Goal: Task Accomplishment & Management: Manage account settings

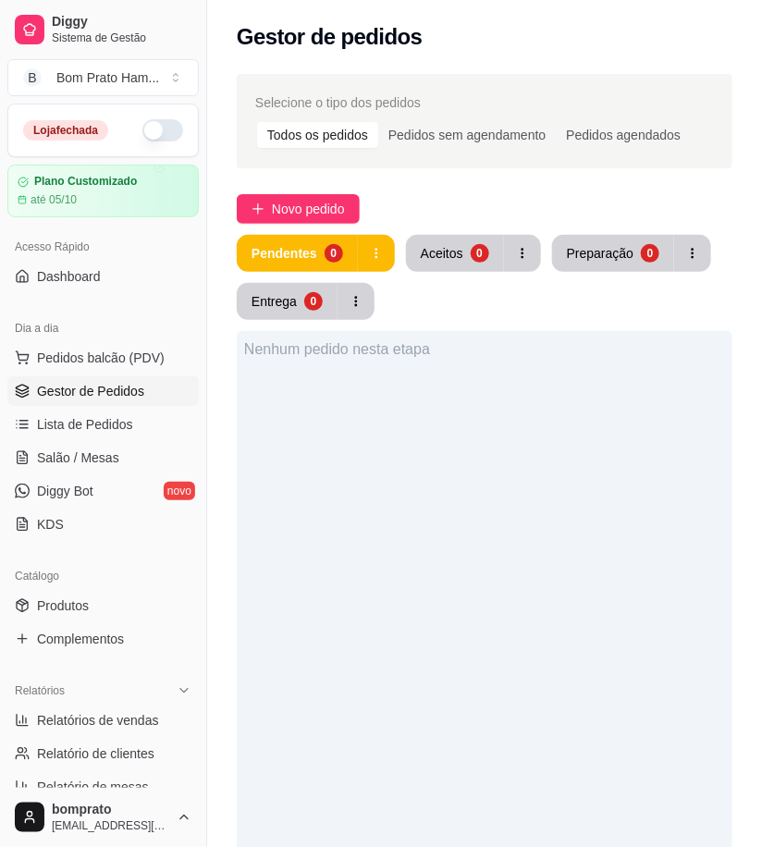
click at [465, 531] on div "Nenhum pedido nesta etapa" at bounding box center [485, 754] width 496 height 847
click at [321, 206] on span "Novo pedido" at bounding box center [308, 209] width 73 height 20
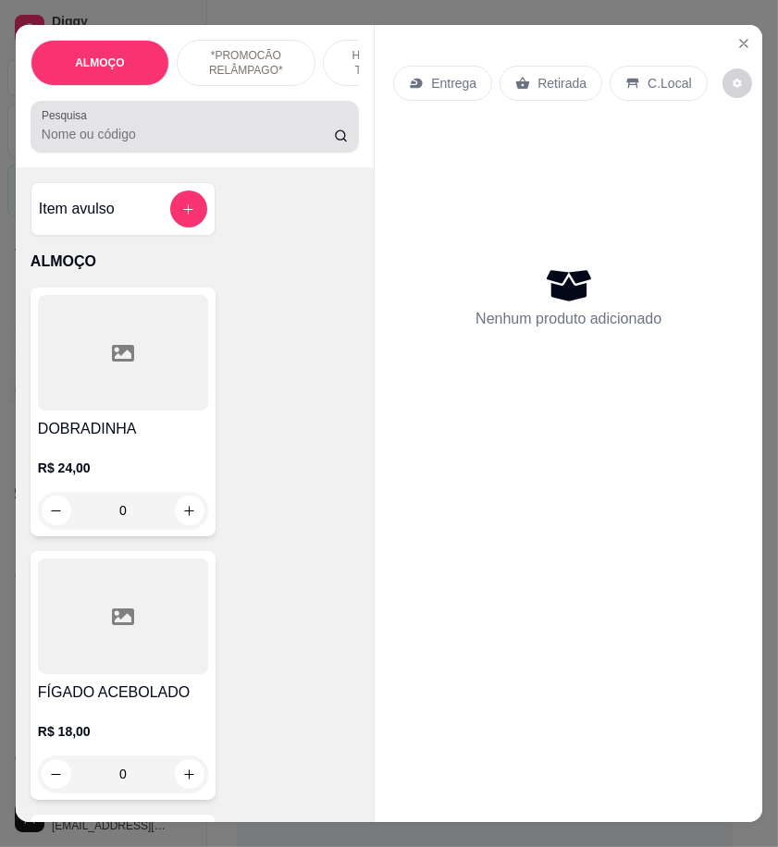
click at [197, 143] on input "Pesquisa" at bounding box center [188, 134] width 292 height 18
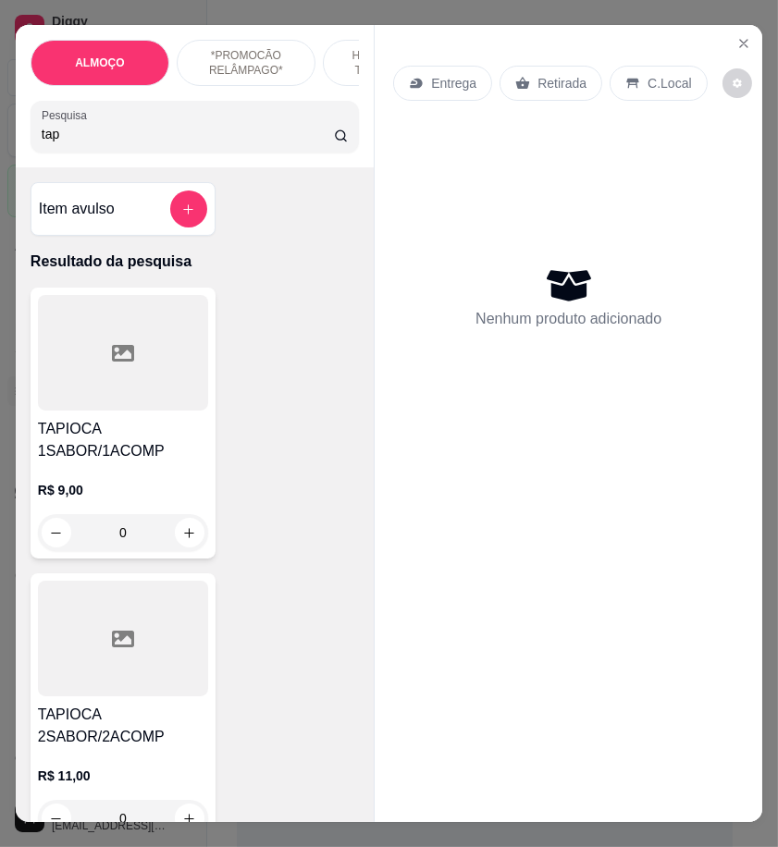
type input "tap"
click at [173, 451] on h4 "TAPIOCA 1SABOR/1ACOMP" at bounding box center [123, 440] width 170 height 44
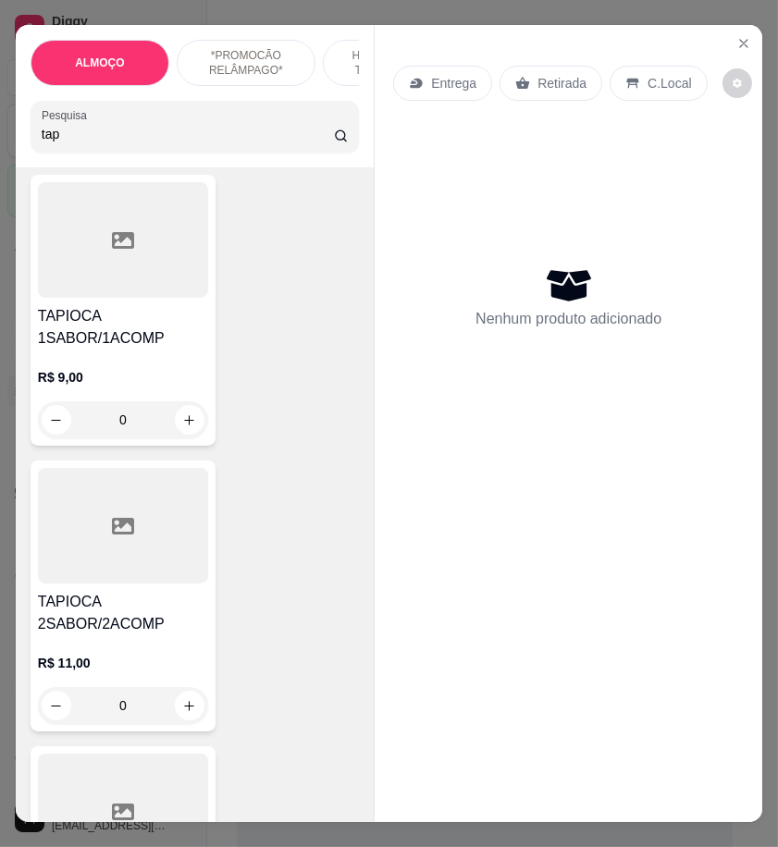
scroll to position [308, 0]
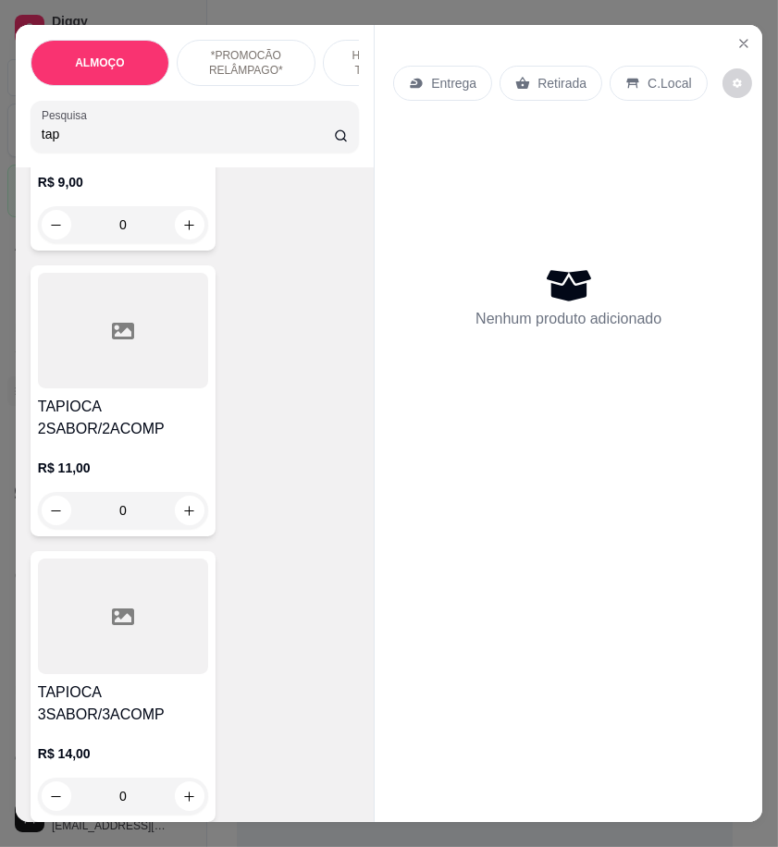
click at [162, 357] on div at bounding box center [123, 331] width 170 height 116
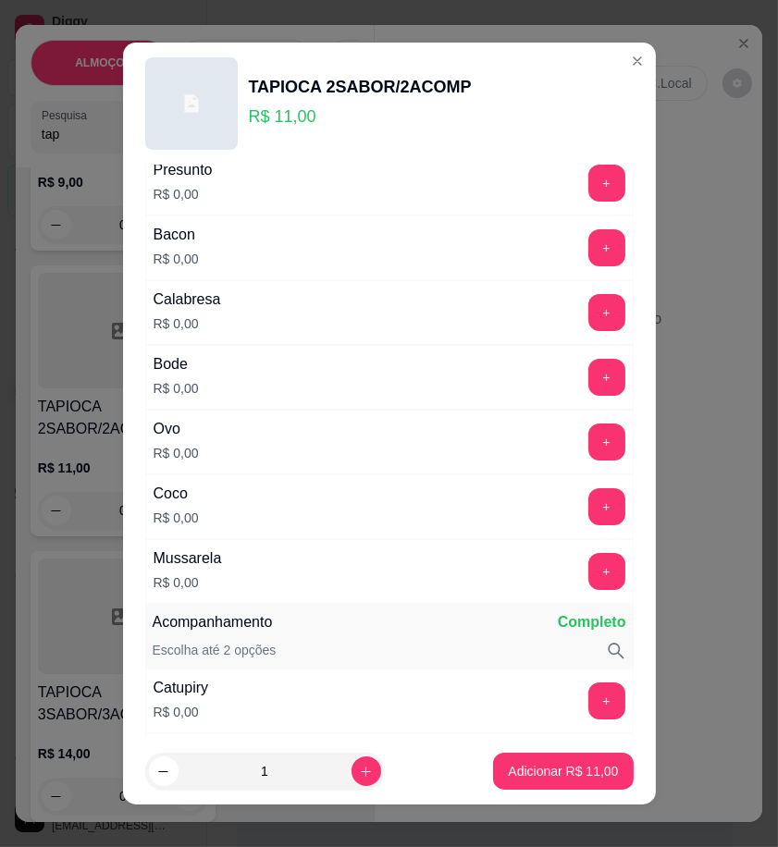
scroll to position [616, 0]
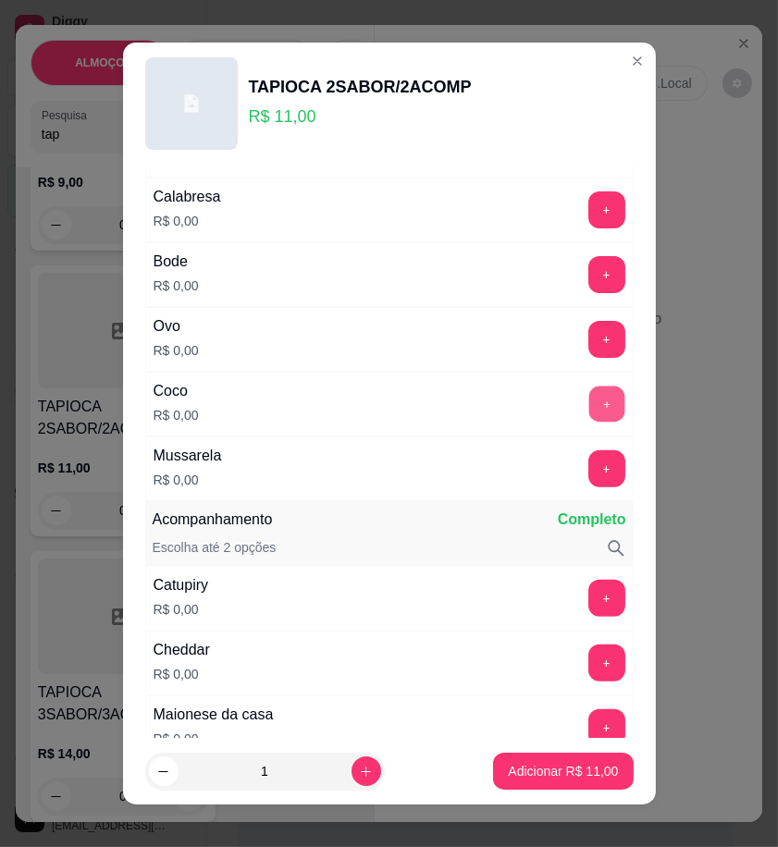
click at [588, 405] on button "+" at bounding box center [606, 404] width 36 height 36
click at [588, 476] on button "+" at bounding box center [606, 468] width 36 height 36
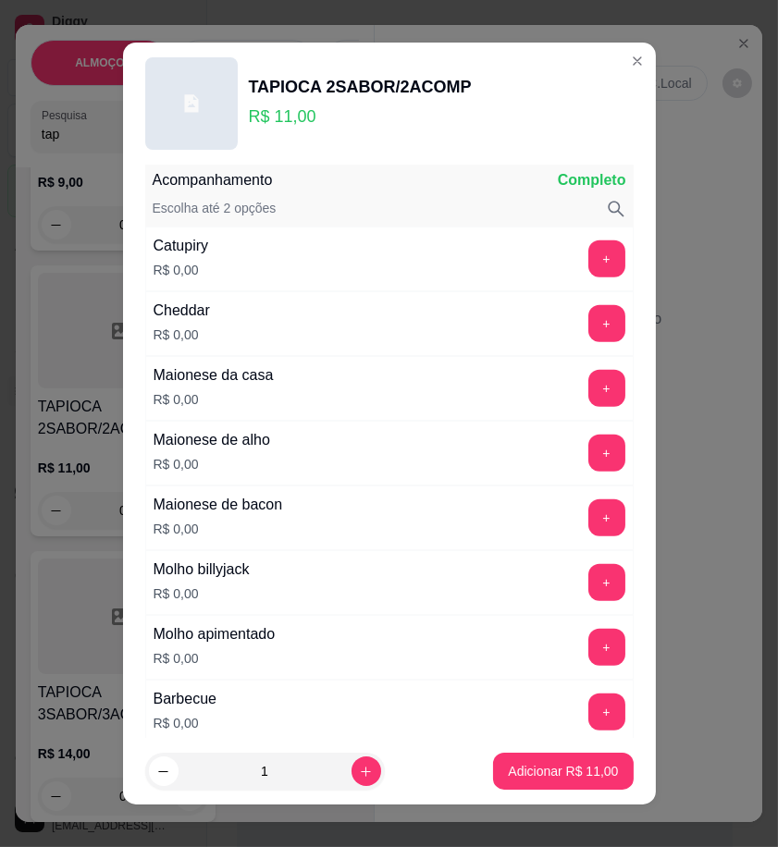
scroll to position [1130, 0]
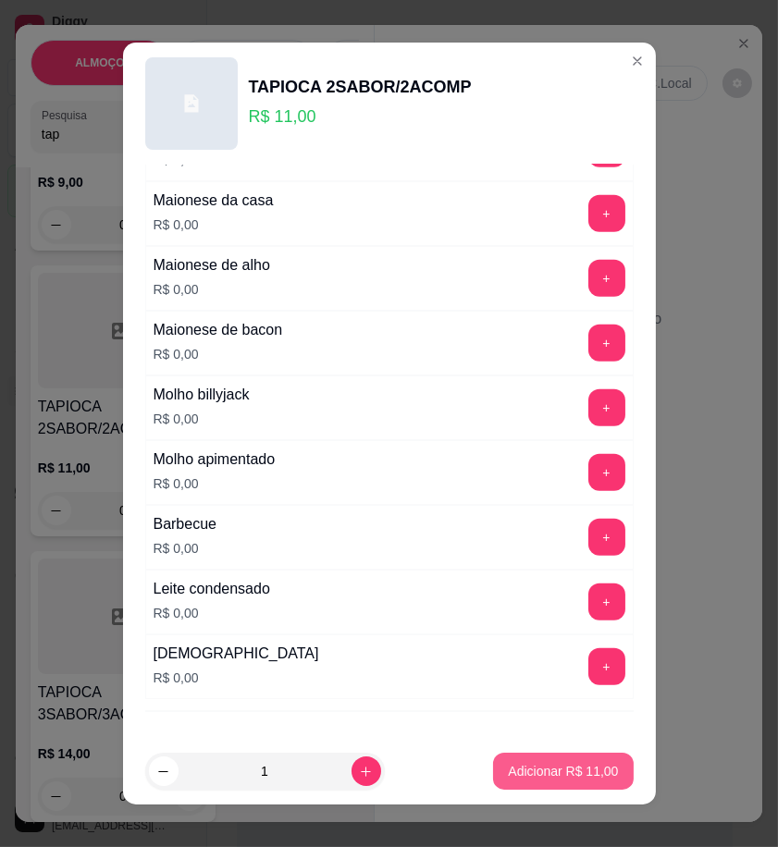
click at [546, 773] on p "Adicionar R$ 11,00" at bounding box center [563, 771] width 110 height 18
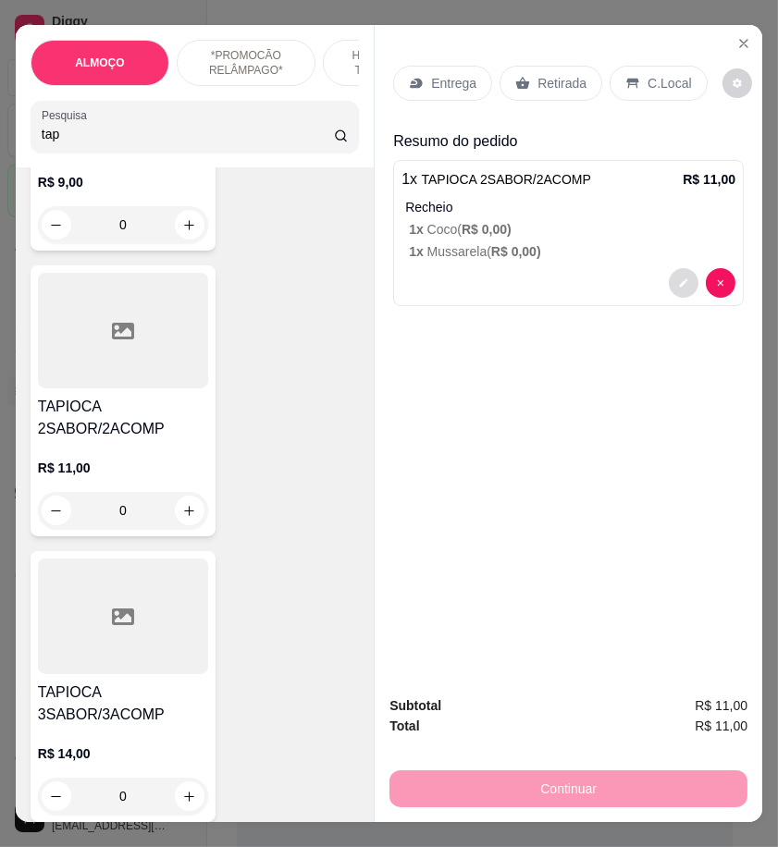
click at [675, 284] on button "decrease-product-quantity" at bounding box center [684, 283] width 30 height 30
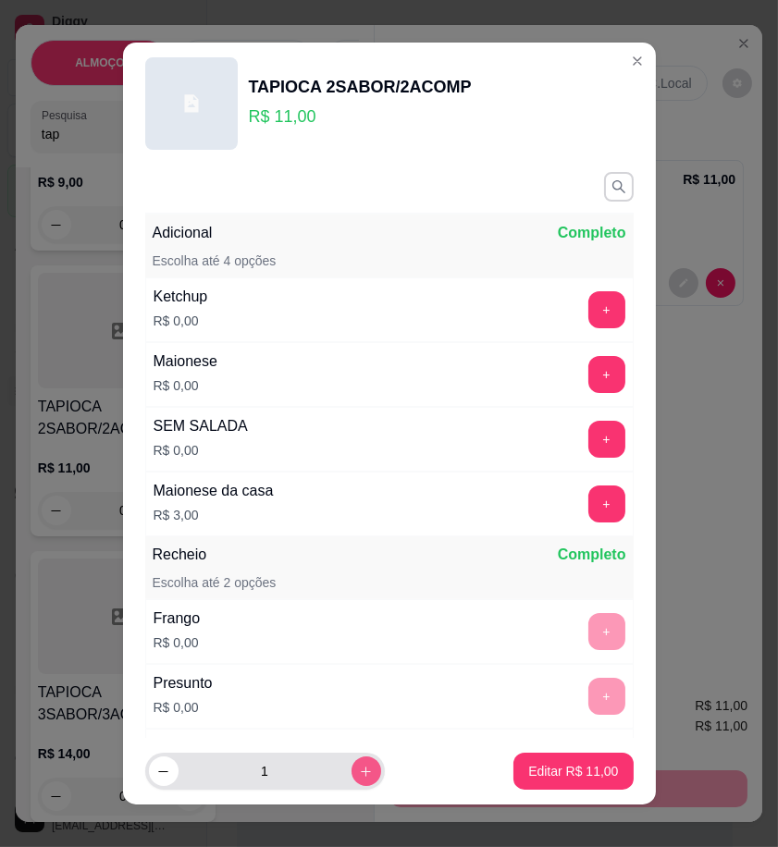
click at [351, 758] on button "increase-product-quantity" at bounding box center [366, 771] width 30 height 30
type input "2"
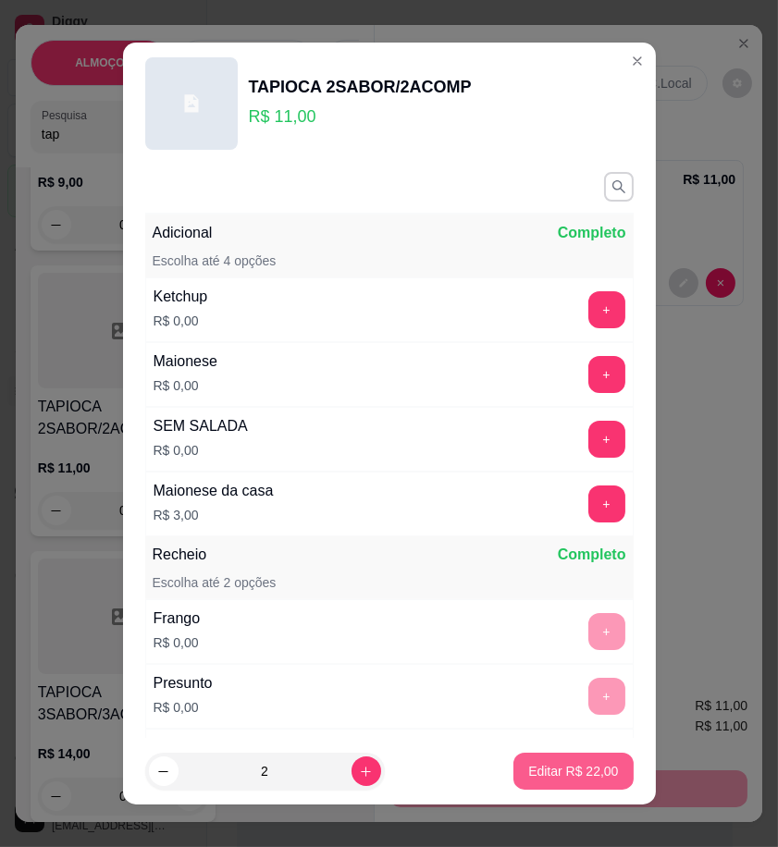
click at [542, 761] on button "Editar R$ 22,00" at bounding box center [572, 771] width 119 height 37
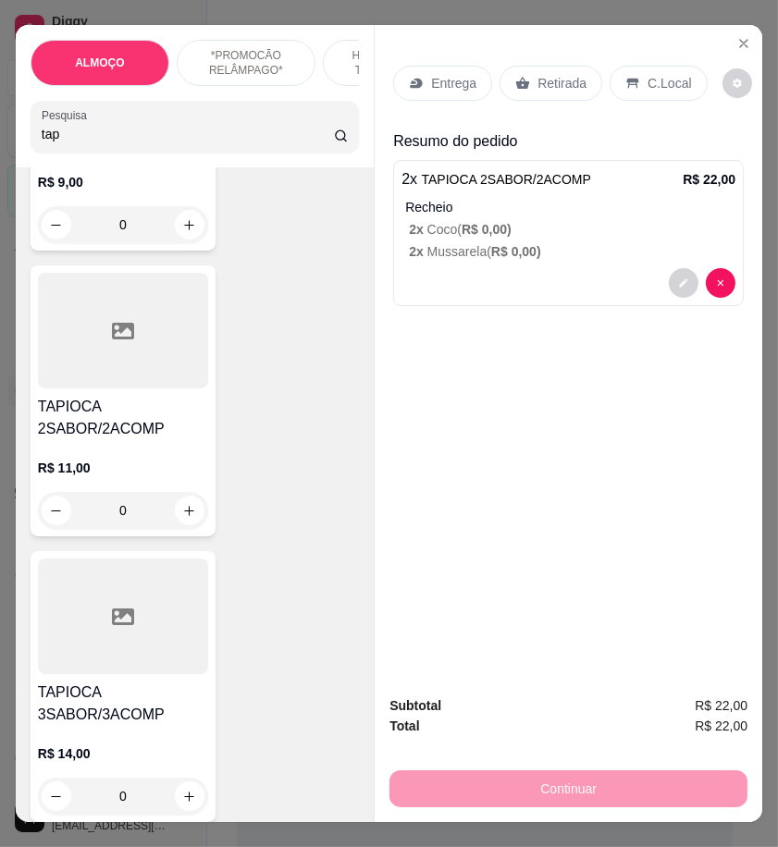
click at [166, 186] on p "R$ 9,00" at bounding box center [123, 182] width 170 height 18
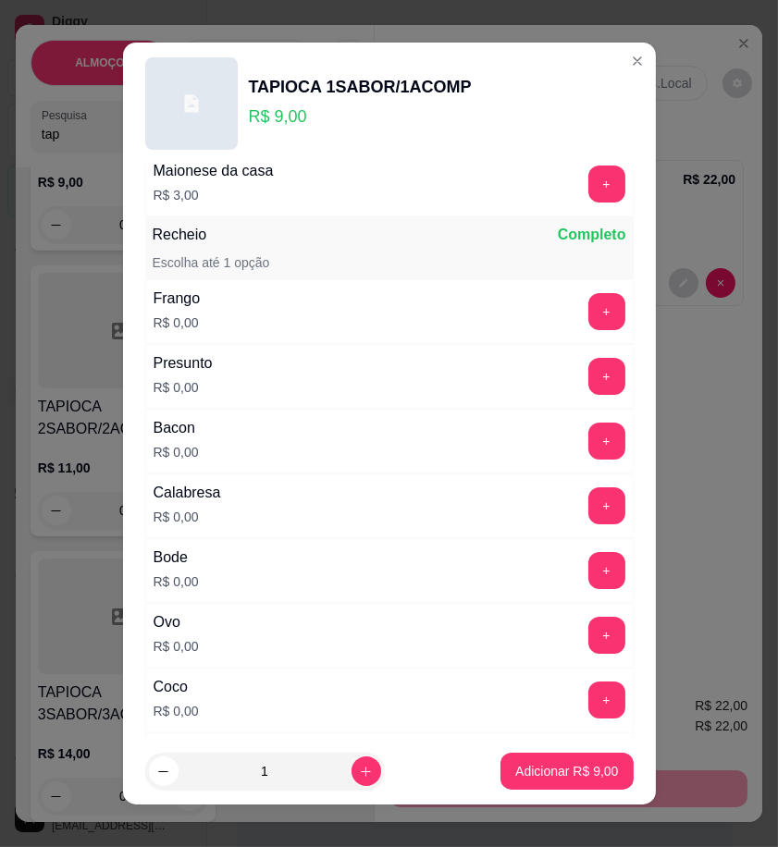
scroll to position [411, 0]
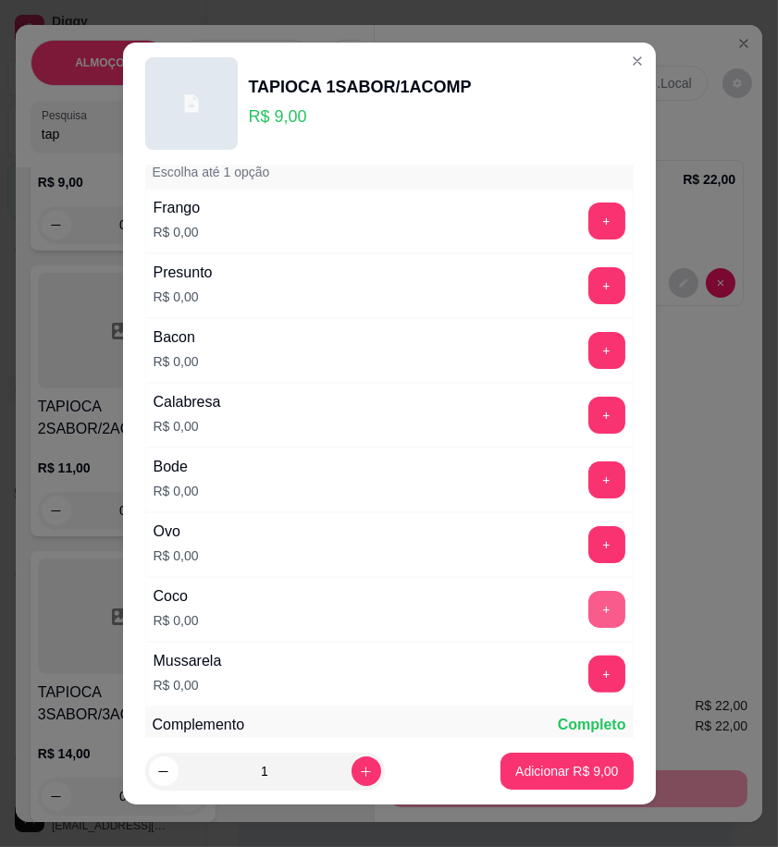
click at [588, 596] on button "+" at bounding box center [606, 609] width 37 height 37
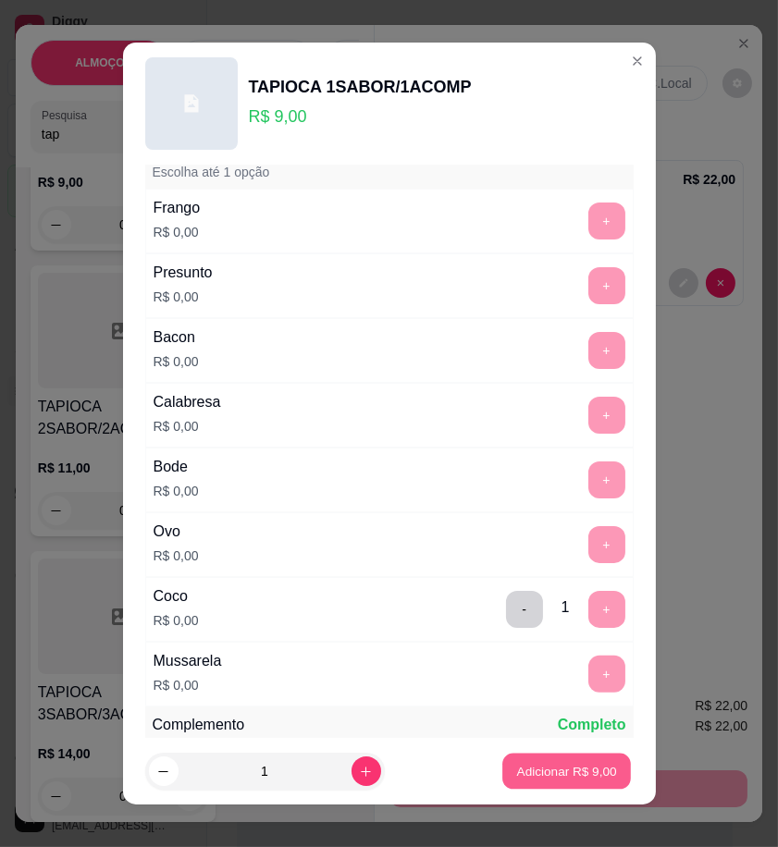
click at [567, 766] on p "Adicionar R$ 9,00" at bounding box center [567, 772] width 100 height 18
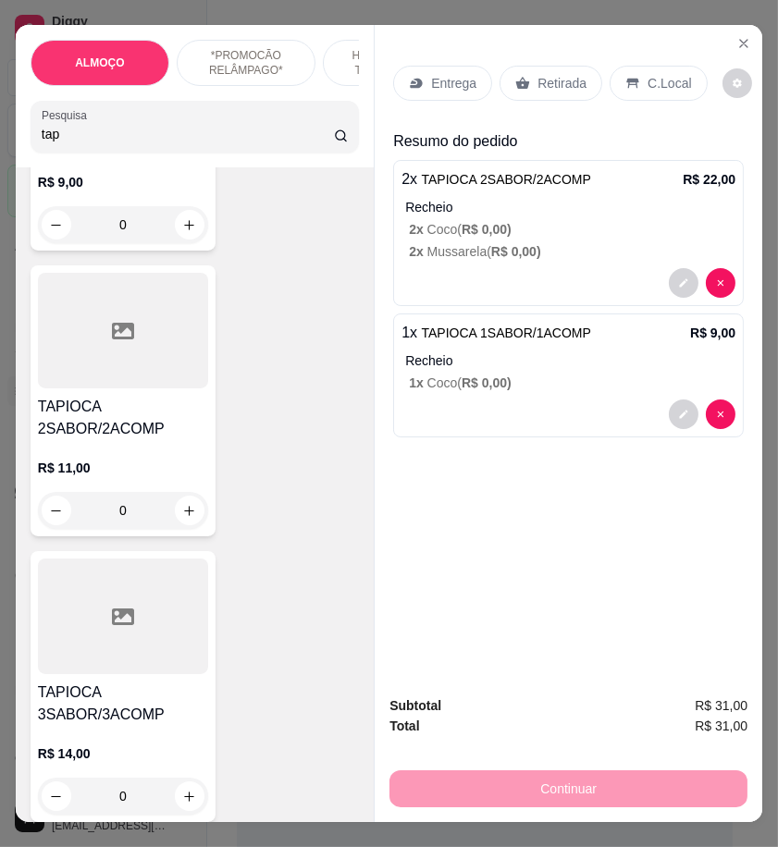
click at [550, 74] on p "Retirada" at bounding box center [561, 83] width 49 height 18
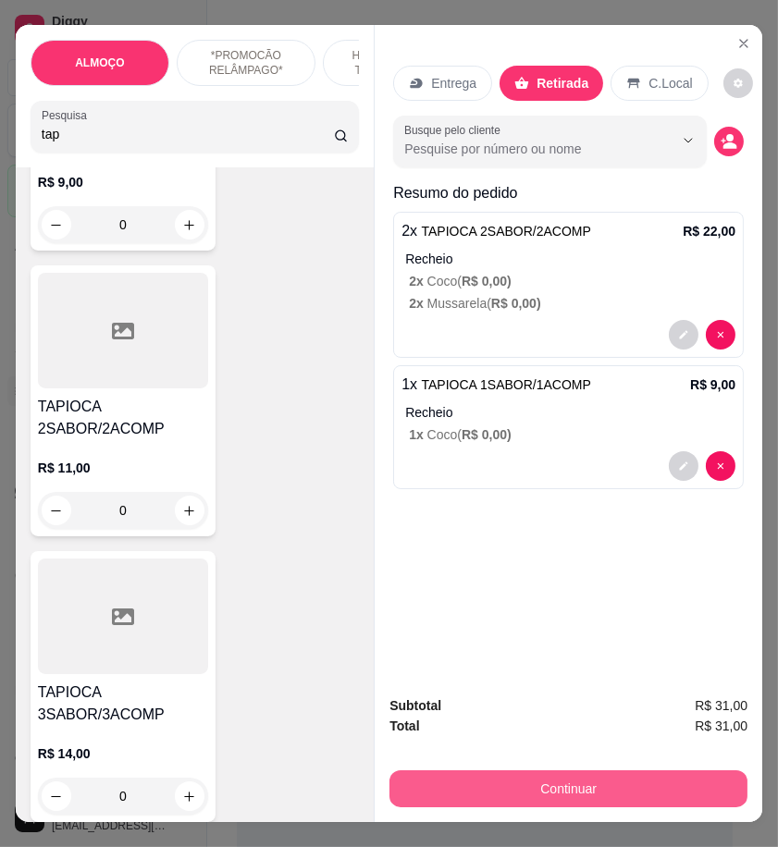
click at [621, 784] on button "Continuar" at bounding box center [568, 788] width 358 height 37
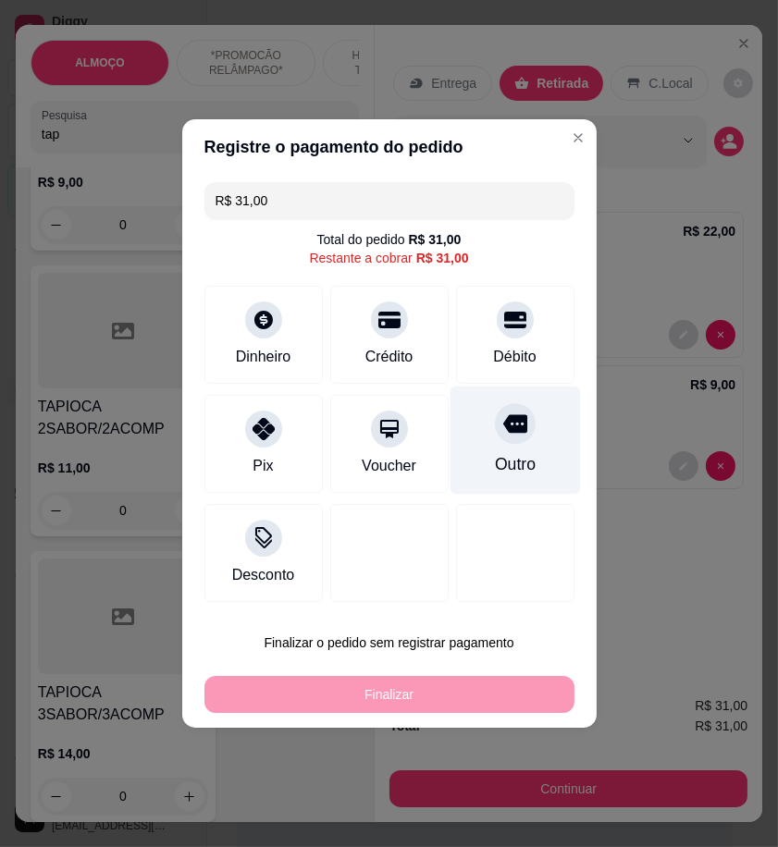
click at [474, 436] on div "Outro" at bounding box center [514, 440] width 130 height 108
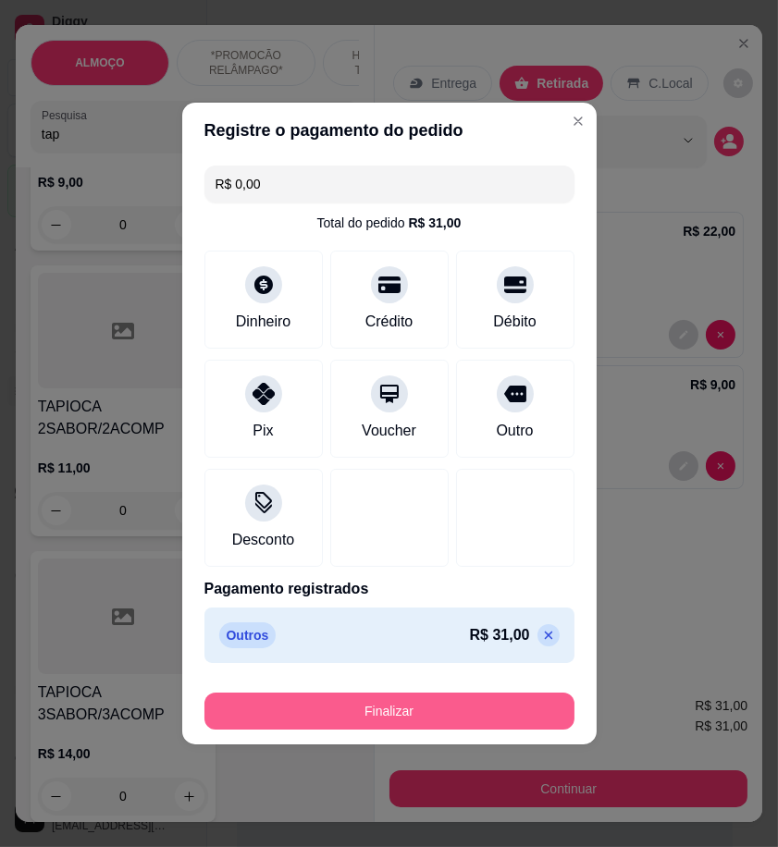
click at [492, 705] on button "Finalizar" at bounding box center [389, 711] width 370 height 37
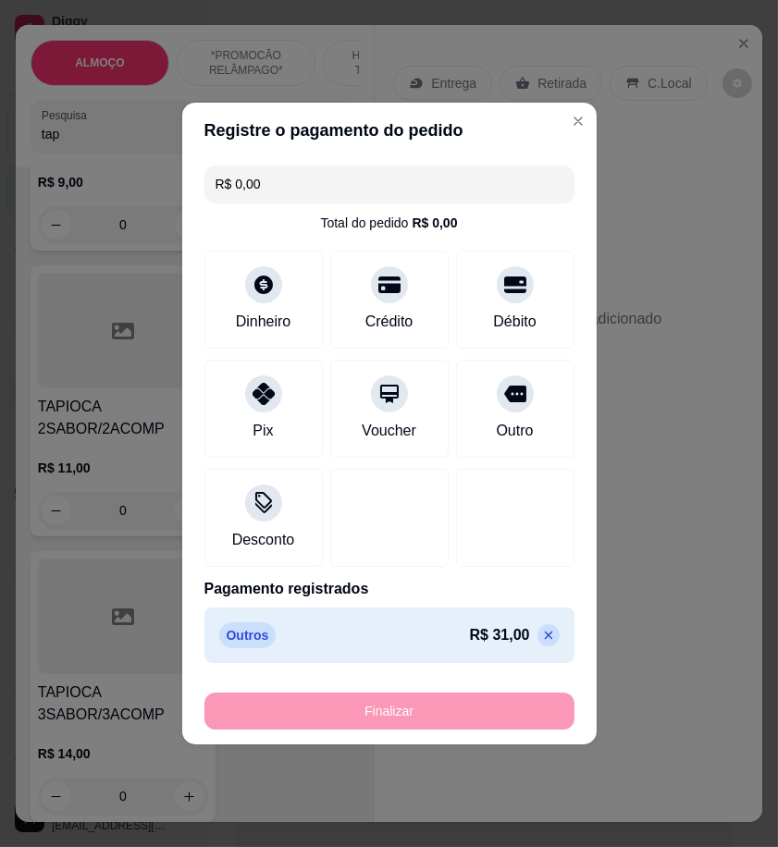
type input "-R$ 31,00"
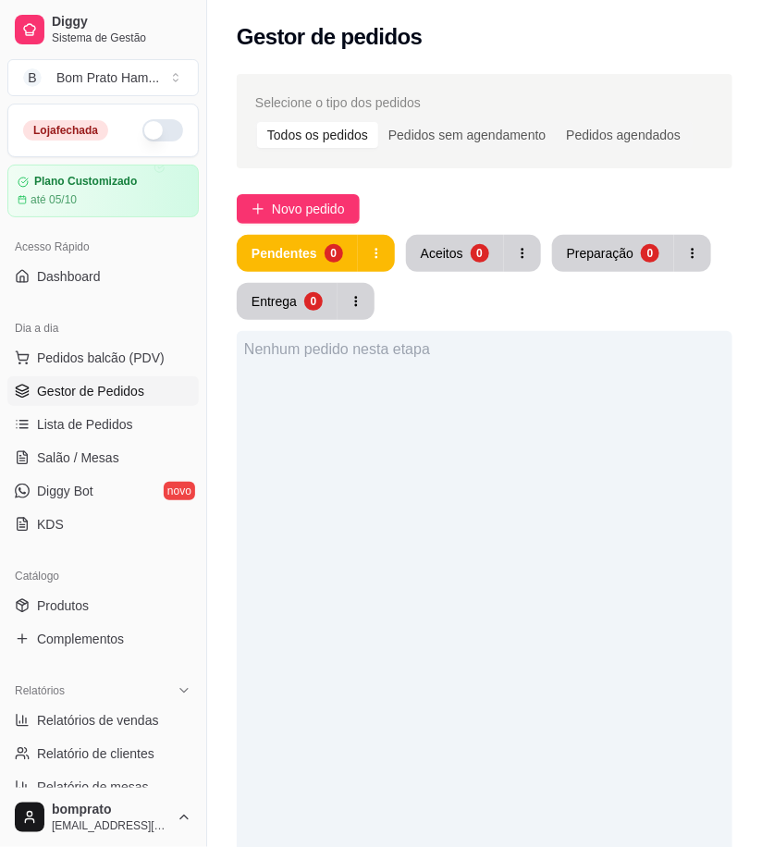
click at [438, 232] on div "Selecione o tipo dos pedidos Todos os pedidos Pedidos sem agendamento Pedidos a…" at bounding box center [484, 631] width 555 height 1137
click at [455, 252] on div "Aceitos" at bounding box center [442, 253] width 43 height 18
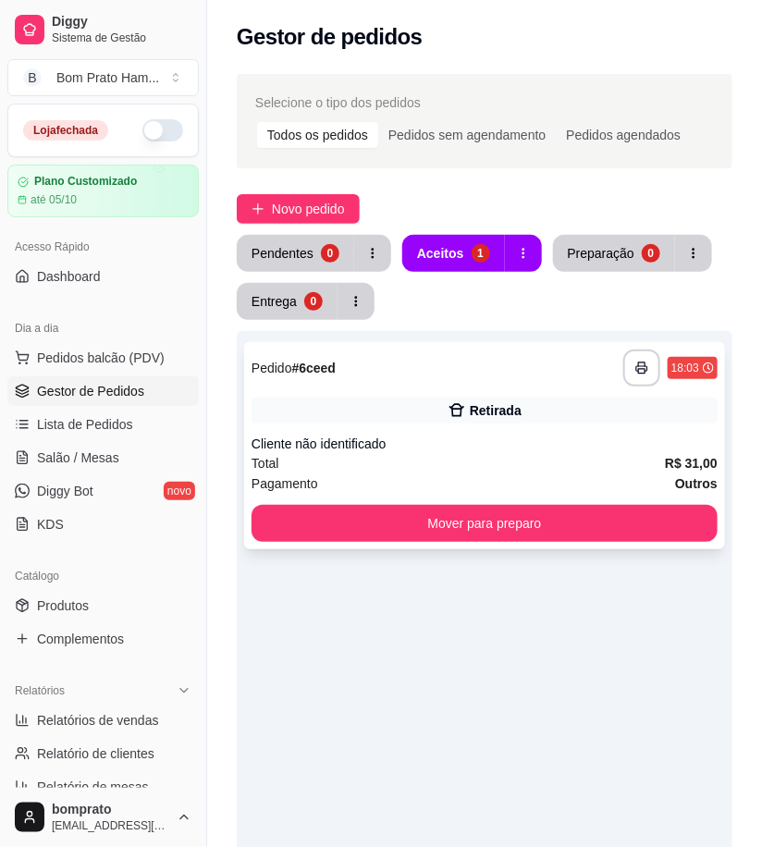
click at [497, 394] on div "**********" at bounding box center [484, 445] width 481 height 207
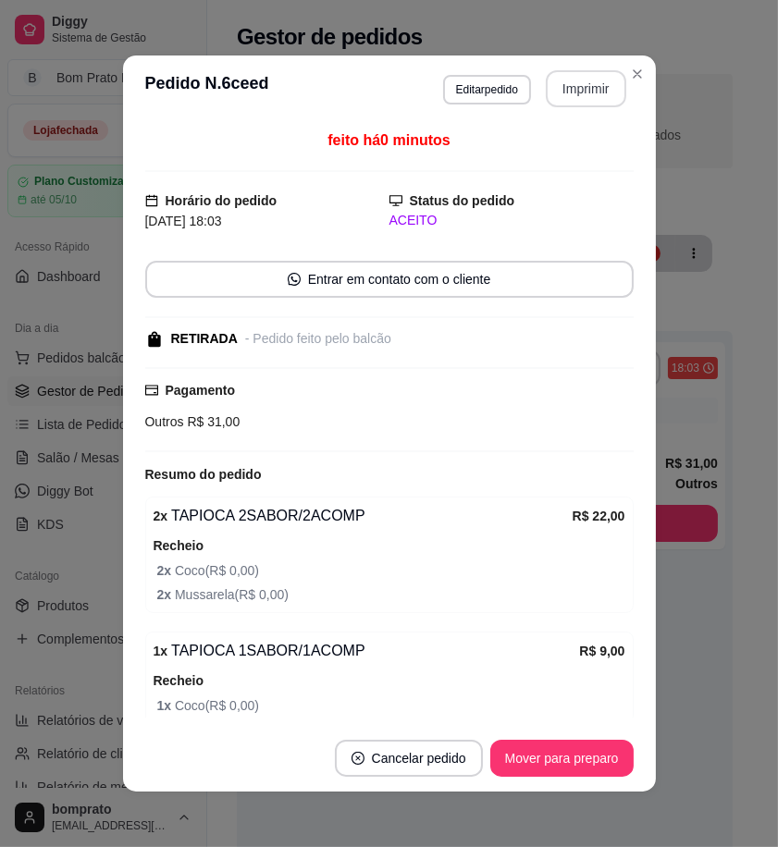
click at [588, 81] on button "Imprimir" at bounding box center [586, 88] width 80 height 37
click at [440, 774] on button "Cancelar pedido" at bounding box center [409, 758] width 148 height 37
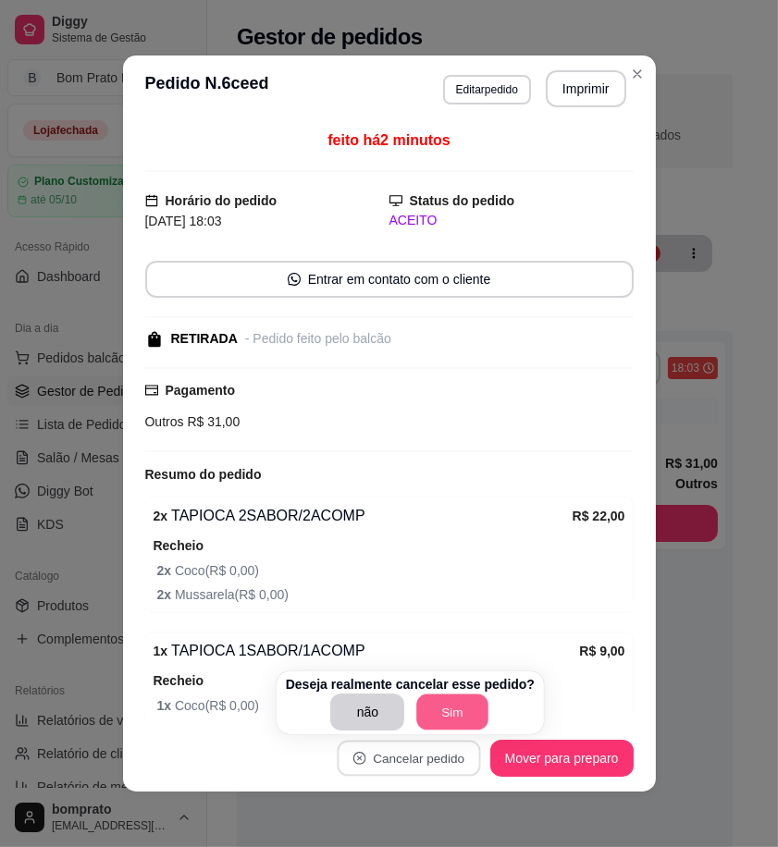
click at [435, 722] on button "Sim" at bounding box center [453, 712] width 72 height 36
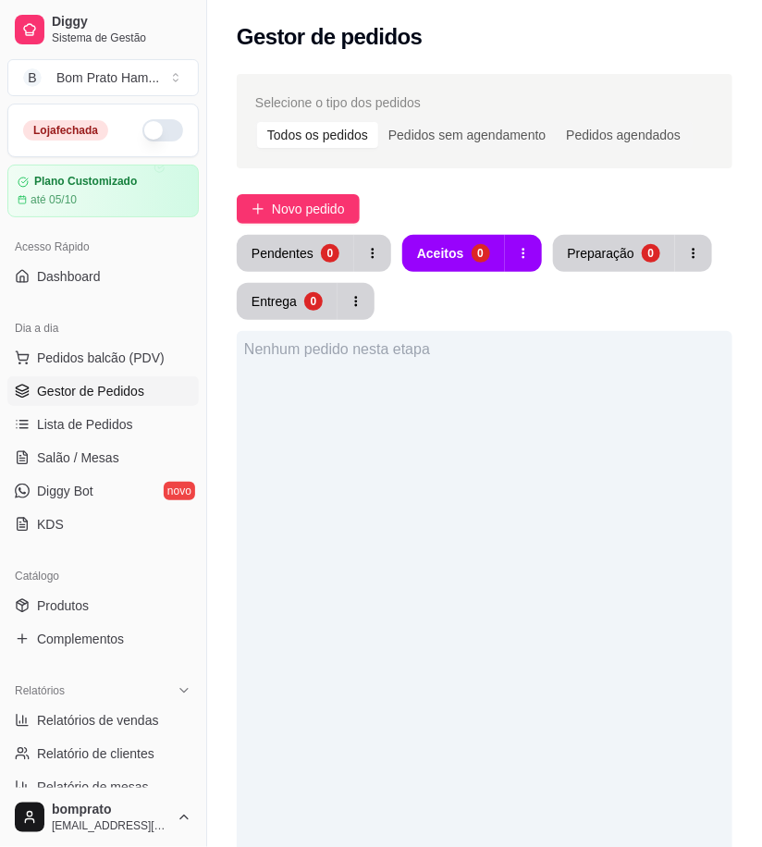
click at [698, 681] on div "Nenhum pedido nesta etapa" at bounding box center [485, 754] width 496 height 847
click at [157, 120] on button "button" at bounding box center [162, 130] width 41 height 22
click at [327, 216] on span "Novo pedido" at bounding box center [308, 209] width 73 height 20
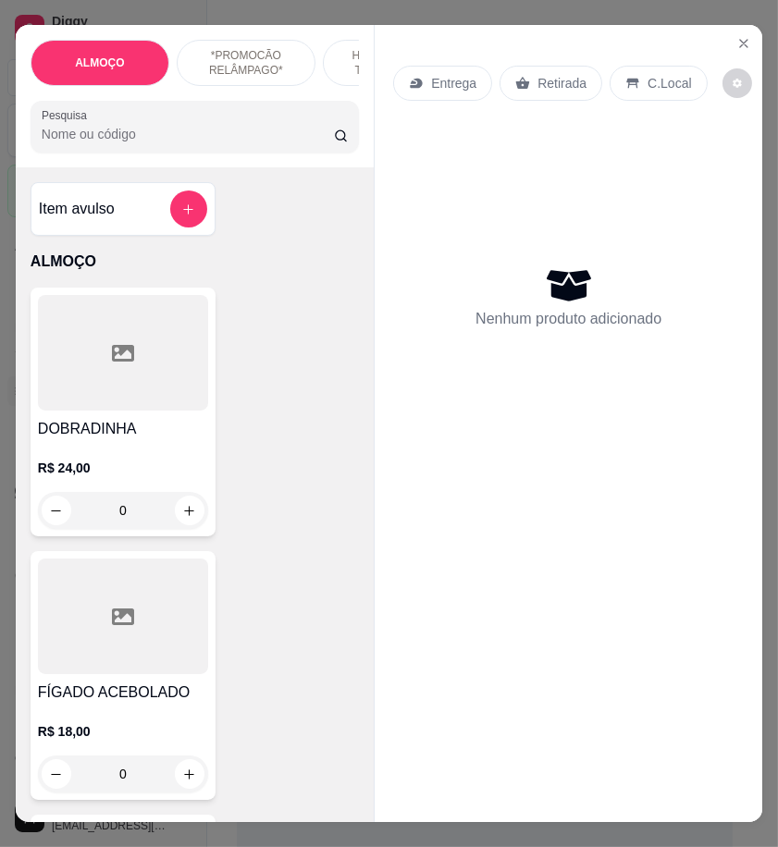
click at [165, 143] on input "Pesquisa" at bounding box center [188, 134] width 292 height 18
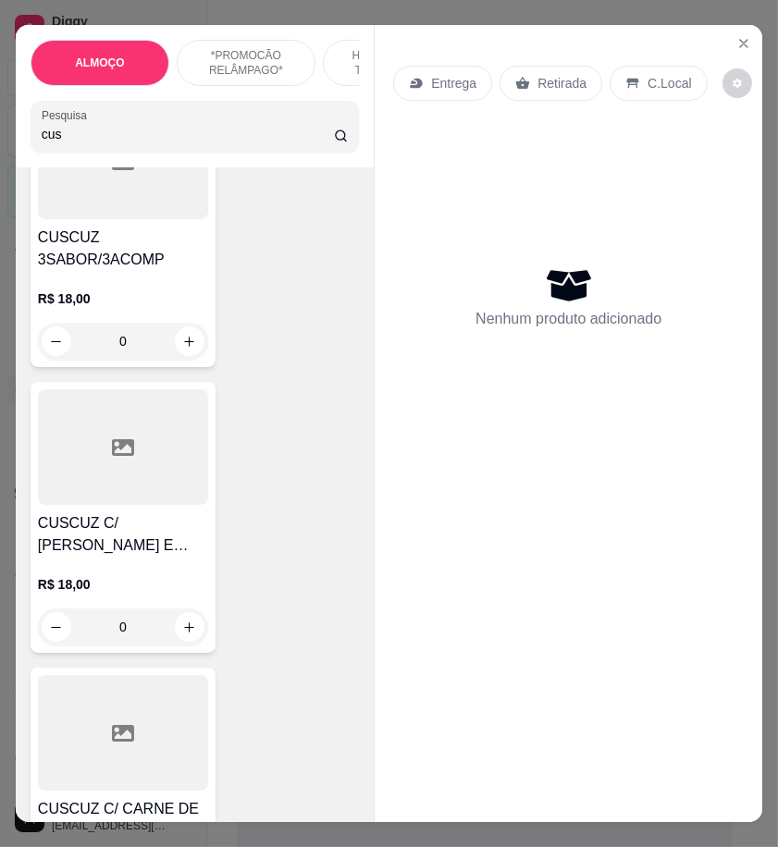
scroll to position [513, 0]
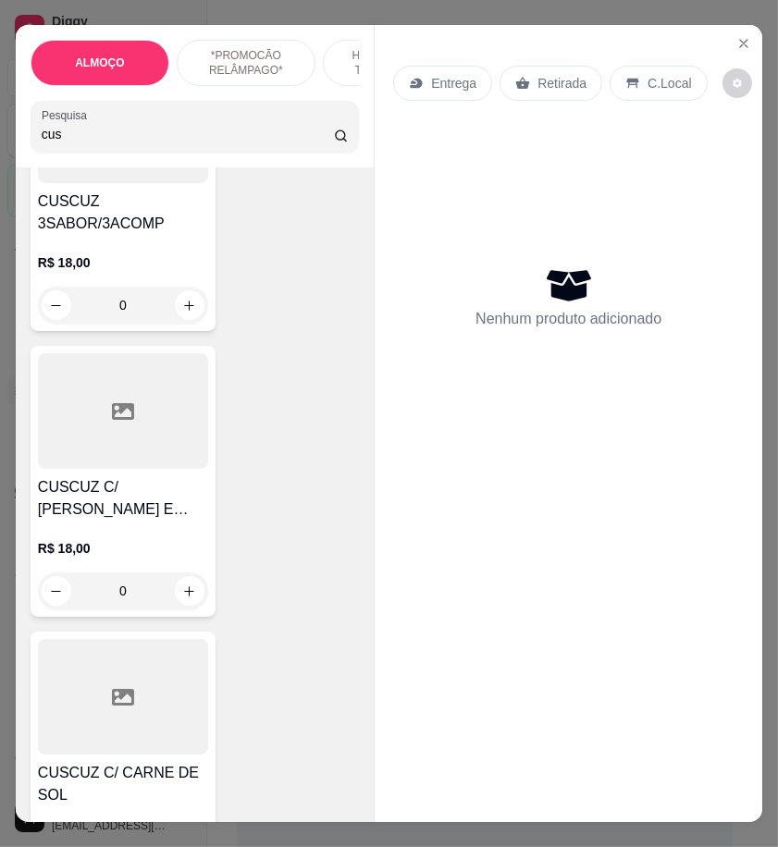
type input "cus"
click at [120, 482] on div "CUSCUZ C/ CHARQUE E MUSSARELA R$ 18,00 0" at bounding box center [123, 481] width 185 height 271
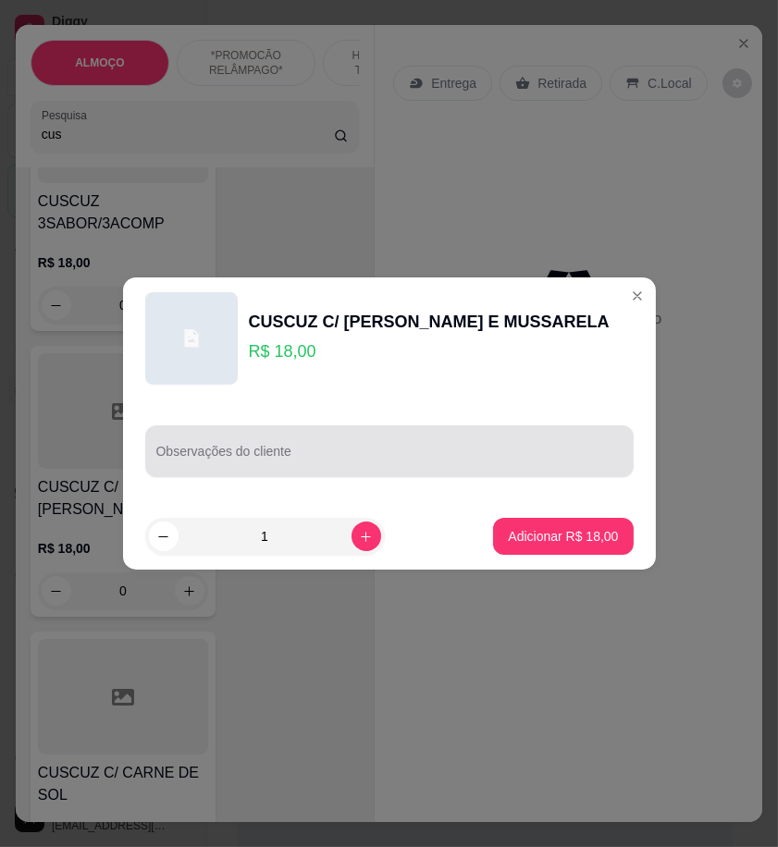
click at [215, 464] on input "Observações do cliente" at bounding box center [389, 458] width 466 height 18
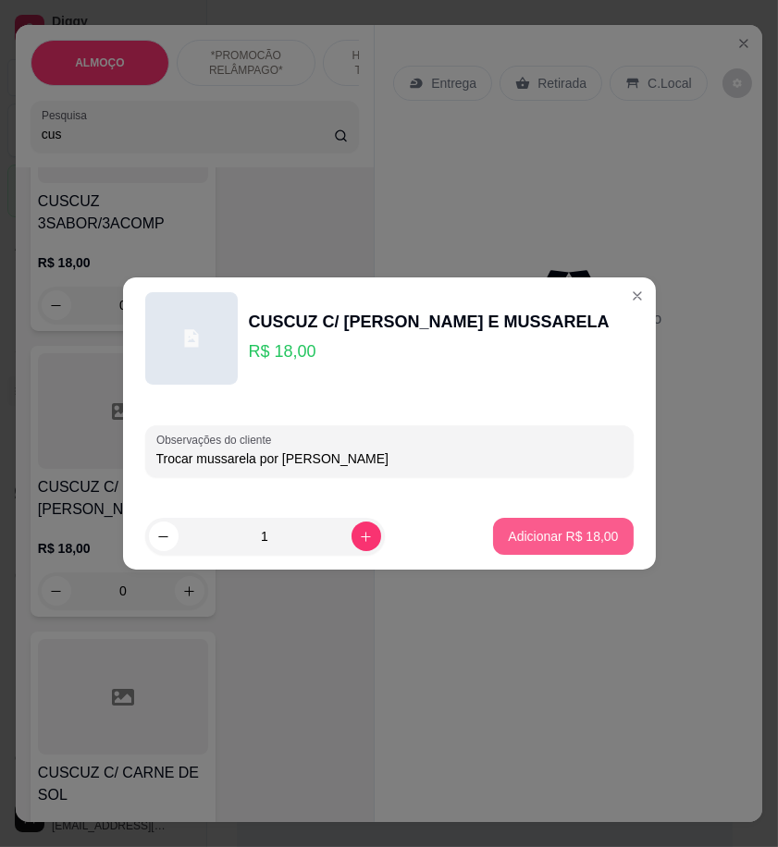
type input "Trocar mussarela por [PERSON_NAME]"
click at [544, 534] on p "Adicionar R$ 18,00" at bounding box center [563, 536] width 110 height 18
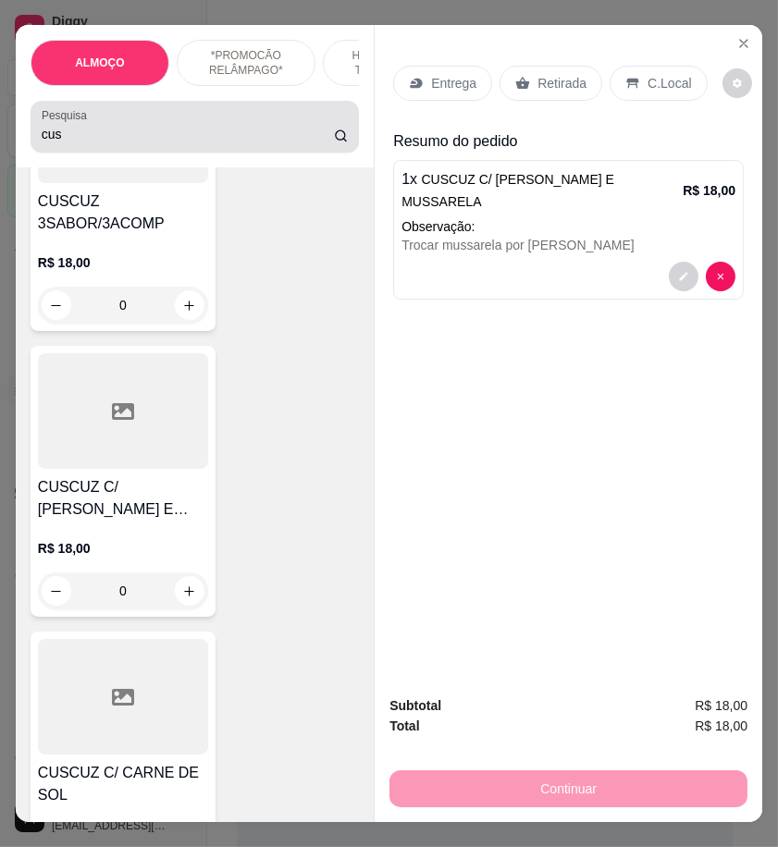
click at [177, 143] on input "cus" at bounding box center [188, 134] width 292 height 18
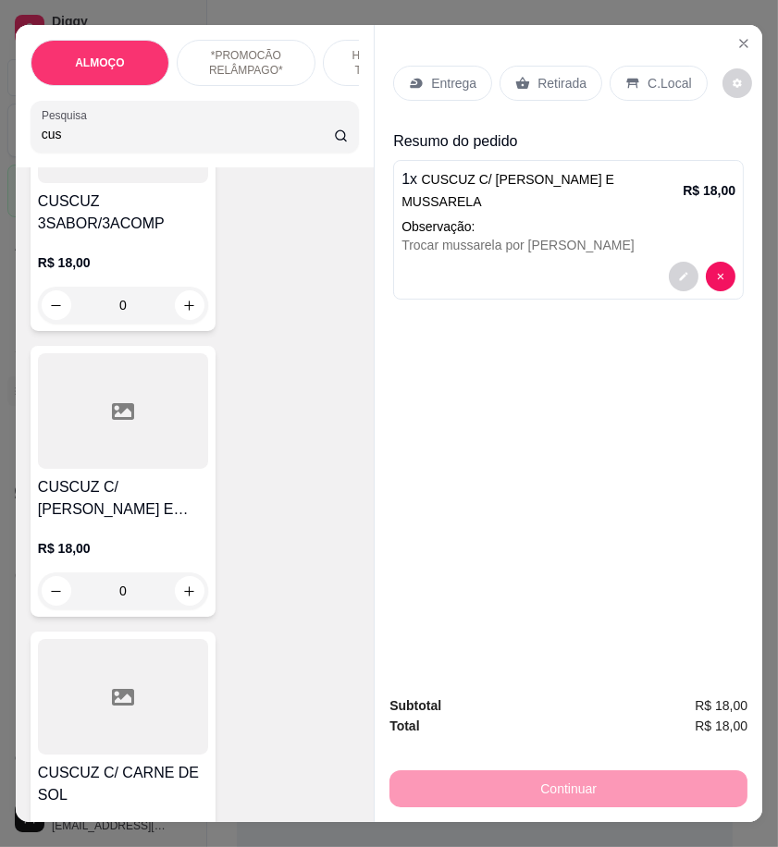
click at [177, 143] on input "cus" at bounding box center [188, 134] width 292 height 18
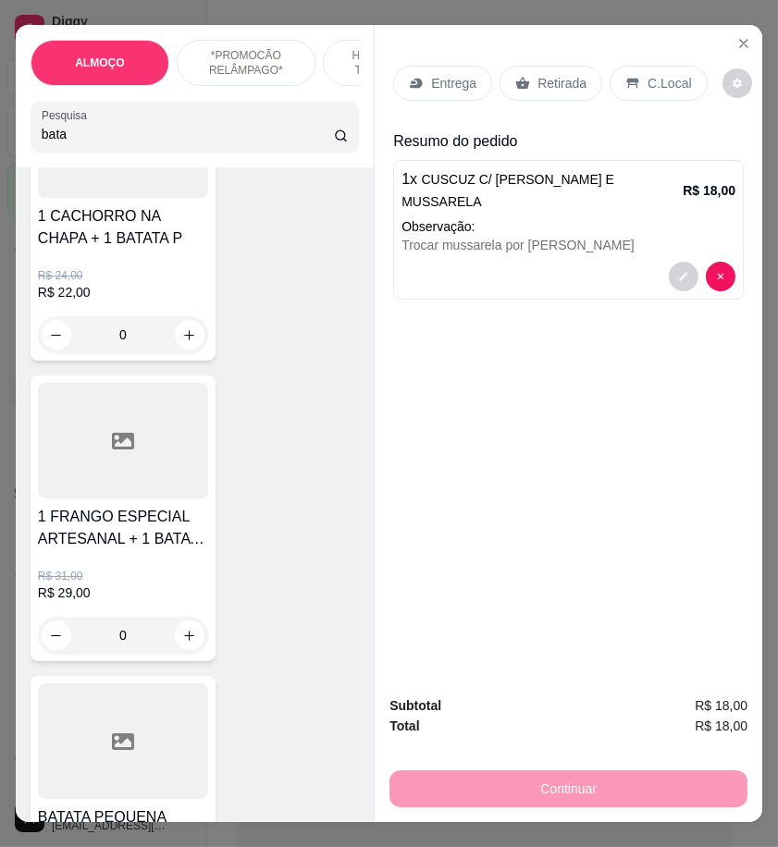
scroll to position [12280, 0]
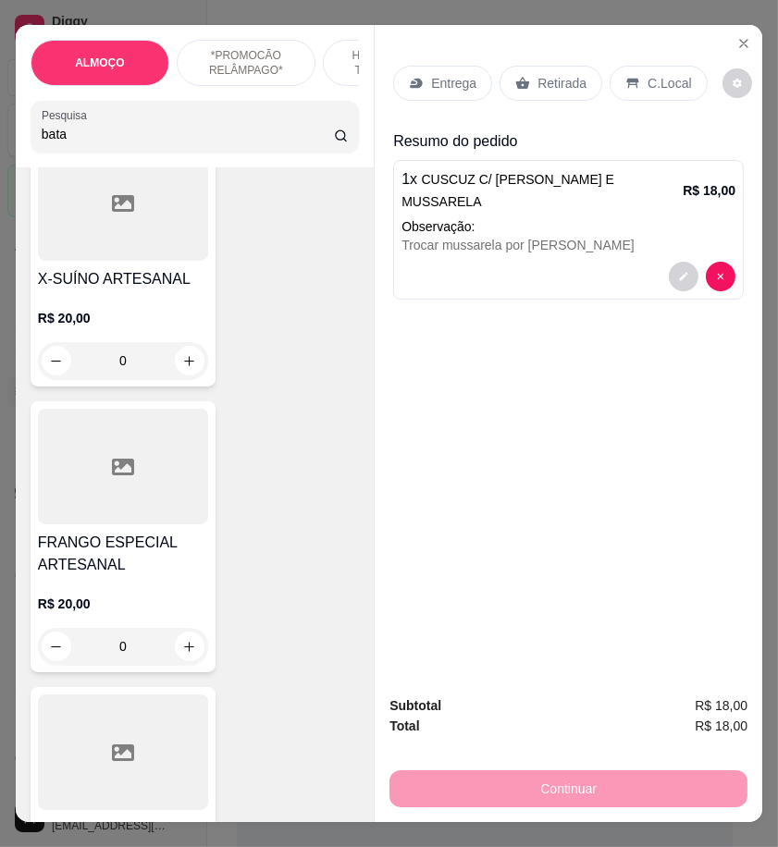
type input "bata"
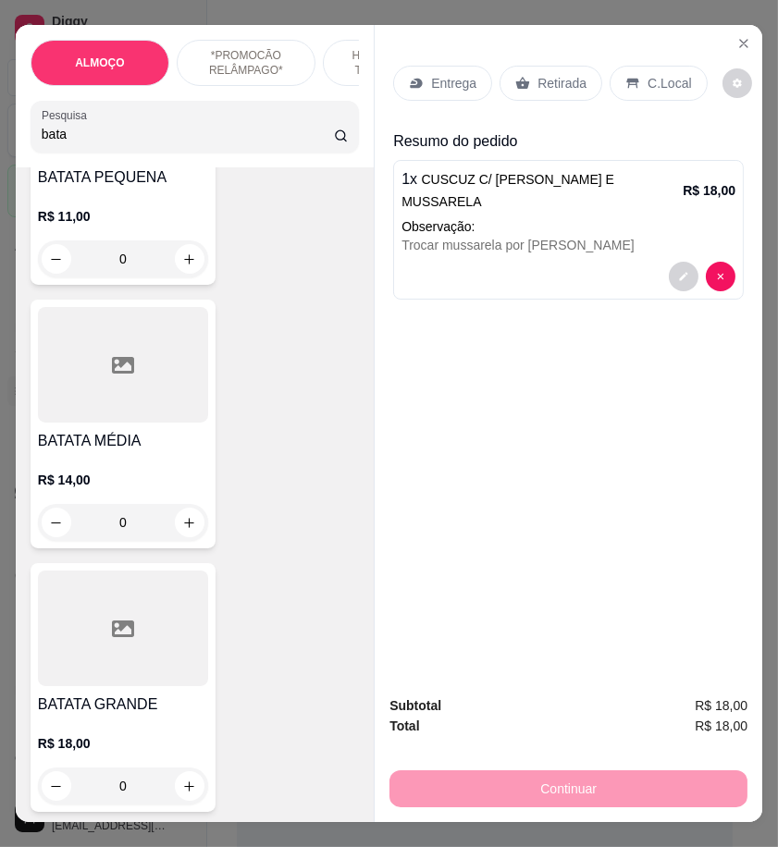
scroll to position [1233, 0]
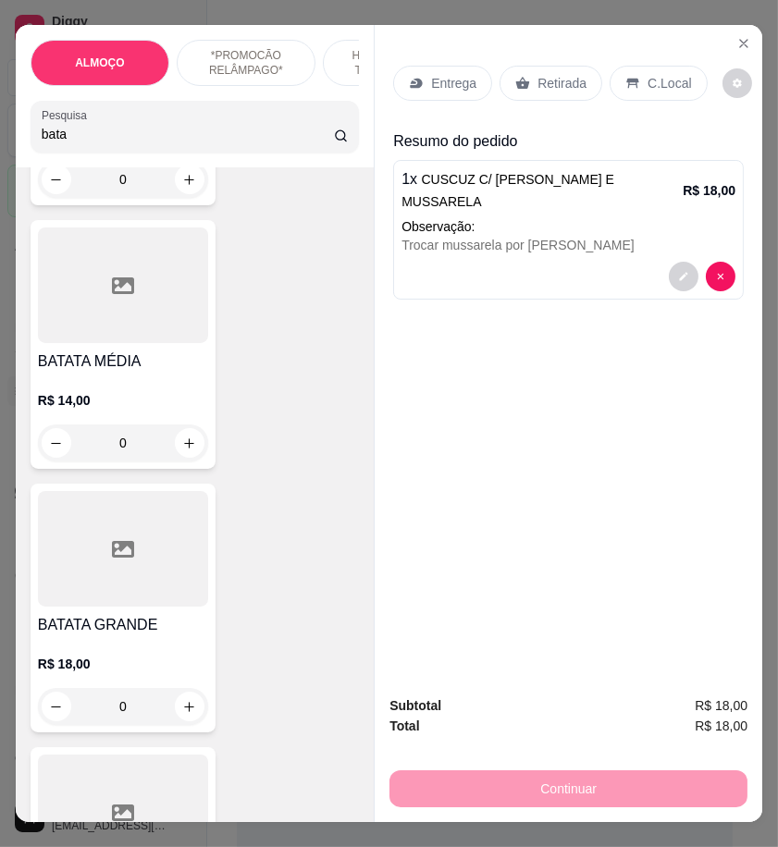
click at [183, 707] on div "0" at bounding box center [123, 706] width 170 height 37
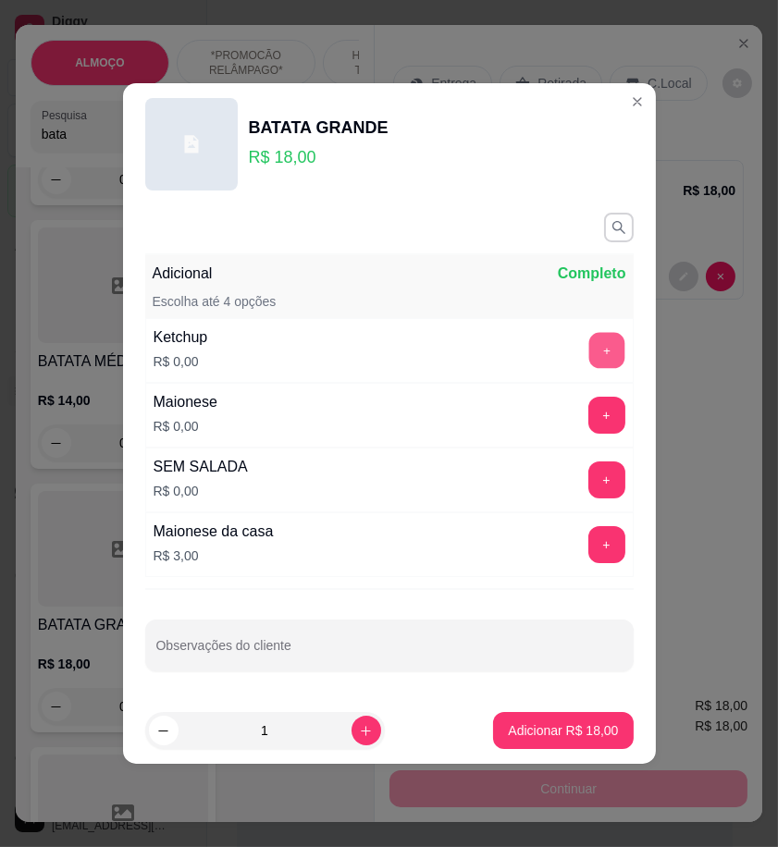
click at [599, 346] on button "+" at bounding box center [606, 351] width 36 height 36
click at [589, 425] on button "+" at bounding box center [606, 416] width 36 height 36
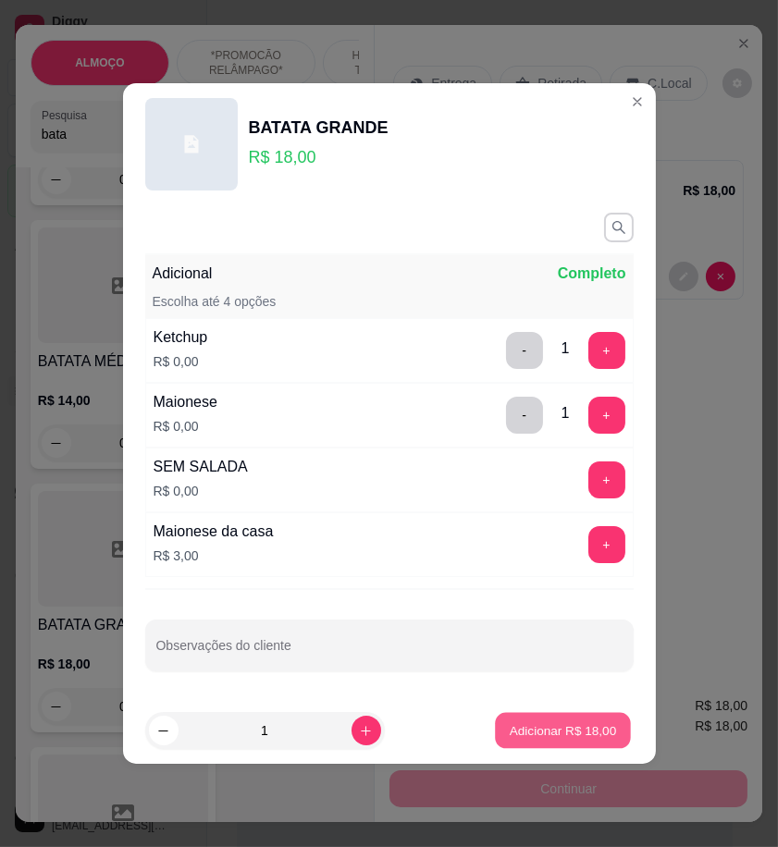
click at [574, 723] on p "Adicionar R$ 18,00" at bounding box center [562, 730] width 107 height 18
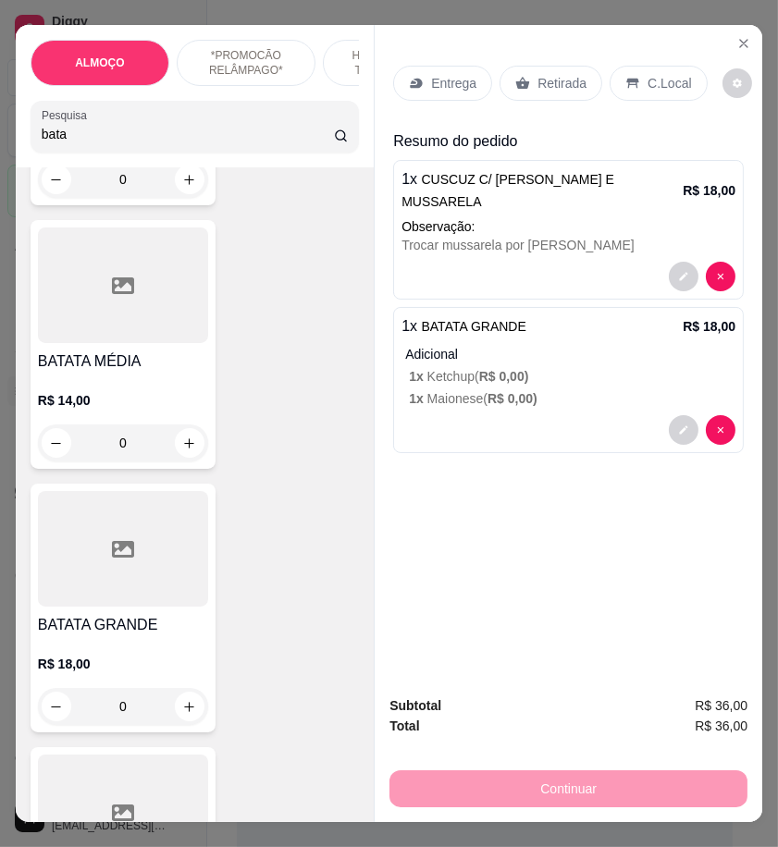
click at [442, 80] on p "Entrega" at bounding box center [453, 83] width 45 height 18
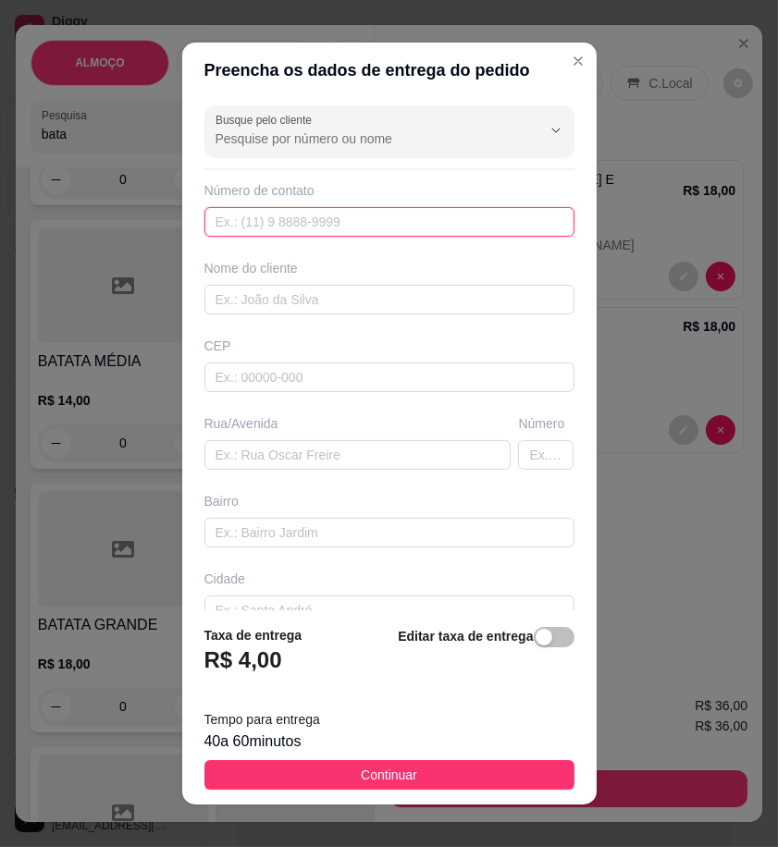
paste input "558 78143-2889"
type input "558 78143-2889"
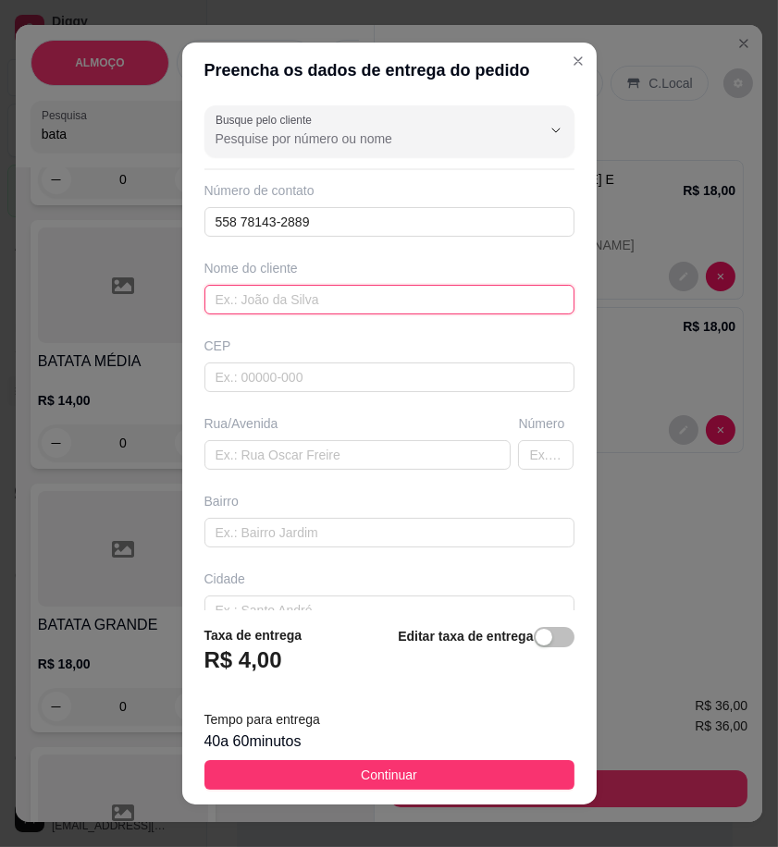
paste input "Day"
type input "Day"
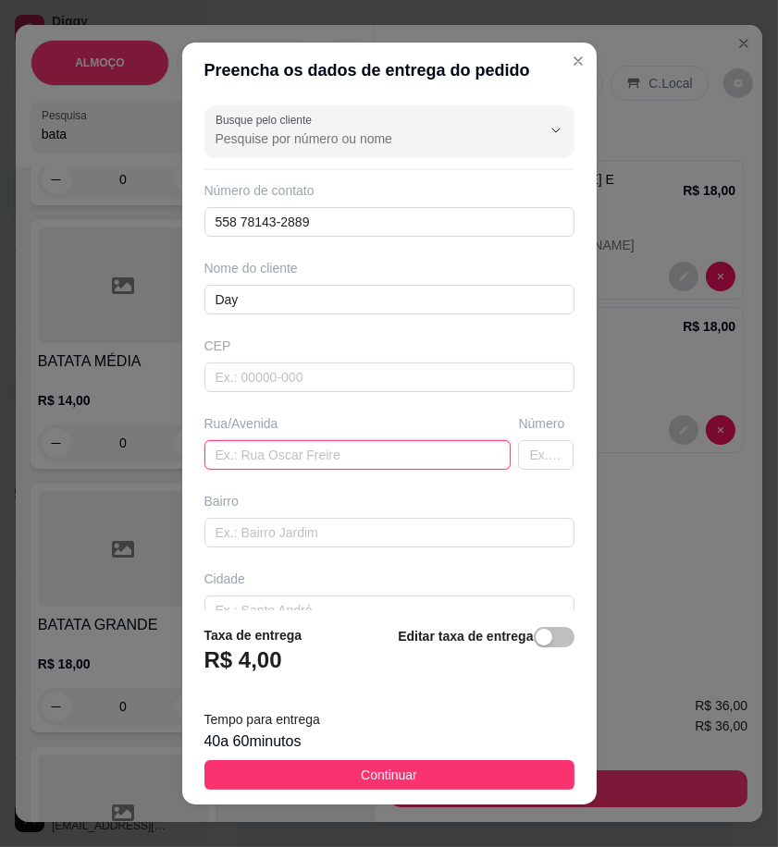
paste input "[STREET_ADDRESS][PERSON_NAME] prédio cerâmica azul"
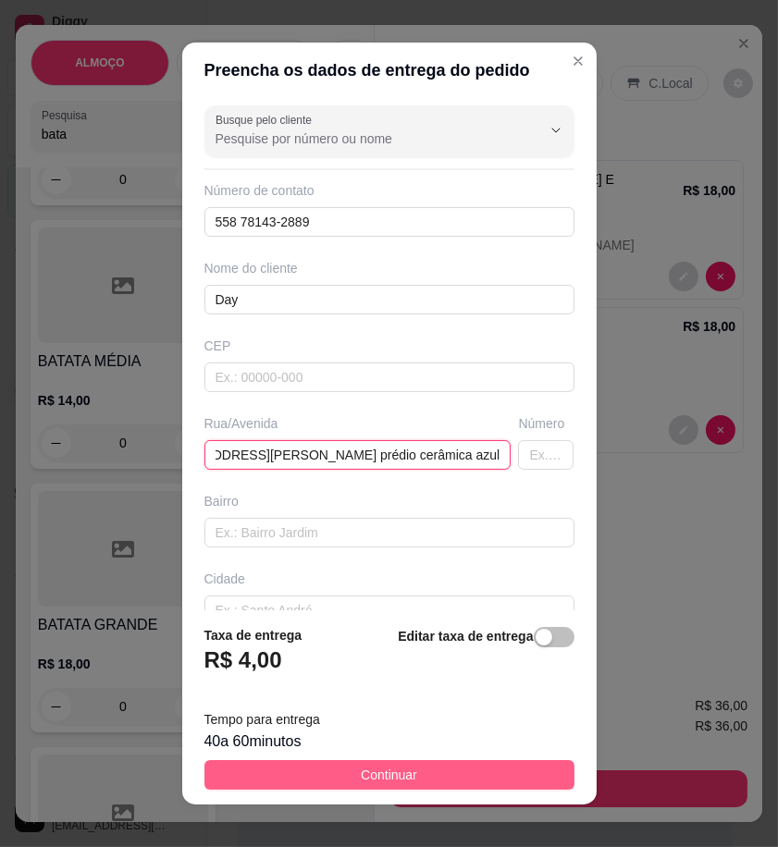
type input "[STREET_ADDRESS][PERSON_NAME] prédio cerâmica azul"
click at [531, 783] on button "Continuar" at bounding box center [389, 775] width 370 height 30
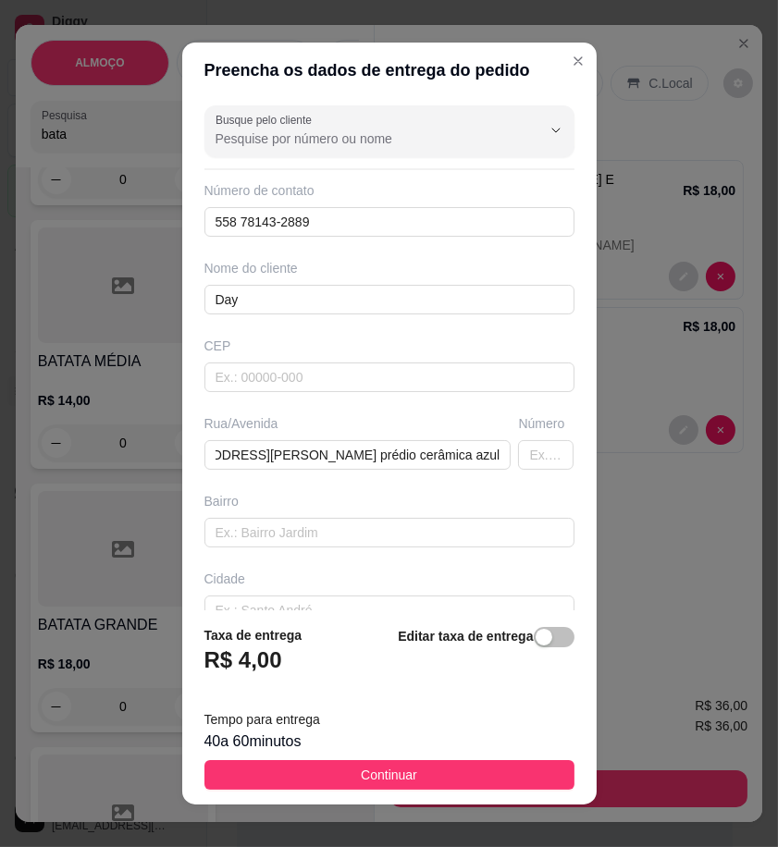
scroll to position [0, 0]
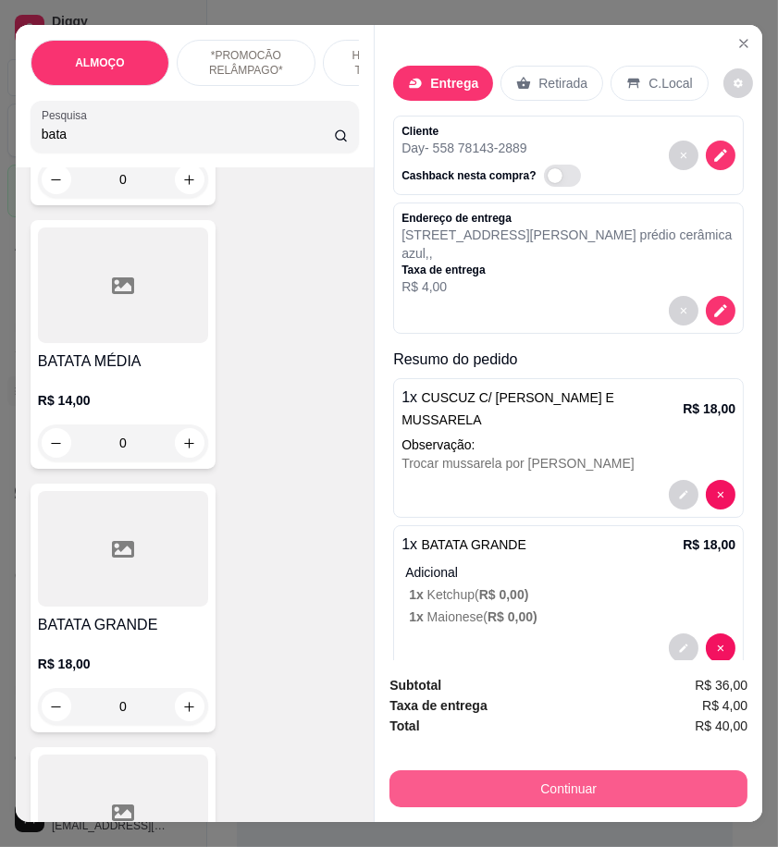
click at [686, 772] on button "Continuar" at bounding box center [568, 788] width 358 height 37
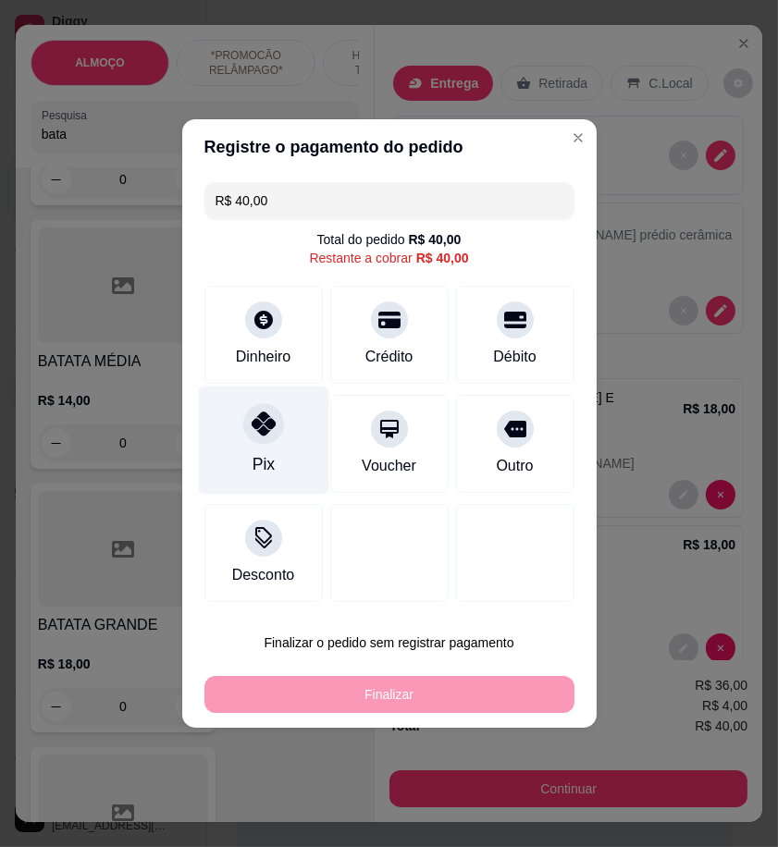
click at [270, 431] on icon at bounding box center [263, 423] width 24 height 24
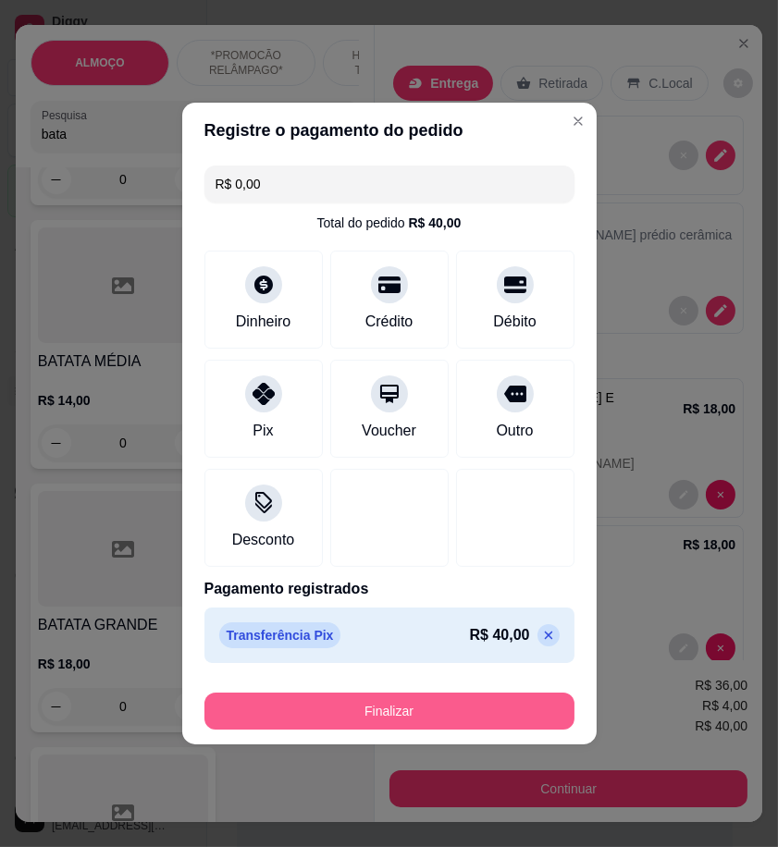
click at [453, 713] on button "Finalizar" at bounding box center [389, 711] width 370 height 37
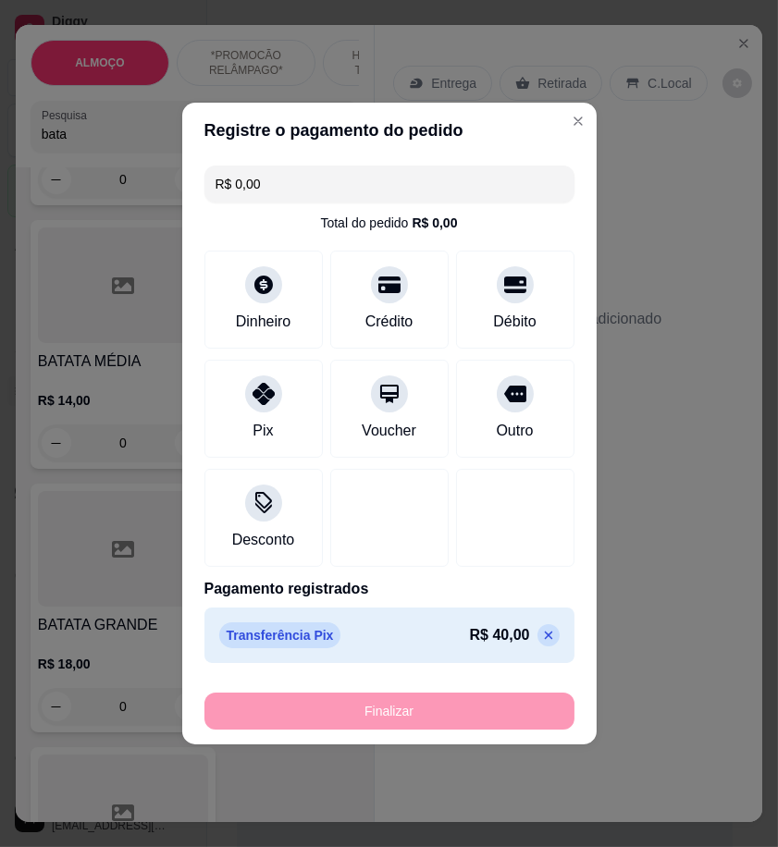
type input "-R$ 40,00"
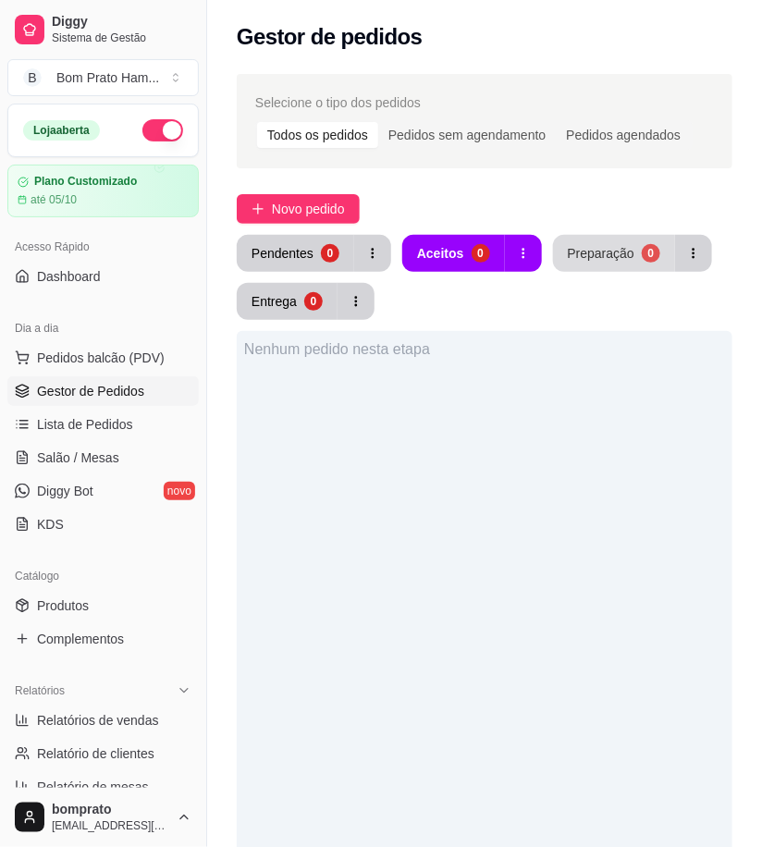
click at [553, 245] on button "Preparação 0" at bounding box center [614, 253] width 122 height 37
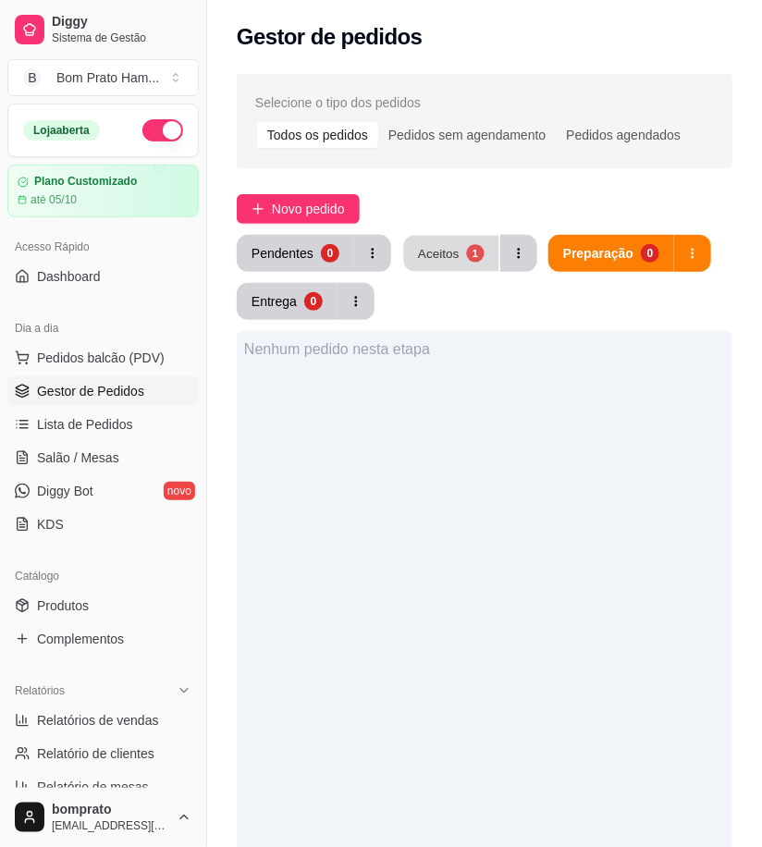
click at [472, 245] on div "1" at bounding box center [475, 253] width 18 height 18
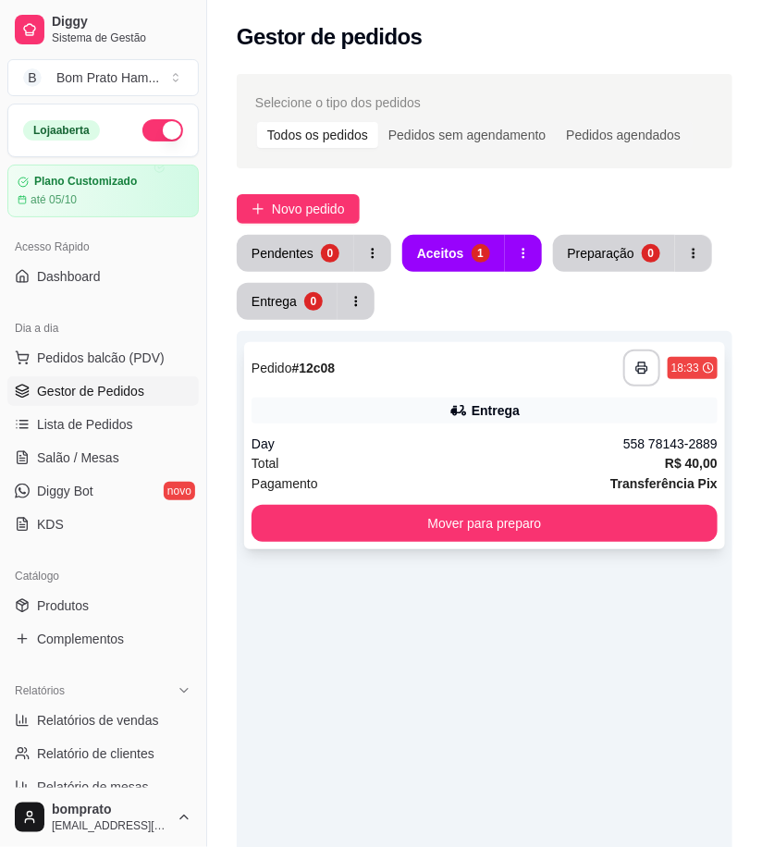
click at [503, 398] on div "Entrega" at bounding box center [485, 411] width 466 height 26
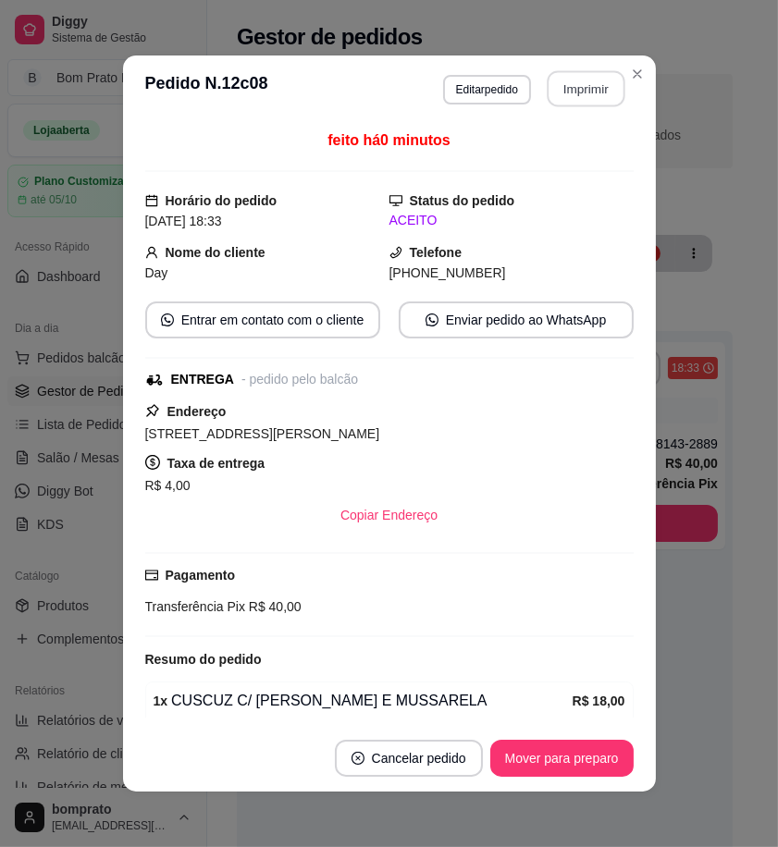
click at [570, 98] on button "Imprimir" at bounding box center [585, 89] width 78 height 36
click at [576, 763] on button "Mover para preparo" at bounding box center [561, 759] width 139 height 36
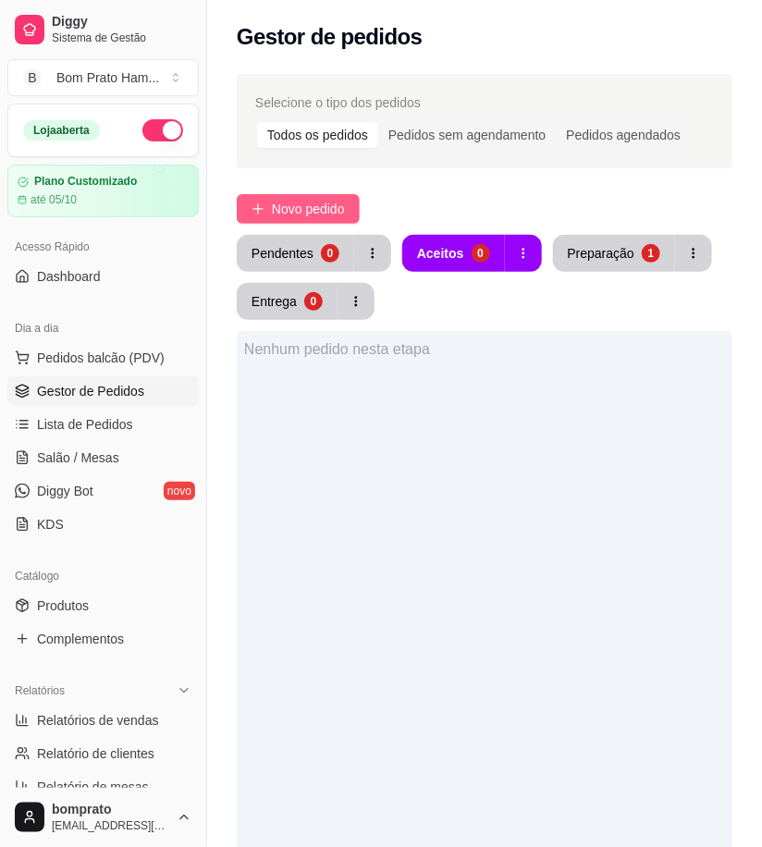
click at [308, 209] on span "Novo pedido" at bounding box center [308, 209] width 73 height 20
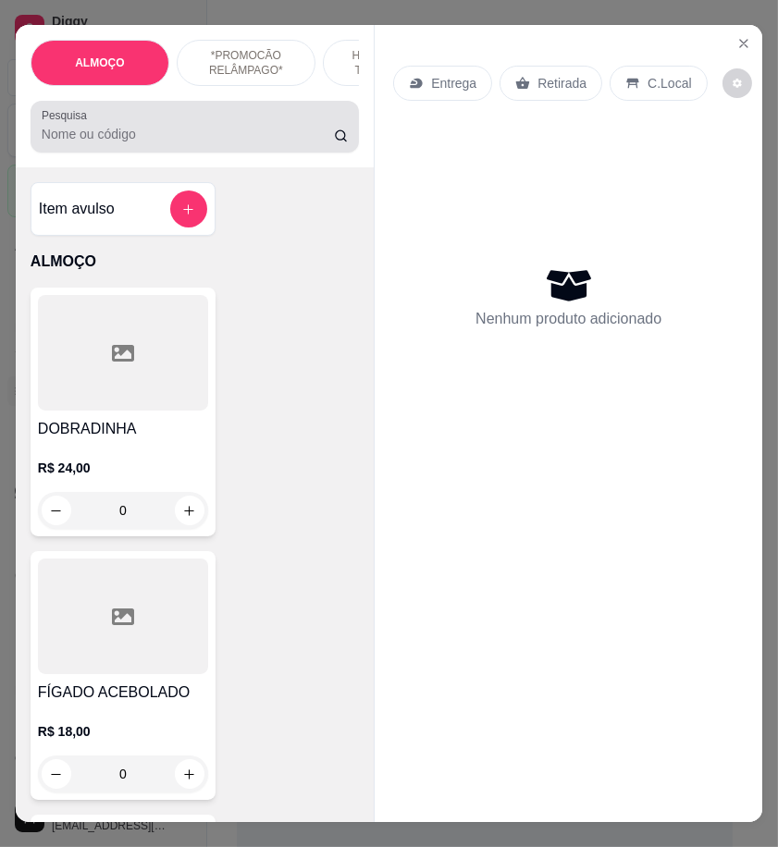
click at [238, 132] on input "Pesquisa" at bounding box center [188, 134] width 292 height 18
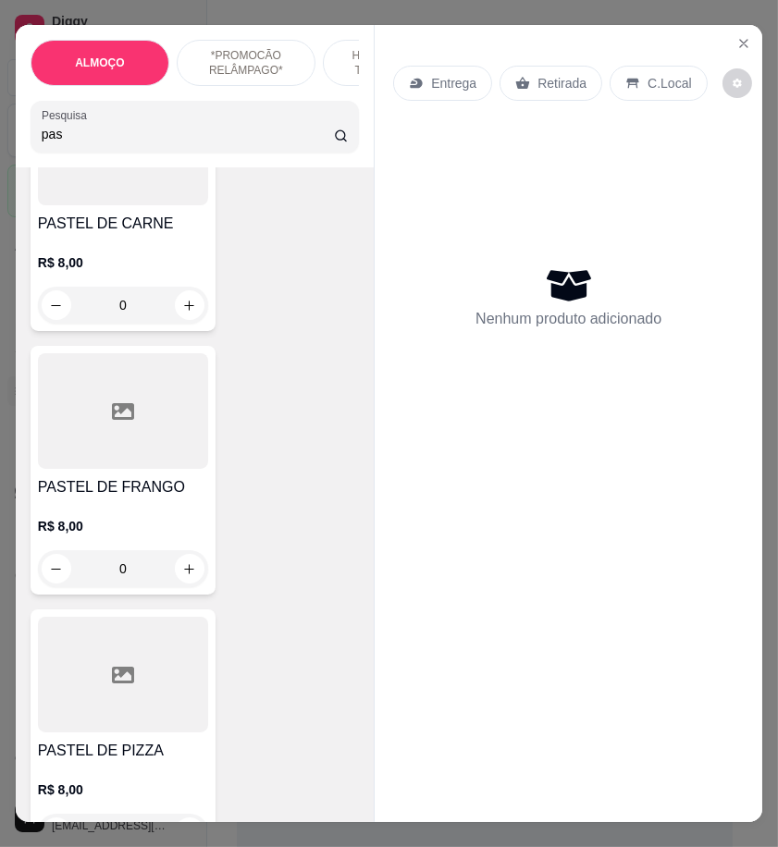
scroll to position [718, 0]
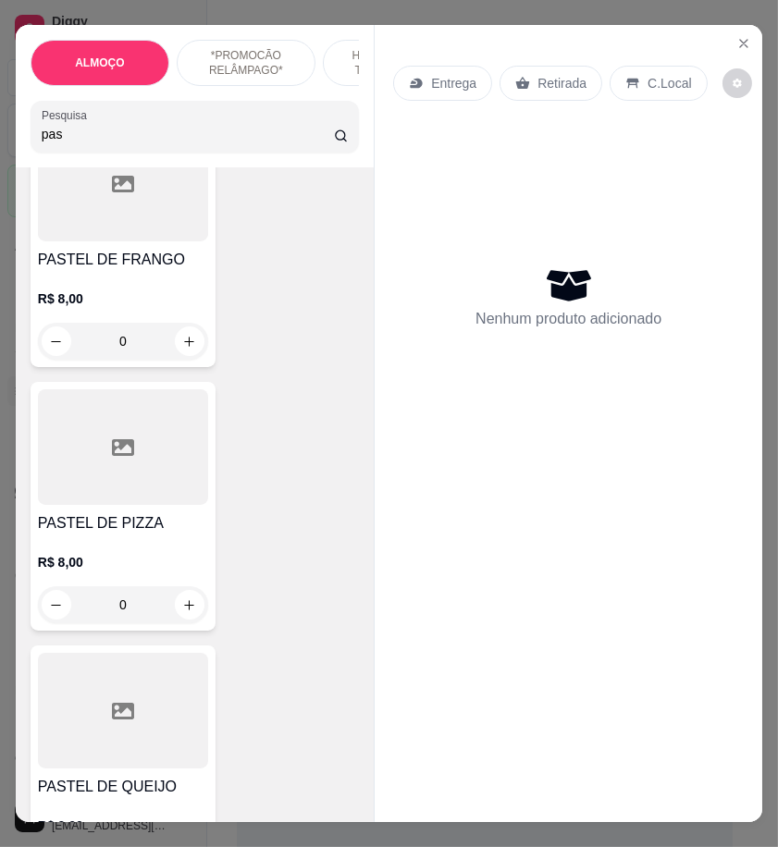
type input "pas"
click at [186, 616] on div "0" at bounding box center [123, 604] width 170 height 37
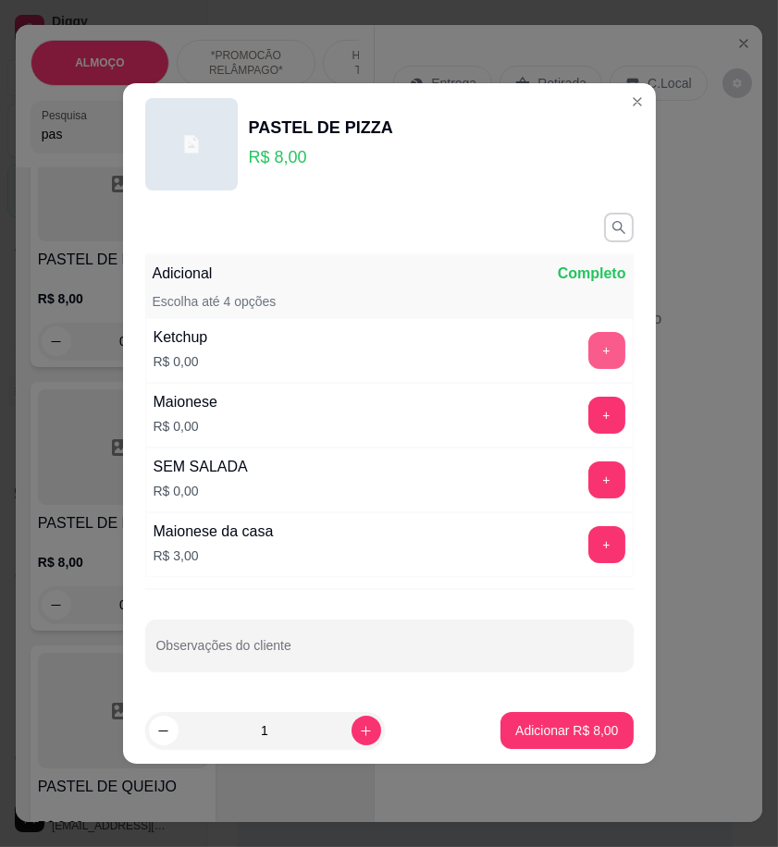
click at [594, 347] on button "+" at bounding box center [606, 350] width 37 height 37
click at [597, 407] on button "+" at bounding box center [606, 416] width 36 height 36
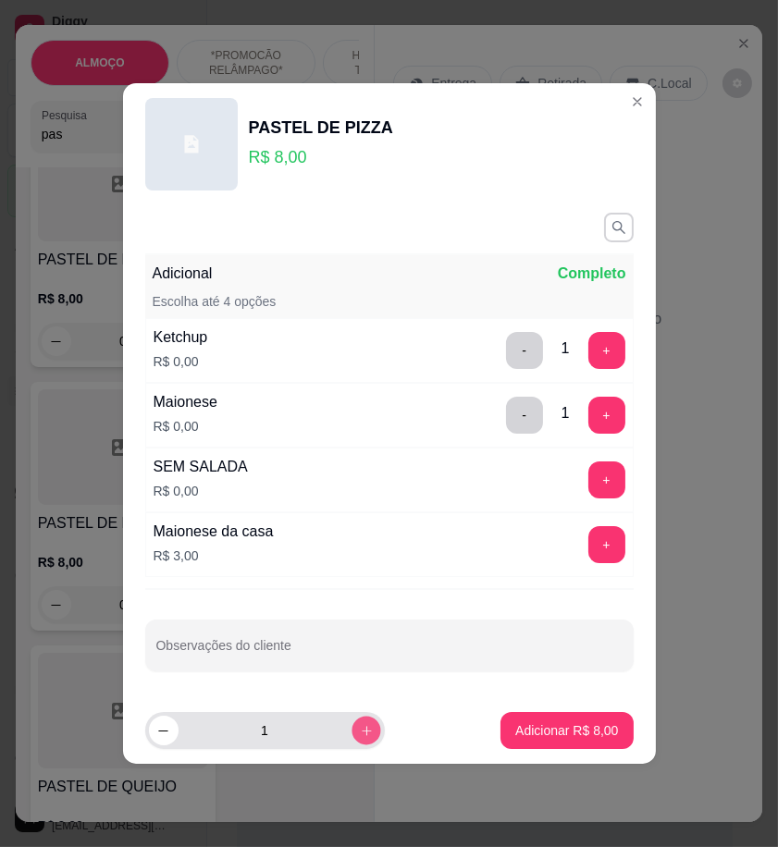
click at [359, 732] on icon "increase-product-quantity" at bounding box center [366, 731] width 14 height 14
type input "2"
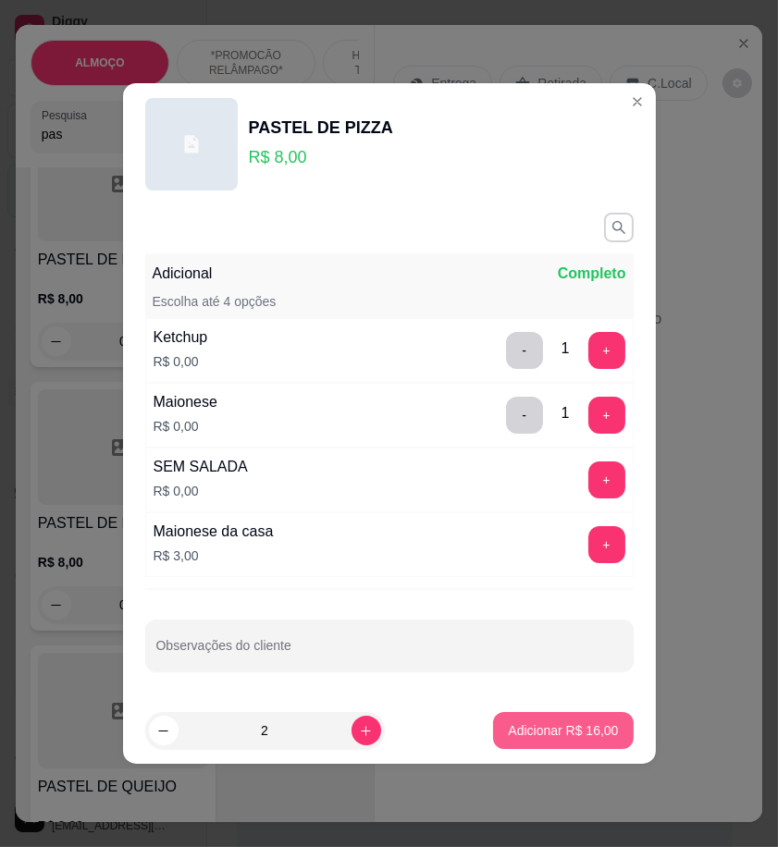
click at [527, 719] on button "Adicionar R$ 16,00" at bounding box center [563, 730] width 140 height 37
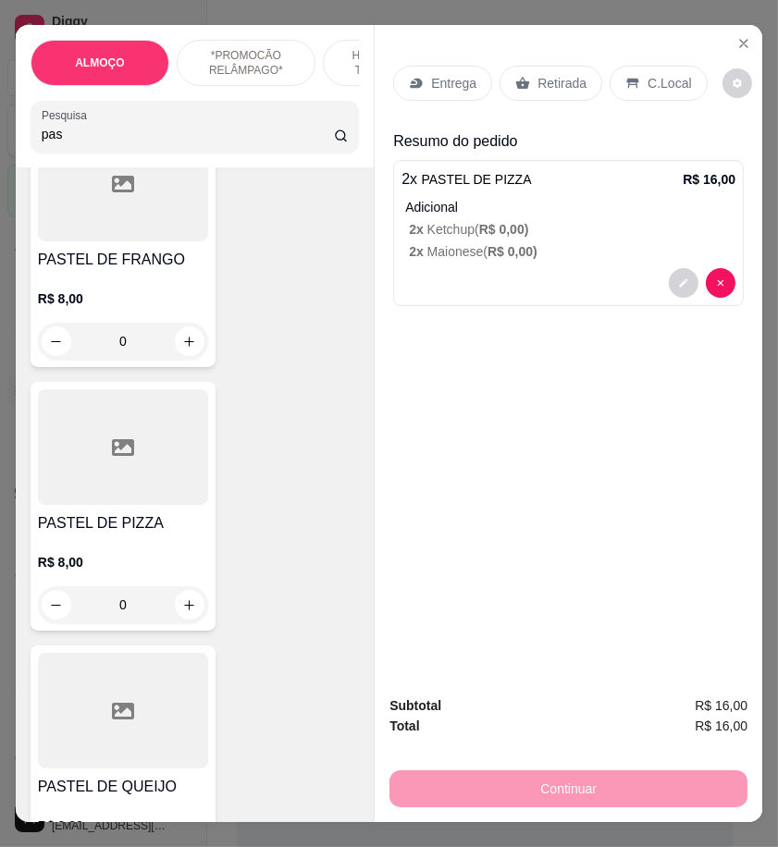
click at [550, 74] on p "Retirada" at bounding box center [561, 83] width 49 height 18
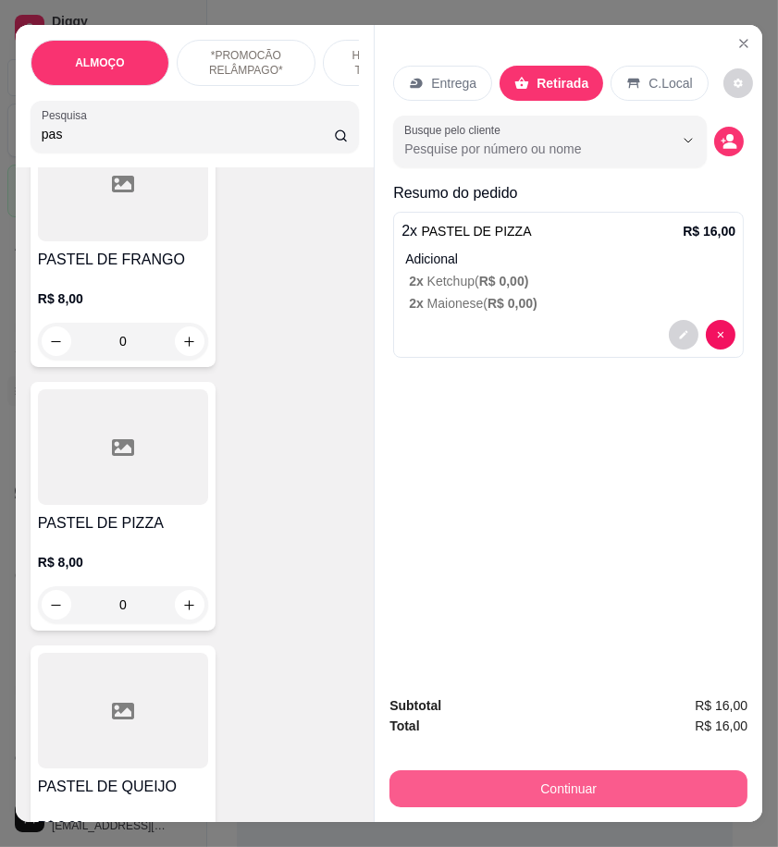
click at [571, 778] on button "Continuar" at bounding box center [568, 788] width 358 height 37
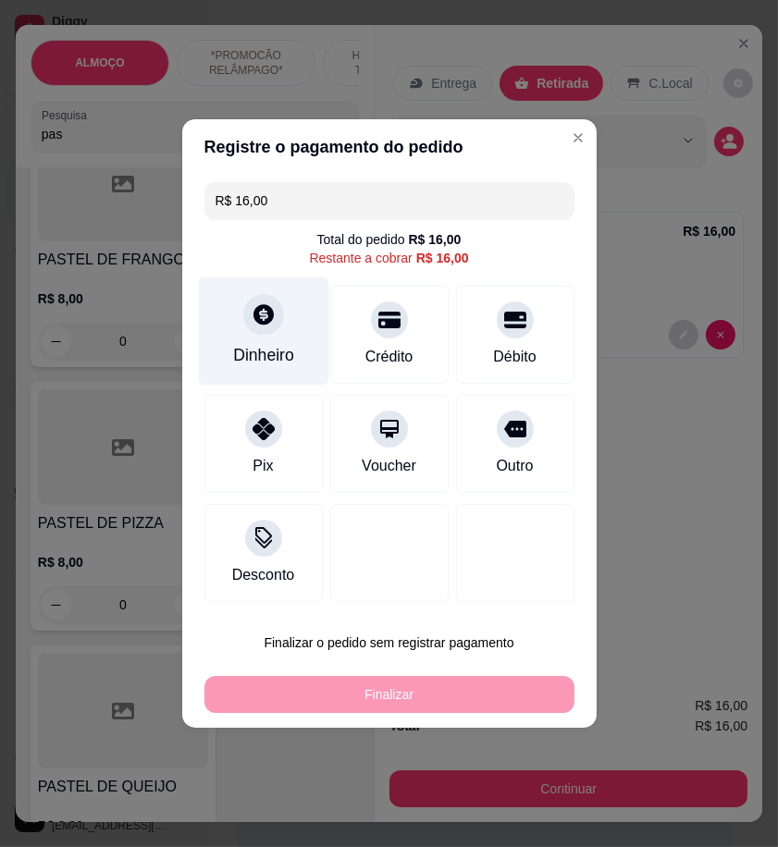
click at [273, 343] on div "Dinheiro" at bounding box center [263, 355] width 61 height 24
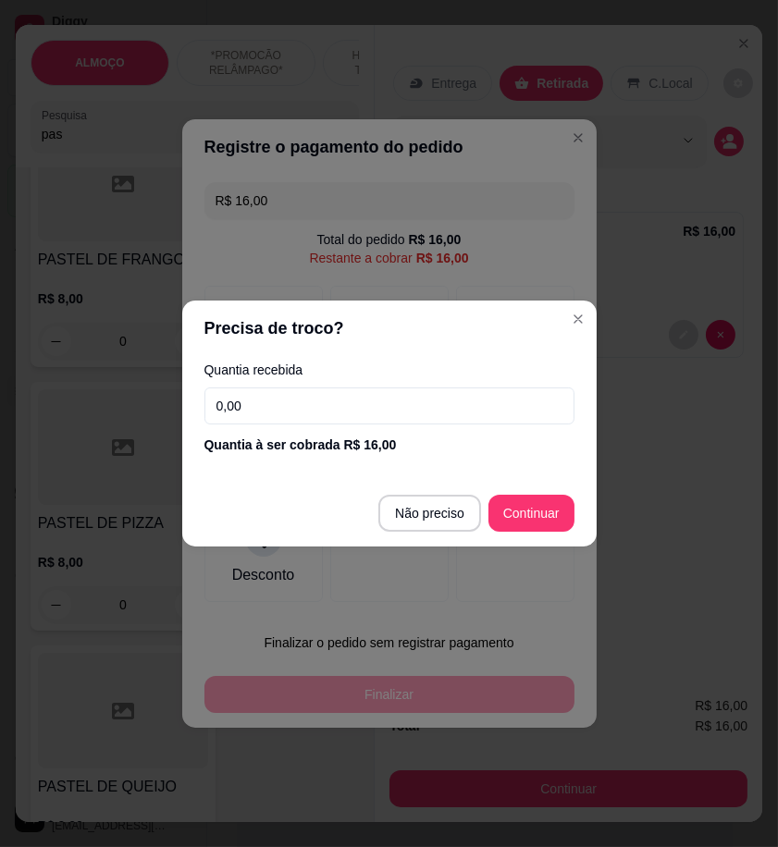
click at [430, 411] on input "0,00" at bounding box center [389, 405] width 370 height 37
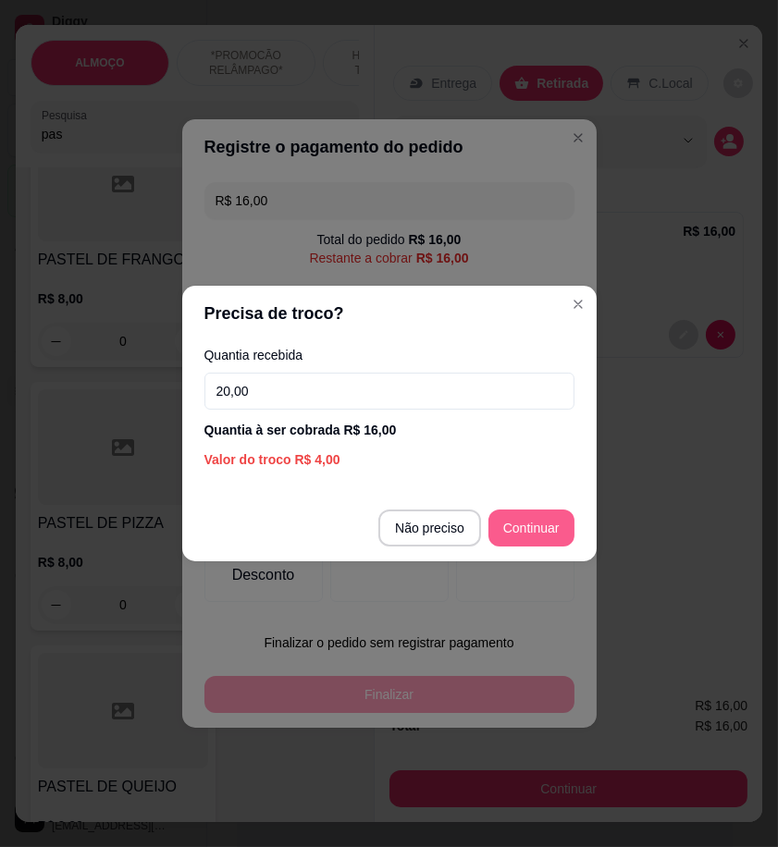
type input "20,00"
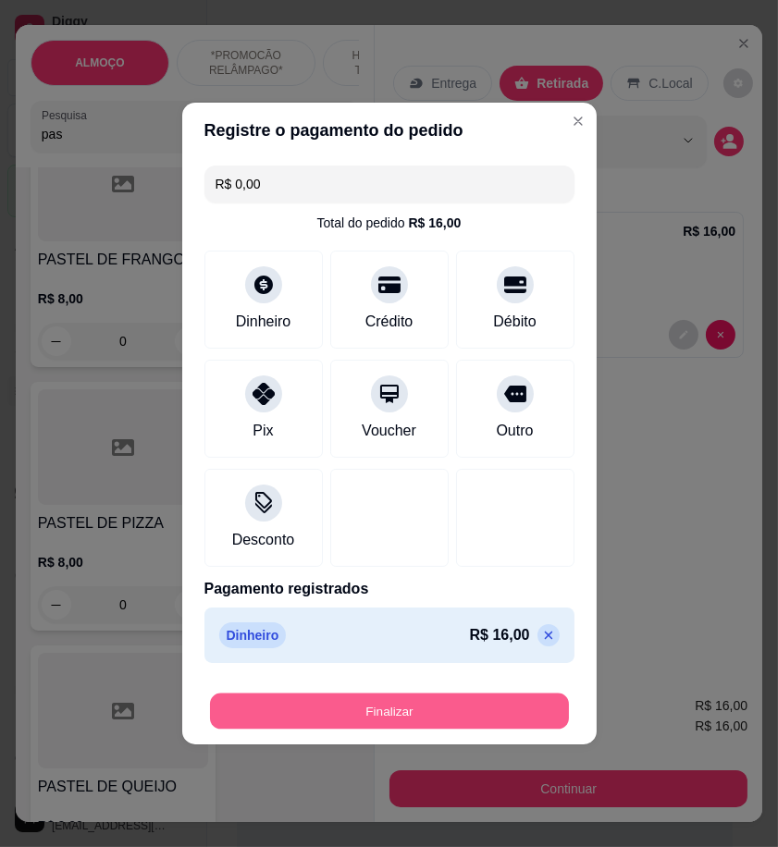
click at [500, 705] on button "Finalizar" at bounding box center [389, 711] width 359 height 36
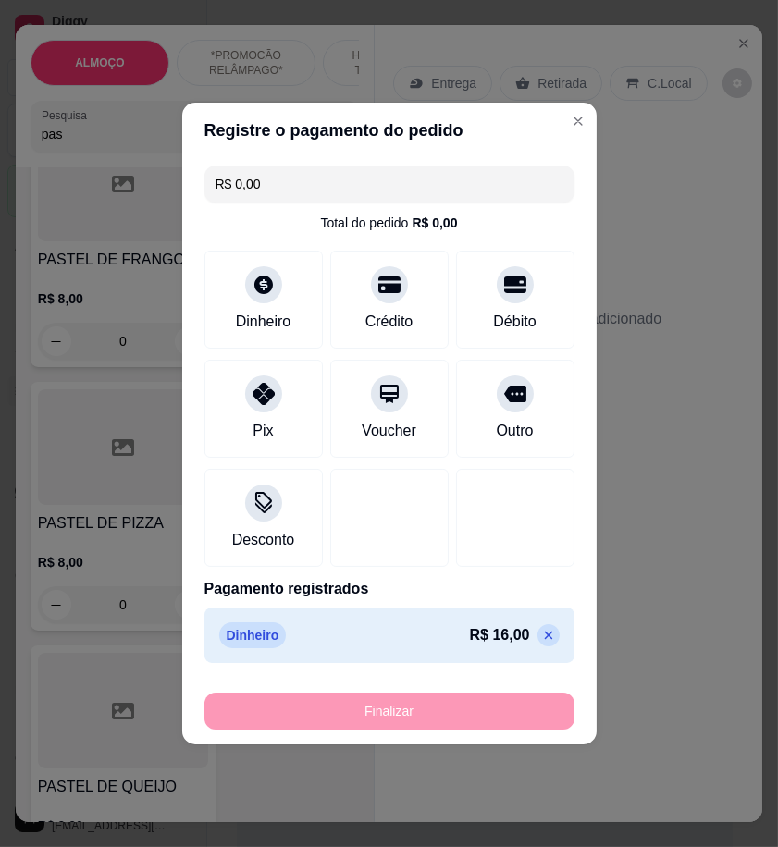
type input "-R$ 16,00"
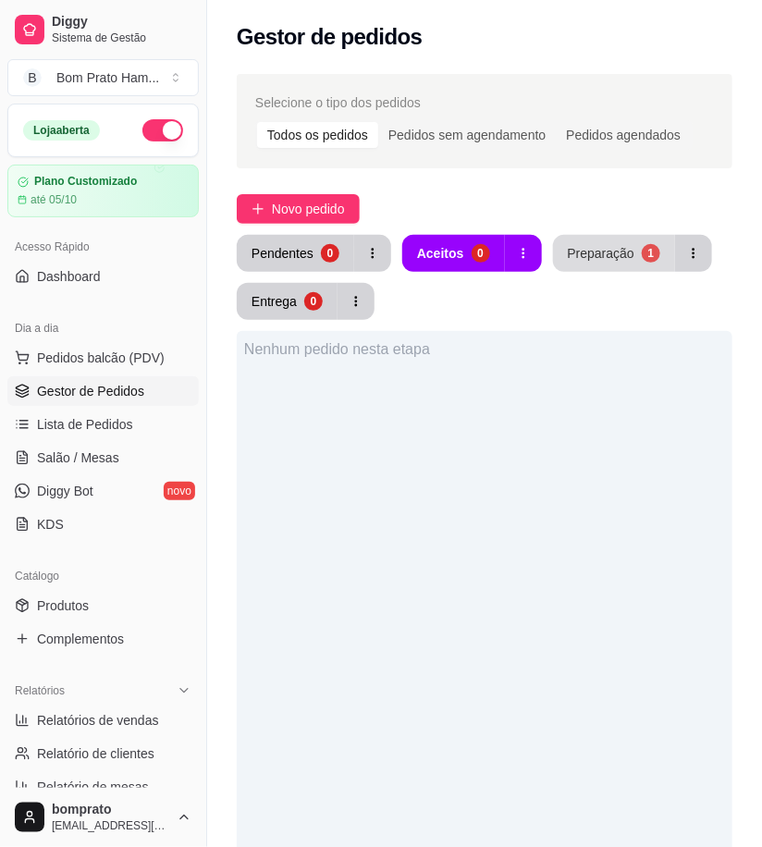
click at [585, 250] on div "Preparação" at bounding box center [601, 253] width 67 height 18
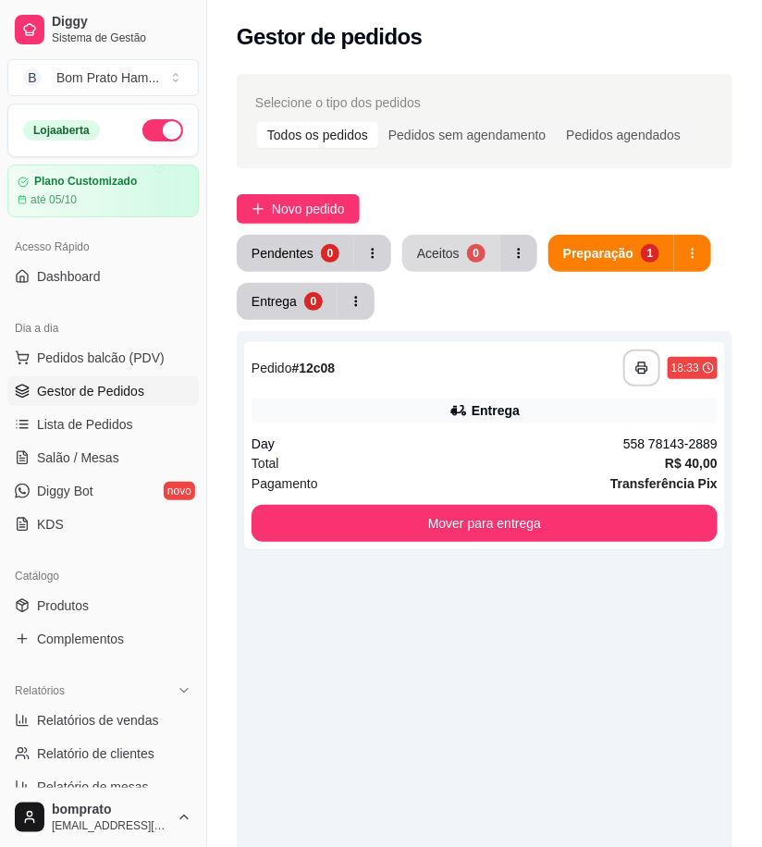
click at [469, 251] on div "0" at bounding box center [476, 253] width 18 height 18
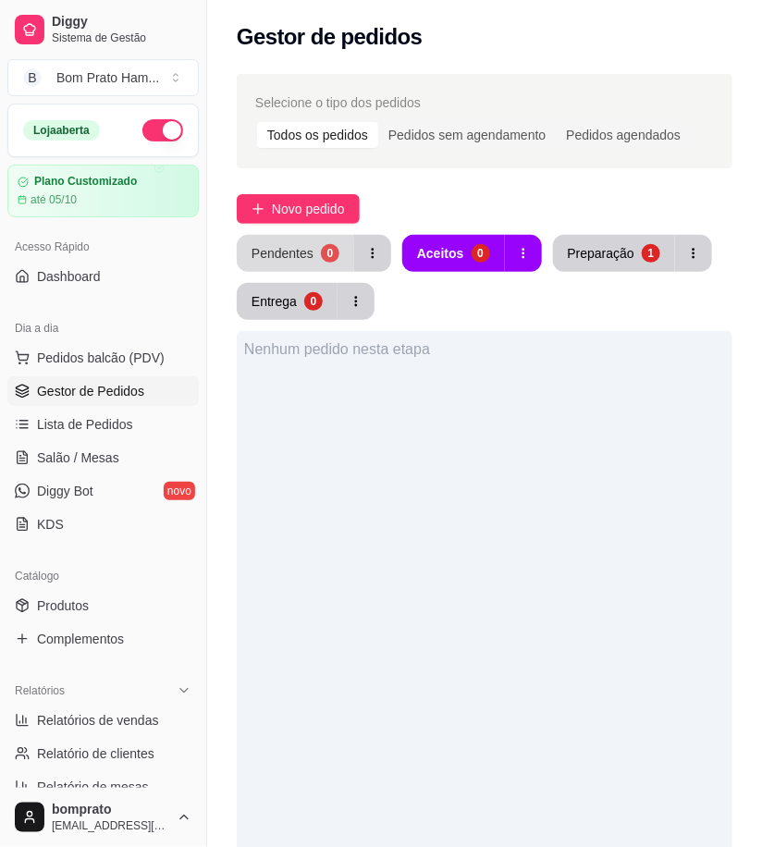
click at [299, 252] on div "Pendentes" at bounding box center [283, 253] width 62 height 18
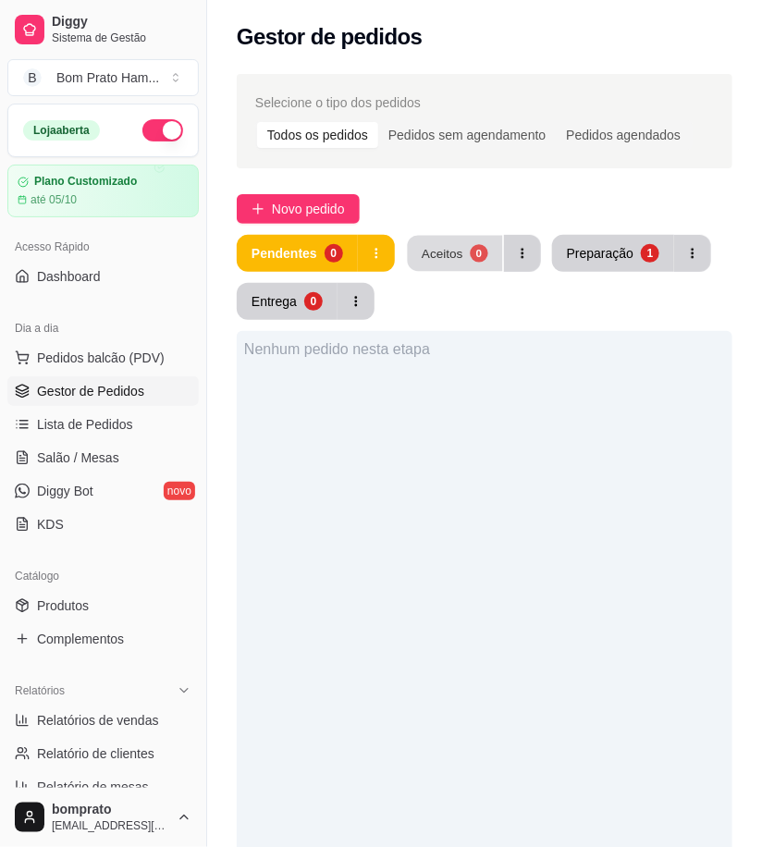
click at [449, 253] on div "Aceitos" at bounding box center [443, 253] width 42 height 18
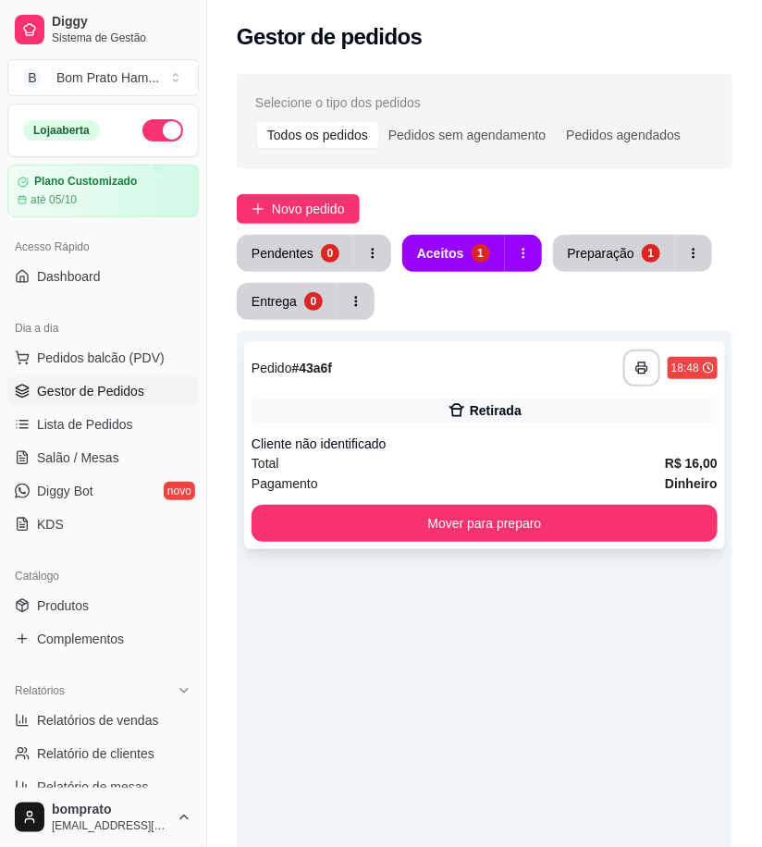
click at [504, 414] on div "Retirada" at bounding box center [496, 410] width 52 height 18
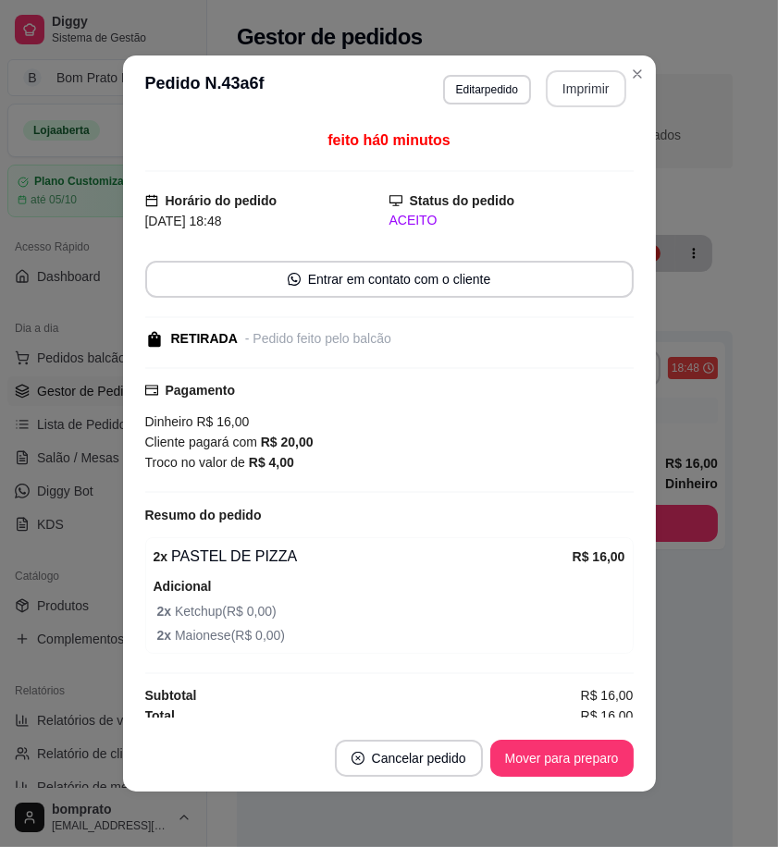
click at [571, 89] on button "Imprimir" at bounding box center [586, 88] width 80 height 37
click at [464, 78] on button "Editar pedido" at bounding box center [487, 89] width 86 height 29
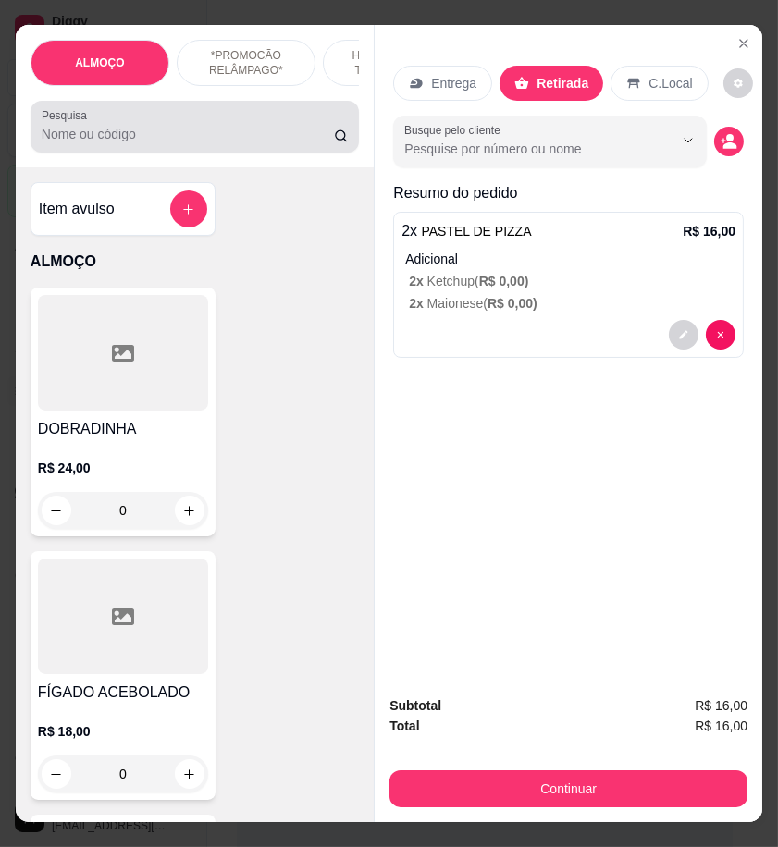
drag, startPoint x: 107, startPoint y: 140, endPoint x: 81, endPoint y: 137, distance: 26.0
click at [104, 140] on input "Pesquisa" at bounding box center [188, 134] width 292 height 18
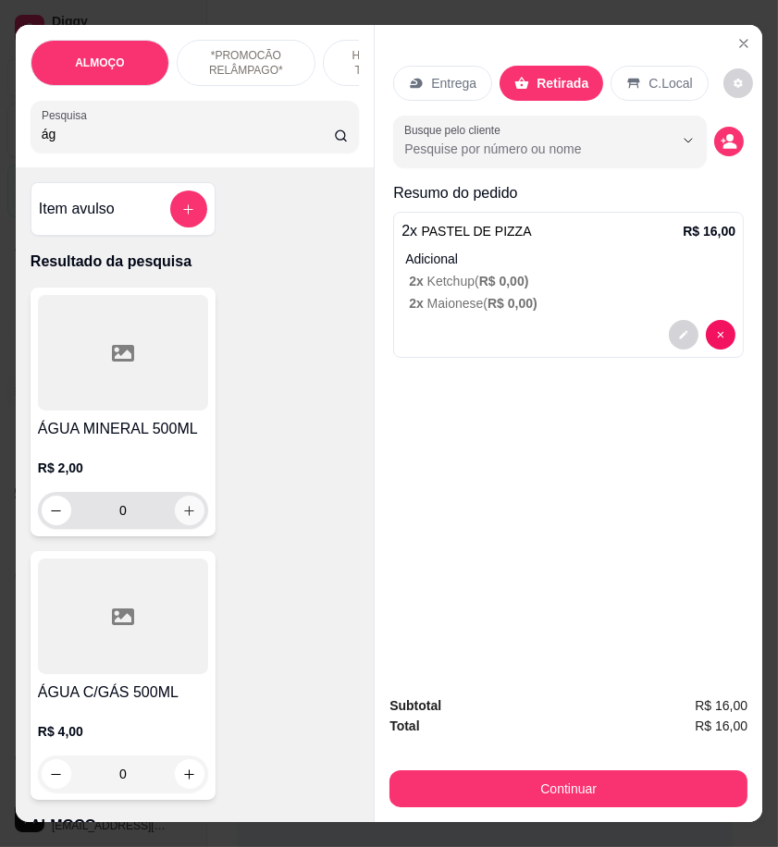
type input "ág"
click at [183, 511] on icon "increase-product-quantity" at bounding box center [190, 511] width 14 height 14
type input "1"
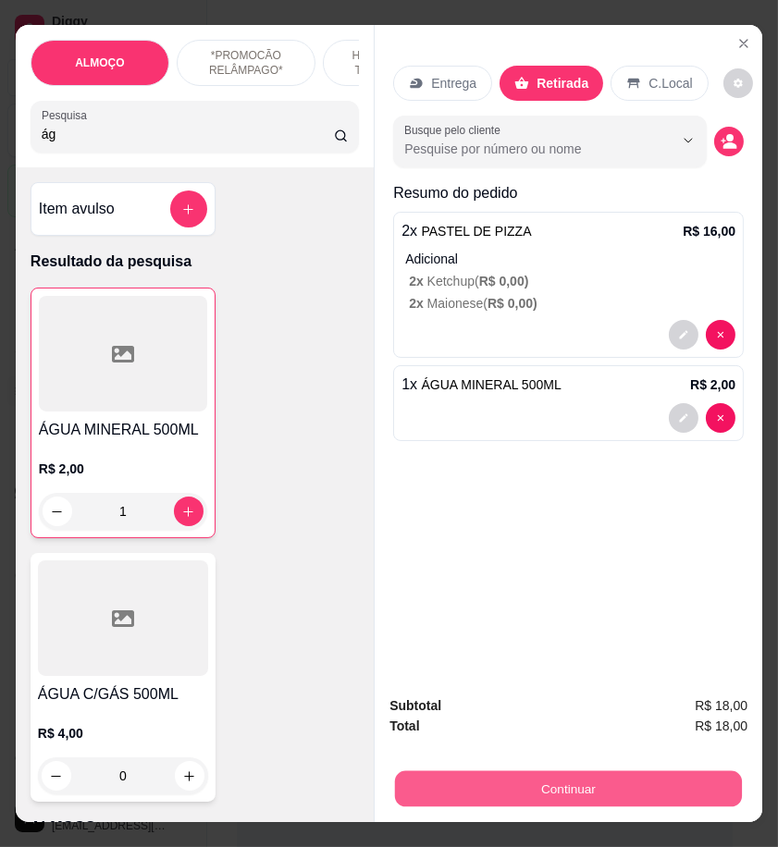
click at [598, 789] on button "Continuar" at bounding box center [568, 788] width 347 height 36
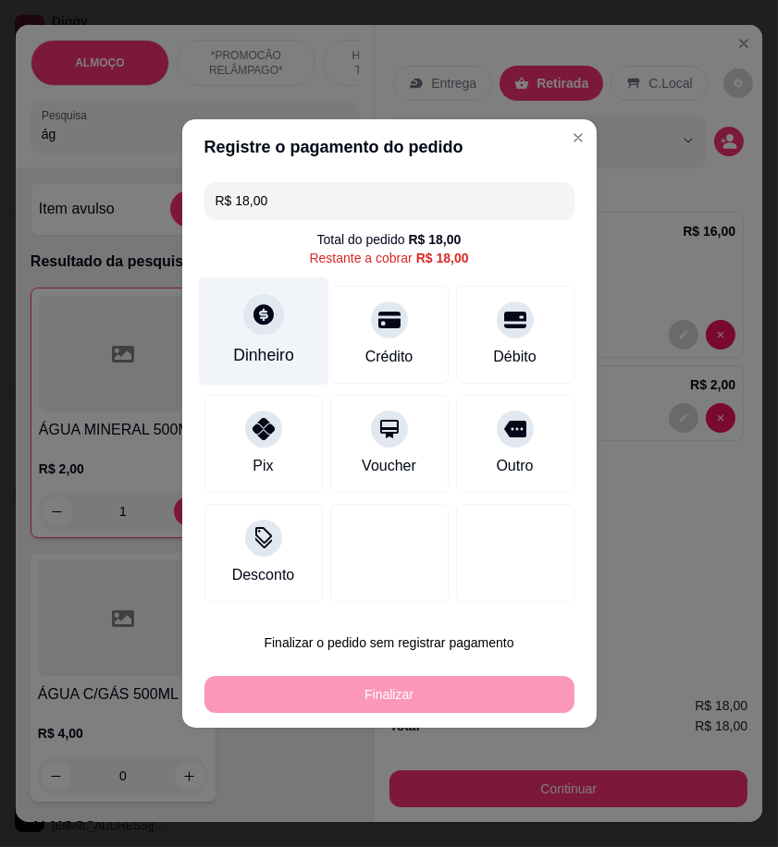
click at [265, 354] on div "Dinheiro" at bounding box center [263, 355] width 61 height 24
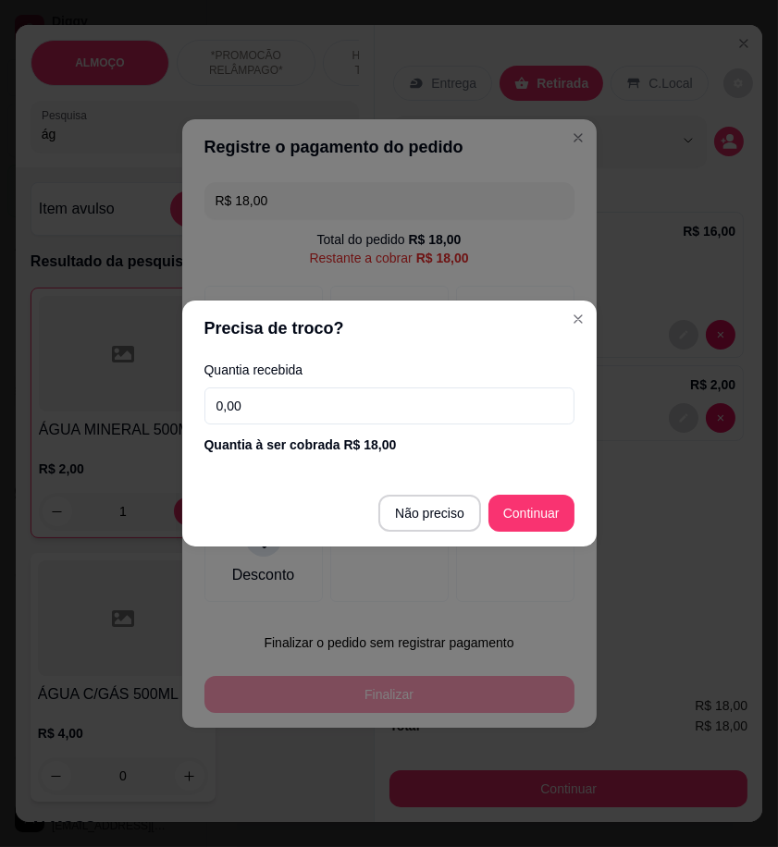
click at [379, 396] on input "0,00" at bounding box center [389, 405] width 370 height 37
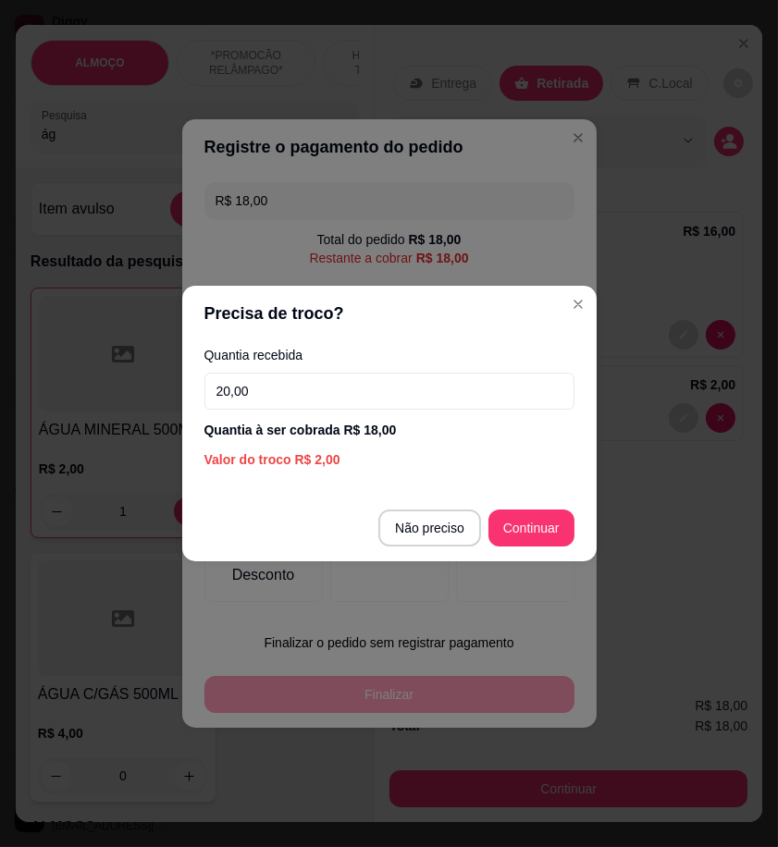
type input "20,00"
type input "R$ 0,00"
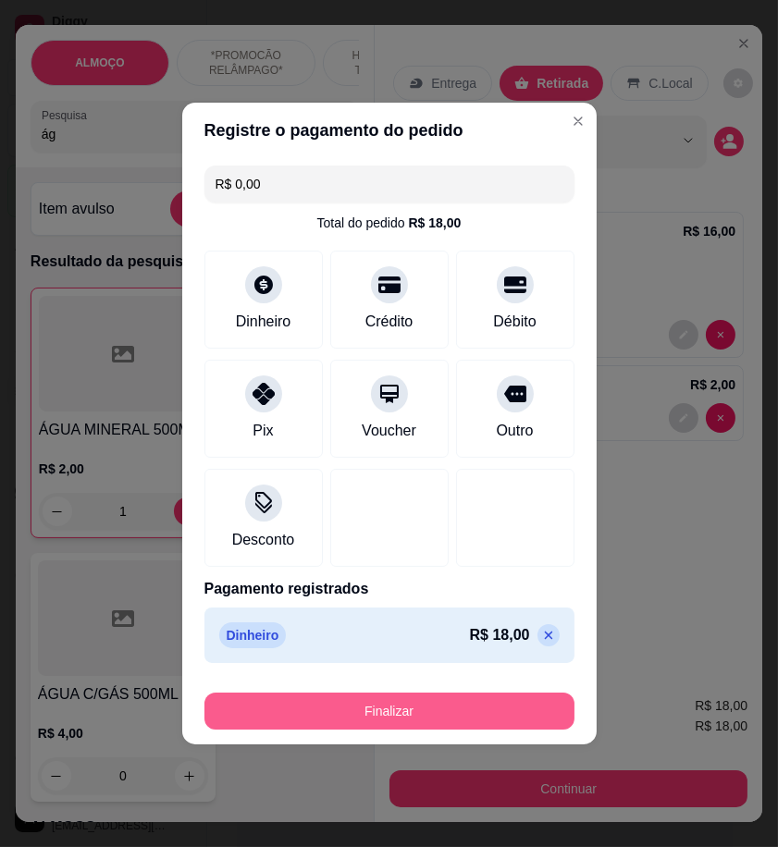
click at [544, 718] on button "Finalizar" at bounding box center [389, 711] width 370 height 37
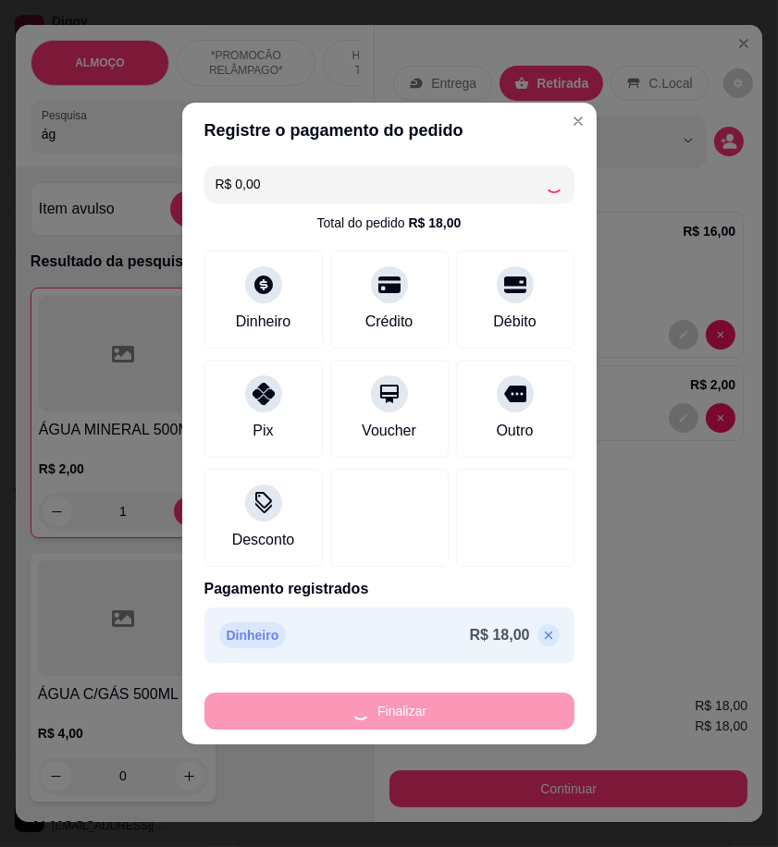
type input "0"
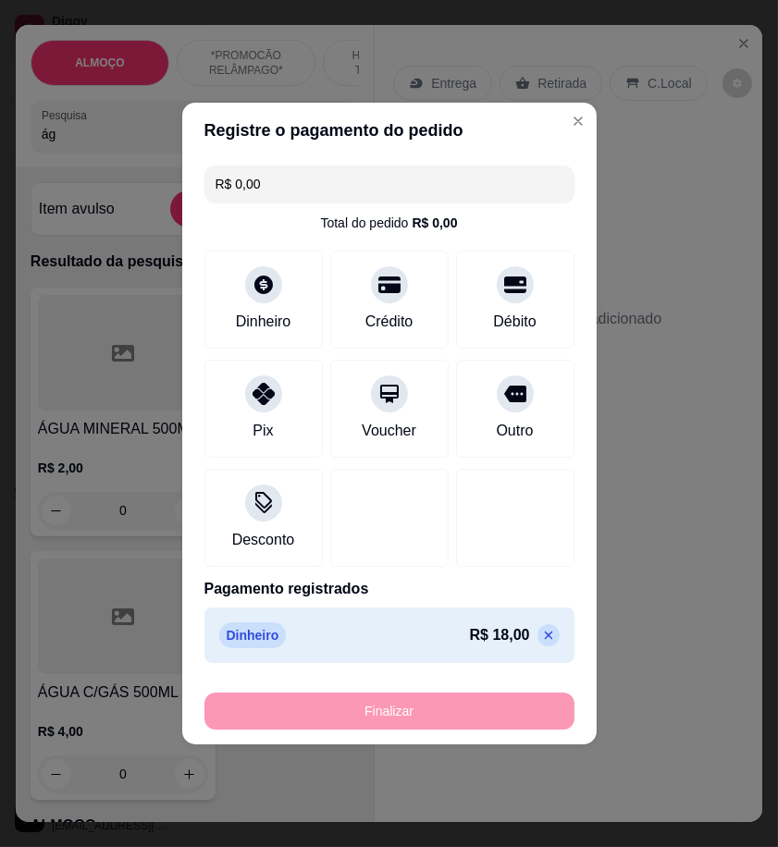
type input "-R$ 18,00"
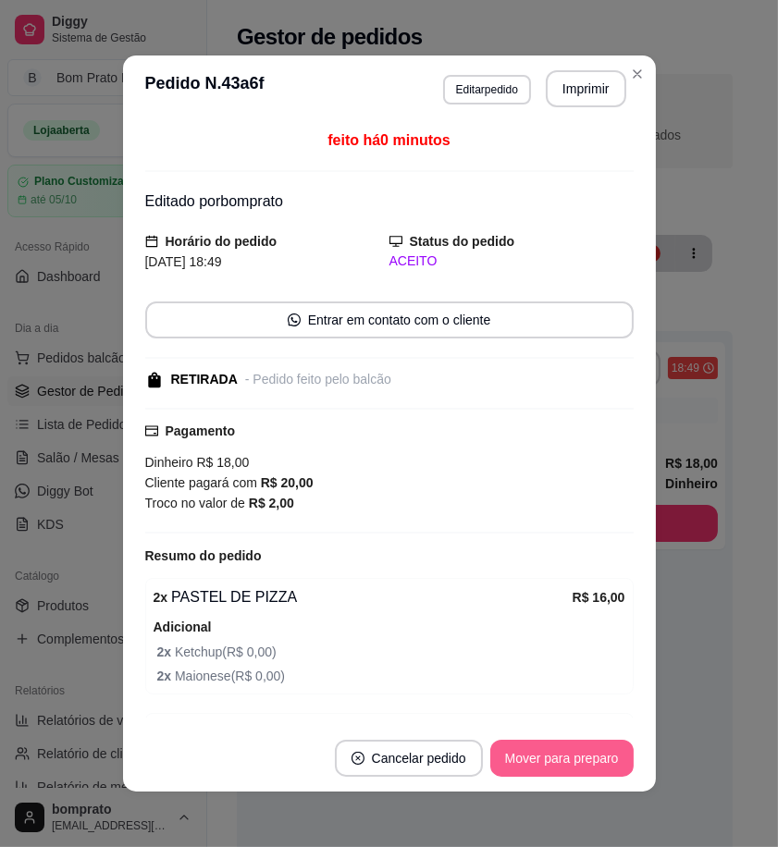
click at [583, 755] on button "Mover para preparo" at bounding box center [561, 758] width 143 height 37
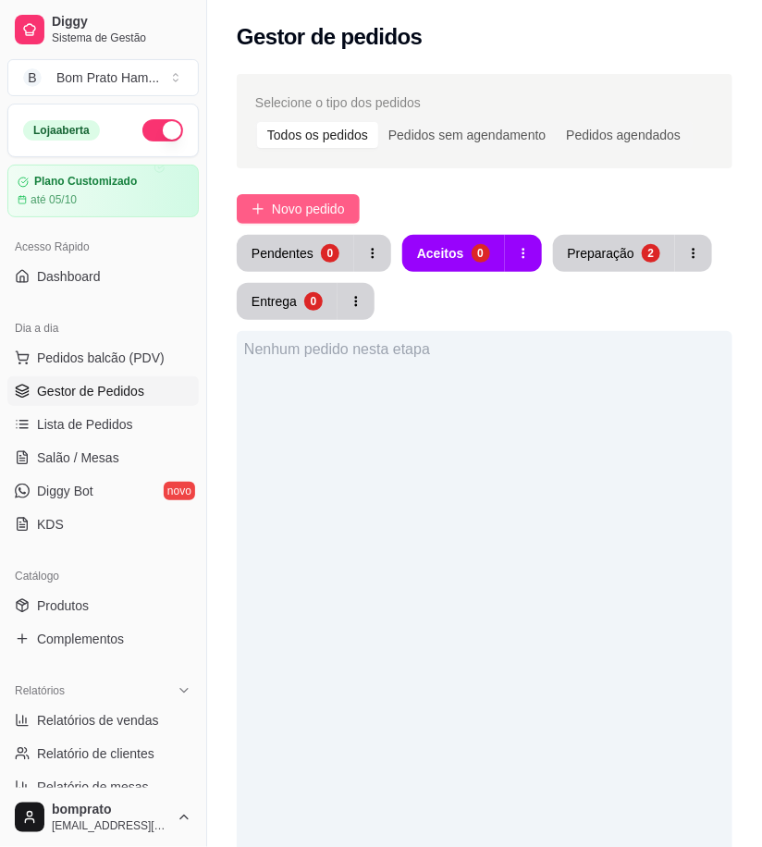
click at [317, 213] on span "Novo pedido" at bounding box center [308, 209] width 73 height 20
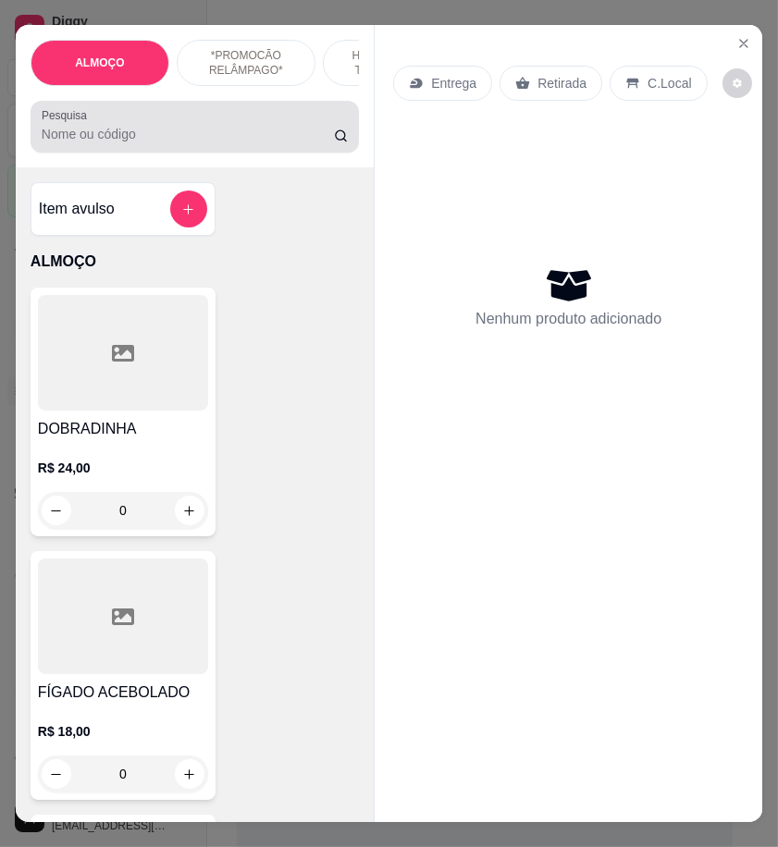
click at [91, 143] on input "Pesquisa" at bounding box center [188, 134] width 292 height 18
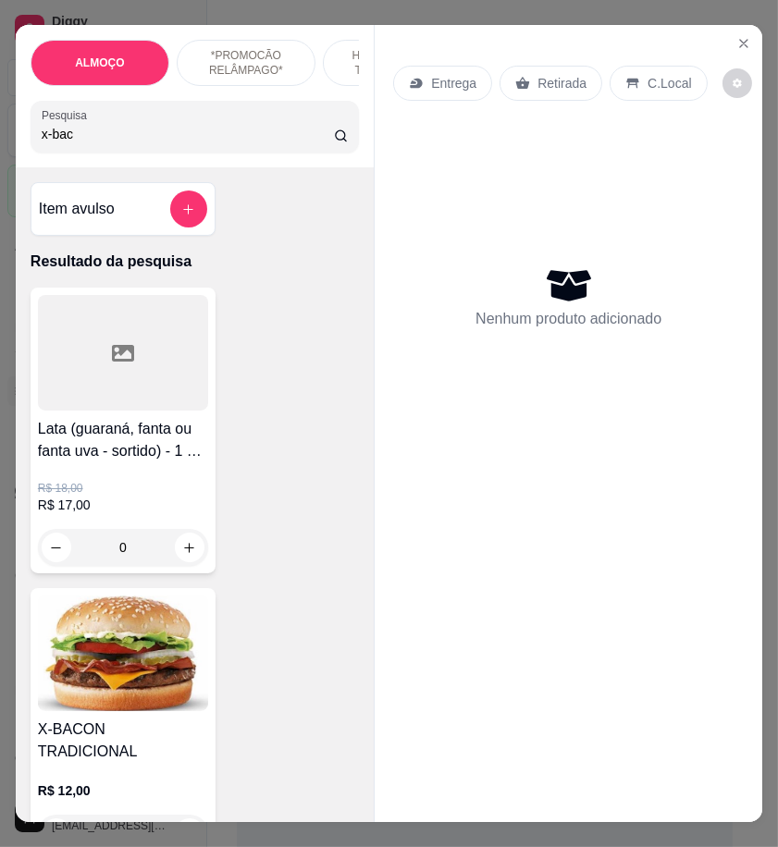
type input "x-bac"
click at [140, 656] on img at bounding box center [123, 653] width 170 height 116
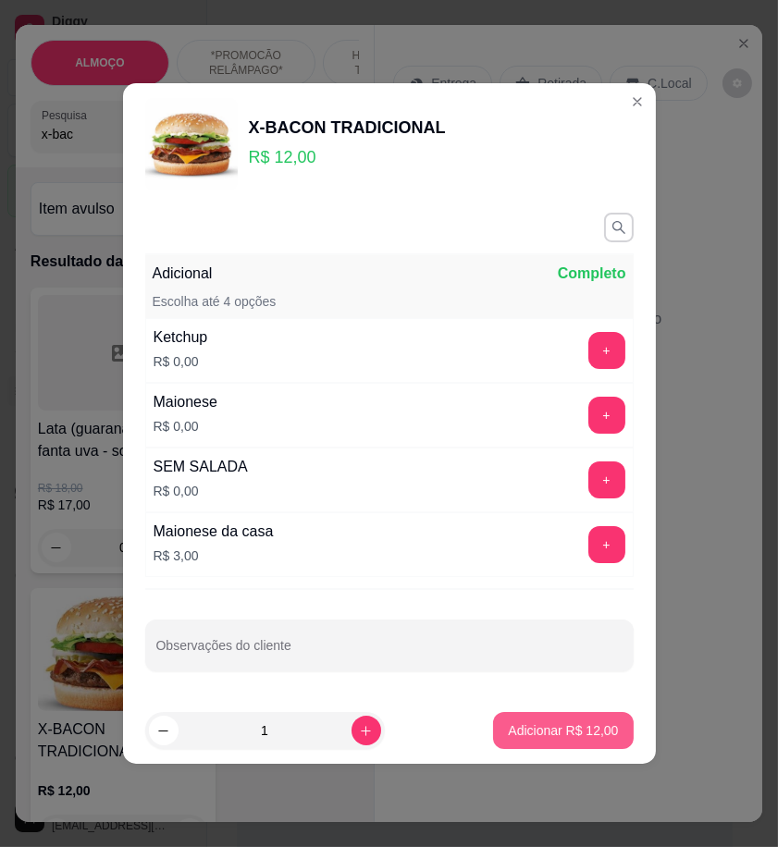
click at [587, 723] on p "Adicionar R$ 12,00" at bounding box center [563, 730] width 110 height 18
type input "1"
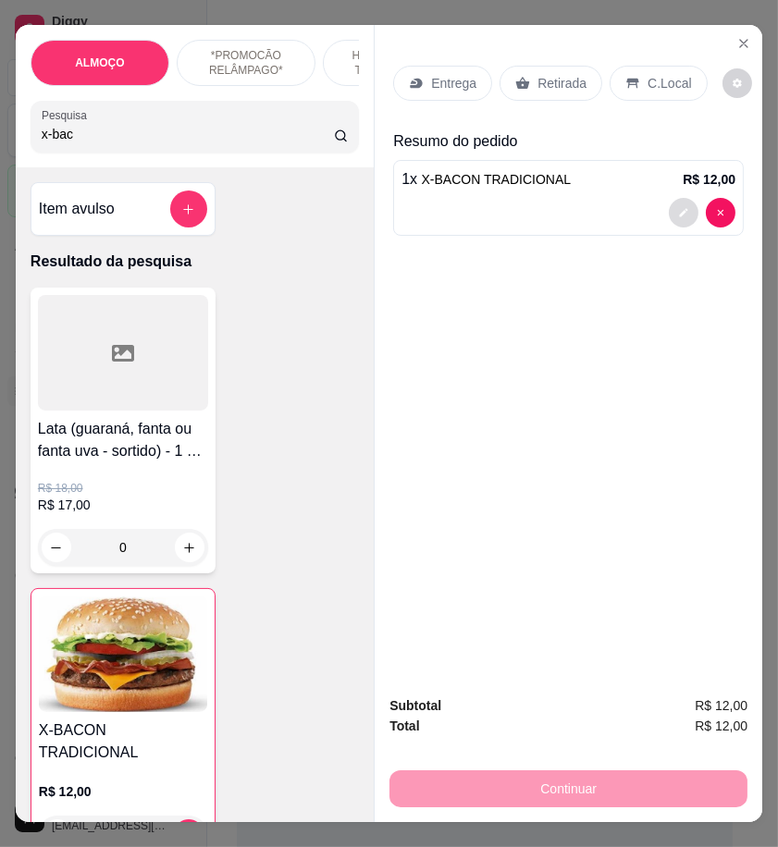
click at [677, 215] on button "decrease-product-quantity" at bounding box center [684, 213] width 30 height 30
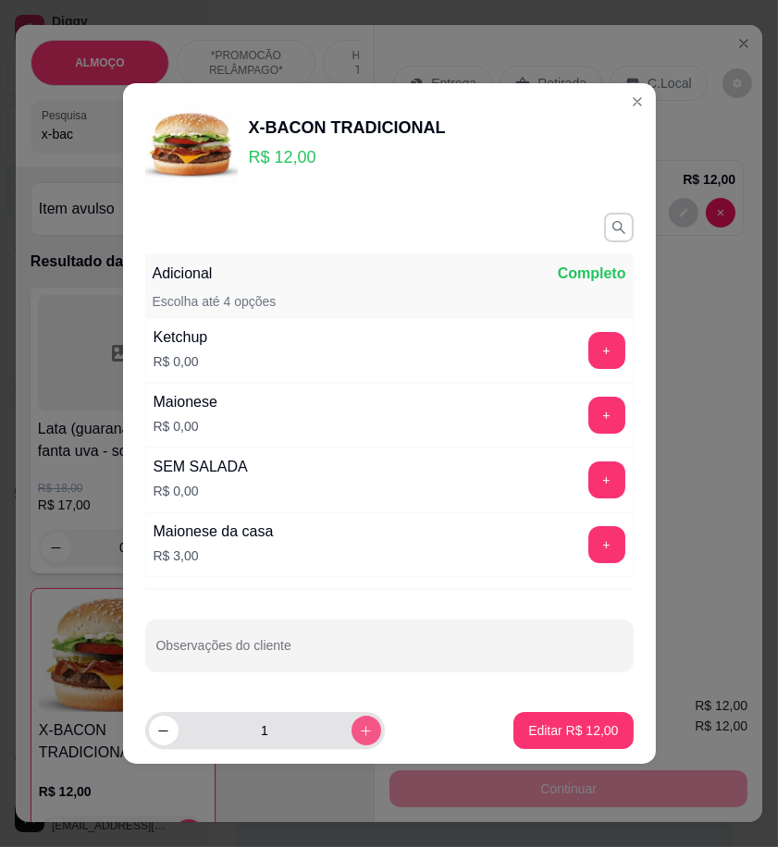
click at [359, 733] on icon "increase-product-quantity" at bounding box center [366, 731] width 14 height 14
type input "2"
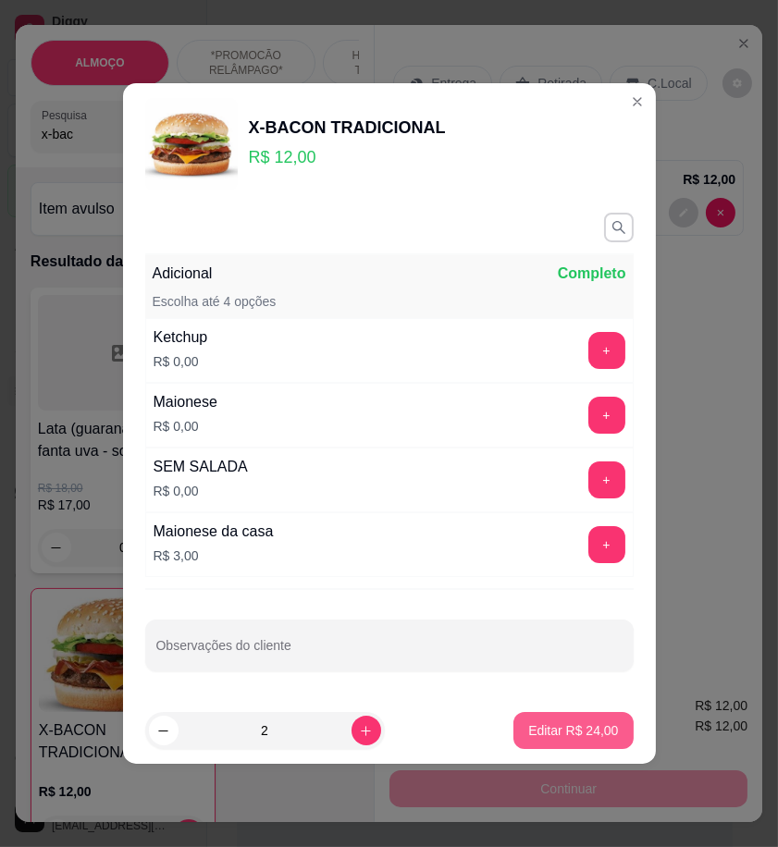
click at [556, 723] on p "Editar R$ 24,00" at bounding box center [573, 730] width 90 height 18
type input "2"
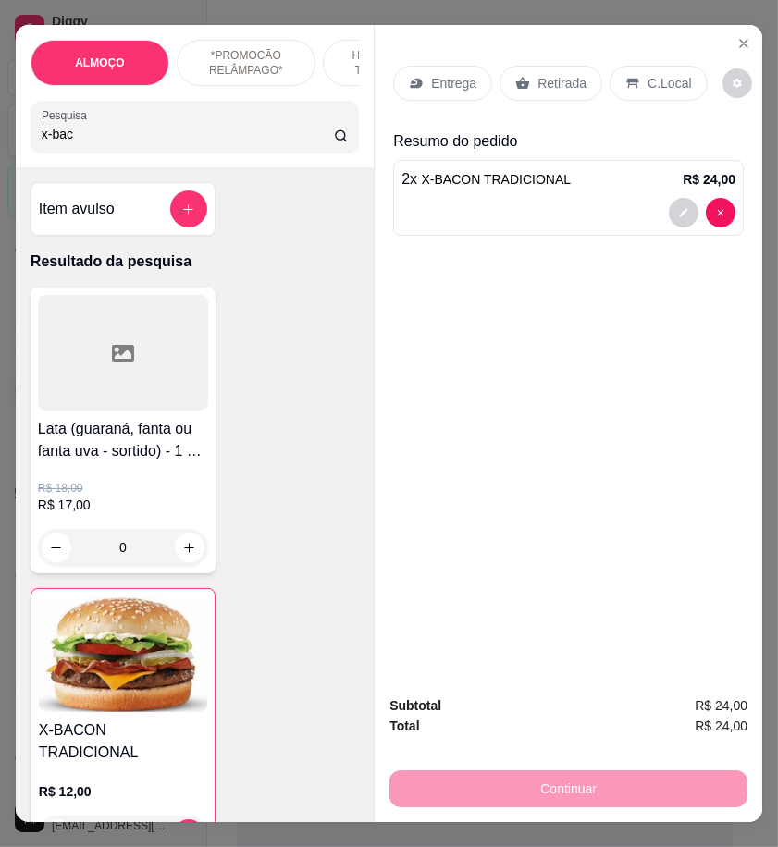
click at [105, 136] on input "x-bac" at bounding box center [188, 134] width 292 height 18
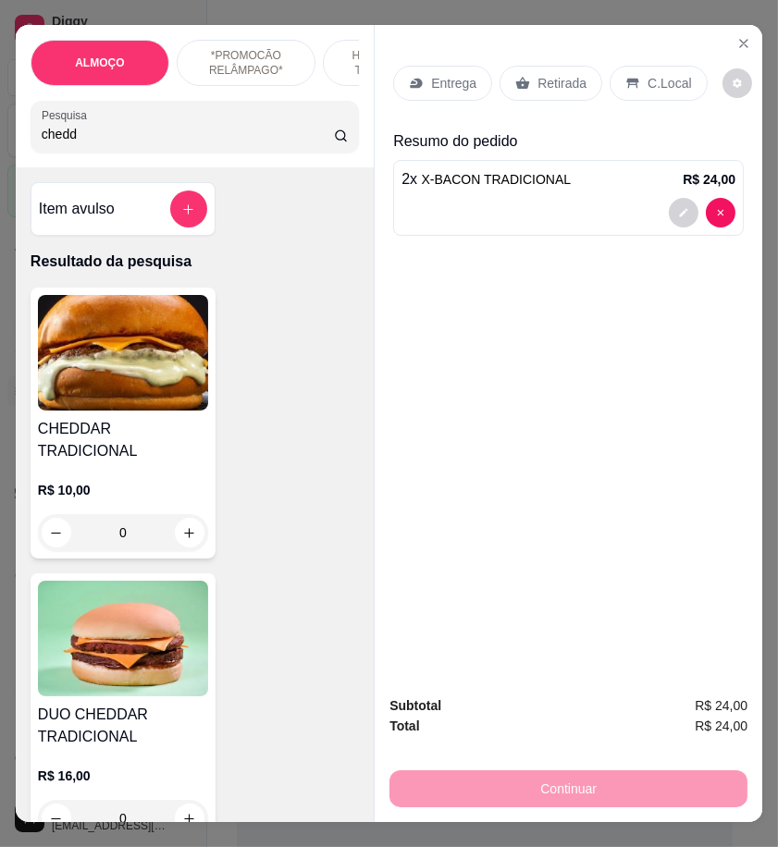
type input "chedd"
click at [140, 371] on img at bounding box center [123, 353] width 170 height 116
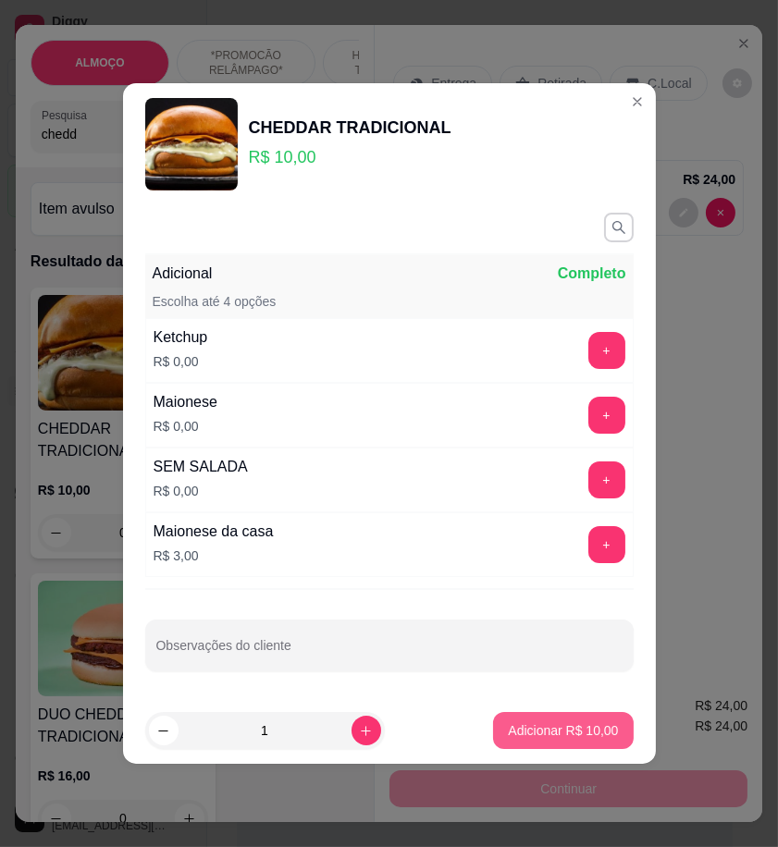
click at [548, 730] on p "Adicionar R$ 10,00" at bounding box center [563, 730] width 110 height 18
type input "1"
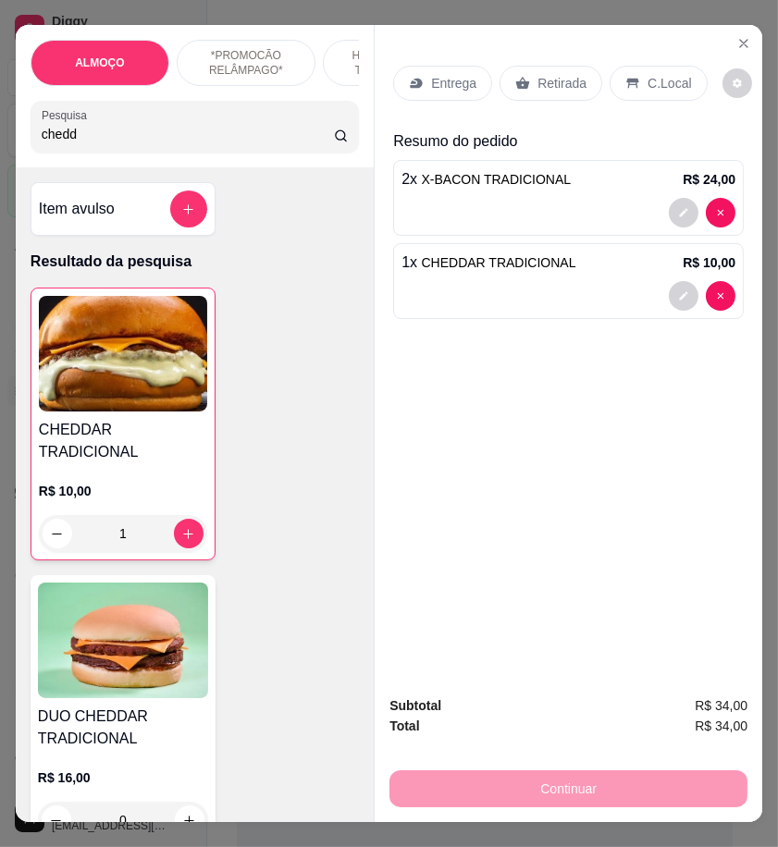
click at [92, 143] on input "chedd" at bounding box center [188, 134] width 292 height 18
click at [736, 36] on icon "Close" at bounding box center [743, 43] width 15 height 15
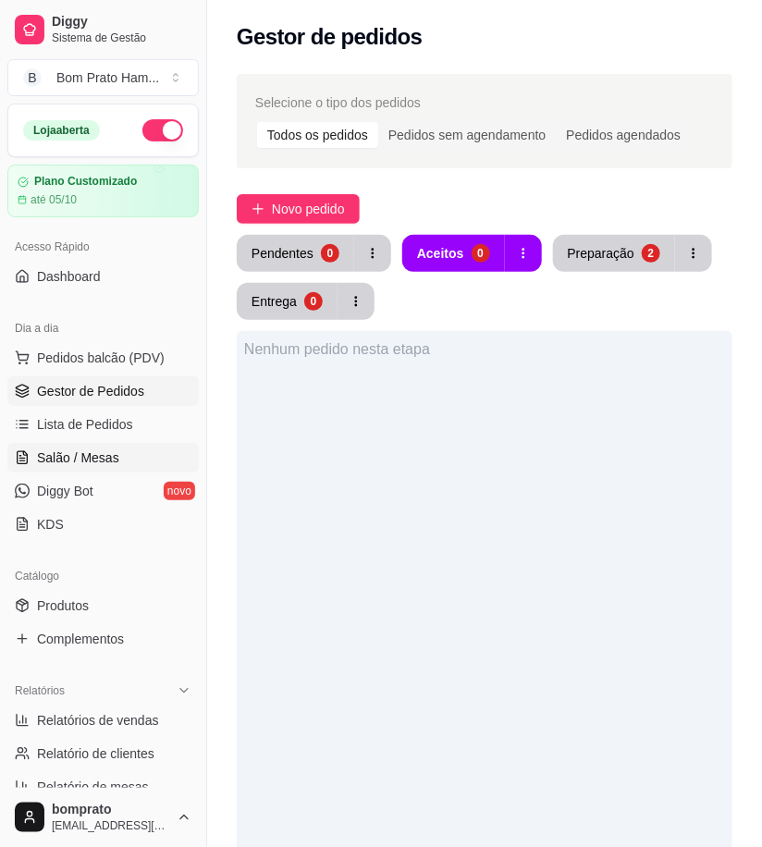
click at [97, 450] on span "Salão / Mesas" at bounding box center [78, 457] width 82 height 18
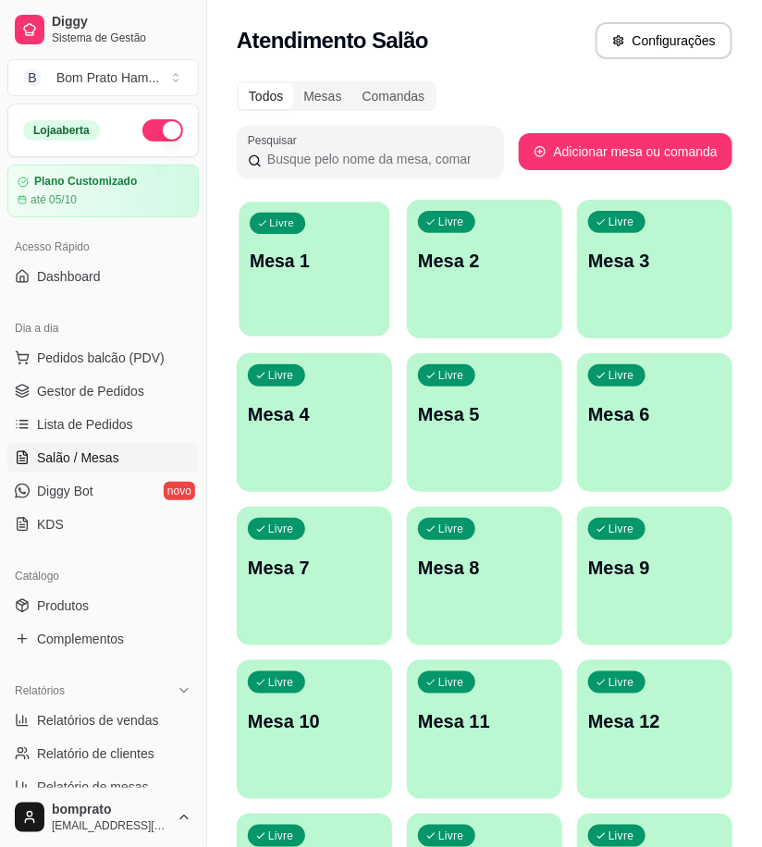
click at [314, 289] on div "Livre Mesa 1" at bounding box center [314, 258] width 151 height 113
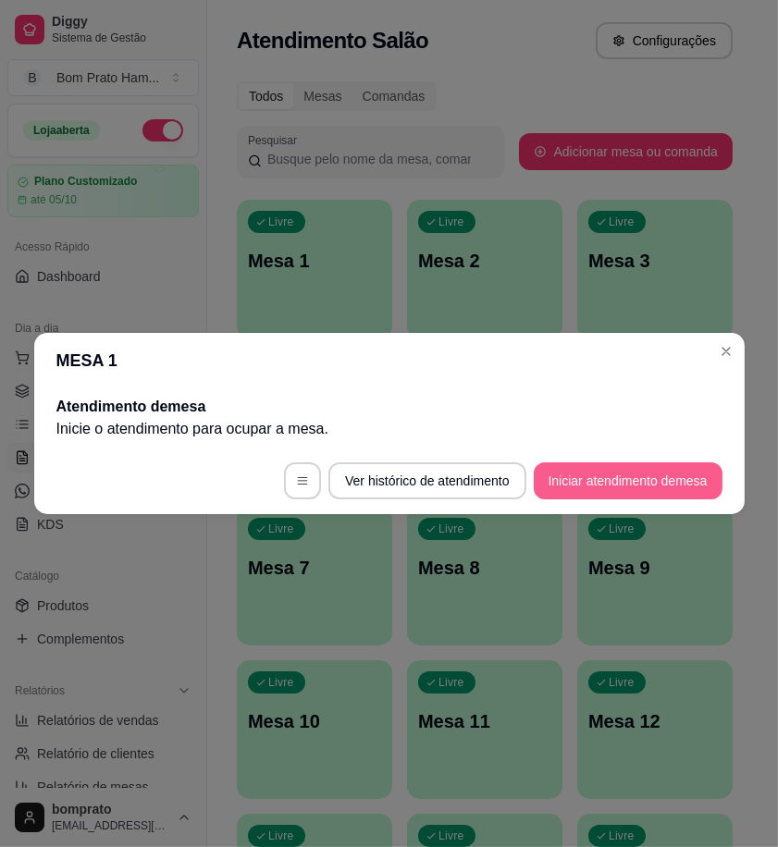
click at [633, 484] on button "Iniciar atendimento de mesa" at bounding box center [628, 480] width 189 height 37
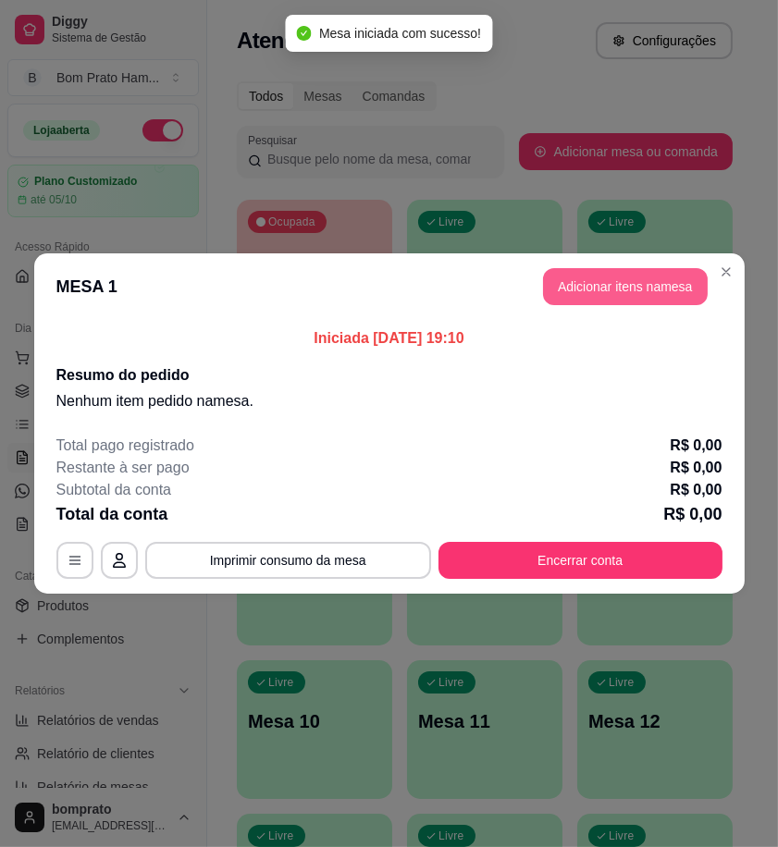
click at [647, 280] on button "Adicionar itens na mesa" at bounding box center [625, 286] width 165 height 37
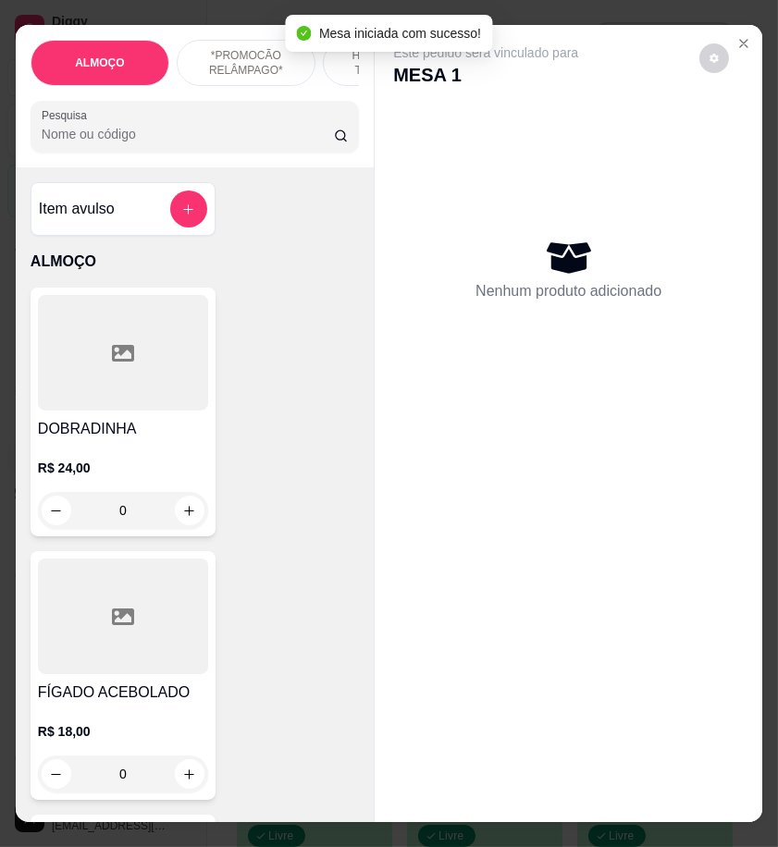
click at [84, 137] on input "Pesquisa" at bounding box center [188, 134] width 292 height 18
type input "2"
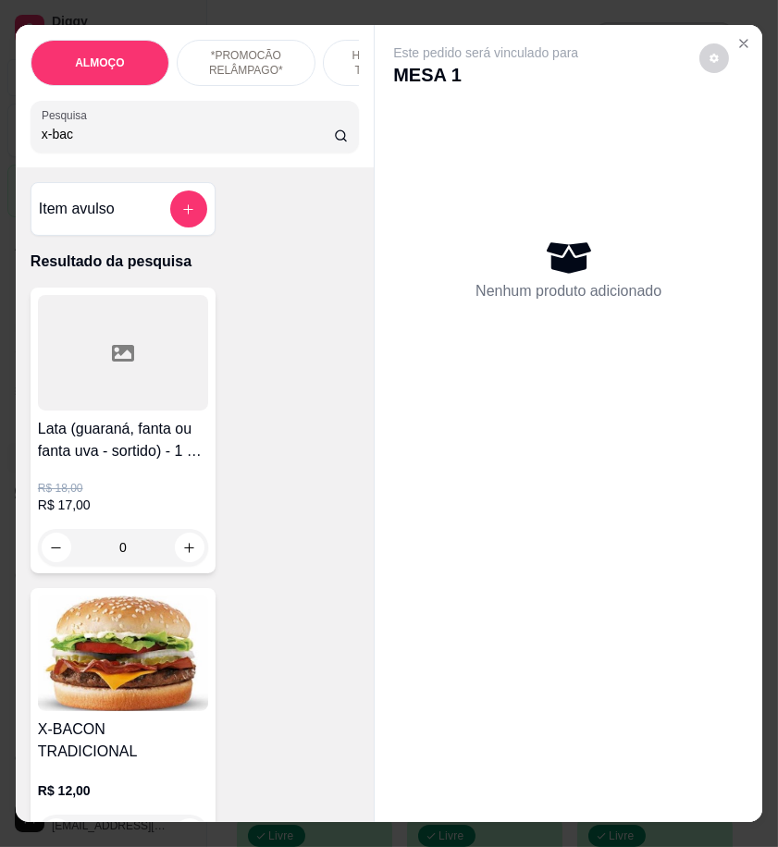
type input "x-bac"
click at [143, 647] on img at bounding box center [123, 653] width 170 height 116
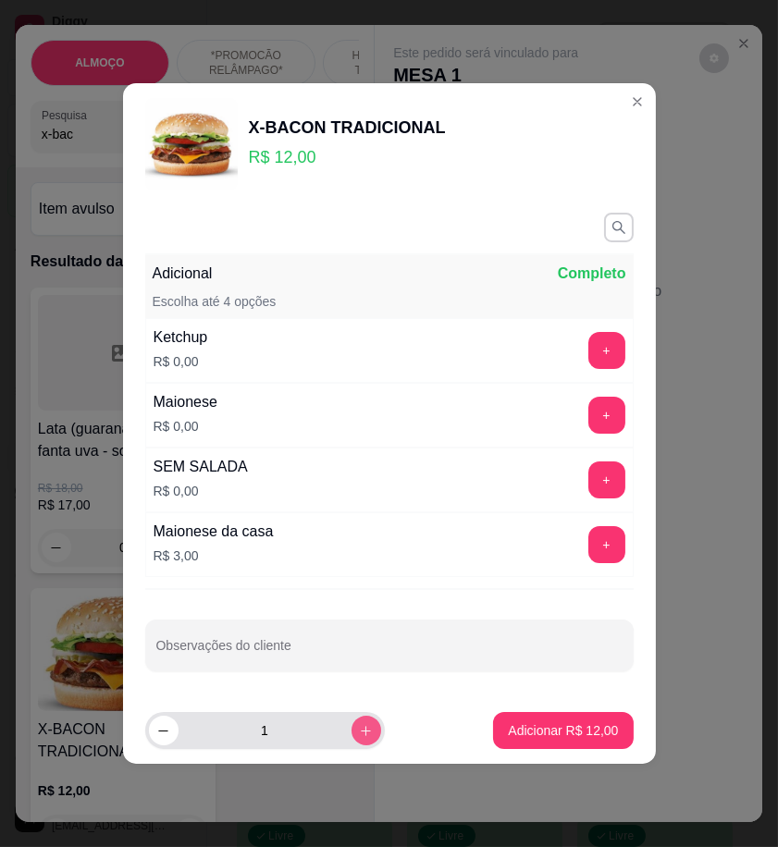
click at [361, 729] on icon "increase-product-quantity" at bounding box center [366, 731] width 14 height 14
type input "2"
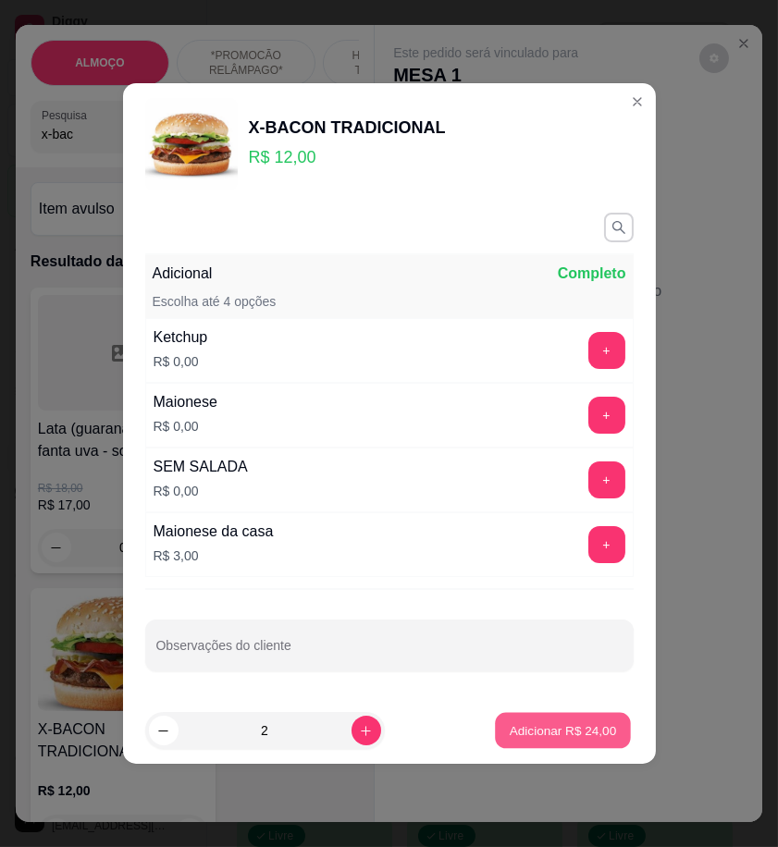
click at [571, 735] on p "Adicionar R$ 24,00" at bounding box center [562, 730] width 107 height 18
type input "2"
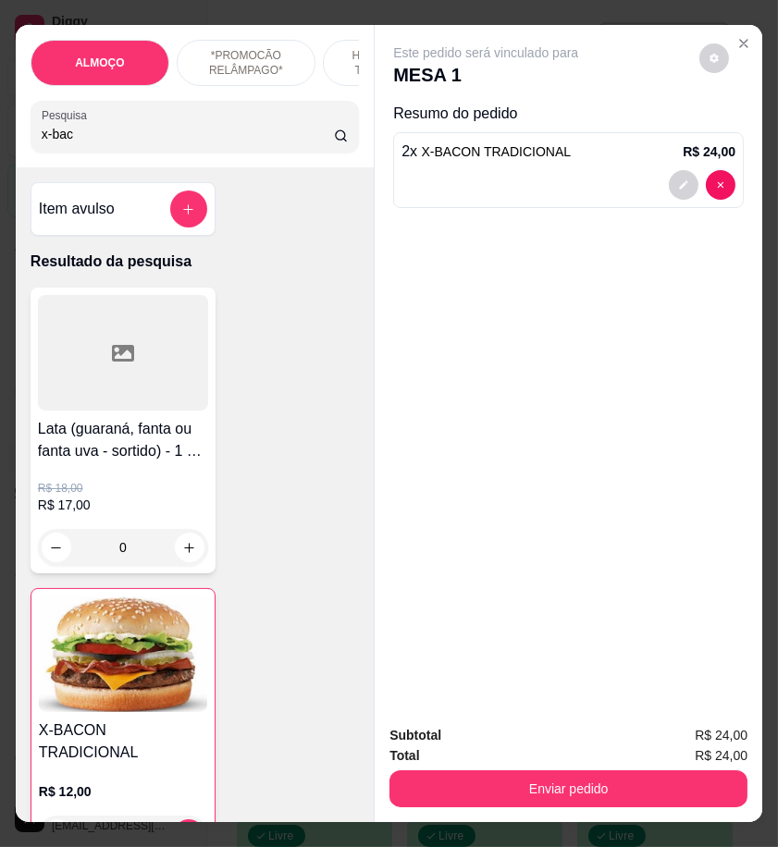
click at [95, 134] on input "x-bac" at bounding box center [188, 134] width 292 height 18
click at [91, 143] on input "x-bac" at bounding box center [188, 134] width 292 height 18
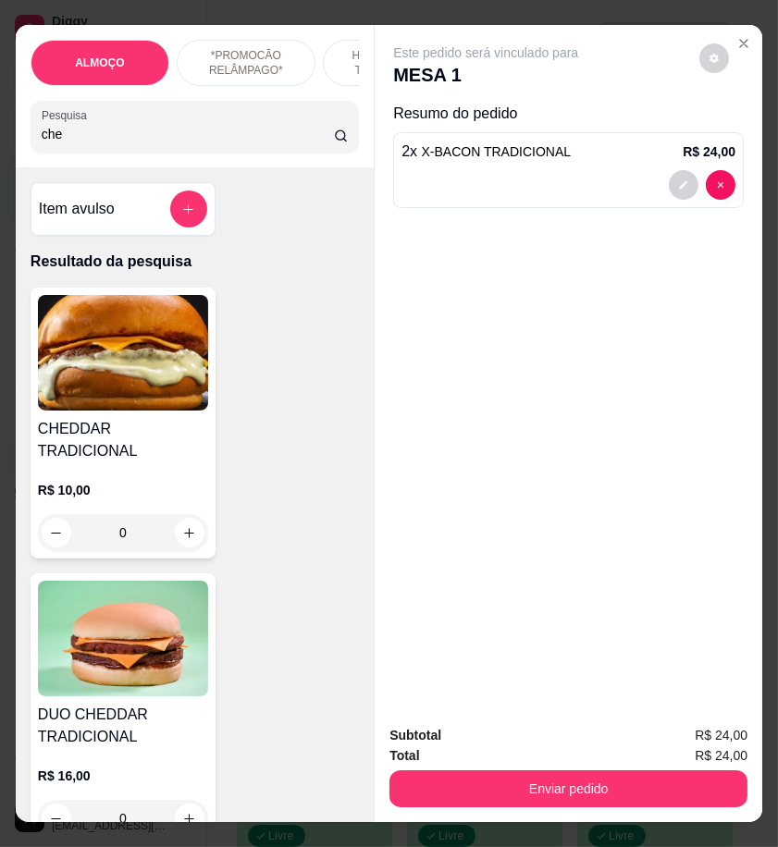
type input "che"
click at [130, 411] on img at bounding box center [123, 353] width 170 height 116
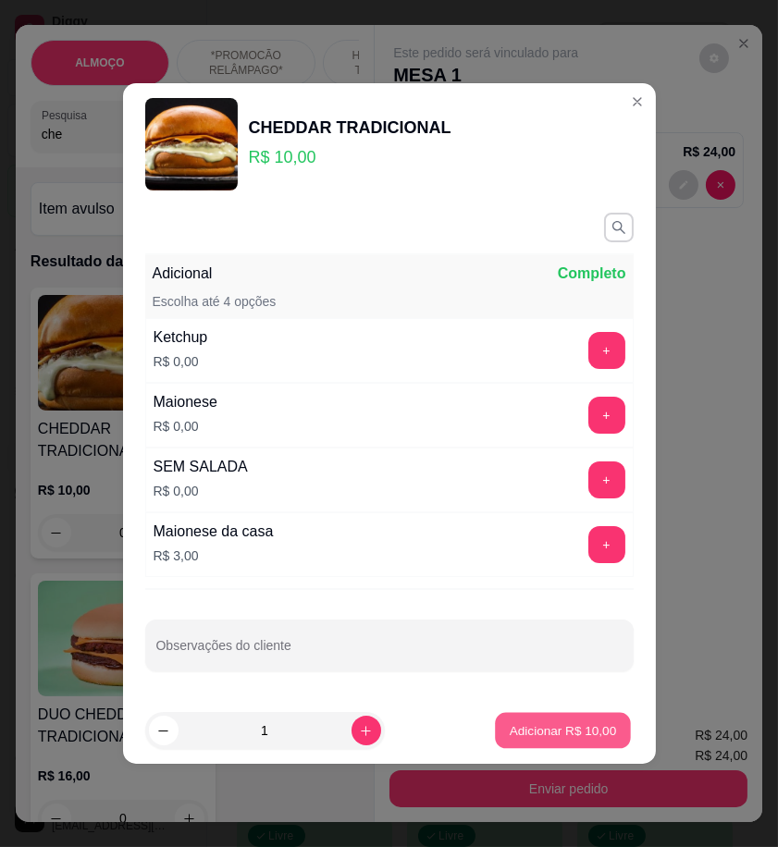
click at [534, 717] on button "Adicionar R$ 10,00" at bounding box center [564, 731] width 136 height 36
type input "1"
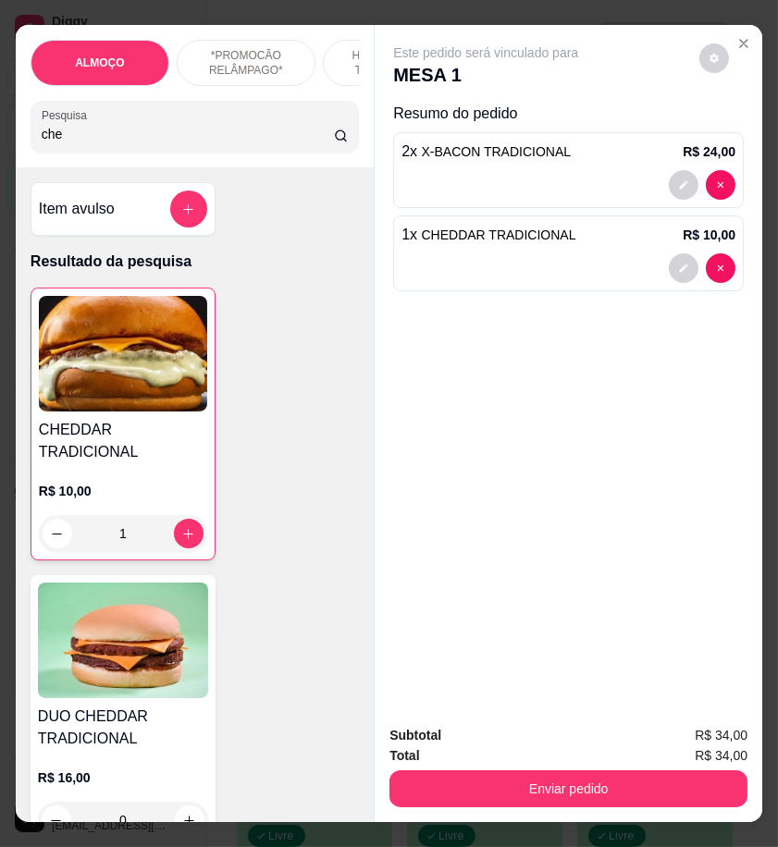
click at [63, 142] on input "che" at bounding box center [188, 134] width 292 height 18
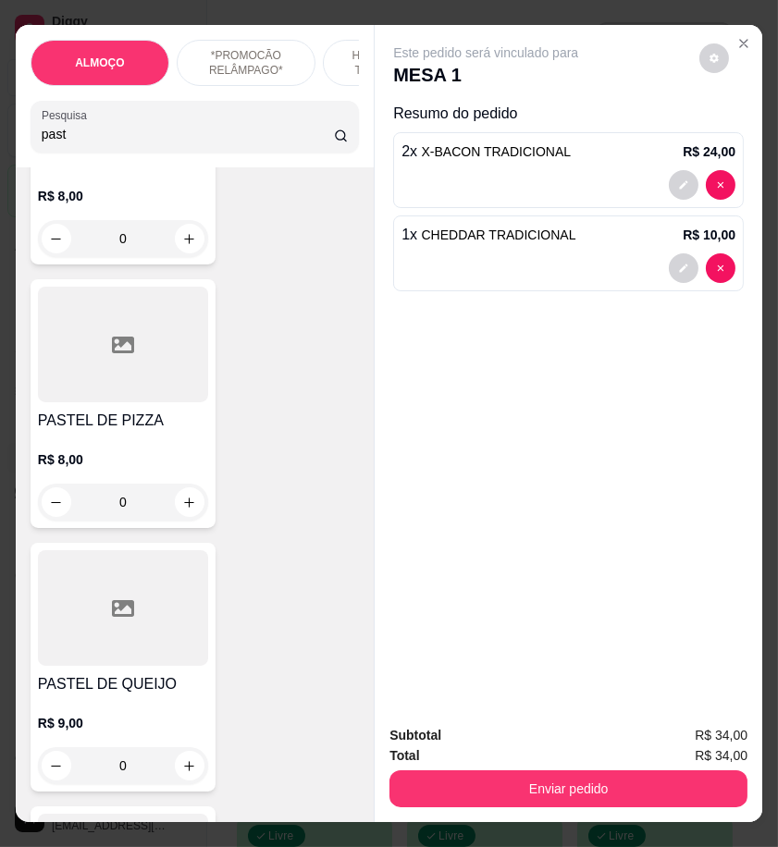
scroll to position [1130, 0]
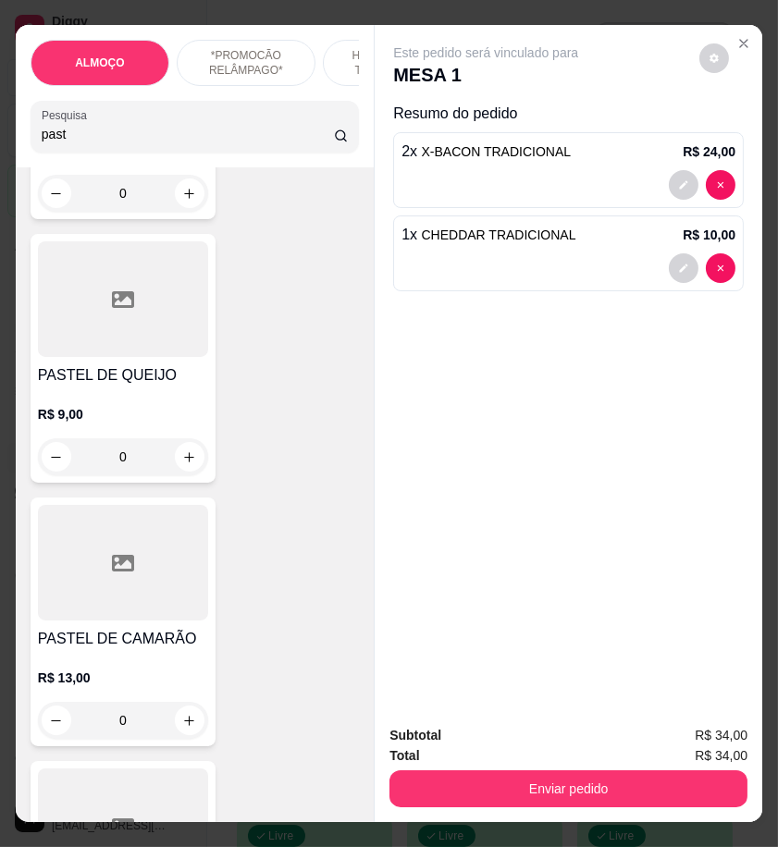
type input "past"
click at [181, 464] on div "0" at bounding box center [123, 456] width 170 height 37
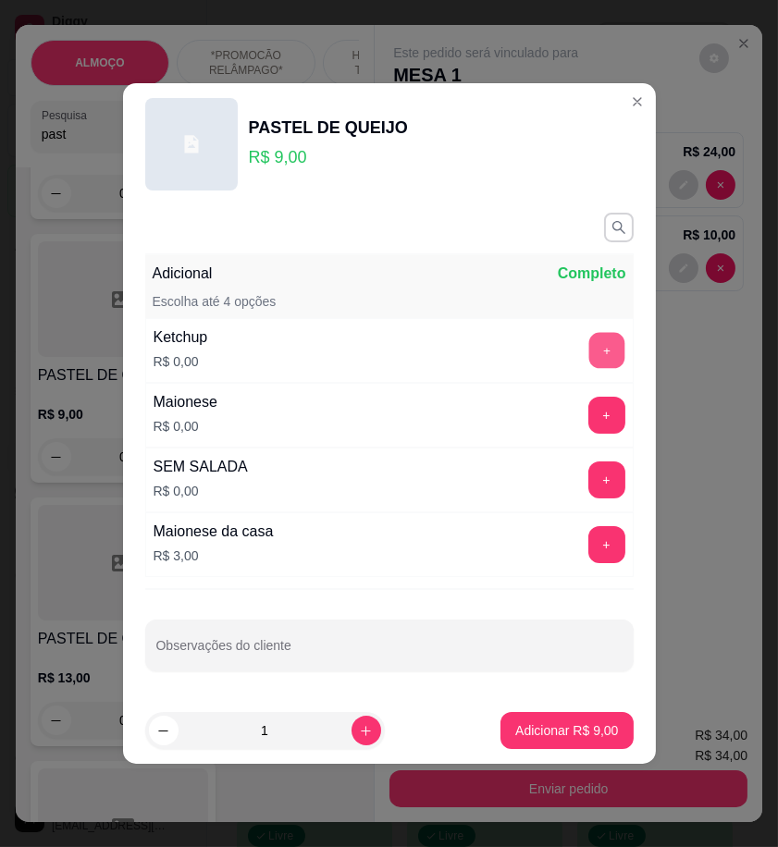
click at [588, 359] on button "+" at bounding box center [606, 351] width 36 height 36
click at [513, 357] on button "-" at bounding box center [524, 350] width 37 height 37
click at [580, 732] on p "Adicionar R$ 9,00" at bounding box center [566, 730] width 103 height 18
type input "1"
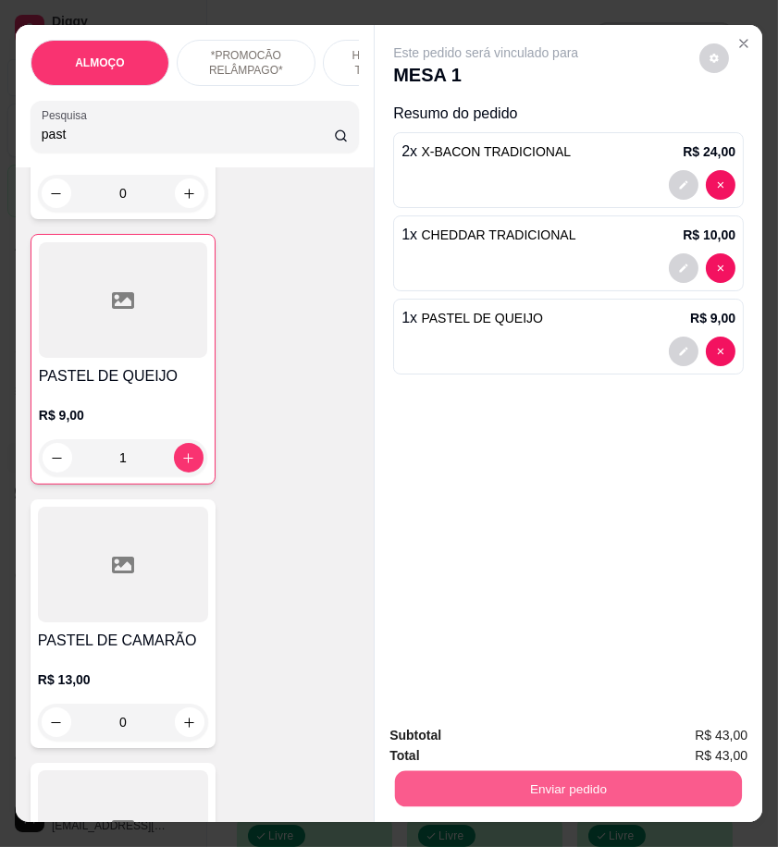
click at [608, 778] on button "Enviar pedido" at bounding box center [568, 788] width 347 height 36
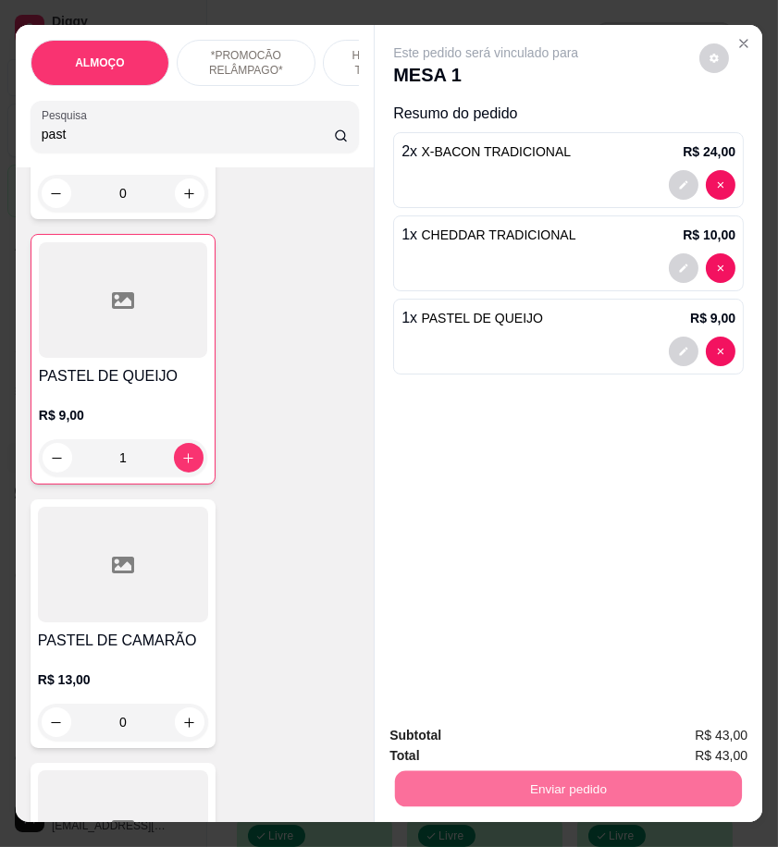
click at [688, 742] on button "Enviar pedido" at bounding box center [697, 735] width 102 height 34
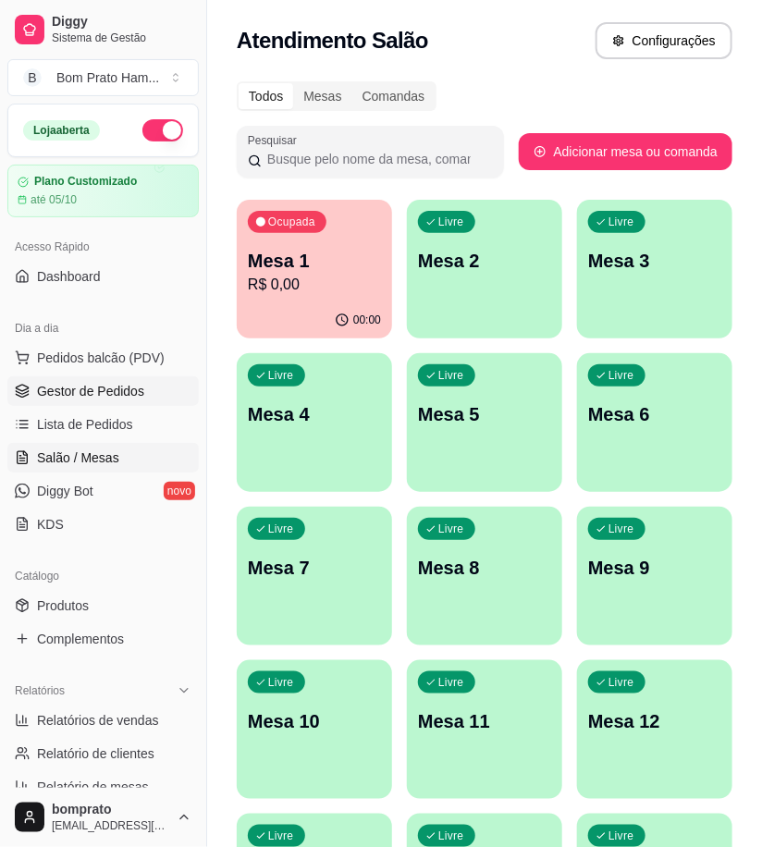
click at [100, 391] on span "Gestor de Pedidos" at bounding box center [90, 391] width 107 height 18
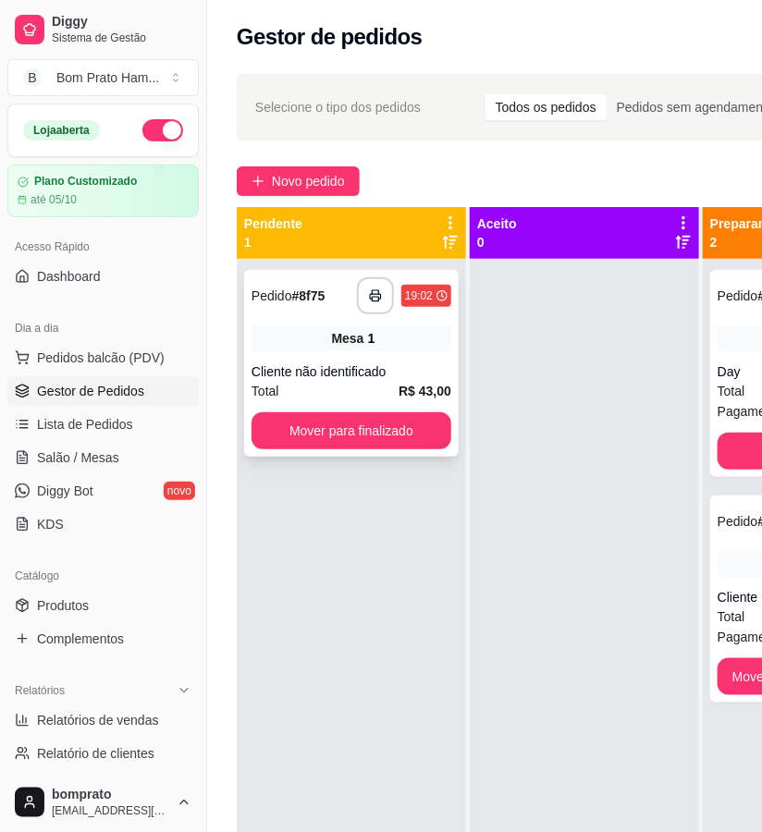
click at [338, 340] on span "Mesa" at bounding box center [348, 338] width 32 height 18
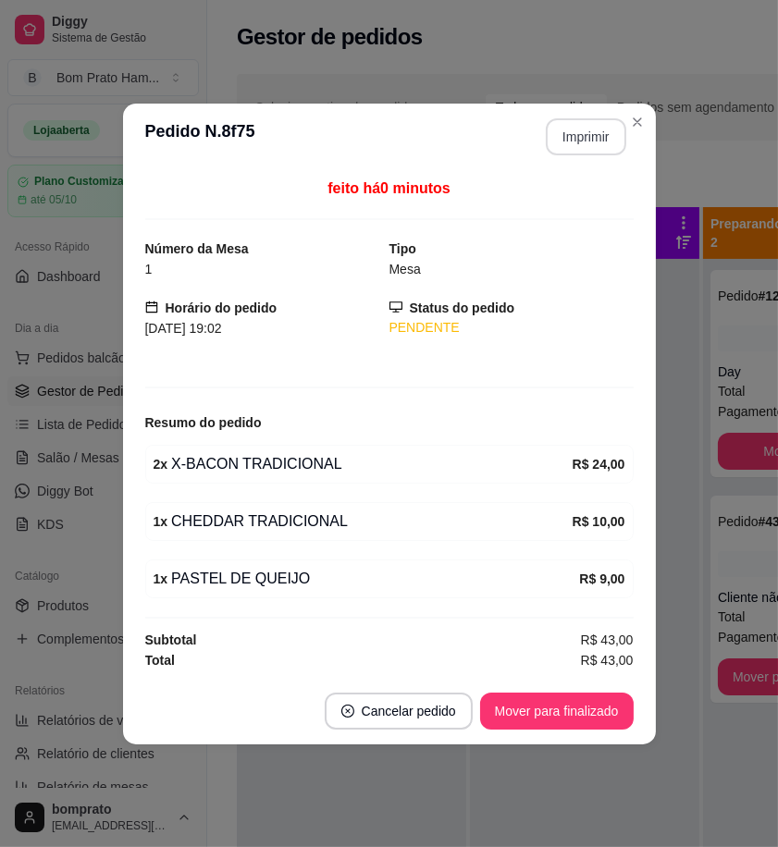
click at [558, 126] on button "Imprimir" at bounding box center [586, 136] width 80 height 37
click at [618, 706] on button "Mover para finalizado" at bounding box center [556, 711] width 153 height 37
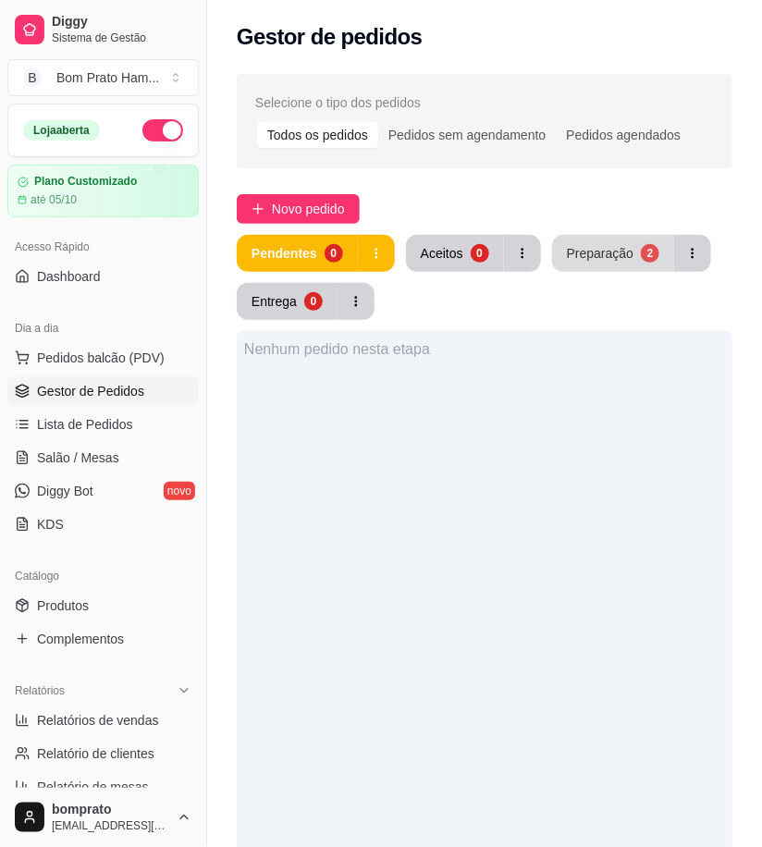
click at [643, 261] on div "2" at bounding box center [650, 253] width 18 height 18
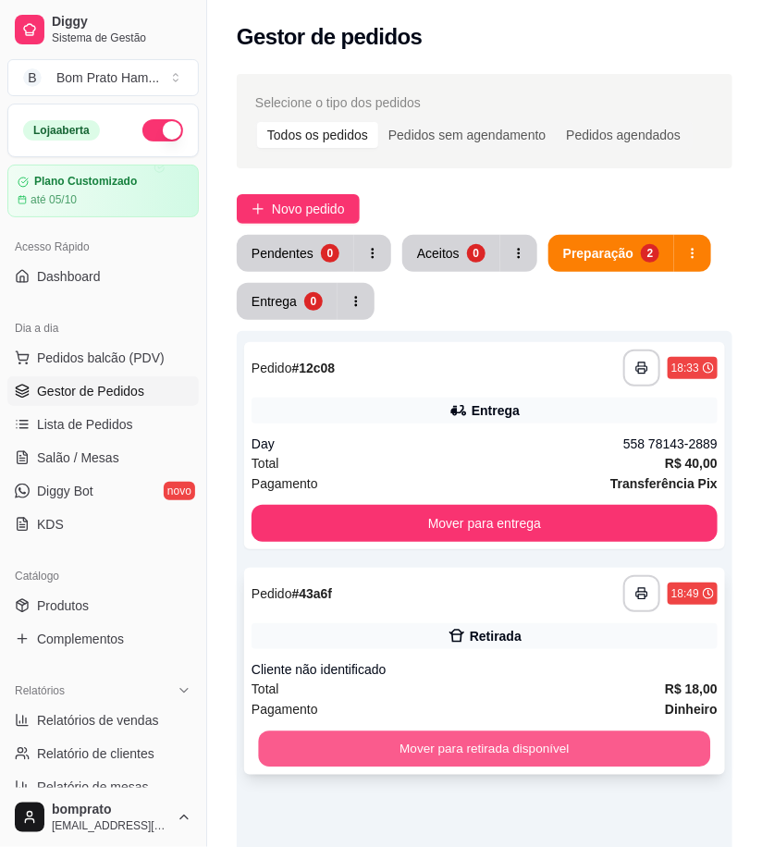
click at [557, 743] on button "Mover para retirada disponível" at bounding box center [485, 749] width 452 height 36
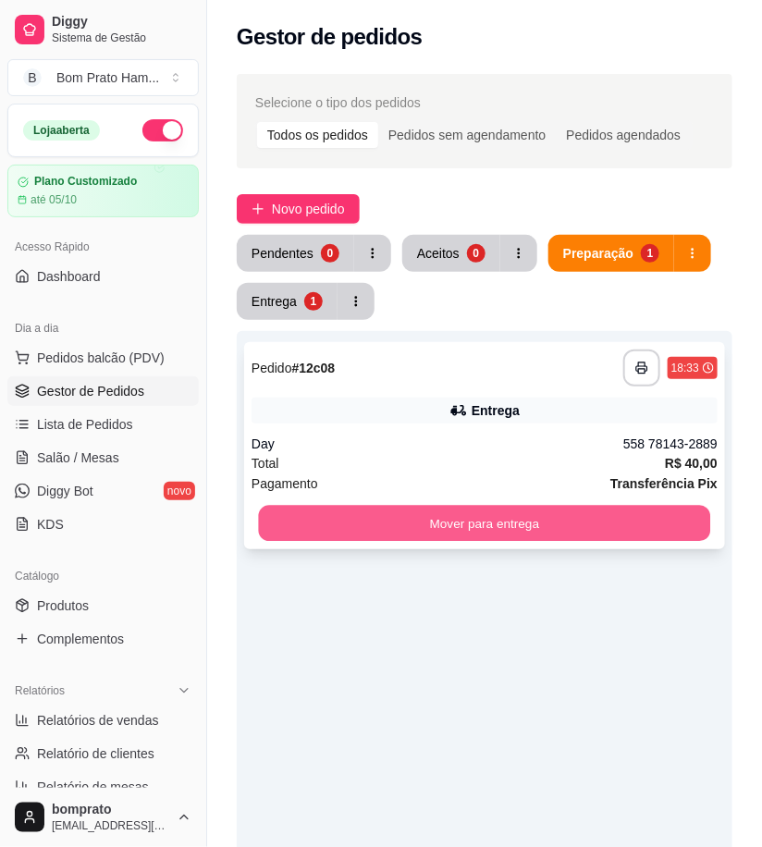
click at [560, 520] on button "Mover para entrega" at bounding box center [485, 524] width 452 height 36
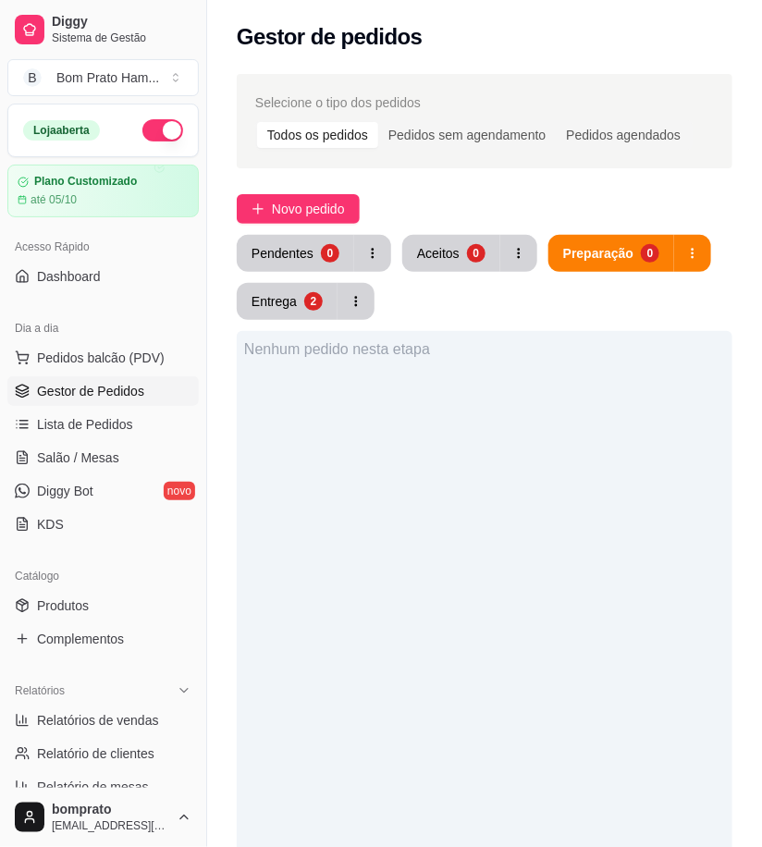
click at [288, 317] on button "Entrega 2" at bounding box center [287, 301] width 101 height 37
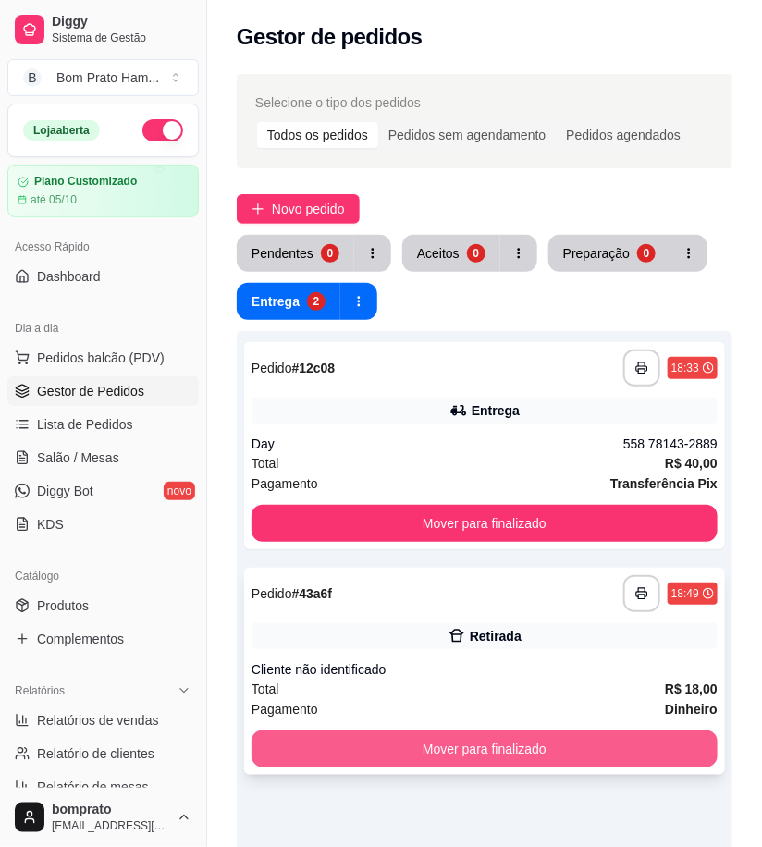
click at [511, 754] on button "Mover para finalizado" at bounding box center [485, 748] width 466 height 37
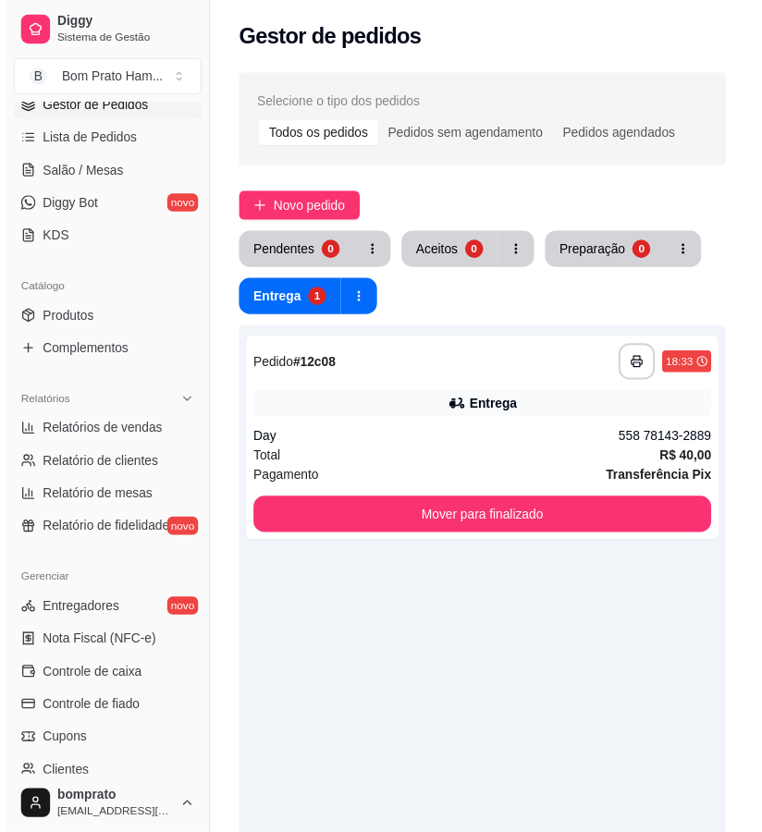
scroll to position [308, 0]
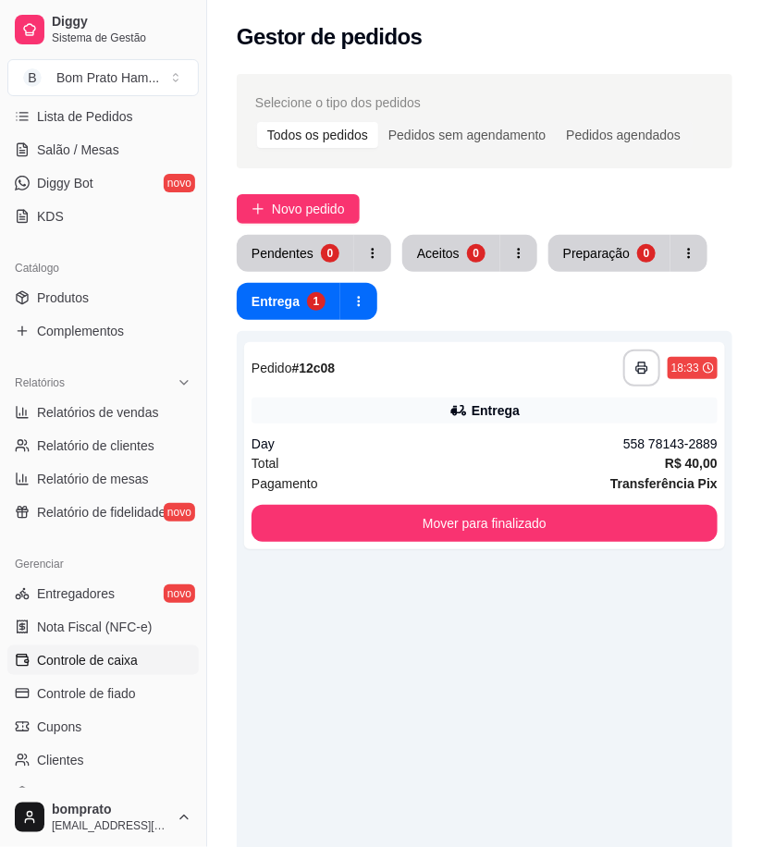
click at [144, 655] on link "Controle de caixa" at bounding box center [102, 660] width 191 height 30
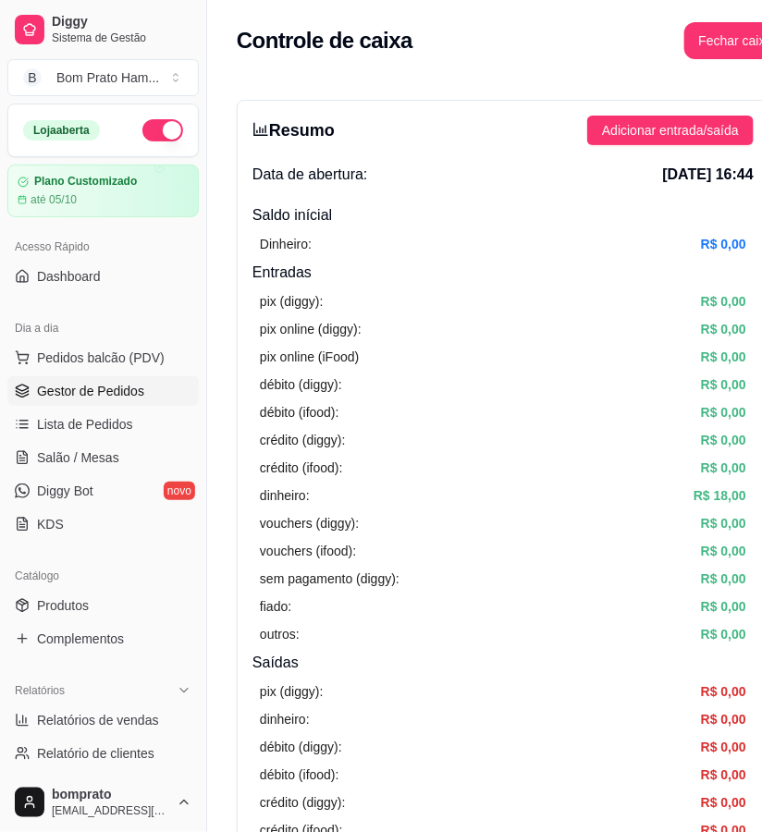
click at [116, 383] on span "Gestor de Pedidos" at bounding box center [90, 391] width 107 height 18
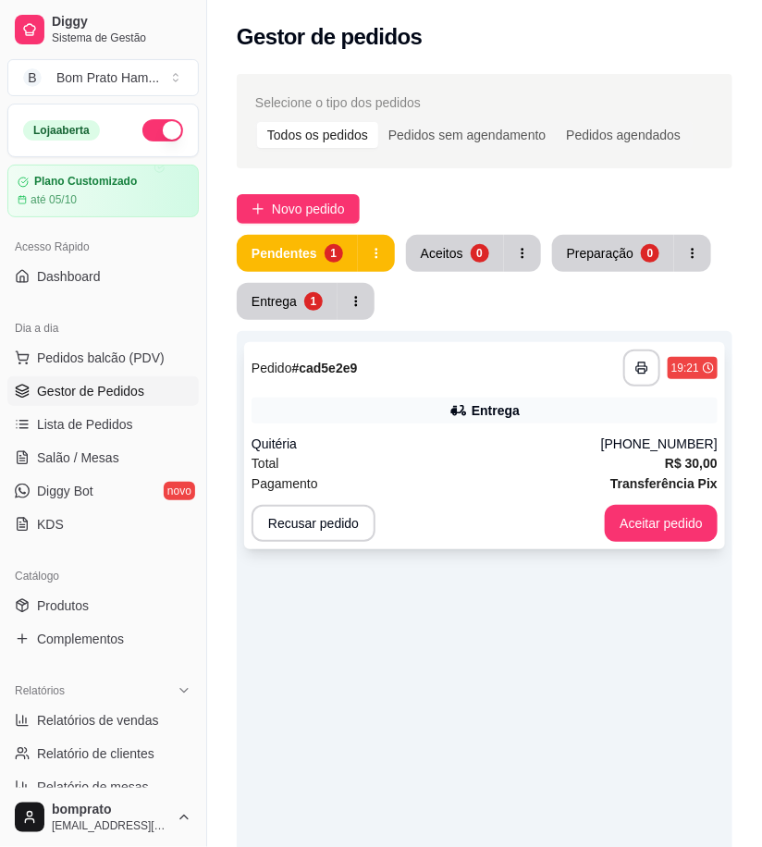
click at [487, 436] on div "Quitéria" at bounding box center [427, 444] width 350 height 18
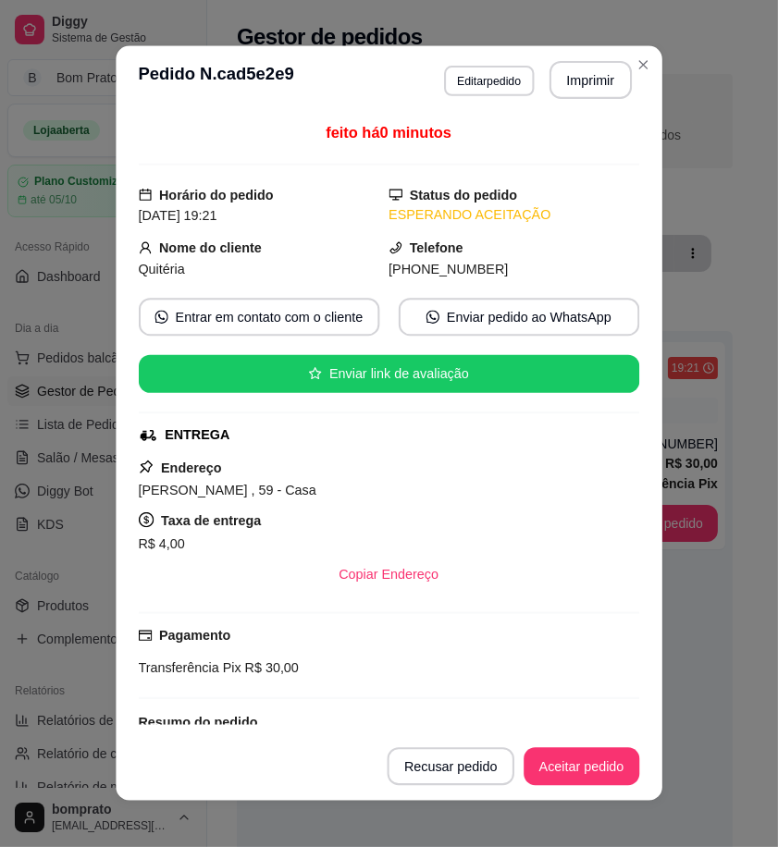
scroll to position [131, 0]
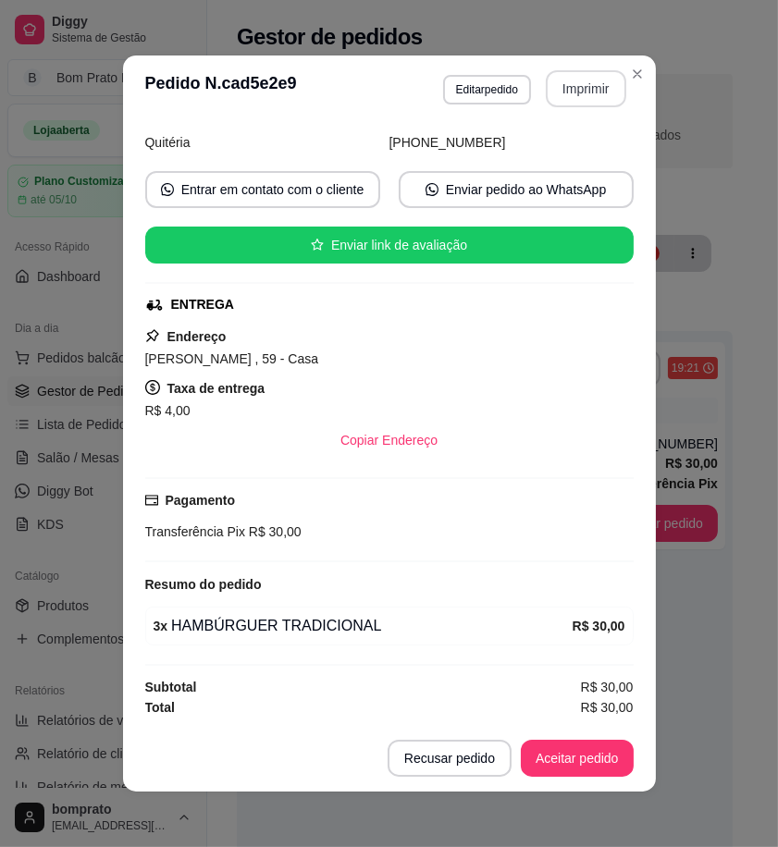
click at [566, 100] on button "Imprimir" at bounding box center [586, 88] width 80 height 37
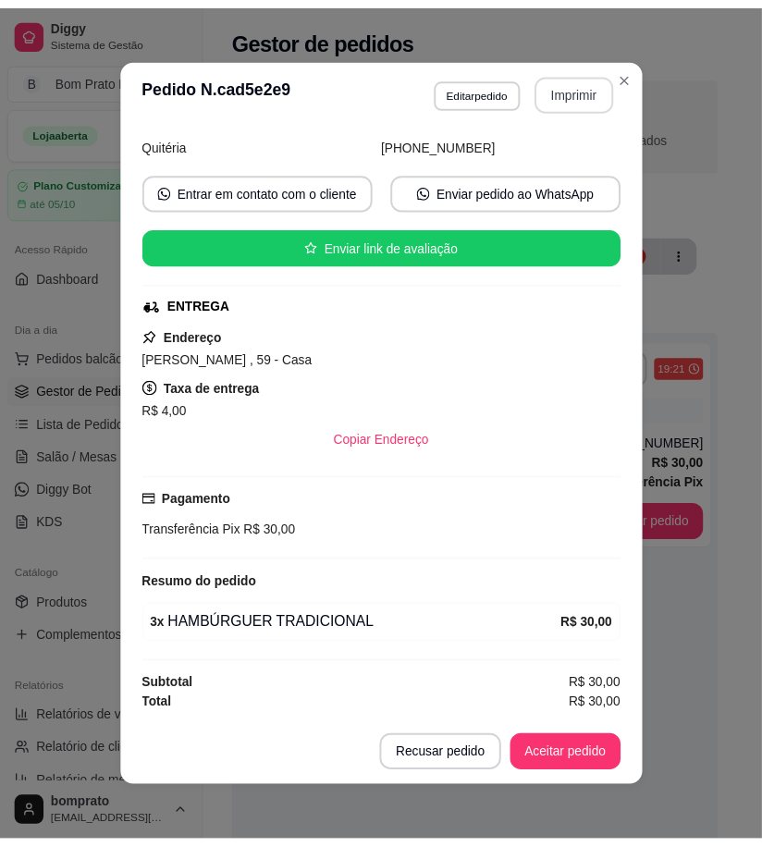
scroll to position [0, 0]
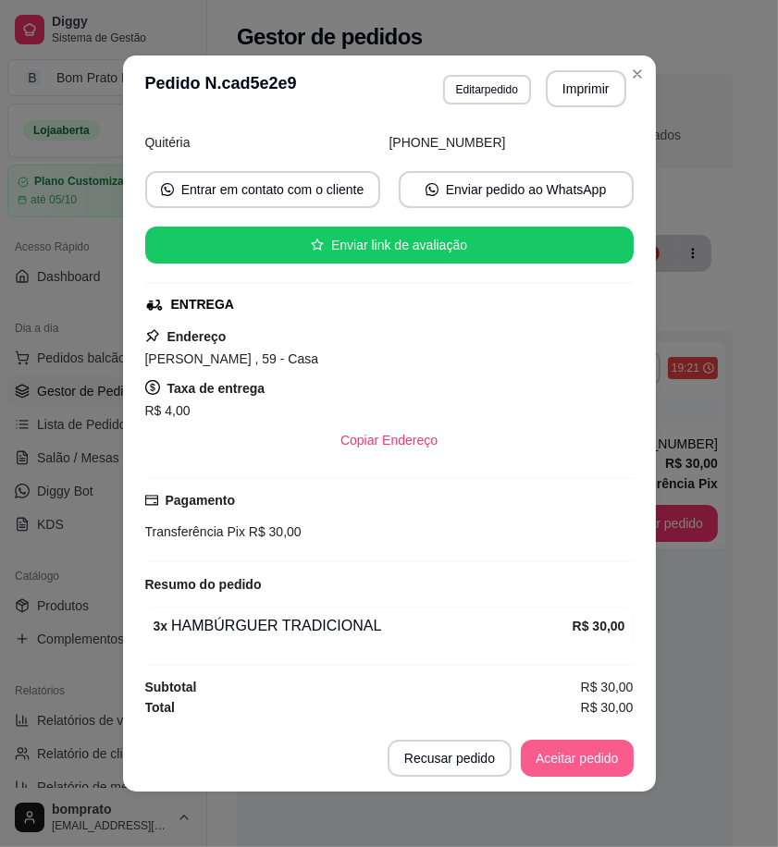
click at [570, 756] on button "Aceitar pedido" at bounding box center [577, 758] width 113 height 37
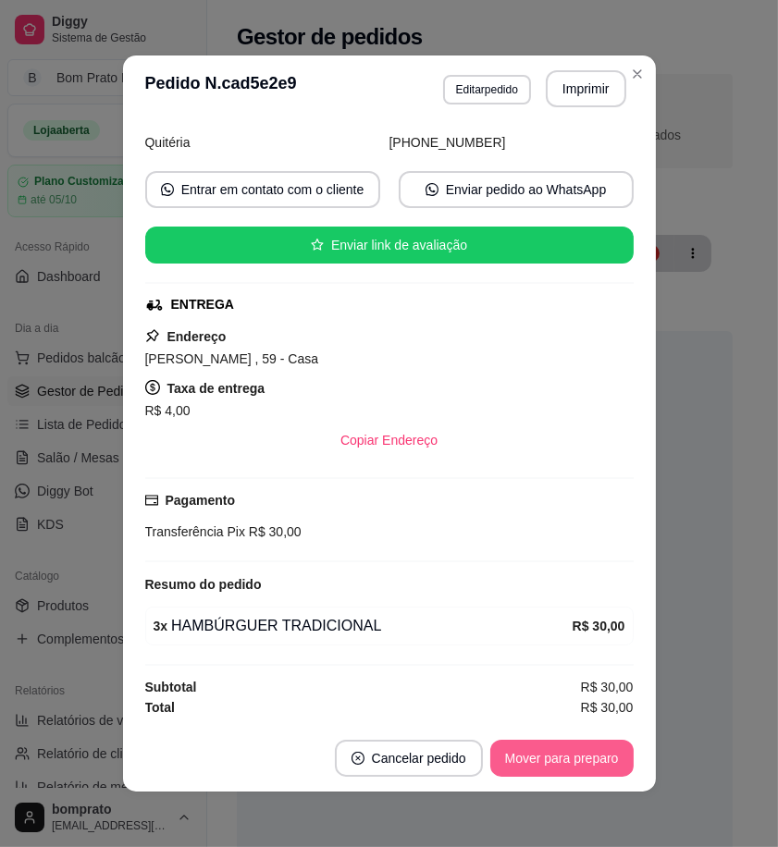
click at [570, 756] on button "Mover para preparo" at bounding box center [561, 758] width 143 height 37
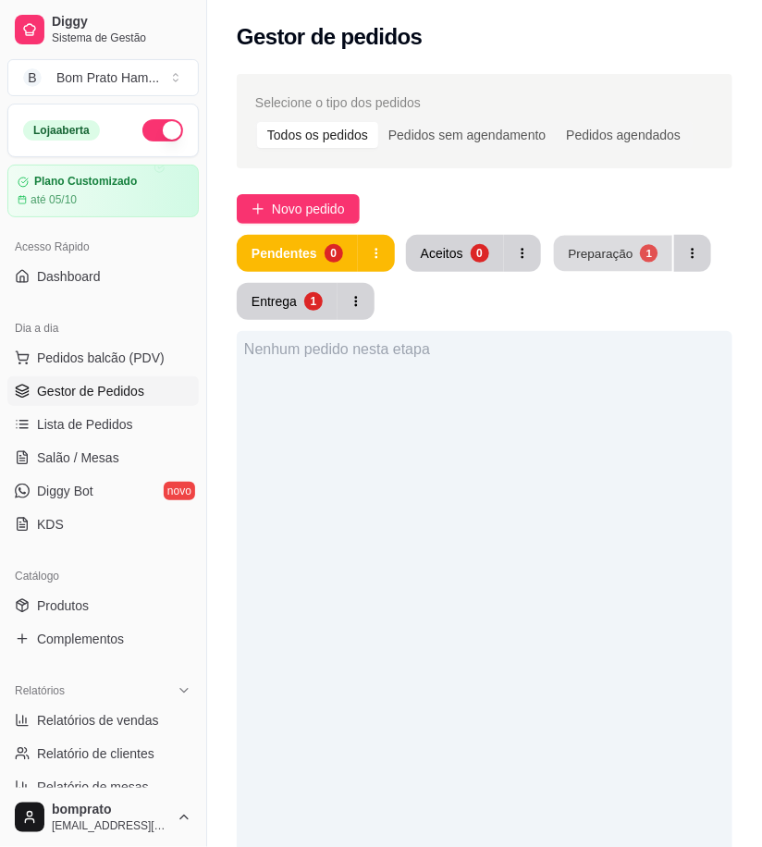
click at [662, 264] on button "Preparação 1" at bounding box center [613, 254] width 118 height 36
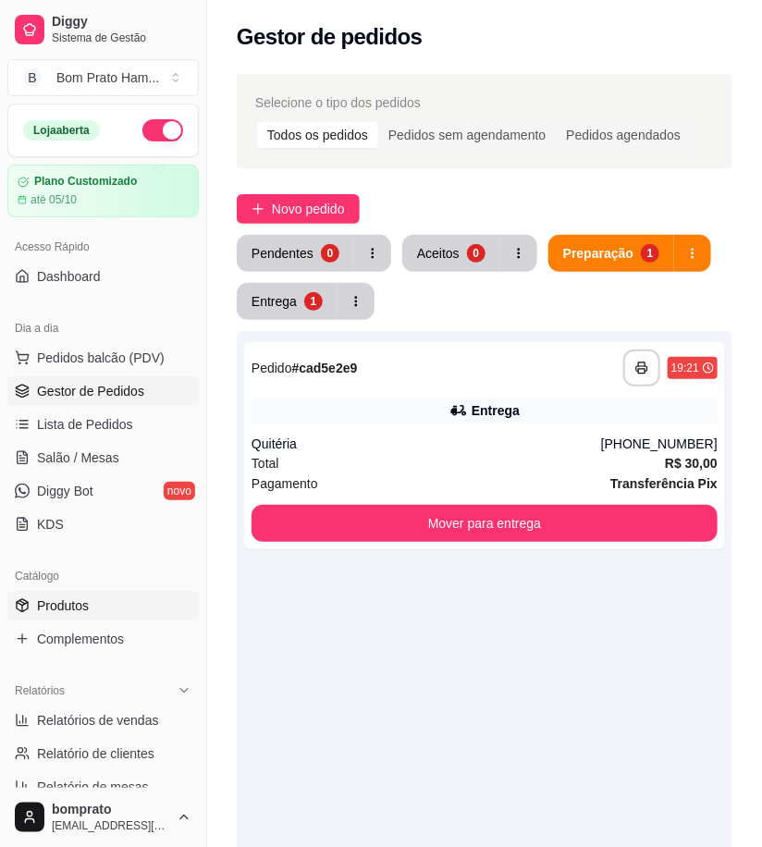
click at [59, 606] on span "Produtos" at bounding box center [63, 605] width 52 height 18
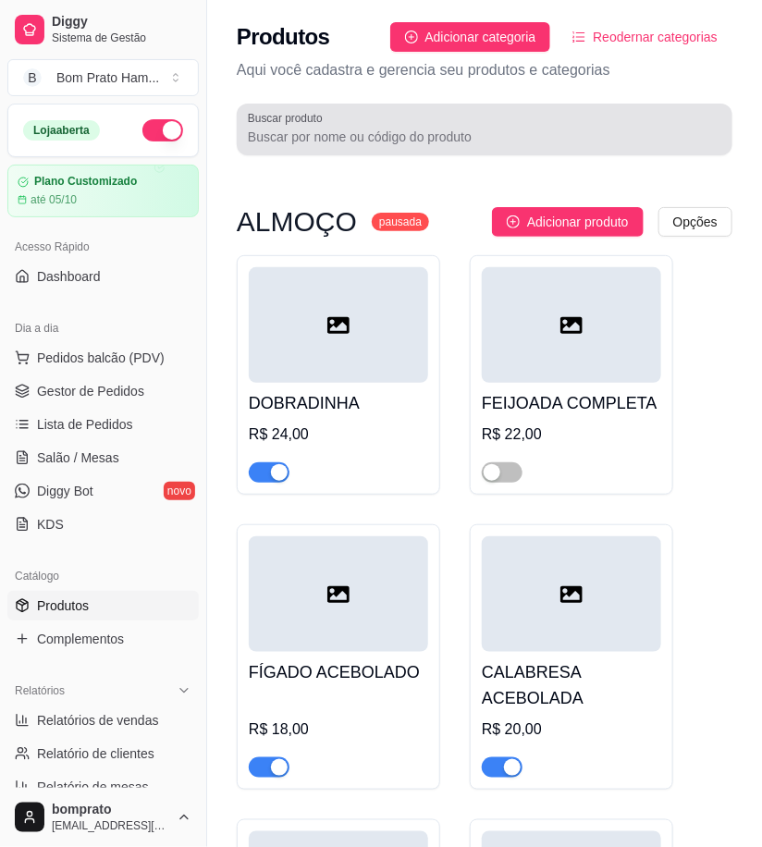
click at [491, 128] on input "Buscar produto" at bounding box center [484, 137] width 473 height 18
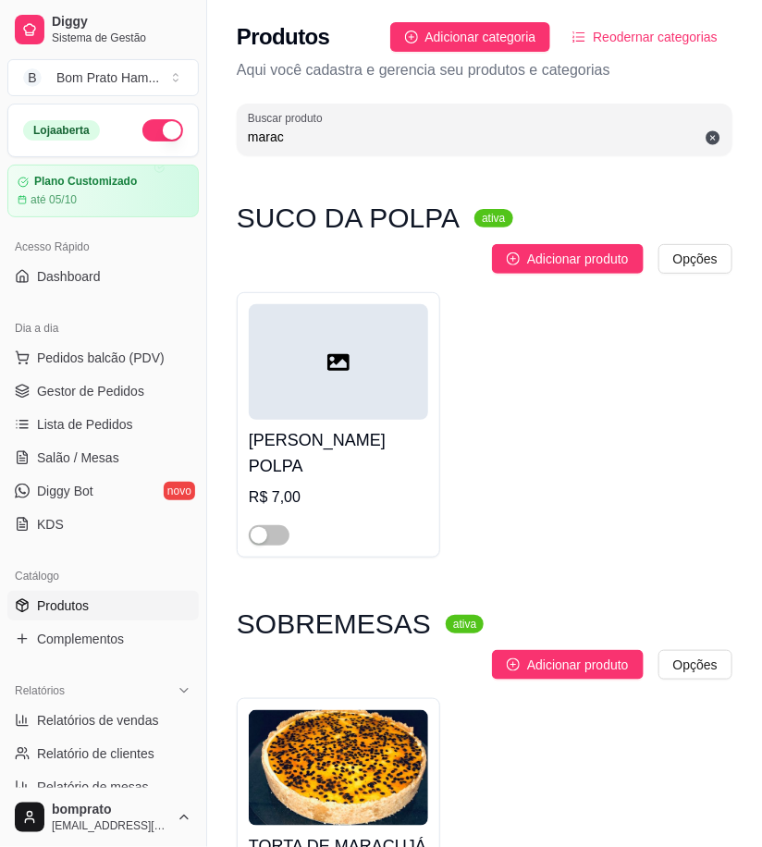
type input "marac"
click at [382, 449] on h4 "[PERSON_NAME] POLPA" at bounding box center [338, 453] width 179 height 52
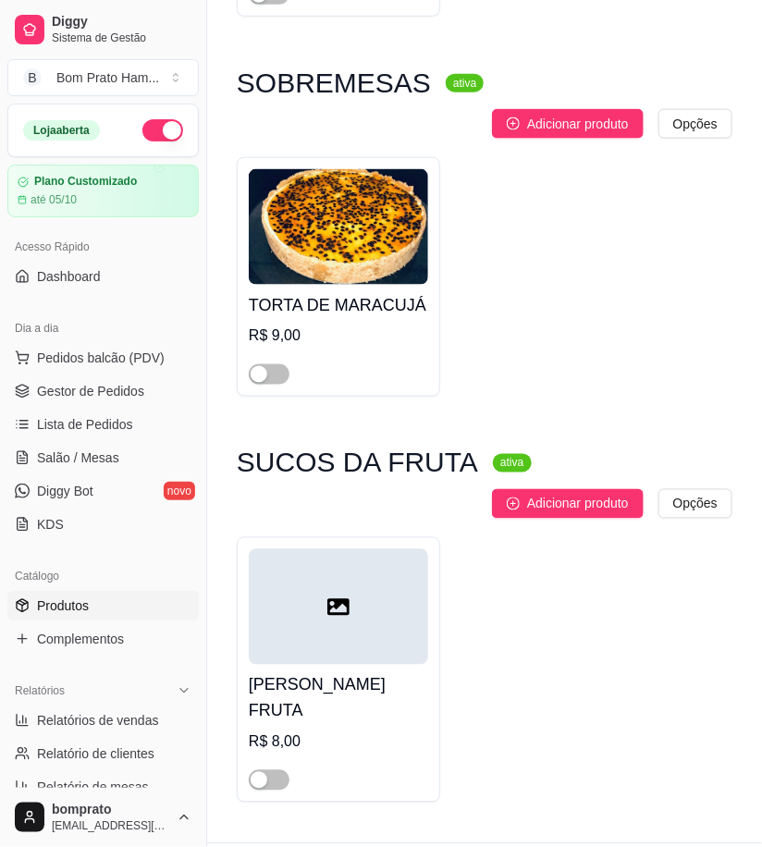
scroll to position [555, 0]
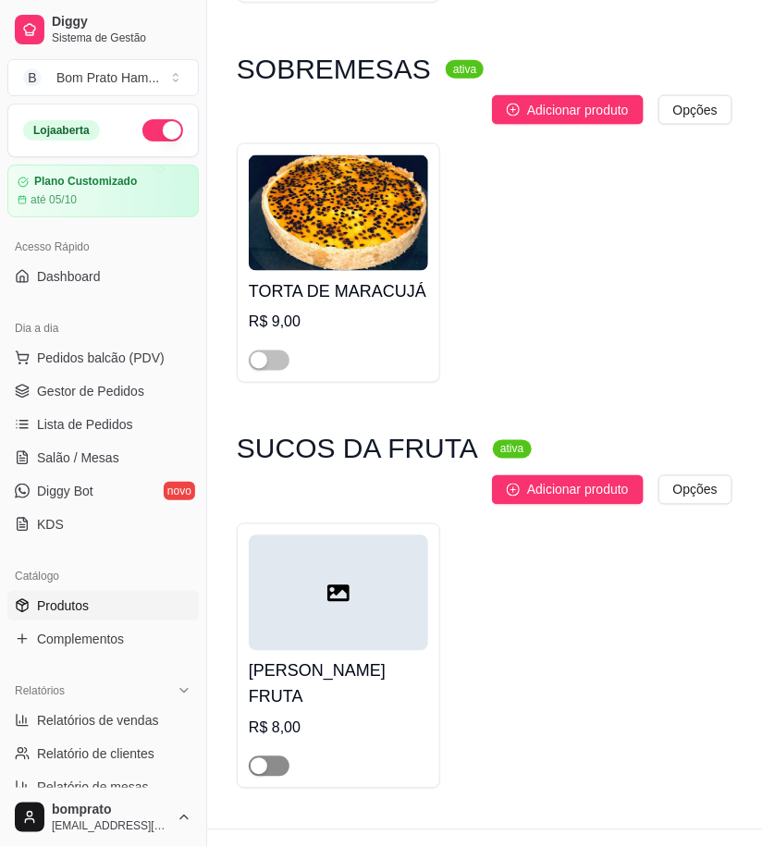
click at [273, 756] on span "button" at bounding box center [269, 766] width 41 height 20
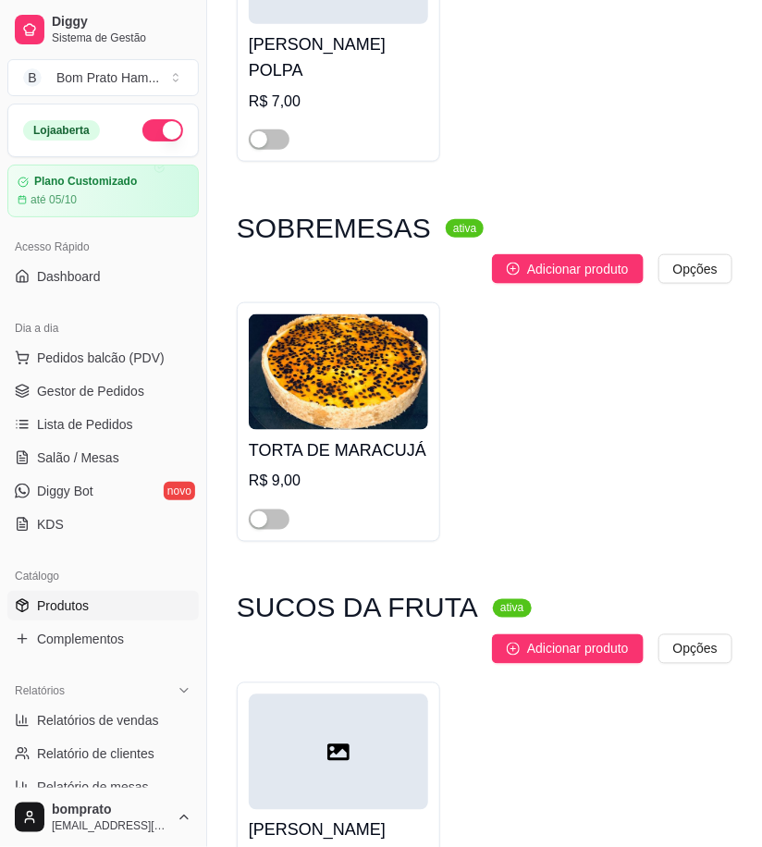
scroll to position [349, 0]
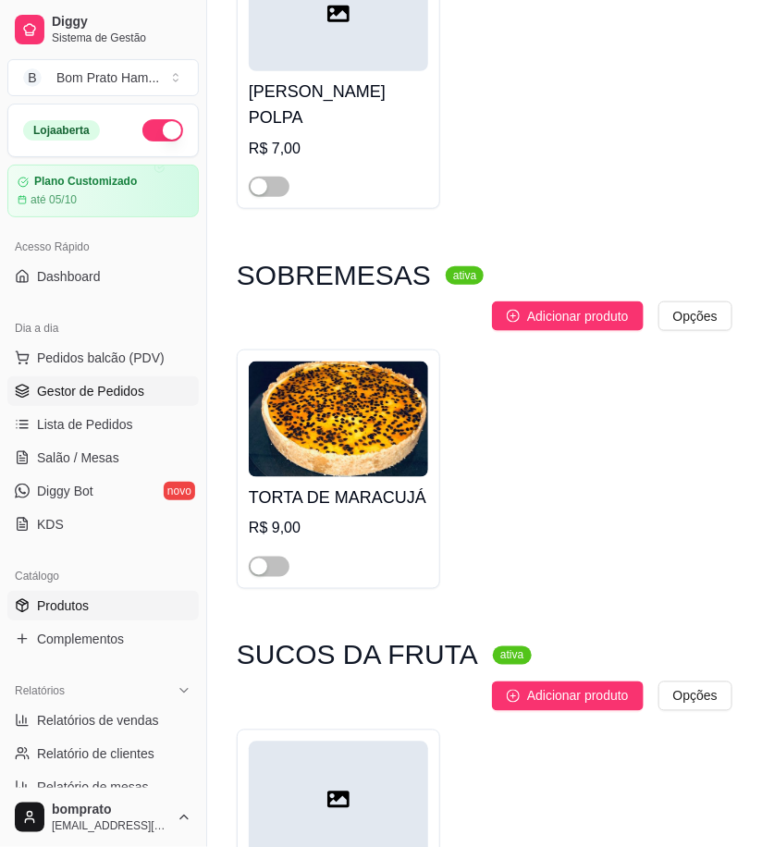
click at [117, 399] on span "Gestor de Pedidos" at bounding box center [90, 391] width 107 height 18
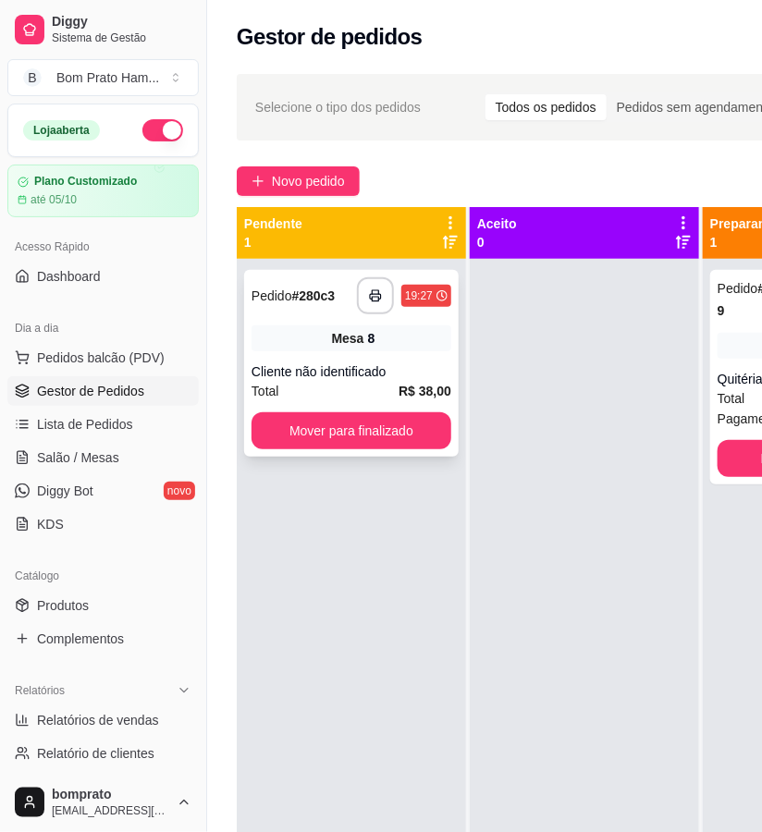
click at [347, 353] on div "**********" at bounding box center [351, 363] width 215 height 187
click at [96, 604] on link "Produtos" at bounding box center [102, 606] width 191 height 30
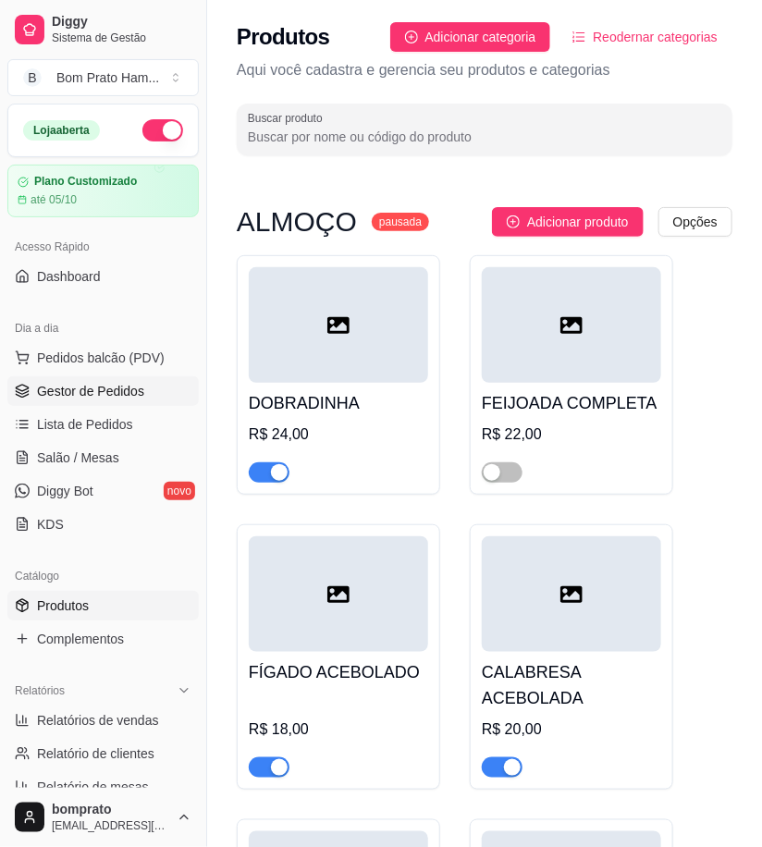
click at [133, 392] on span "Gestor de Pedidos" at bounding box center [90, 391] width 107 height 18
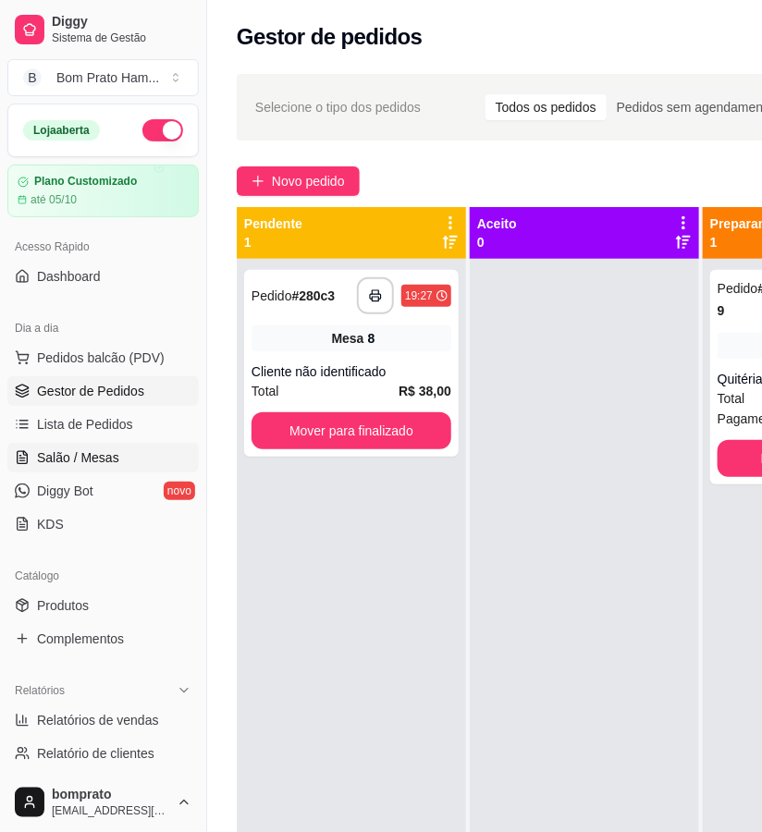
click at [117, 468] on link "Salão / Mesas" at bounding box center [102, 458] width 191 height 30
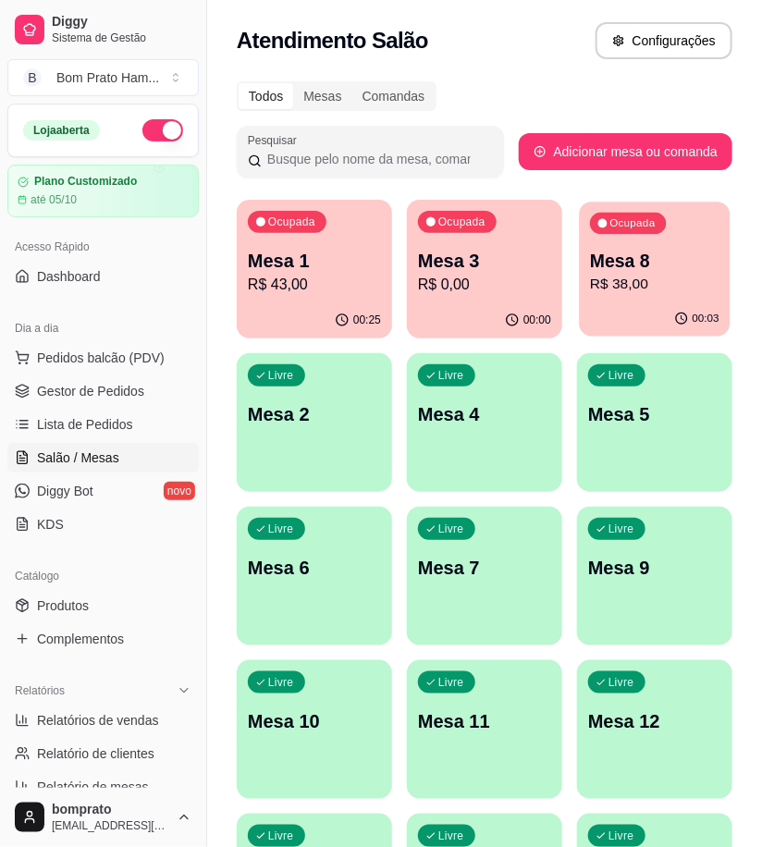
click at [670, 302] on div "00:03" at bounding box center [655, 318] width 151 height 35
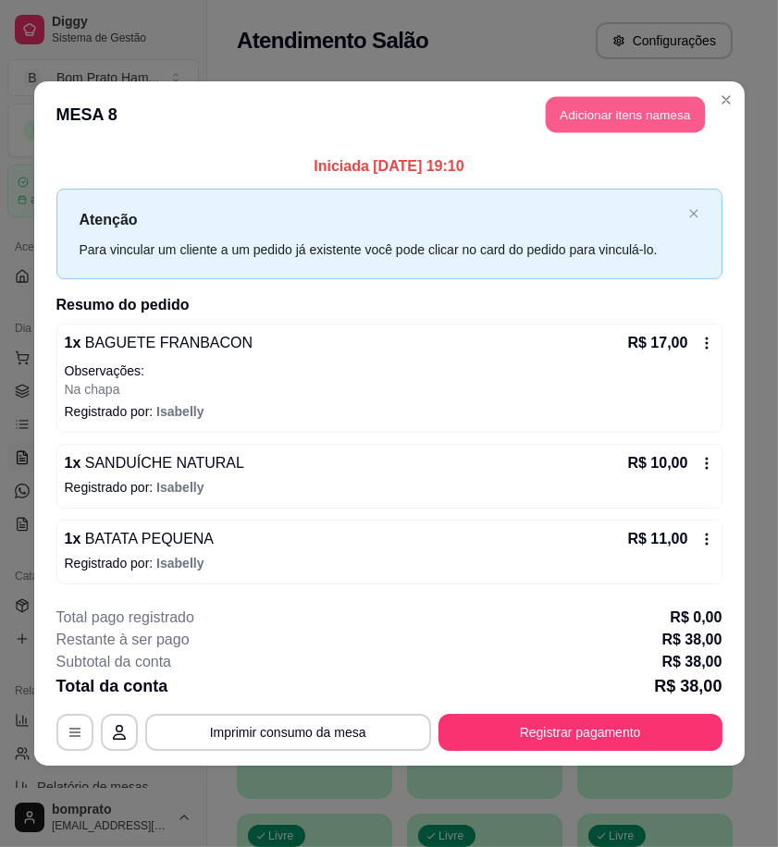
click at [616, 117] on button "Adicionar itens na mesa" at bounding box center [625, 115] width 159 height 36
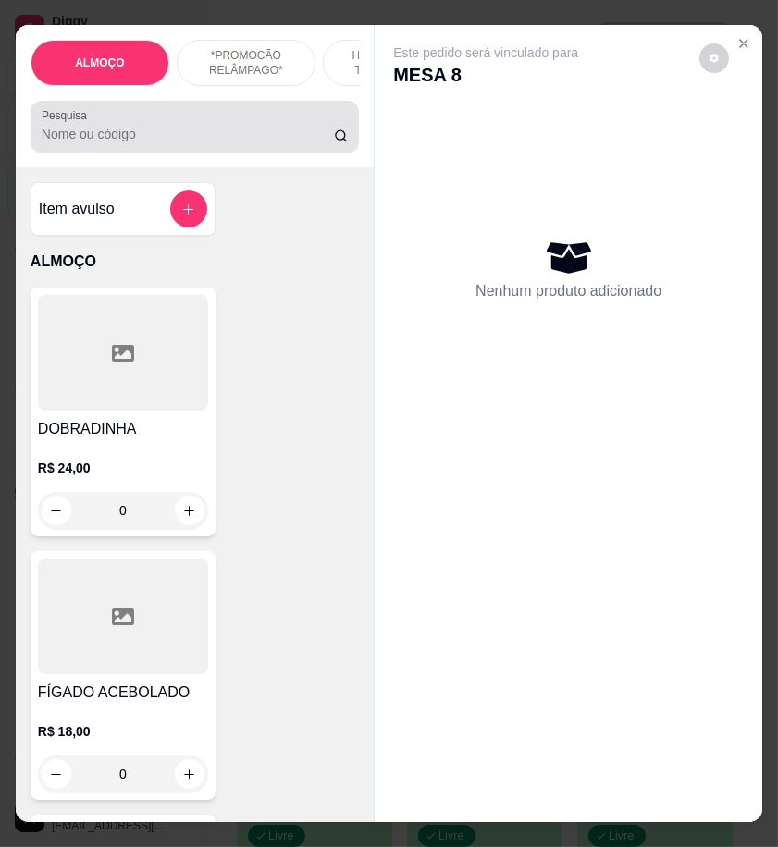
click at [186, 134] on input "Pesquisa" at bounding box center [188, 134] width 292 height 18
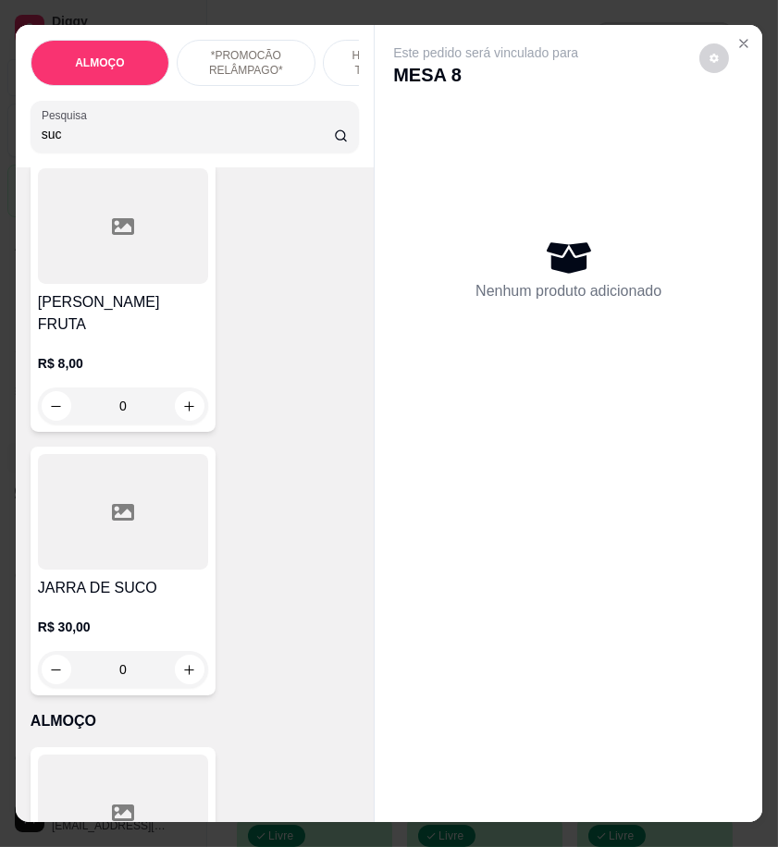
scroll to position [2055, 0]
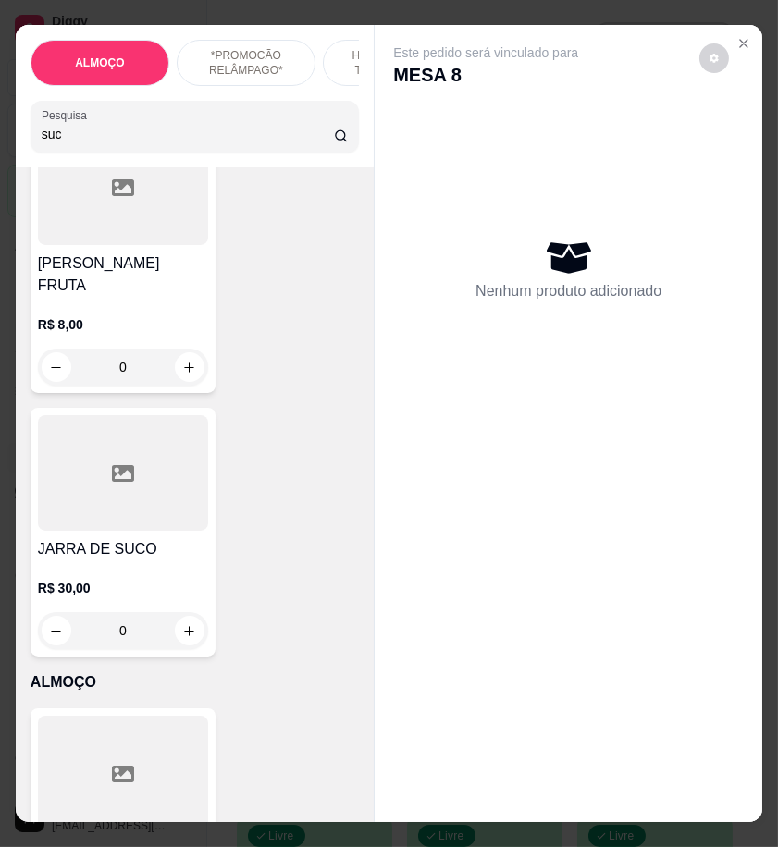
type input "suc"
click at [183, 349] on div "0" at bounding box center [123, 367] width 170 height 37
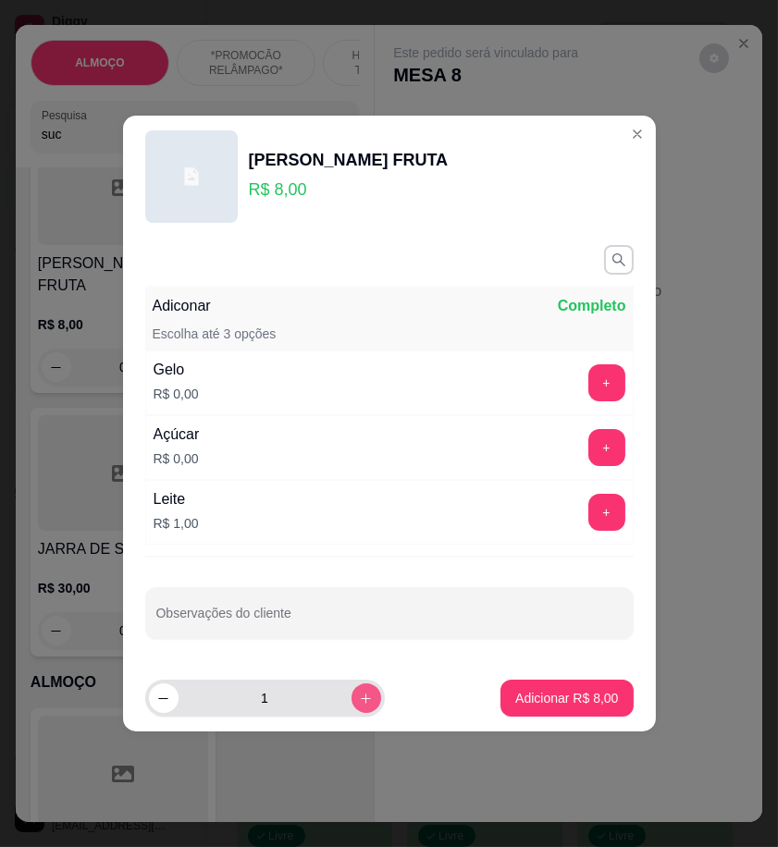
click at [359, 704] on icon "increase-product-quantity" at bounding box center [366, 699] width 14 height 14
type input "2"
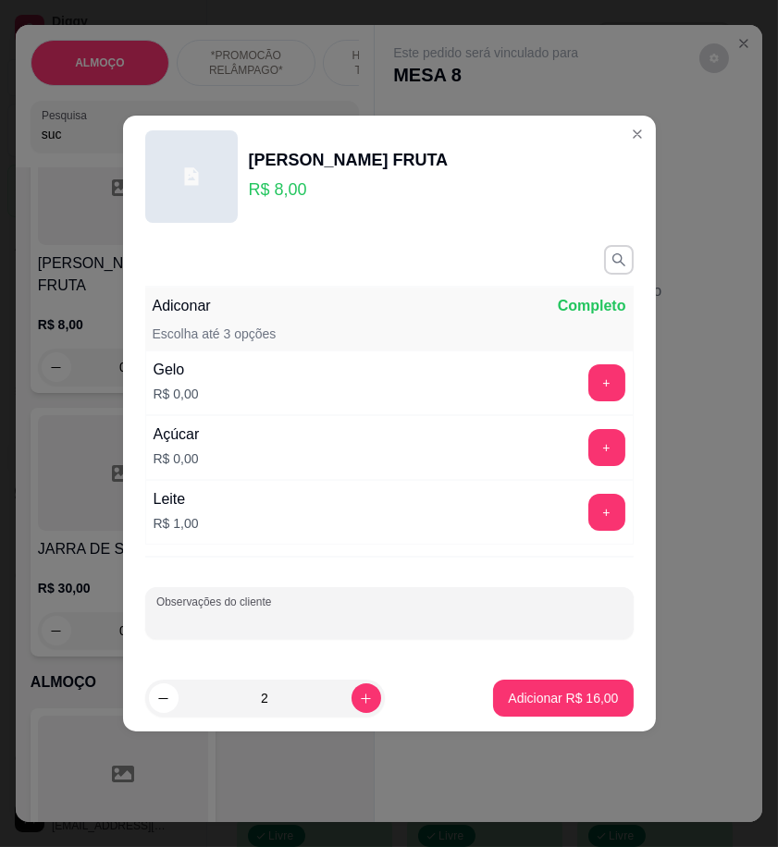
click at [325, 616] on input "Observações do cliente" at bounding box center [389, 620] width 466 height 18
type input "1 SEM AÇUCAR"
click at [588, 690] on p "Adicionar R$ 16,00" at bounding box center [563, 698] width 110 height 18
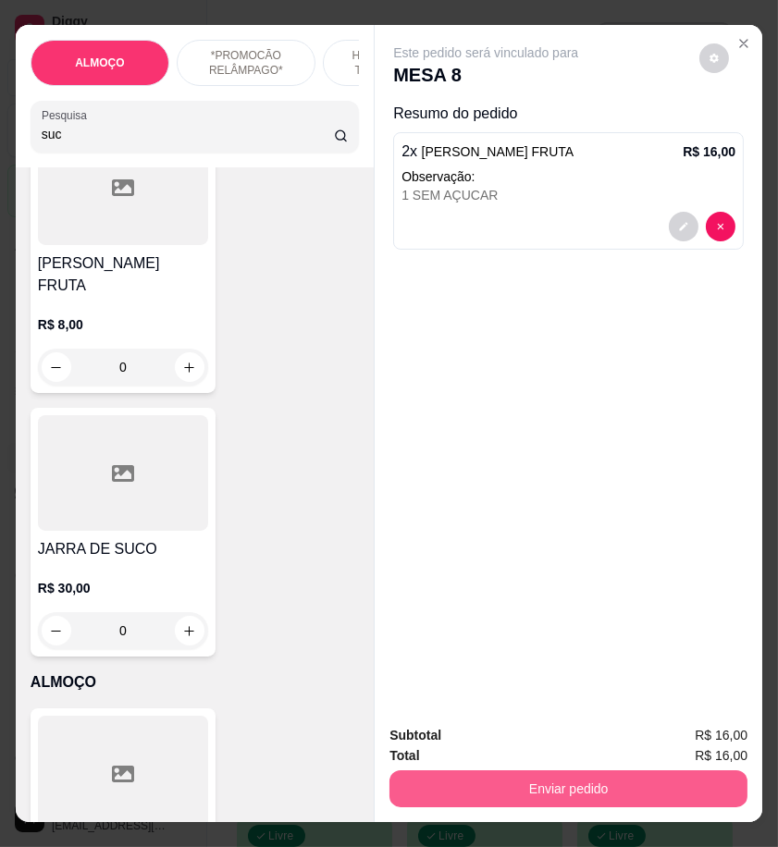
click at [624, 786] on button "Enviar pedido" at bounding box center [568, 788] width 358 height 37
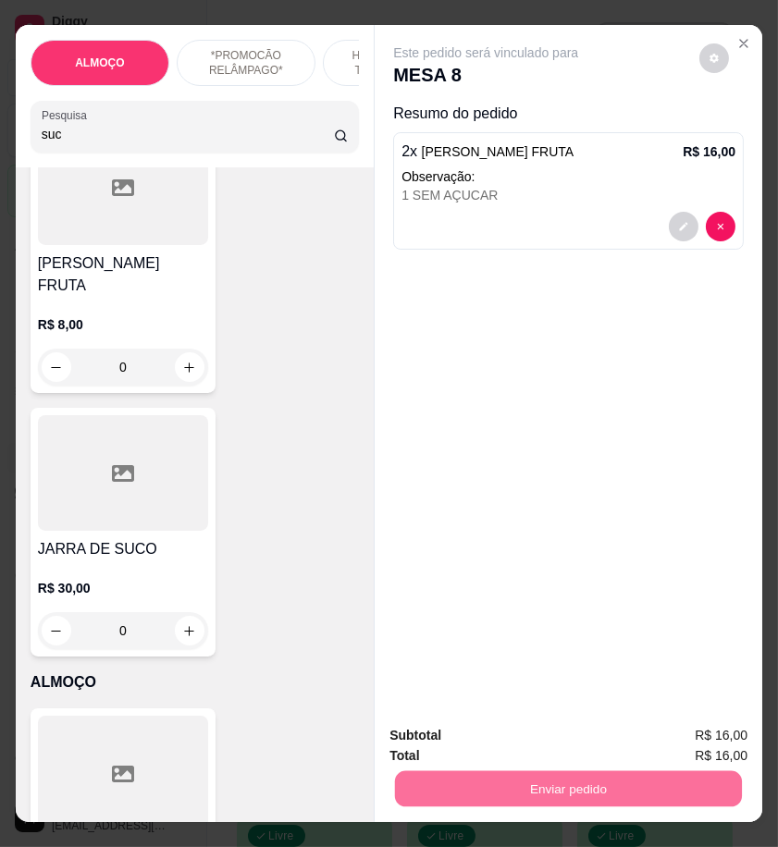
click at [718, 736] on button "Enviar pedido" at bounding box center [697, 735] width 102 height 34
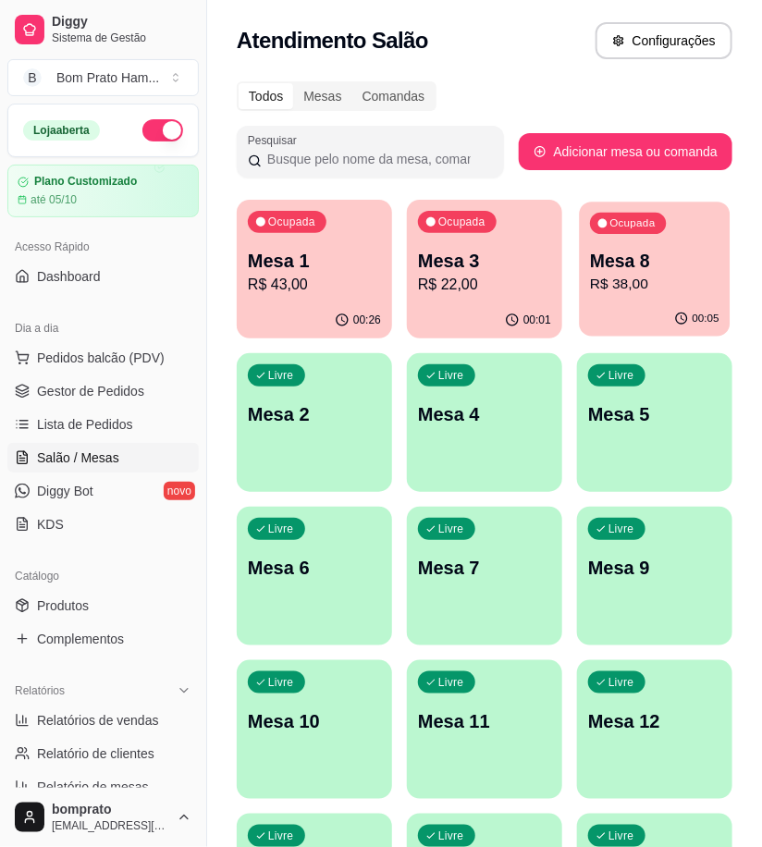
click at [644, 280] on p "R$ 38,00" at bounding box center [654, 284] width 129 height 21
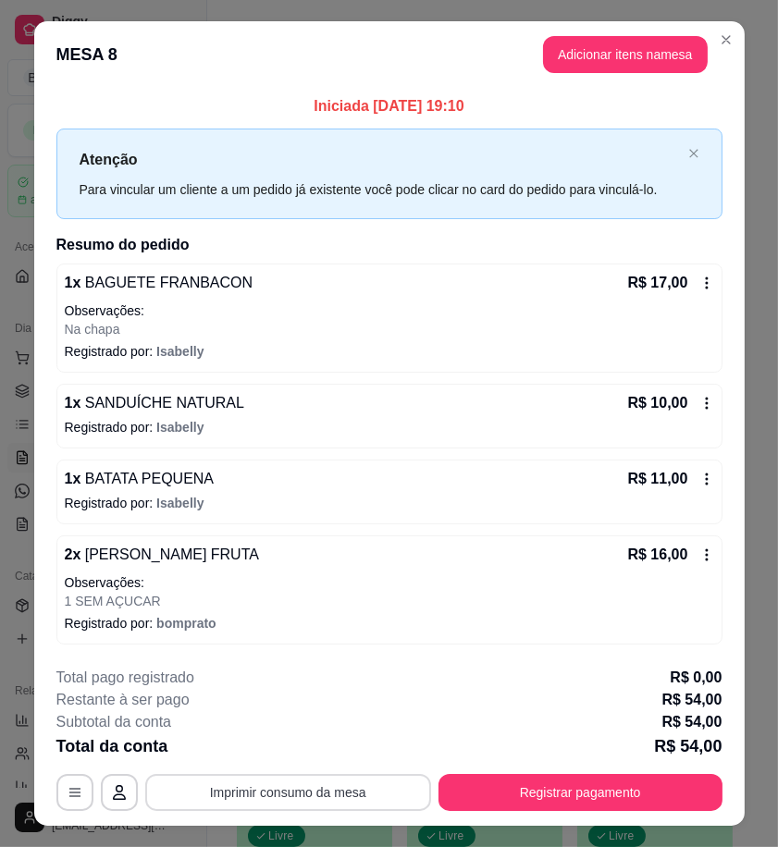
click at [351, 788] on button "Imprimir consumo da mesa" at bounding box center [288, 792] width 286 height 37
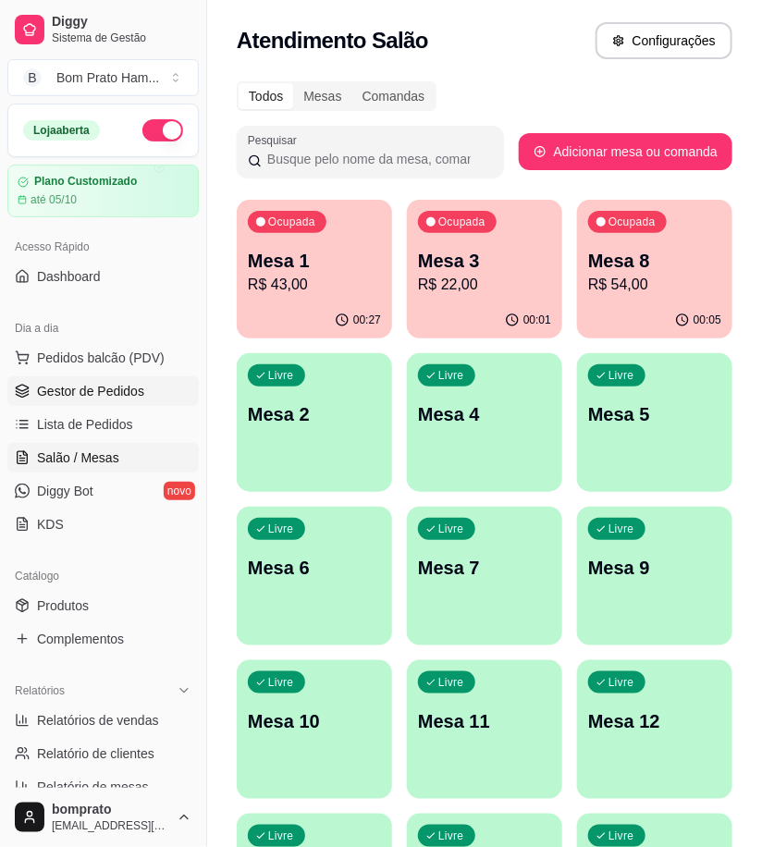
click at [92, 391] on span "Gestor de Pedidos" at bounding box center [90, 391] width 107 height 18
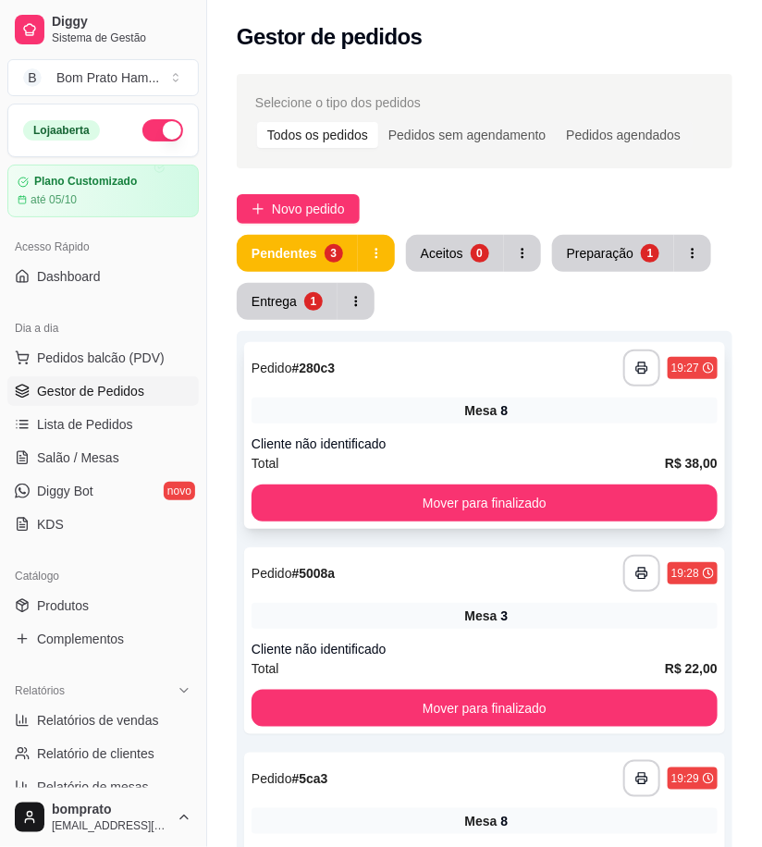
click at [457, 413] on div "Mesa 8" at bounding box center [485, 411] width 466 height 26
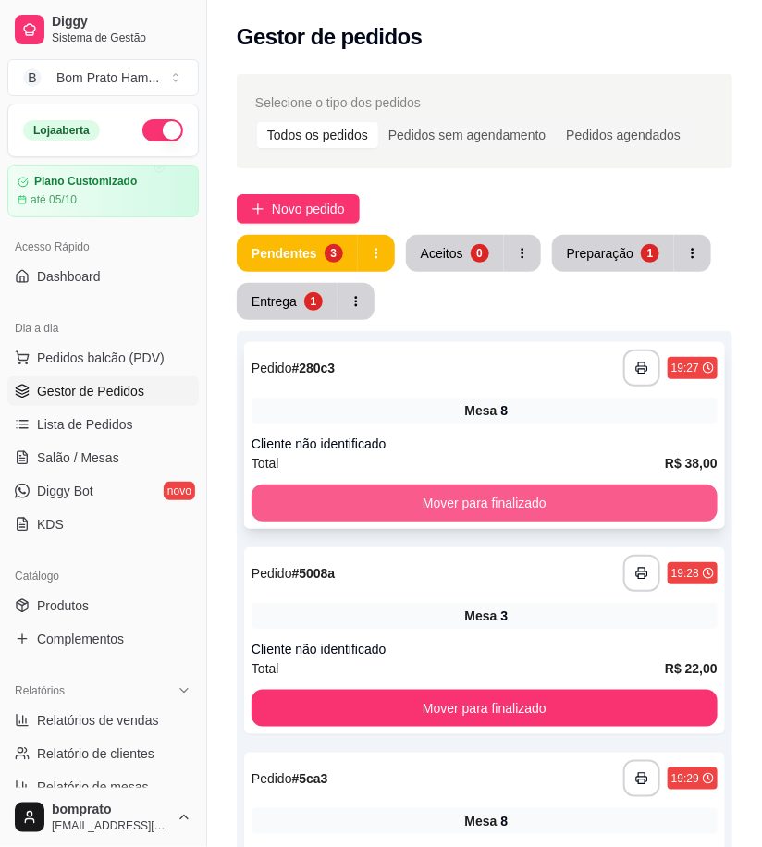
click at [672, 502] on button "Mover para finalizado" at bounding box center [485, 503] width 466 height 37
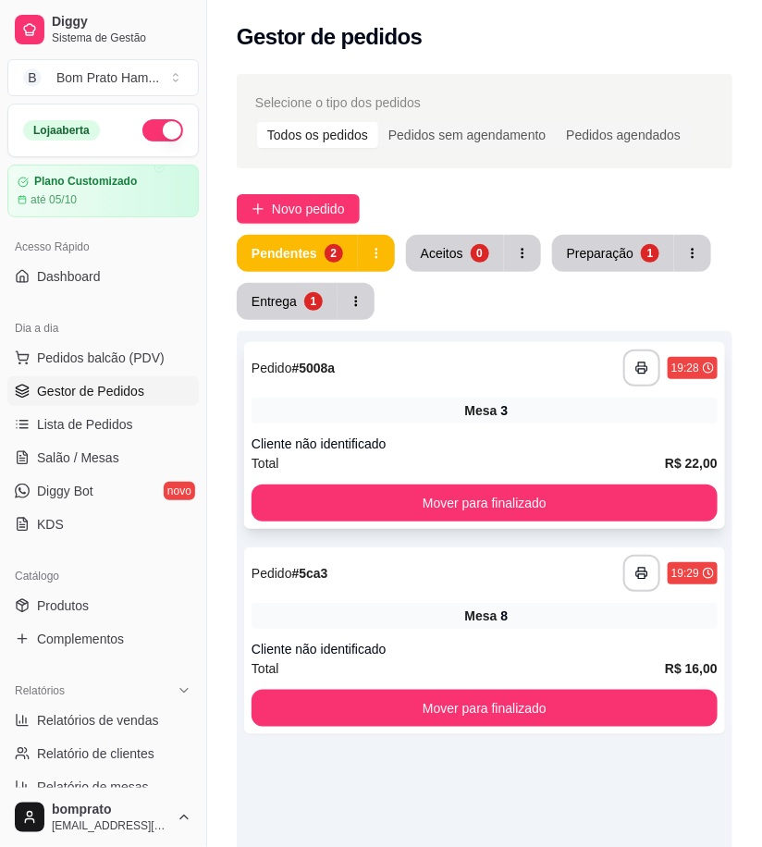
click at [569, 475] on div "**********" at bounding box center [484, 435] width 481 height 187
click at [499, 411] on div "Mesa 3" at bounding box center [485, 411] width 466 height 26
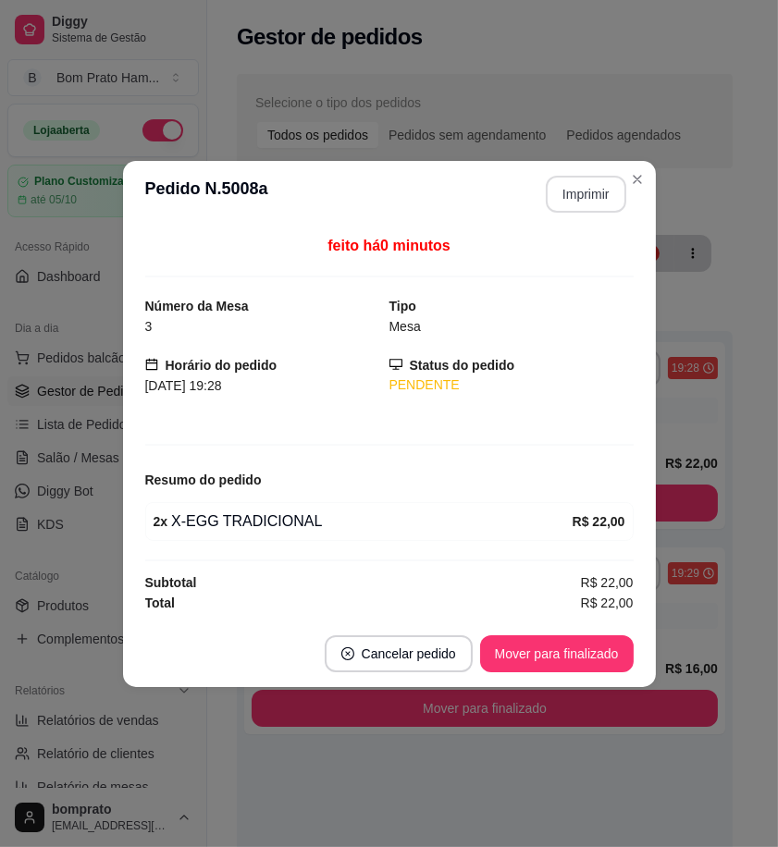
click at [576, 203] on button "Imprimir" at bounding box center [586, 194] width 80 height 37
click at [604, 645] on button "Mover para finalizado" at bounding box center [556, 653] width 153 height 37
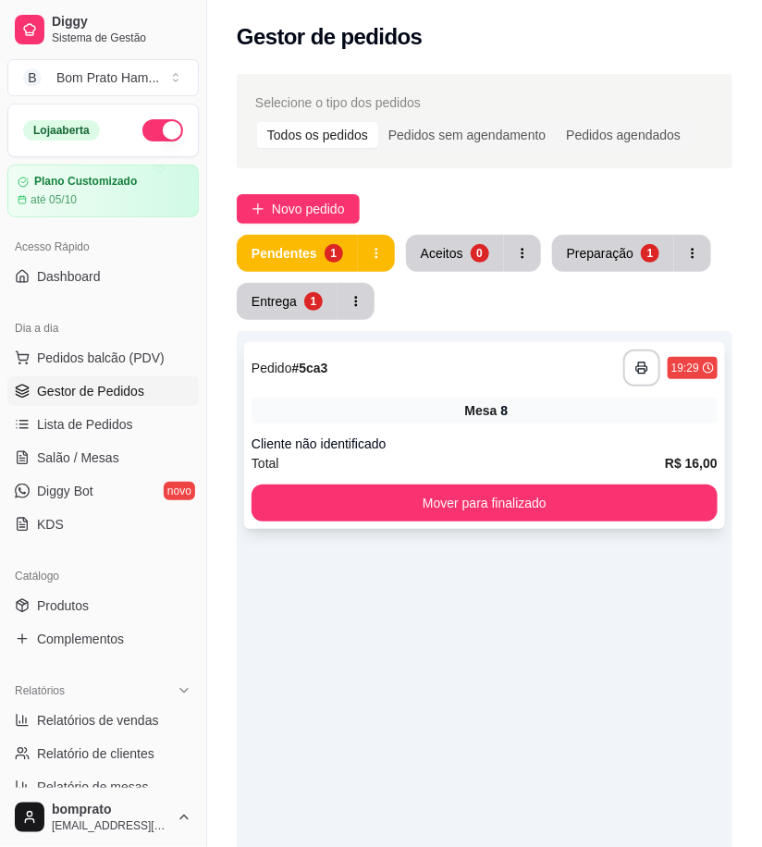
click at [442, 384] on div "**********" at bounding box center [485, 368] width 466 height 37
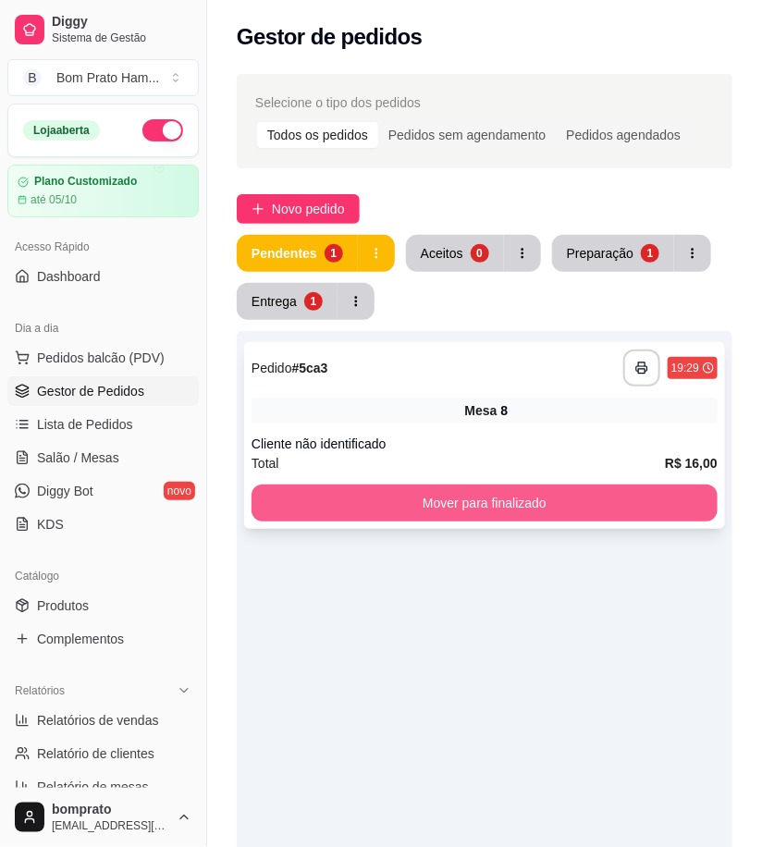
click at [645, 504] on button "Mover para finalizado" at bounding box center [485, 503] width 466 height 37
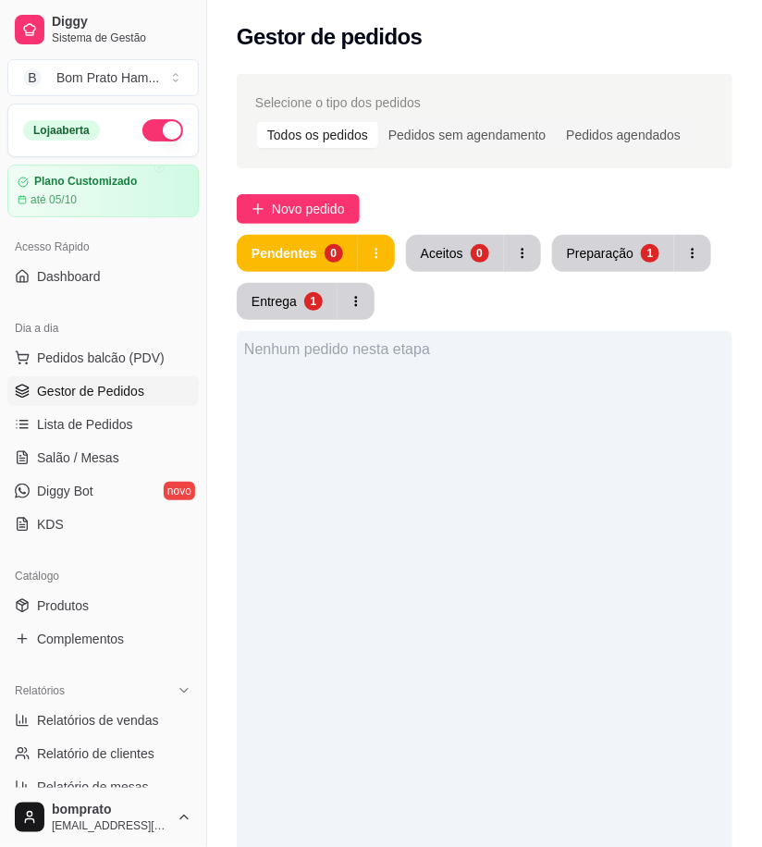
drag, startPoint x: 72, startPoint y: 419, endPoint x: 95, endPoint y: 408, distance: 25.6
click at [74, 419] on span "Lista de Pedidos" at bounding box center [85, 424] width 96 height 18
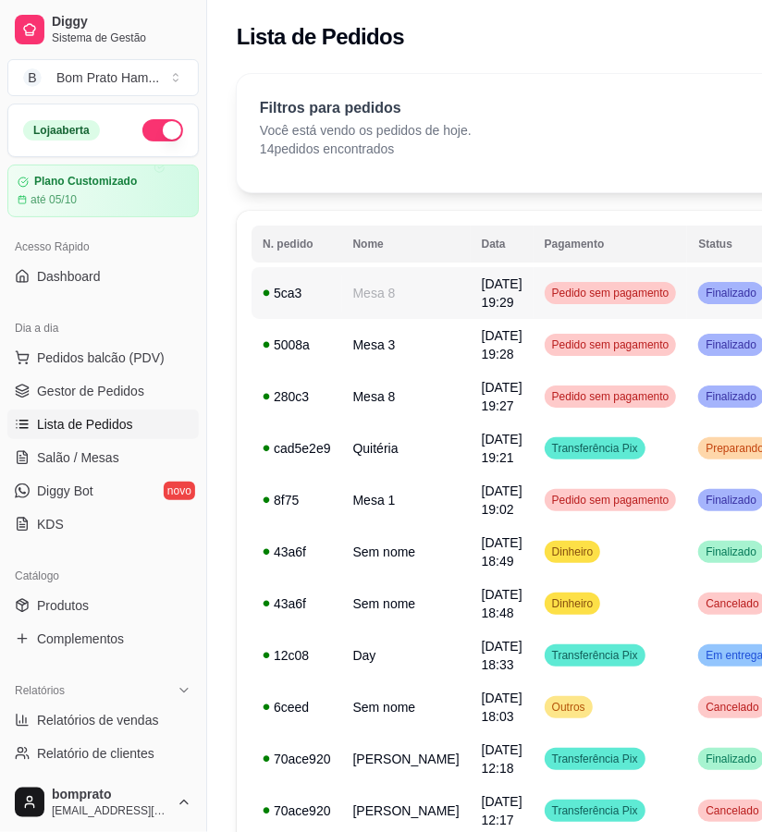
click at [471, 299] on td "[DATE] 19:29" at bounding box center [502, 293] width 63 height 52
click at [135, 392] on span "Gestor de Pedidos" at bounding box center [90, 391] width 107 height 18
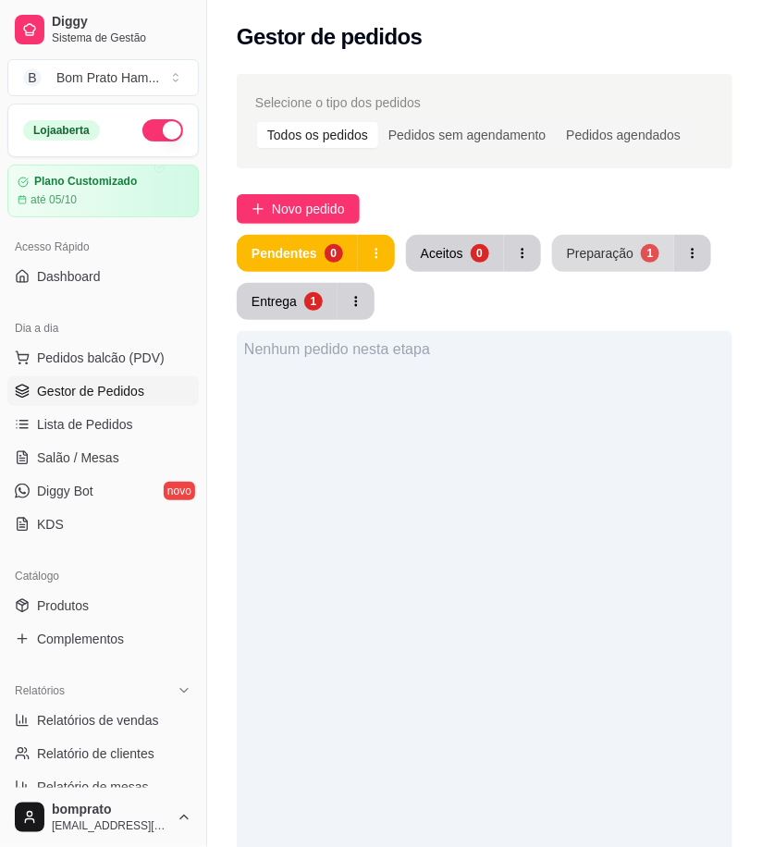
click at [595, 251] on div "Preparação" at bounding box center [600, 253] width 67 height 18
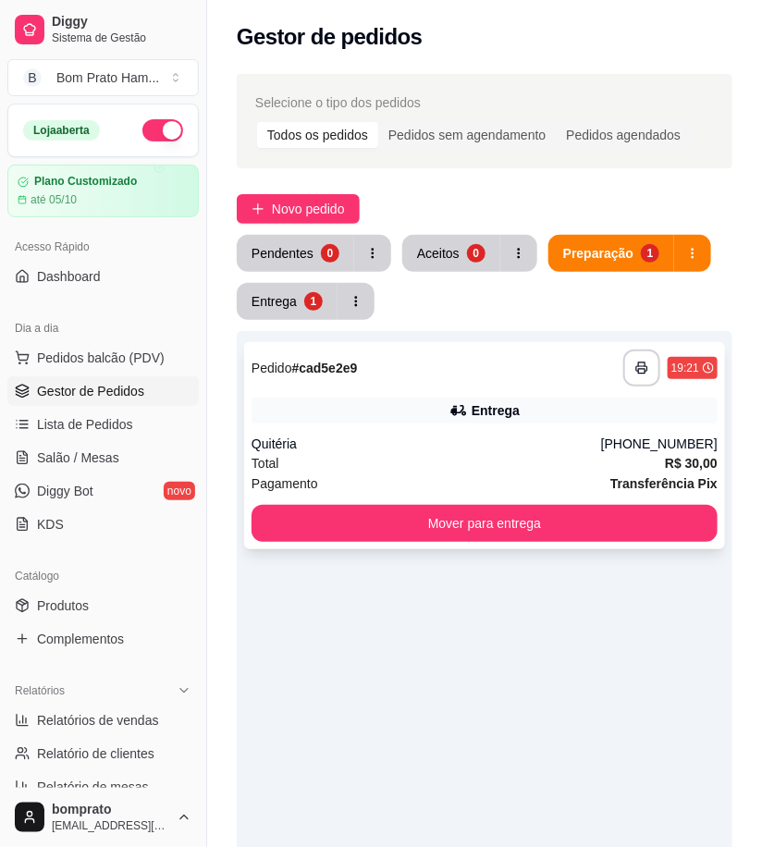
click at [552, 414] on div "Entrega" at bounding box center [485, 411] width 466 height 26
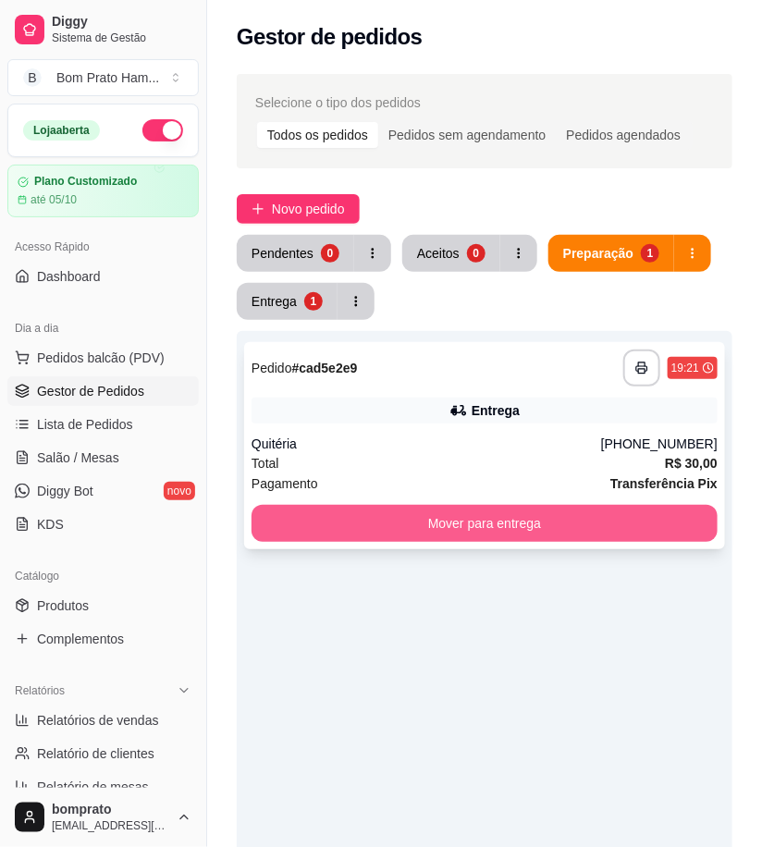
click at [597, 512] on button "Mover para entrega" at bounding box center [485, 523] width 466 height 37
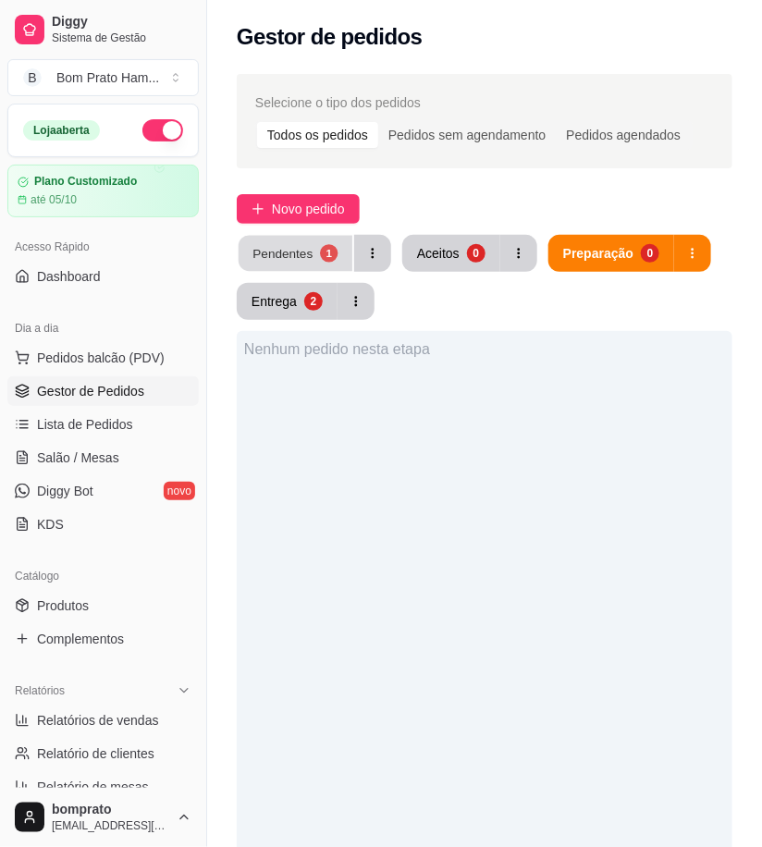
click at [324, 251] on div "1" at bounding box center [329, 253] width 18 height 18
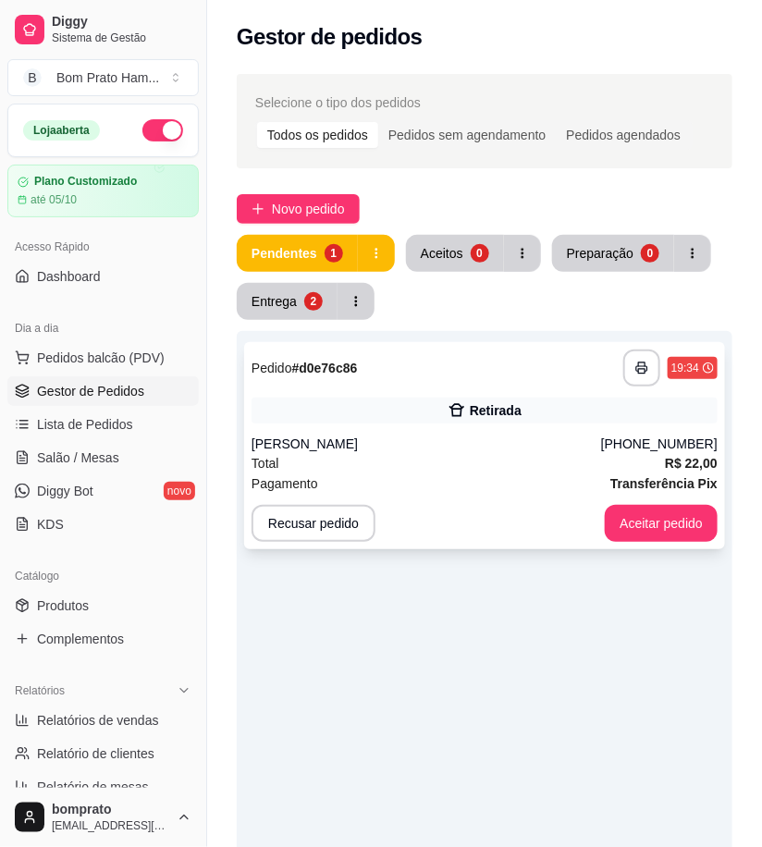
click at [510, 436] on div "[PERSON_NAME]" at bounding box center [427, 444] width 350 height 18
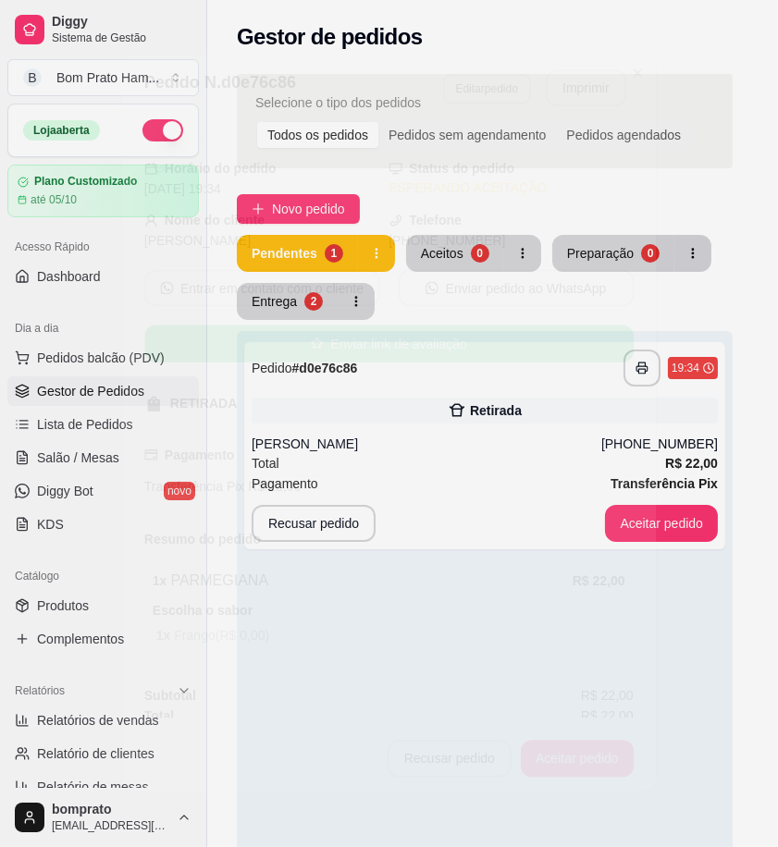
scroll to position [41, 0]
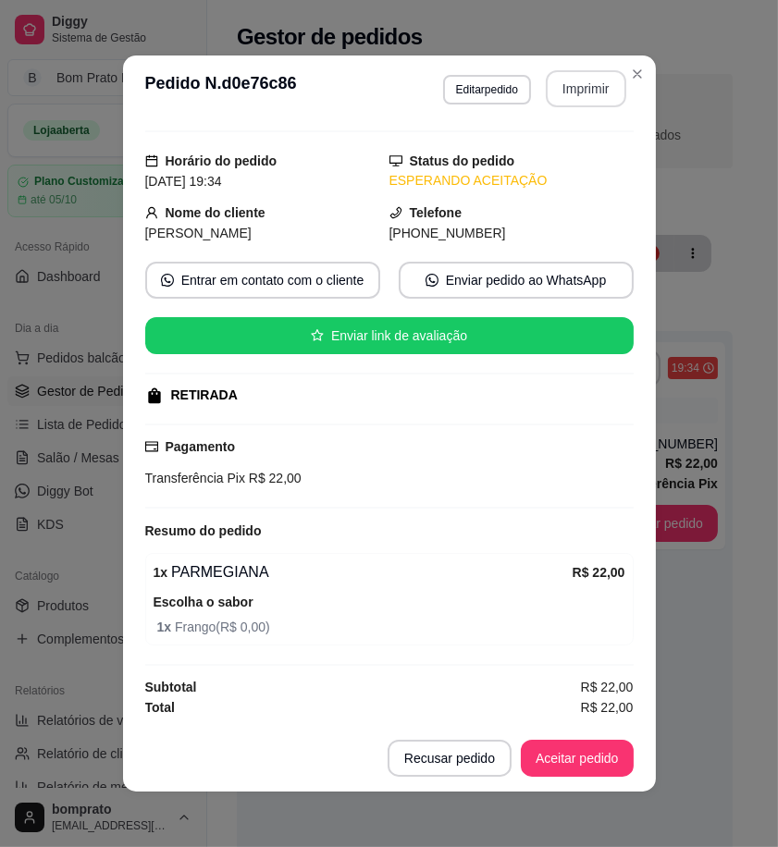
click at [564, 94] on button "Imprimir" at bounding box center [586, 88] width 80 height 37
click at [595, 742] on button "Aceitar pedido" at bounding box center [577, 758] width 113 height 37
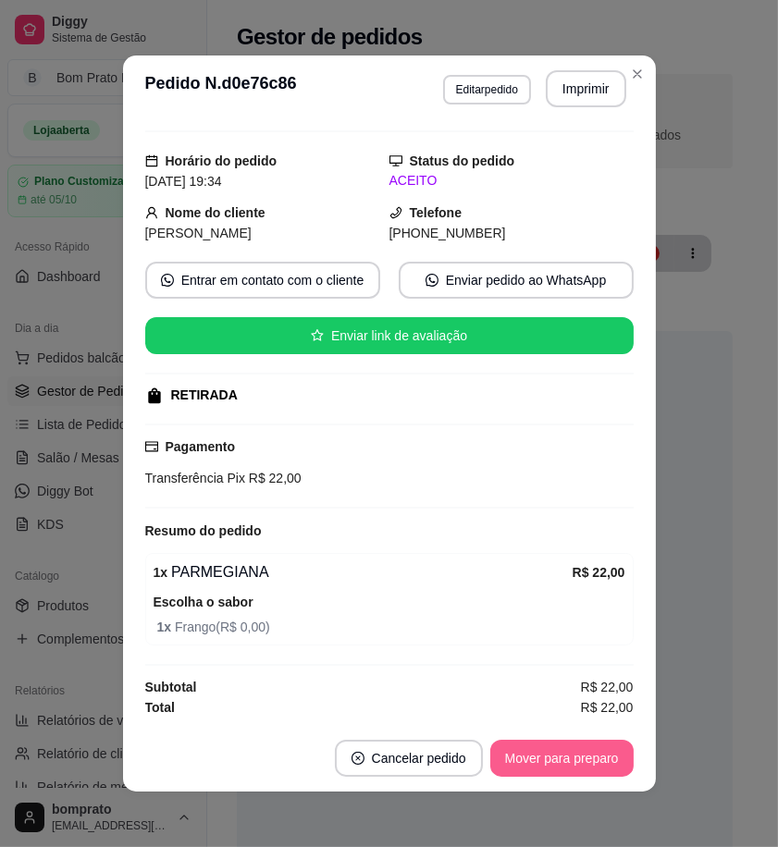
click at [595, 759] on button "Mover para preparo" at bounding box center [561, 758] width 143 height 37
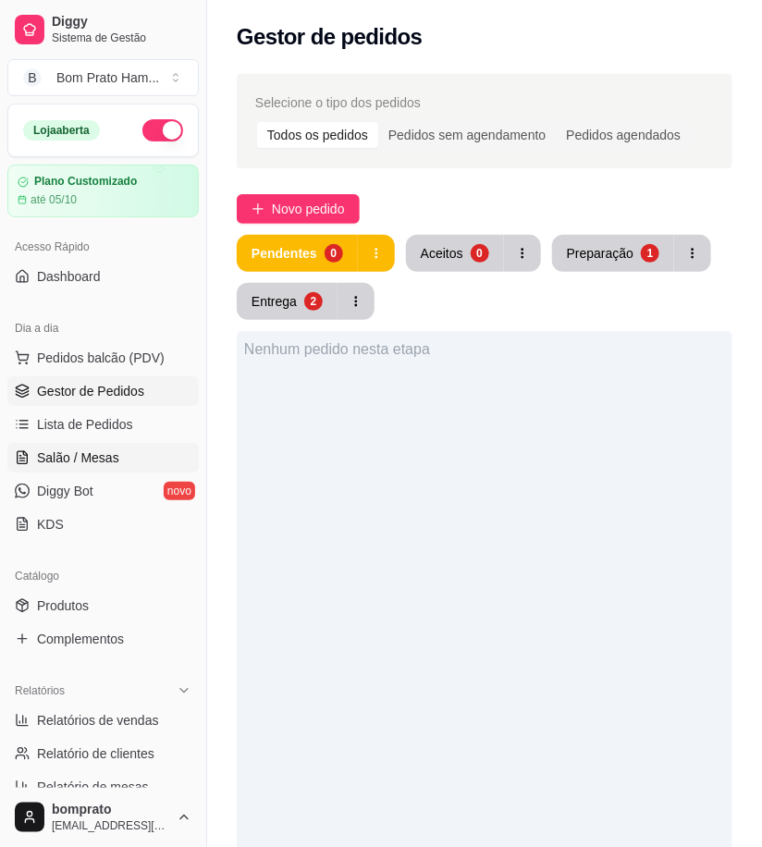
click at [145, 463] on link "Salão / Mesas" at bounding box center [102, 458] width 191 height 30
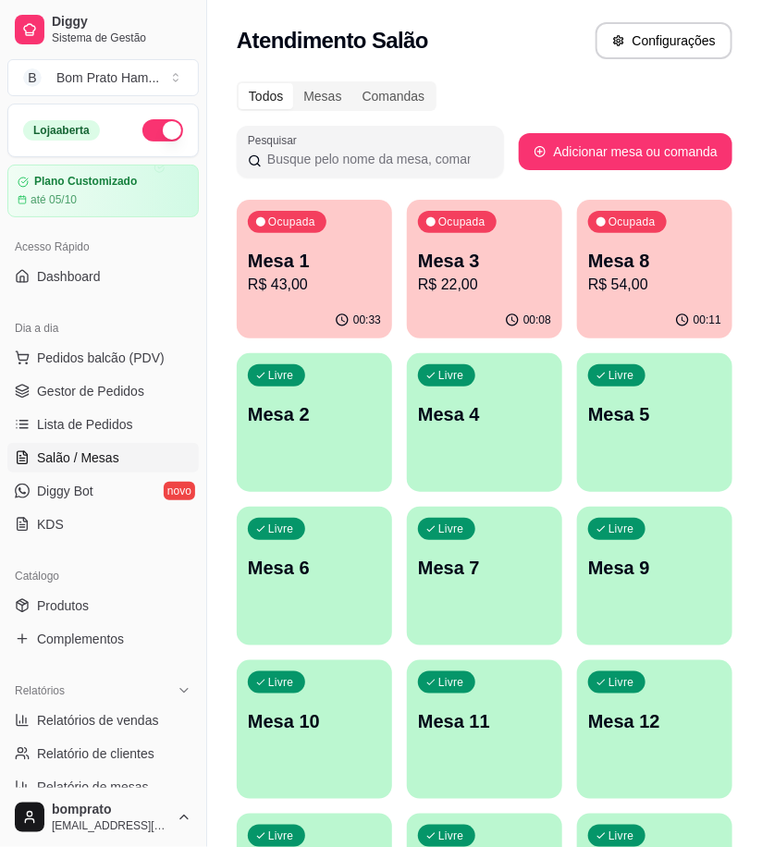
click at [300, 289] on p "R$ 43,00" at bounding box center [314, 285] width 133 height 22
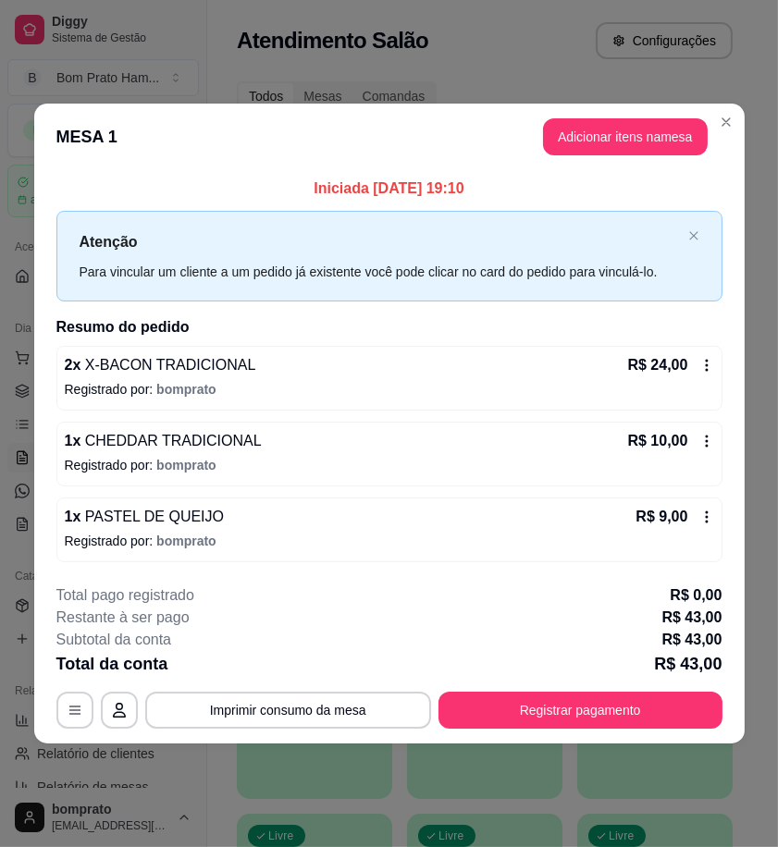
click at [633, 132] on button "Adicionar itens na mesa" at bounding box center [625, 136] width 165 height 37
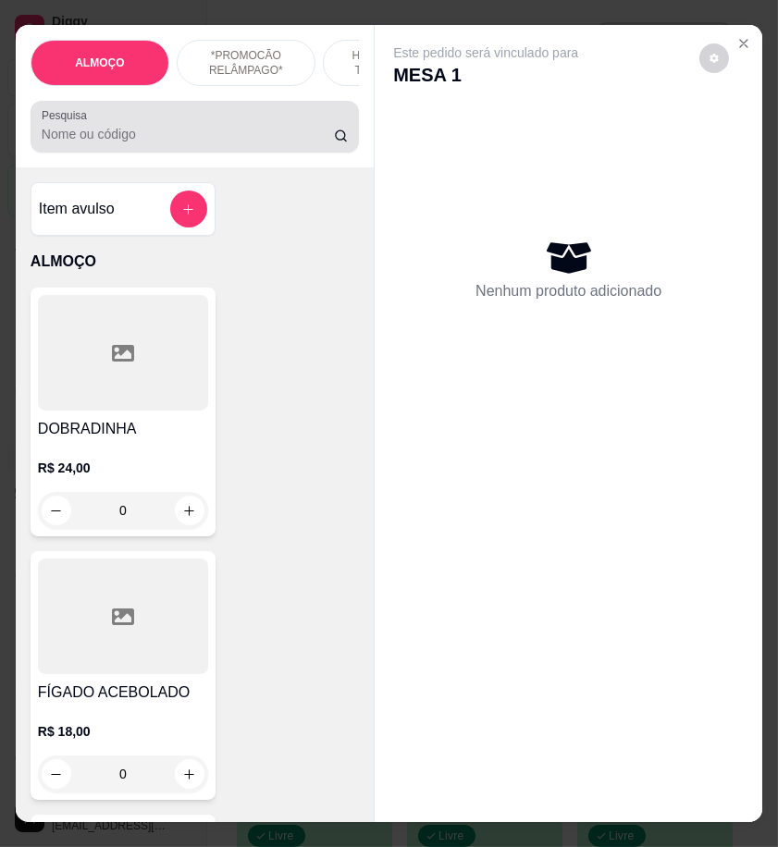
click at [226, 141] on input "Pesquisa" at bounding box center [188, 134] width 292 height 18
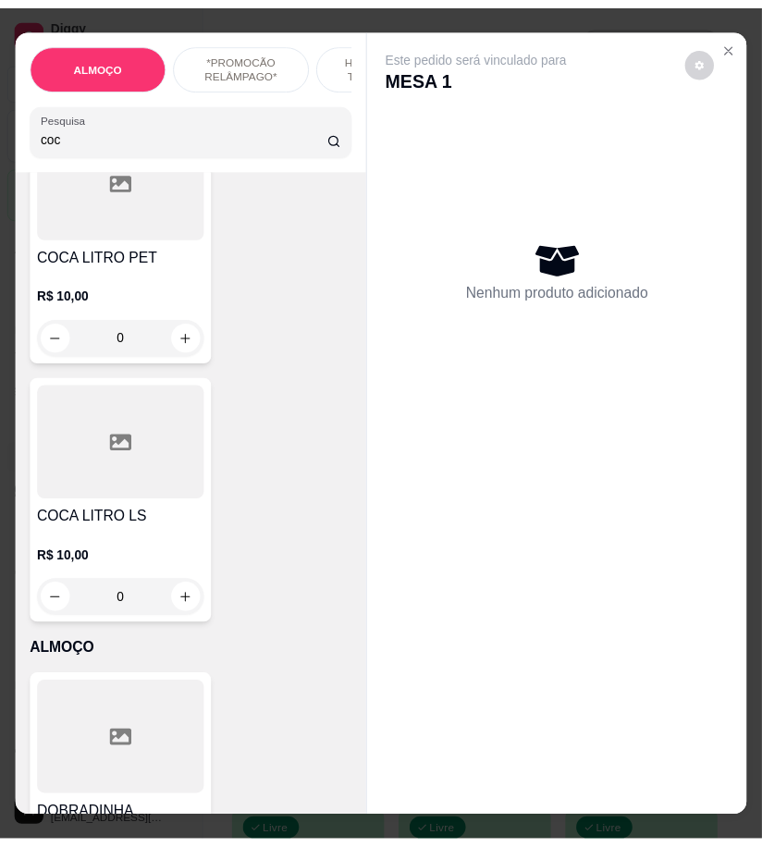
scroll to position [513, 0]
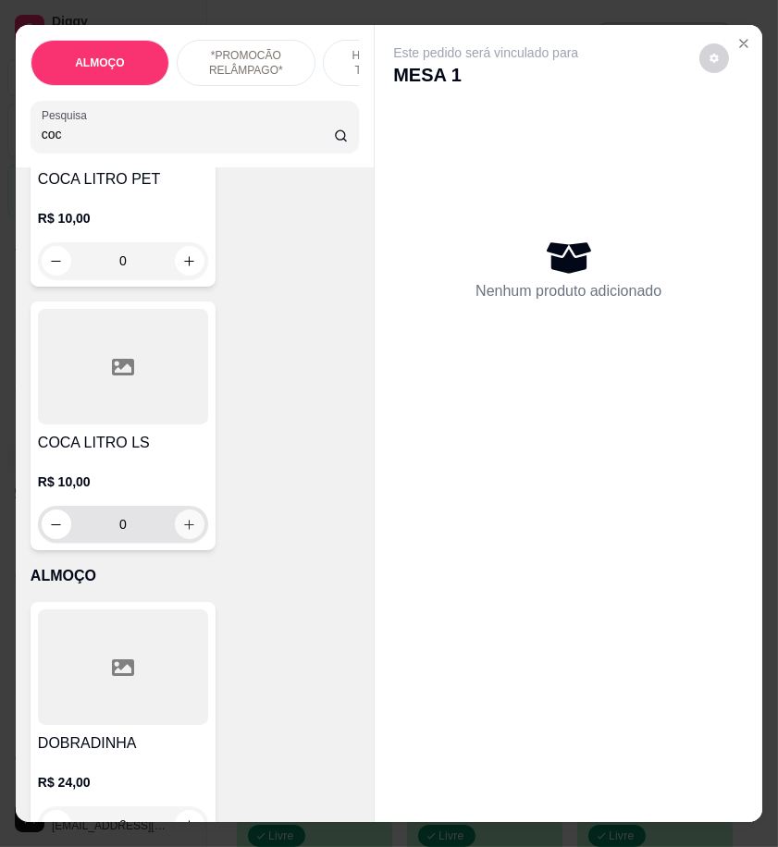
type input "coc"
click at [182, 532] on icon "increase-product-quantity" at bounding box center [189, 525] width 14 height 14
type input "1"
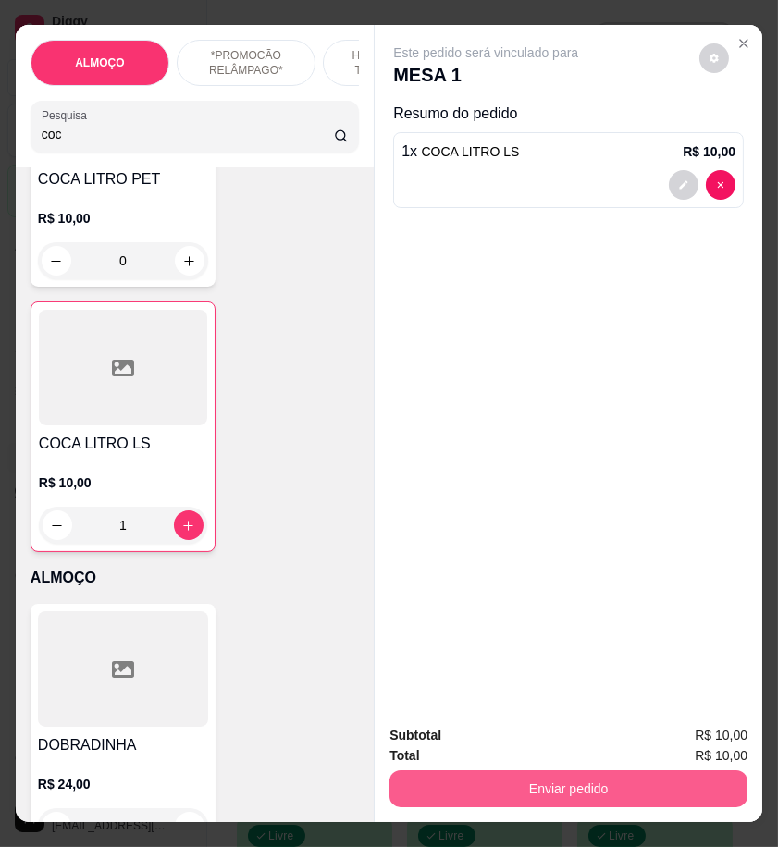
click at [671, 783] on button "Enviar pedido" at bounding box center [568, 788] width 358 height 37
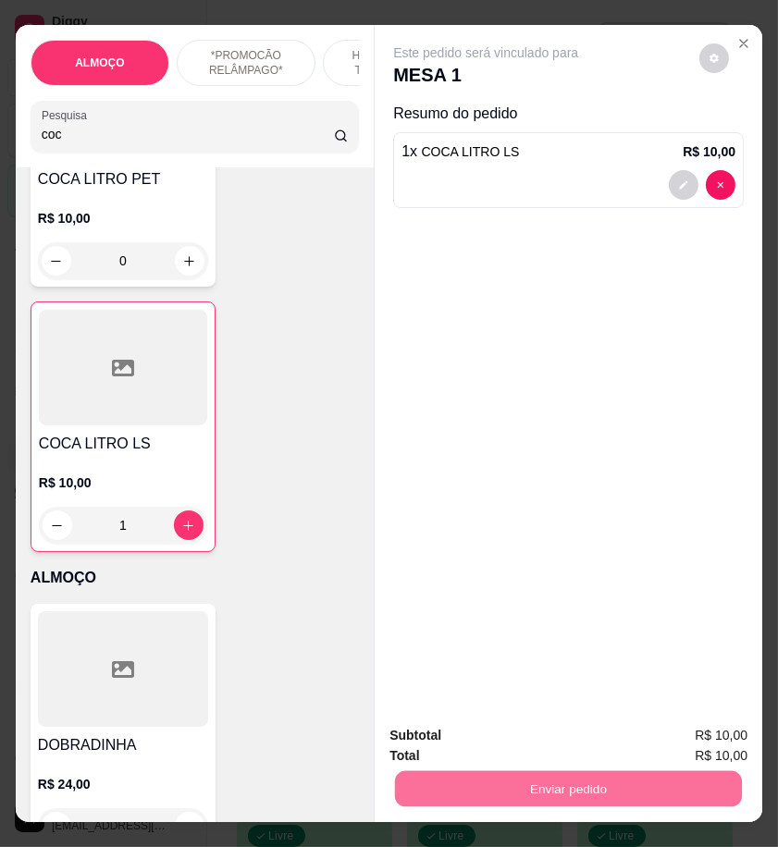
click at [699, 744] on button "Enviar pedido" at bounding box center [697, 735] width 104 height 35
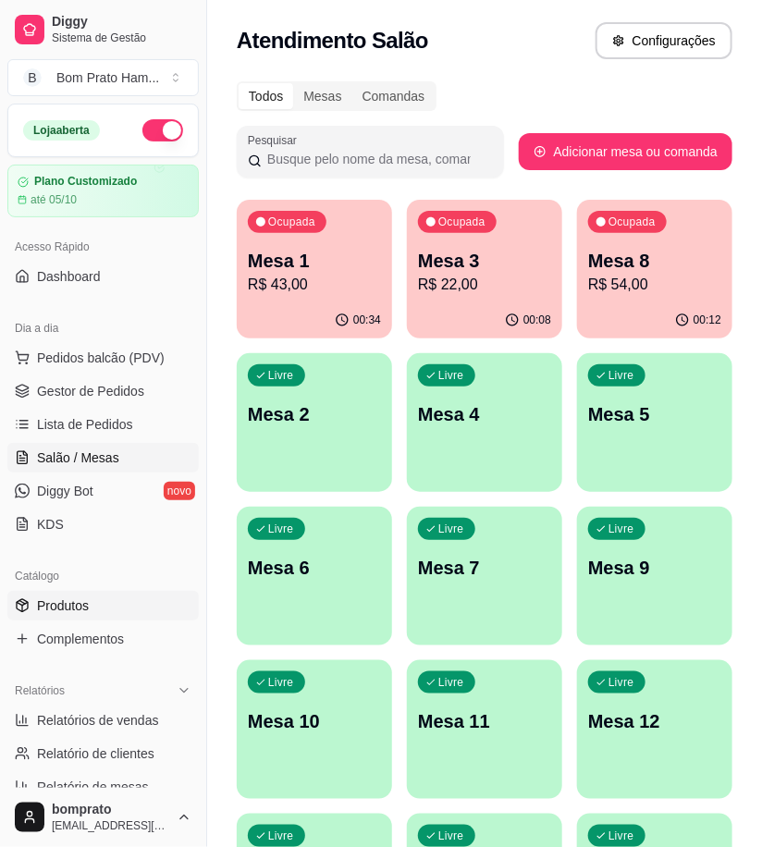
click at [108, 610] on link "Produtos" at bounding box center [102, 606] width 191 height 30
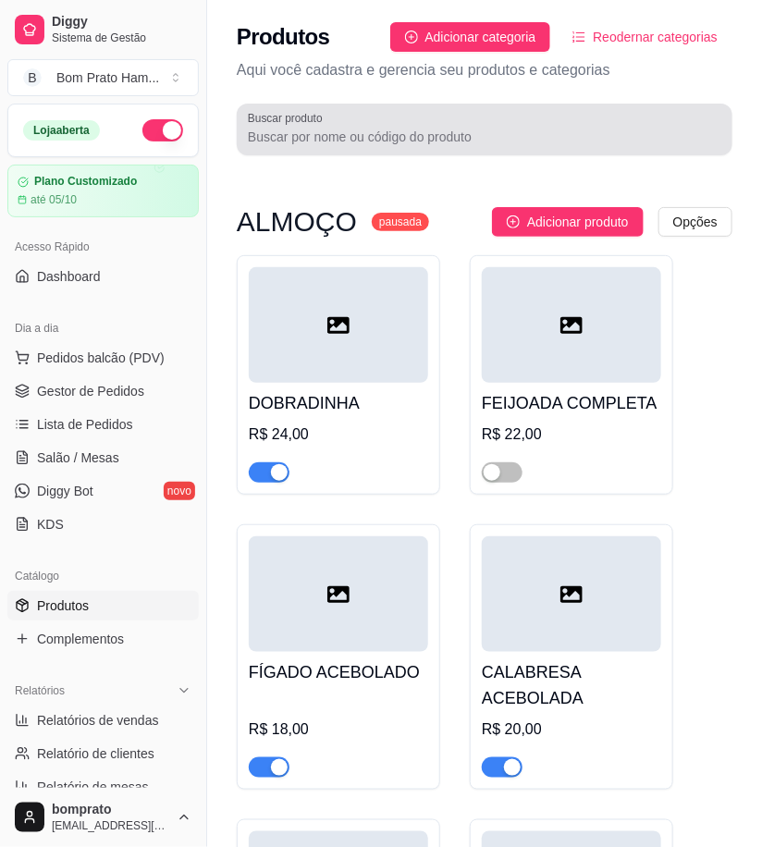
click at [342, 146] on div at bounding box center [484, 129] width 473 height 37
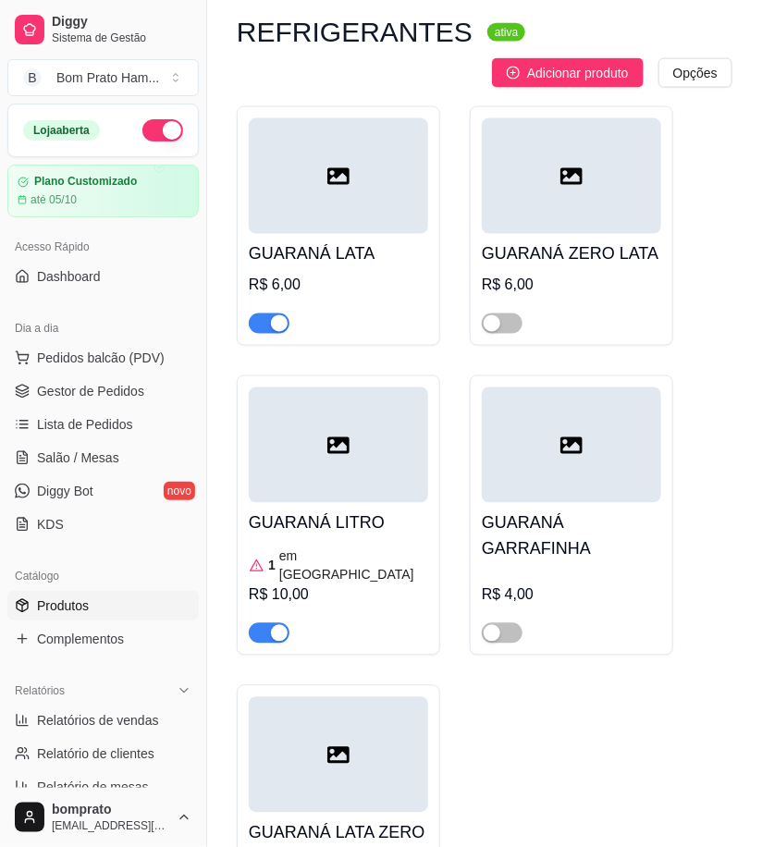
scroll to position [616, 0]
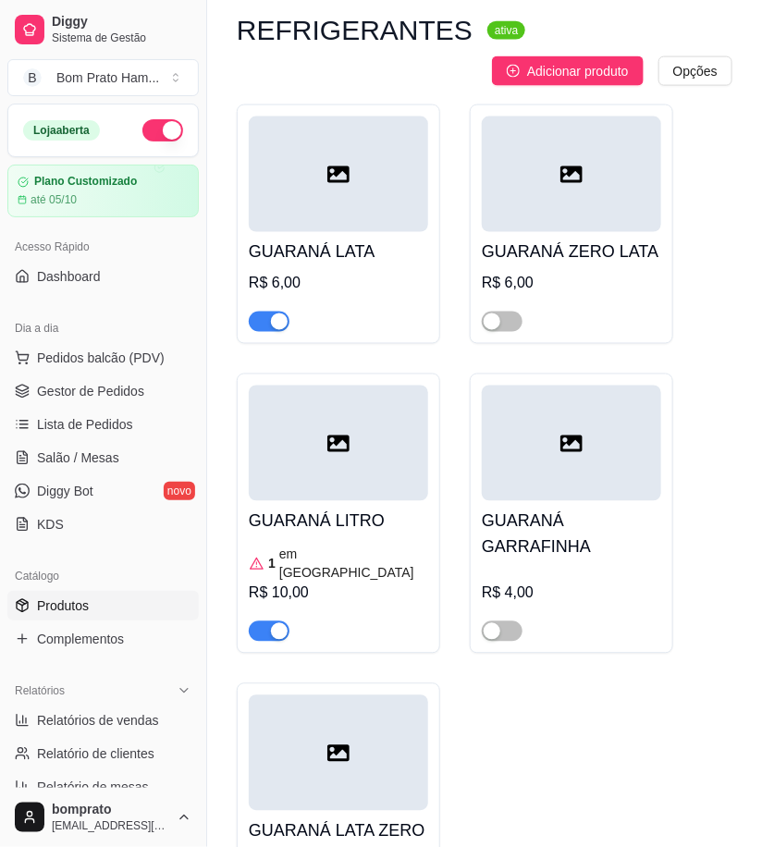
type input "gua"
click at [386, 539] on div "GUARANÁ LITRO 1 em estoque R$ 10,00" at bounding box center [338, 571] width 179 height 141
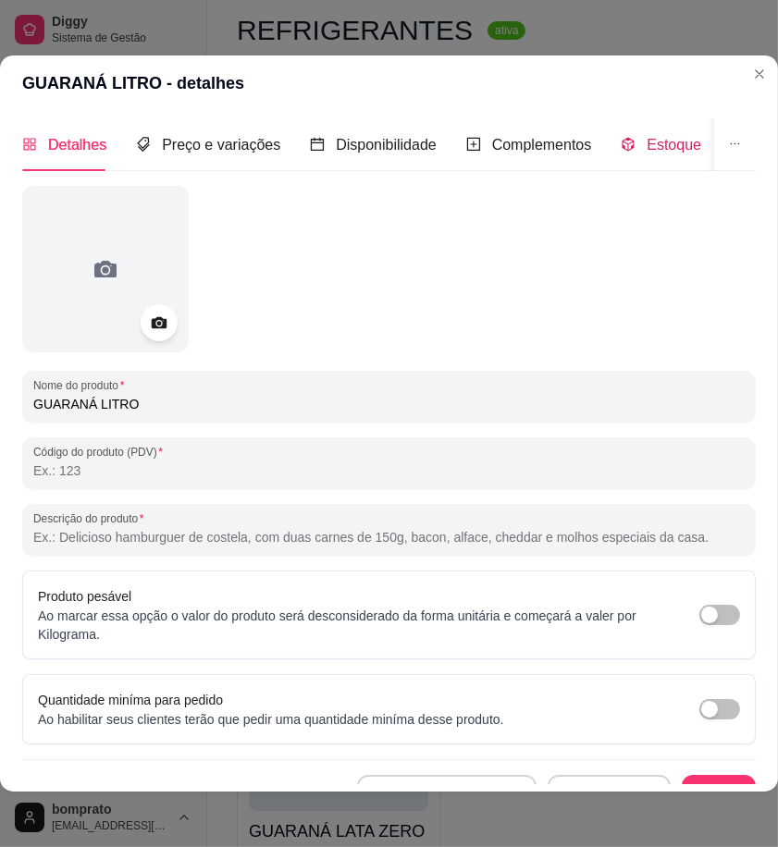
click at [654, 140] on span "Estoque" at bounding box center [673, 145] width 55 height 16
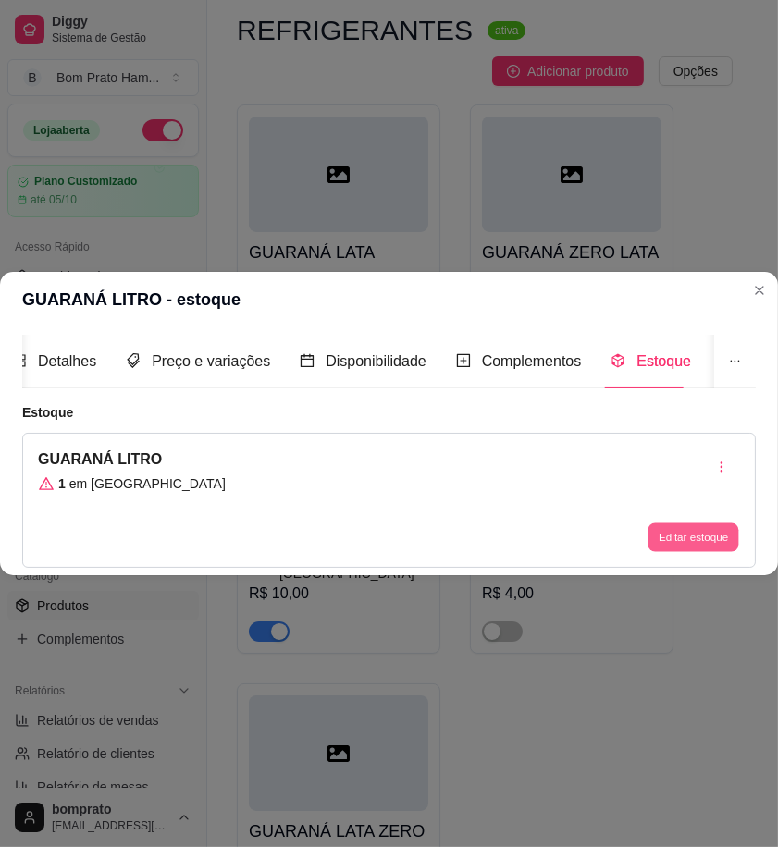
click at [690, 537] on button "Editar estoque" at bounding box center [692, 536] width 91 height 29
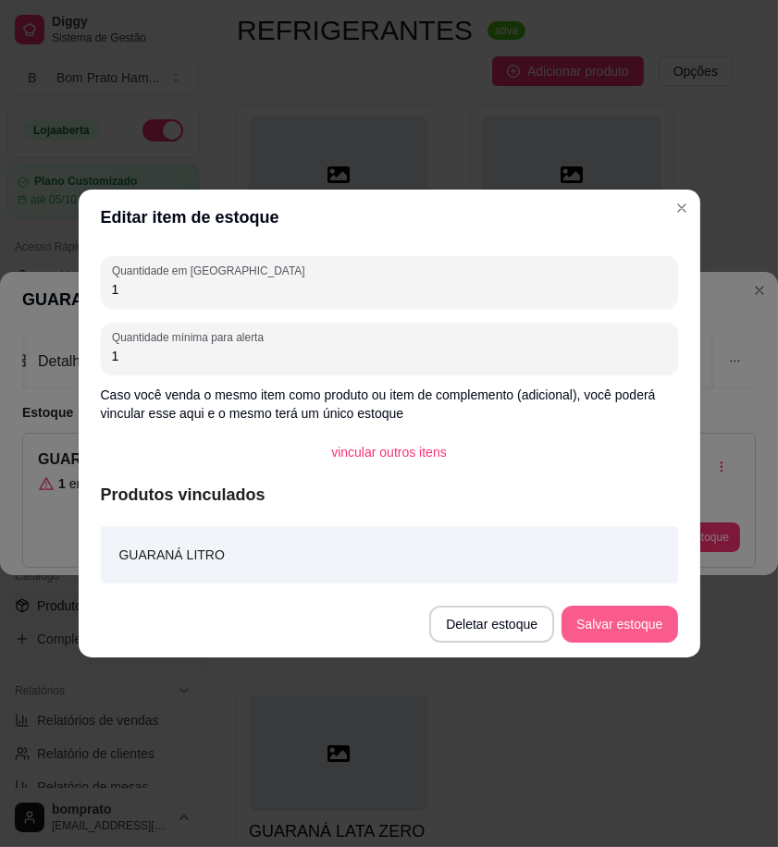
click at [648, 629] on button "Salvar estoque" at bounding box center [619, 624] width 116 height 37
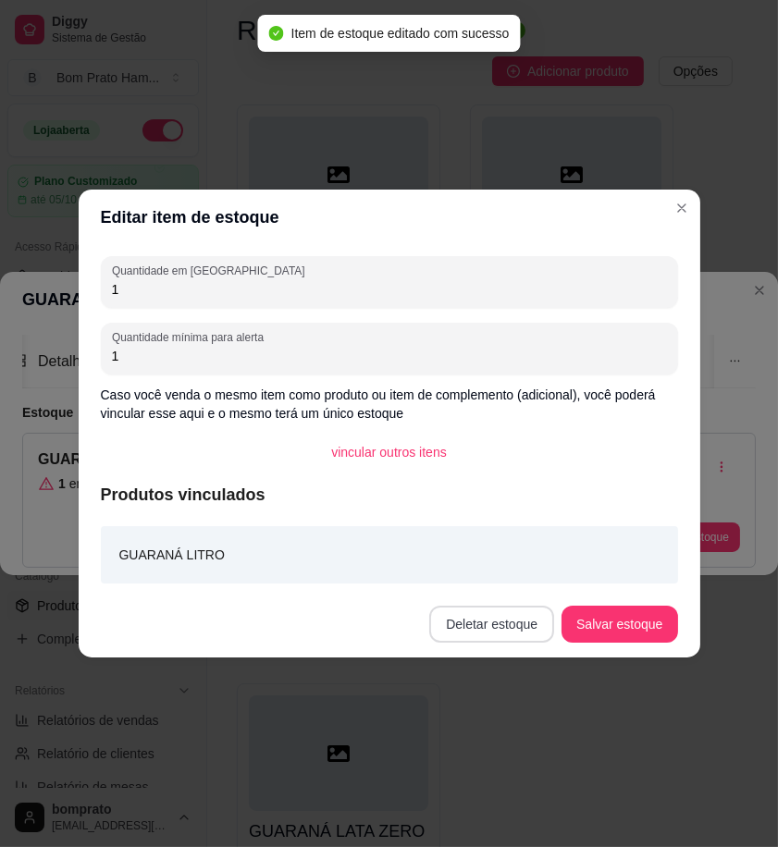
click at [511, 624] on button "Deletar estoque" at bounding box center [491, 624] width 125 height 37
click at [512, 758] on button "Confirmar" at bounding box center [506, 763] width 68 height 29
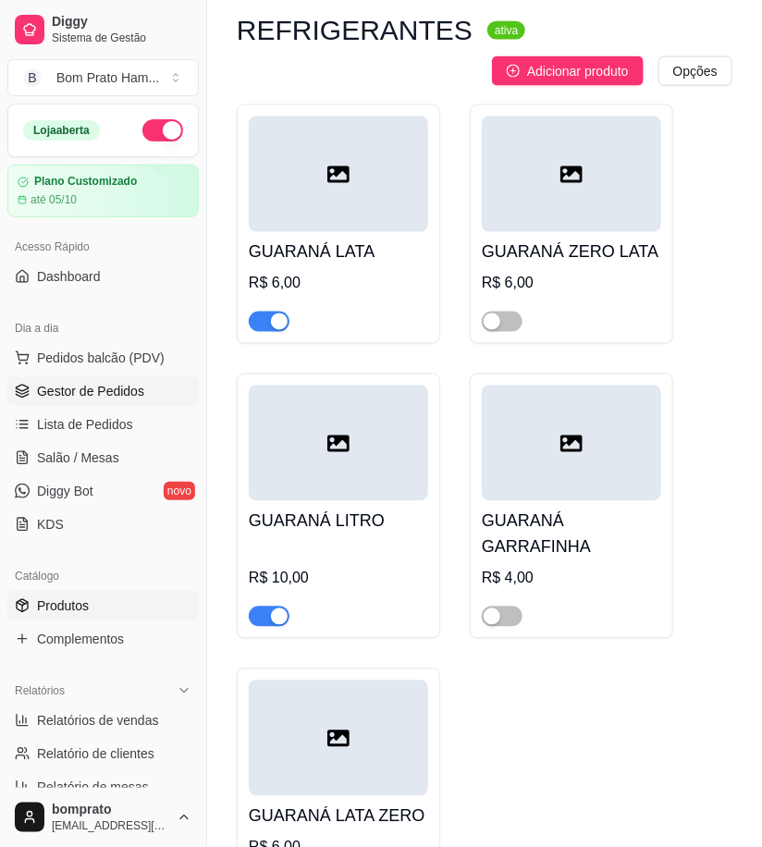
click at [134, 398] on span "Gestor de Pedidos" at bounding box center [90, 391] width 107 height 18
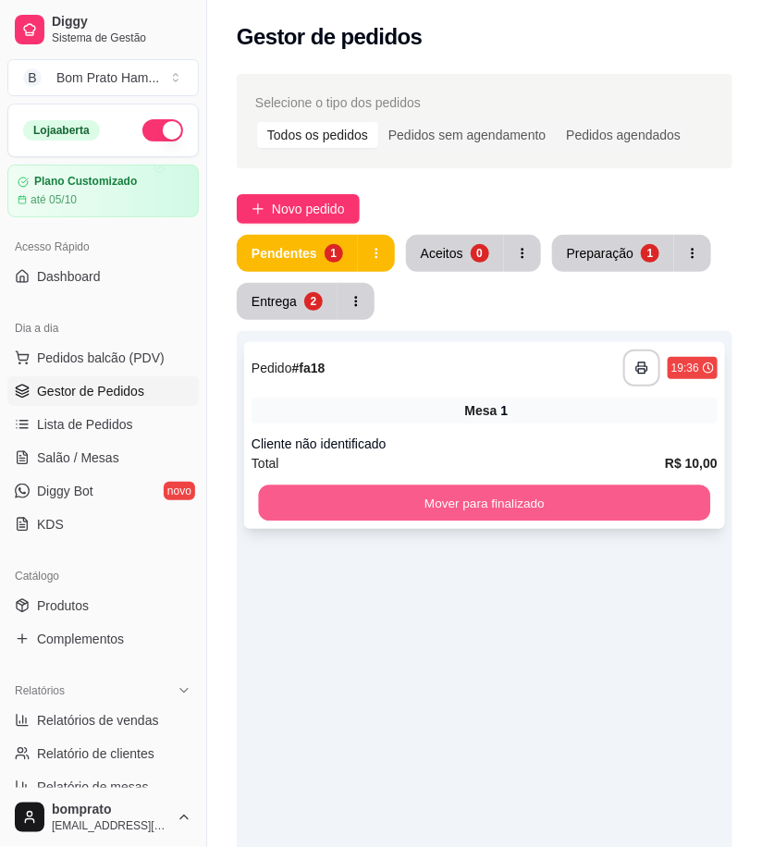
click at [534, 486] on button "Mover para finalizado" at bounding box center [485, 503] width 452 height 36
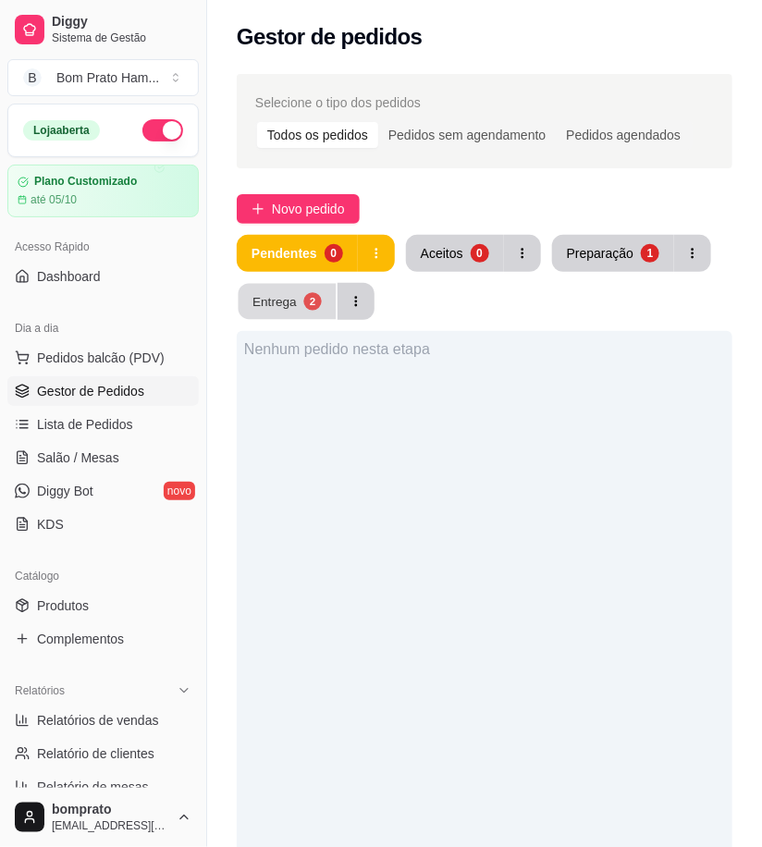
click at [275, 302] on div "Entrega" at bounding box center [274, 301] width 44 height 18
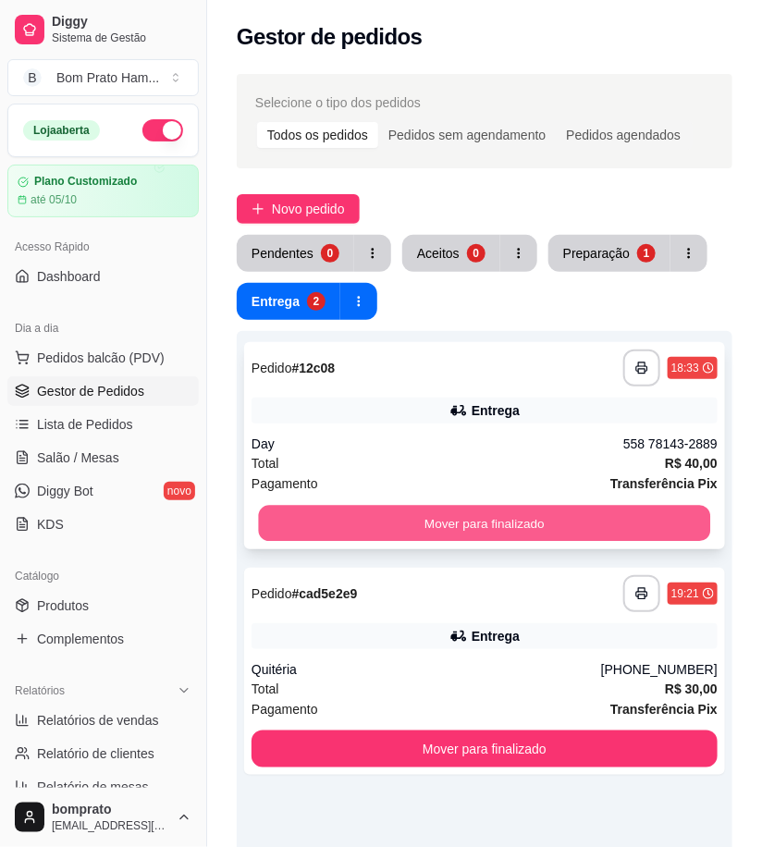
click at [529, 512] on button "Mover para finalizado" at bounding box center [485, 524] width 452 height 36
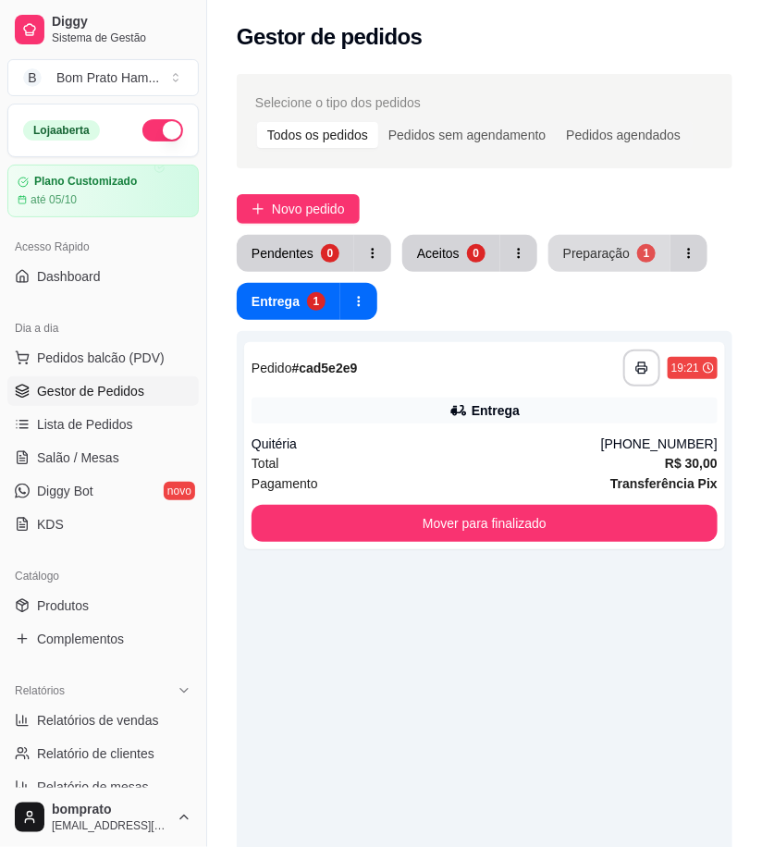
click at [618, 263] on button "Preparação 1" at bounding box center [609, 253] width 122 height 37
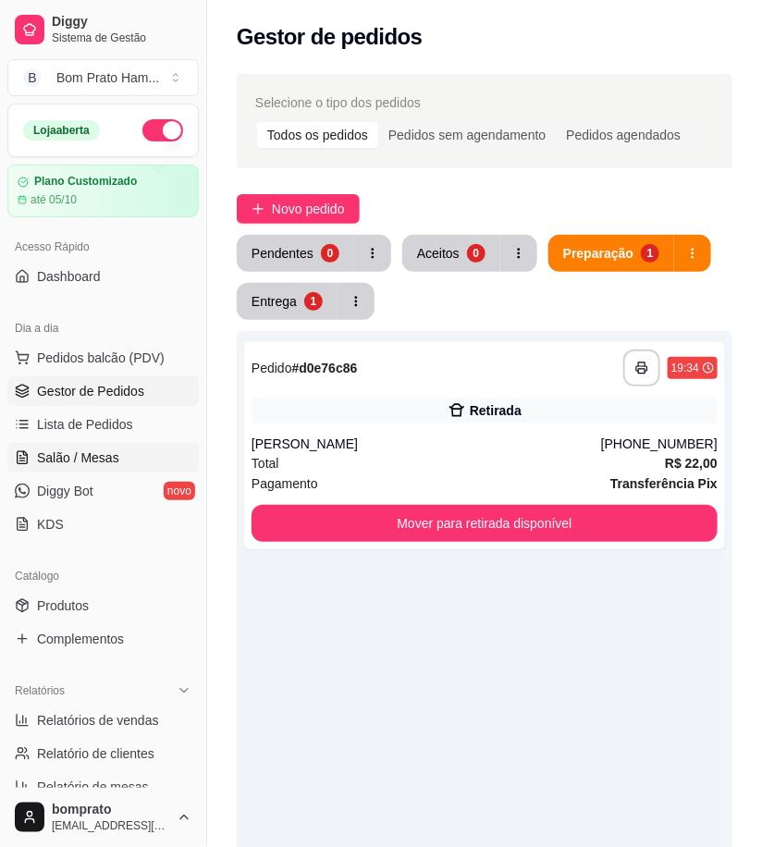
click at [75, 466] on span "Salão / Mesas" at bounding box center [78, 457] width 82 height 18
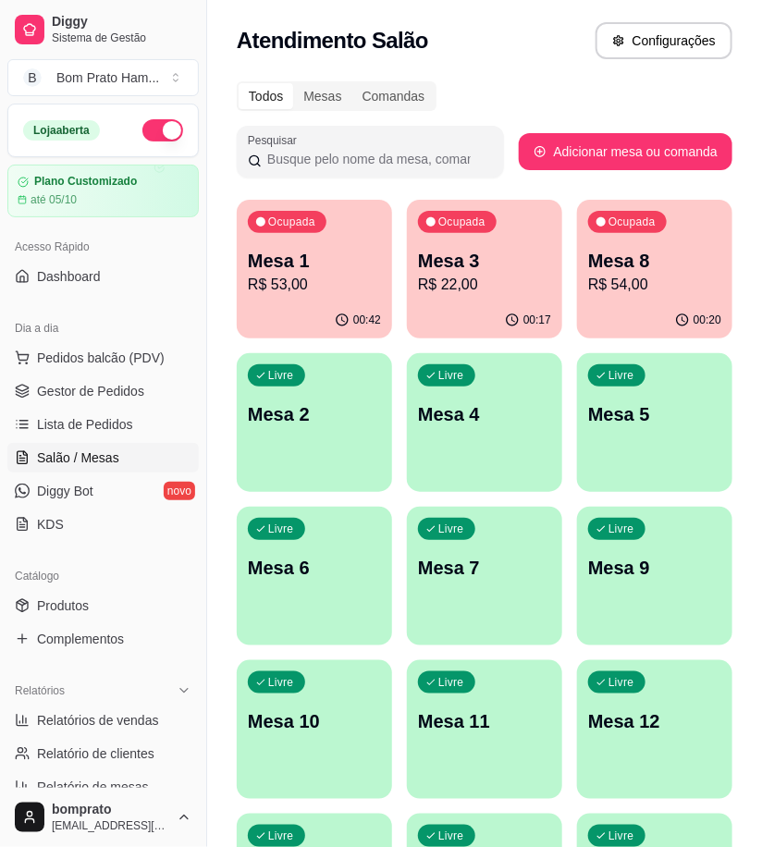
click at [362, 302] on div "00:42" at bounding box center [314, 320] width 155 height 36
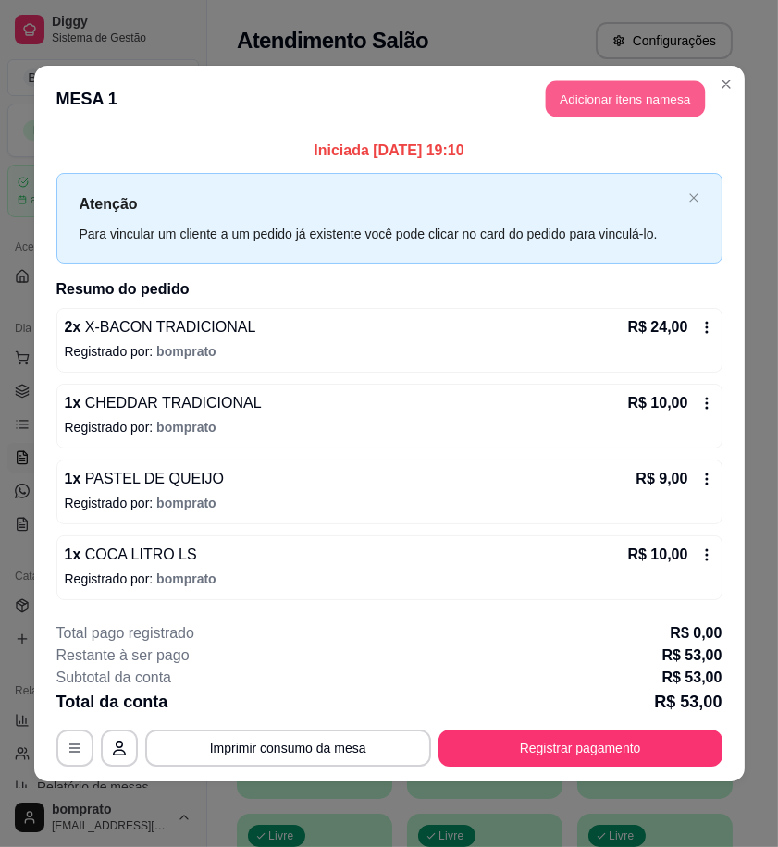
click at [616, 103] on button "Adicionar itens na mesa" at bounding box center [625, 99] width 159 height 36
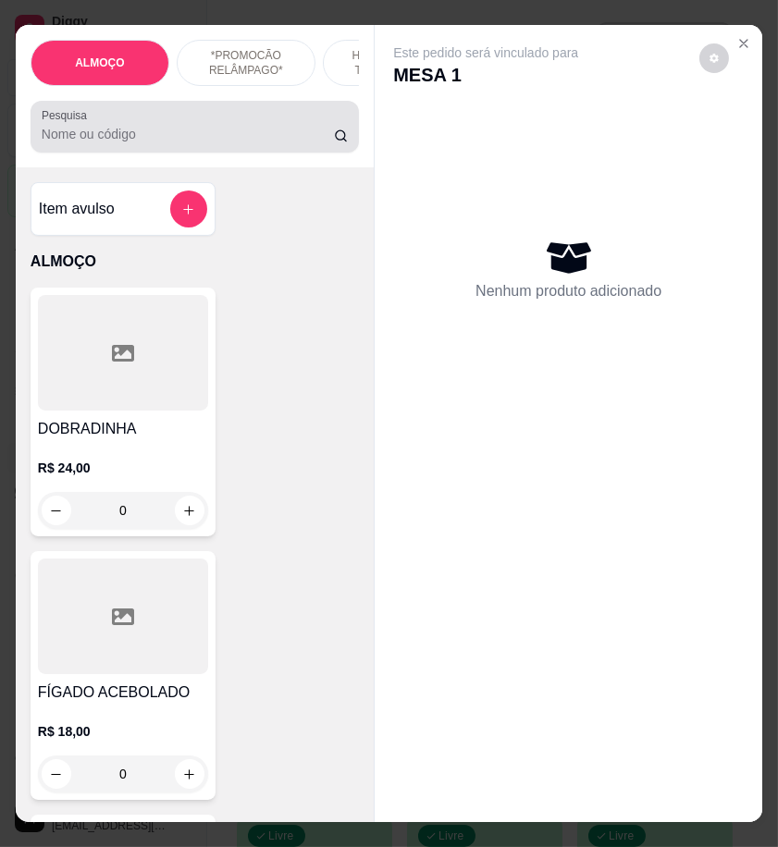
click at [209, 143] on input "Pesquisa" at bounding box center [188, 134] width 292 height 18
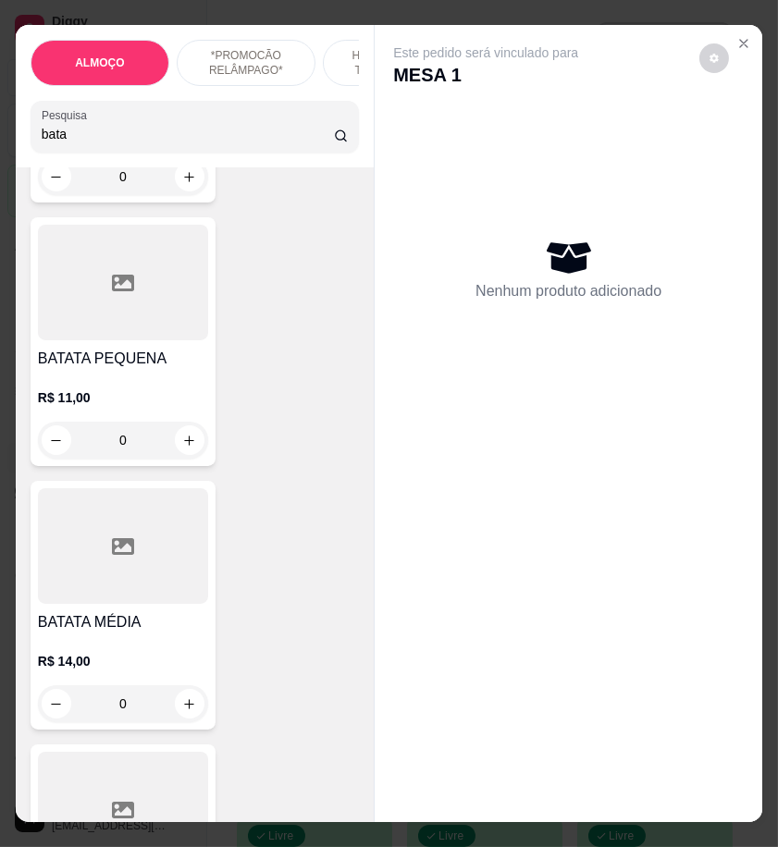
scroll to position [1233, 0]
type input "bata"
click at [173, 448] on div "0" at bounding box center [123, 442] width 170 height 37
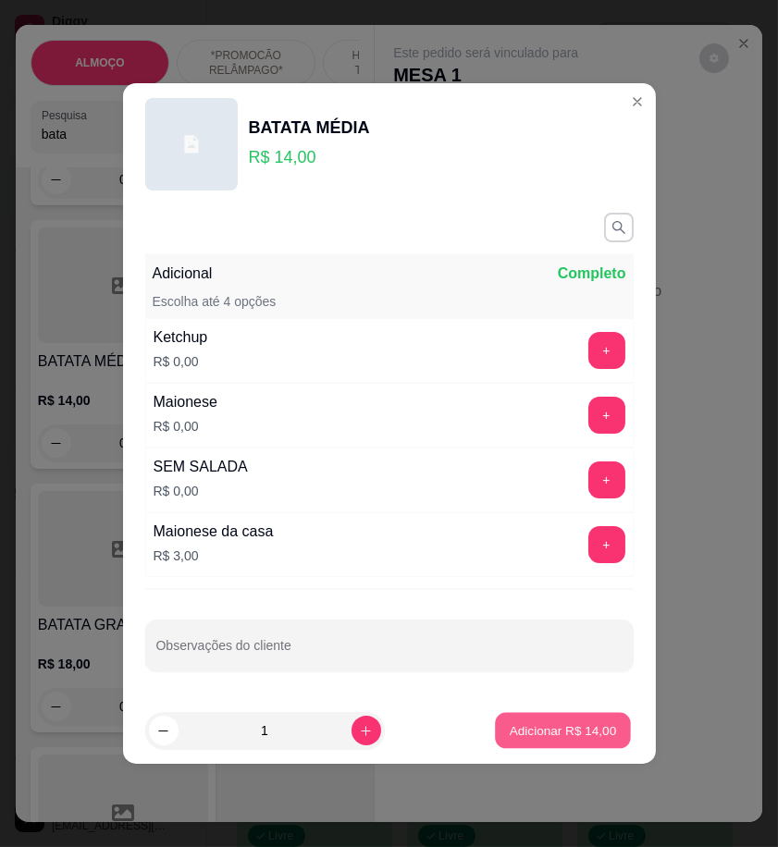
click at [566, 723] on p "Adicionar R$ 14,00" at bounding box center [562, 730] width 107 height 18
type input "1"
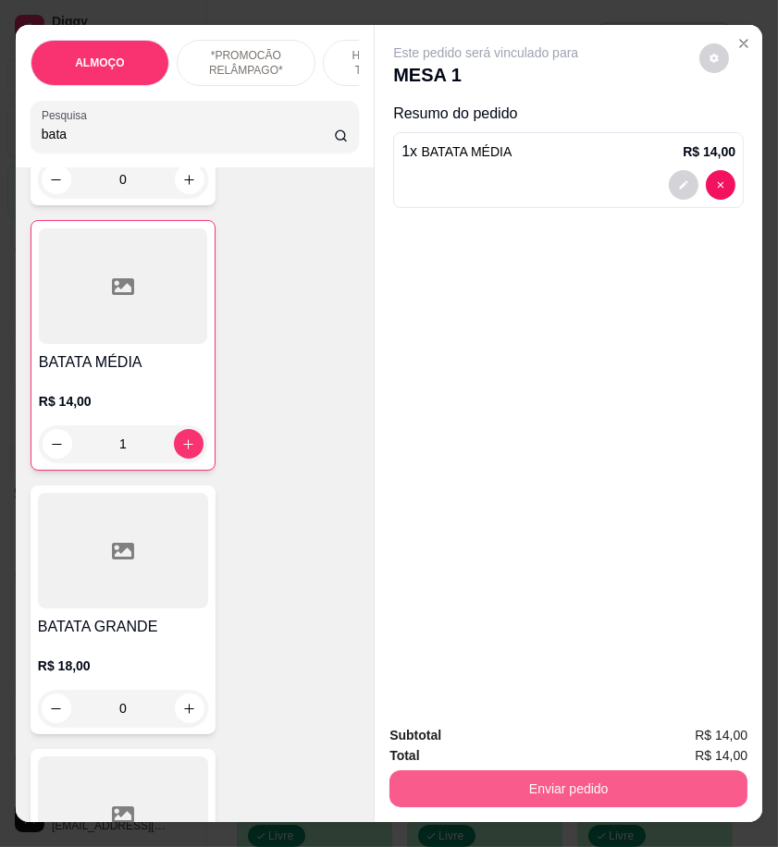
click at [658, 779] on button "Enviar pedido" at bounding box center [568, 788] width 358 height 37
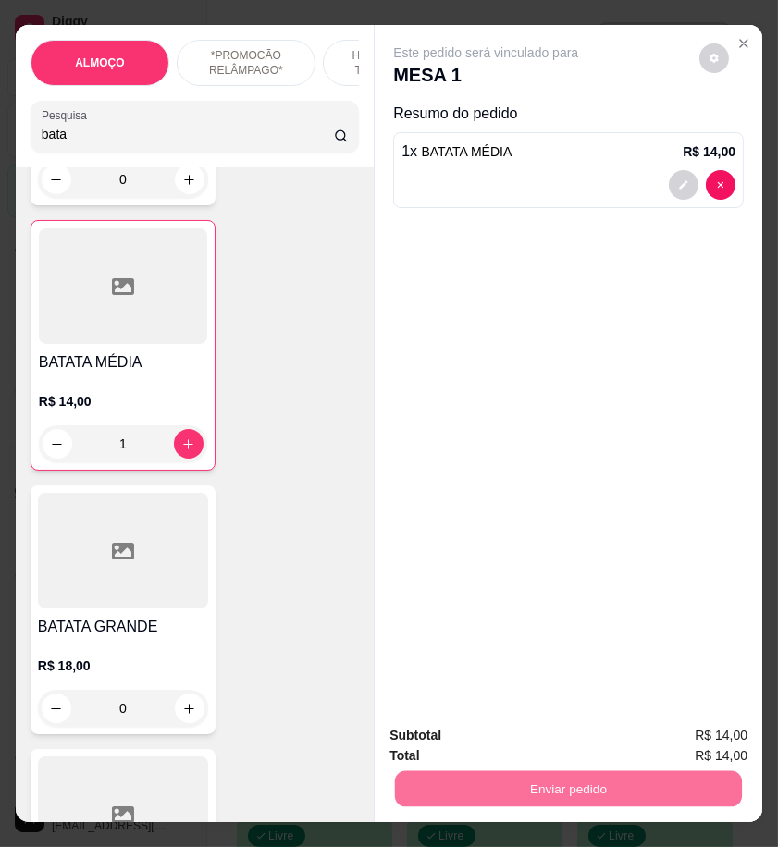
click at [691, 736] on button "Enviar pedido" at bounding box center [697, 735] width 104 height 35
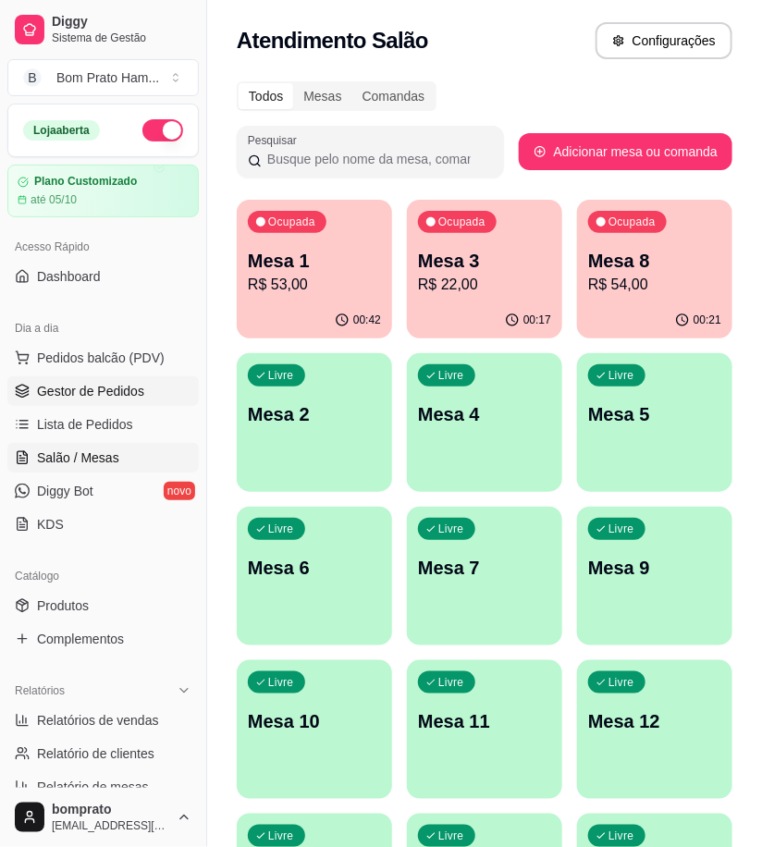
click at [141, 383] on span "Gestor de Pedidos" at bounding box center [90, 391] width 107 height 18
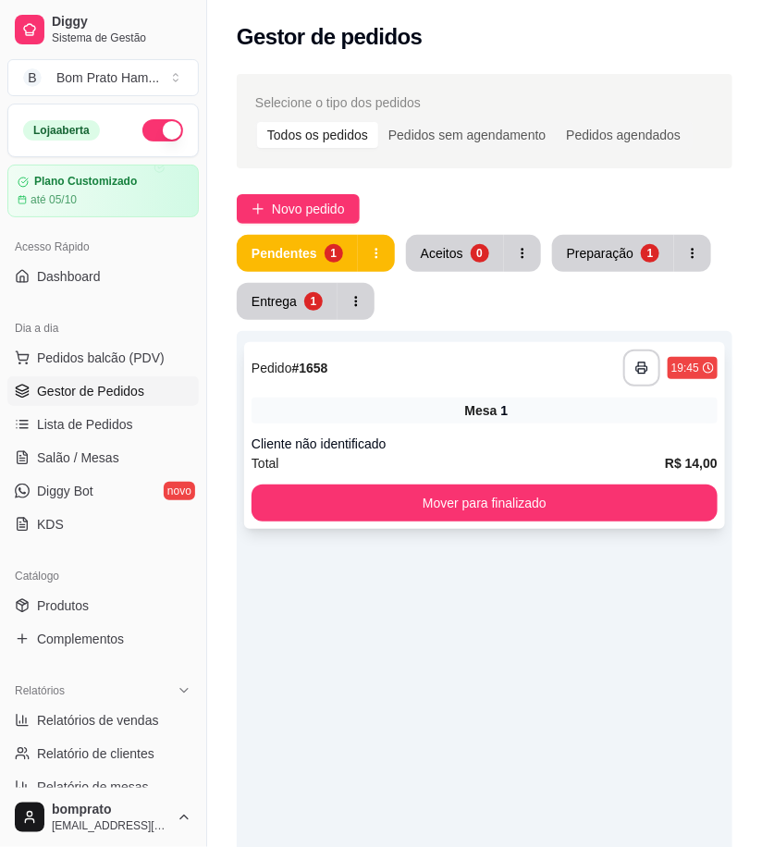
click at [478, 343] on div "**********" at bounding box center [484, 435] width 481 height 187
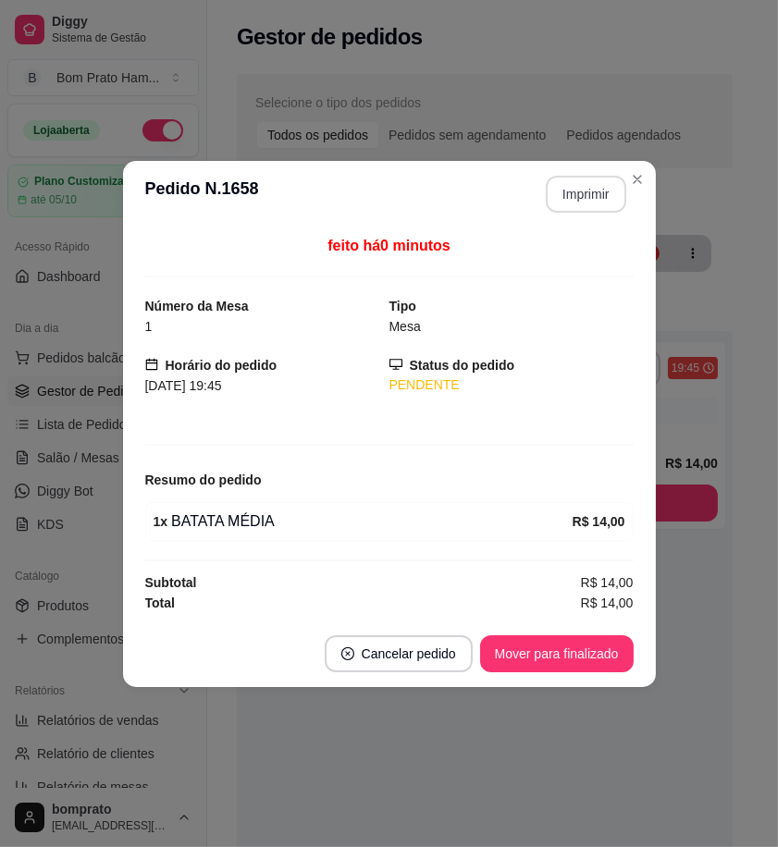
click at [573, 185] on button "Imprimir" at bounding box center [586, 194] width 80 height 37
click at [604, 643] on button "Mover para finalizado" at bounding box center [556, 653] width 153 height 37
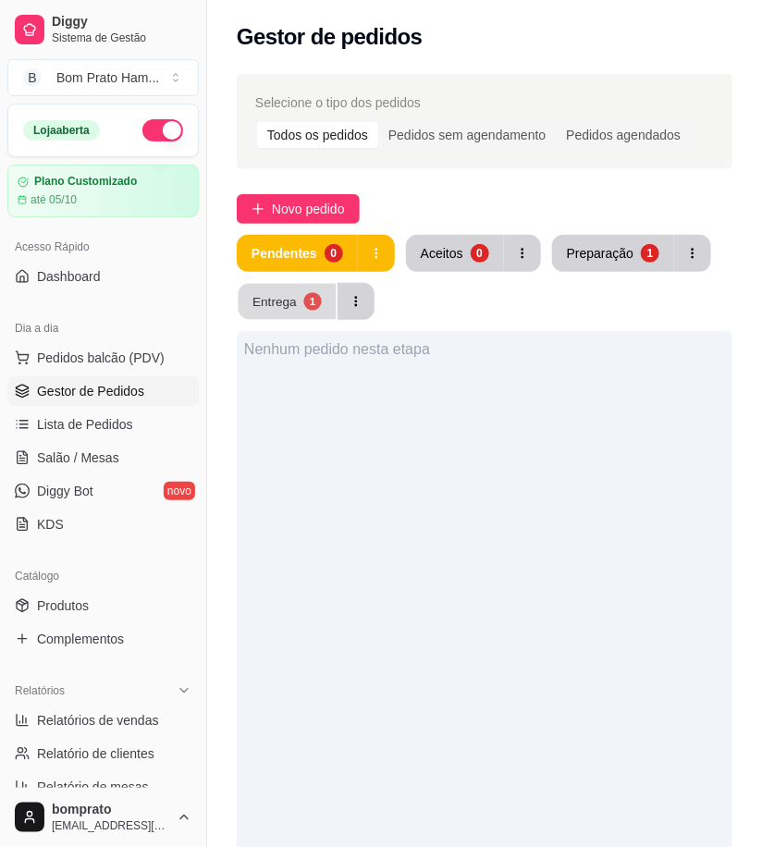
click at [262, 312] on button "Entrega 1" at bounding box center [288, 302] width 98 height 36
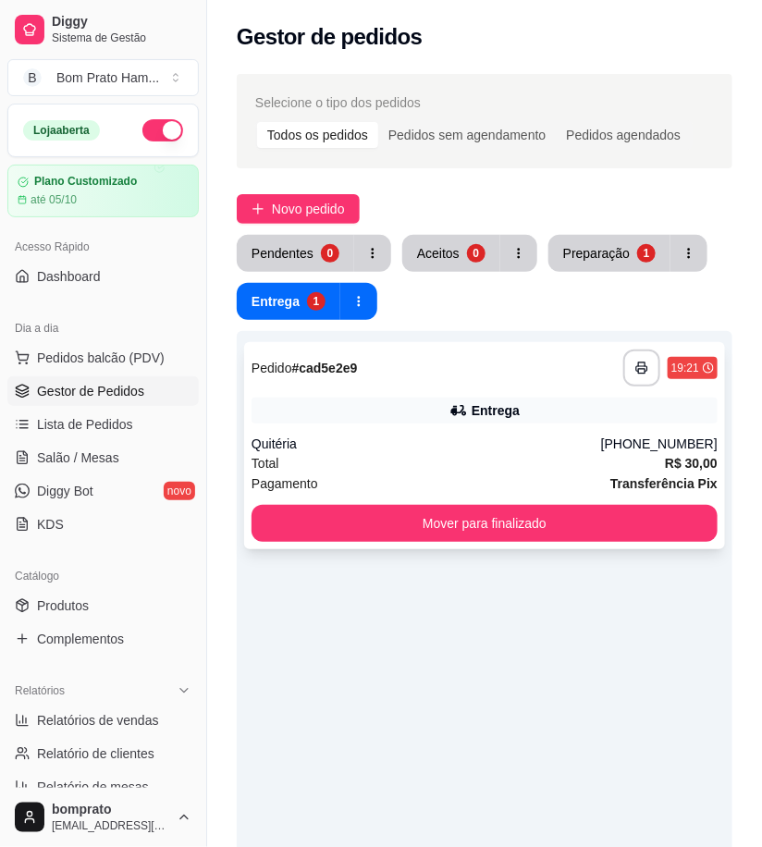
click at [389, 352] on div "**********" at bounding box center [485, 368] width 466 height 37
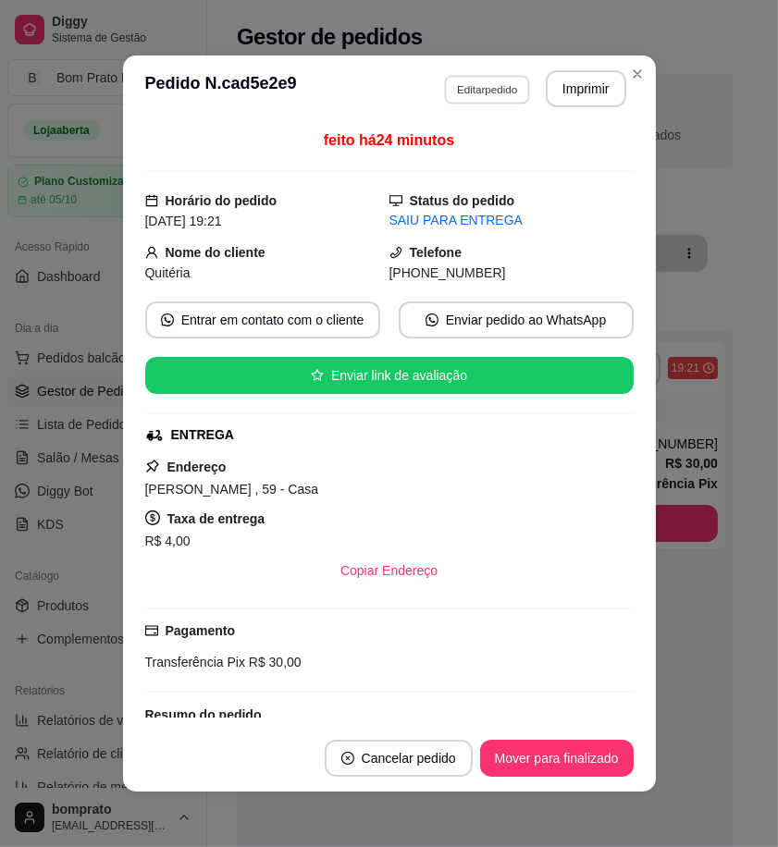
click at [486, 87] on button "Editar pedido" at bounding box center [487, 89] width 86 height 29
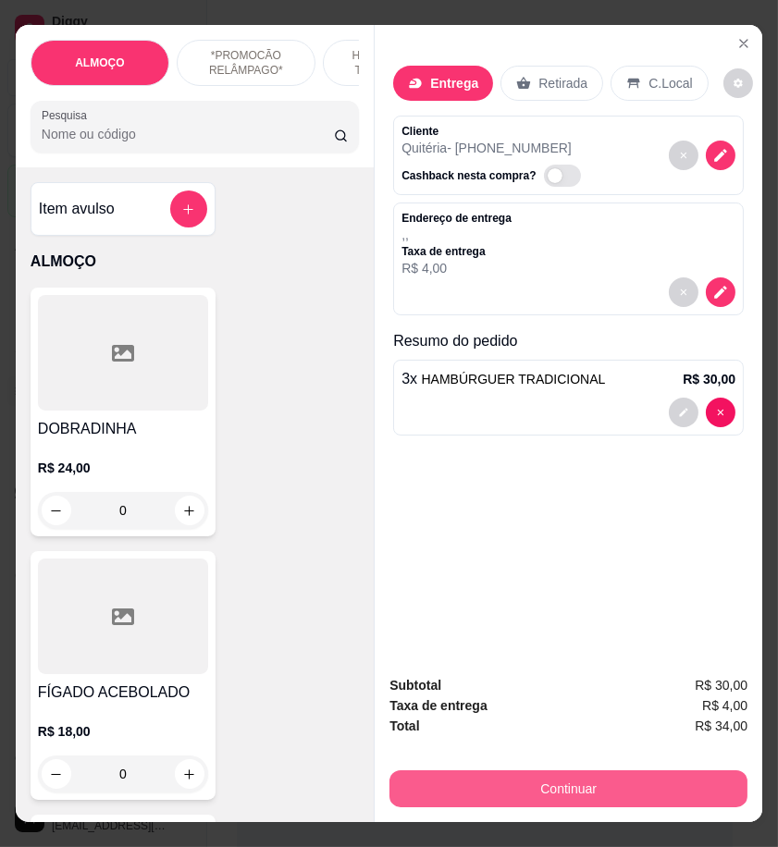
click at [641, 778] on button "Continuar" at bounding box center [568, 788] width 358 height 37
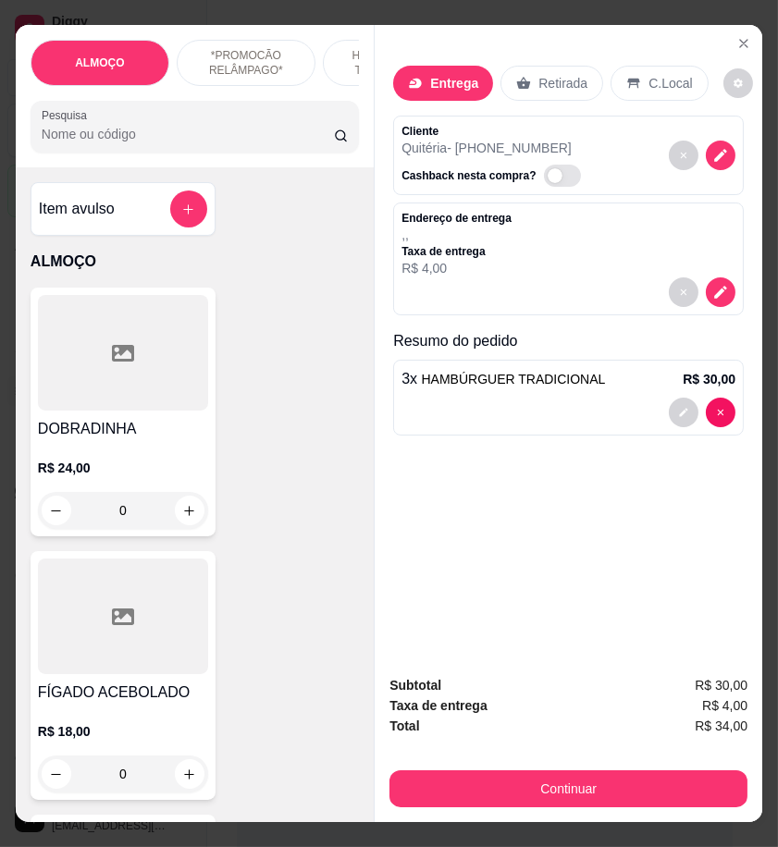
click at [718, 302] on div "Endereço de entrega , , Taxa de entrega R$ 4,00" at bounding box center [568, 258] width 350 height 113
click at [705, 287] on button "decrease-product-quantity" at bounding box center [720, 292] width 30 height 30
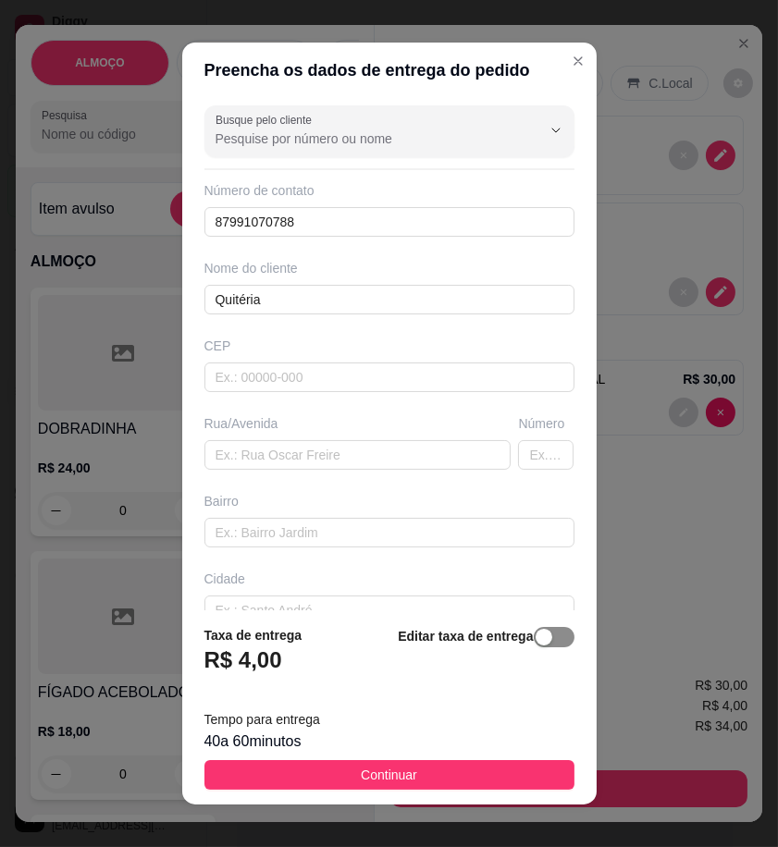
click at [534, 631] on span "button" at bounding box center [554, 637] width 41 height 20
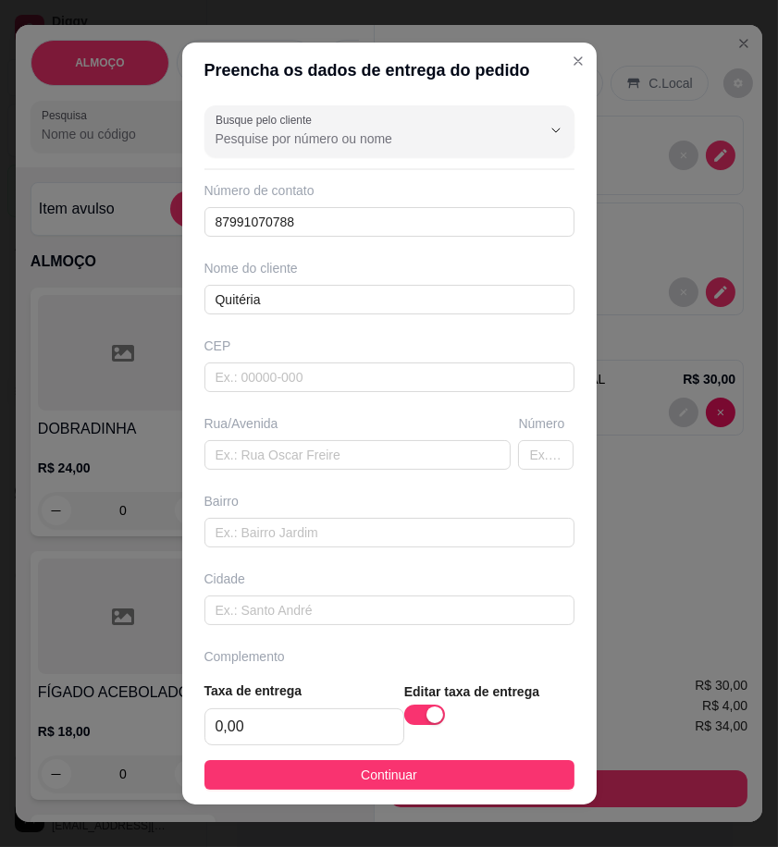
click at [528, 765] on button "Continuar" at bounding box center [389, 775] width 370 height 30
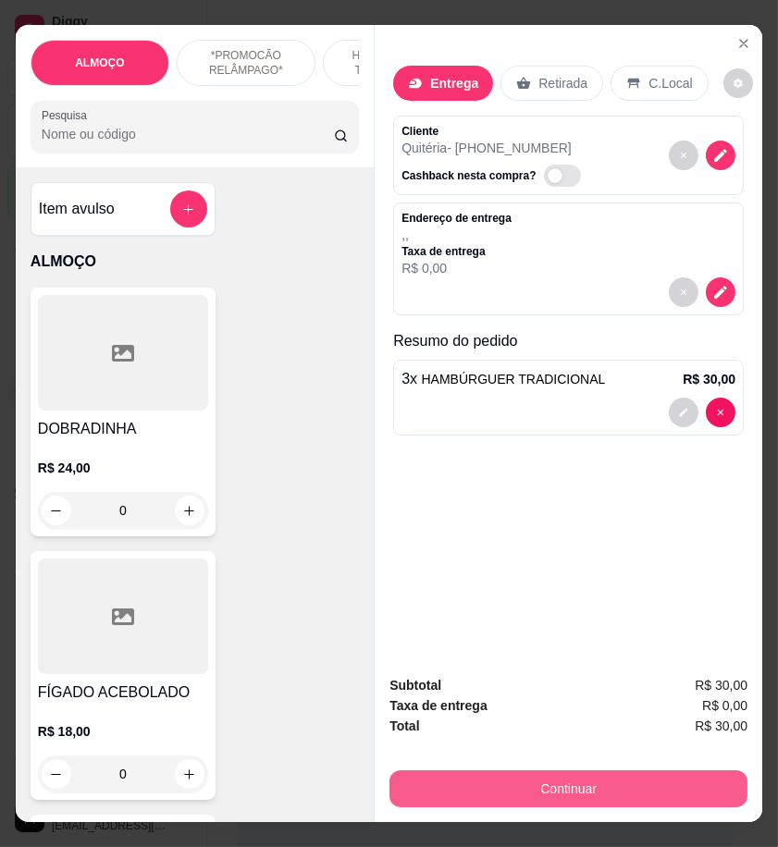
click at [602, 775] on button "Continuar" at bounding box center [568, 788] width 358 height 37
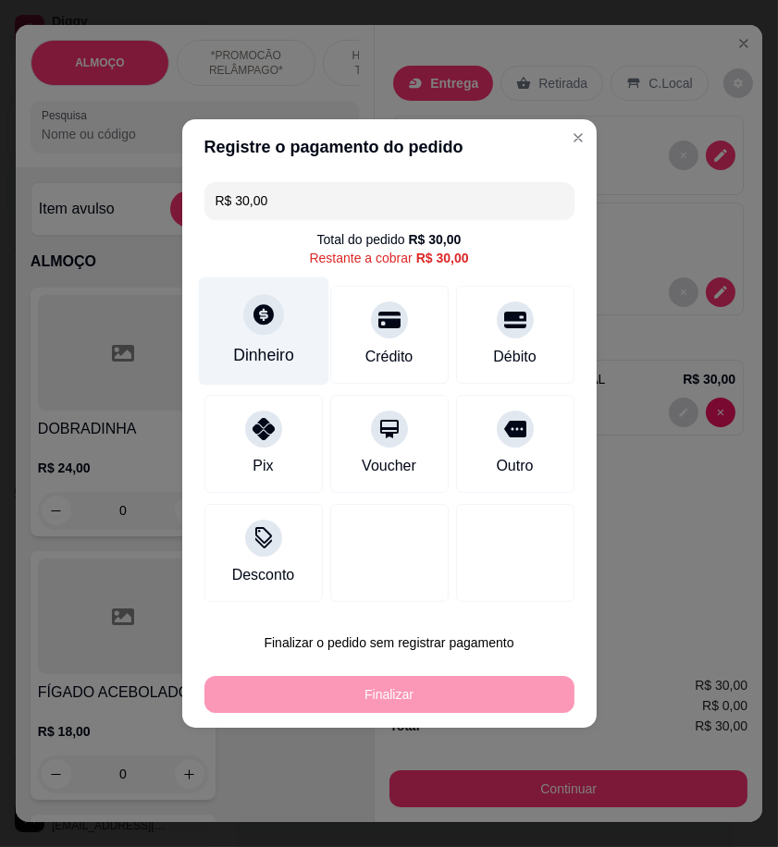
click at [273, 345] on div "Dinheiro" at bounding box center [263, 355] width 61 height 24
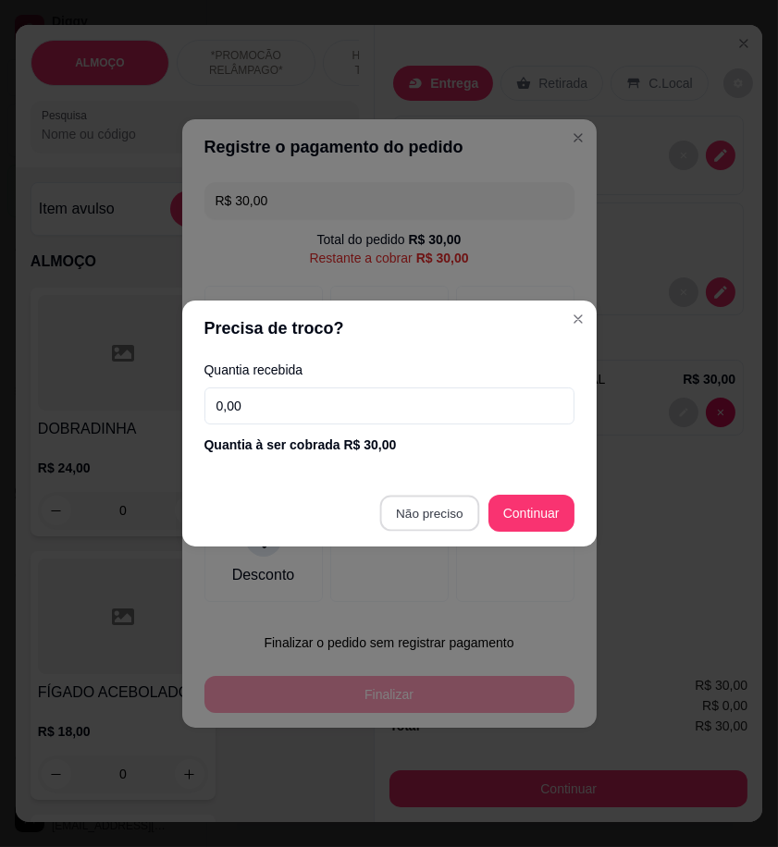
type input "R$ 0,00"
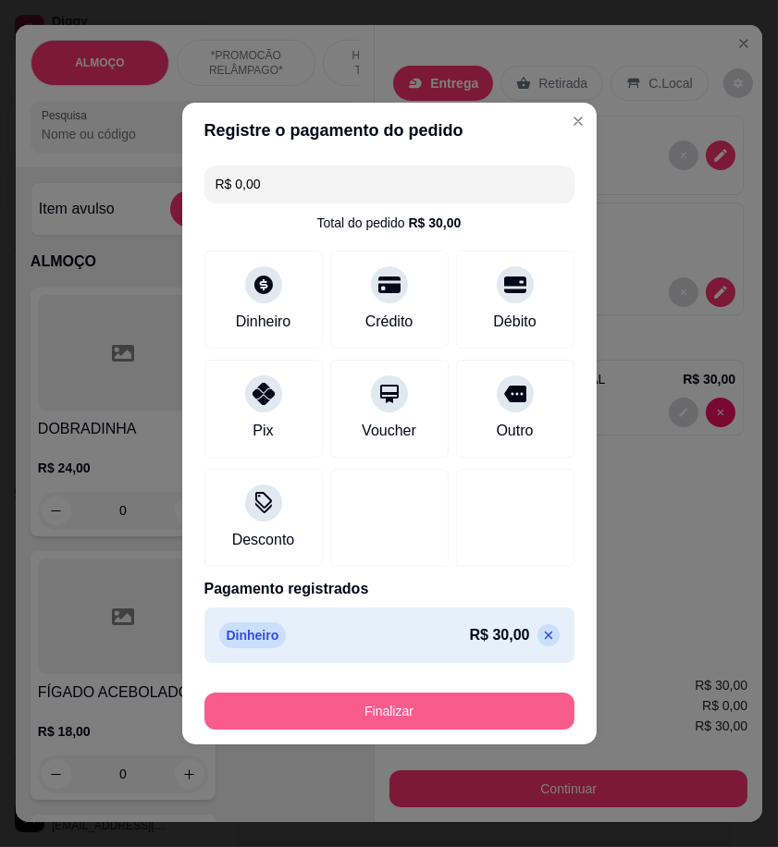
click at [478, 712] on button "Finalizar" at bounding box center [389, 711] width 370 height 37
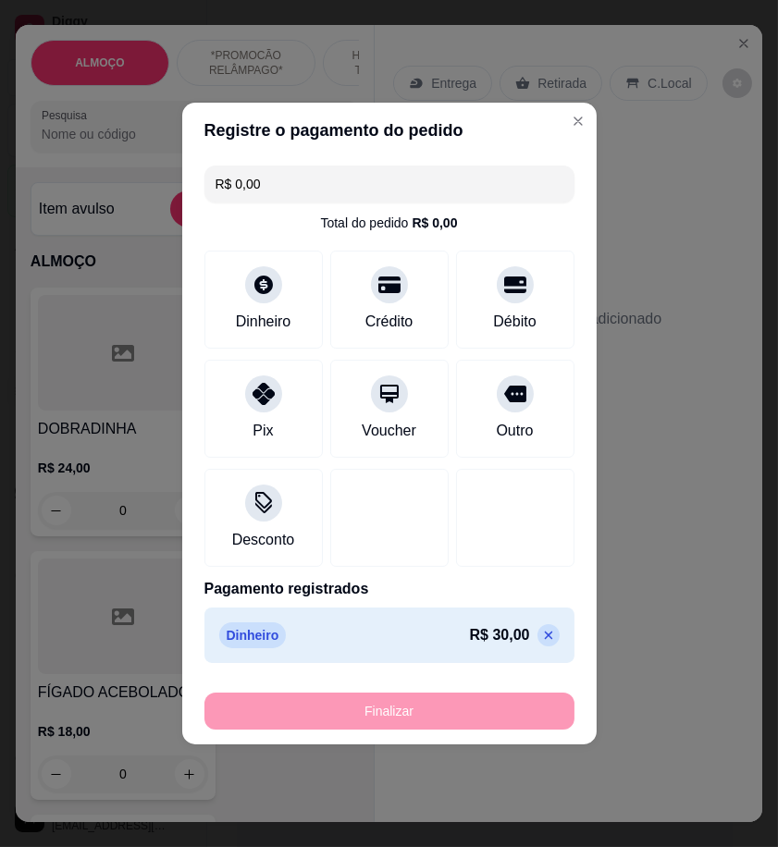
type input "0"
type input "-R$ 30,00"
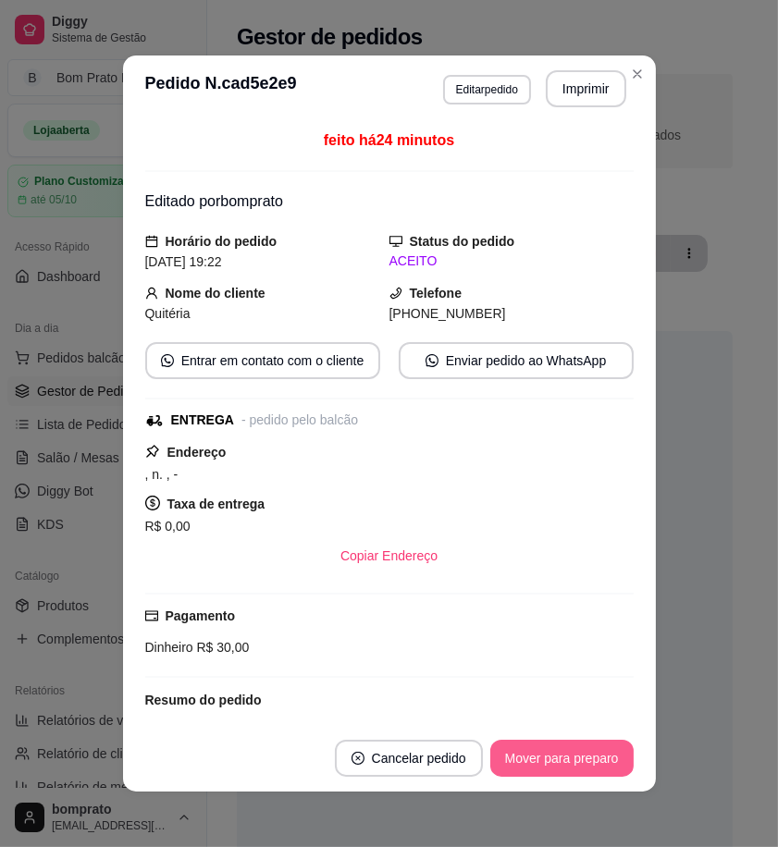
click at [543, 769] on button "Mover para preparo" at bounding box center [561, 758] width 143 height 37
click at [552, 765] on button "Mover para entrega" at bounding box center [561, 758] width 142 height 37
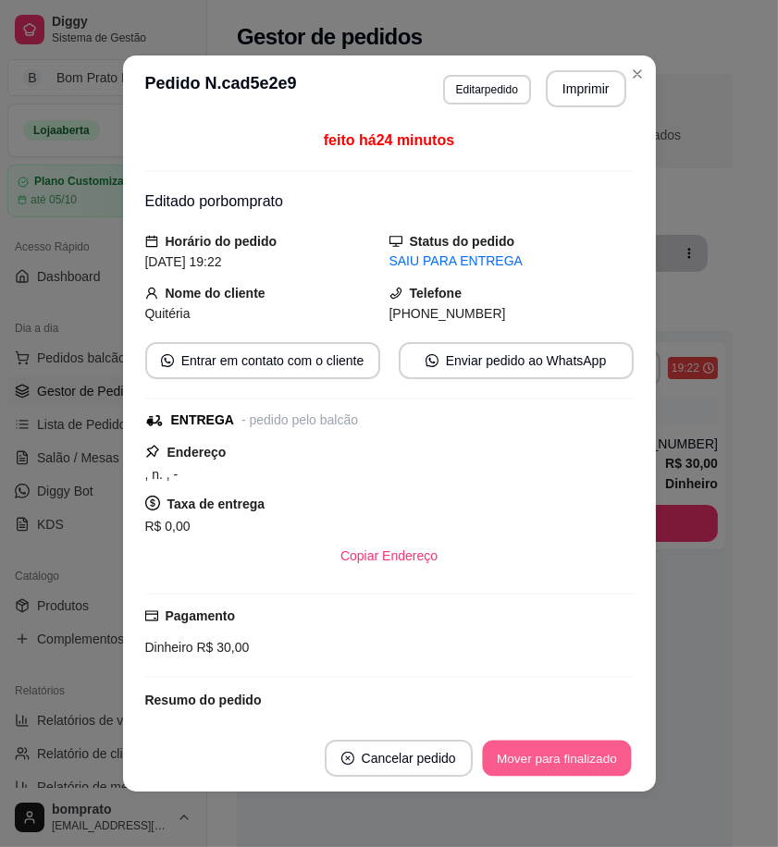
click at [552, 765] on button "Mover para finalizado" at bounding box center [556, 759] width 149 height 36
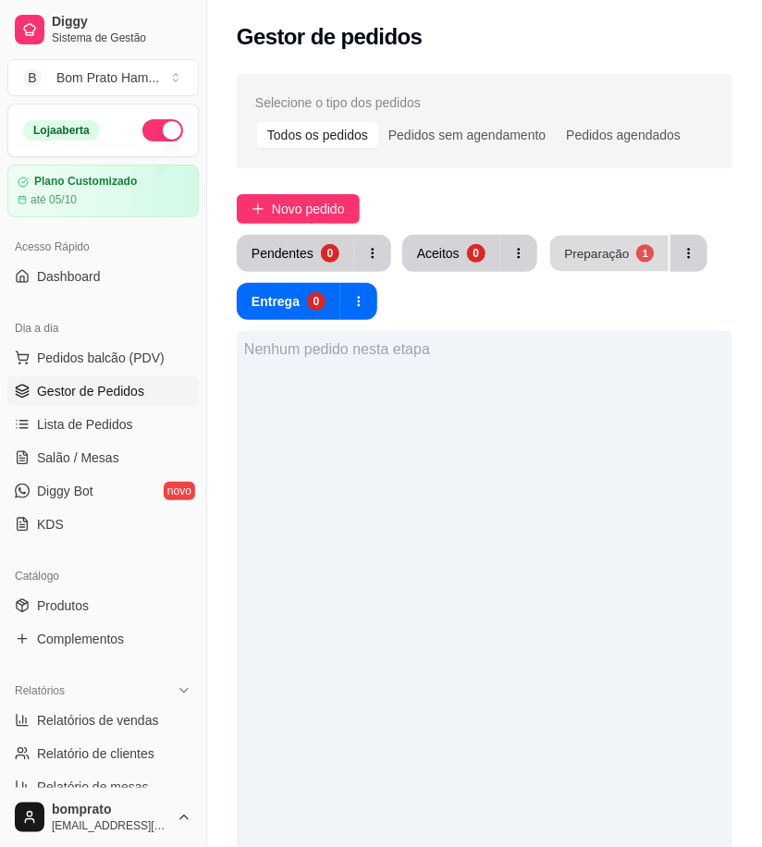
click at [612, 252] on div "Preparação" at bounding box center [596, 253] width 65 height 18
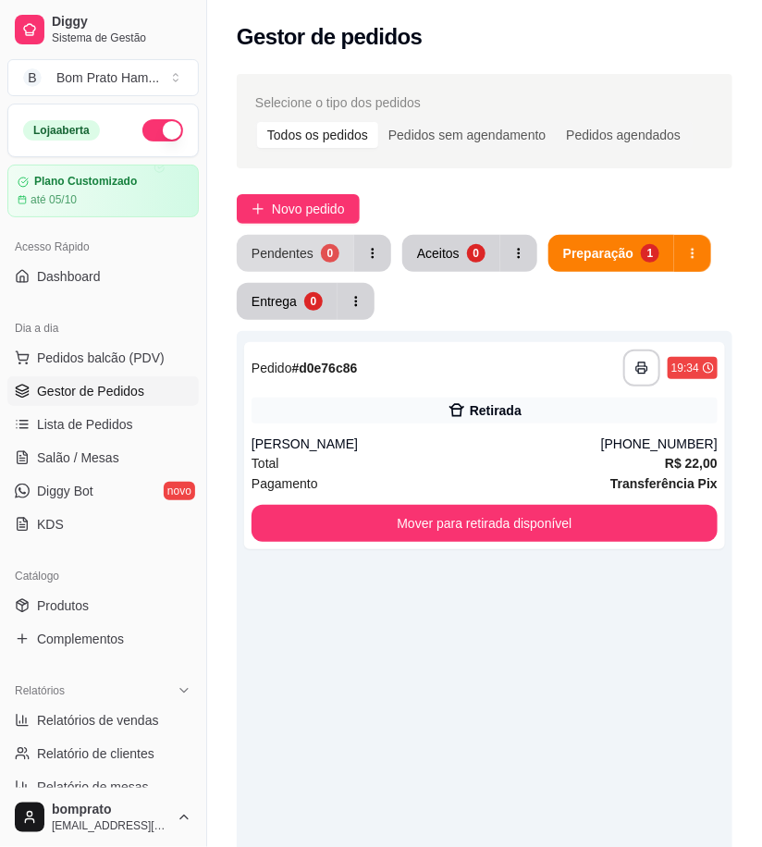
click at [321, 244] on button "Pendentes 0" at bounding box center [295, 253] width 117 height 37
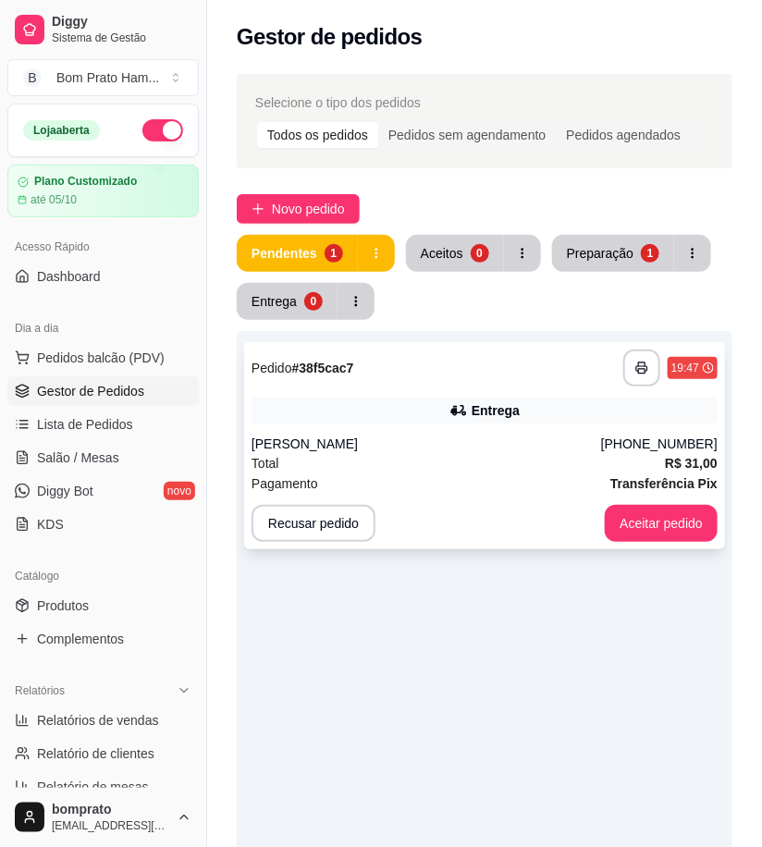
click at [436, 481] on div "Pagamento Transferência Pix" at bounding box center [485, 483] width 466 height 20
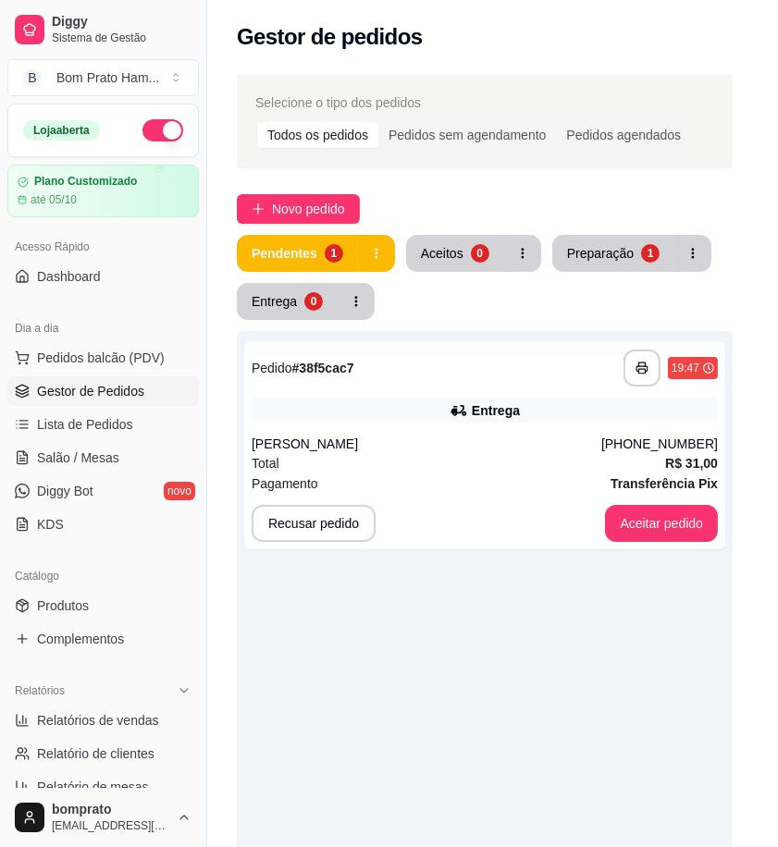
scroll to position [344, 0]
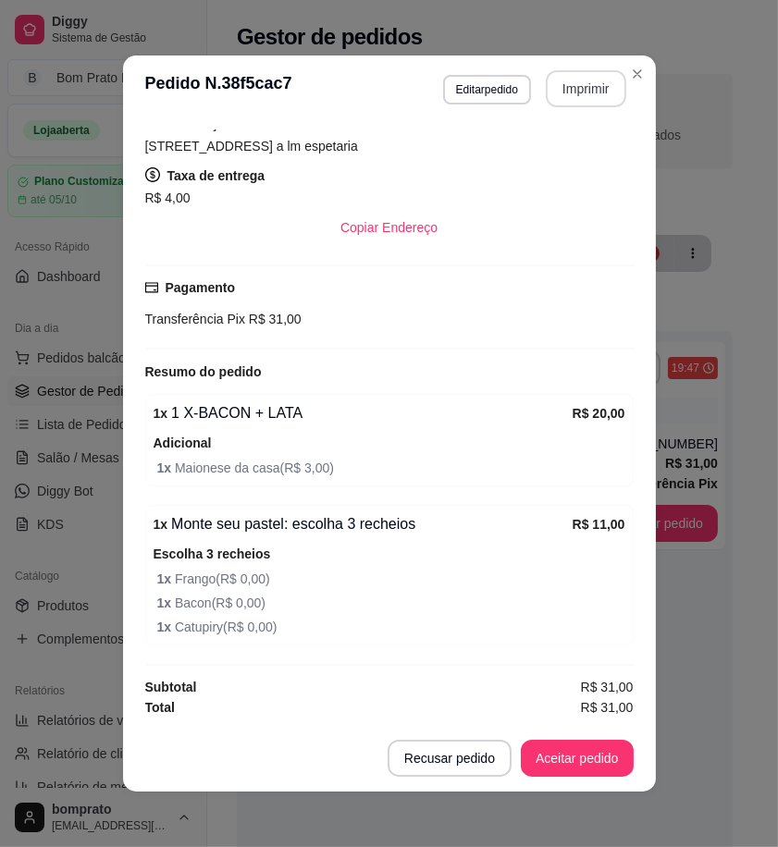
click at [567, 99] on button "Imprimir" at bounding box center [586, 88] width 80 height 37
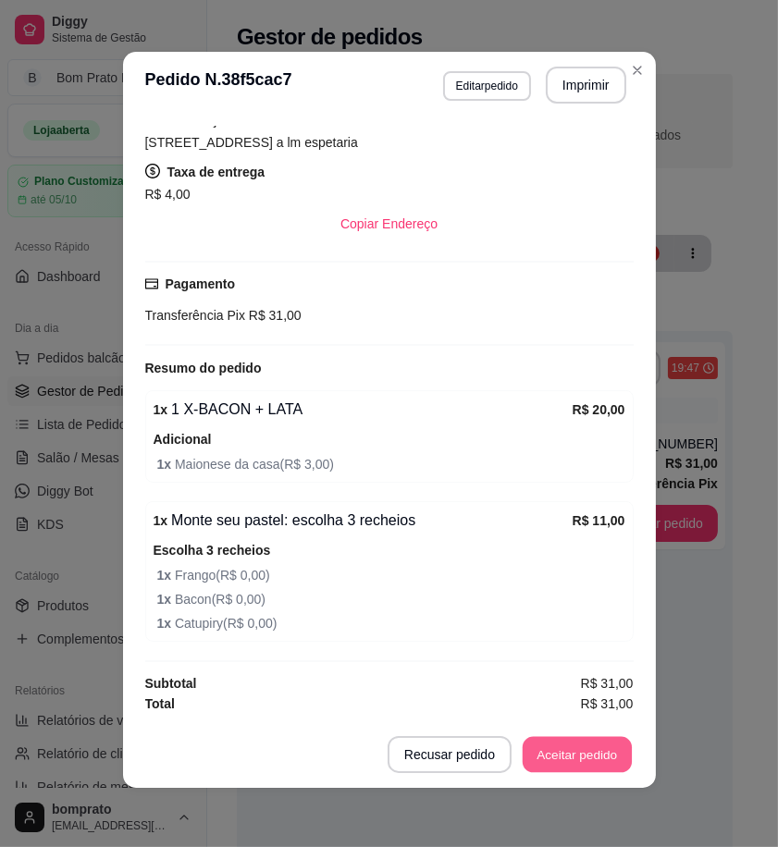
click at [583, 751] on button "Aceitar pedido" at bounding box center [576, 755] width 109 height 36
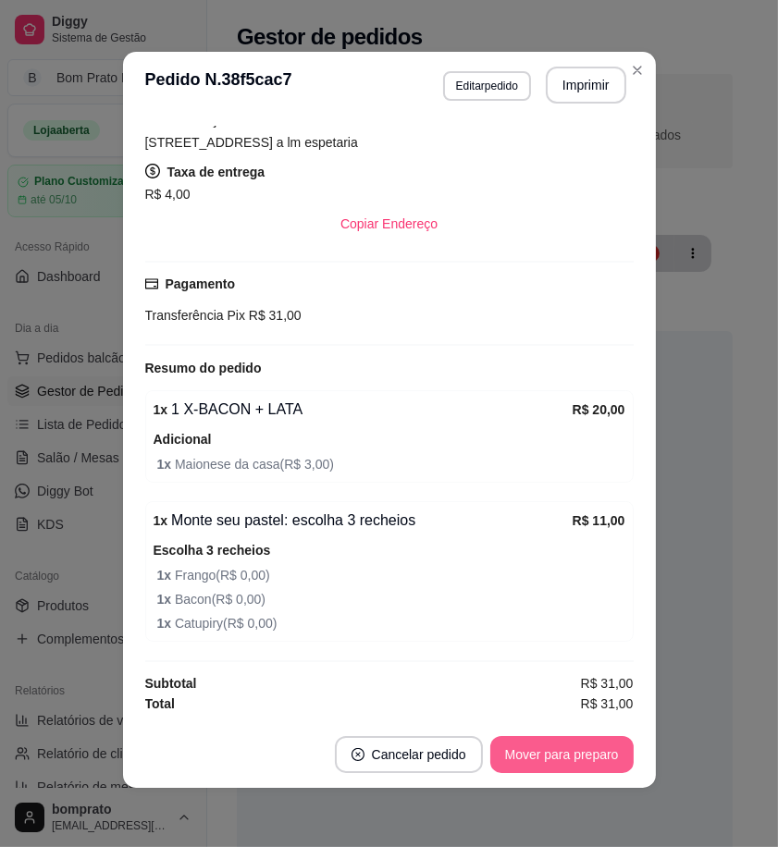
click at [584, 752] on button "Mover para preparo" at bounding box center [561, 754] width 143 height 37
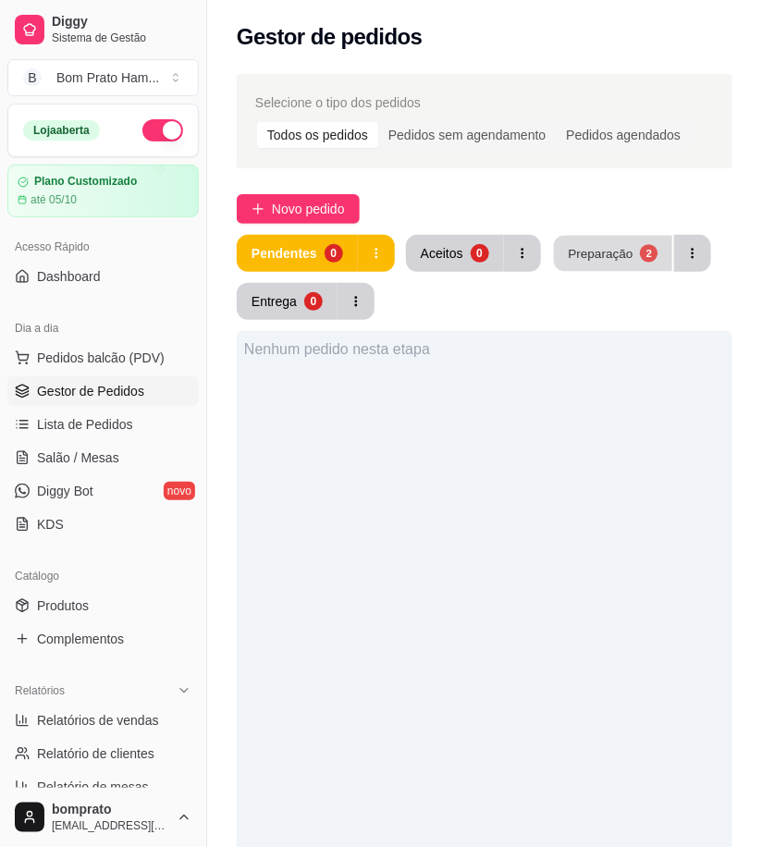
click at [569, 262] on div "Preparação" at bounding box center [600, 253] width 65 height 18
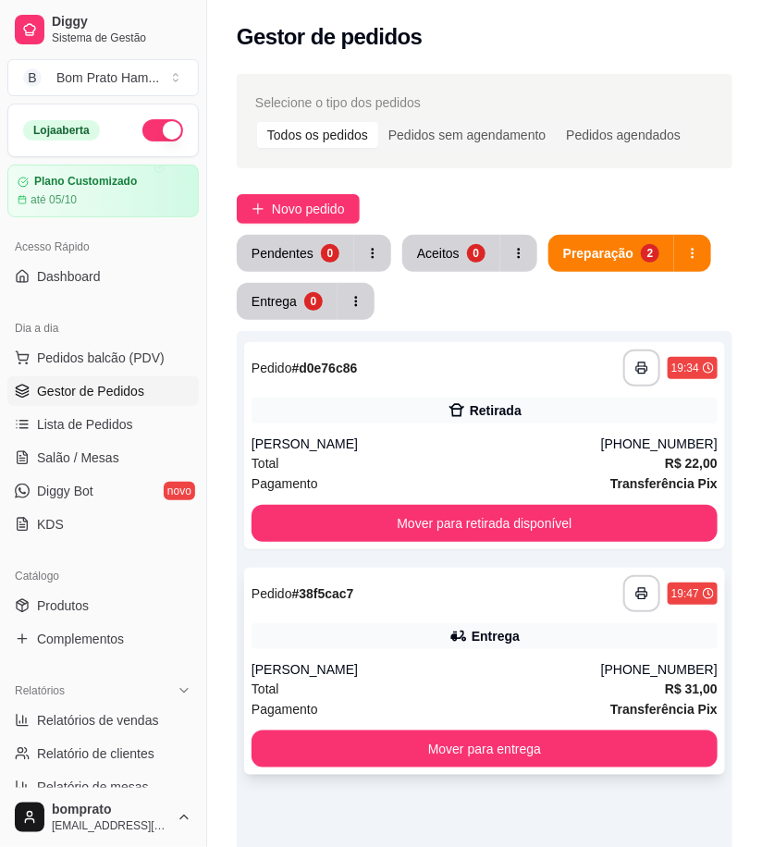
click at [523, 708] on div "Pagamento Transferência Pix" at bounding box center [485, 709] width 466 height 20
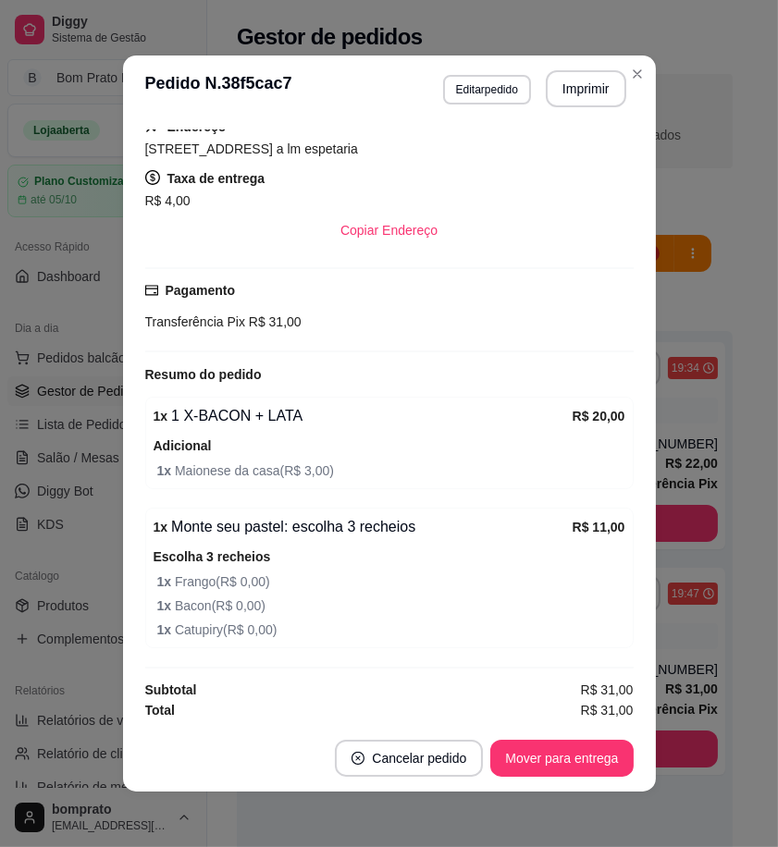
scroll to position [344, 0]
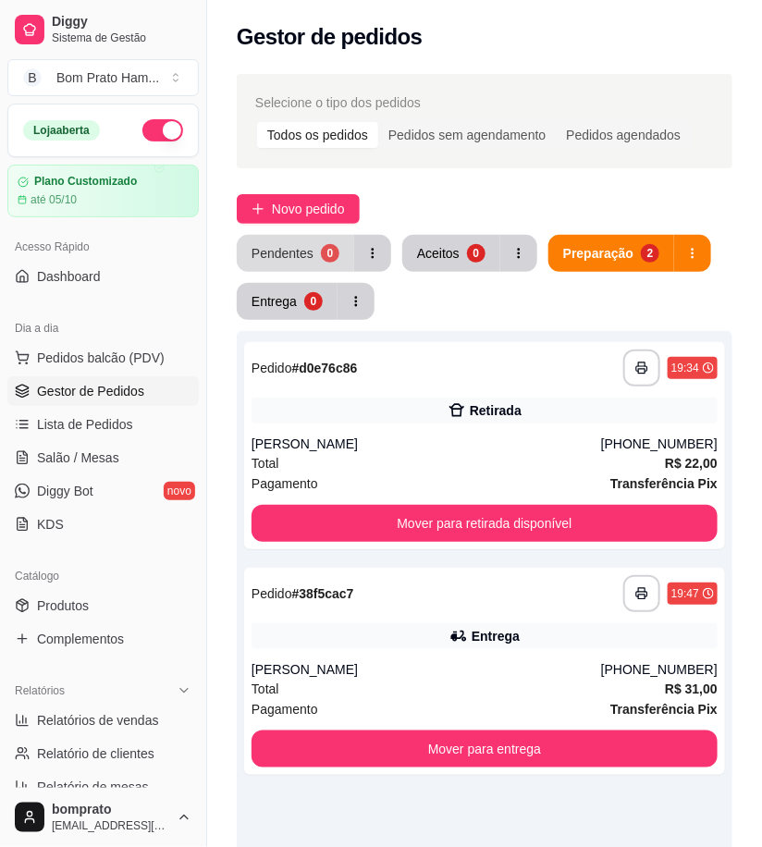
click at [300, 255] on div "Pendentes" at bounding box center [283, 253] width 62 height 18
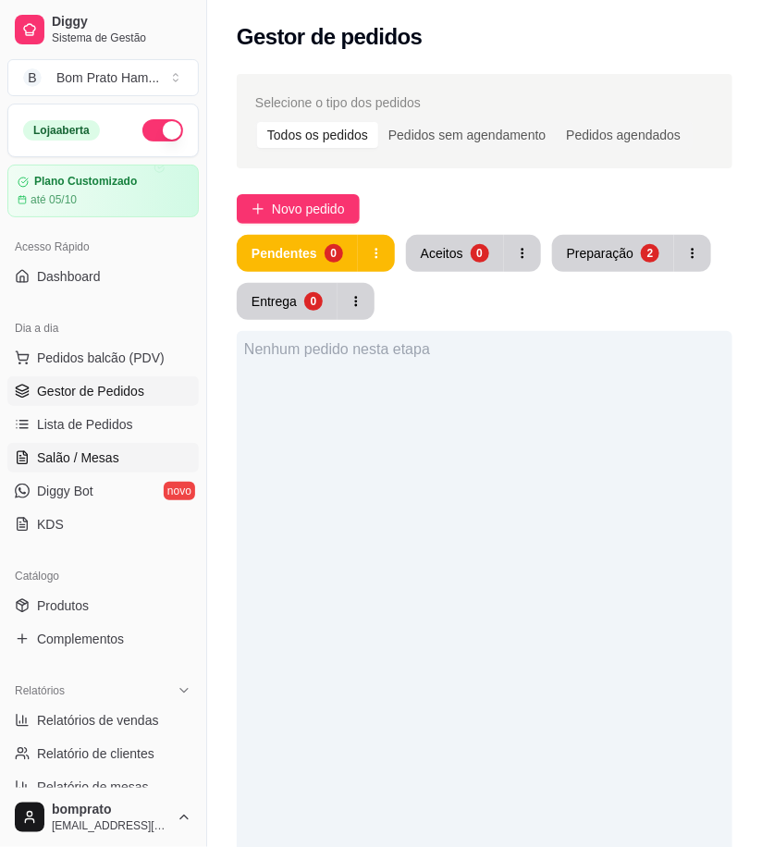
click at [107, 449] on span "Salão / Mesas" at bounding box center [78, 457] width 82 height 18
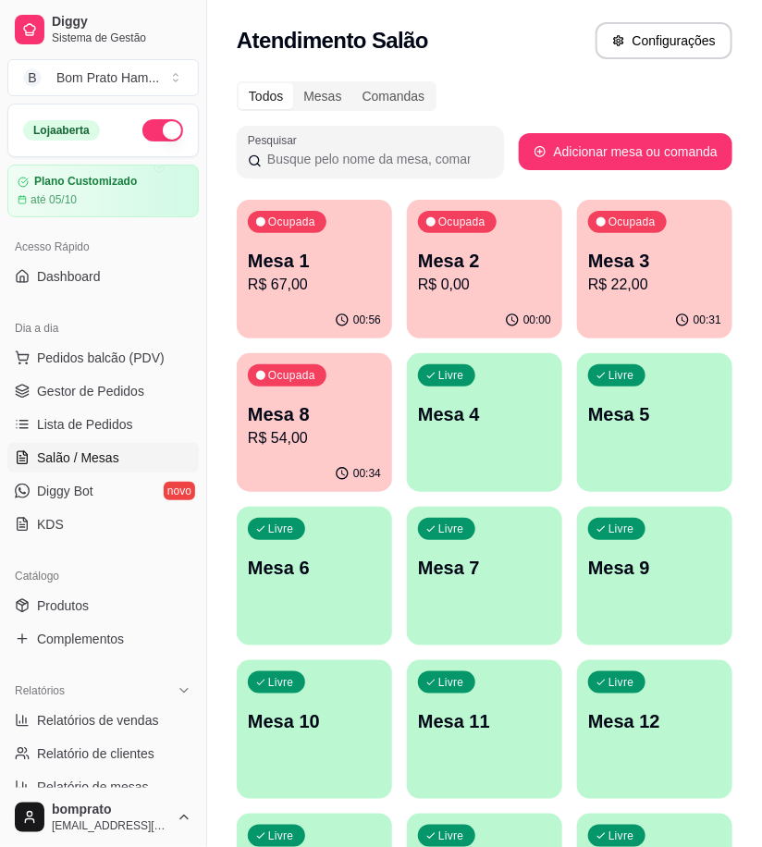
click at [633, 277] on p "R$ 22,00" at bounding box center [654, 285] width 133 height 22
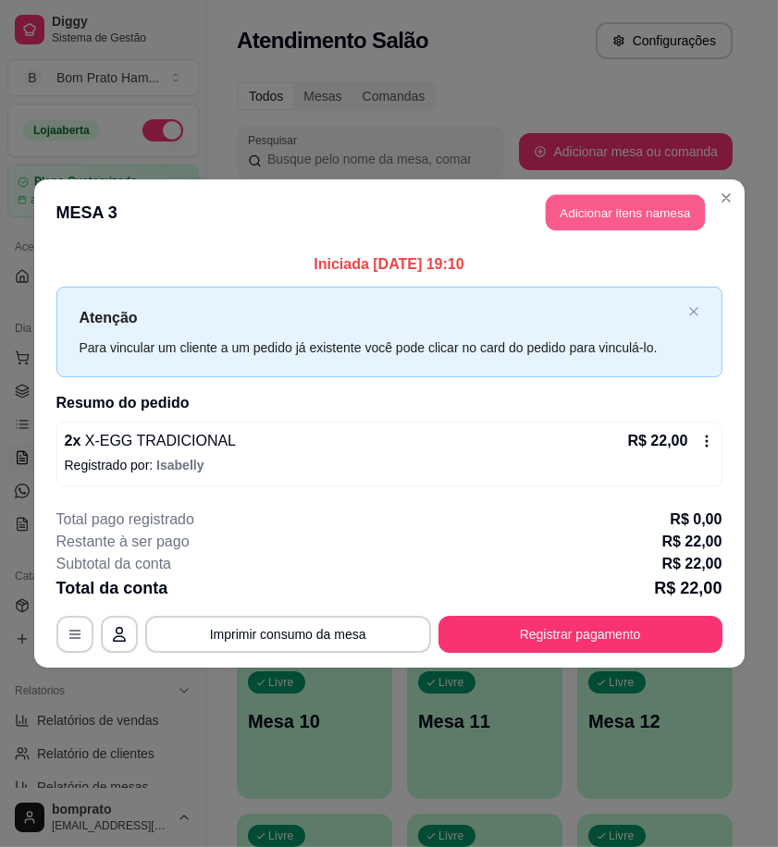
click at [670, 218] on button "Adicionar itens na mesa" at bounding box center [625, 213] width 159 height 36
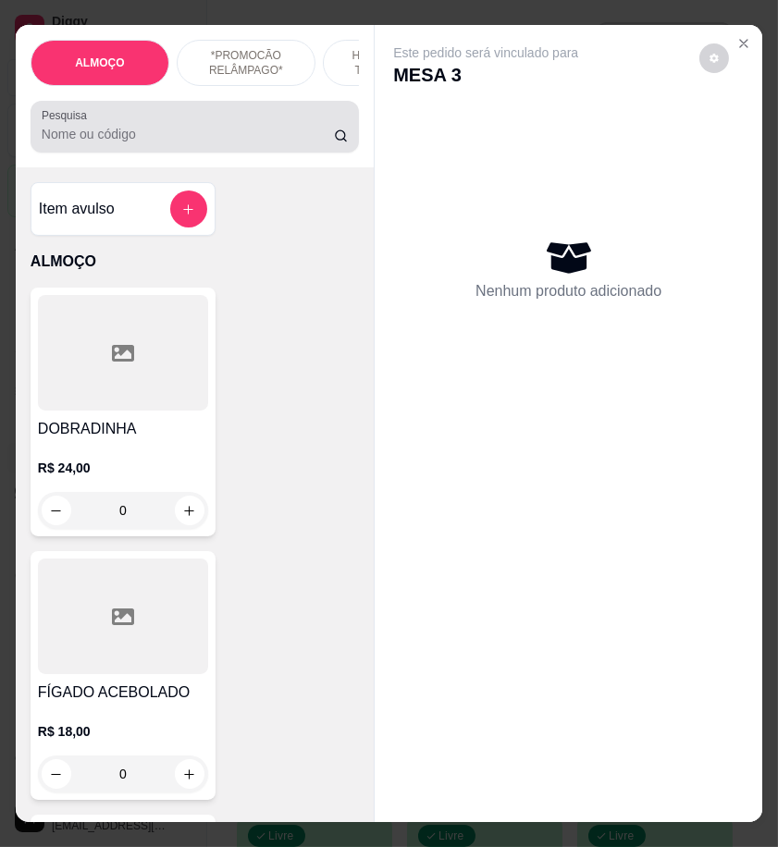
drag, startPoint x: 214, startPoint y: 145, endPoint x: 246, endPoint y: 128, distance: 36.8
click at [214, 143] on input "Pesquisa" at bounding box center [188, 134] width 292 height 18
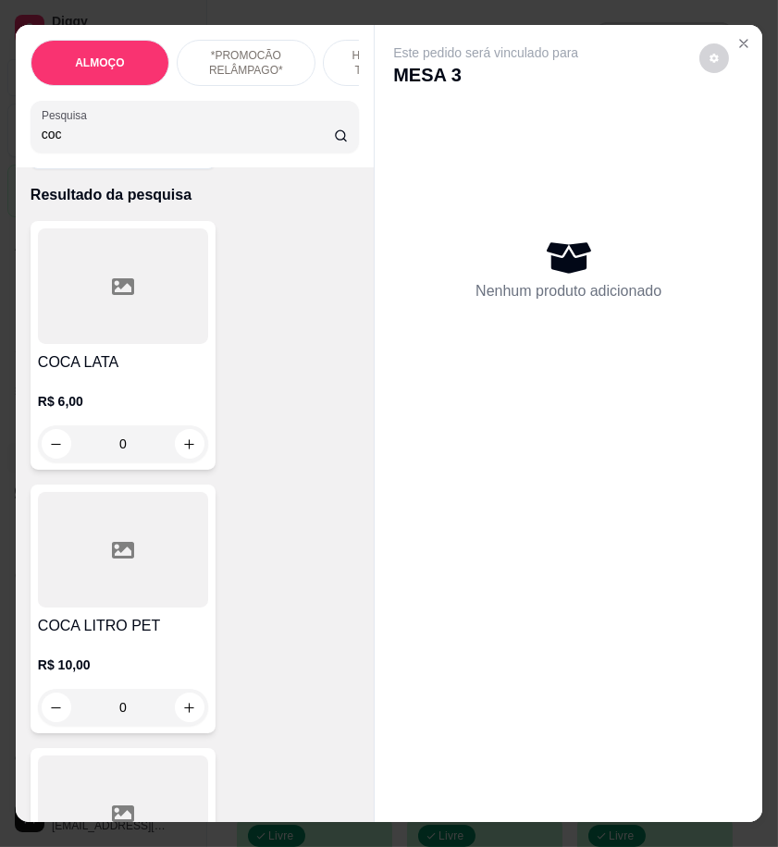
scroll to position [411, 0]
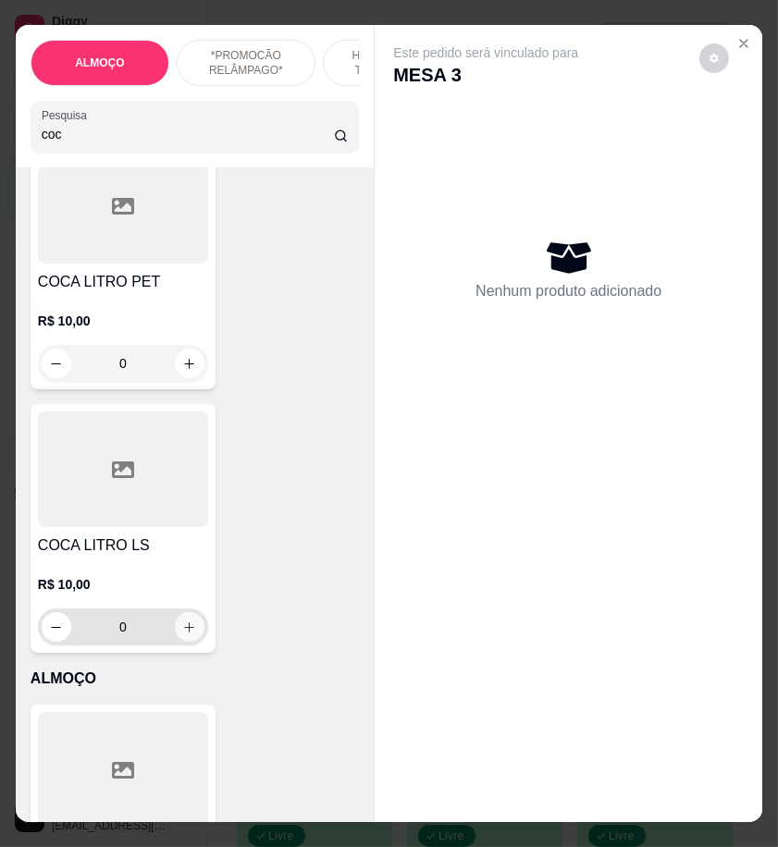
type input "coc"
click at [182, 634] on icon "increase-product-quantity" at bounding box center [189, 627] width 14 height 14
type input "1"
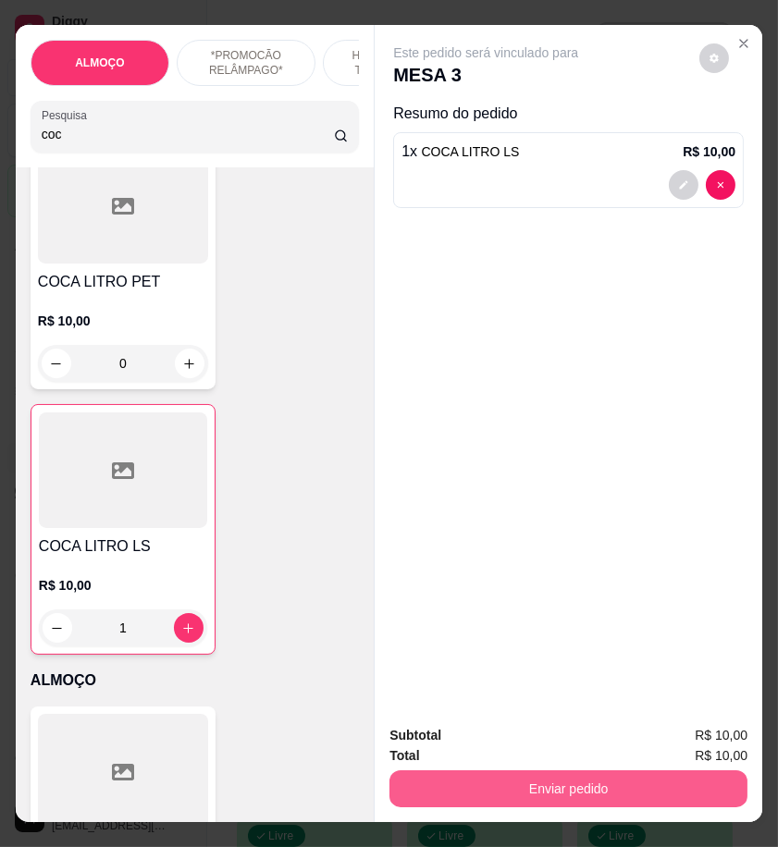
click at [534, 771] on button "Enviar pedido" at bounding box center [568, 788] width 358 height 37
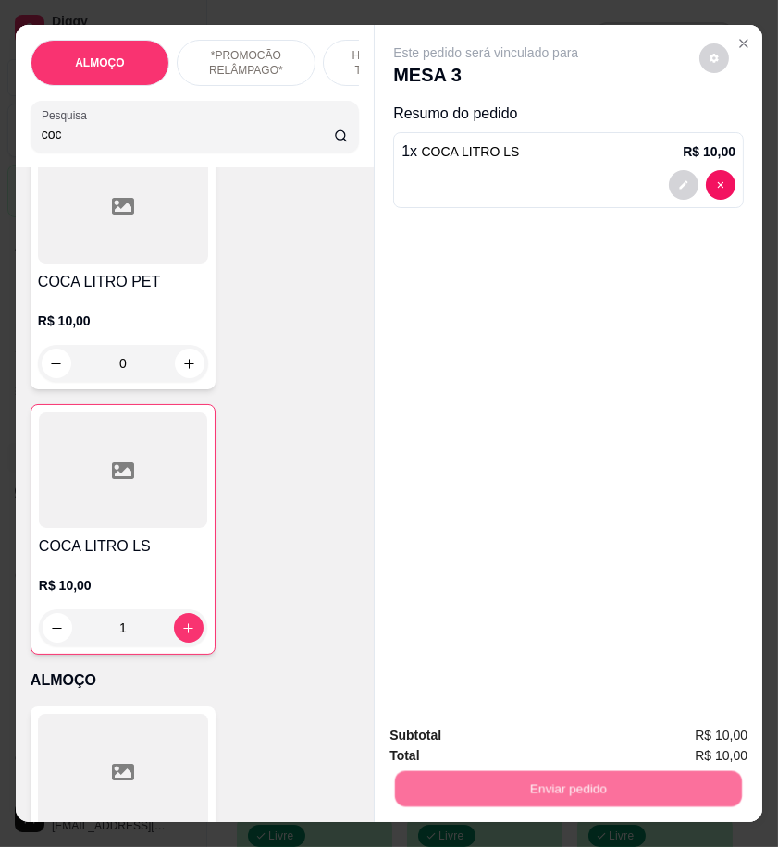
click at [658, 734] on button "Enviar pedido" at bounding box center [697, 735] width 104 height 35
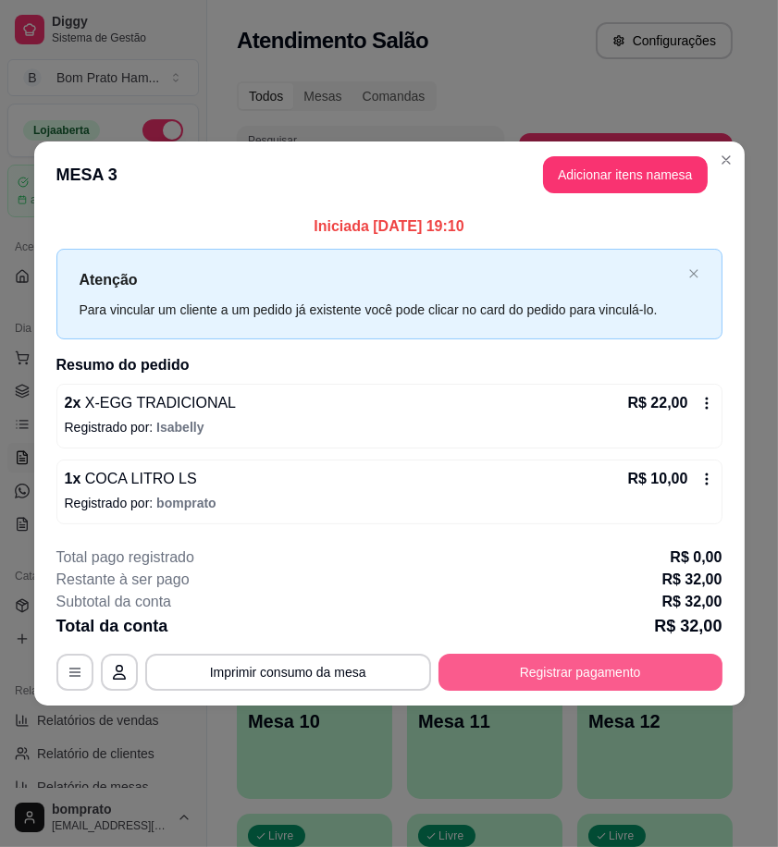
click at [589, 668] on button "Registrar pagamento" at bounding box center [580, 672] width 284 height 37
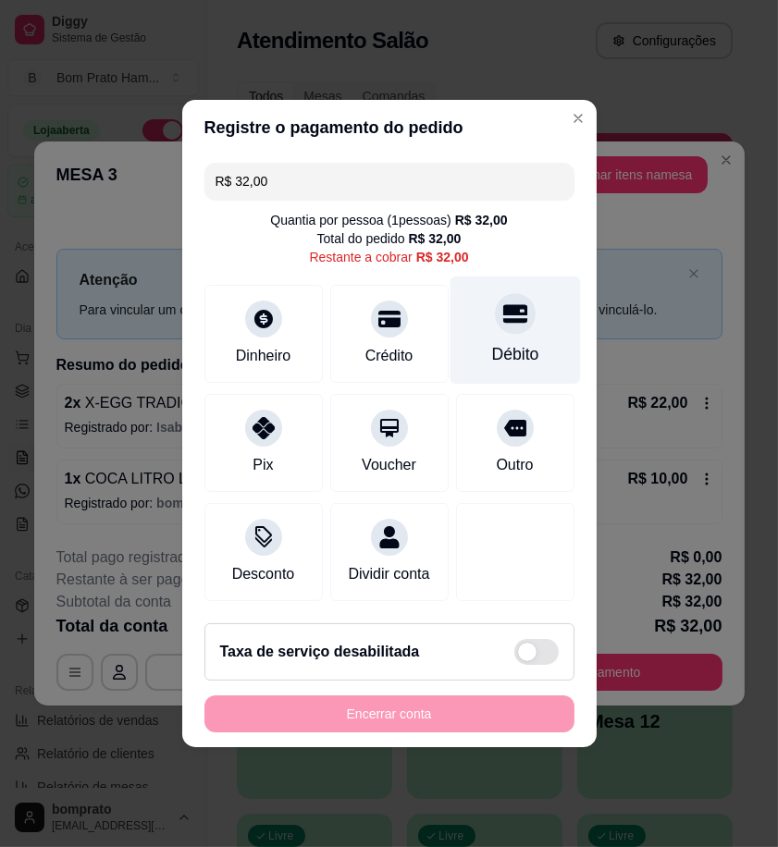
click at [491, 325] on div "Débito" at bounding box center [514, 330] width 130 height 108
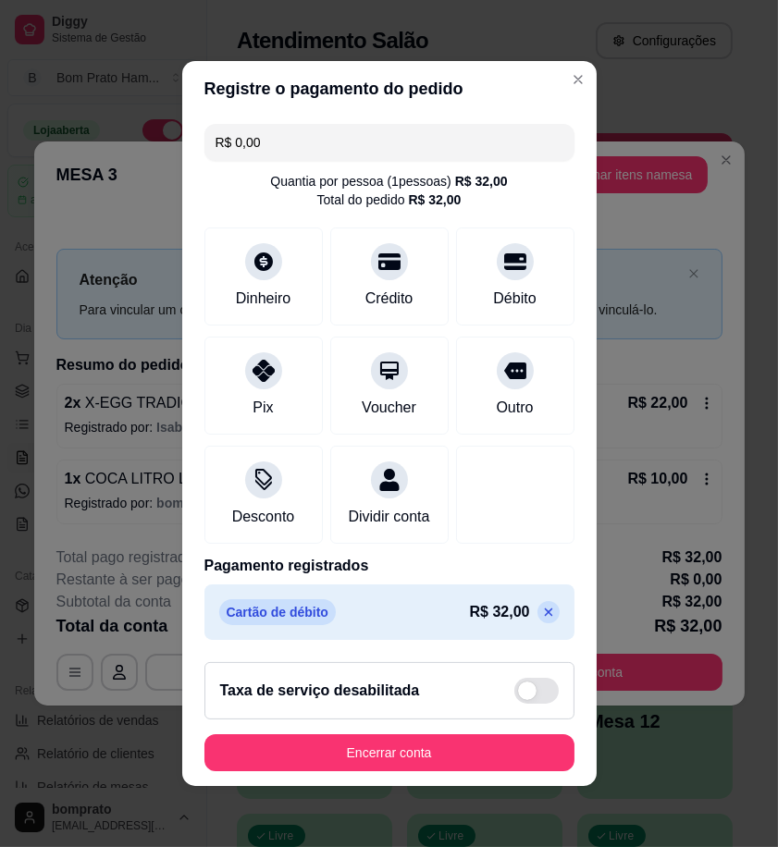
click at [541, 620] on icon at bounding box center [548, 612] width 15 height 15
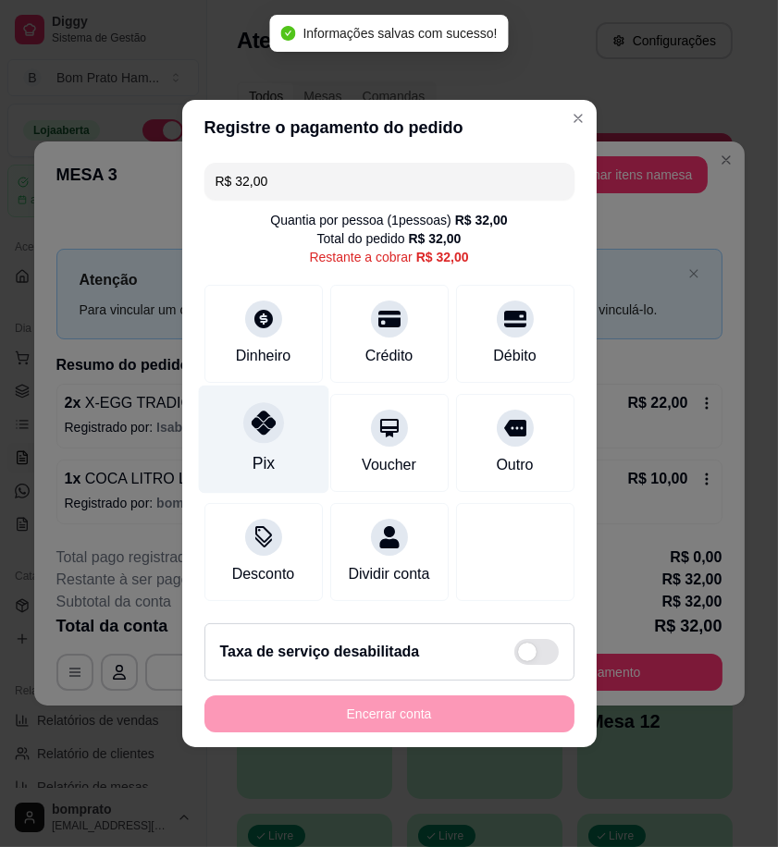
click at [269, 428] on div at bounding box center [263, 422] width 41 height 41
type input "R$ 0,00"
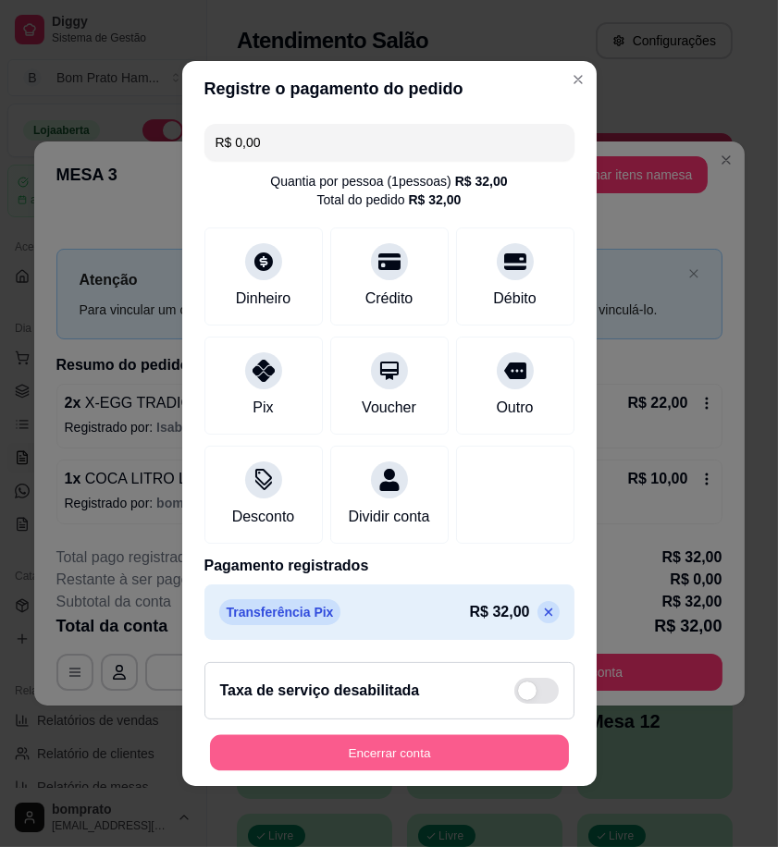
click at [510, 755] on button "Encerrar conta" at bounding box center [389, 753] width 359 height 36
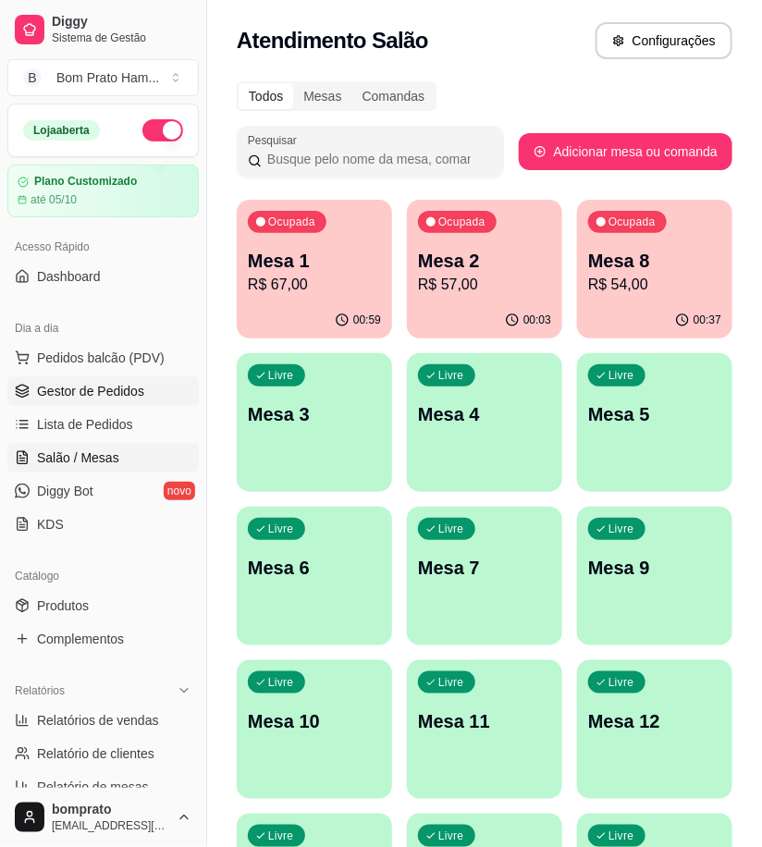
click at [143, 386] on link "Gestor de Pedidos" at bounding box center [102, 391] width 191 height 30
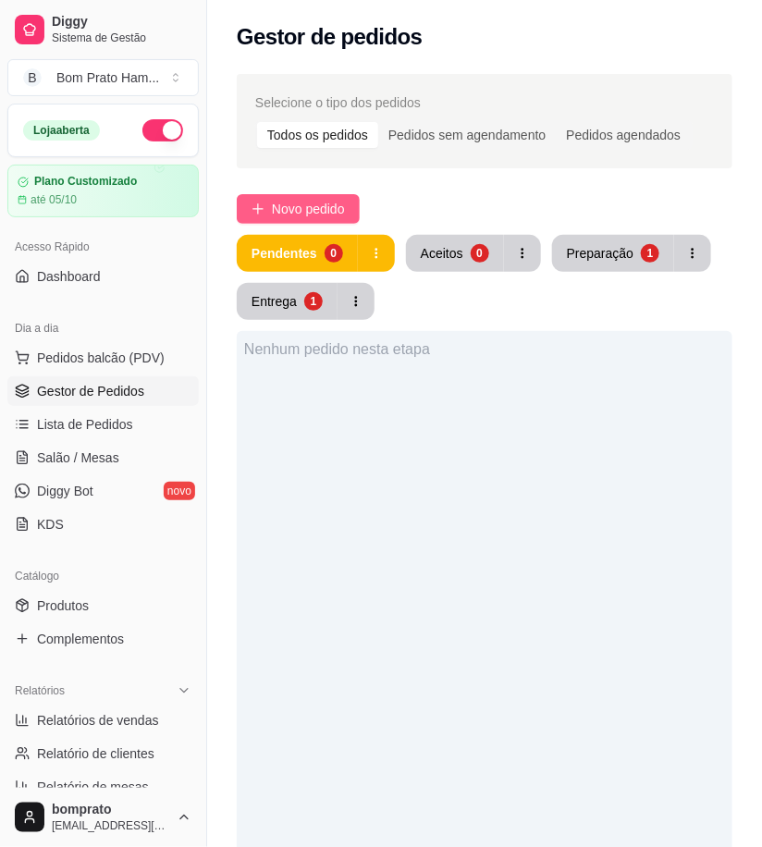
click at [291, 203] on span "Novo pedido" at bounding box center [308, 209] width 73 height 20
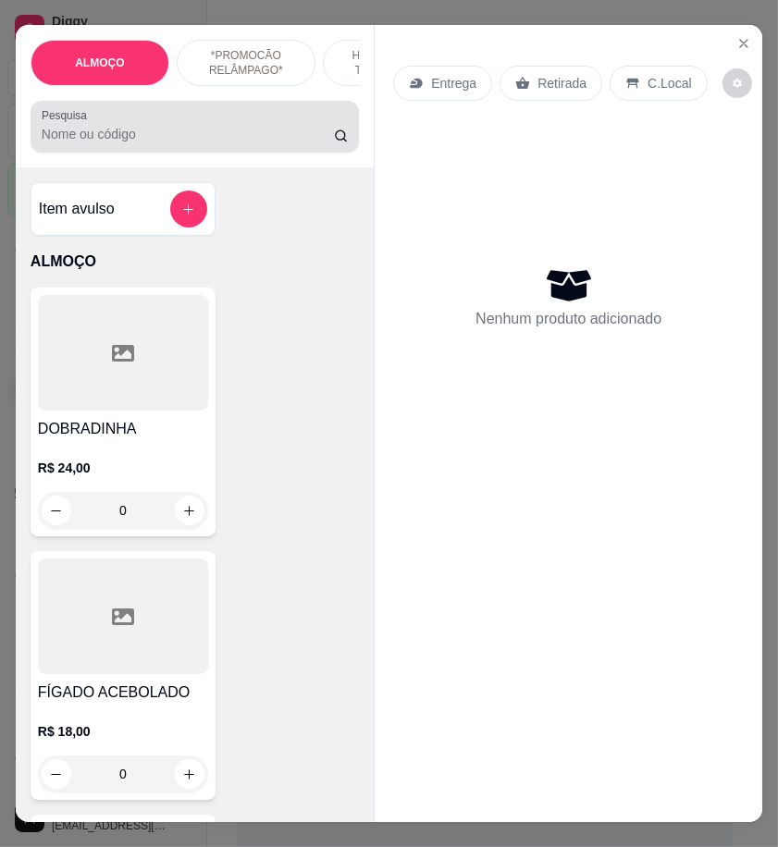
click at [251, 143] on input "Pesquisa" at bounding box center [188, 134] width 292 height 18
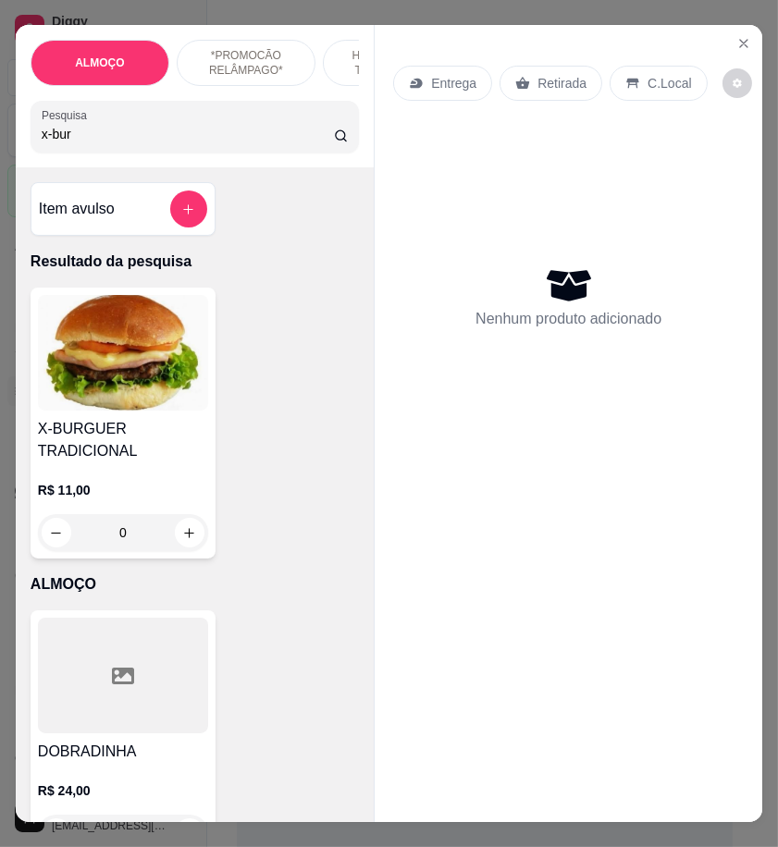
type input "x-bur"
click at [139, 458] on h4 "X-BURGUER TRADICIONAL" at bounding box center [123, 440] width 170 height 44
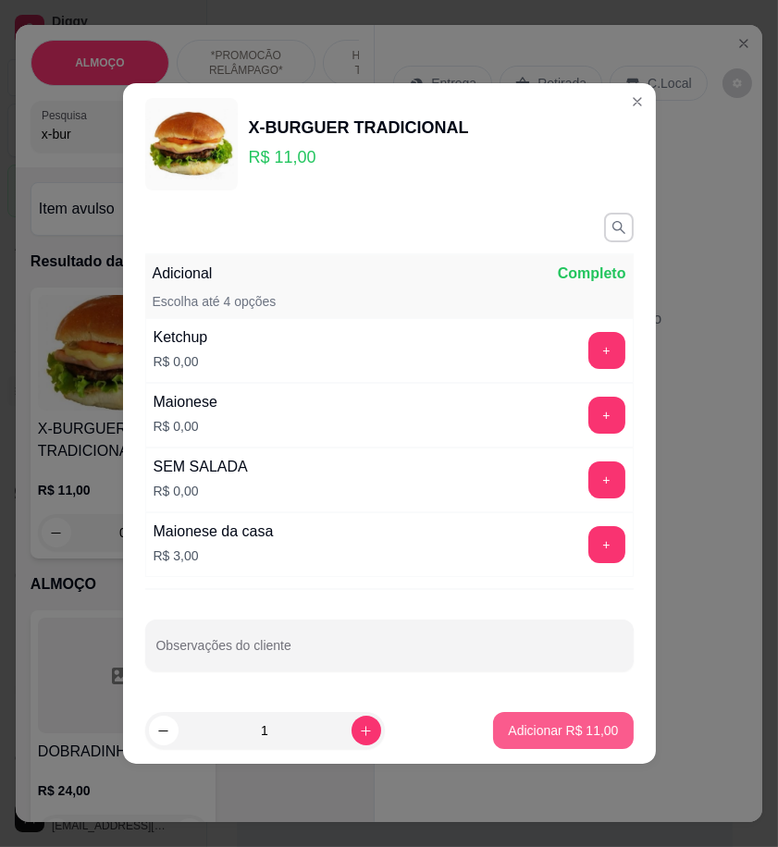
click at [540, 730] on p "Adicionar R$ 11,00" at bounding box center [563, 730] width 110 height 18
type input "1"
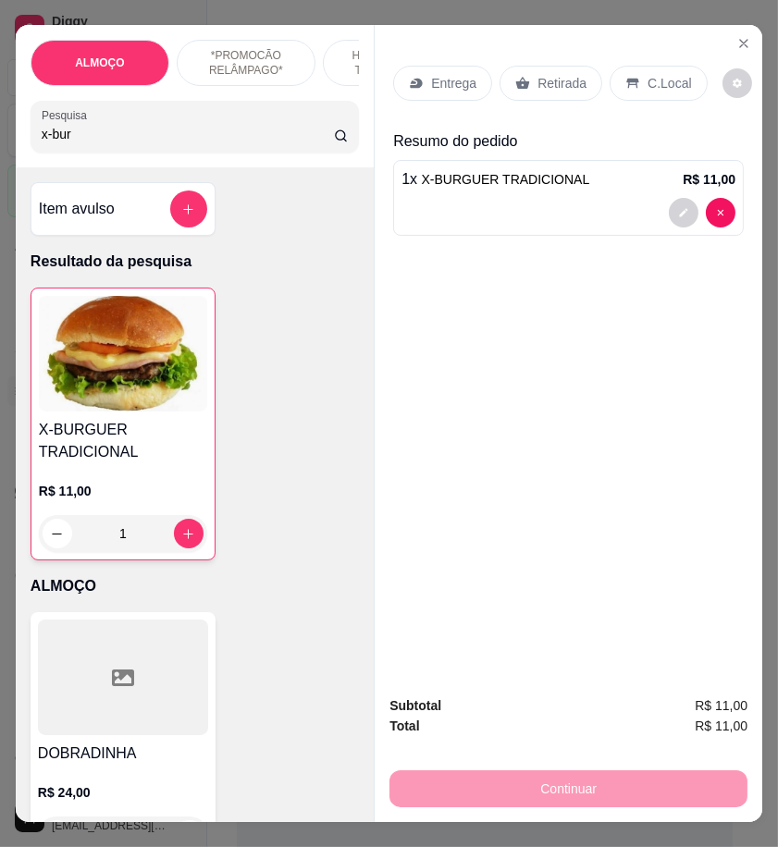
click at [71, 143] on input "x-bur" at bounding box center [188, 134] width 292 height 18
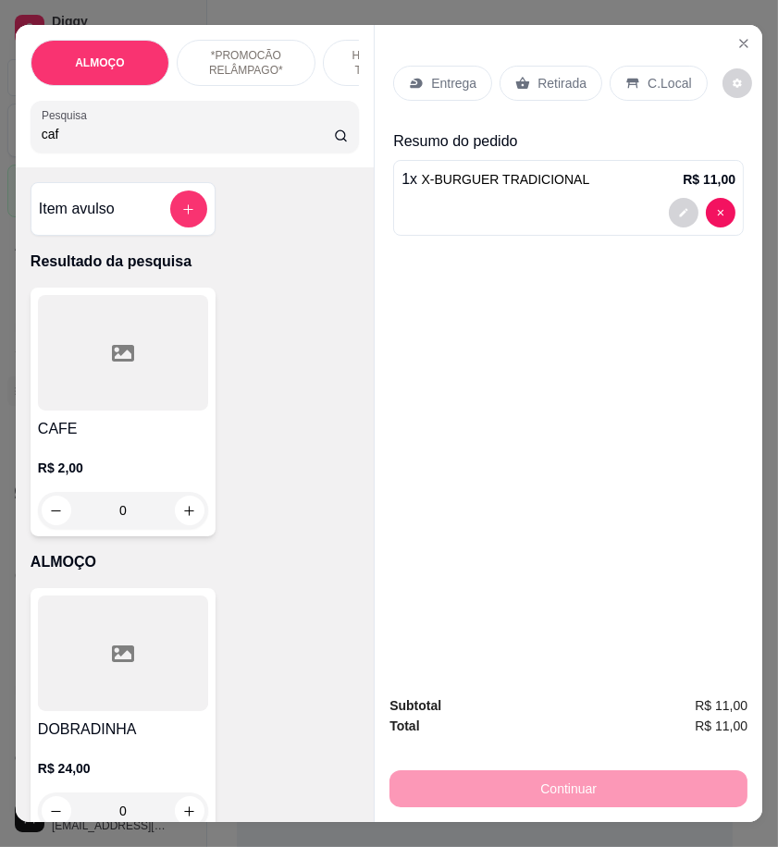
type input "caf"
click at [185, 518] on icon "increase-product-quantity" at bounding box center [190, 511] width 14 height 14
type input "1"
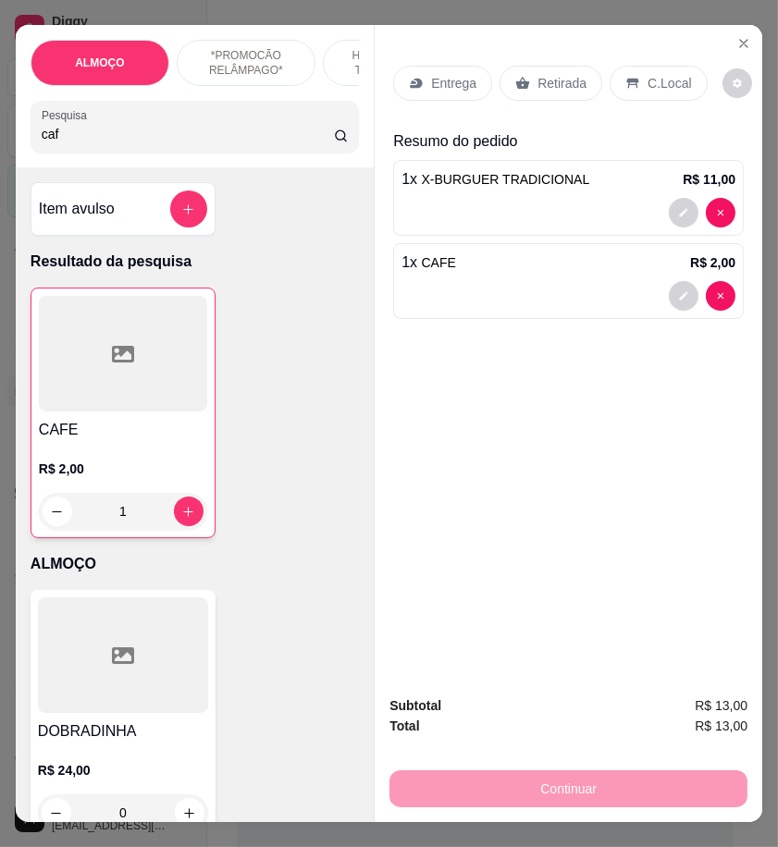
click at [549, 78] on p "Retirada" at bounding box center [561, 83] width 49 height 18
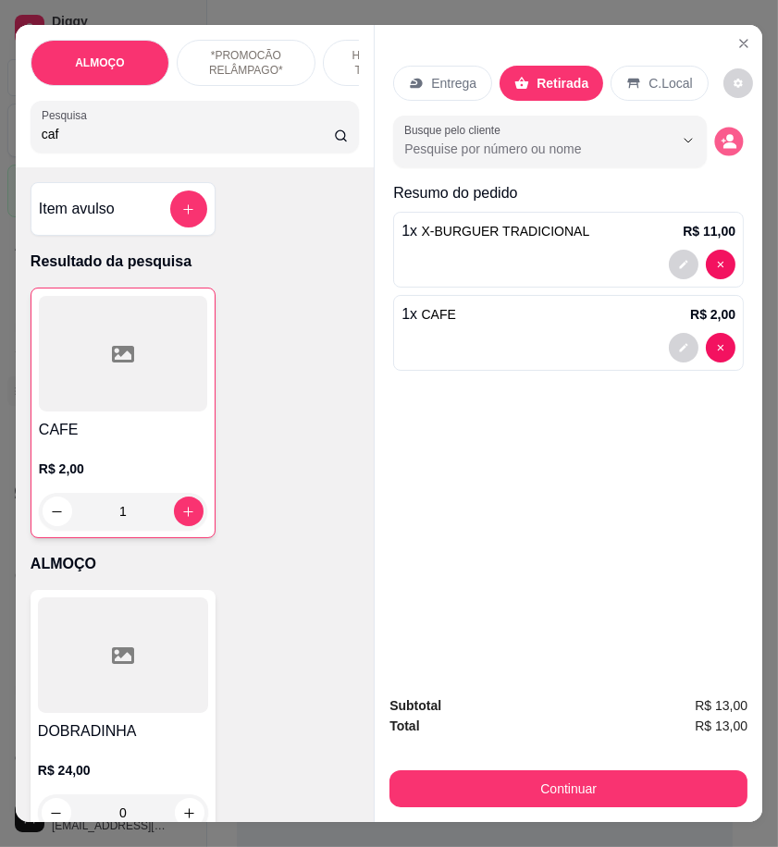
click at [723, 143] on icon "decrease-product-quantity" at bounding box center [729, 146] width 13 height 6
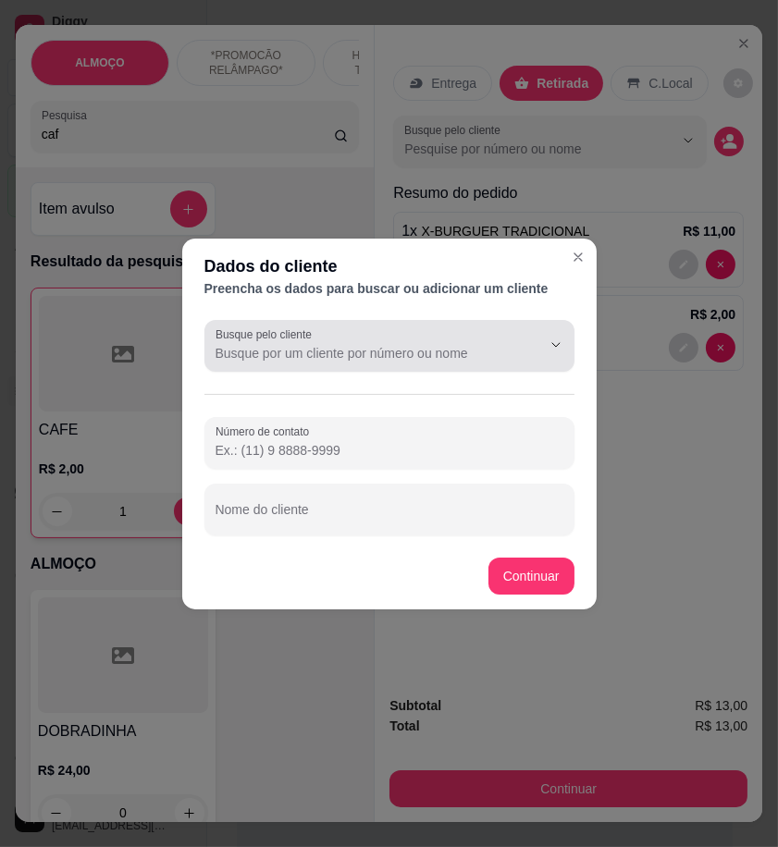
click at [337, 349] on input "Busque pelo cliente" at bounding box center [363, 353] width 296 height 18
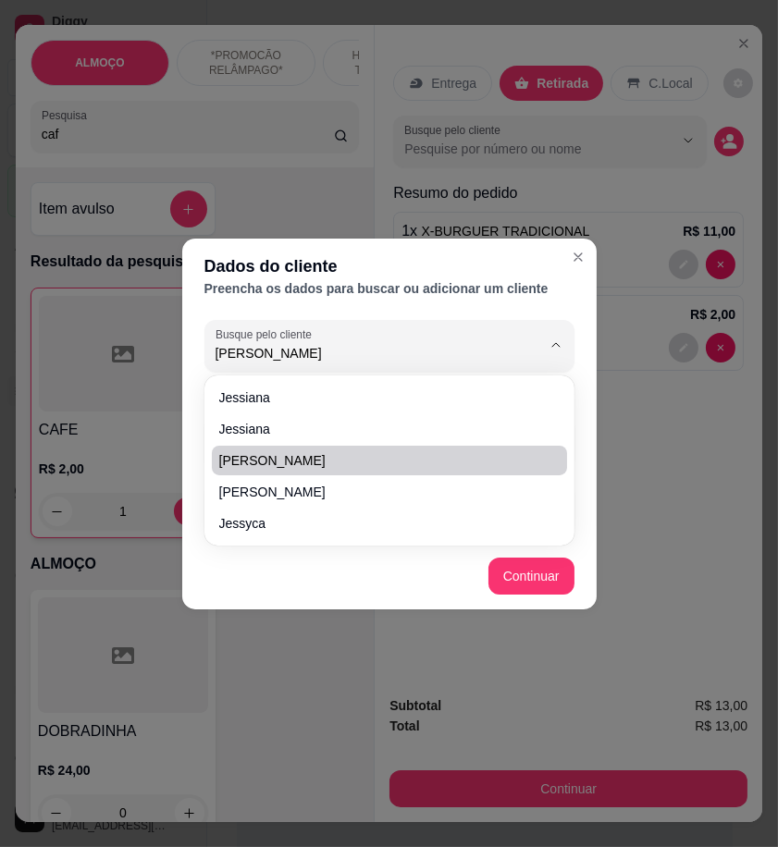
click at [318, 458] on span "[PERSON_NAME]" at bounding box center [380, 460] width 322 height 18
type input "[PERSON_NAME]"
type input "[PHONE_NUMBER]"
type input "[PERSON_NAME]"
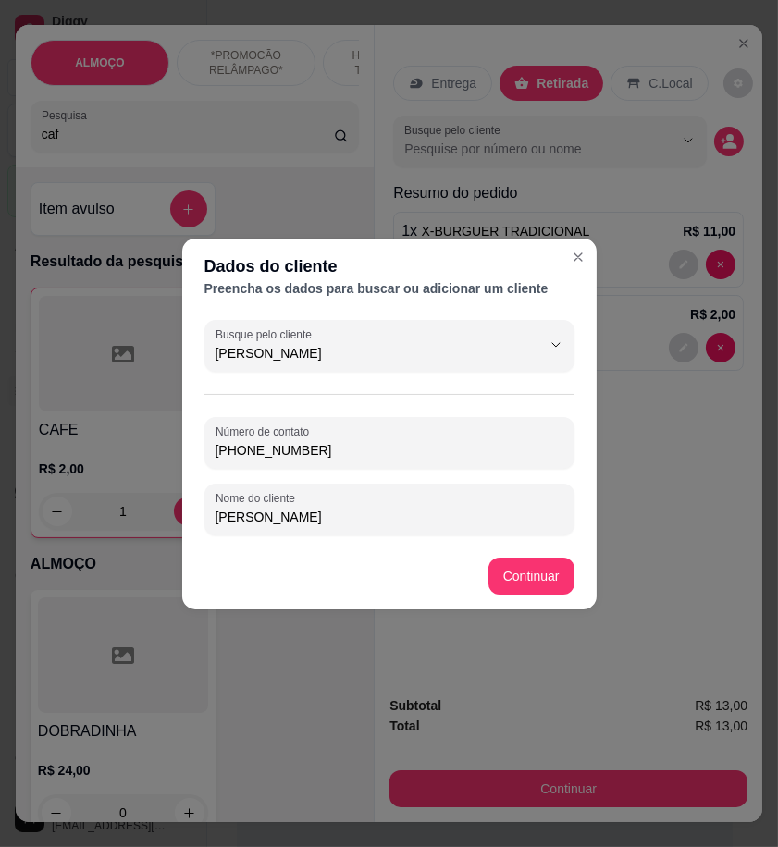
type input "[PERSON_NAME]"
click at [521, 580] on button "Continuar" at bounding box center [531, 576] width 86 height 37
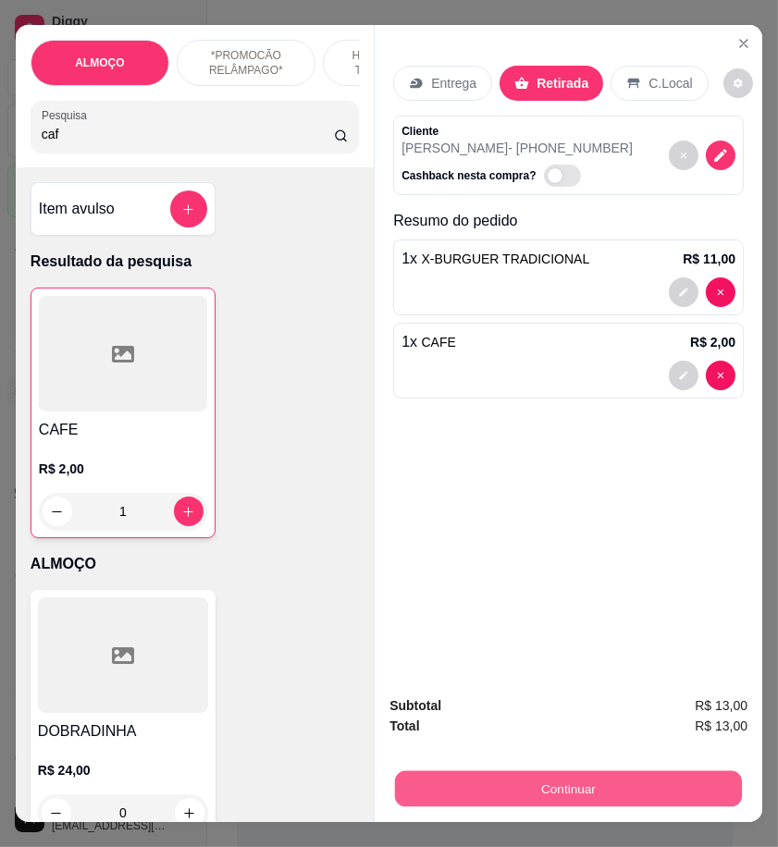
click at [716, 779] on button "Continuar" at bounding box center [568, 788] width 347 height 36
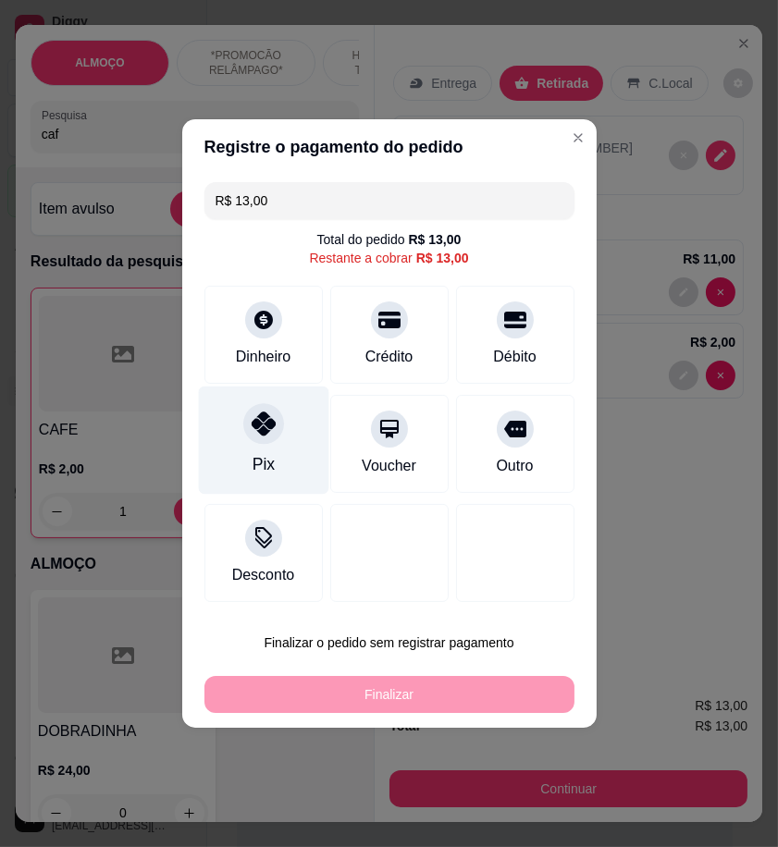
click at [289, 436] on div "Pix" at bounding box center [263, 440] width 130 height 108
type input "R$ 0,00"
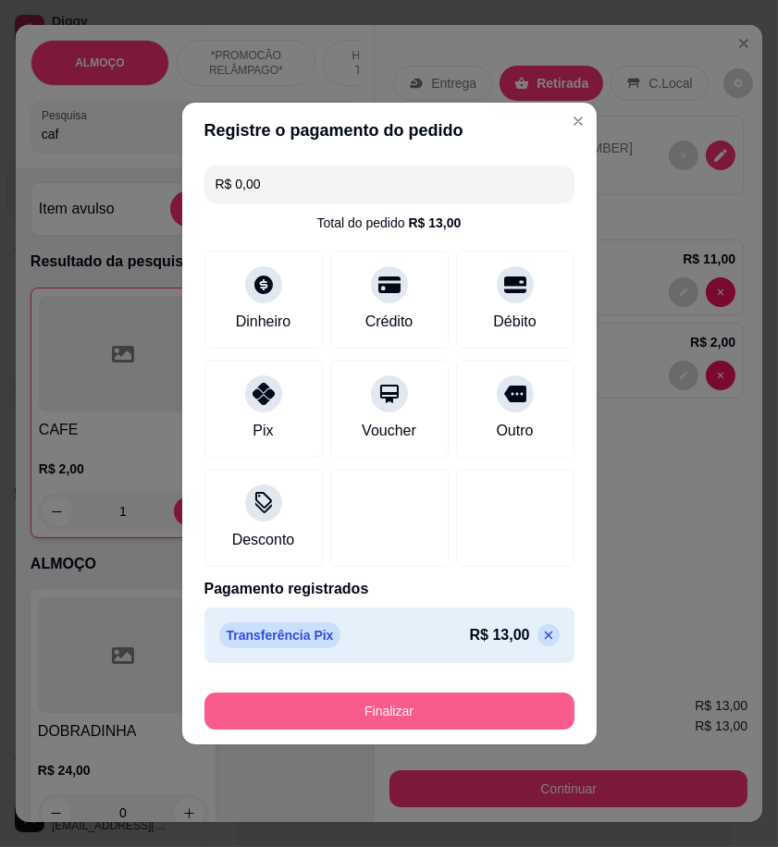
click at [477, 718] on button "Finalizar" at bounding box center [389, 711] width 370 height 37
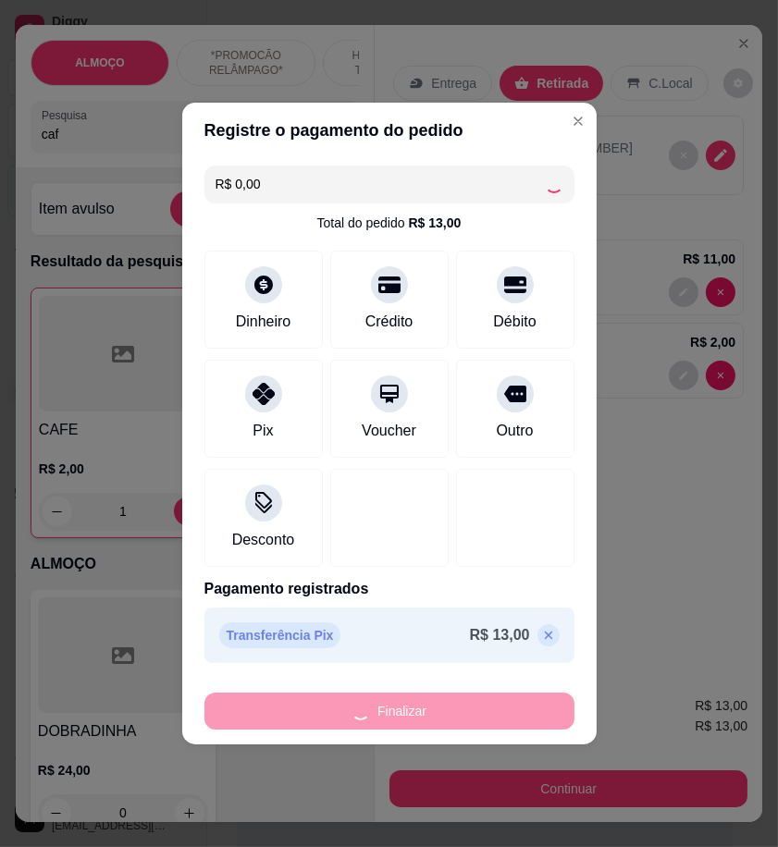
type input "0"
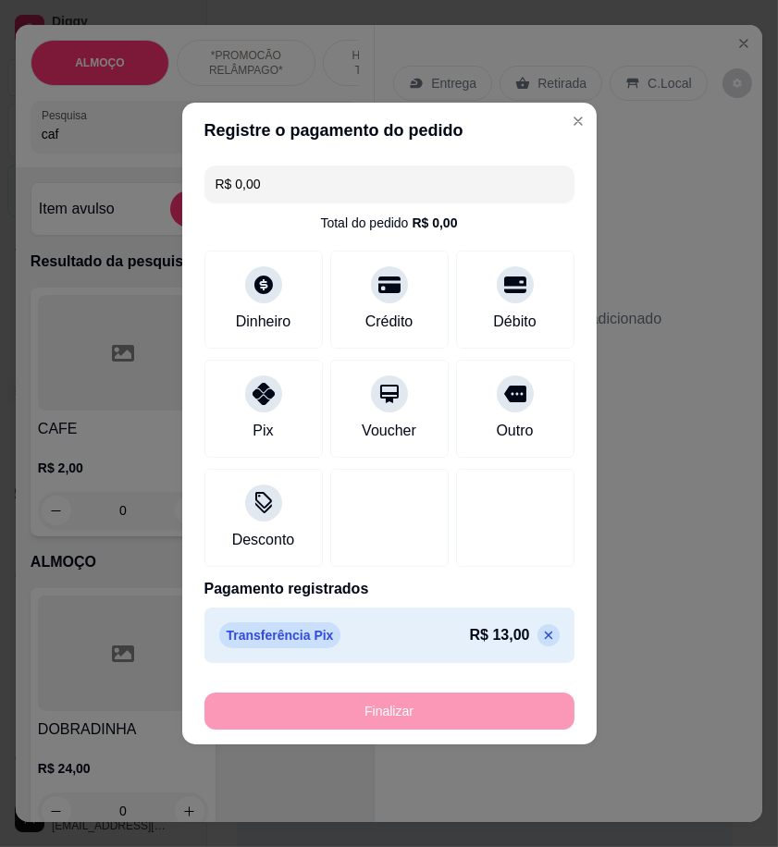
type input "-R$ 13,00"
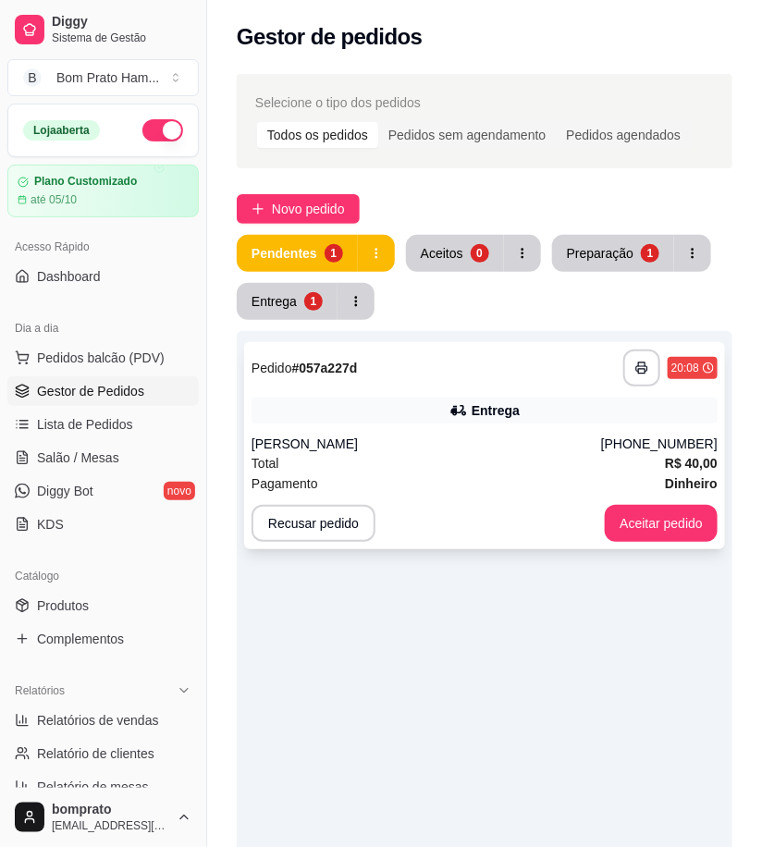
click at [439, 462] on div "Total R$ 40,00" at bounding box center [485, 463] width 466 height 20
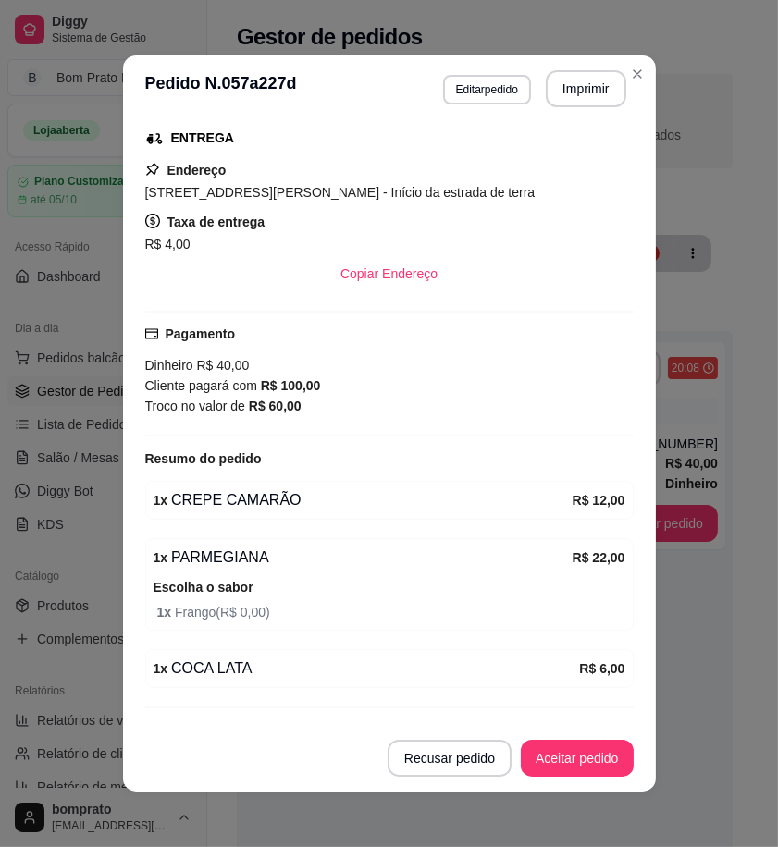
scroll to position [340, 0]
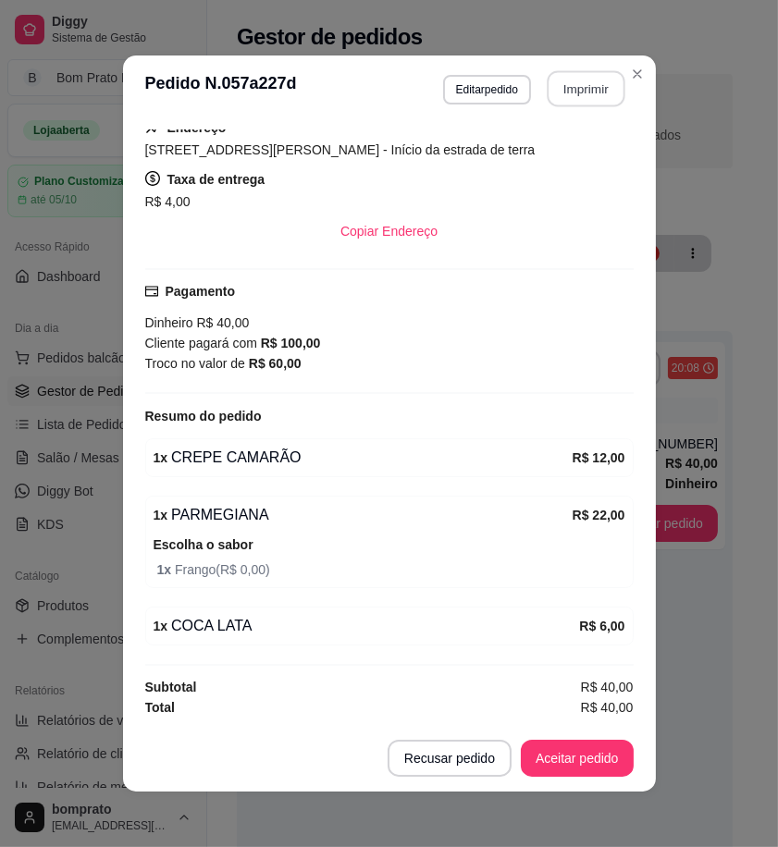
click at [585, 89] on button "Imprimir" at bounding box center [585, 89] width 78 height 36
click at [602, 746] on button "Aceitar pedido" at bounding box center [577, 758] width 113 height 37
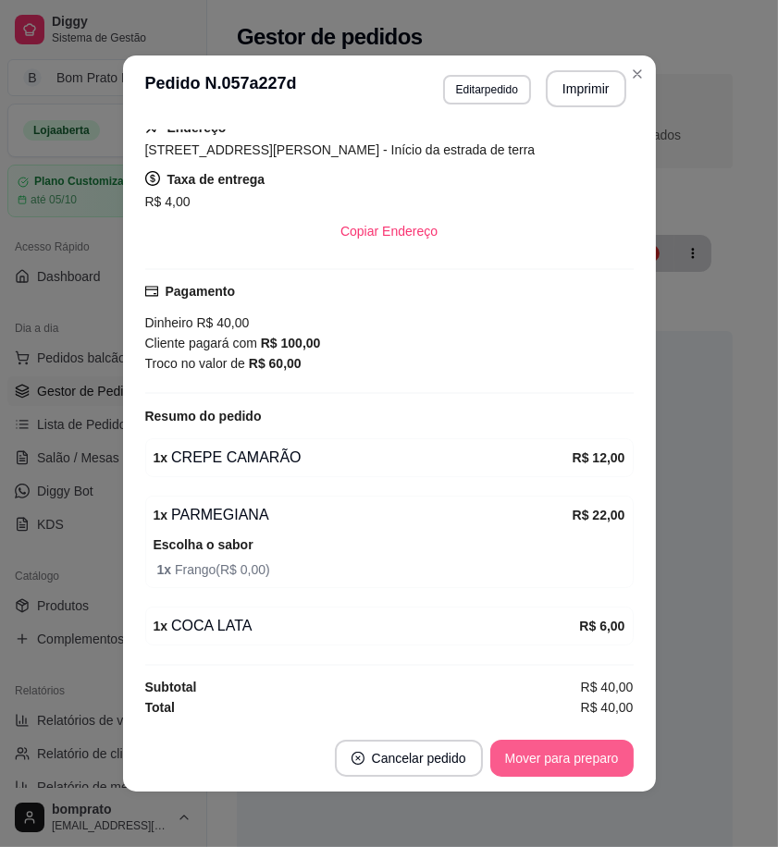
click at [602, 756] on button "Mover para preparo" at bounding box center [561, 758] width 143 height 37
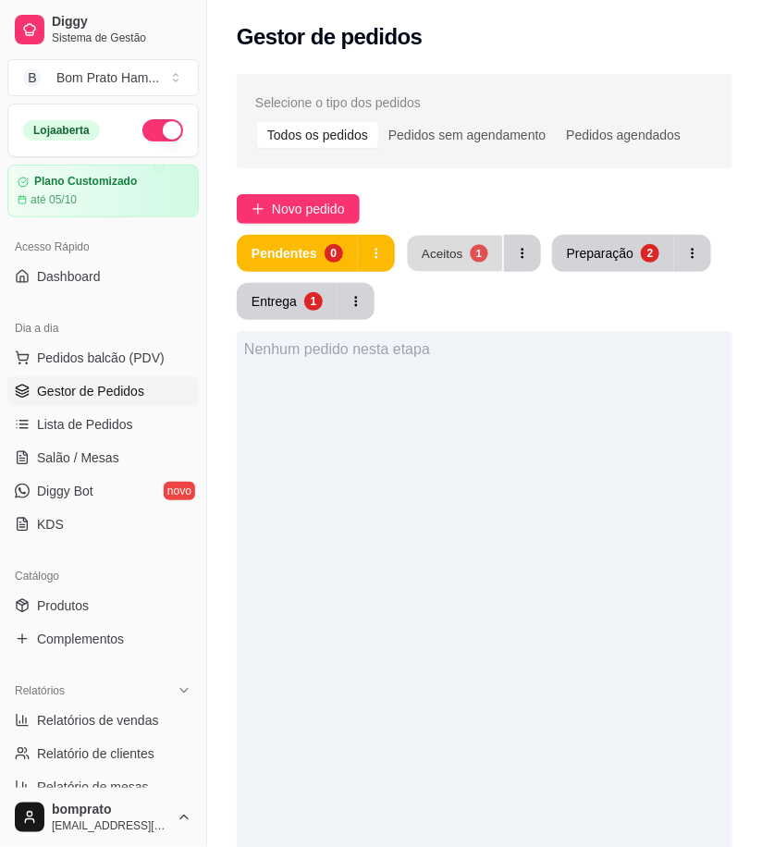
click at [473, 244] on div "1" at bounding box center [479, 253] width 18 height 18
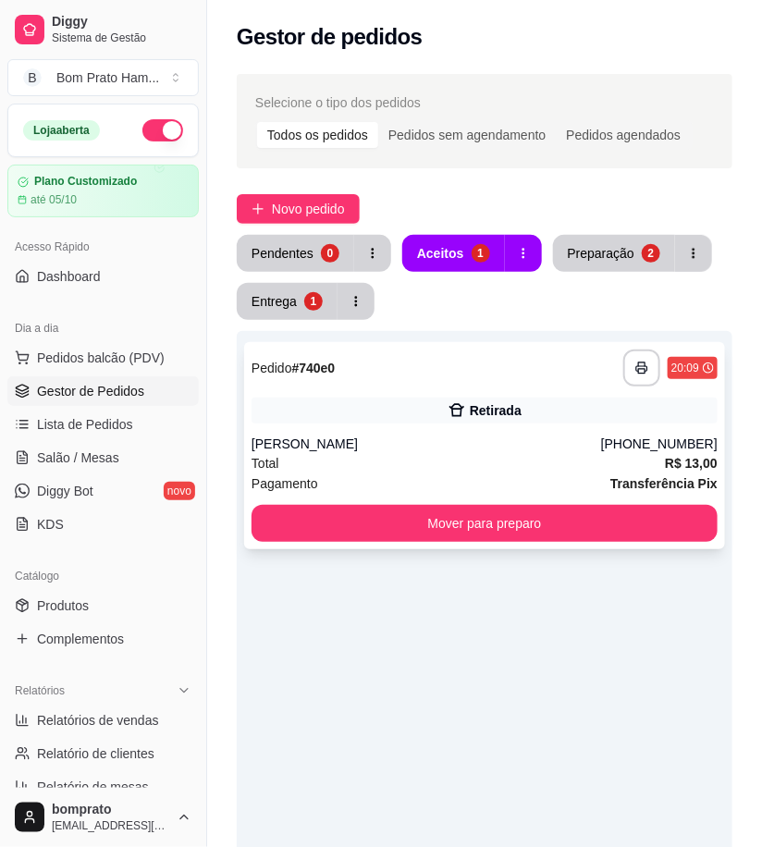
click at [509, 448] on div "[PERSON_NAME]" at bounding box center [427, 444] width 350 height 18
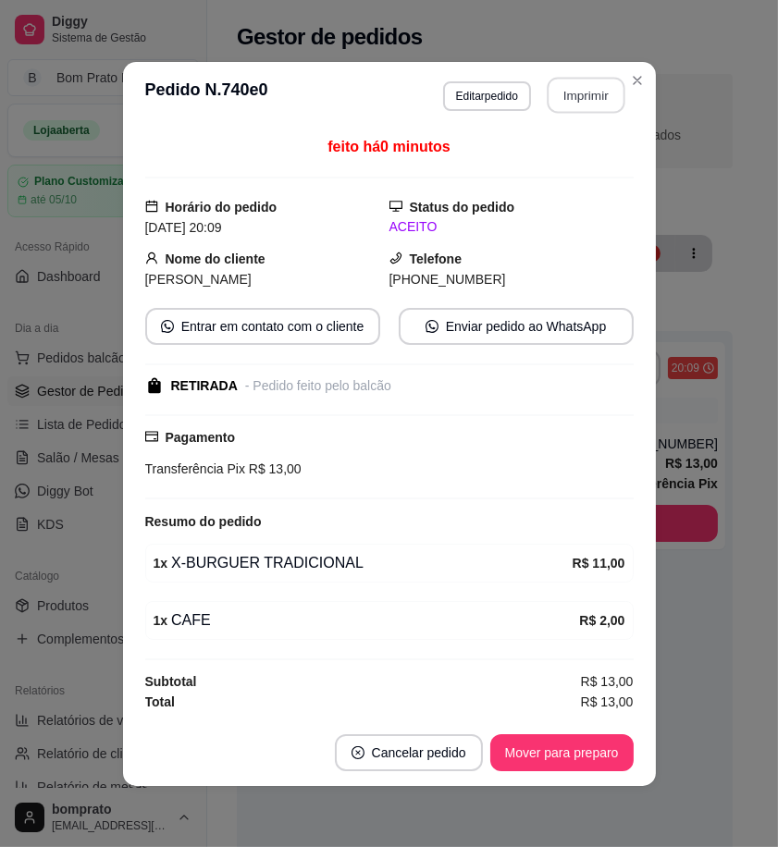
click at [579, 90] on button "Imprimir" at bounding box center [585, 95] width 78 height 36
click at [601, 750] on button "Mover para preparo" at bounding box center [561, 752] width 139 height 36
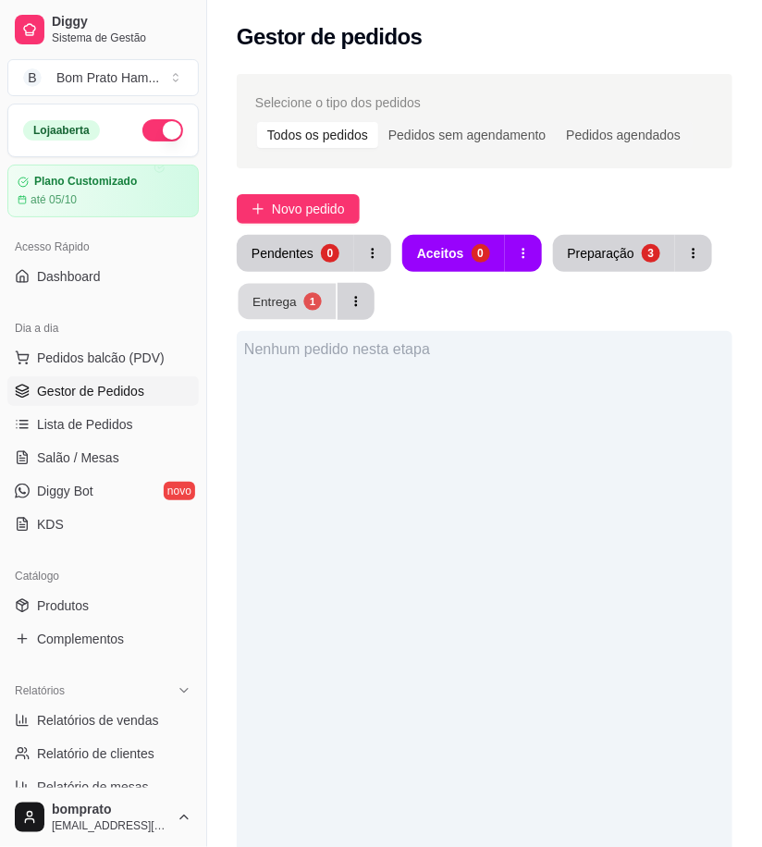
click at [302, 307] on button "Entrega 1" at bounding box center [288, 302] width 98 height 36
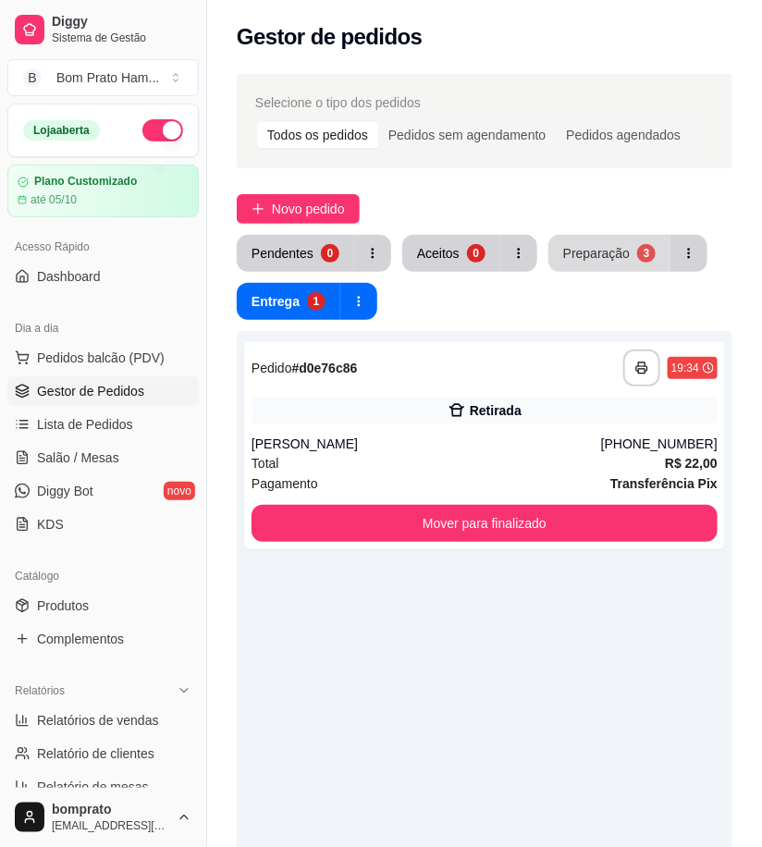
click at [585, 235] on button "Preparação 3" at bounding box center [609, 253] width 122 height 37
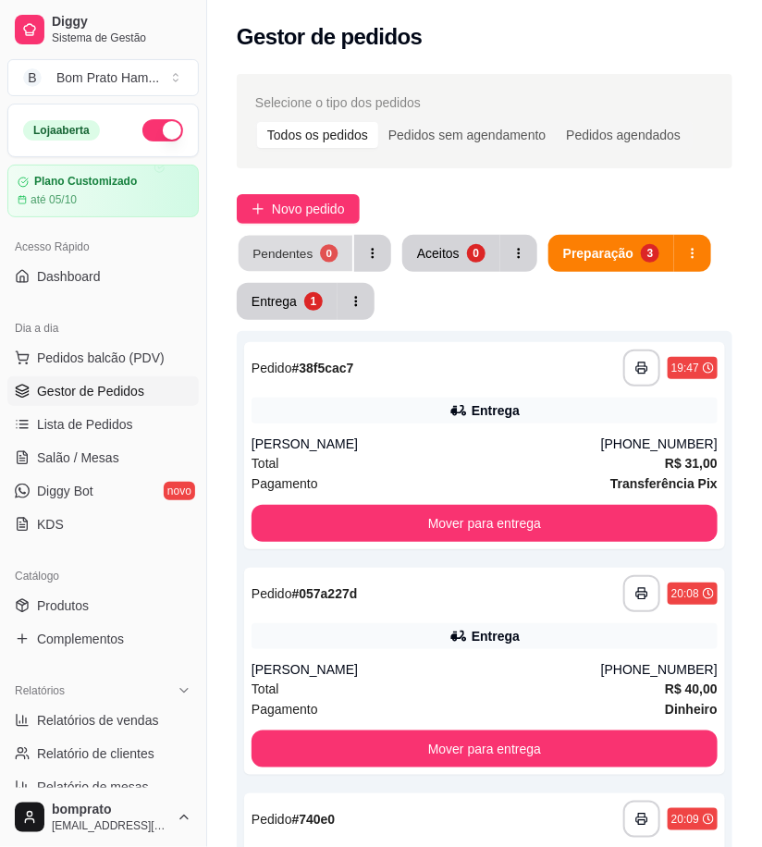
click at [283, 251] on div "Pendentes" at bounding box center [282, 253] width 60 height 18
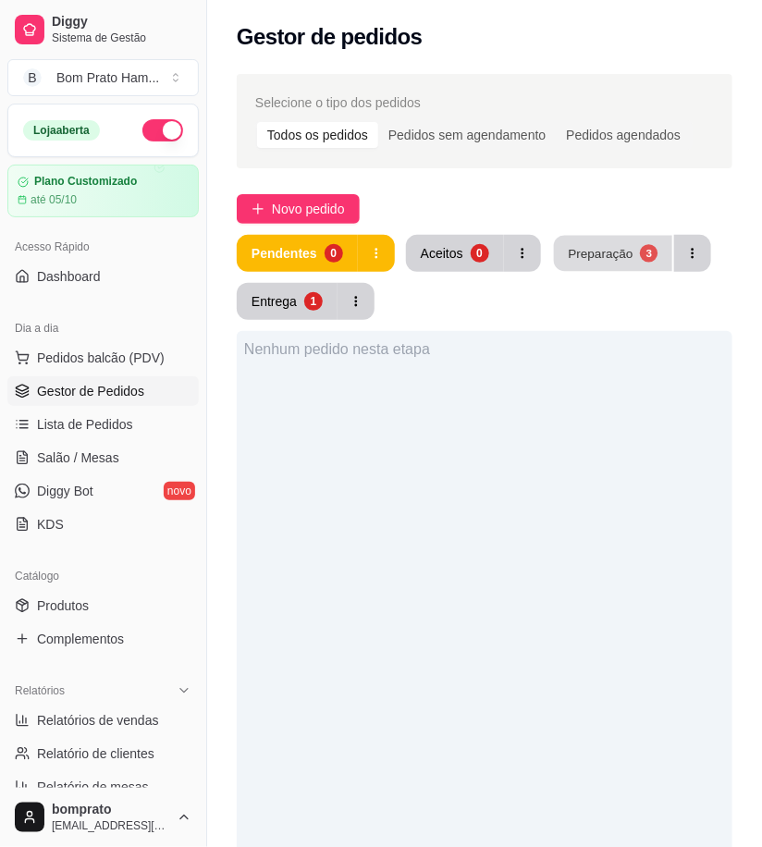
click at [607, 268] on button "Preparação 3" at bounding box center [613, 254] width 118 height 36
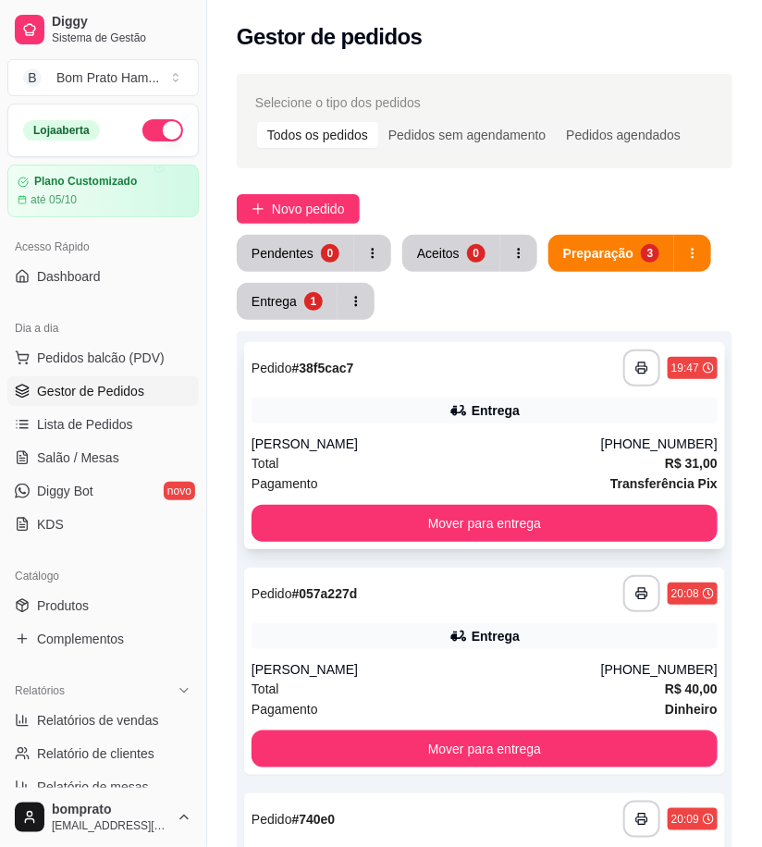
click at [477, 427] on div "**********" at bounding box center [484, 445] width 481 height 207
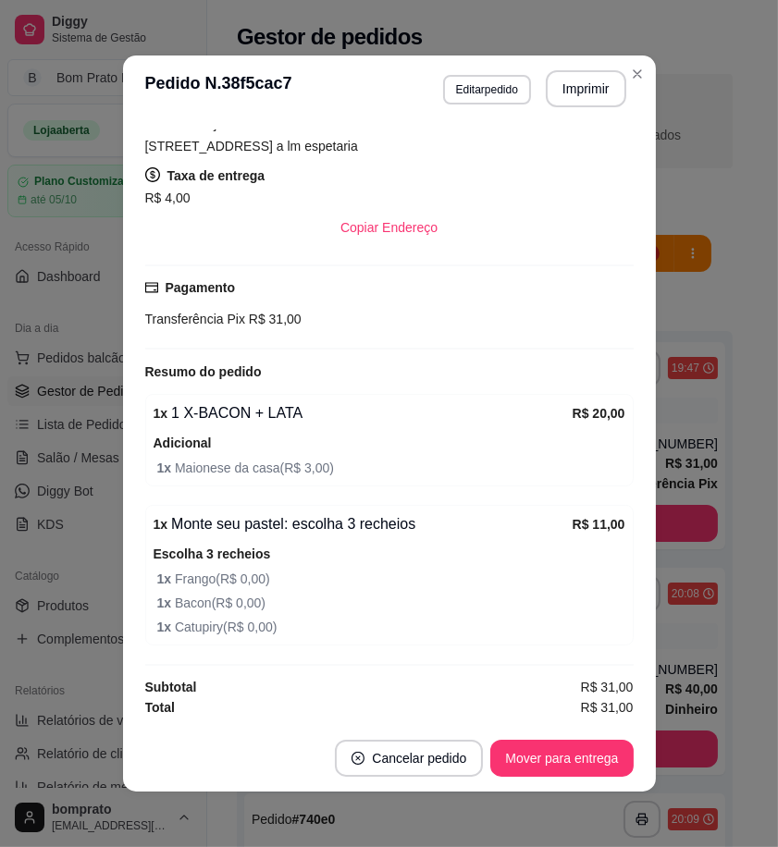
scroll to position [4, 0]
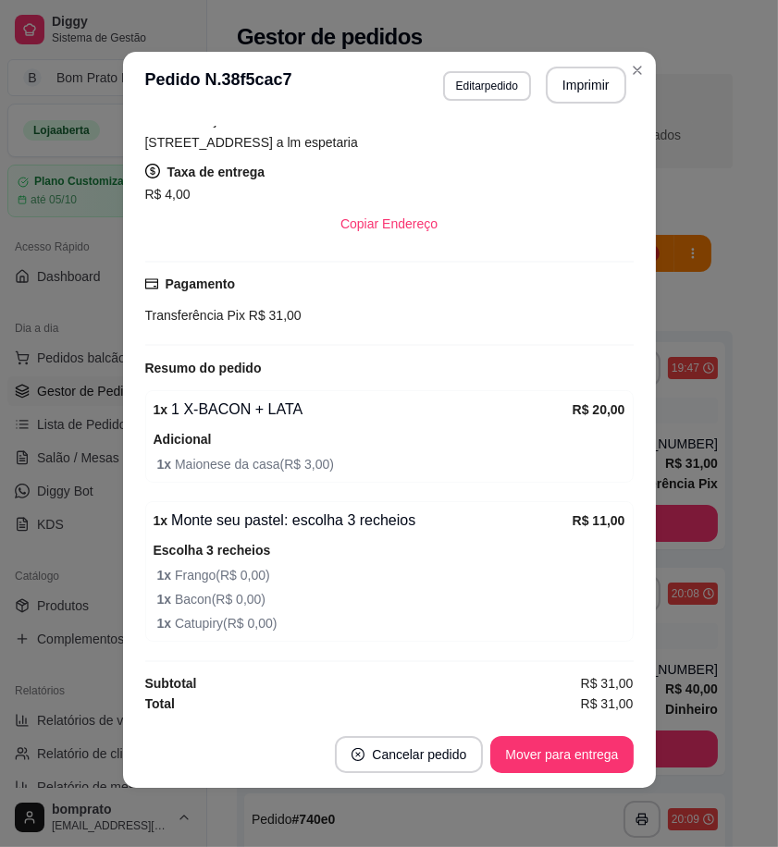
click at [592, 778] on footer "Cancelar pedido Mover para entrega" at bounding box center [389, 754] width 533 height 67
click at [592, 760] on button "Mover para entrega" at bounding box center [561, 754] width 142 height 37
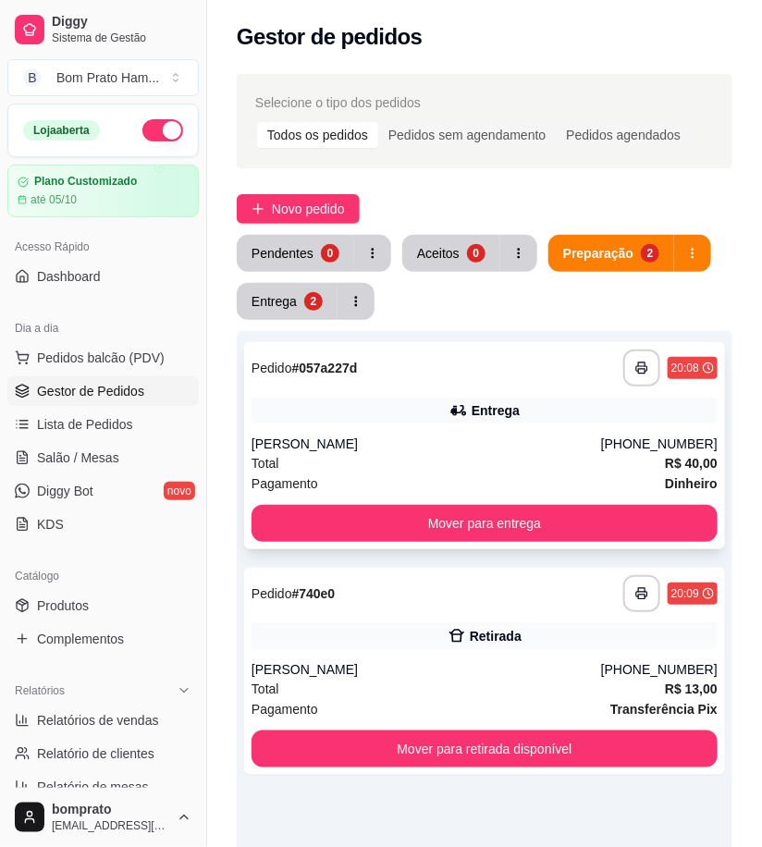
click at [500, 401] on div "Entrega" at bounding box center [496, 410] width 48 height 18
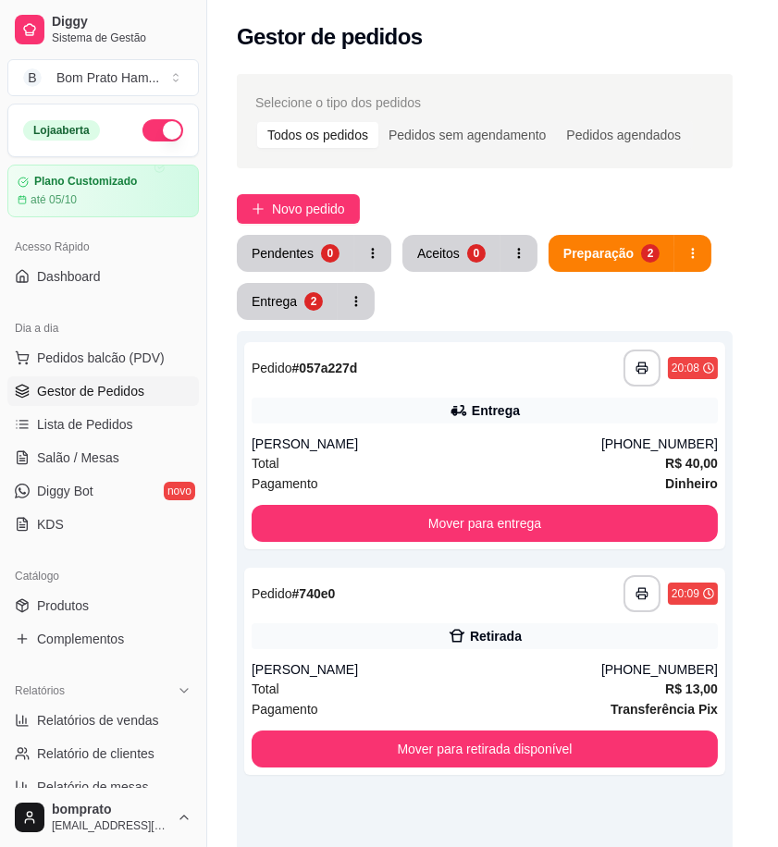
scroll to position [340, 0]
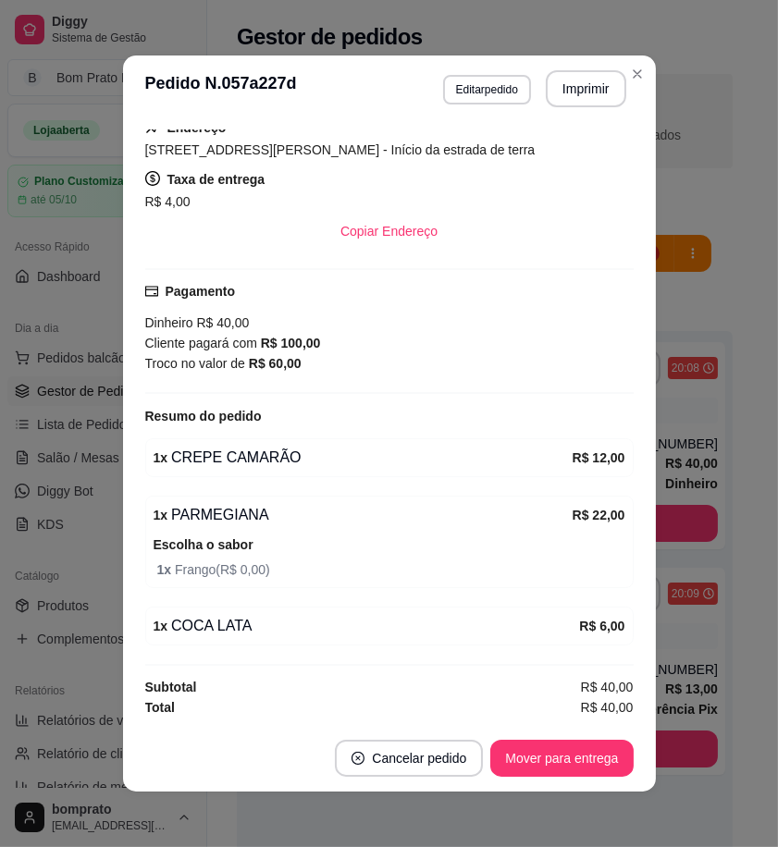
click at [643, 407] on div "feito há 4 minutos Horário do pedido [DATE] 20:08 Status do pedido PREPARANDO N…" at bounding box center [389, 423] width 533 height 603
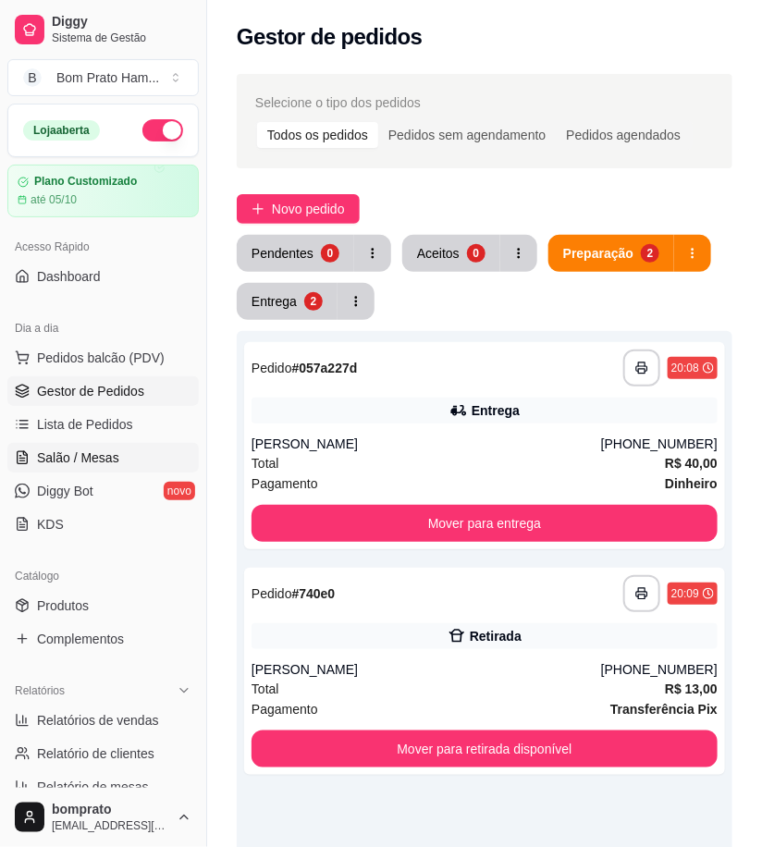
click at [165, 460] on link "Salão / Mesas" at bounding box center [102, 458] width 191 height 30
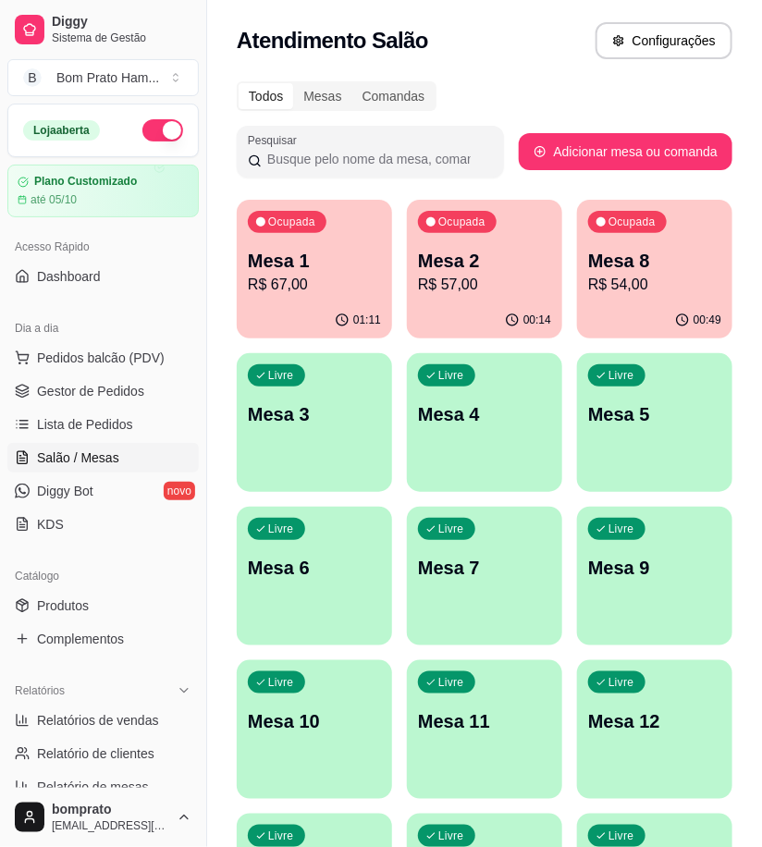
click at [322, 264] on p "Mesa 1" at bounding box center [314, 261] width 133 height 26
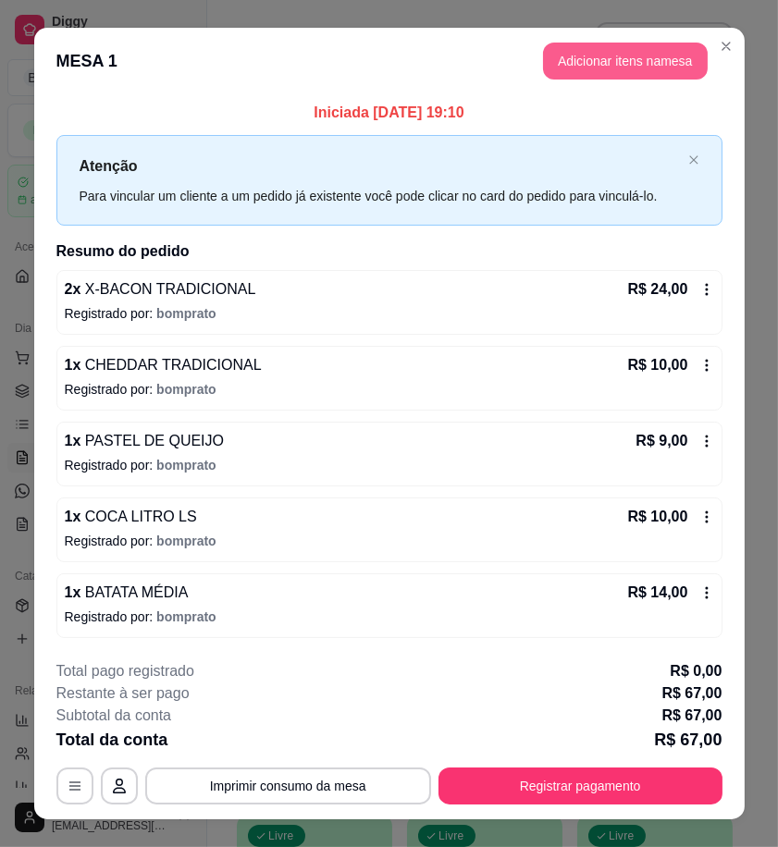
click at [631, 70] on button "Adicionar itens na mesa" at bounding box center [625, 61] width 165 height 37
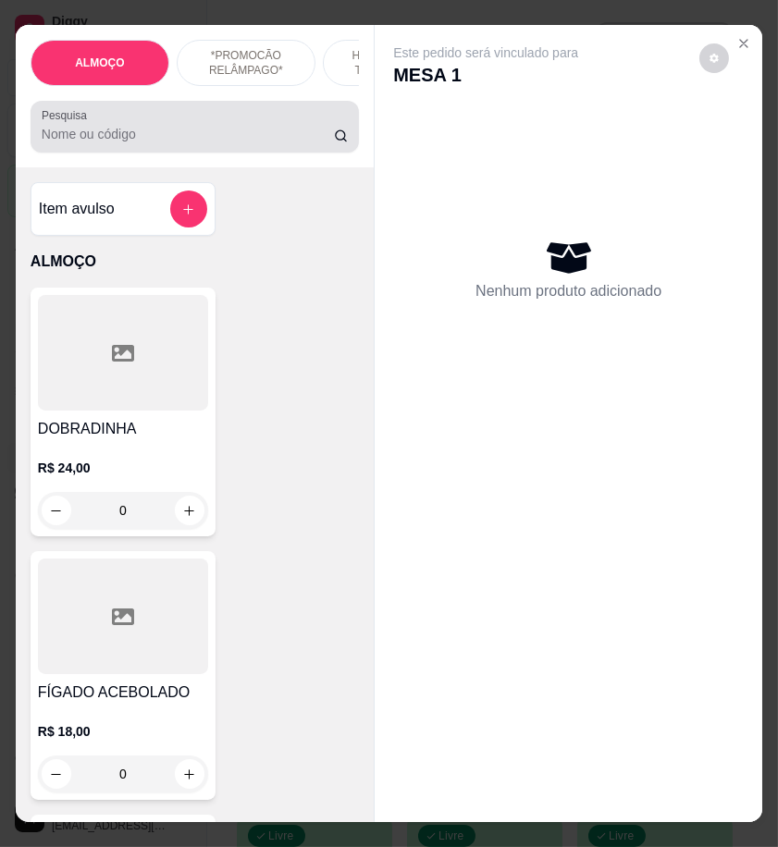
click at [270, 143] on input "Pesquisa" at bounding box center [188, 134] width 292 height 18
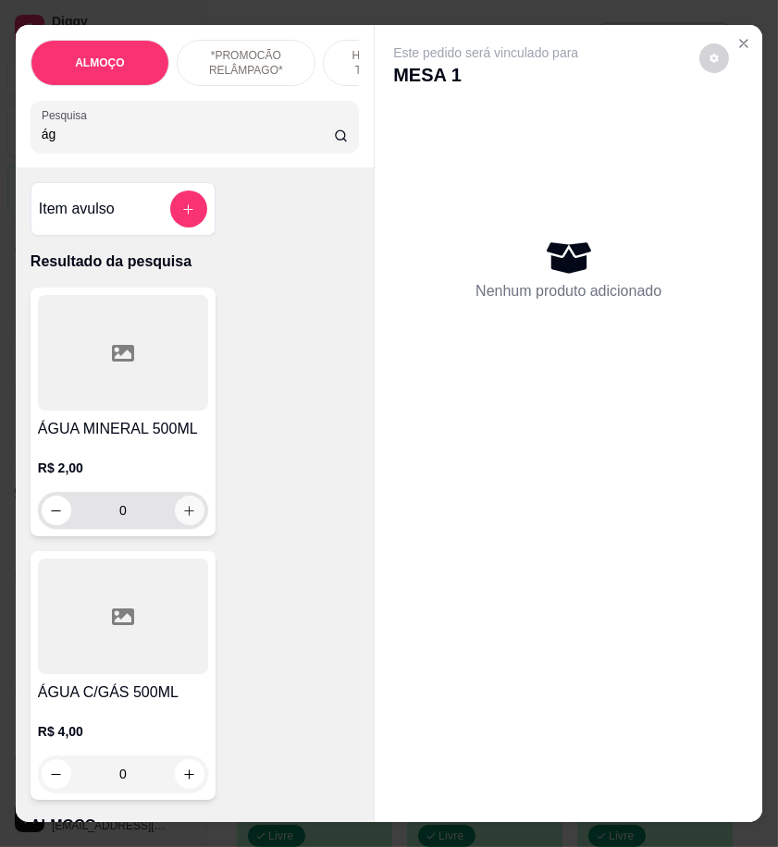
type input "ág"
click at [195, 515] on button "increase-product-quantity" at bounding box center [190, 511] width 30 height 30
type input "1"
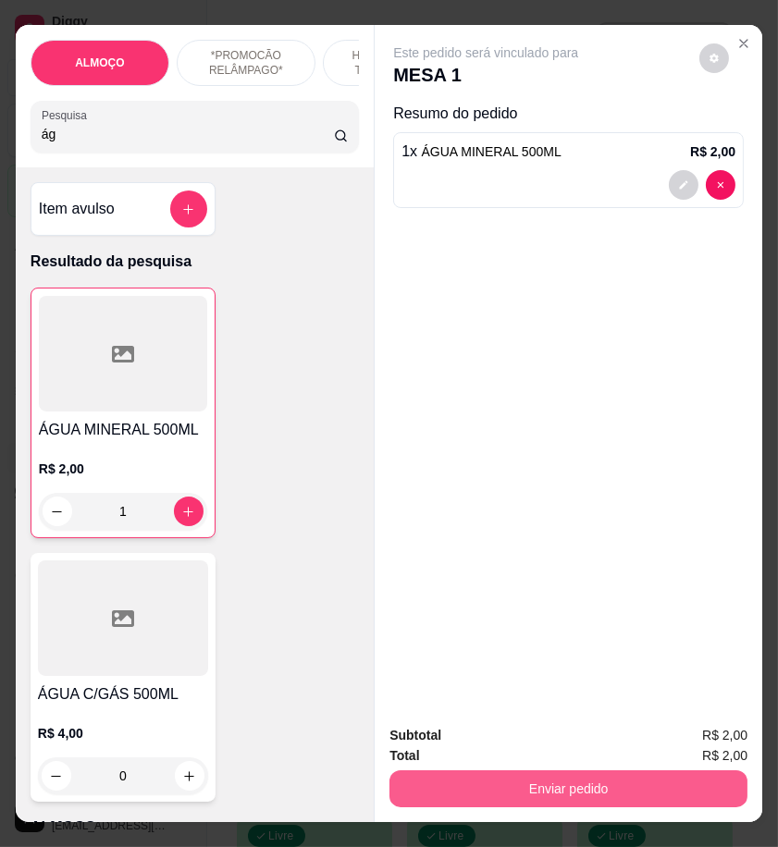
click at [663, 772] on button "Enviar pedido" at bounding box center [568, 788] width 358 height 37
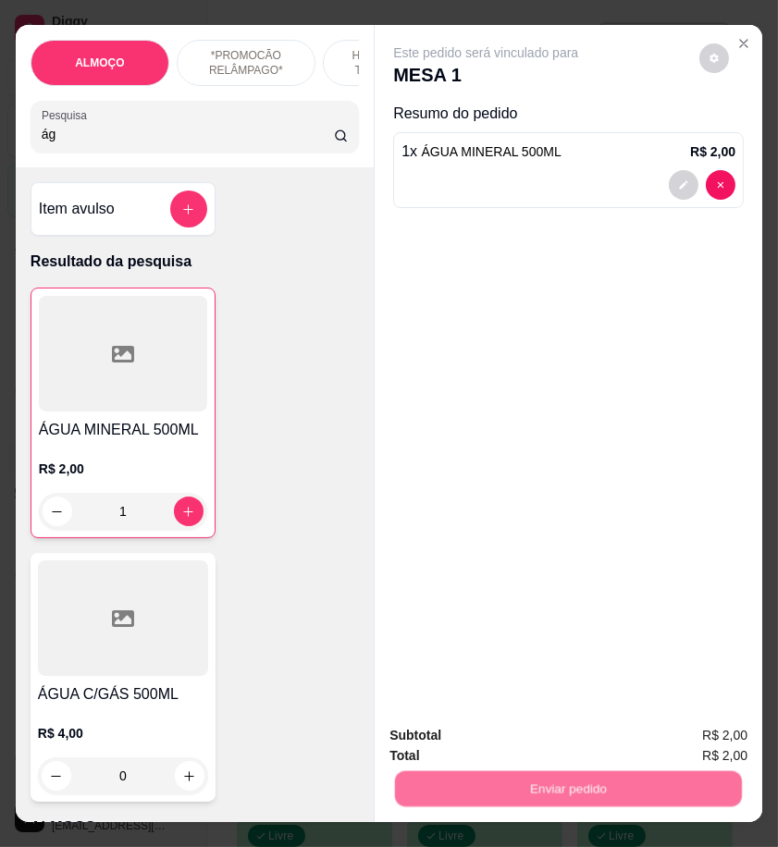
click at [677, 731] on button "Enviar pedido" at bounding box center [697, 735] width 104 height 35
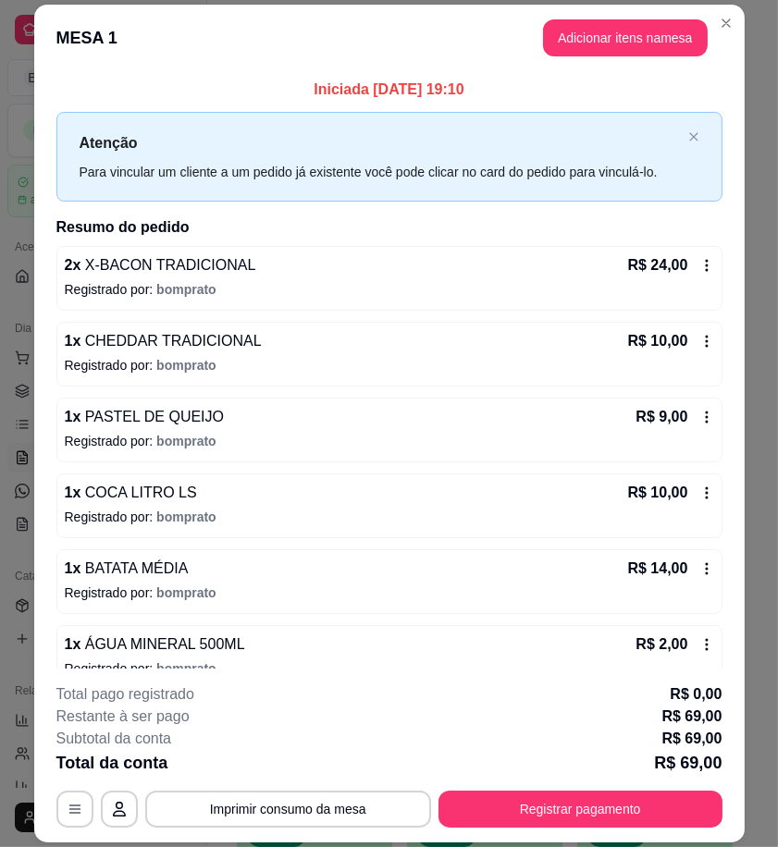
scroll to position [28, 0]
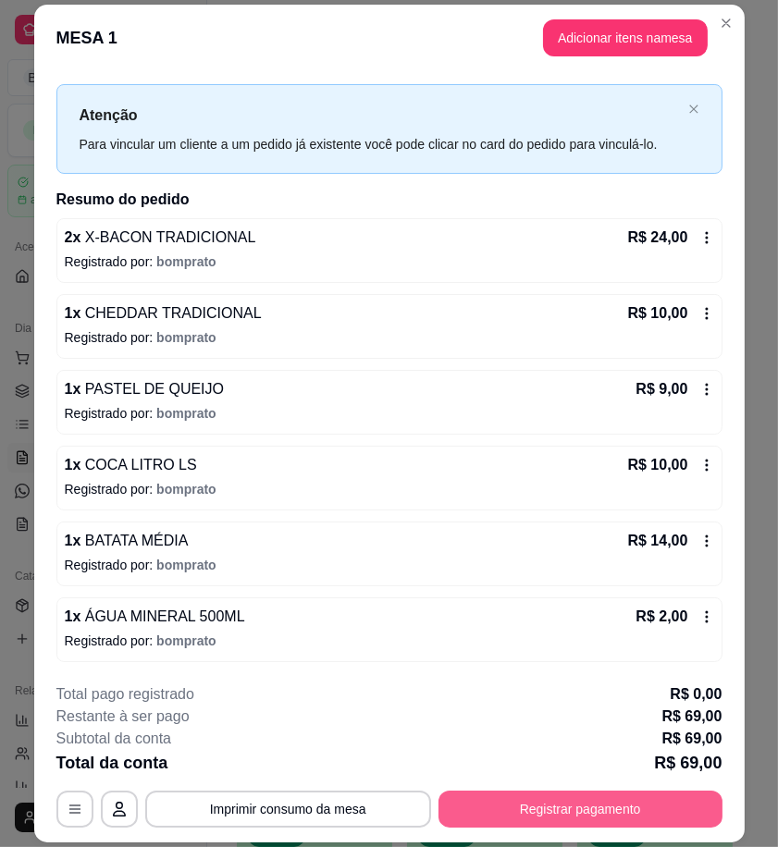
click at [644, 824] on button "Registrar pagamento" at bounding box center [580, 809] width 284 height 37
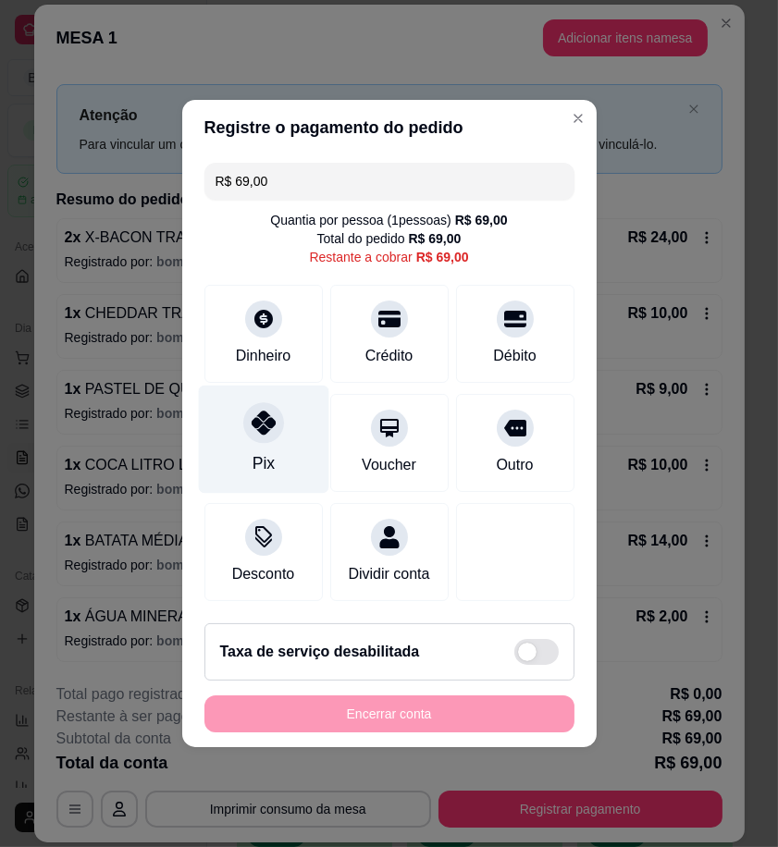
click at [234, 423] on div "Pix" at bounding box center [263, 440] width 130 height 108
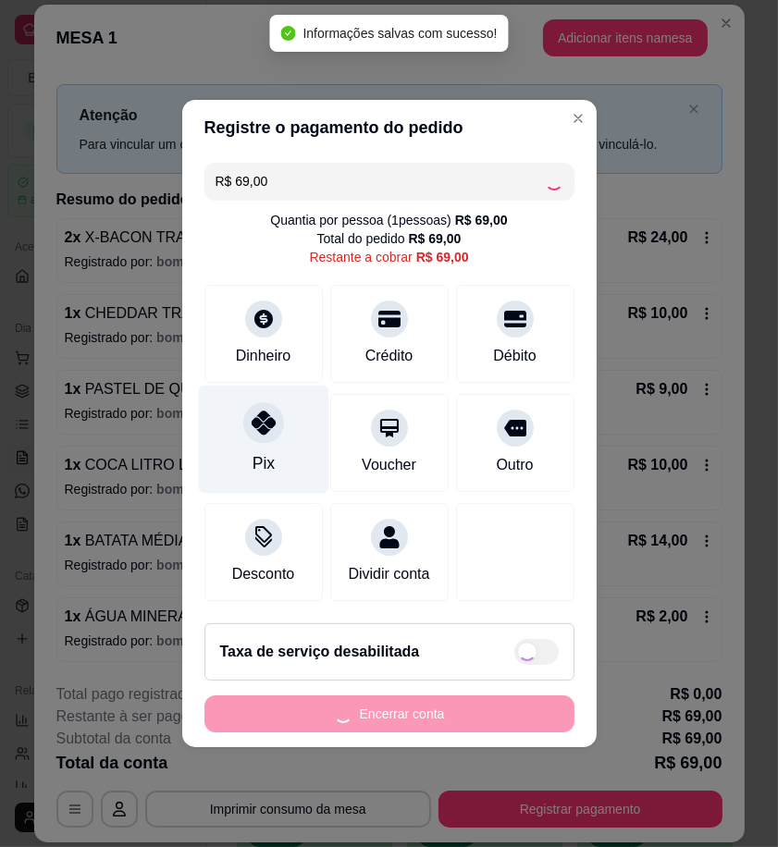
type input "R$ 0,00"
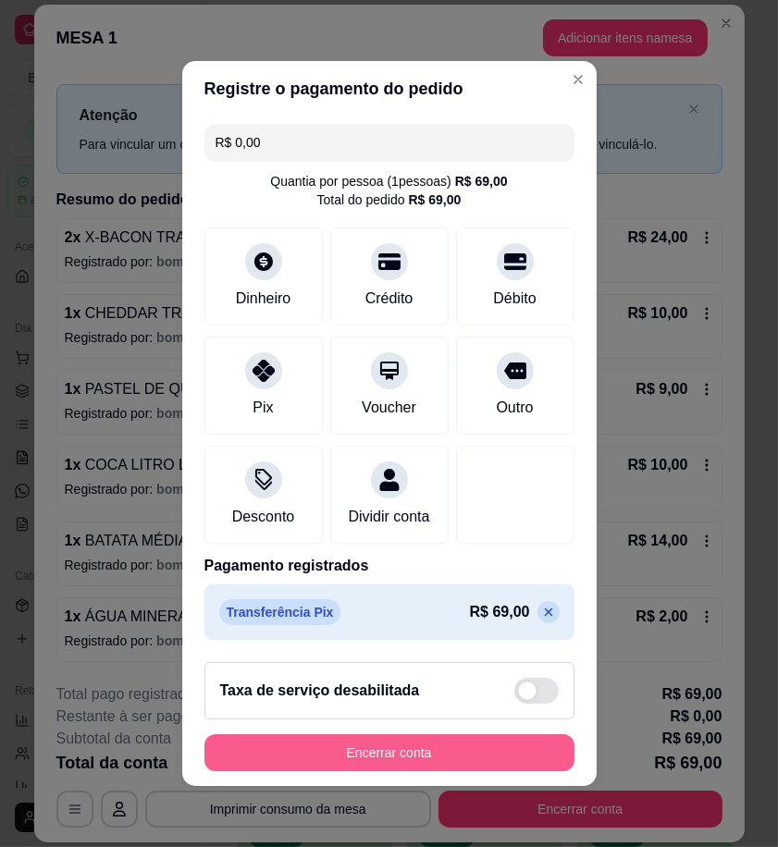
click at [515, 769] on button "Encerrar conta" at bounding box center [389, 752] width 370 height 37
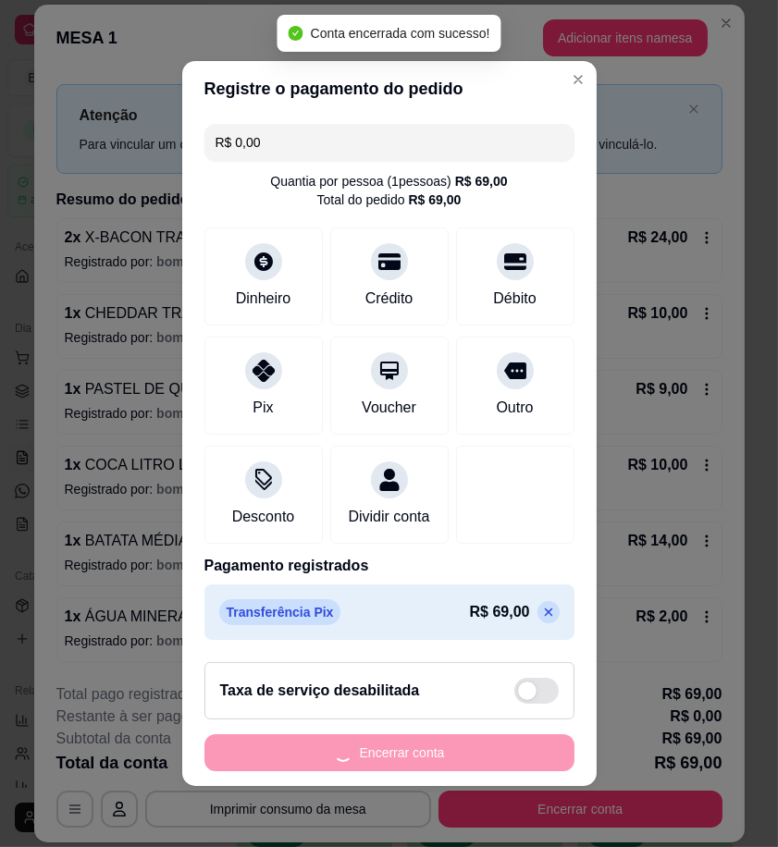
scroll to position [0, 0]
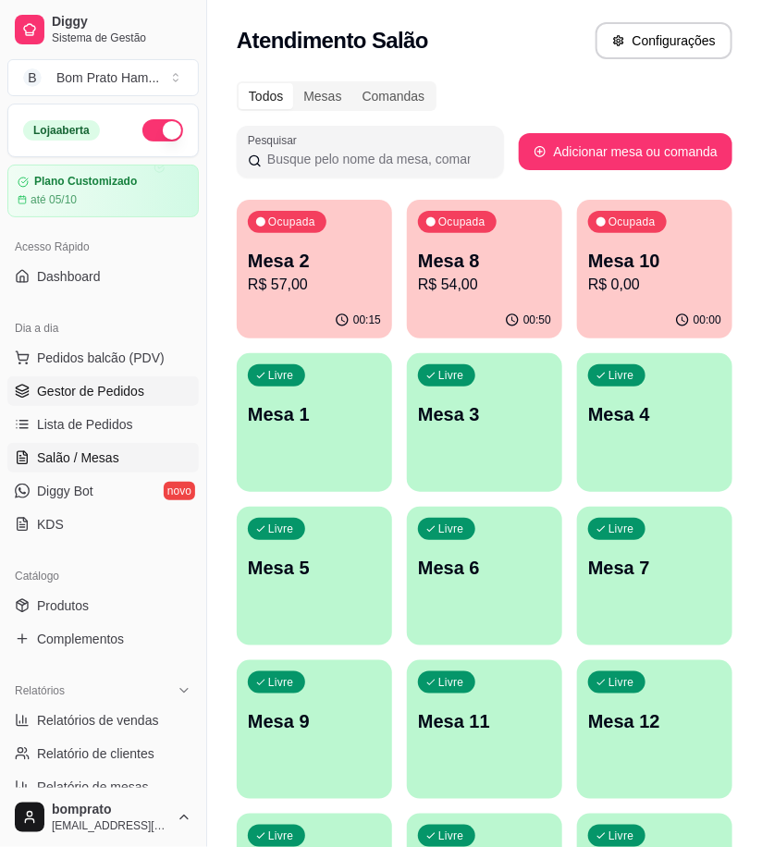
click at [151, 402] on link "Gestor de Pedidos" at bounding box center [102, 391] width 191 height 30
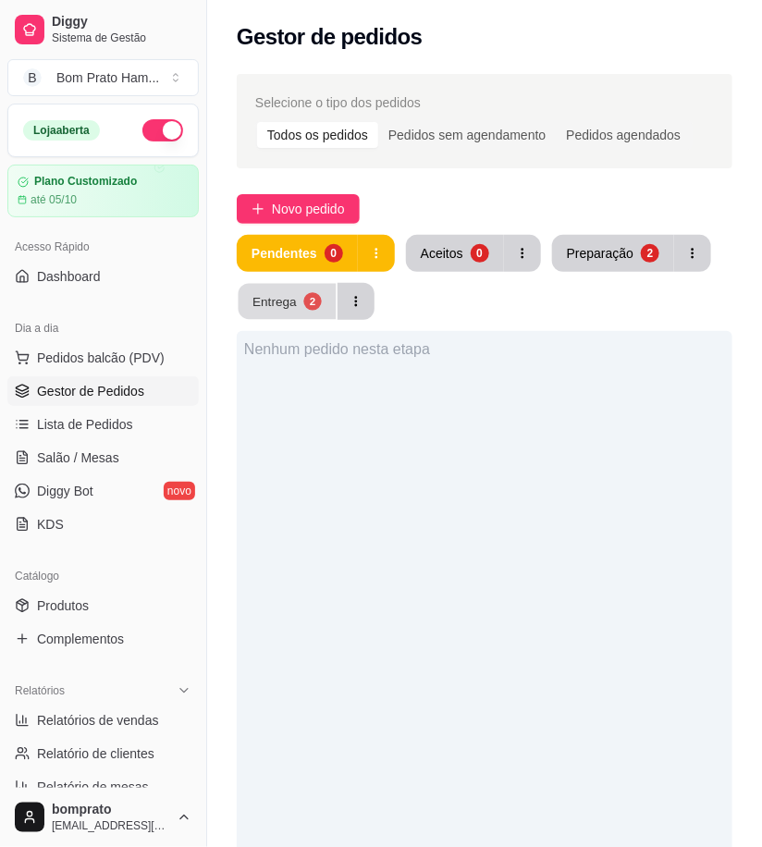
click at [325, 305] on button "Entrega 2" at bounding box center [288, 302] width 98 height 36
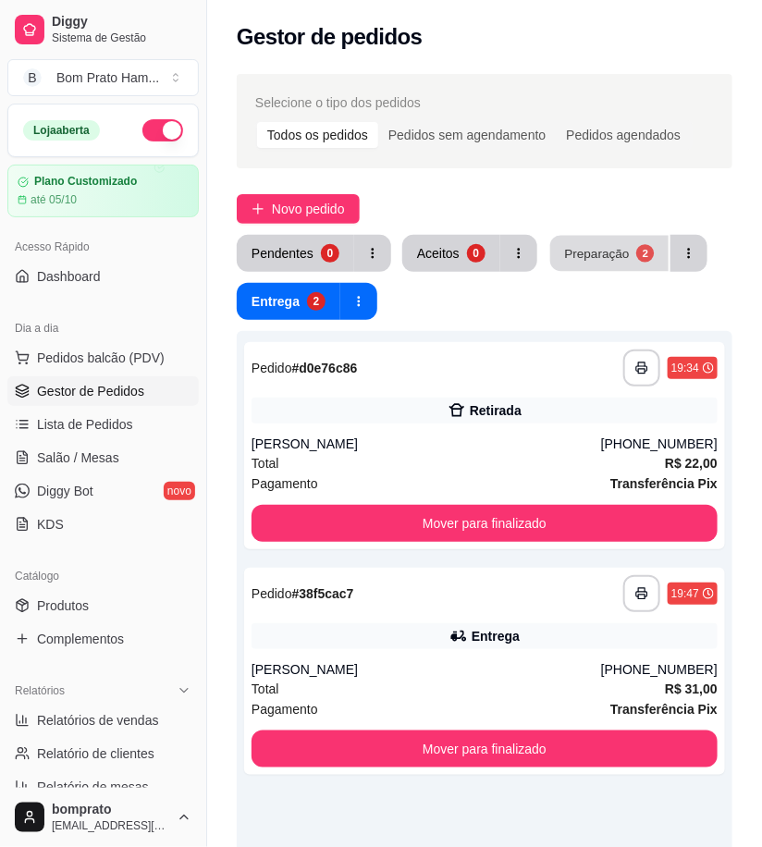
click at [588, 264] on button "Preparação 2" at bounding box center [609, 254] width 118 height 36
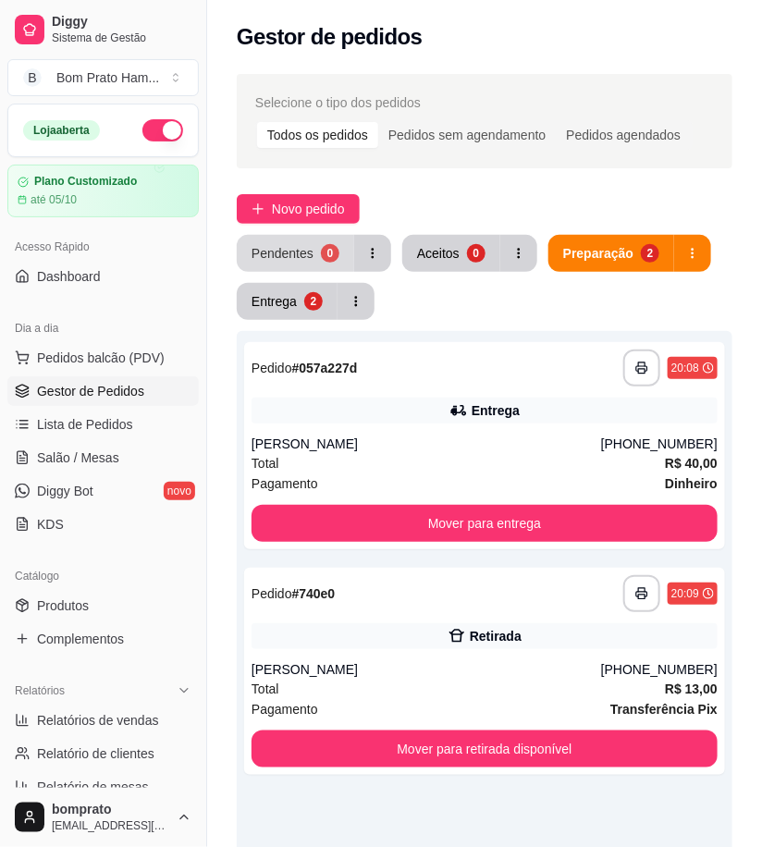
click at [333, 257] on div "0" at bounding box center [330, 253] width 18 height 18
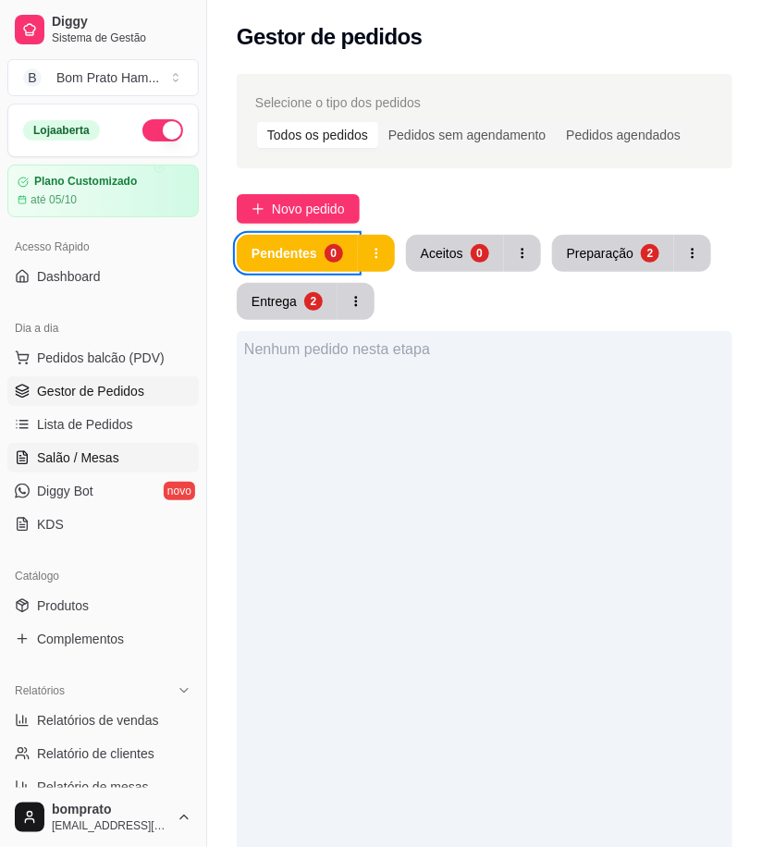
click at [98, 456] on span "Salão / Mesas" at bounding box center [78, 457] width 82 height 18
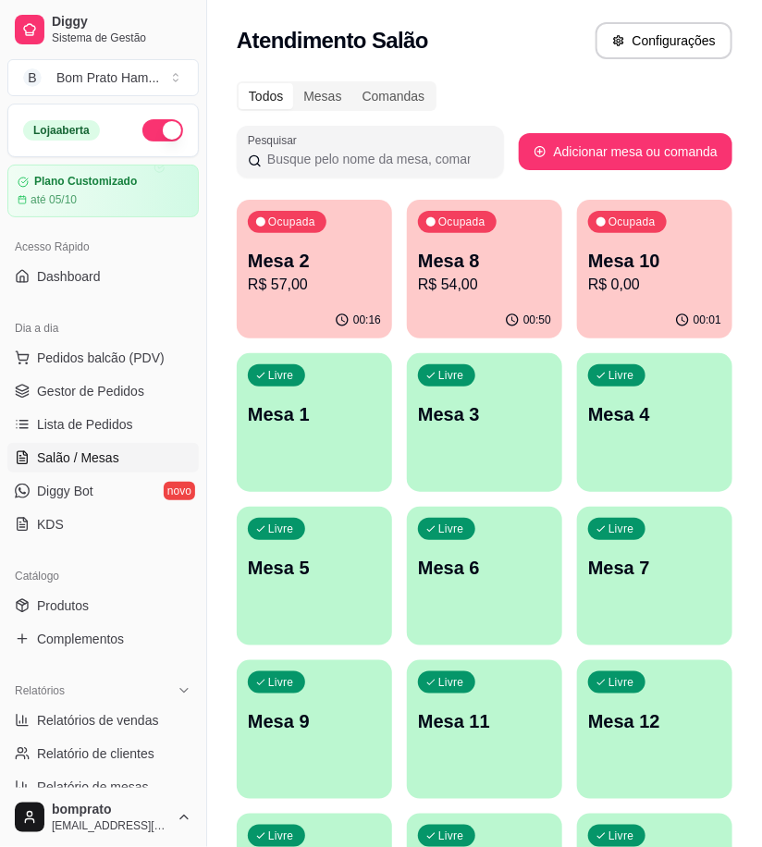
click at [351, 298] on div "Ocupada Mesa 2 R$ 57,00" at bounding box center [314, 251] width 155 height 103
click at [497, 280] on p "R$ 54,00" at bounding box center [484, 284] width 129 height 21
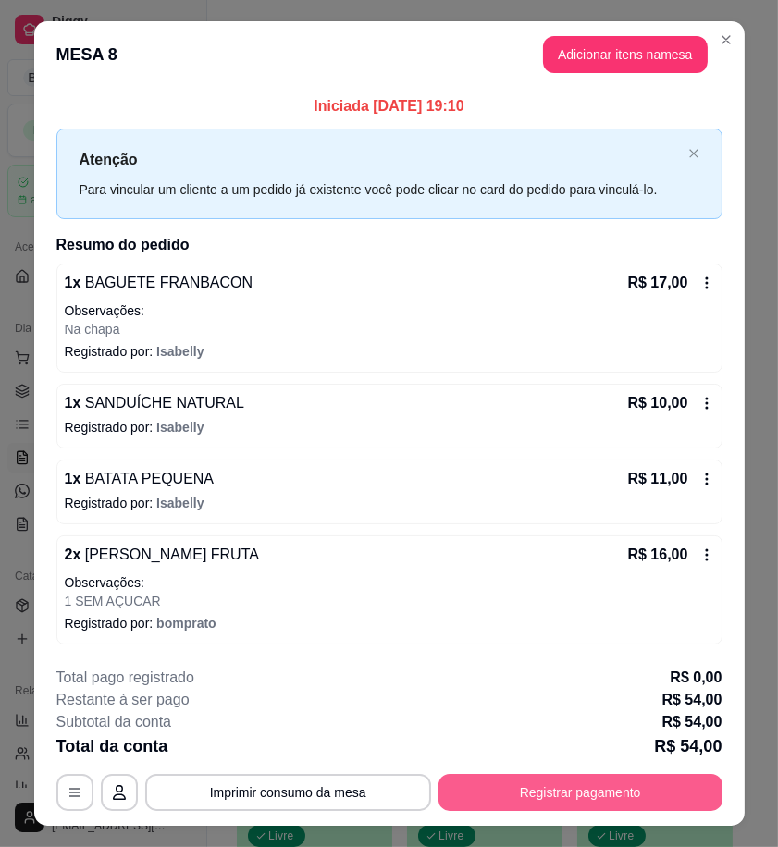
click at [632, 797] on button "Registrar pagamento" at bounding box center [580, 792] width 284 height 37
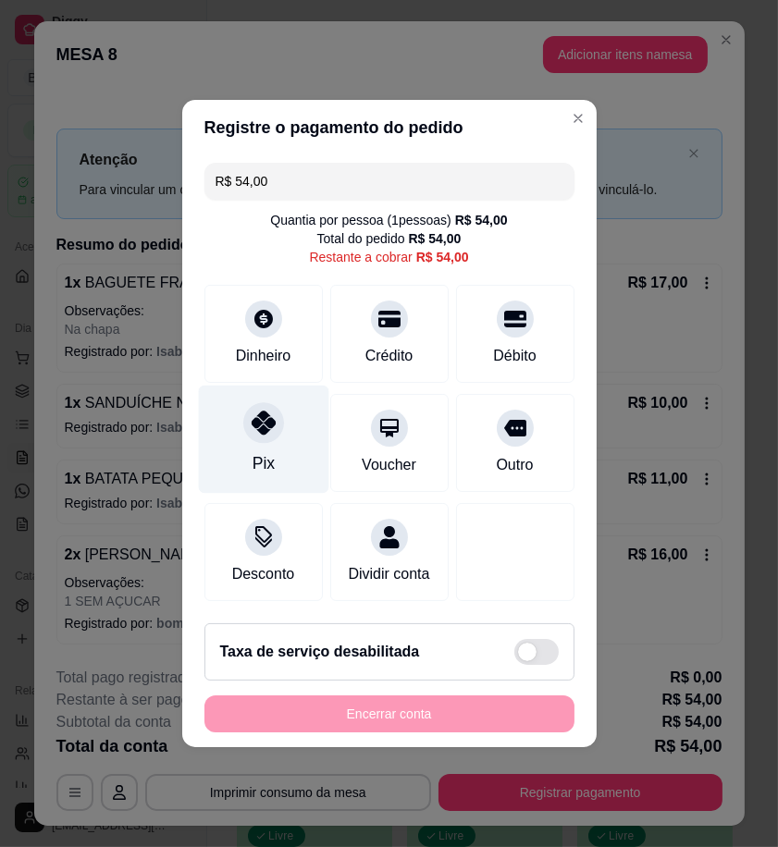
click at [288, 455] on div "Pix" at bounding box center [263, 440] width 130 height 108
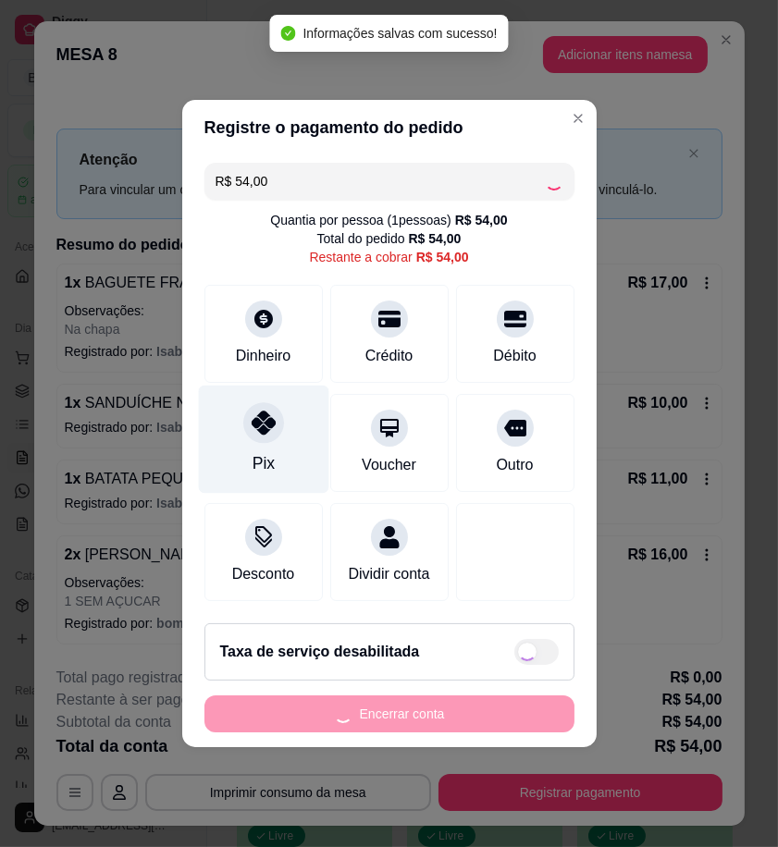
type input "R$ 0,00"
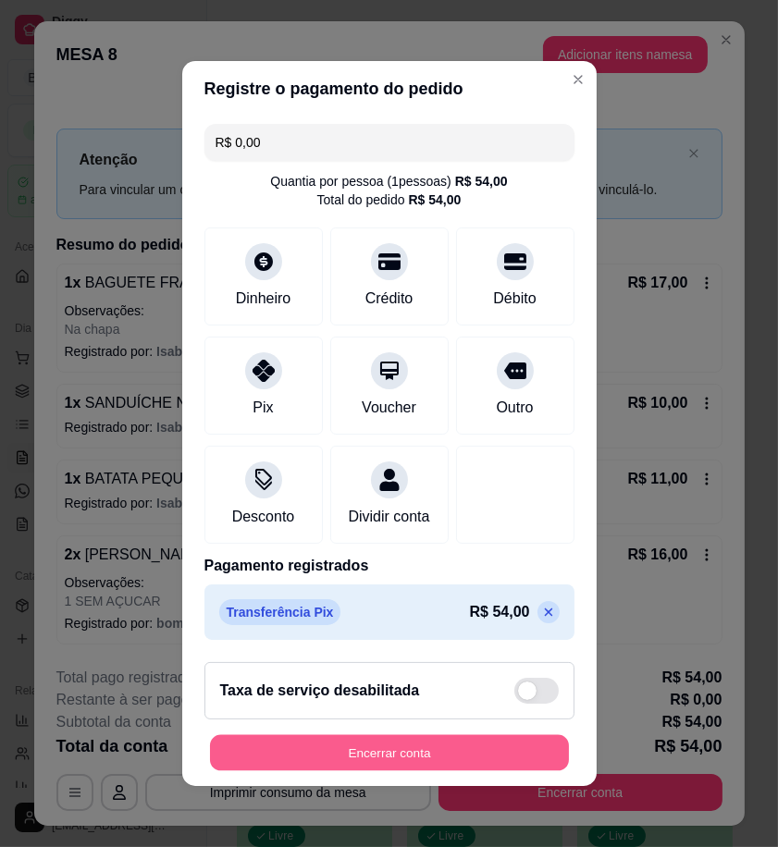
click at [520, 746] on button "Encerrar conta" at bounding box center [389, 753] width 359 height 36
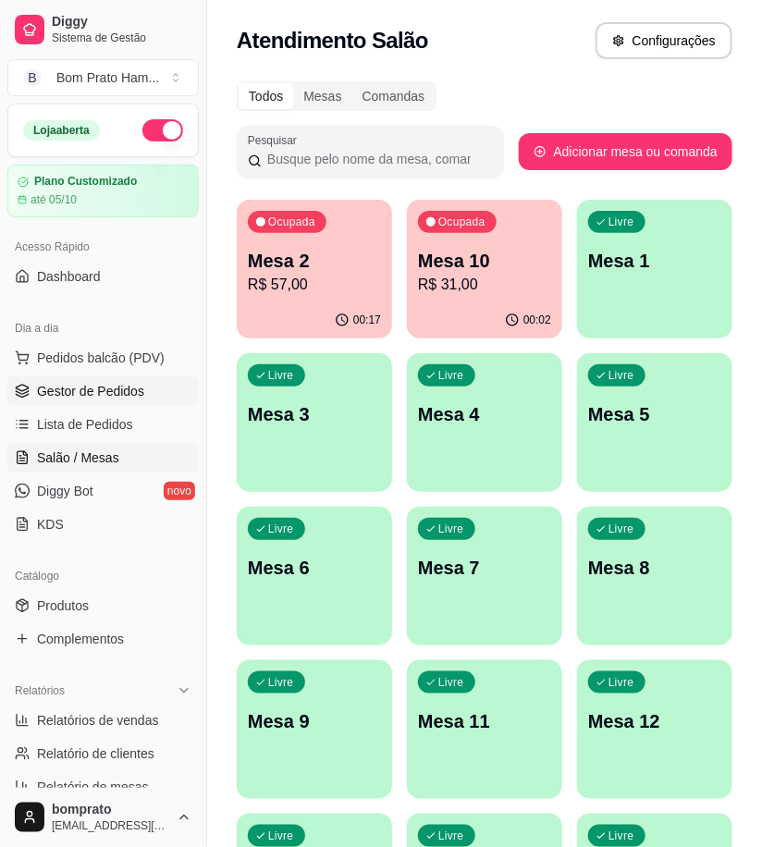
click at [137, 395] on span "Gestor de Pedidos" at bounding box center [90, 391] width 107 height 18
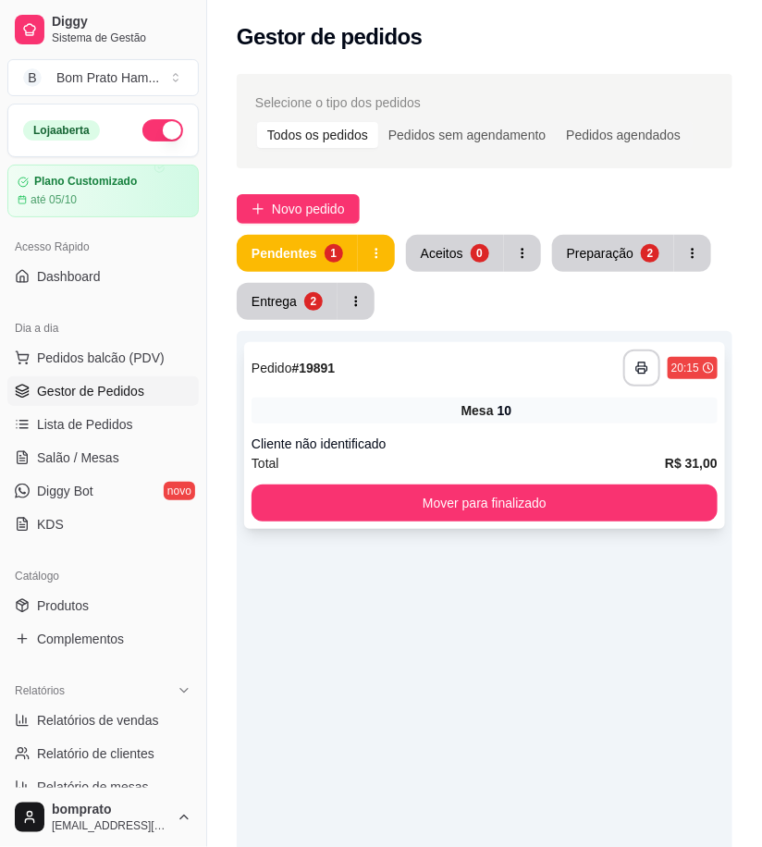
click at [395, 402] on div "Mesa 10" at bounding box center [485, 411] width 466 height 26
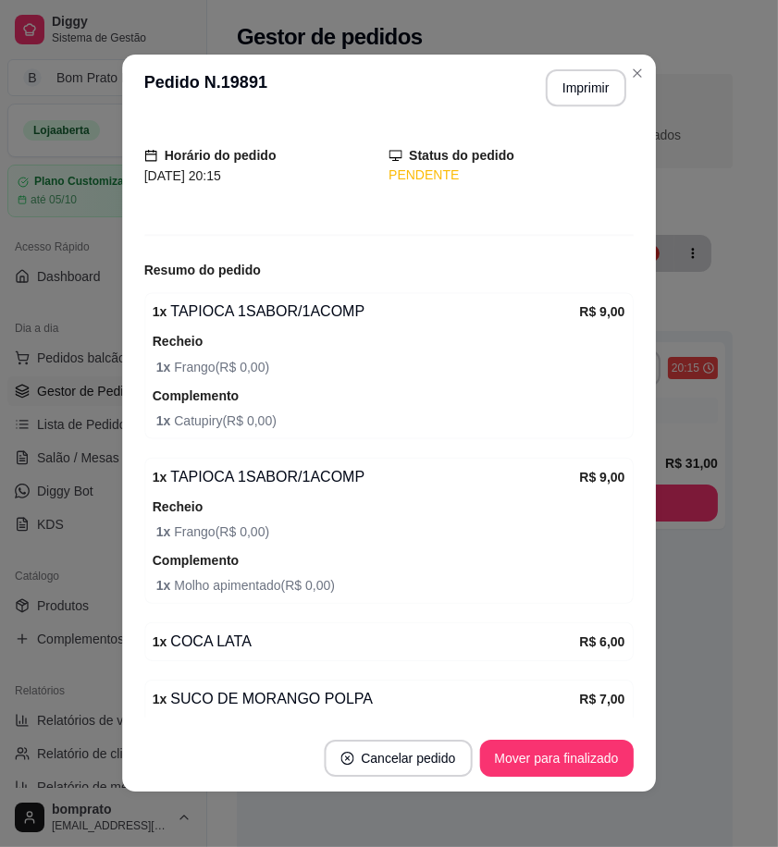
scroll to position [279, 0]
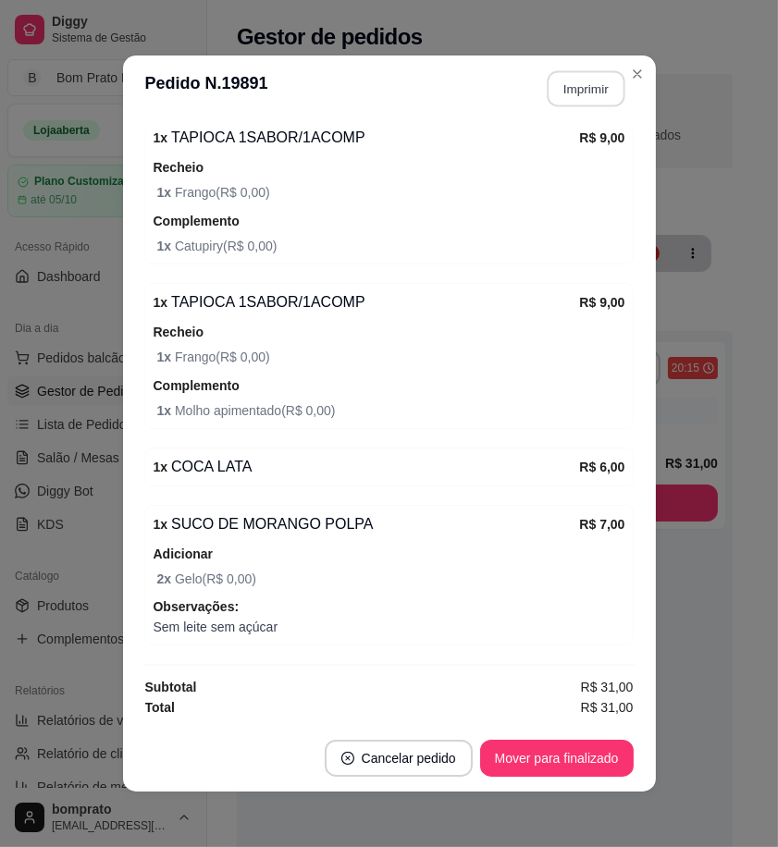
click at [585, 104] on button "Imprimir" at bounding box center [585, 89] width 78 height 36
click at [611, 767] on button "Mover para finalizado" at bounding box center [556, 759] width 149 height 36
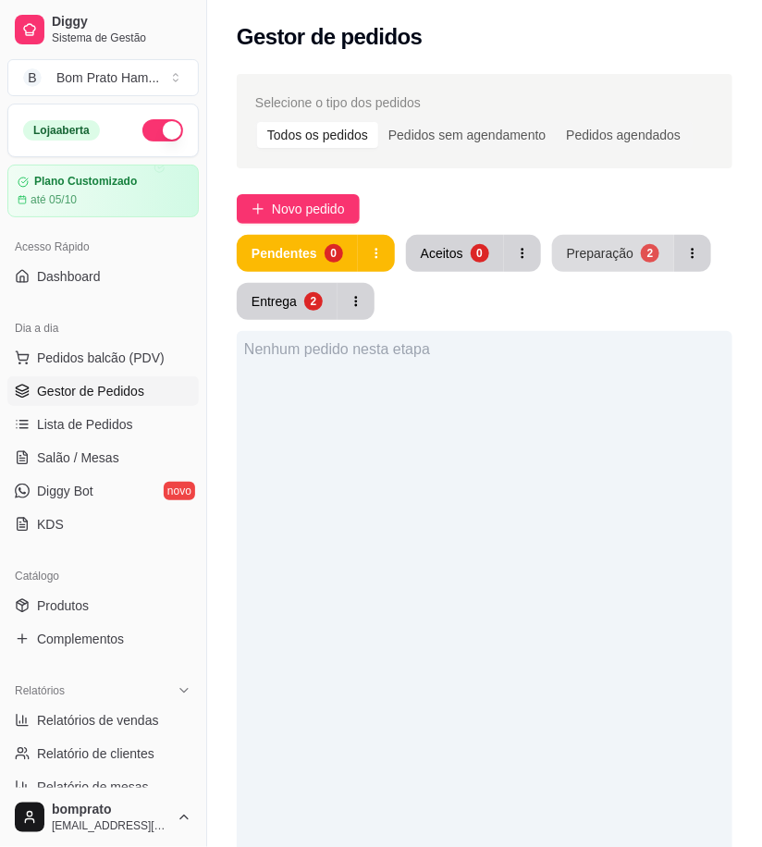
click at [649, 247] on div "2" at bounding box center [650, 253] width 18 height 18
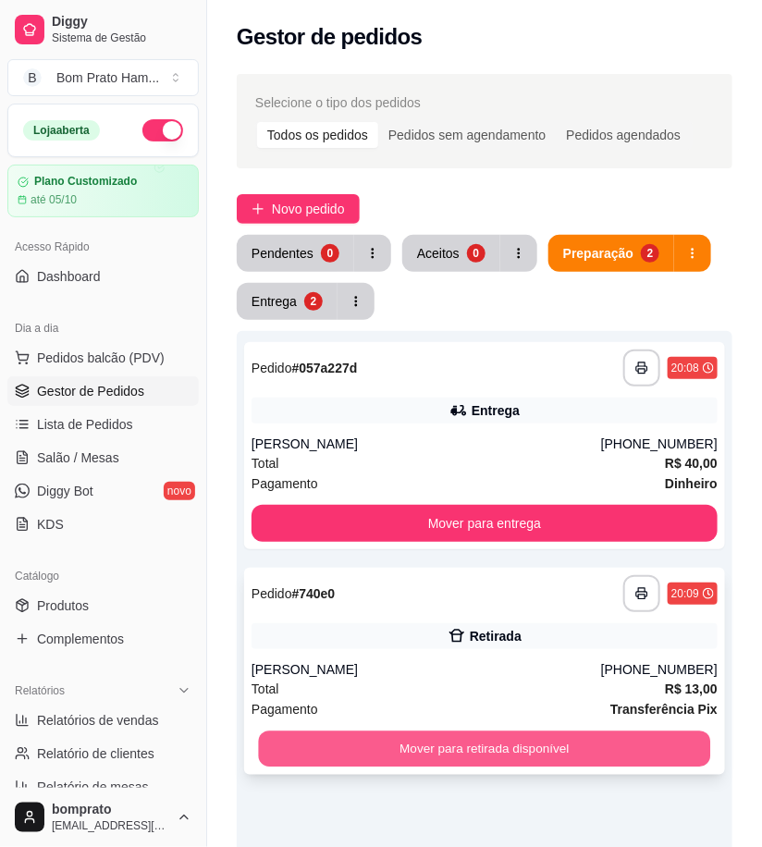
click at [631, 740] on button "Mover para retirada disponível" at bounding box center [485, 749] width 452 height 36
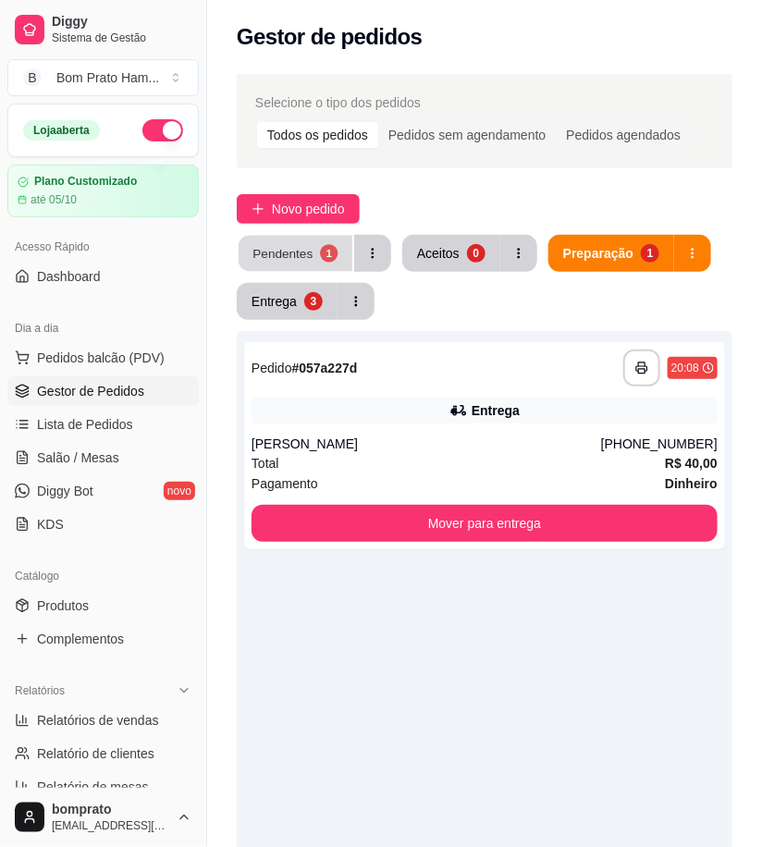
click at [278, 256] on div "Pendentes" at bounding box center [282, 253] width 60 height 18
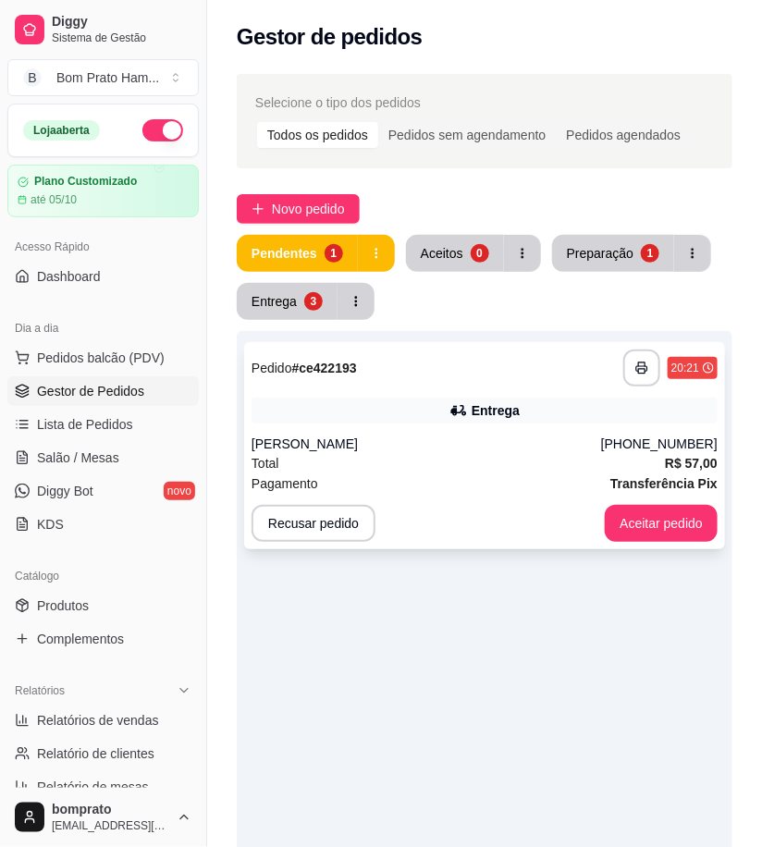
click at [410, 395] on div "**********" at bounding box center [484, 445] width 481 height 207
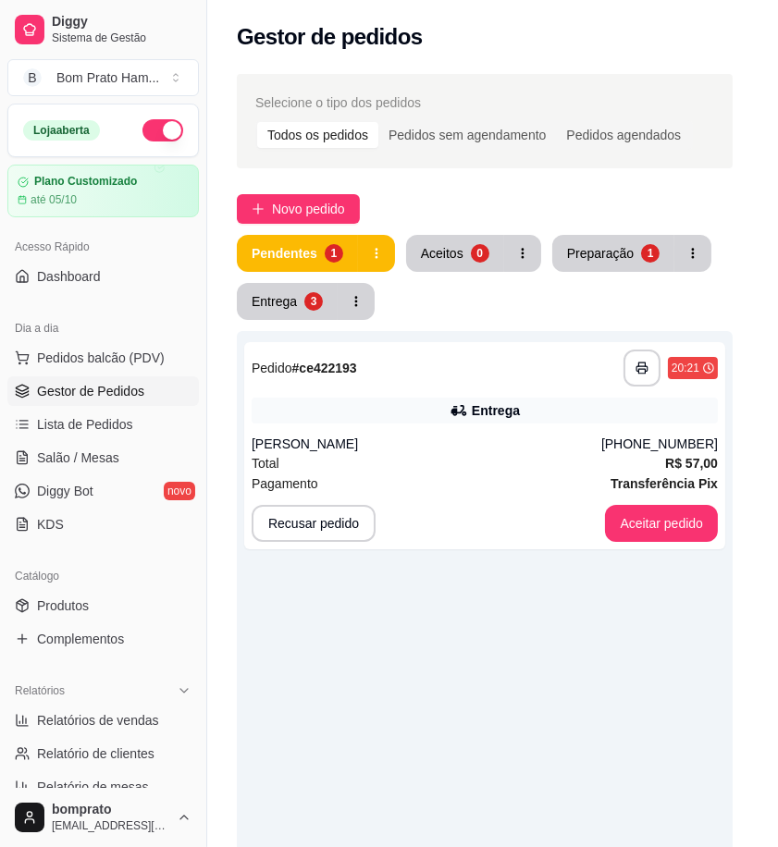
scroll to position [300, 0]
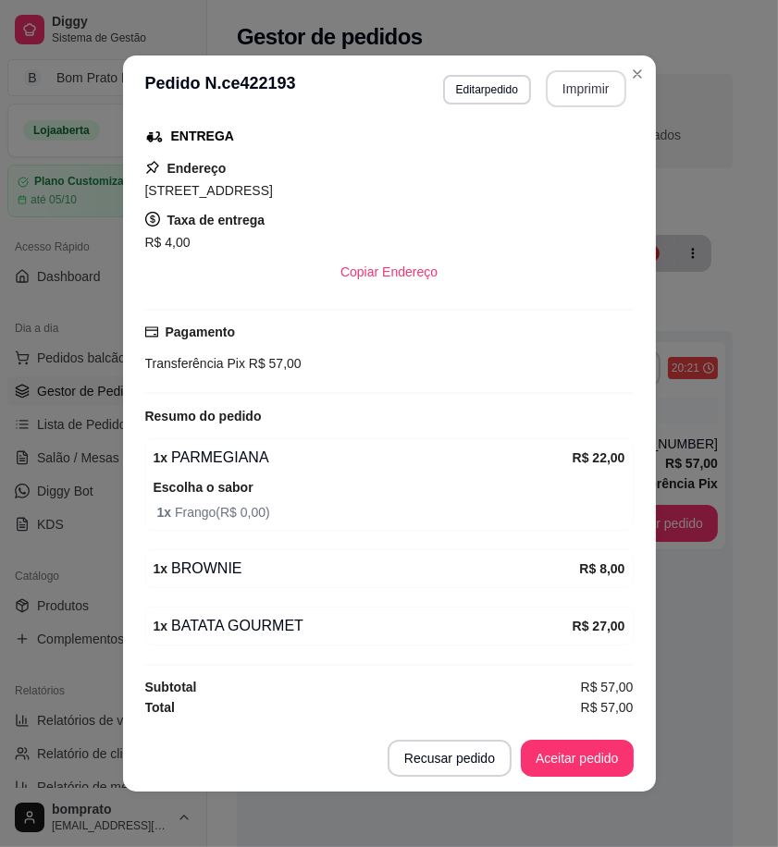
click at [546, 88] on button "Imprimir" at bounding box center [586, 88] width 80 height 37
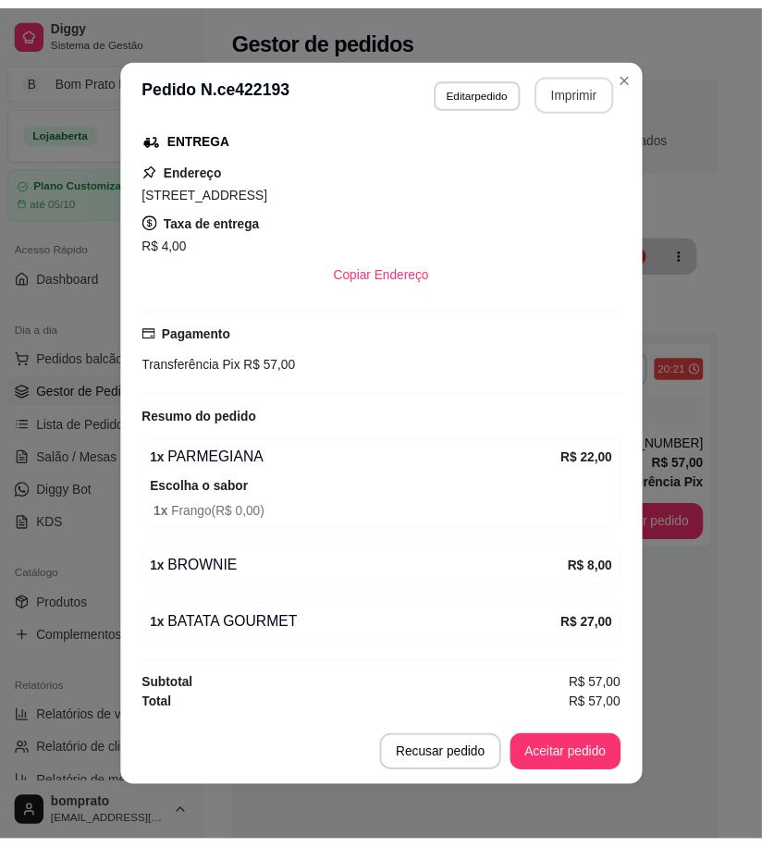
scroll to position [0, 0]
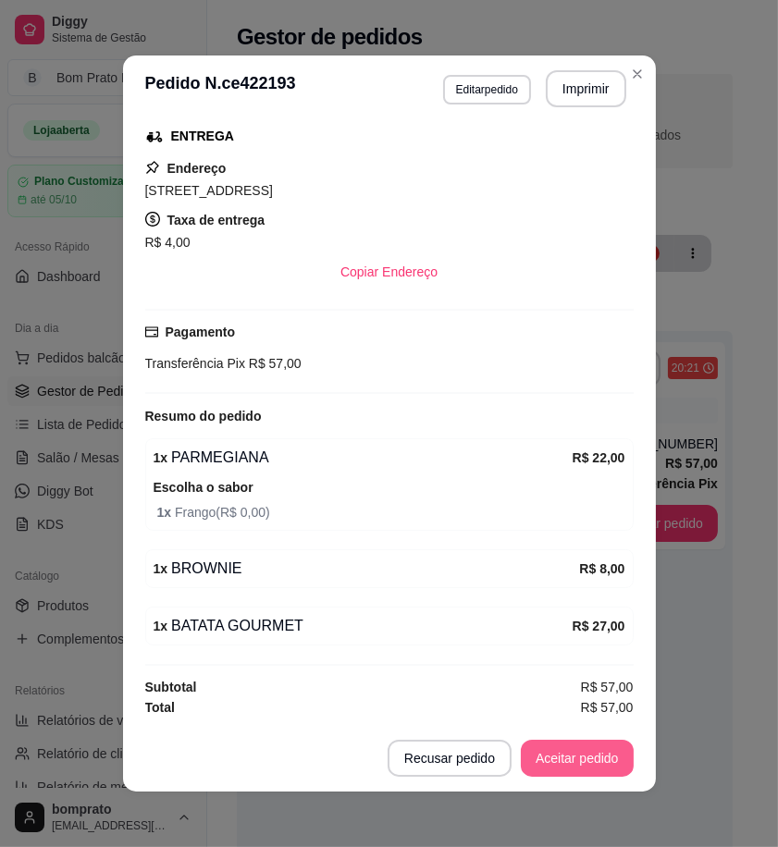
click at [583, 763] on button "Aceitar pedido" at bounding box center [577, 758] width 113 height 37
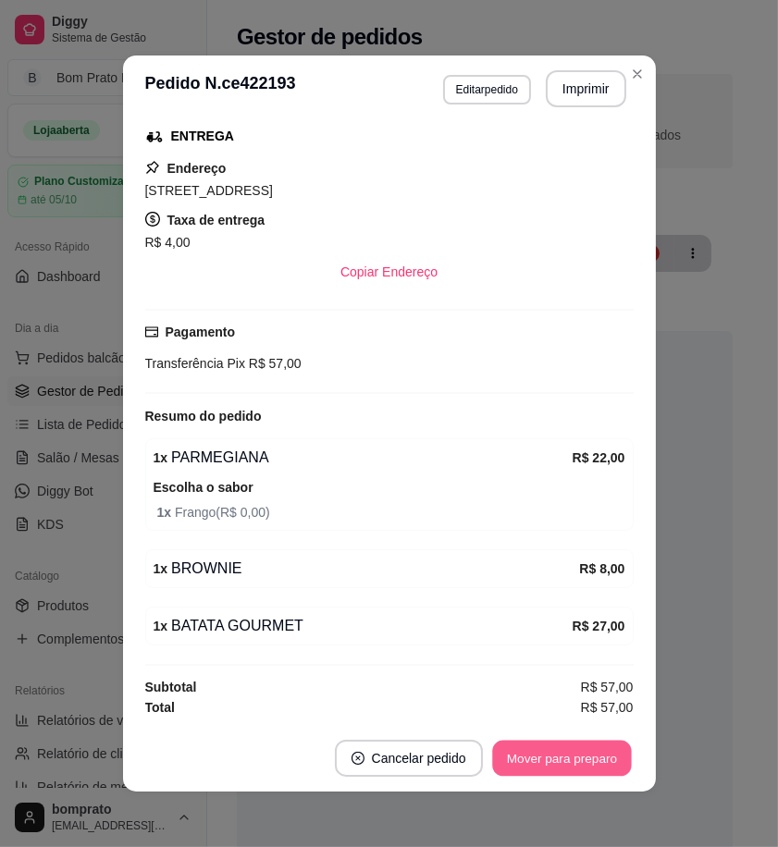
click at [583, 763] on button "Mover para preparo" at bounding box center [561, 759] width 139 height 36
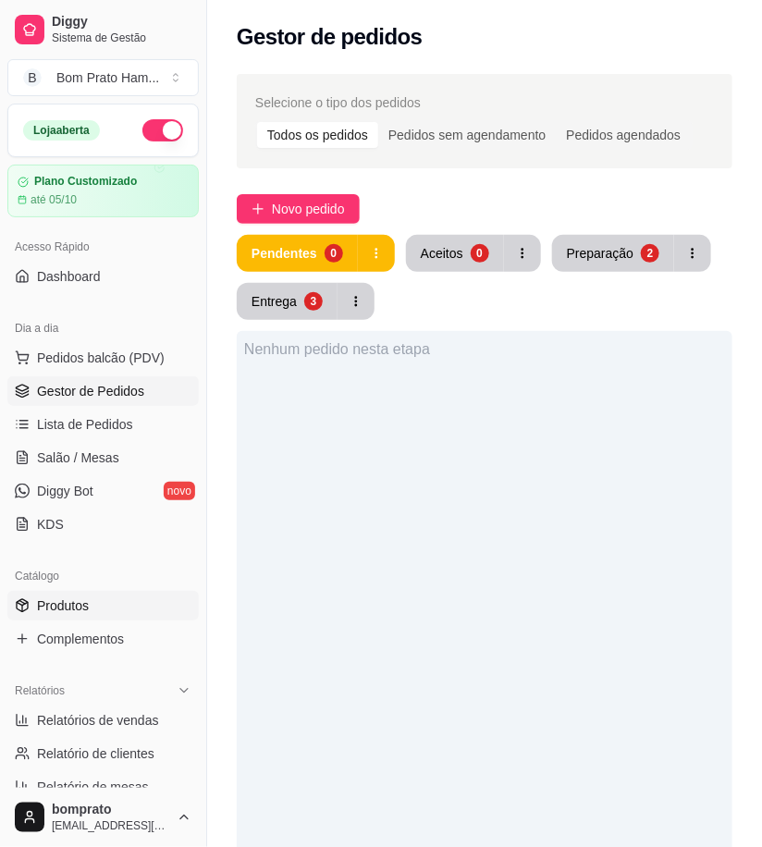
click at [128, 608] on link "Produtos" at bounding box center [102, 606] width 191 height 30
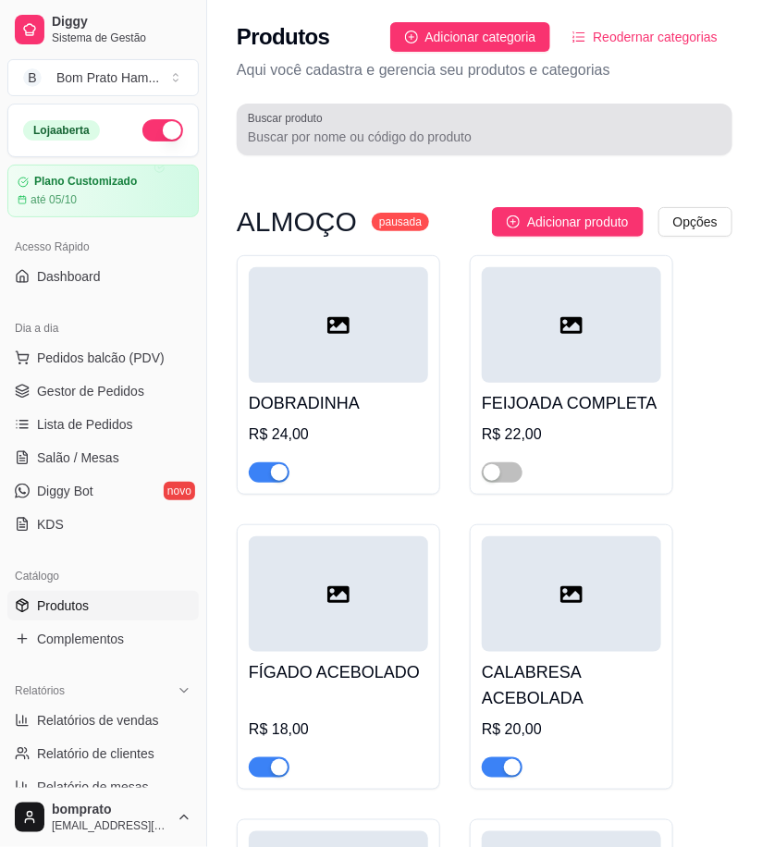
click at [382, 140] on input "Buscar produto" at bounding box center [484, 137] width 473 height 18
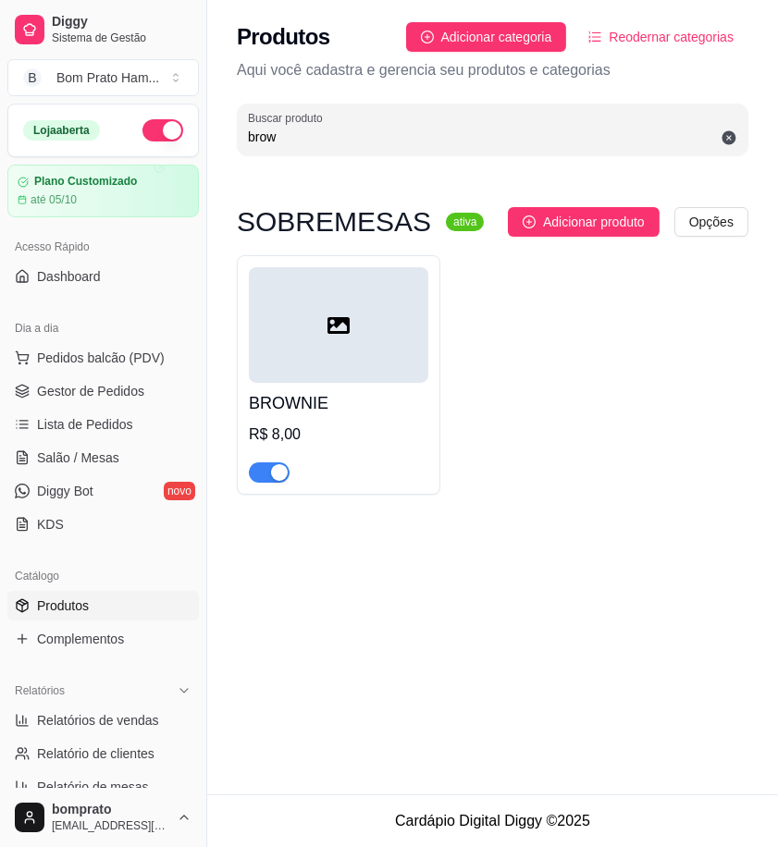
type input "brow"
click at [269, 473] on button "button" at bounding box center [269, 472] width 41 height 20
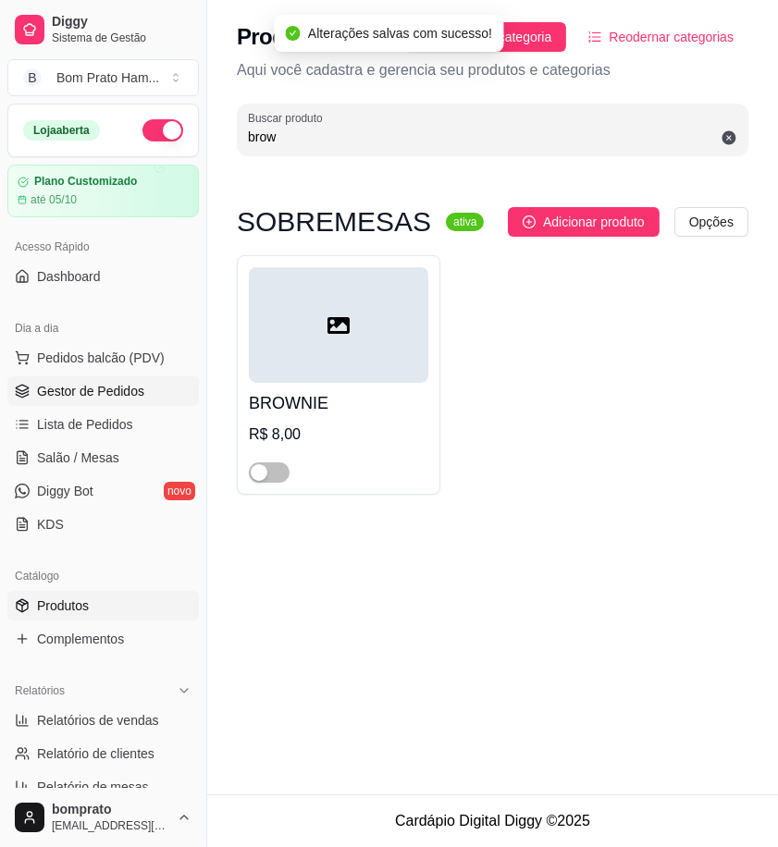
click at [122, 386] on span "Gestor de Pedidos" at bounding box center [90, 391] width 107 height 18
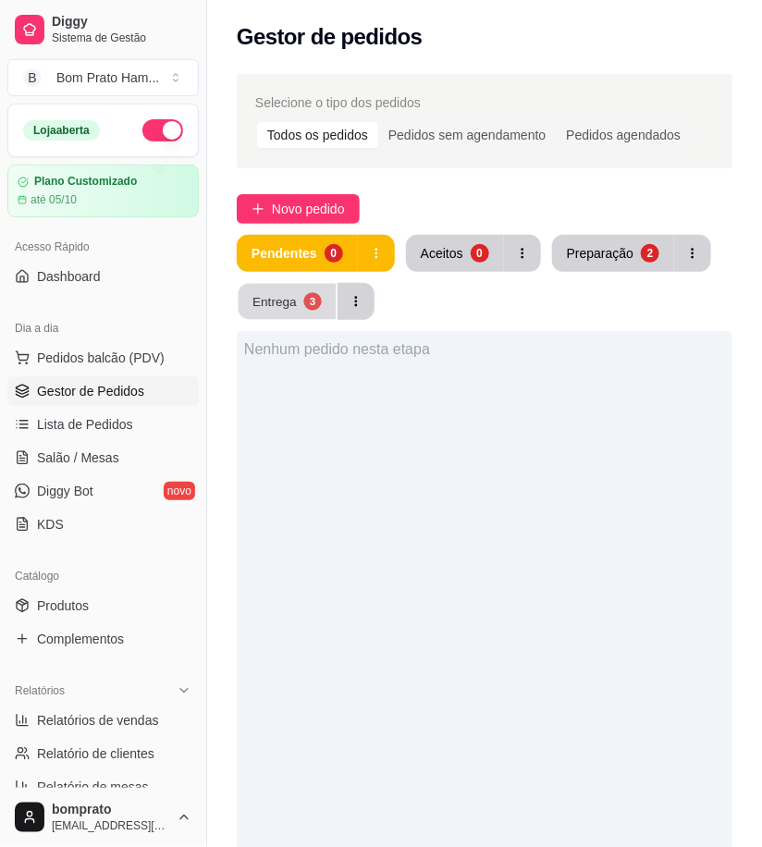
click at [273, 289] on button "Entrega 3" at bounding box center [288, 302] width 98 height 36
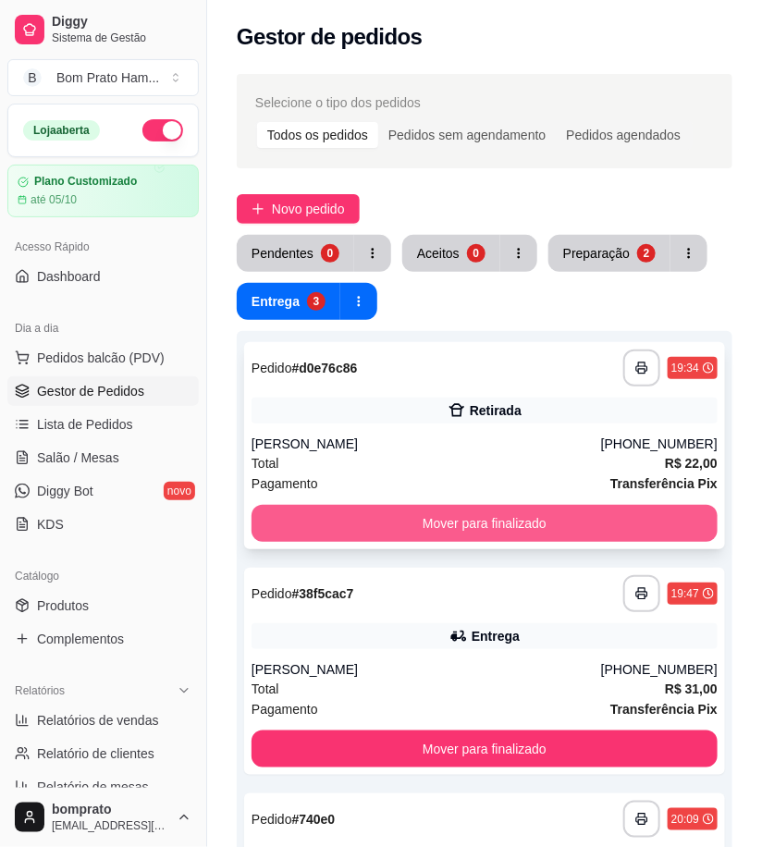
click at [505, 522] on button "Mover para finalizado" at bounding box center [485, 523] width 466 height 37
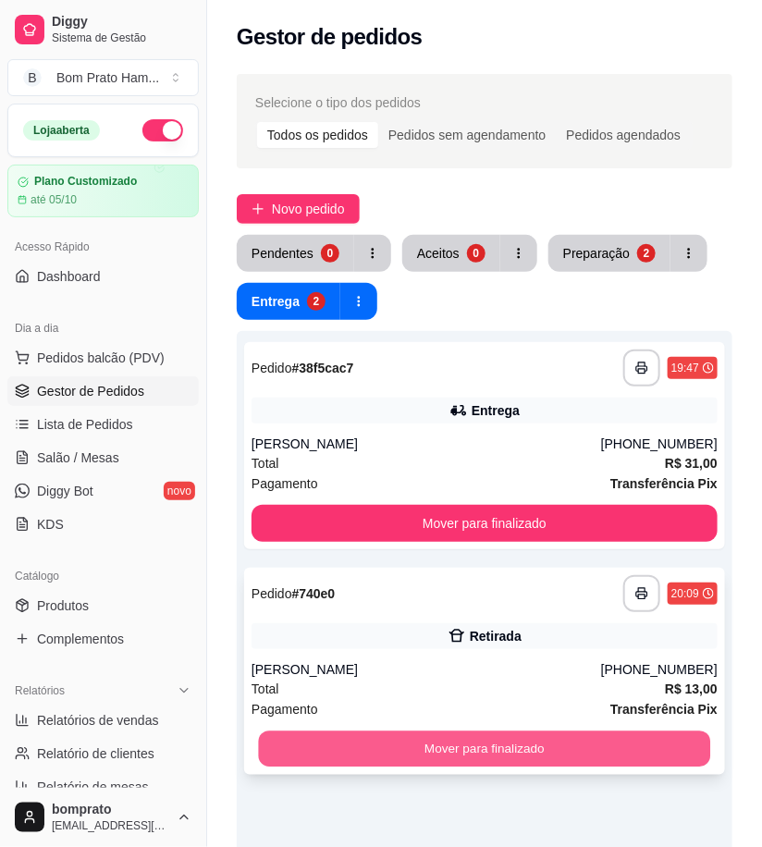
click at [528, 752] on button "Mover para finalizado" at bounding box center [485, 749] width 452 height 36
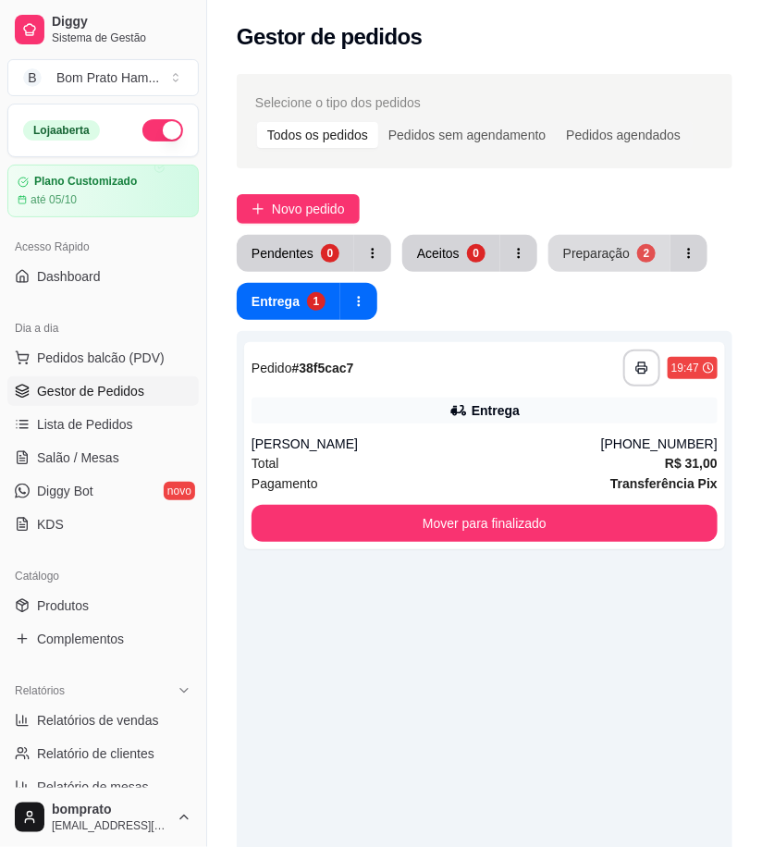
click at [580, 256] on div "Preparação" at bounding box center [596, 253] width 67 height 18
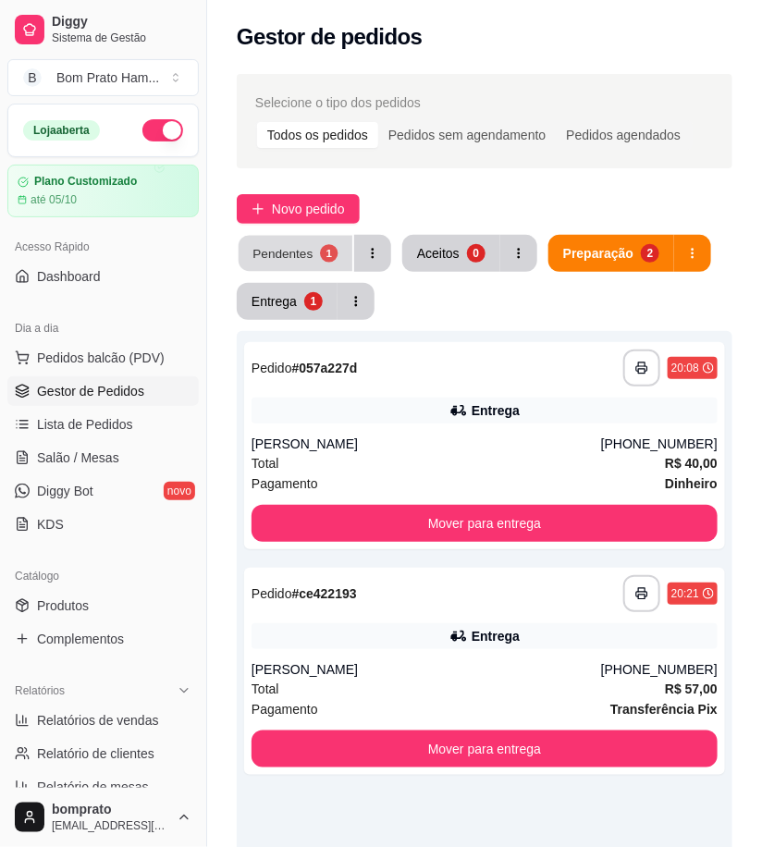
click at [305, 252] on div "Pendentes" at bounding box center [282, 253] width 60 height 18
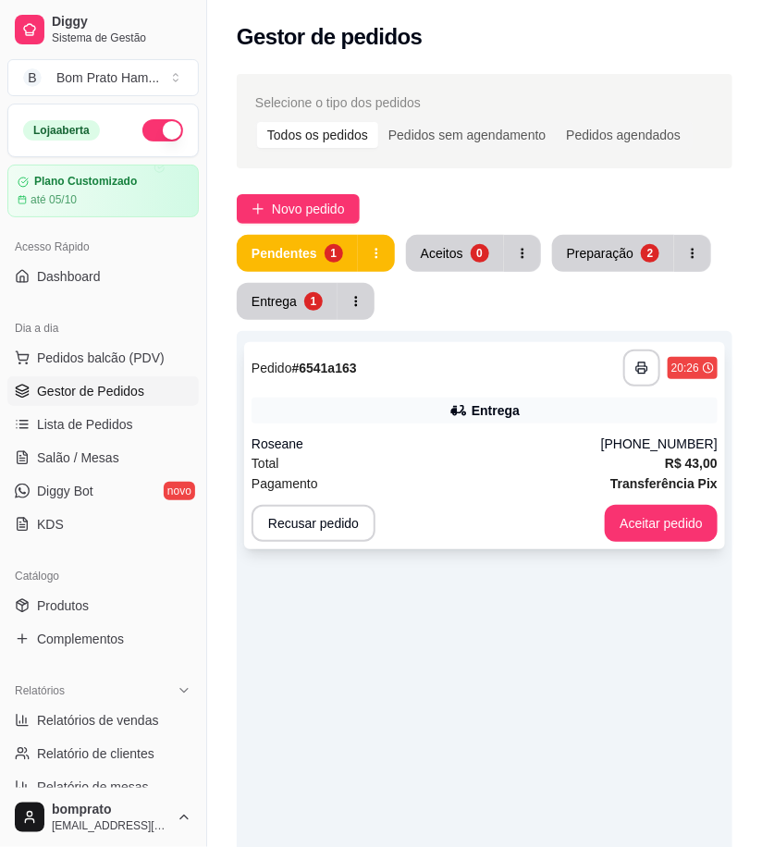
click at [513, 428] on div "**********" at bounding box center [484, 445] width 481 height 207
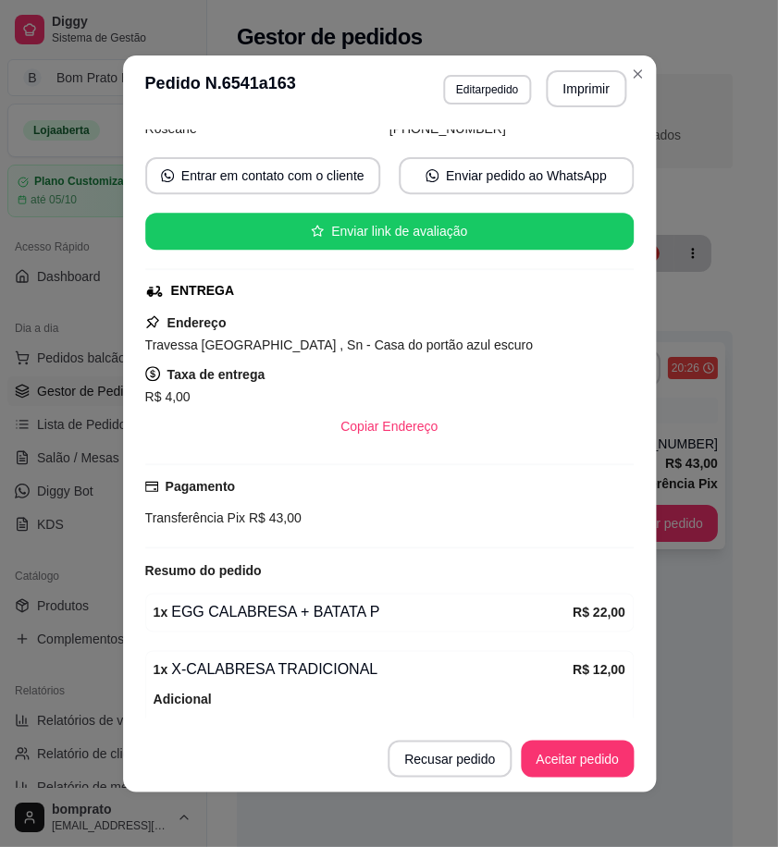
scroll to position [348, 0]
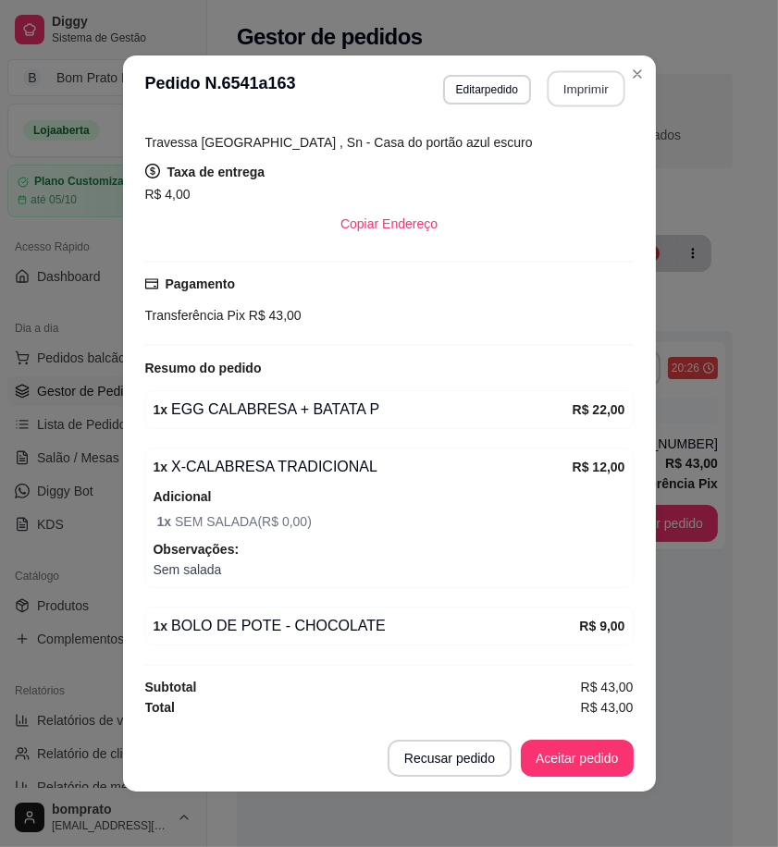
click at [589, 97] on button "Imprimir" at bounding box center [585, 89] width 78 height 36
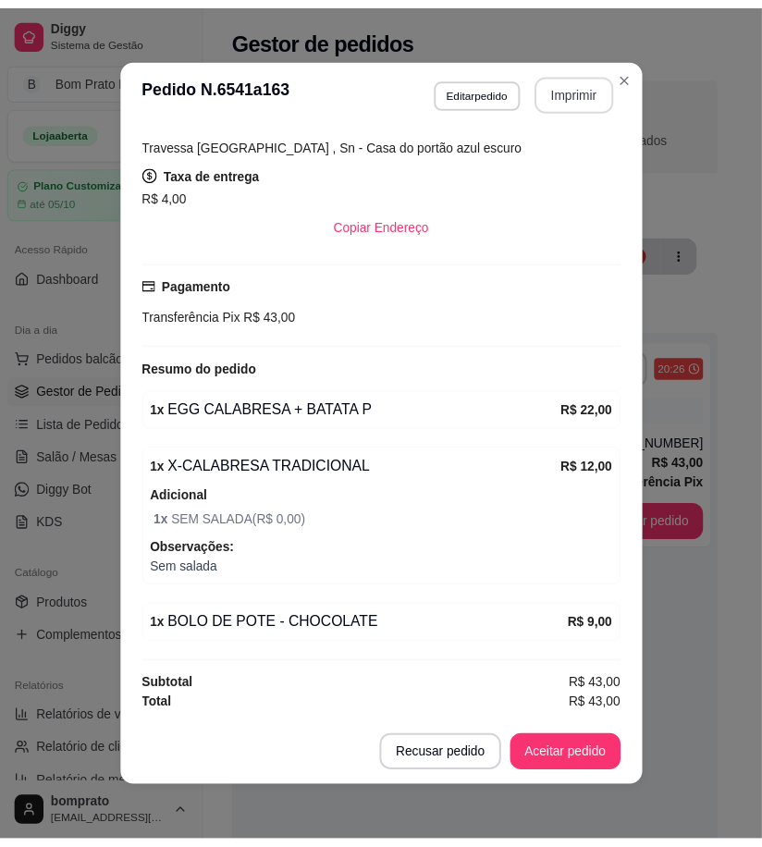
scroll to position [0, 0]
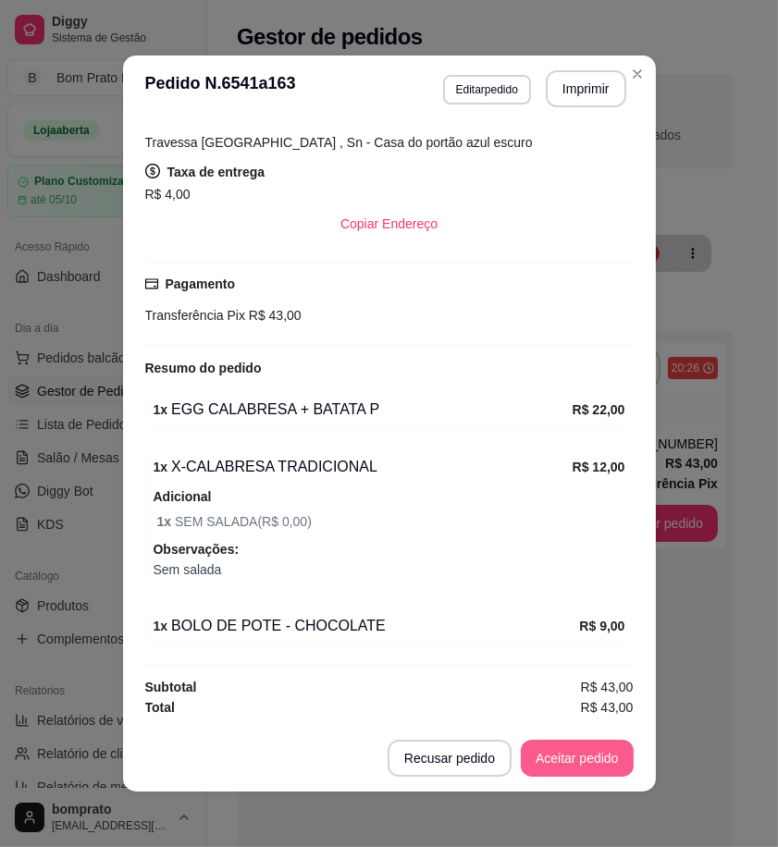
click at [586, 763] on button "Aceitar pedido" at bounding box center [577, 758] width 113 height 37
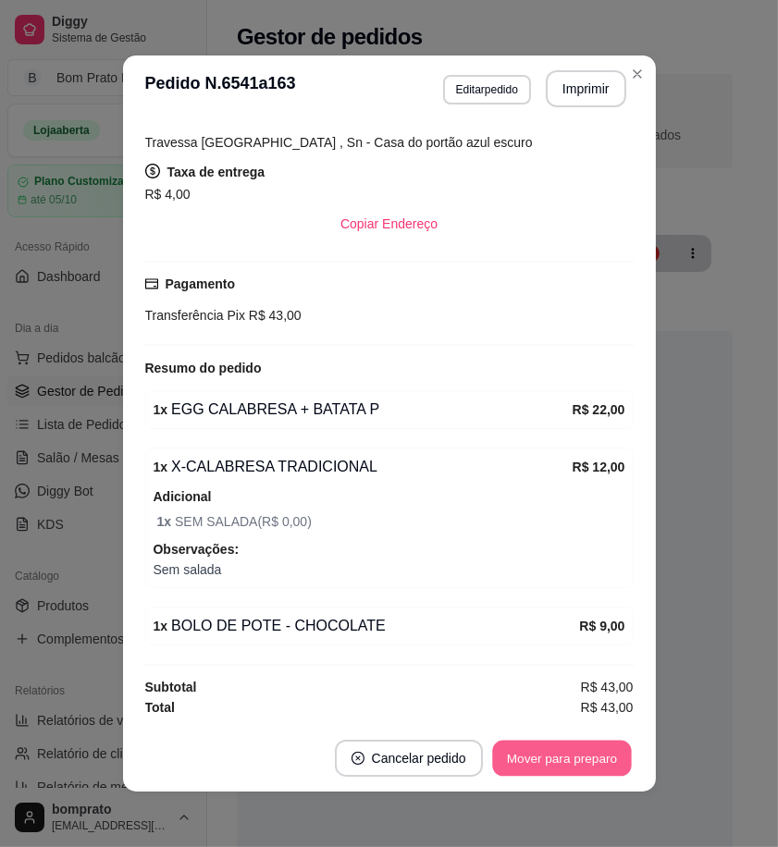
click at [585, 767] on button "Mover para preparo" at bounding box center [561, 759] width 139 height 36
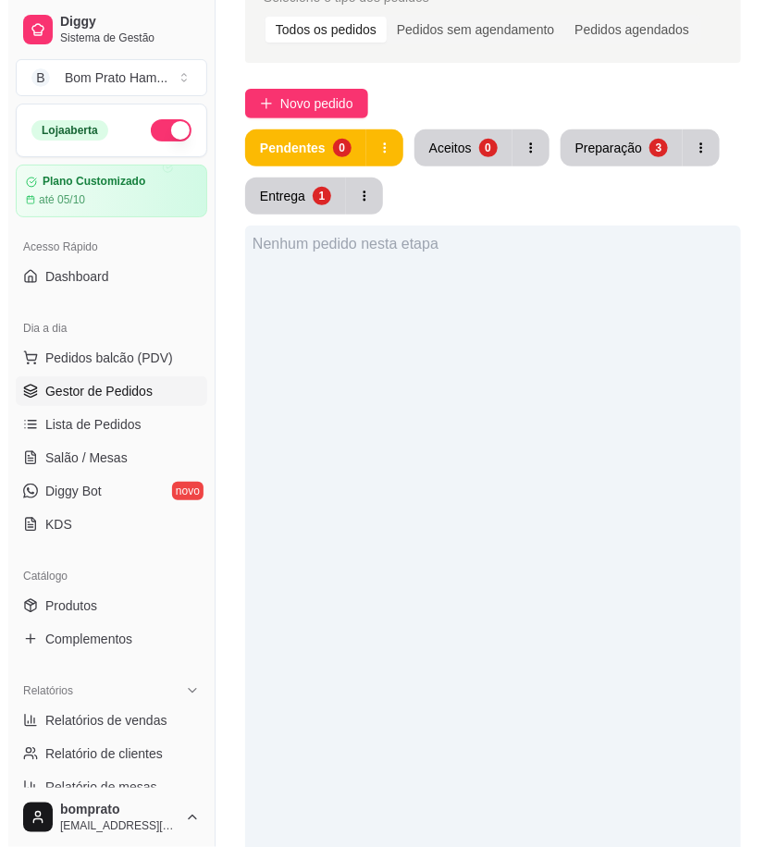
scroll to position [205, 0]
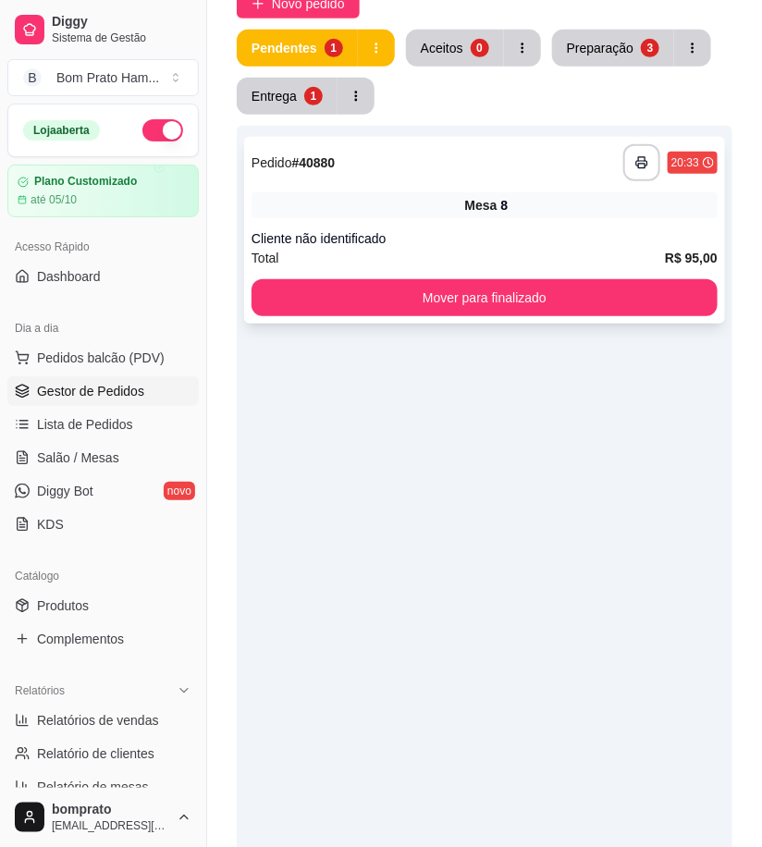
click at [538, 192] on div "Mesa 8" at bounding box center [485, 205] width 466 height 26
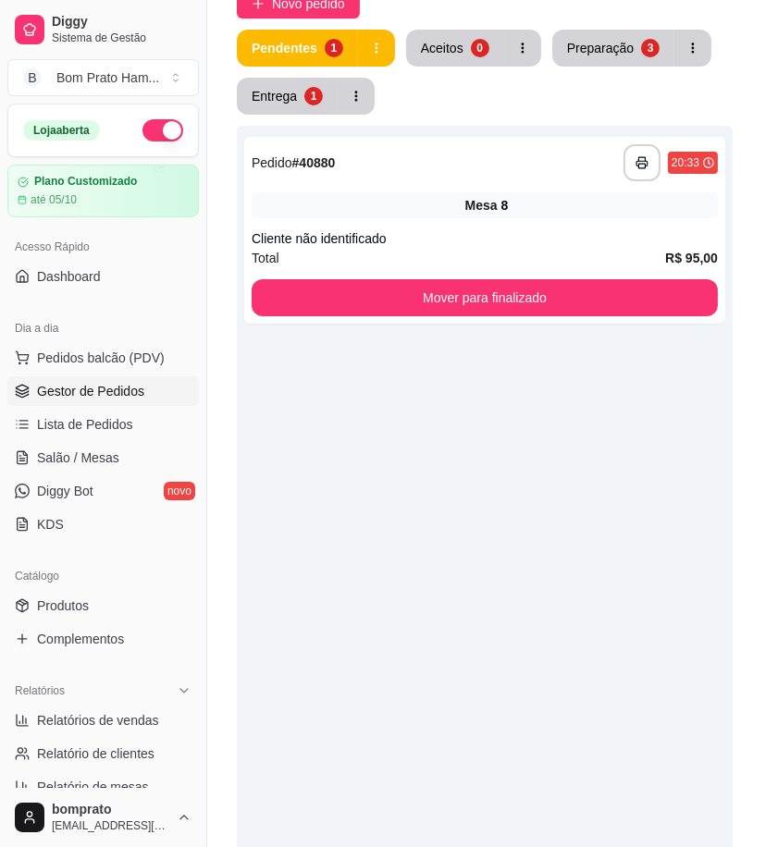
scroll to position [20, 0]
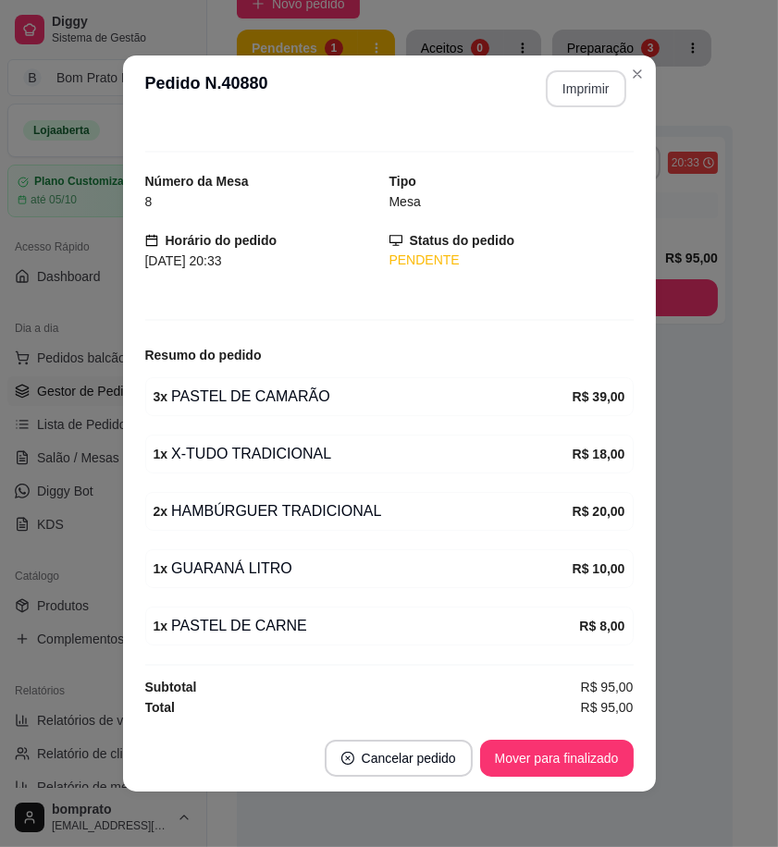
click at [597, 96] on button "Imprimir" at bounding box center [586, 88] width 80 height 37
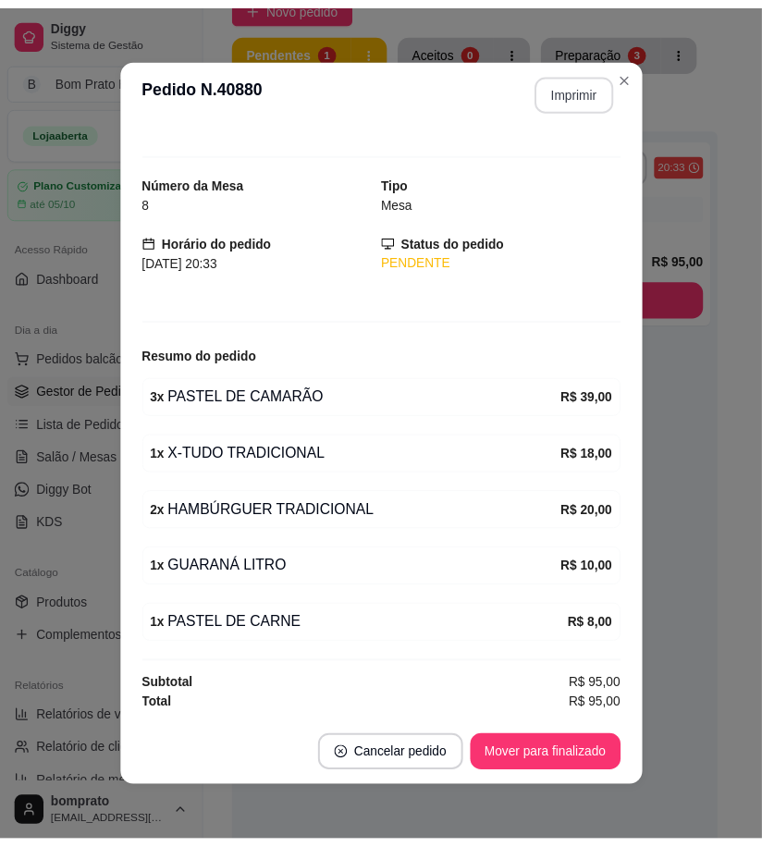
scroll to position [0, 0]
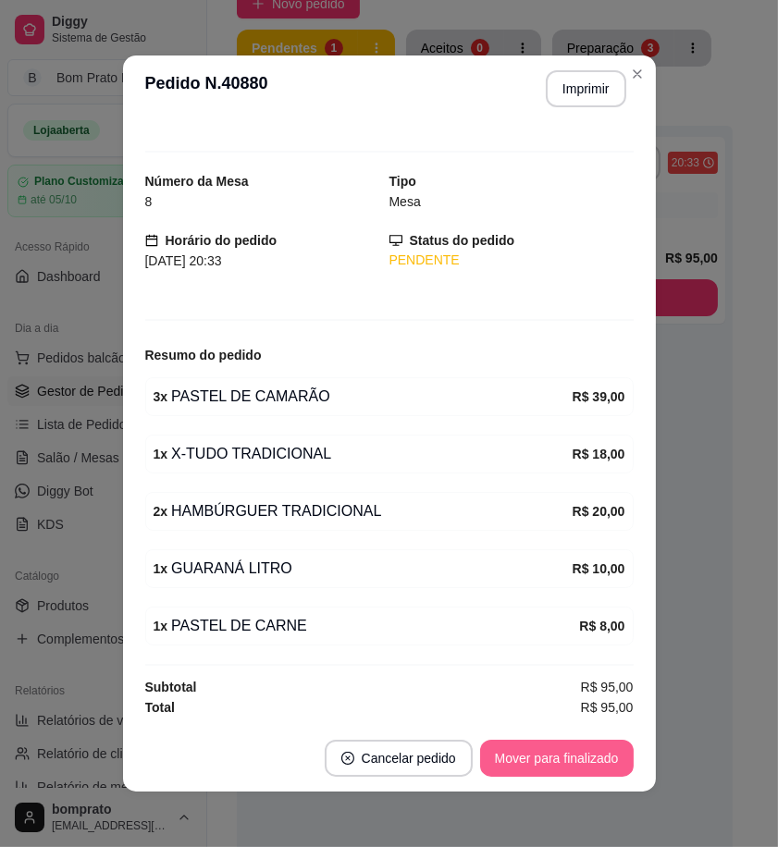
click at [596, 761] on button "Mover para finalizado" at bounding box center [556, 758] width 153 height 37
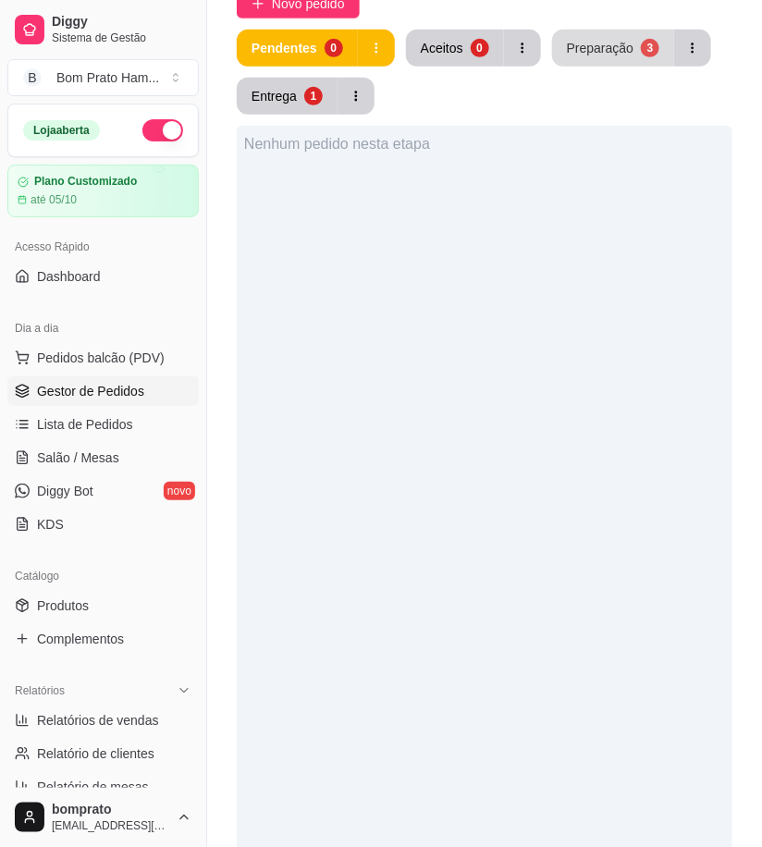
click at [580, 52] on div "Preparação" at bounding box center [600, 48] width 67 height 18
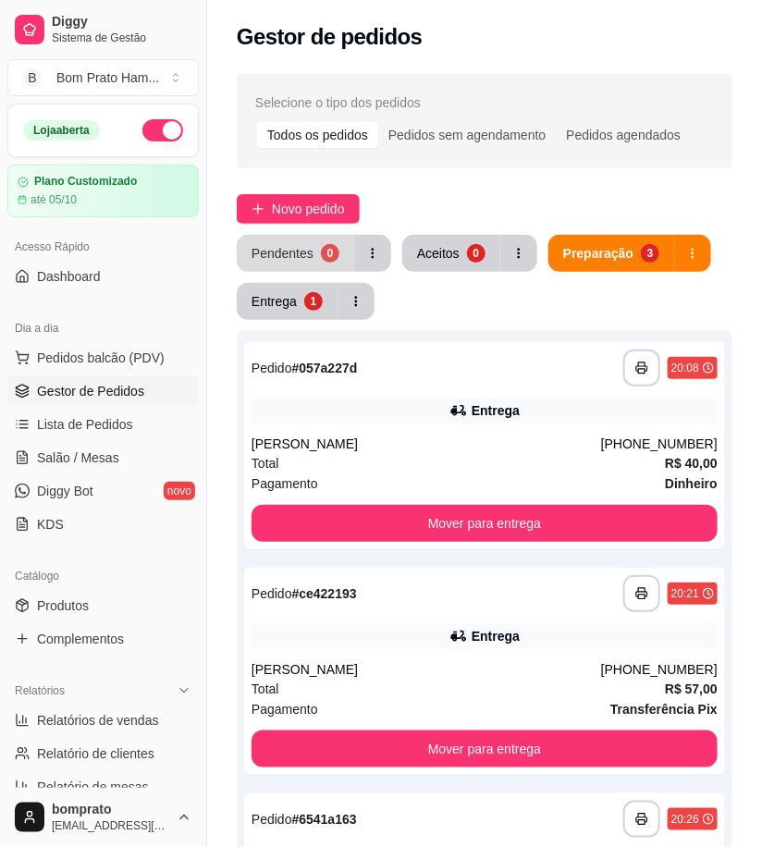
click at [326, 253] on div "0" at bounding box center [330, 253] width 18 height 18
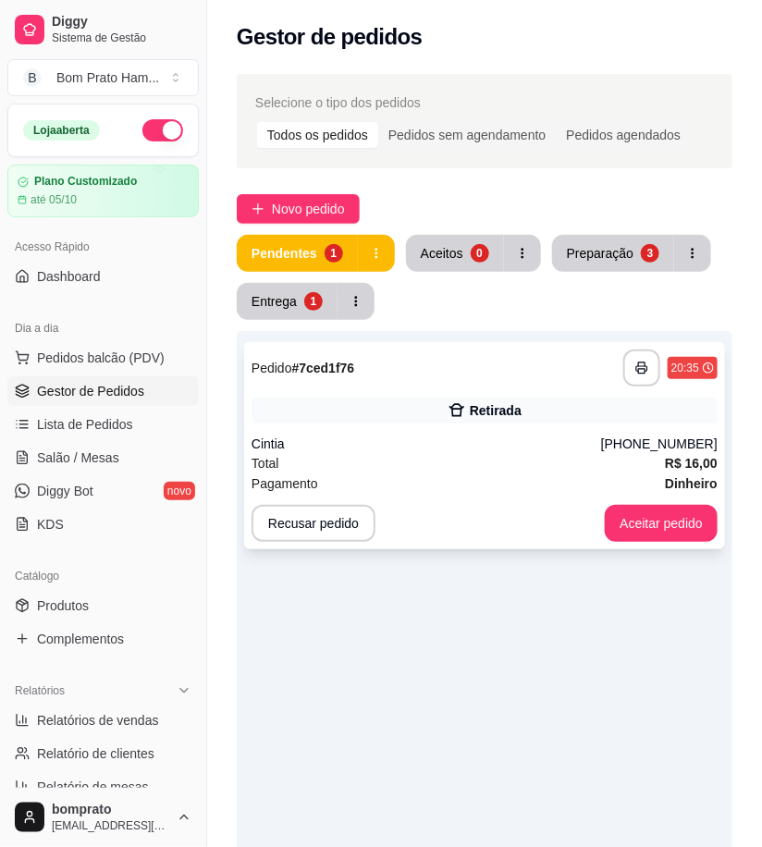
click at [380, 438] on div "Cintia" at bounding box center [427, 444] width 350 height 18
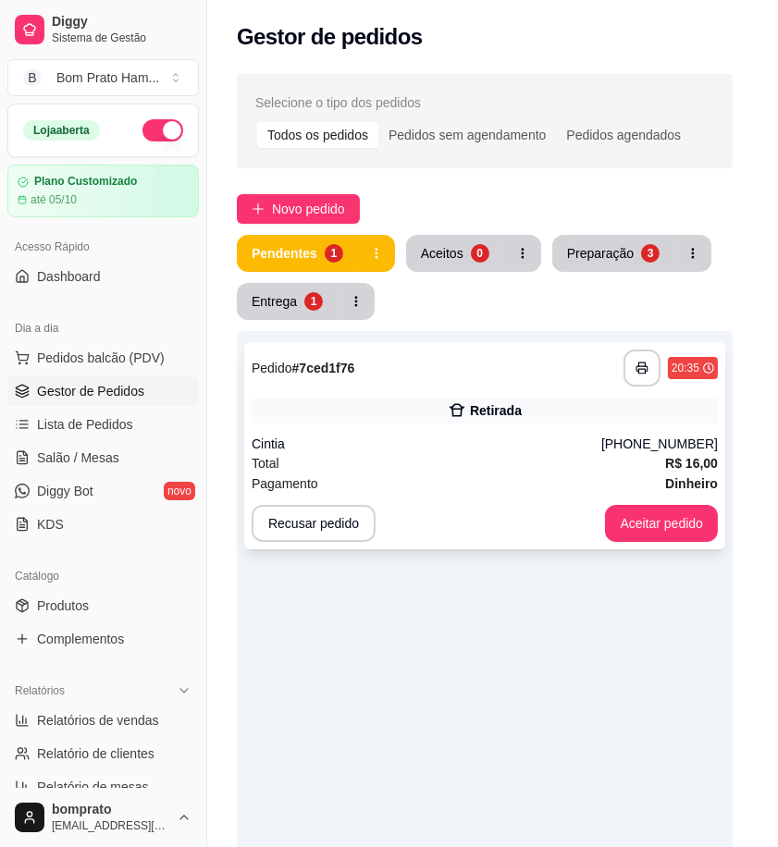
scroll to position [28, 0]
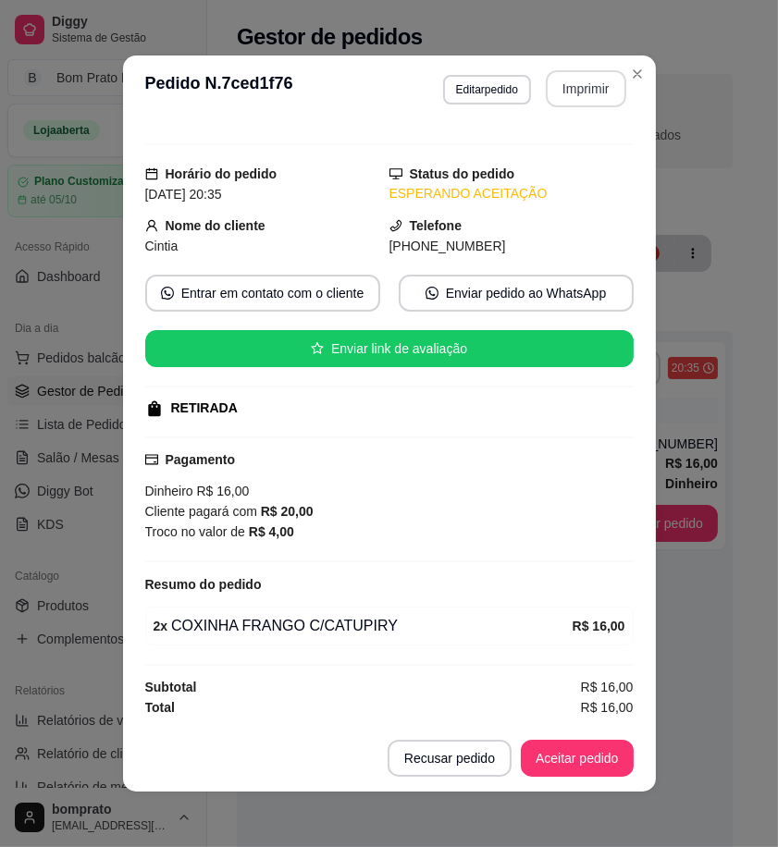
click at [578, 86] on button "Imprimir" at bounding box center [586, 88] width 80 height 37
click at [574, 774] on button "Aceitar pedido" at bounding box center [577, 758] width 113 height 37
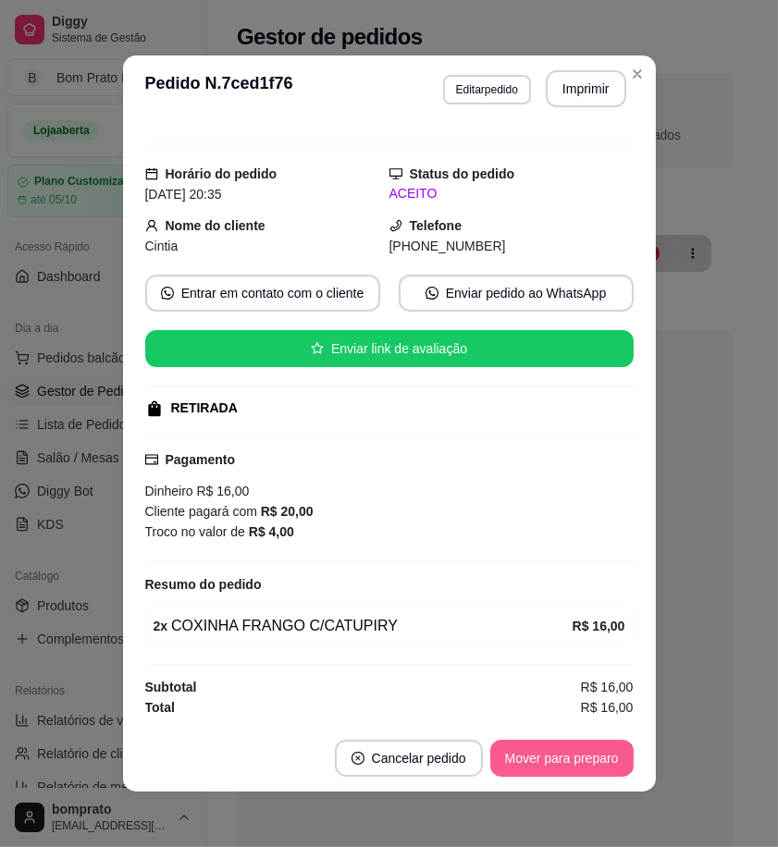
click at [595, 764] on button "Mover para preparo" at bounding box center [561, 758] width 143 height 37
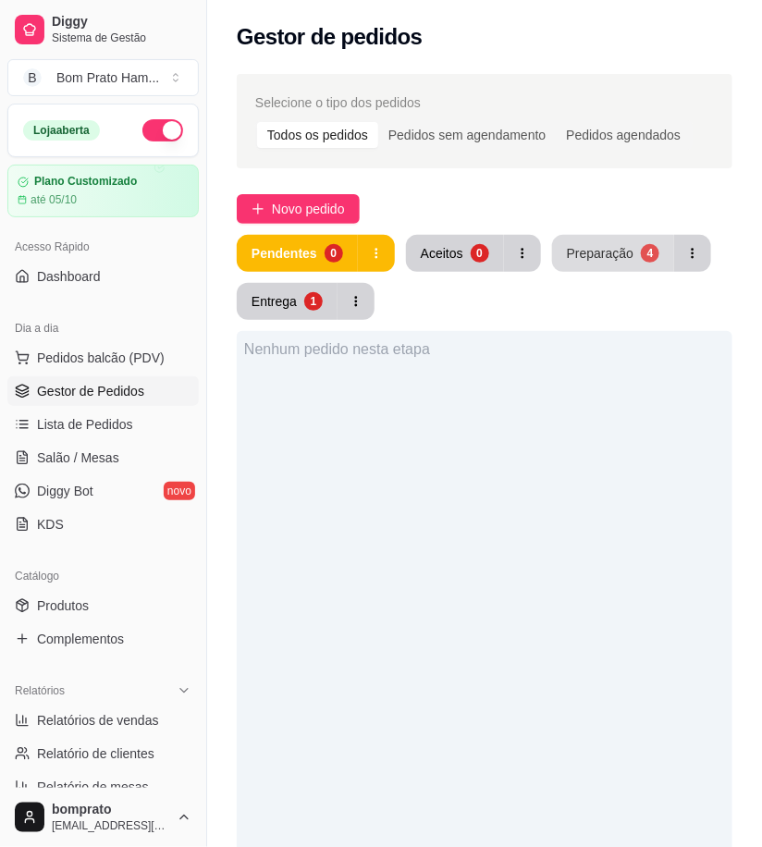
click at [584, 251] on div "Preparação" at bounding box center [600, 253] width 67 height 18
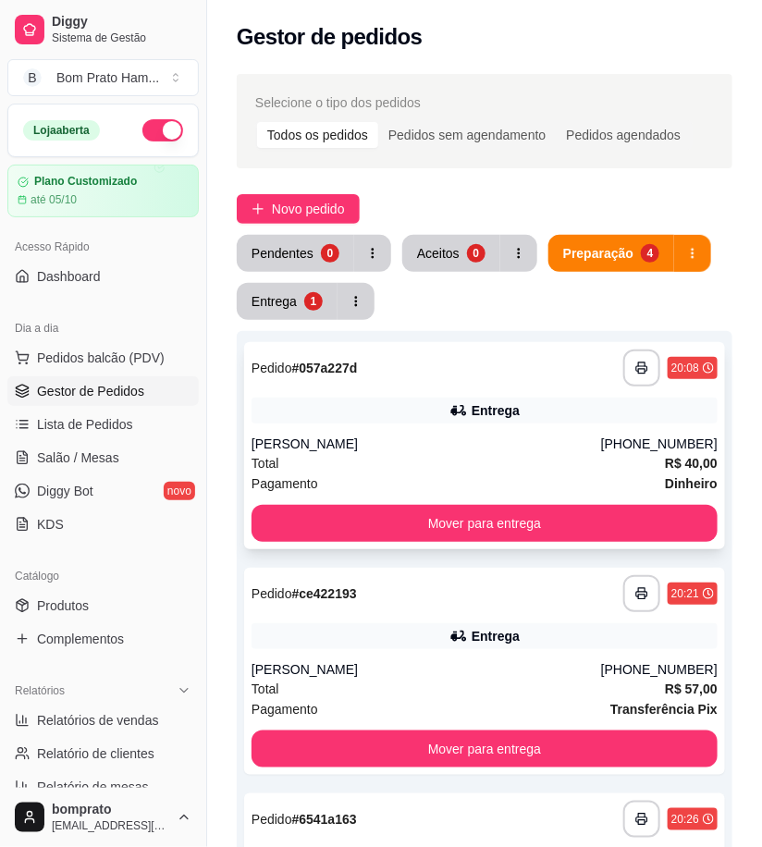
click at [509, 453] on div "Total R$ 40,00" at bounding box center [485, 463] width 466 height 20
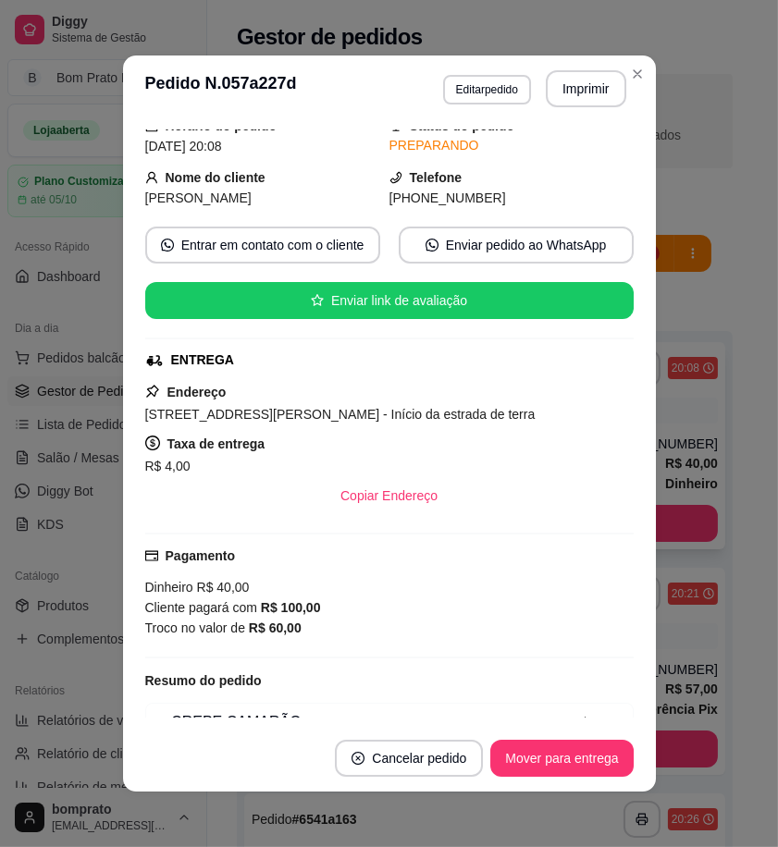
scroll to position [340, 0]
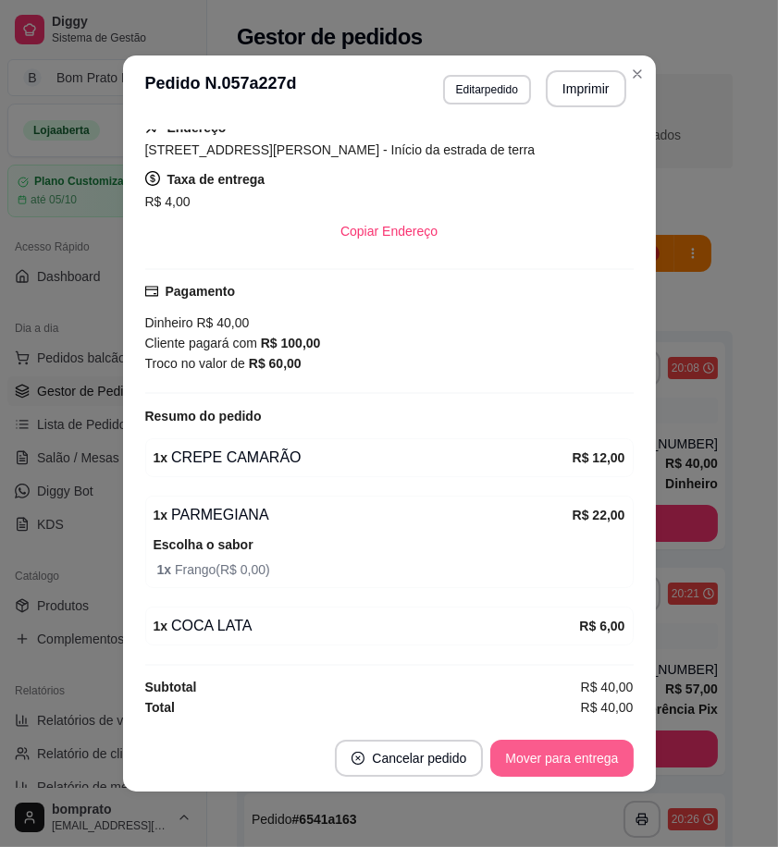
click at [605, 753] on button "Mover para entrega" at bounding box center [561, 758] width 142 height 37
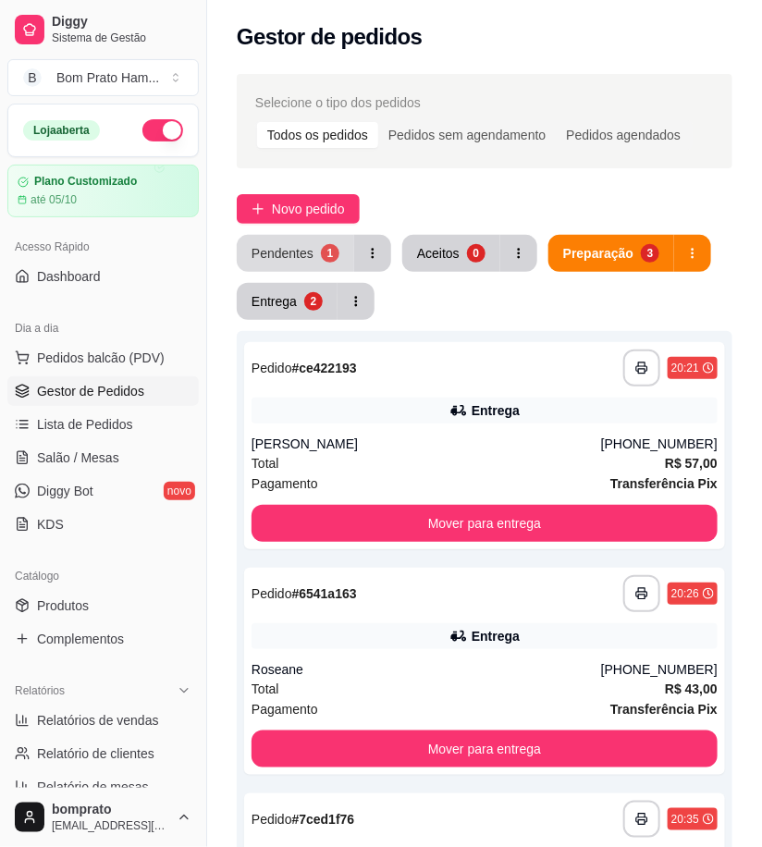
click at [299, 256] on div "Pendentes" at bounding box center [283, 253] width 62 height 18
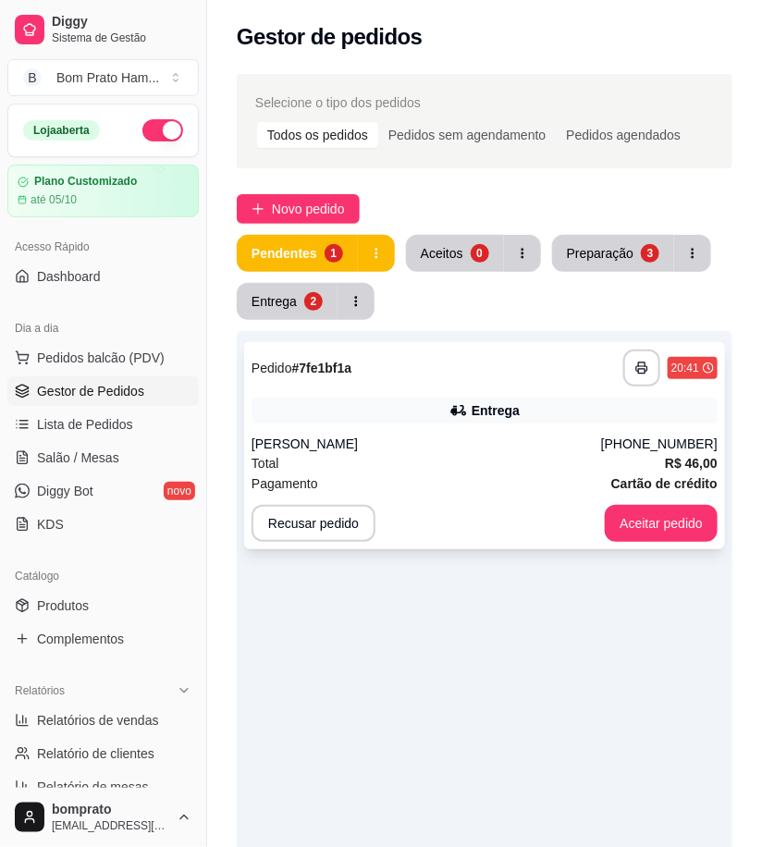
drag, startPoint x: 441, startPoint y: 413, endPoint x: 448, endPoint y: 425, distance: 13.7
click at [448, 425] on div "**********" at bounding box center [484, 445] width 481 height 207
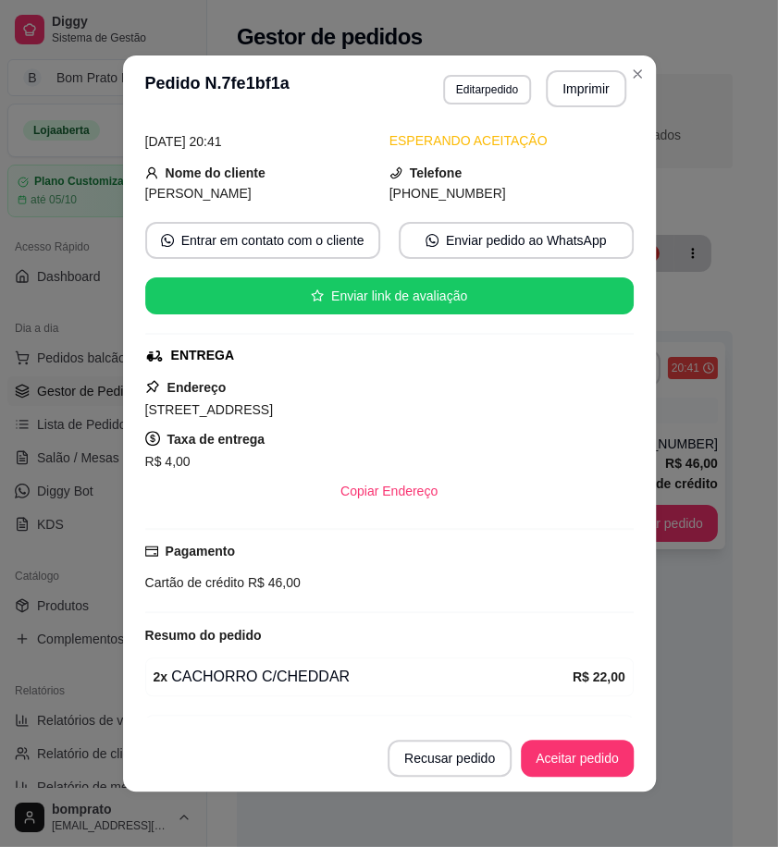
scroll to position [189, 0]
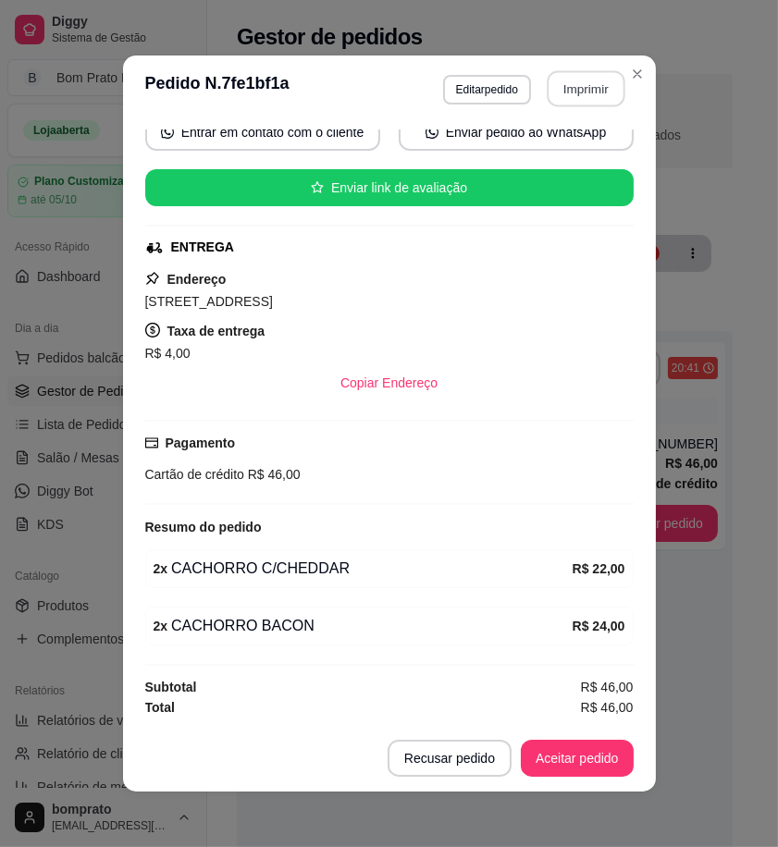
click at [608, 84] on button "Imprimir" at bounding box center [585, 89] width 78 height 36
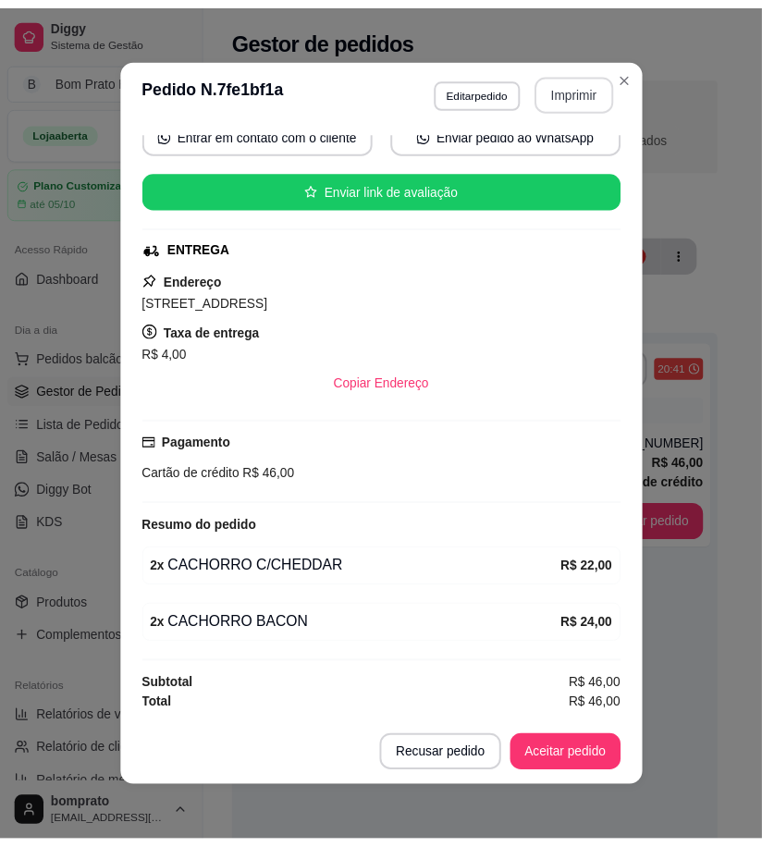
scroll to position [0, 0]
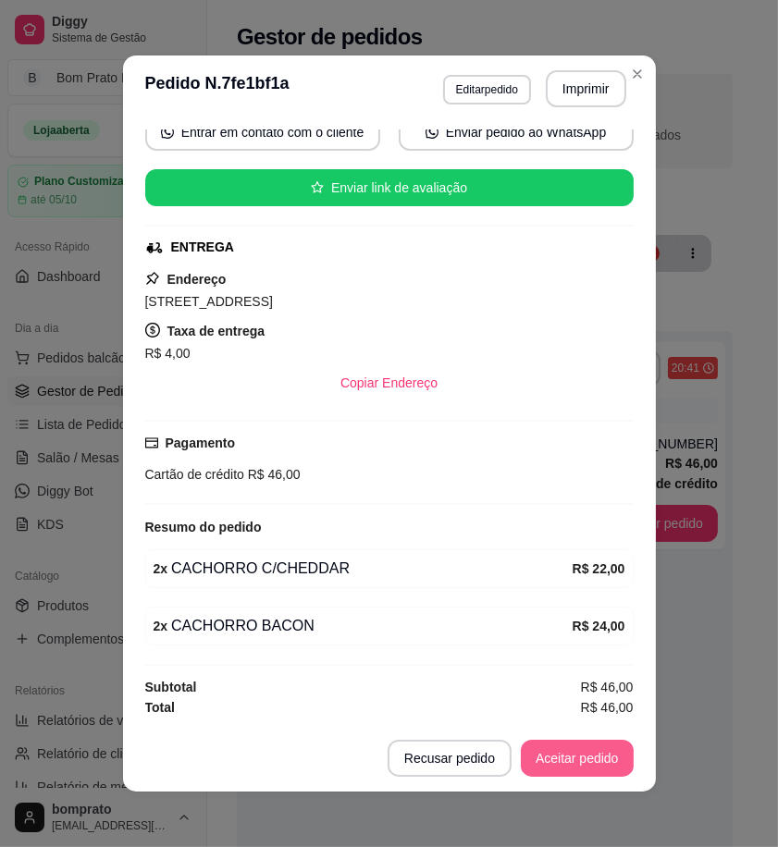
click at [558, 754] on button "Aceitar pedido" at bounding box center [577, 758] width 113 height 37
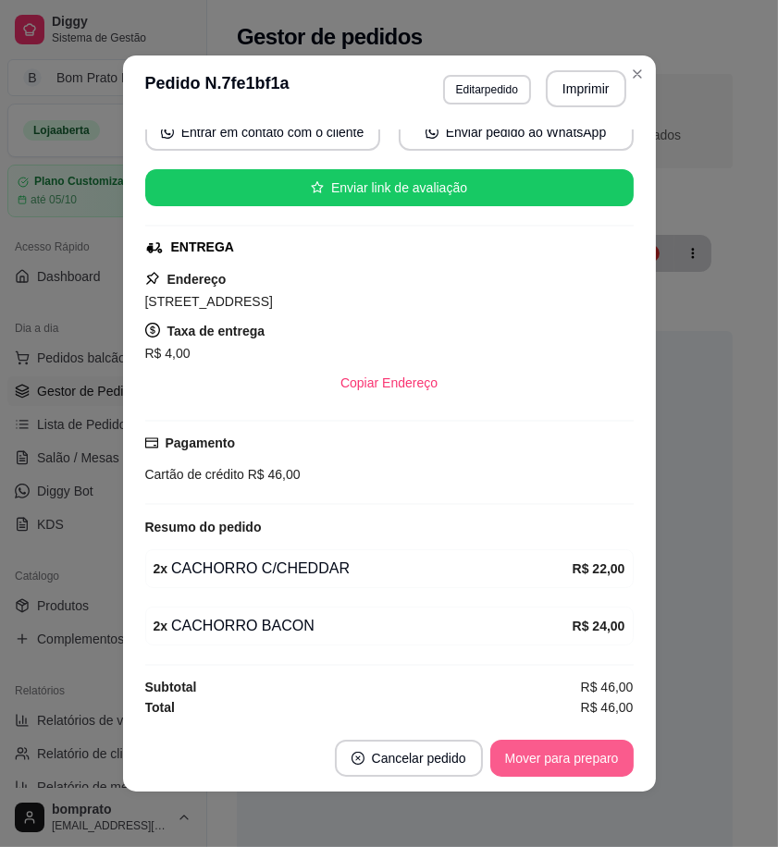
click at [558, 754] on button "Mover para preparo" at bounding box center [561, 758] width 143 height 37
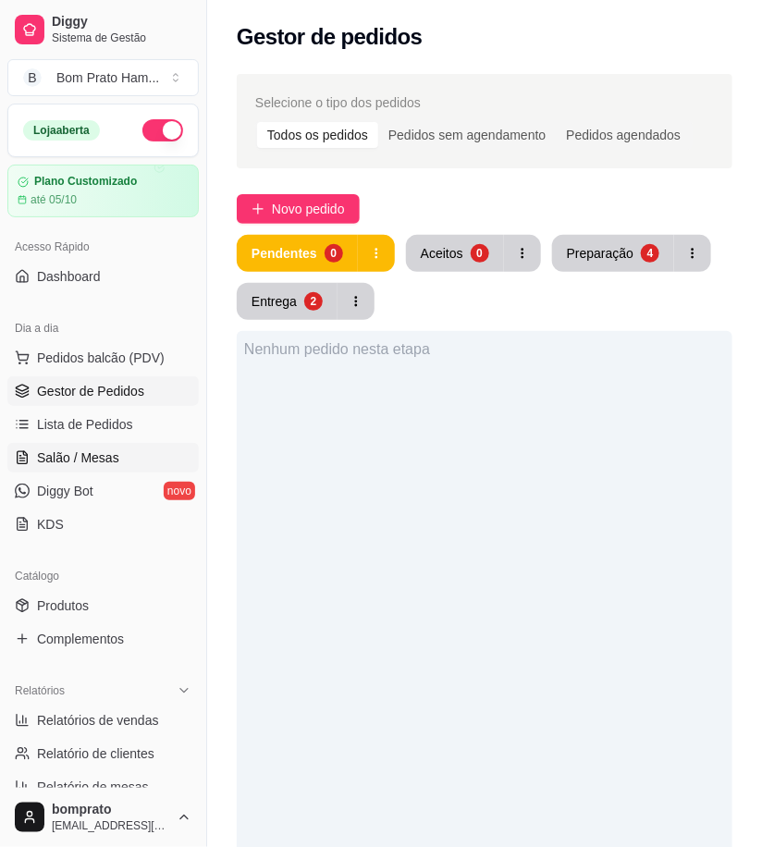
click at [59, 460] on span "Salão / Mesas" at bounding box center [78, 457] width 82 height 18
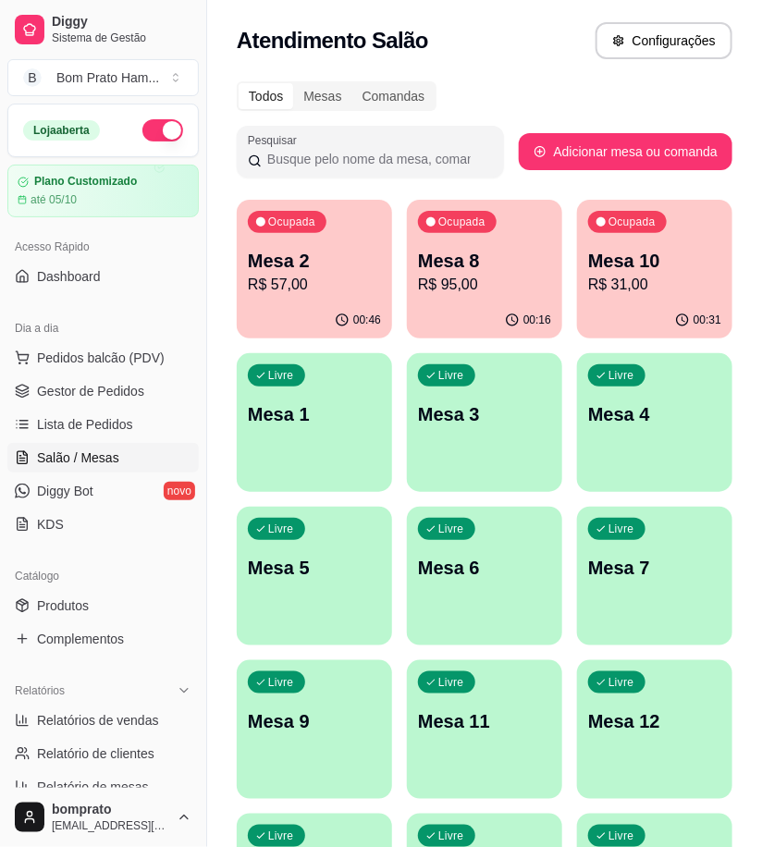
click at [298, 298] on div "Ocupada Mesa 2 R$ 57,00" at bounding box center [314, 251] width 155 height 103
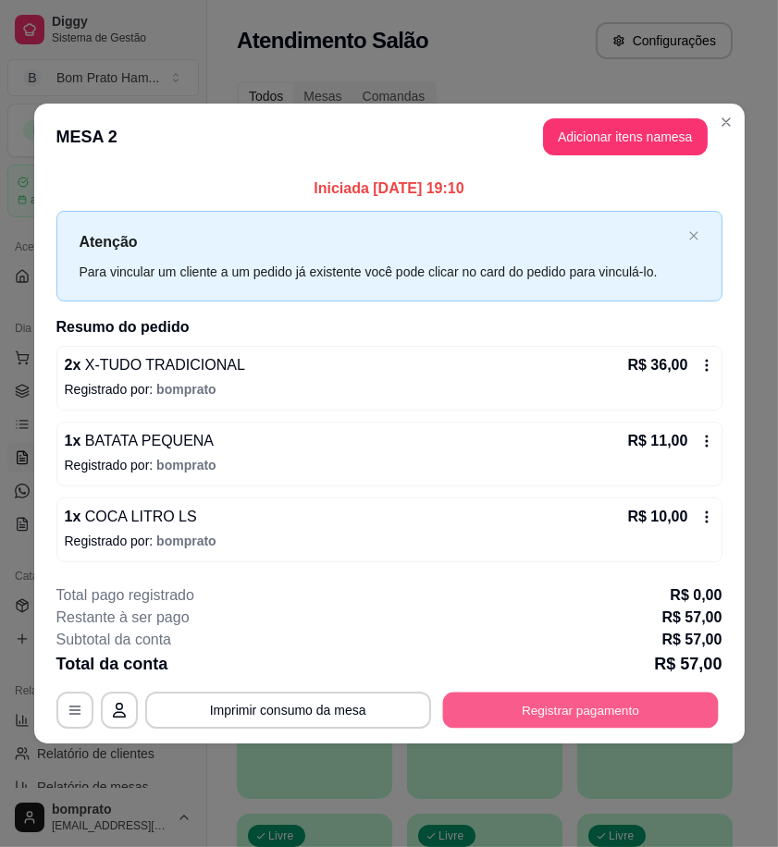
click at [592, 693] on button "Registrar pagamento" at bounding box center [580, 710] width 276 height 36
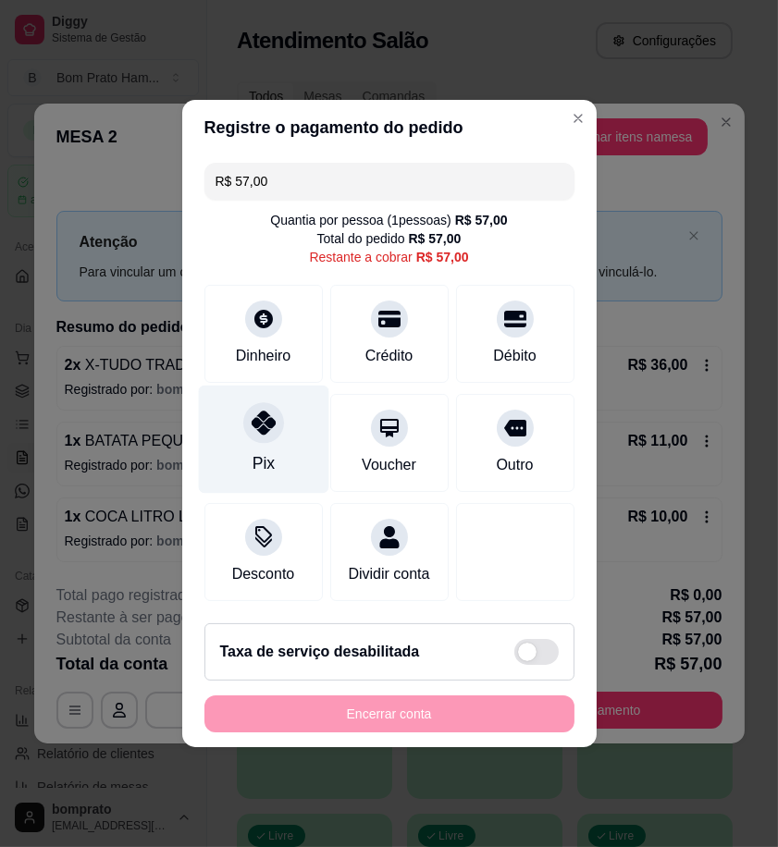
click at [266, 451] on div "Pix" at bounding box center [263, 463] width 22 height 24
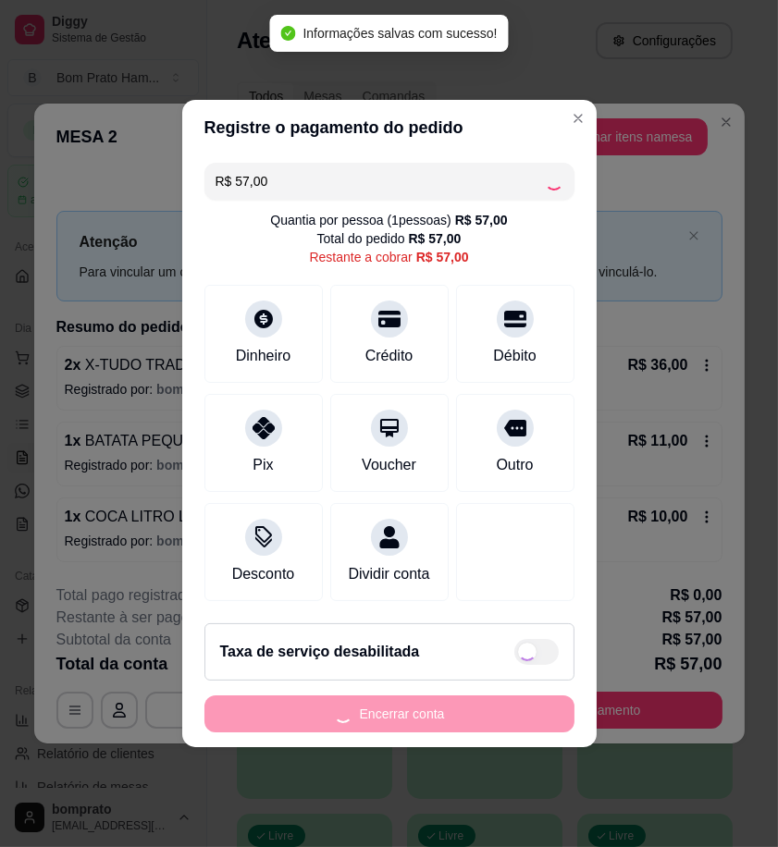
type input "R$ 0,00"
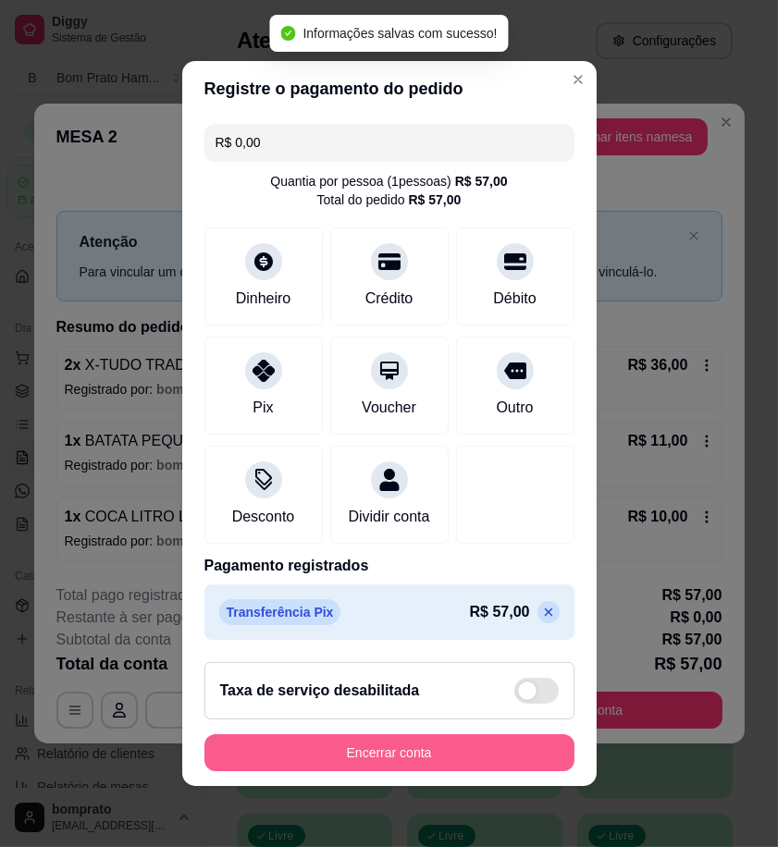
click at [501, 760] on button "Encerrar conta" at bounding box center [389, 752] width 370 height 37
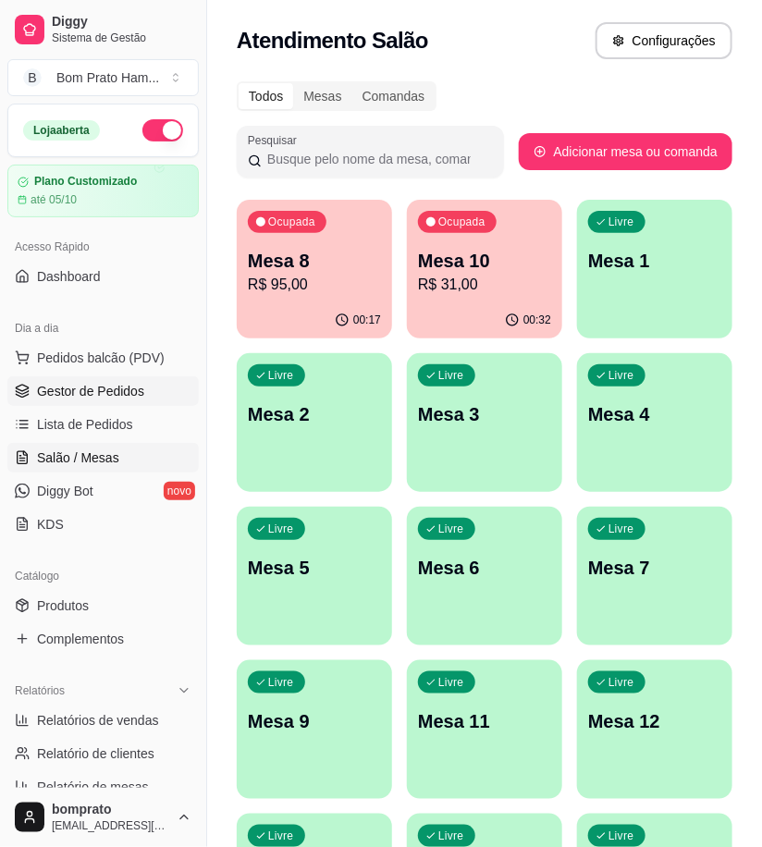
click at [108, 393] on span "Gestor de Pedidos" at bounding box center [90, 391] width 107 height 18
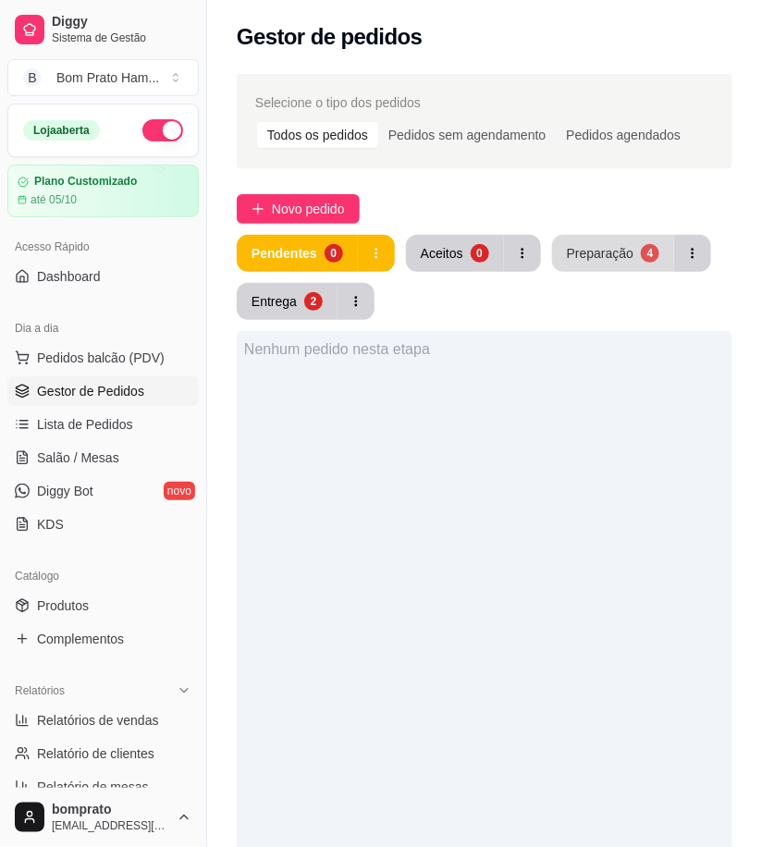
click at [569, 264] on button "Preparação 4" at bounding box center [613, 253] width 122 height 37
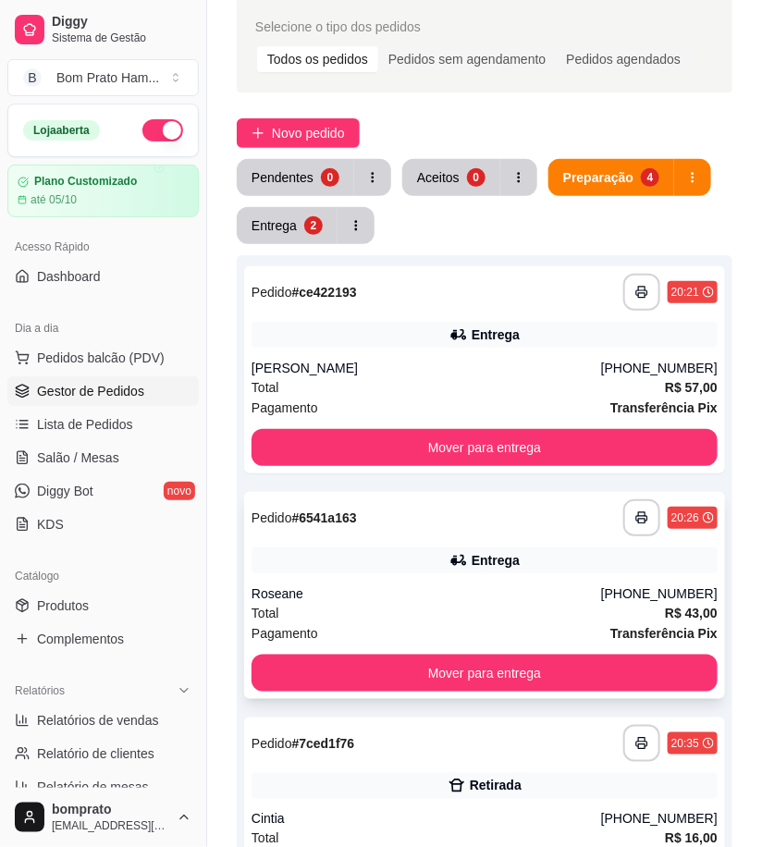
scroll to position [205, 0]
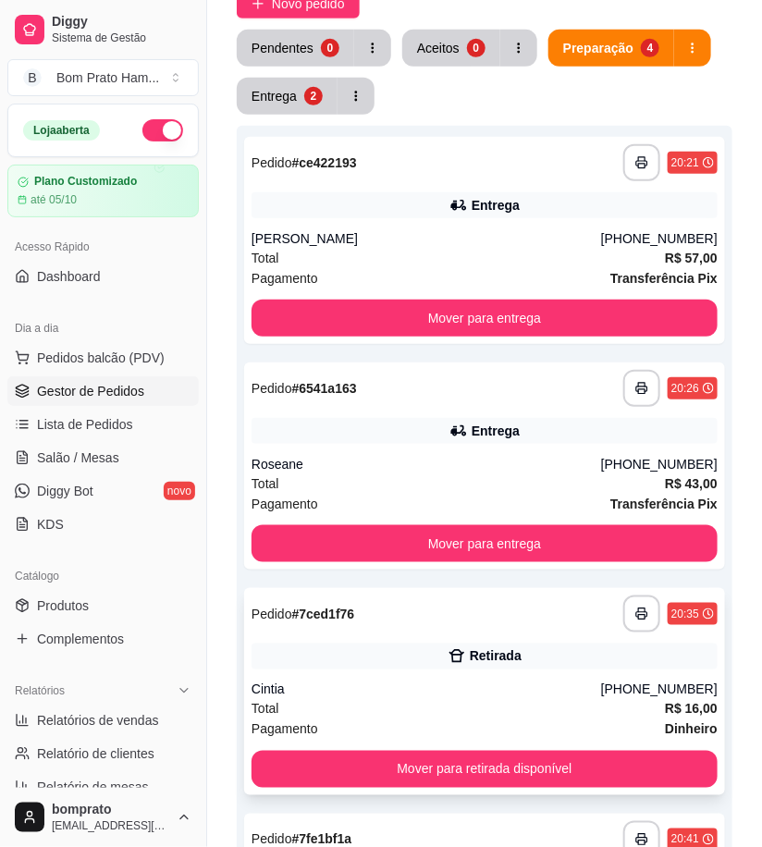
click at [529, 714] on div "Total R$ 16,00" at bounding box center [485, 709] width 466 height 20
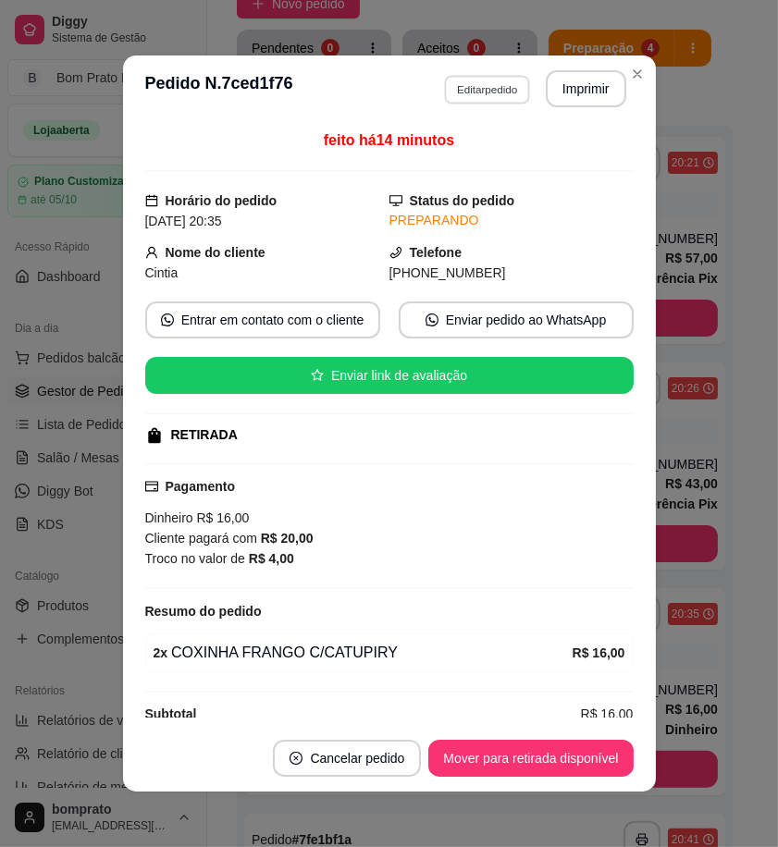
click at [501, 85] on button "Editar pedido" at bounding box center [487, 89] width 86 height 29
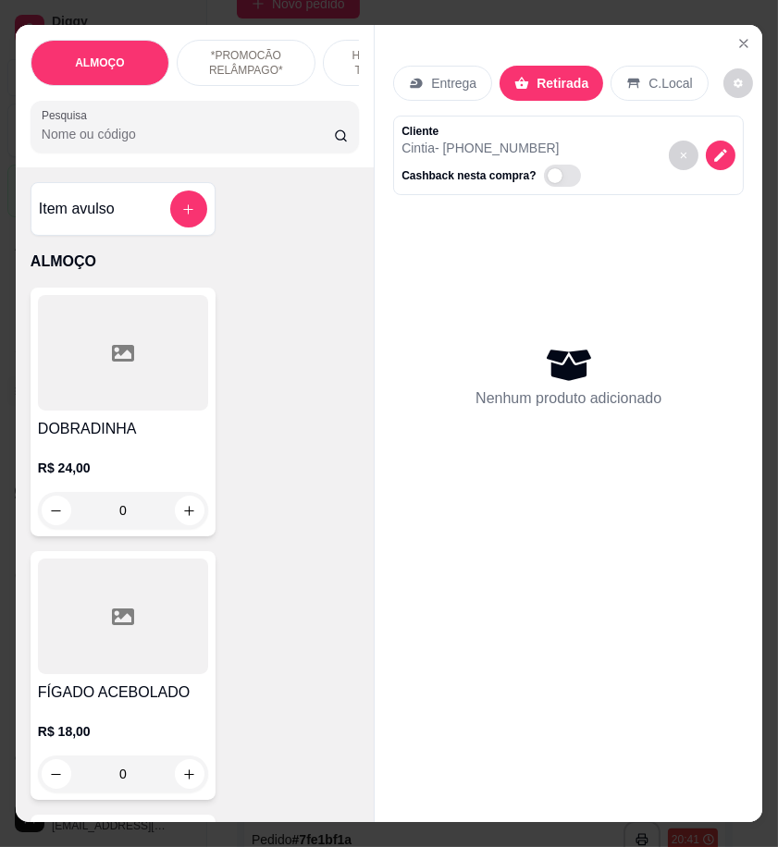
type input "0"
click at [120, 143] on input "Pesquisa" at bounding box center [188, 134] width 292 height 18
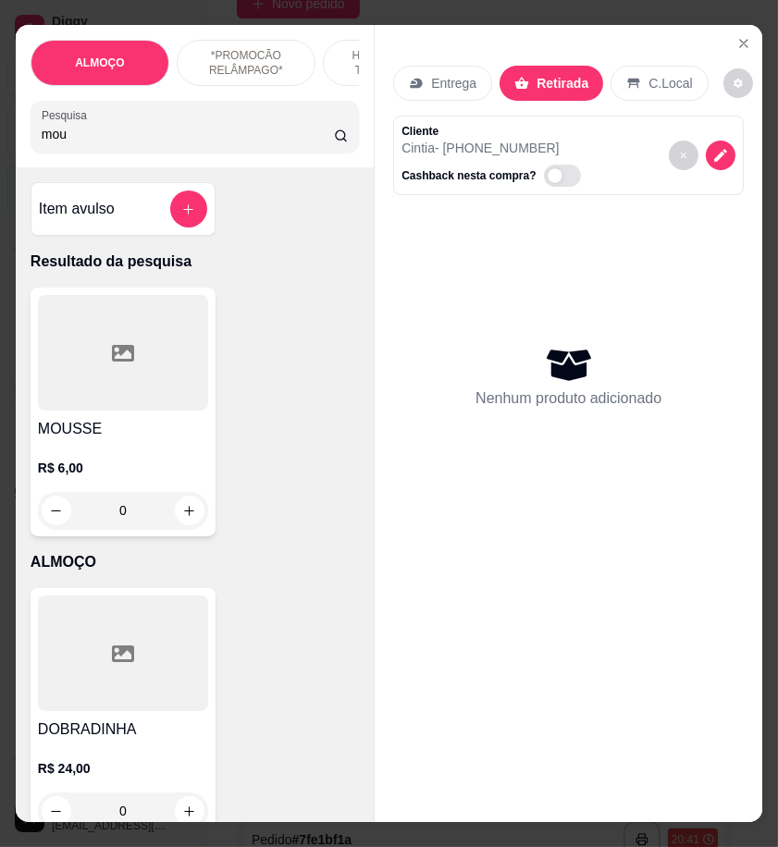
type input "mou"
click at [199, 401] on div at bounding box center [123, 353] width 170 height 116
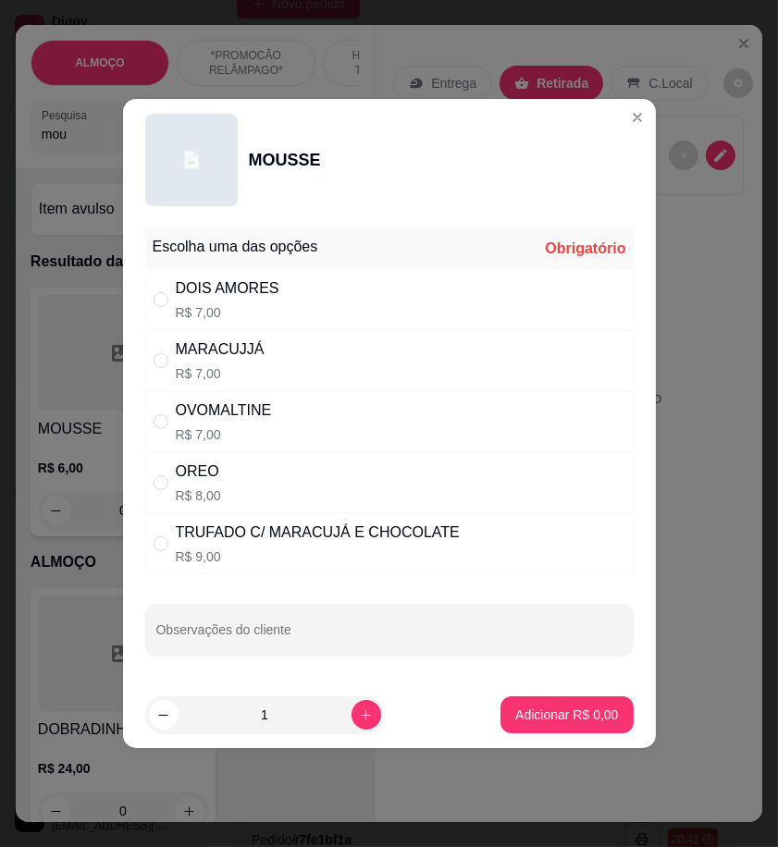
click at [430, 308] on div "DOIS AMORES R$ 7,00" at bounding box center [389, 299] width 488 height 61
radio input "true"
click at [560, 704] on button "Adicionar R$ 7,00" at bounding box center [566, 715] width 129 height 36
type input "1"
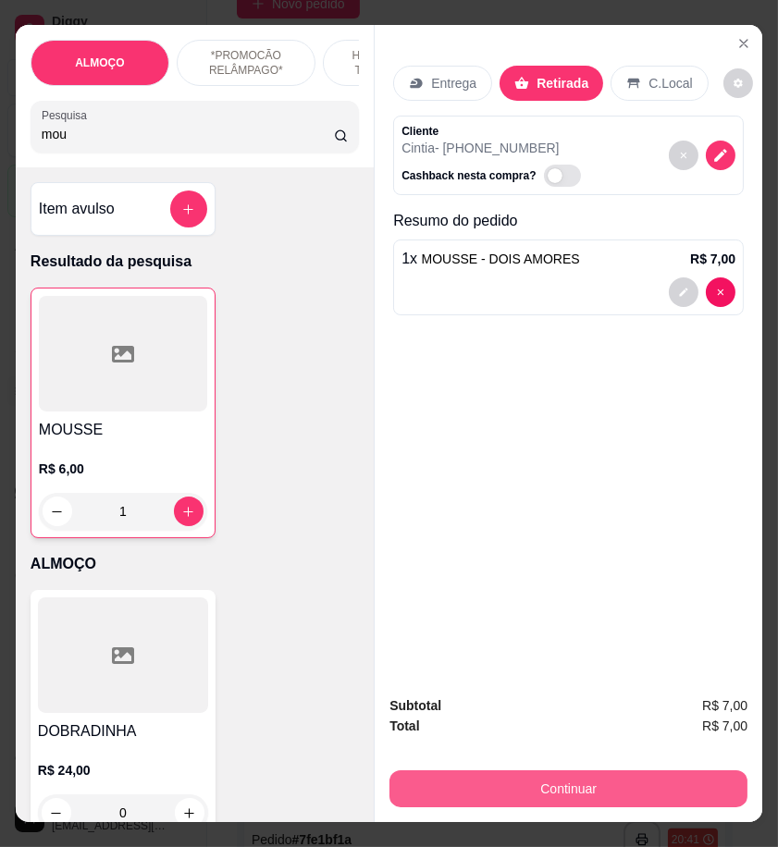
click at [597, 781] on button "Continuar" at bounding box center [568, 788] width 358 height 37
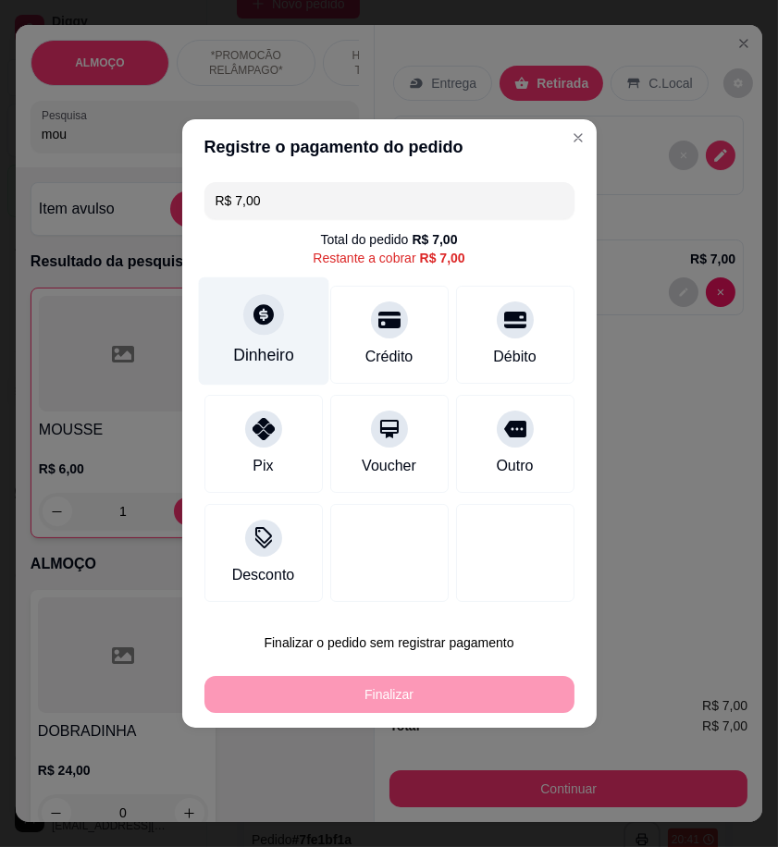
click at [277, 358] on div "Dinheiro" at bounding box center [263, 355] width 61 height 24
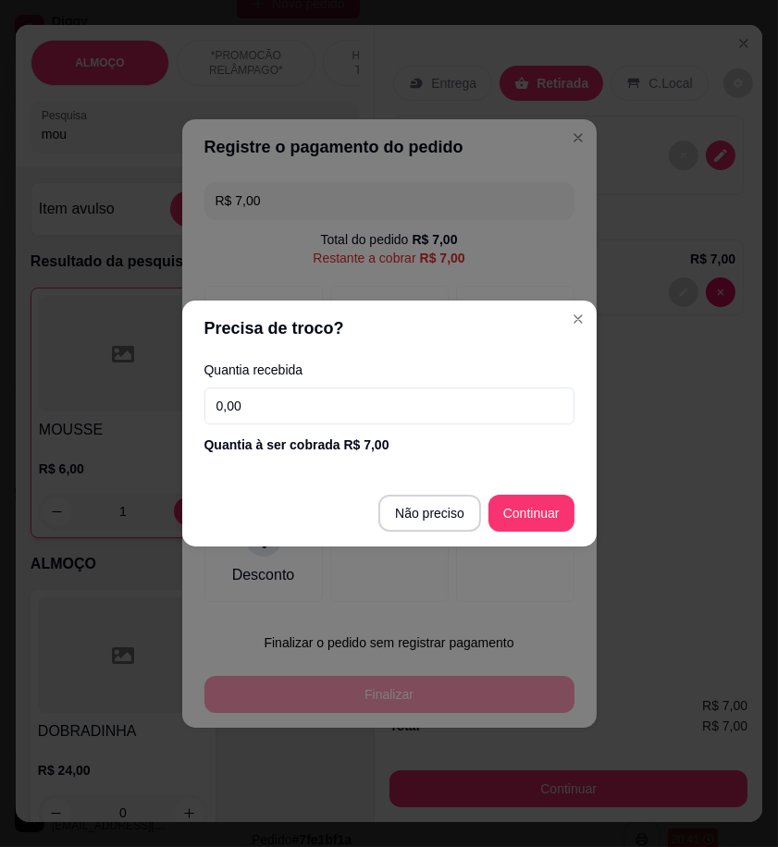
click at [451, 409] on input "0,00" at bounding box center [389, 405] width 370 height 37
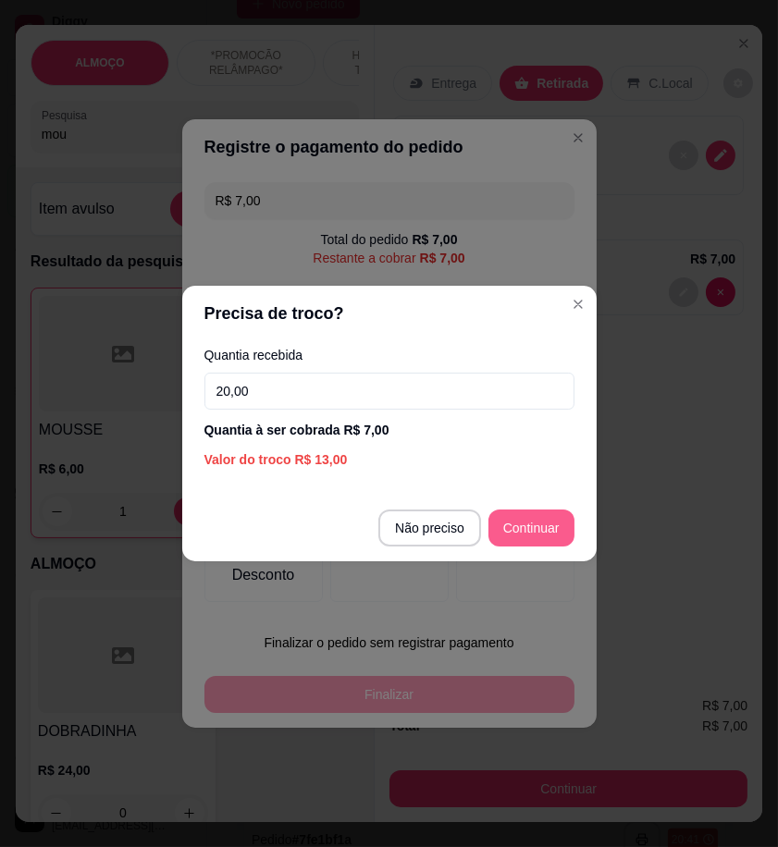
type input "20,00"
type input "R$ 0,00"
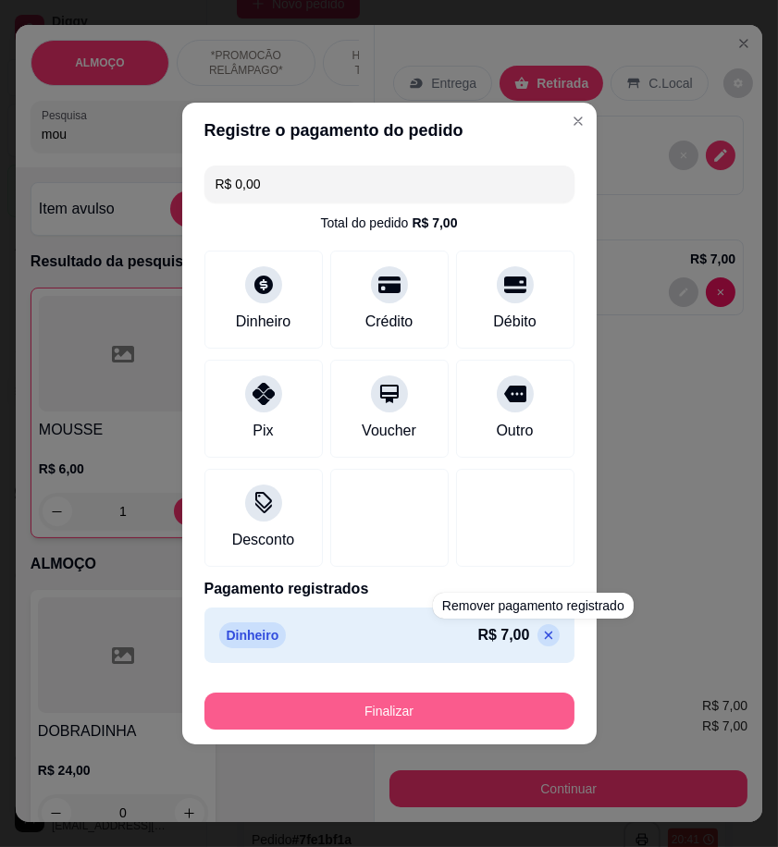
click at [523, 709] on button "Finalizar" at bounding box center [389, 711] width 370 height 37
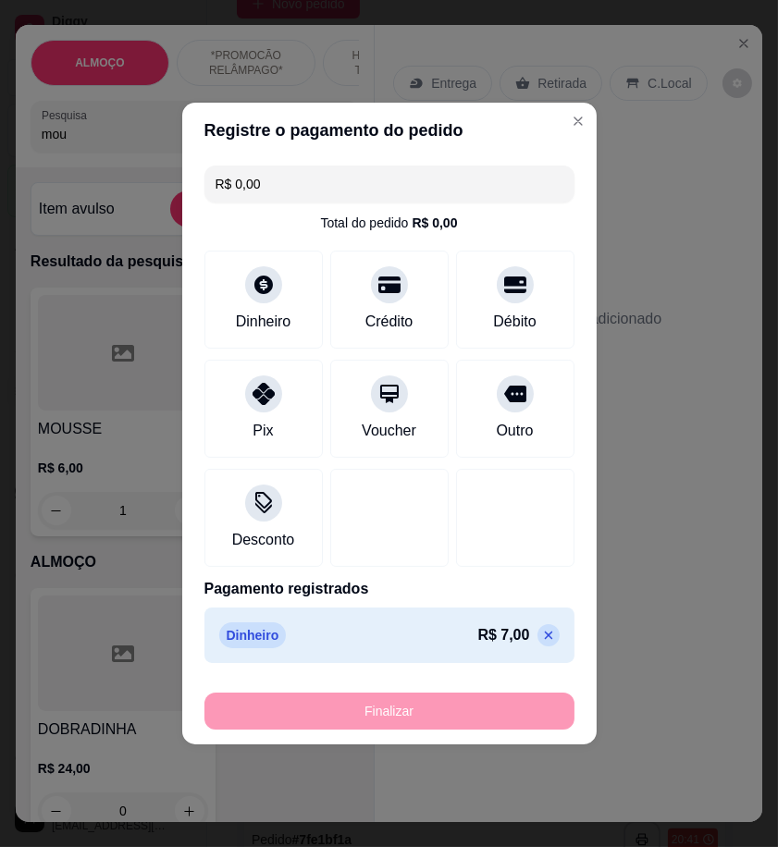
type input "0"
type input "-R$ 7,00"
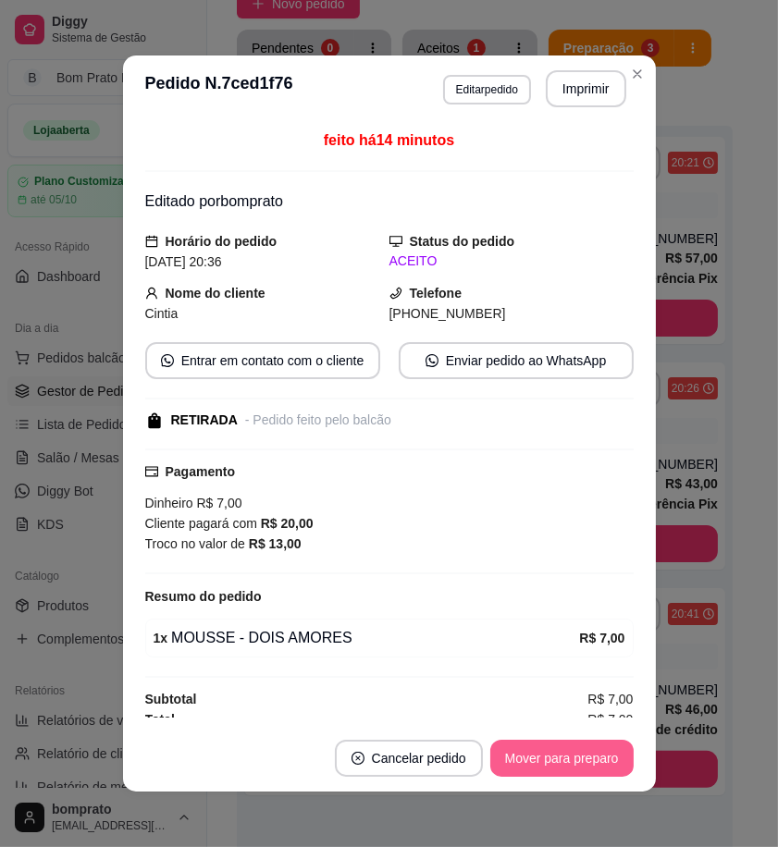
click at [589, 765] on button "Mover para preparo" at bounding box center [561, 758] width 143 height 37
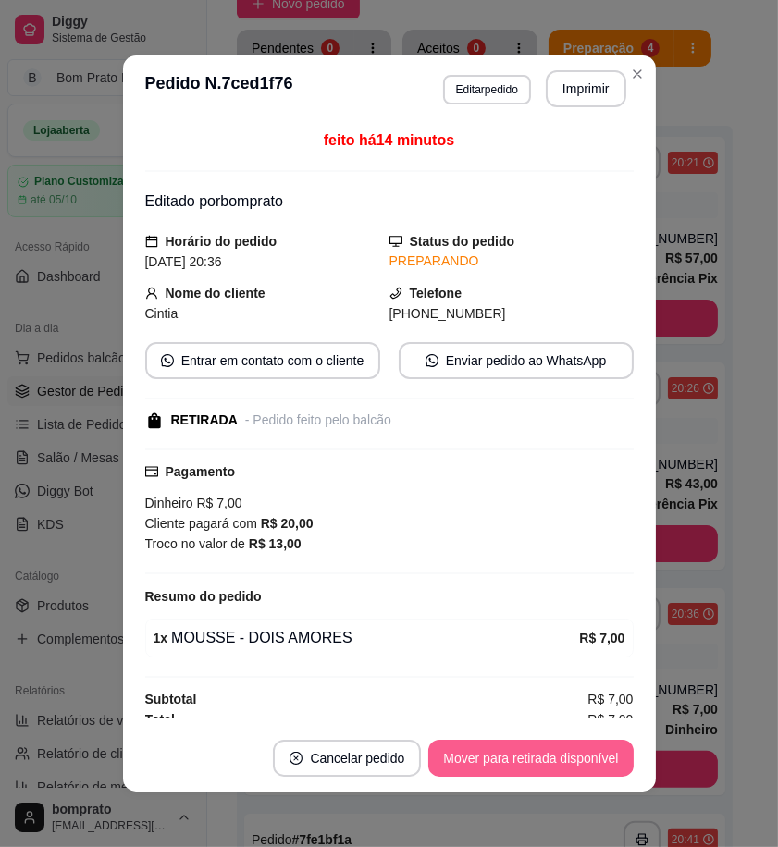
click at [590, 762] on button "Mover para retirada disponível" at bounding box center [530, 758] width 204 height 37
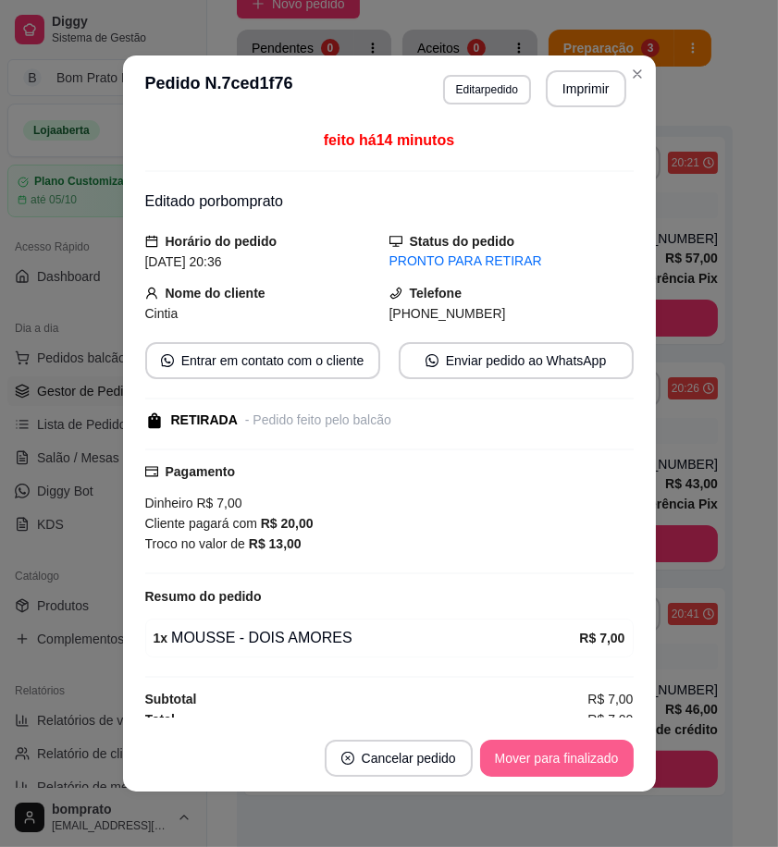
click at [594, 759] on button "Mover para finalizado" at bounding box center [556, 758] width 153 height 37
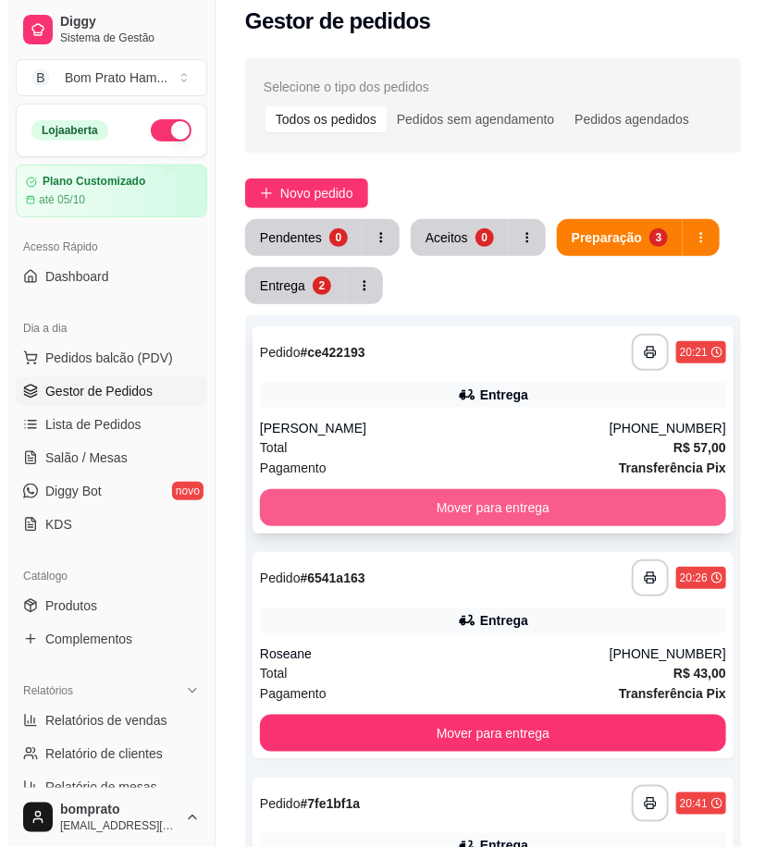
scroll to position [0, 0]
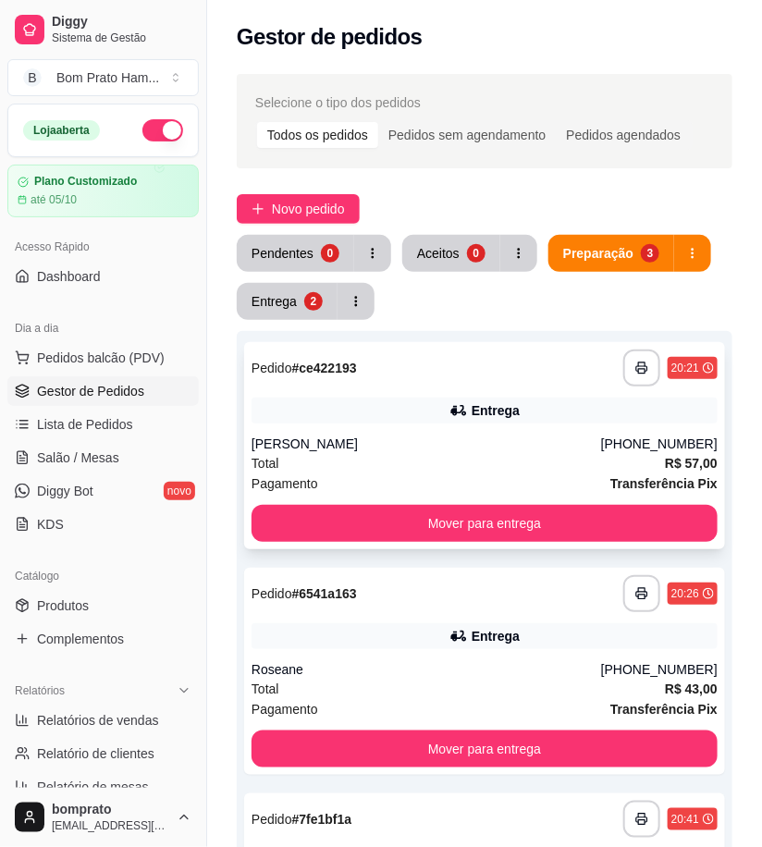
click at [460, 441] on div "[PERSON_NAME]" at bounding box center [427, 444] width 350 height 18
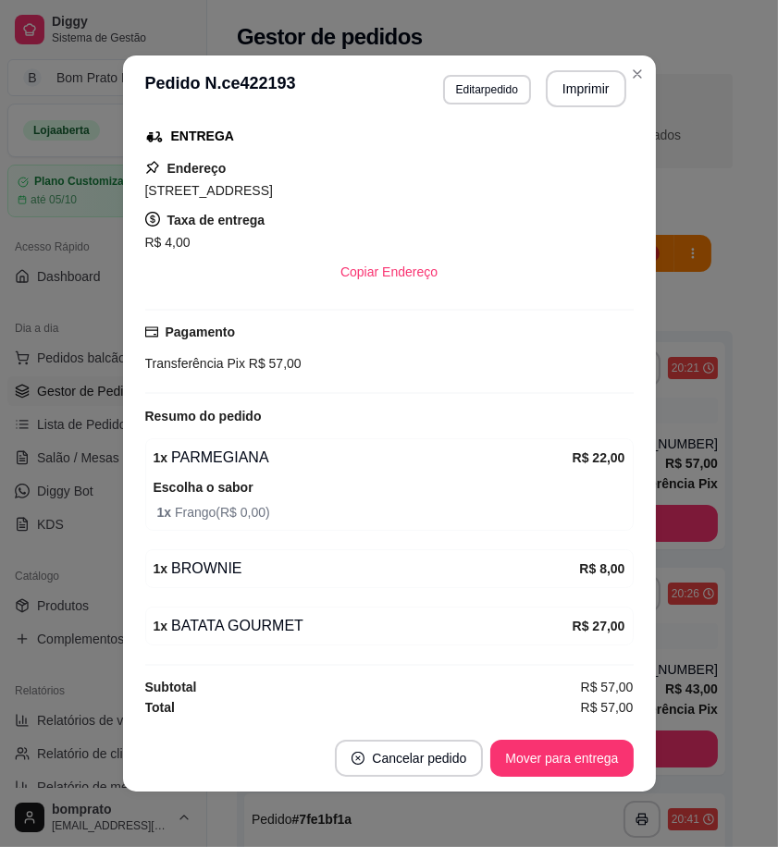
scroll to position [4, 0]
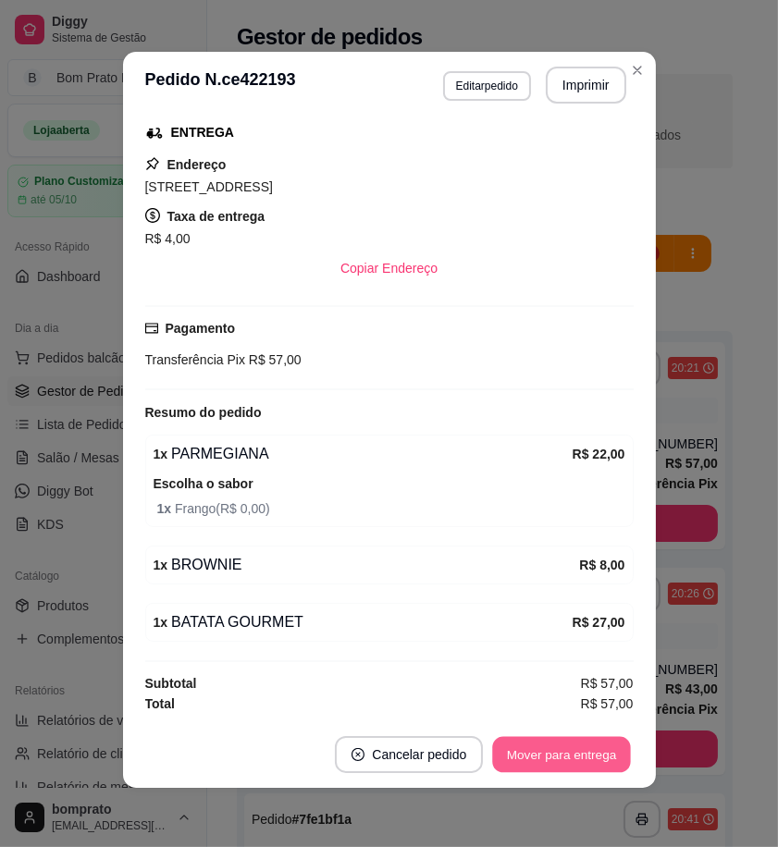
click at [580, 763] on button "Mover para entrega" at bounding box center [562, 755] width 139 height 36
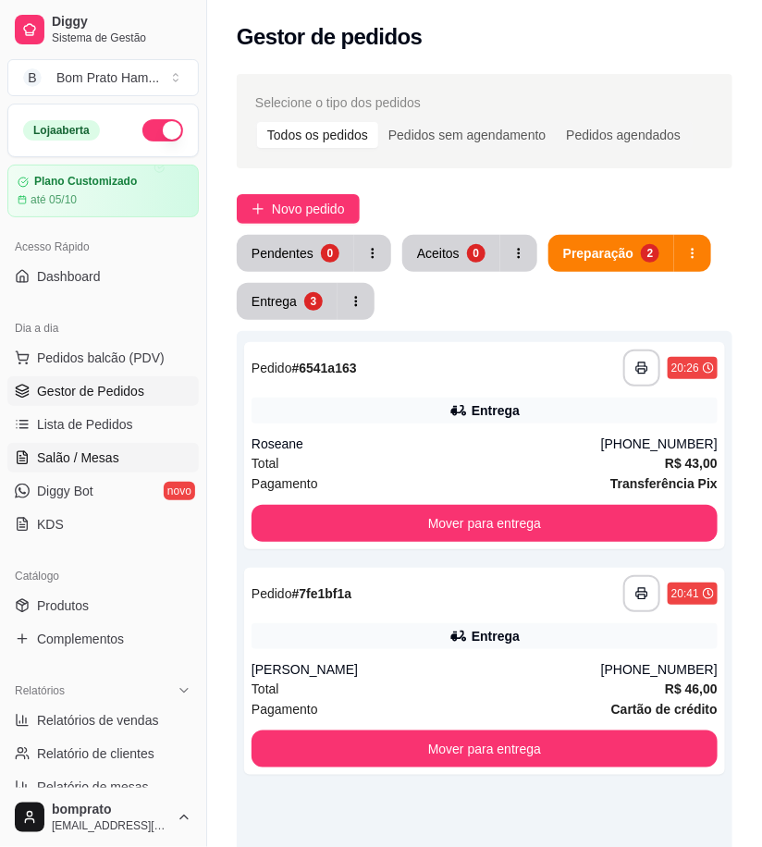
click at [140, 457] on link "Salão / Mesas" at bounding box center [102, 458] width 191 height 30
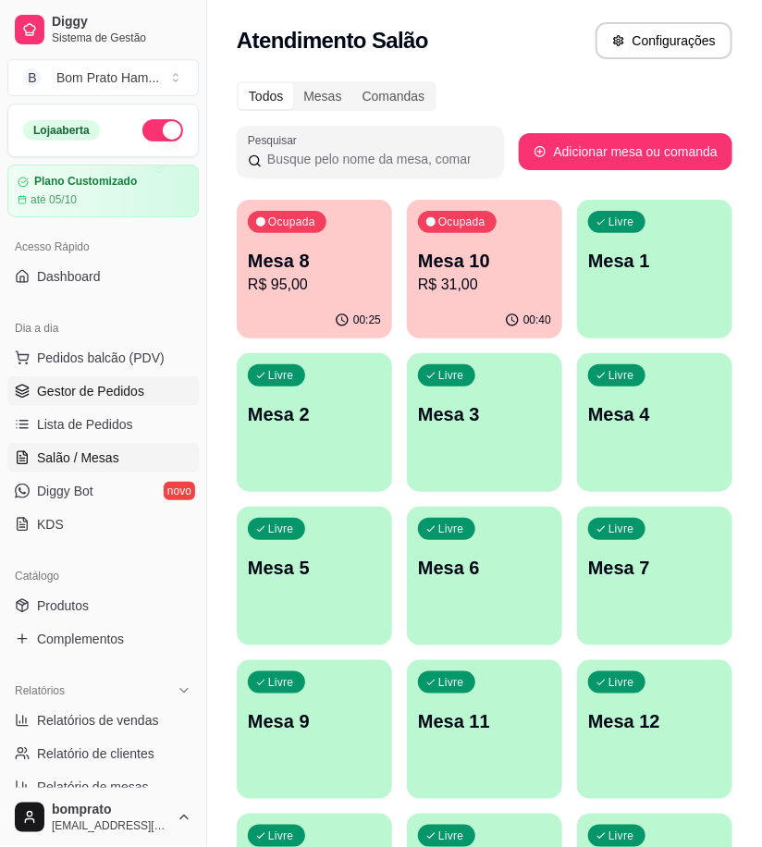
click at [120, 399] on span "Gestor de Pedidos" at bounding box center [90, 391] width 107 height 18
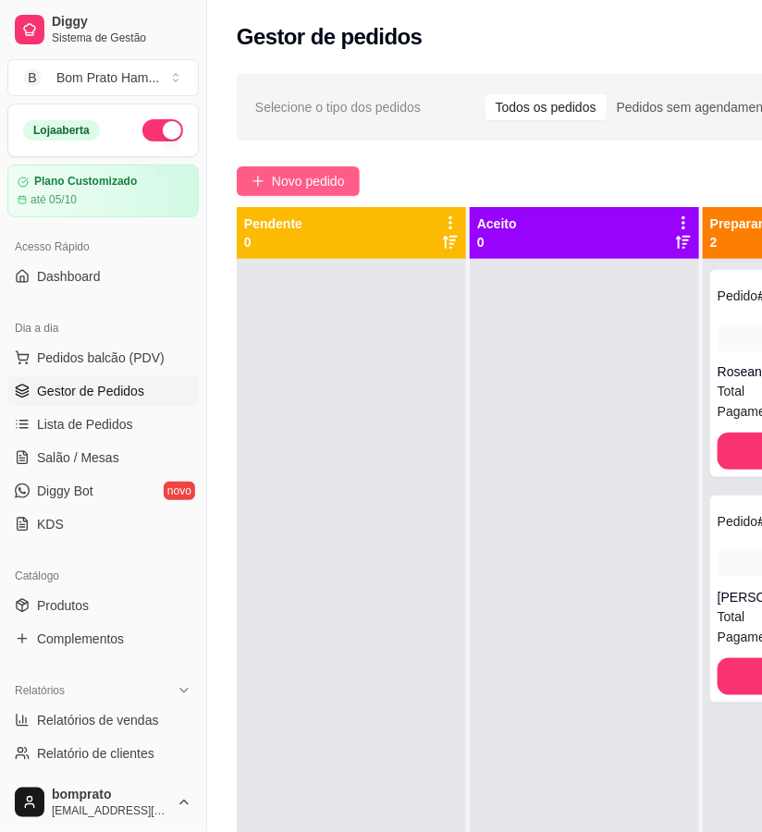
click at [333, 189] on span "Novo pedido" at bounding box center [308, 181] width 73 height 20
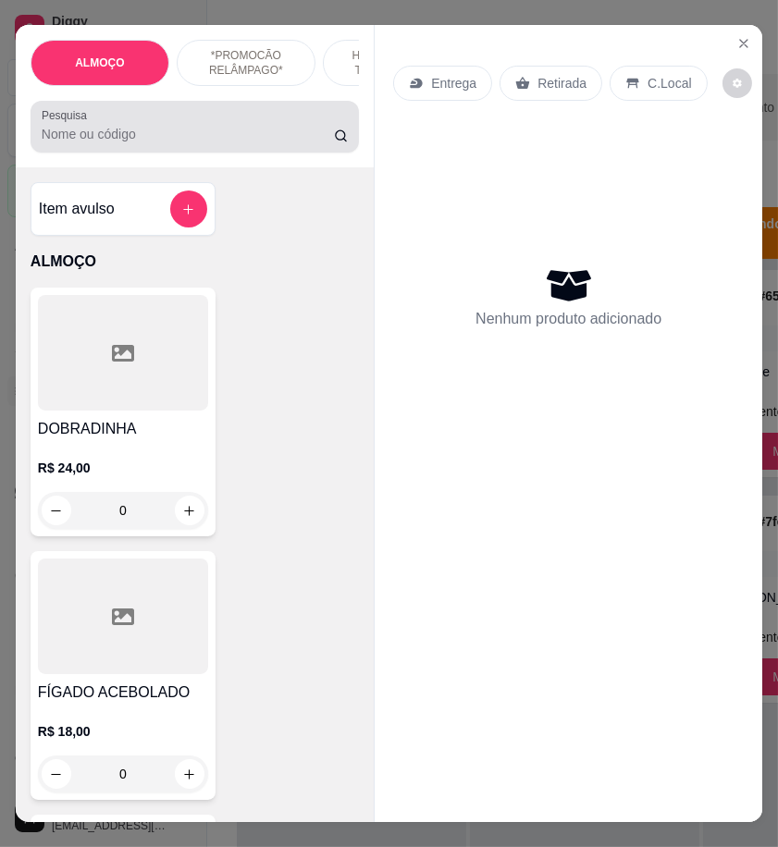
click at [134, 153] on div "Pesquisa" at bounding box center [195, 127] width 328 height 52
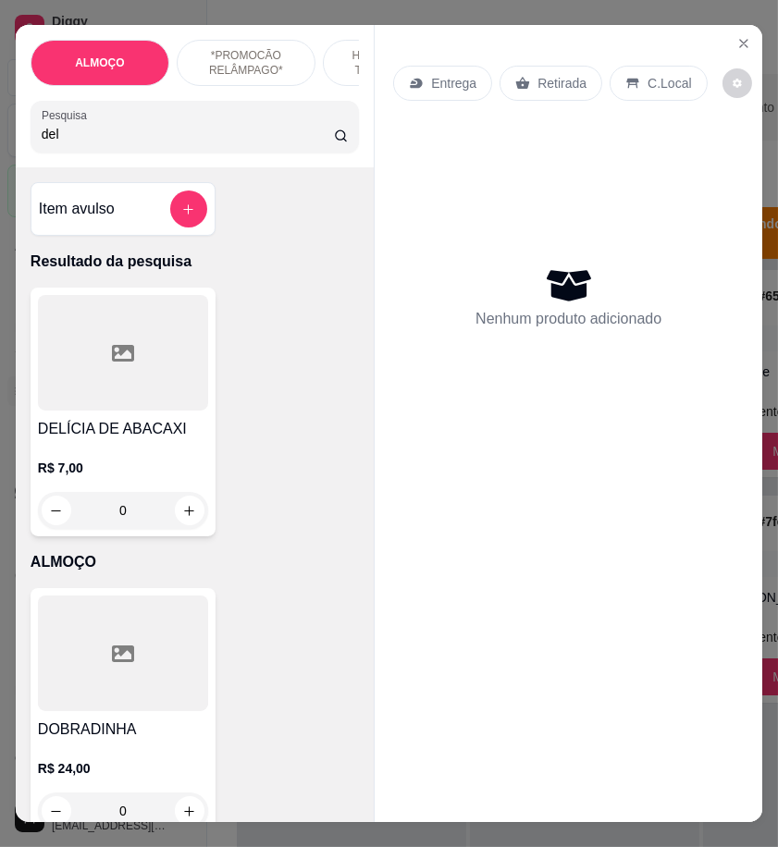
type input "del"
click at [80, 499] on div "R$ 7,00 0" at bounding box center [123, 494] width 170 height 70
click at [141, 386] on div at bounding box center [123, 353] width 170 height 116
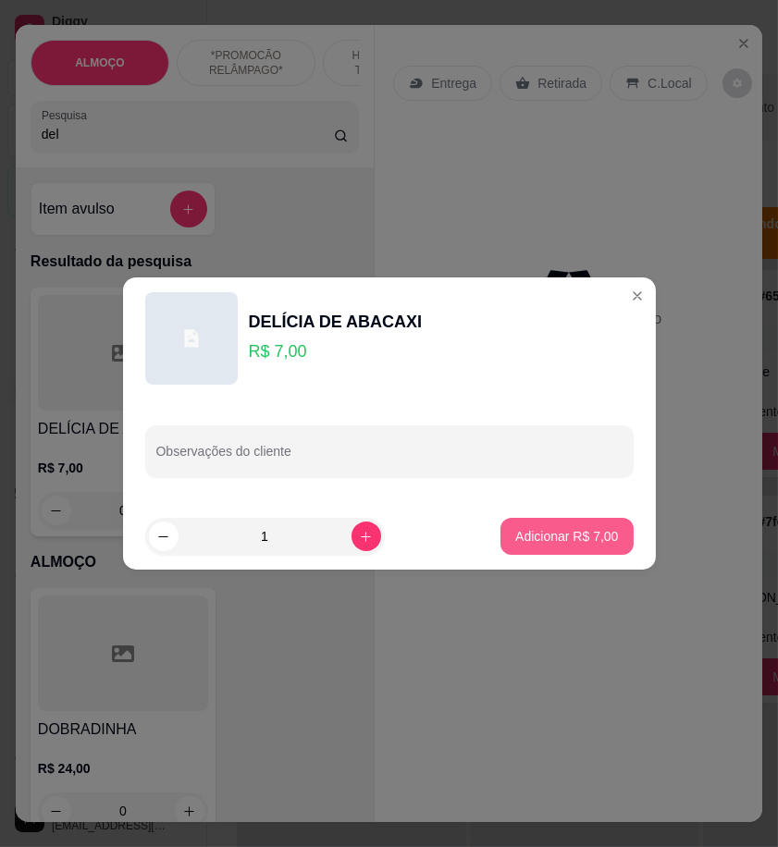
click at [575, 527] on p "Adicionar R$ 7,00" at bounding box center [566, 536] width 103 height 18
type input "1"
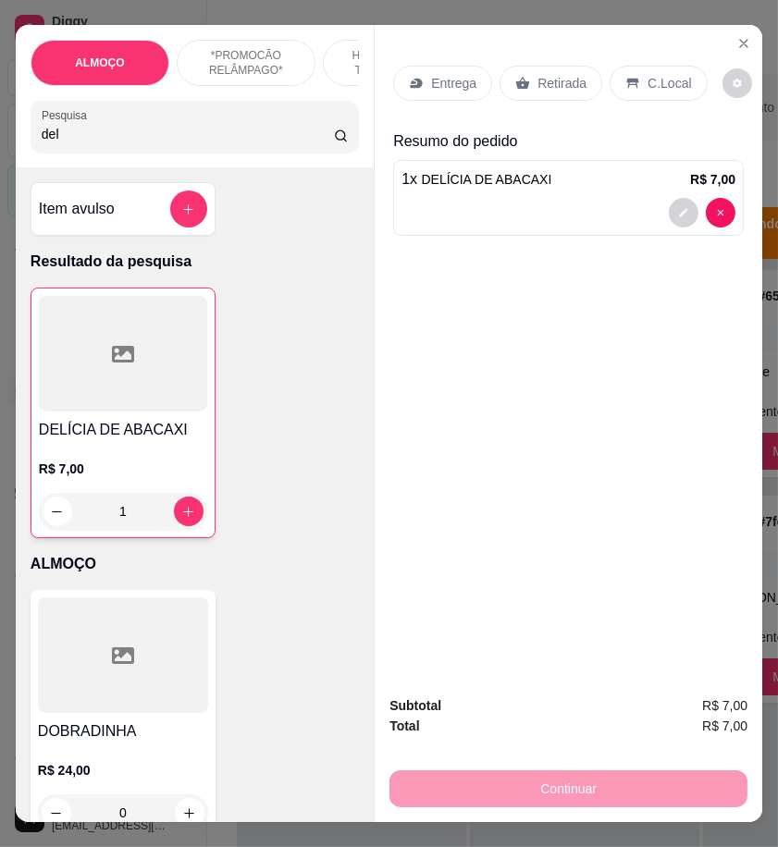
click at [542, 77] on p "Retirada" at bounding box center [561, 83] width 49 height 18
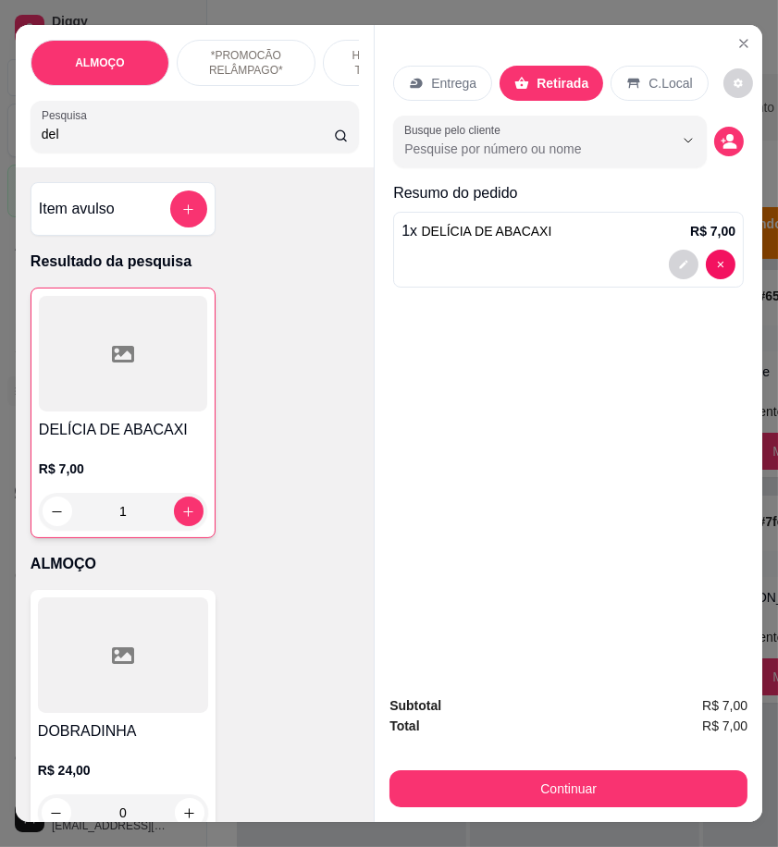
click at [696, 766] on div "Continuar" at bounding box center [568, 787] width 358 height 42
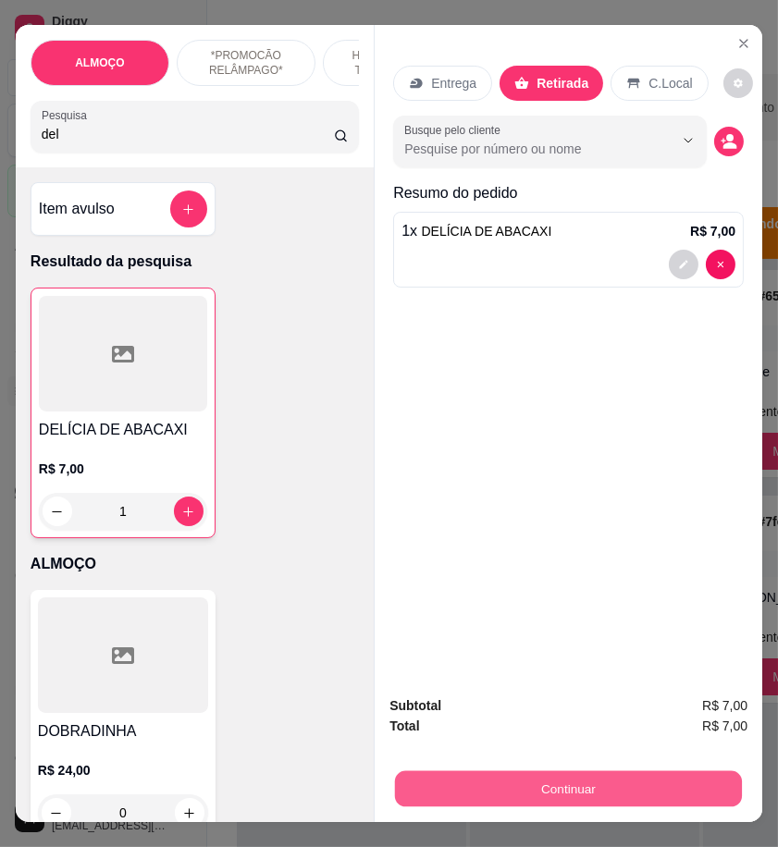
click at [696, 770] on button "Continuar" at bounding box center [568, 788] width 347 height 36
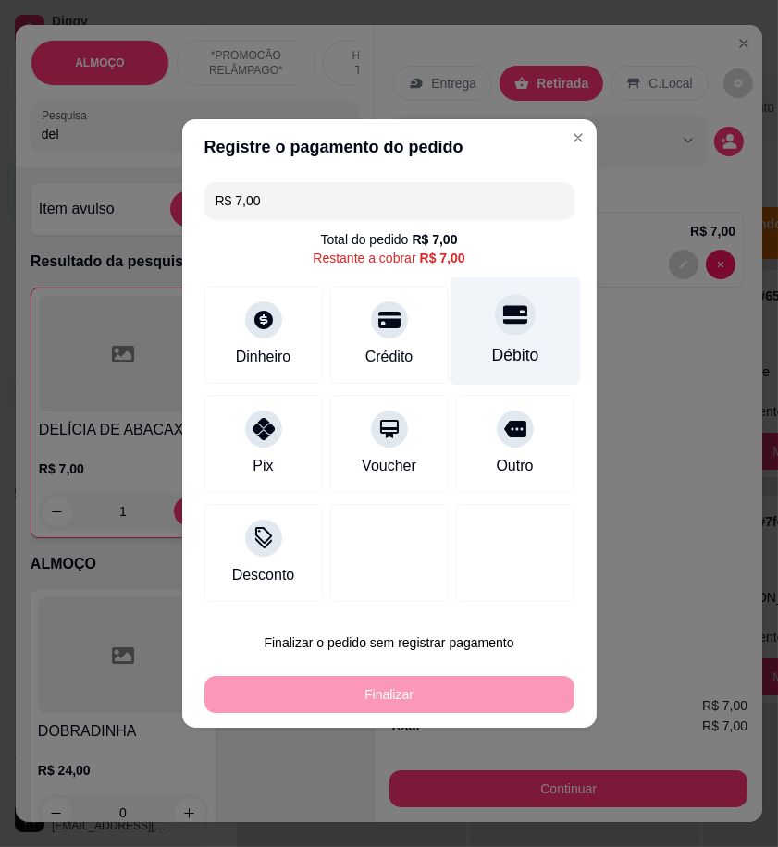
click at [491, 345] on div "Débito" at bounding box center [514, 355] width 47 height 24
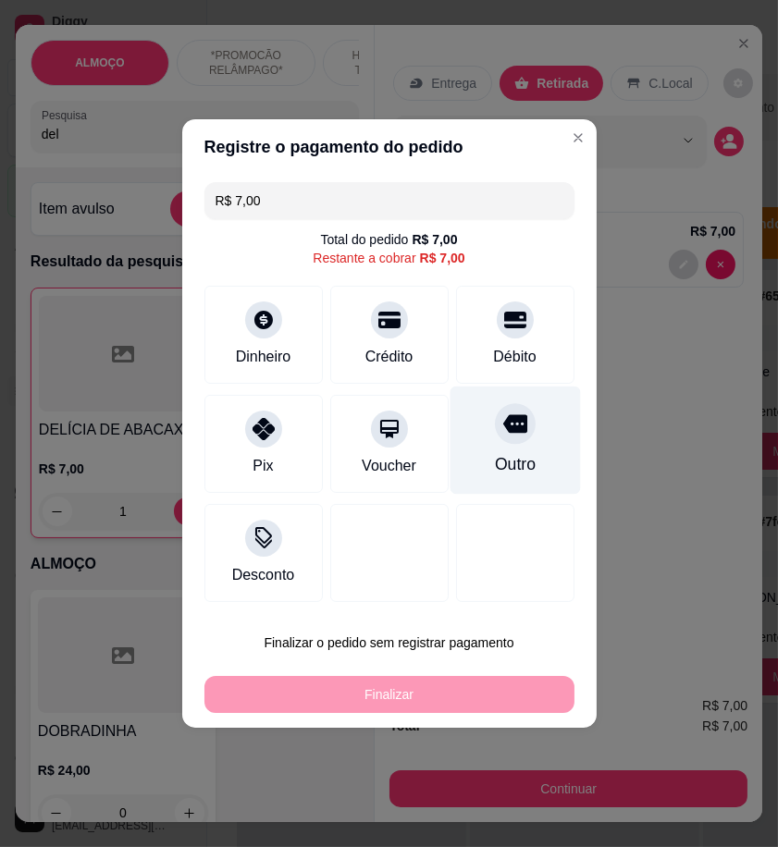
type input "R$ 0,00"
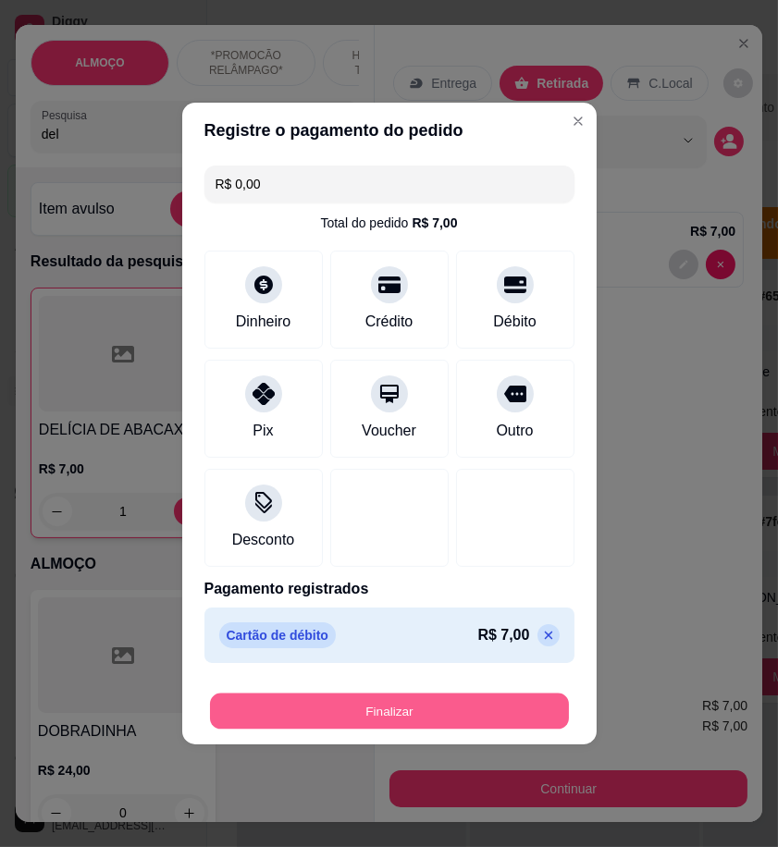
click at [534, 710] on button "Finalizar" at bounding box center [389, 711] width 359 height 36
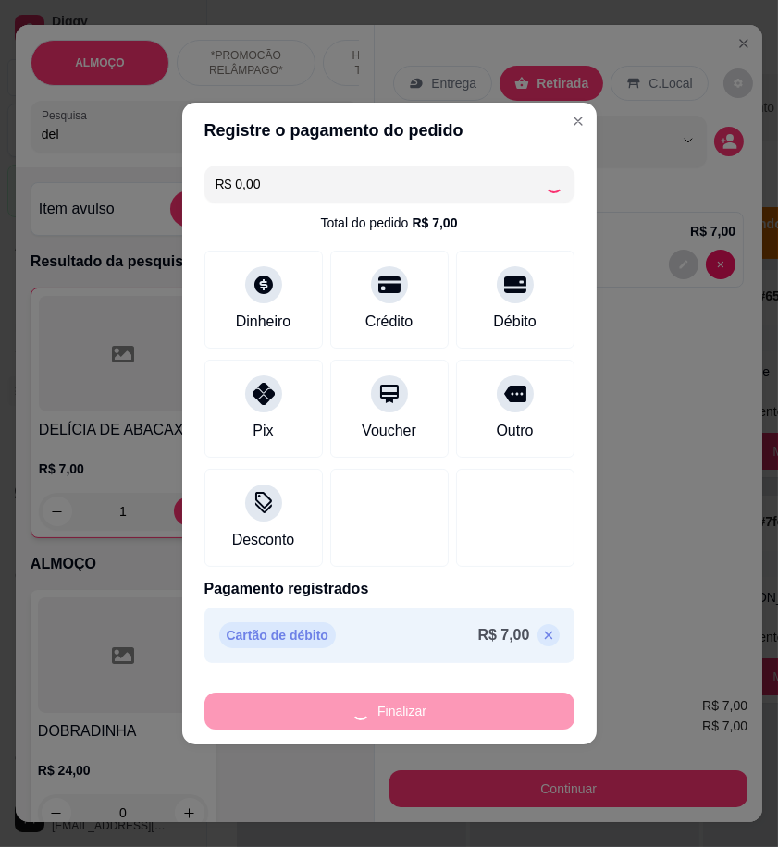
type input "0"
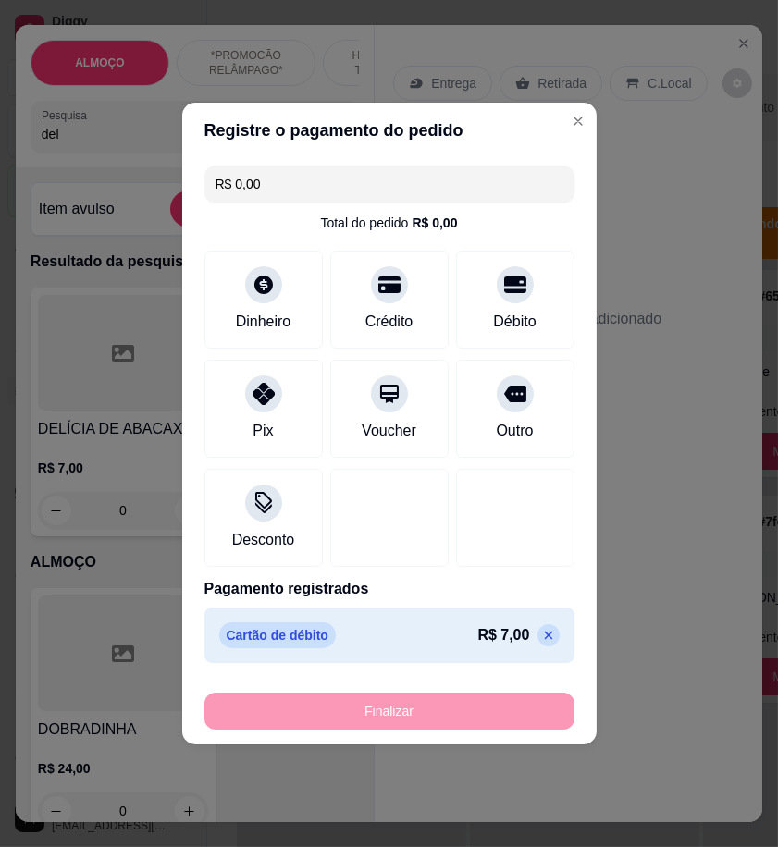
type input "-R$ 7,00"
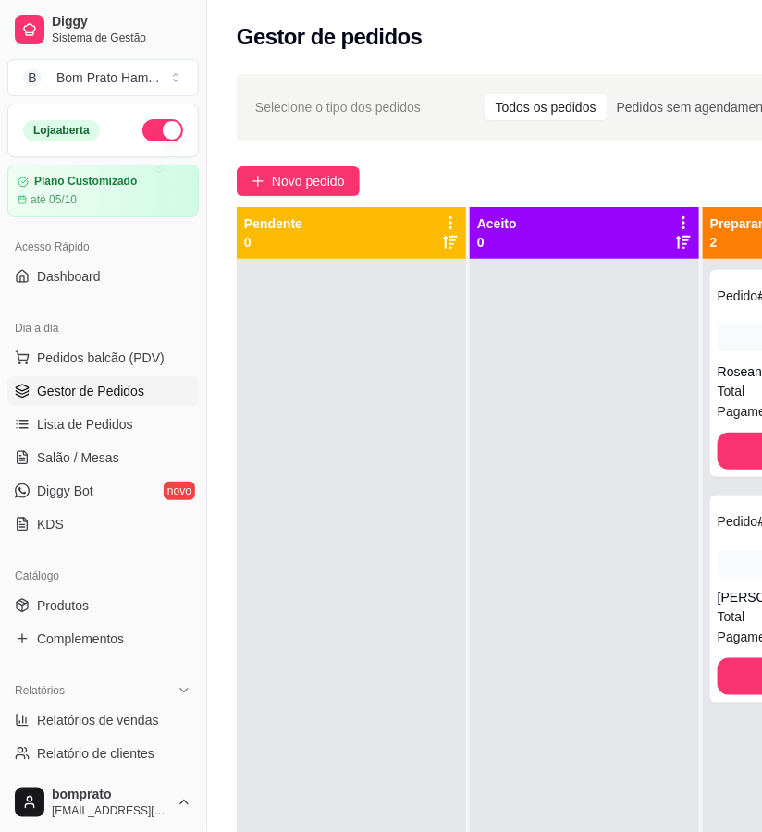
click at [550, 606] on div at bounding box center [584, 675] width 229 height 832
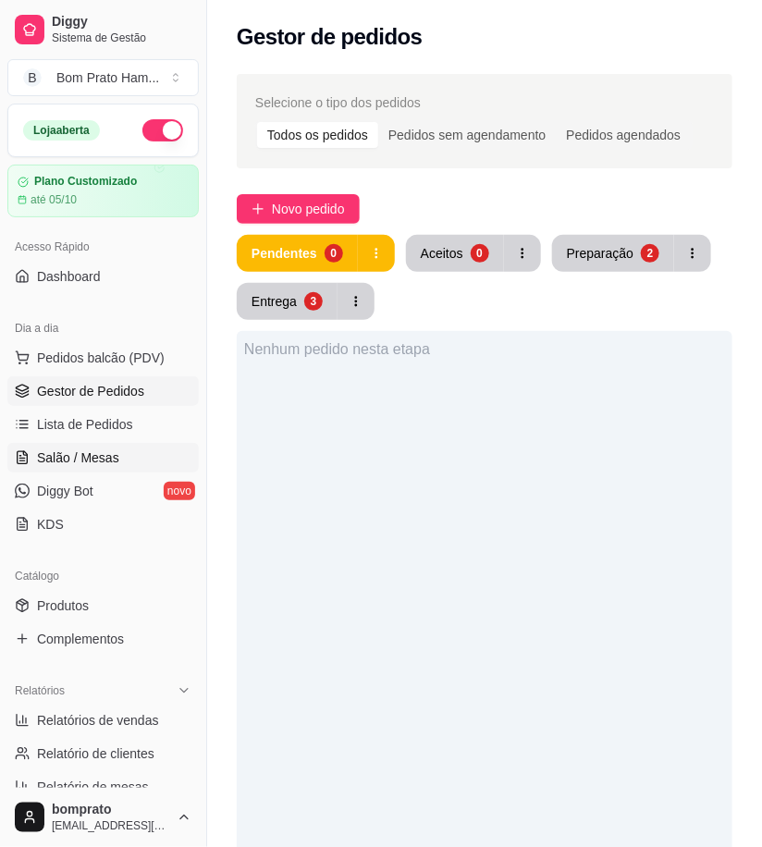
click at [130, 460] on link "Salão / Mesas" at bounding box center [102, 458] width 191 height 30
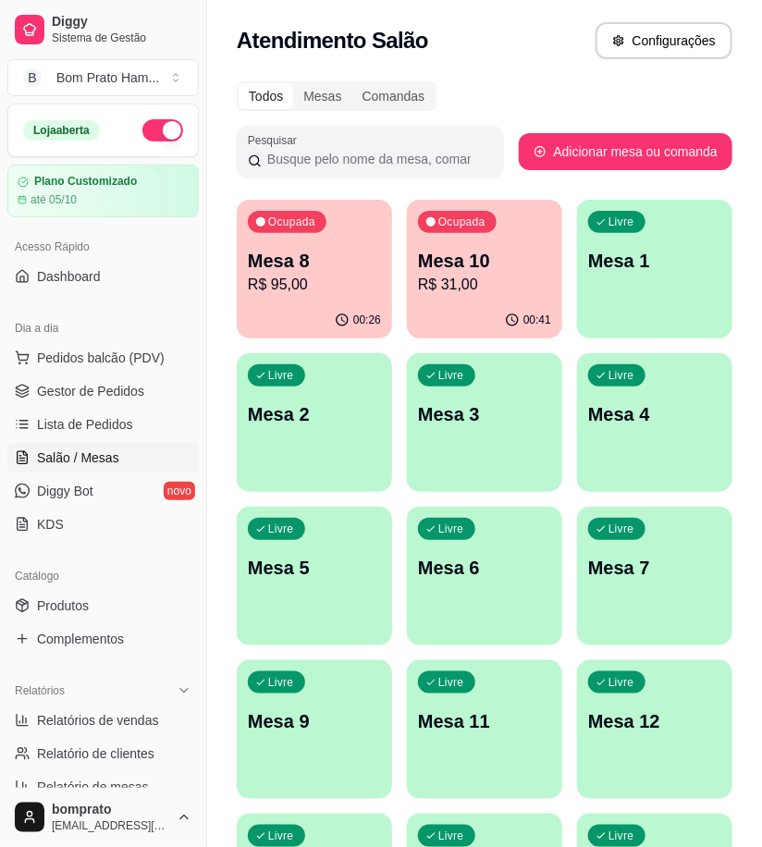
click at [456, 288] on p "R$ 31,00" at bounding box center [484, 285] width 133 height 22
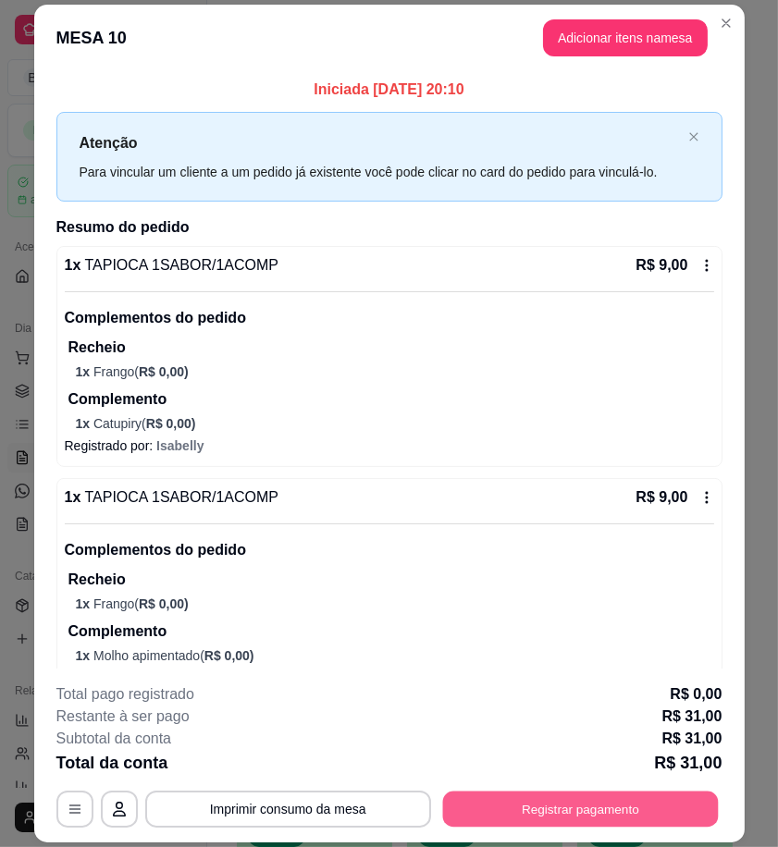
click at [559, 800] on button "Registrar pagamento" at bounding box center [580, 809] width 276 height 36
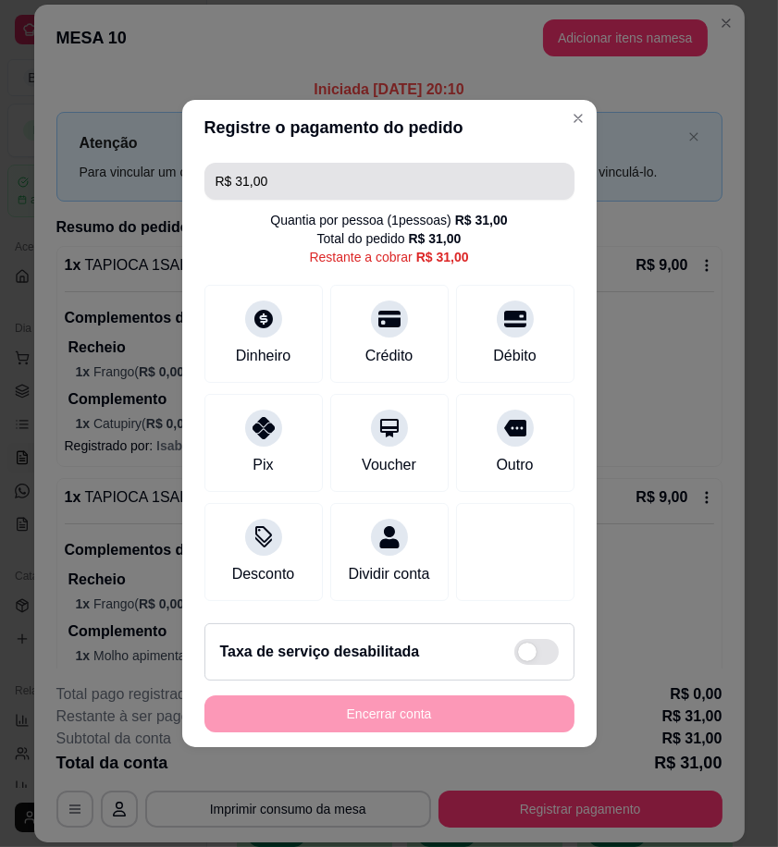
click at [275, 174] on input "R$ 31,00" at bounding box center [389, 181] width 348 height 37
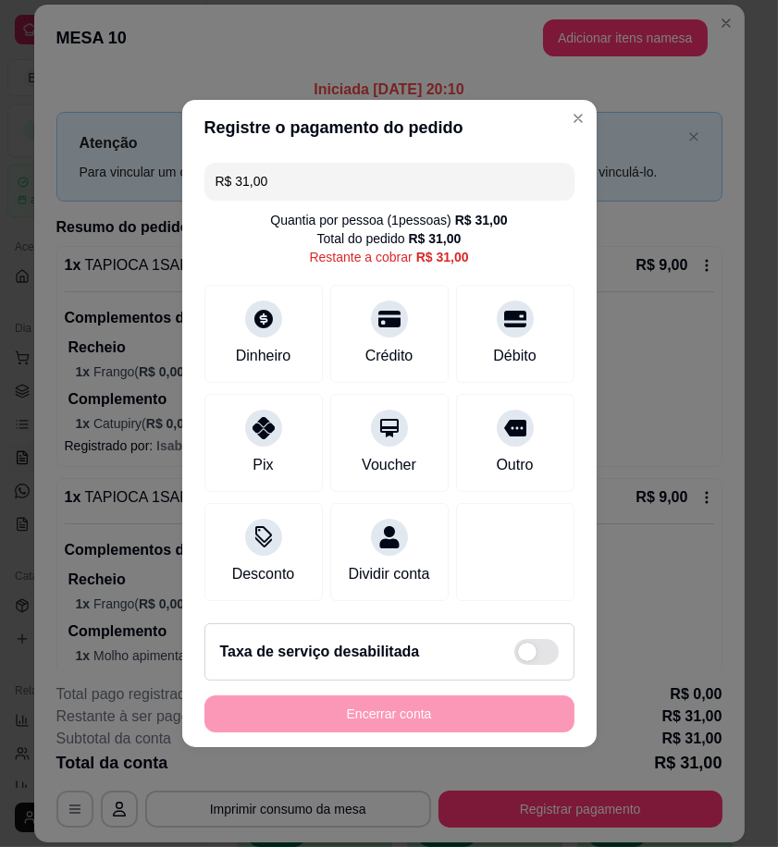
click at [275, 174] on input "R$ 31,00" at bounding box center [389, 181] width 348 height 37
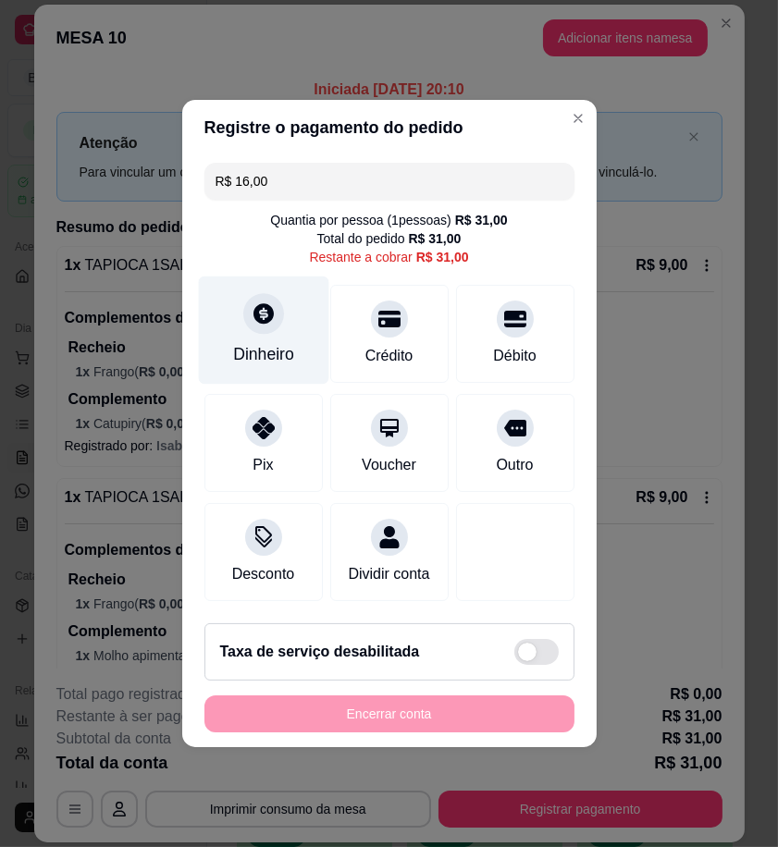
type input "R$ 16,00"
click at [282, 342] on div "Dinheiro" at bounding box center [263, 354] width 61 height 24
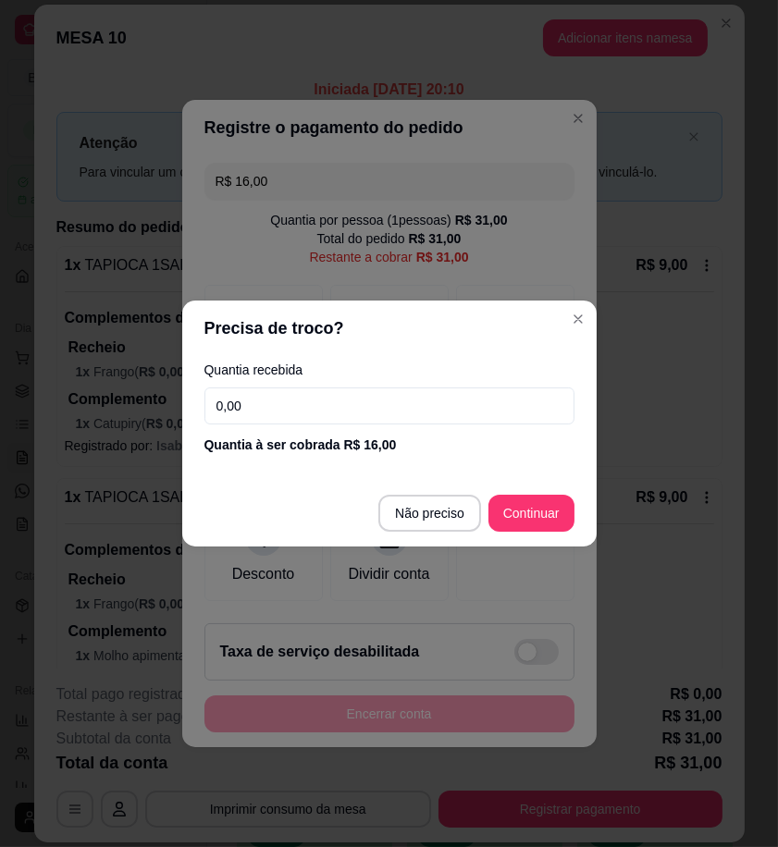
click at [495, 408] on input "0,00" at bounding box center [389, 405] width 370 height 37
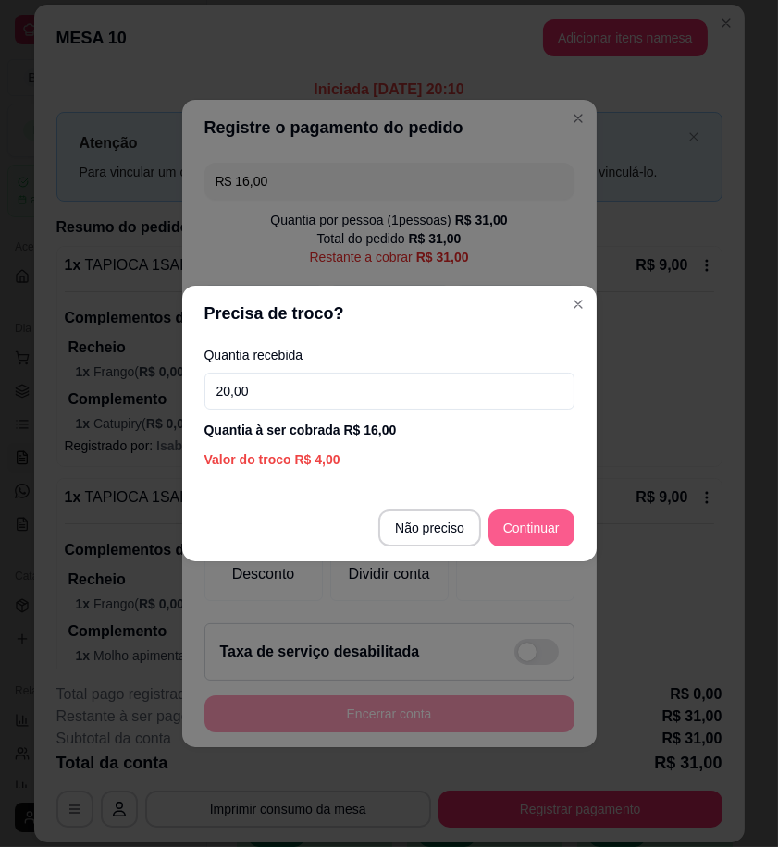
type input "20,00"
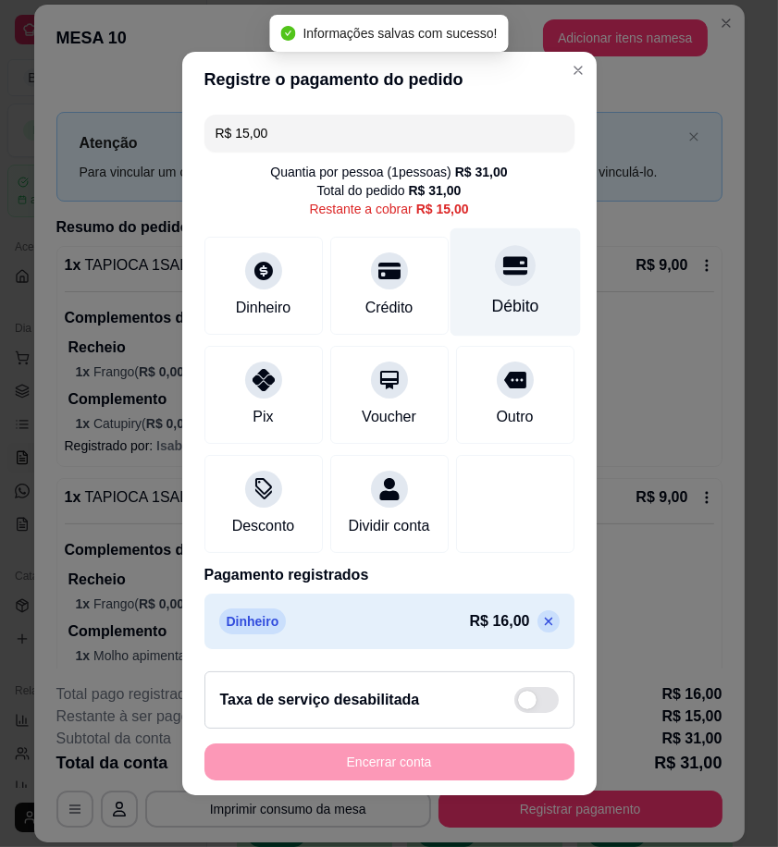
click at [514, 315] on div "Débito" at bounding box center [514, 282] width 130 height 108
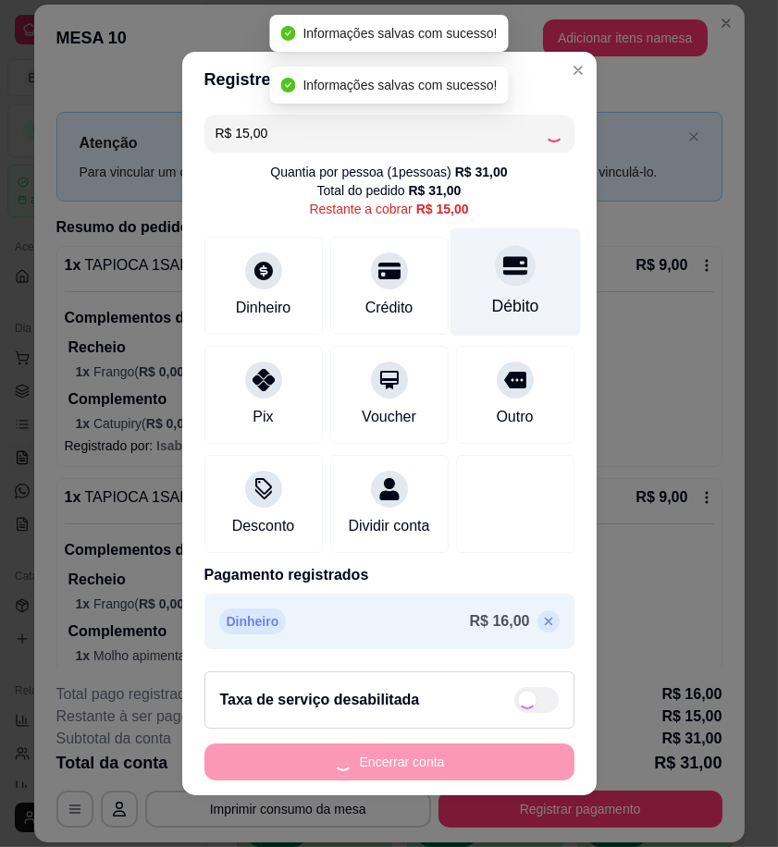
type input "R$ 0,00"
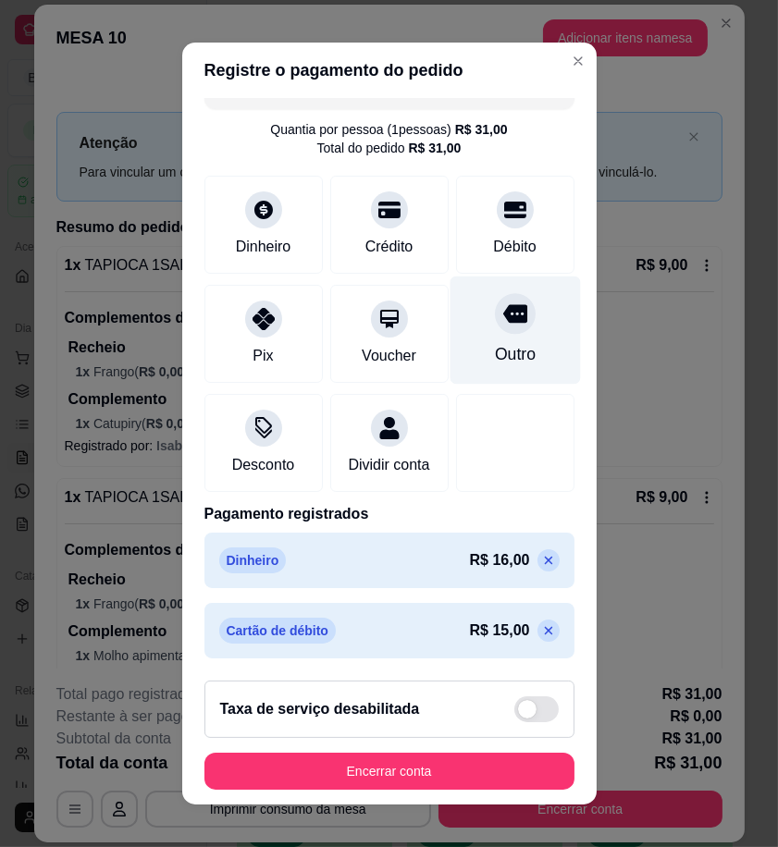
scroll to position [54, 0]
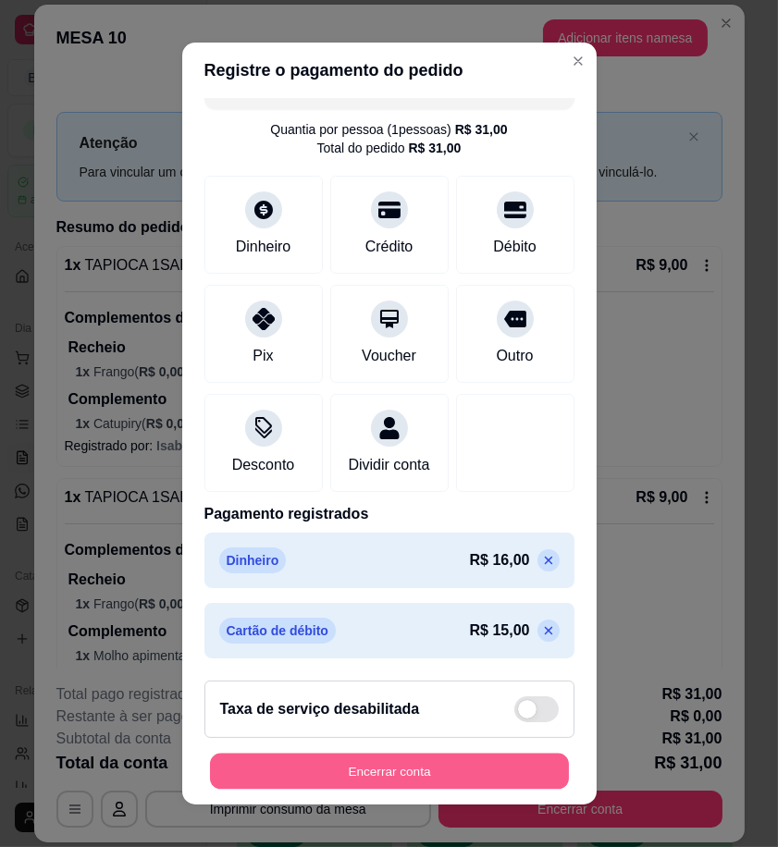
click at [513, 780] on button "Encerrar conta" at bounding box center [389, 772] width 359 height 36
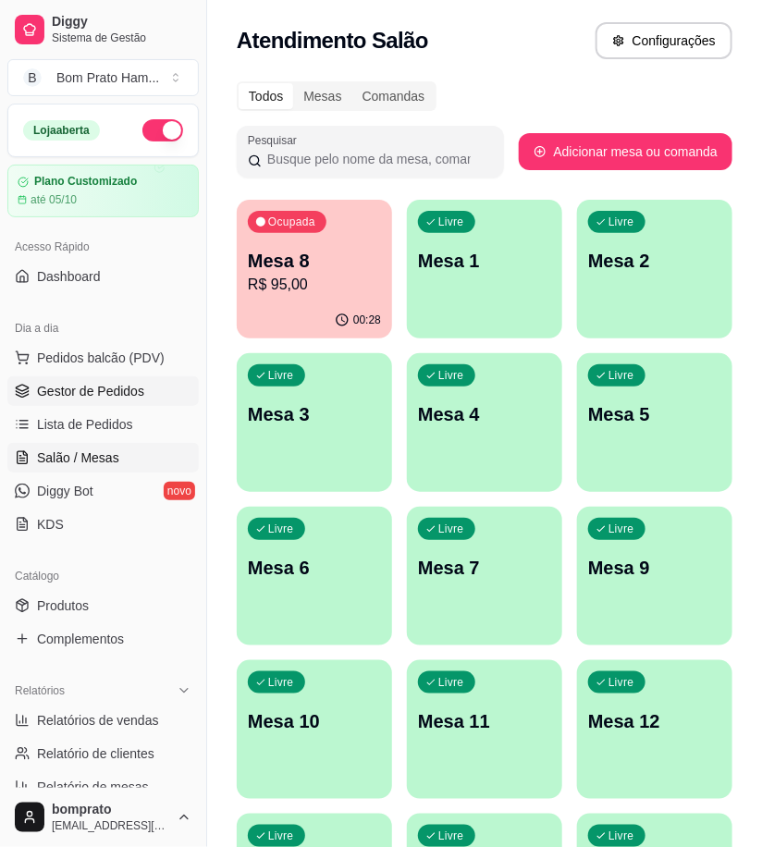
click at [128, 405] on link "Gestor de Pedidos" at bounding box center [102, 391] width 191 height 30
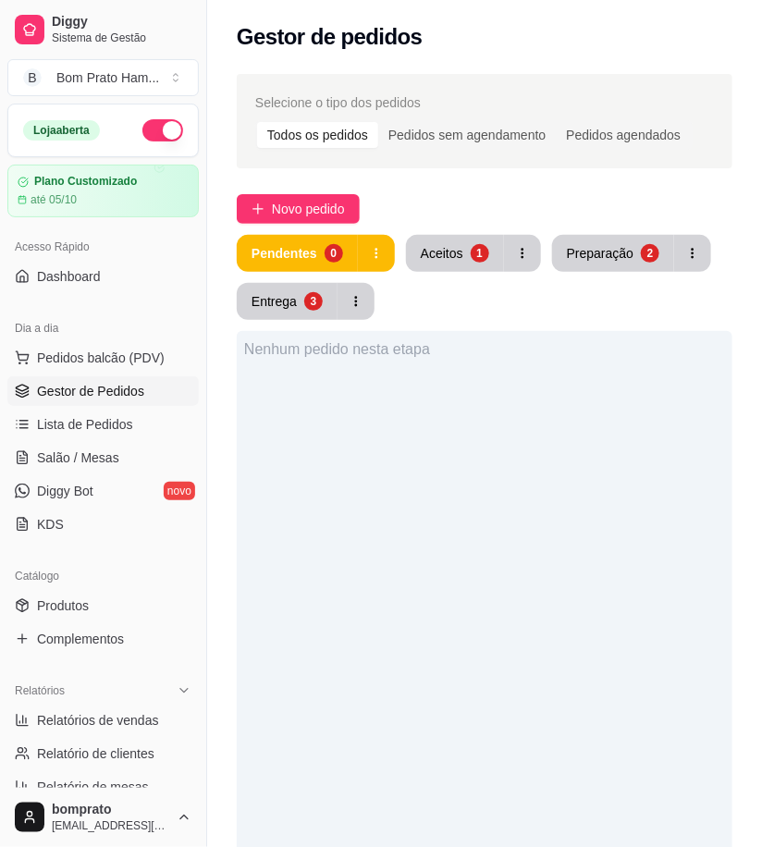
click at [484, 260] on button "Aceitos 1" at bounding box center [455, 253] width 98 height 37
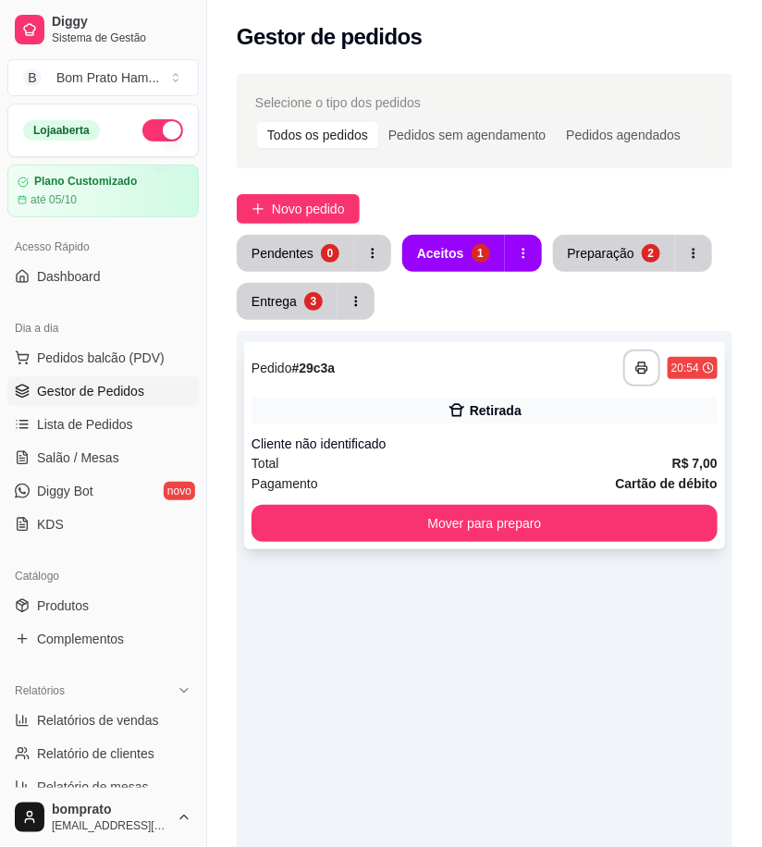
click at [562, 460] on div "Total R$ 7,00" at bounding box center [485, 463] width 466 height 20
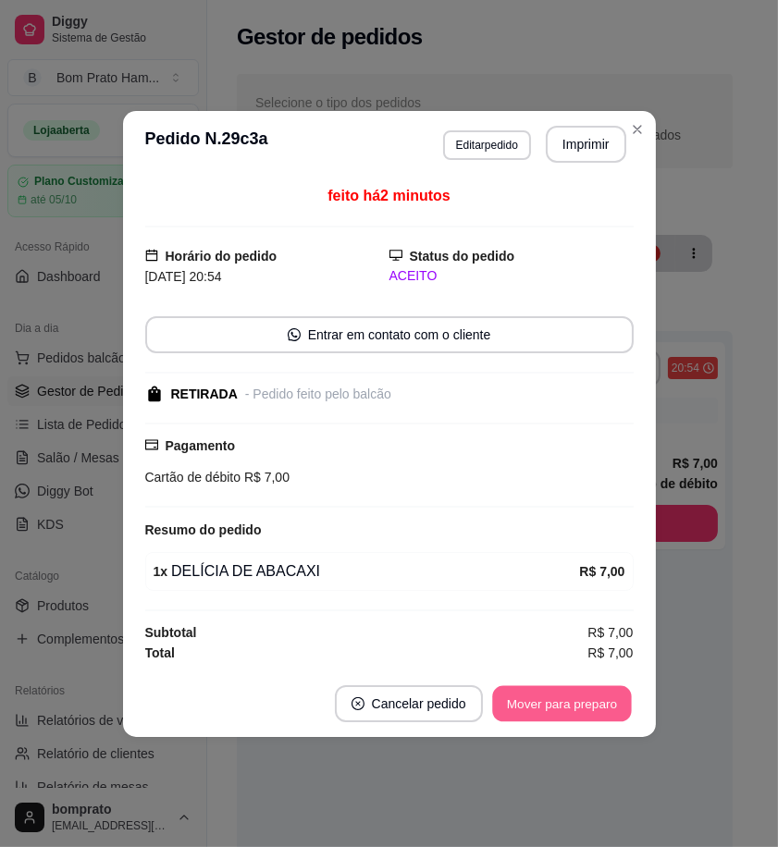
click at [556, 698] on button "Mover para preparo" at bounding box center [561, 703] width 139 height 36
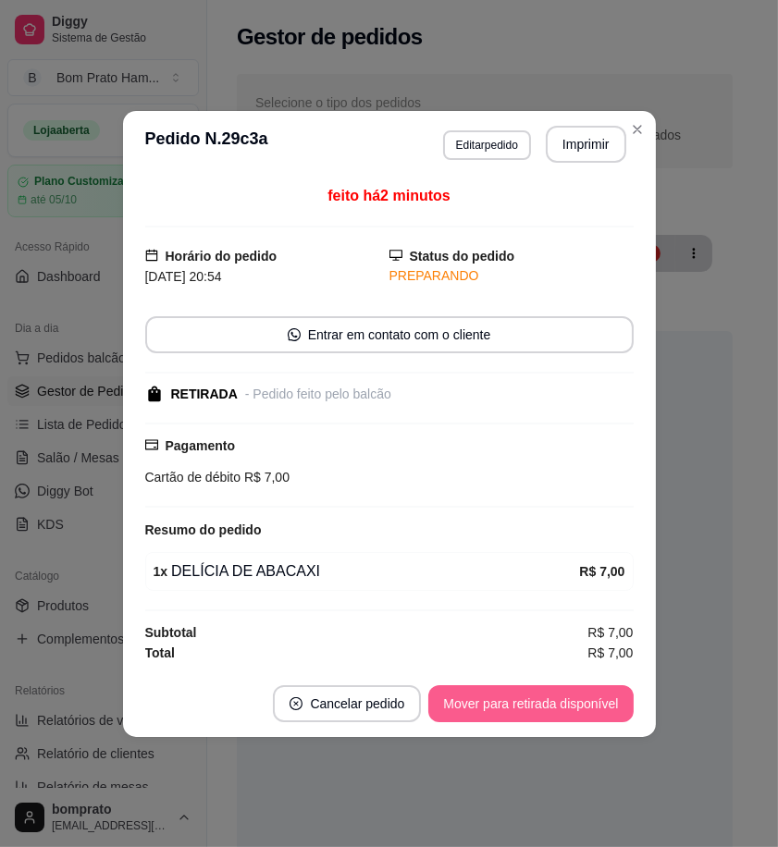
click at [579, 699] on button "Mover para retirada disponível" at bounding box center [530, 703] width 204 height 37
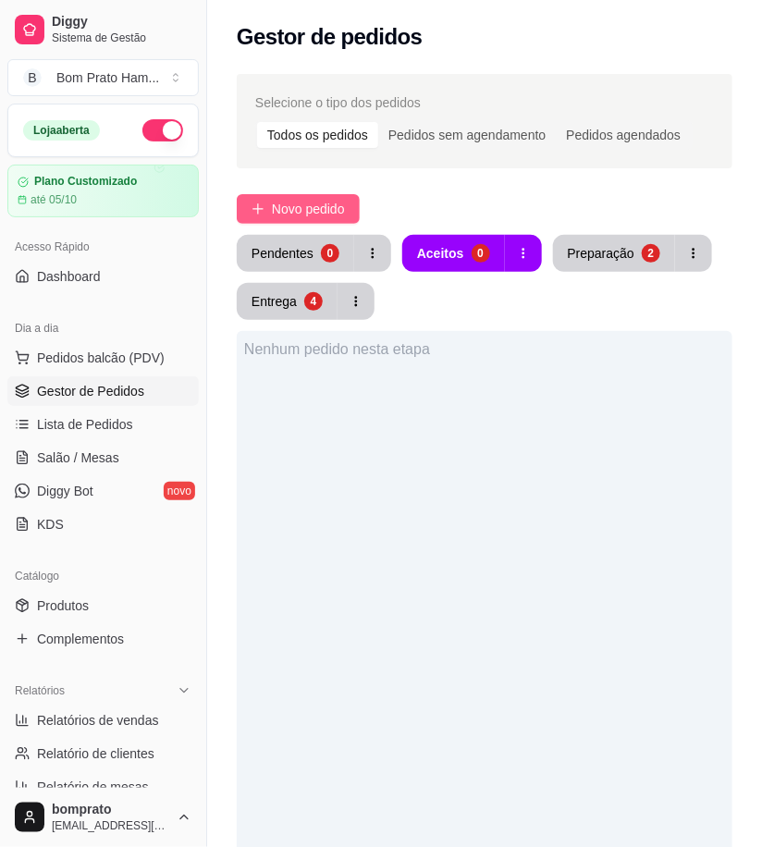
click at [314, 215] on span "Novo pedido" at bounding box center [308, 209] width 73 height 20
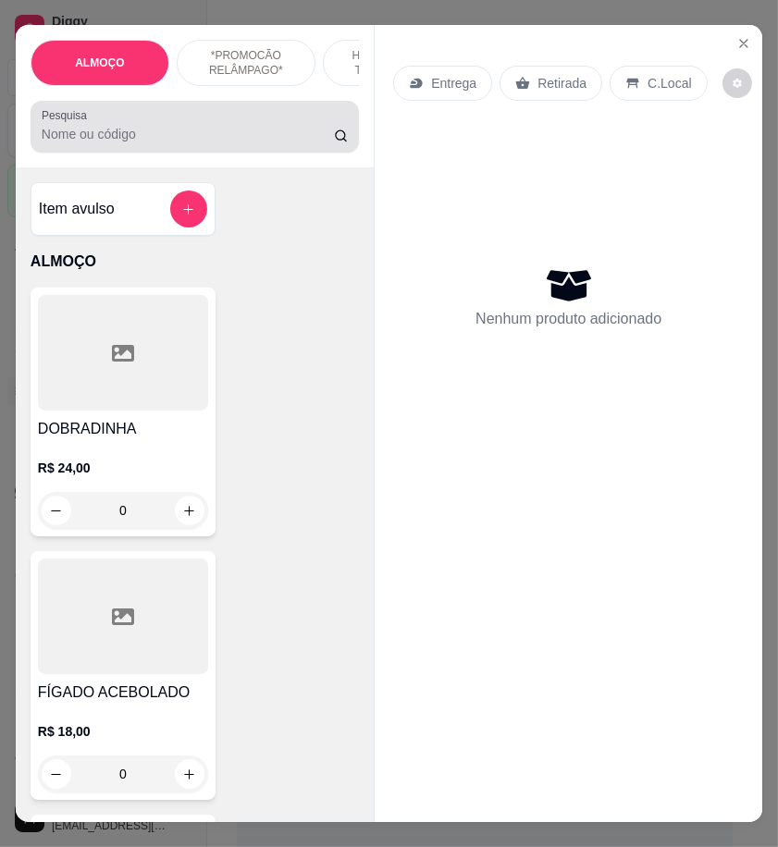
click at [133, 141] on input "Pesquisa" at bounding box center [188, 134] width 292 height 18
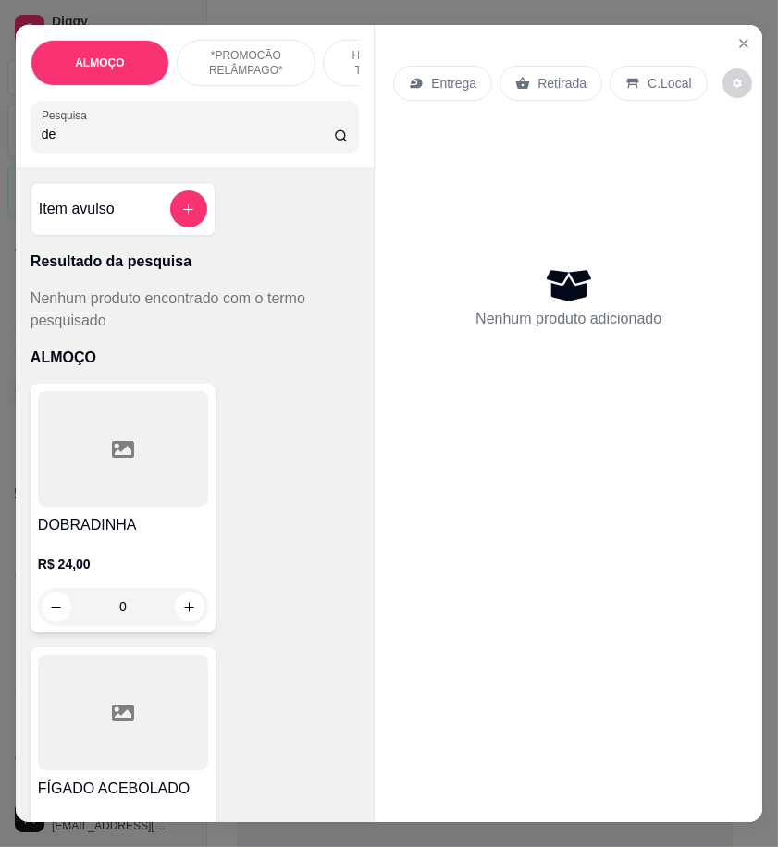
type input "d"
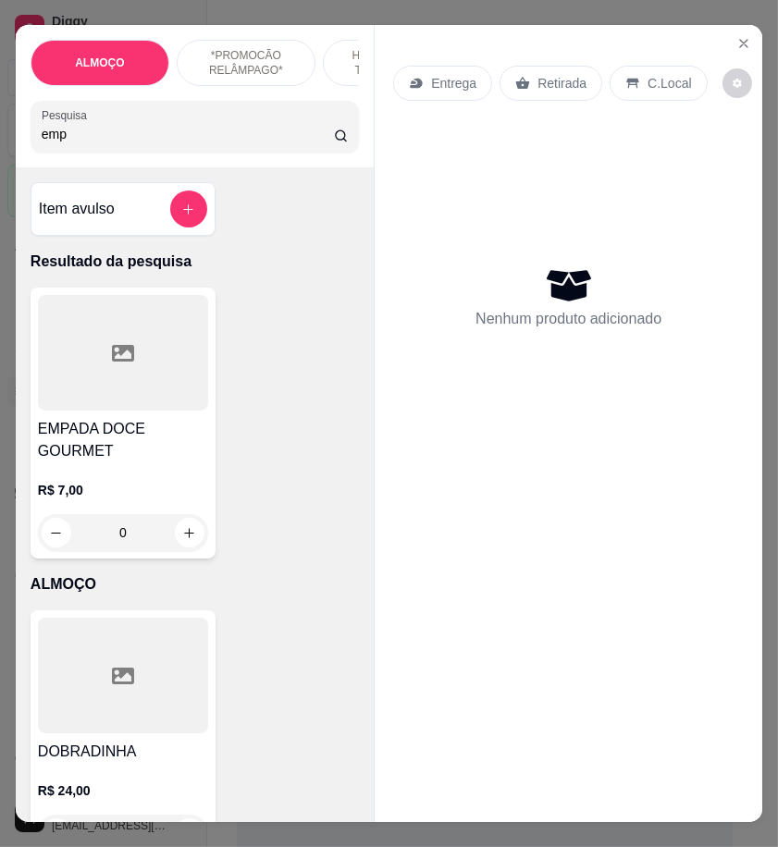
type input "emp"
click at [166, 349] on div at bounding box center [123, 353] width 170 height 116
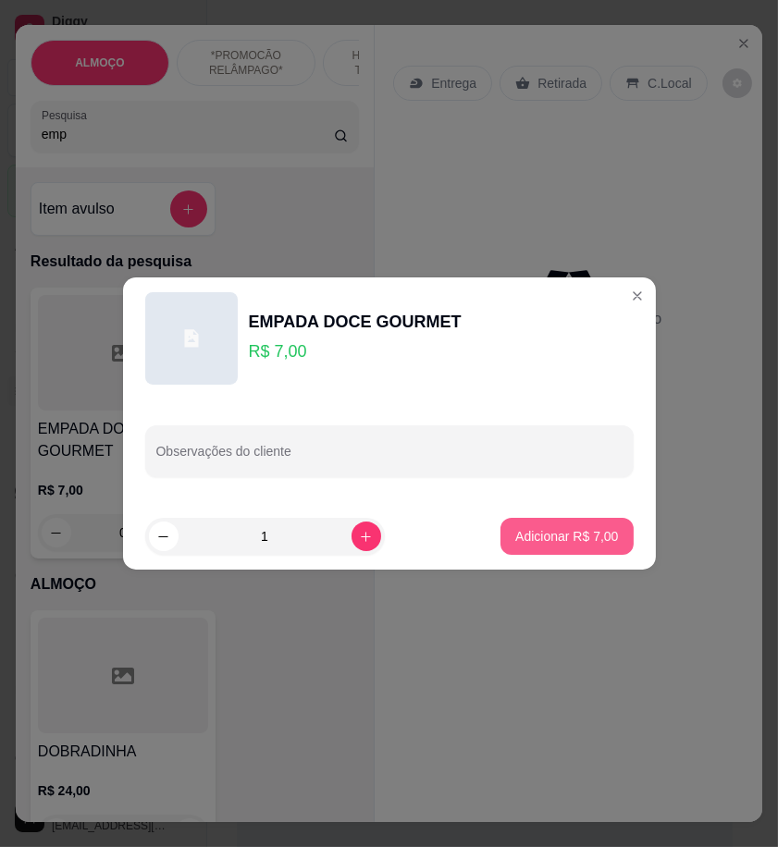
click at [551, 546] on button "Adicionar R$ 7,00" at bounding box center [566, 536] width 132 height 37
type input "1"
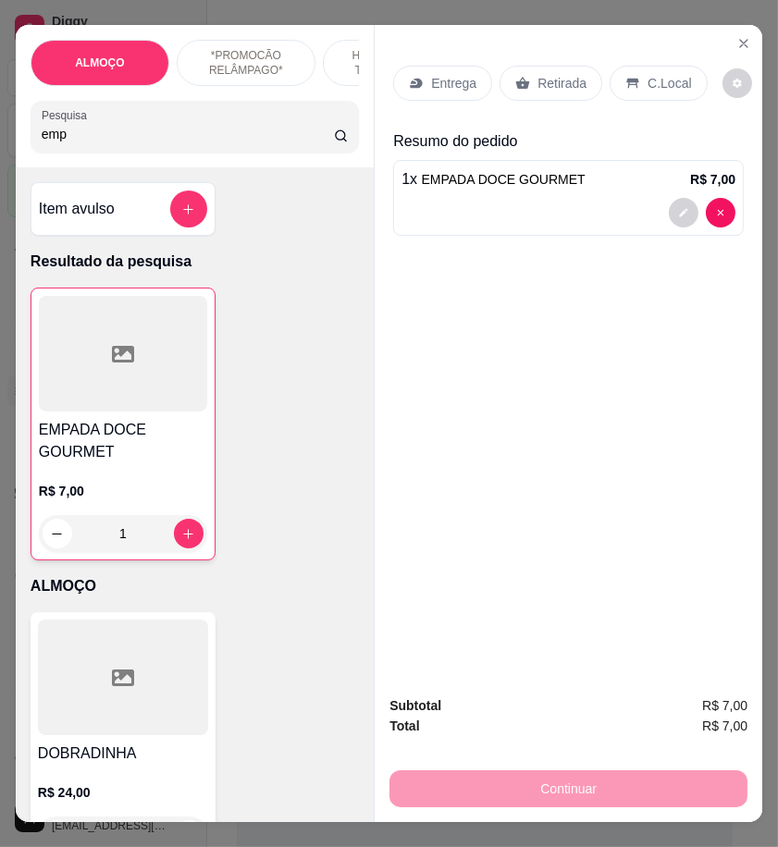
click at [544, 74] on p "Retirada" at bounding box center [561, 83] width 49 height 18
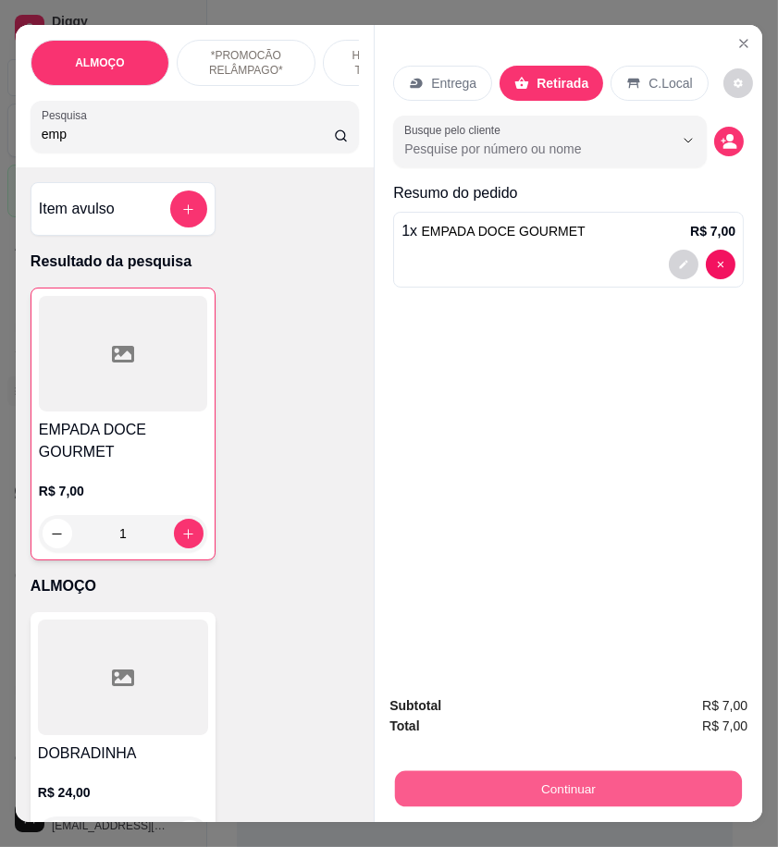
click at [680, 787] on button "Continuar" at bounding box center [568, 788] width 347 height 36
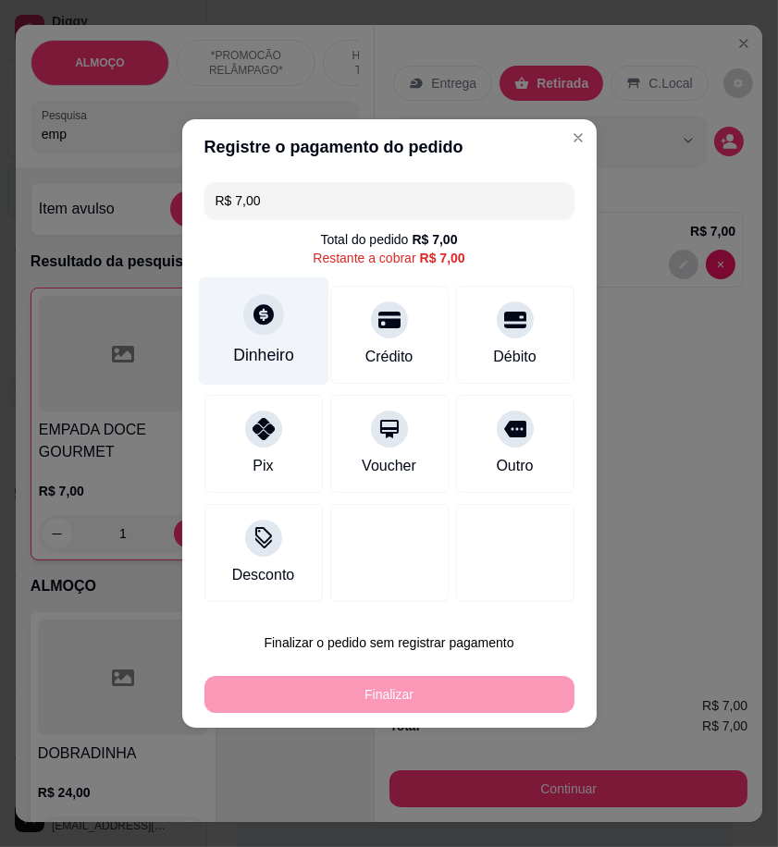
click at [281, 371] on div "Dinheiro" at bounding box center [263, 331] width 130 height 108
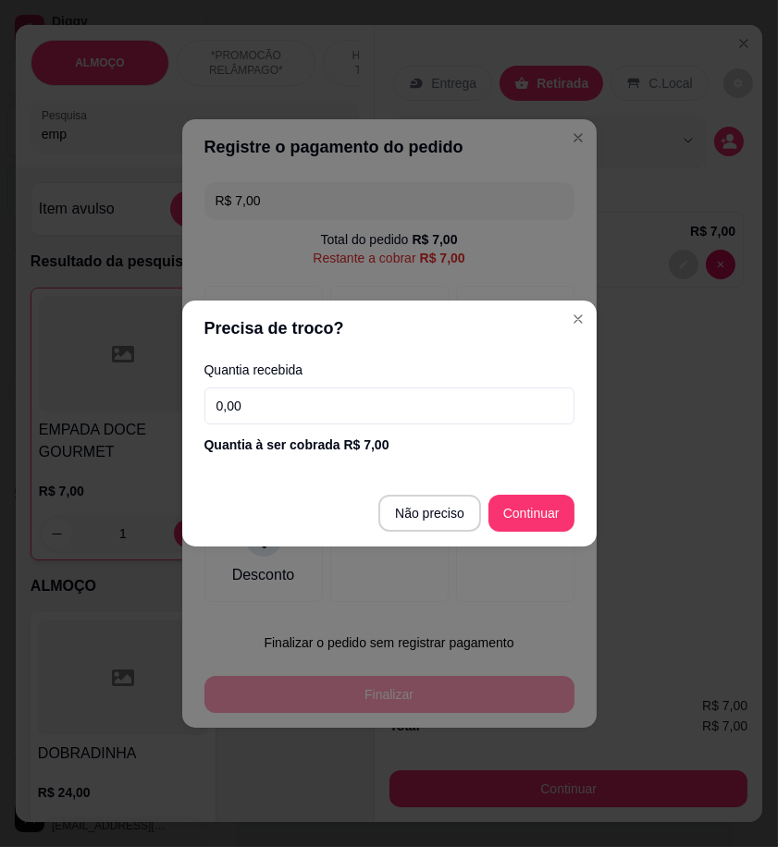
click at [485, 421] on input "0,00" at bounding box center [389, 405] width 370 height 37
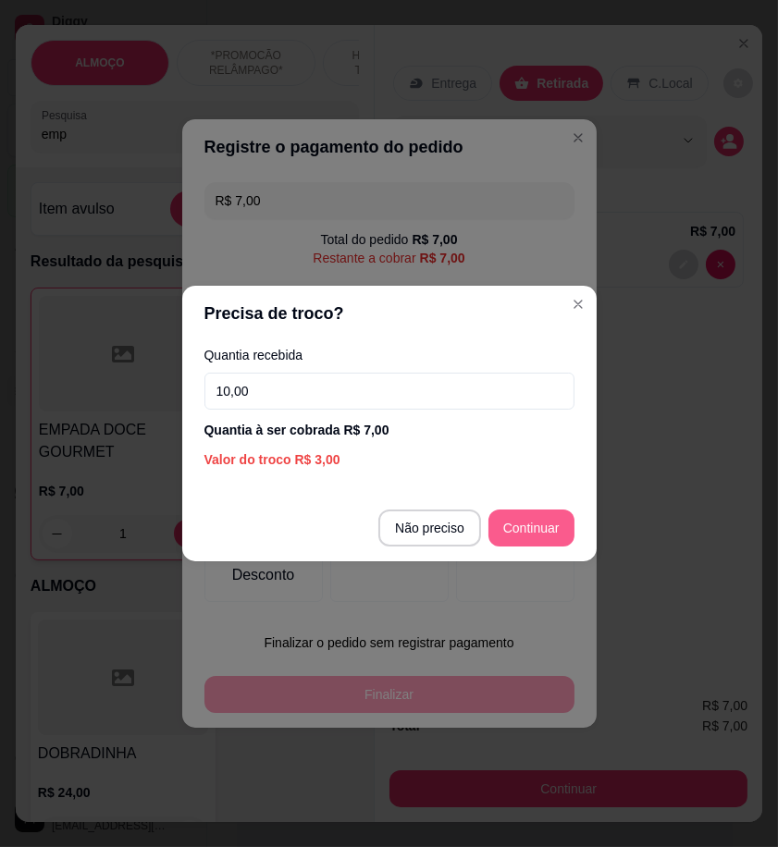
type input "10,00"
type input "R$ 0,00"
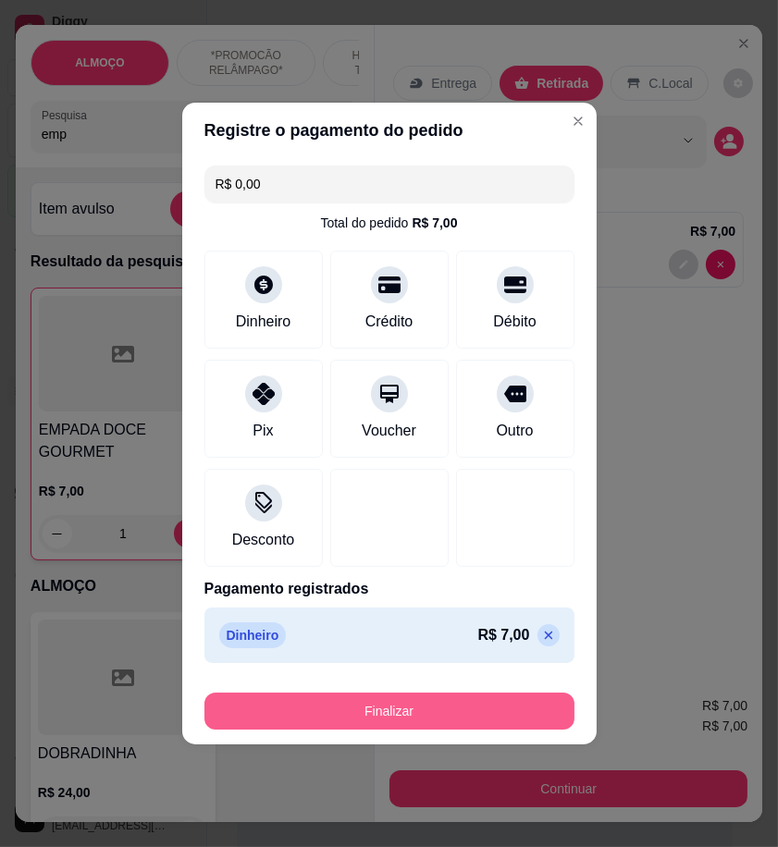
click at [500, 710] on button "Finalizar" at bounding box center [389, 711] width 370 height 37
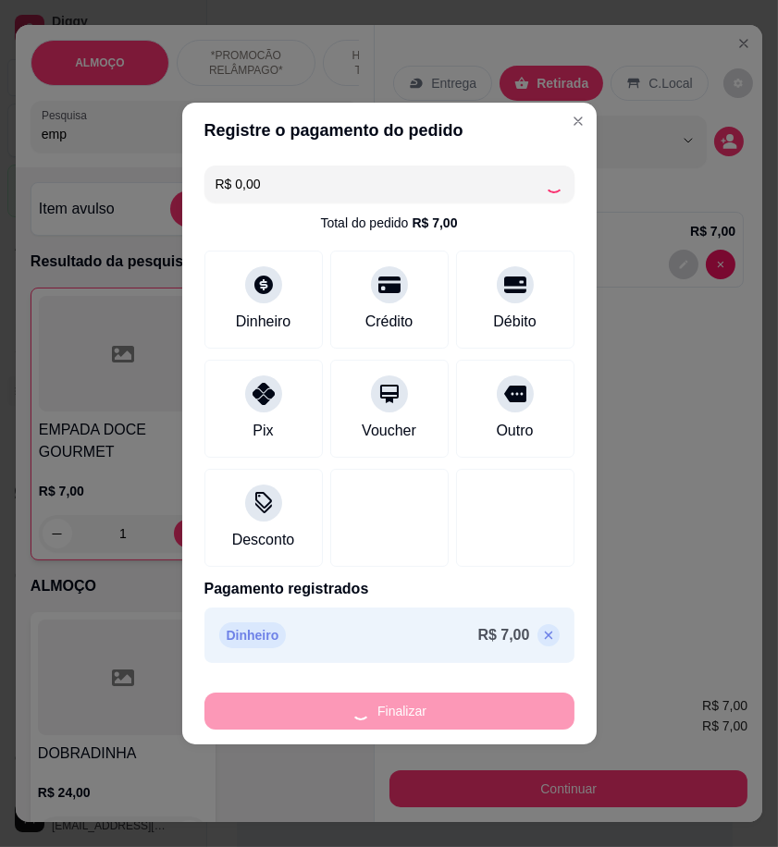
type input "0"
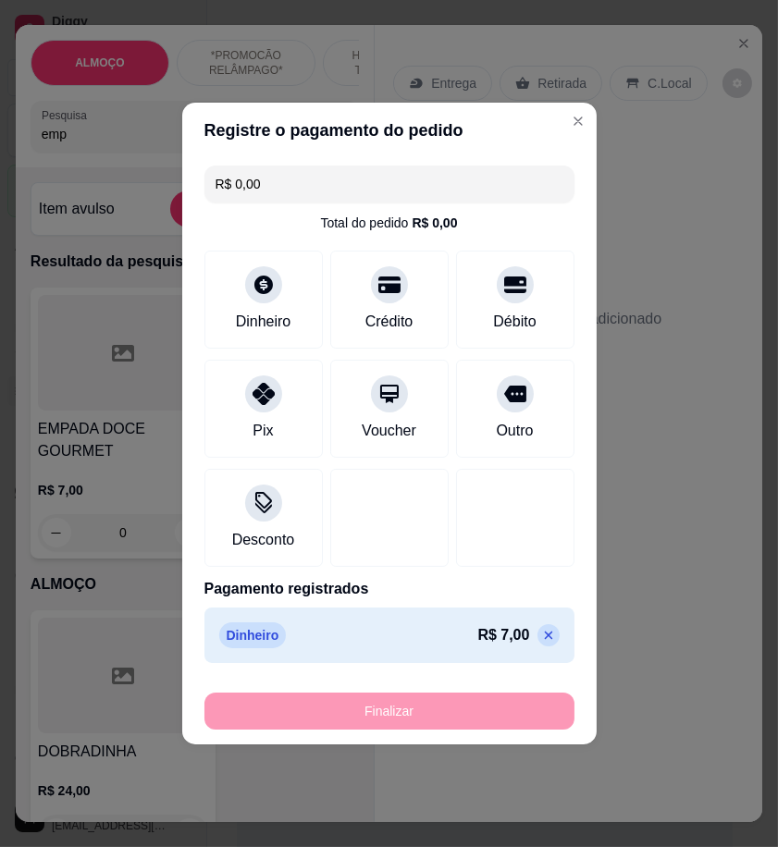
type input "-R$ 7,00"
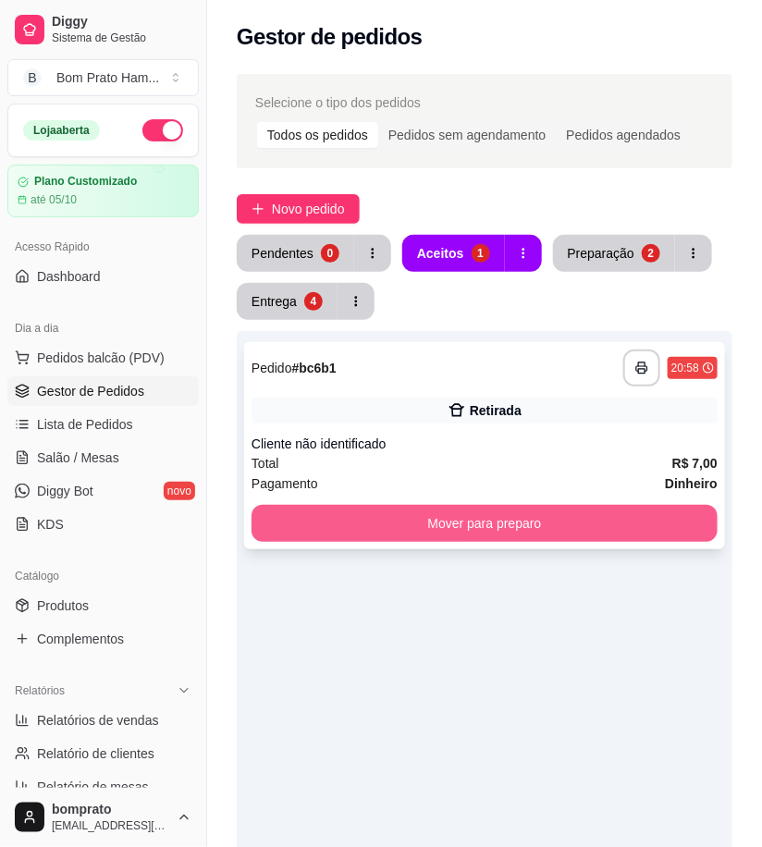
click at [494, 446] on div "Cliente não identificado" at bounding box center [485, 444] width 466 height 18
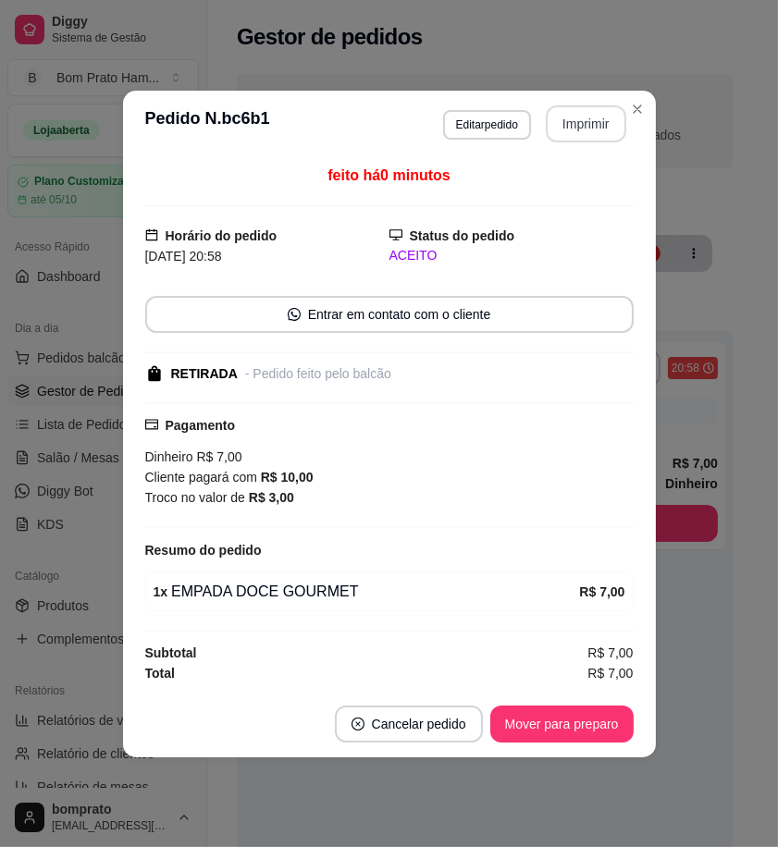
click at [585, 131] on button "Imprimir" at bounding box center [586, 123] width 80 height 37
click at [595, 724] on button "Mover para preparo" at bounding box center [561, 723] width 139 height 36
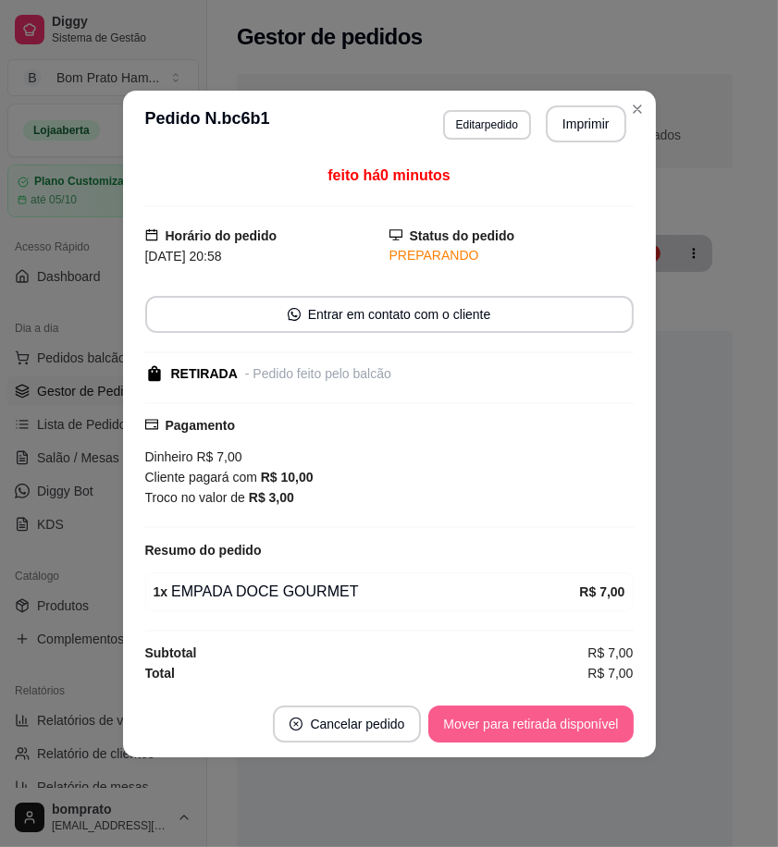
click at [595, 724] on button "Mover para retirada disponível" at bounding box center [530, 723] width 204 height 37
click at [595, 724] on button "Mover para finalizado" at bounding box center [556, 723] width 149 height 36
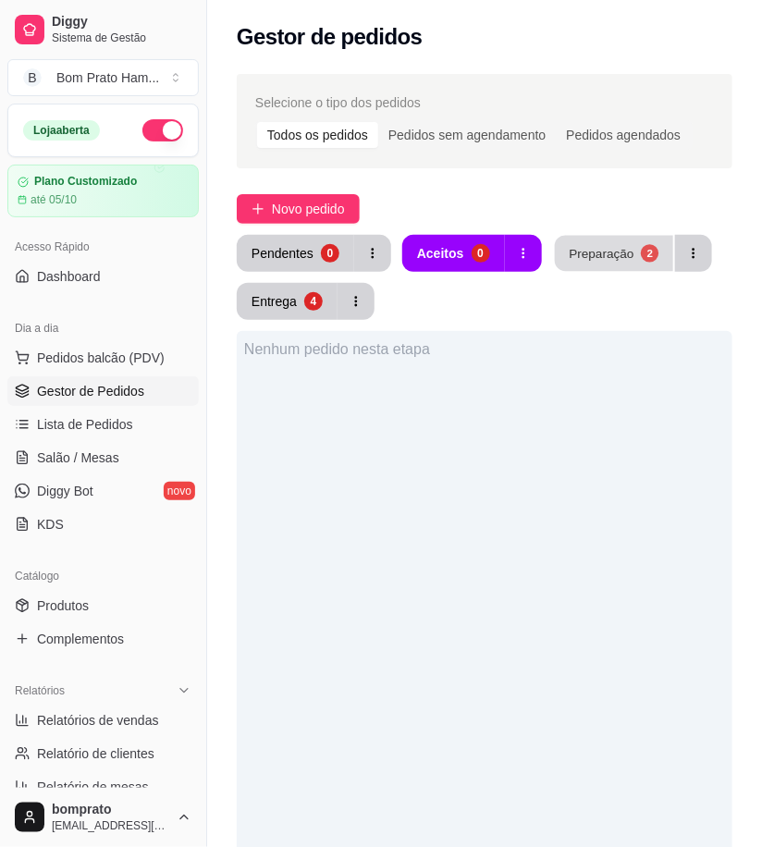
click at [639, 271] on button "Preparação 2" at bounding box center [614, 254] width 118 height 36
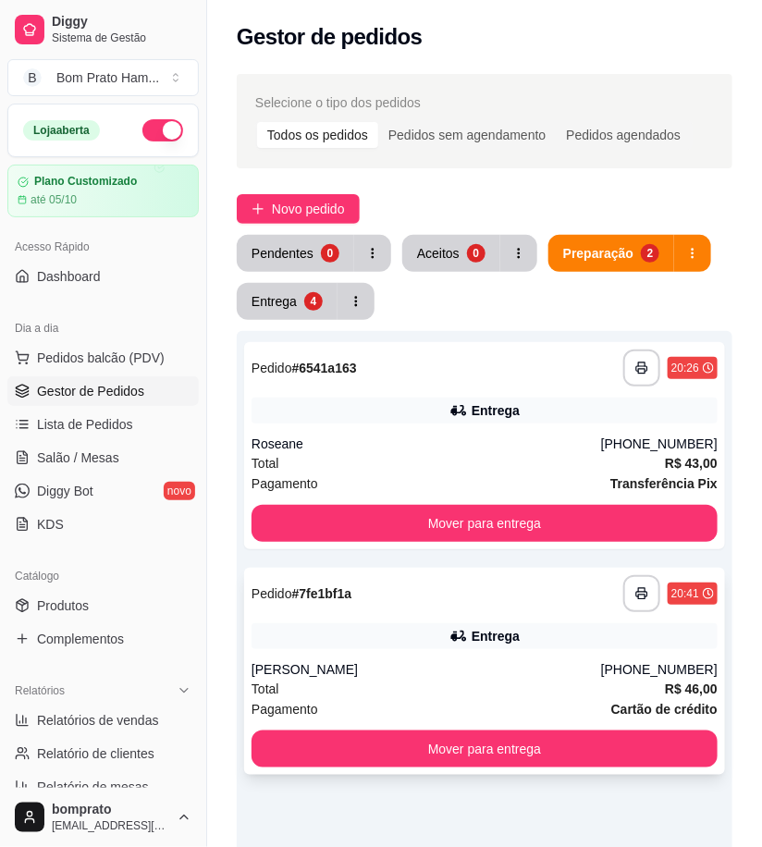
click at [450, 676] on div "[PERSON_NAME]" at bounding box center [427, 669] width 350 height 18
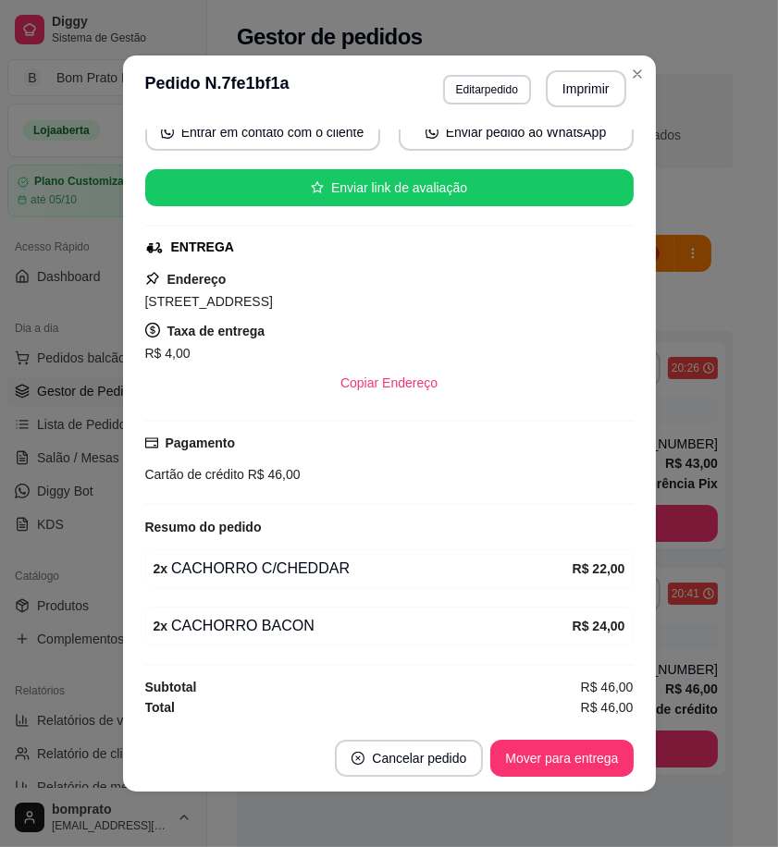
scroll to position [189, 0]
click at [383, 394] on button "Copiar Endereço" at bounding box center [388, 383] width 123 height 36
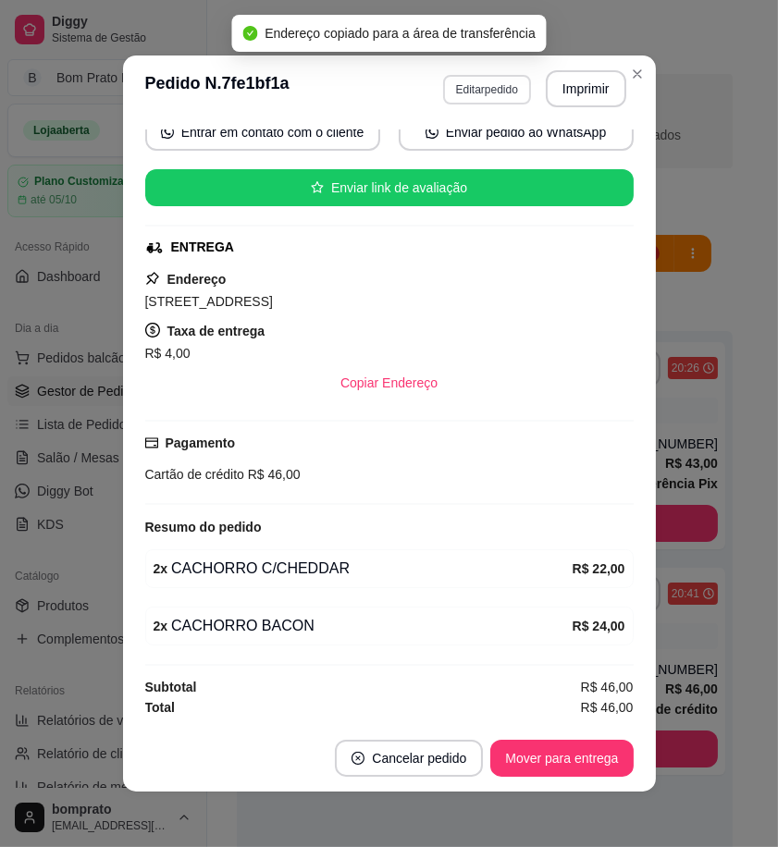
click at [492, 85] on button "Editar pedido" at bounding box center [487, 90] width 88 height 30
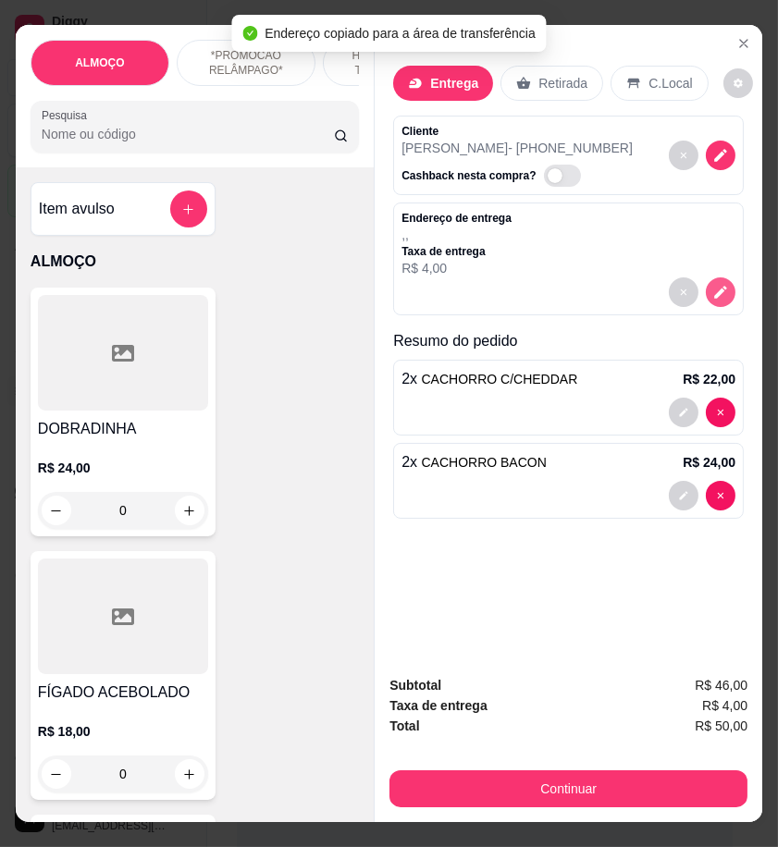
click at [705, 278] on button "decrease-product-quantity" at bounding box center [720, 292] width 30 height 30
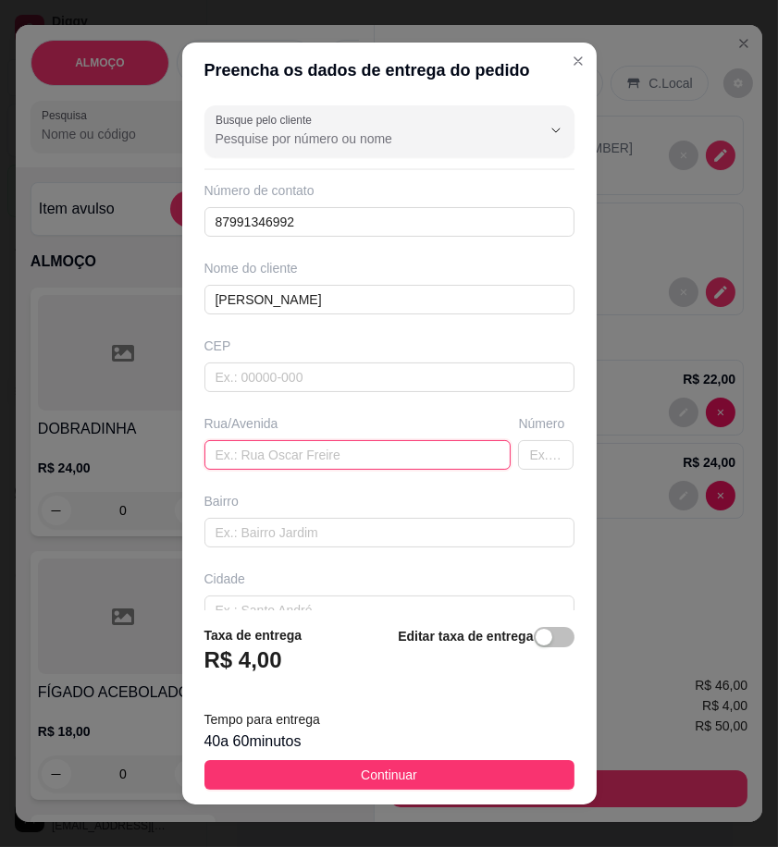
drag, startPoint x: 361, startPoint y: 454, endPoint x: 262, endPoint y: 464, distance: 99.5
paste input "[STREET_ADDRESS]"
type input "[STREET_ADDRESS]"
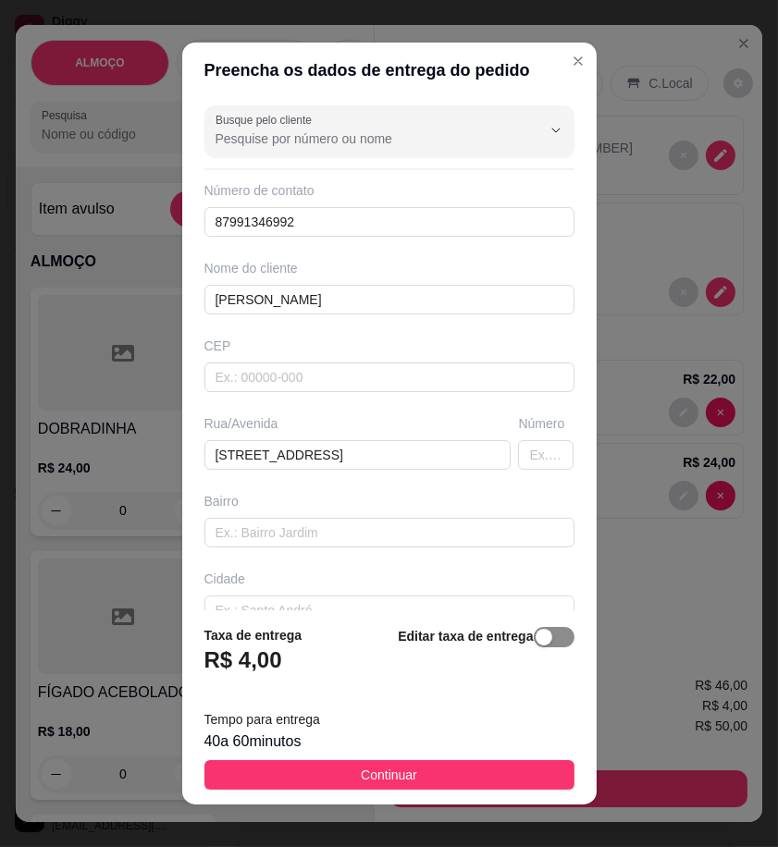
click at [537, 635] on span "button" at bounding box center [554, 637] width 41 height 20
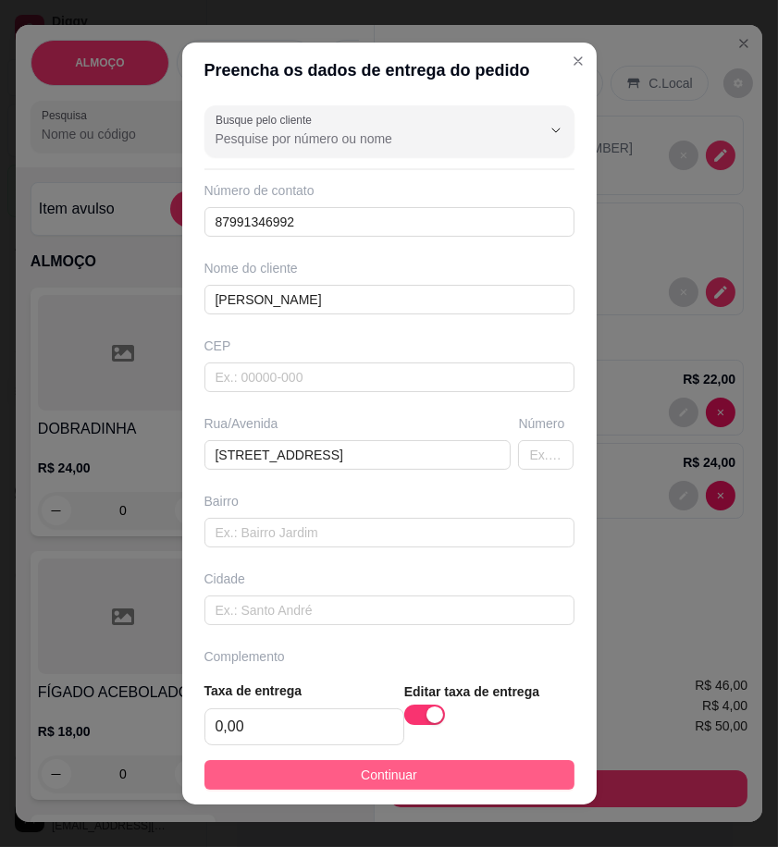
click at [516, 773] on button "Continuar" at bounding box center [389, 775] width 370 height 30
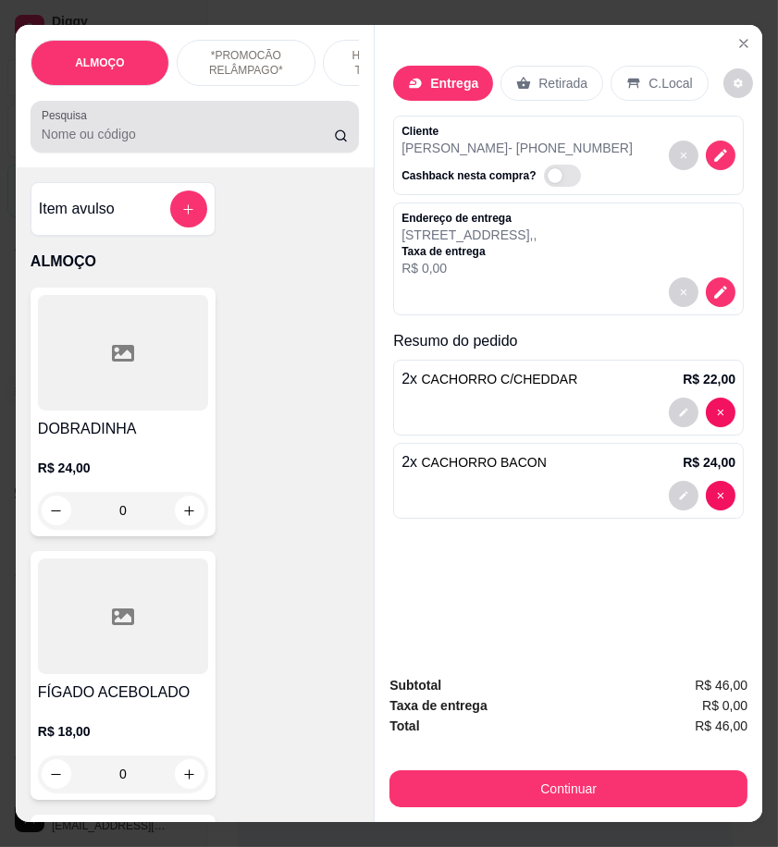
click at [136, 125] on div at bounding box center [195, 126] width 306 height 37
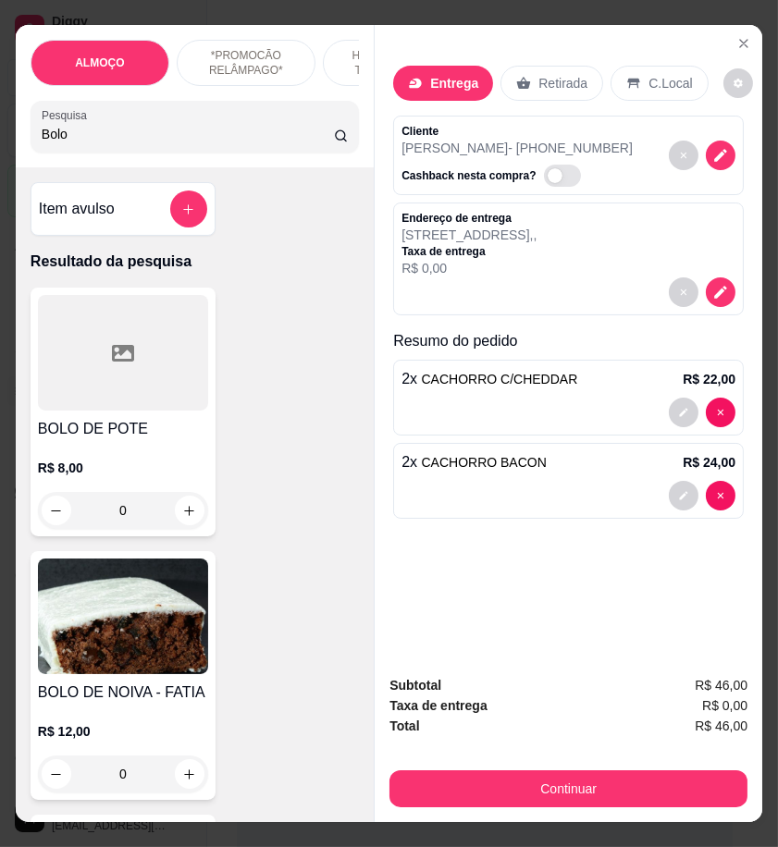
type input "Bolo"
click at [95, 411] on div at bounding box center [123, 353] width 170 height 116
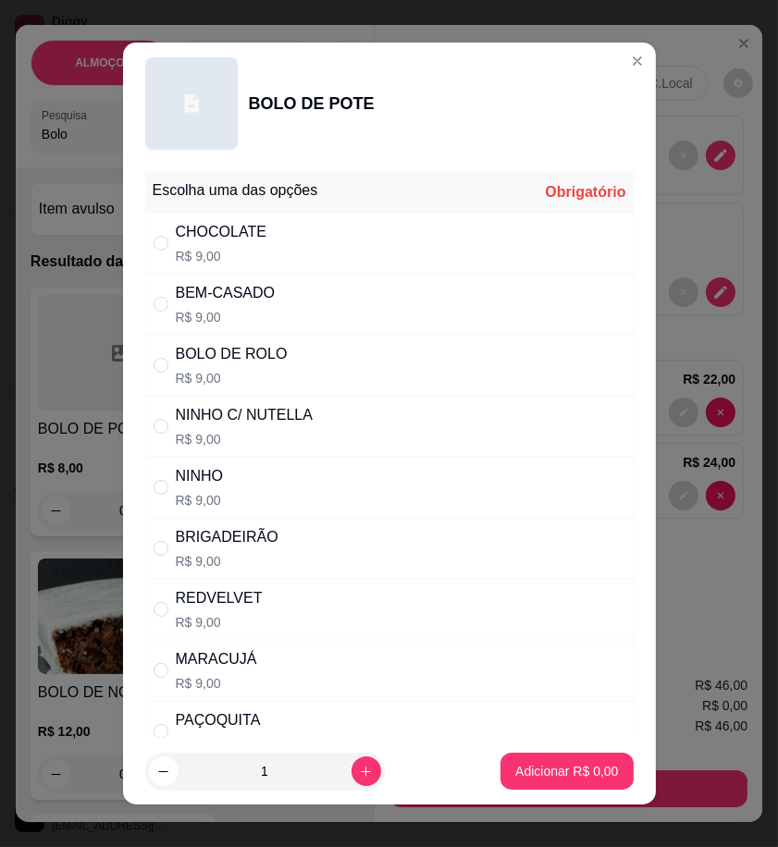
click at [326, 425] on div "NINHO C/ NUTELLA R$ 9,00" at bounding box center [389, 426] width 488 height 61
radio input "true"
click at [578, 779] on p "Adicionar R$ 9,00" at bounding box center [567, 772] width 100 height 18
type input "1"
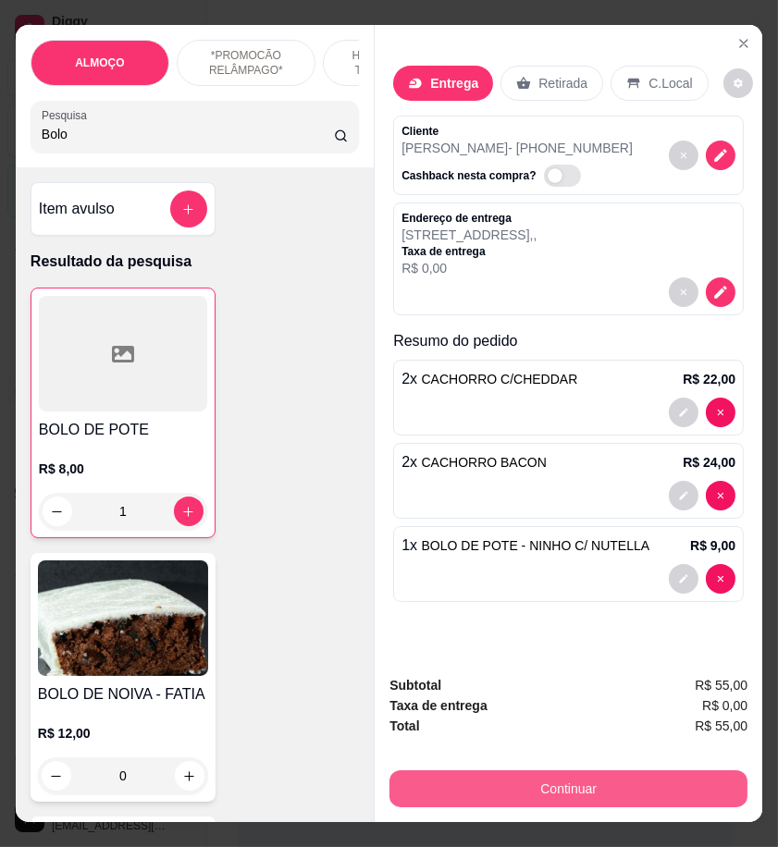
click at [625, 774] on button "Continuar" at bounding box center [568, 788] width 358 height 37
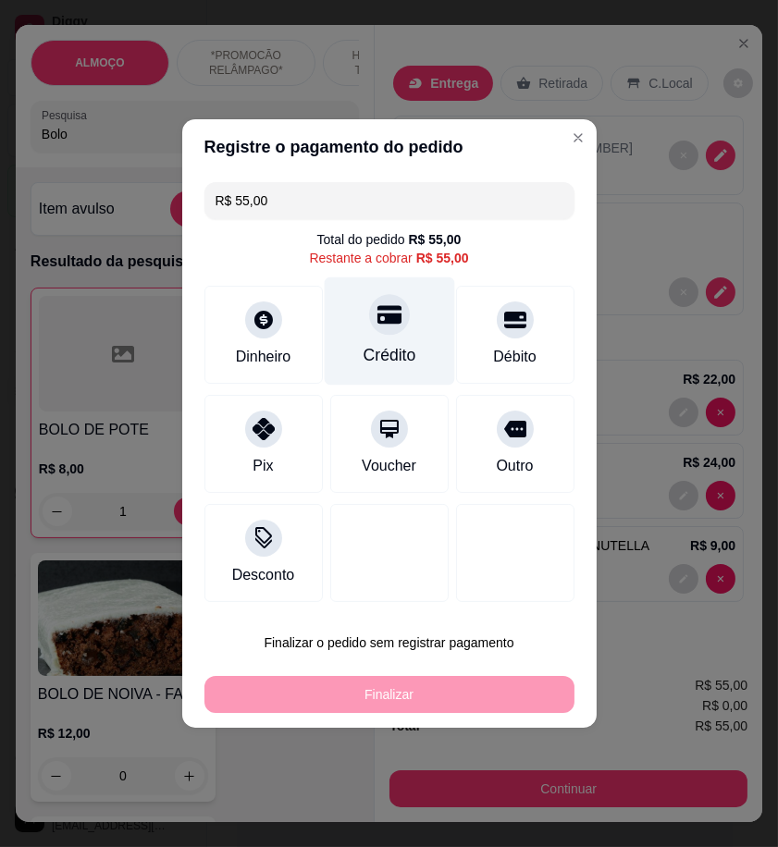
click at [362, 358] on div "Crédito" at bounding box center [388, 355] width 53 height 24
type input "R$ 0,00"
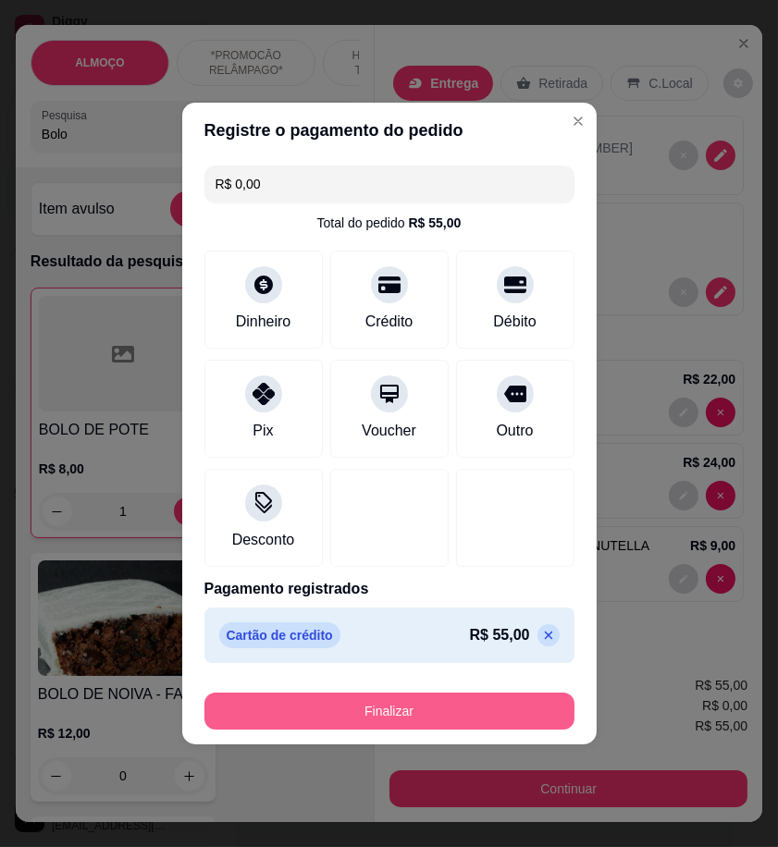
click at [476, 705] on button "Finalizar" at bounding box center [389, 711] width 370 height 37
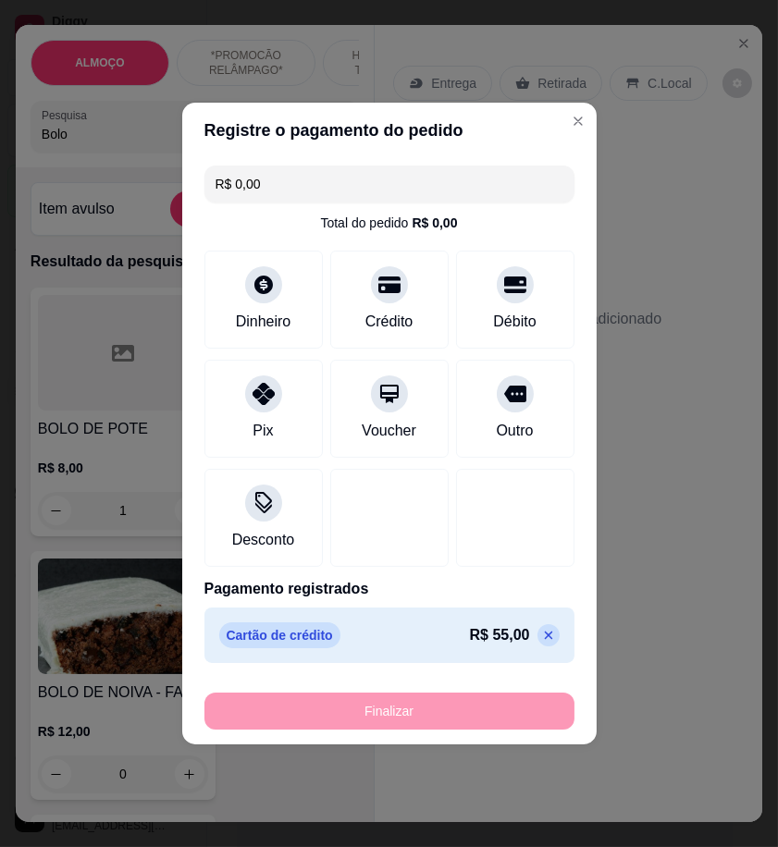
type input "0"
type input "-R$ 55,00"
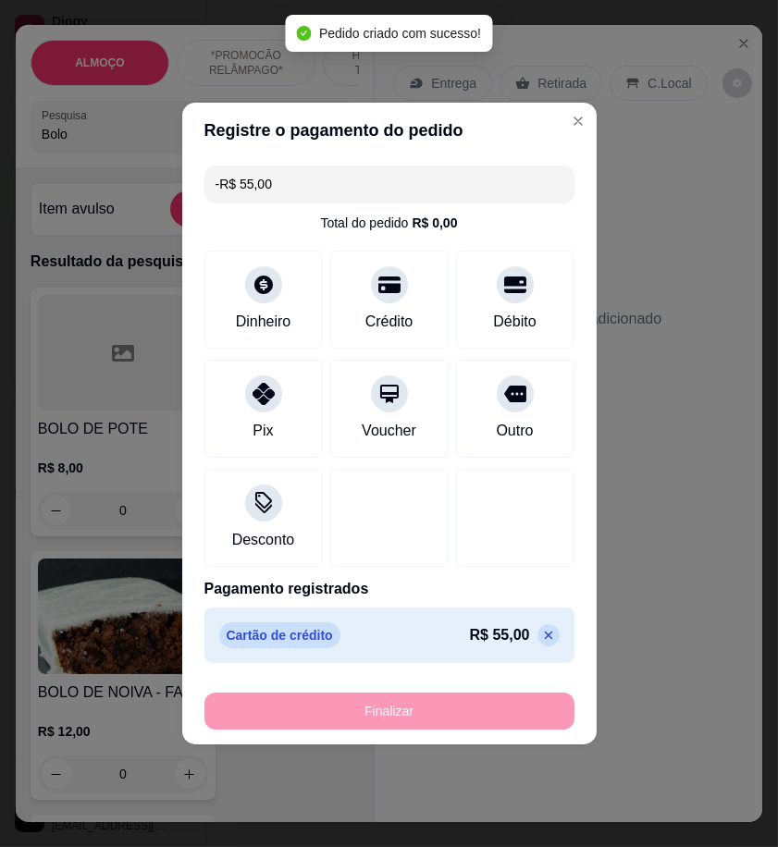
scroll to position [228, 0]
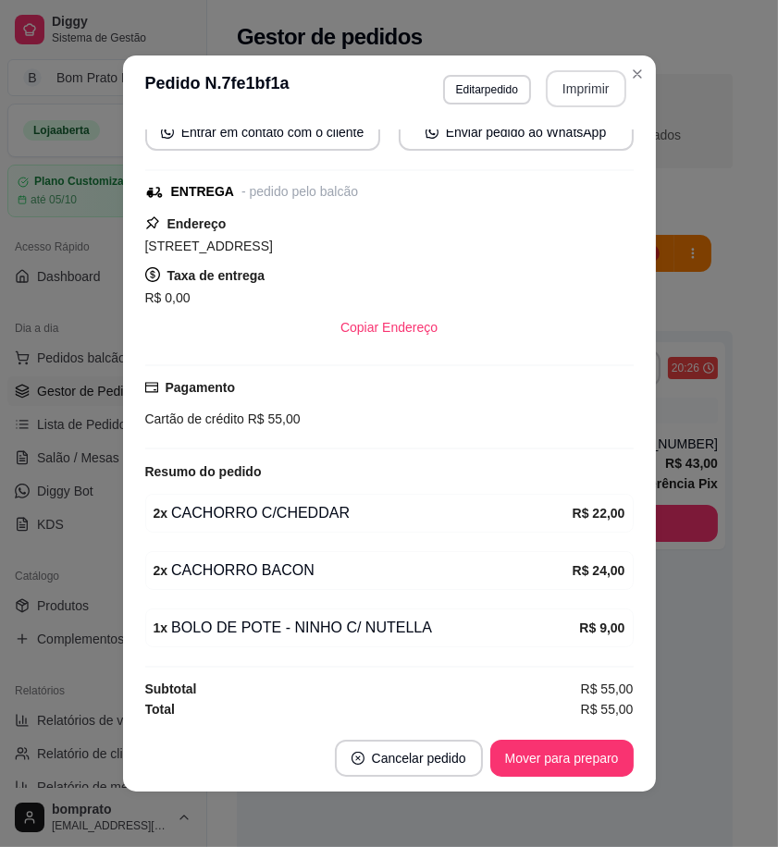
click at [558, 88] on button "Imprimir" at bounding box center [586, 88] width 80 height 37
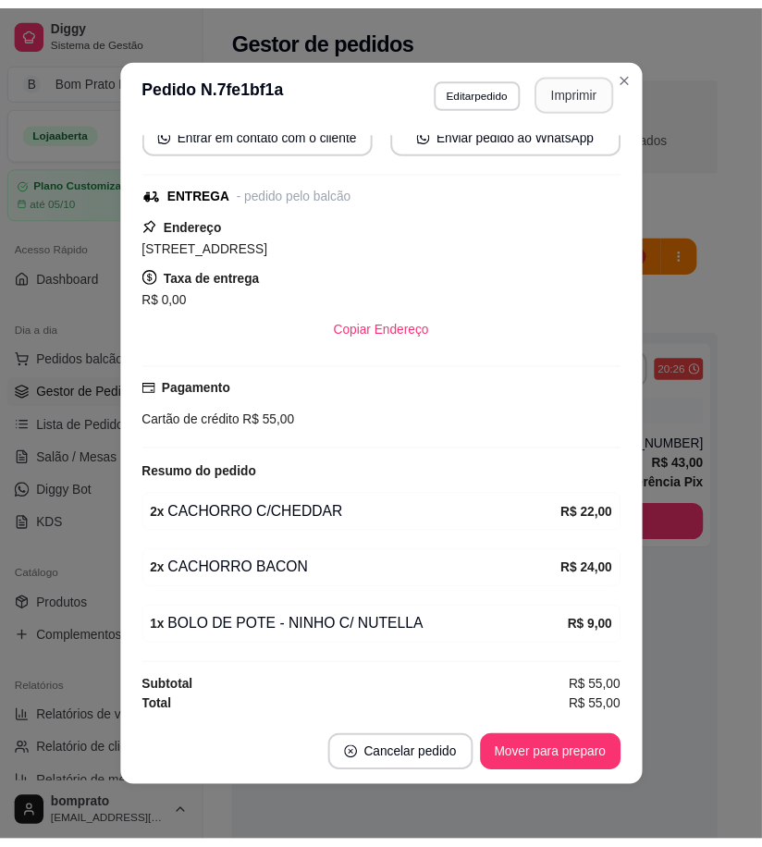
scroll to position [0, 0]
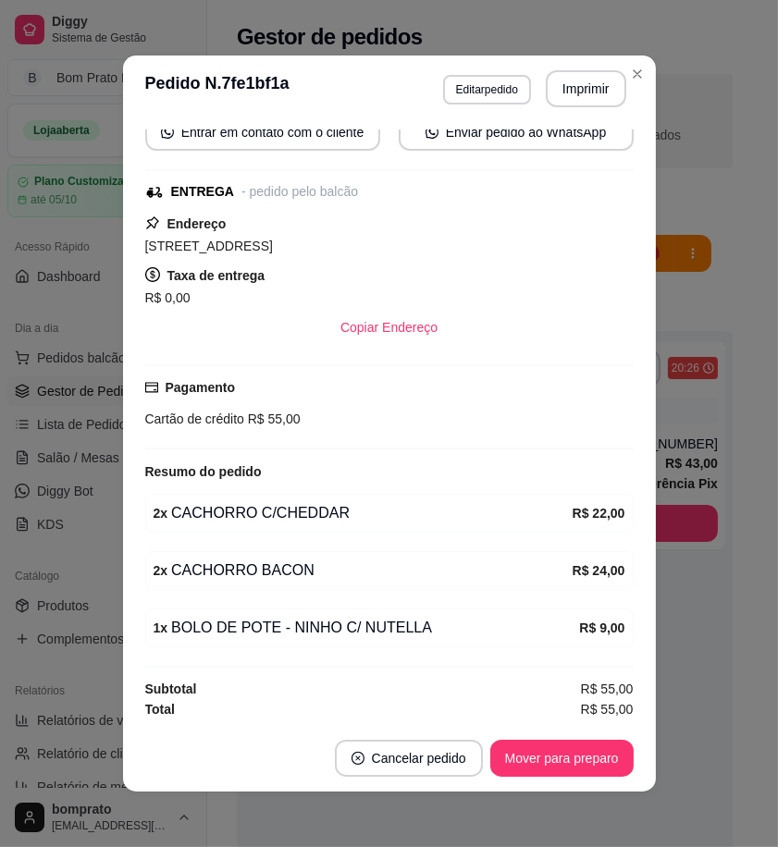
click at [577, 780] on footer "Cancelar pedido Mover para preparo" at bounding box center [389, 758] width 533 height 67
click at [592, 766] on button "Mover para preparo" at bounding box center [561, 759] width 139 height 36
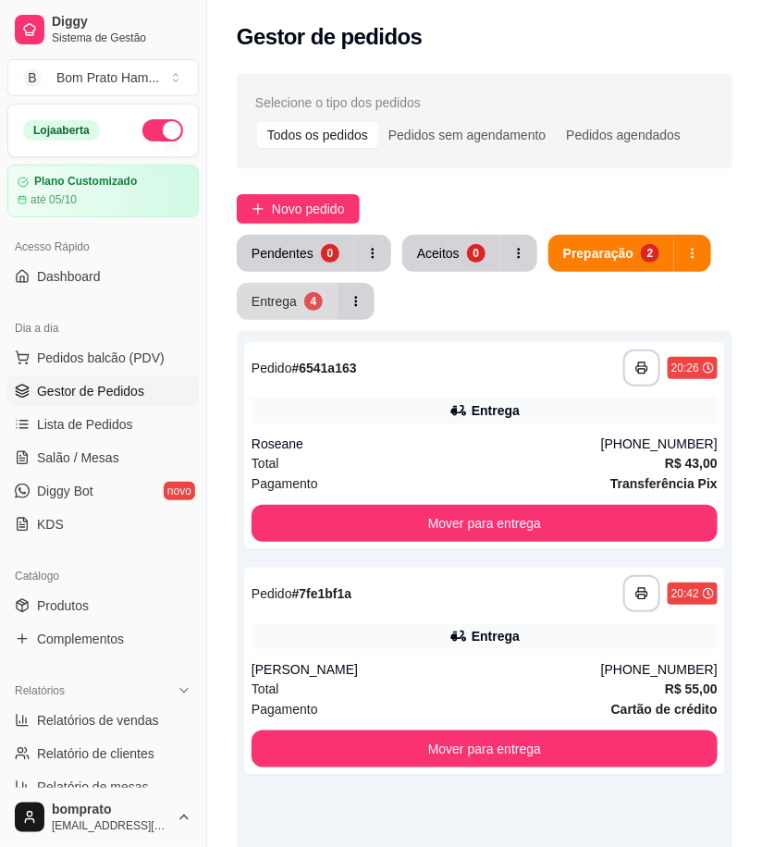
click at [283, 300] on div "Entrega" at bounding box center [274, 301] width 45 height 18
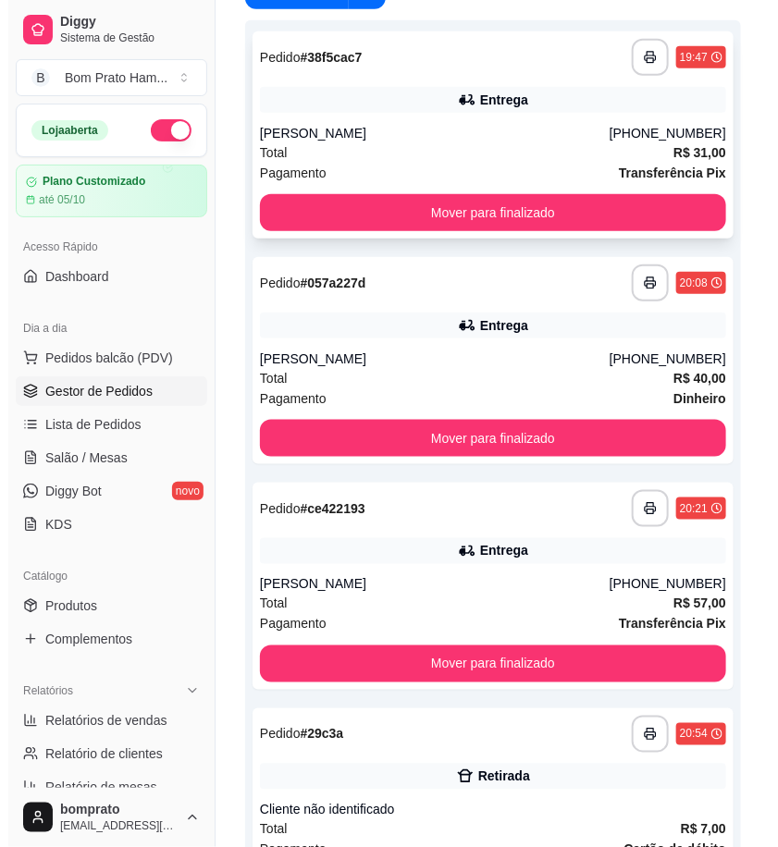
scroll to position [478, 0]
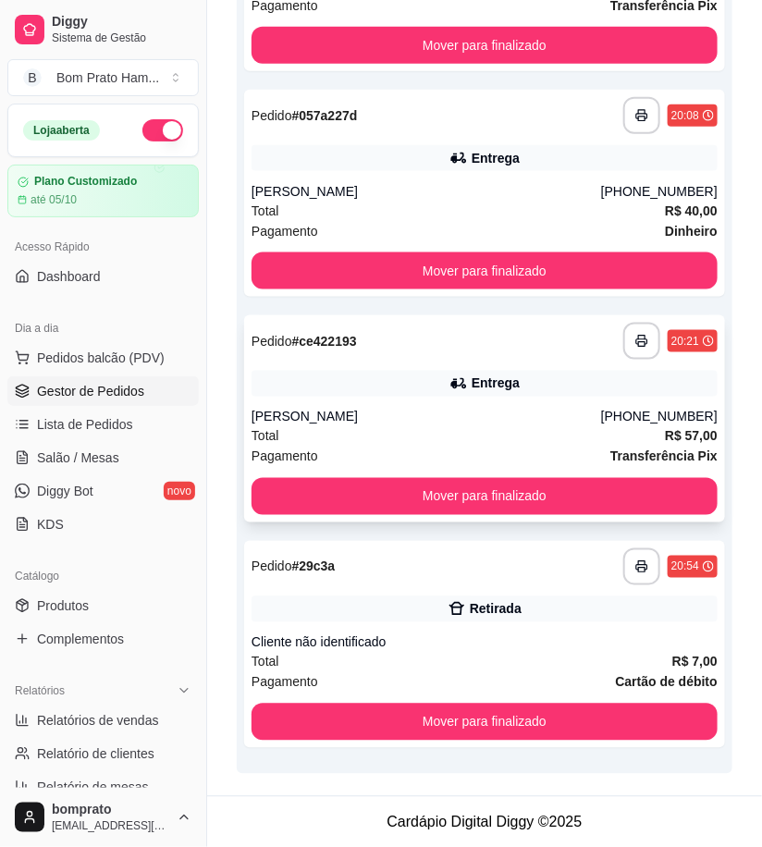
click at [377, 427] on div "Total R$ 57,00" at bounding box center [485, 436] width 466 height 20
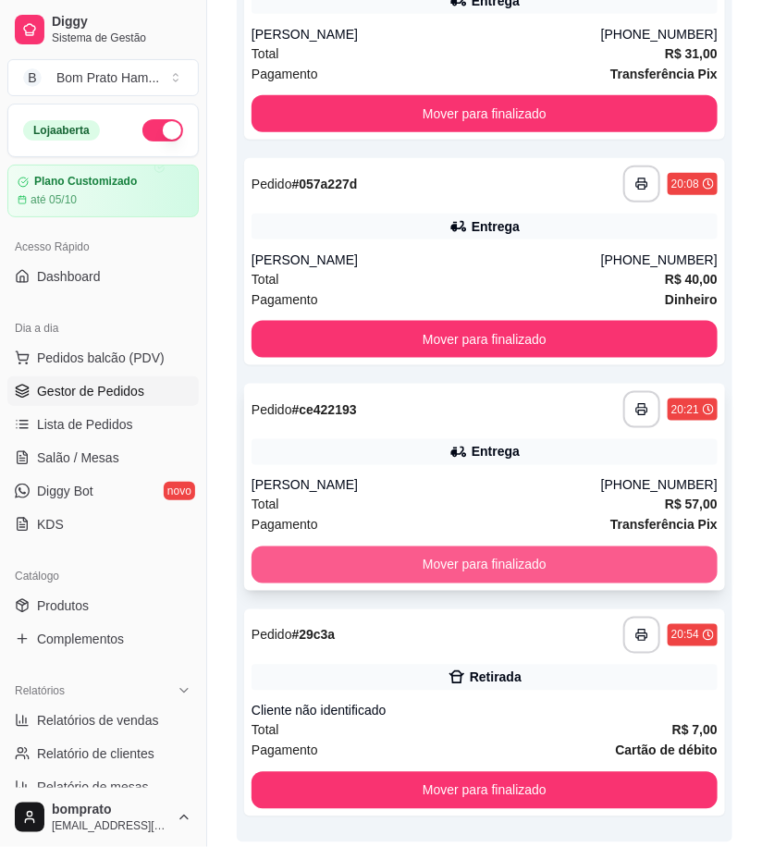
scroll to position [273, 0]
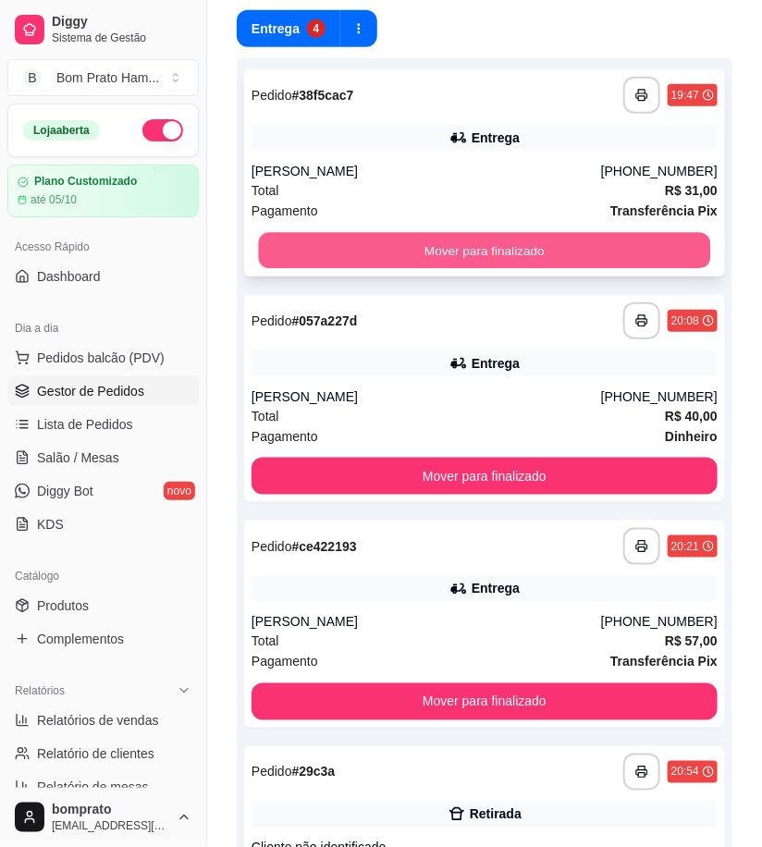
click at [499, 243] on button "Mover para finalizado" at bounding box center [485, 251] width 452 height 36
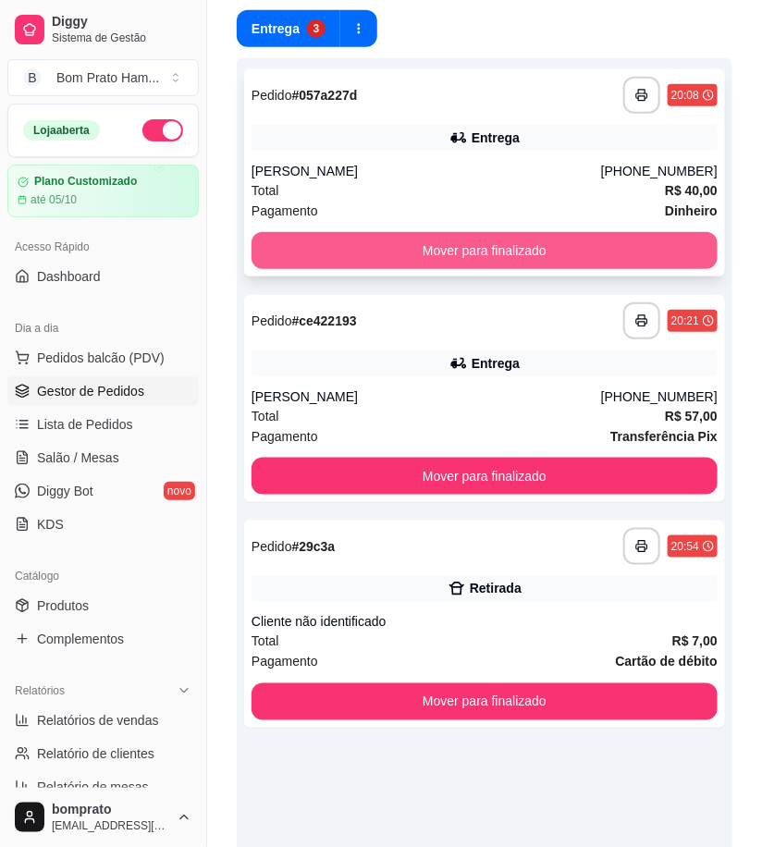
click at [499, 240] on button "Mover para finalizado" at bounding box center [485, 250] width 466 height 37
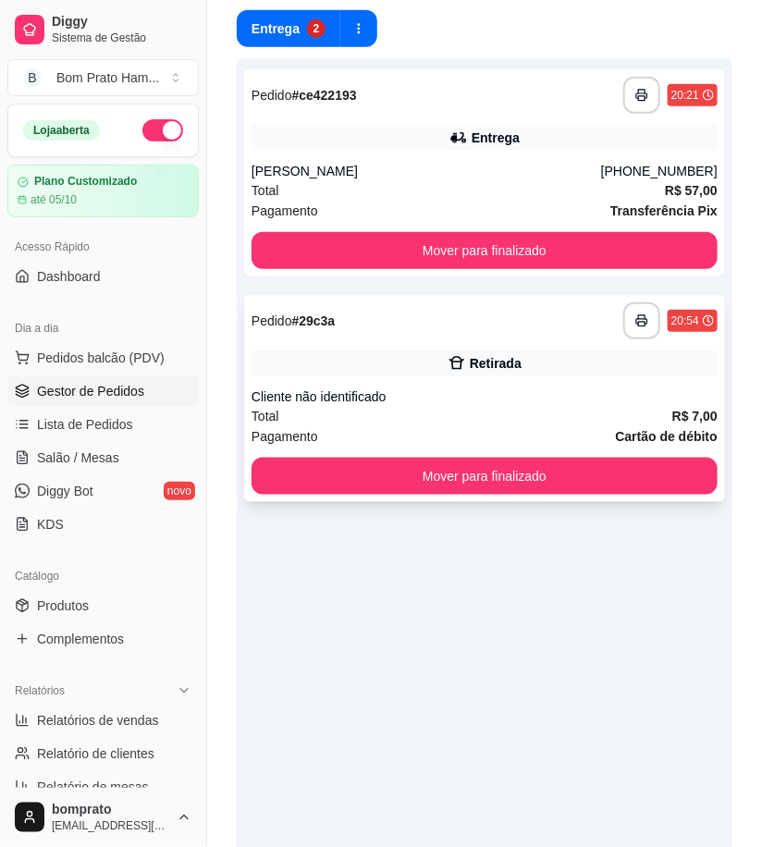
click at [486, 457] on div "**********" at bounding box center [484, 398] width 481 height 207
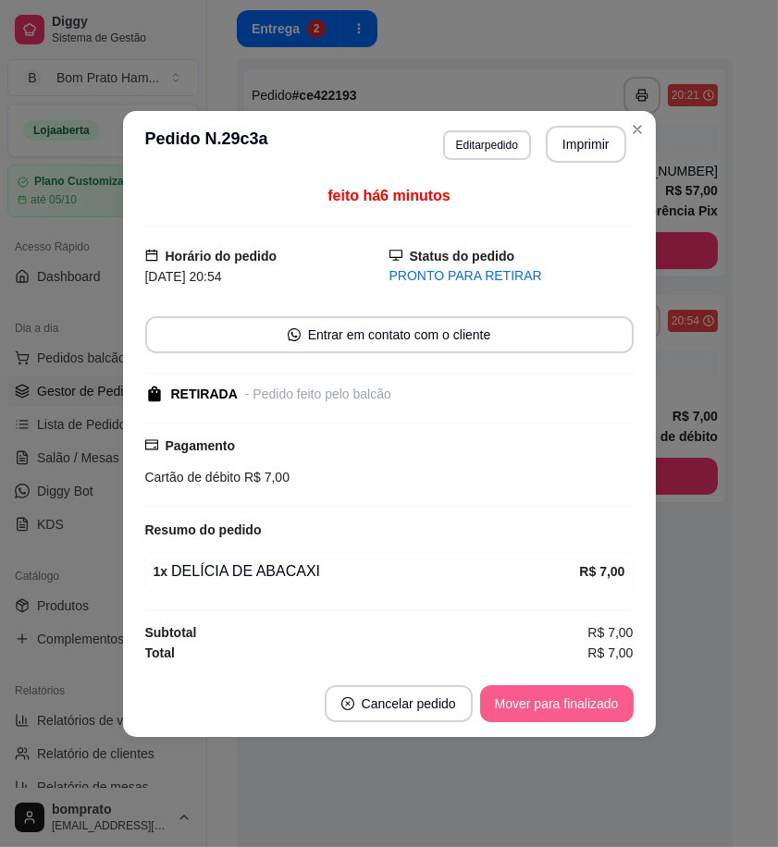
click at [631, 690] on button "Mover para finalizado" at bounding box center [556, 703] width 153 height 37
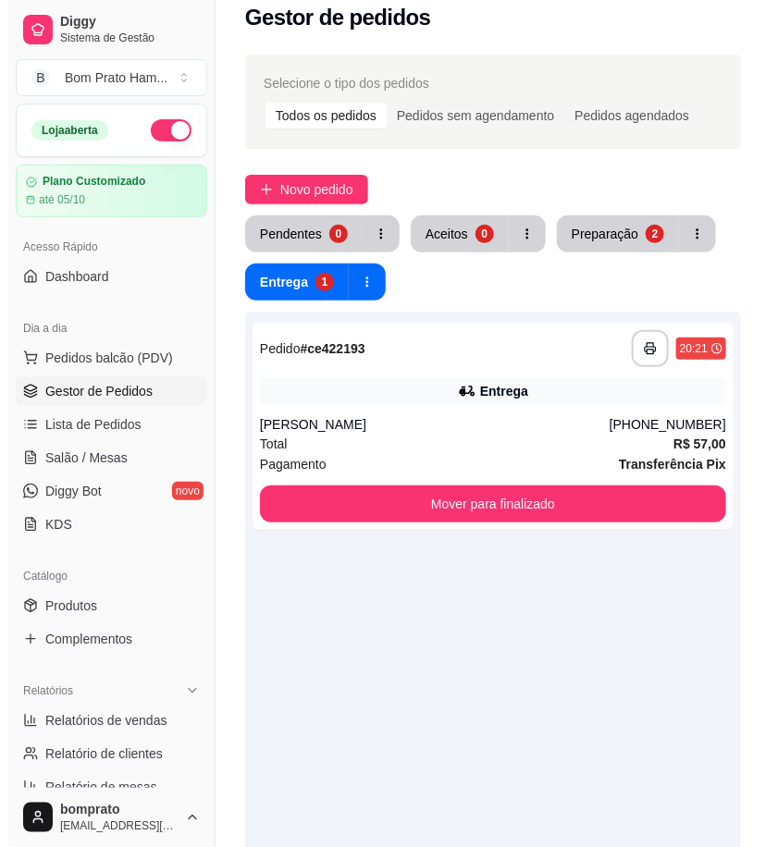
scroll to position [0, 0]
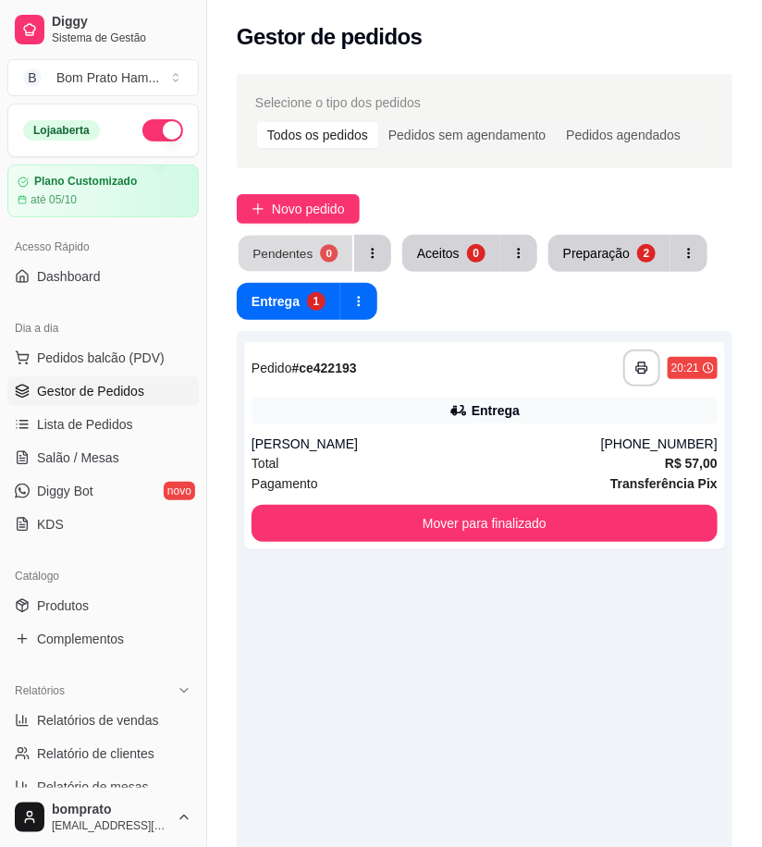
click at [290, 247] on div "Pendentes" at bounding box center [282, 253] width 60 height 18
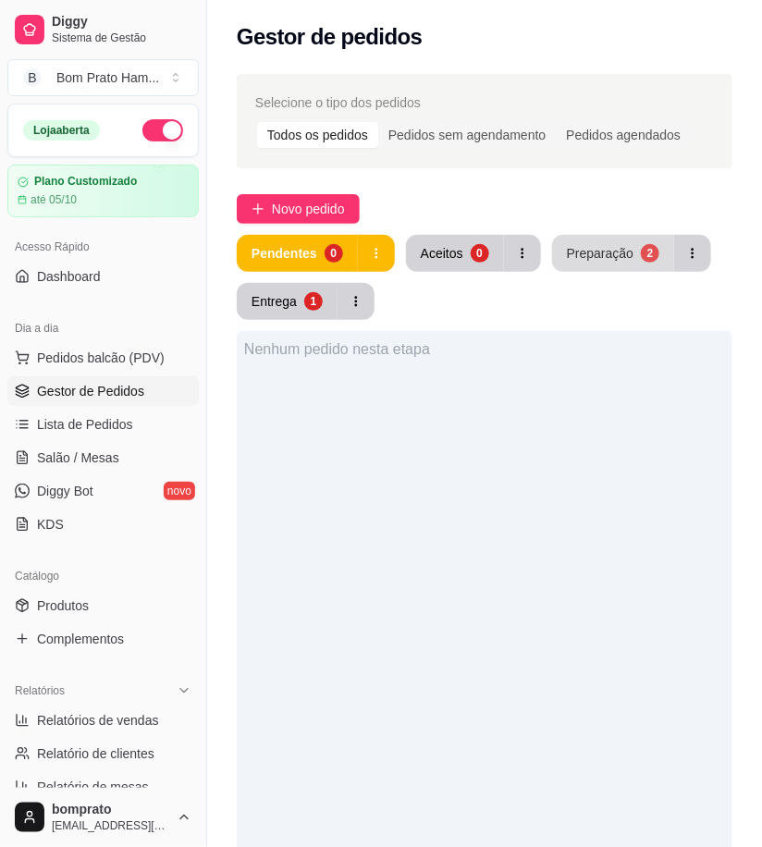
click at [613, 253] on div "Preparação" at bounding box center [600, 253] width 67 height 18
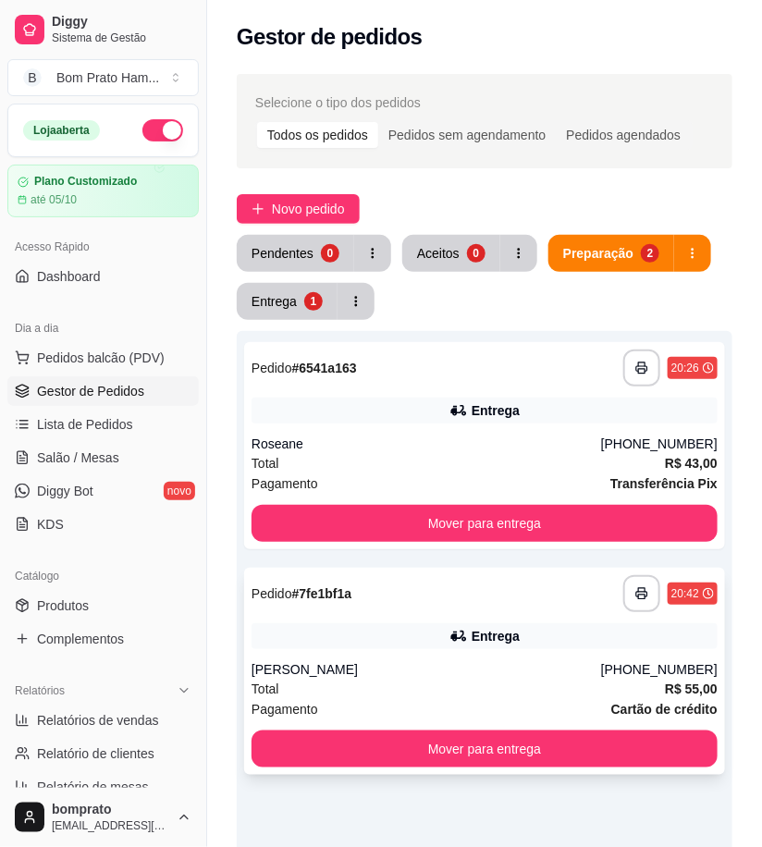
click at [457, 603] on div "**********" at bounding box center [485, 593] width 466 height 37
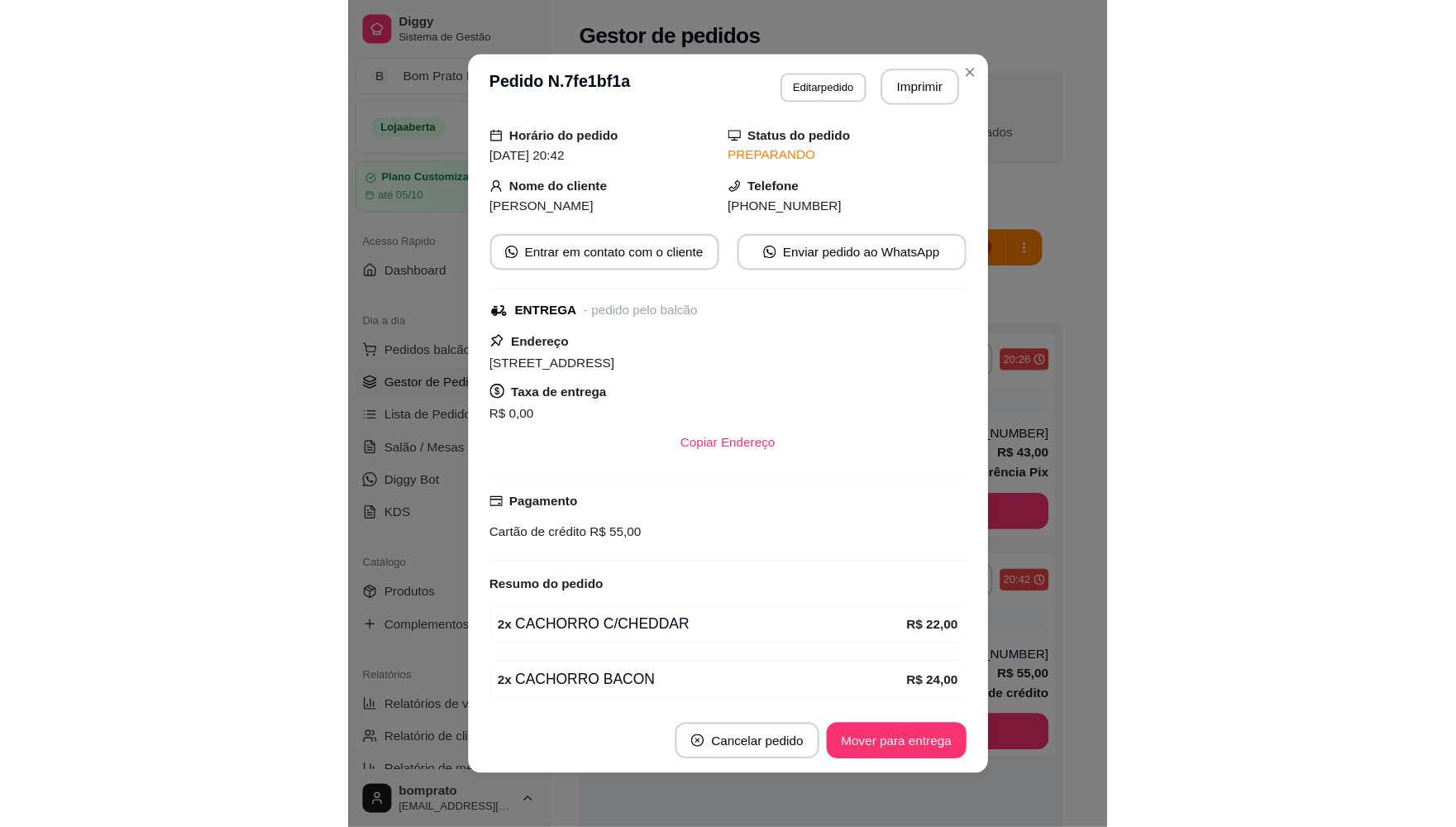
scroll to position [207, 0]
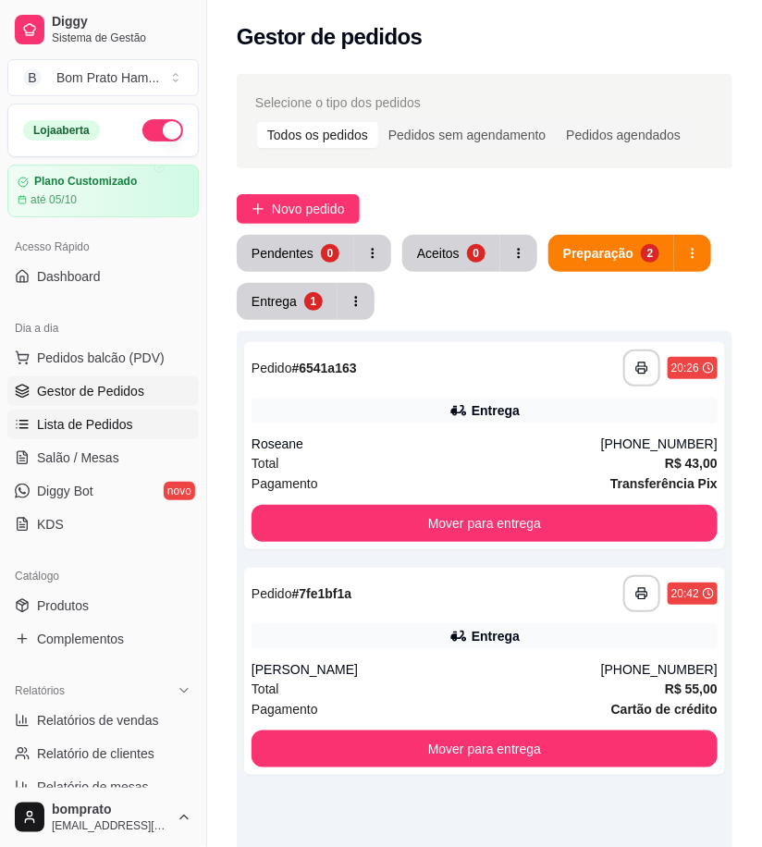
click at [47, 429] on span "Lista de Pedidos" at bounding box center [85, 424] width 96 height 18
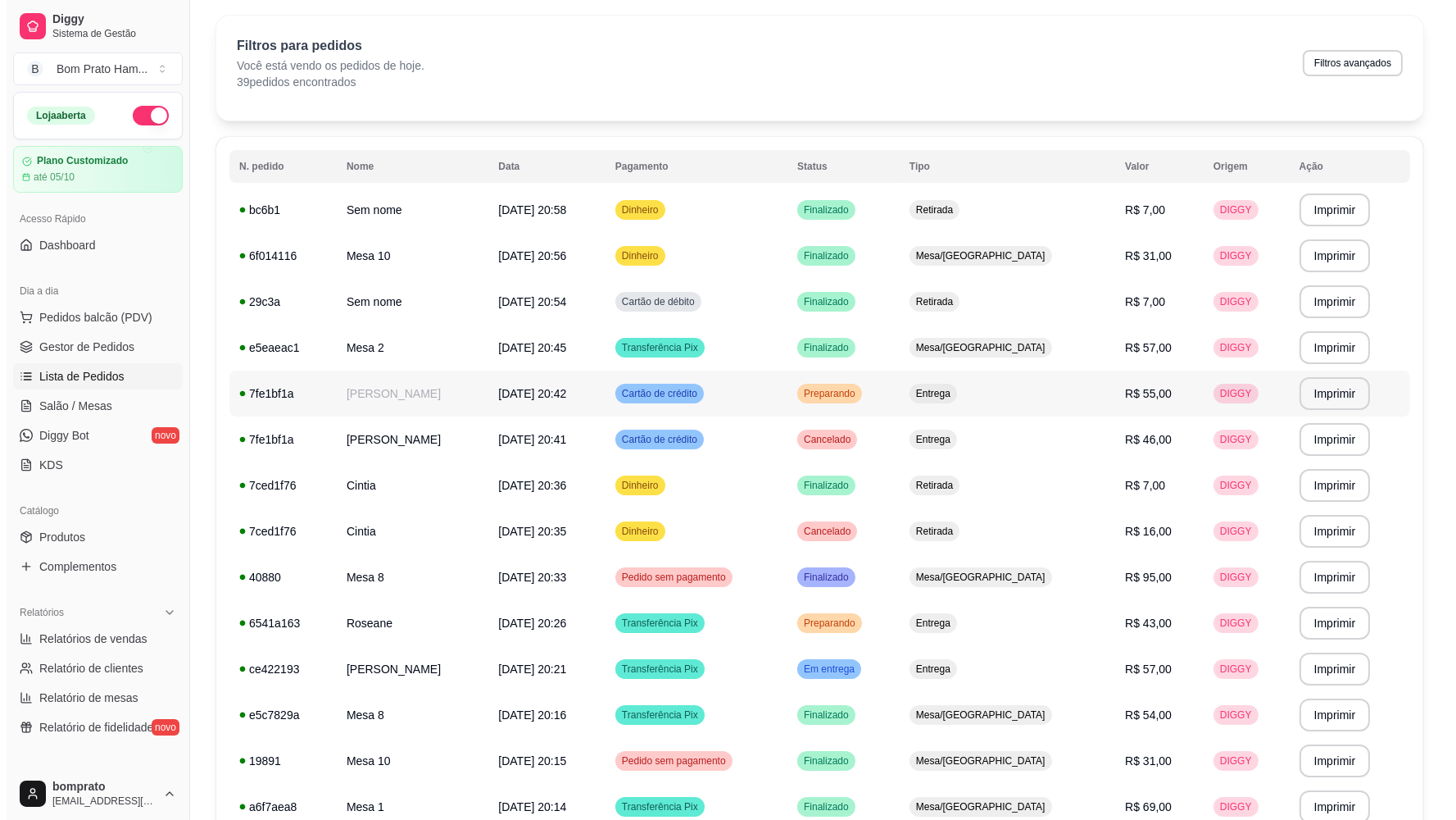
scroll to position [91, 0]
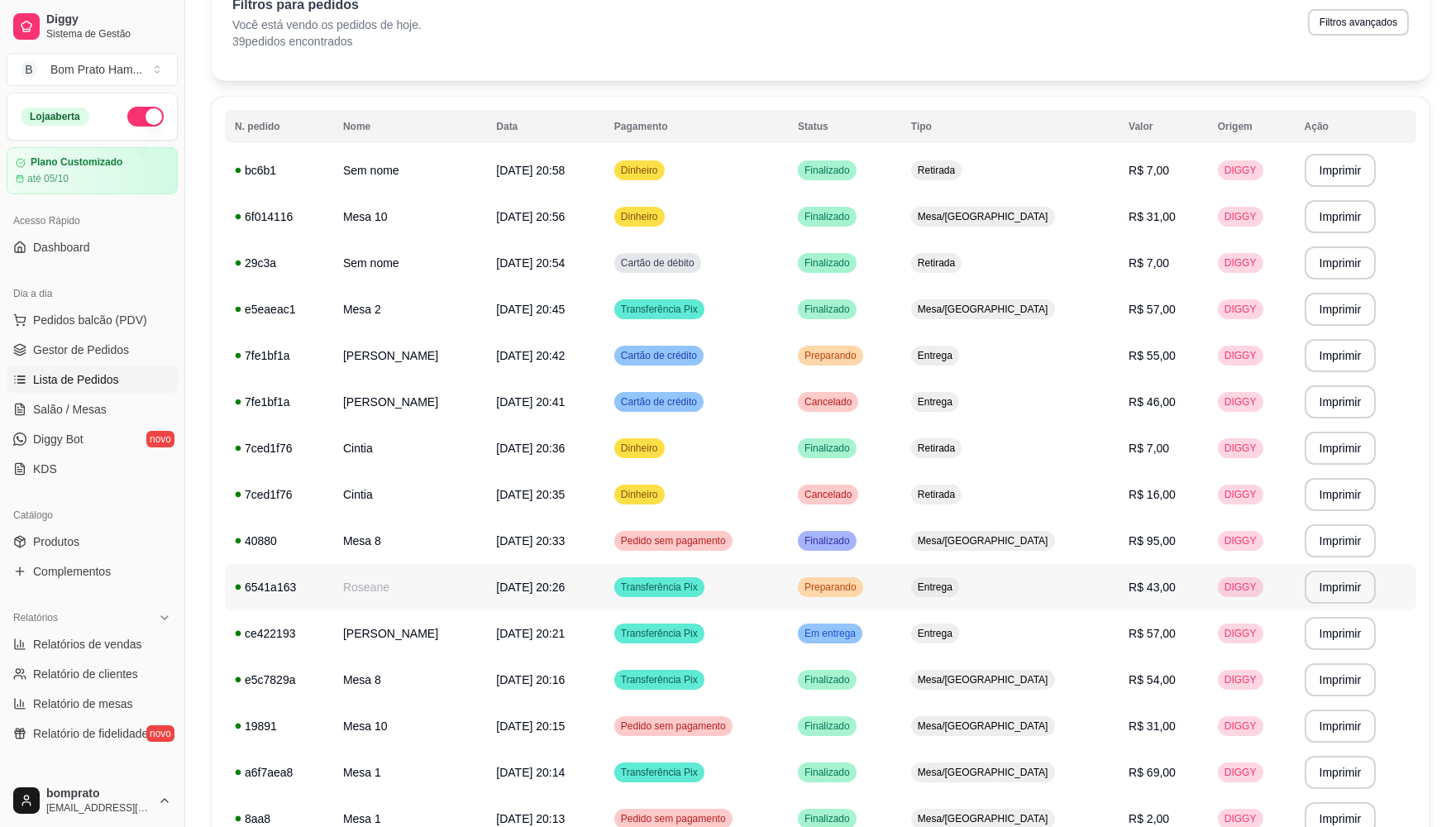
click at [695, 599] on td "Entrega" at bounding box center [1010, 587] width 217 height 46
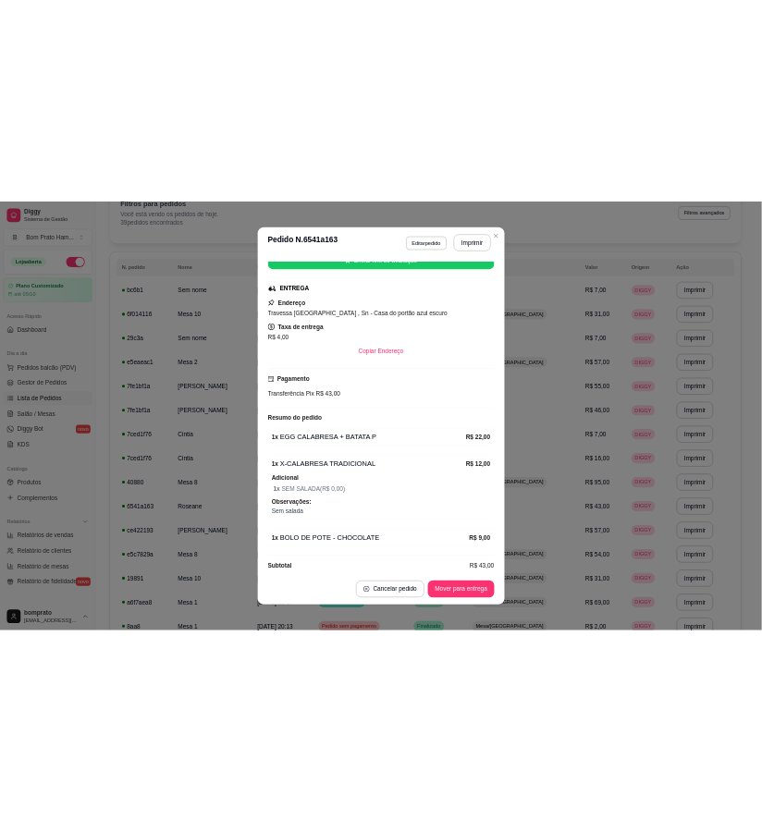
scroll to position [271, 0]
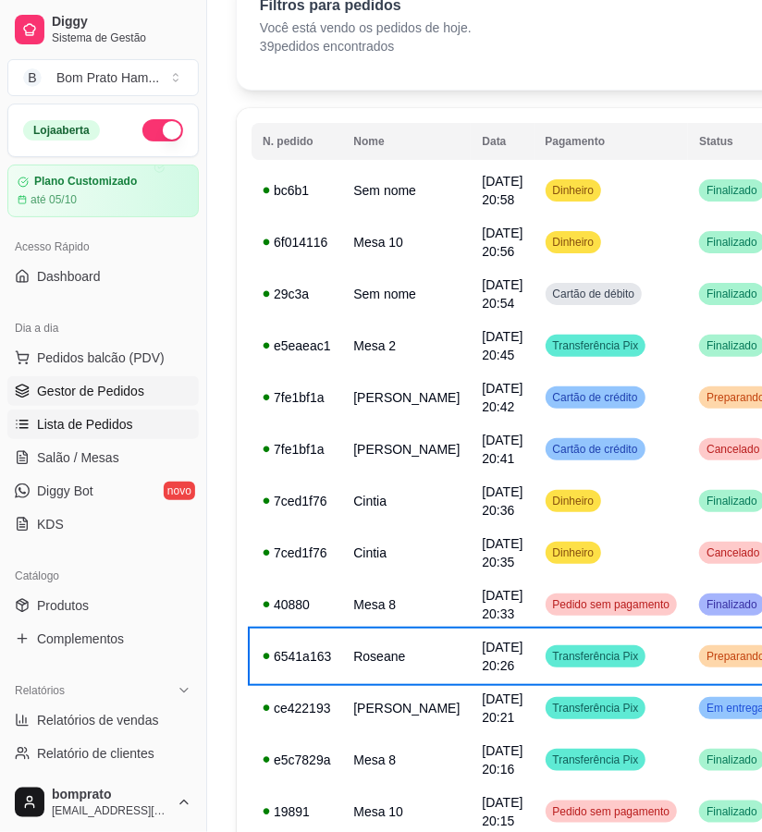
click at [114, 390] on span "Gestor de Pedidos" at bounding box center [90, 391] width 107 height 18
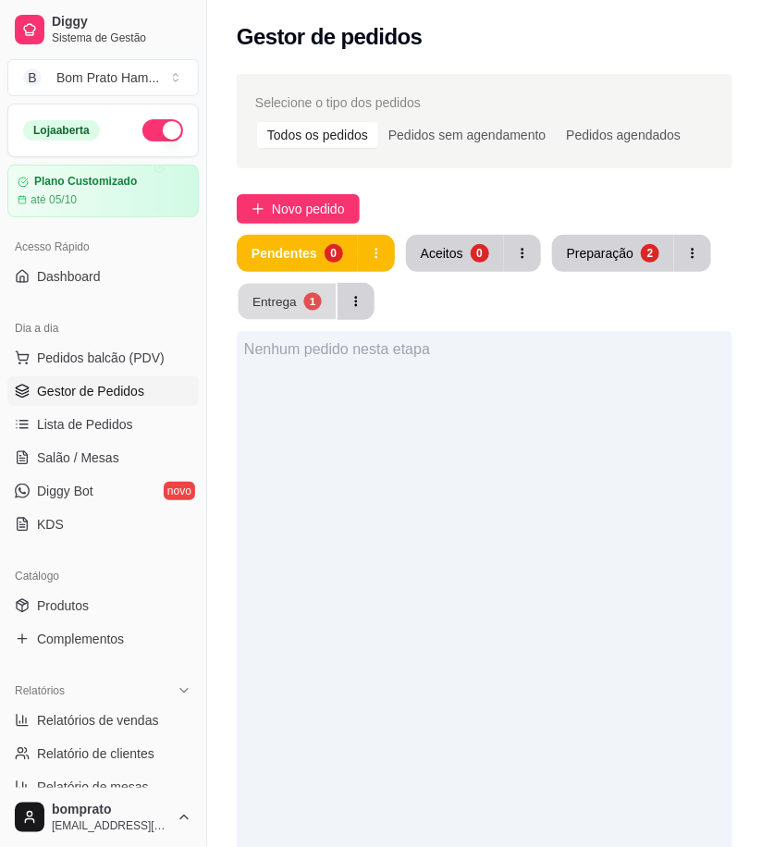
click at [282, 301] on div "Entrega" at bounding box center [274, 301] width 44 height 18
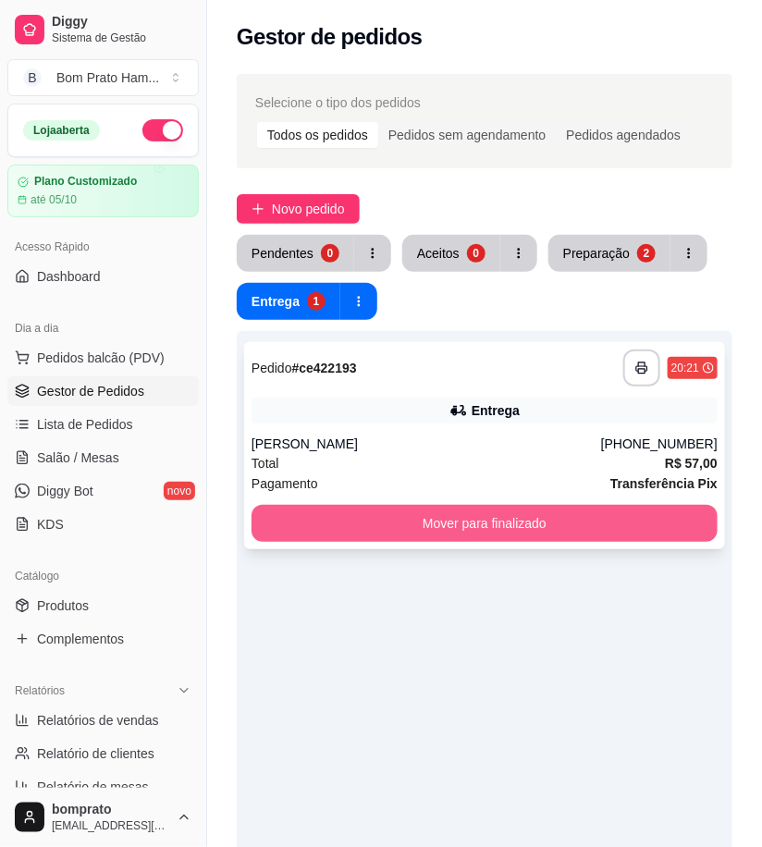
click at [577, 521] on button "Mover para finalizado" at bounding box center [485, 523] width 466 height 37
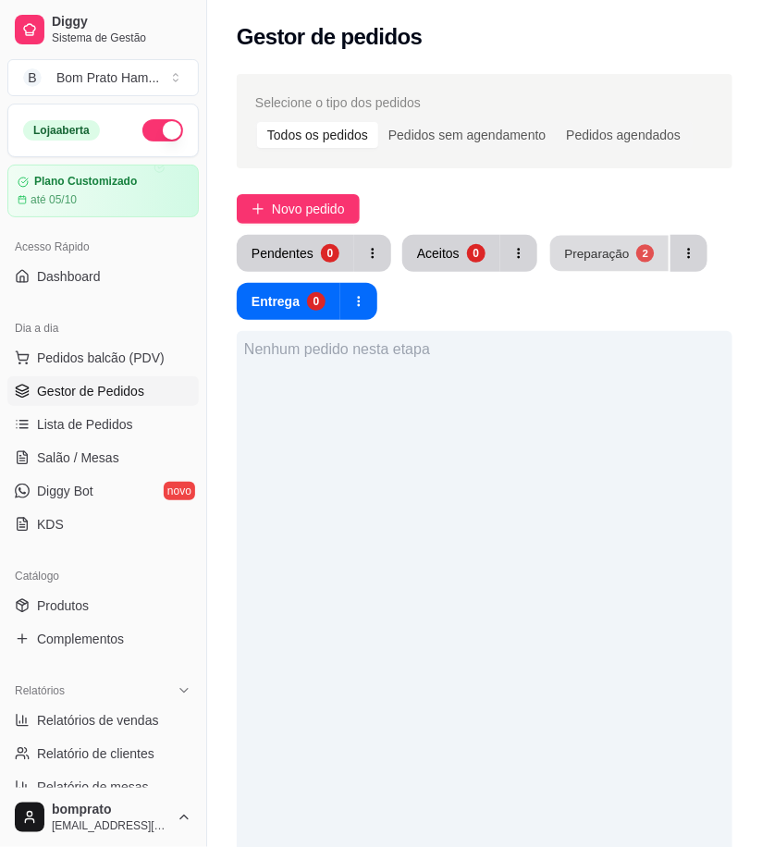
click at [611, 261] on div "Preparação" at bounding box center [596, 253] width 65 height 18
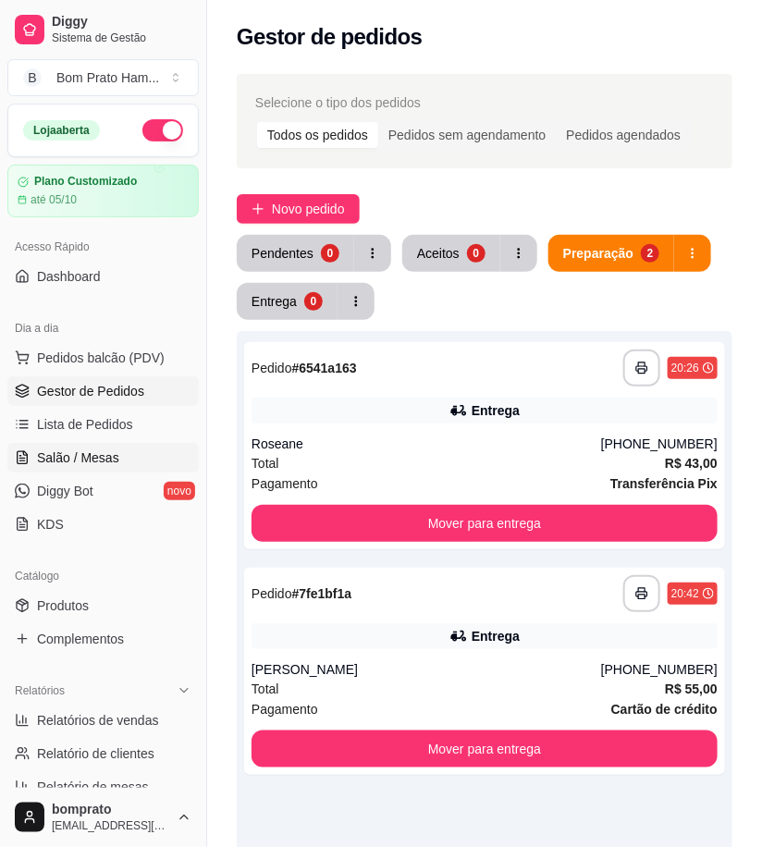
click at [86, 453] on span "Salão / Mesas" at bounding box center [78, 457] width 82 height 18
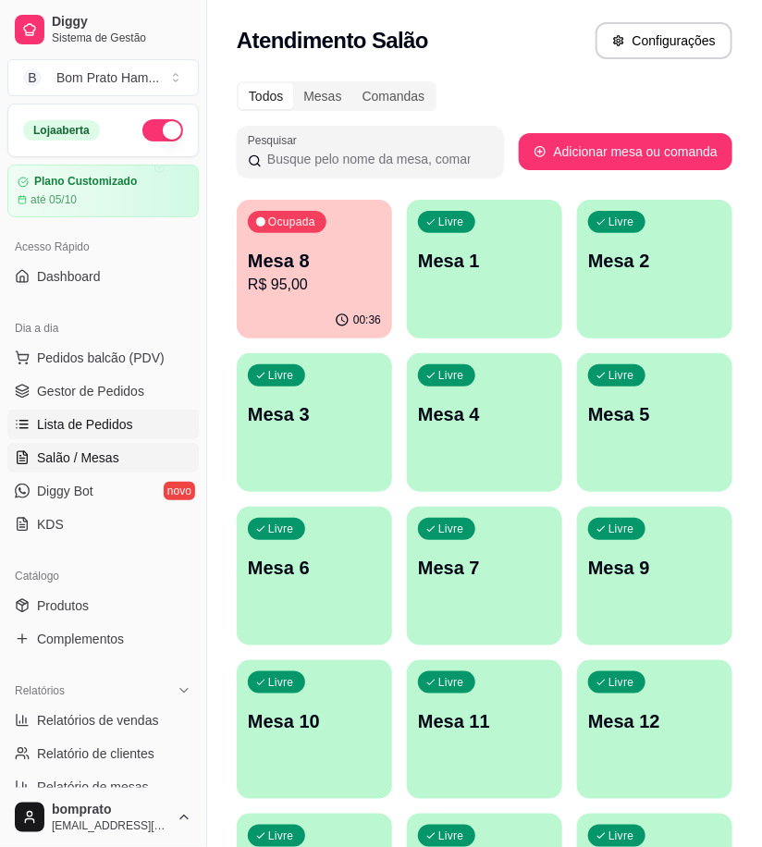
click at [88, 430] on span "Lista de Pedidos" at bounding box center [85, 424] width 96 height 18
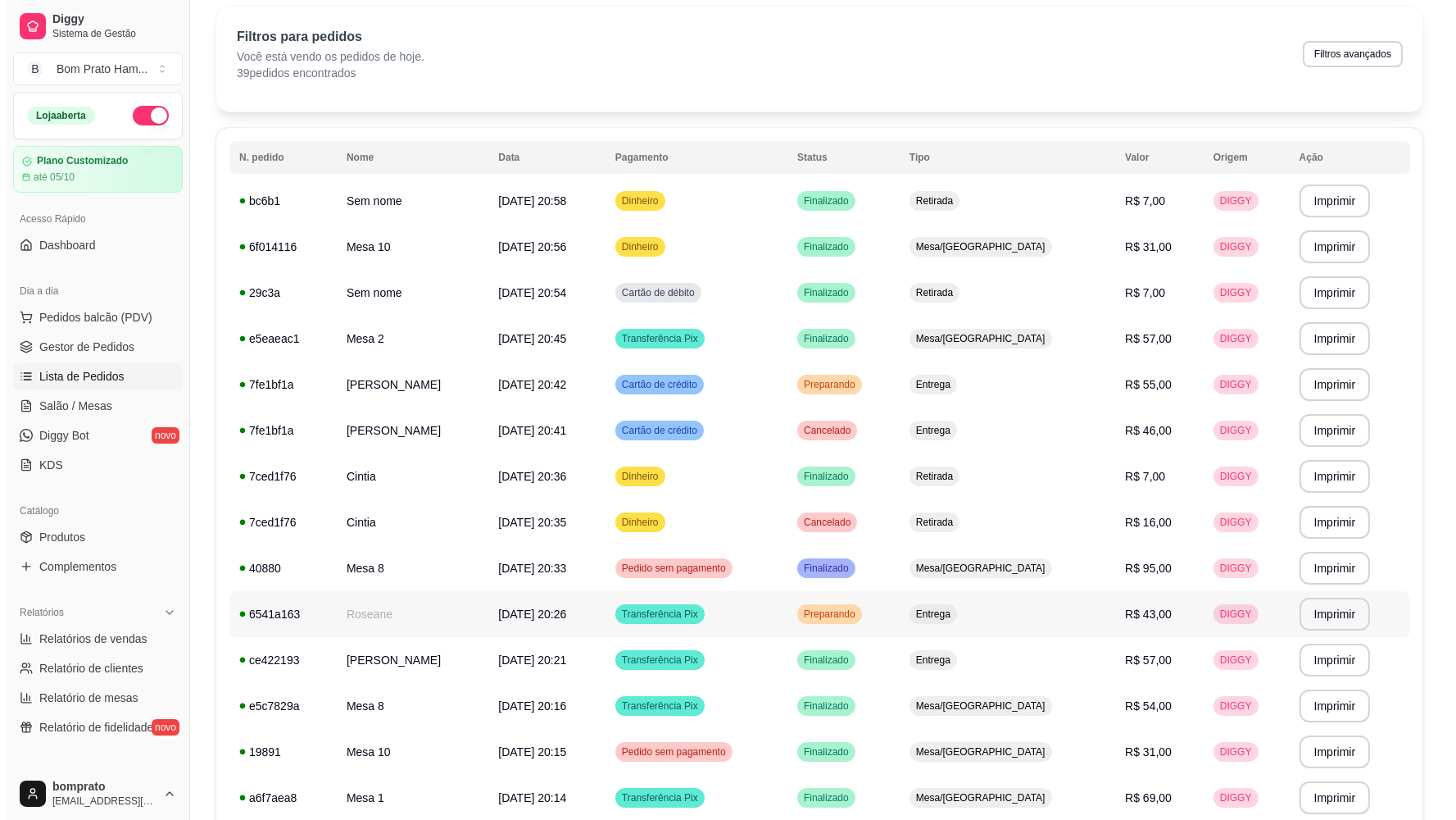
scroll to position [91, 0]
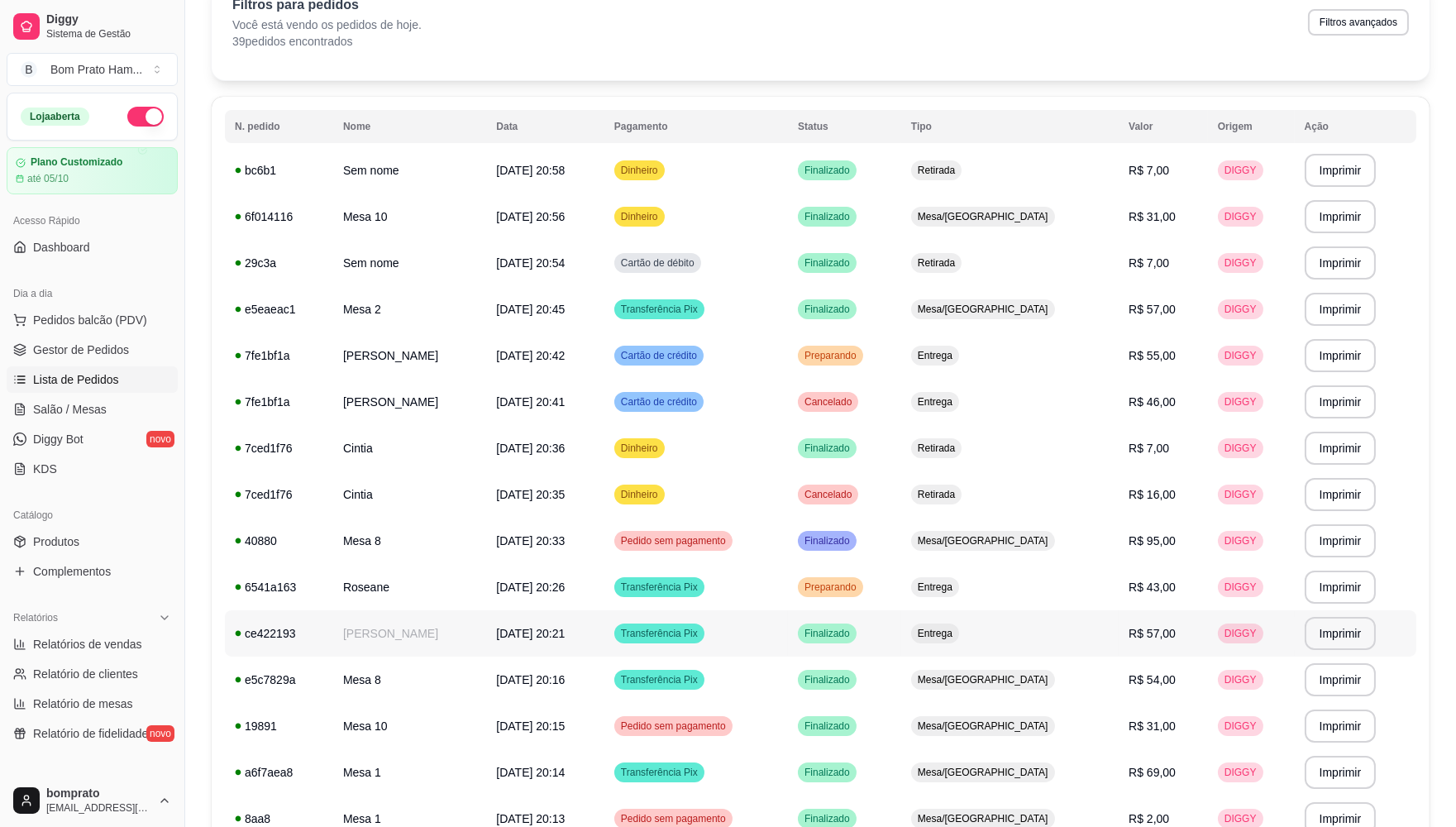
click at [500, 630] on span "[DATE] 20:21" at bounding box center [530, 633] width 69 height 13
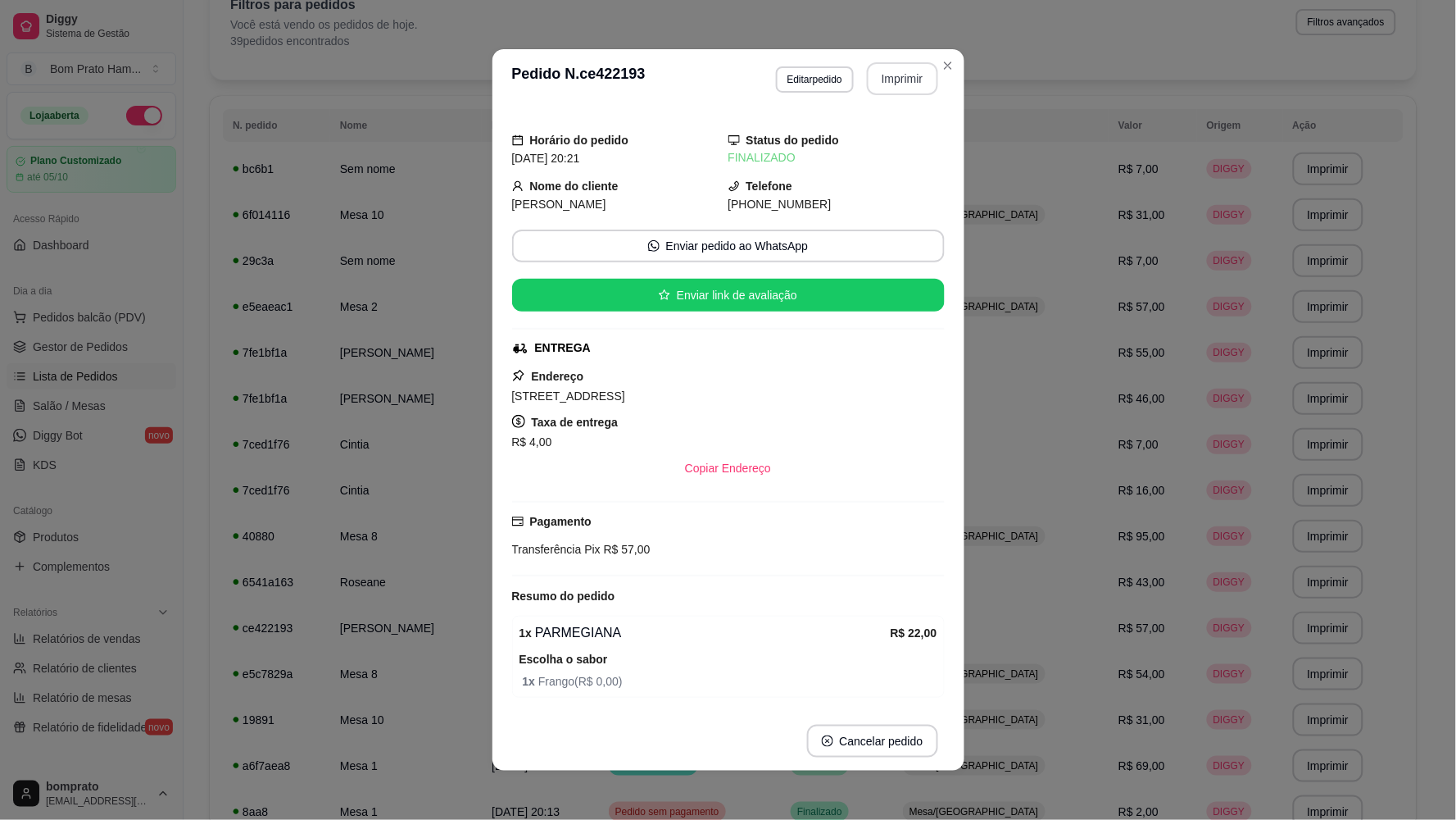
click at [689, 83] on button "Imprimir" at bounding box center [902, 78] width 71 height 33
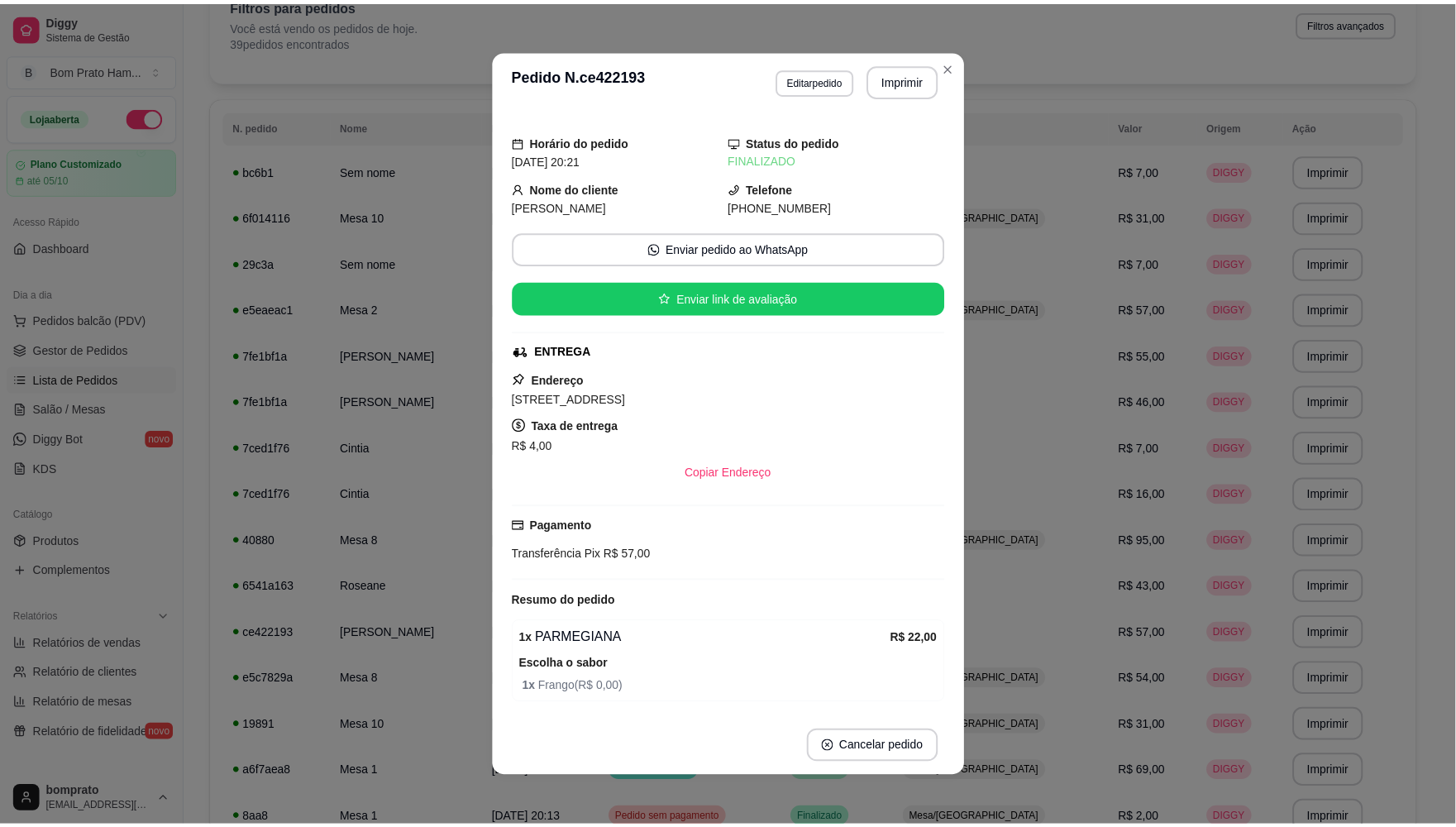
scroll to position [0, 0]
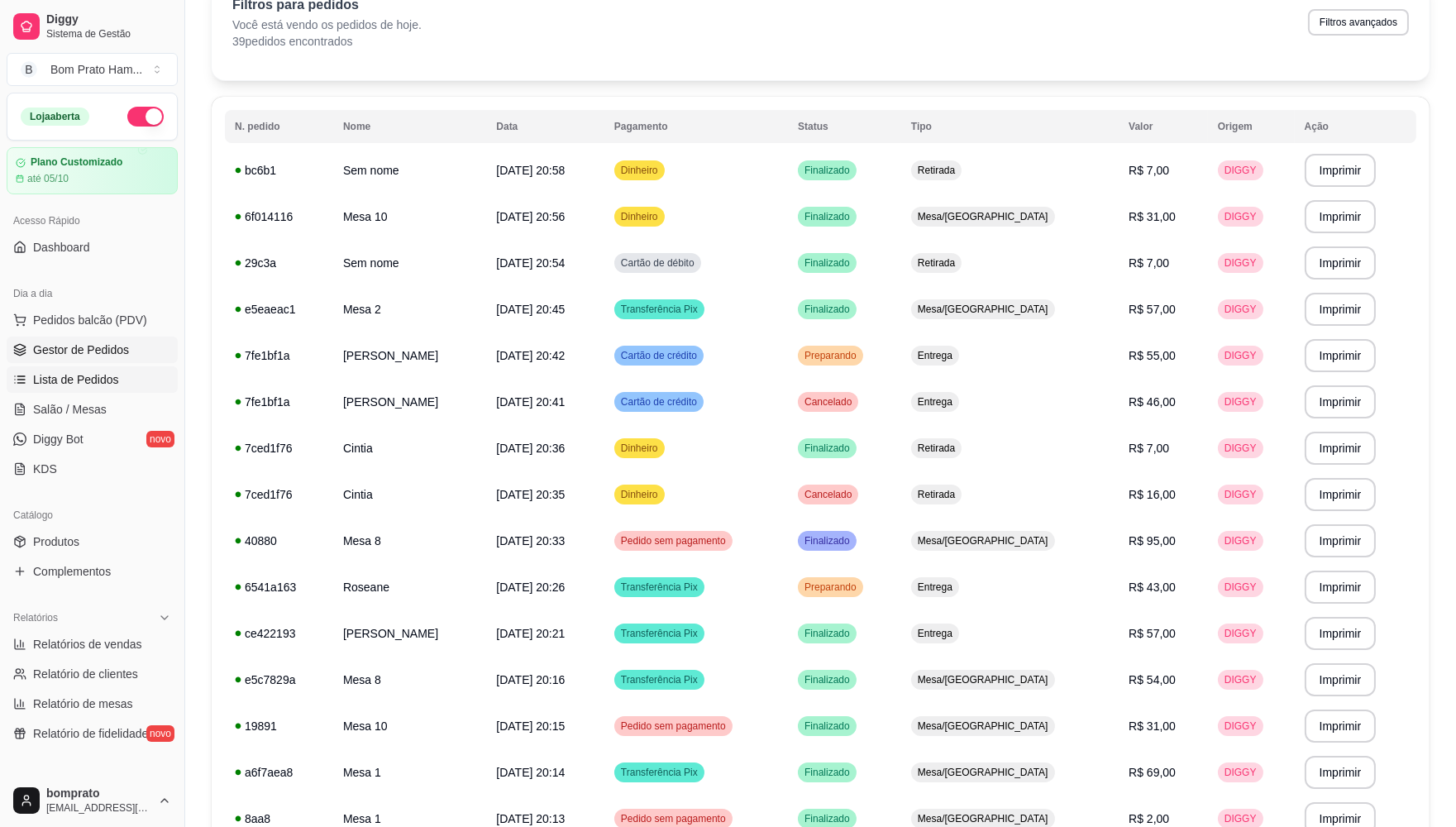
click at [121, 347] on span "Gestor de Pedidos" at bounding box center [80, 350] width 96 height 16
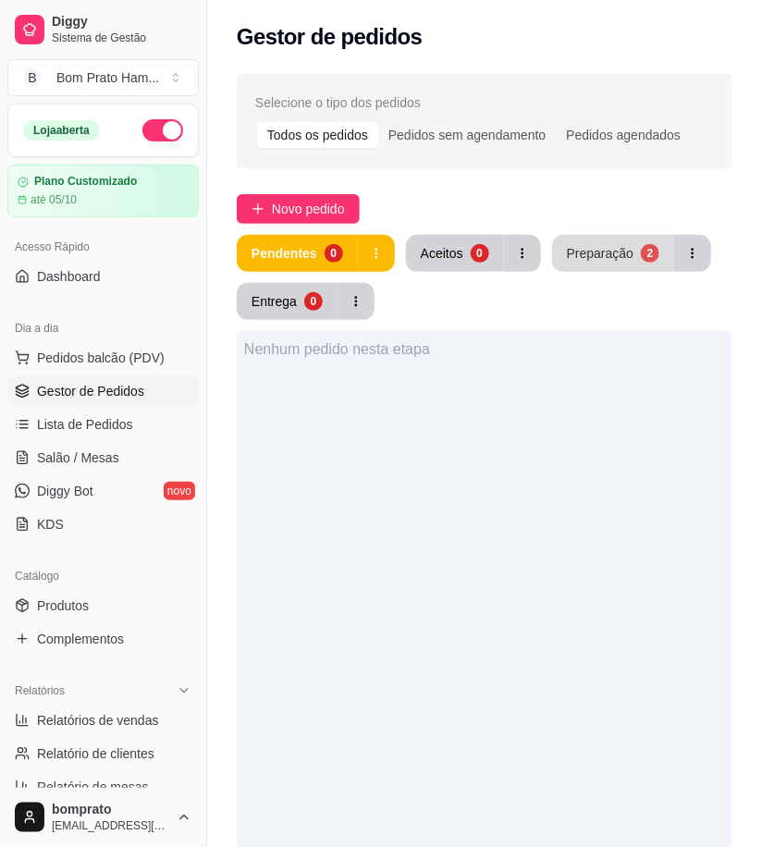
click at [611, 264] on button "Preparação 2" at bounding box center [613, 253] width 122 height 37
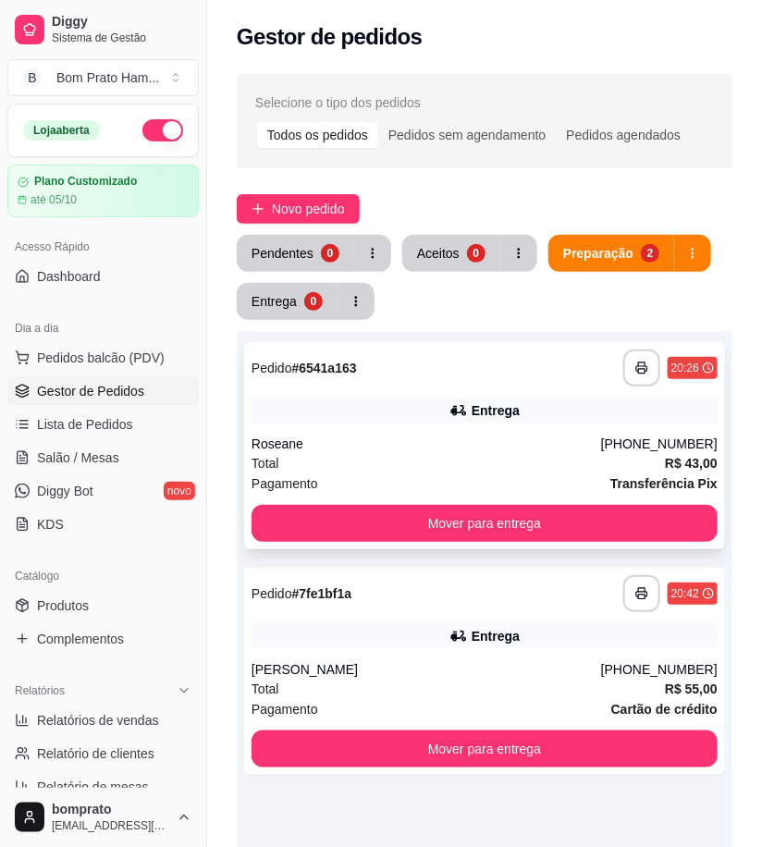
click at [374, 429] on div "**********" at bounding box center [484, 445] width 481 height 207
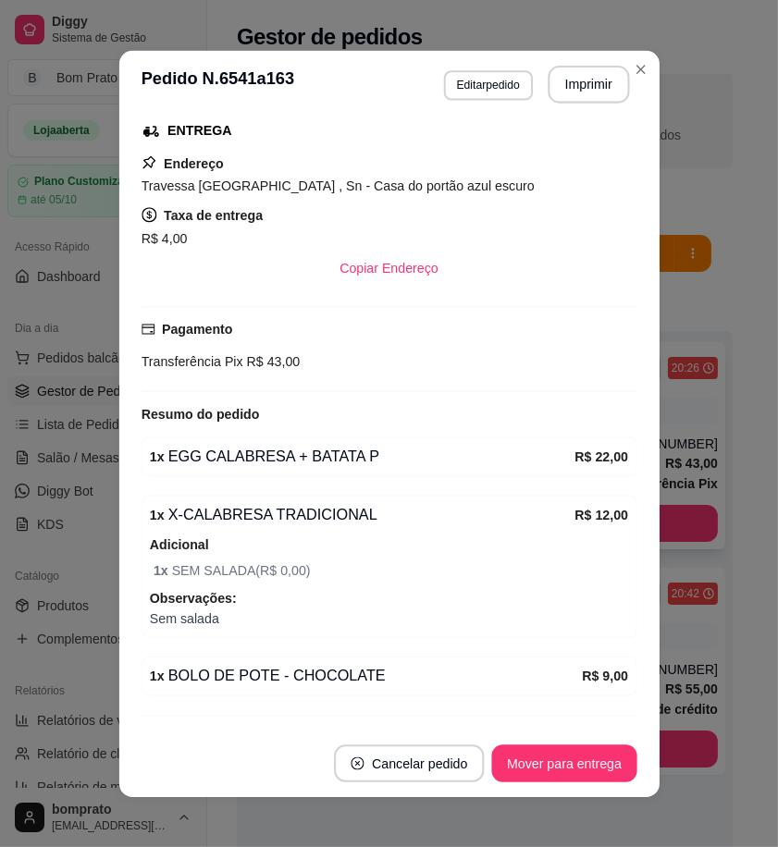
scroll to position [348, 0]
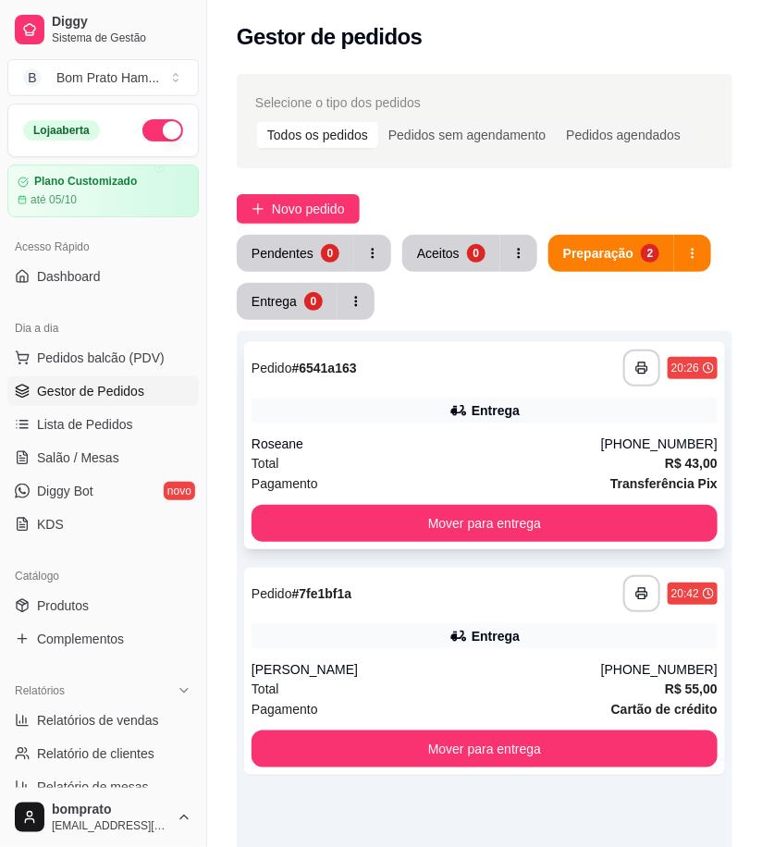
click at [470, 449] on div "Roseane" at bounding box center [427, 444] width 350 height 18
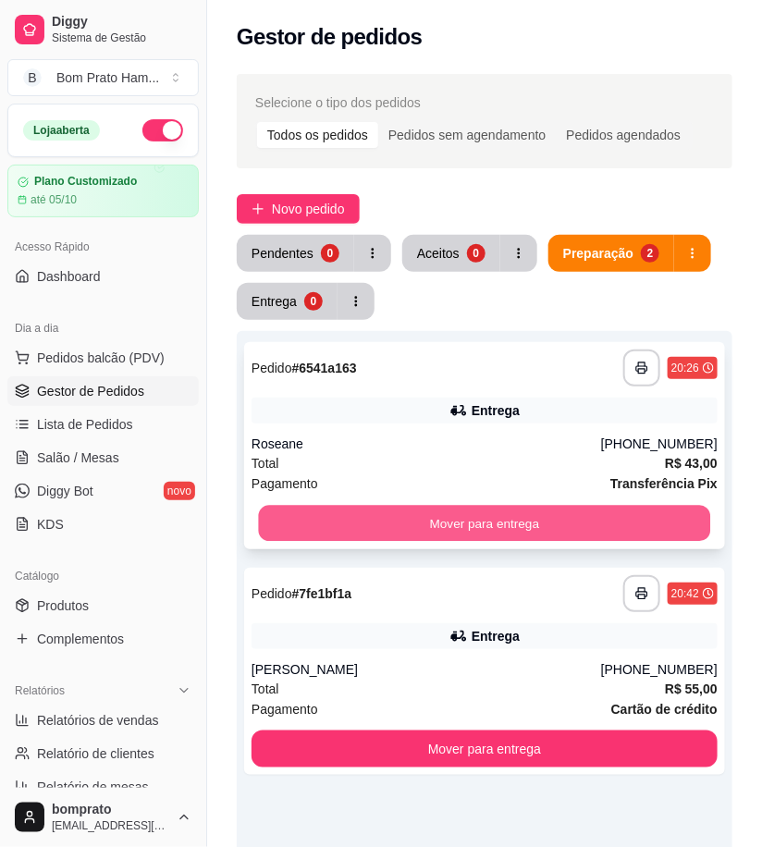
click at [583, 528] on button "Mover para entrega" at bounding box center [485, 524] width 452 height 36
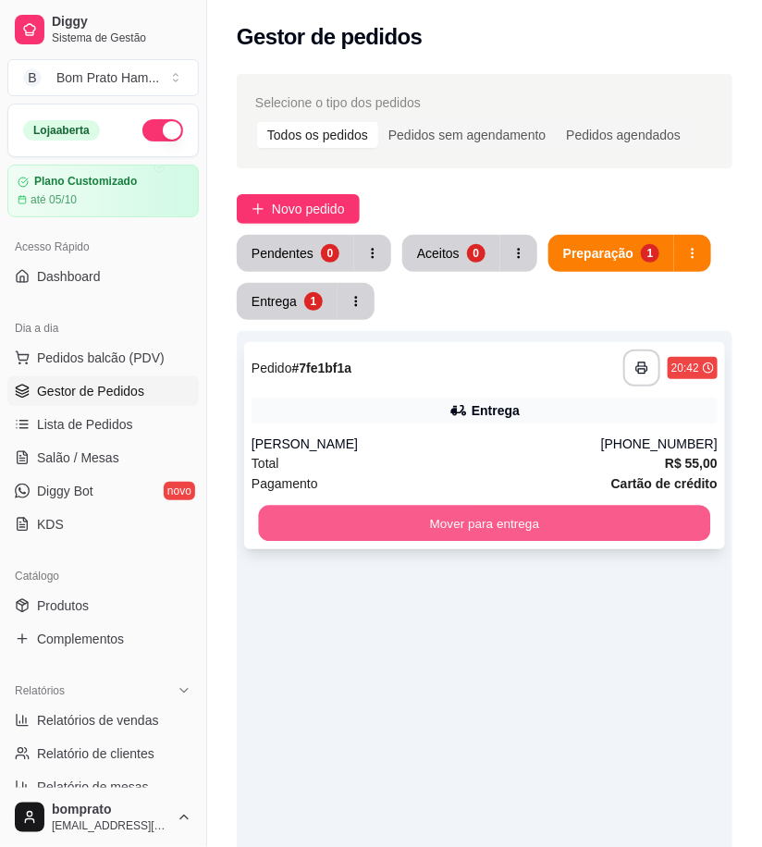
click at [553, 530] on button "Mover para entrega" at bounding box center [485, 524] width 452 height 36
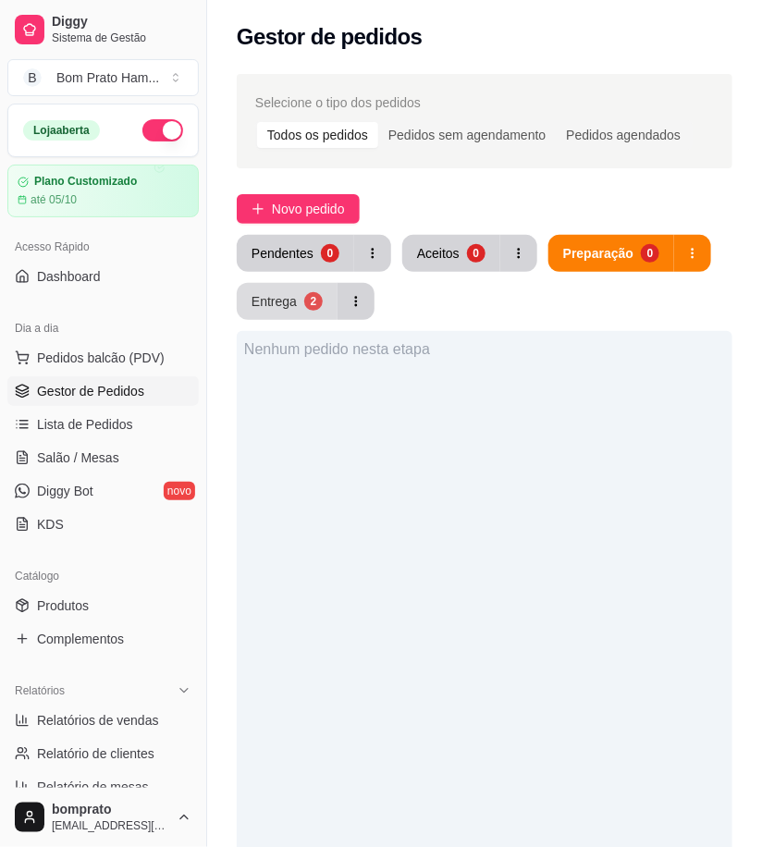
click at [268, 310] on button "Entrega 2" at bounding box center [287, 301] width 101 height 37
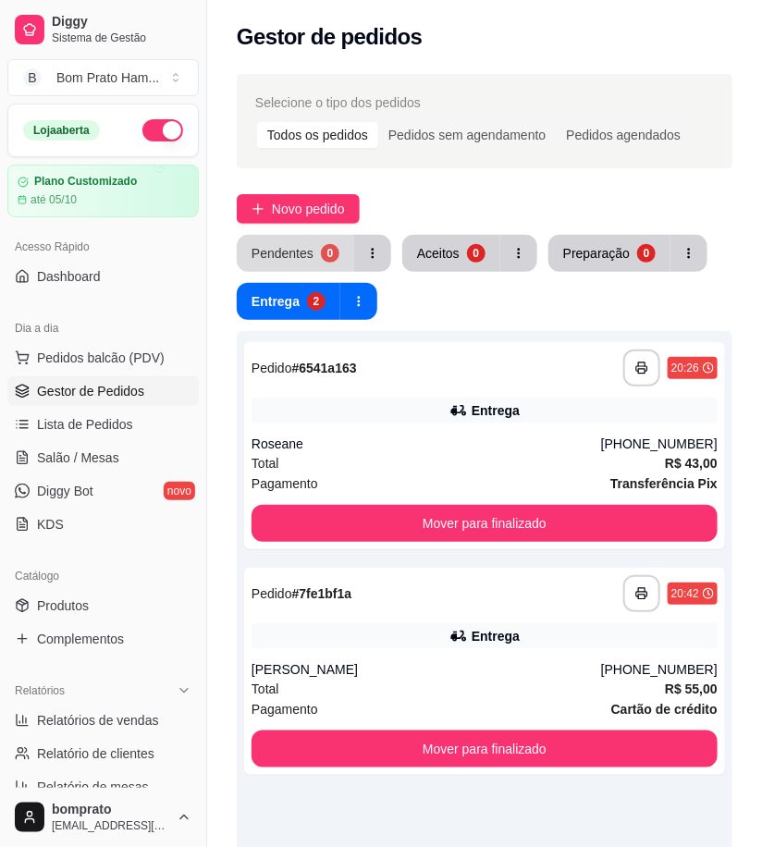
click at [297, 251] on div "Pendentes" at bounding box center [283, 253] width 62 height 18
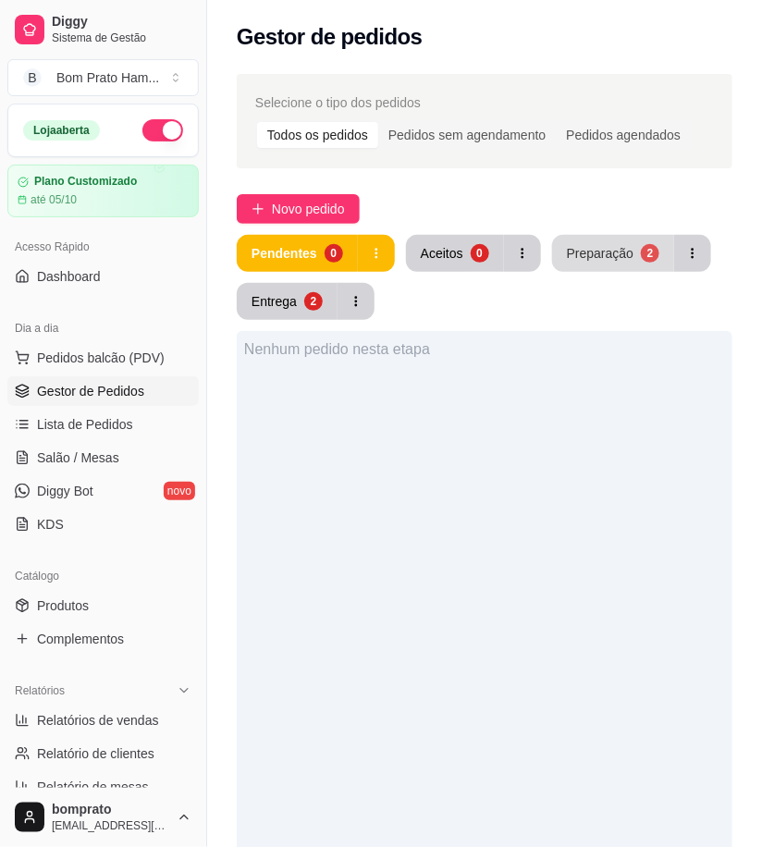
click at [595, 252] on div "Preparação" at bounding box center [600, 253] width 67 height 18
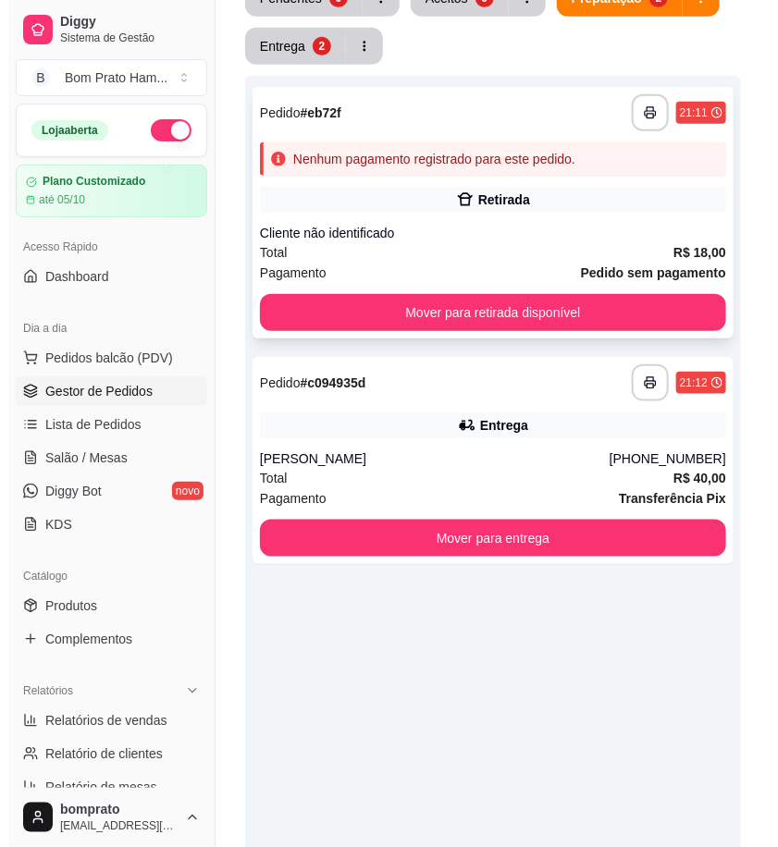
scroll to position [308, 0]
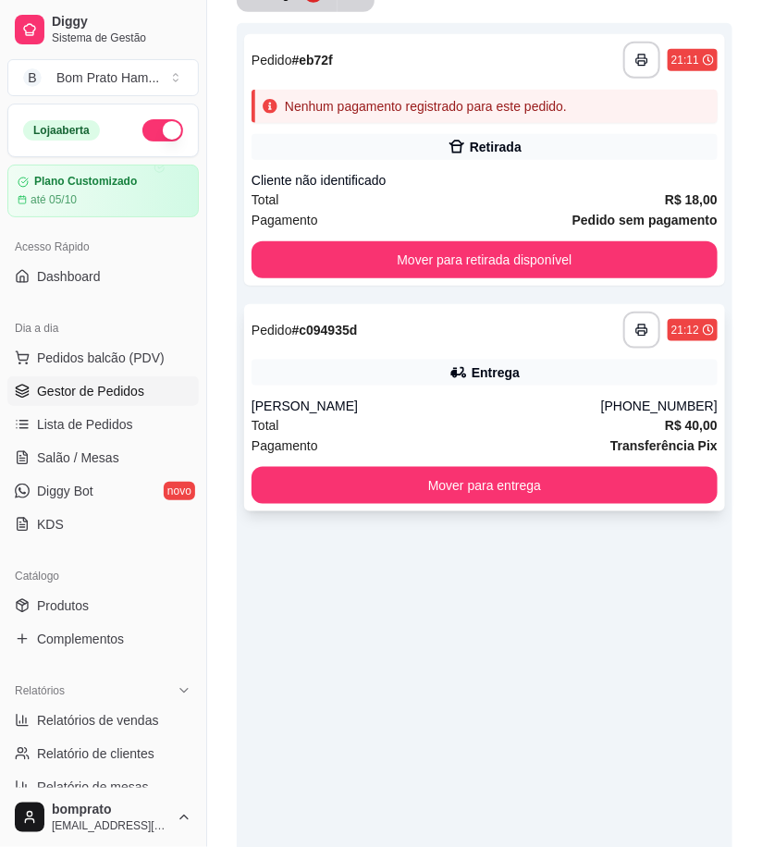
click at [453, 392] on div "**********" at bounding box center [484, 407] width 481 height 207
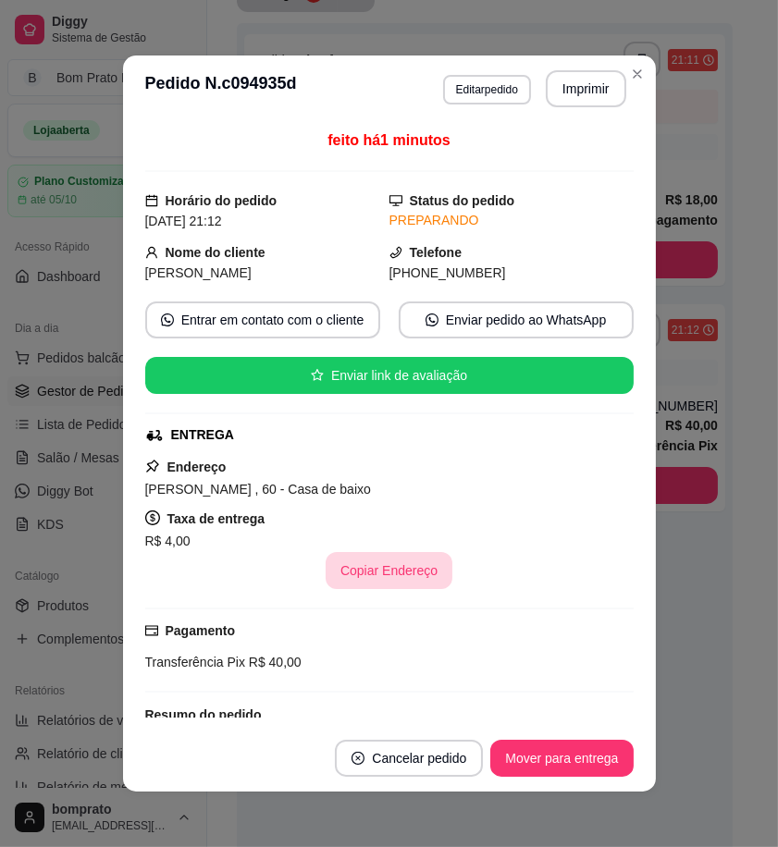
click at [392, 575] on button "Copiar Endereço" at bounding box center [388, 570] width 127 height 37
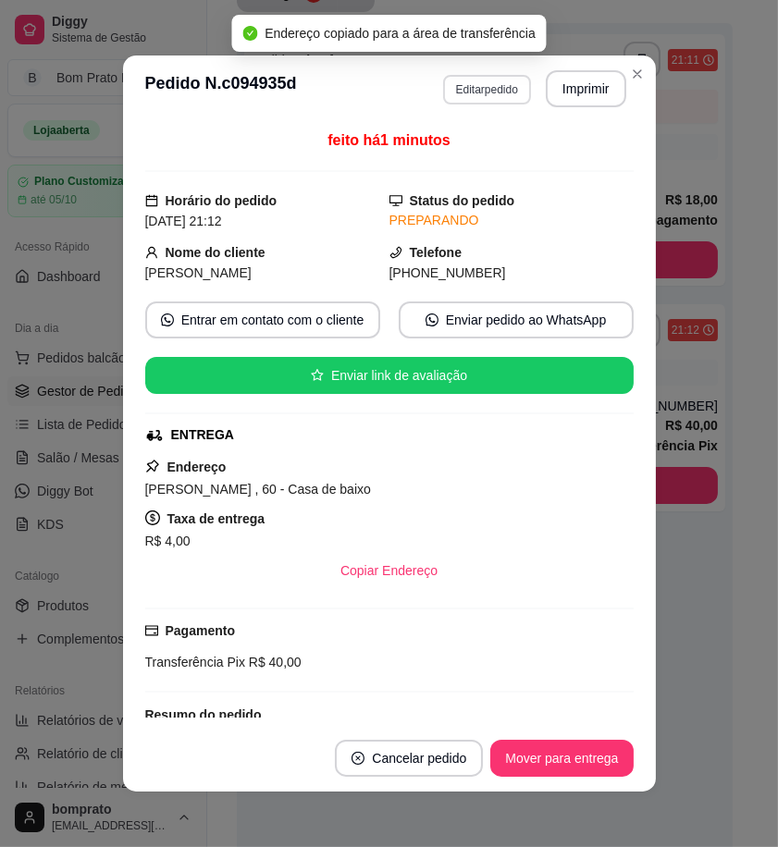
click at [475, 95] on button "Editar pedido" at bounding box center [487, 90] width 88 height 30
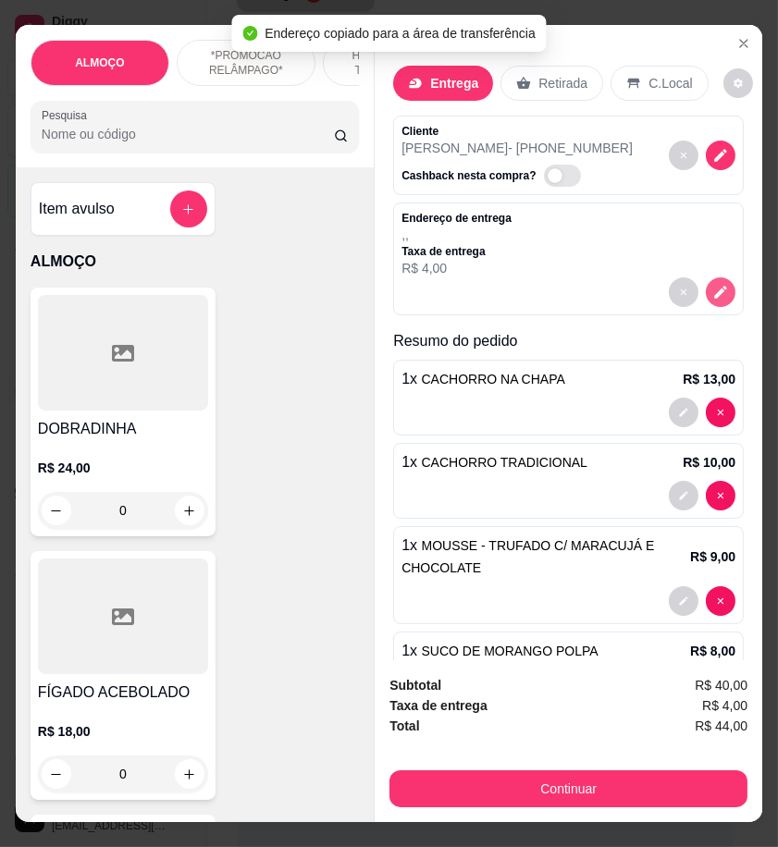
click at [706, 284] on button "decrease-product-quantity" at bounding box center [720, 292] width 30 height 30
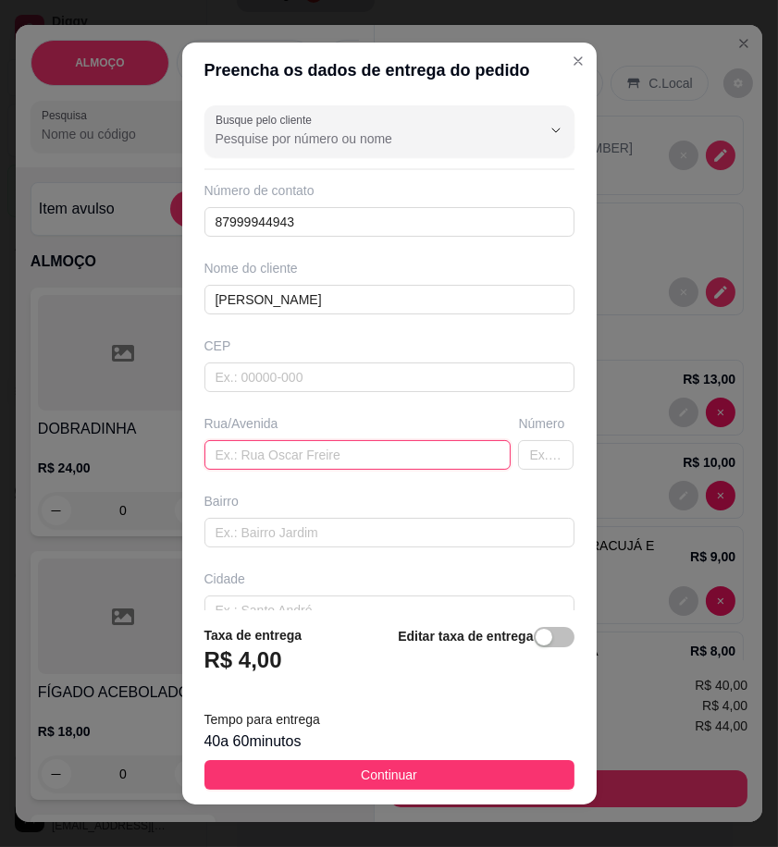
paste input "[PERSON_NAME] , 60 - Casa de baixo"
type input "[PERSON_NAME] , 60 - Casa de baixo"
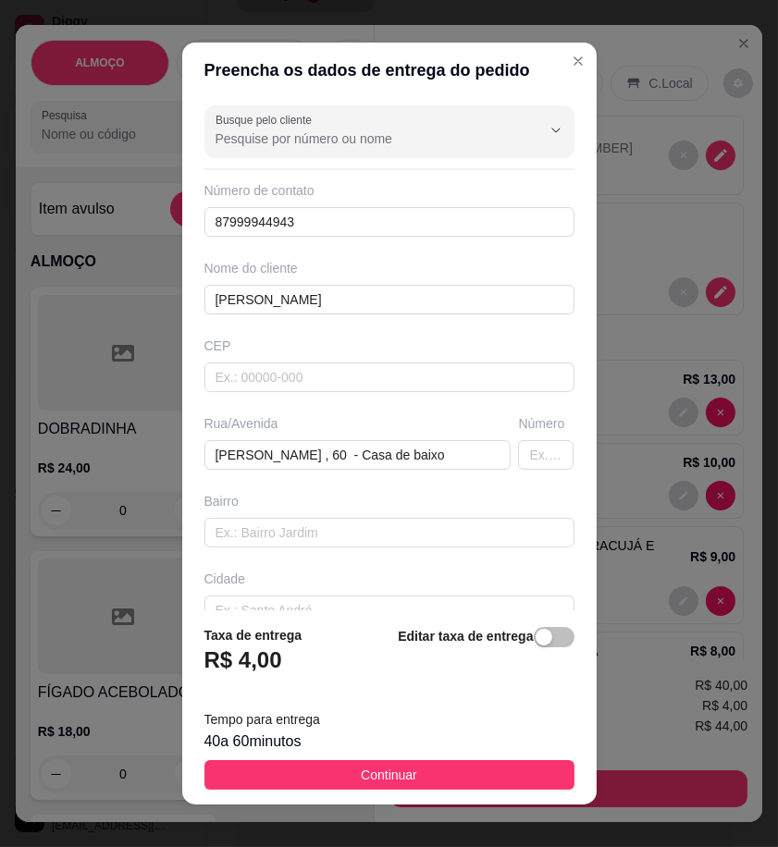
click at [523, 652] on div "Editar taxa de entrega" at bounding box center [486, 655] width 176 height 61
click at [535, 631] on div "button" at bounding box center [543, 637] width 17 height 17
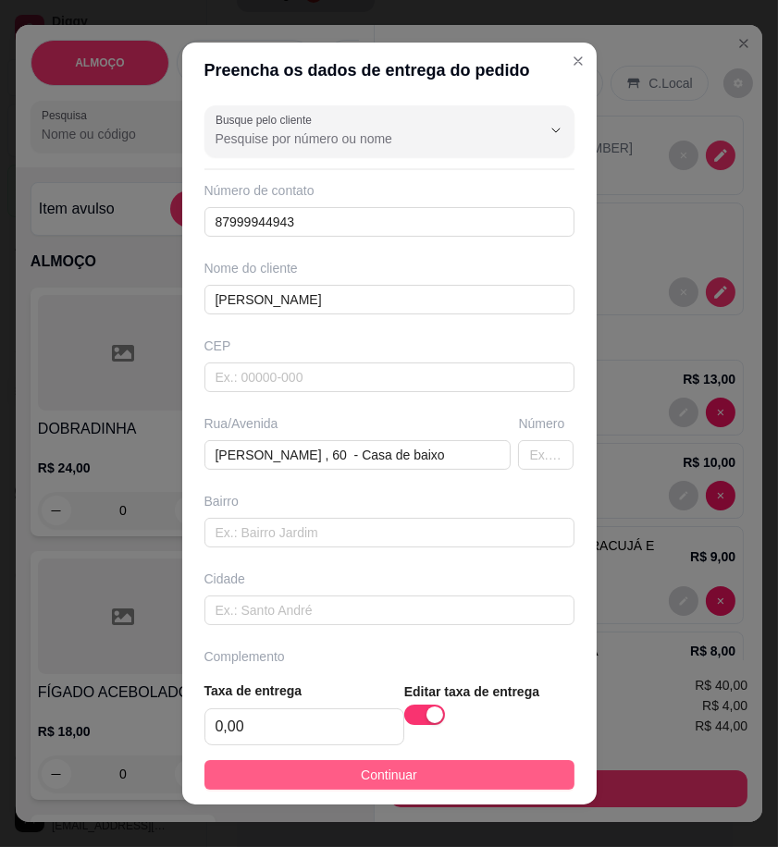
click at [484, 780] on button "Continuar" at bounding box center [389, 775] width 370 height 30
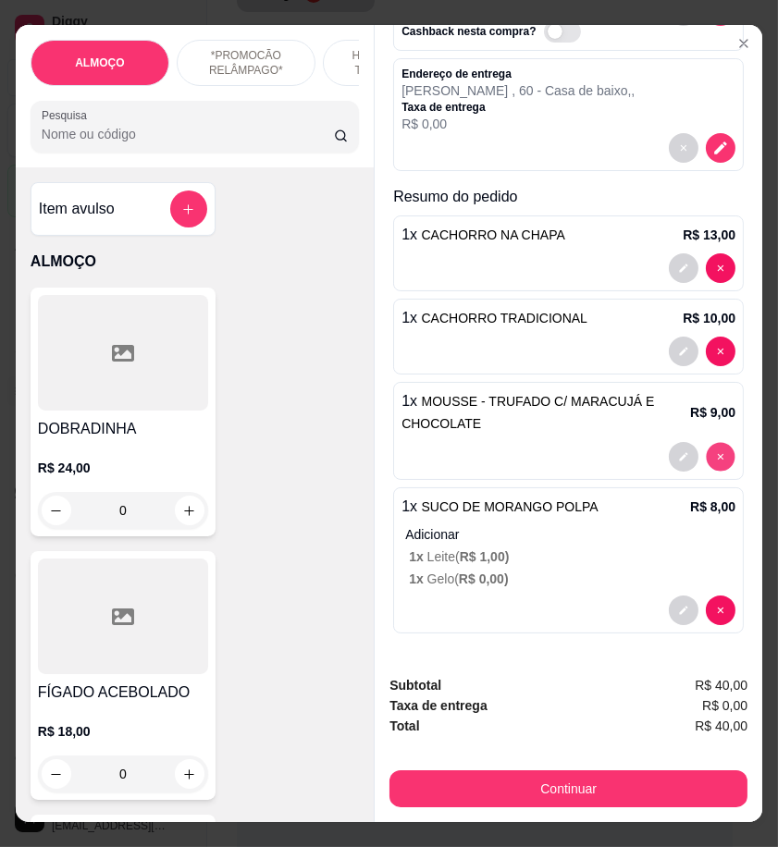
type input "0"
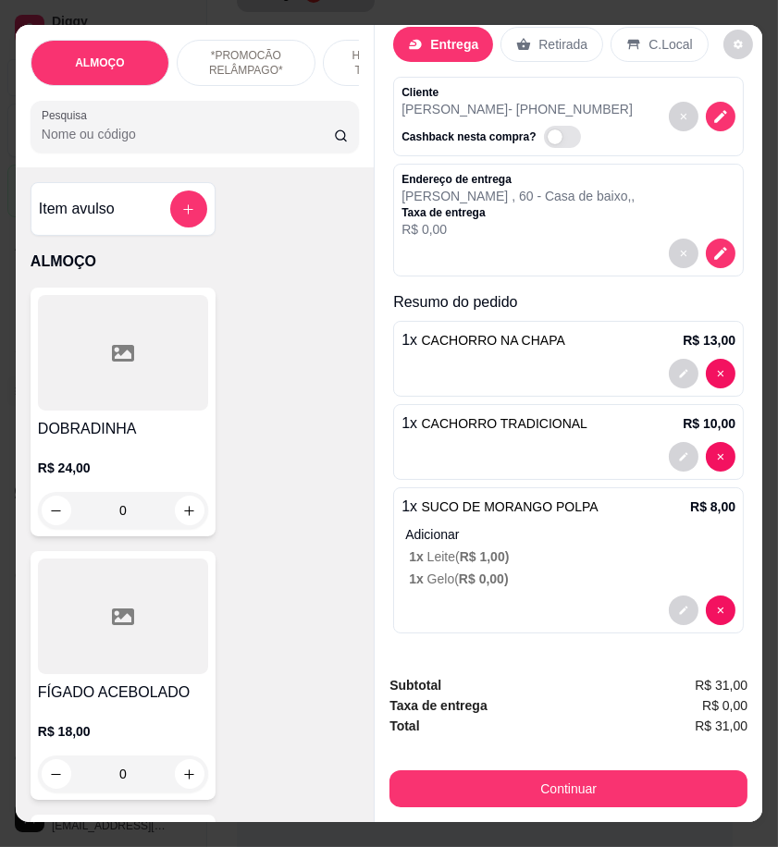
scroll to position [39, 0]
click at [78, 143] on input "Pesquisa" at bounding box center [188, 134] width 292 height 18
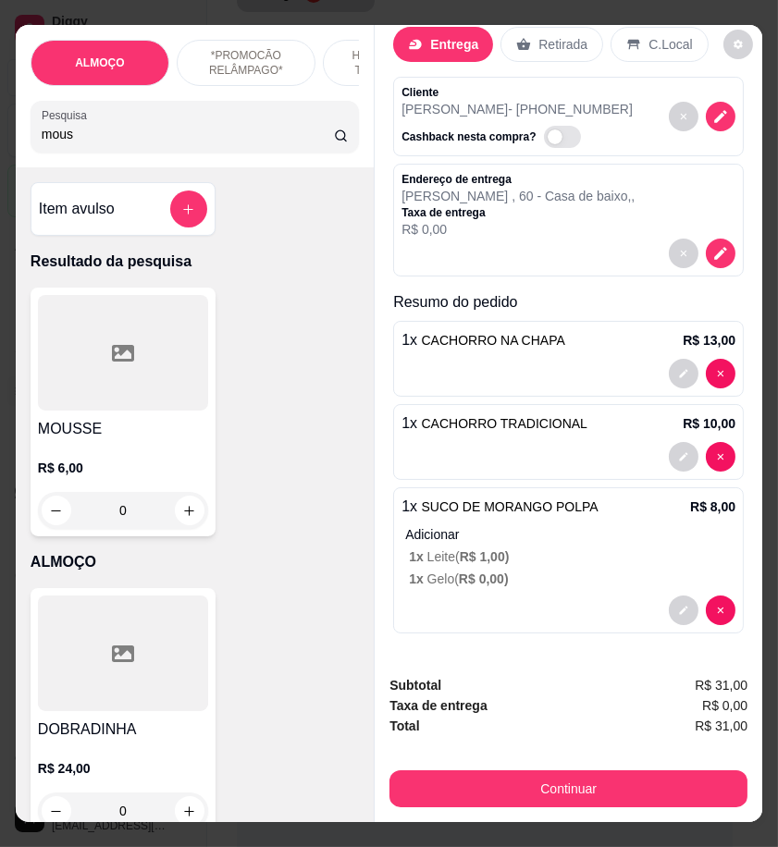
type input "mous"
click at [123, 364] on icon at bounding box center [123, 353] width 22 height 22
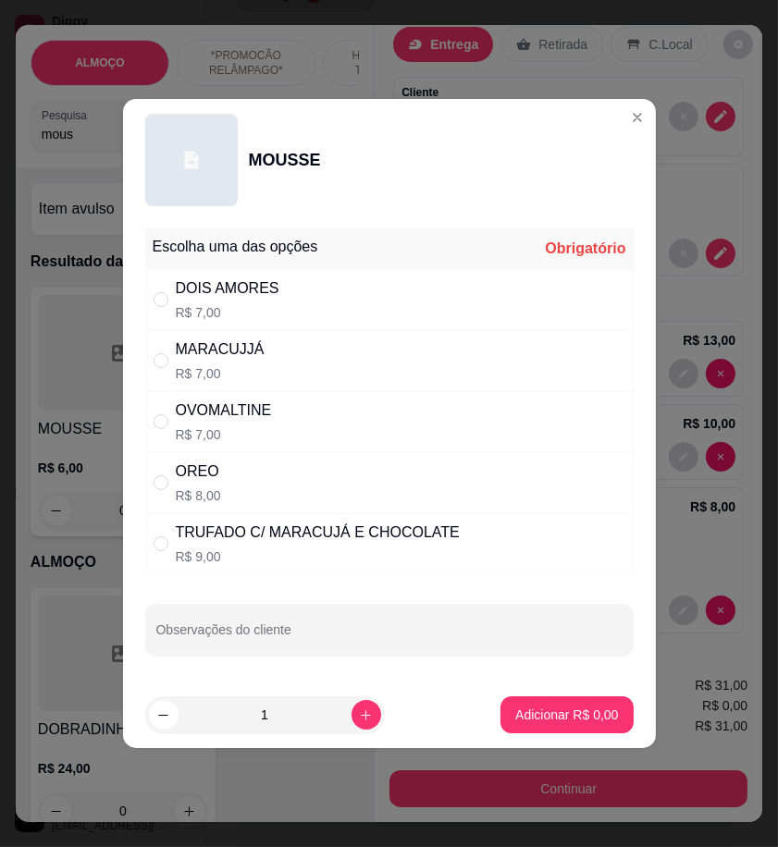
click at [308, 305] on div "DOIS AMORES R$ 7,00" at bounding box center [389, 299] width 488 height 61
radio input "true"
click at [359, 714] on icon "increase-product-quantity" at bounding box center [366, 715] width 14 height 14
type input "2"
click at [540, 709] on p "Adicionar R$ 14,00" at bounding box center [562, 714] width 107 height 18
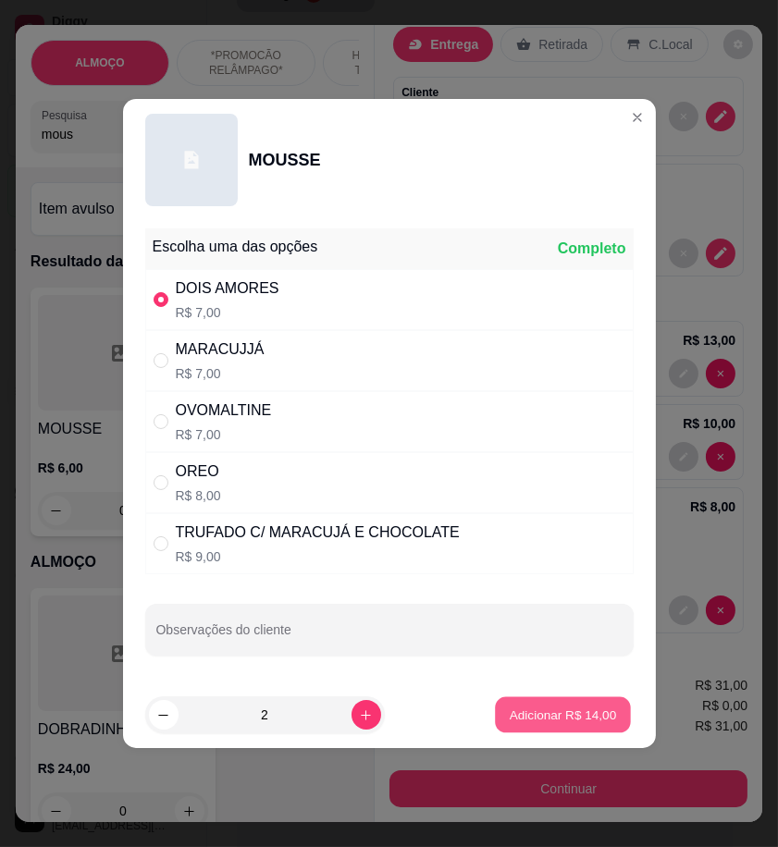
type input "2"
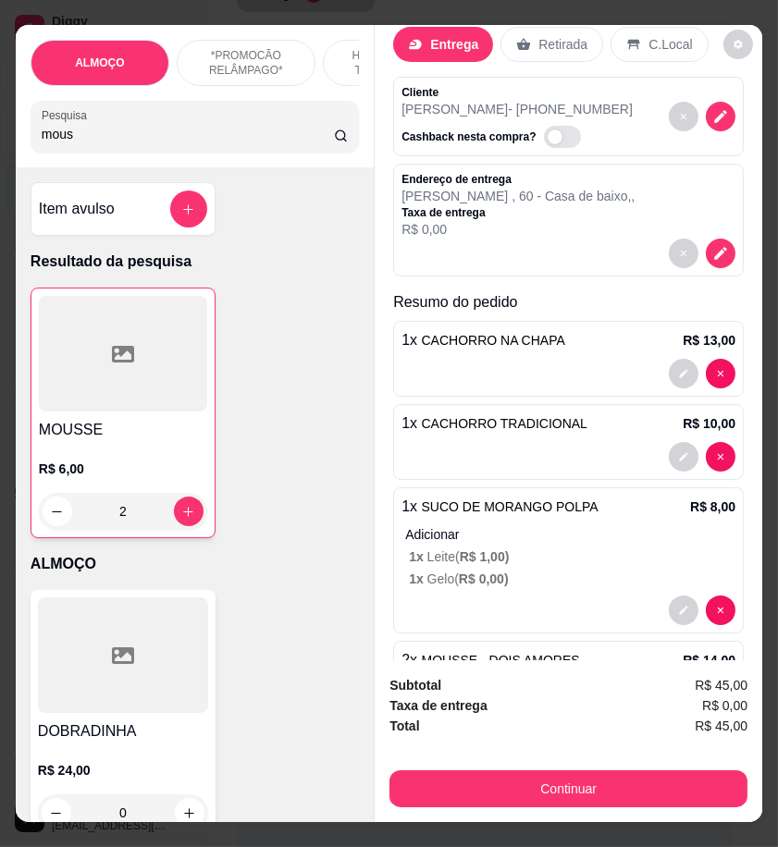
scroll to position [122, 0]
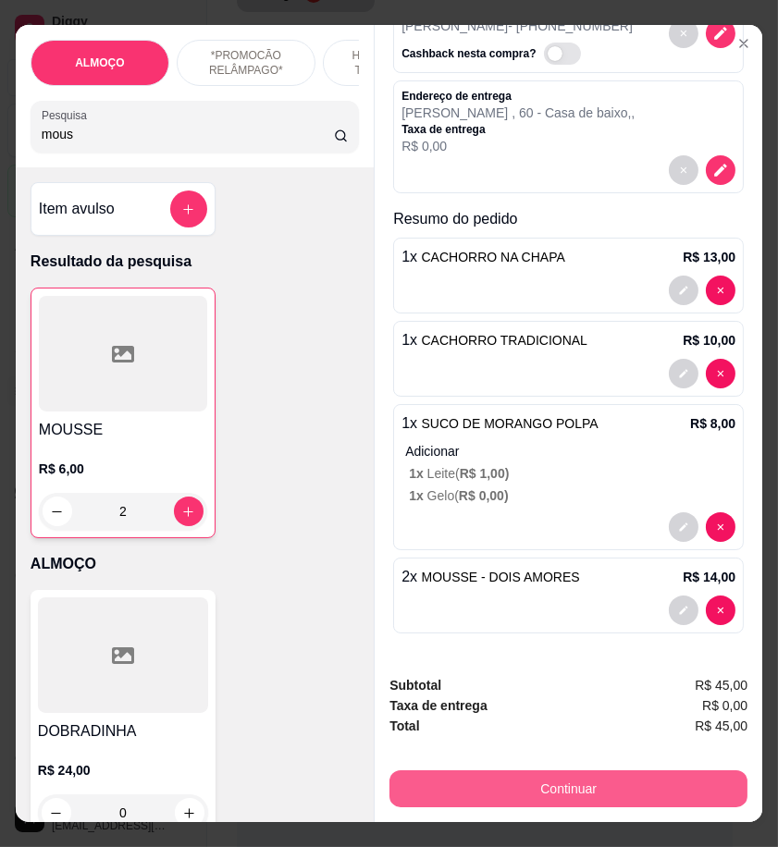
click at [583, 770] on button "Continuar" at bounding box center [568, 788] width 358 height 37
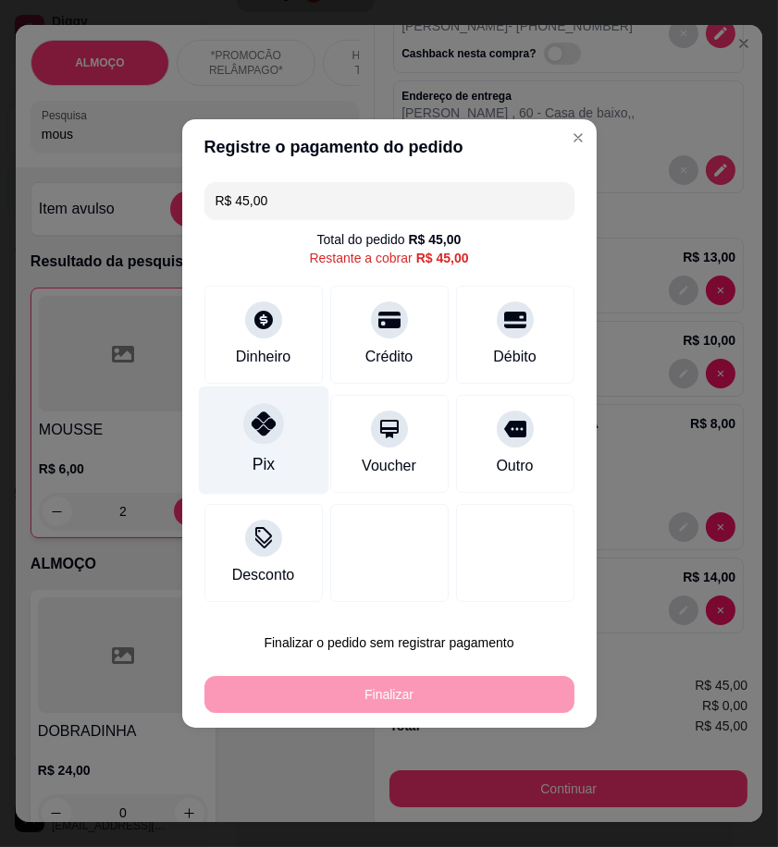
click at [260, 450] on div "Pix" at bounding box center [263, 440] width 130 height 108
type input "R$ 0,00"
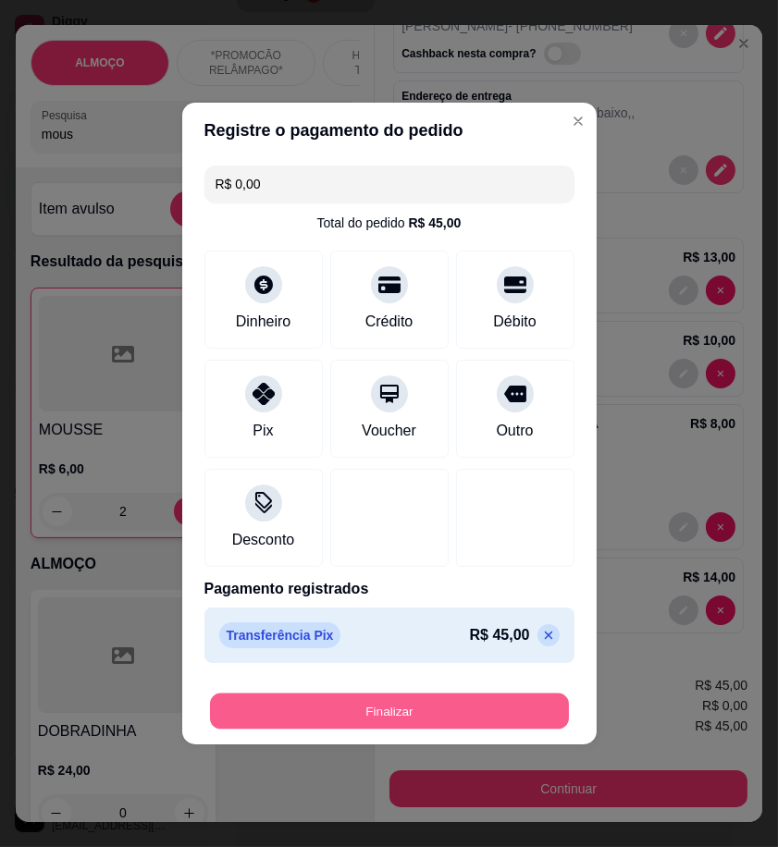
click at [447, 705] on button "Finalizar" at bounding box center [389, 711] width 359 height 36
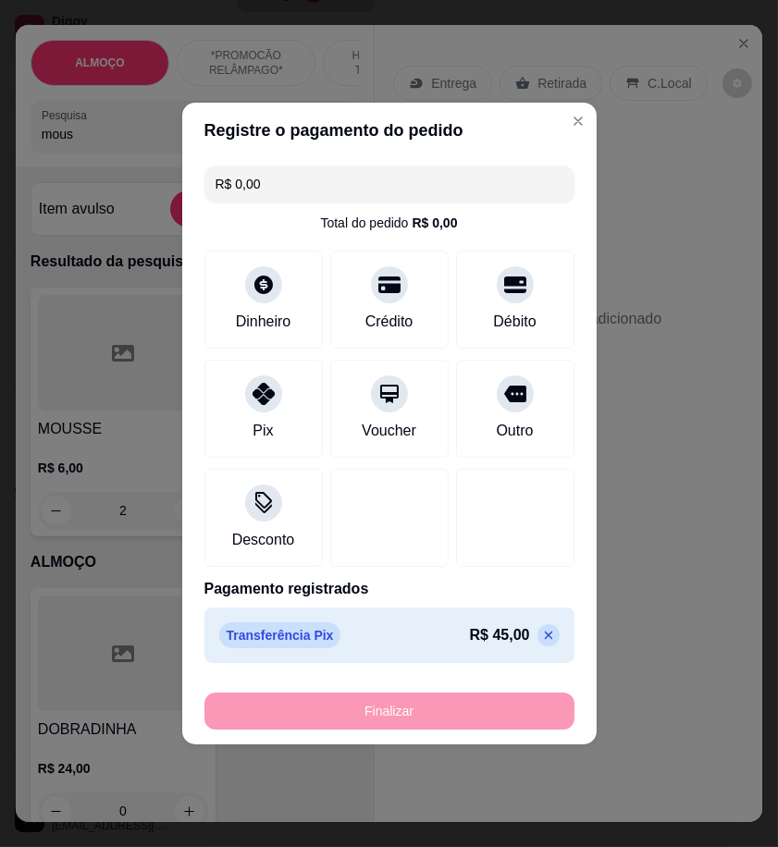
type input "0"
type input "-R$ 45,00"
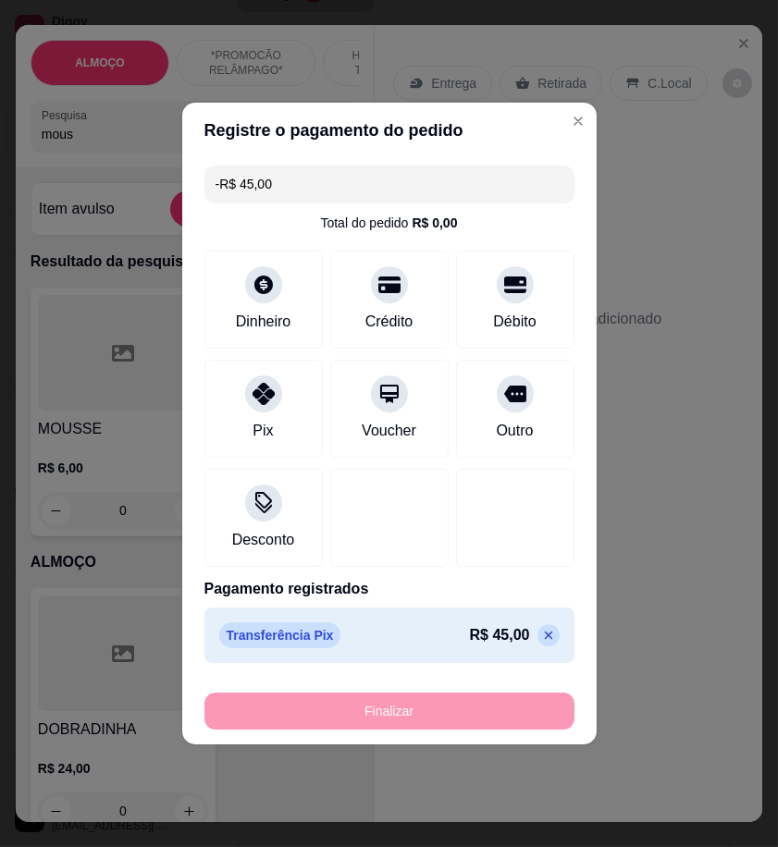
scroll to position [0, 0]
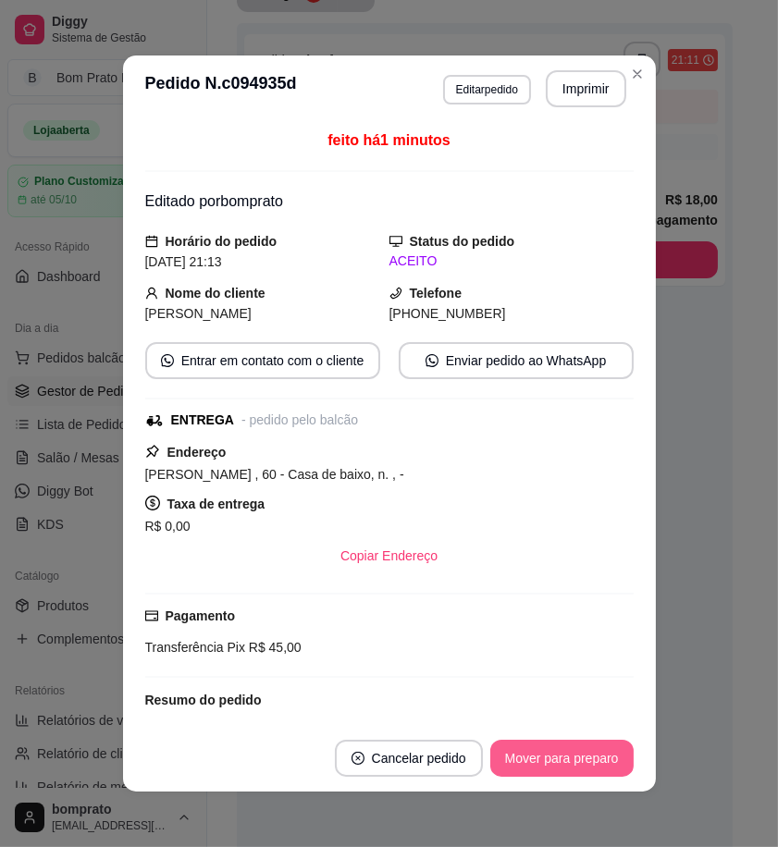
click at [571, 761] on button "Mover para preparo" at bounding box center [561, 758] width 143 height 37
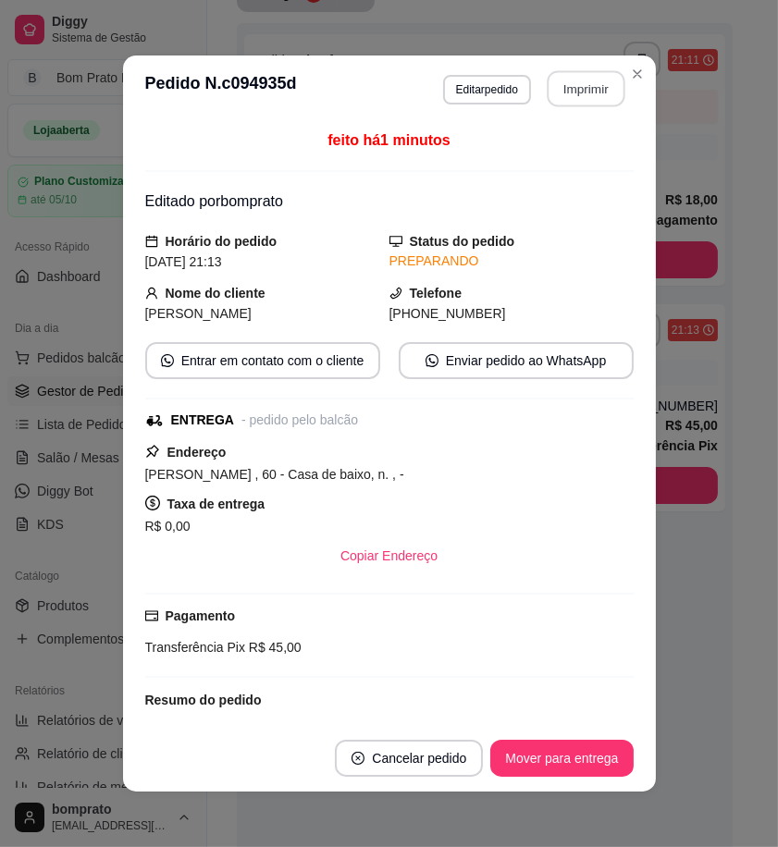
click at [596, 79] on button "Imprimir" at bounding box center [585, 89] width 78 height 36
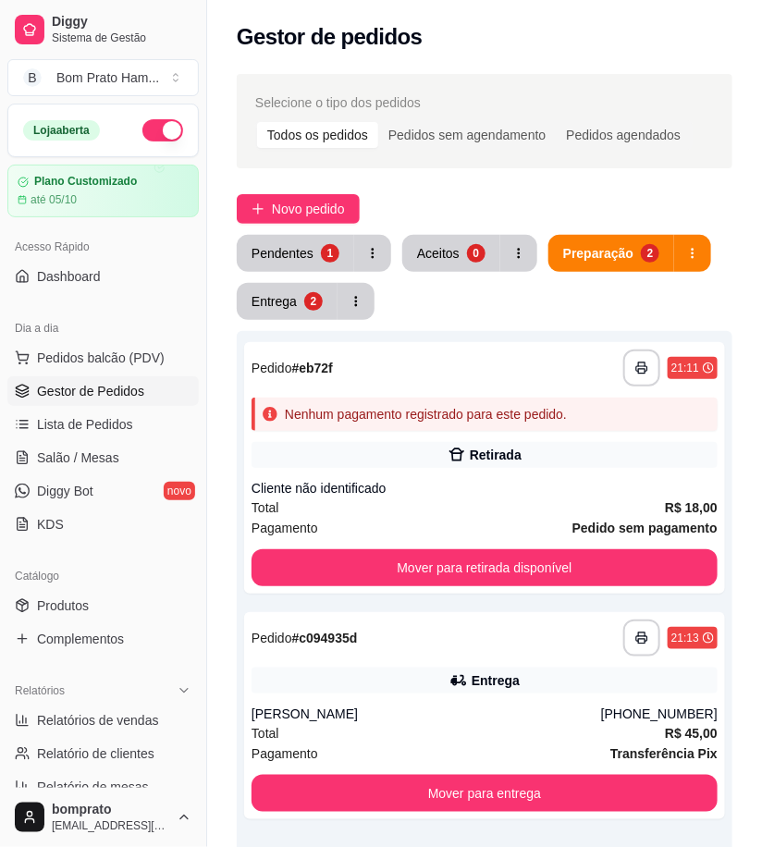
click at [288, 263] on button "Pendentes 1" at bounding box center [295, 253] width 117 height 37
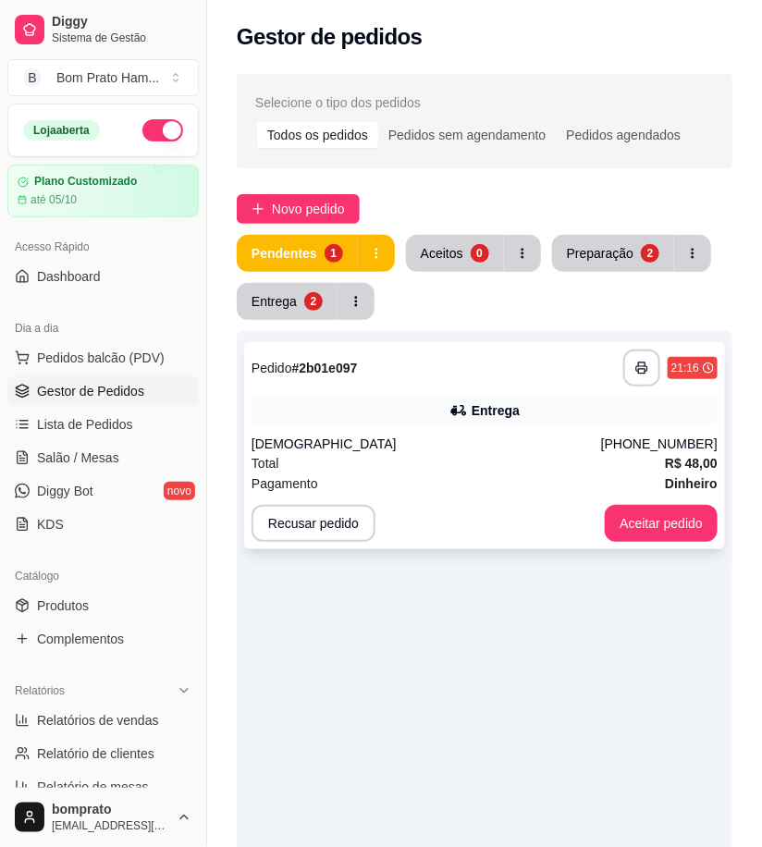
click at [442, 431] on div "**********" at bounding box center [484, 445] width 481 height 207
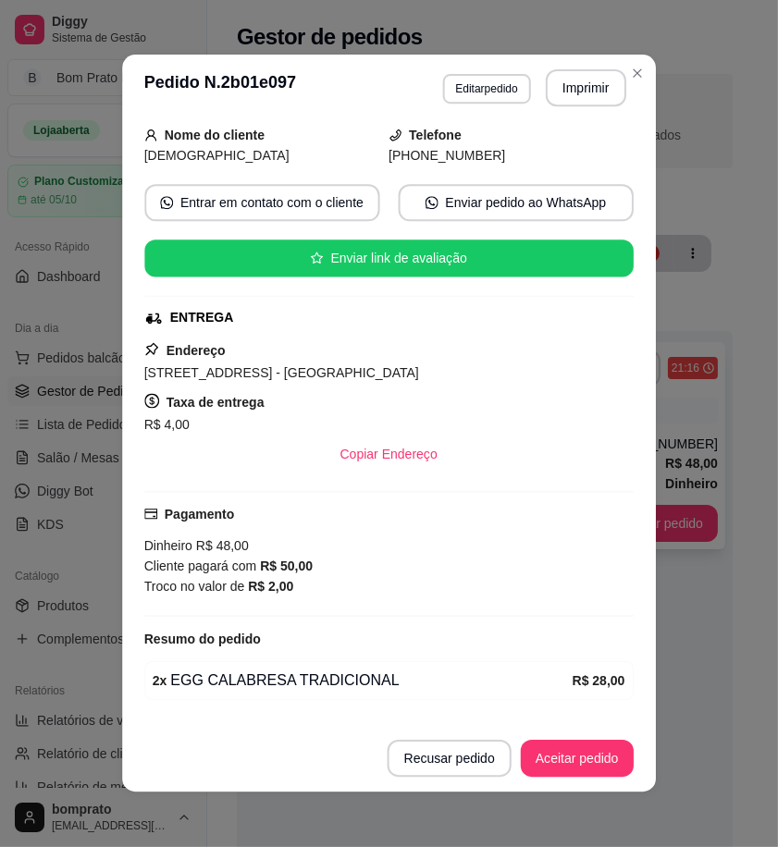
scroll to position [229, 0]
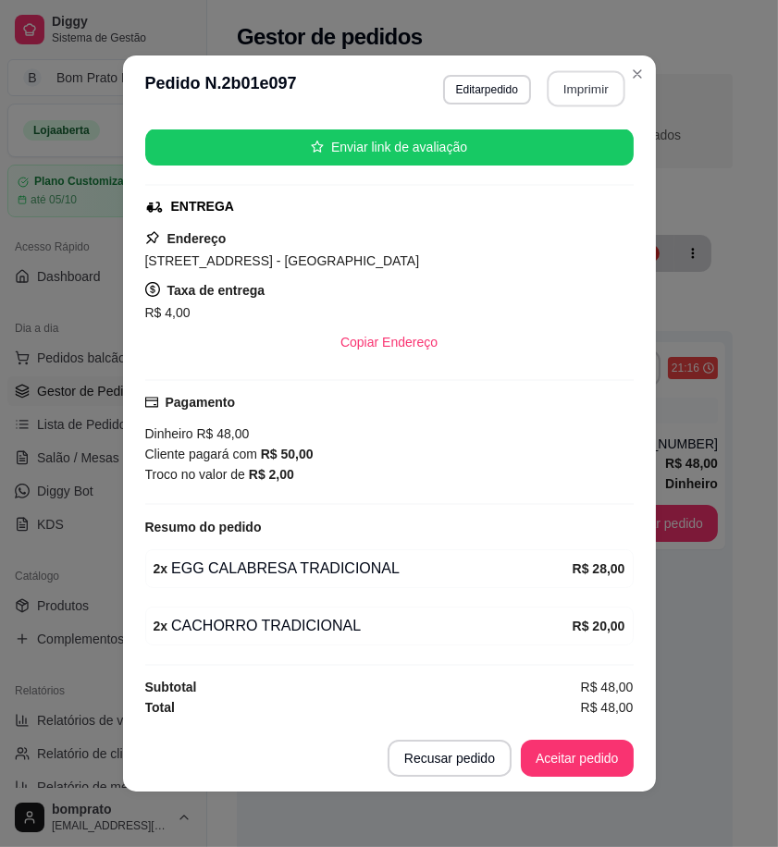
click at [583, 91] on button "Imprimir" at bounding box center [585, 89] width 78 height 36
click at [616, 742] on button "Aceitar pedido" at bounding box center [577, 758] width 113 height 37
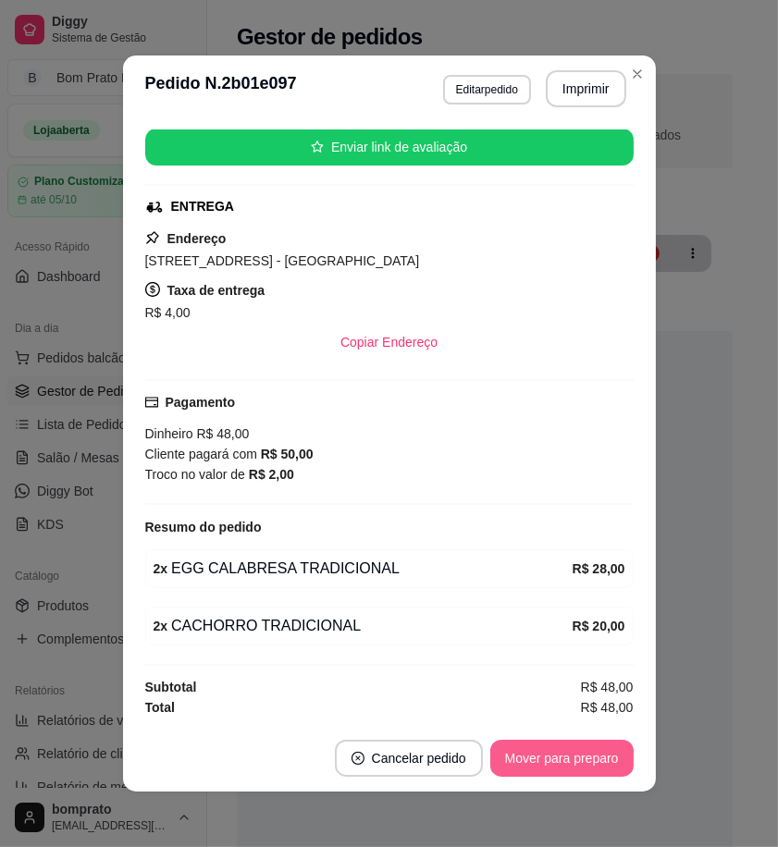
click at [613, 751] on button "Mover para preparo" at bounding box center [561, 758] width 143 height 37
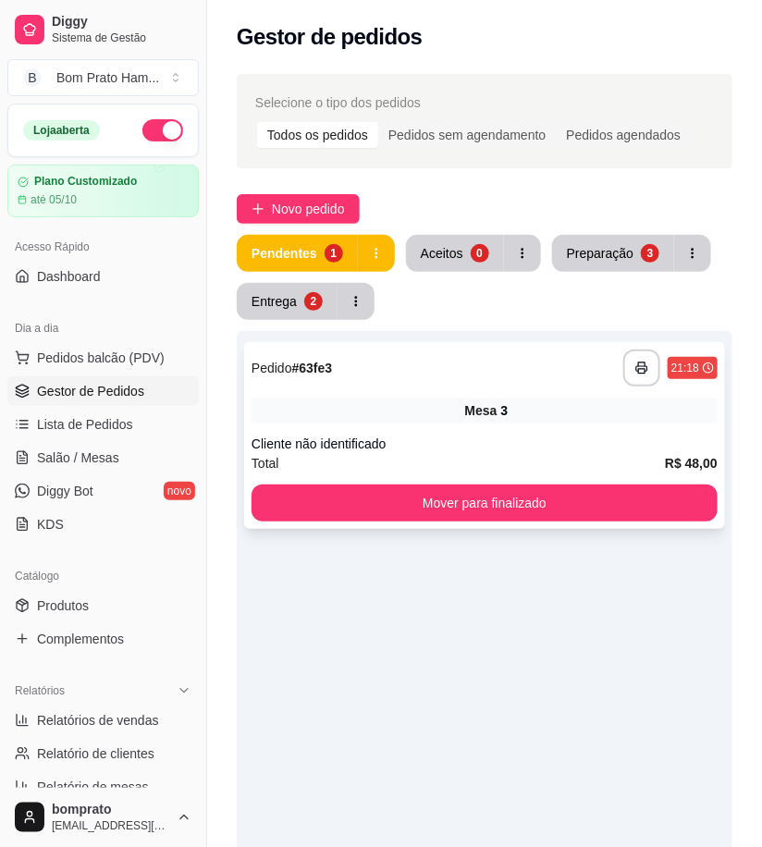
click at [479, 454] on div "Total R$ 48,00" at bounding box center [485, 463] width 466 height 20
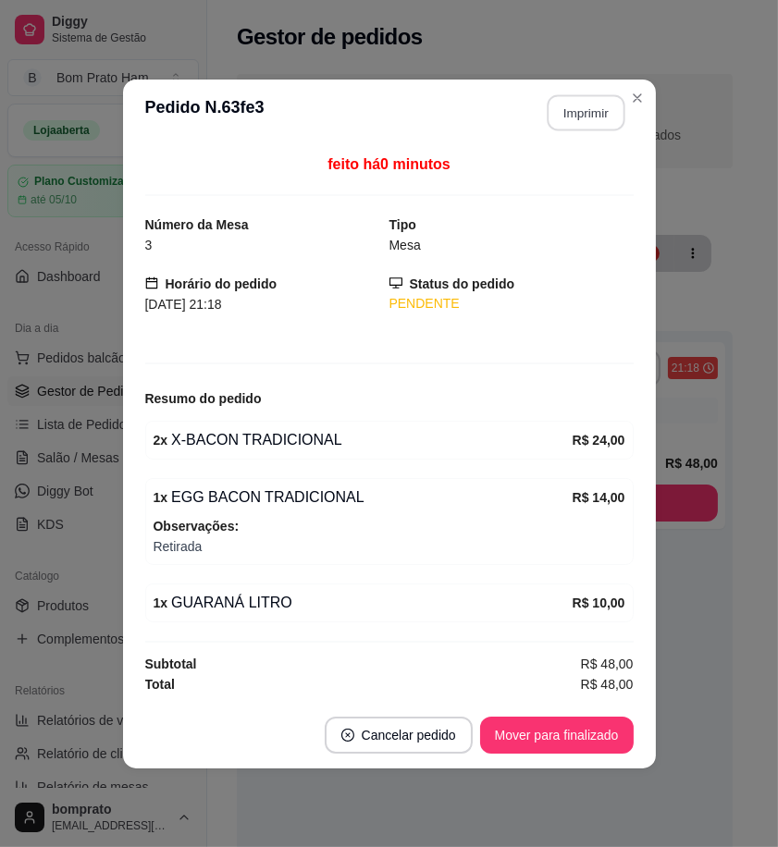
click at [590, 104] on button "Imprimir" at bounding box center [585, 112] width 78 height 36
click at [610, 729] on button "Mover para finalizado" at bounding box center [556, 735] width 149 height 36
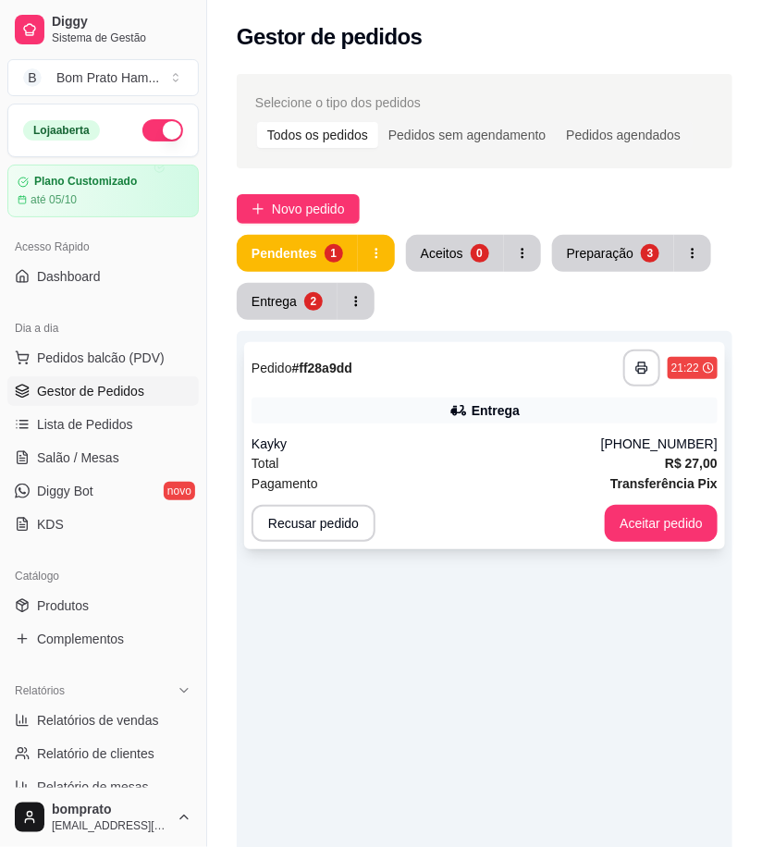
click at [497, 418] on div "Entrega" at bounding box center [496, 410] width 48 height 18
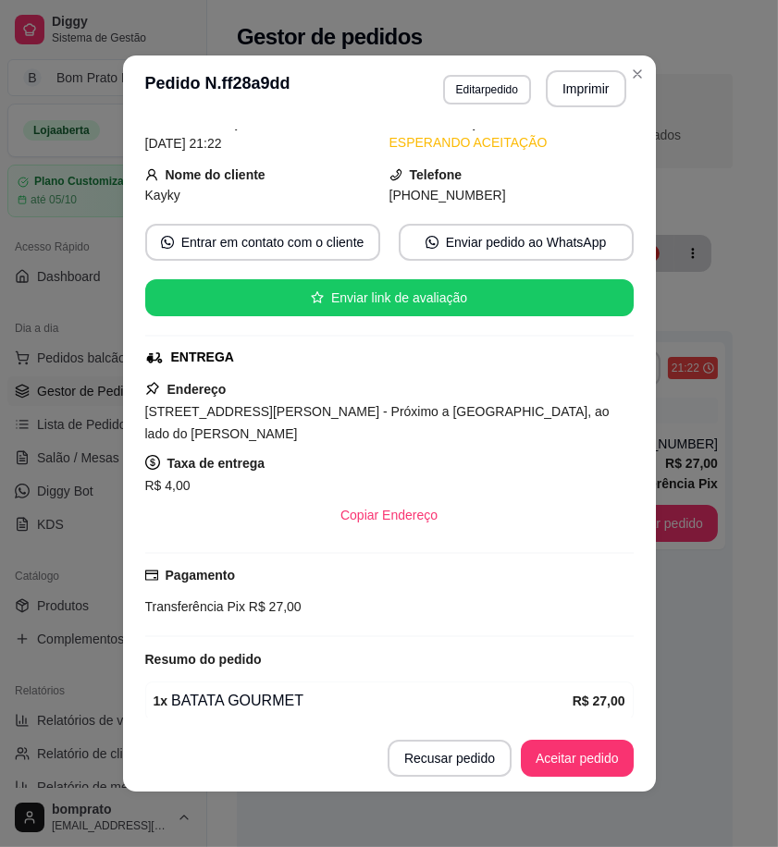
scroll to position [153, 0]
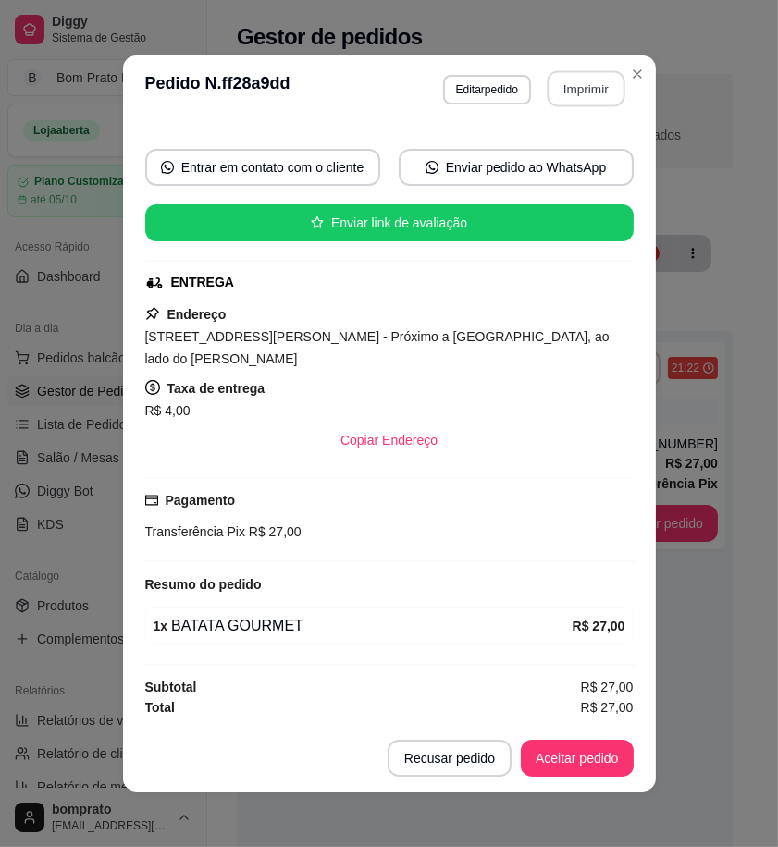
click at [556, 94] on button "Imprimir" at bounding box center [585, 89] width 78 height 36
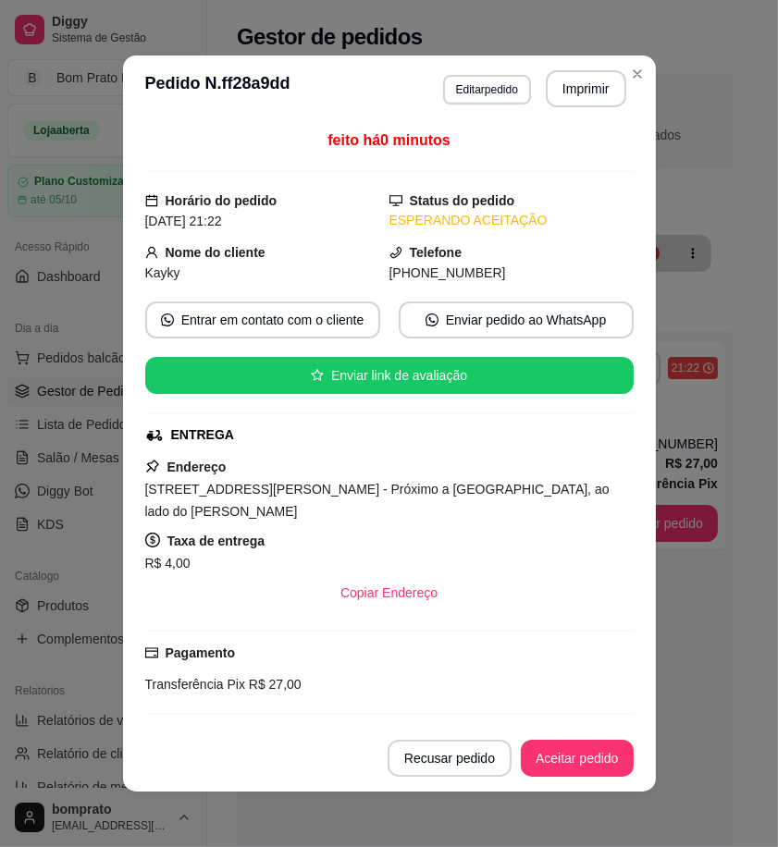
scroll to position [153, 0]
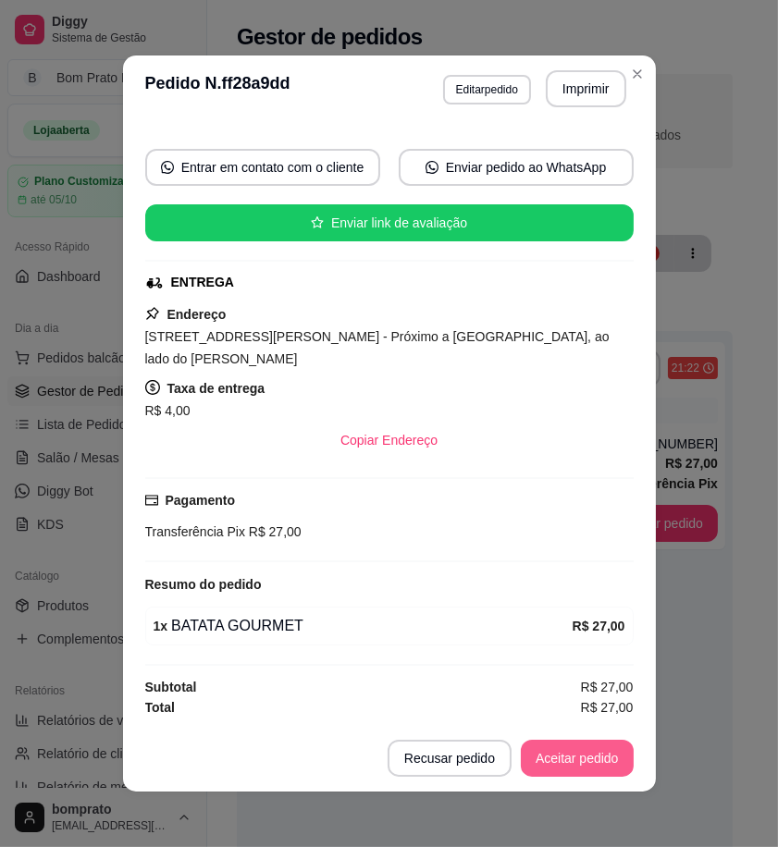
click at [585, 754] on button "Aceitar pedido" at bounding box center [577, 758] width 113 height 37
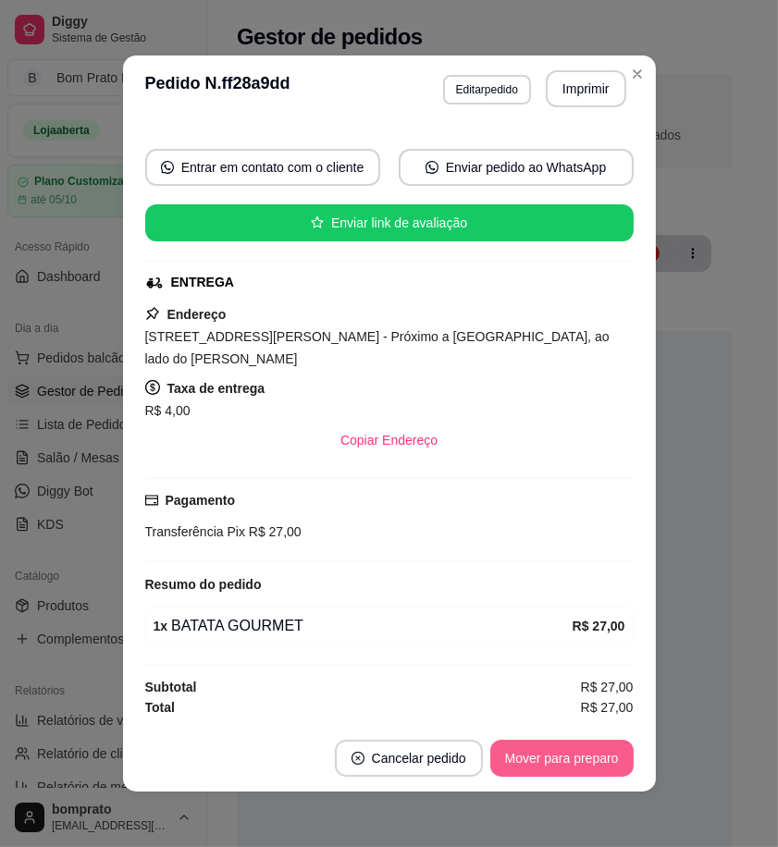
click at [585, 755] on button "Mover para preparo" at bounding box center [561, 758] width 143 height 37
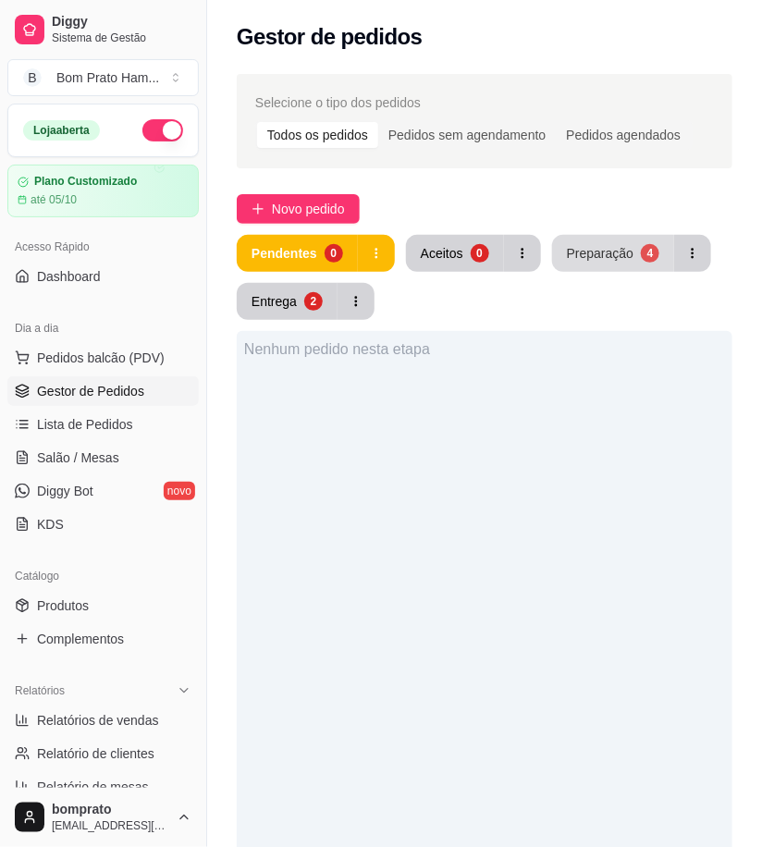
click at [597, 244] on div "Preparação" at bounding box center [600, 253] width 67 height 18
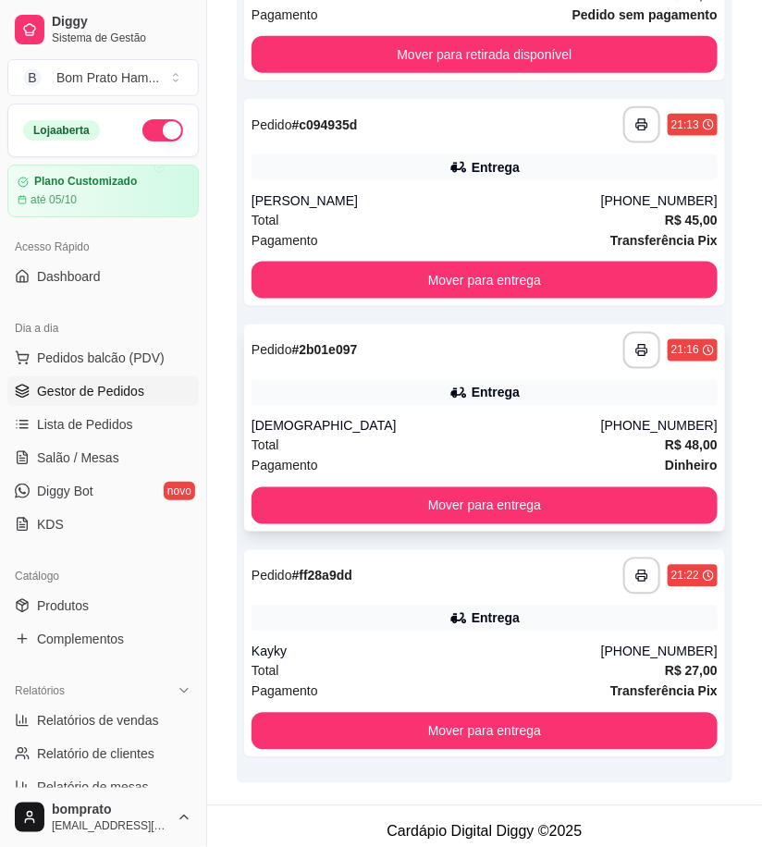
scroll to position [103, 0]
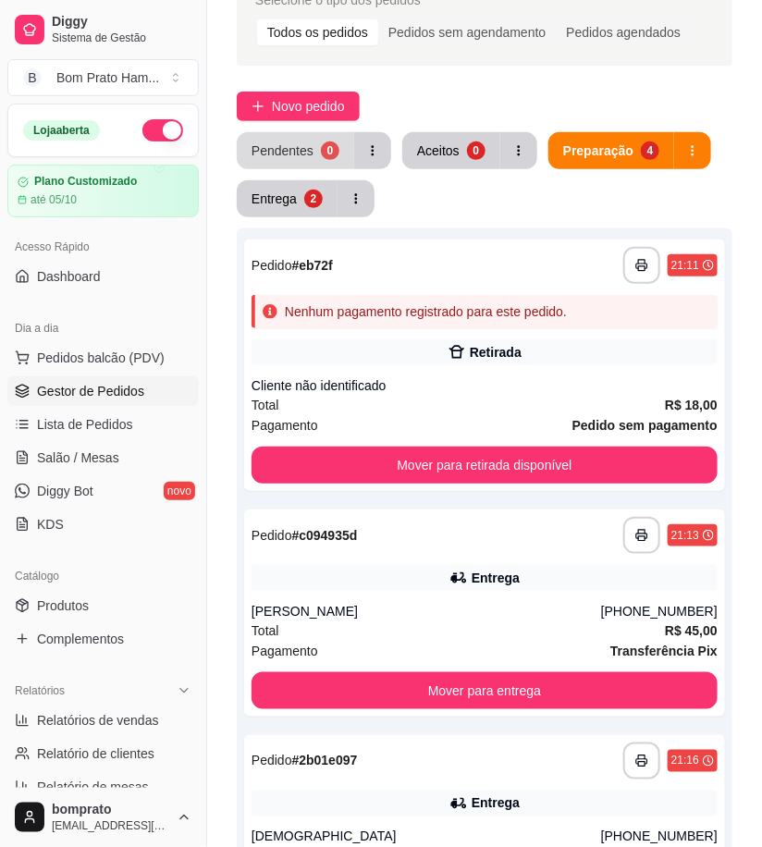
click at [296, 144] on div "Pendentes" at bounding box center [283, 150] width 62 height 18
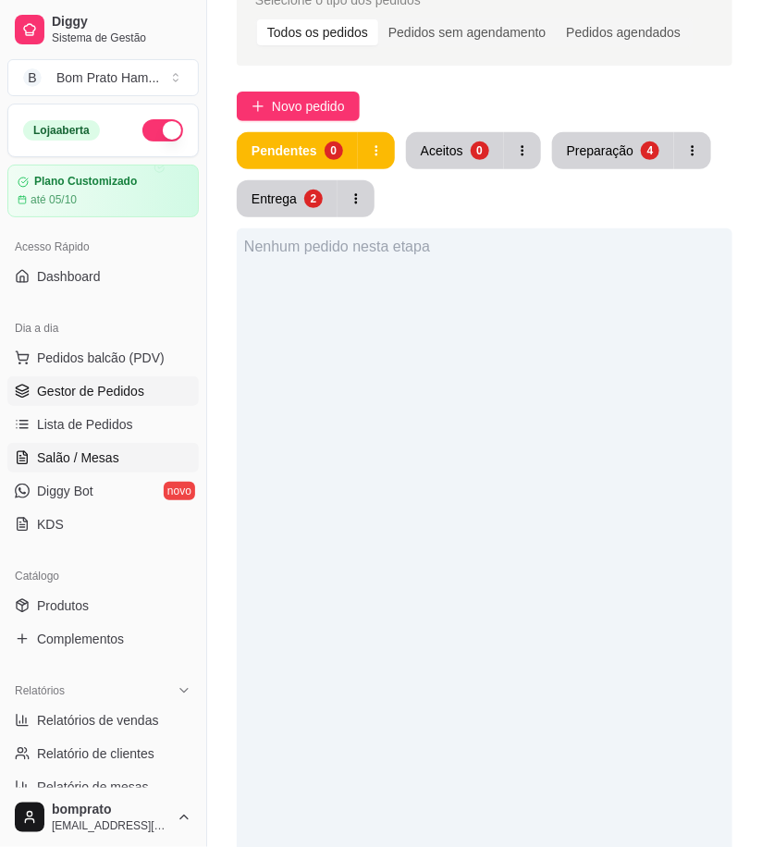
click at [130, 453] on link "Salão / Mesas" at bounding box center [102, 458] width 191 height 30
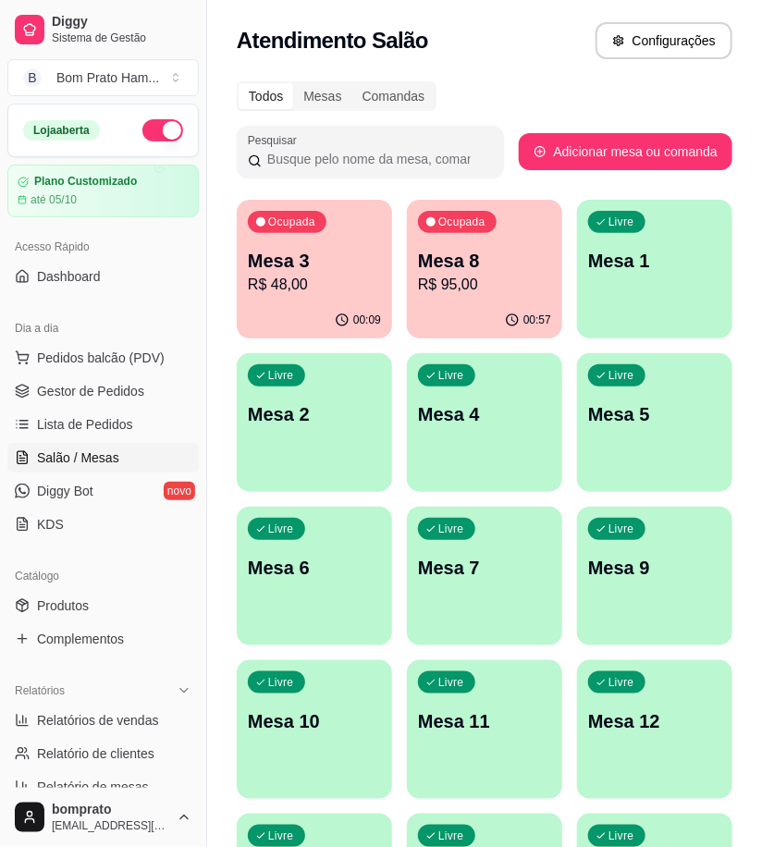
click at [466, 293] on p "R$ 95,00" at bounding box center [484, 285] width 133 height 22
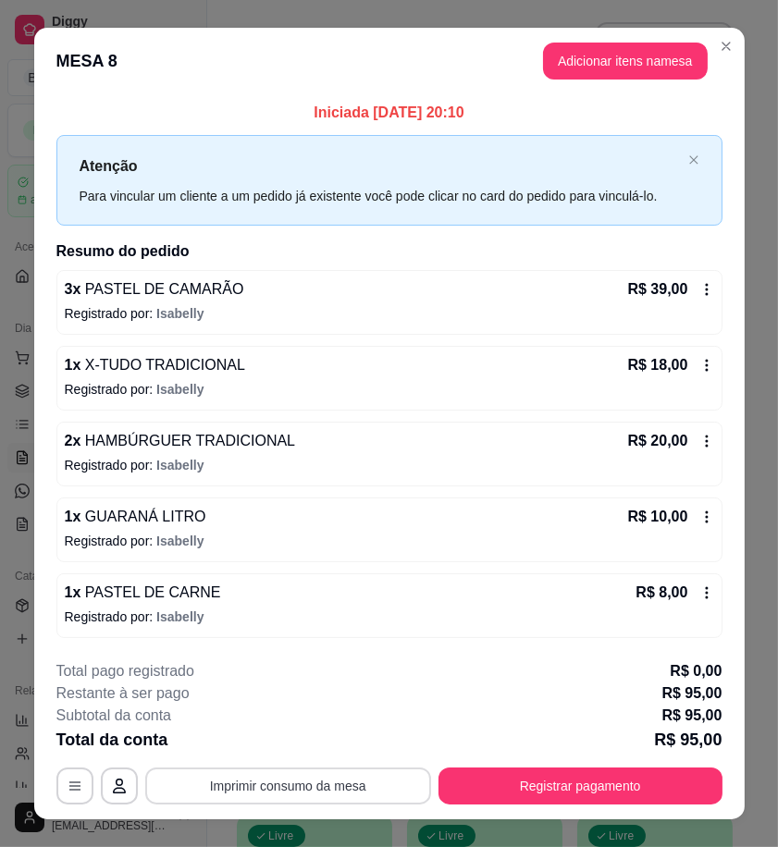
click at [361, 801] on button "Imprimir consumo da mesa" at bounding box center [288, 785] width 286 height 37
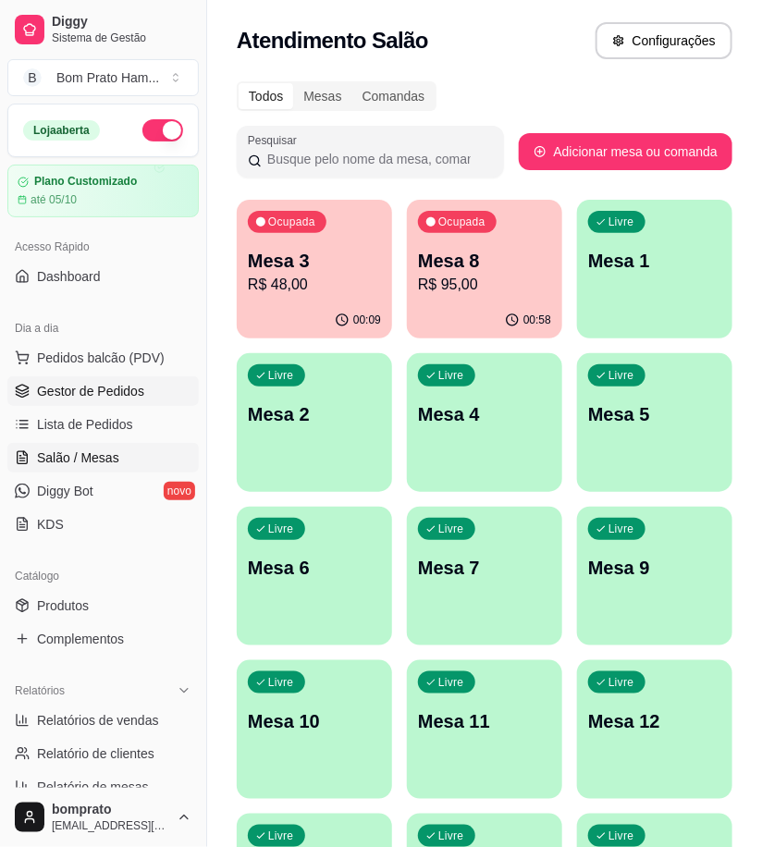
click at [104, 384] on span "Gestor de Pedidos" at bounding box center [90, 391] width 107 height 18
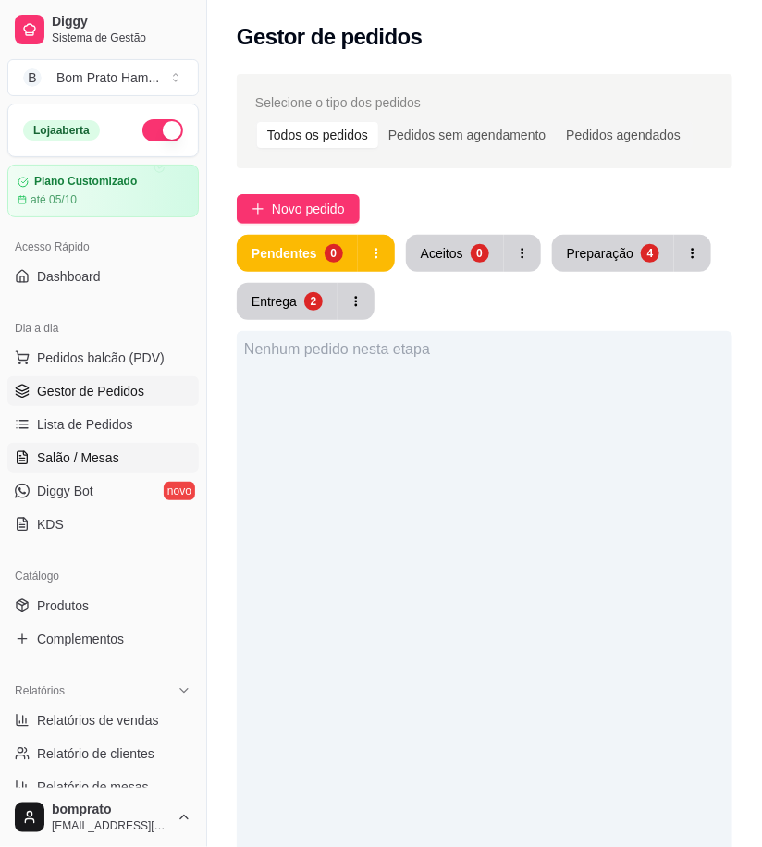
click at [104, 457] on span "Salão / Mesas" at bounding box center [78, 457] width 82 height 18
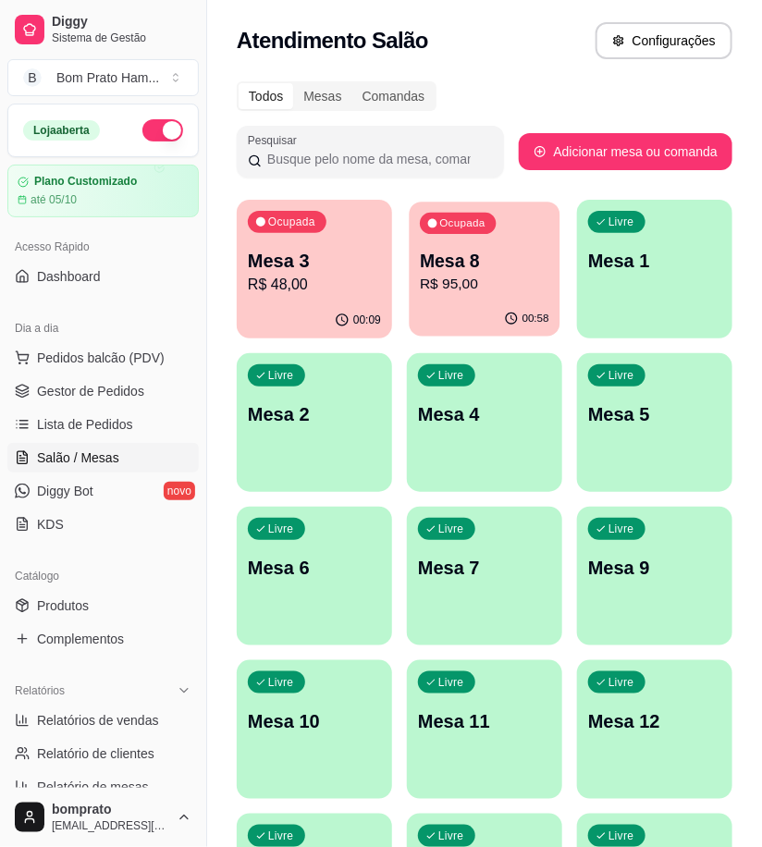
click at [482, 283] on p "R$ 95,00" at bounding box center [484, 284] width 129 height 21
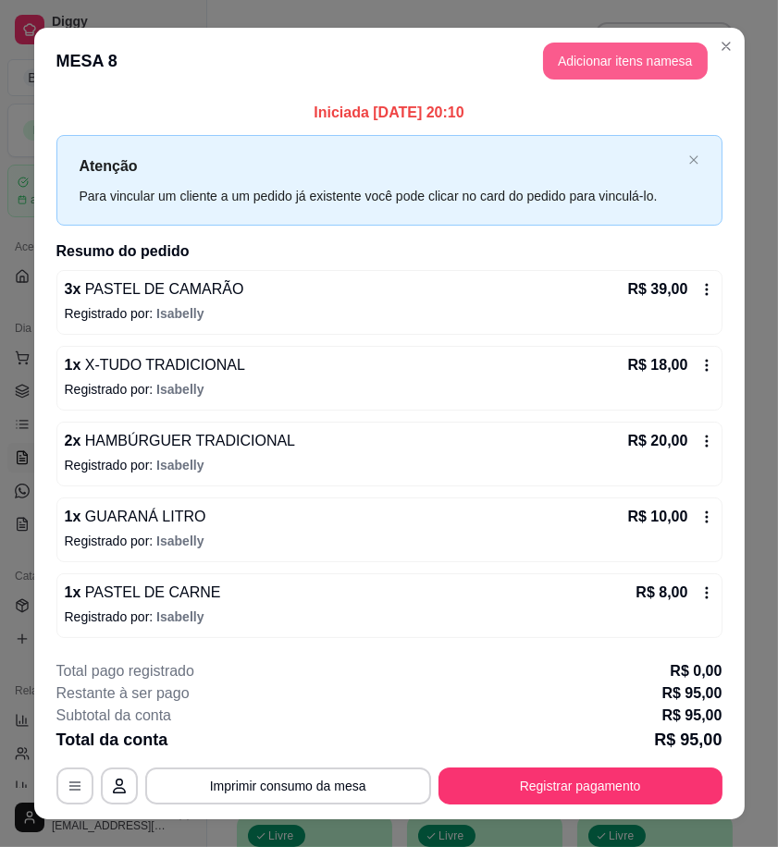
click at [564, 55] on button "Adicionar itens na mesa" at bounding box center [625, 61] width 165 height 37
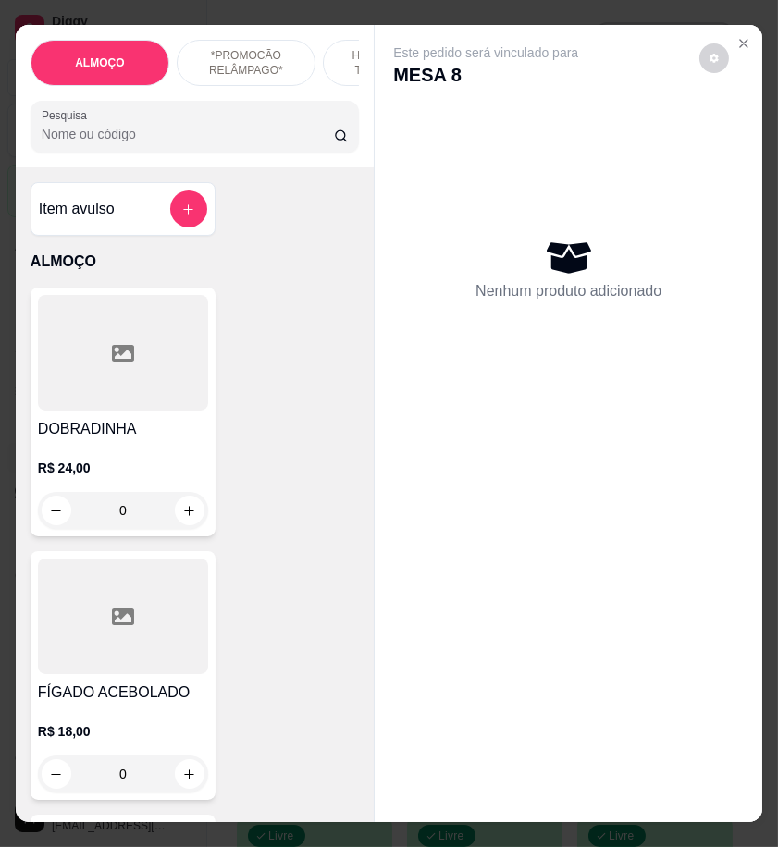
click at [216, 142] on input "Pesquisa" at bounding box center [188, 134] width 292 height 18
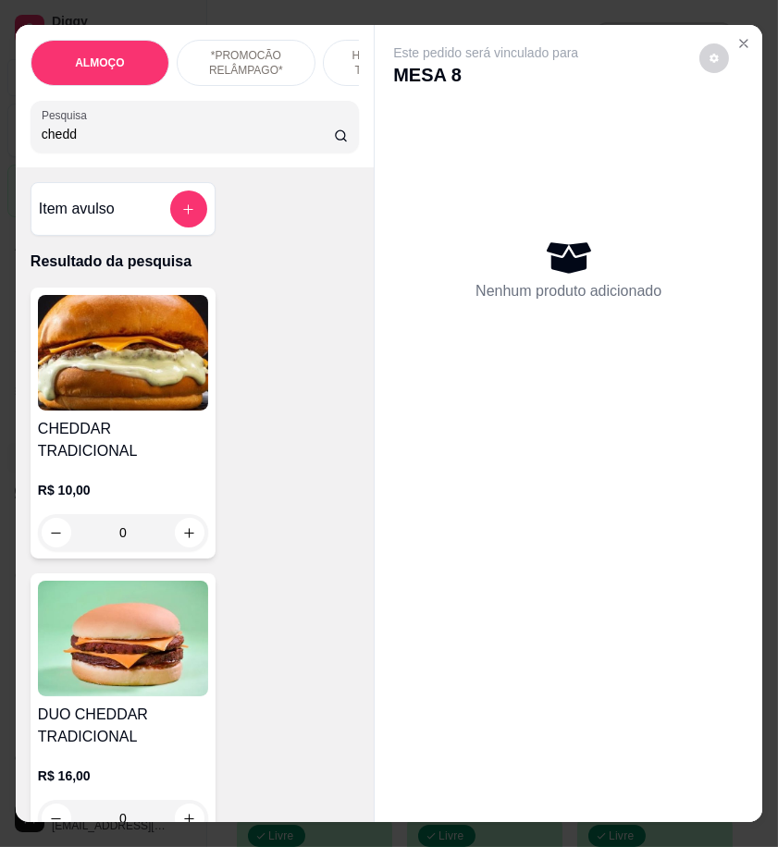
type input "chedd"
click at [129, 421] on div "CHEDDAR TRADICIONAL R$ 10,00 0" at bounding box center [123, 423] width 185 height 271
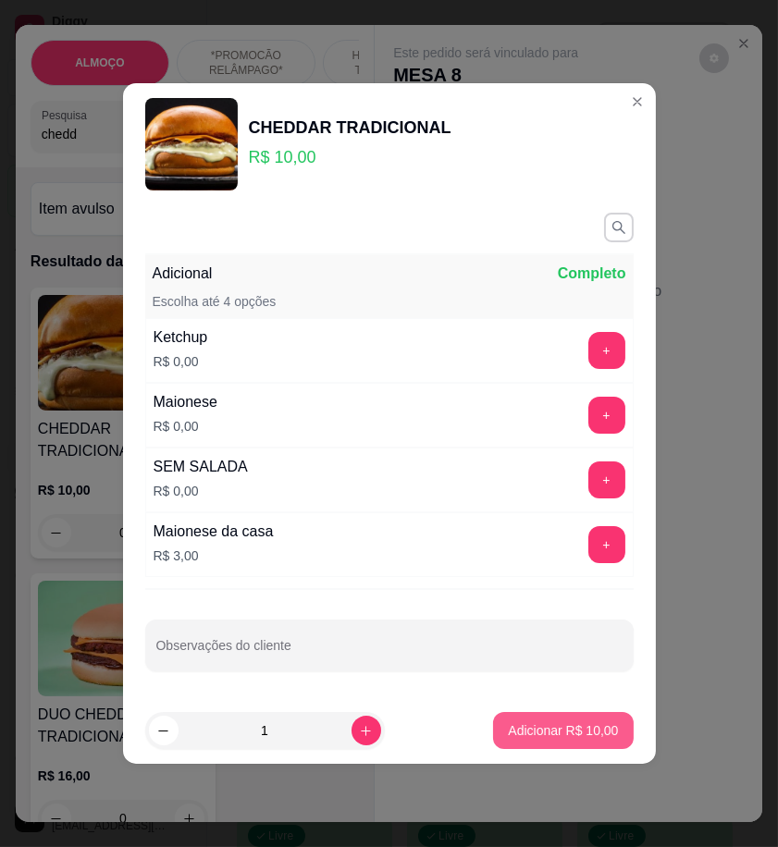
click at [602, 744] on button "Adicionar R$ 10,00" at bounding box center [563, 730] width 140 height 37
type input "1"
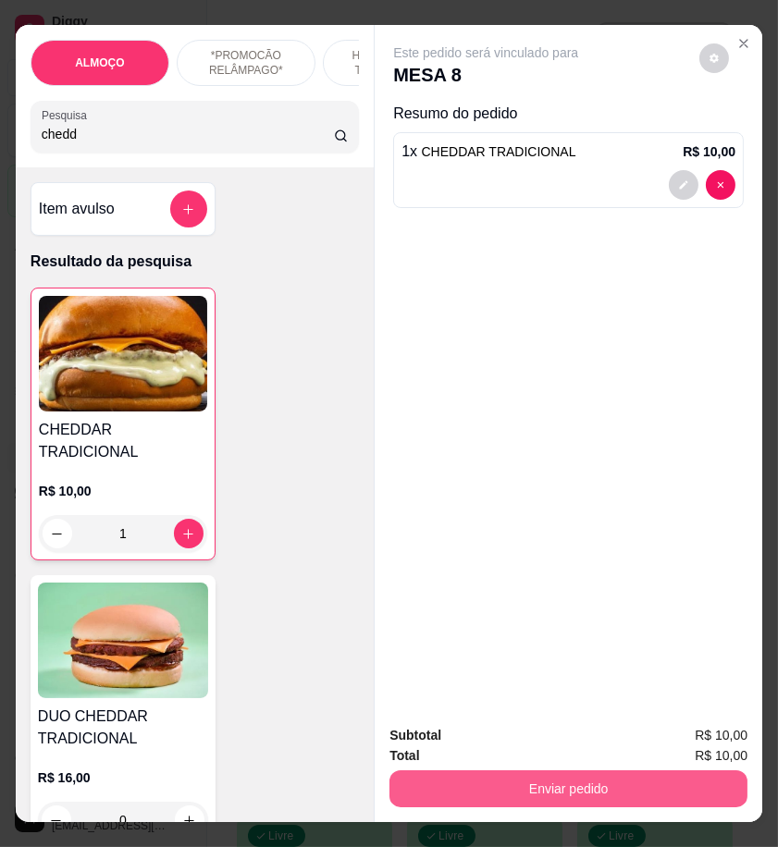
click at [689, 791] on button "Enviar pedido" at bounding box center [568, 788] width 358 height 37
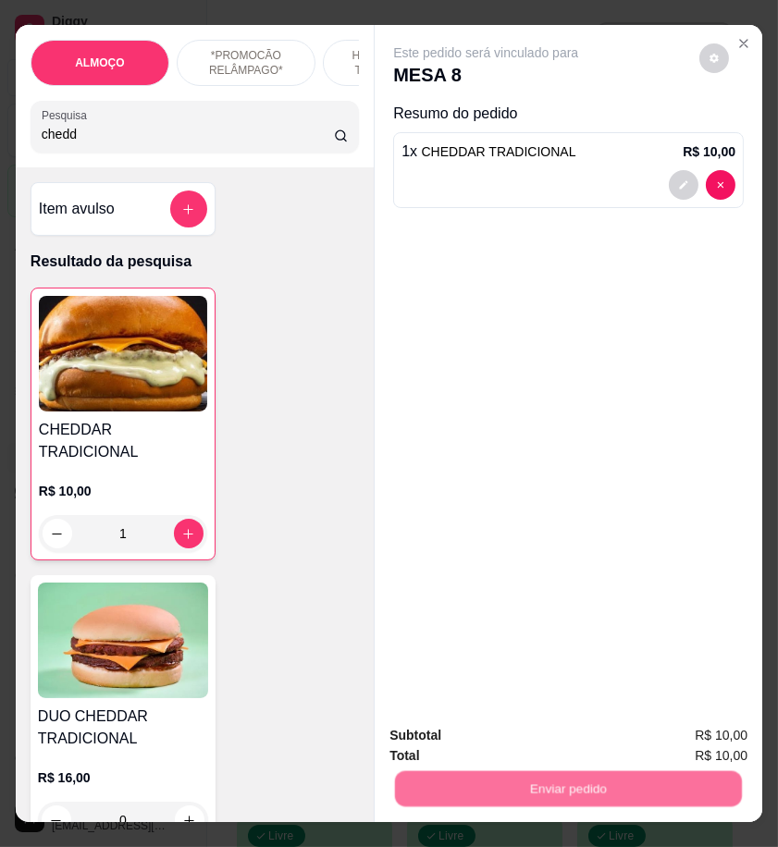
click at [680, 742] on button "Enviar pedido" at bounding box center [697, 735] width 104 height 35
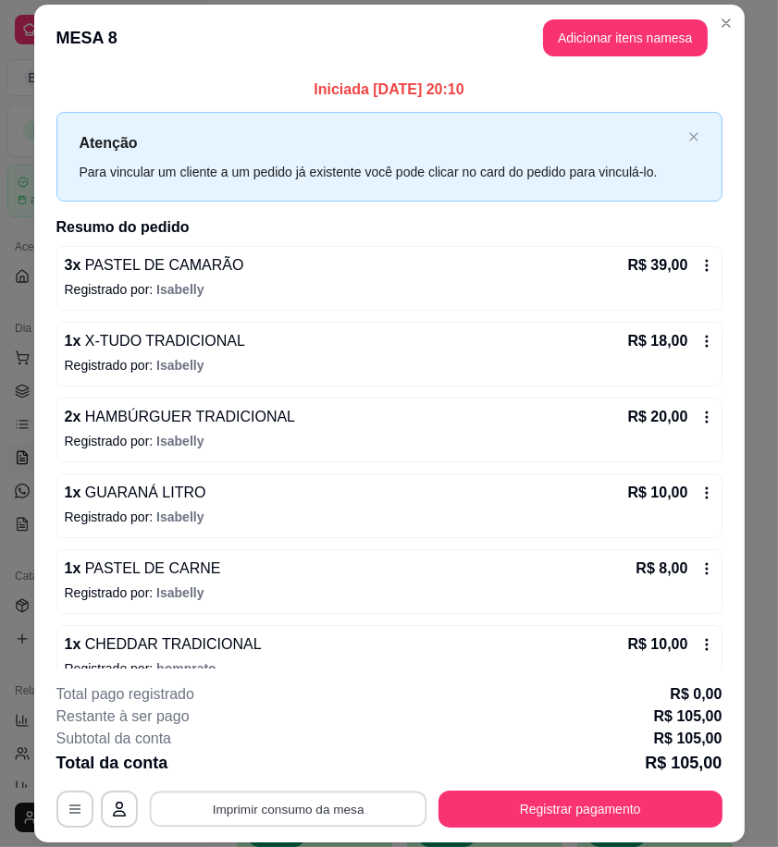
click at [343, 805] on button "Imprimir consumo da mesa" at bounding box center [287, 809] width 277 height 36
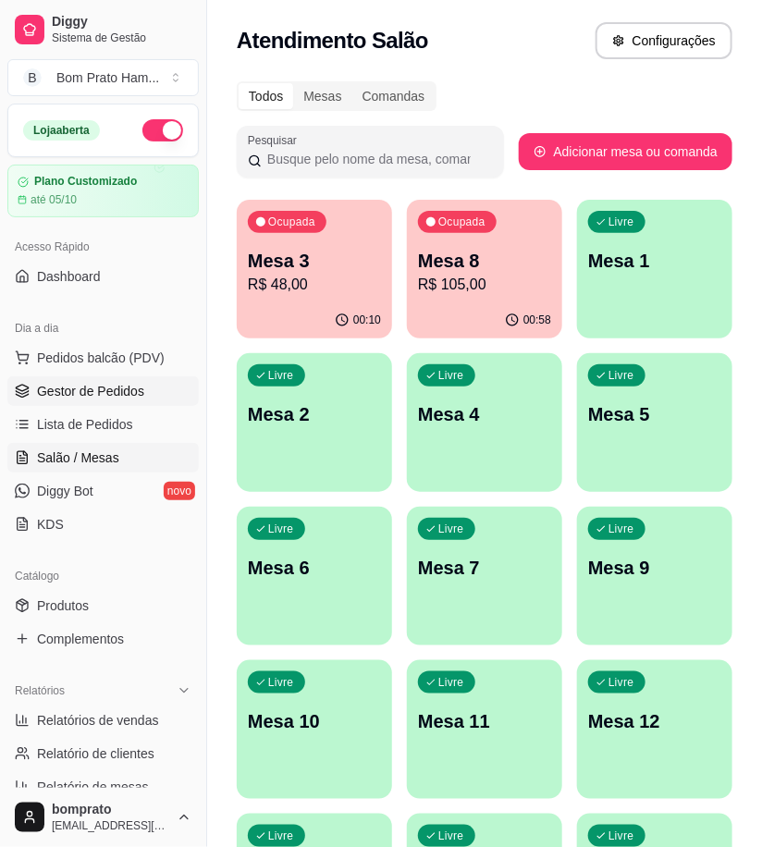
click at [139, 400] on link "Gestor de Pedidos" at bounding box center [102, 391] width 191 height 30
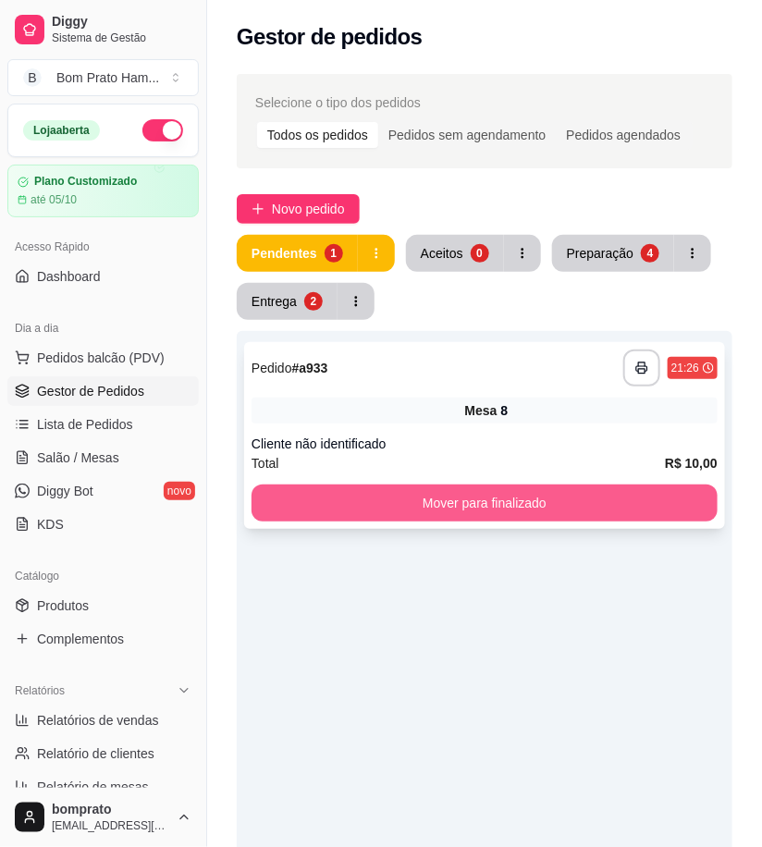
click at [522, 501] on button "Mover para finalizado" at bounding box center [485, 503] width 466 height 37
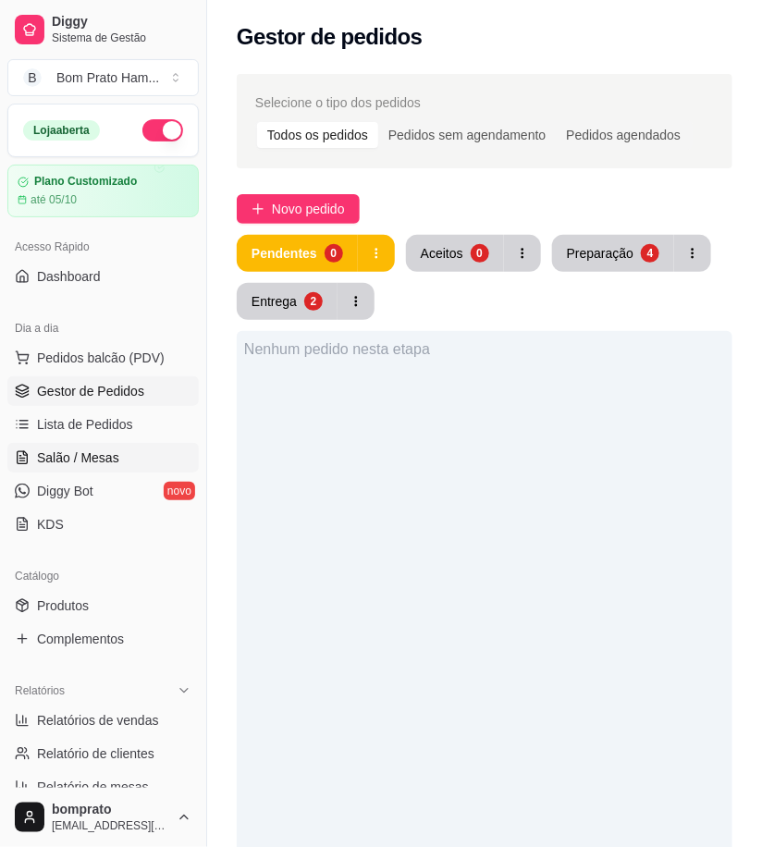
click at [129, 455] on link "Salão / Mesas" at bounding box center [102, 458] width 191 height 30
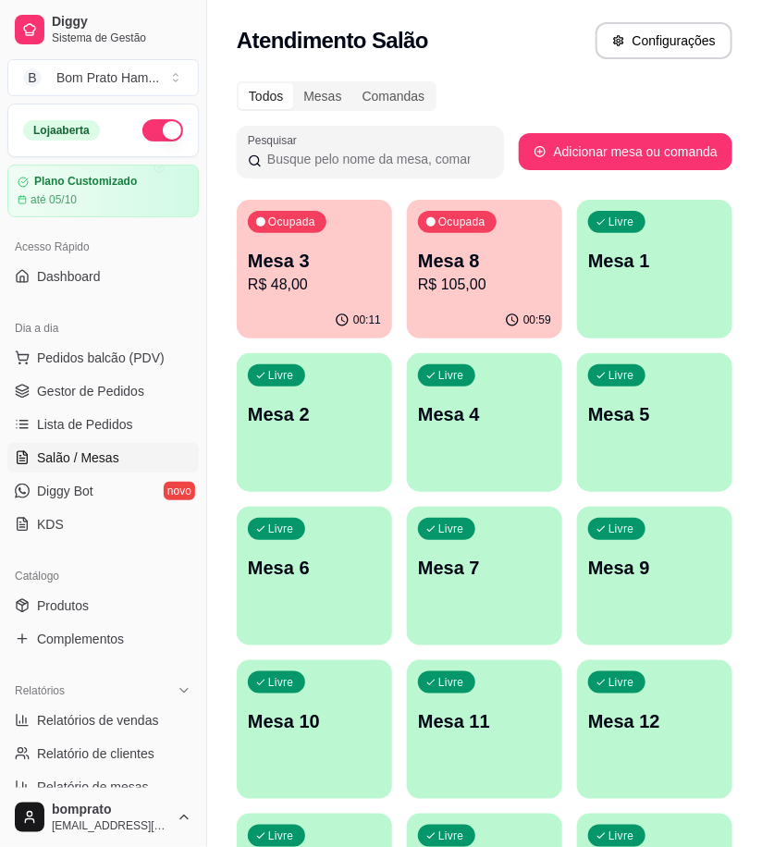
click at [469, 248] on p "Mesa 8" at bounding box center [484, 261] width 133 height 26
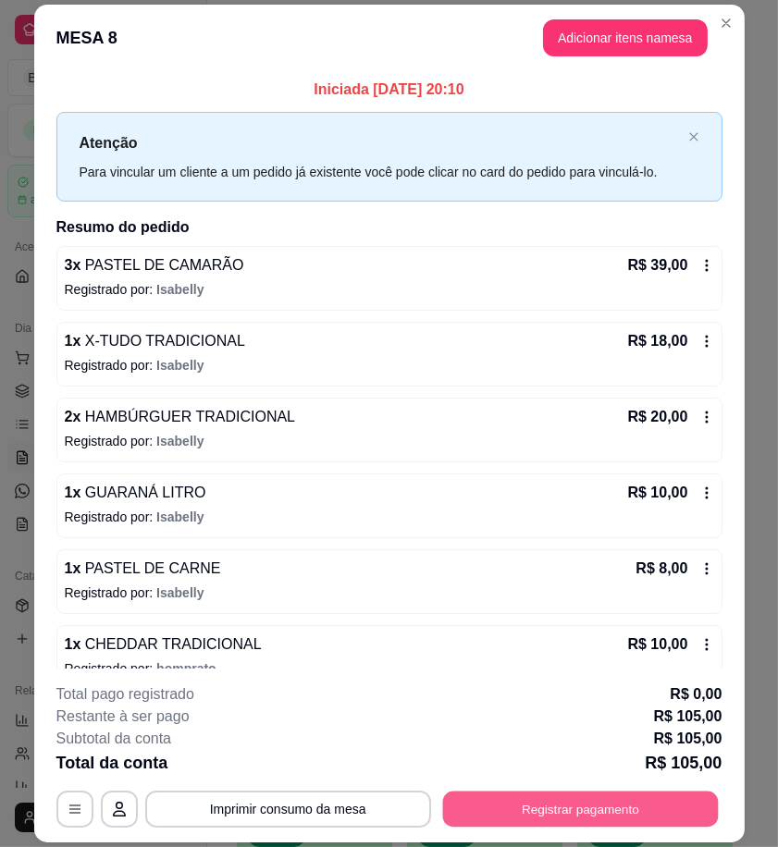
click at [654, 812] on button "Registrar pagamento" at bounding box center [580, 809] width 276 height 36
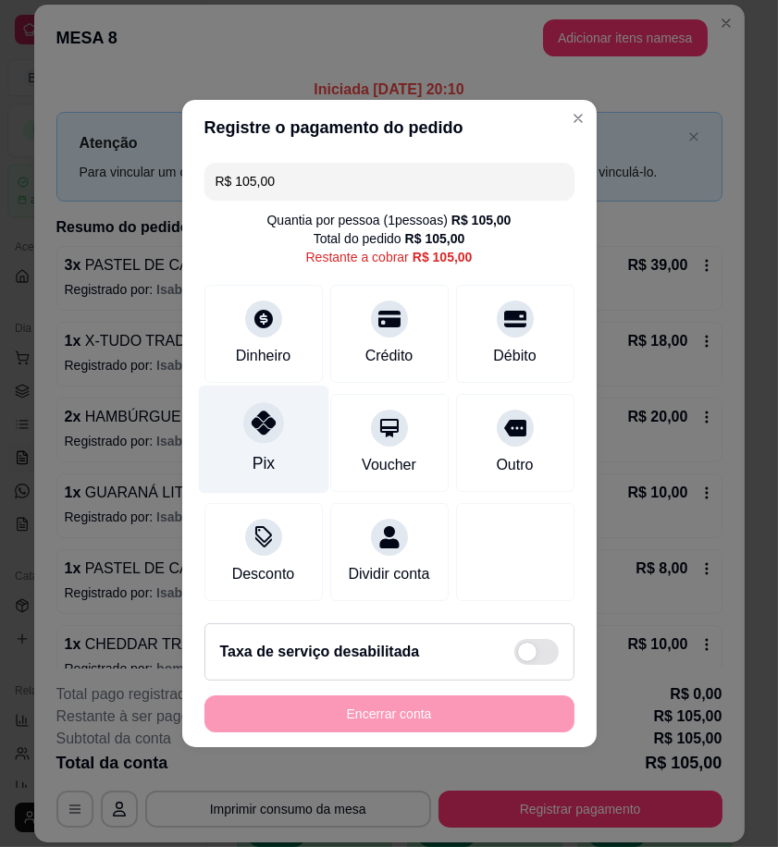
click at [226, 442] on div "Pix" at bounding box center [263, 440] width 130 height 108
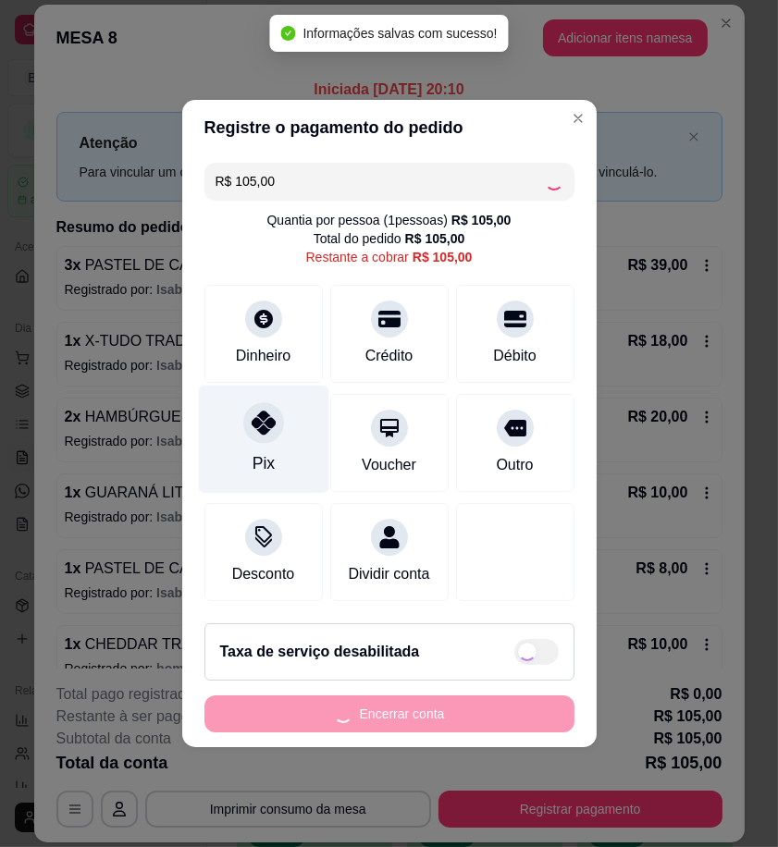
type input "R$ 0,00"
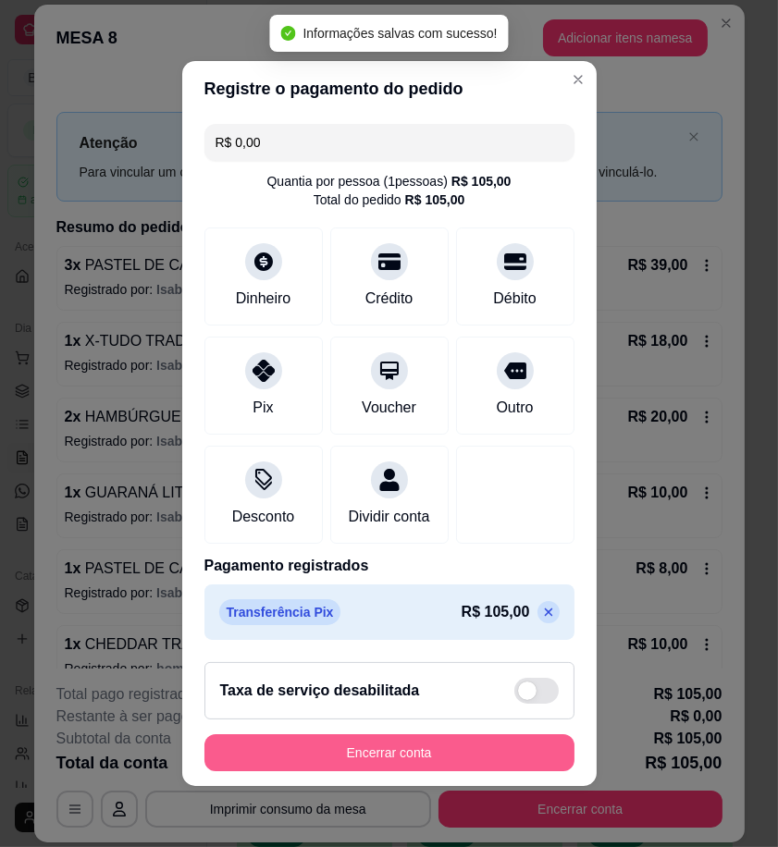
click at [395, 768] on button "Encerrar conta" at bounding box center [389, 752] width 370 height 37
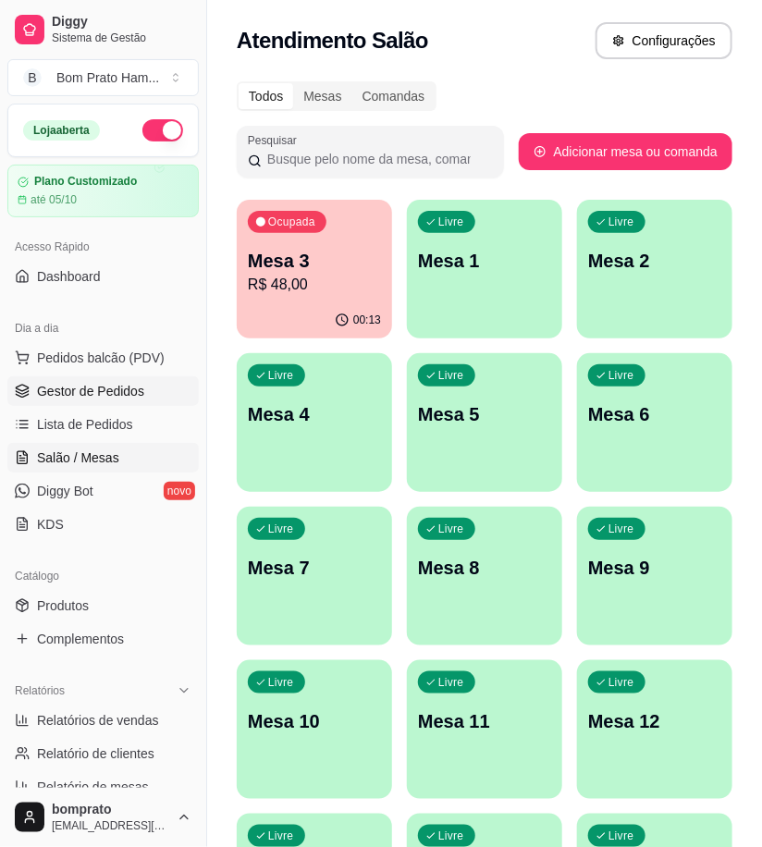
click at [141, 401] on link "Gestor de Pedidos" at bounding box center [102, 391] width 191 height 30
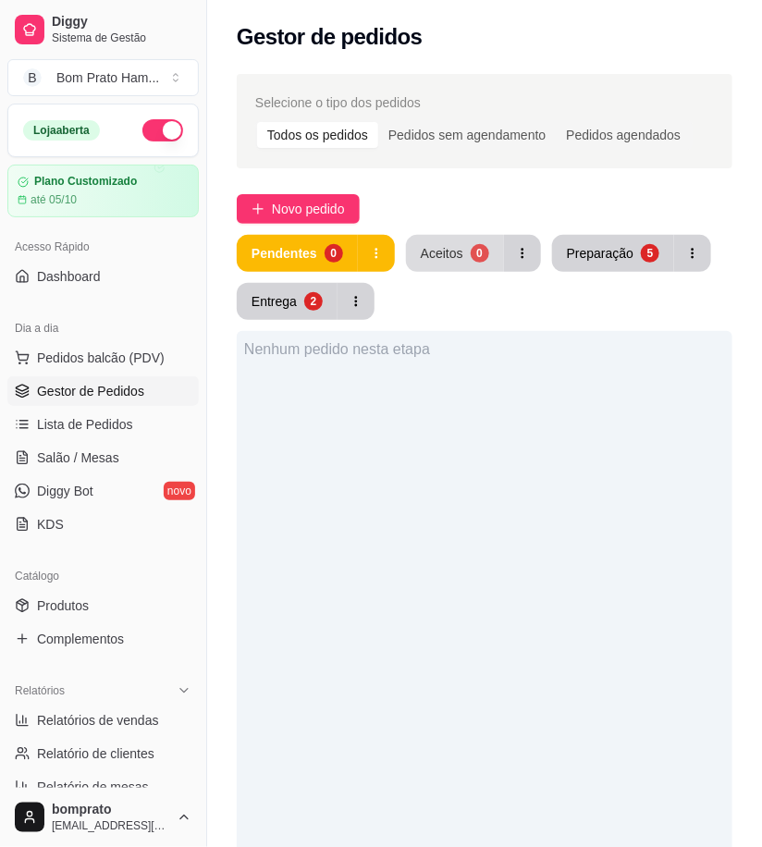
click at [447, 264] on button "Aceitos 0" at bounding box center [455, 253] width 98 height 37
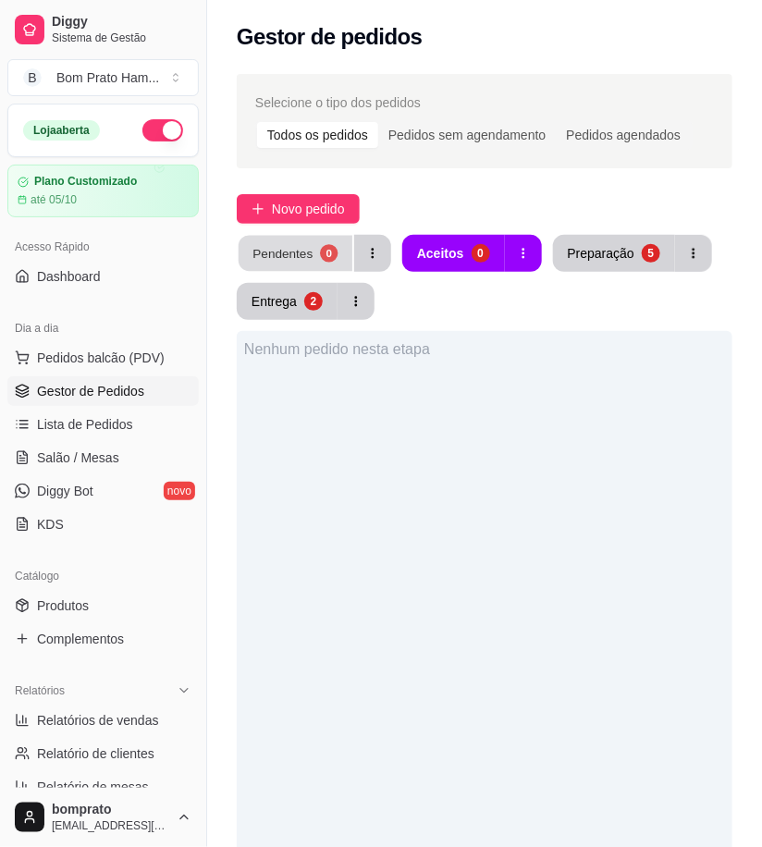
click at [305, 257] on div "Pendentes" at bounding box center [282, 253] width 60 height 18
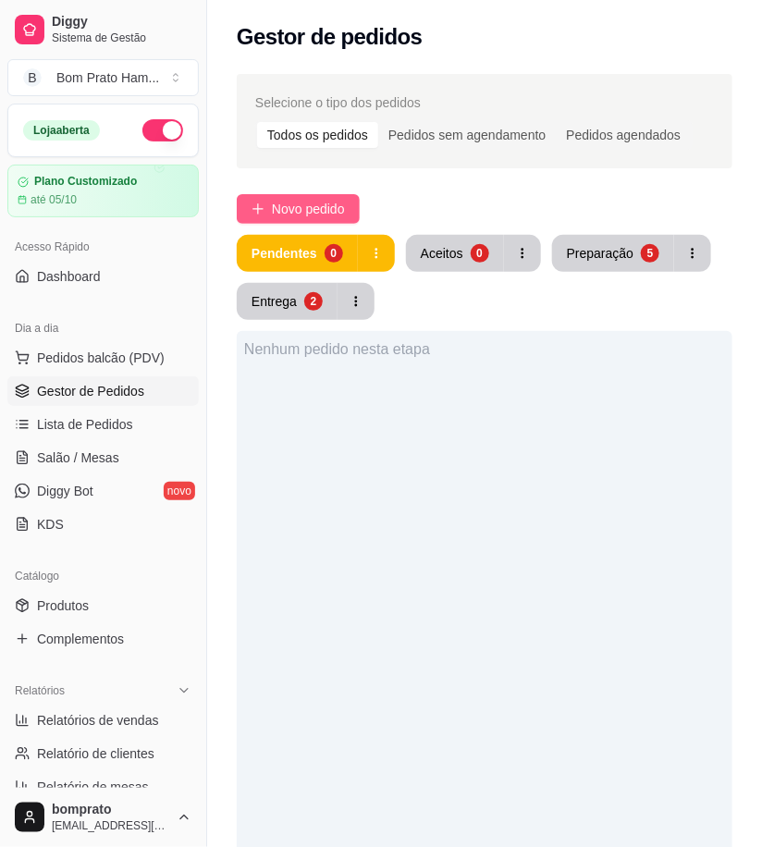
click at [342, 222] on button "Novo pedido" at bounding box center [298, 209] width 123 height 30
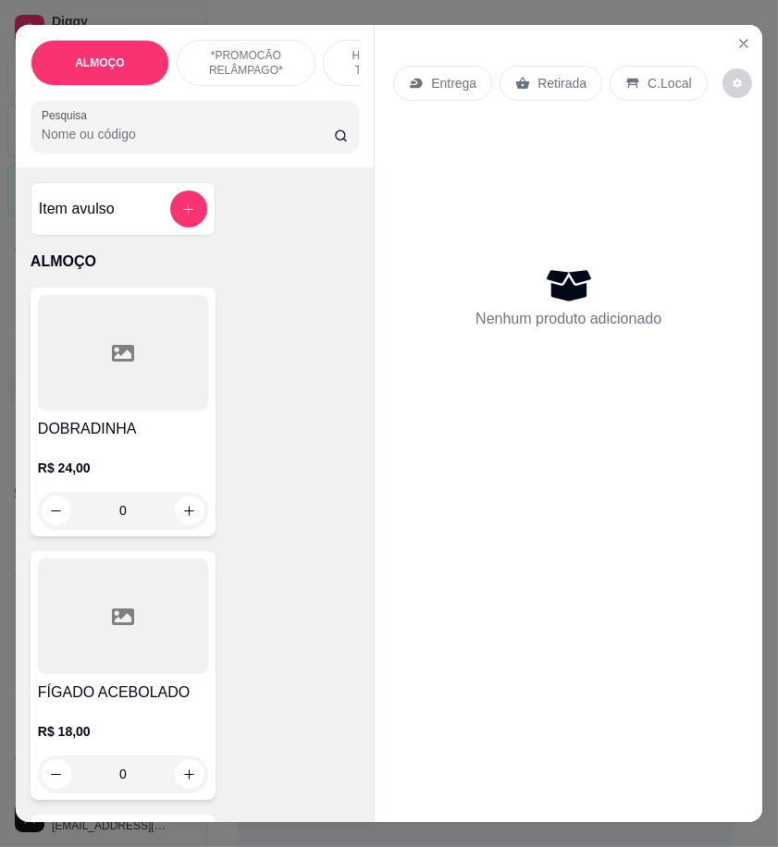
click at [186, 143] on input "Pesquisa" at bounding box center [188, 134] width 292 height 18
type input "coc"
click at [207, 664] on div "COCA LITRO PET R$ 10,00 0" at bounding box center [123, 675] width 185 height 249
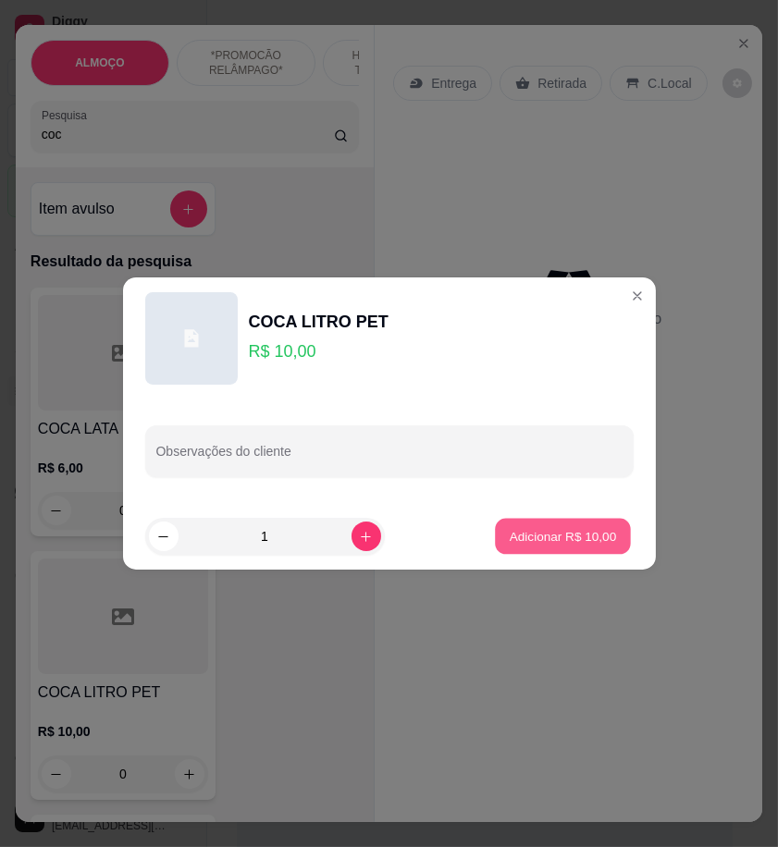
click at [584, 532] on p "Adicionar R$ 10,00" at bounding box center [562, 536] width 107 height 18
type input "1"
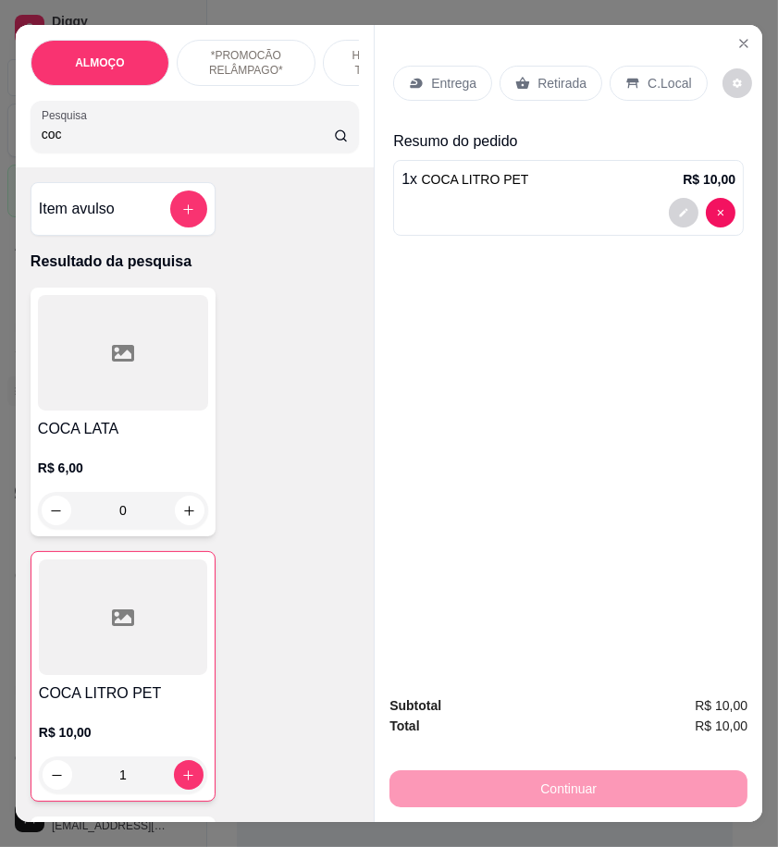
click at [537, 80] on p "Retirada" at bounding box center [561, 83] width 49 height 18
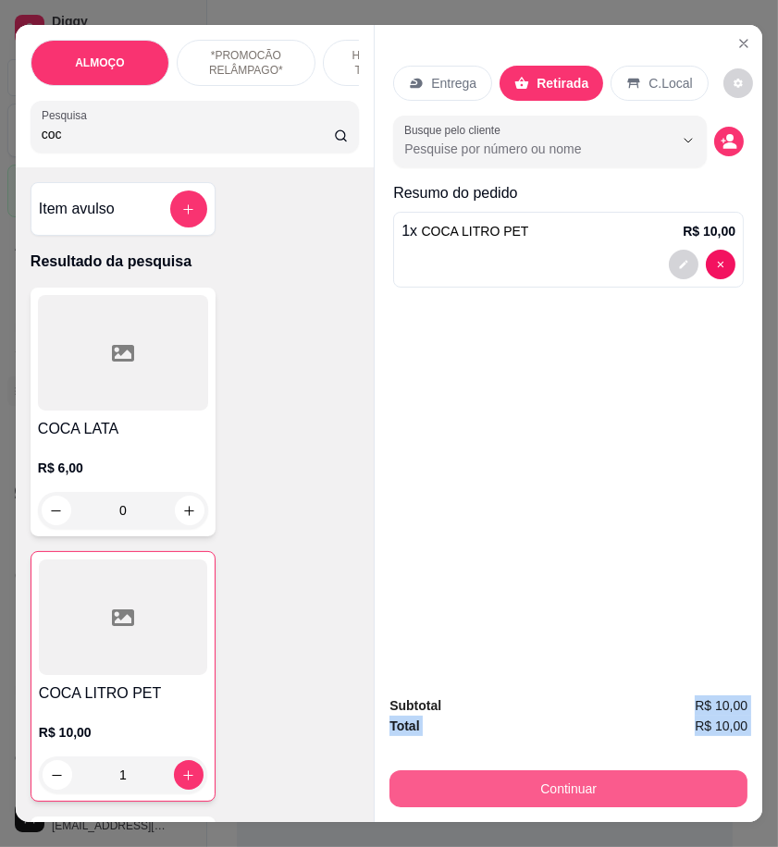
drag, startPoint x: 620, startPoint y: 769, endPoint x: 626, endPoint y: 784, distance: 15.8
click at [624, 782] on div "Subtotal R$ 10,00 Total R$ 10,00 Continuar" at bounding box center [568, 751] width 358 height 112
click at [627, 779] on button "Continuar" at bounding box center [568, 788] width 358 height 37
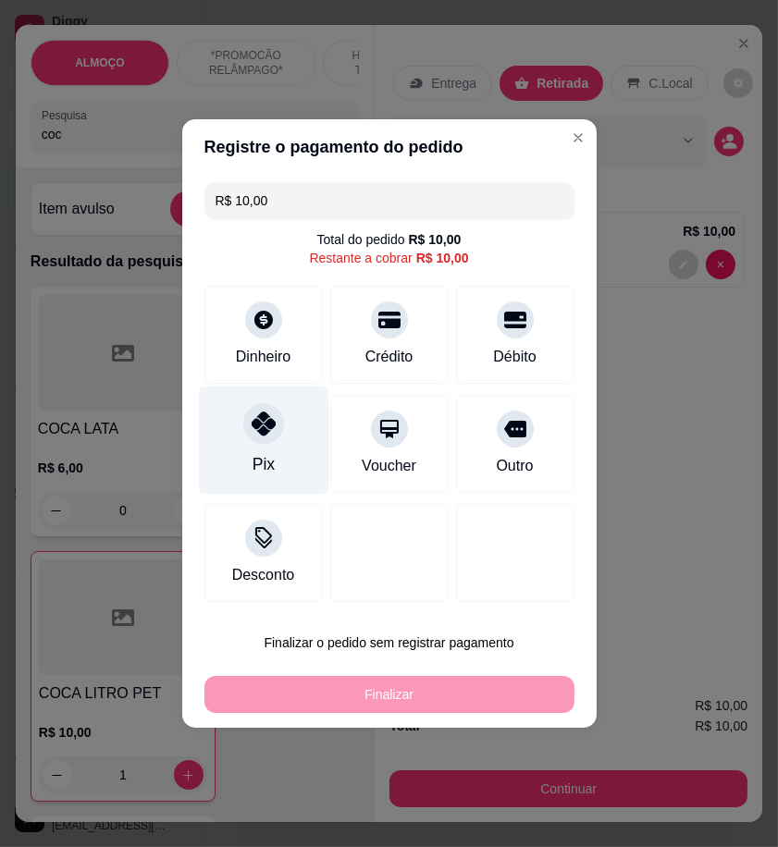
click at [296, 451] on div "Pix" at bounding box center [263, 440] width 130 height 108
type input "R$ 0,00"
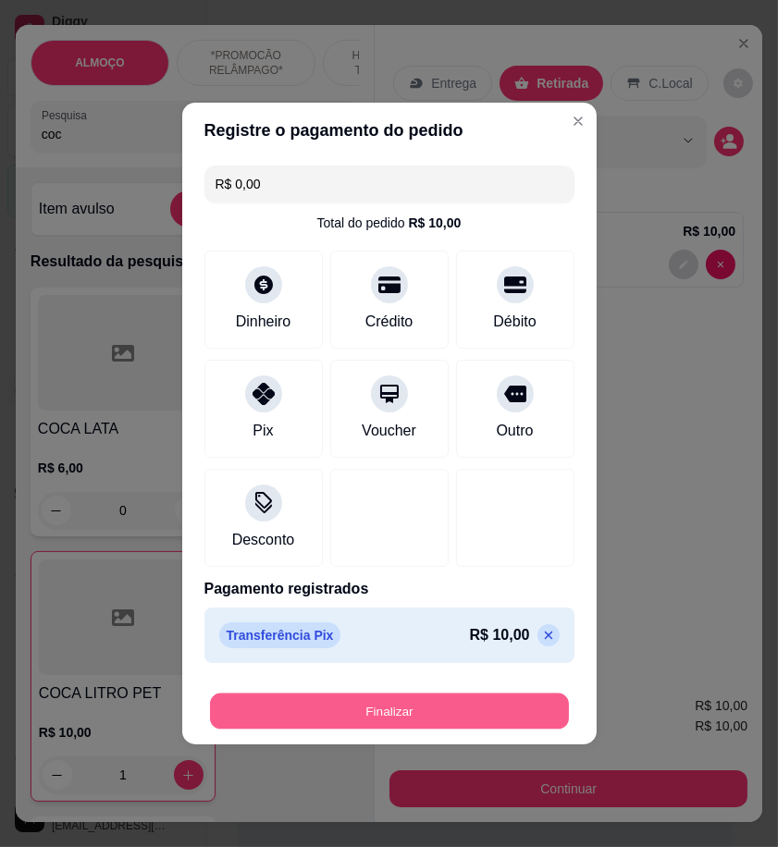
click at [485, 699] on button "Finalizar" at bounding box center [389, 711] width 359 height 36
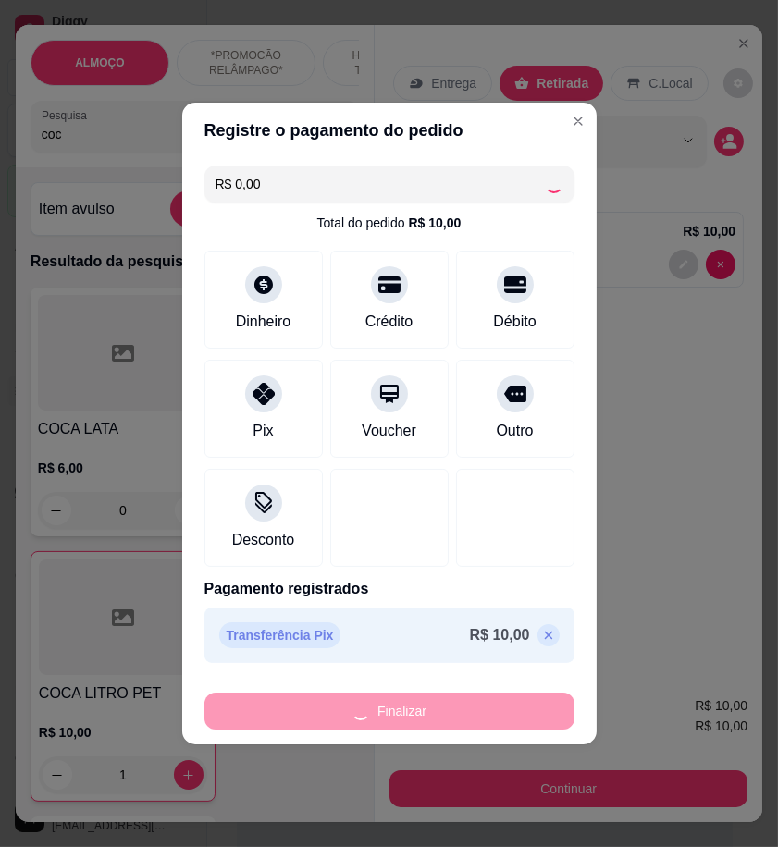
type input "0"
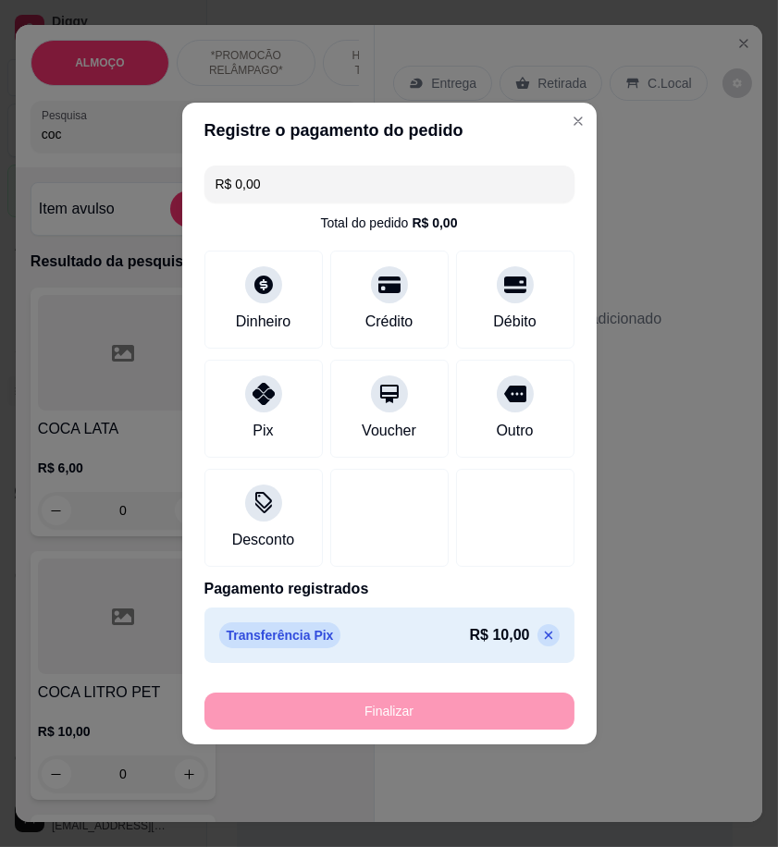
type input "-R$ 10,00"
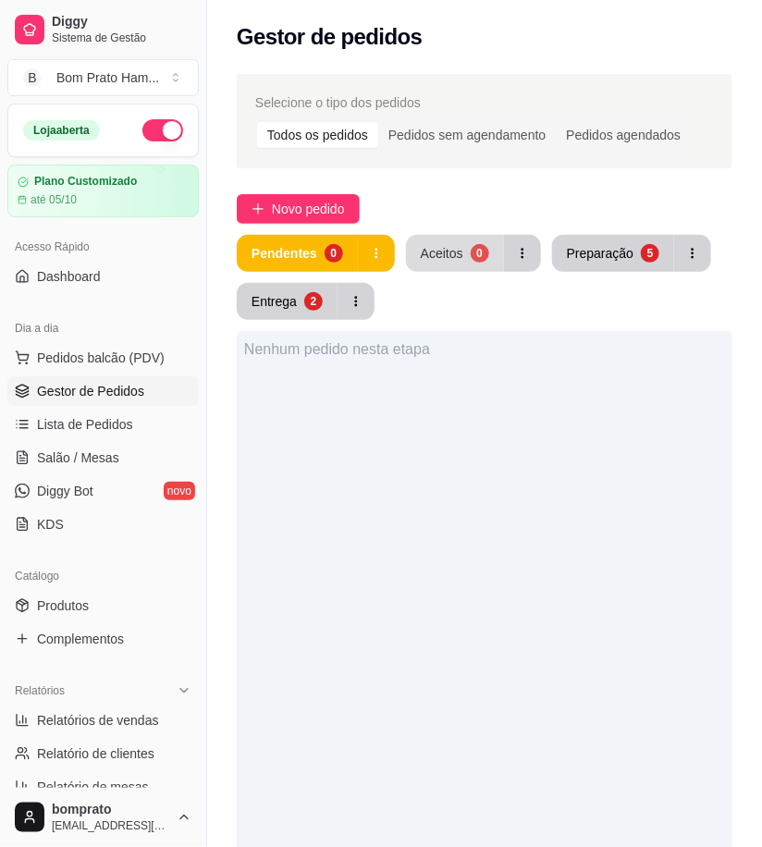
click at [442, 236] on button "Aceitos 0" at bounding box center [455, 253] width 98 height 37
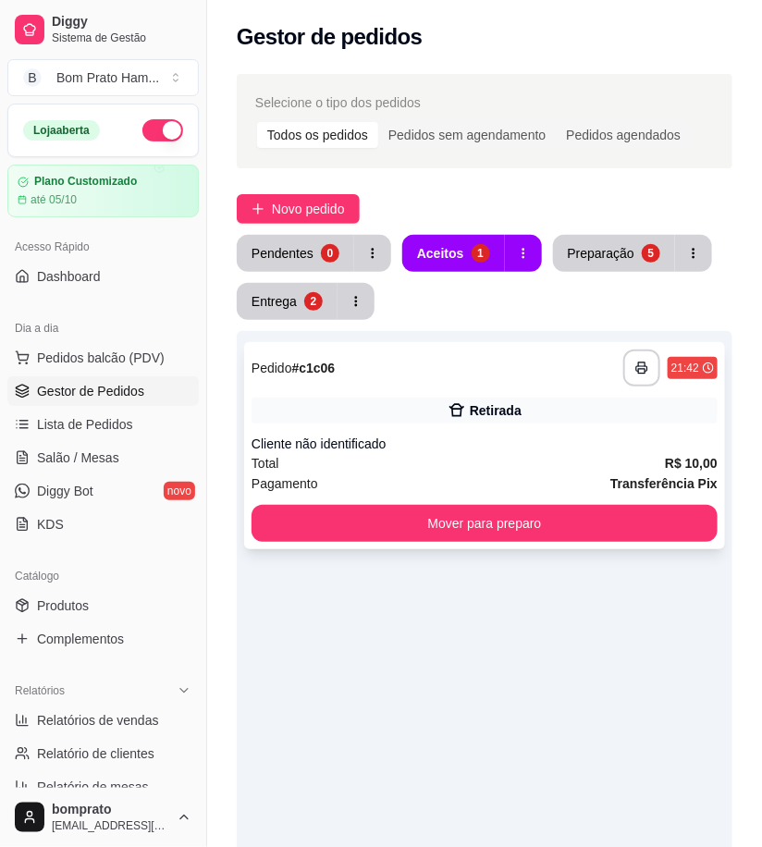
click at [472, 432] on div "**********" at bounding box center [484, 445] width 481 height 207
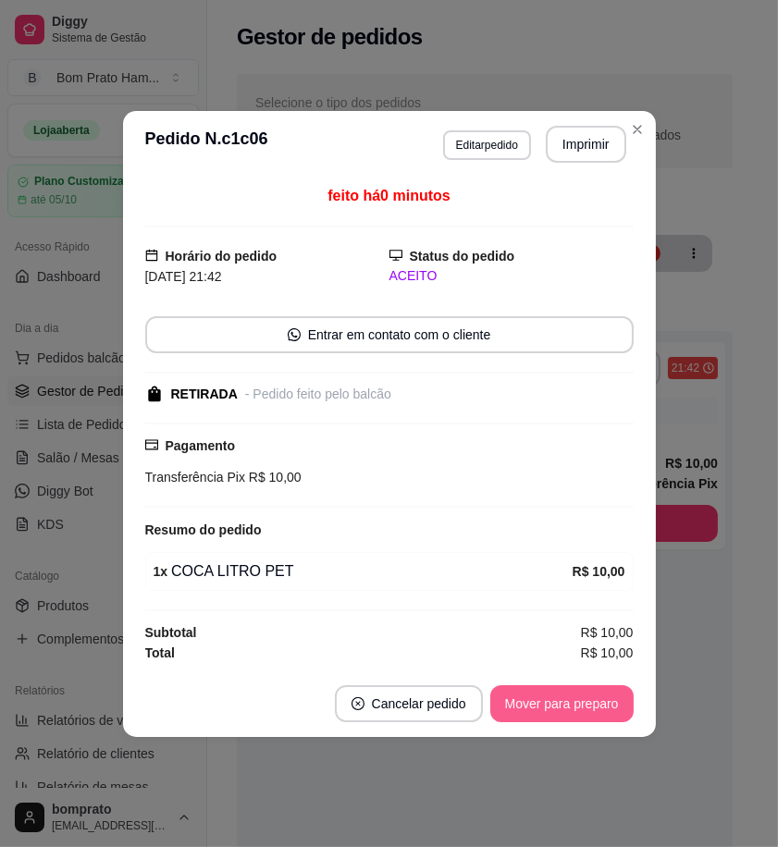
click at [594, 707] on button "Mover para preparo" at bounding box center [561, 703] width 143 height 37
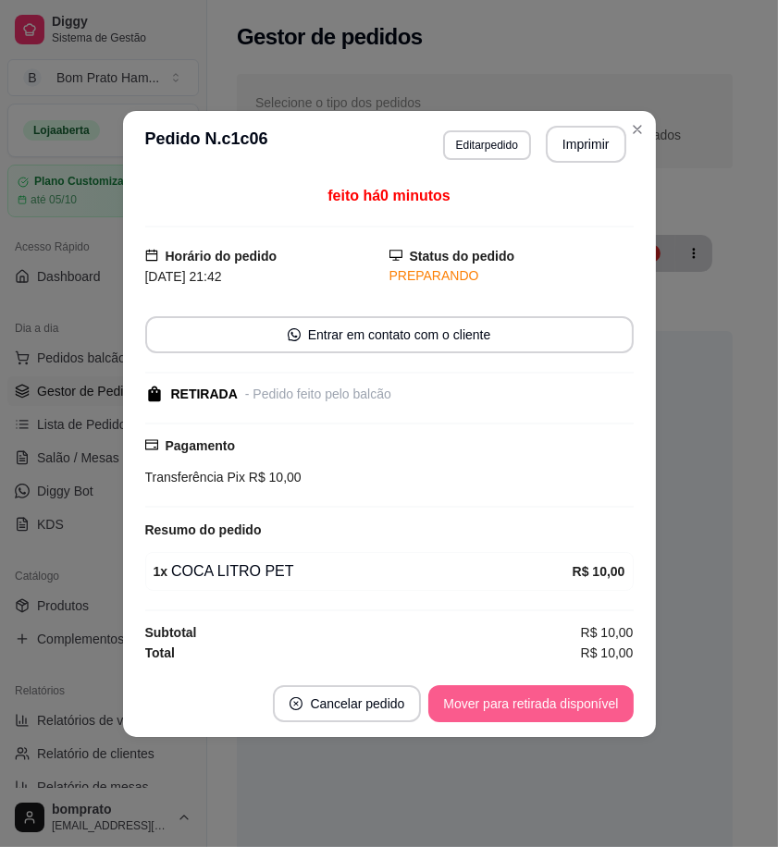
click at [594, 707] on button "Mover para retirada disponível" at bounding box center [530, 703] width 204 height 37
click at [594, 707] on button "Mover para finalizado" at bounding box center [556, 703] width 153 height 37
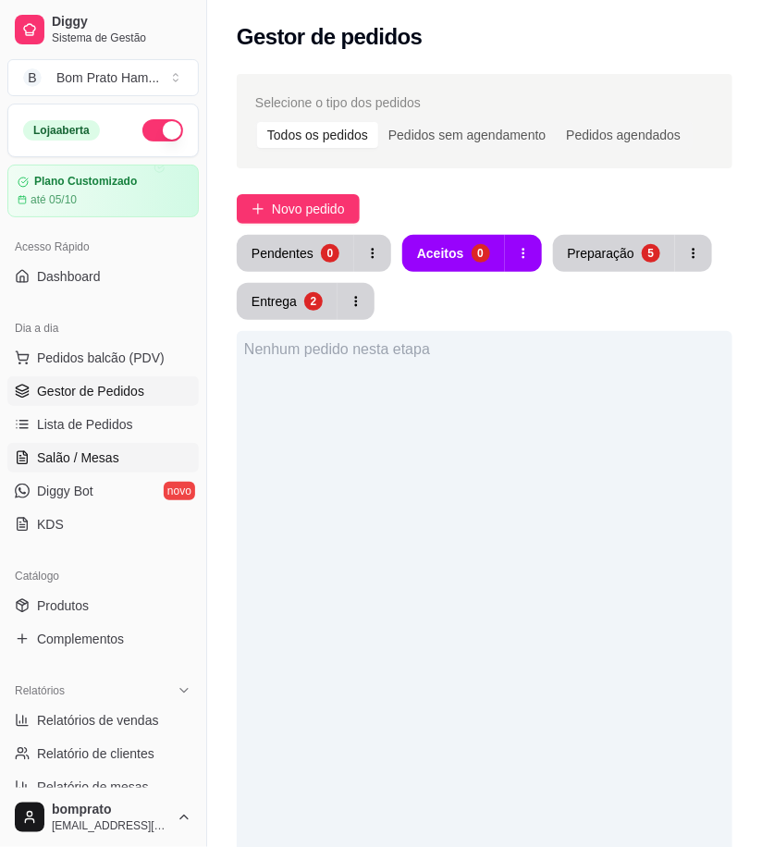
click at [143, 460] on link "Salão / Mesas" at bounding box center [102, 458] width 191 height 30
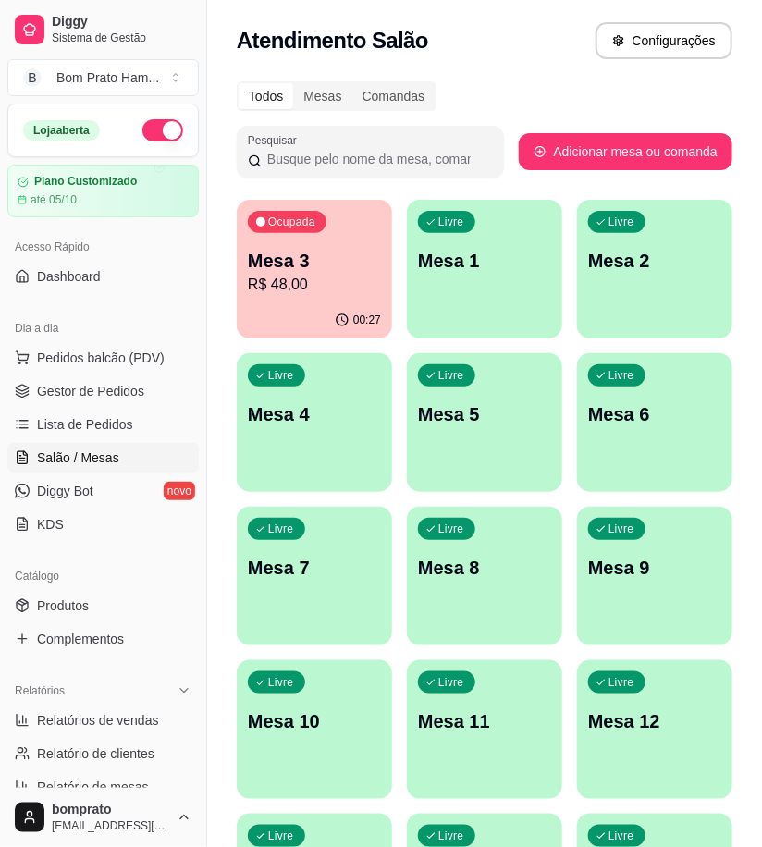
click at [330, 262] on p "Mesa 3" at bounding box center [314, 261] width 133 height 26
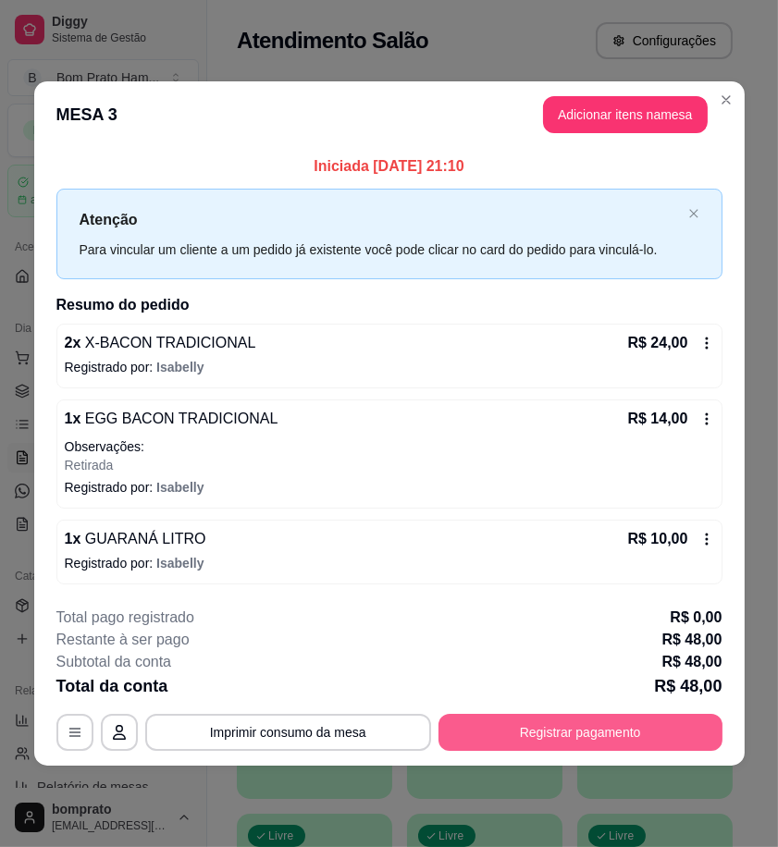
click at [634, 730] on button "Registrar pagamento" at bounding box center [580, 732] width 284 height 37
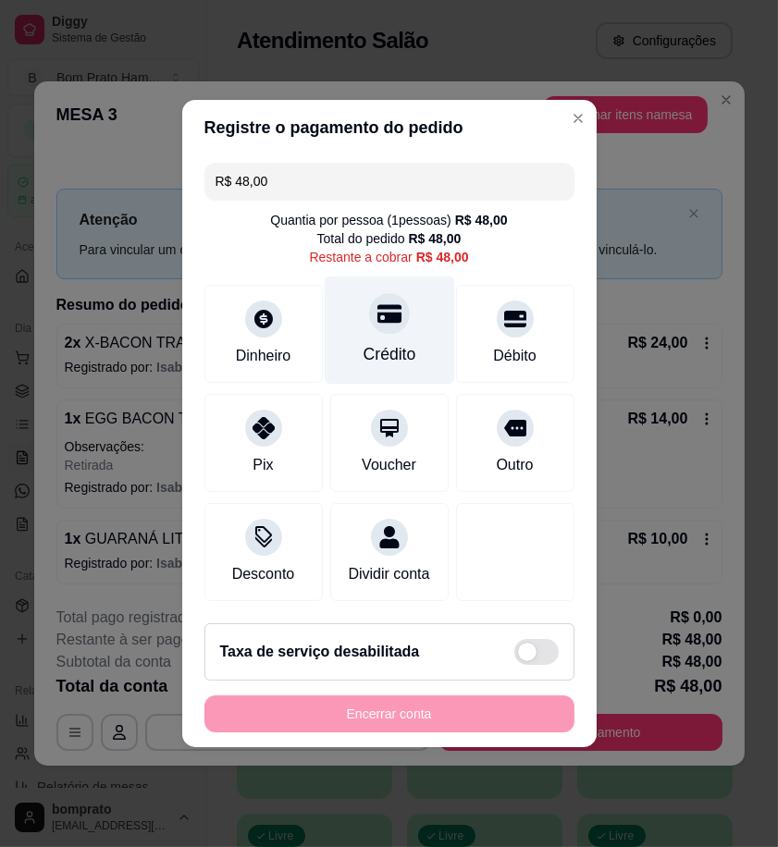
click at [381, 330] on div "Crédito" at bounding box center [389, 330] width 130 height 108
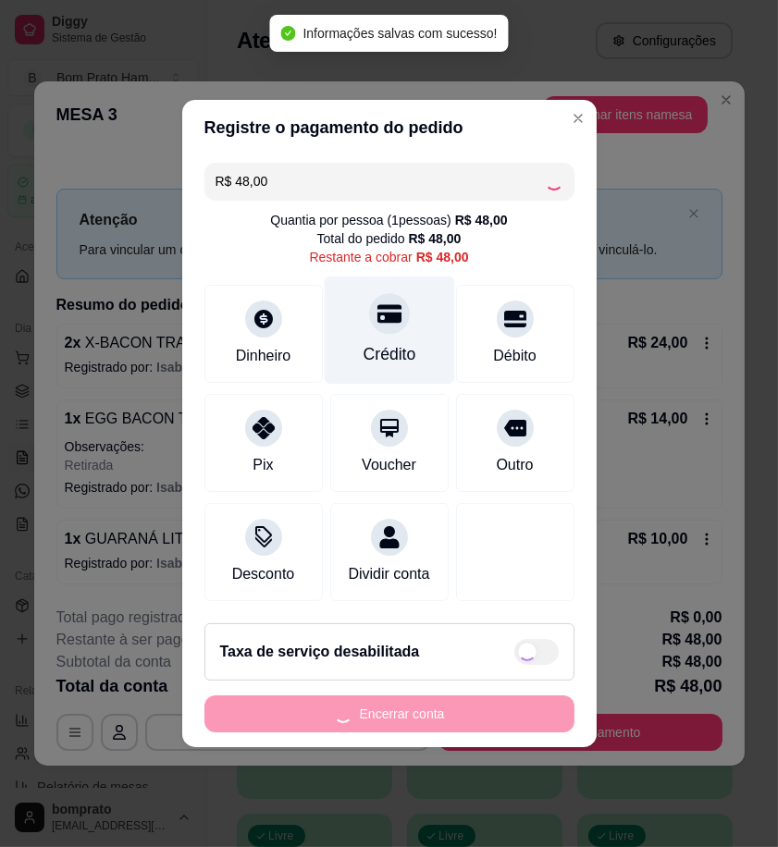
type input "R$ 0,00"
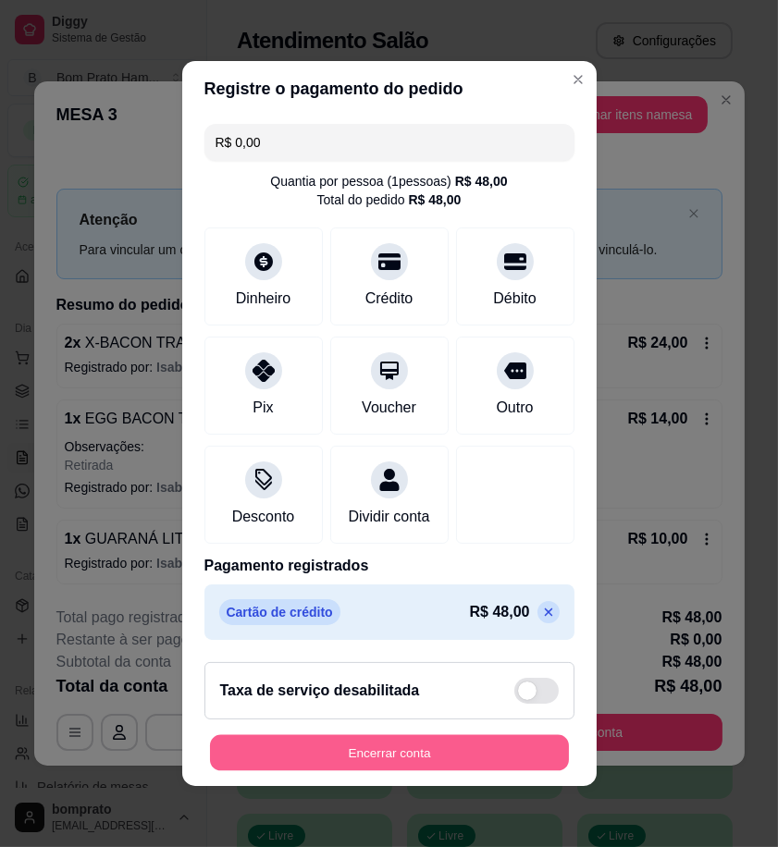
click at [501, 768] on button "Encerrar conta" at bounding box center [389, 753] width 359 height 36
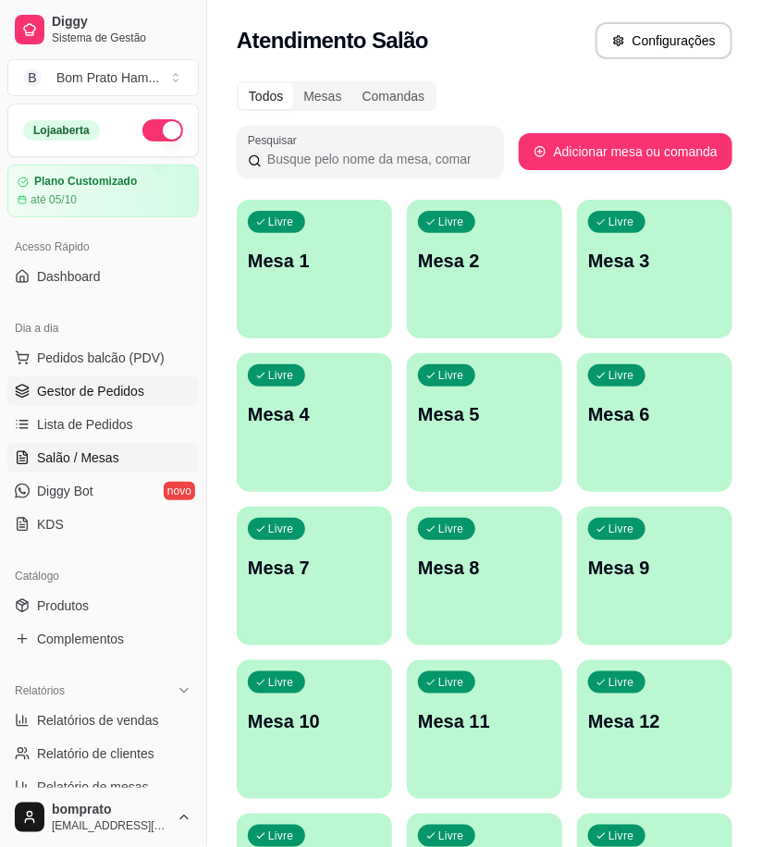
click at [118, 395] on span "Gestor de Pedidos" at bounding box center [90, 391] width 107 height 18
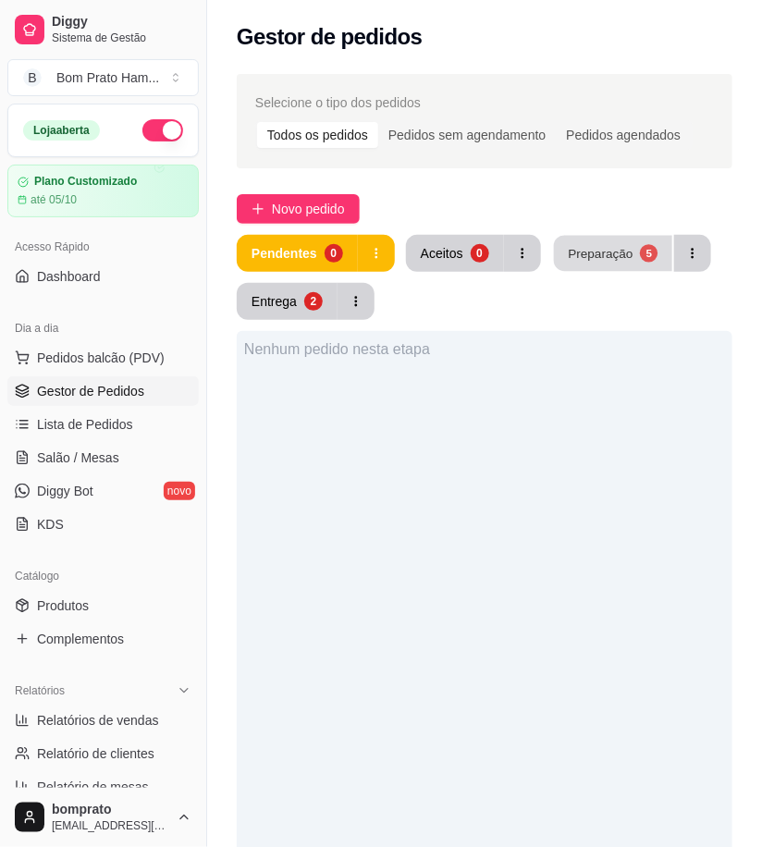
click at [597, 252] on div "Preparação" at bounding box center [600, 253] width 65 height 18
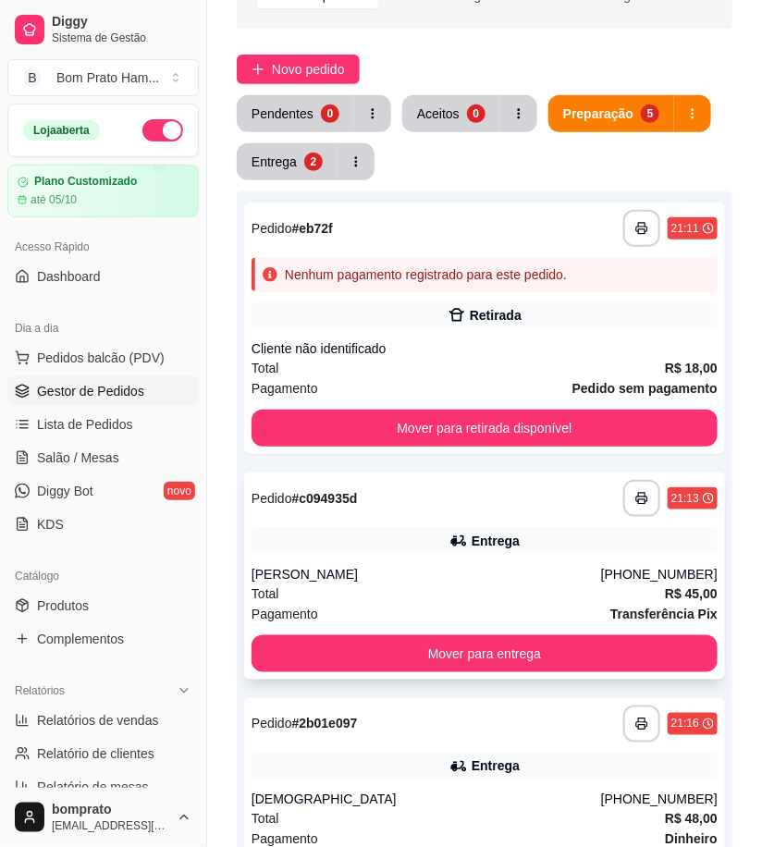
scroll to position [132, 0]
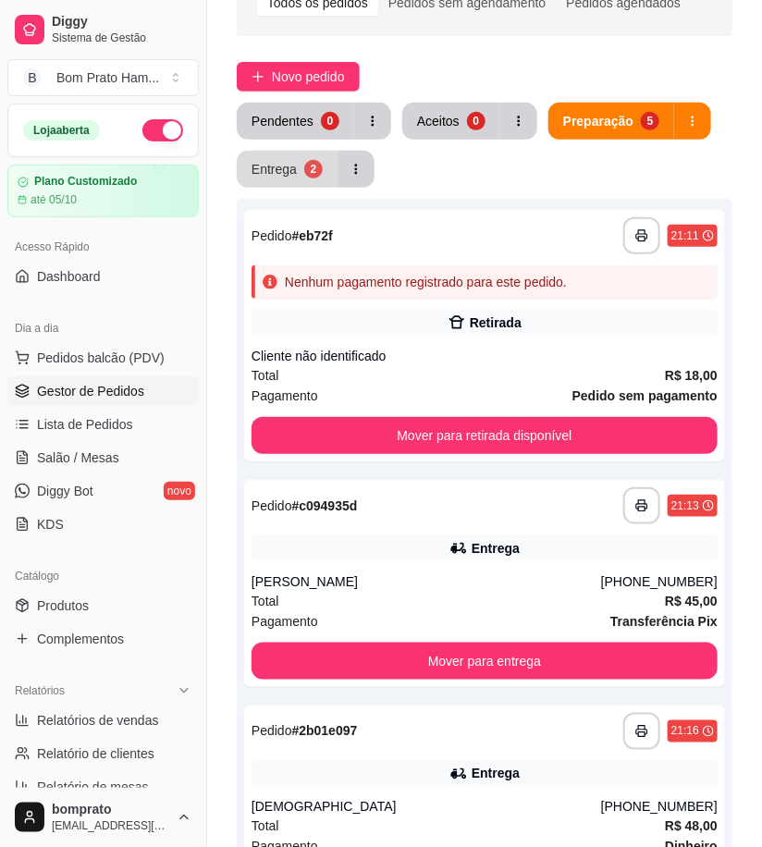
click at [288, 178] on button "Entrega 2" at bounding box center [287, 169] width 101 height 37
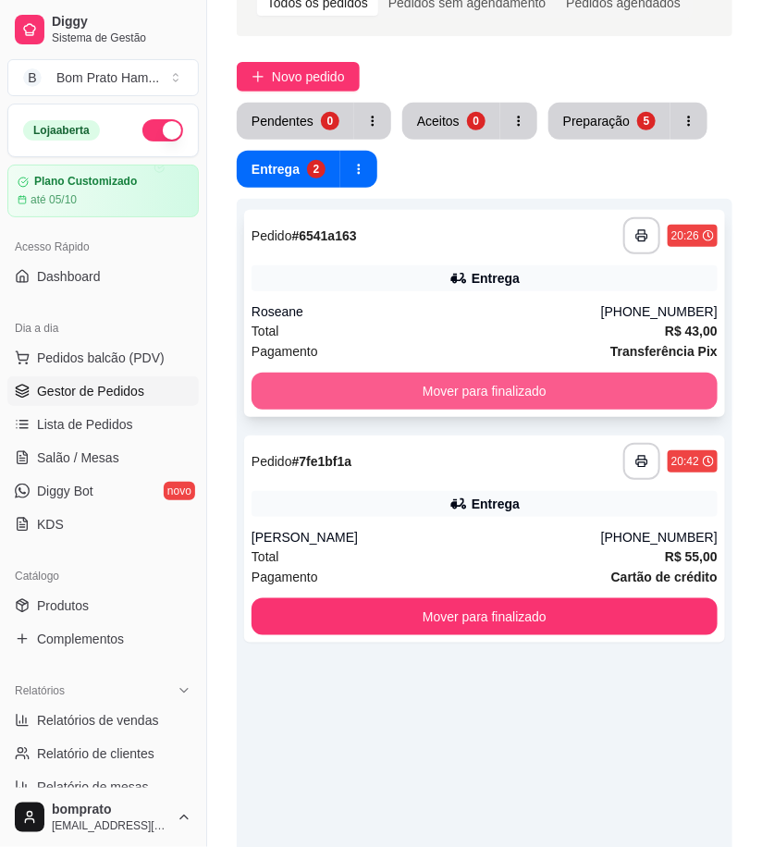
click at [502, 386] on button "Mover para finalizado" at bounding box center [485, 391] width 466 height 37
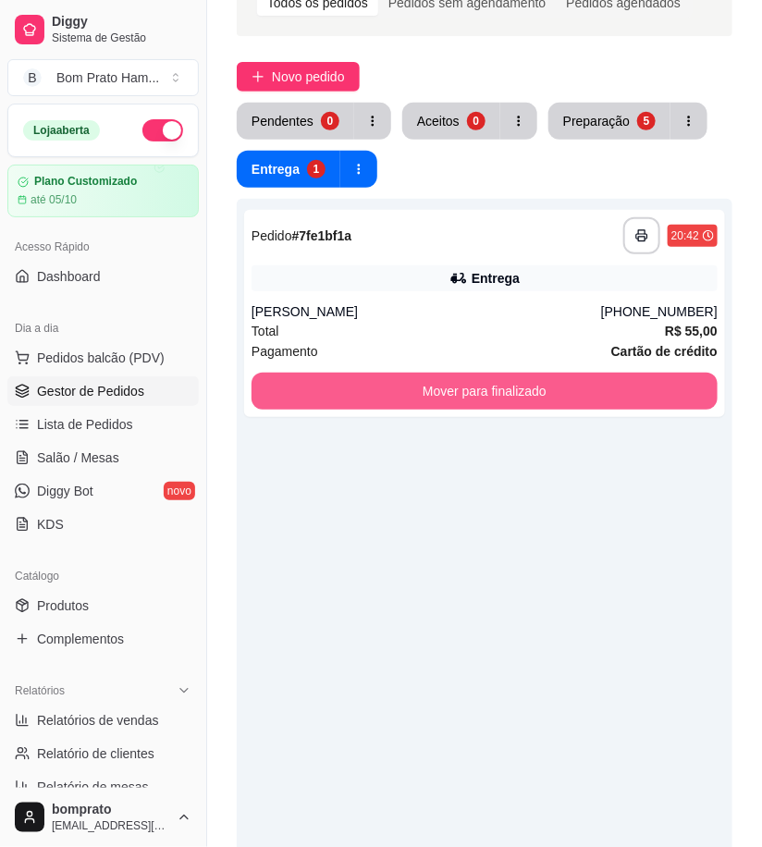
click at [502, 386] on button "Mover para finalizado" at bounding box center [485, 391] width 466 height 37
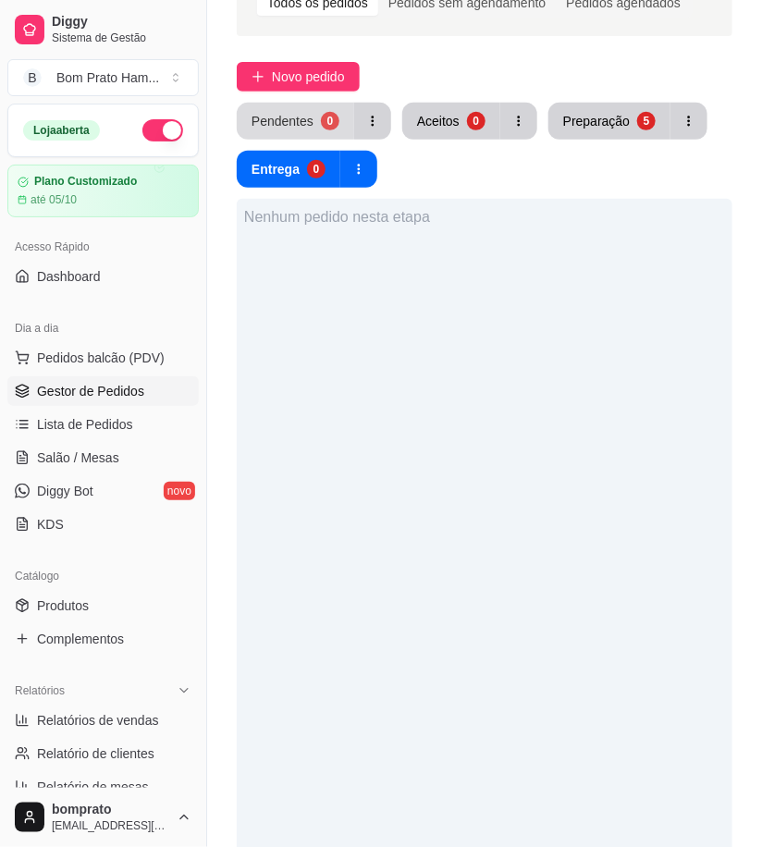
click at [324, 117] on div "0" at bounding box center [330, 121] width 18 height 18
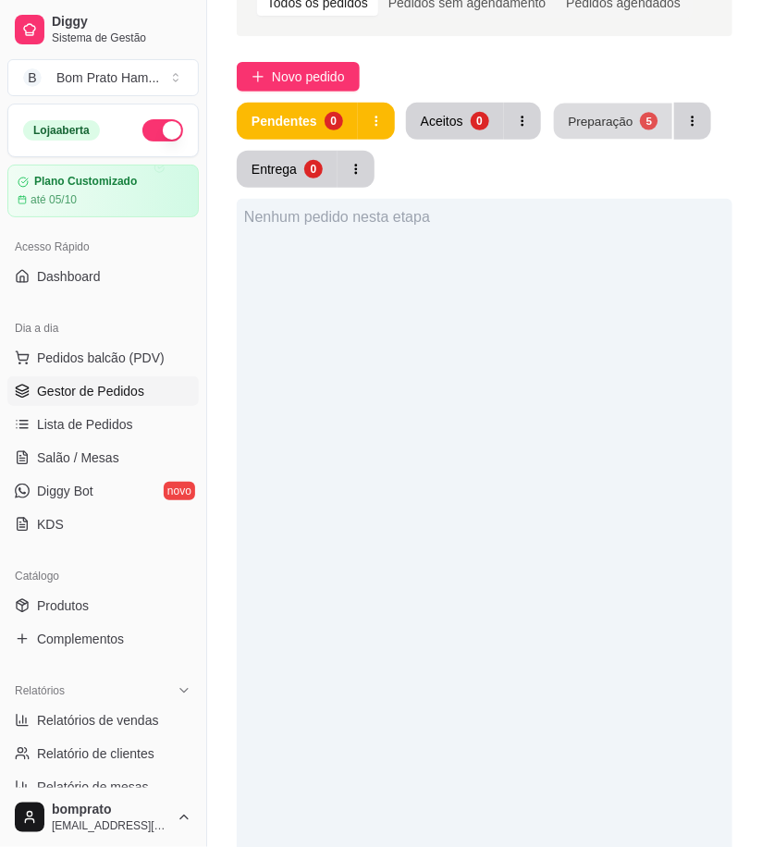
click at [607, 125] on div "Preparação" at bounding box center [600, 121] width 65 height 18
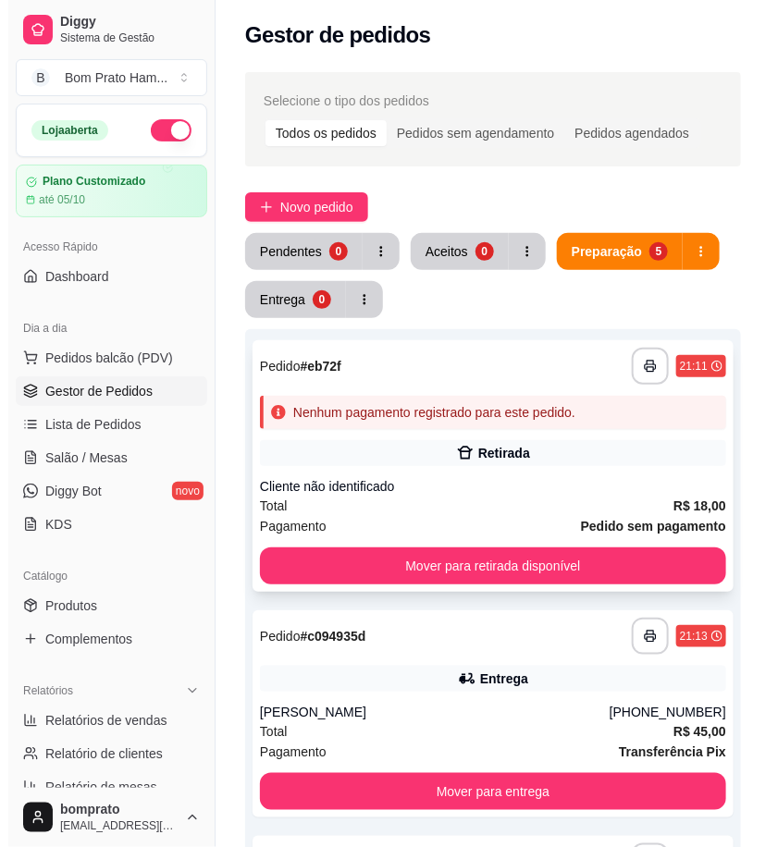
scroll to position [0, 0]
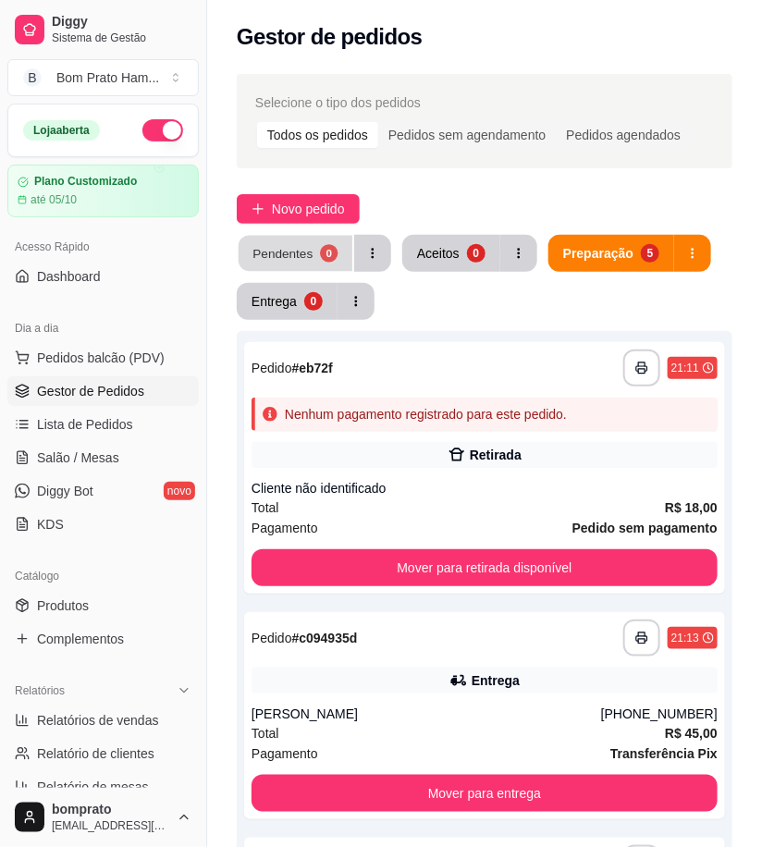
click at [307, 264] on button "Pendentes 0" at bounding box center [296, 254] width 114 height 36
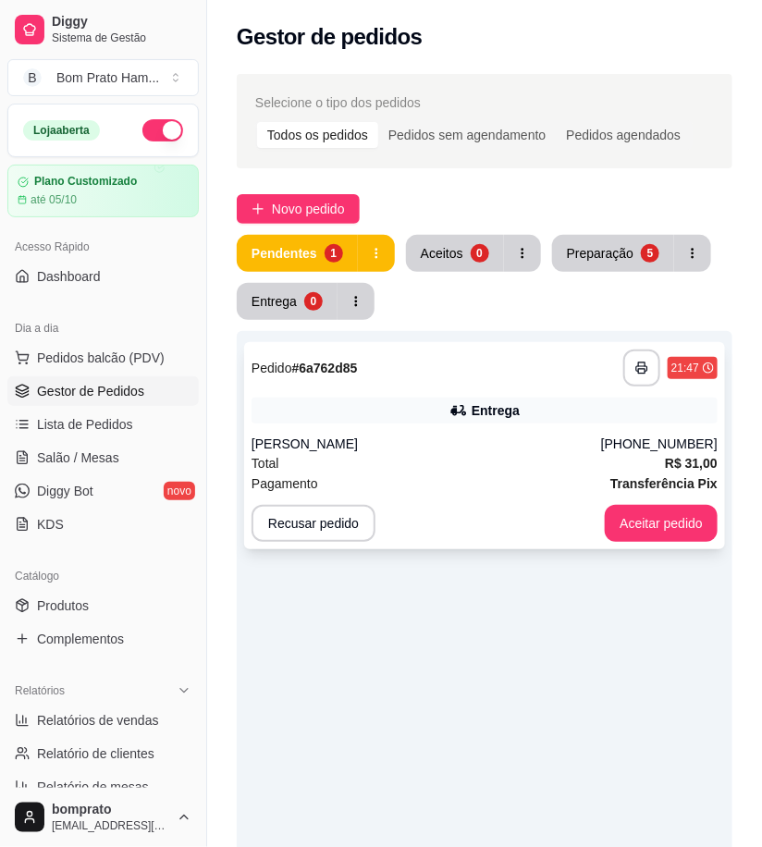
click at [368, 363] on div "**********" at bounding box center [485, 368] width 466 height 37
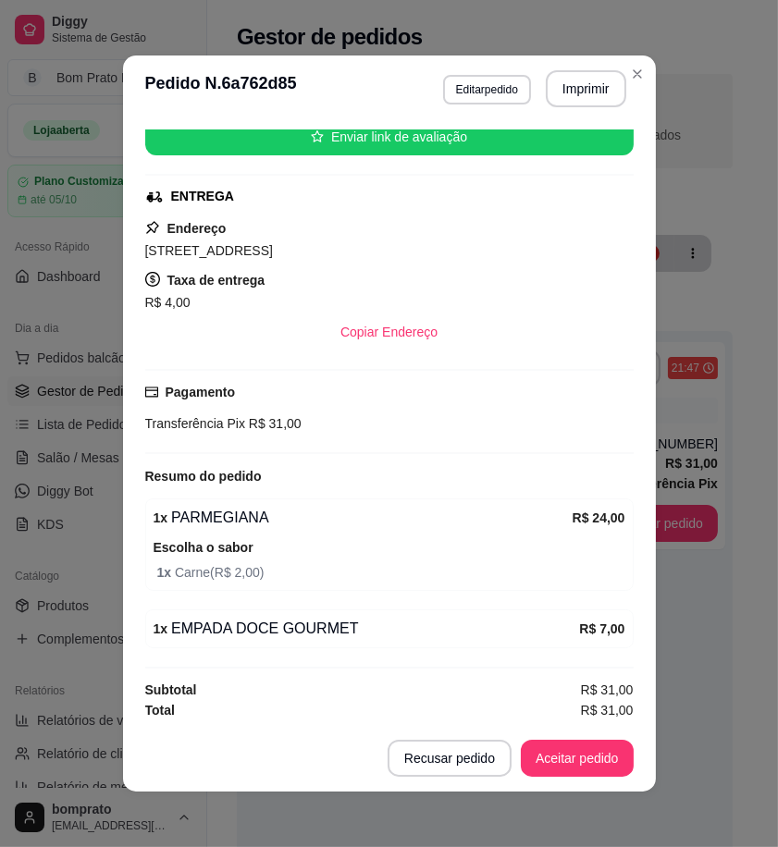
scroll to position [242, 0]
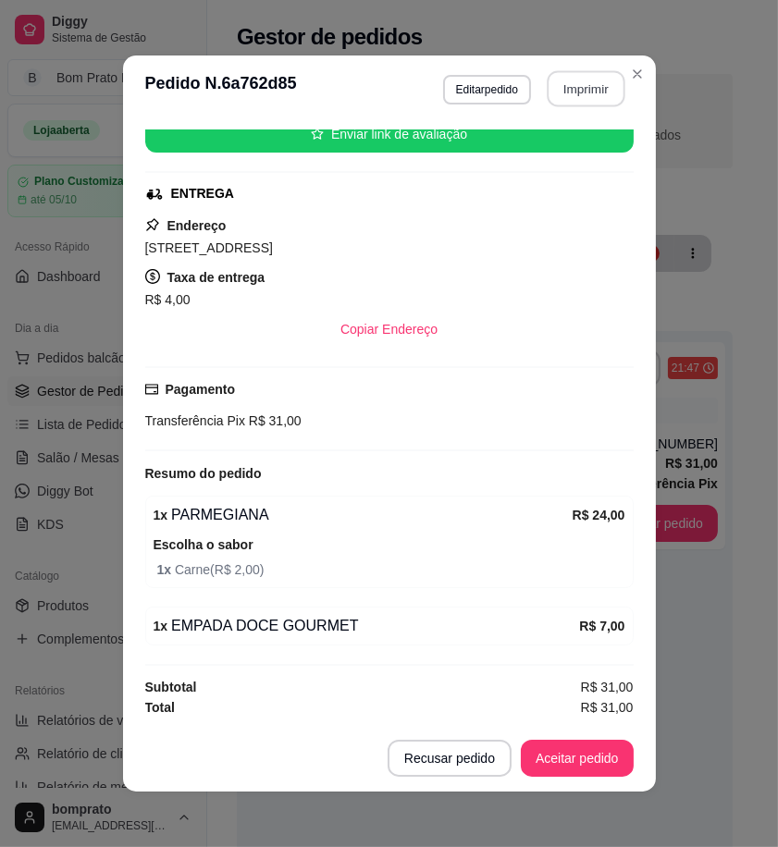
click at [583, 94] on button "Imprimir" at bounding box center [585, 89] width 78 height 36
click at [597, 746] on button "Aceitar pedido" at bounding box center [577, 758] width 113 height 37
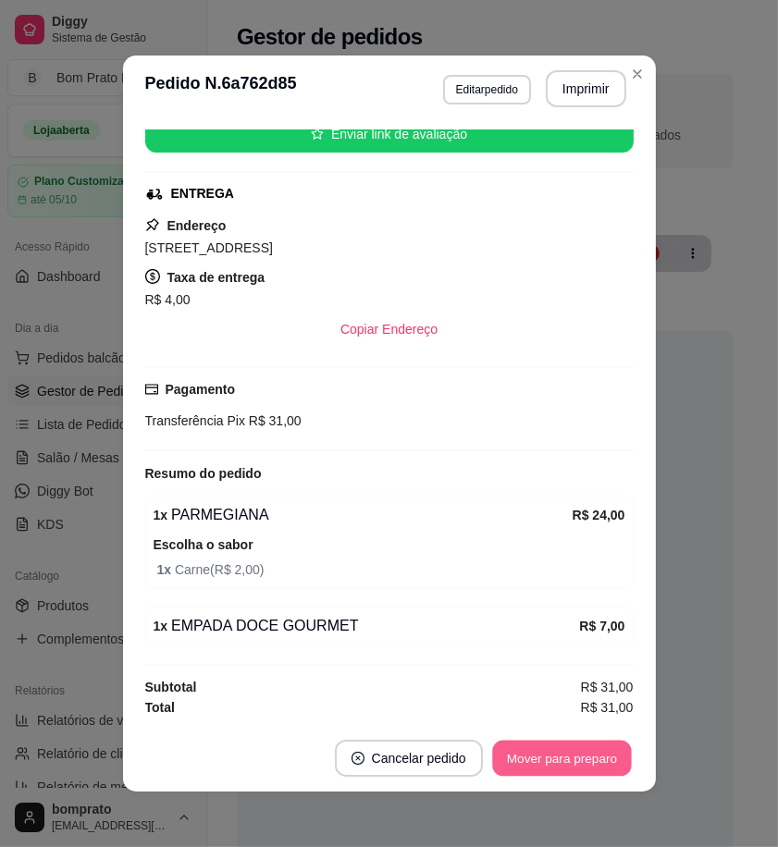
click at [595, 767] on button "Mover para preparo" at bounding box center [561, 759] width 139 height 36
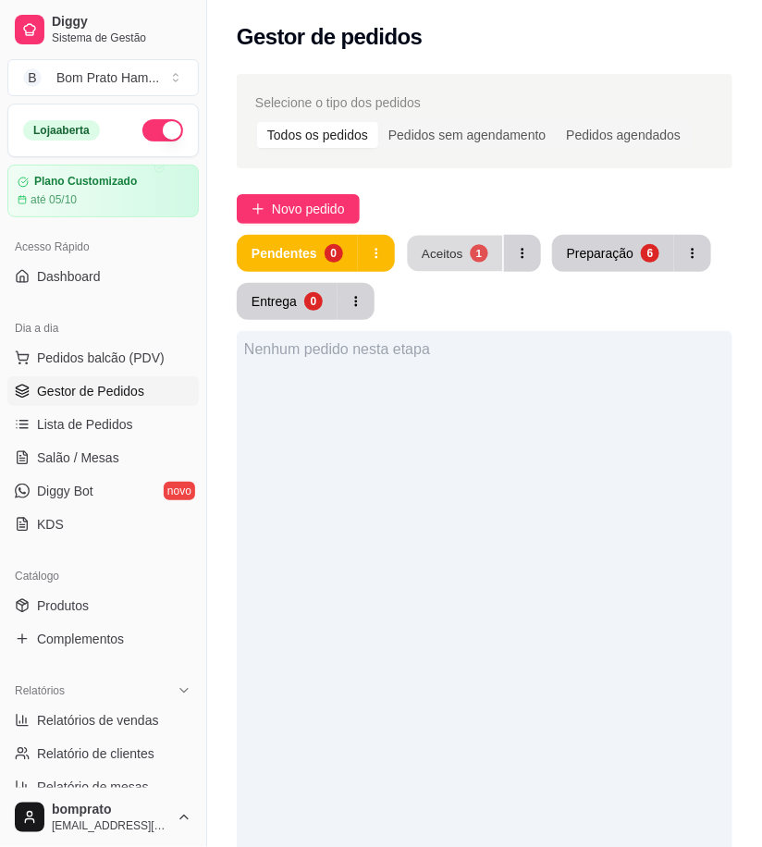
click at [439, 246] on div "Aceitos" at bounding box center [443, 253] width 42 height 18
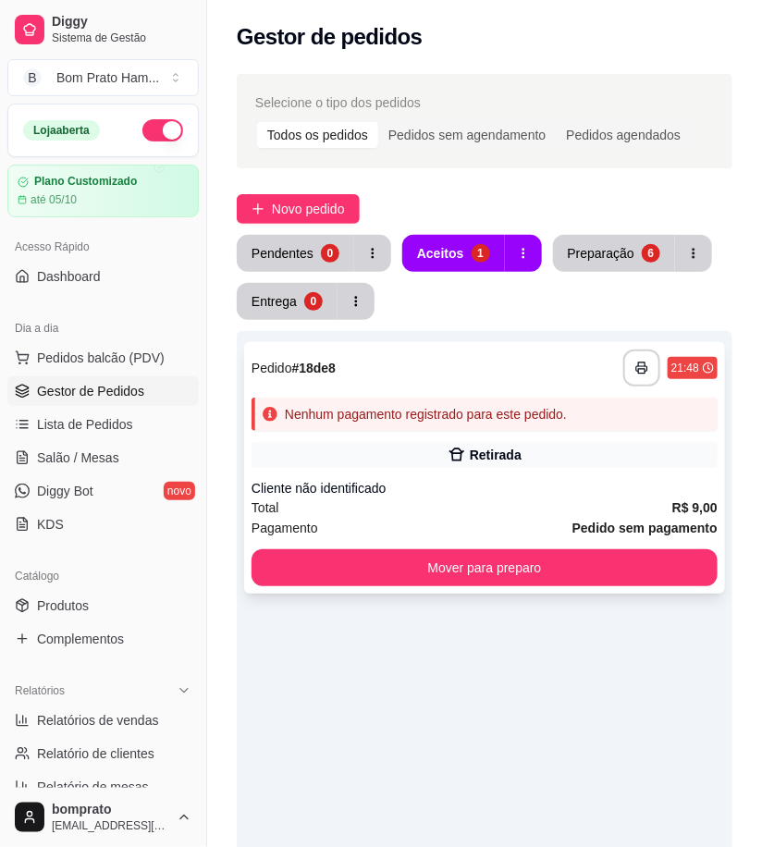
click at [520, 411] on div "Nenhum pagamento registrado para este pedido." at bounding box center [426, 414] width 282 height 18
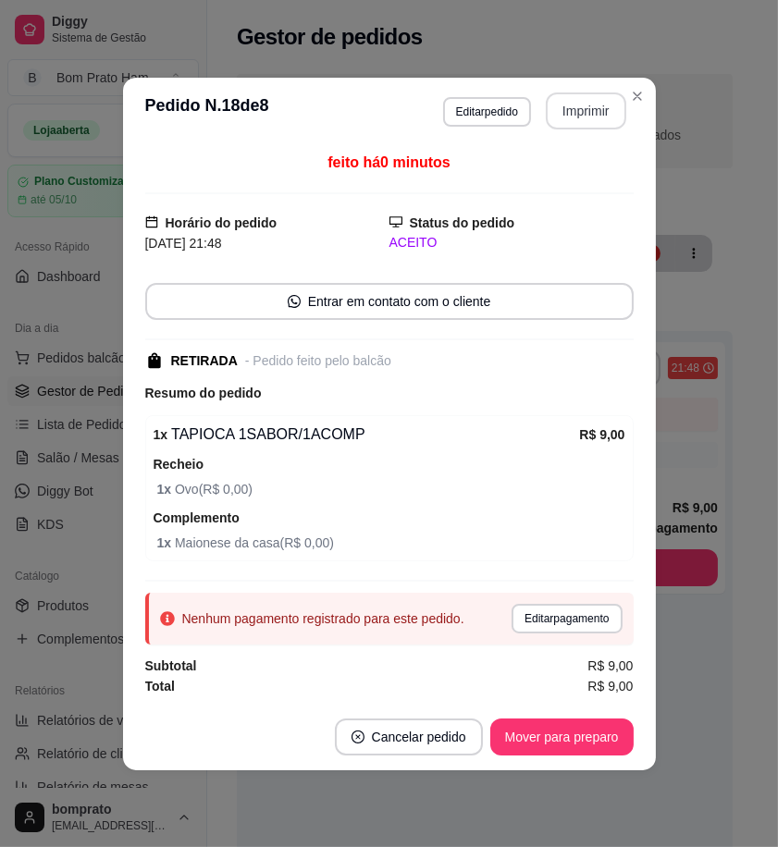
click at [575, 104] on button "Imprimir" at bounding box center [586, 110] width 80 height 37
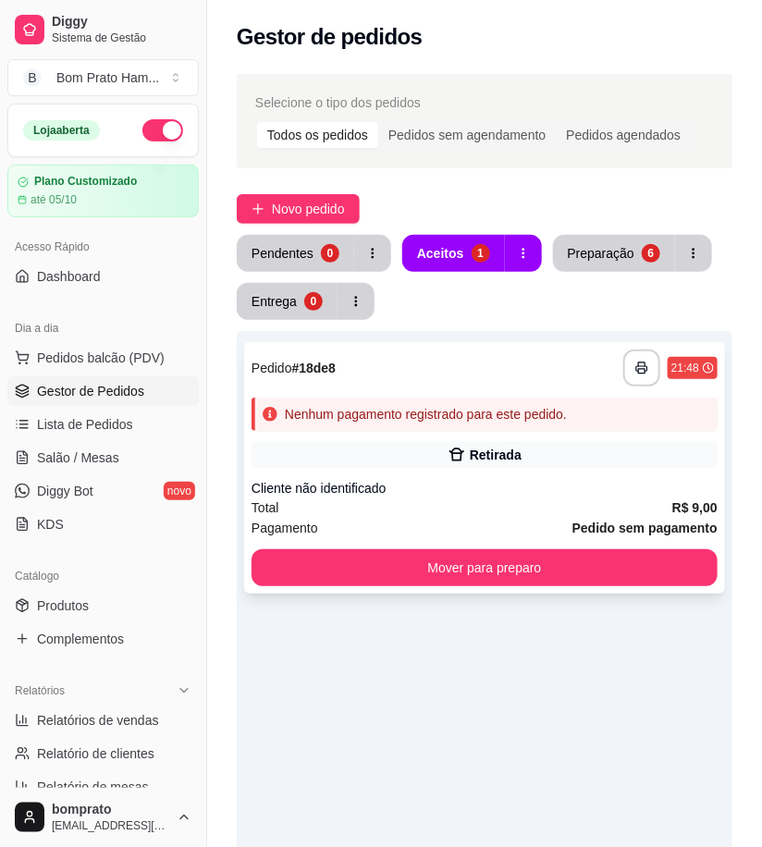
click at [483, 427] on div "Nenhum pagamento registrado para este pedido." at bounding box center [485, 414] width 466 height 33
click at [641, 255] on div "6" at bounding box center [650, 253] width 18 height 18
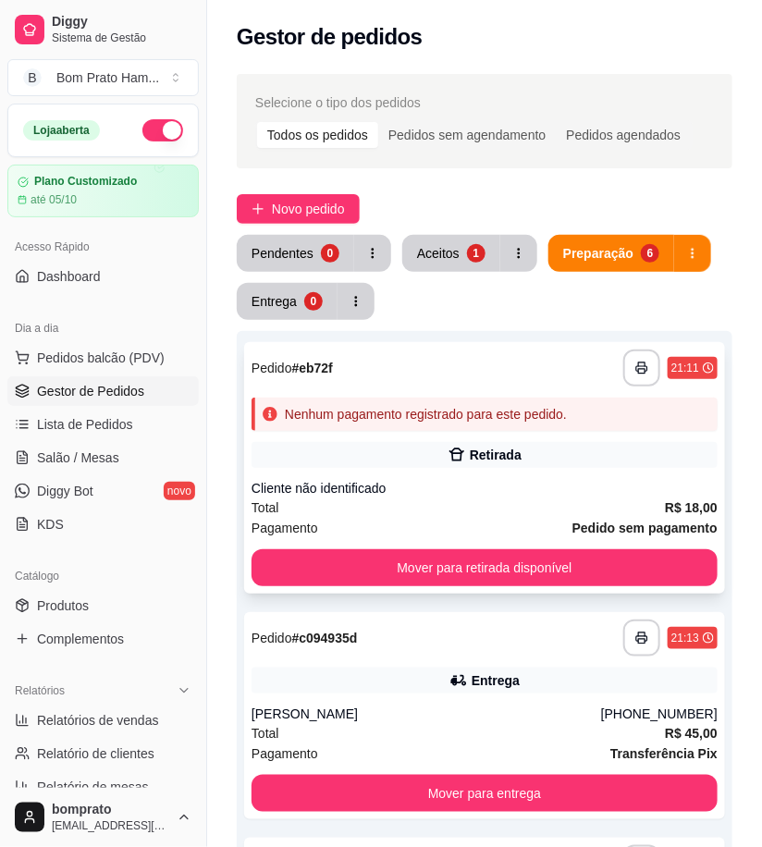
click at [466, 454] on icon at bounding box center [457, 455] width 18 height 18
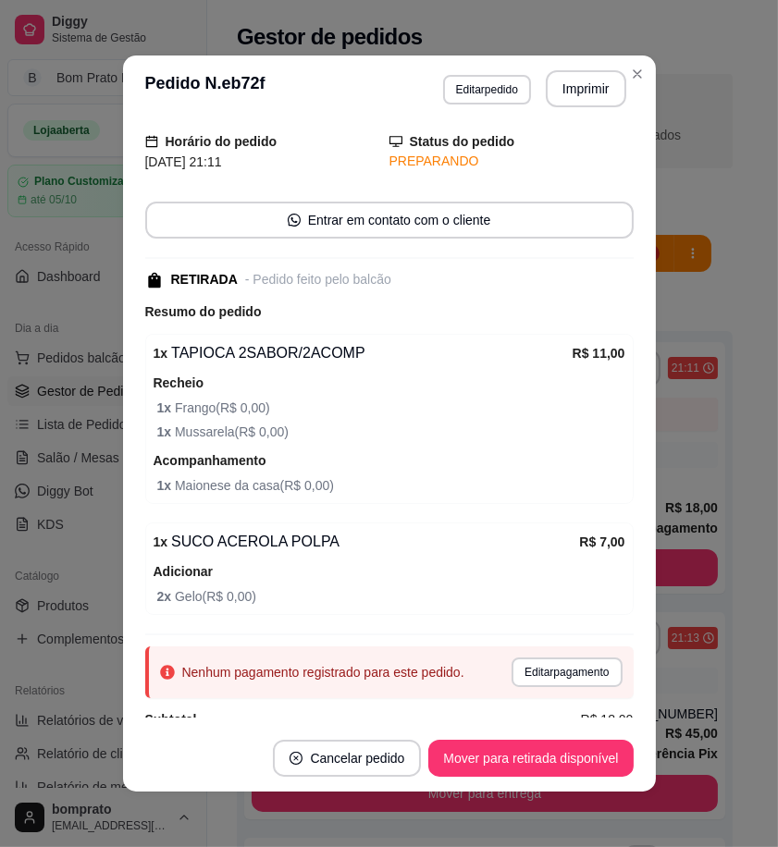
scroll to position [91, 0]
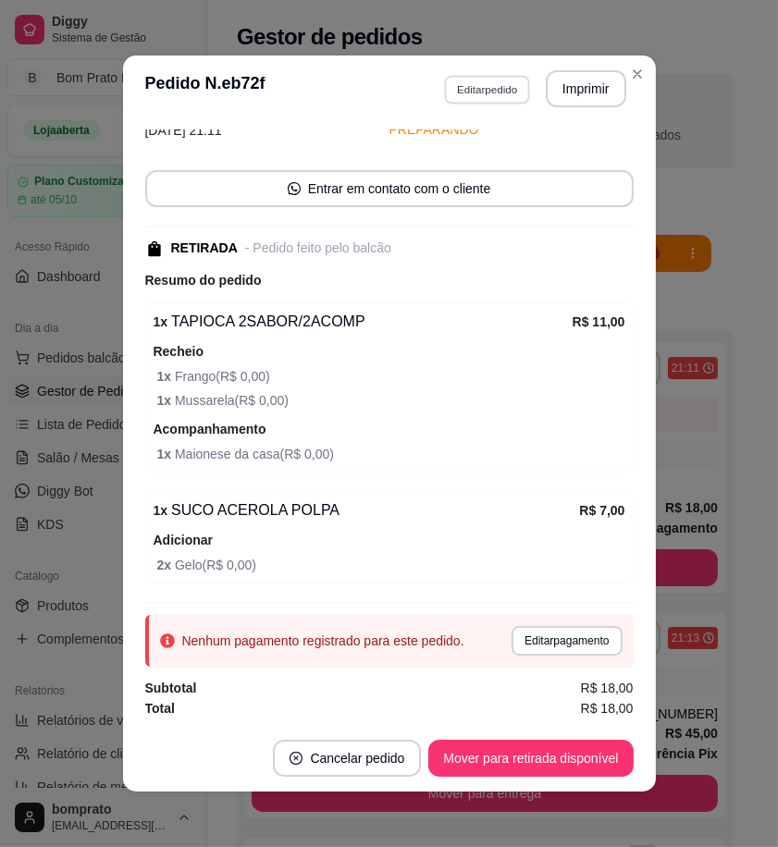
click at [490, 92] on button "Editar pedido" at bounding box center [487, 89] width 86 height 29
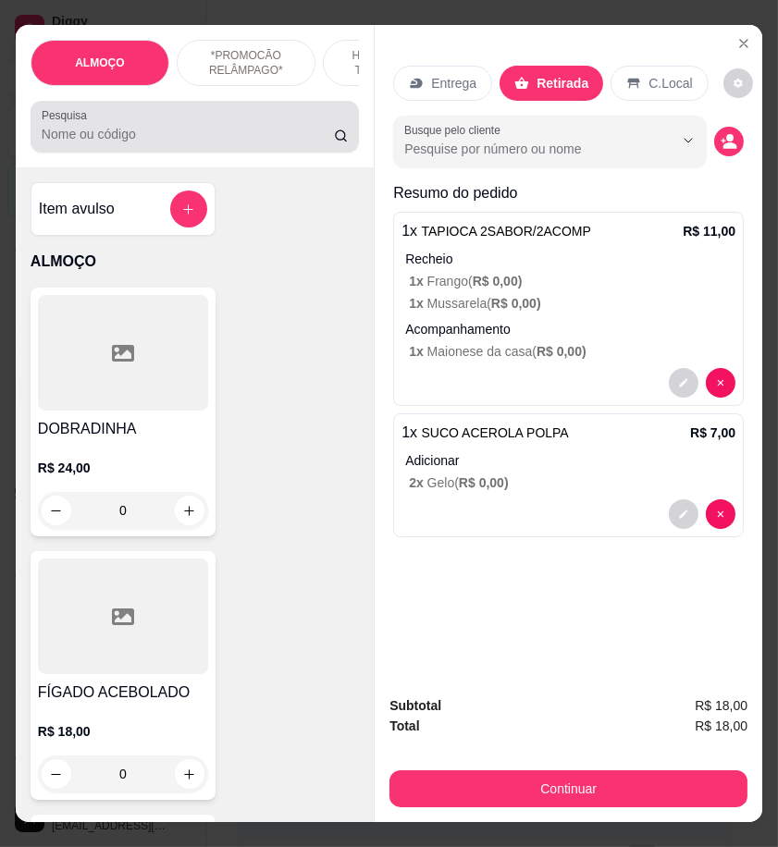
drag, startPoint x: 291, startPoint y: 141, endPoint x: 279, endPoint y: 135, distance: 13.7
click at [290, 141] on input "Pesquisa" at bounding box center [188, 134] width 292 height 18
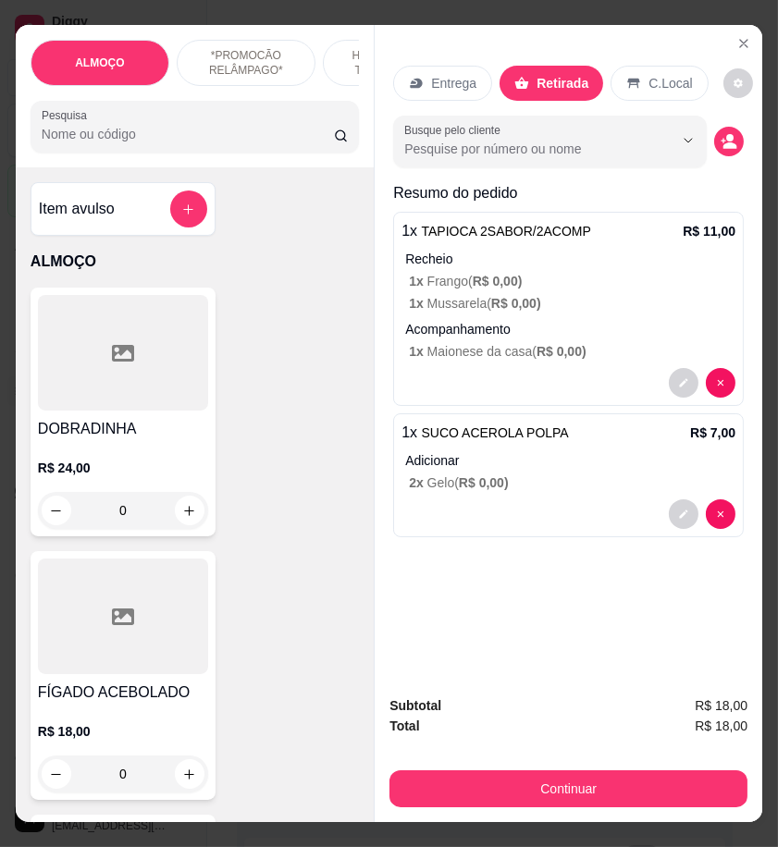
click at [97, 135] on input "Pesquisa" at bounding box center [188, 134] width 292 height 18
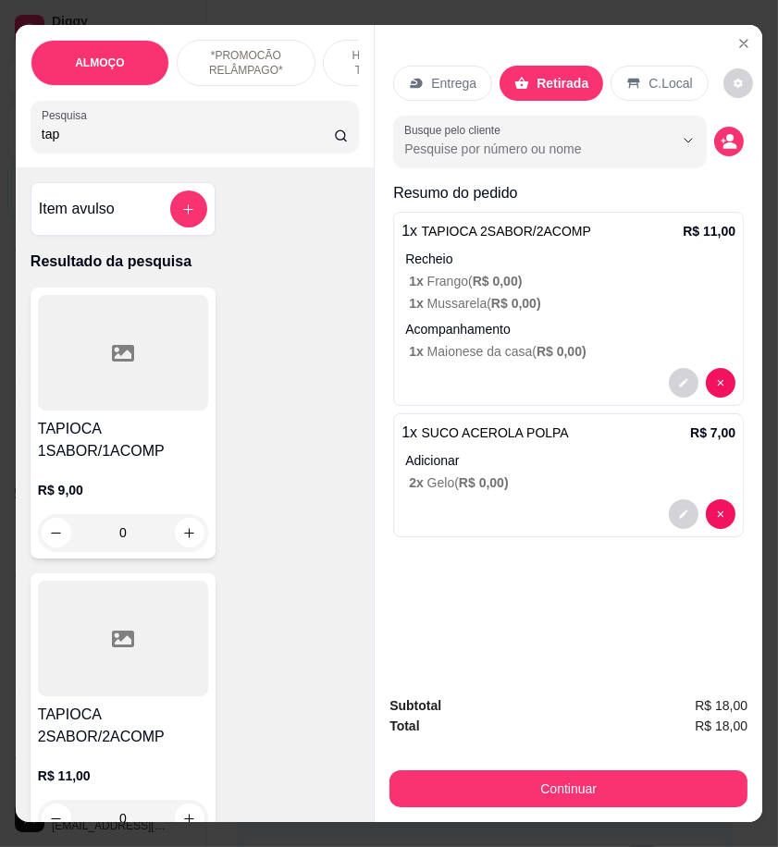
type input "tap"
click at [185, 541] on div "0" at bounding box center [123, 532] width 170 height 37
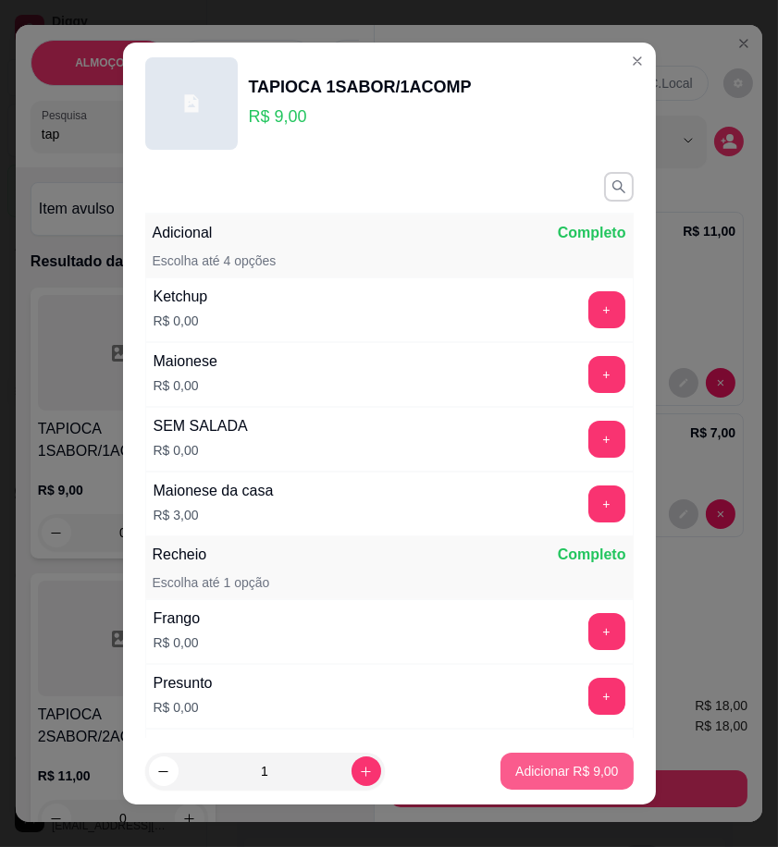
click at [567, 769] on p "Adicionar R$ 9,00" at bounding box center [566, 771] width 103 height 18
type input "1"
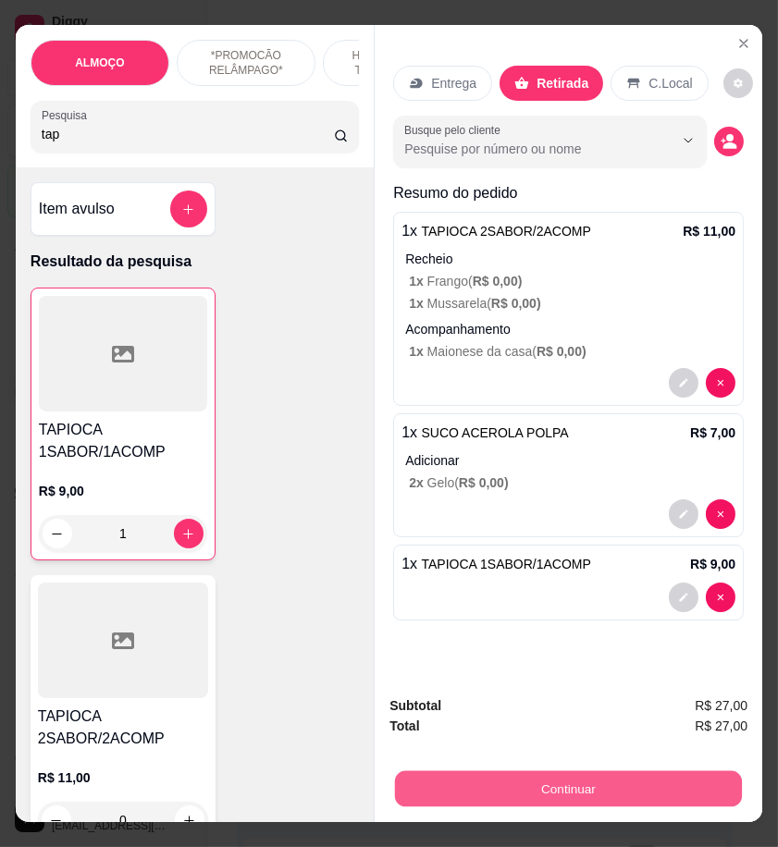
click at [634, 775] on button "Continuar" at bounding box center [568, 788] width 347 height 36
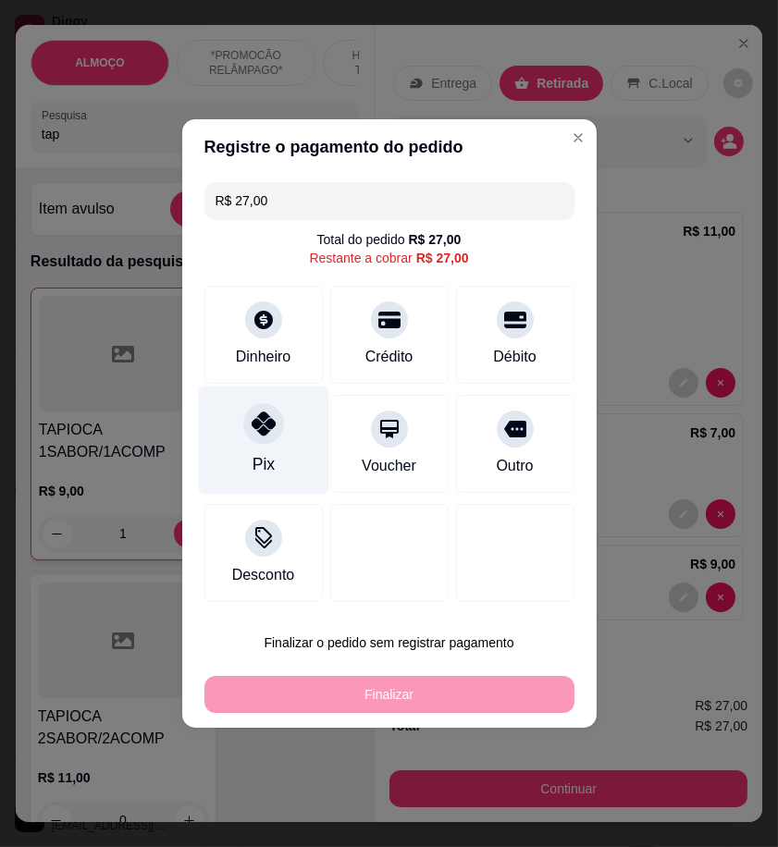
click at [280, 441] on div "Pix" at bounding box center [263, 440] width 130 height 108
type input "R$ 0,00"
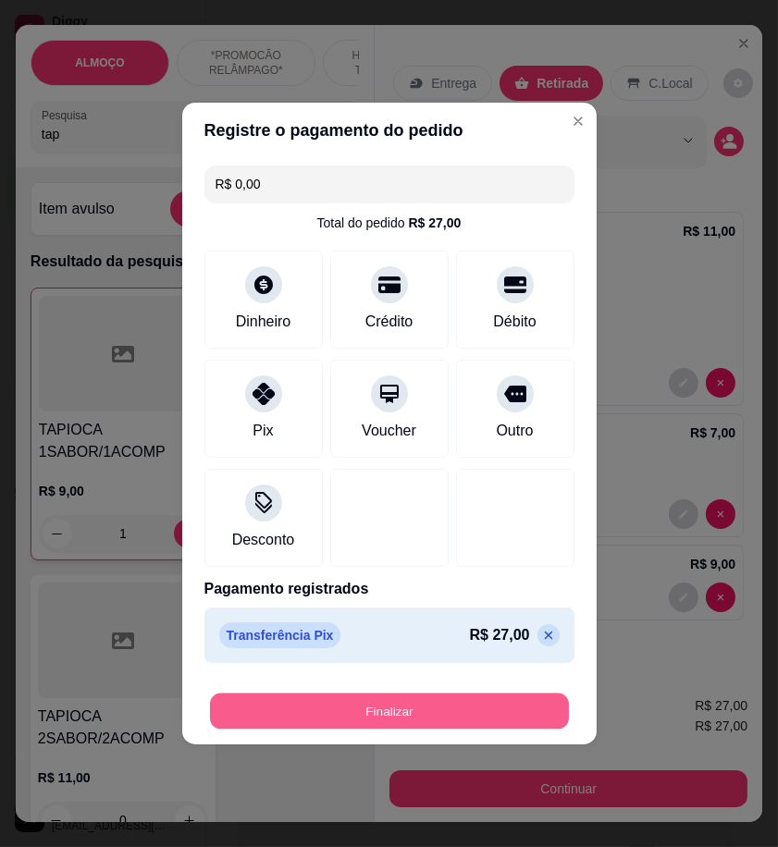
click at [427, 718] on button "Finalizar" at bounding box center [389, 711] width 359 height 36
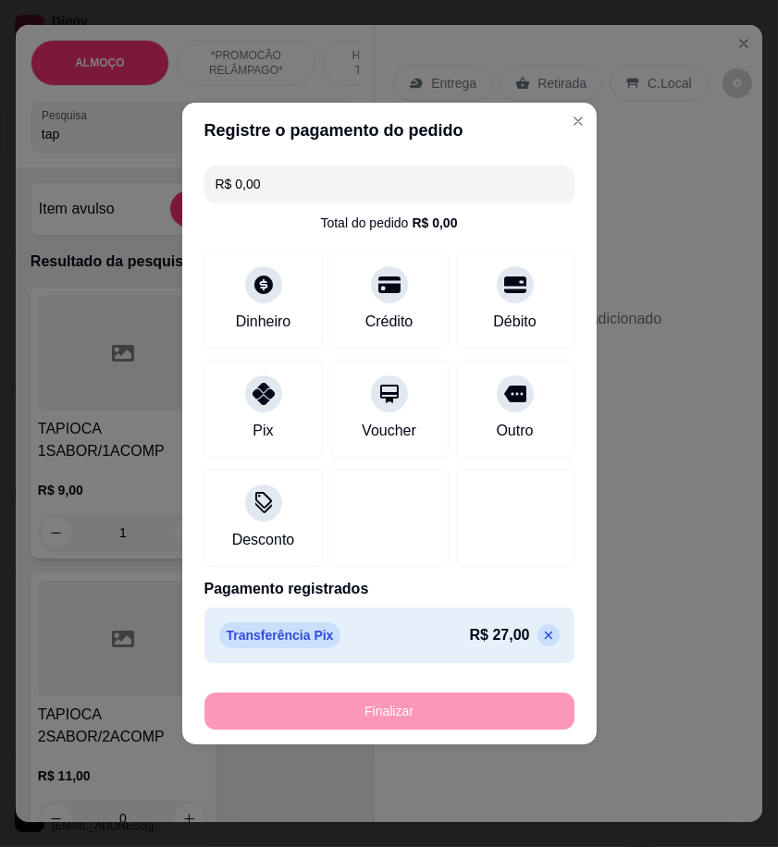
type input "0"
type input "-R$ 27,00"
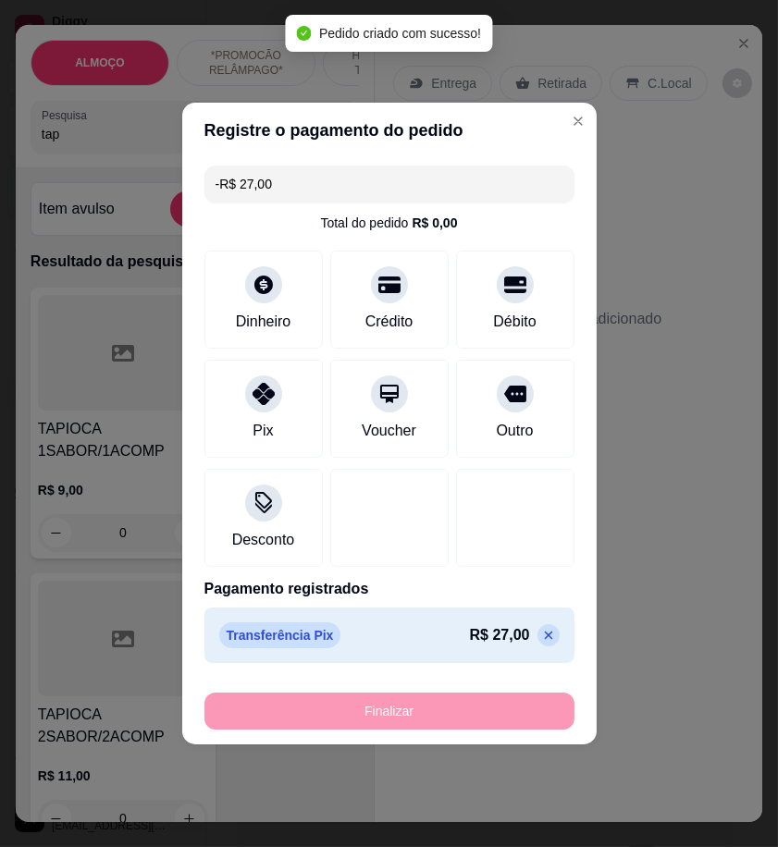
scroll to position [131, 0]
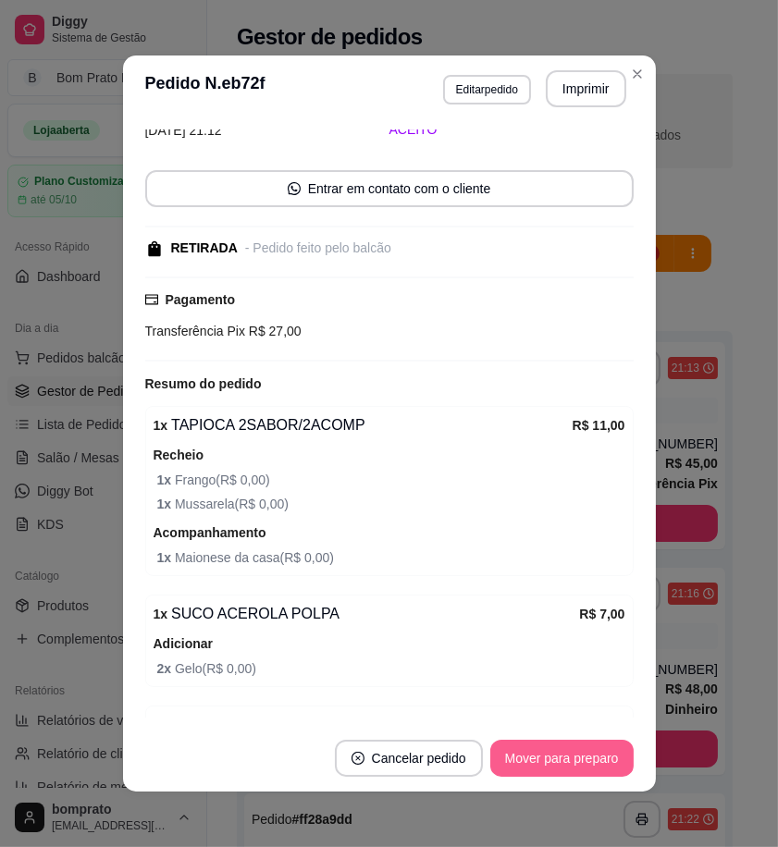
click at [575, 755] on button "Mover para preparo" at bounding box center [561, 758] width 143 height 37
click at [577, 755] on button "Mover para retirada disponível" at bounding box center [530, 758] width 204 height 37
click at [577, 755] on button "Mover para finalizado" at bounding box center [556, 759] width 149 height 36
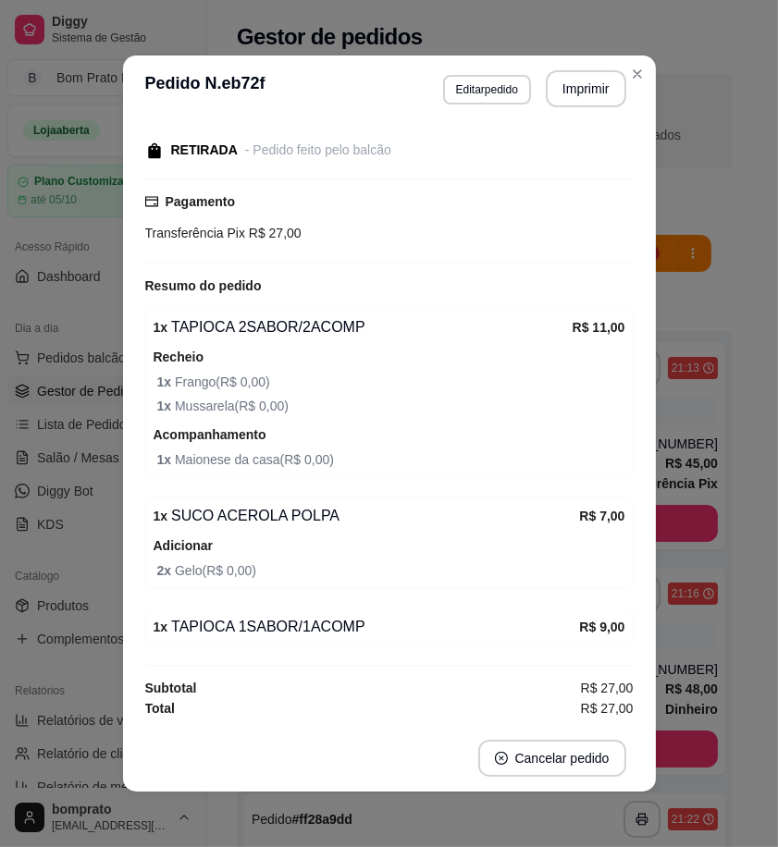
scroll to position [70, 0]
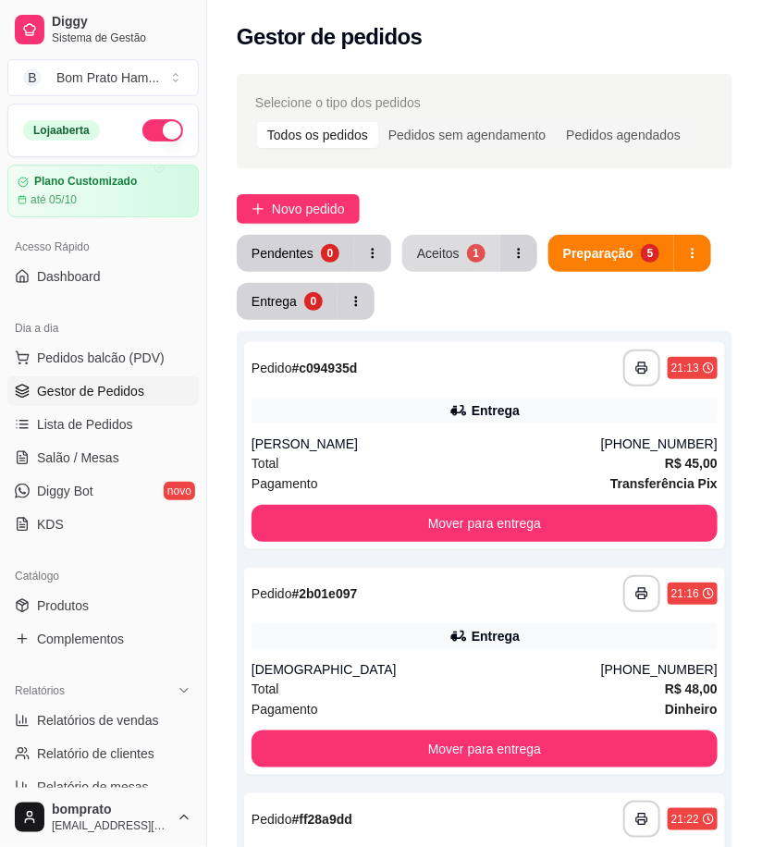
click at [445, 252] on div "Aceitos" at bounding box center [438, 253] width 43 height 18
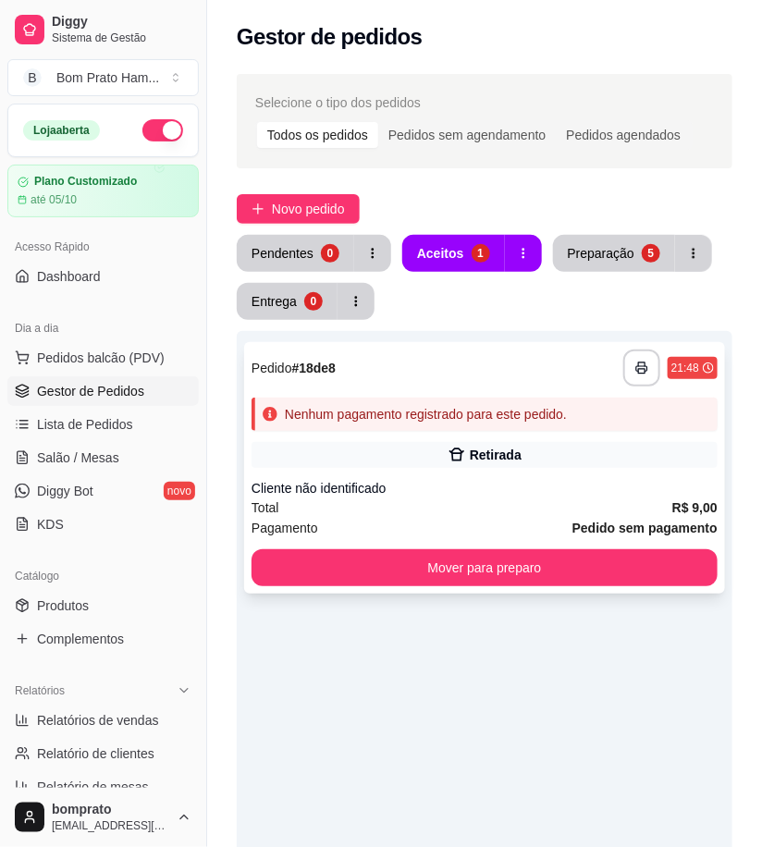
click at [464, 473] on div "**********" at bounding box center [484, 468] width 481 height 252
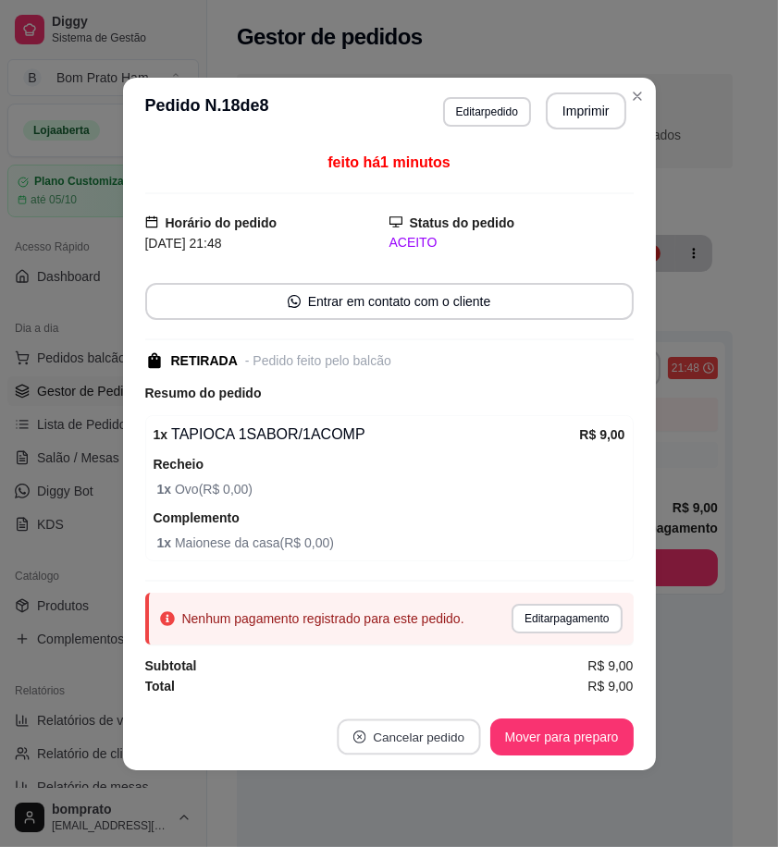
click at [456, 742] on button "Cancelar pedido" at bounding box center [408, 736] width 143 height 36
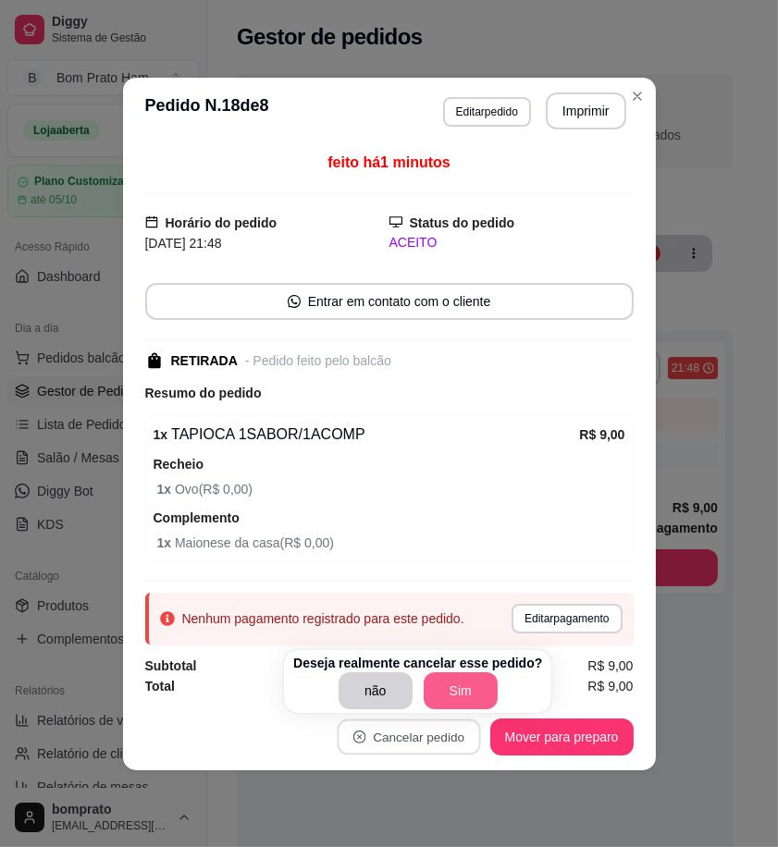
click at [468, 688] on button "Sim" at bounding box center [460, 690] width 74 height 37
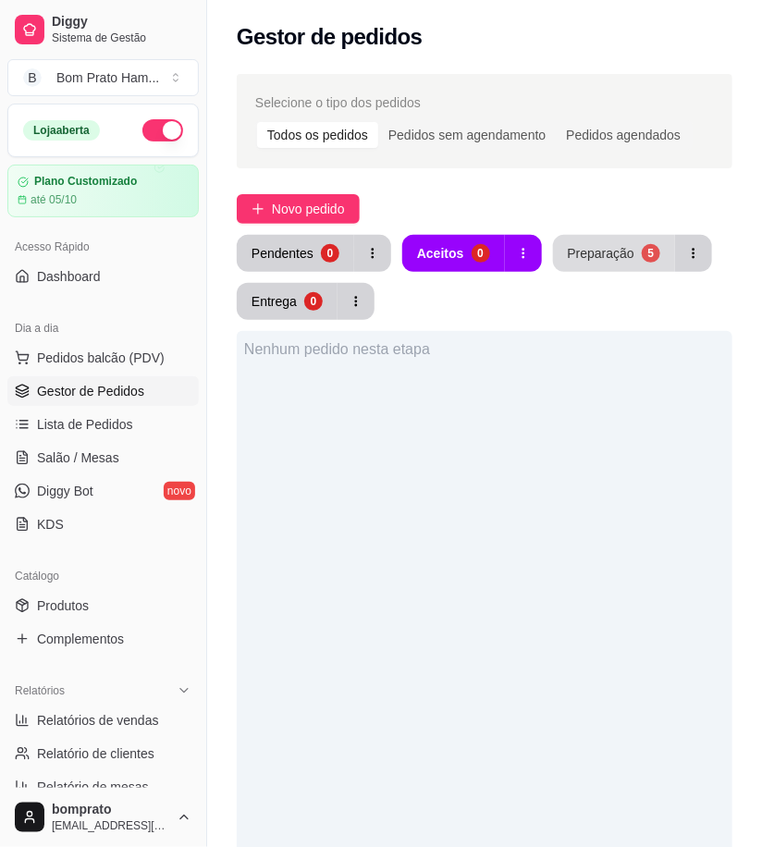
click at [577, 263] on button "Preparação 5" at bounding box center [614, 253] width 122 height 37
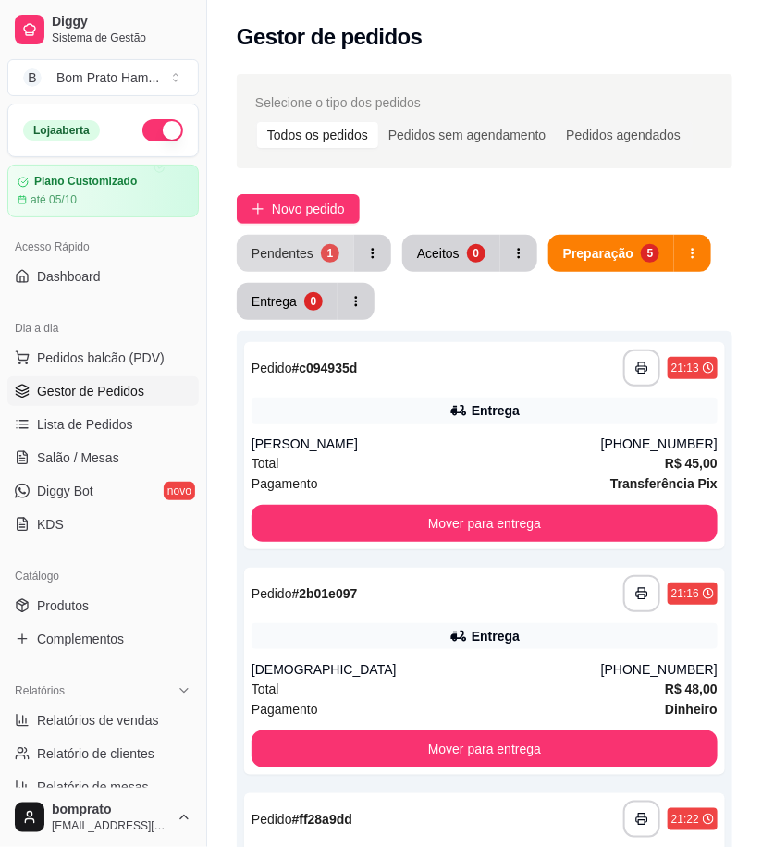
click at [321, 232] on div "**********" at bounding box center [484, 781] width 555 height 1437
click at [309, 248] on div "Pendentes" at bounding box center [283, 253] width 62 height 18
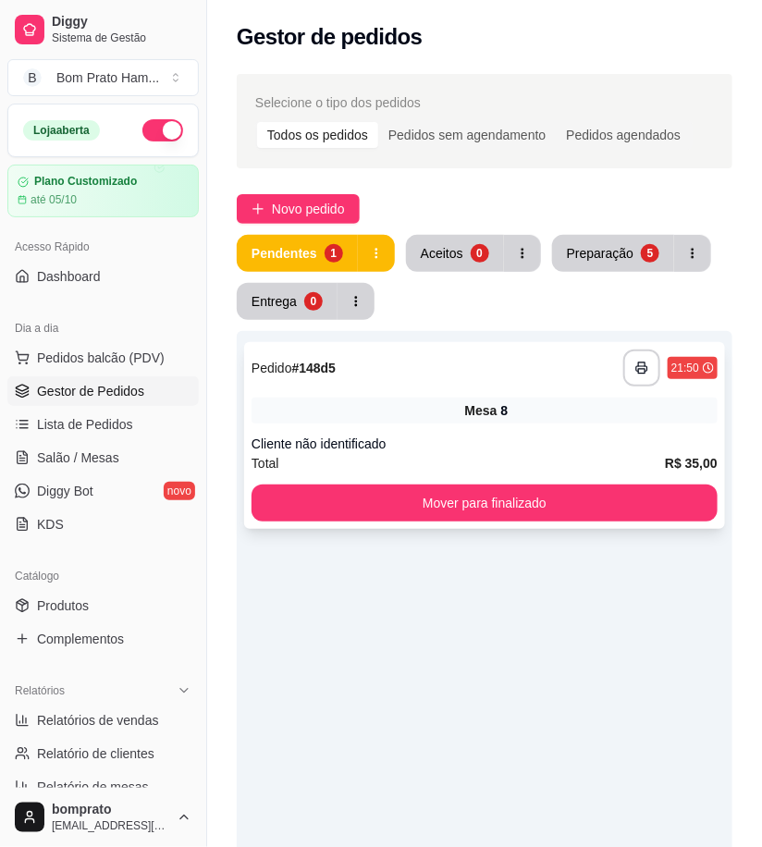
click at [432, 425] on div "**********" at bounding box center [484, 435] width 481 height 187
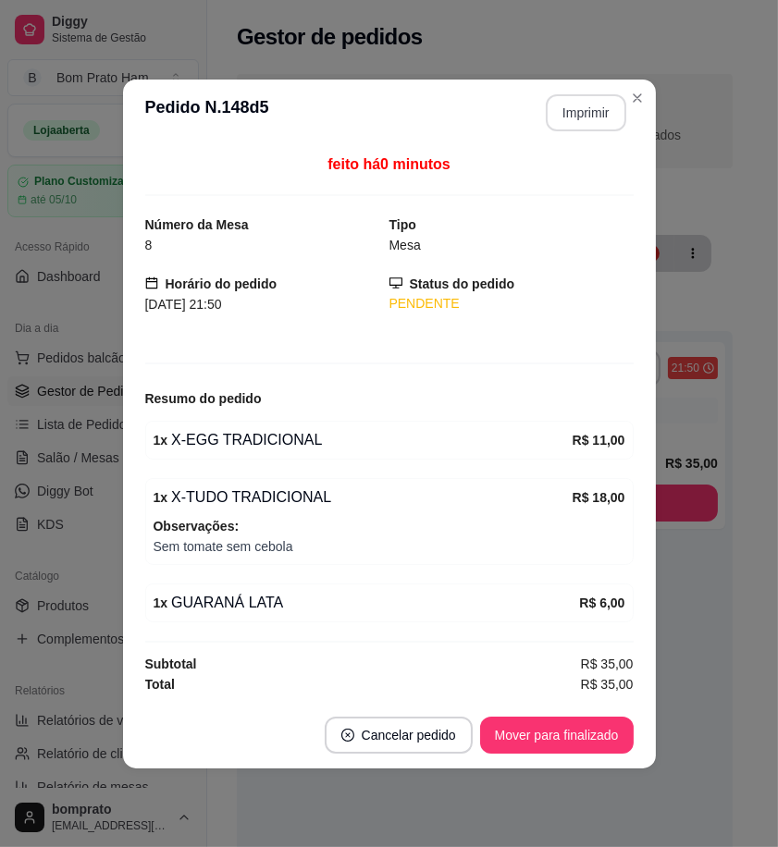
click at [605, 117] on button "Imprimir" at bounding box center [586, 112] width 80 height 37
click at [644, 722] on footer "Cancelar pedido Mover para finalizado" at bounding box center [389, 735] width 533 height 67
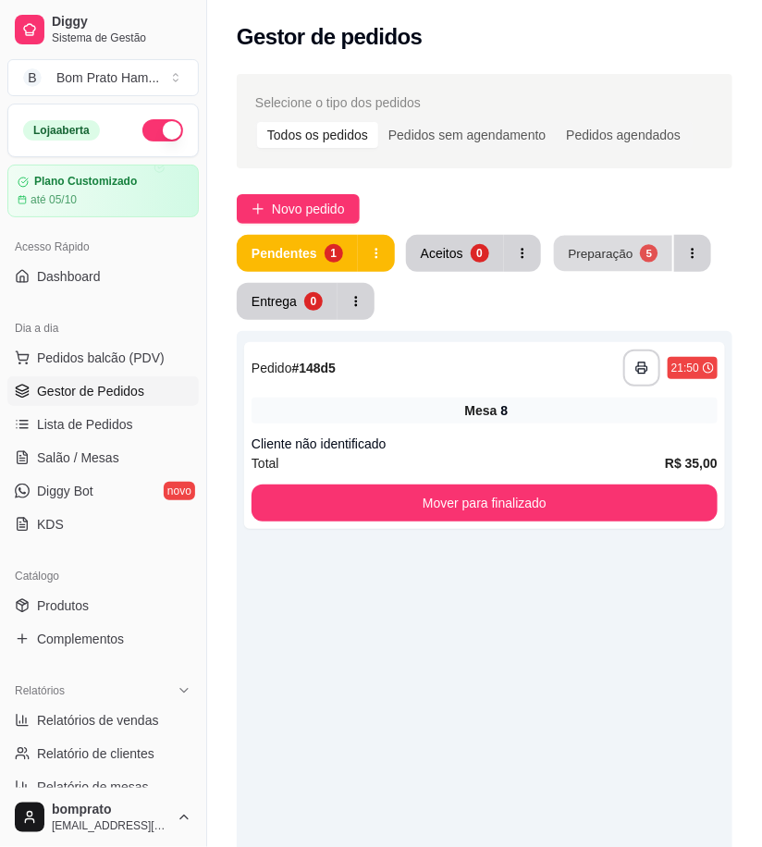
click at [575, 251] on div "Preparação" at bounding box center [600, 253] width 65 height 18
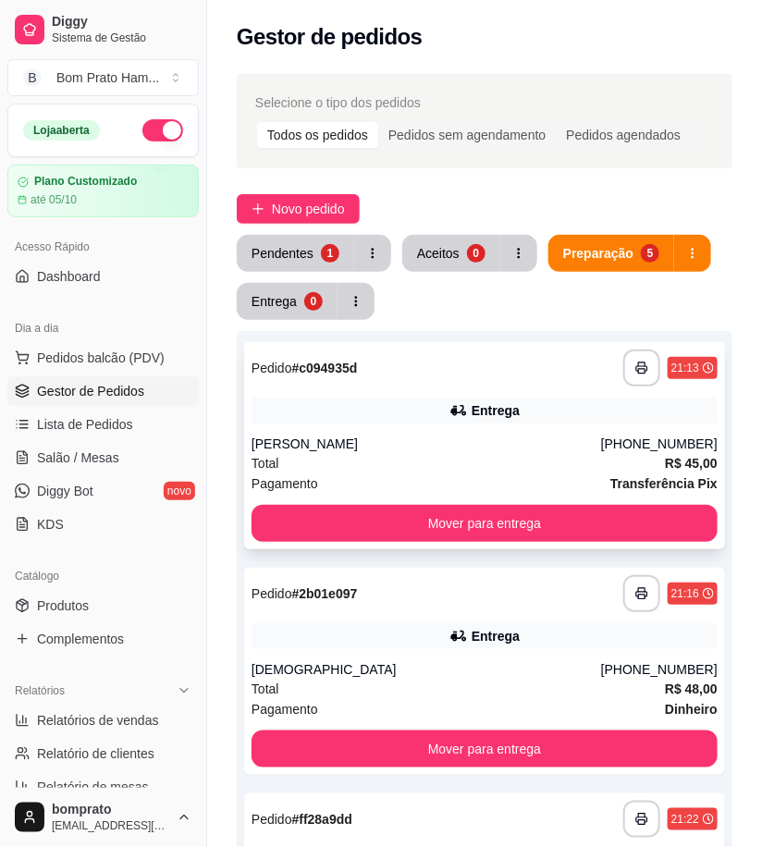
click at [478, 478] on div "Pagamento Transferência Pix" at bounding box center [485, 483] width 466 height 20
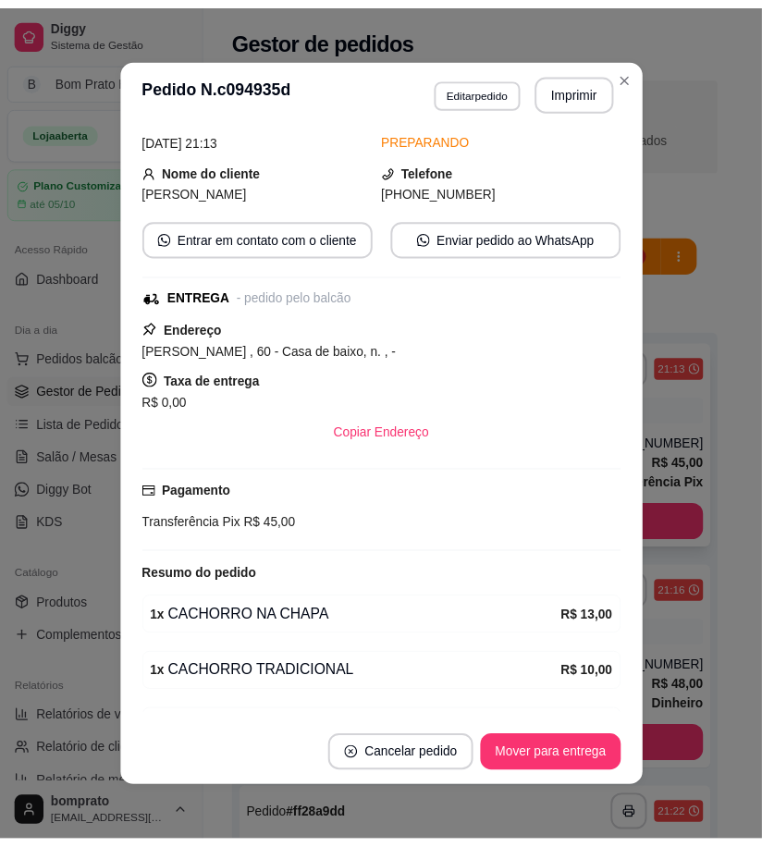
scroll to position [366, 0]
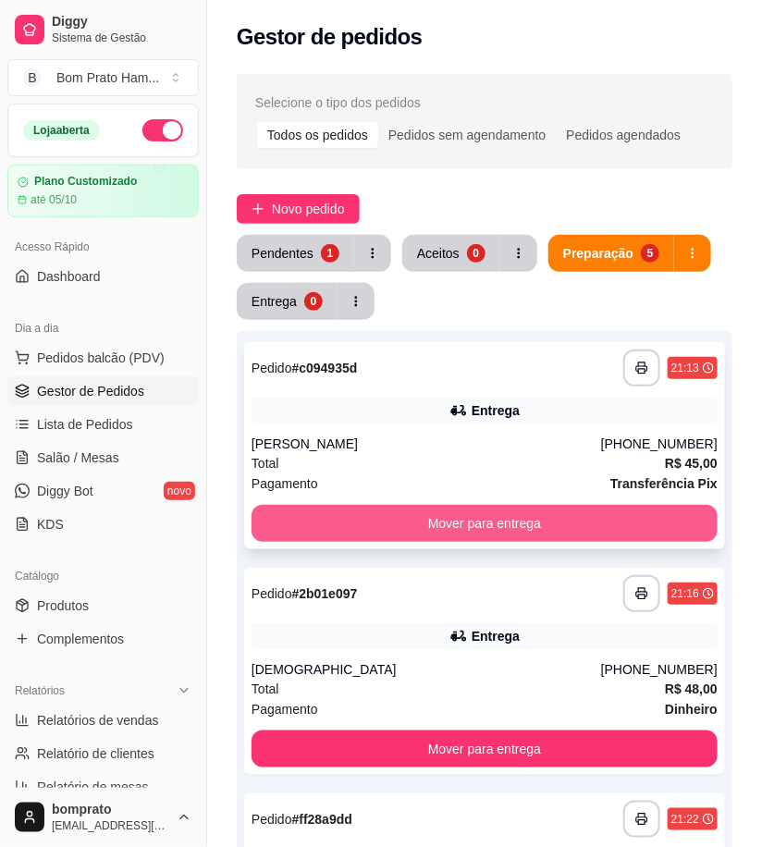
click at [602, 520] on button "Mover para entrega" at bounding box center [485, 523] width 466 height 37
click at [562, 515] on button "Mover para entrega" at bounding box center [485, 523] width 466 height 37
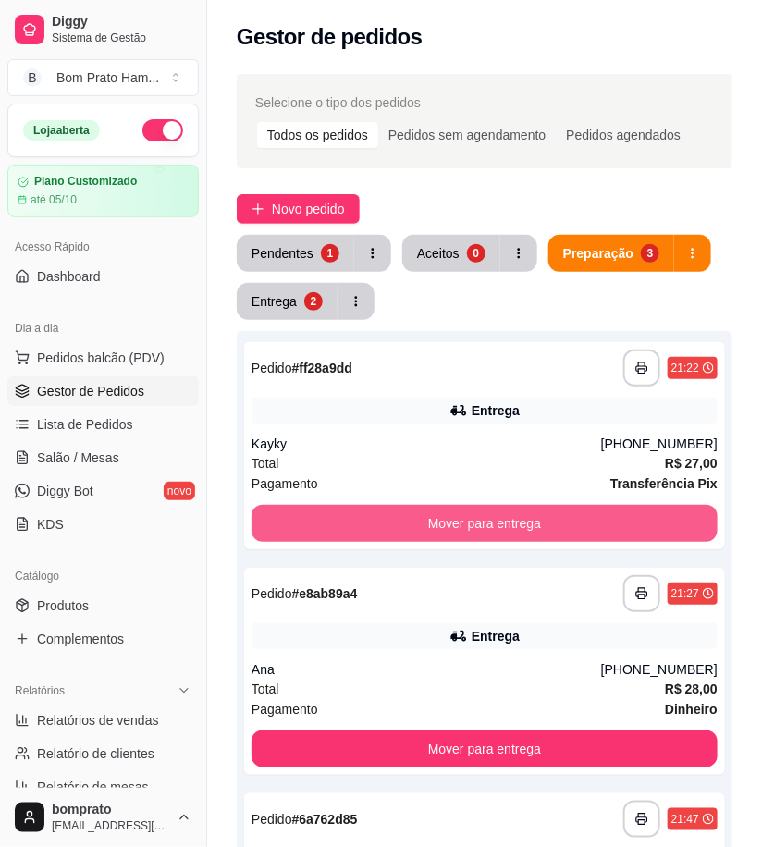
click at [562, 515] on button "Mover para entrega" at bounding box center [485, 523] width 466 height 37
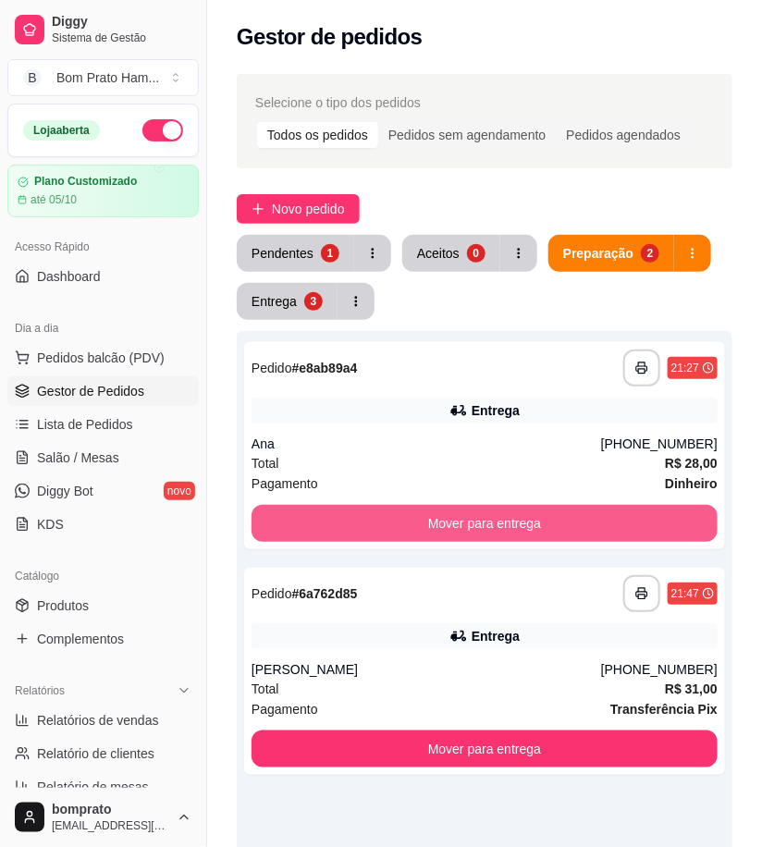
click at [562, 515] on button "Mover para entrega" at bounding box center [485, 523] width 466 height 37
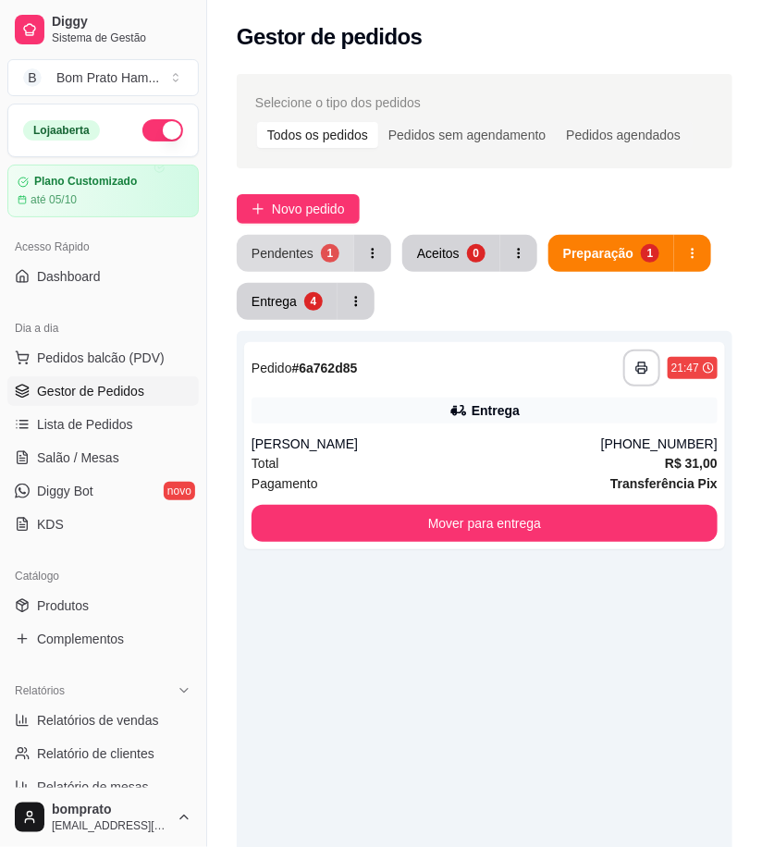
click at [276, 265] on button "Pendentes 1" at bounding box center [295, 253] width 117 height 37
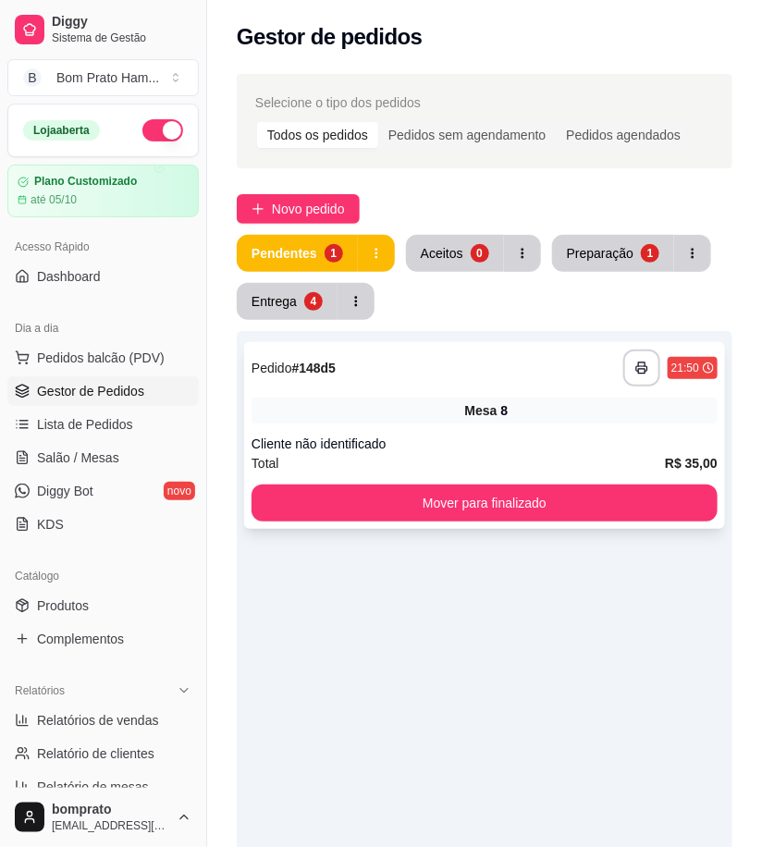
click at [417, 407] on div "Mesa 8" at bounding box center [485, 411] width 466 height 26
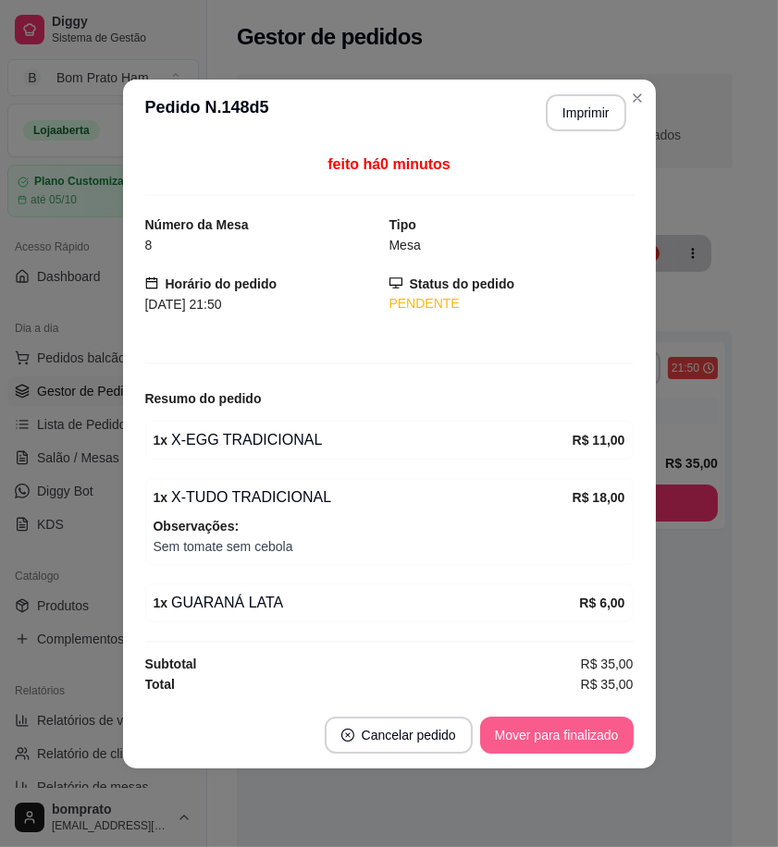
click at [592, 740] on button "Mover para finalizado" at bounding box center [556, 735] width 153 height 37
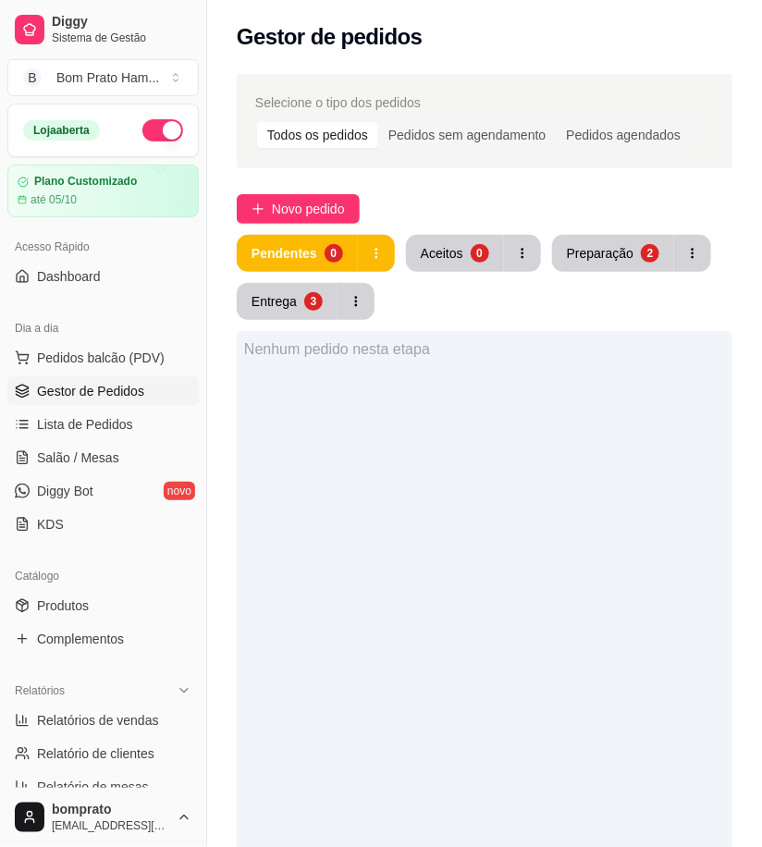
click at [605, 271] on button "Preparação 2" at bounding box center [613, 253] width 122 height 37
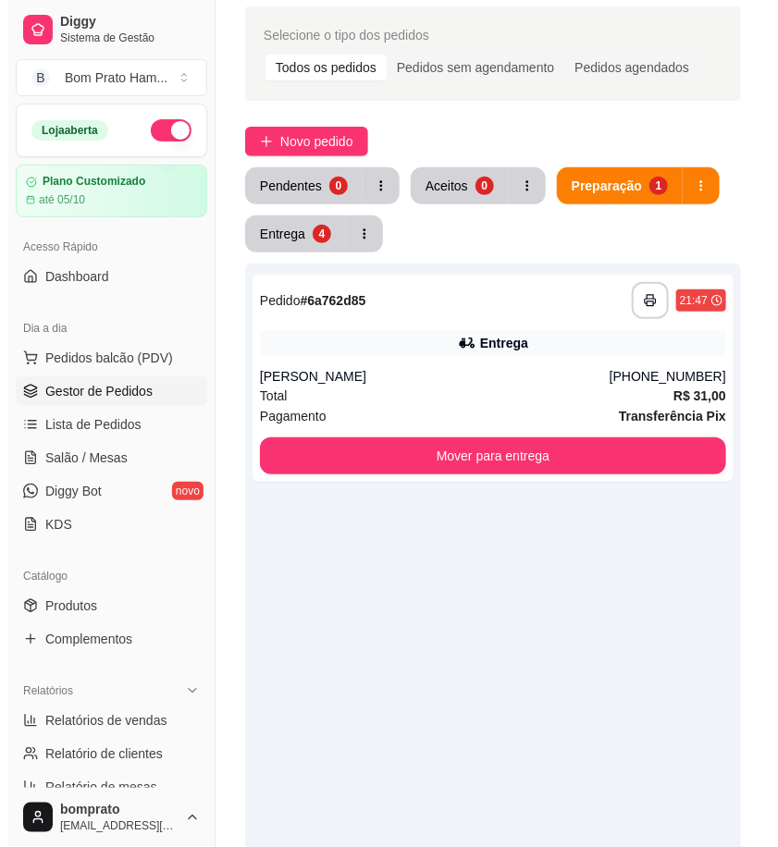
scroll to position [103, 0]
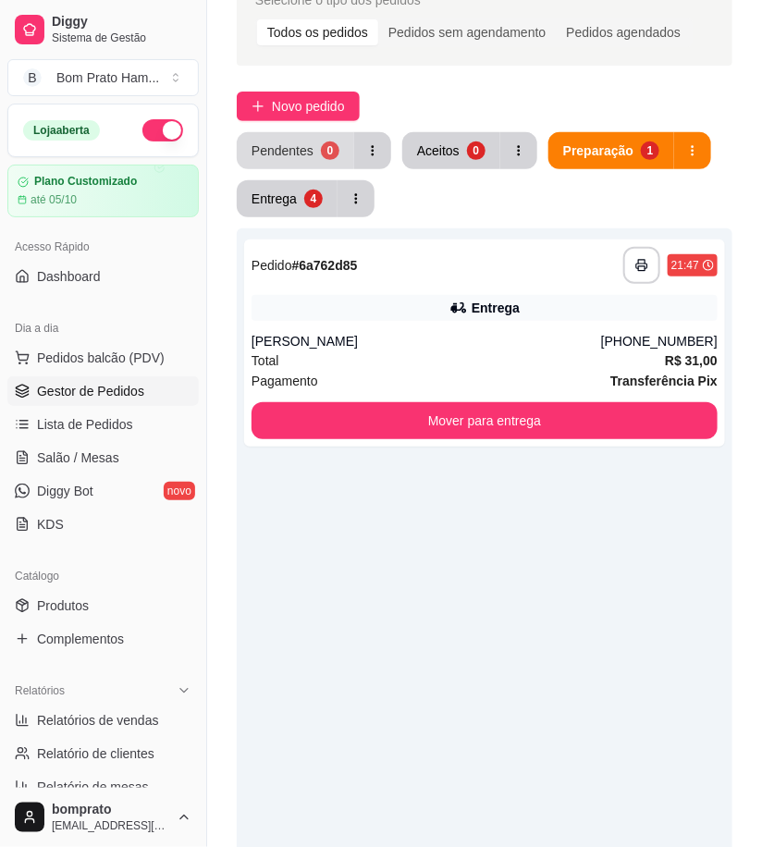
click at [315, 158] on button "Pendentes 0" at bounding box center [295, 150] width 117 height 37
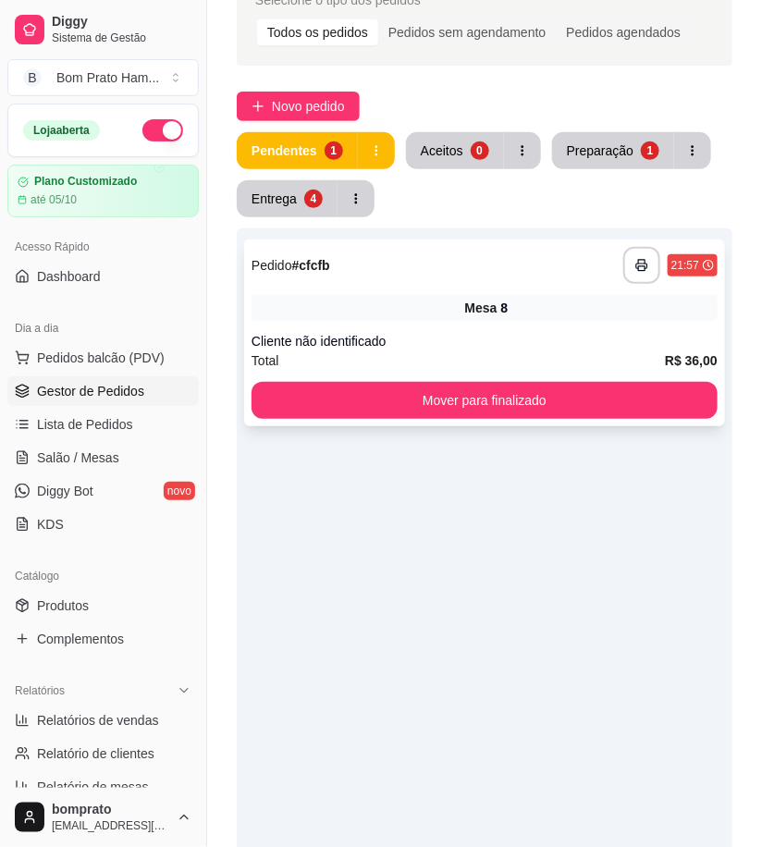
click at [464, 325] on div "**********" at bounding box center [484, 332] width 481 height 187
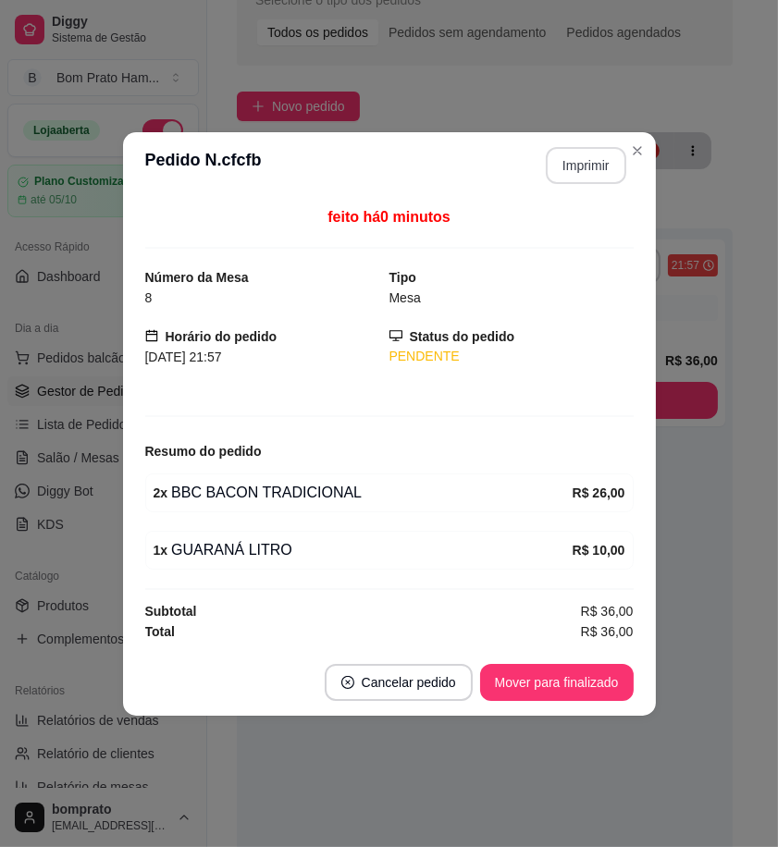
click at [601, 171] on button "Imprimir" at bounding box center [586, 165] width 80 height 37
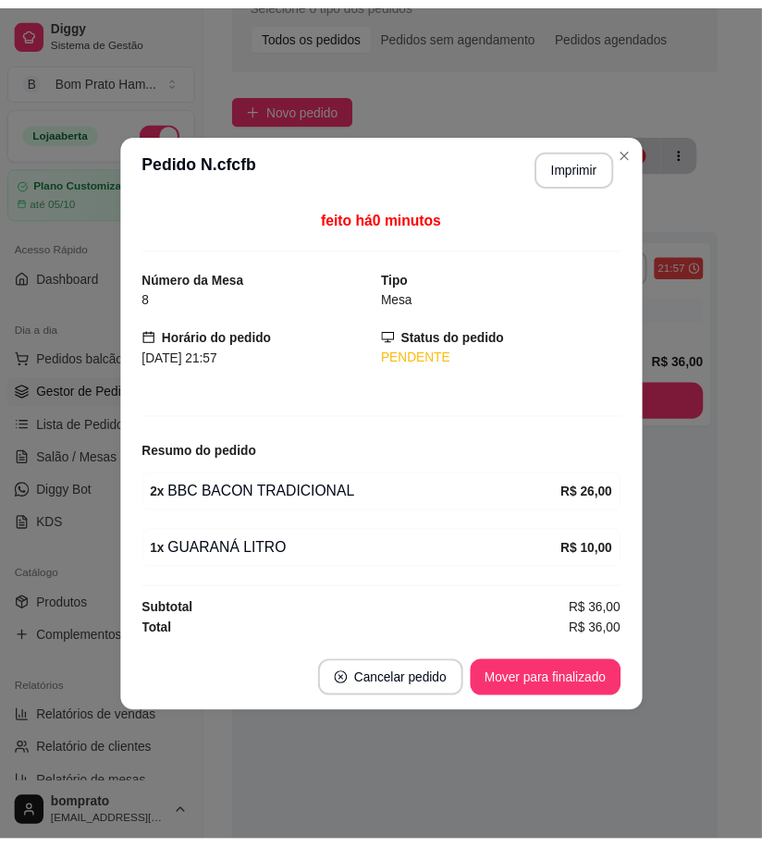
scroll to position [0, 0]
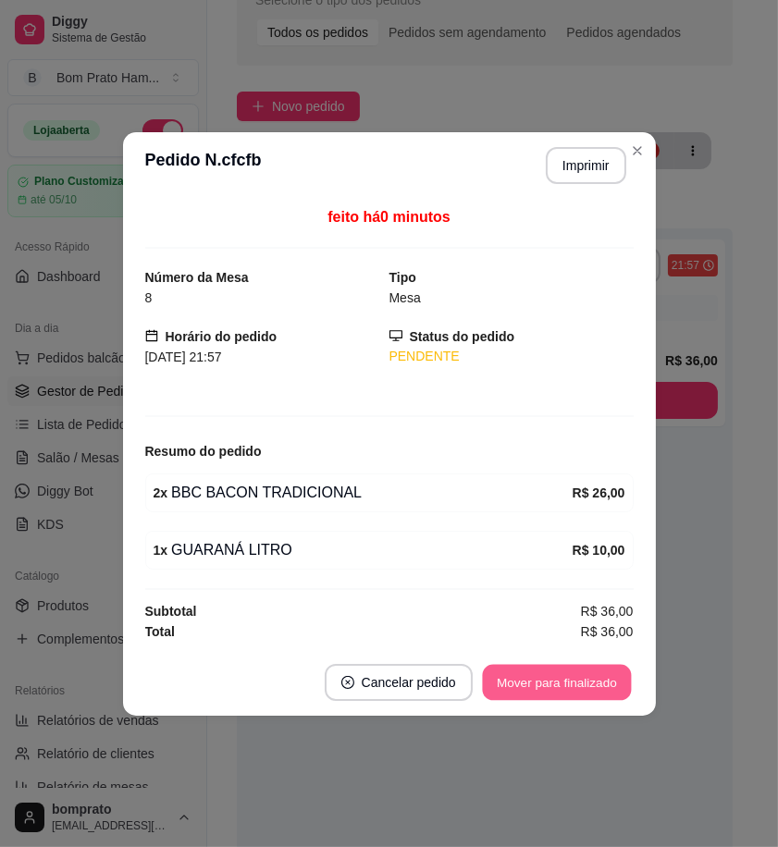
click at [601, 682] on button "Mover para finalizado" at bounding box center [556, 682] width 149 height 36
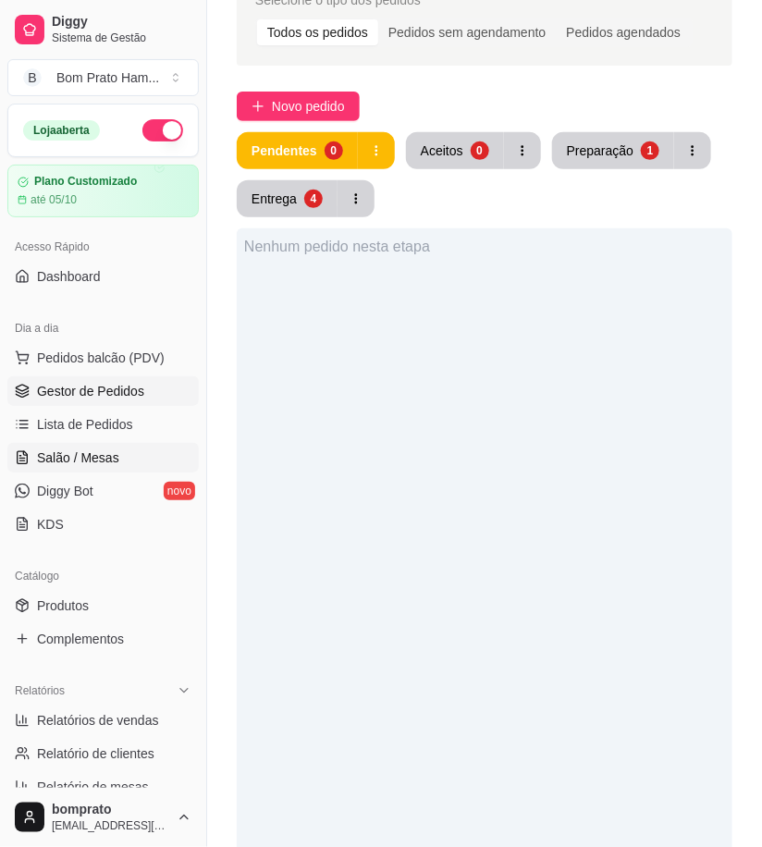
click at [96, 467] on link "Salão / Mesas" at bounding box center [102, 458] width 191 height 30
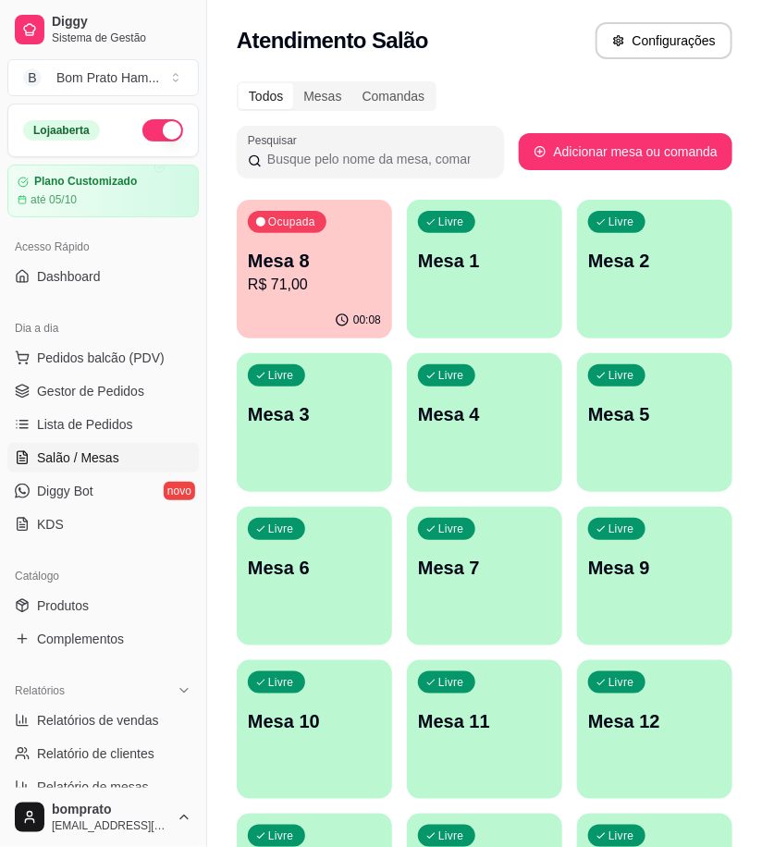
click at [340, 263] on p "Mesa 8" at bounding box center [314, 261] width 133 height 26
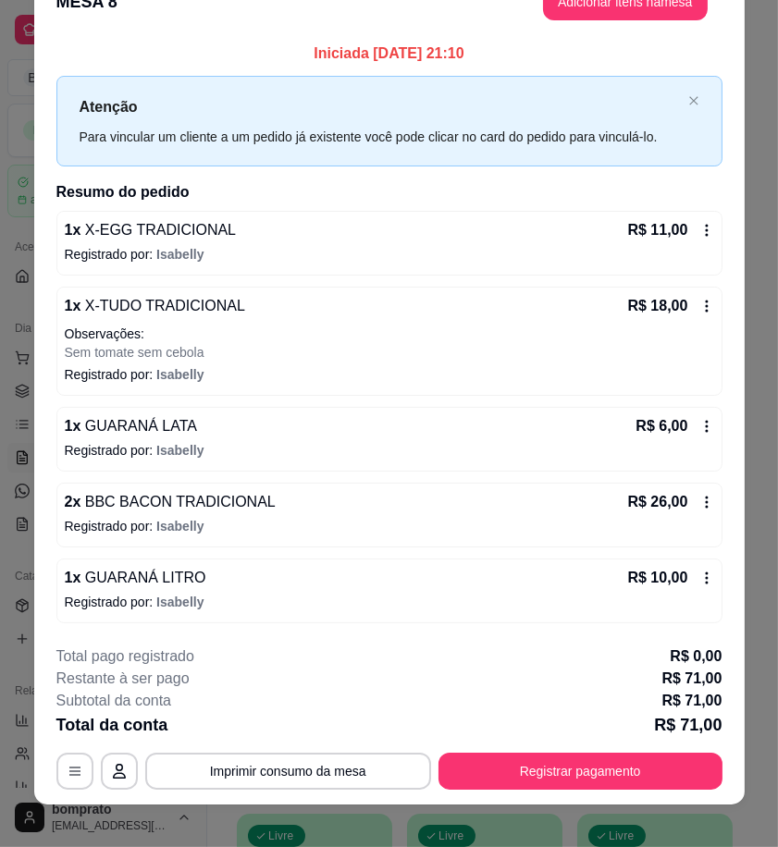
scroll to position [53, 0]
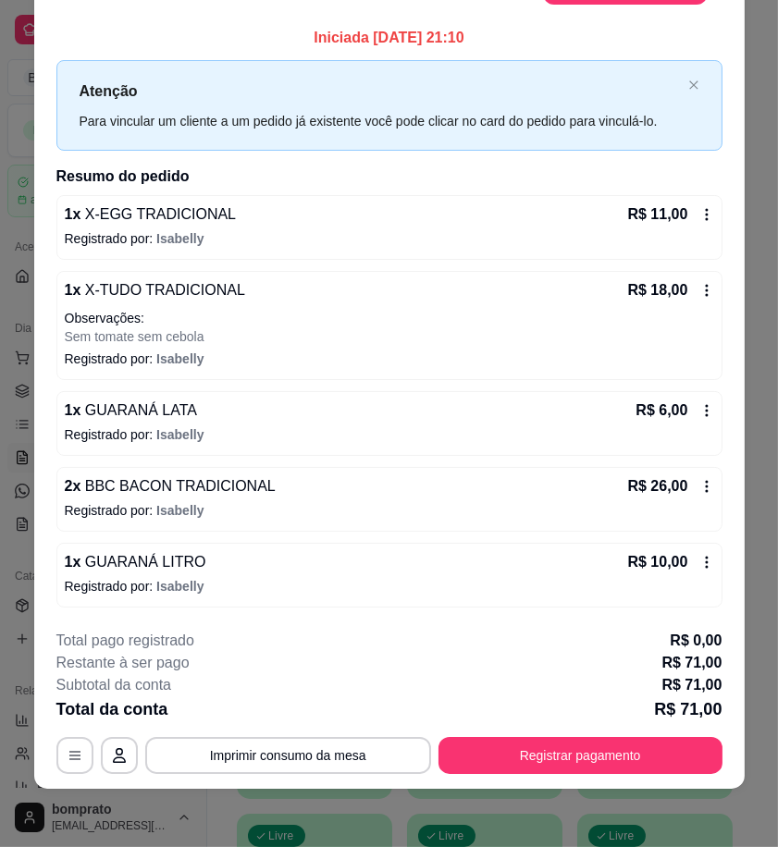
click at [699, 411] on icon at bounding box center [706, 410] width 15 height 15
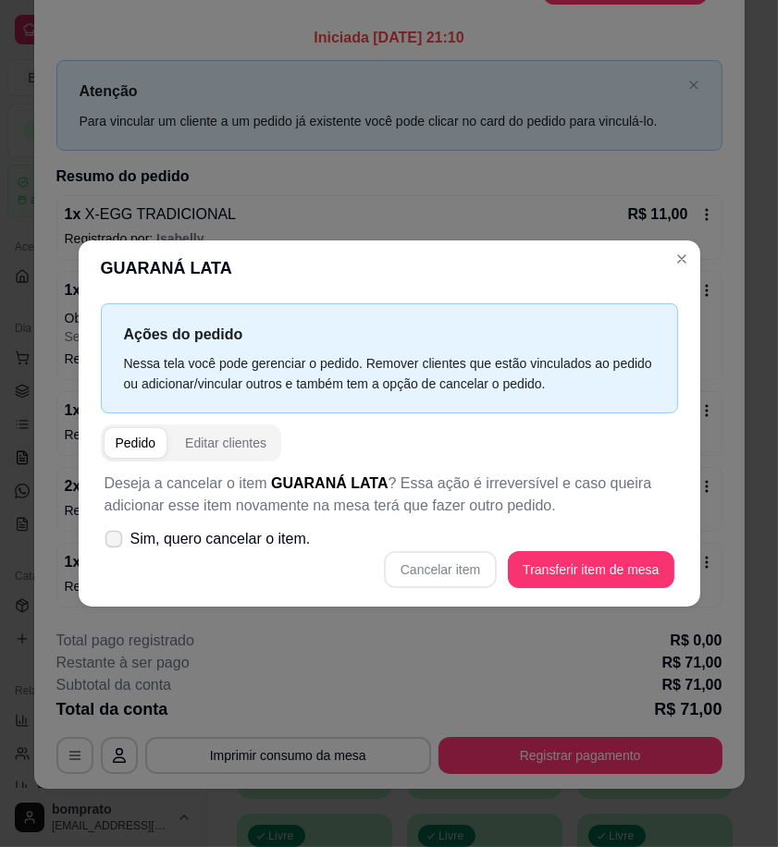
click at [220, 541] on span "Sim, quero cancelar o item." at bounding box center [220, 539] width 180 height 22
click at [116, 543] on input "Sim, quero cancelar o item." at bounding box center [110, 549] width 12 height 12
checkbox input "true"
click at [448, 571] on button "Cancelar item" at bounding box center [440, 569] width 113 height 37
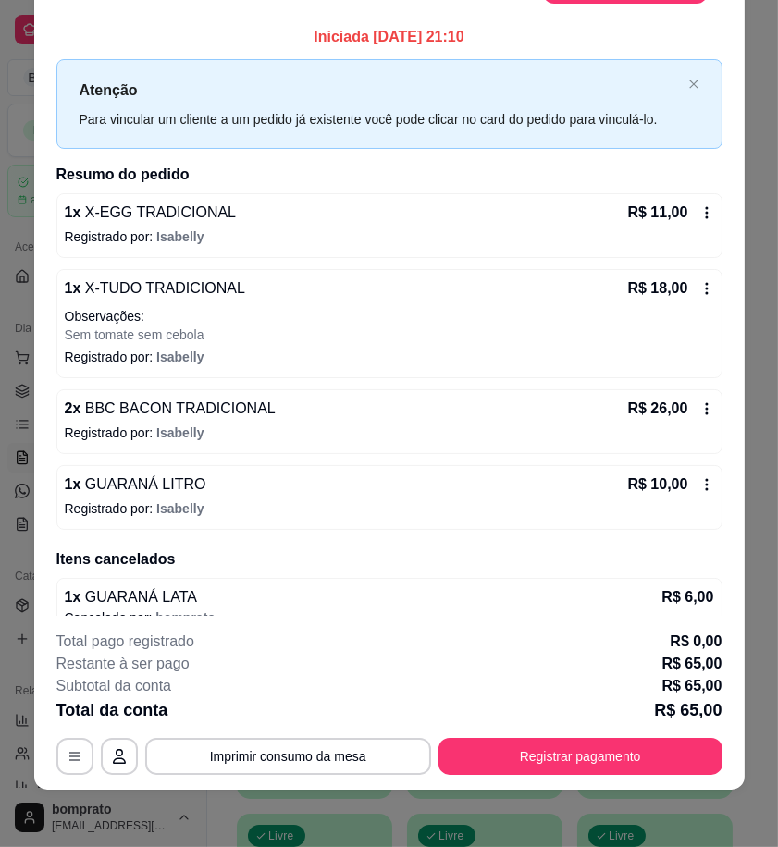
click at [693, 95] on div "Atenção Para vincular um cliente a um pedido já existente você pode clicar no c…" at bounding box center [389, 104] width 666 height 90
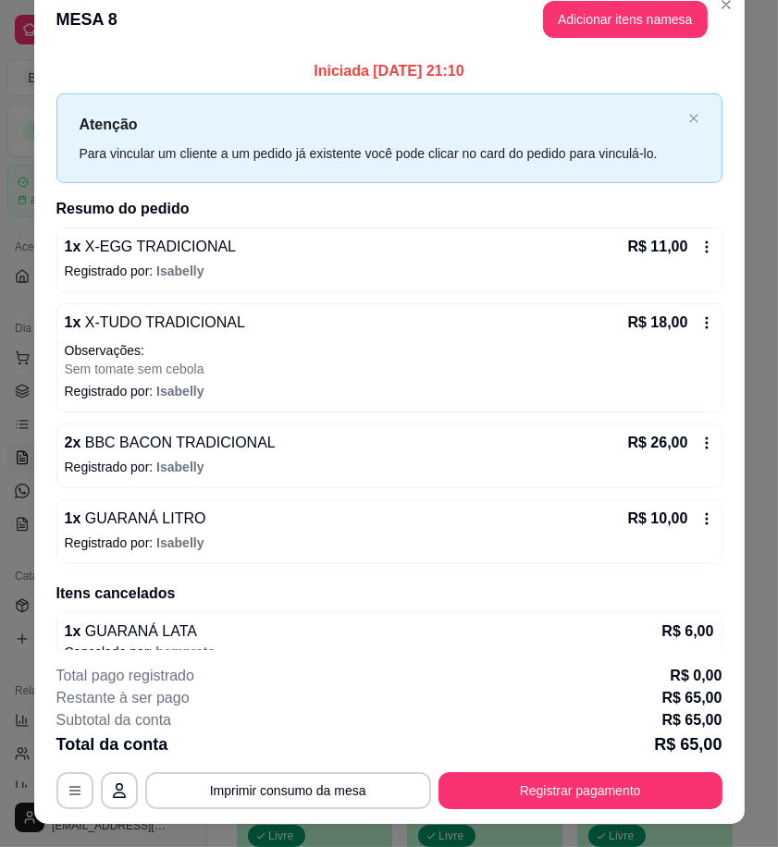
scroll to position [0, 0]
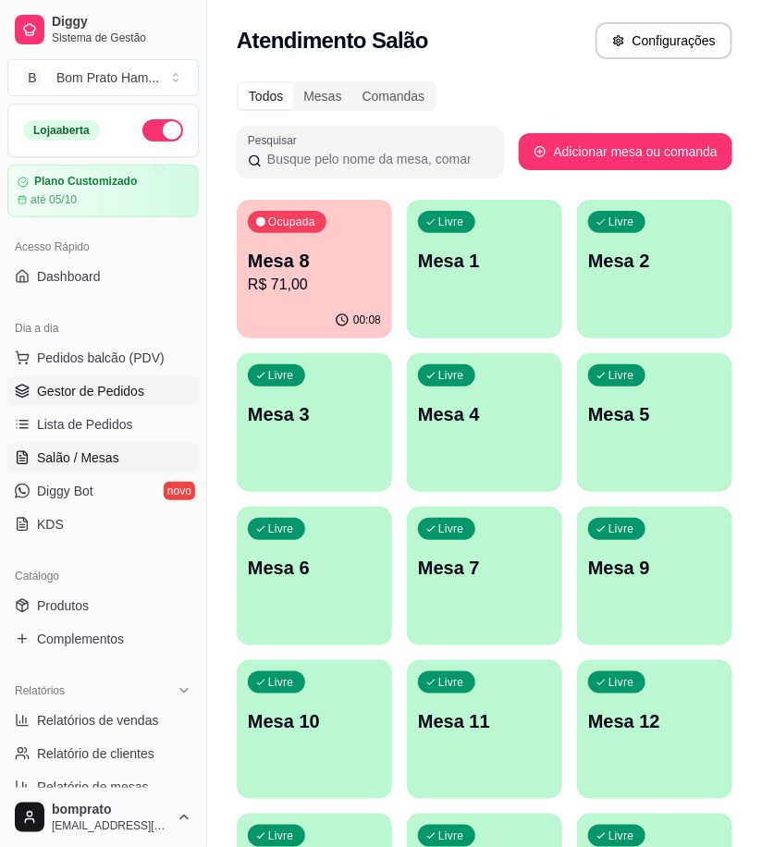
click at [88, 399] on span "Gestor de Pedidos" at bounding box center [90, 391] width 107 height 18
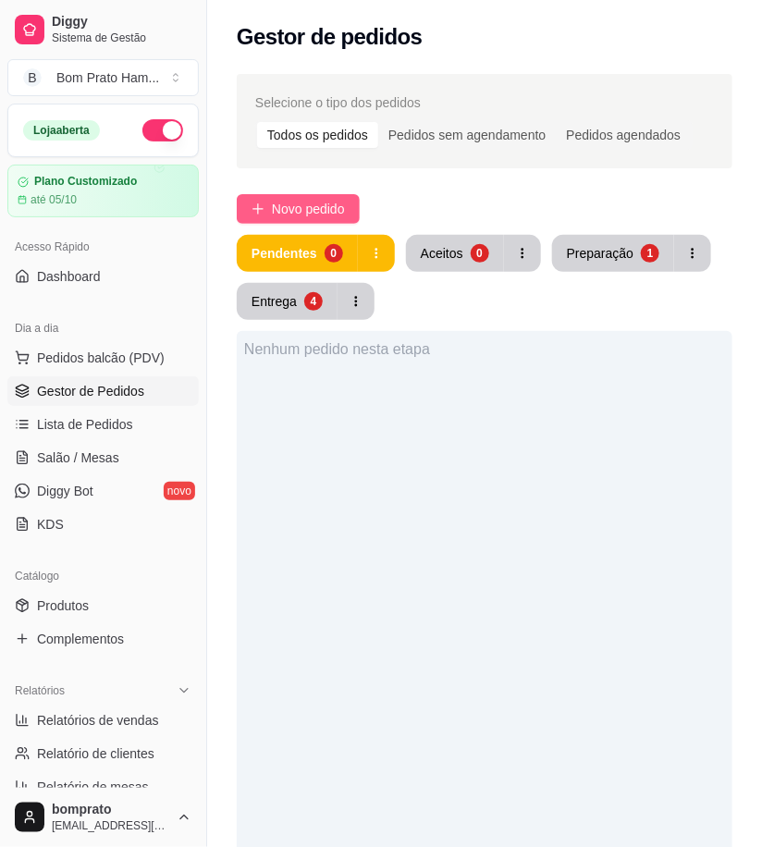
click at [314, 214] on span "Novo pedido" at bounding box center [308, 209] width 73 height 20
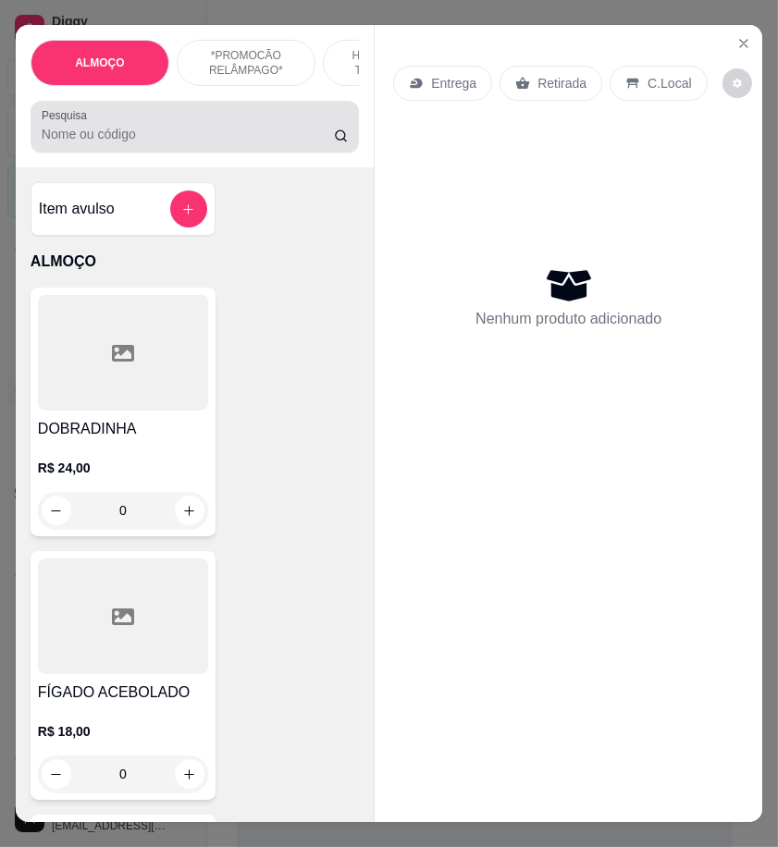
click at [177, 131] on div at bounding box center [195, 126] width 306 height 37
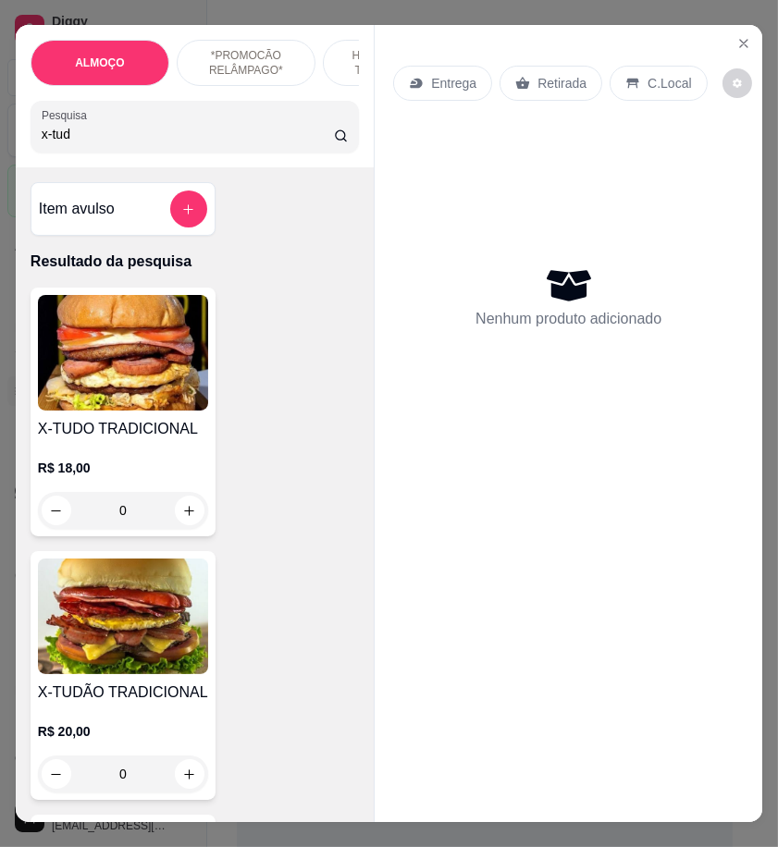
scroll to position [308, 0]
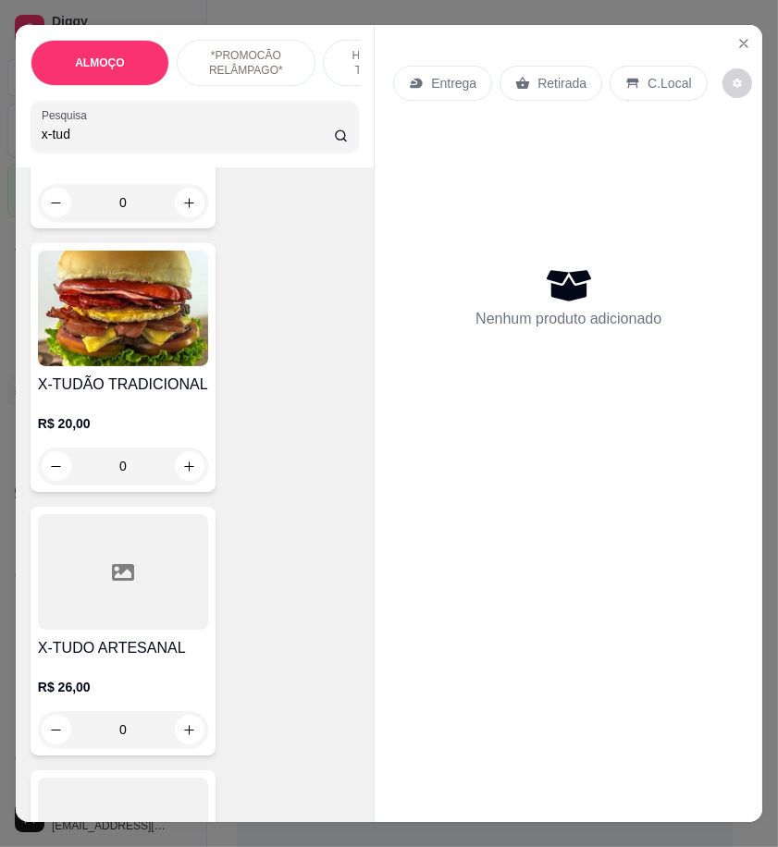
type input "x-tud"
click at [189, 630] on div at bounding box center [123, 572] width 170 height 116
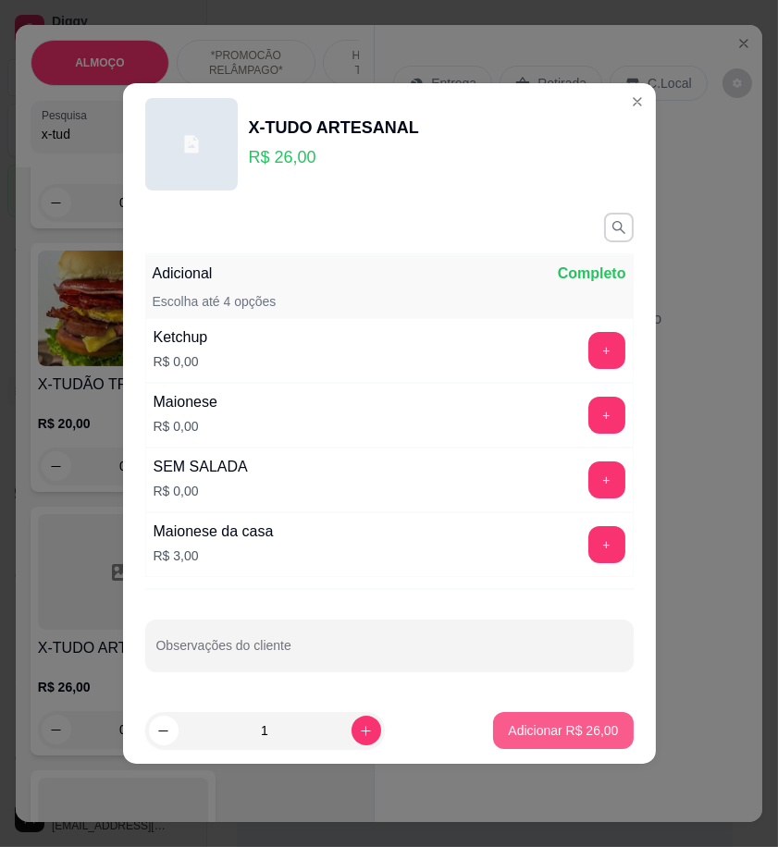
click at [552, 740] on p "Adicionar R$ 26,00" at bounding box center [563, 730] width 110 height 18
type input "1"
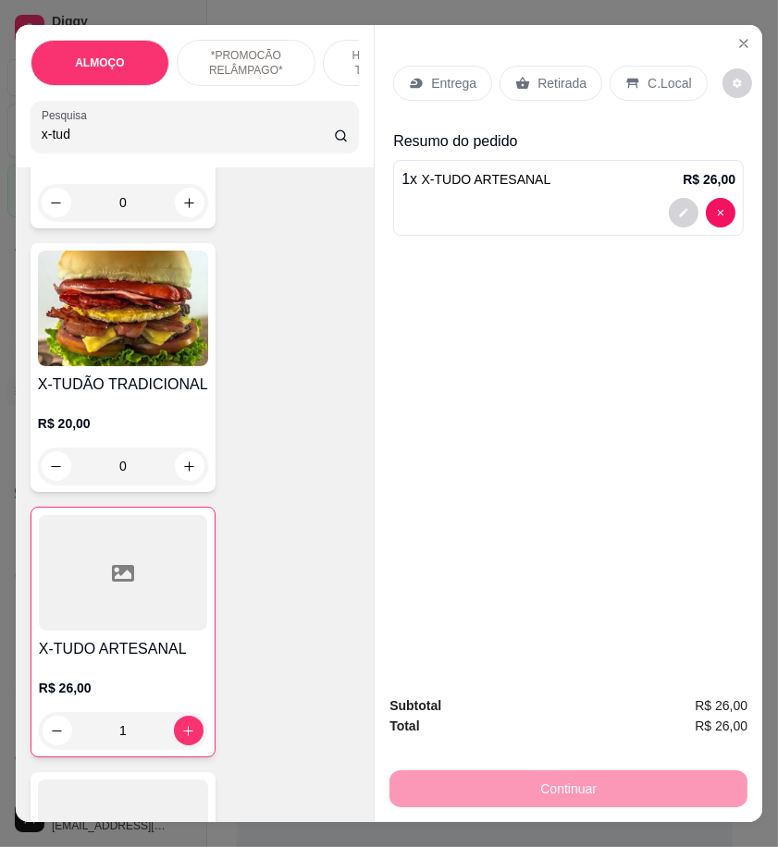
click at [446, 78] on p "Entrega" at bounding box center [453, 83] width 45 height 18
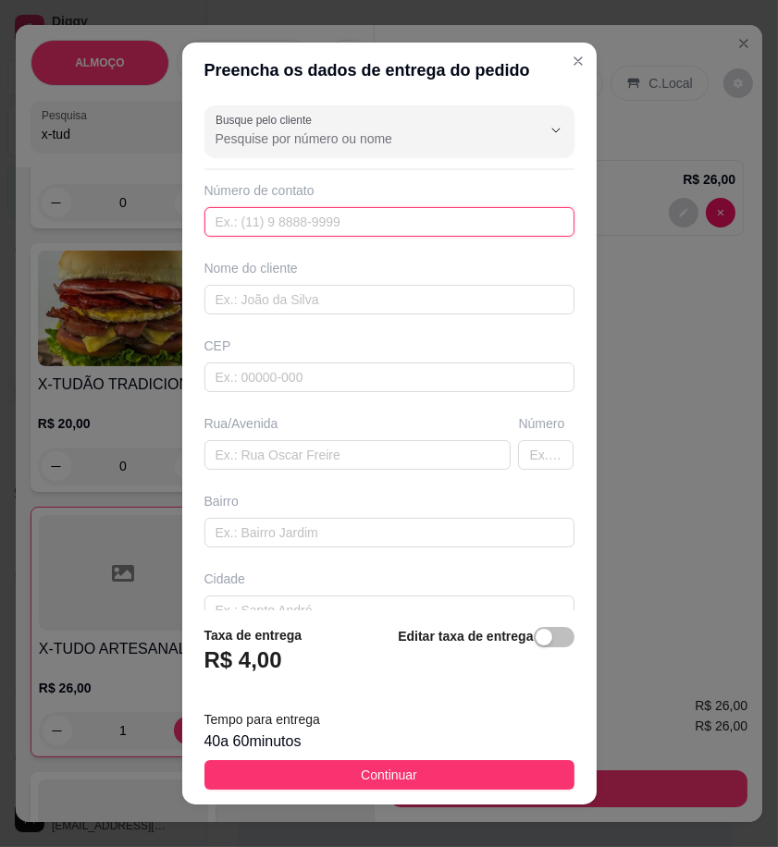
drag, startPoint x: 278, startPoint y: 289, endPoint x: 311, endPoint y: 225, distance: 72.4
paste input "558 79104-3923"
type input "558 79104-3923"
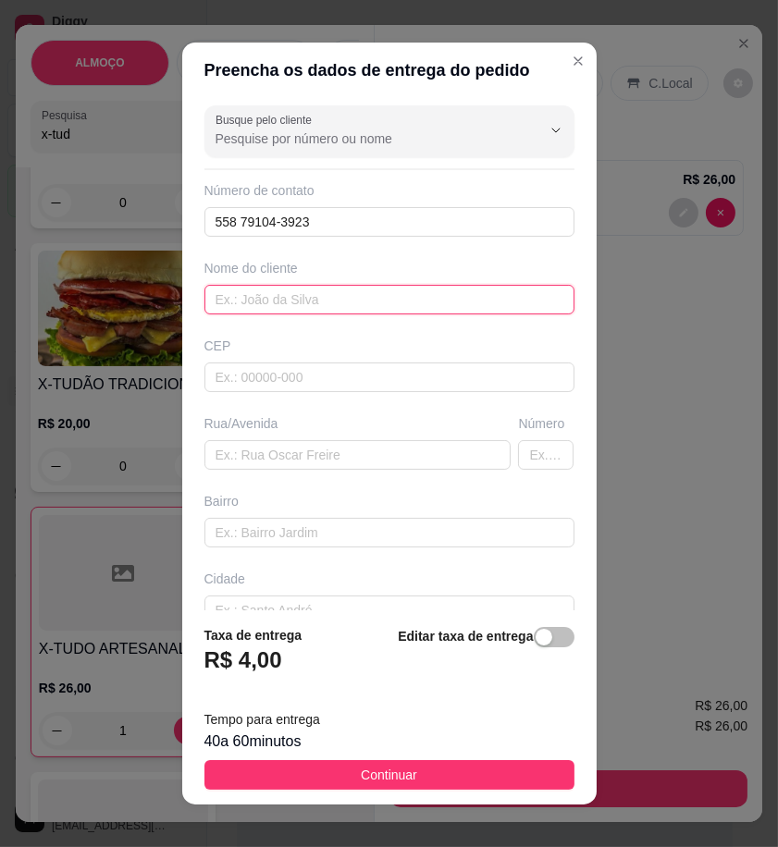
paste input "Frederico"
type input "Frederico"
click at [535, 644] on div "button" at bounding box center [543, 637] width 17 height 17
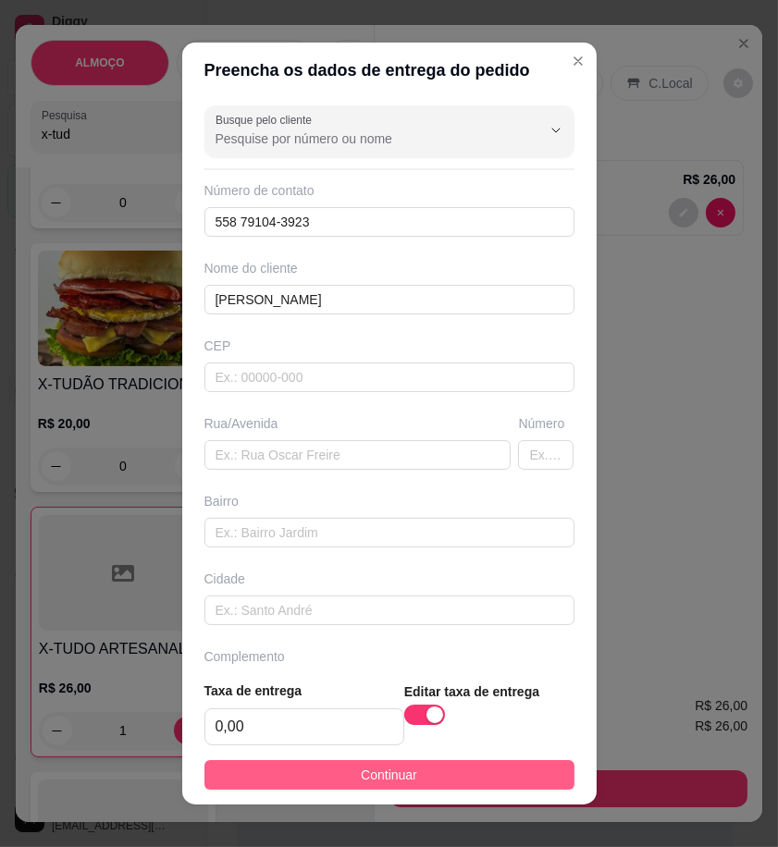
click at [527, 779] on button "Continuar" at bounding box center [389, 775] width 370 height 30
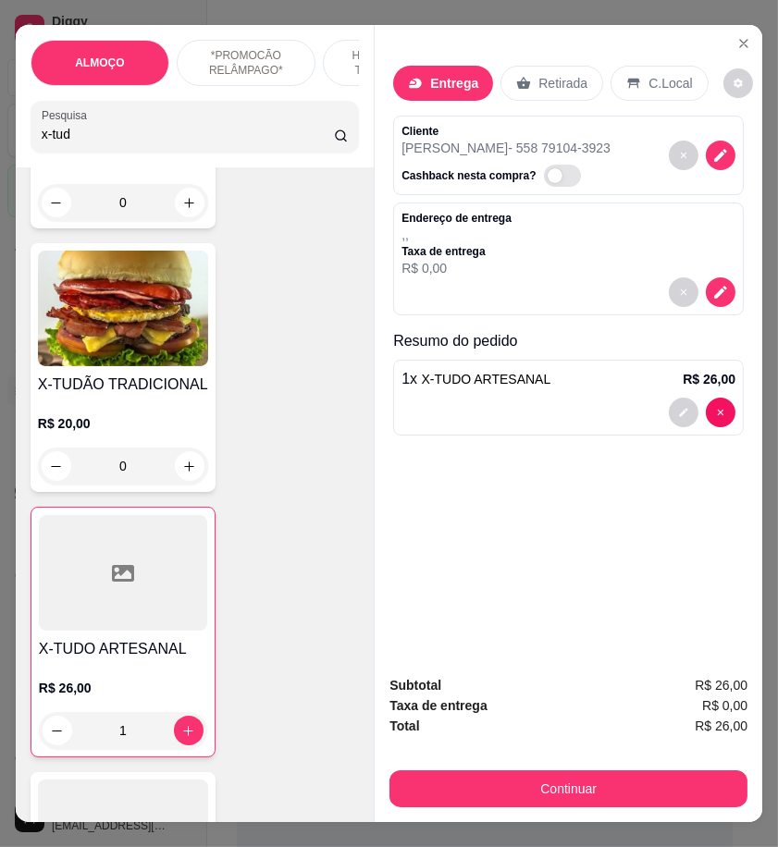
click at [146, 139] on input "x-tud" at bounding box center [188, 134] width 292 height 18
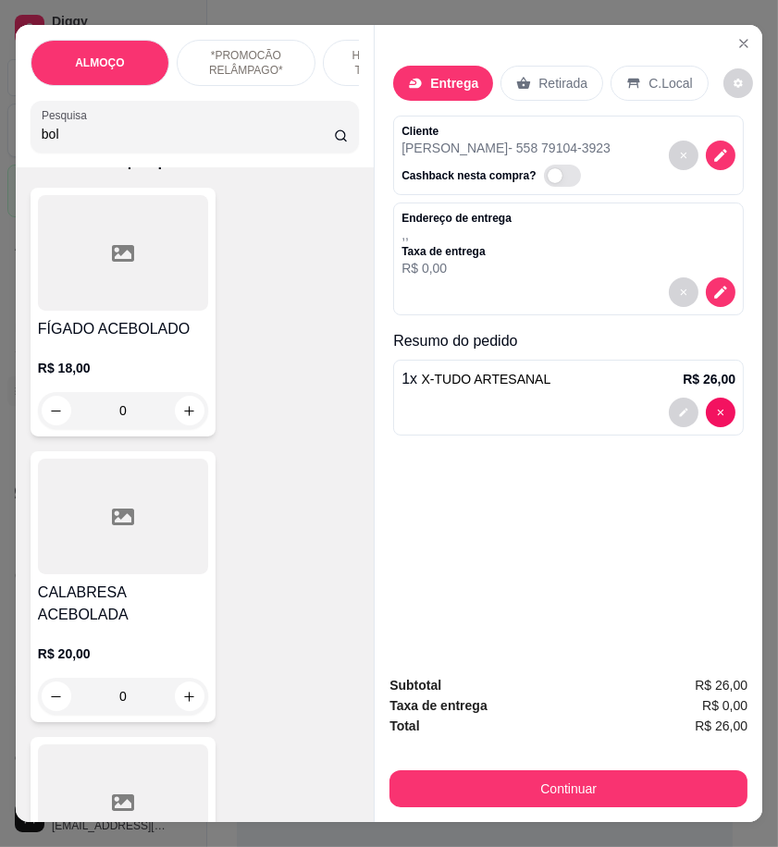
scroll to position [0, 0]
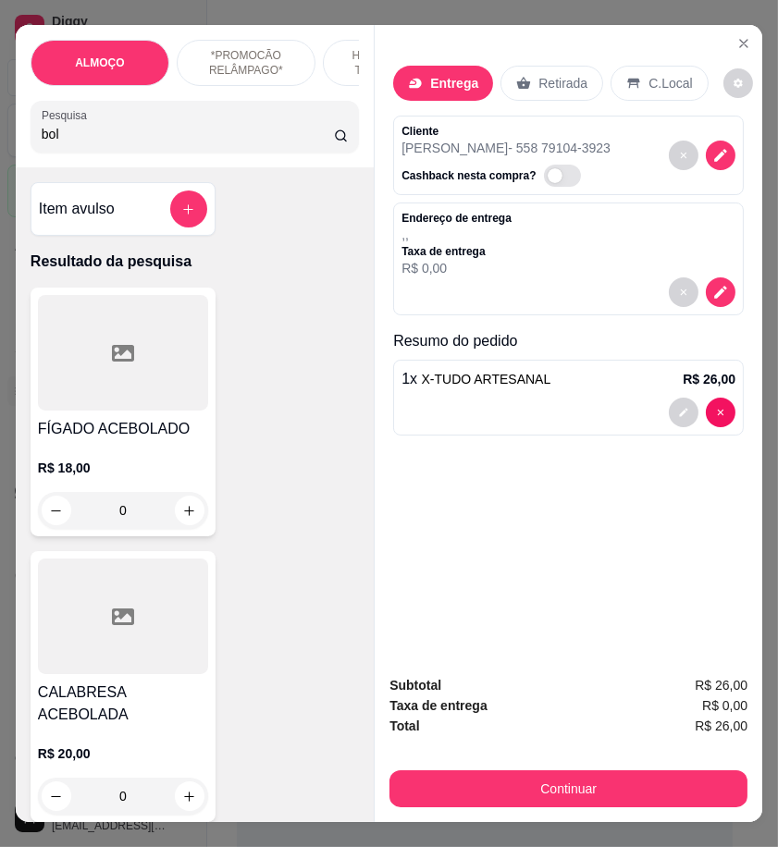
click at [144, 395] on div at bounding box center [123, 353] width 170 height 116
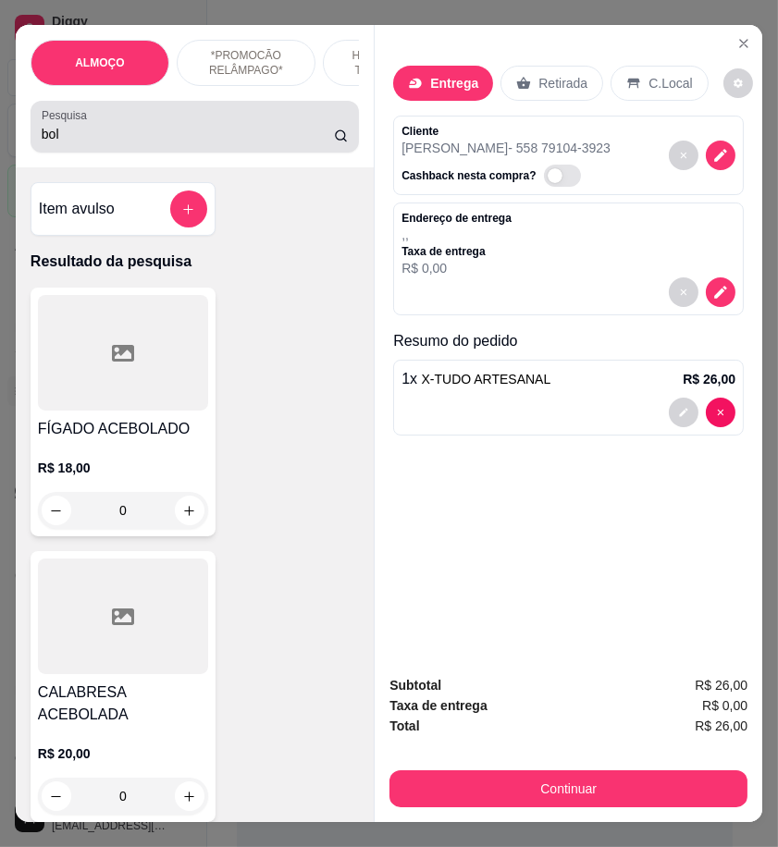
click at [113, 137] on input "bol" at bounding box center [188, 134] width 292 height 18
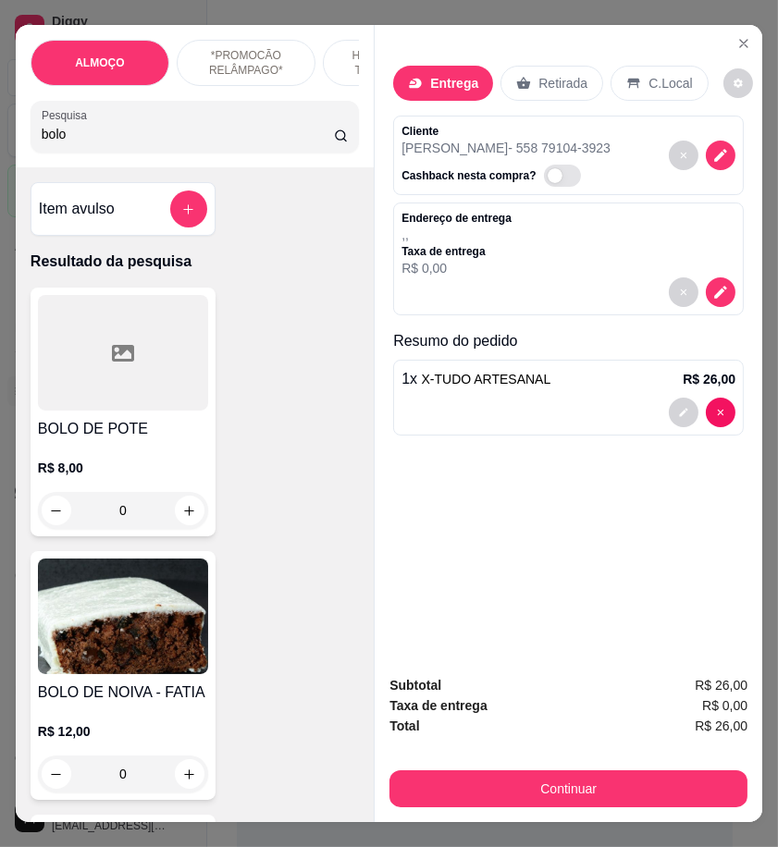
type input "bolo"
click at [145, 426] on h4 "BOLO DE POTE" at bounding box center [123, 429] width 170 height 22
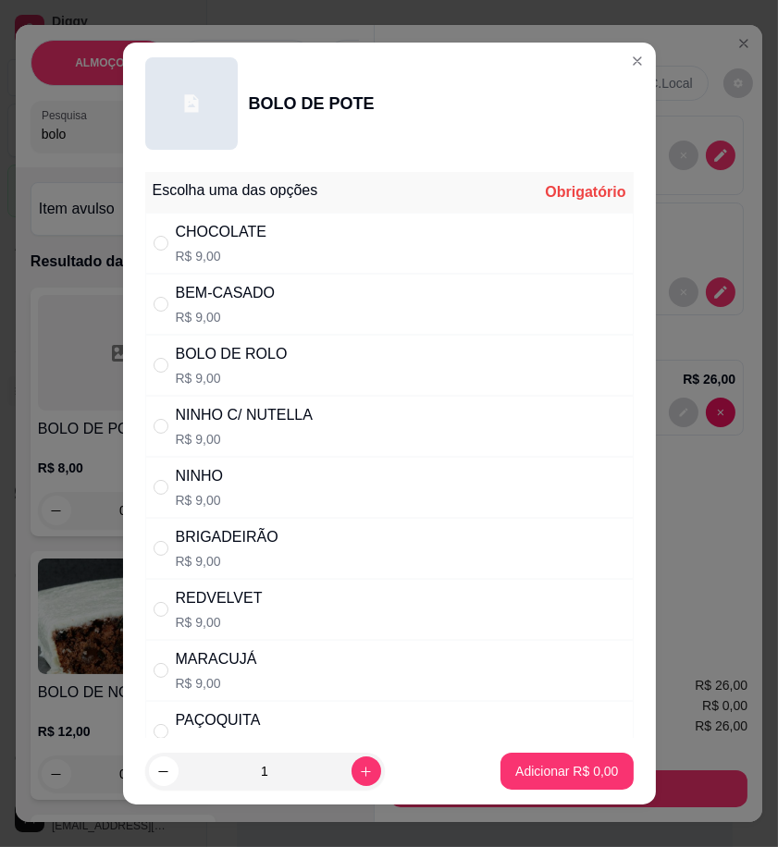
click at [290, 303] on div "BEM-CASADO R$ 9,00" at bounding box center [389, 304] width 488 height 61
radio input "true"
click at [558, 753] on button "Adicionar R$ 9,00" at bounding box center [566, 771] width 132 height 37
type input "1"
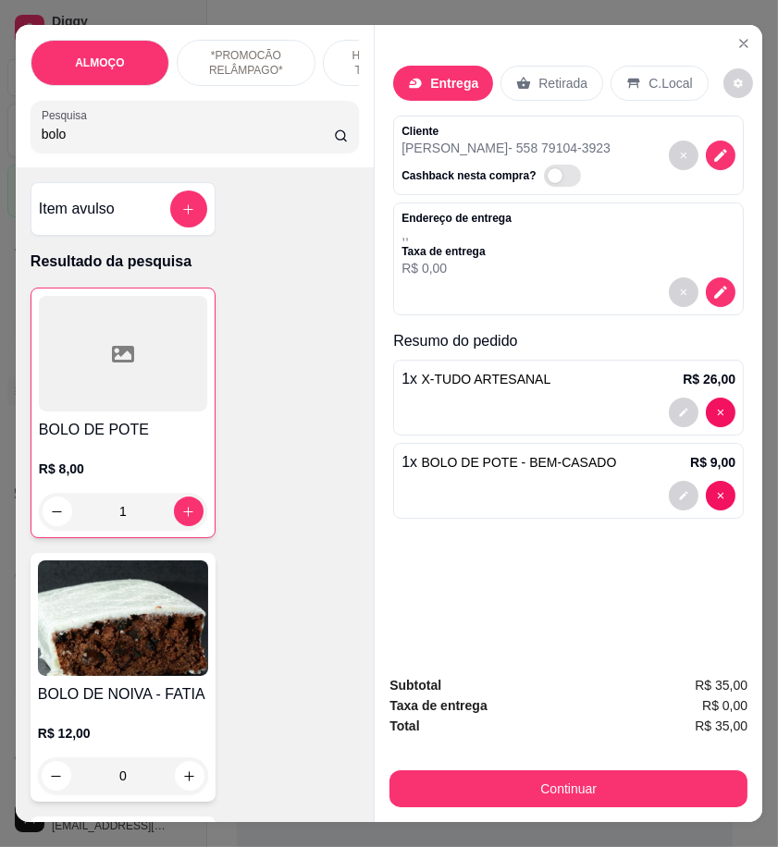
click at [560, 766] on div "Continuar" at bounding box center [568, 787] width 358 height 42
click at [736, 36] on icon "Close" at bounding box center [743, 43] width 15 height 15
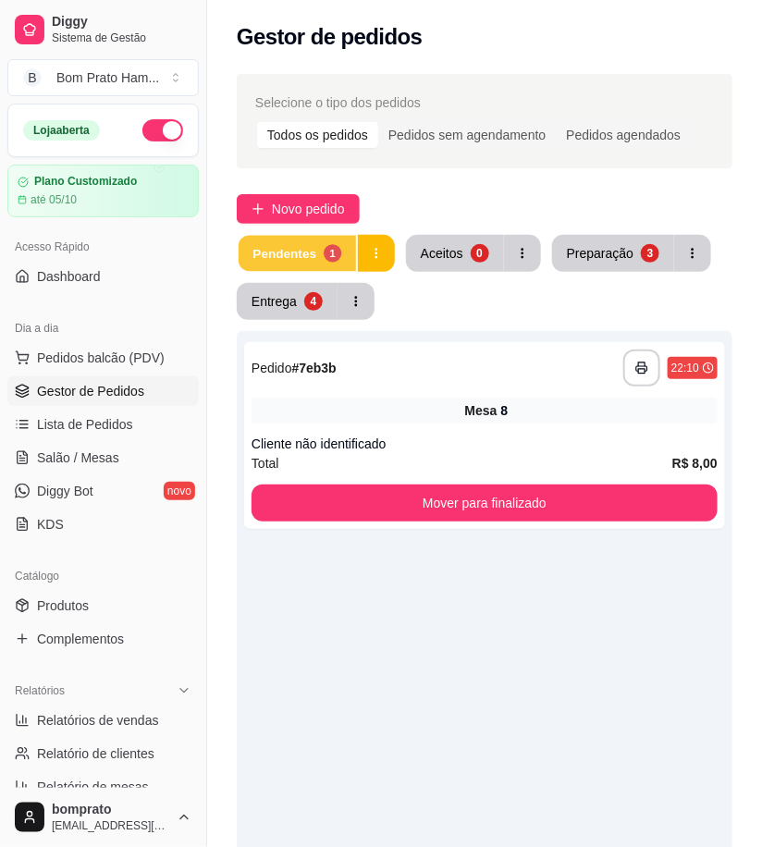
click at [345, 266] on button "Pendentes 1" at bounding box center [297, 254] width 117 height 36
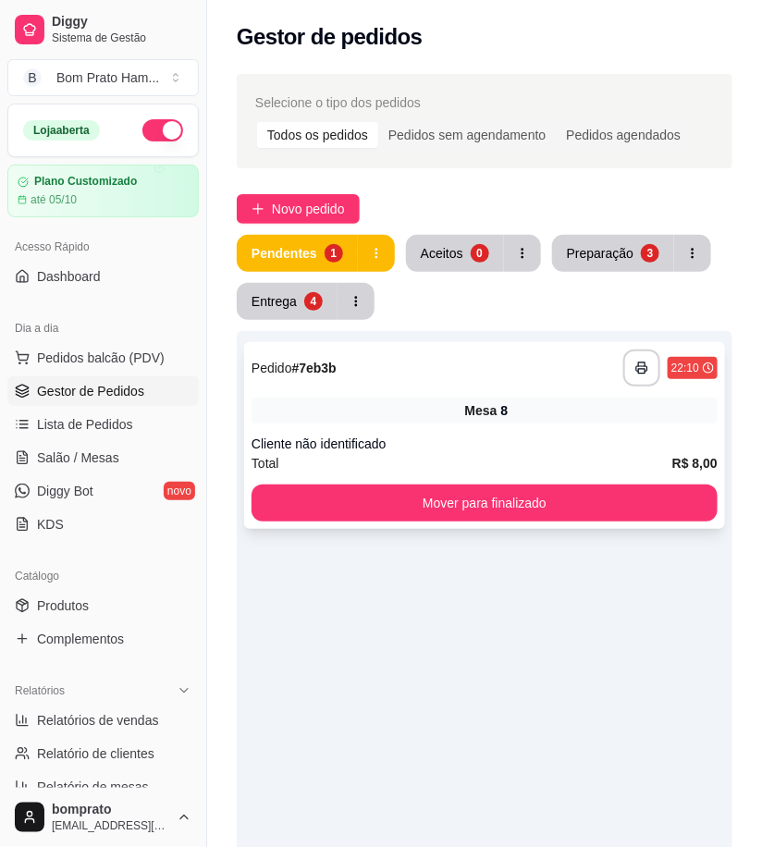
click at [379, 402] on div "Mesa 8" at bounding box center [485, 411] width 466 height 26
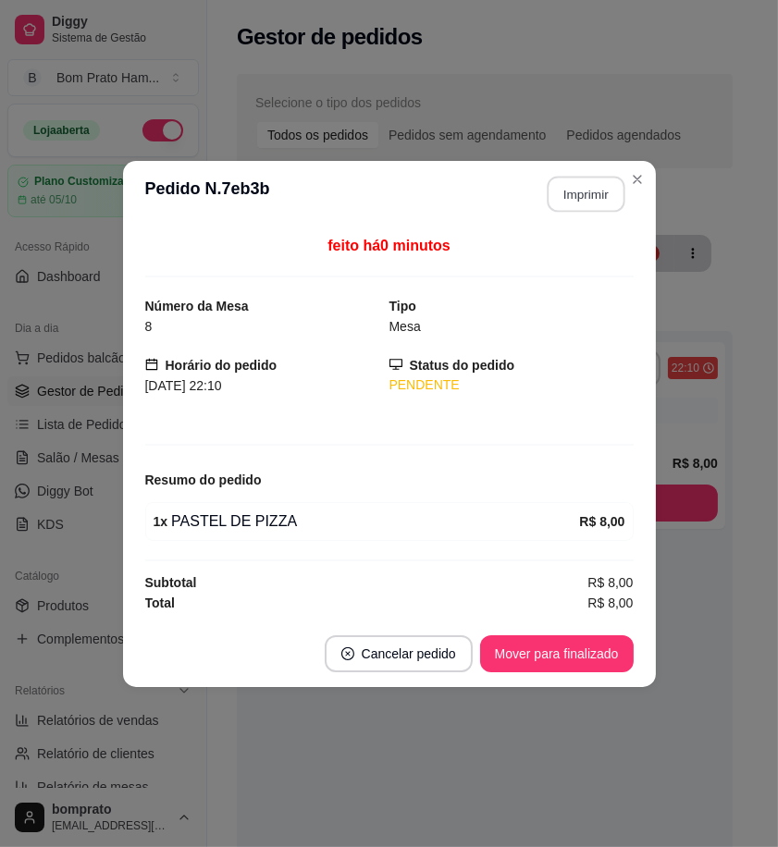
click at [557, 191] on button "Imprimir" at bounding box center [585, 194] width 78 height 36
click at [616, 659] on button "Mover para finalizado" at bounding box center [556, 653] width 153 height 37
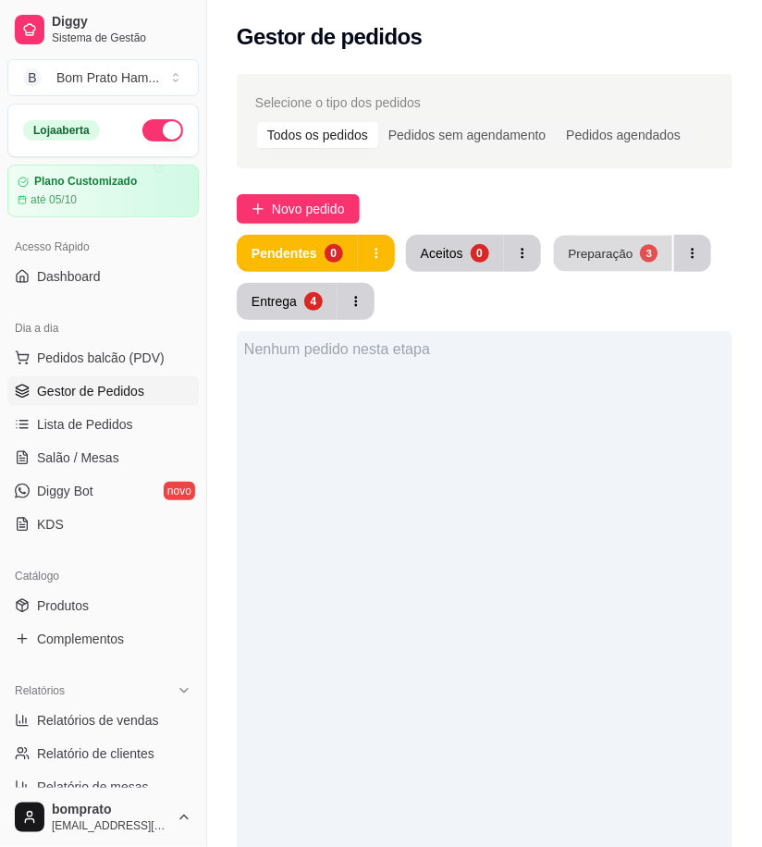
click at [614, 263] on button "Preparação 3" at bounding box center [613, 254] width 118 height 36
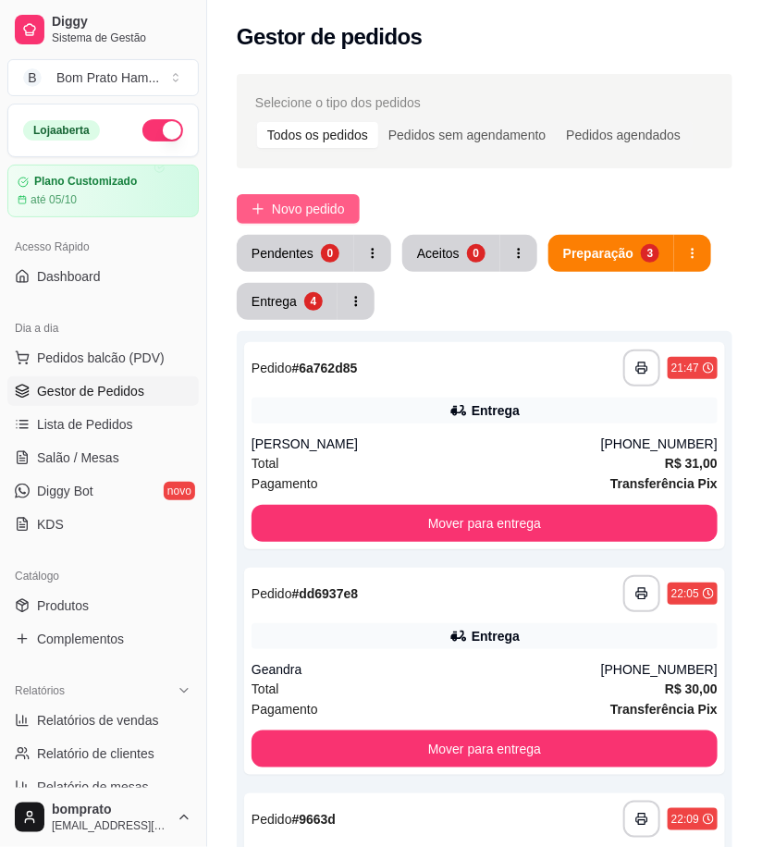
click at [347, 198] on button "Novo pedido" at bounding box center [298, 209] width 123 height 30
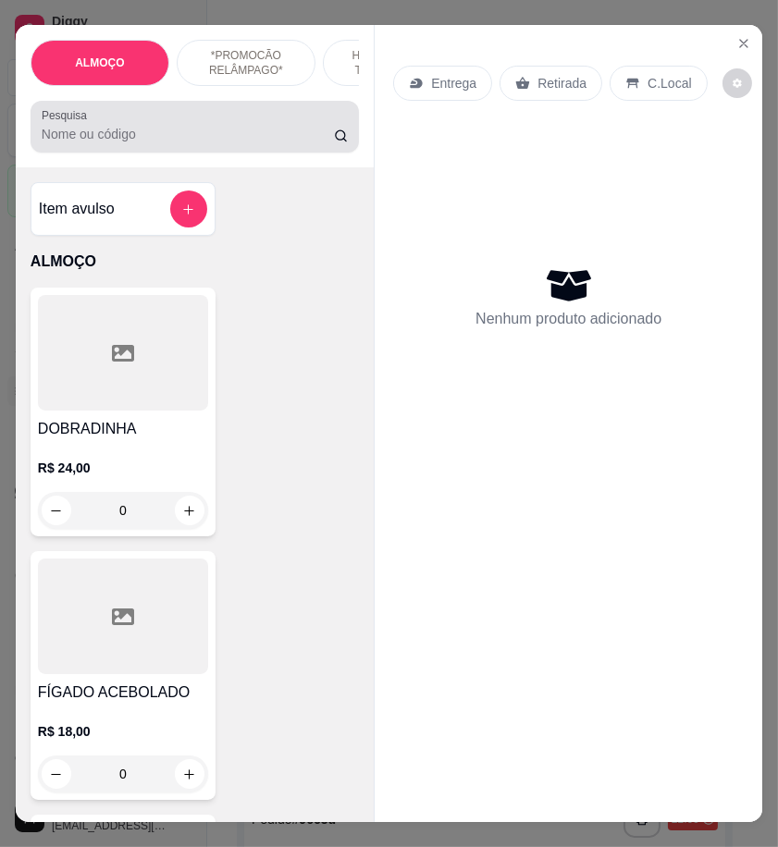
click at [96, 140] on input "Pesquisa" at bounding box center [188, 134] width 292 height 18
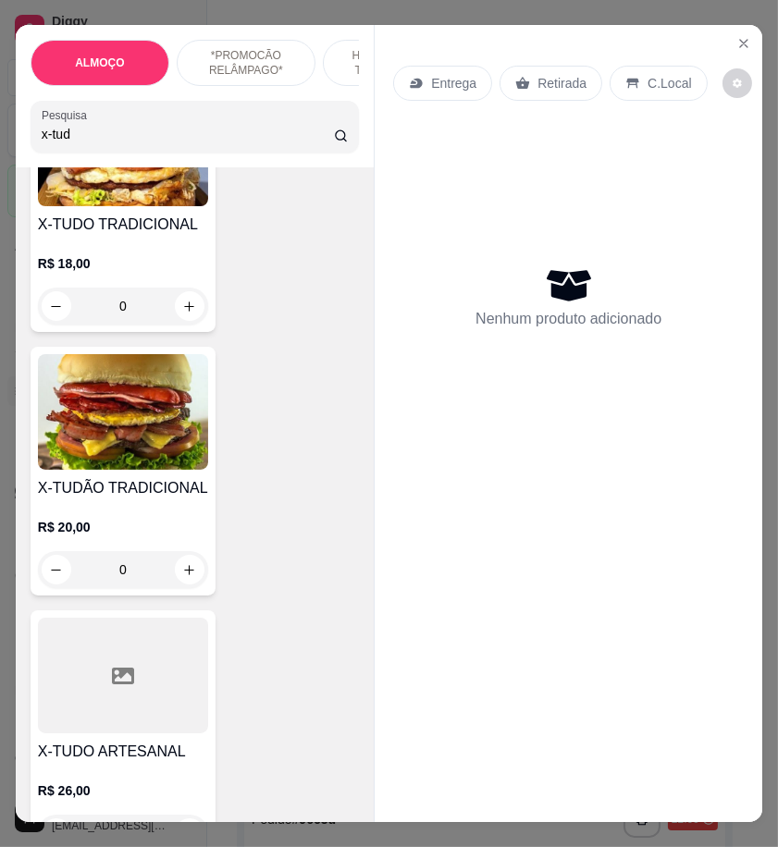
scroll to position [205, 0]
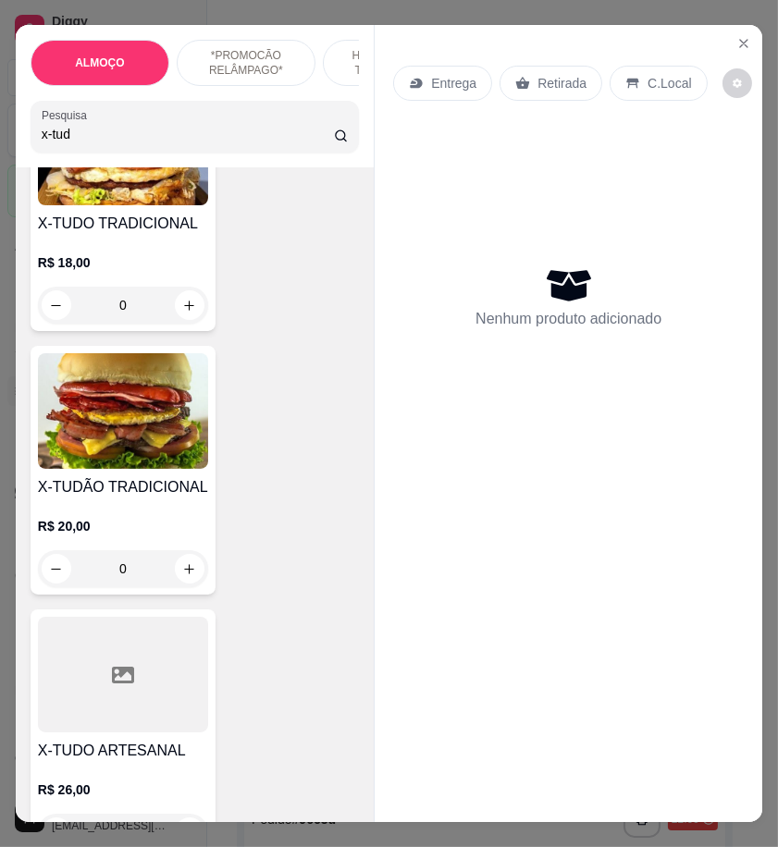
type input "x-tud"
click at [182, 718] on div at bounding box center [123, 675] width 170 height 116
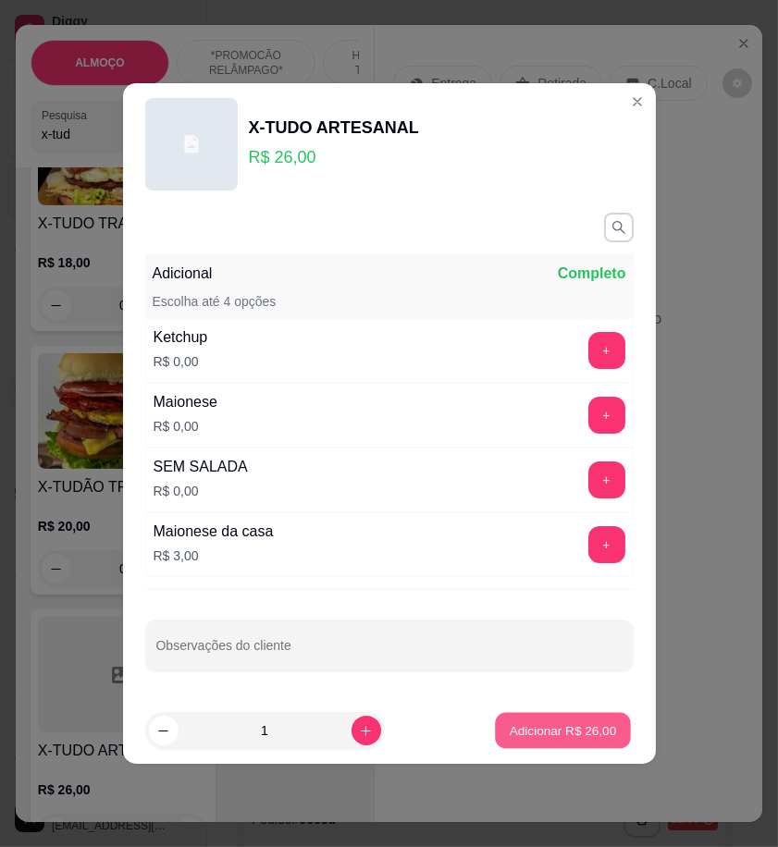
click at [516, 732] on p "Adicionar R$ 26,00" at bounding box center [562, 730] width 107 height 18
type input "1"
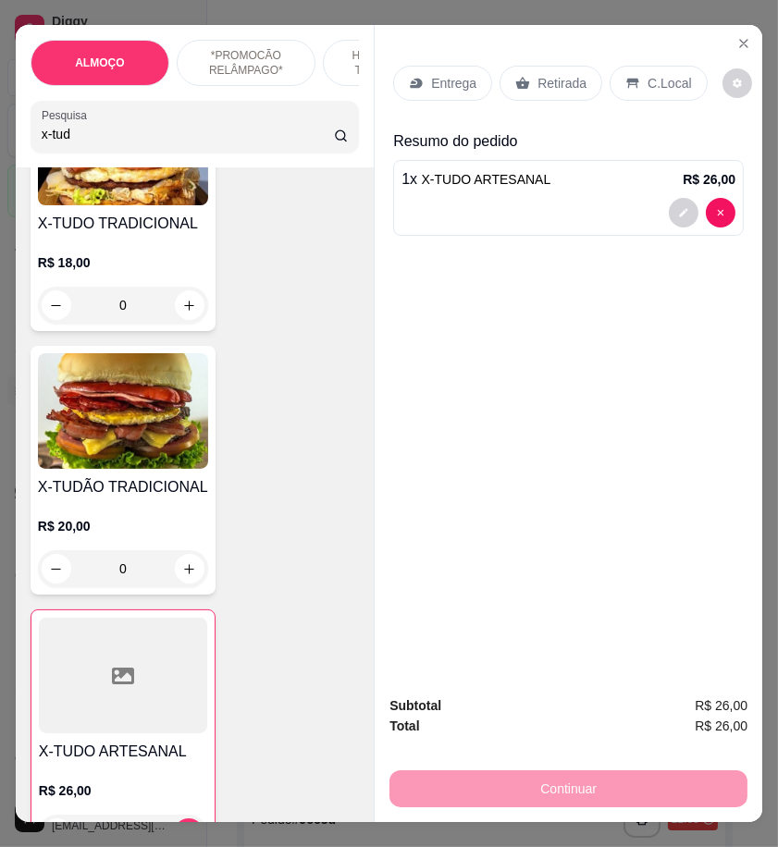
click at [103, 143] on input "x-tud" at bounding box center [188, 134] width 292 height 18
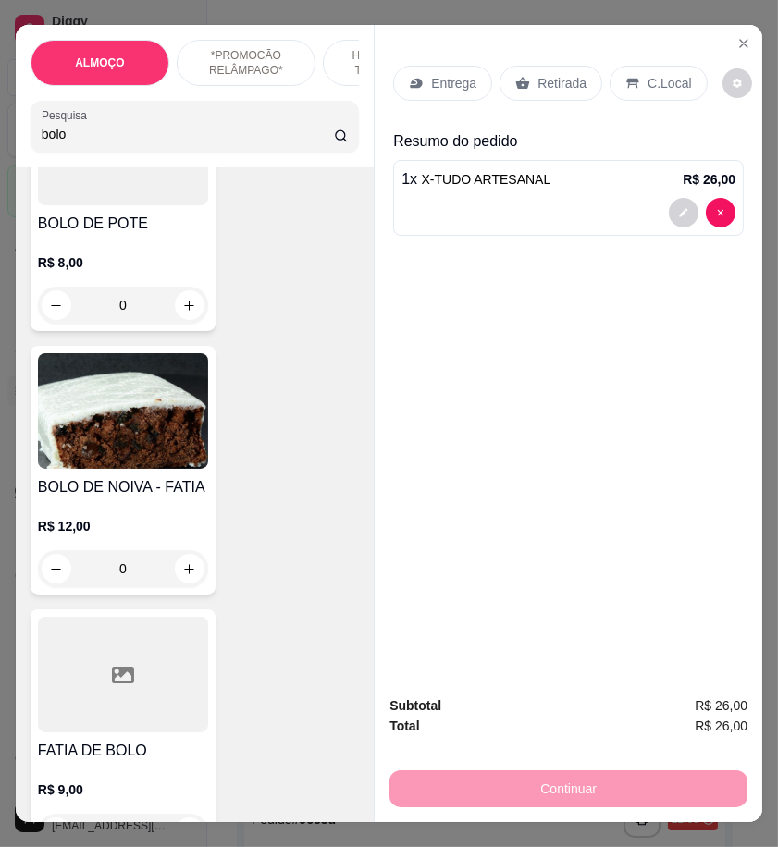
type input "bolo"
click at [142, 191] on div at bounding box center [123, 148] width 170 height 116
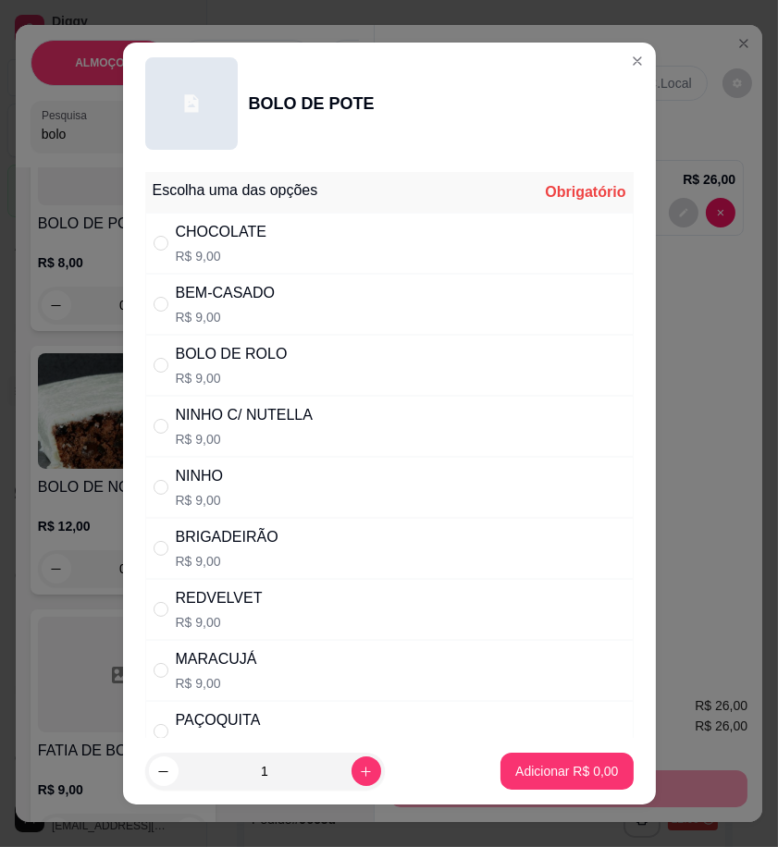
click at [386, 310] on div "BEM-CASADO R$ 9,00" at bounding box center [389, 304] width 488 height 61
radio input "true"
click at [570, 767] on p "Adicionar R$ 9,00" at bounding box center [566, 771] width 103 height 18
type input "1"
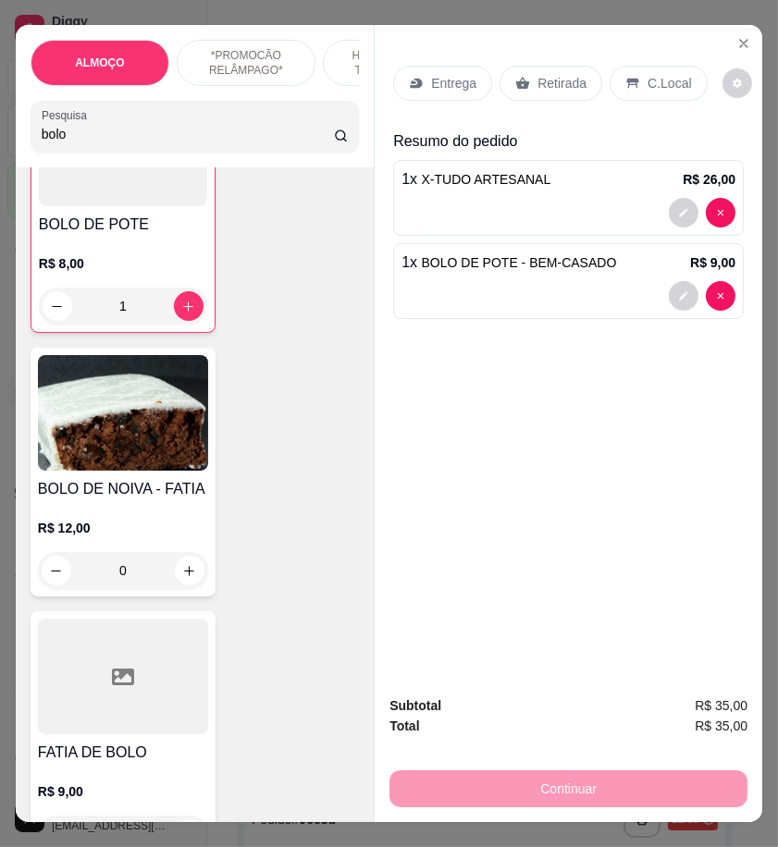
click at [446, 66] on div "Entrega" at bounding box center [442, 83] width 99 height 35
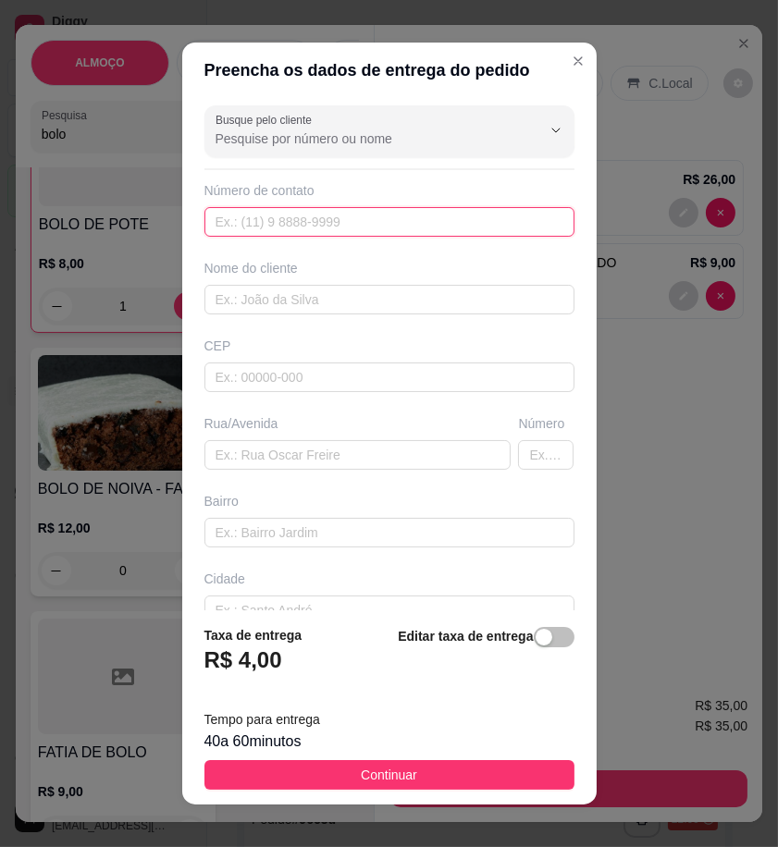
paste input "558 79104-3923"
type input "558 79104-3923"
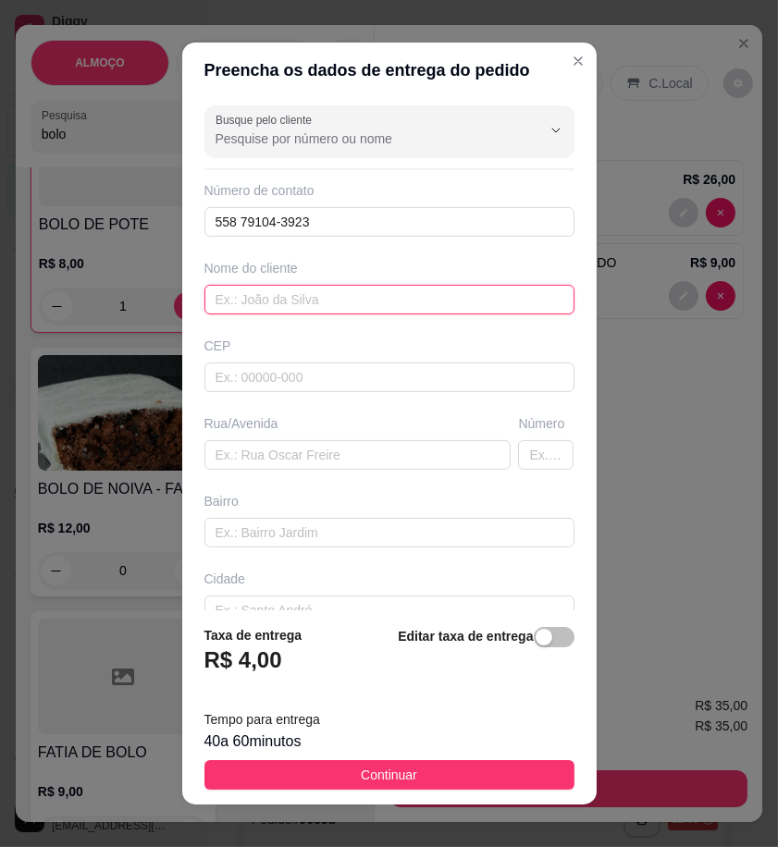
paste input "Frederico"
type input "Frederico"
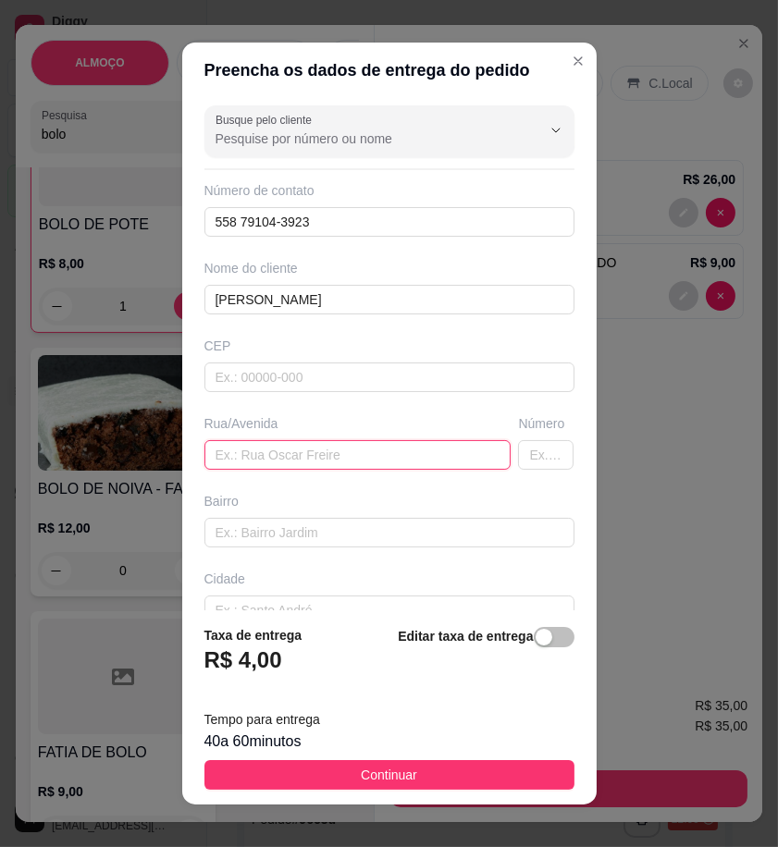
paste input "Travessa imaculada Conceição"
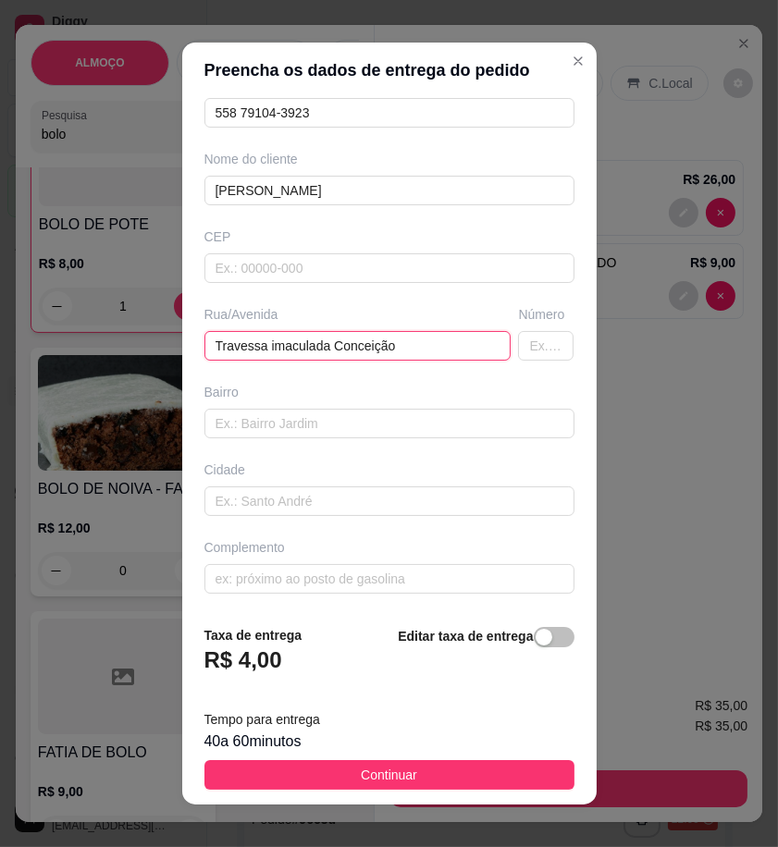
scroll to position [111, 0]
type input "Travessa imaculada Conceição"
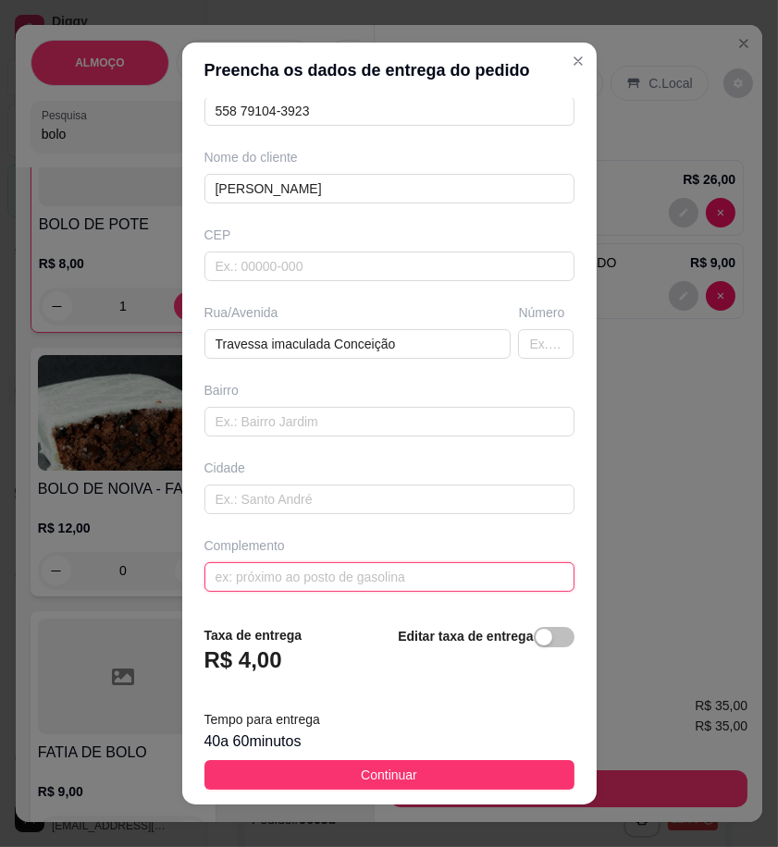
paste input "Por trás do minas água"
type input "Por trás do minas água"
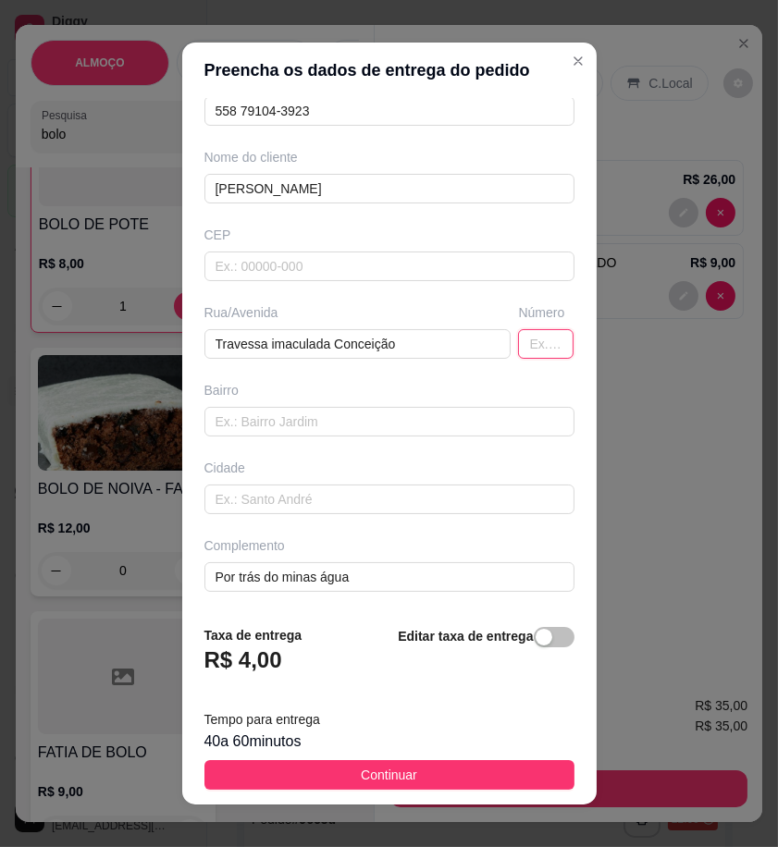
click at [518, 344] on input "text" at bounding box center [545, 344] width 55 height 30
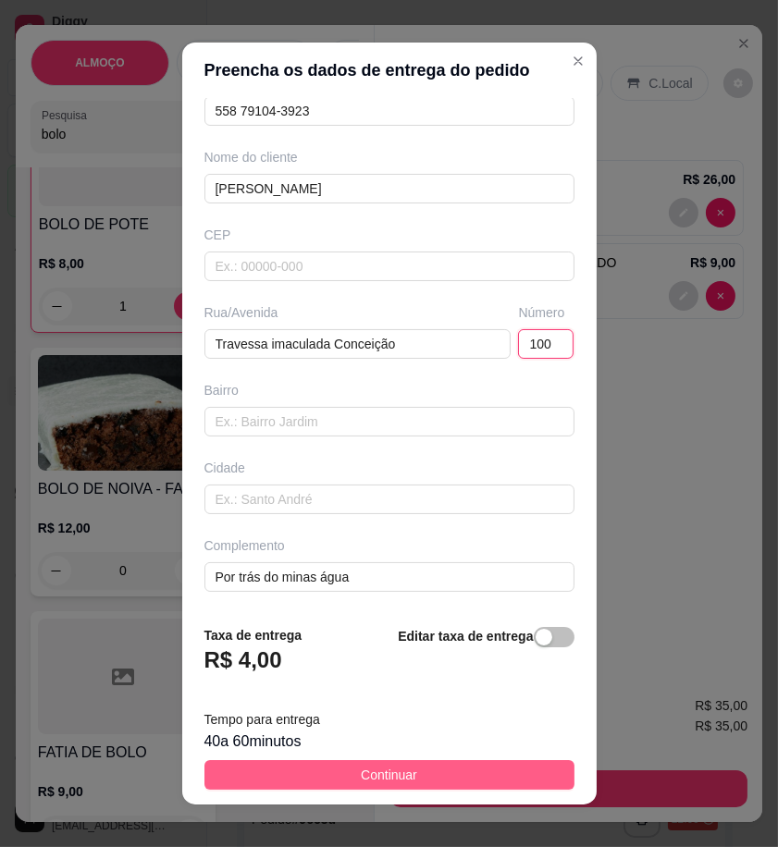
type input "100"
click at [515, 762] on button "Continuar" at bounding box center [389, 775] width 370 height 30
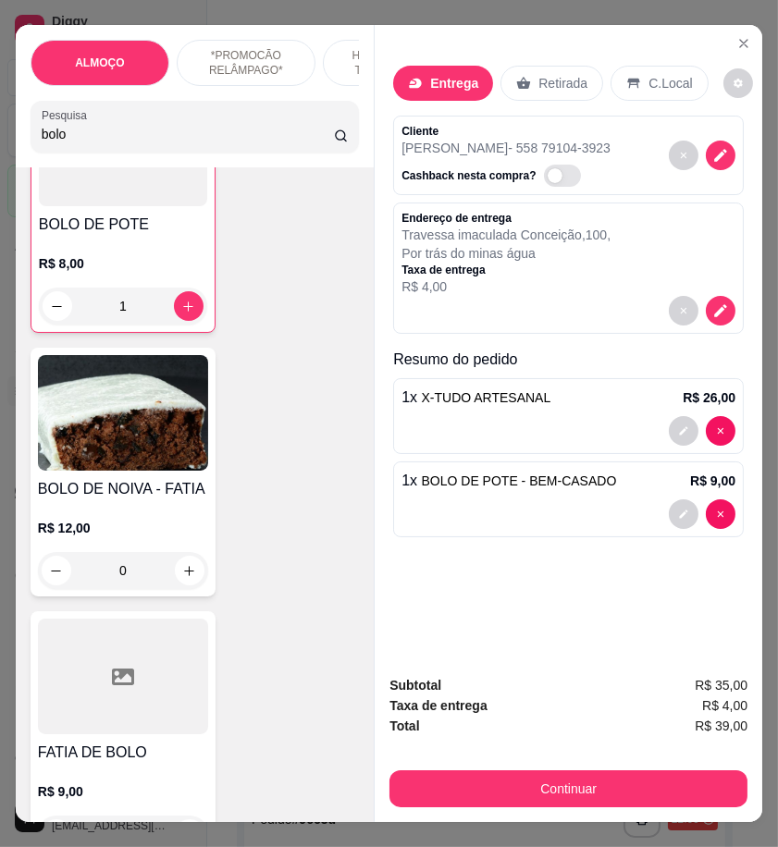
click at [709, 318] on div at bounding box center [568, 311] width 334 height 30
click at [712, 309] on icon "decrease-product-quantity" at bounding box center [720, 310] width 17 height 17
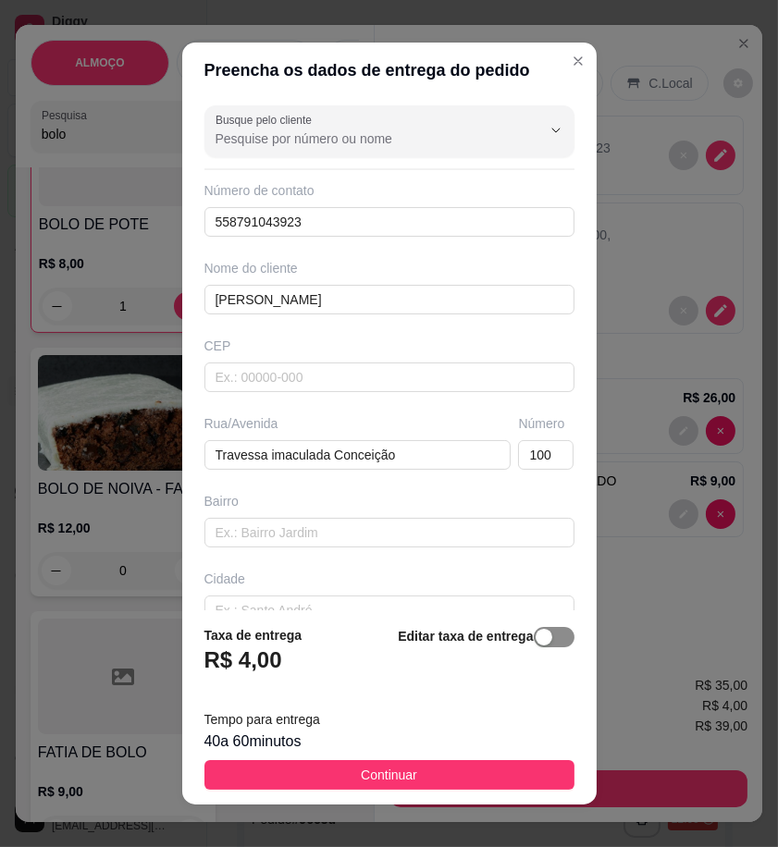
click at [534, 639] on button "button" at bounding box center [554, 637] width 41 height 20
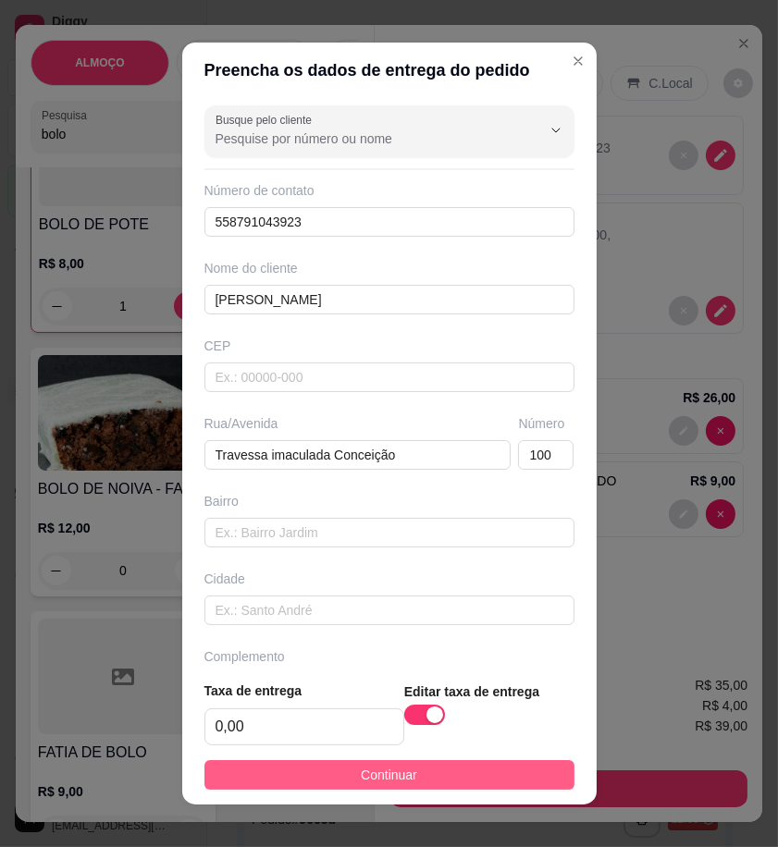
click at [528, 786] on button "Continuar" at bounding box center [389, 775] width 370 height 30
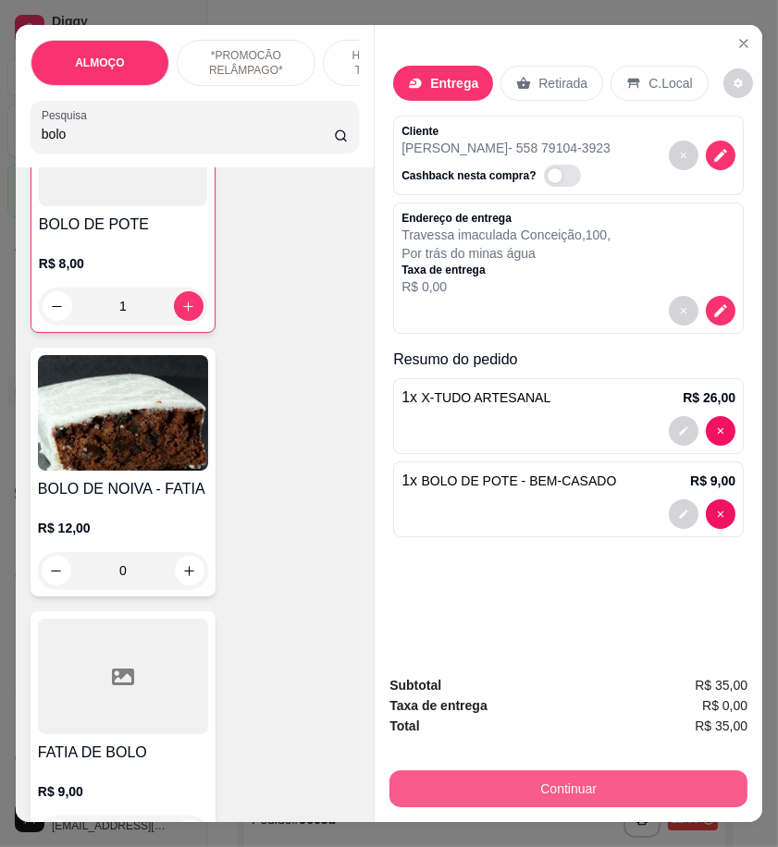
click at [551, 775] on button "Continuar" at bounding box center [568, 788] width 358 height 37
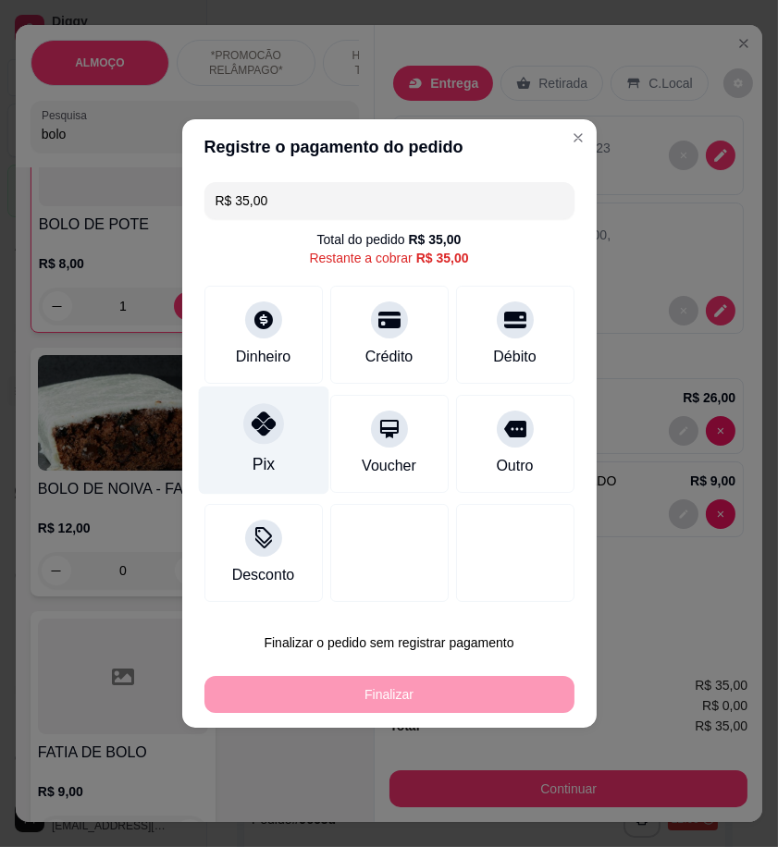
click at [290, 458] on div "Pix" at bounding box center [263, 440] width 130 height 108
type input "R$ 0,00"
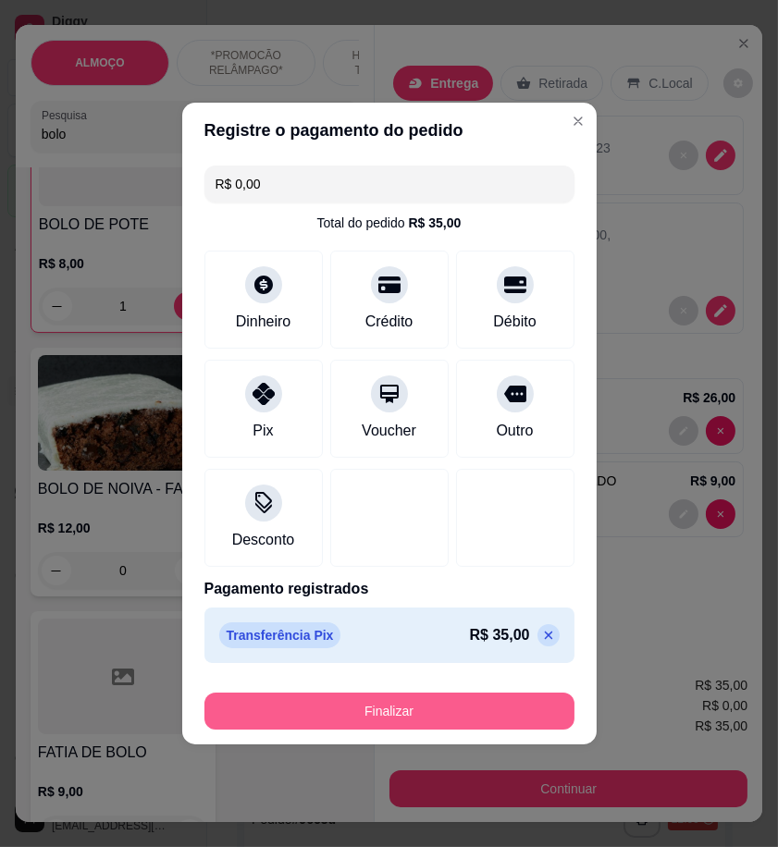
click at [468, 703] on button "Finalizar" at bounding box center [389, 711] width 370 height 37
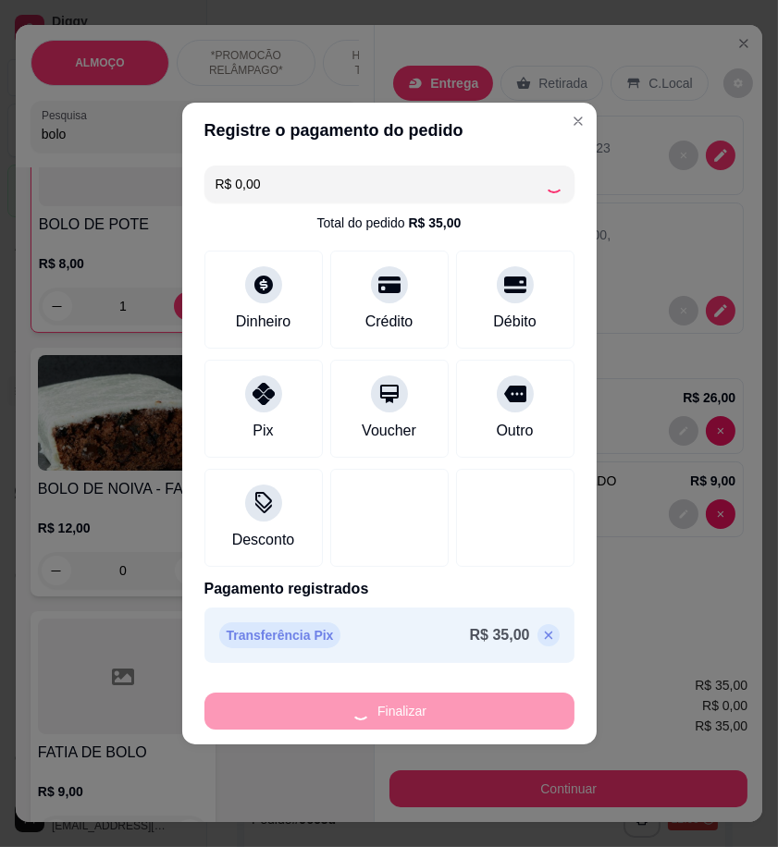
type input "0"
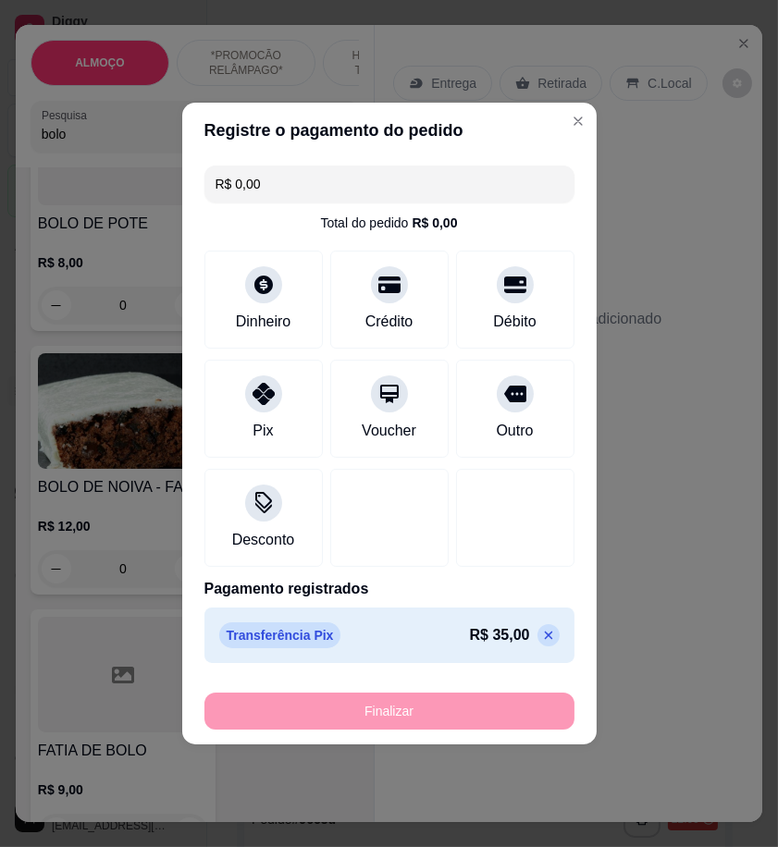
type input "-R$ 35,00"
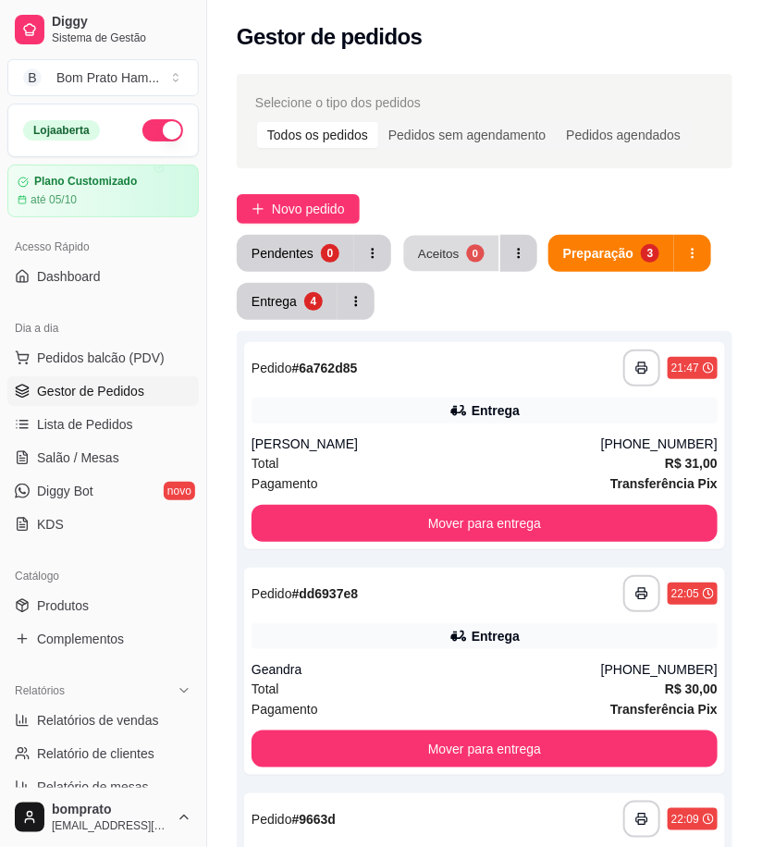
click at [448, 243] on button "Aceitos 0" at bounding box center [451, 254] width 95 height 36
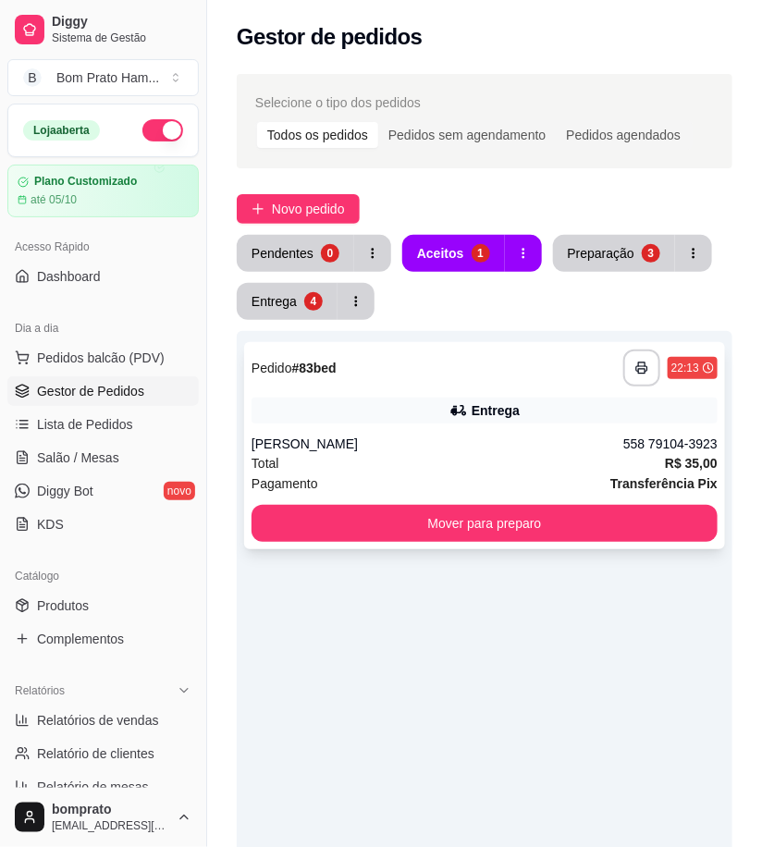
click at [496, 468] on div "Total R$ 35,00" at bounding box center [485, 463] width 466 height 20
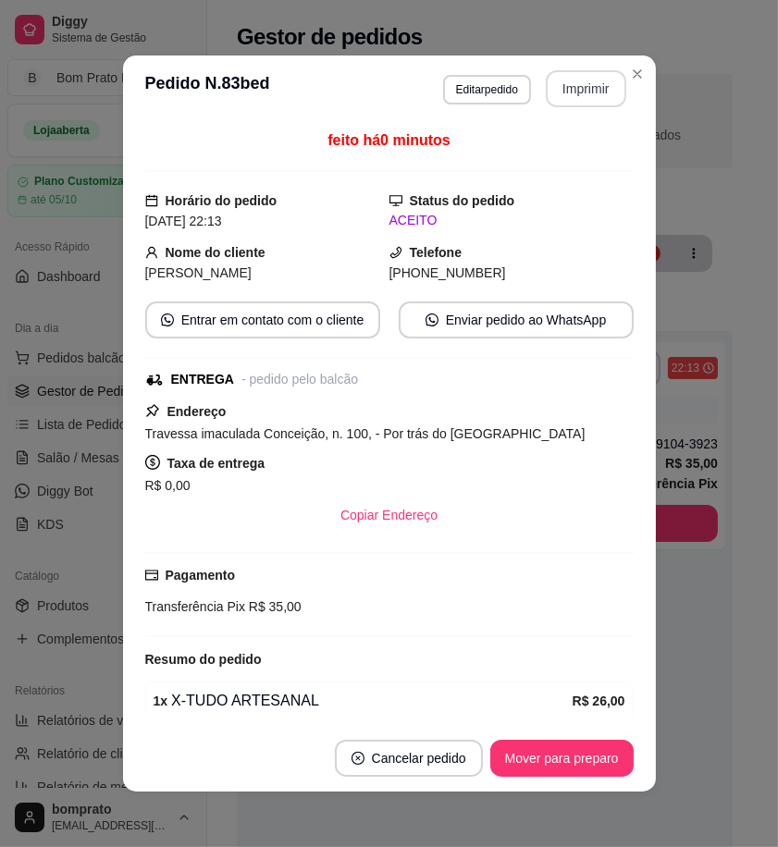
click at [583, 97] on button "Imprimir" at bounding box center [586, 88] width 80 height 37
click at [579, 752] on button "Mover para preparo" at bounding box center [561, 758] width 143 height 37
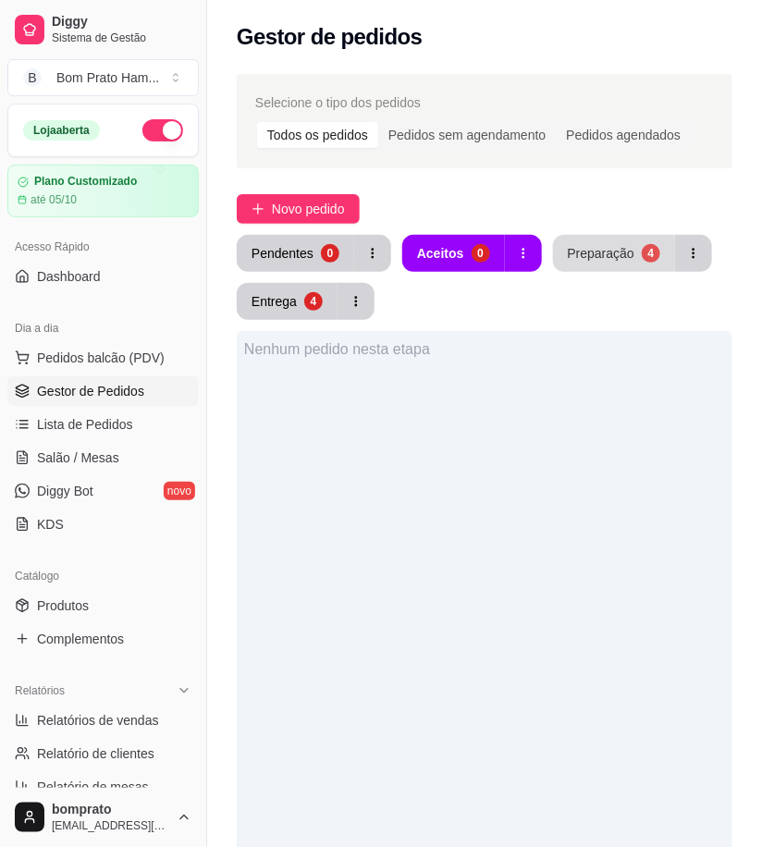
click at [612, 257] on div "Preparação" at bounding box center [601, 253] width 67 height 18
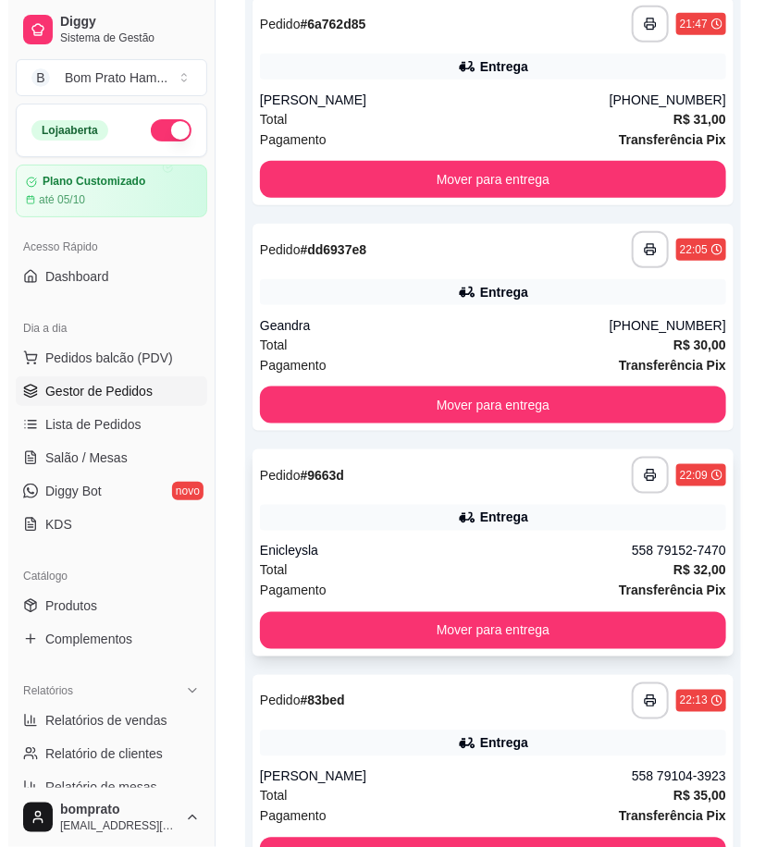
scroll to position [411, 0]
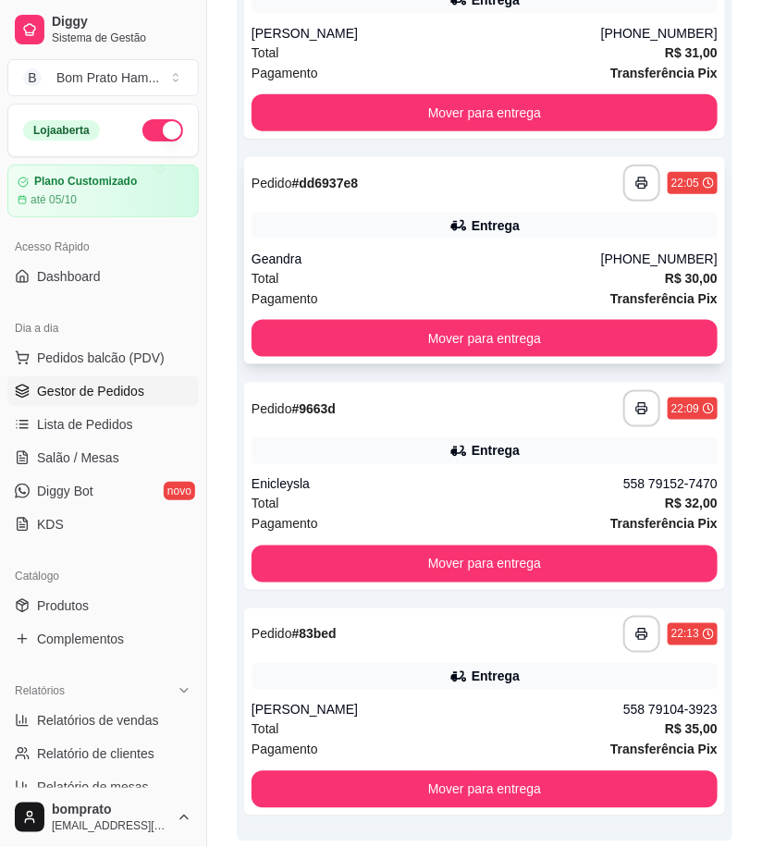
click at [496, 177] on div "**********" at bounding box center [485, 183] width 466 height 37
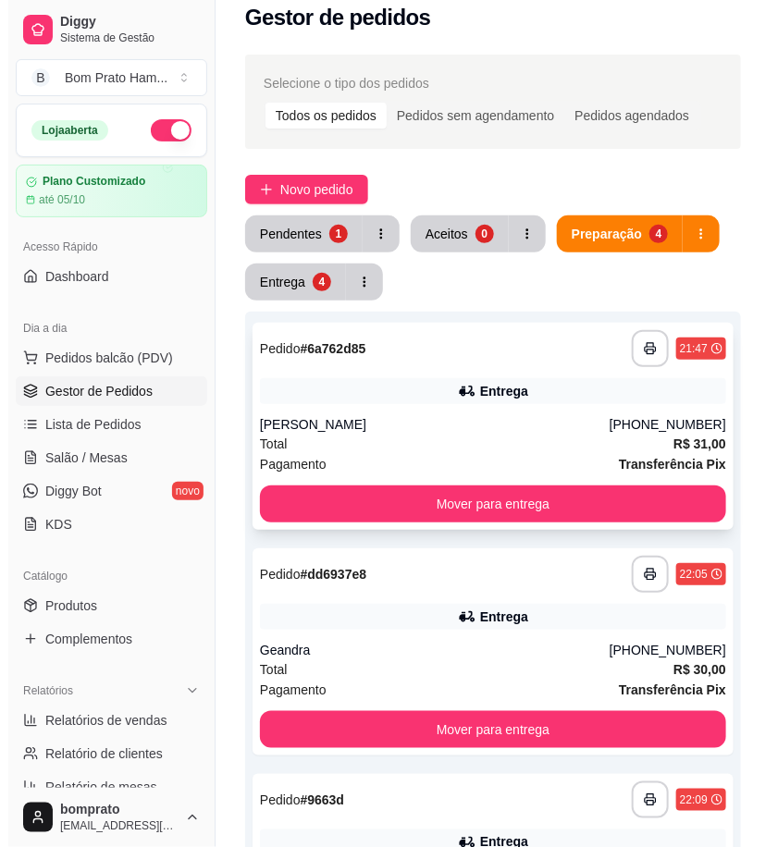
scroll to position [0, 0]
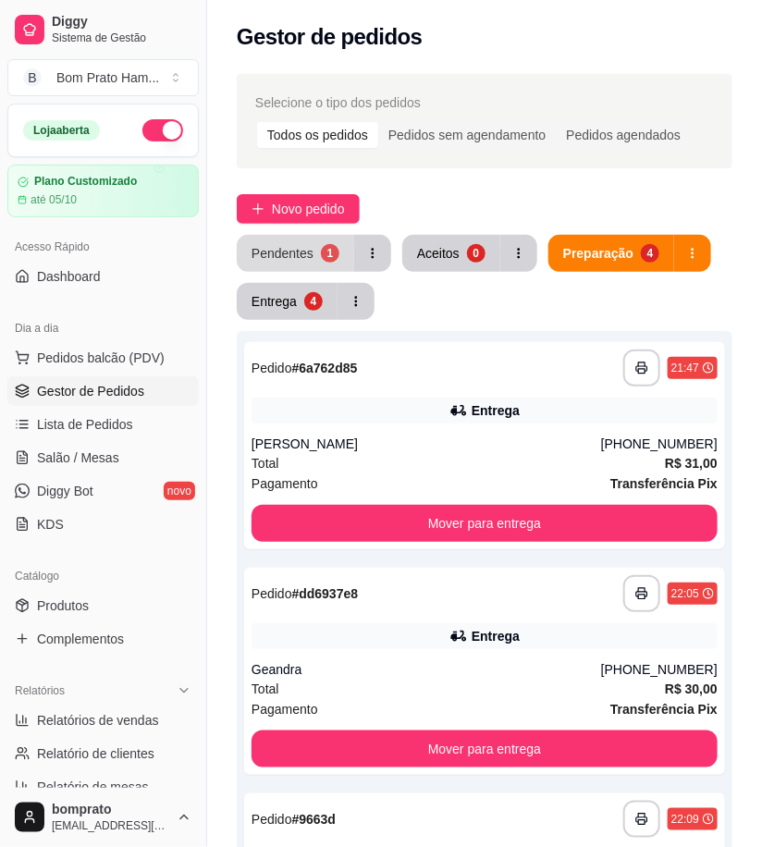
click at [311, 254] on button "Pendentes 1" at bounding box center [295, 253] width 117 height 37
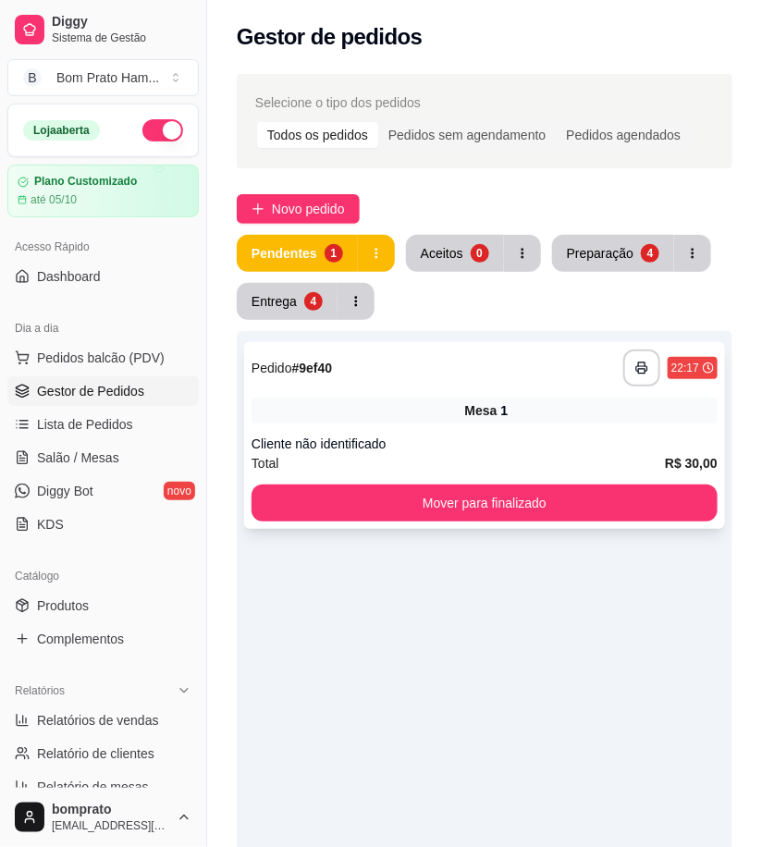
click at [497, 437] on div "Cliente não identificado" at bounding box center [485, 444] width 466 height 18
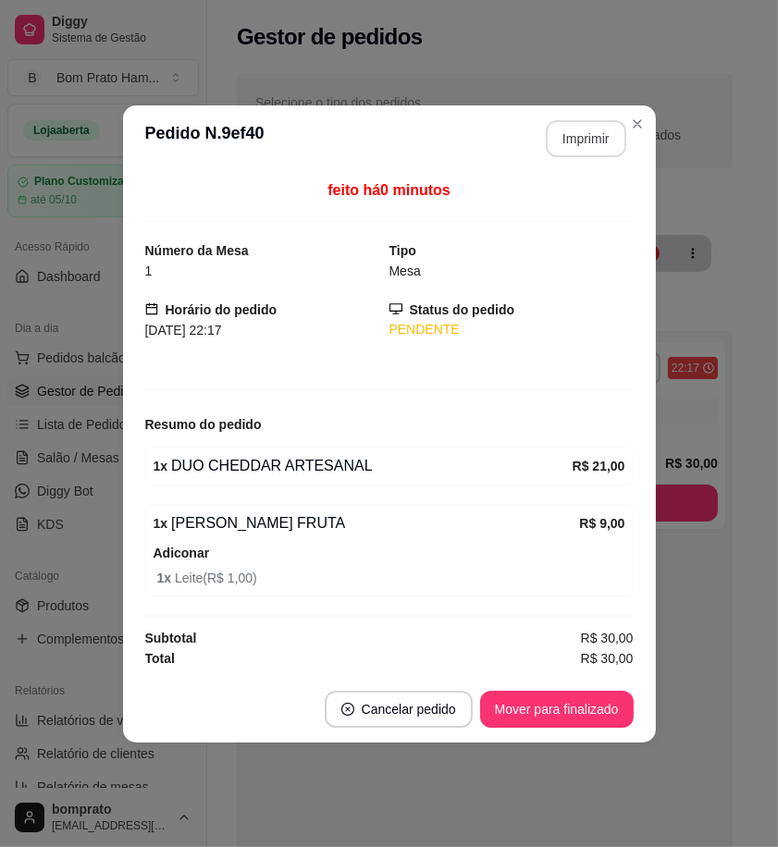
click at [589, 144] on button "Imprimir" at bounding box center [586, 138] width 80 height 37
click at [588, 703] on button "Mover para finalizado" at bounding box center [556, 709] width 153 height 37
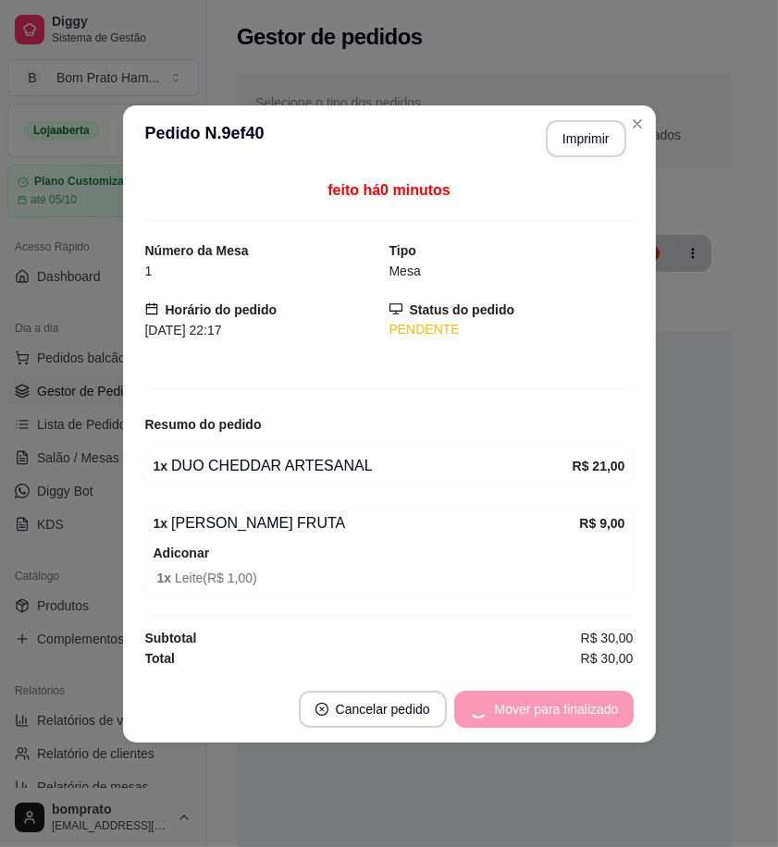
click at [652, 687] on footer "Cancelar pedido Mover para finalizado" at bounding box center [389, 709] width 533 height 67
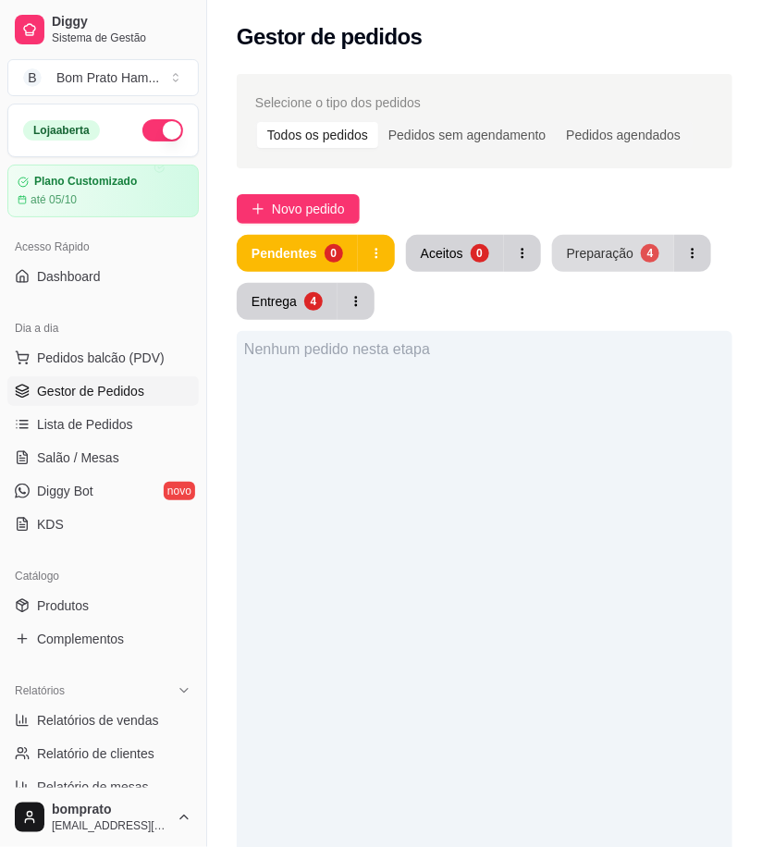
click at [590, 254] on div "Preparação" at bounding box center [600, 253] width 67 height 18
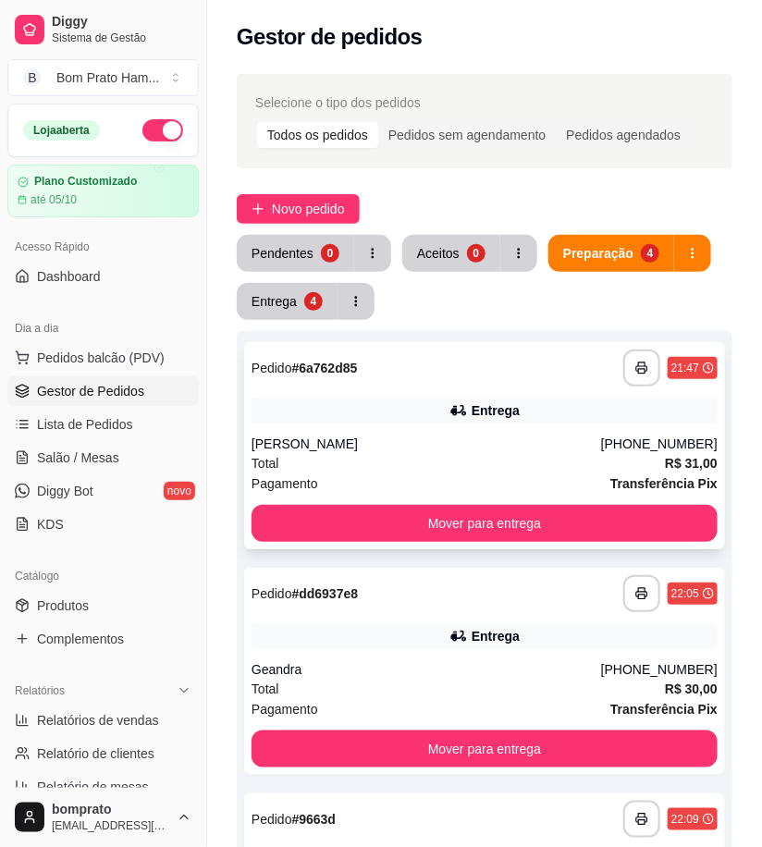
click at [465, 435] on div "Alex" at bounding box center [427, 444] width 350 height 18
click at [322, 255] on div "0" at bounding box center [330, 253] width 18 height 18
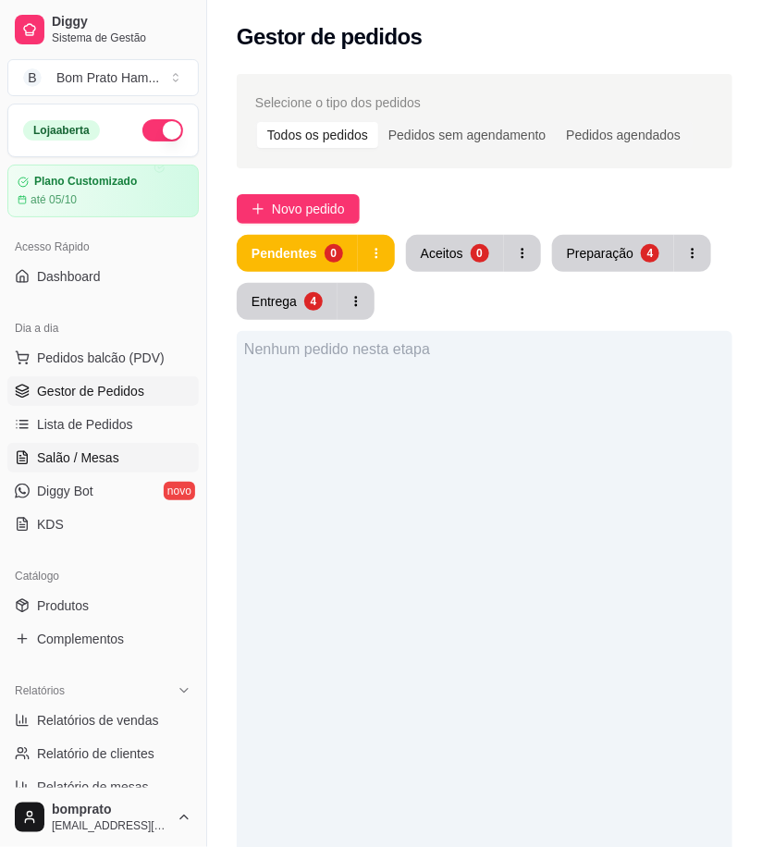
click at [134, 462] on link "Salão / Mesas" at bounding box center [102, 458] width 191 height 30
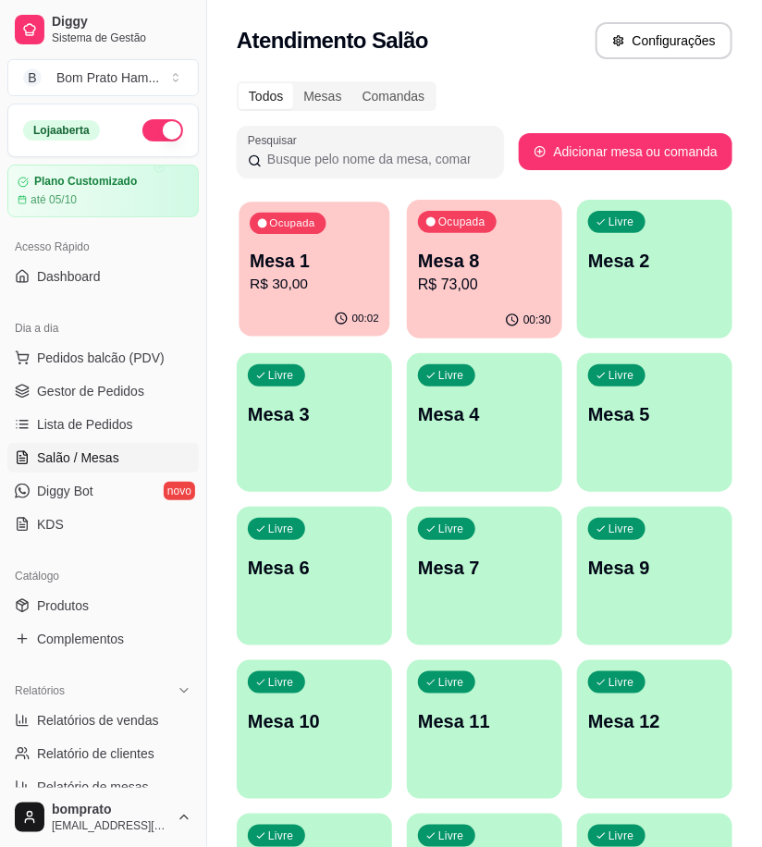
click at [325, 287] on p "R$ 30,00" at bounding box center [314, 284] width 129 height 21
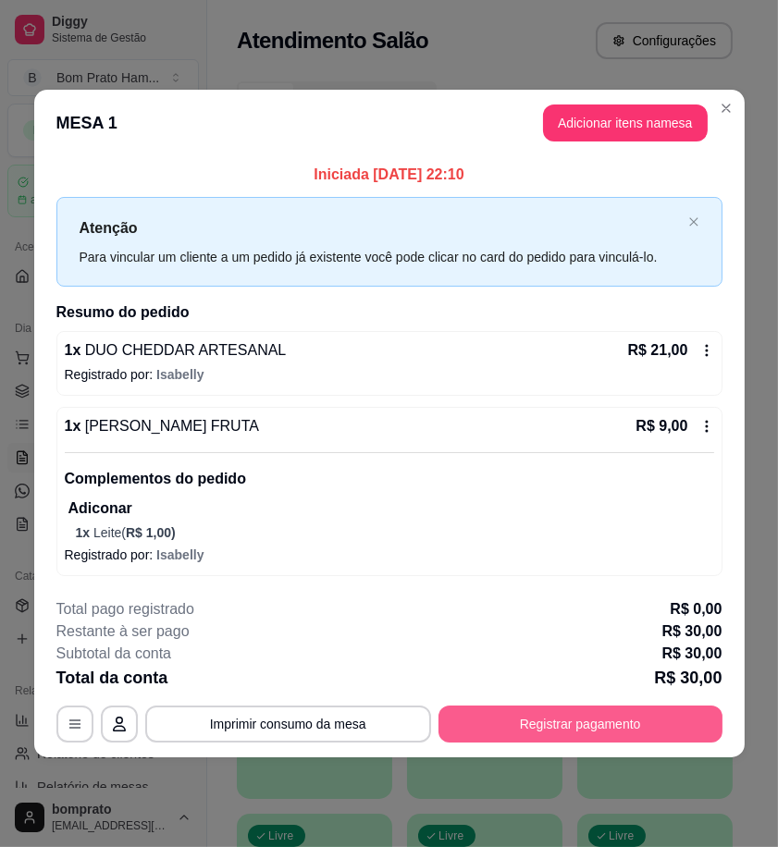
click at [641, 715] on button "Registrar pagamento" at bounding box center [580, 723] width 284 height 37
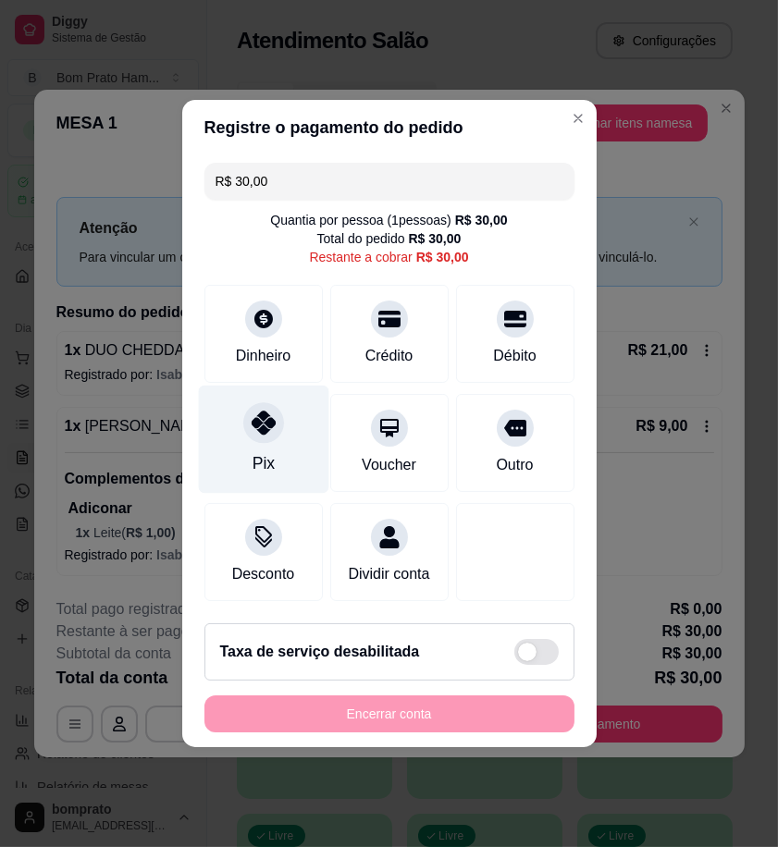
click at [283, 439] on div "Pix" at bounding box center [263, 440] width 130 height 108
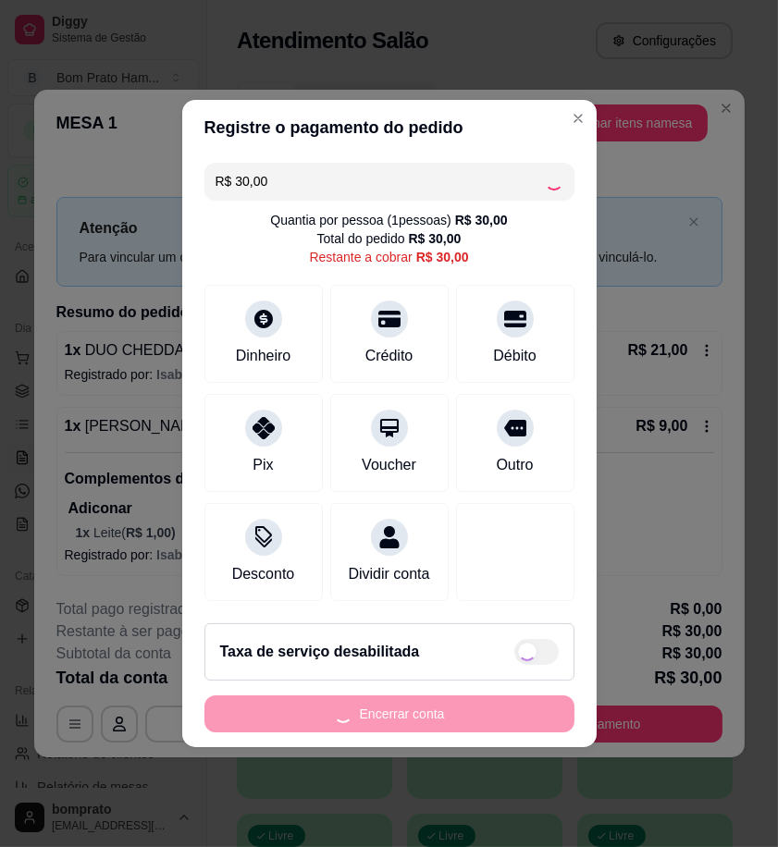
type input "R$ 0,00"
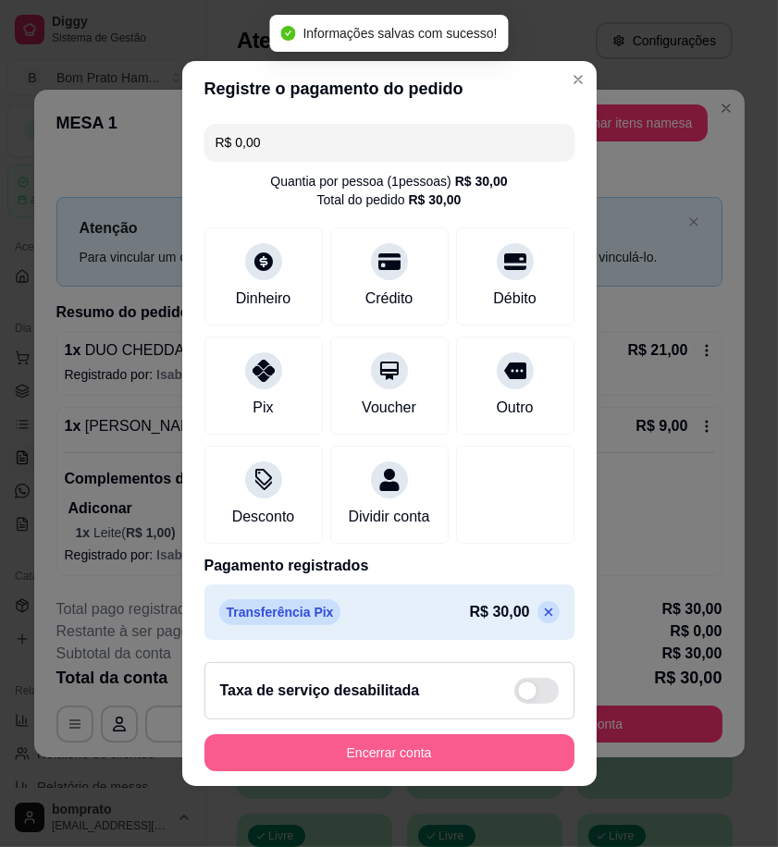
click at [506, 749] on button "Encerrar conta" at bounding box center [389, 752] width 370 height 37
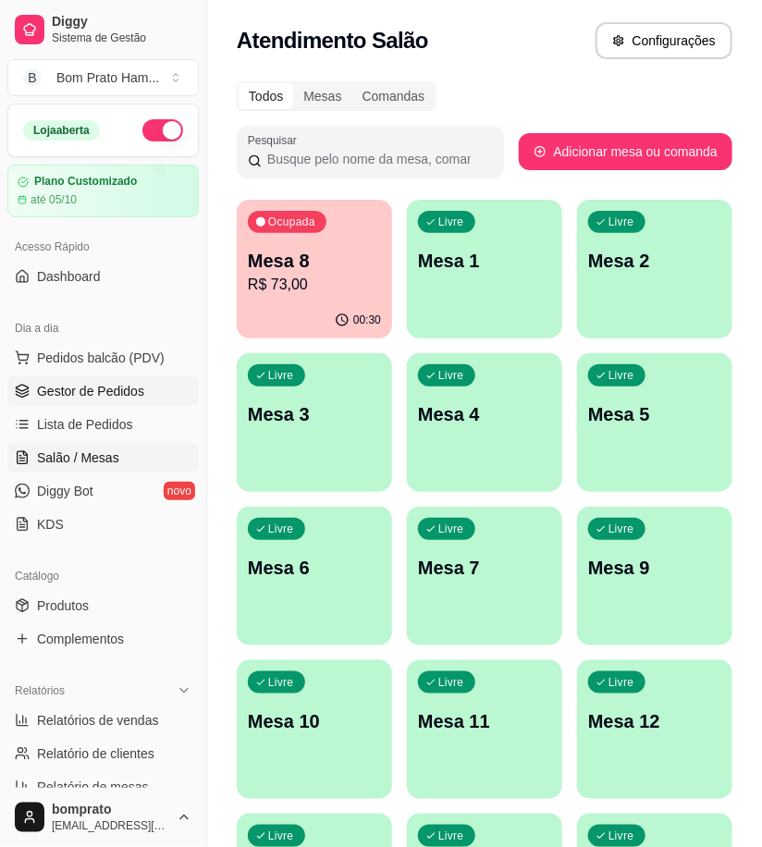
click at [92, 400] on link "Gestor de Pedidos" at bounding box center [102, 391] width 191 height 30
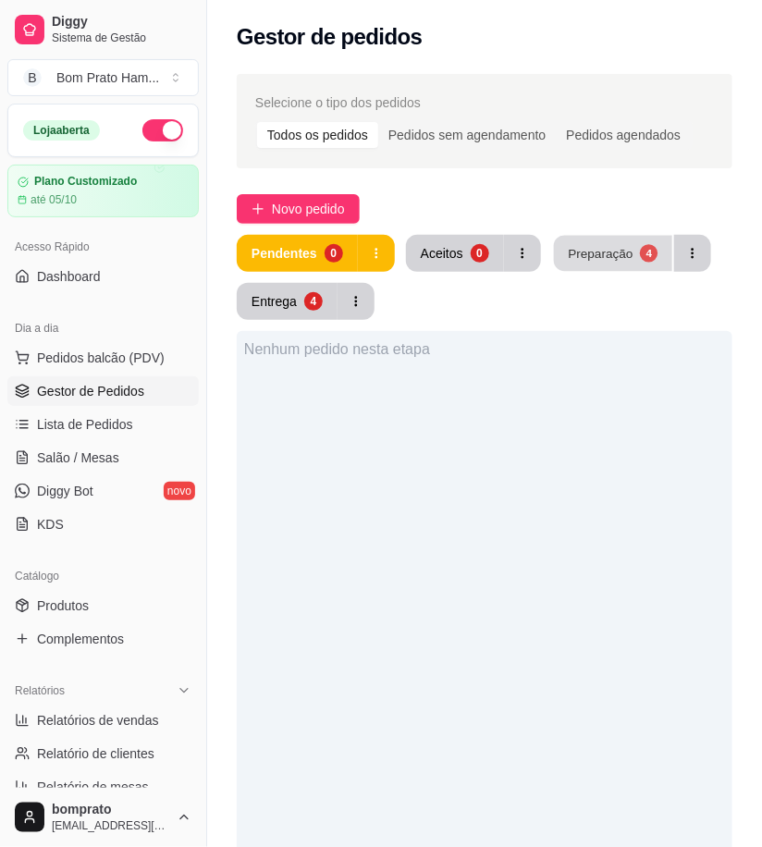
click at [569, 263] on button "Preparação 4" at bounding box center [613, 254] width 118 height 36
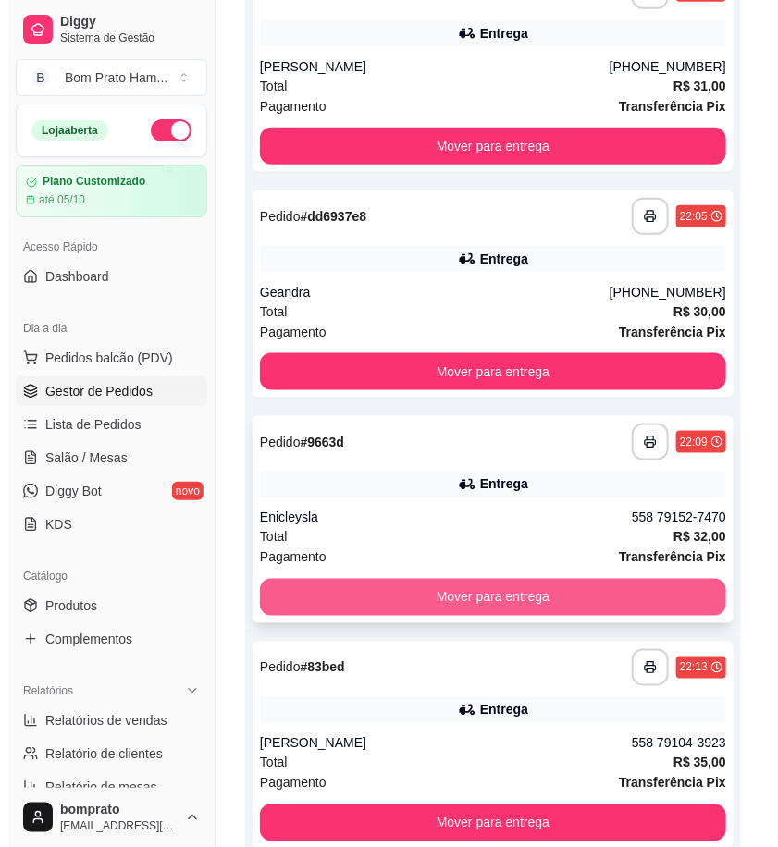
scroll to position [478, 0]
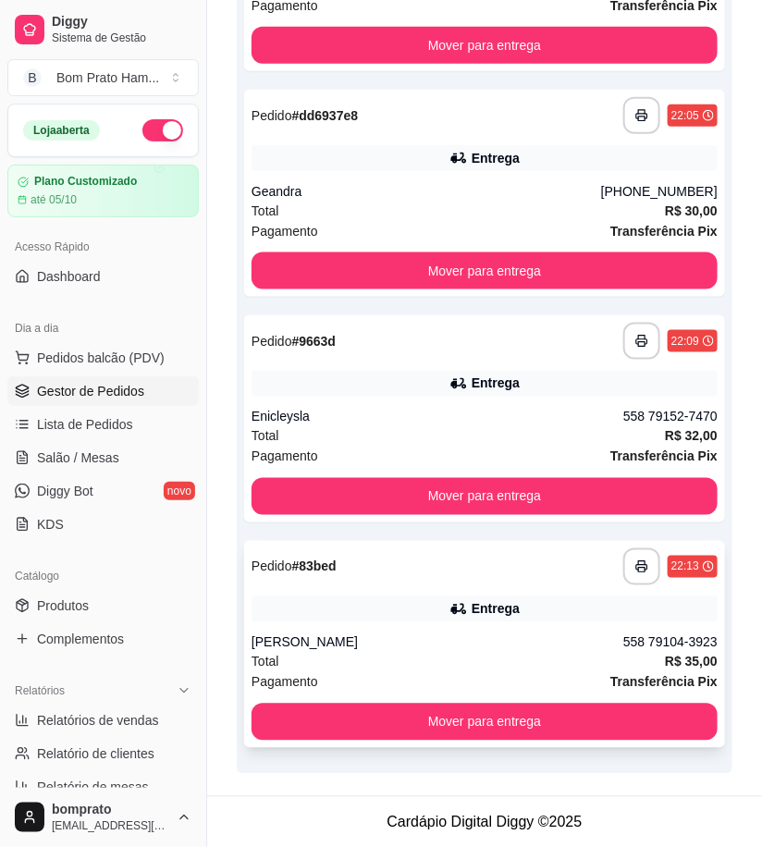
click at [496, 630] on div "**********" at bounding box center [484, 644] width 481 height 207
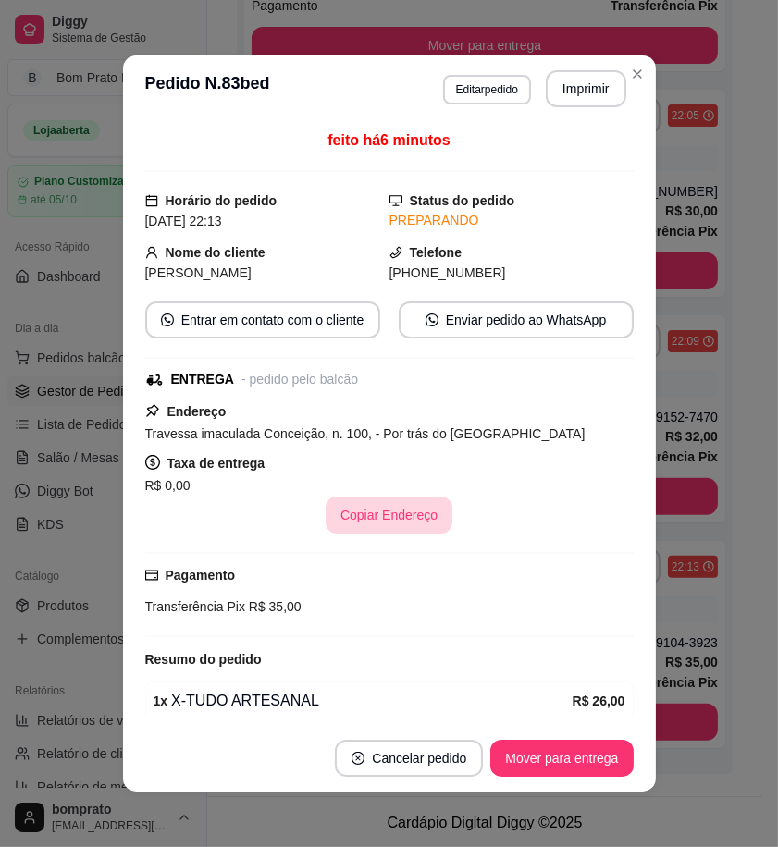
click at [395, 516] on button "Copiar Endereço" at bounding box center [388, 515] width 127 height 37
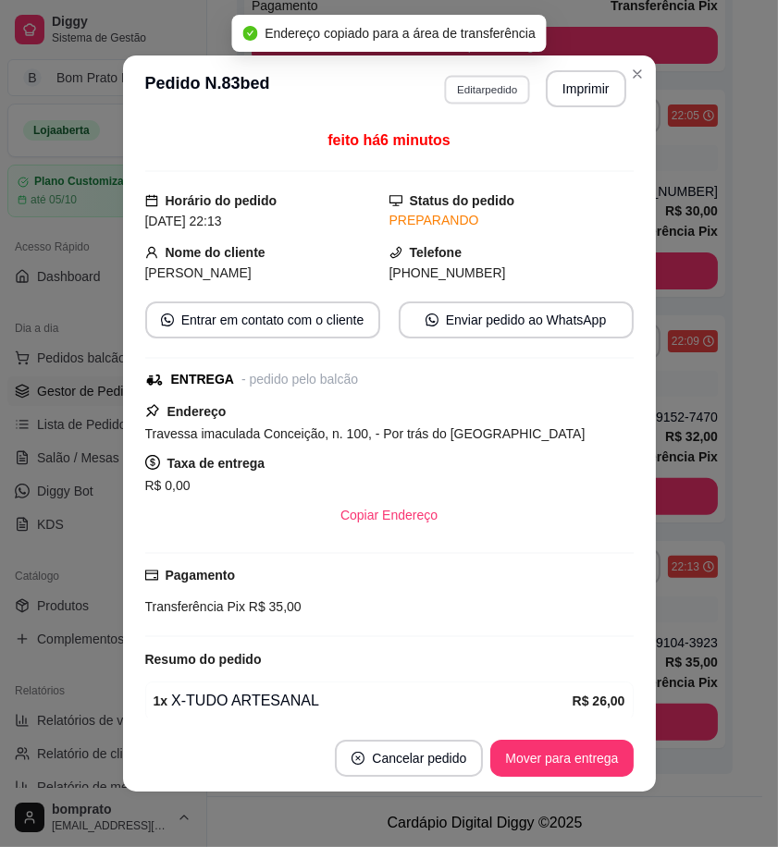
click at [497, 94] on button "Editar pedido" at bounding box center [487, 89] width 86 height 29
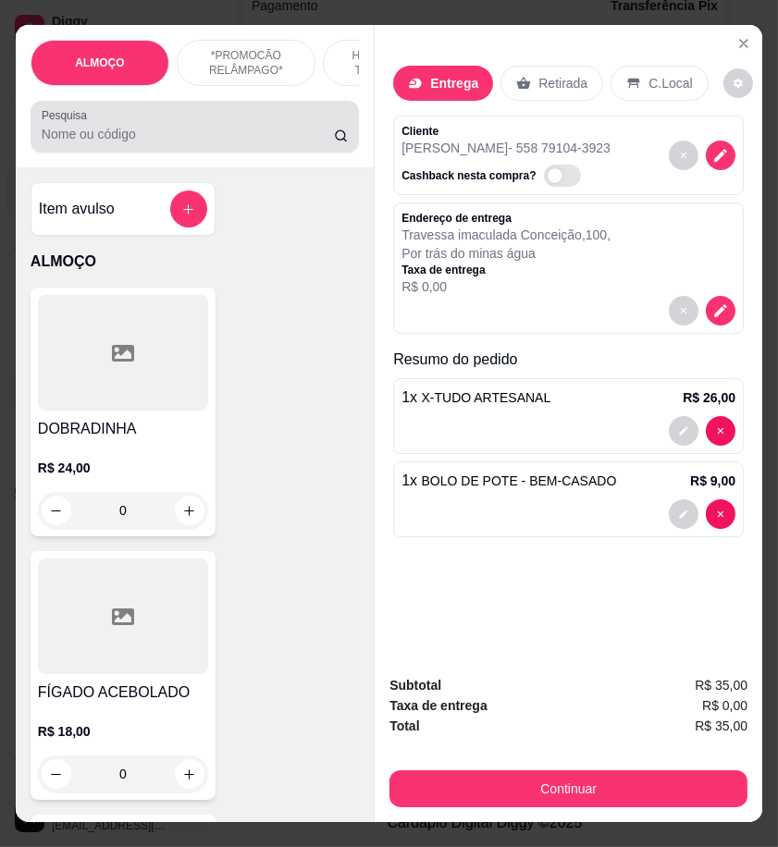
click at [137, 145] on div at bounding box center [195, 126] width 306 height 37
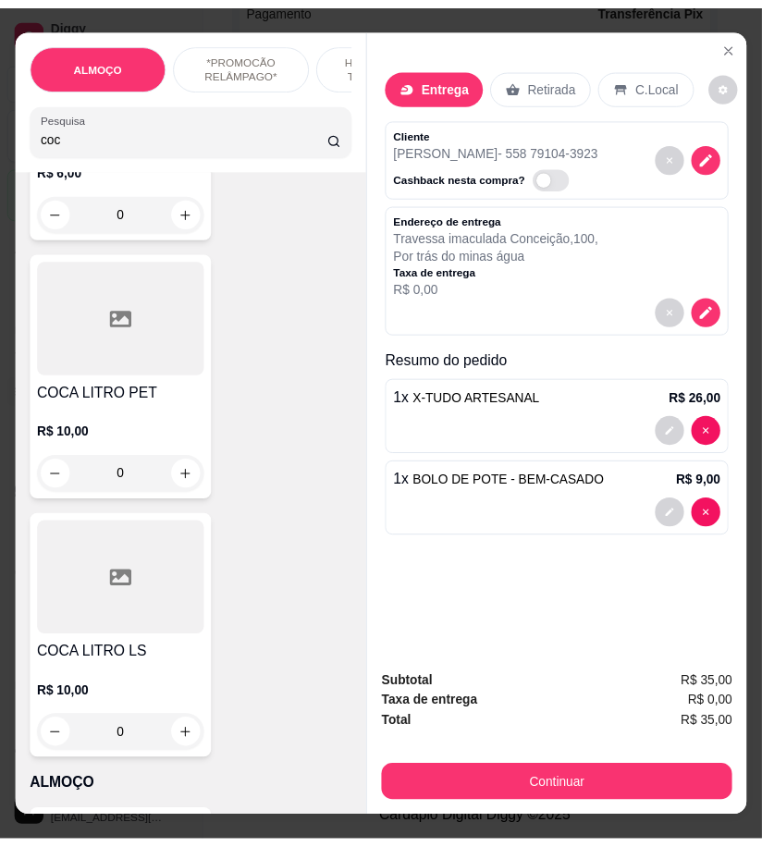
scroll to position [308, 0]
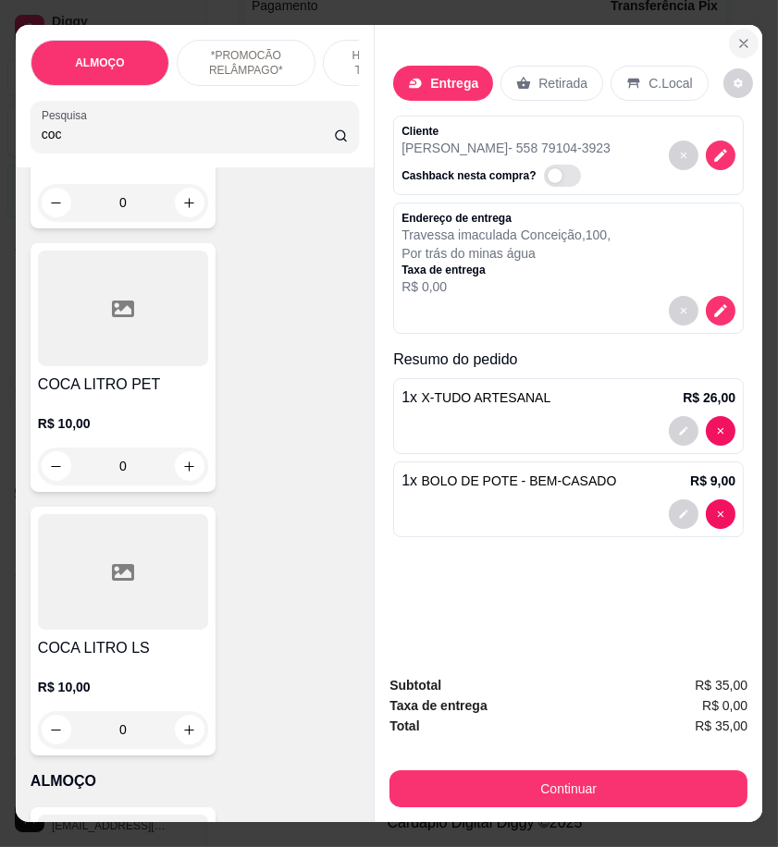
type input "coc"
click at [729, 40] on button "Close" at bounding box center [744, 44] width 30 height 30
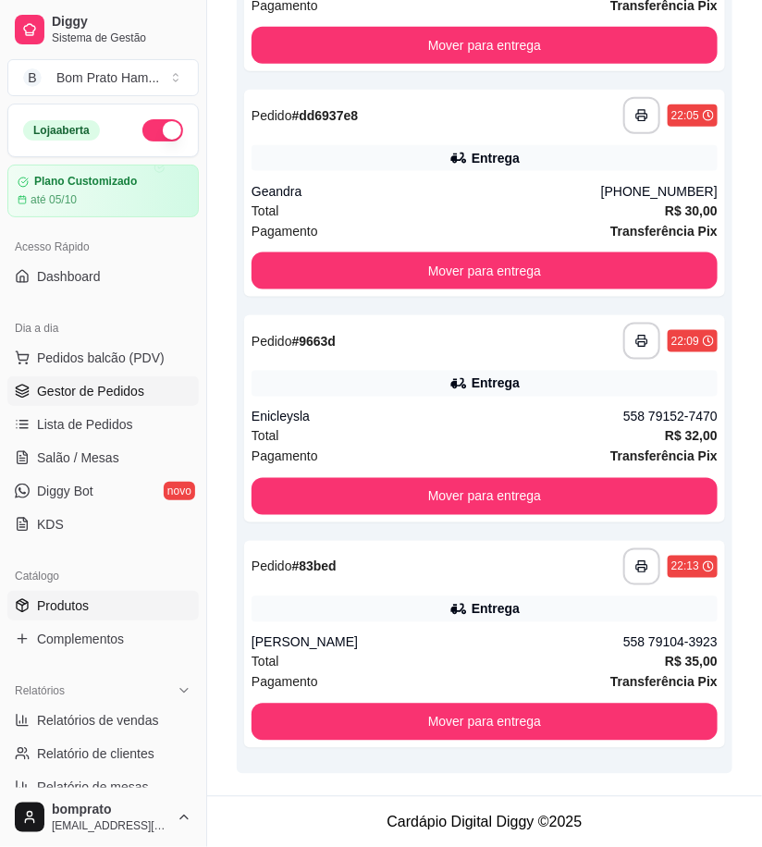
drag, startPoint x: 62, startPoint y: 607, endPoint x: 97, endPoint y: 576, distance: 46.5
click at [63, 607] on span "Produtos" at bounding box center [63, 605] width 52 height 18
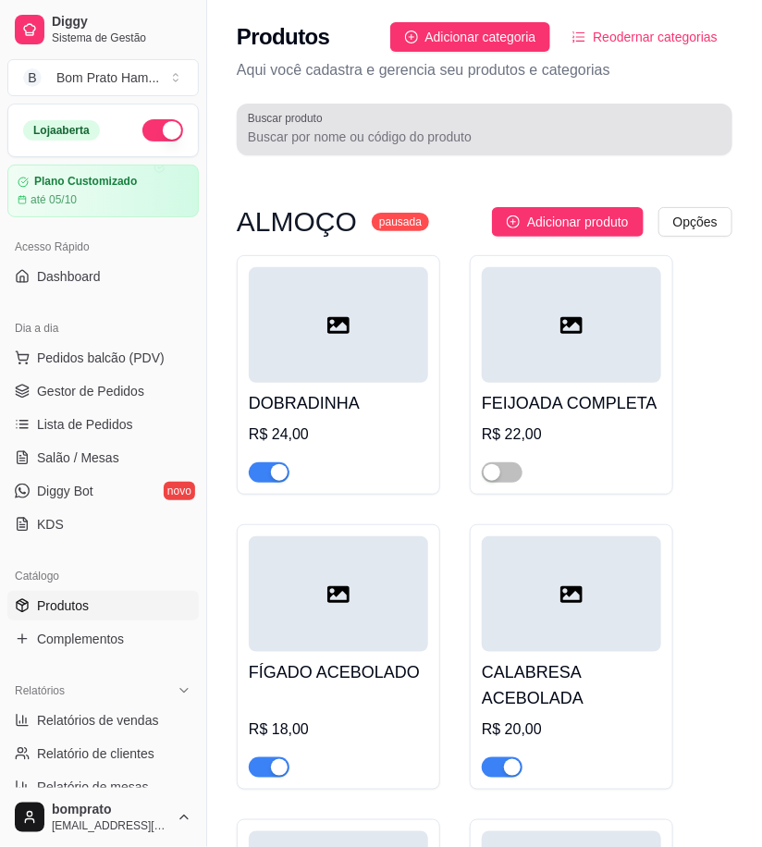
click at [349, 148] on div "Buscar produto" at bounding box center [485, 130] width 496 height 52
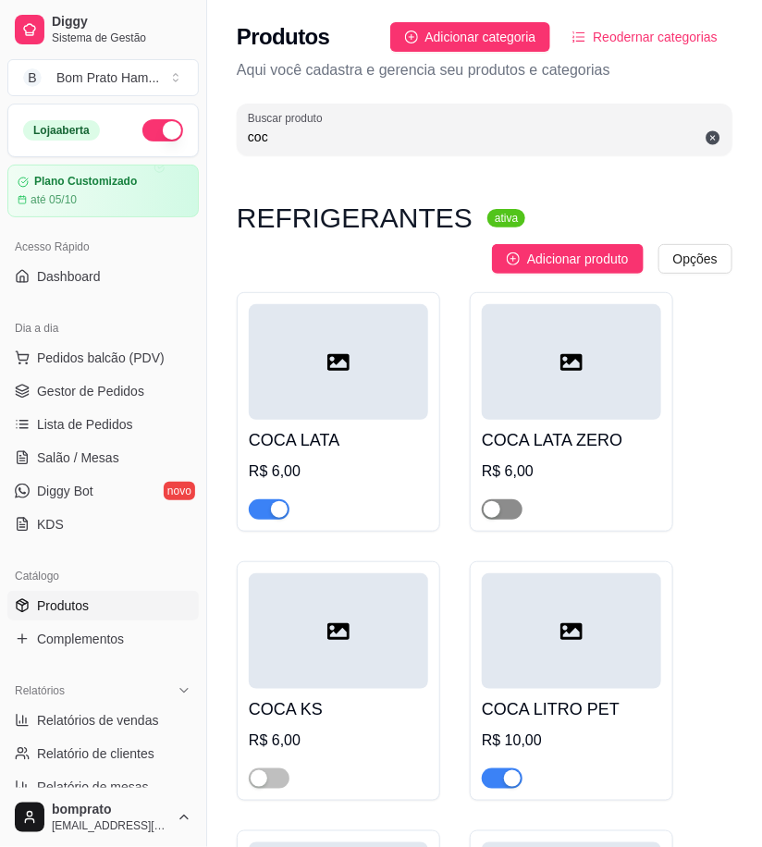
type input "coc"
click at [506, 509] on span "button" at bounding box center [502, 509] width 41 height 20
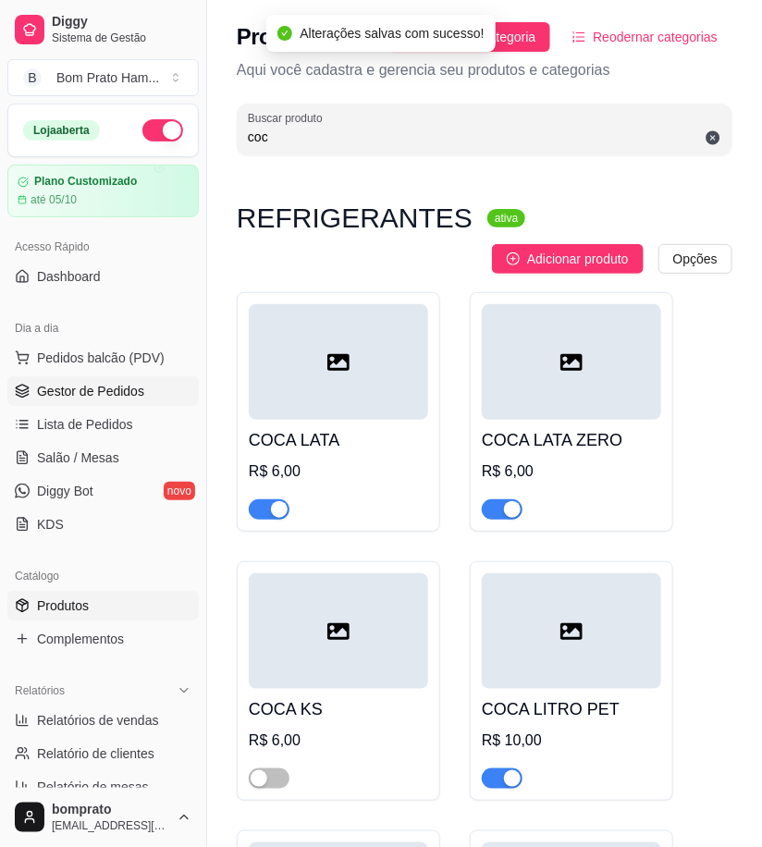
click at [117, 398] on span "Gestor de Pedidos" at bounding box center [90, 391] width 107 height 18
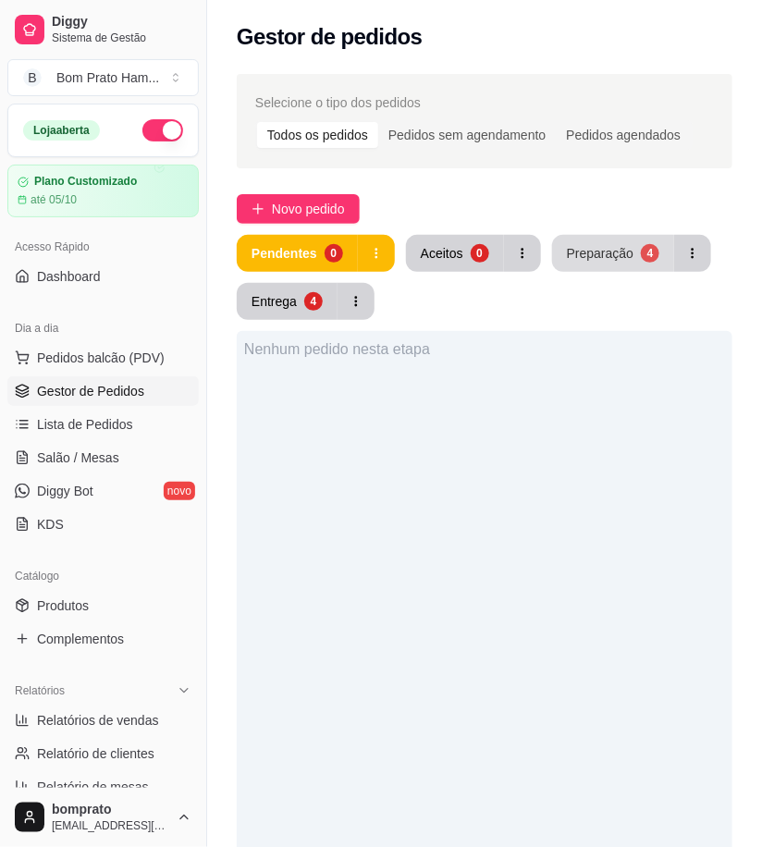
click at [624, 246] on div "Preparação" at bounding box center [600, 253] width 67 height 18
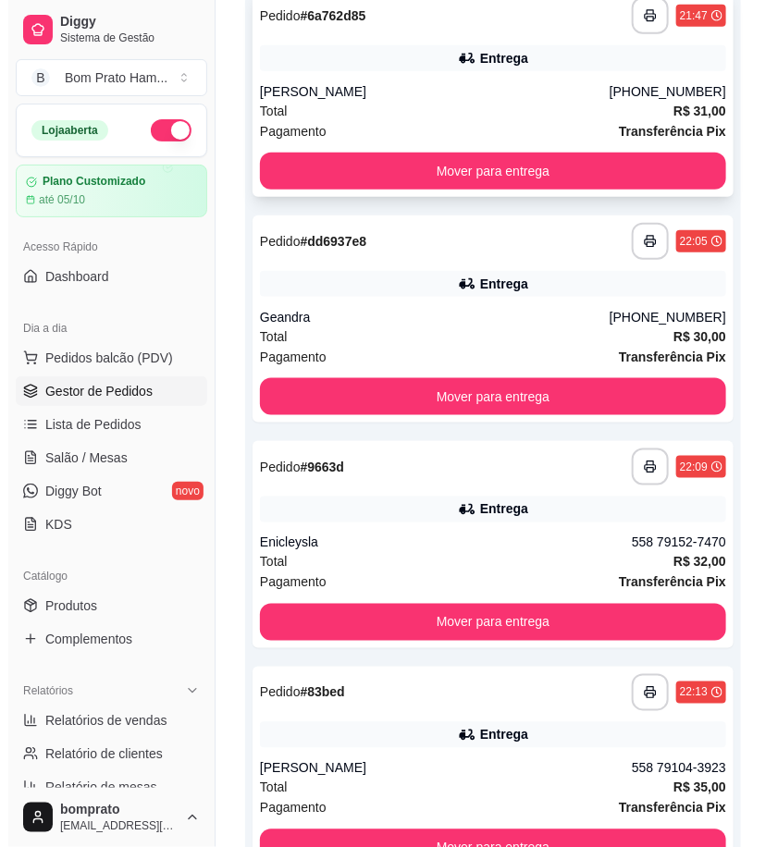
scroll to position [478, 0]
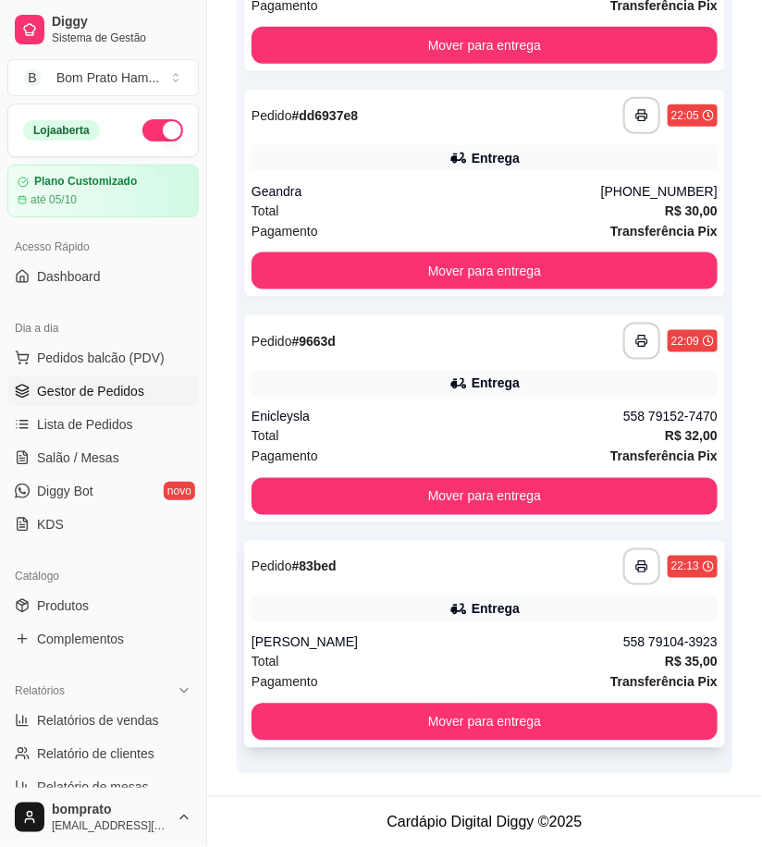
click at [441, 677] on div "Pagamento Transferência Pix" at bounding box center [485, 682] width 466 height 20
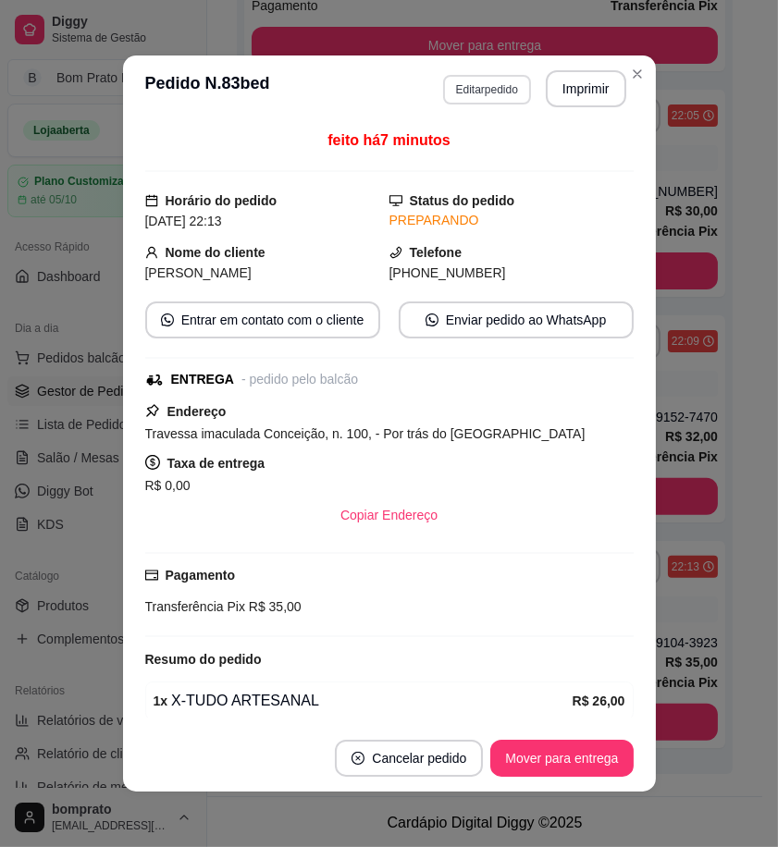
click at [486, 84] on button "Editar pedido" at bounding box center [487, 90] width 88 height 30
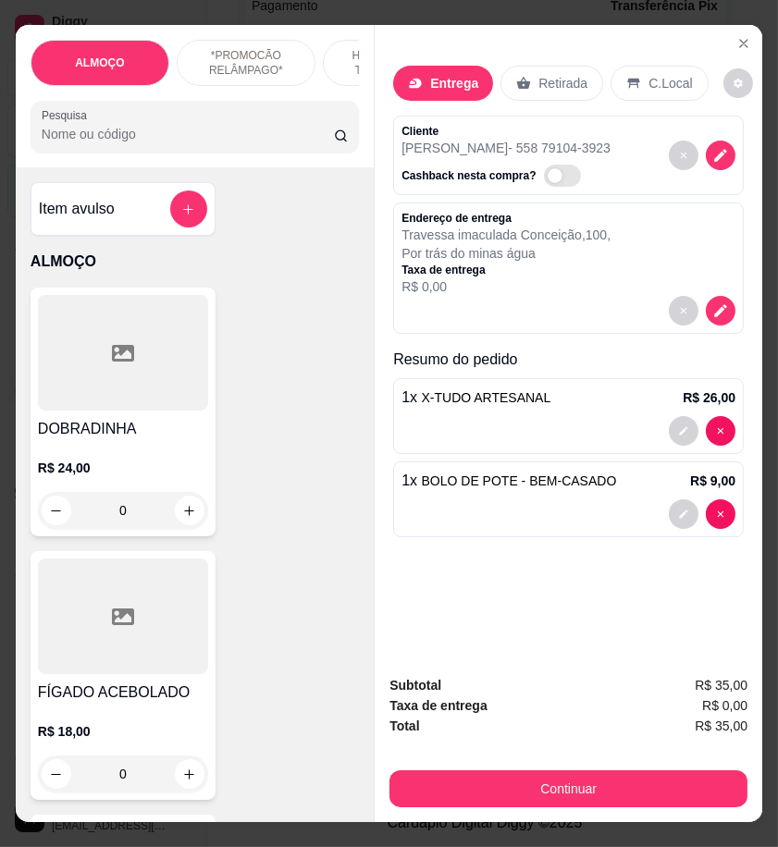
click at [208, 163] on div "ALMOÇO *PROMOCÃO RELÂMPAGO* HAMBÚRGUER TRADICIONAL HAMBÚRGUER ARTESANAL BATATA …" at bounding box center [195, 96] width 358 height 142
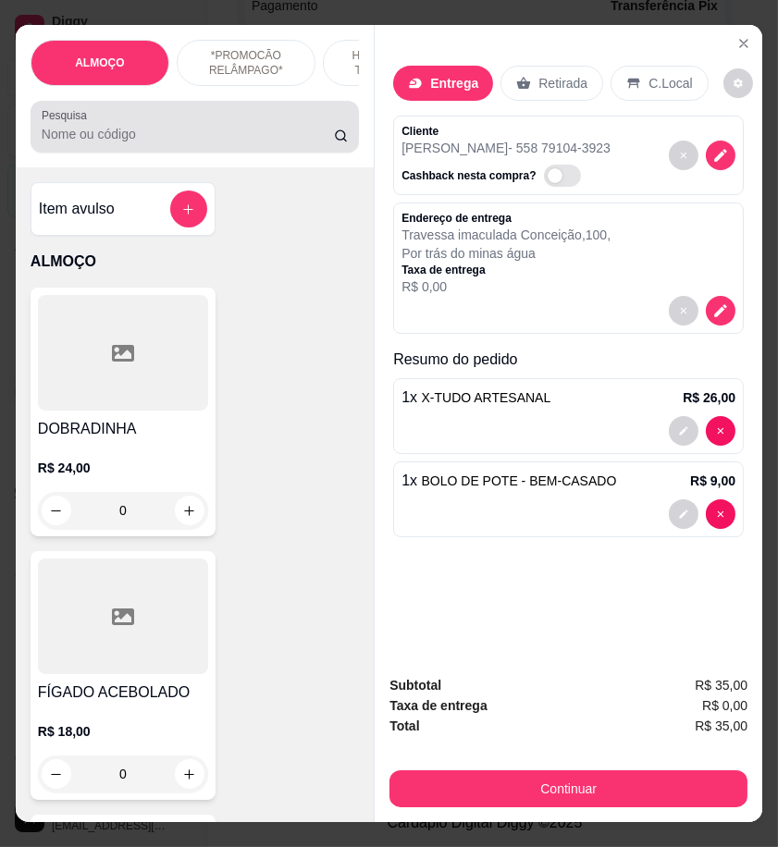
click at [214, 153] on div "Pesquisa" at bounding box center [195, 127] width 328 height 52
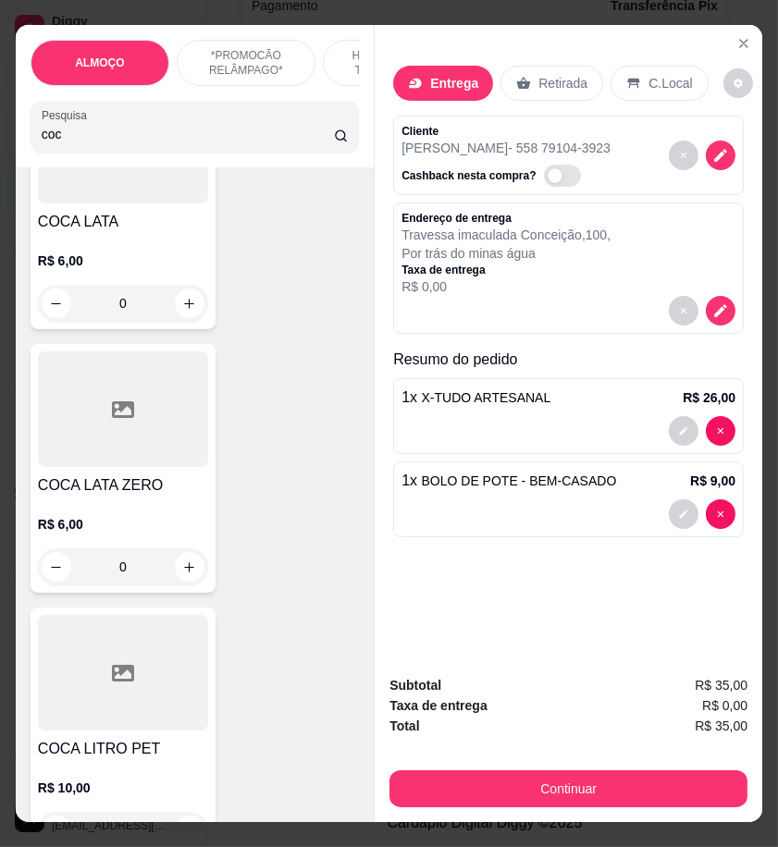
scroll to position [308, 0]
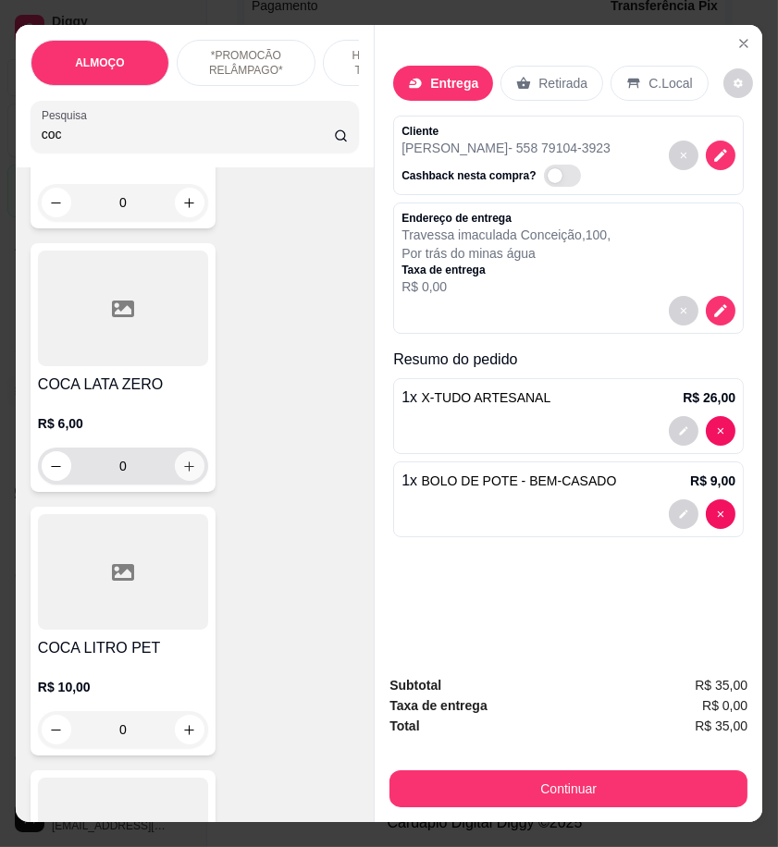
type input "coc"
click at [189, 469] on button "increase-product-quantity" at bounding box center [190, 466] width 30 height 30
type input "1"
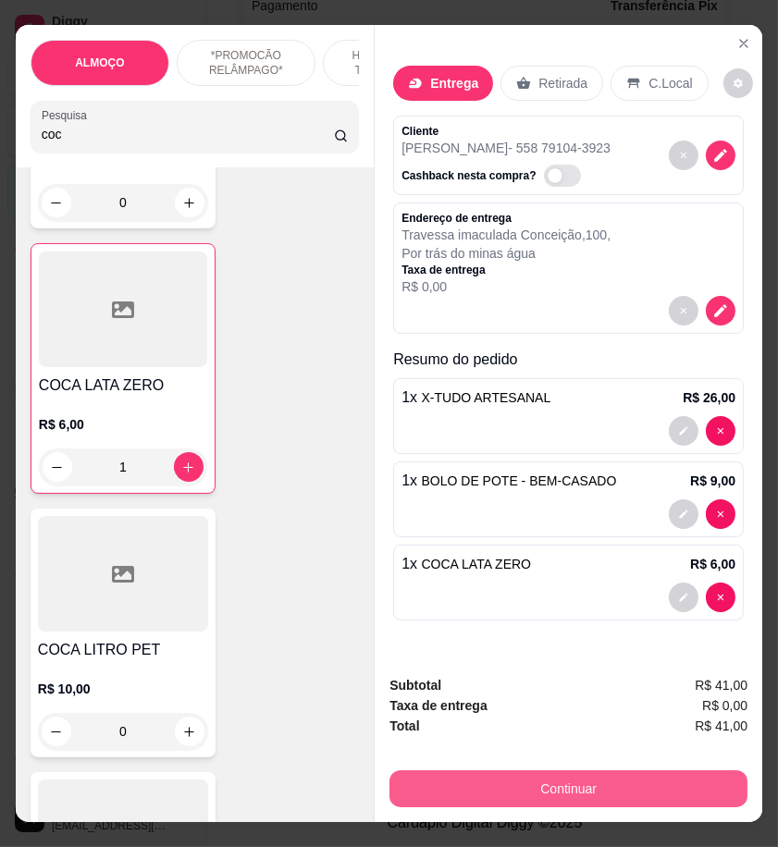
click at [578, 783] on button "Continuar" at bounding box center [568, 788] width 358 height 37
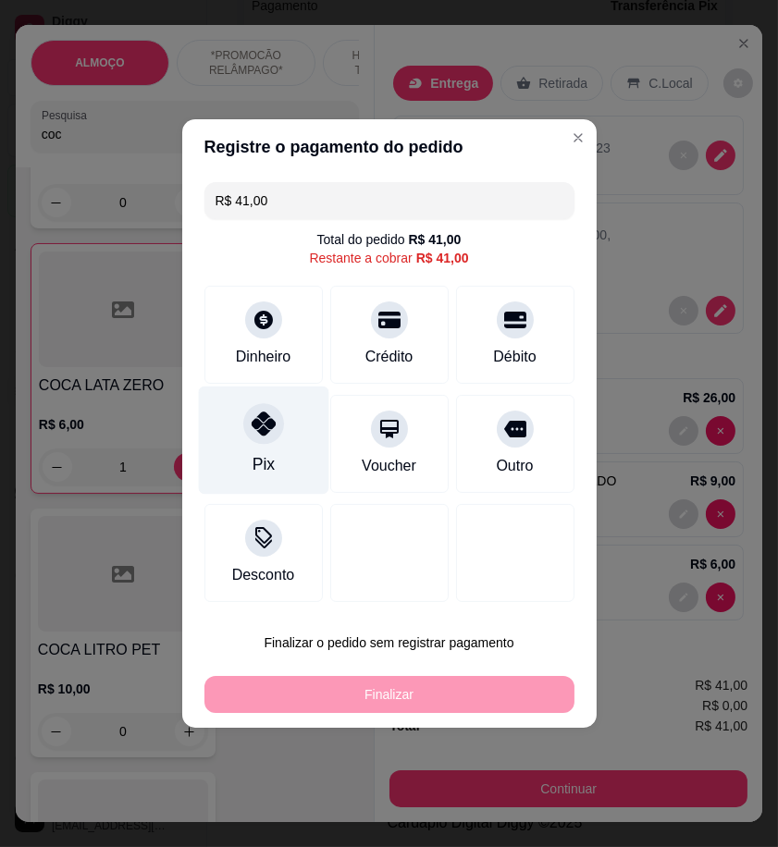
click at [236, 454] on div "Pix" at bounding box center [263, 440] width 130 height 108
type input "R$ 0,00"
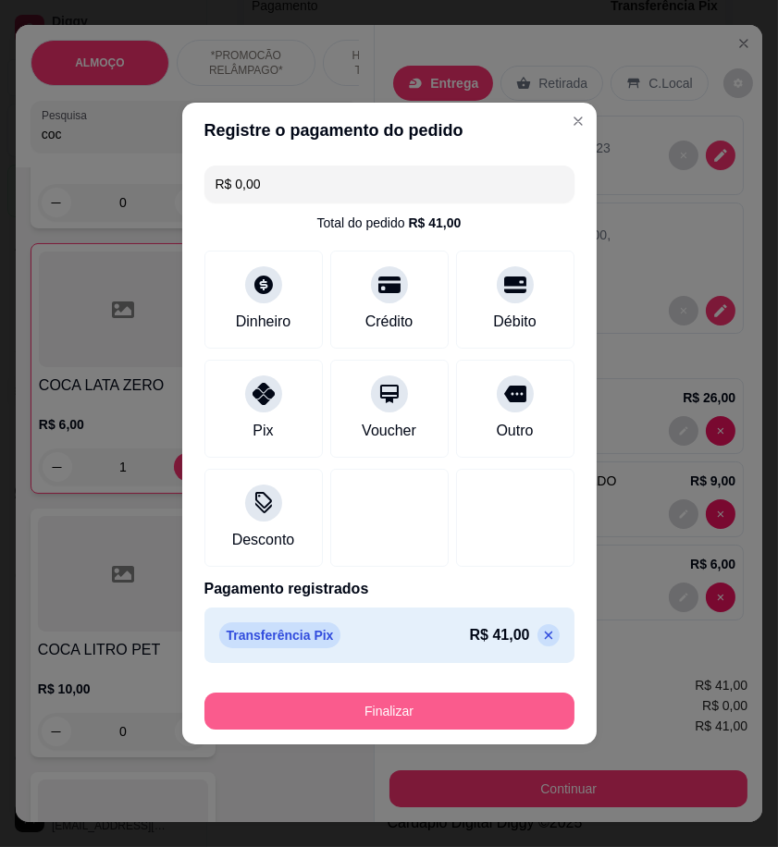
click at [436, 705] on button "Finalizar" at bounding box center [389, 711] width 370 height 37
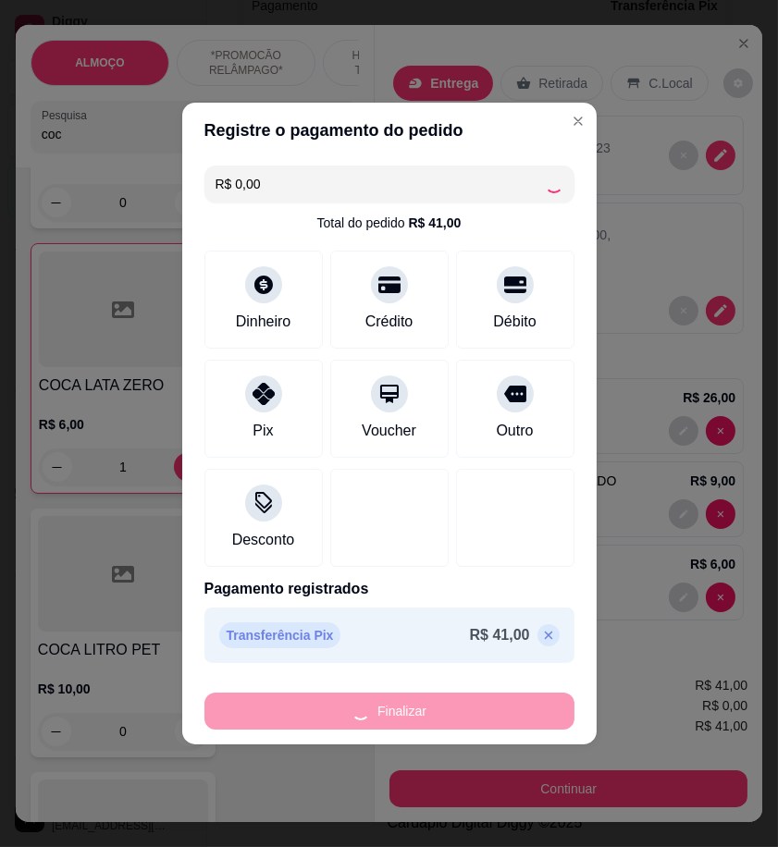
type input "0"
type input "-R$ 41,00"
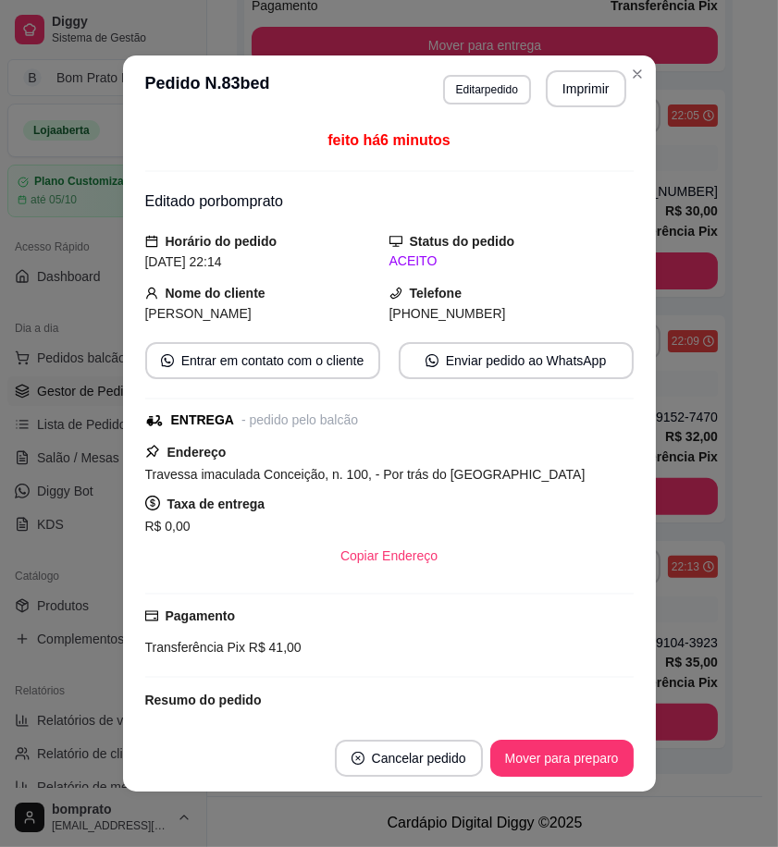
scroll to position [405, 0]
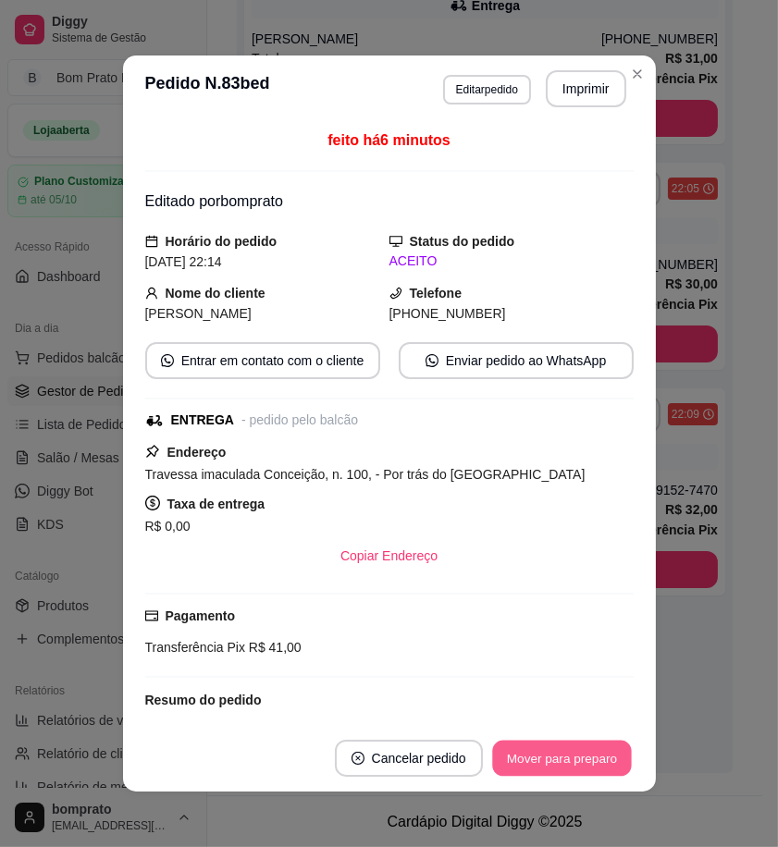
click at [552, 755] on button "Mover para preparo" at bounding box center [561, 759] width 139 height 36
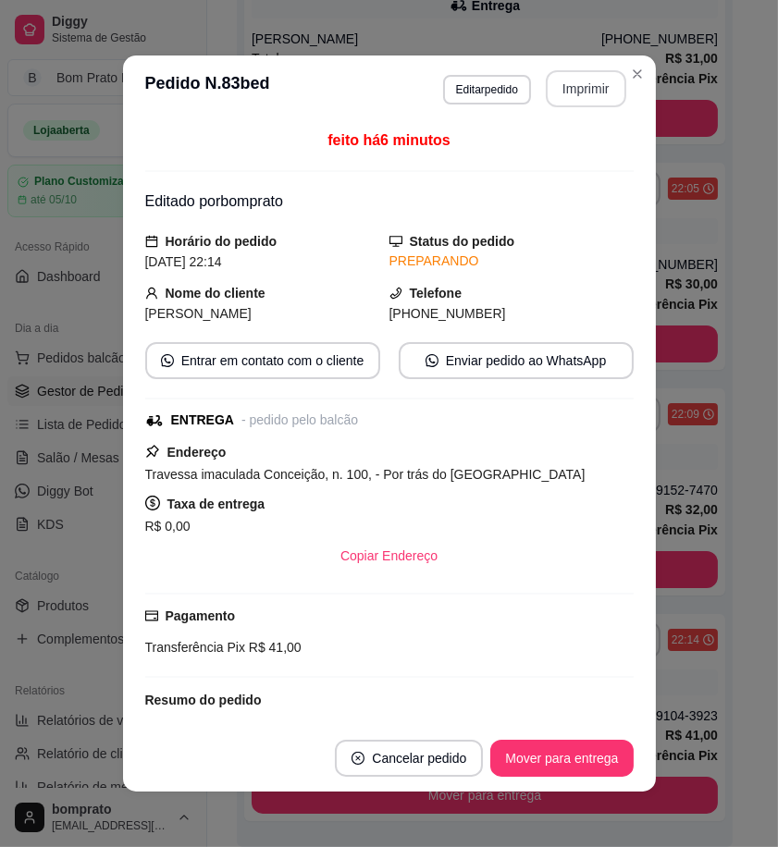
click at [583, 80] on button "Imprimir" at bounding box center [586, 88] width 80 height 37
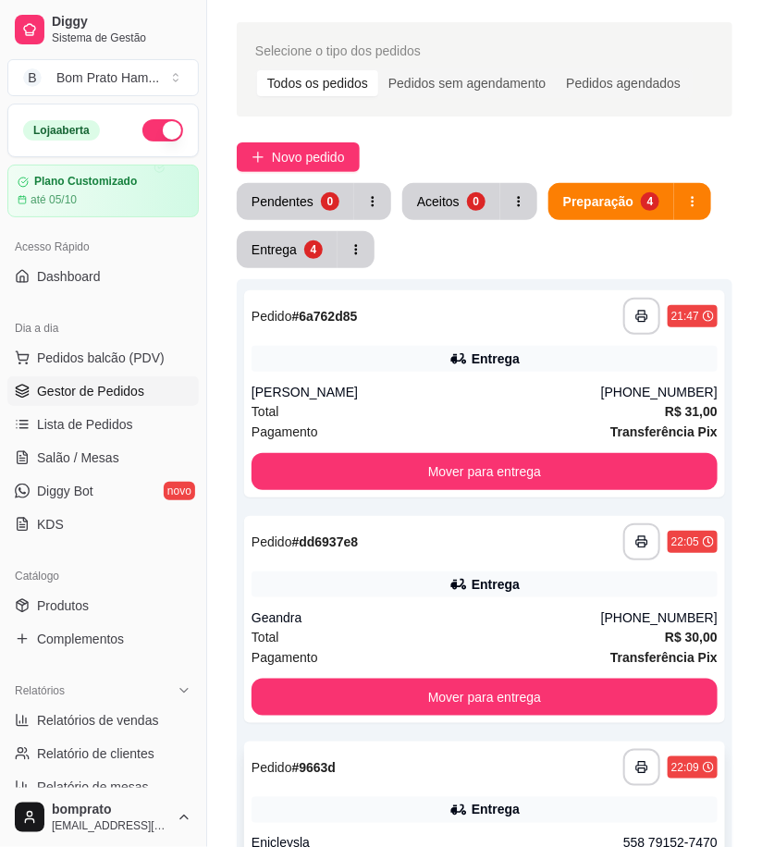
scroll to position [0, 0]
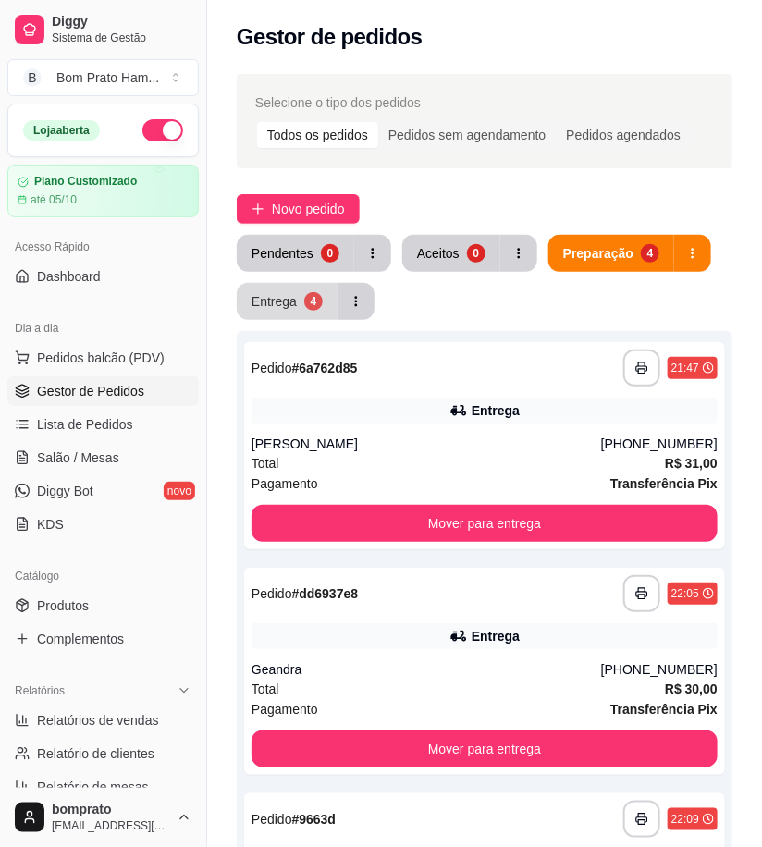
click at [288, 289] on button "Entrega 4" at bounding box center [287, 301] width 101 height 37
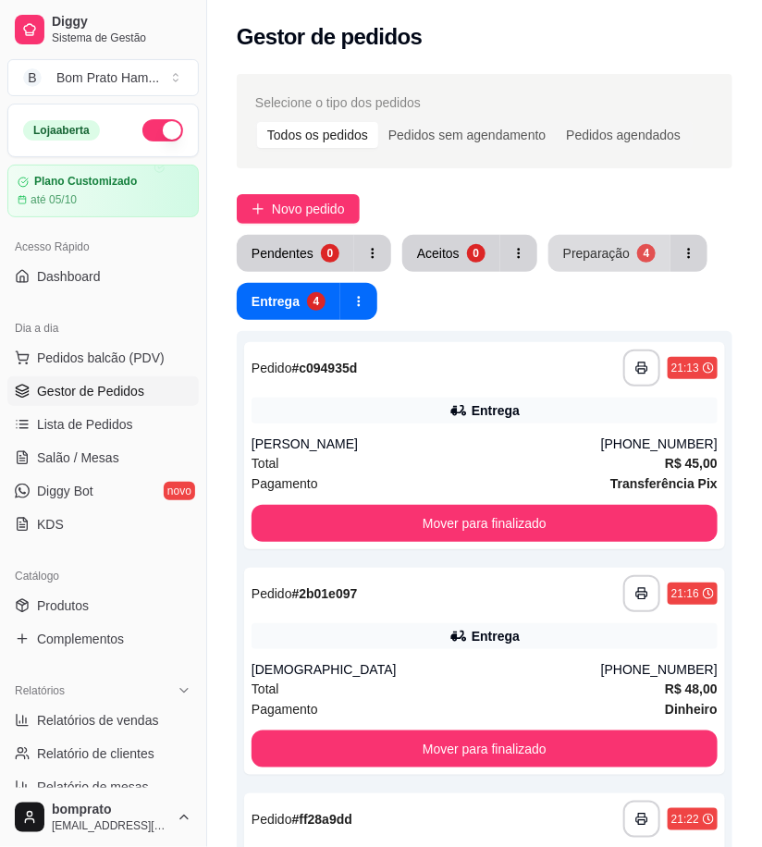
click at [580, 244] on div "Preparação" at bounding box center [596, 253] width 67 height 18
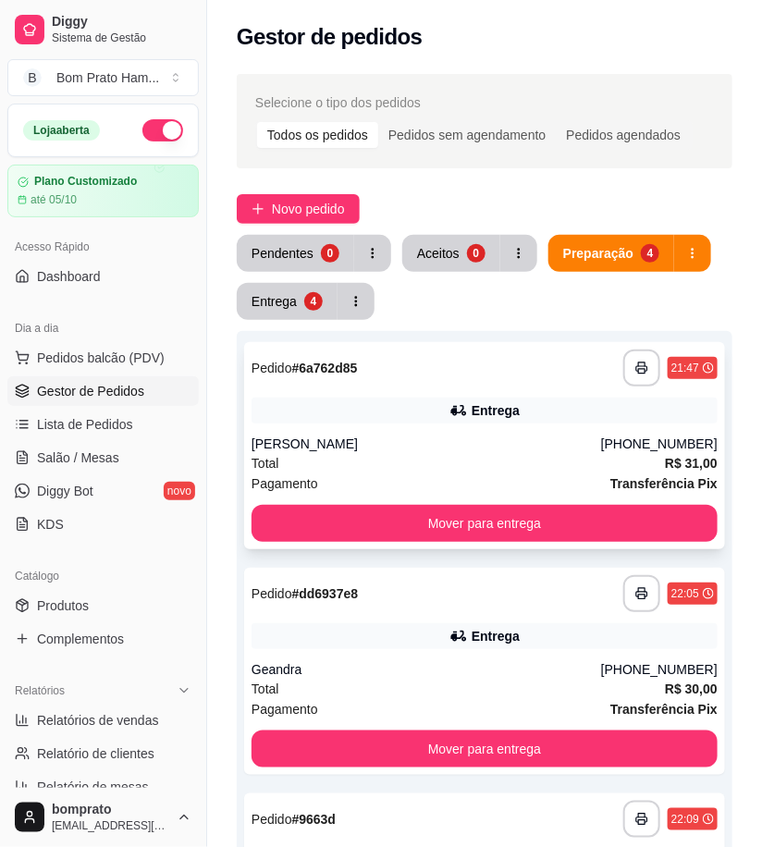
click at [451, 404] on icon at bounding box center [458, 410] width 18 height 18
click at [319, 297] on button "Entrega 4" at bounding box center [287, 301] width 101 height 37
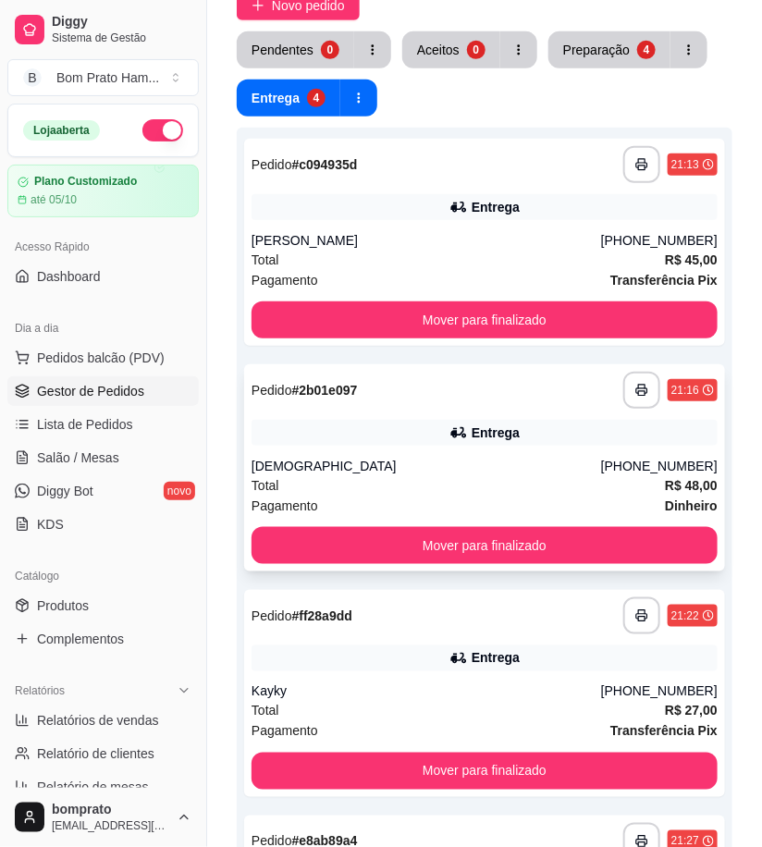
scroll to position [205, 0]
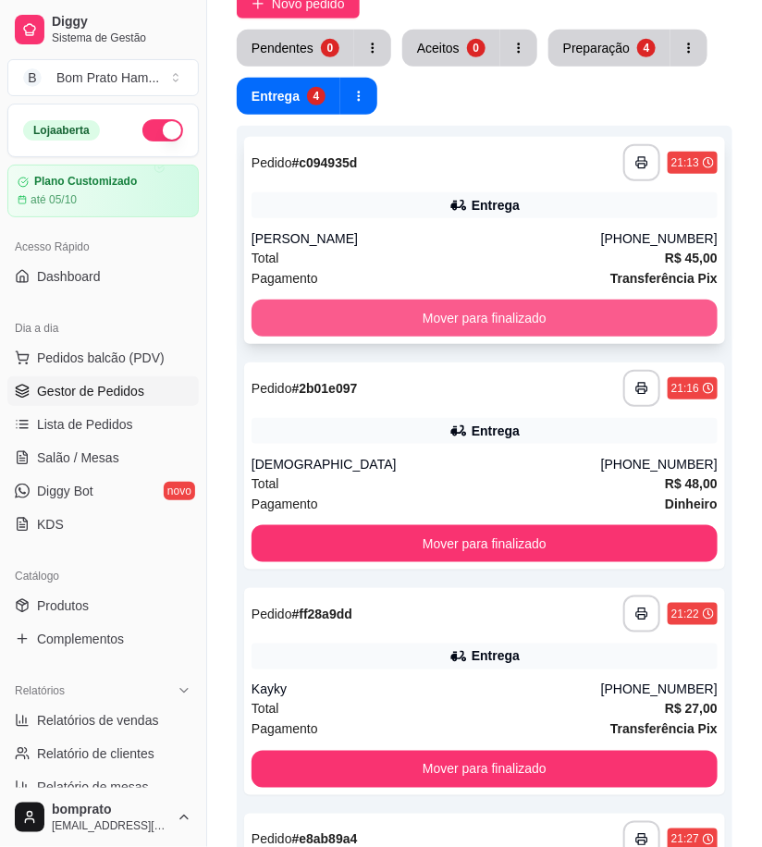
click at [493, 306] on button "Mover para finalizado" at bounding box center [485, 318] width 466 height 37
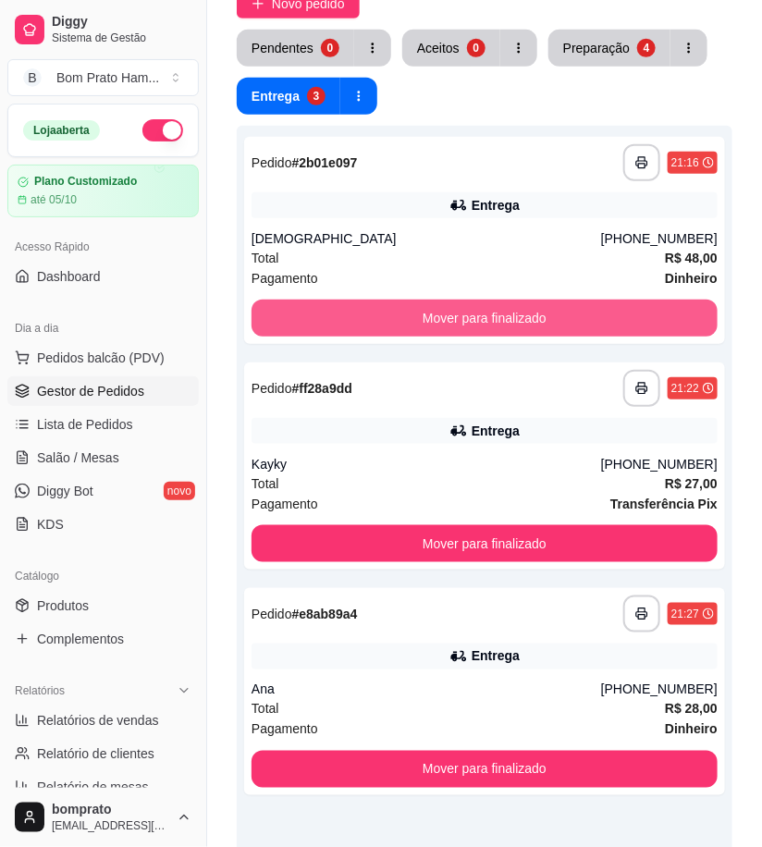
click at [493, 306] on button "Mover para finalizado" at bounding box center [485, 318] width 466 height 37
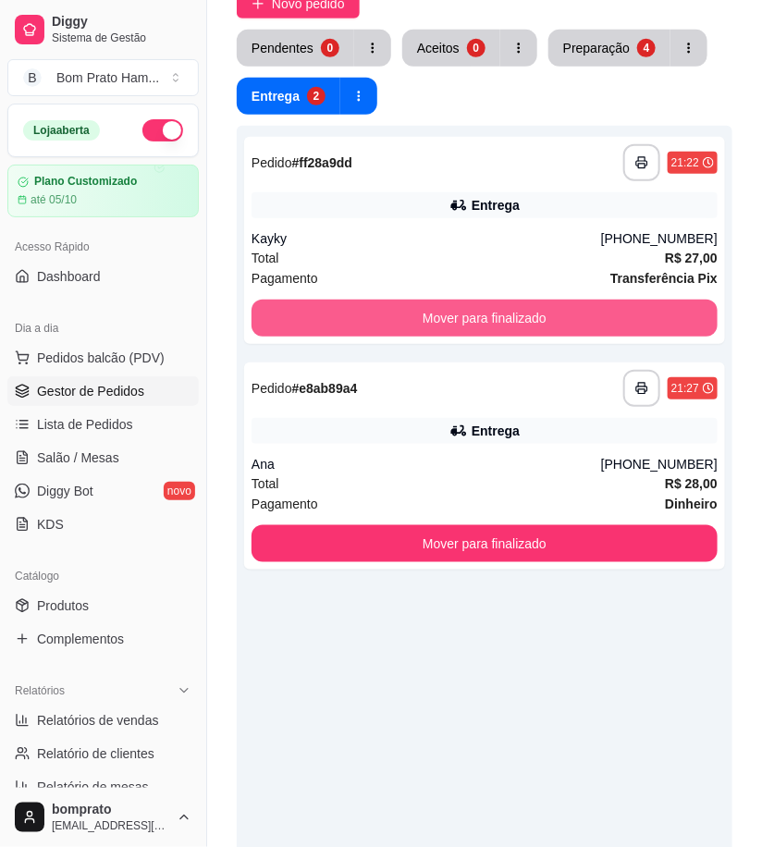
click at [493, 306] on button "Mover para finalizado" at bounding box center [485, 318] width 466 height 37
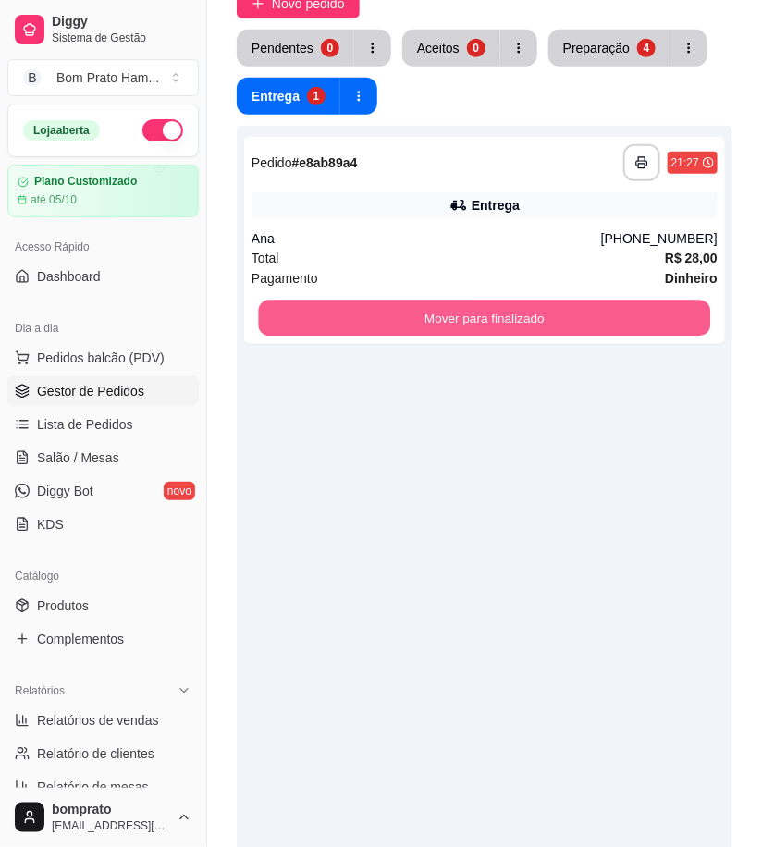
click at [493, 306] on button "Mover para finalizado" at bounding box center [485, 319] width 452 height 36
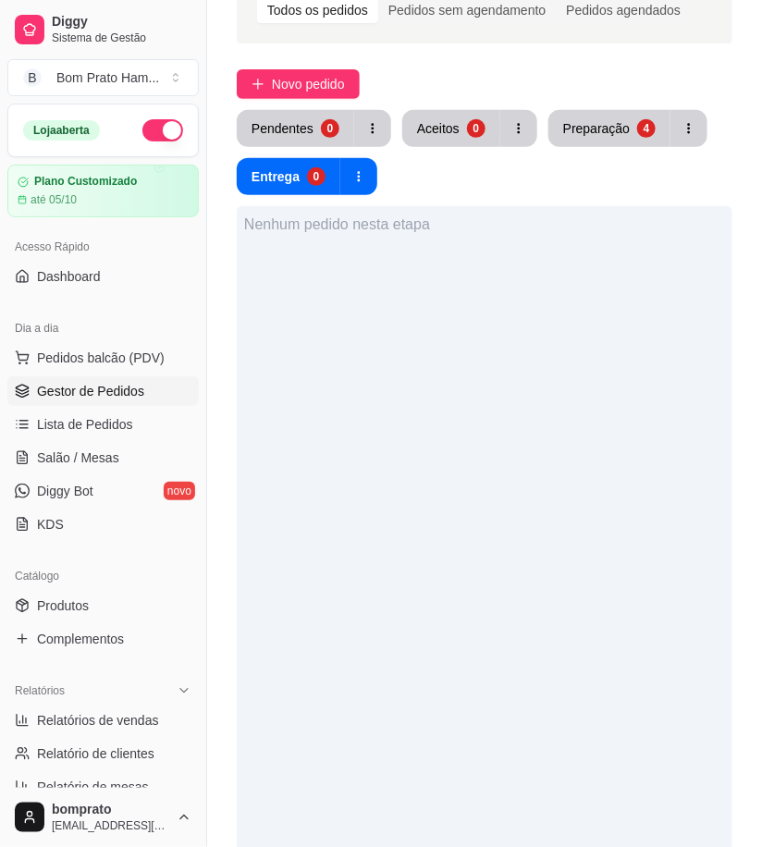
scroll to position [0, 0]
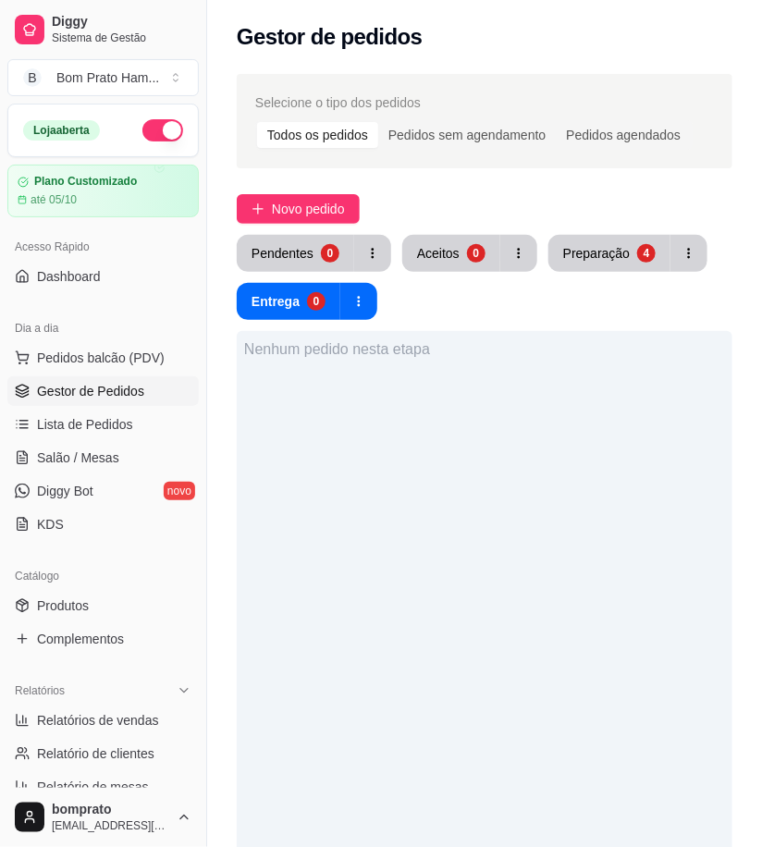
click at [567, 272] on div "Pendentes 0 Aceitos 0 Preparação 4 Entrega 0" at bounding box center [485, 277] width 496 height 85
click at [588, 236] on button "Preparação 4" at bounding box center [609, 253] width 122 height 37
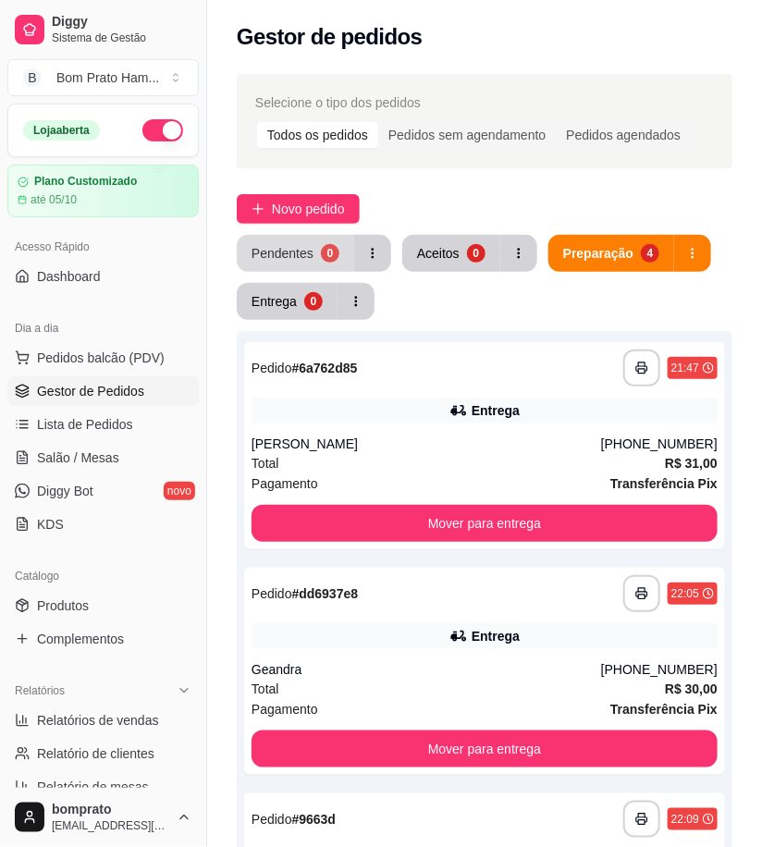
click at [301, 250] on div "Pendentes" at bounding box center [283, 253] width 62 height 18
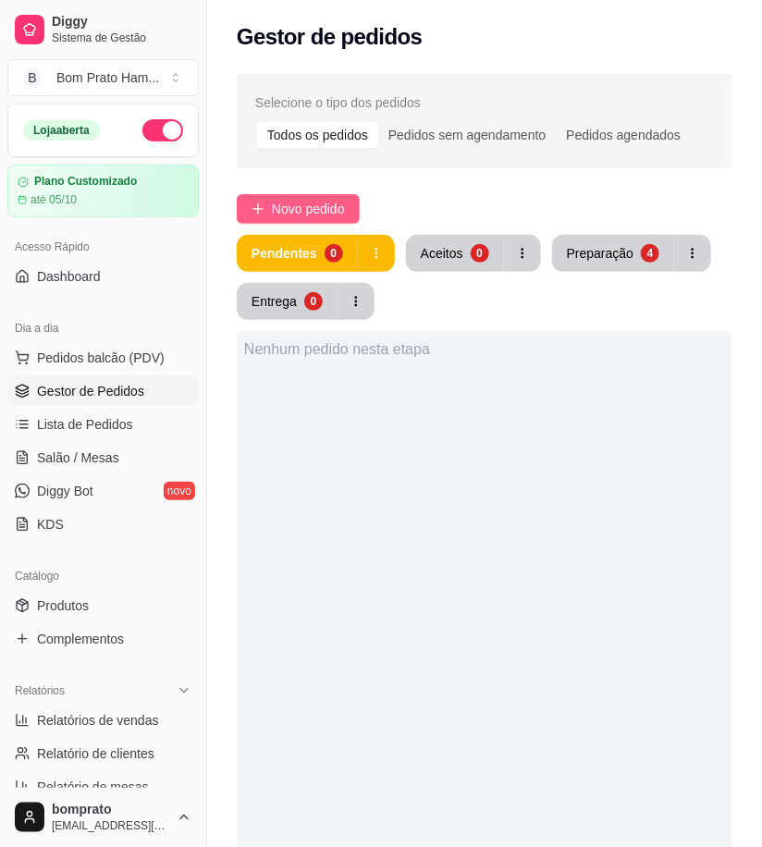
click at [320, 200] on span "Novo pedido" at bounding box center [308, 209] width 73 height 20
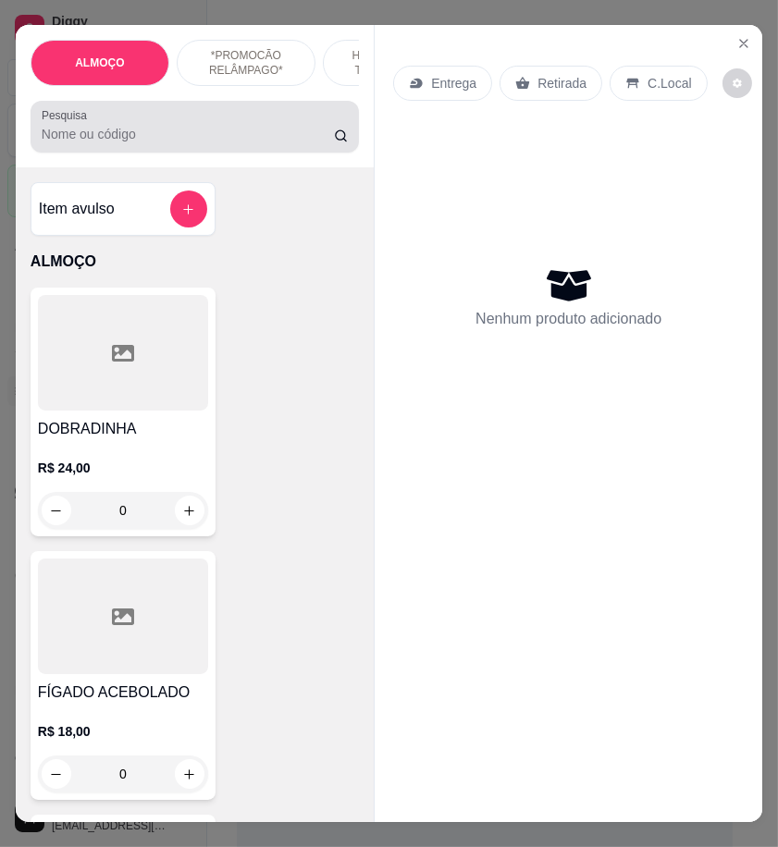
click at [196, 131] on div at bounding box center [195, 126] width 306 height 37
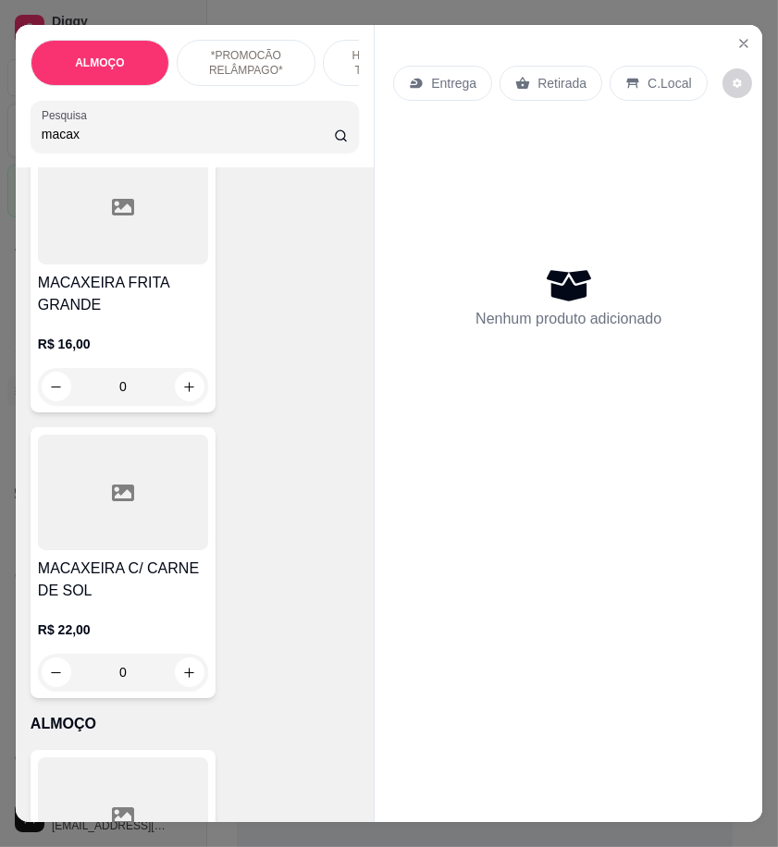
scroll to position [718, 0]
type input "macax"
click at [182, 665] on icon "increase-product-quantity" at bounding box center [189, 672] width 14 height 14
type input "1"
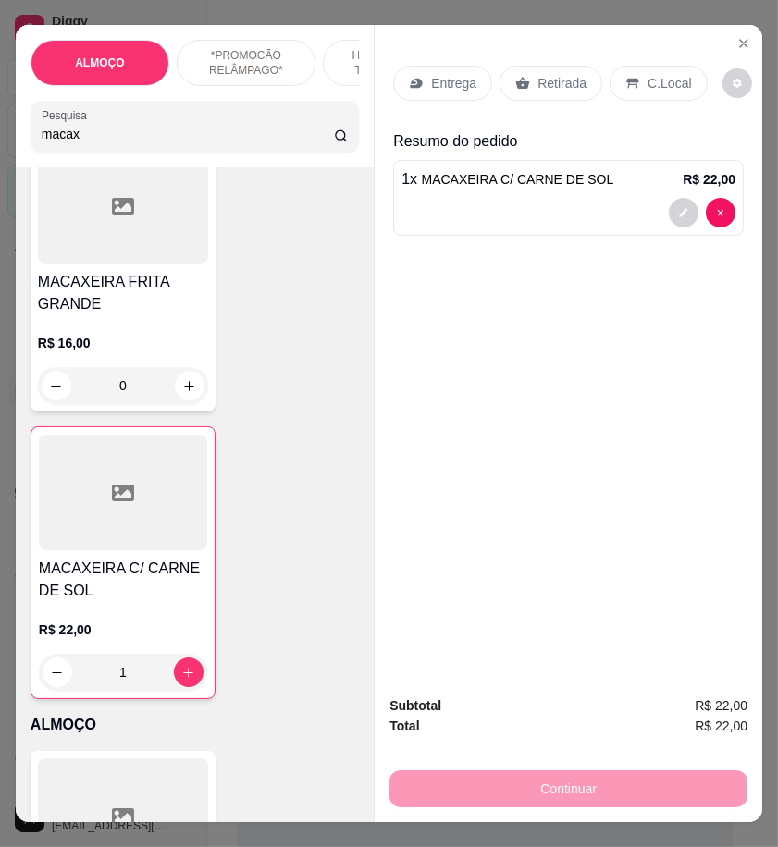
click at [537, 76] on p "Retirada" at bounding box center [561, 83] width 49 height 18
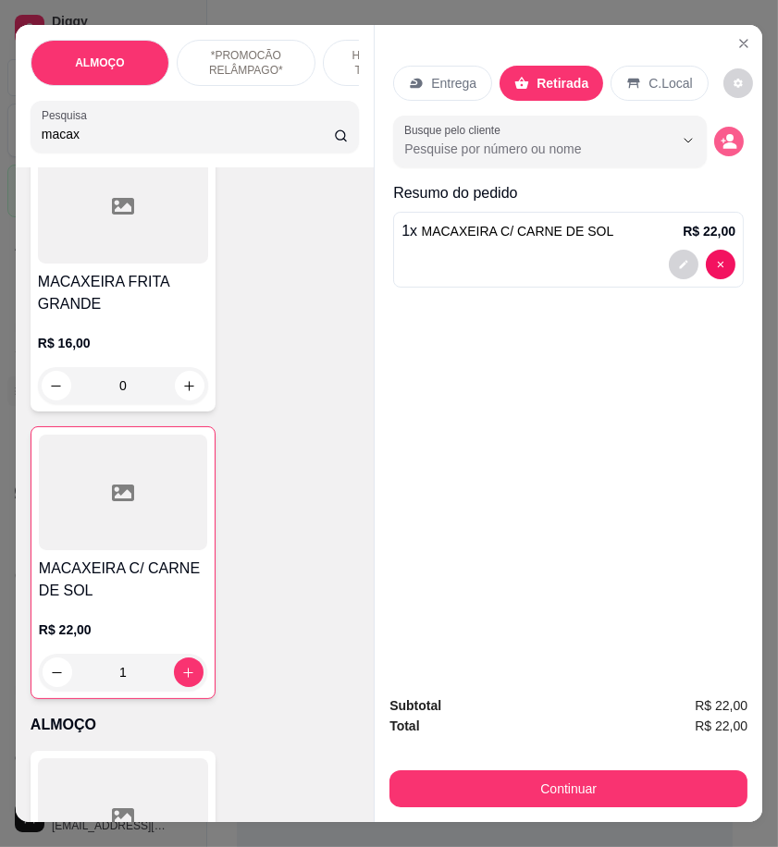
click at [723, 143] on icon "decrease-product-quantity" at bounding box center [730, 146] width 14 height 6
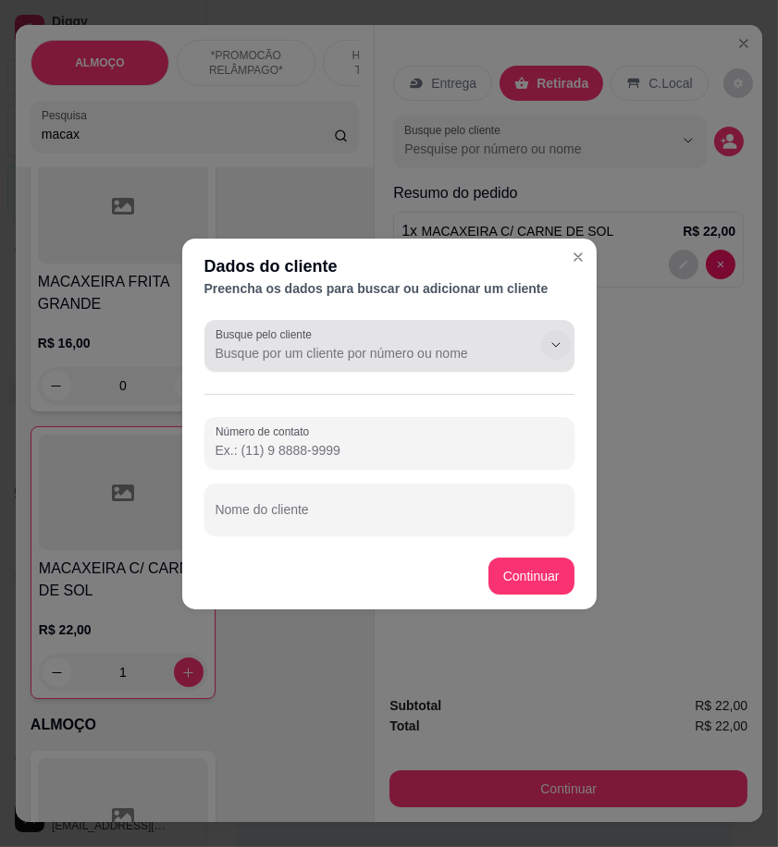
click at [548, 342] on icon "Show suggestions" at bounding box center [555, 344] width 15 height 15
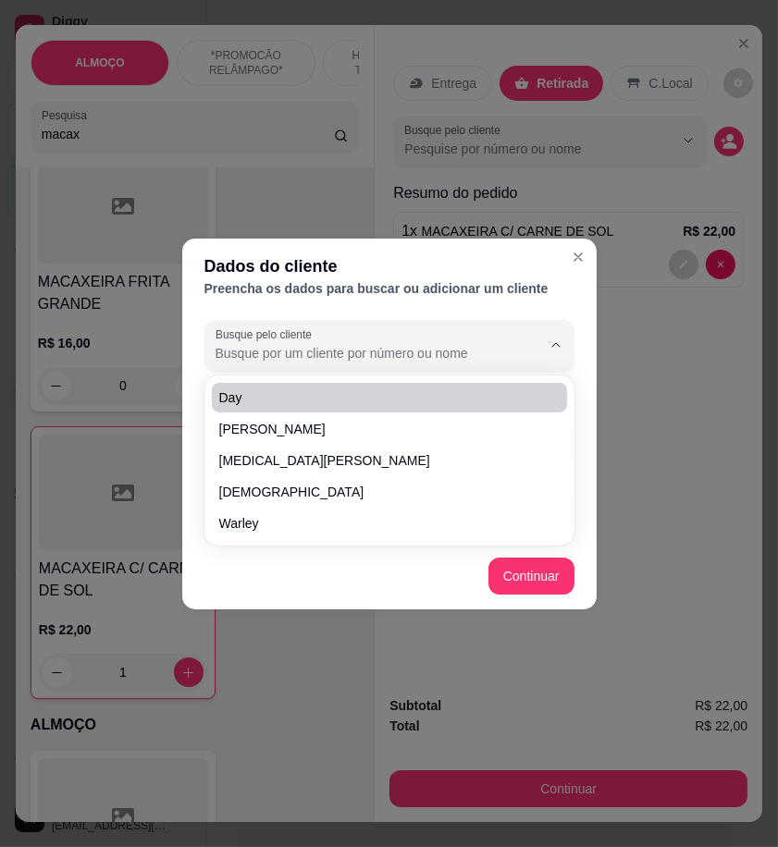
click at [349, 345] on input "Busque pelo cliente" at bounding box center [363, 353] width 296 height 18
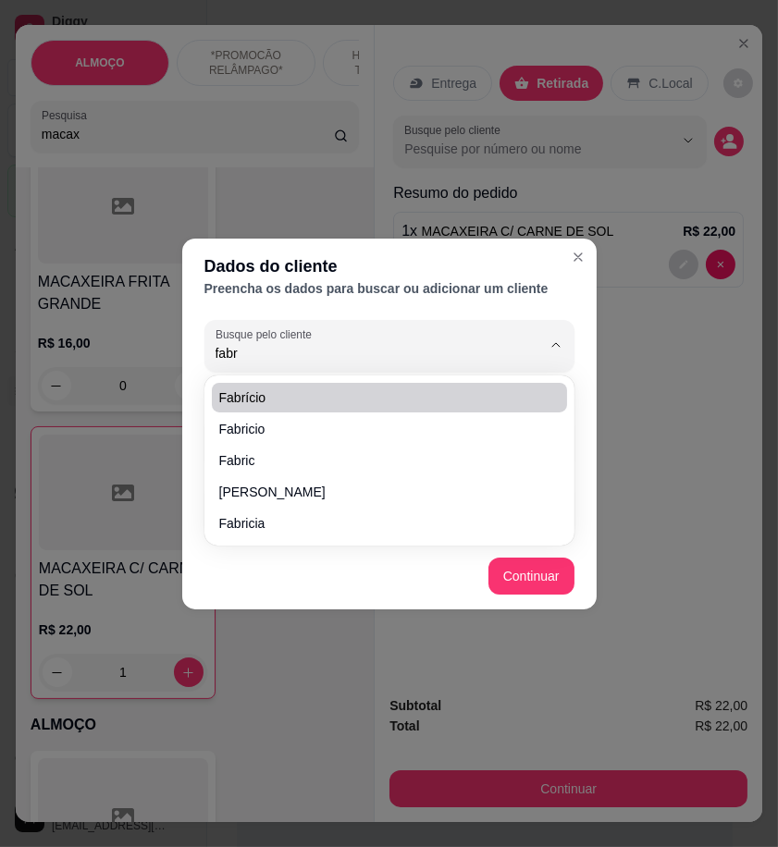
click at [302, 399] on span "Fabrício" at bounding box center [380, 397] width 322 height 18
type input "Fabrício"
type input "(55) 8 7911-18647"
type input "Fabrício"
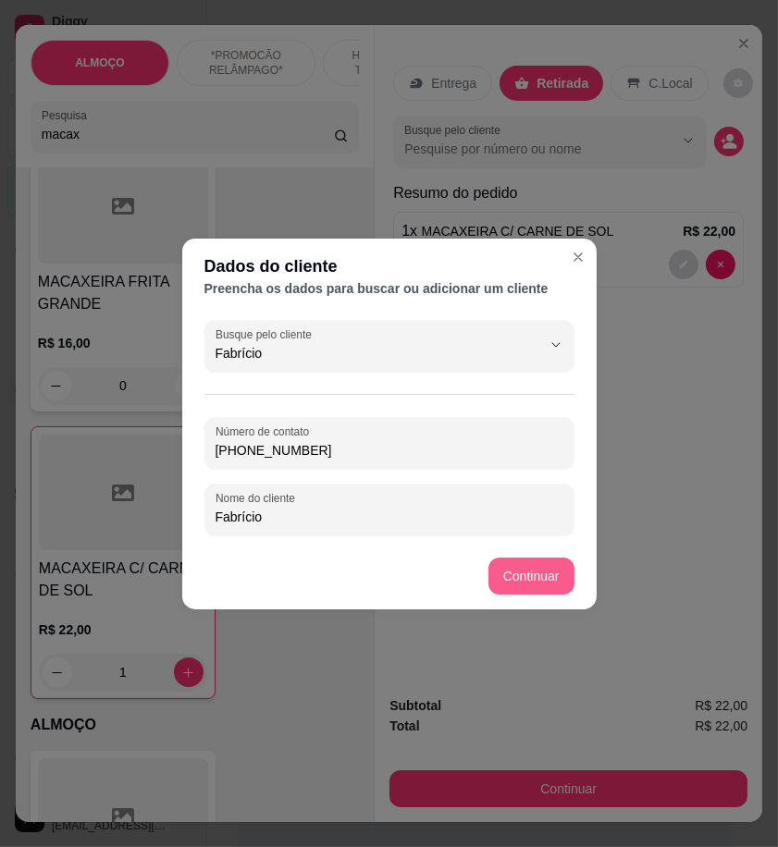
type input "Fabrício"
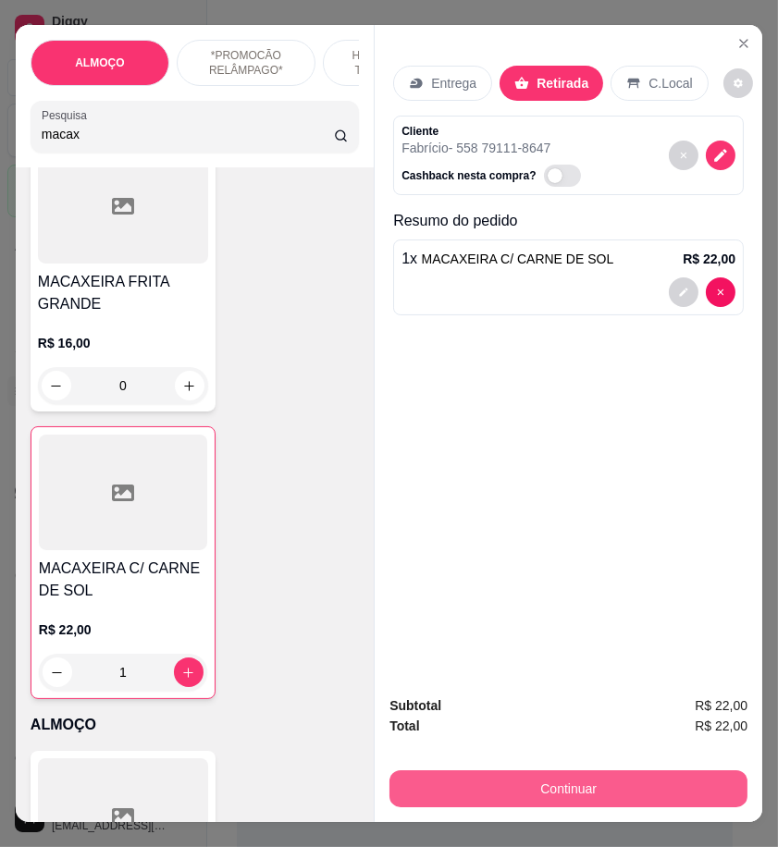
click at [706, 781] on button "Continuar" at bounding box center [568, 788] width 358 height 37
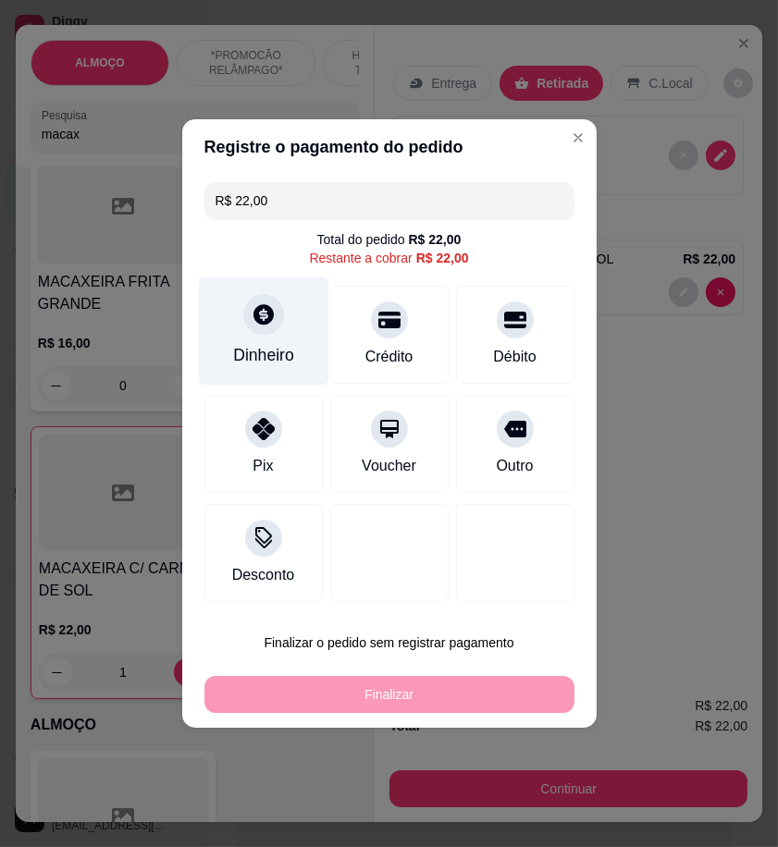
click at [264, 319] on icon at bounding box center [263, 314] width 20 height 20
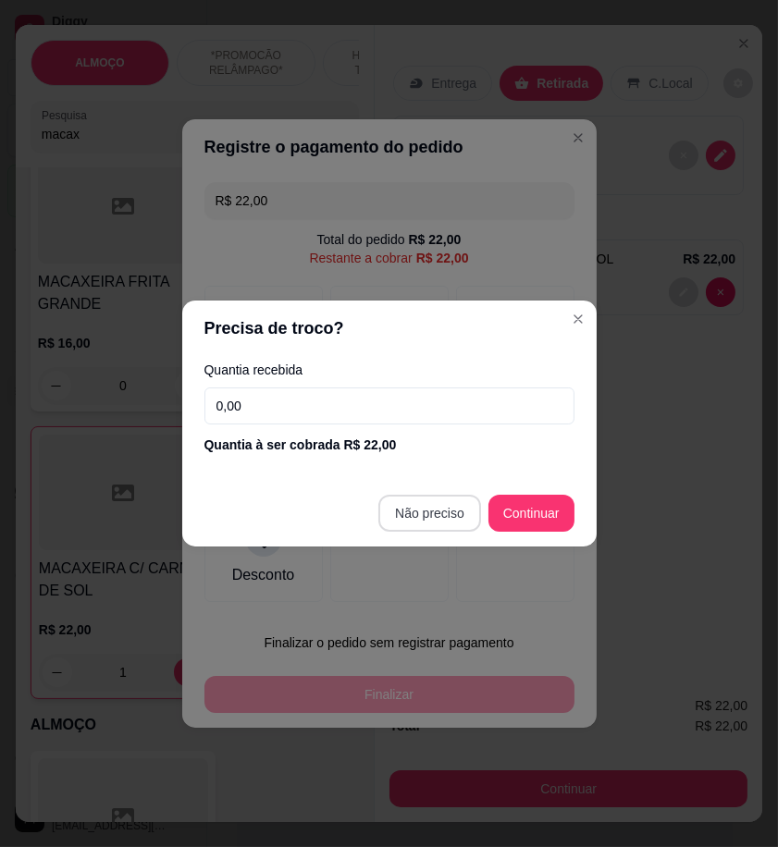
type input "R$ 0,00"
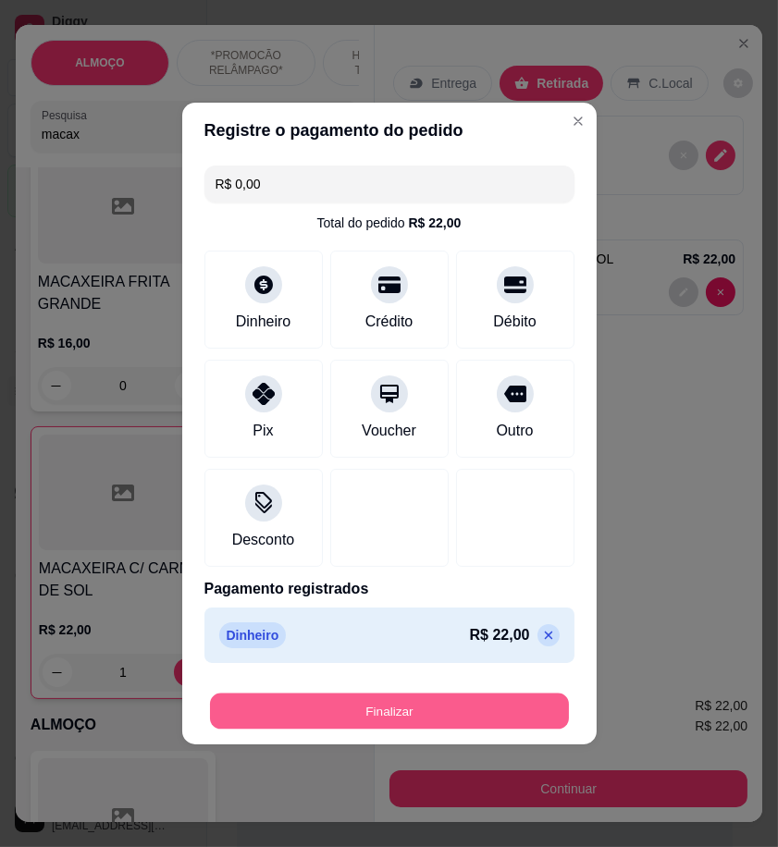
click at [502, 703] on button "Finalizar" at bounding box center [389, 711] width 359 height 36
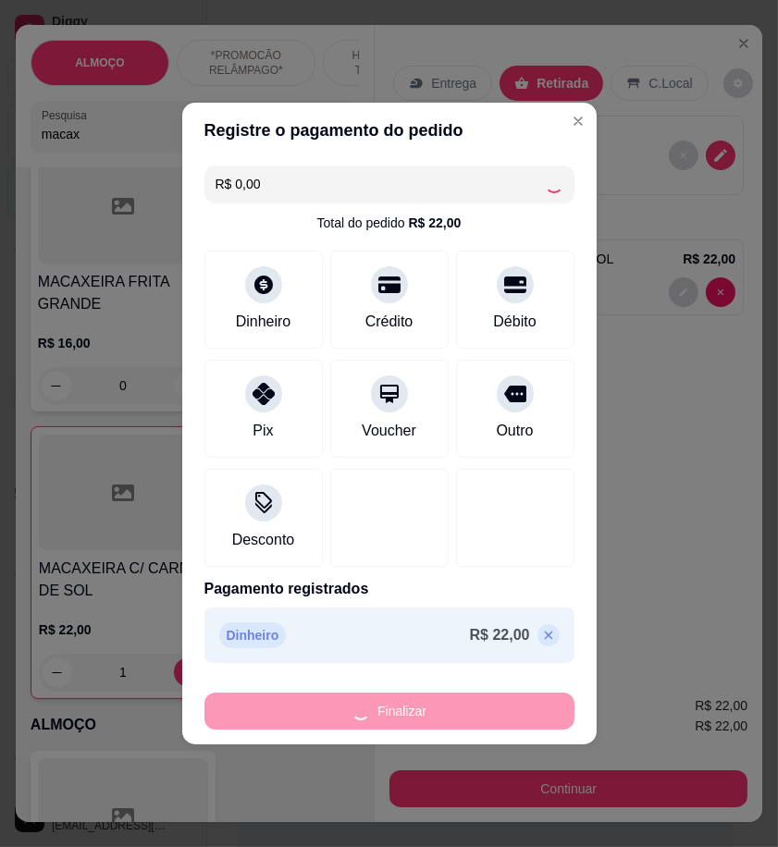
type input "0"
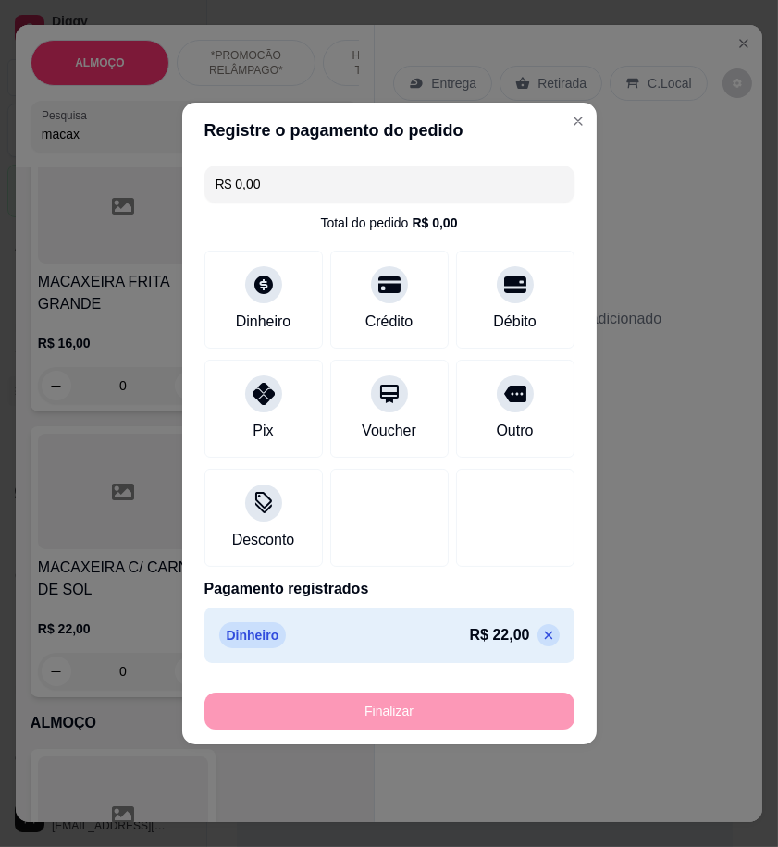
type input "-R$ 22,00"
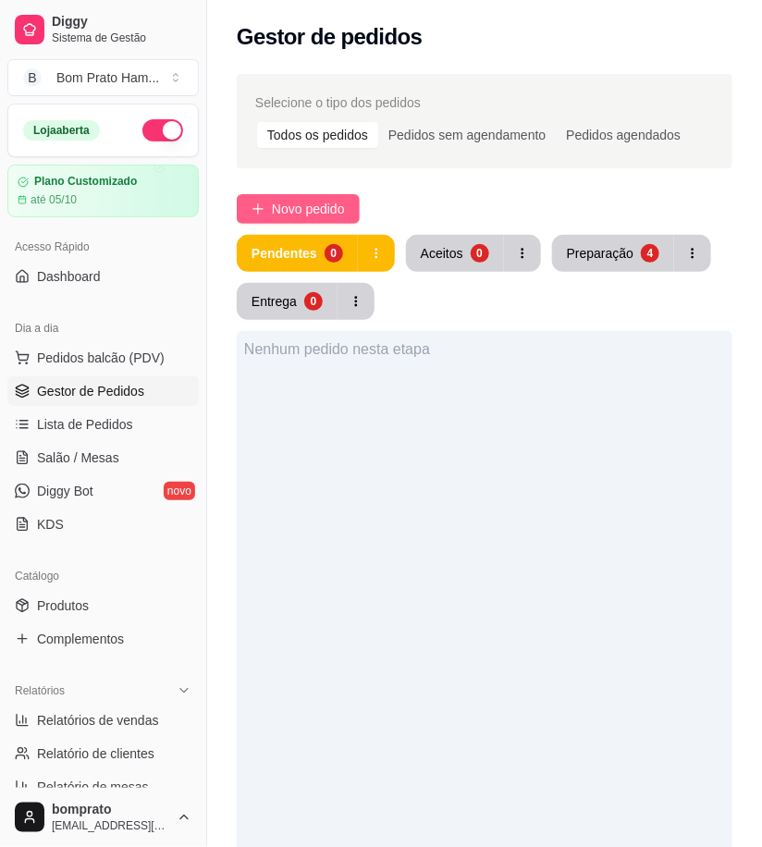
click at [351, 216] on button "Novo pedido" at bounding box center [298, 209] width 123 height 30
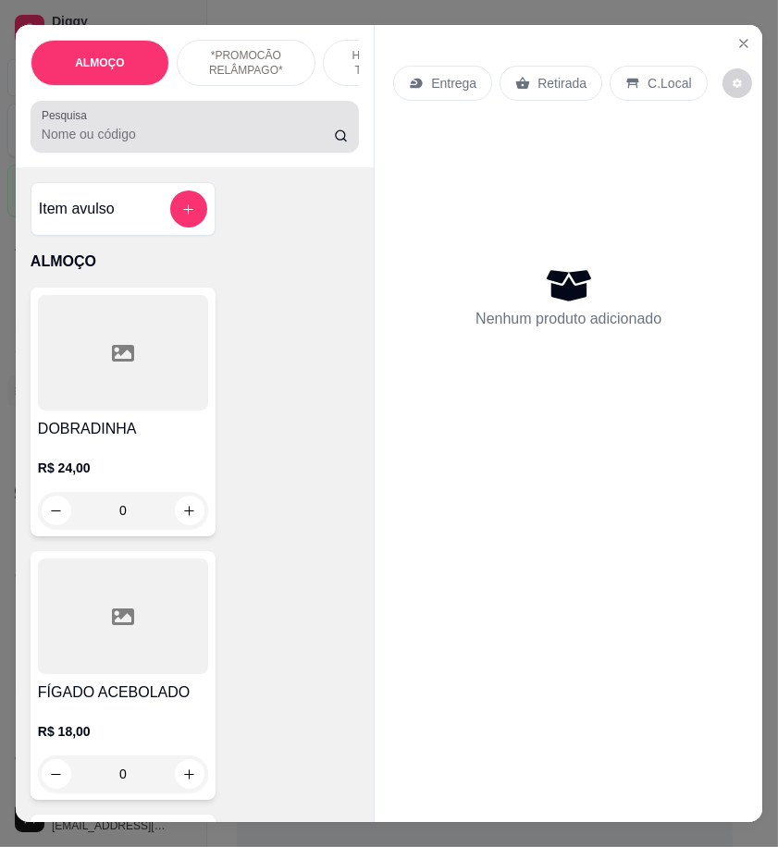
click at [202, 143] on input "Pesquisa" at bounding box center [188, 134] width 292 height 18
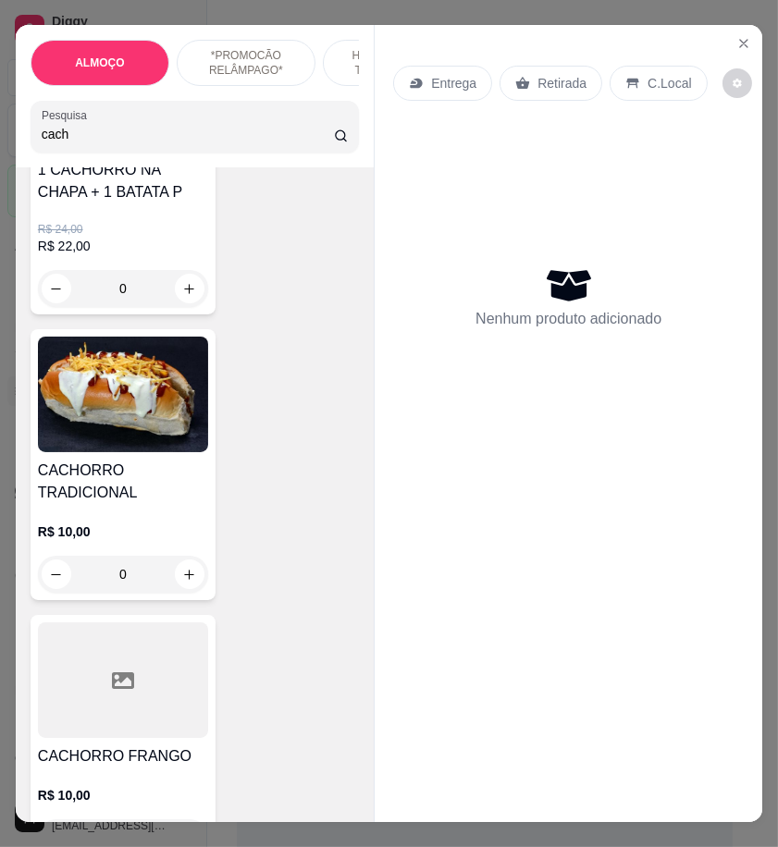
scroll to position [308, 0]
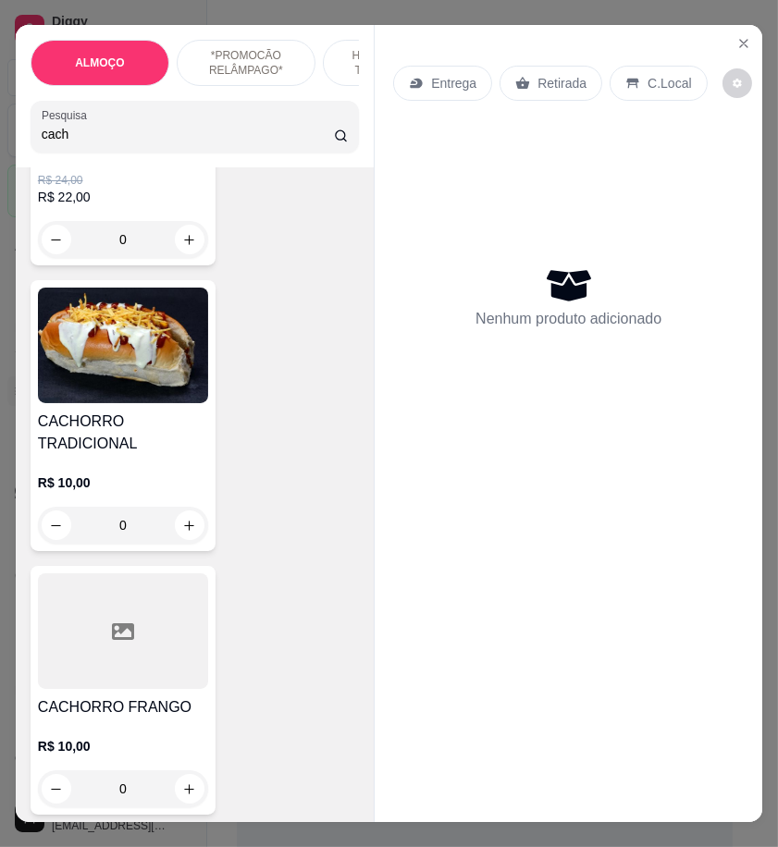
type input "cach"
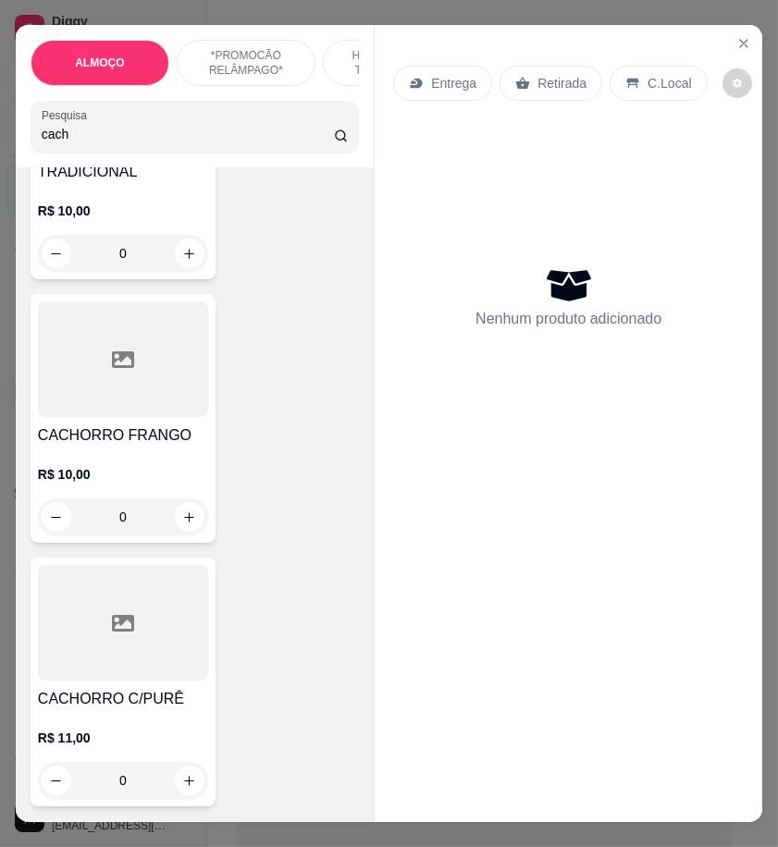
scroll to position [616, 0]
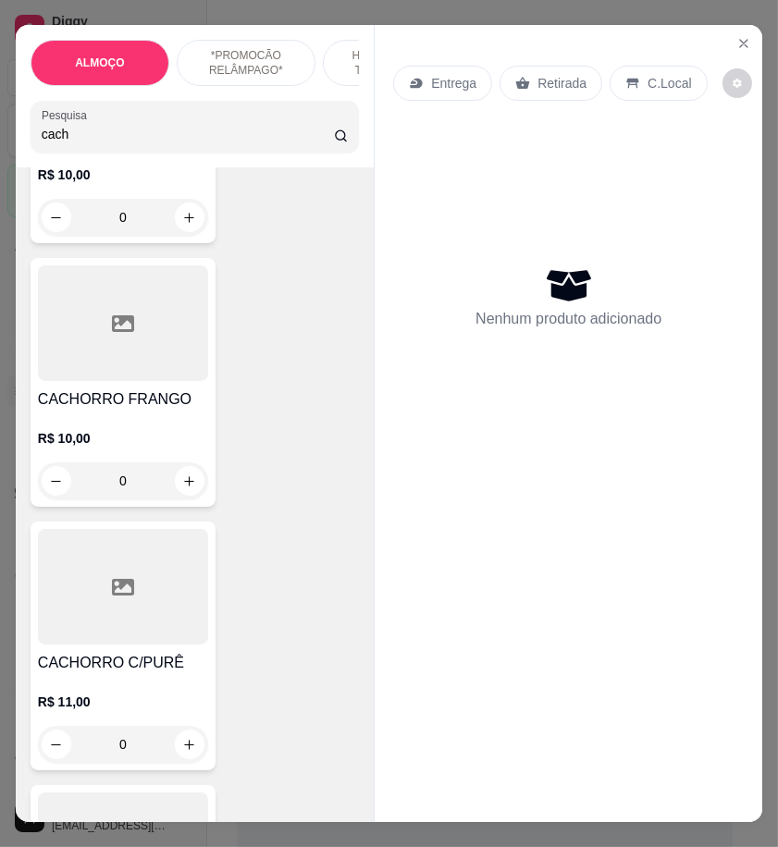
click at [183, 738] on div "0" at bounding box center [123, 744] width 170 height 37
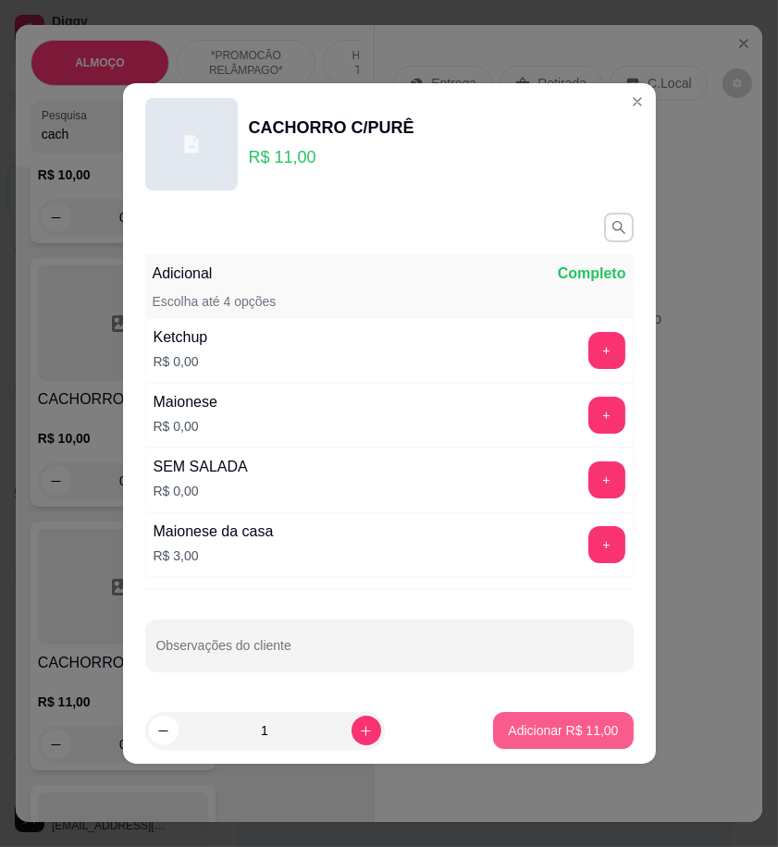
click at [558, 728] on p "Adicionar R$ 11,00" at bounding box center [563, 730] width 110 height 18
type input "1"
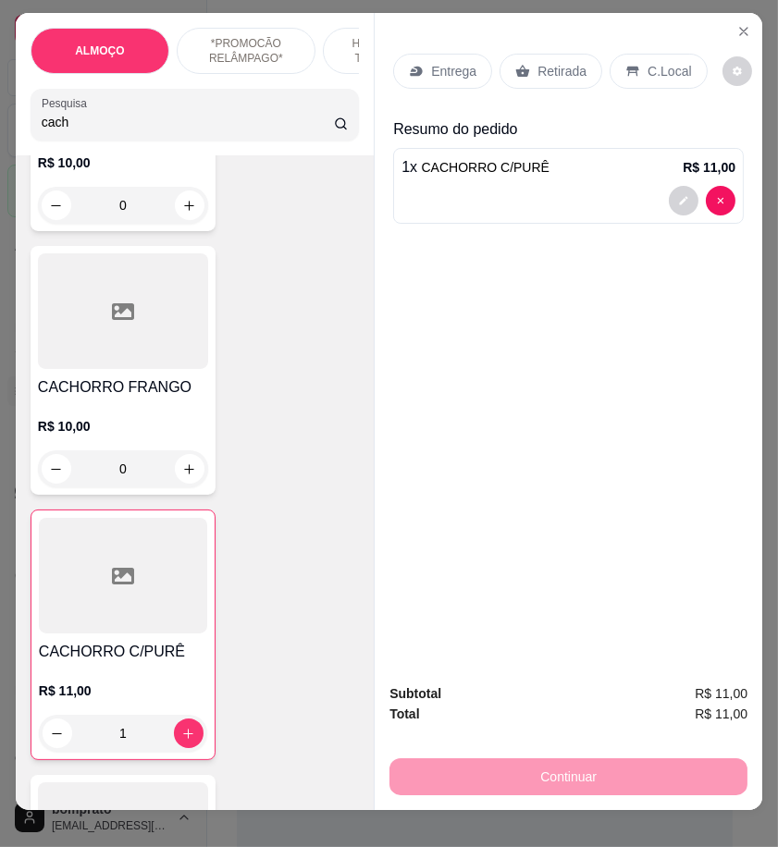
scroll to position [0, 0]
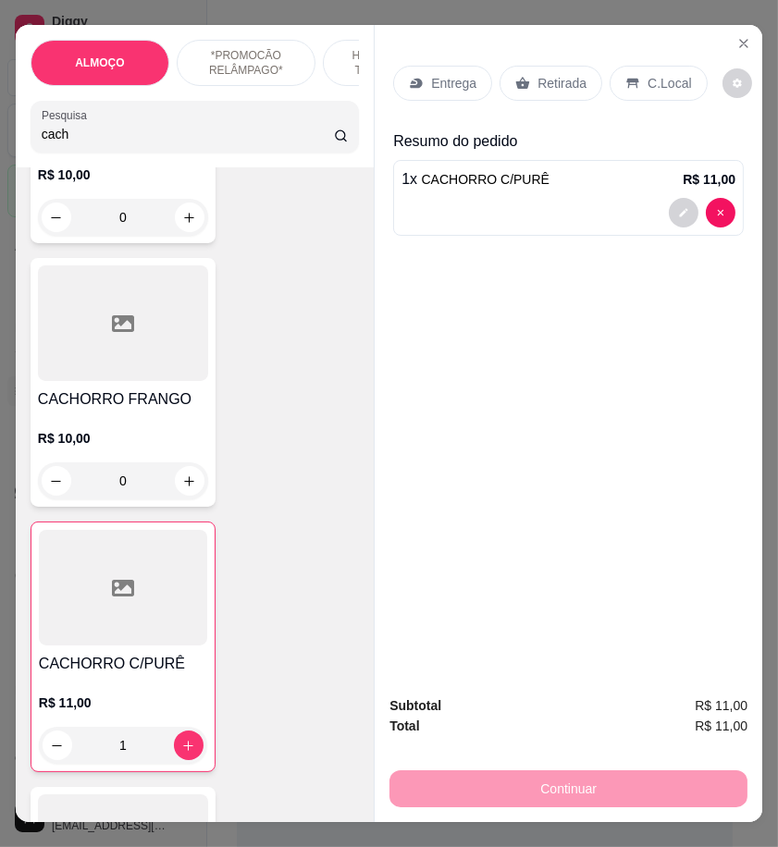
click at [447, 75] on p "Entrega" at bounding box center [453, 83] width 45 height 18
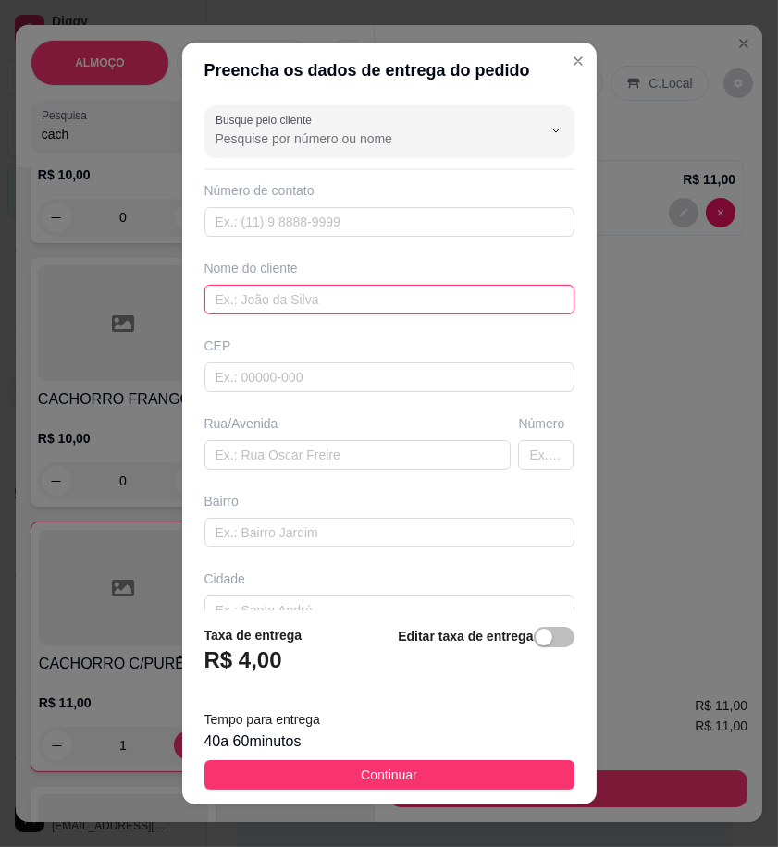
paste input "Tainy"
type input "Tainy"
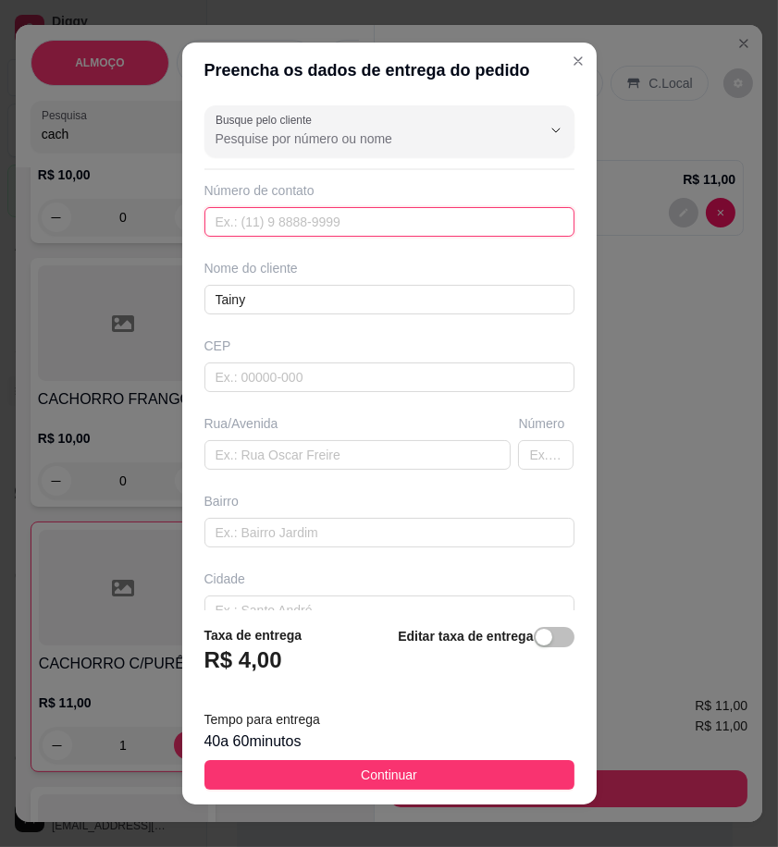
paste input "558 79190-4985"
type input "558 79190-4985"
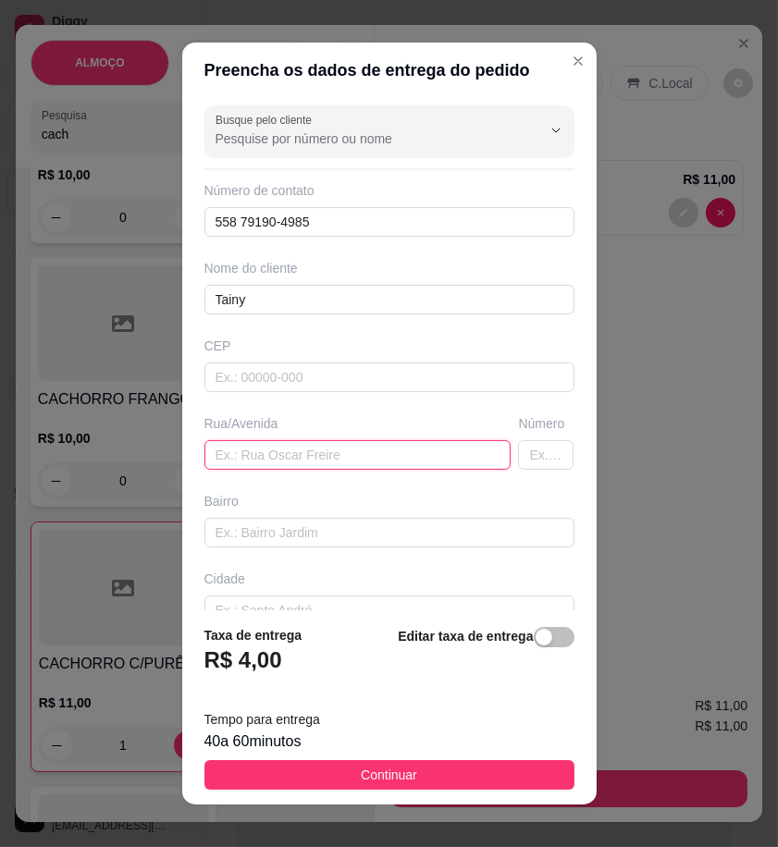
paste input "em frente a rodoviária do lado do bar de Edson em um prédio Azul"
type input "em frente a rodoviária do lado do bar de Edson em um prédio Azul"
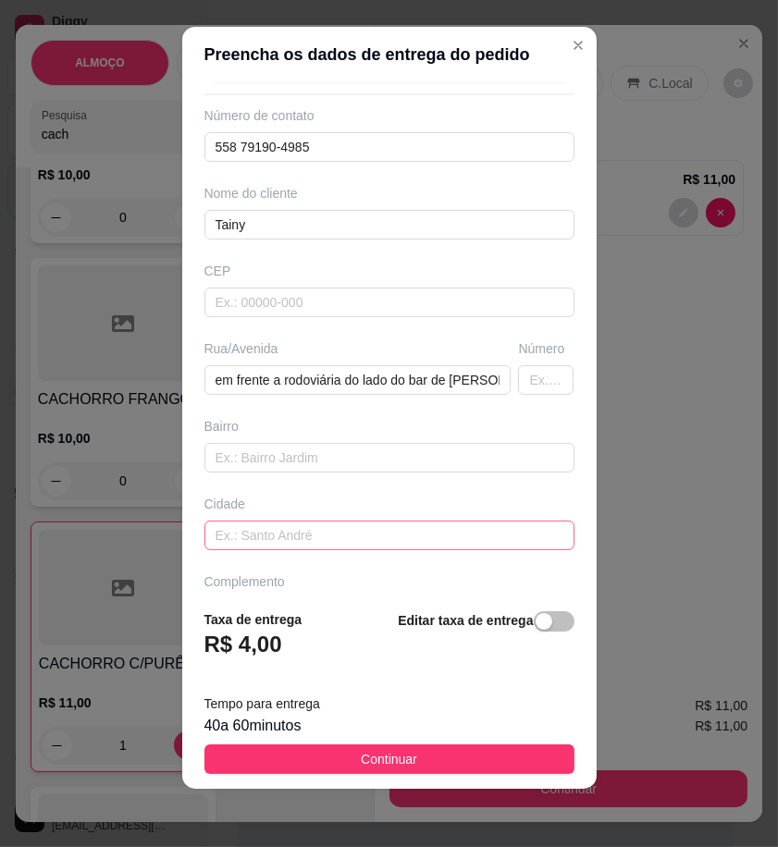
scroll to position [111, 0]
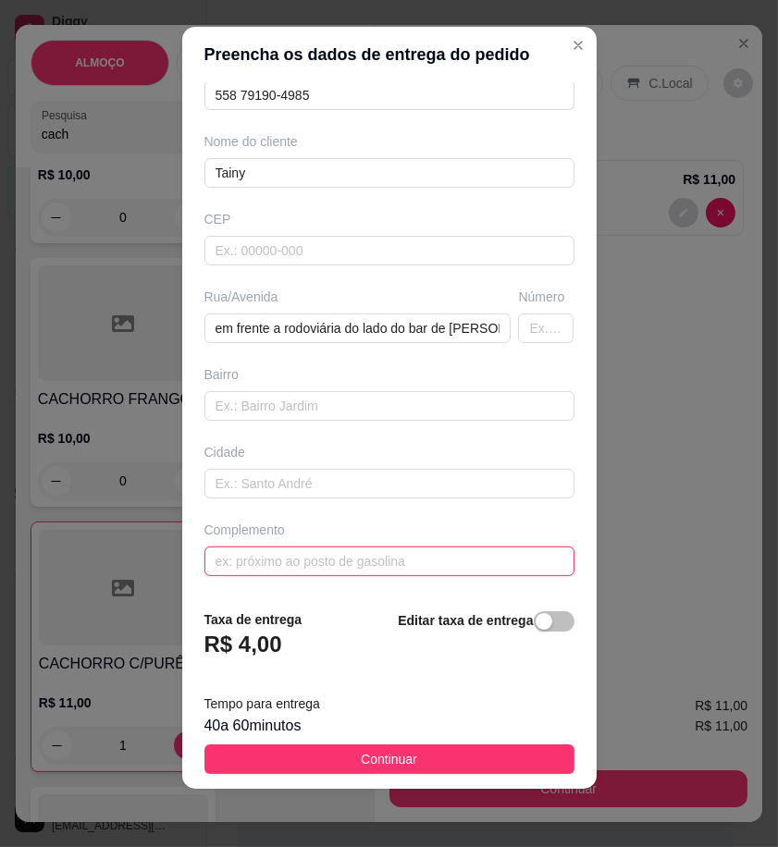
drag, startPoint x: 353, startPoint y: 557, endPoint x: 261, endPoint y: 560, distance: 92.5
paste input "Um primeiro andar"
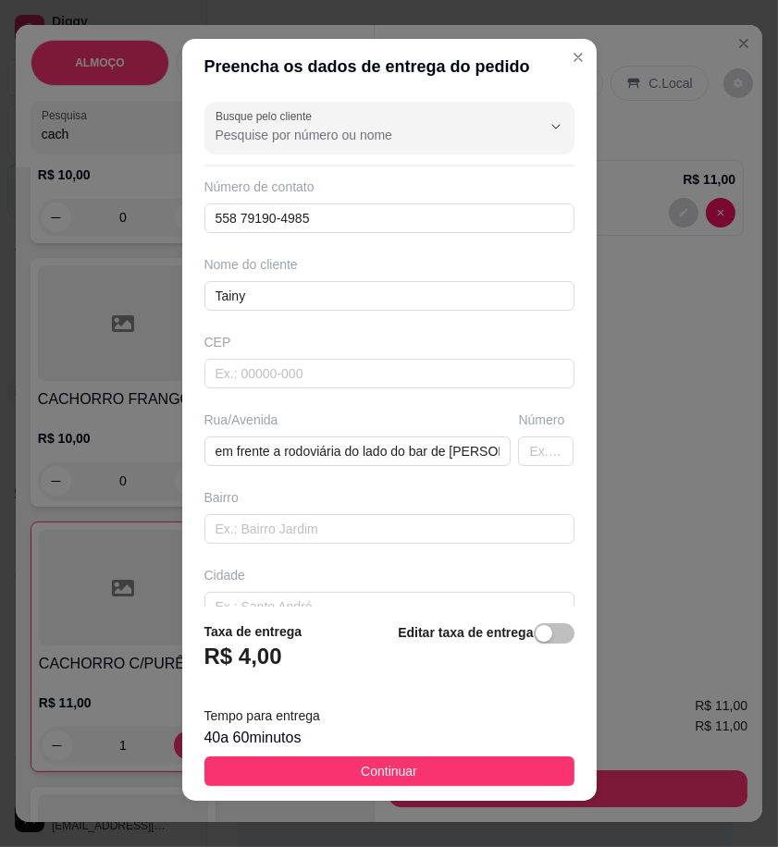
scroll to position [0, 0]
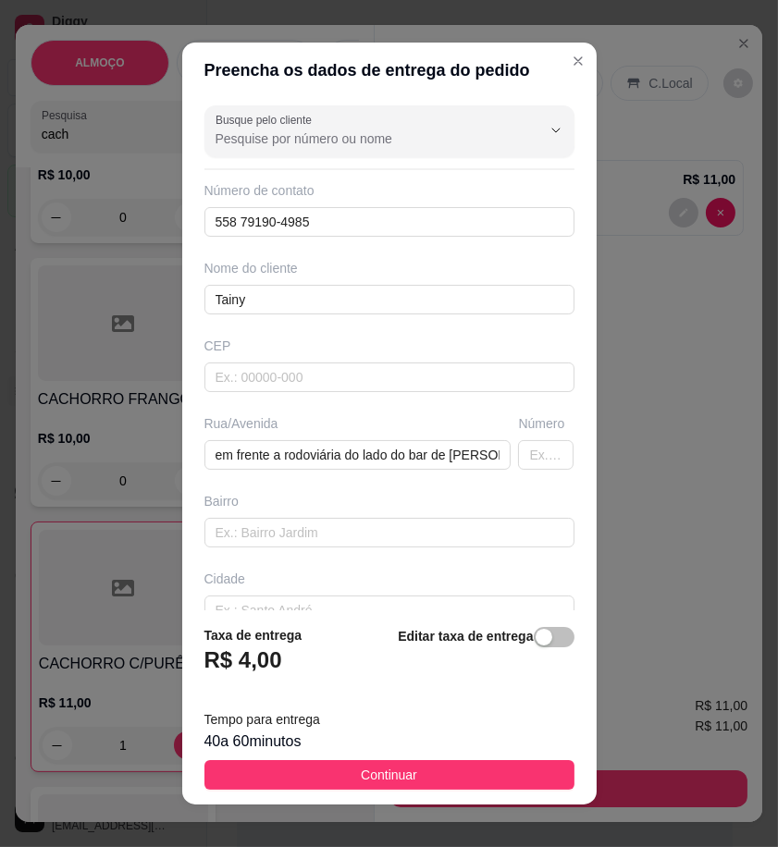
type input "Um primeiro andar"
drag, startPoint x: 491, startPoint y: 782, endPoint x: 505, endPoint y: 782, distance: 13.9
click at [491, 782] on button "Continuar" at bounding box center [389, 775] width 370 height 30
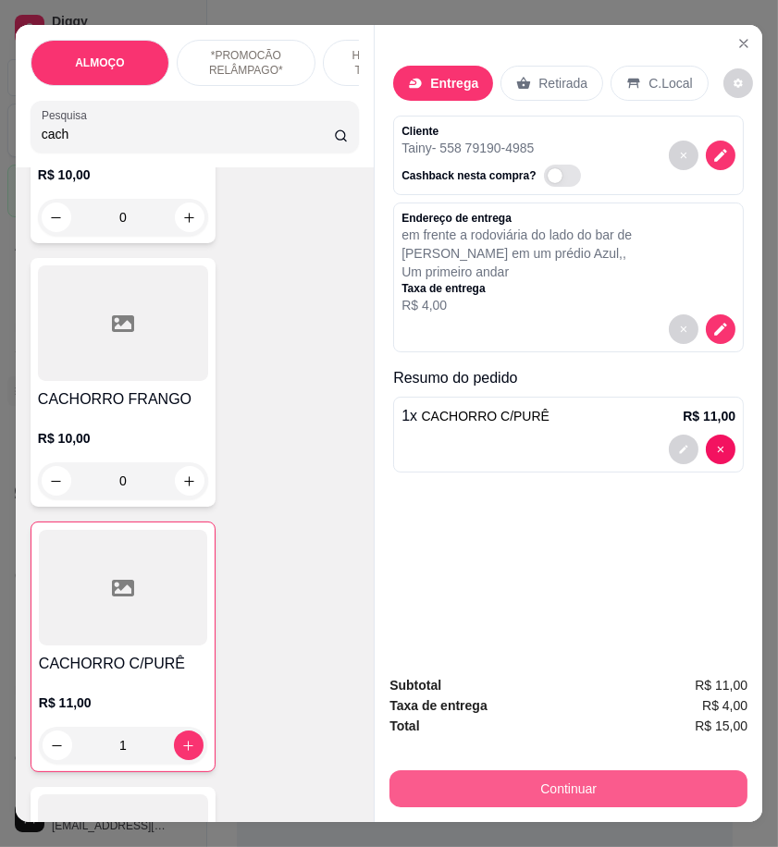
click at [606, 775] on button "Continuar" at bounding box center [568, 788] width 358 height 37
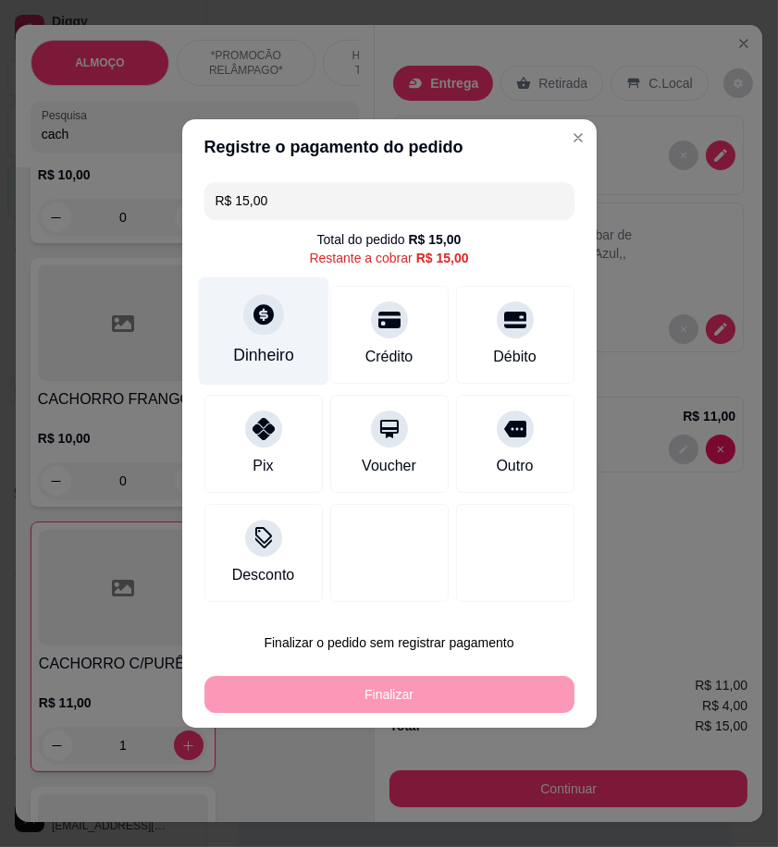
click at [300, 328] on div "Dinheiro" at bounding box center [263, 331] width 130 height 108
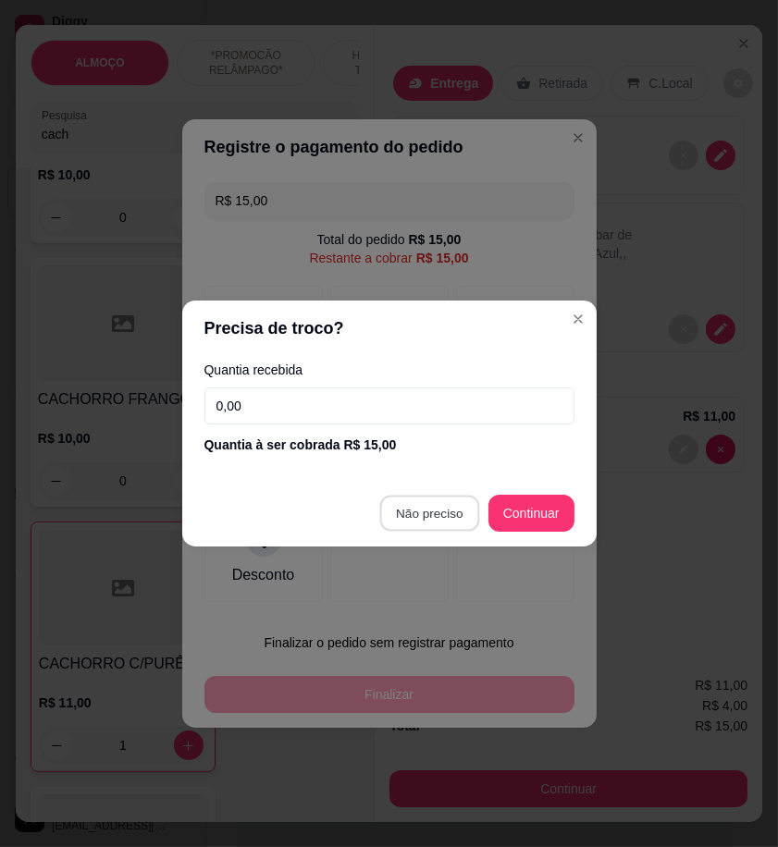
type input "R$ 0,00"
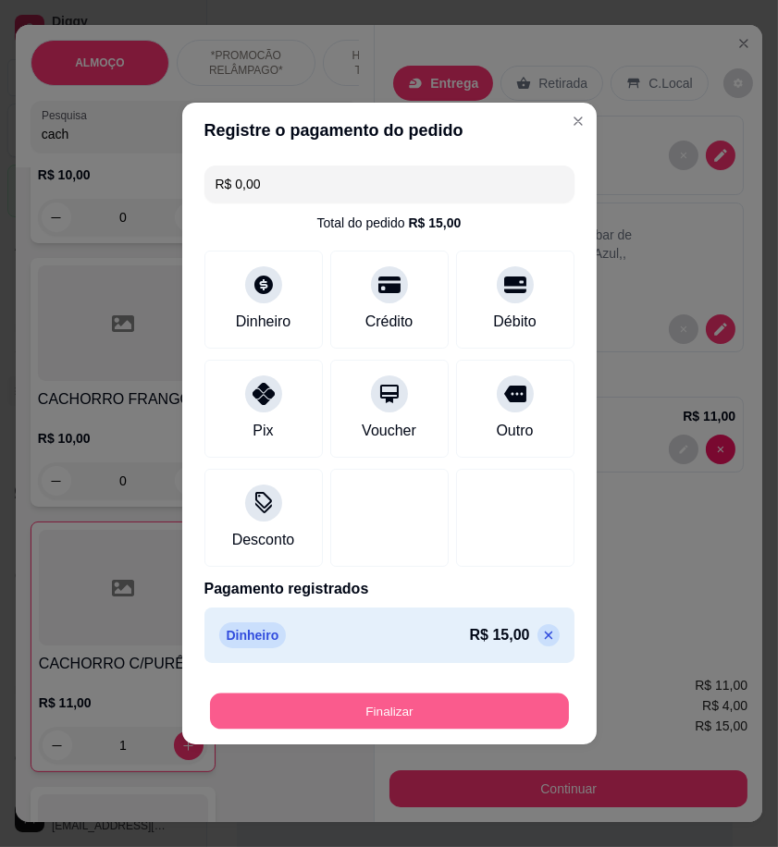
click at [518, 705] on button "Finalizar" at bounding box center [389, 711] width 359 height 36
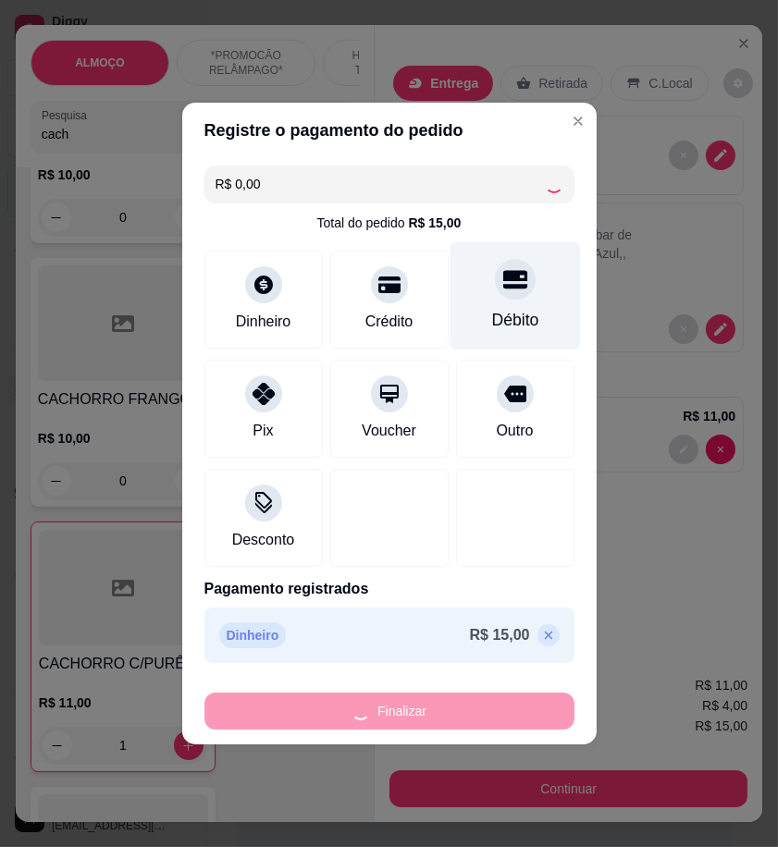
type input "0"
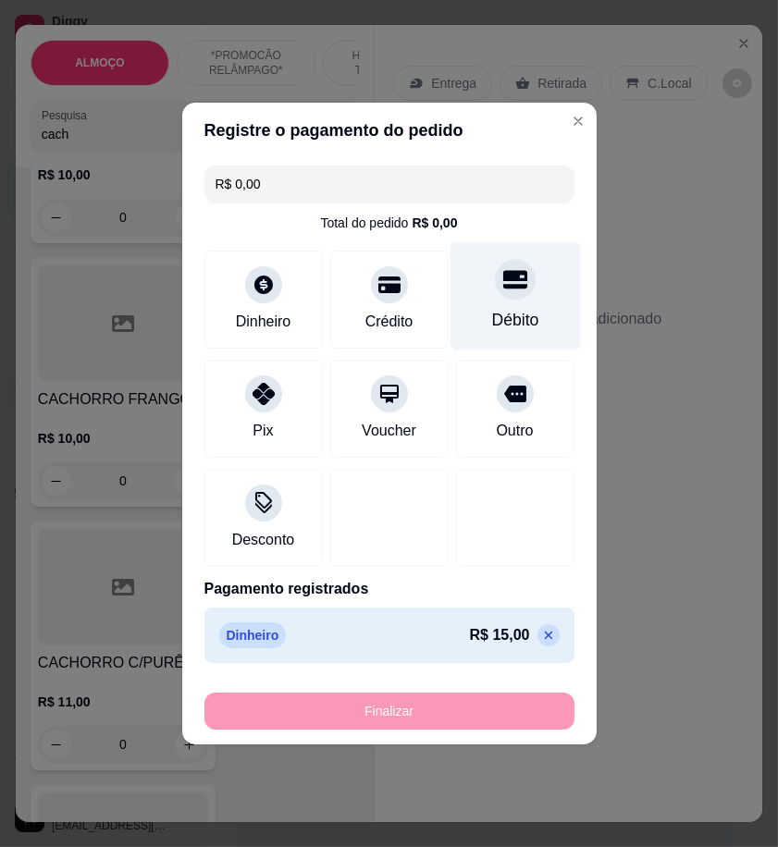
type input "-R$ 15,00"
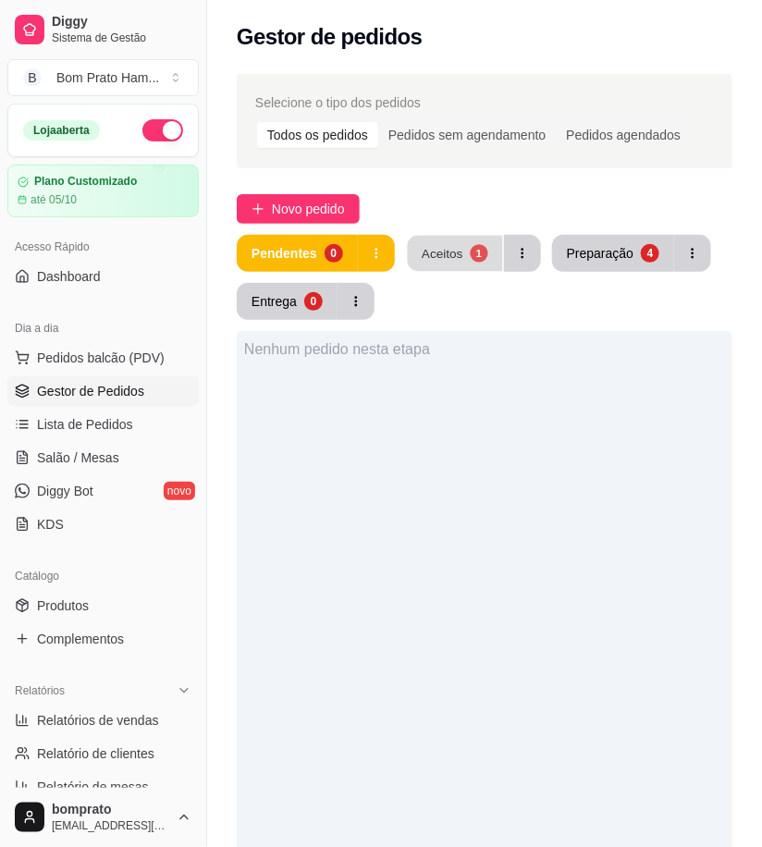
click at [444, 244] on div "Aceitos" at bounding box center [443, 253] width 42 height 18
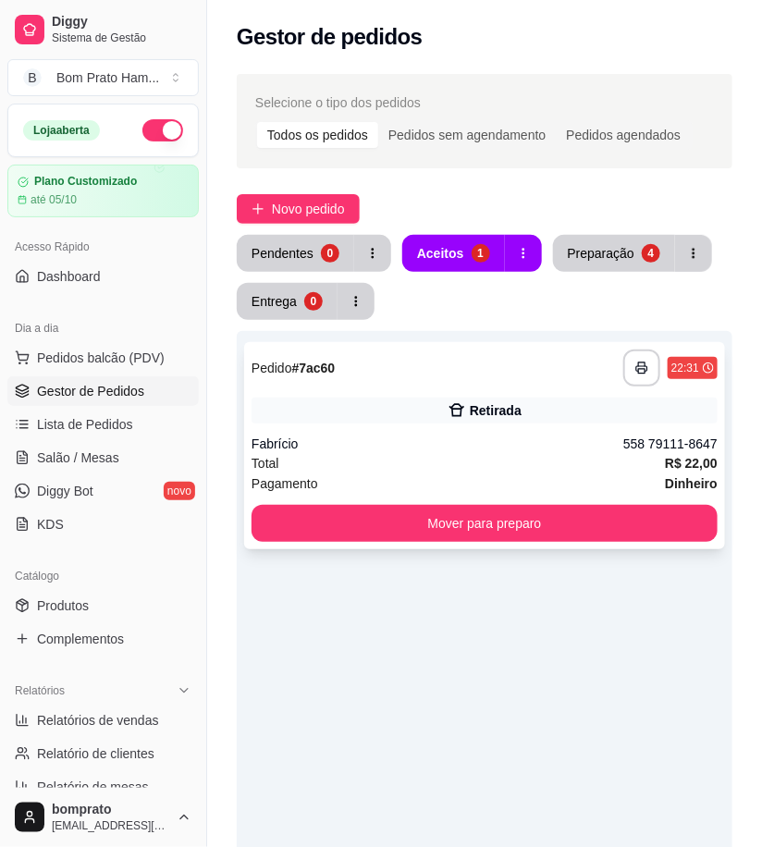
click at [465, 395] on div "**********" at bounding box center [484, 445] width 481 height 207
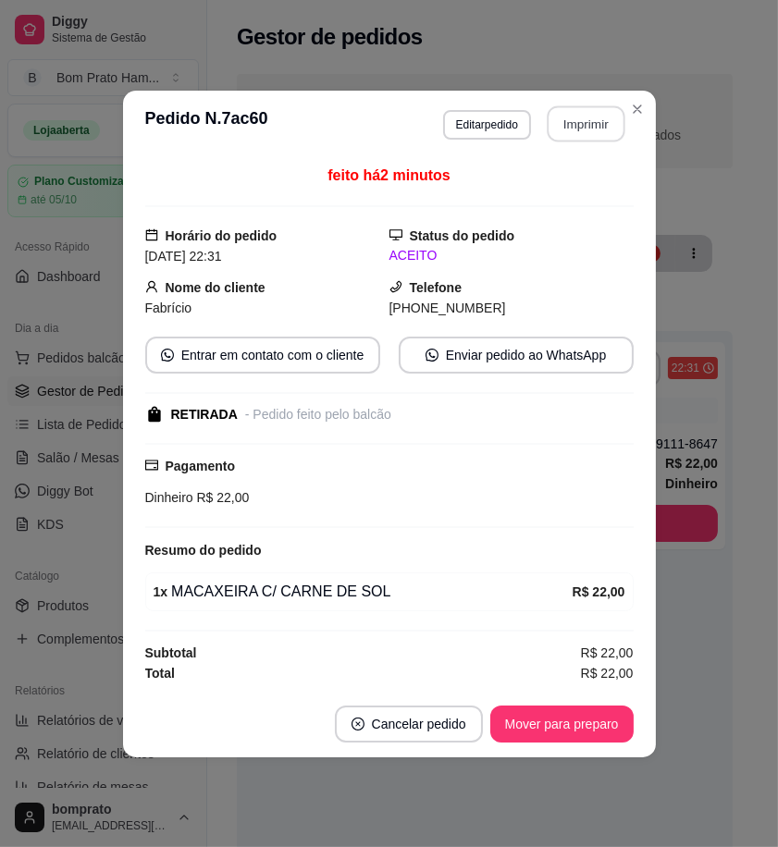
click at [578, 122] on button "Imprimir" at bounding box center [585, 123] width 78 height 36
click at [574, 733] on button "Mover para preparo" at bounding box center [561, 723] width 143 height 37
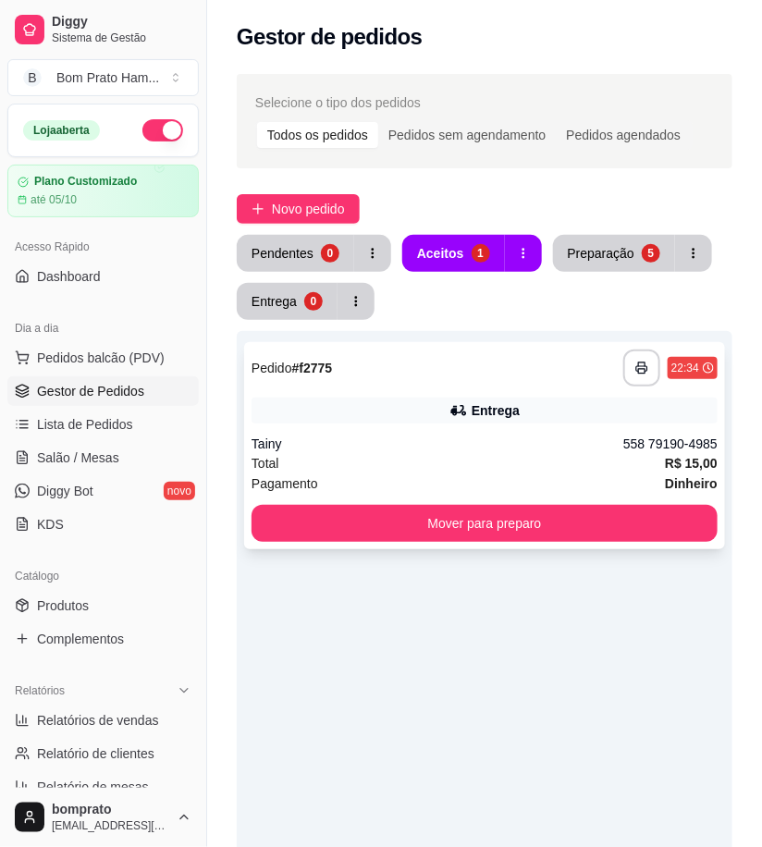
click at [520, 450] on div "Tainy" at bounding box center [438, 444] width 372 height 18
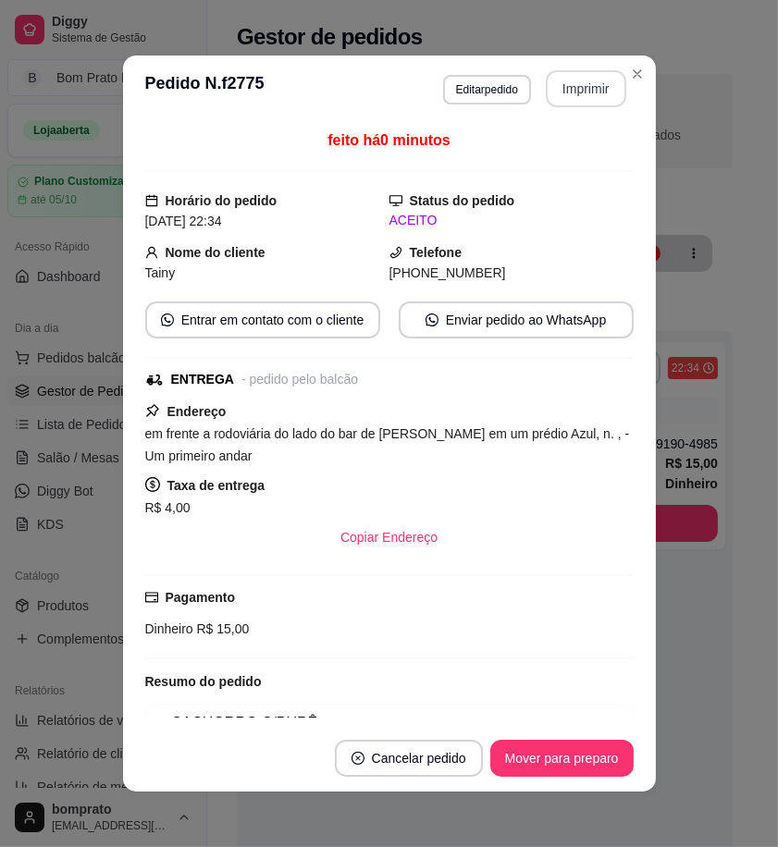
click at [575, 81] on button "Imprimir" at bounding box center [586, 88] width 80 height 37
click at [593, 747] on button "Mover para preparo" at bounding box center [561, 758] width 143 height 37
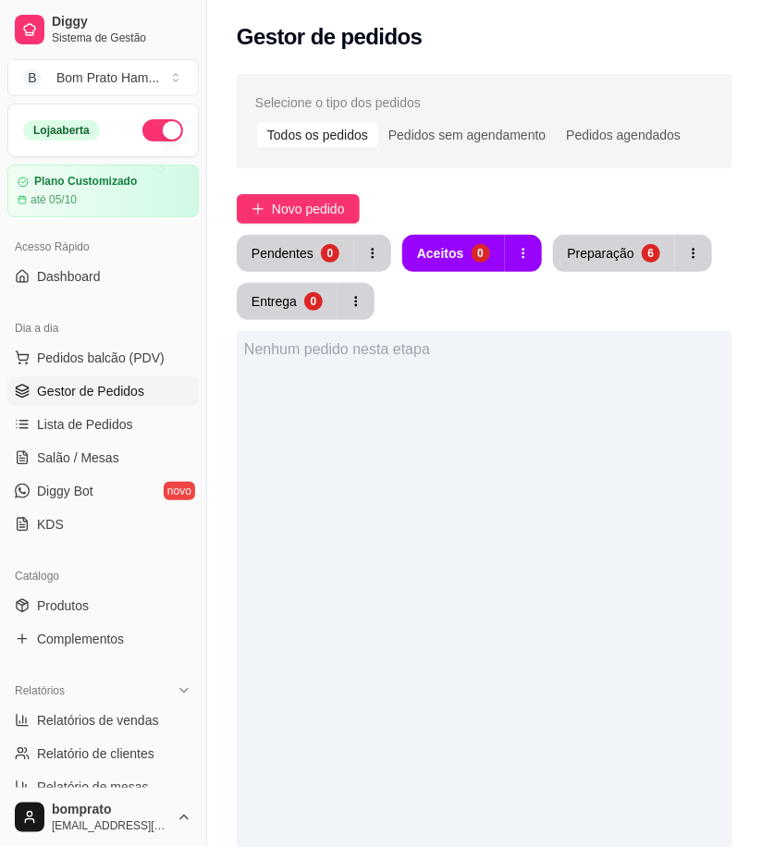
click at [353, 232] on div "Selecione o tipo dos pedidos Todos os pedidos Pedidos sem agendamento Pedidos a…" at bounding box center [484, 631] width 555 height 1137
click at [344, 199] on span "Novo pedido" at bounding box center [308, 209] width 73 height 20
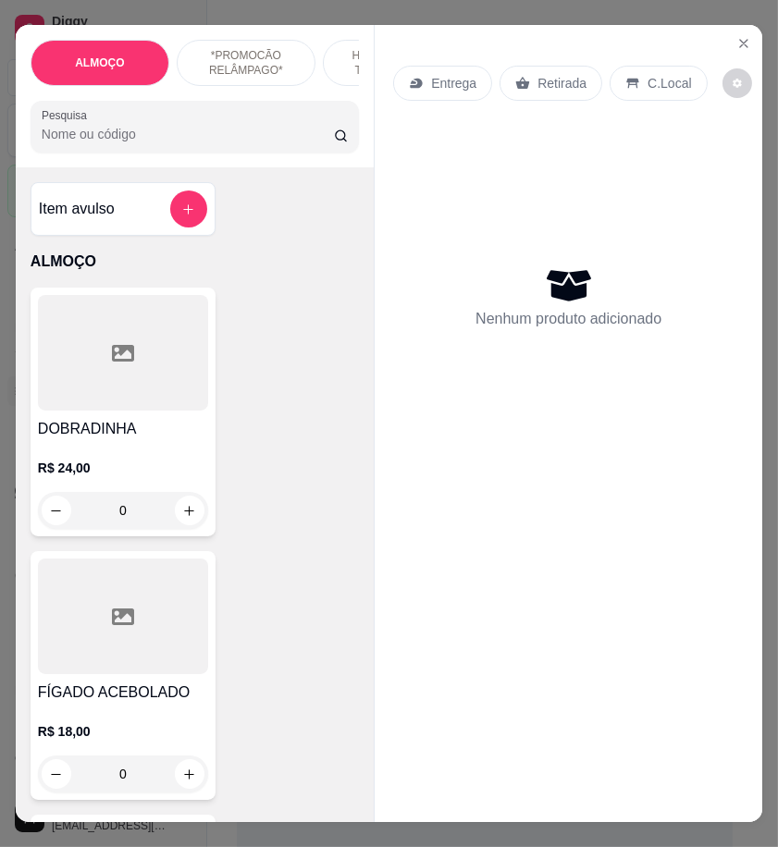
click at [153, 143] on input "Pesquisa" at bounding box center [188, 134] width 292 height 18
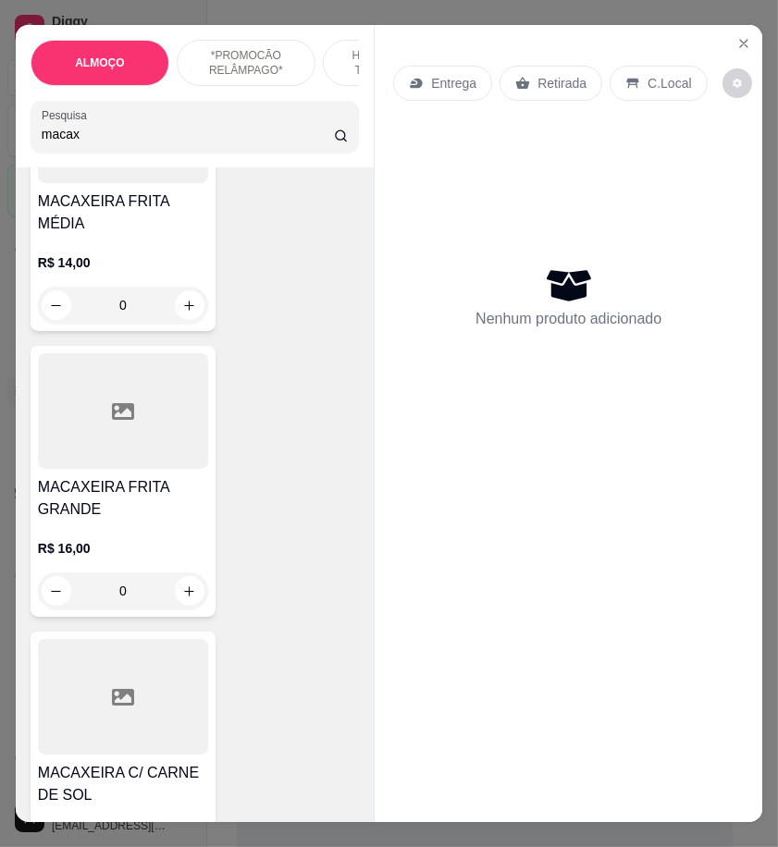
scroll to position [821, 0]
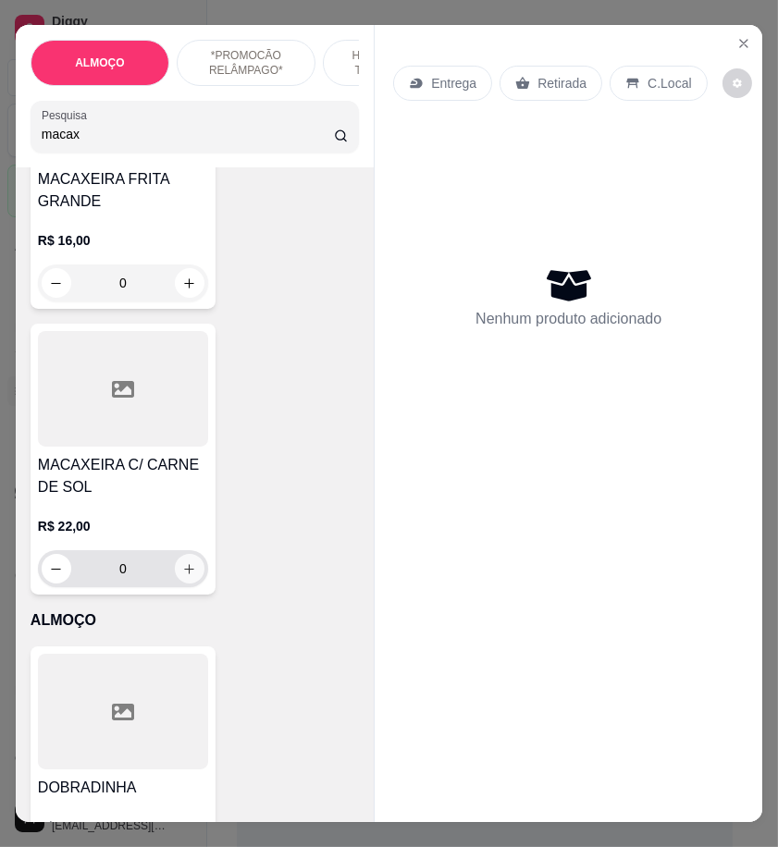
type input "macax"
click at [185, 562] on icon "increase-product-quantity" at bounding box center [189, 569] width 14 height 14
type input "1"
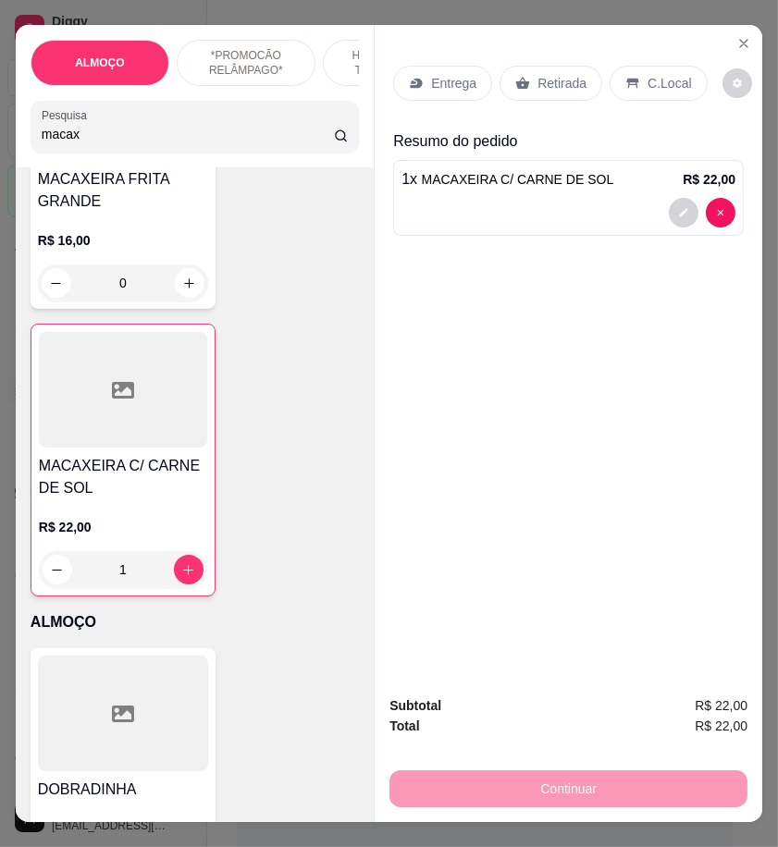
click at [456, 76] on p "Entrega" at bounding box center [453, 83] width 45 height 18
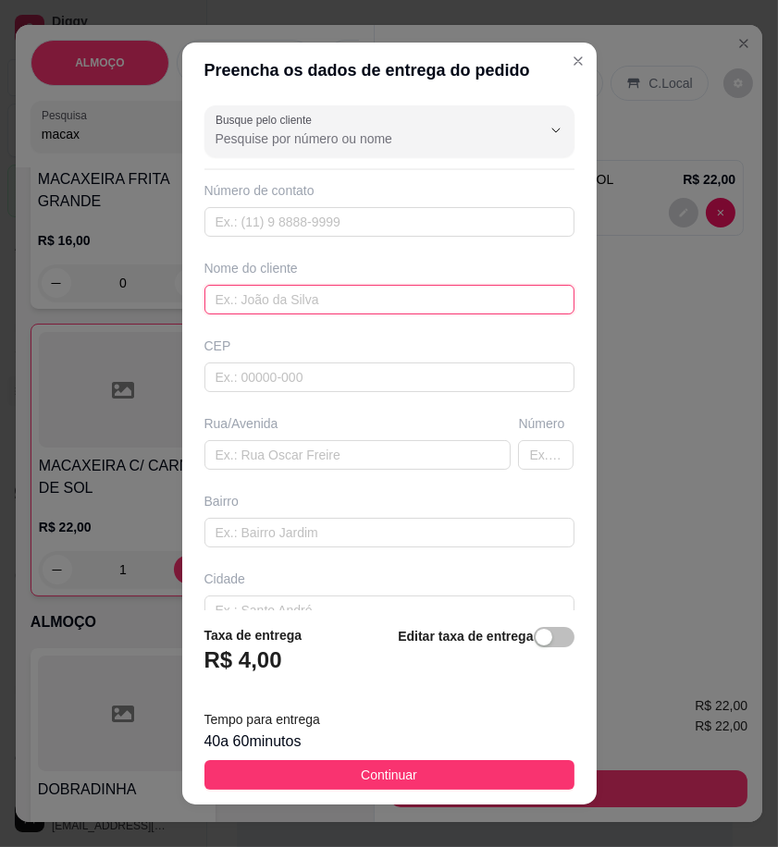
drag, startPoint x: 366, startPoint y: 277, endPoint x: 334, endPoint y: 301, distance: 39.8
paste input "Mário Tavares"
type input "Mário Tavares"
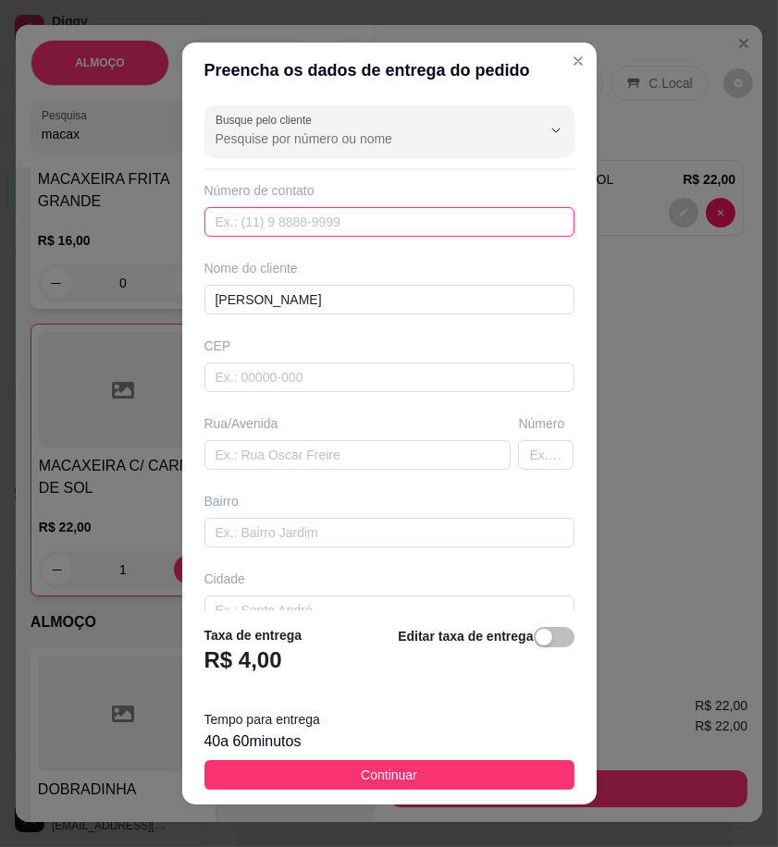
paste input "558 78840-1540"
type input "558 78840-1540"
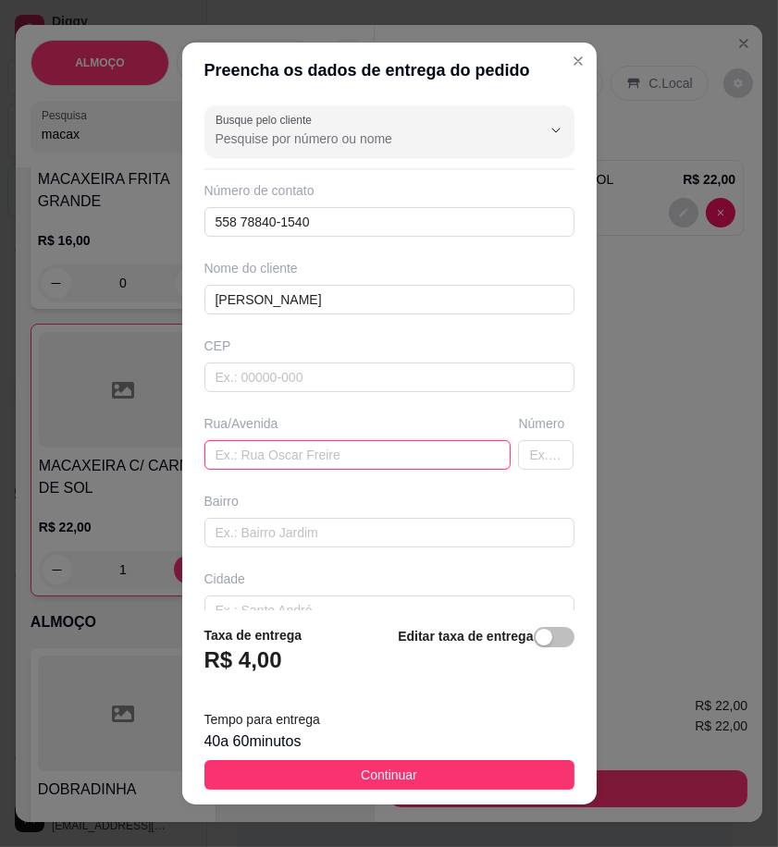
paste input "A entrega é na rua treze de maio, número da cs 380"
type input "A entrega é na rua treze de maio, número da cs 380"
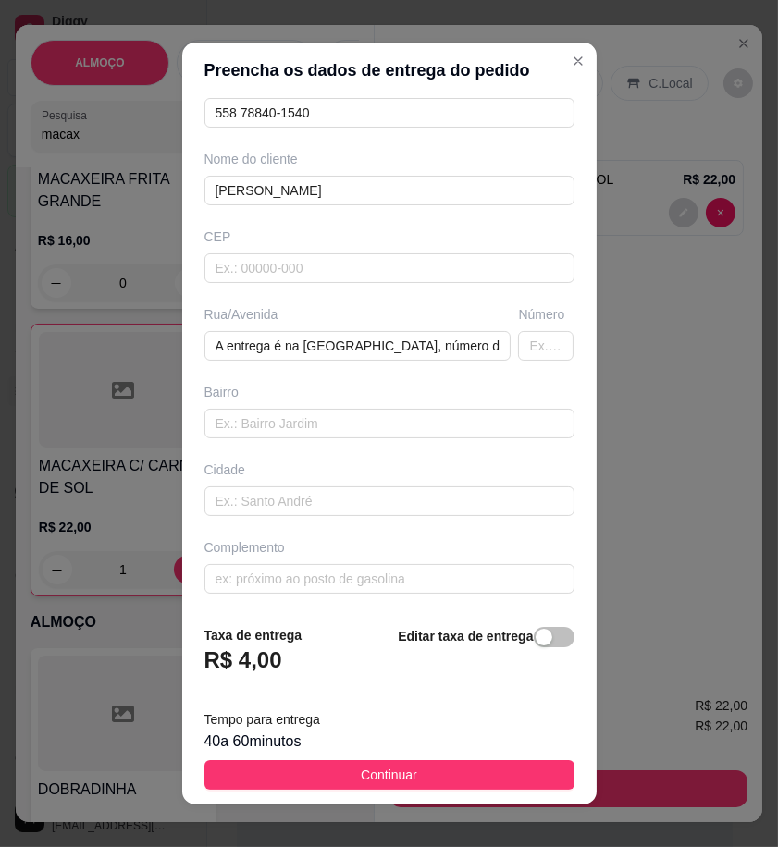
scroll to position [111, 0]
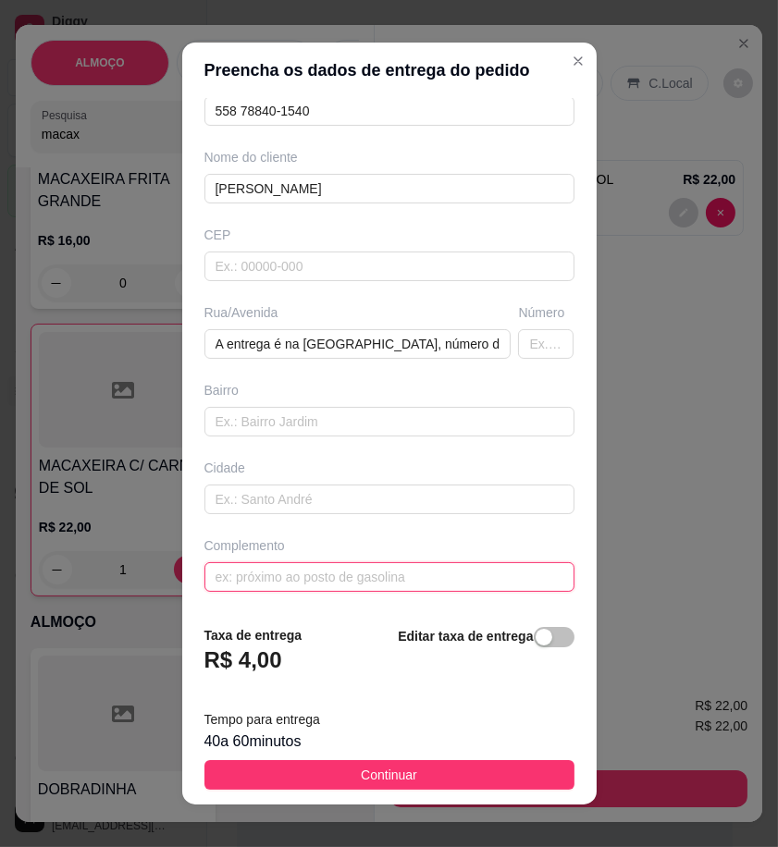
paste input "Cs de mario"
click at [209, 571] on input "Cs de mario" at bounding box center [389, 577] width 370 height 30
click at [215, 576] on input "Cs de mario" at bounding box center [389, 577] width 370 height 30
click at [227, 576] on input "Cas de mario" at bounding box center [389, 577] width 370 height 30
type input "Casa de mario"
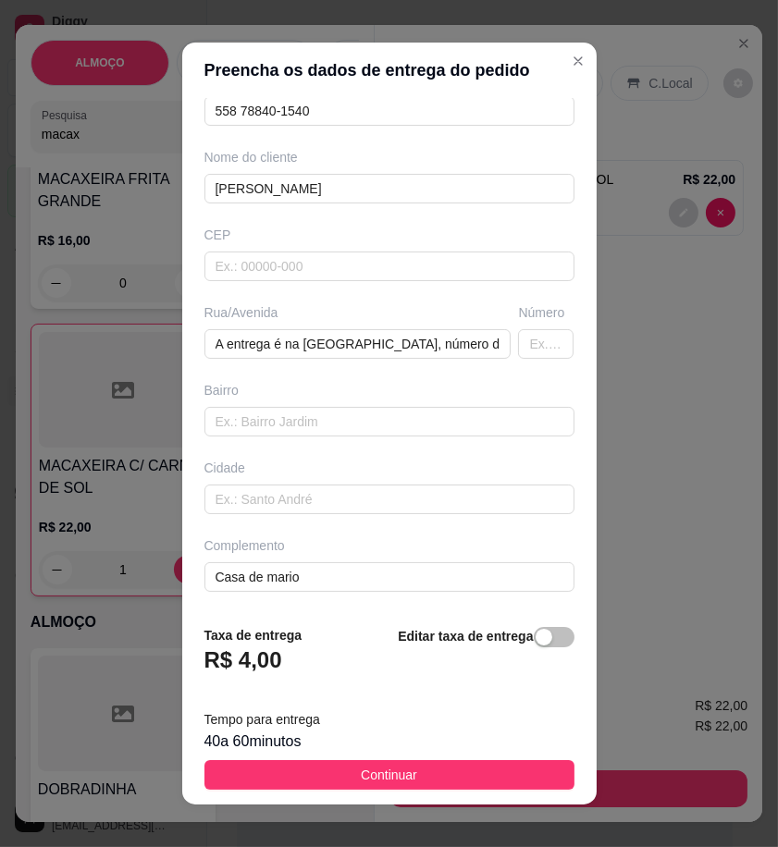
click at [537, 636] on span "button" at bounding box center [554, 637] width 41 height 20
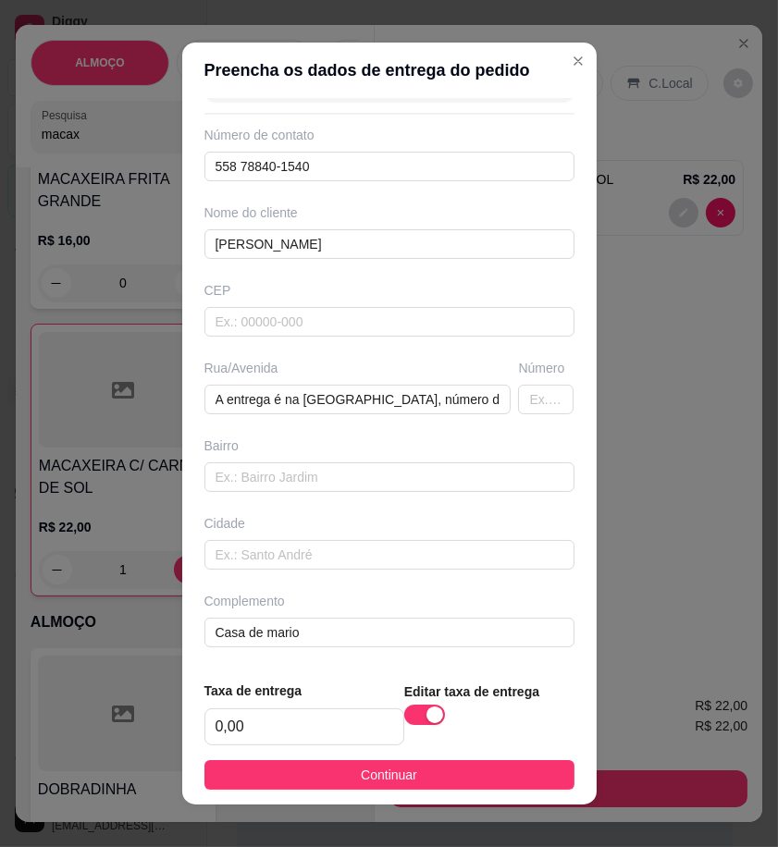
scroll to position [56, 0]
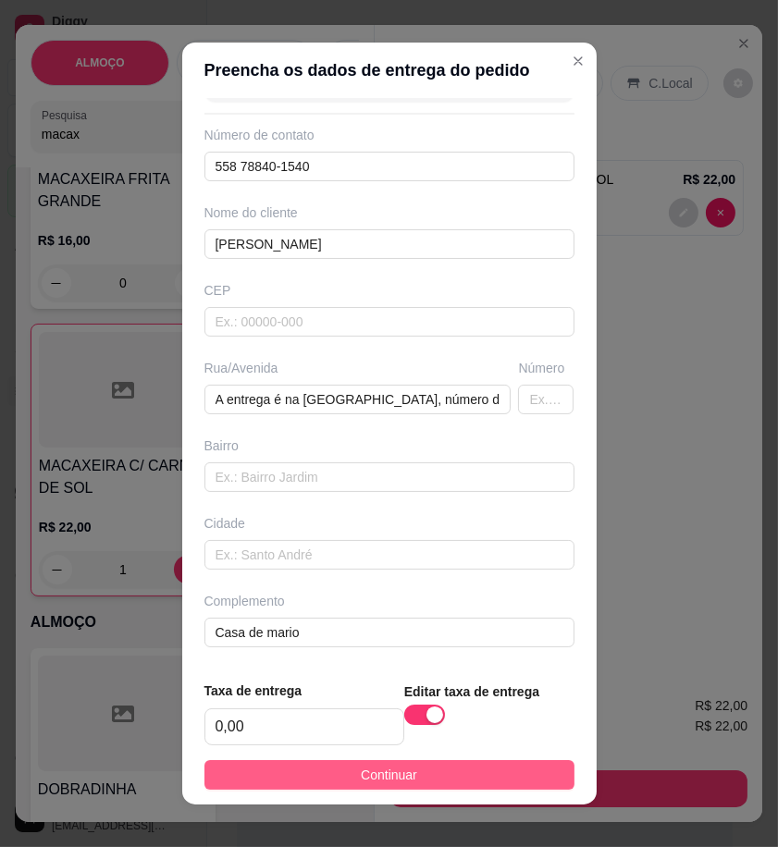
click at [529, 768] on button "Continuar" at bounding box center [389, 775] width 370 height 30
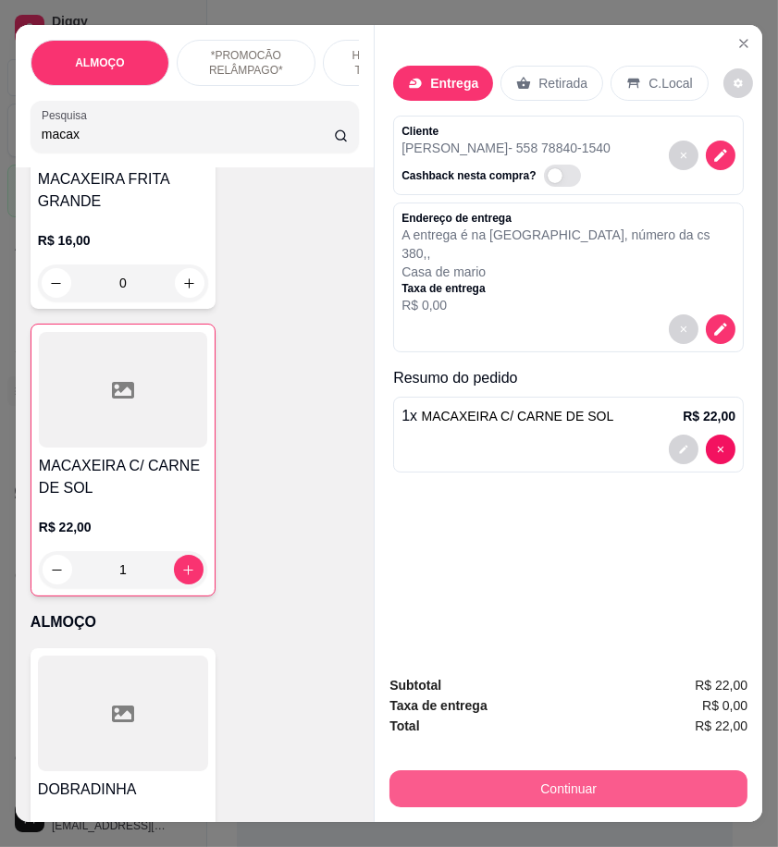
click at [718, 788] on button "Continuar" at bounding box center [568, 788] width 358 height 37
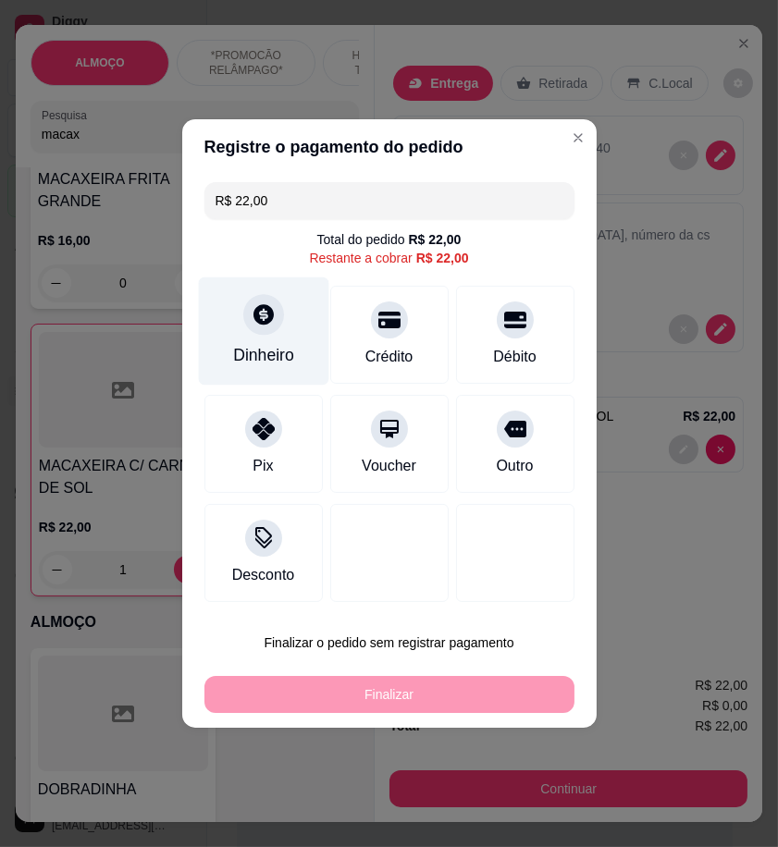
click at [275, 355] on div "Dinheiro" at bounding box center [263, 355] width 61 height 24
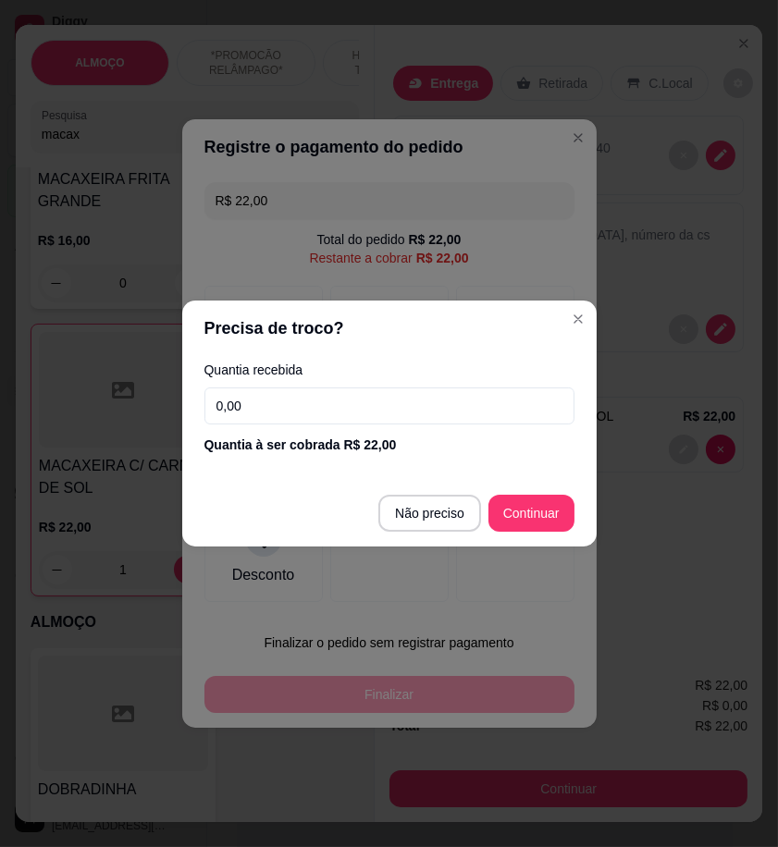
click at [350, 401] on input "0,00" at bounding box center [389, 405] width 370 height 37
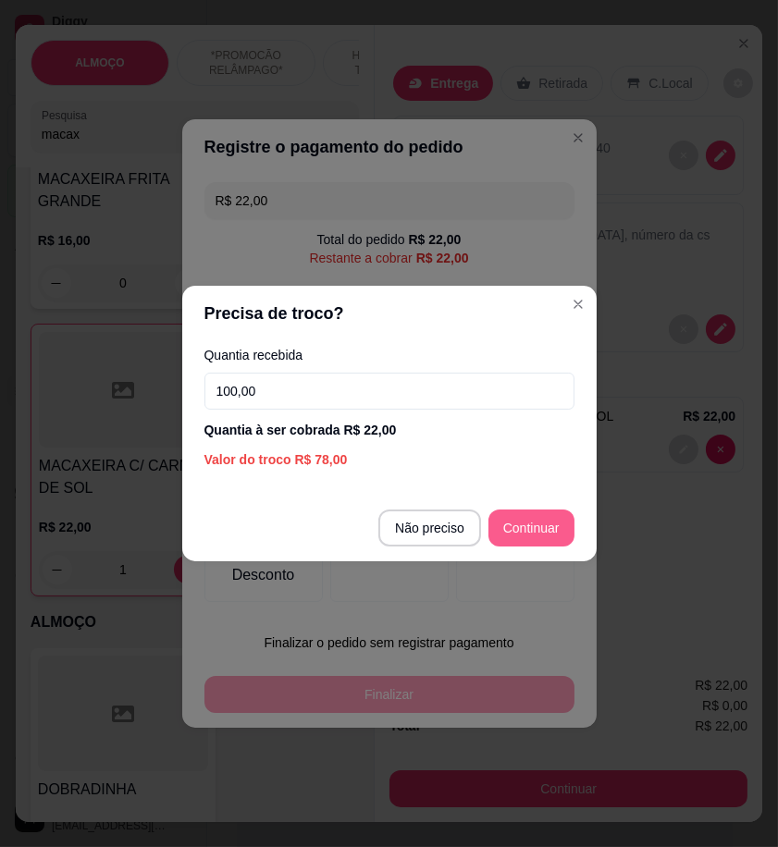
type input "100,00"
type input "R$ 0,00"
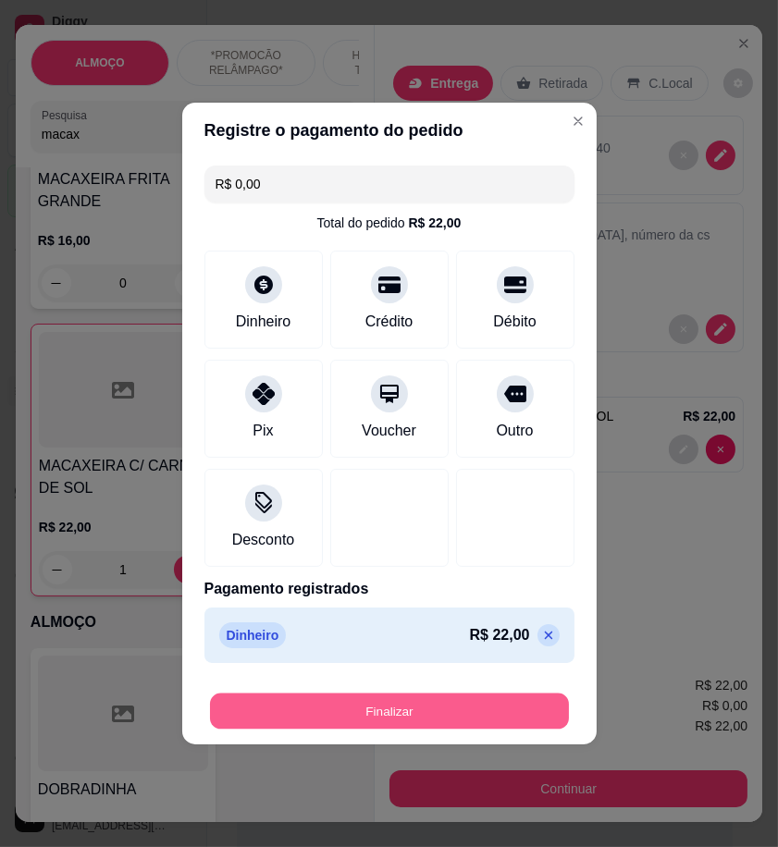
click at [521, 717] on button "Finalizar" at bounding box center [389, 711] width 359 height 36
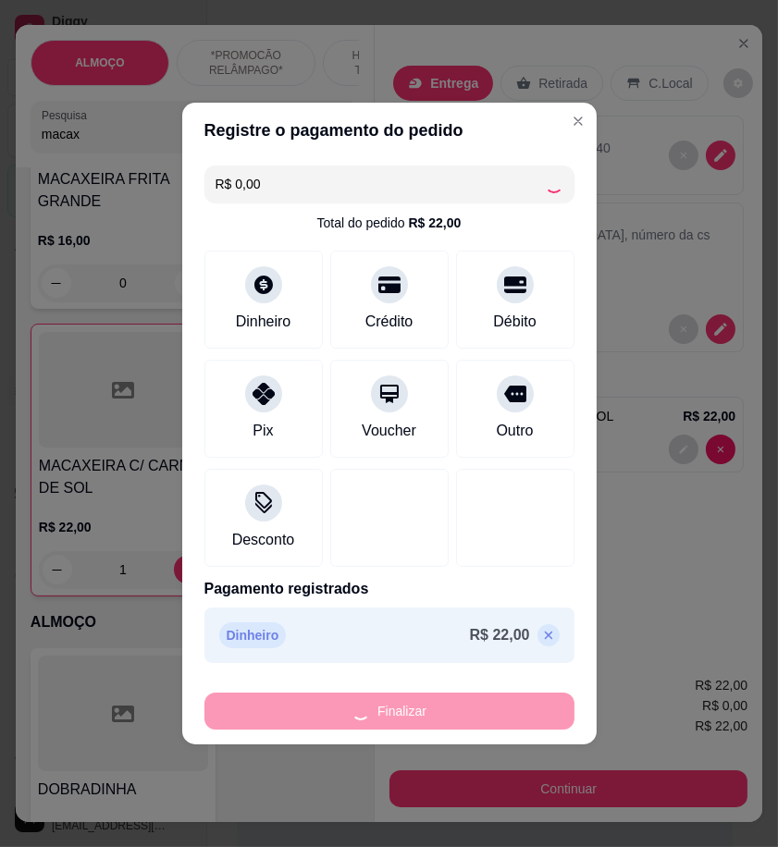
type input "0"
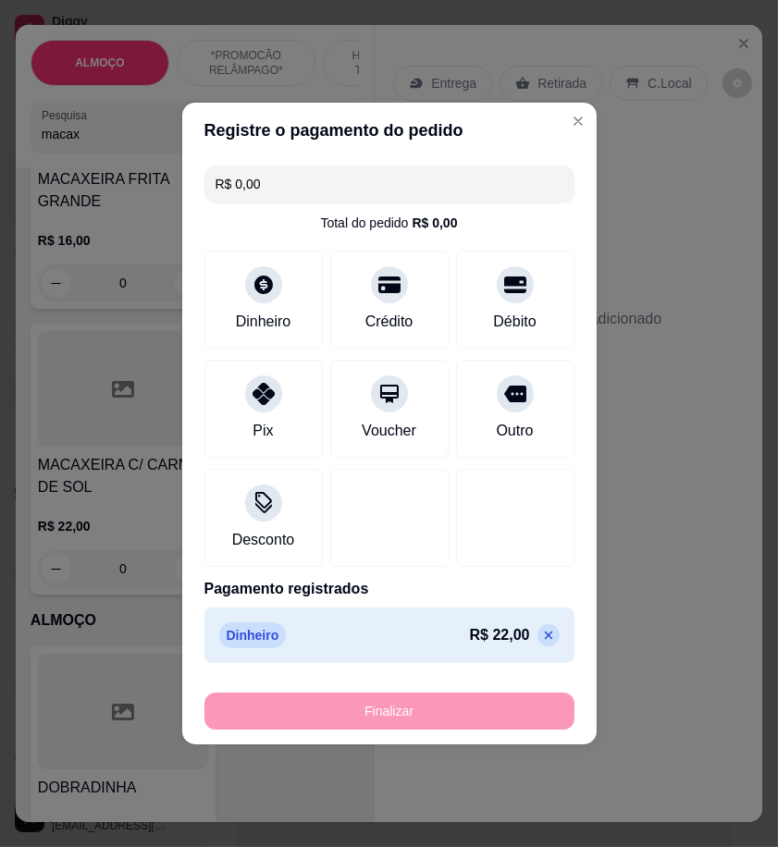
type input "-R$ 22,00"
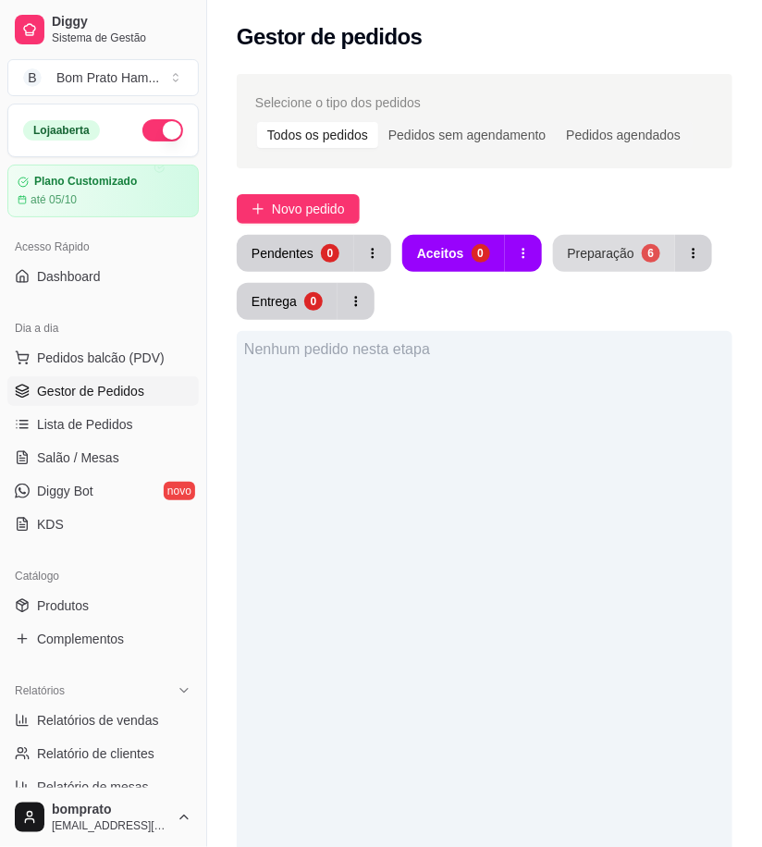
click at [586, 248] on div "Preparação" at bounding box center [601, 253] width 67 height 18
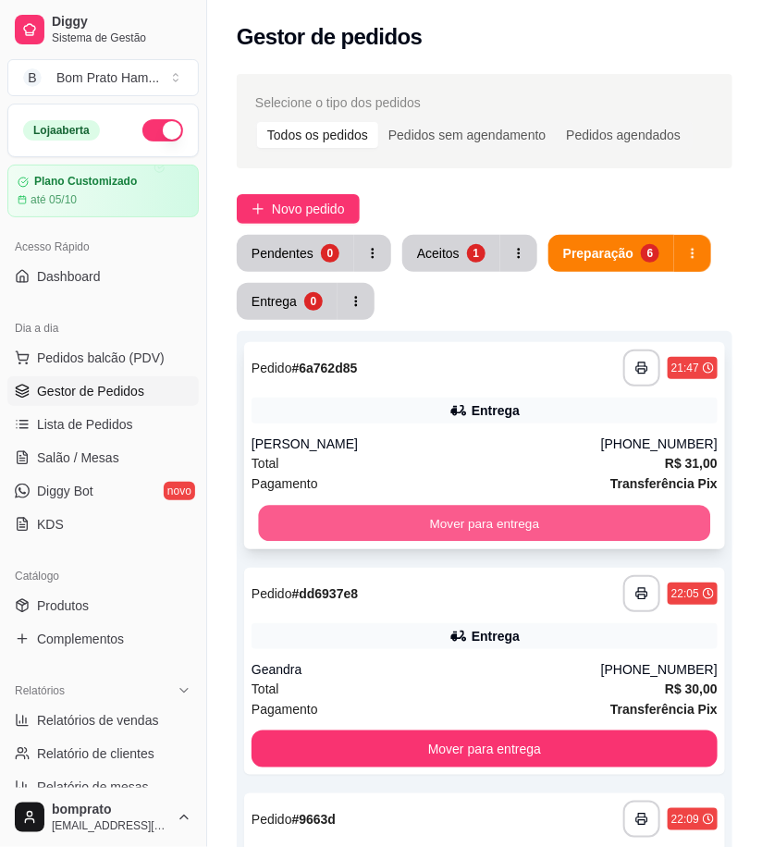
click at [474, 538] on button "Mover para entrega" at bounding box center [485, 524] width 452 height 36
click at [477, 521] on button "Mover para entrega" at bounding box center [485, 524] width 452 height 36
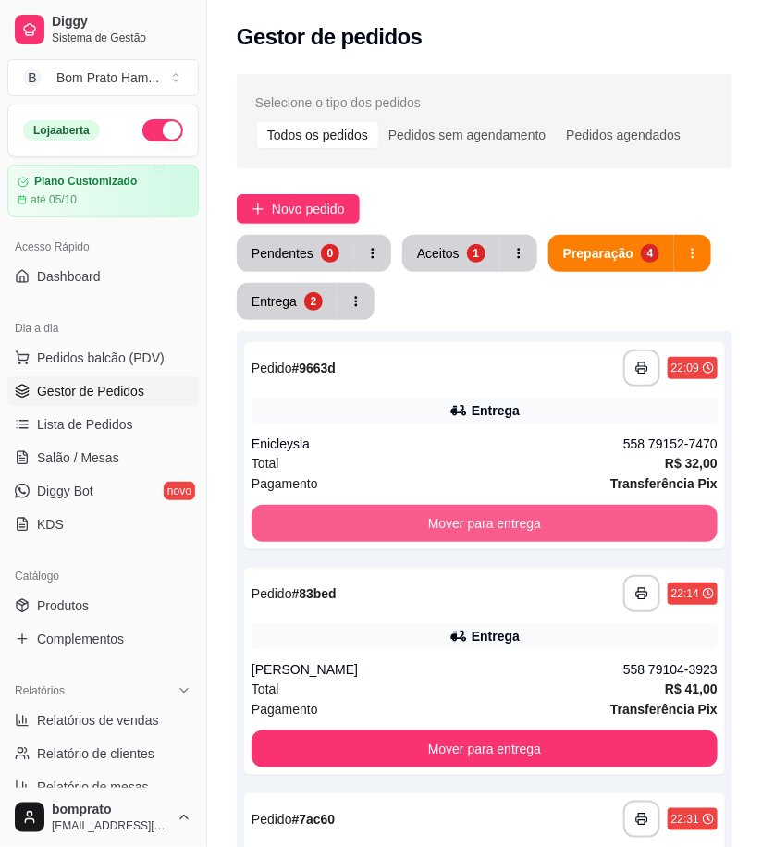
click at [477, 521] on button "Mover para entrega" at bounding box center [485, 523] width 466 height 37
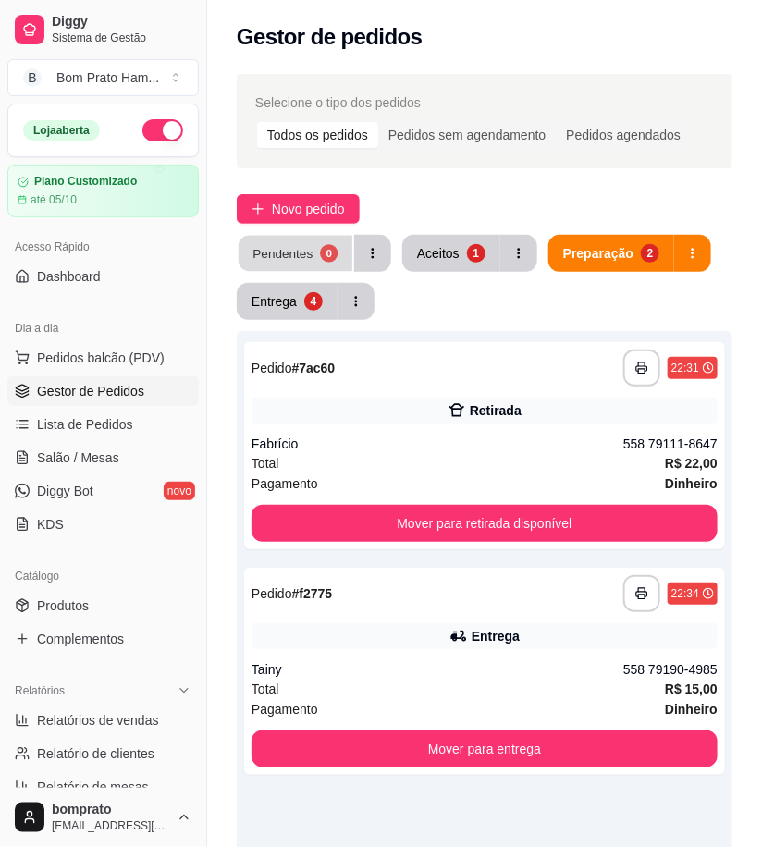
click at [300, 250] on div "Pendentes" at bounding box center [282, 253] width 60 height 18
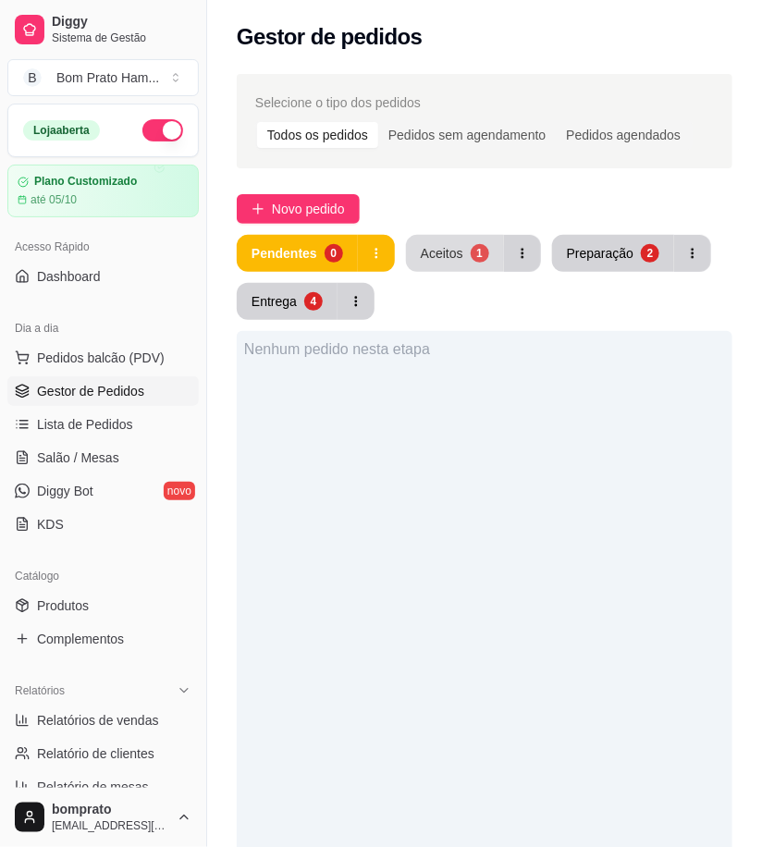
click at [421, 252] on div "Aceitos" at bounding box center [442, 253] width 43 height 18
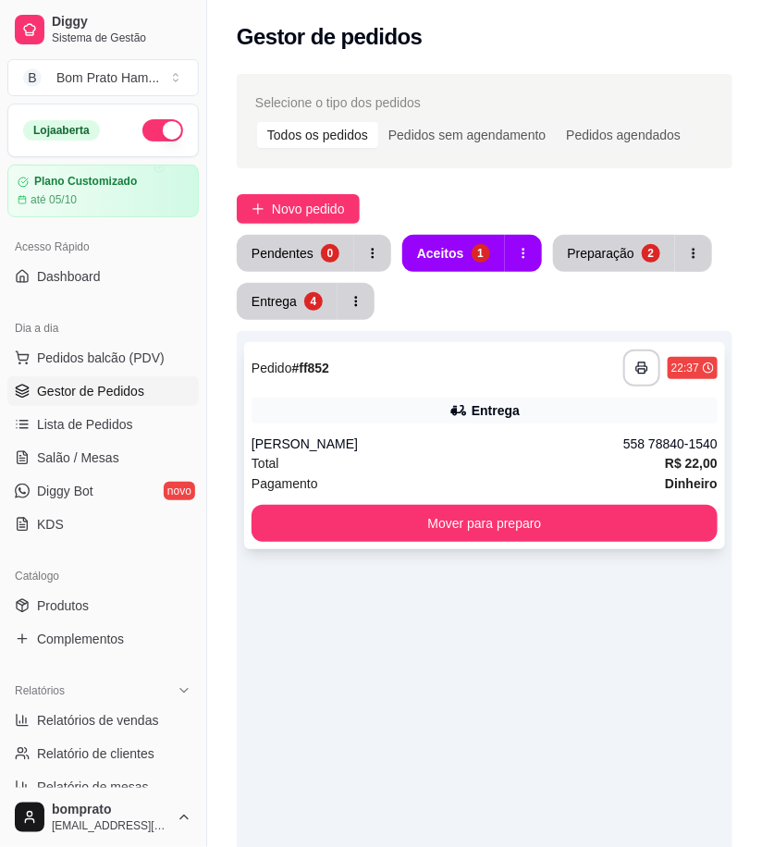
click at [402, 381] on div "**********" at bounding box center [485, 368] width 466 height 37
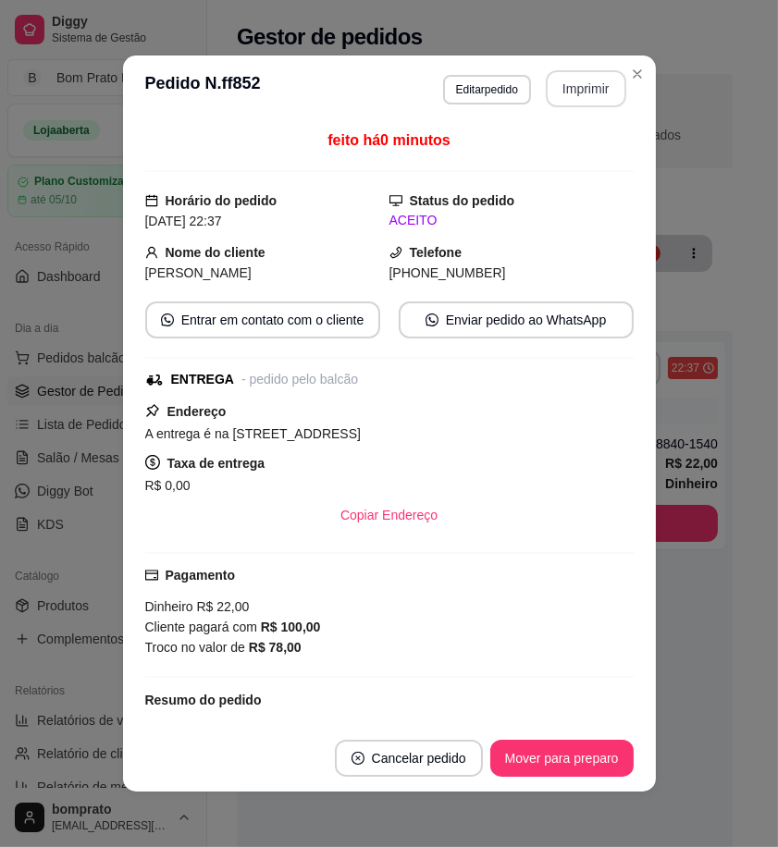
click at [558, 99] on button "Imprimir" at bounding box center [586, 88] width 80 height 37
click at [576, 769] on button "Mover para preparo" at bounding box center [561, 758] width 143 height 37
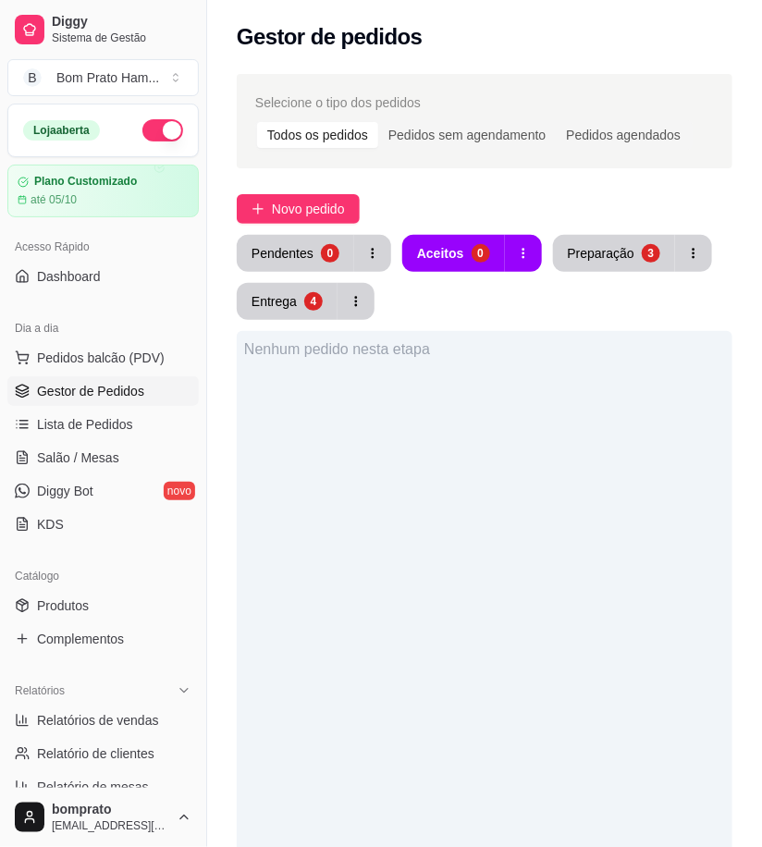
click at [289, 280] on div "Pendentes 0 Aceitos 0 Preparação 3 Entrega 4" at bounding box center [485, 277] width 496 height 85
click at [296, 294] on button "Entrega 4" at bounding box center [288, 302] width 98 height 36
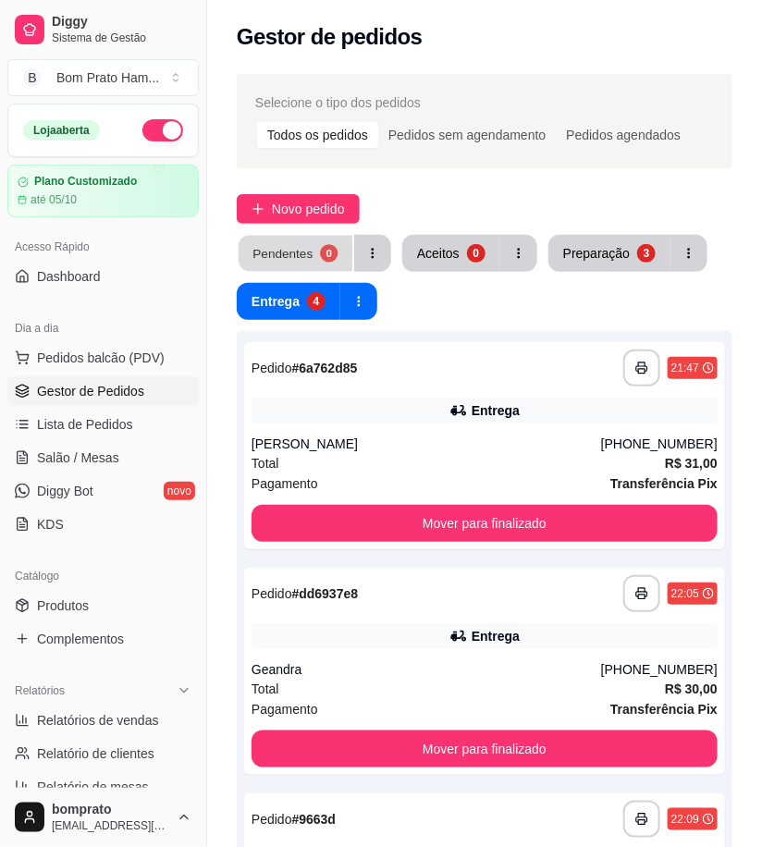
click at [282, 245] on div "Pendentes" at bounding box center [282, 253] width 60 height 18
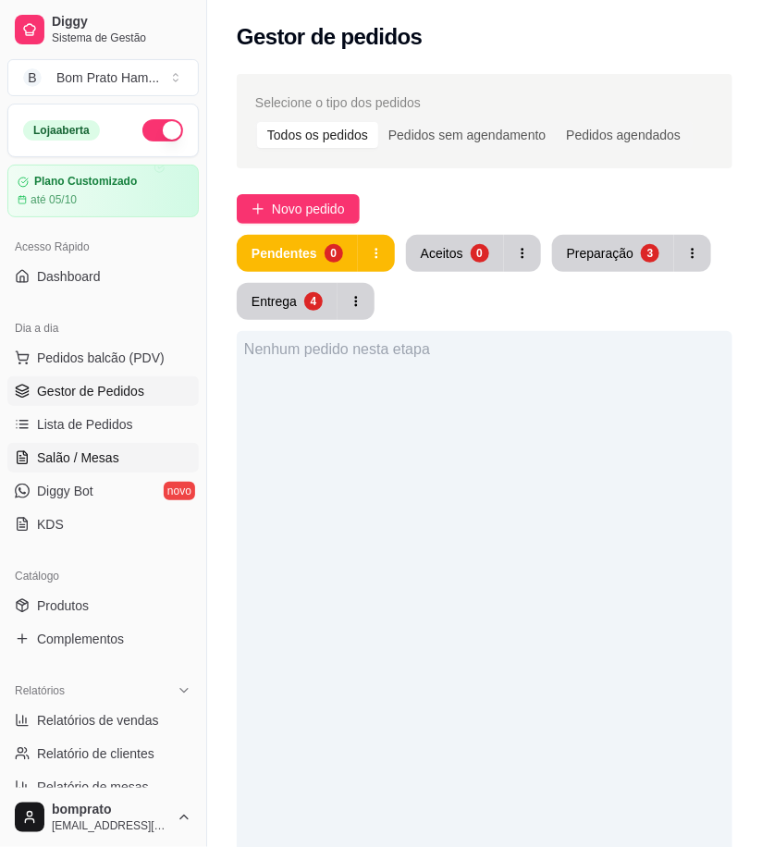
click at [92, 448] on span "Salão / Mesas" at bounding box center [78, 457] width 82 height 18
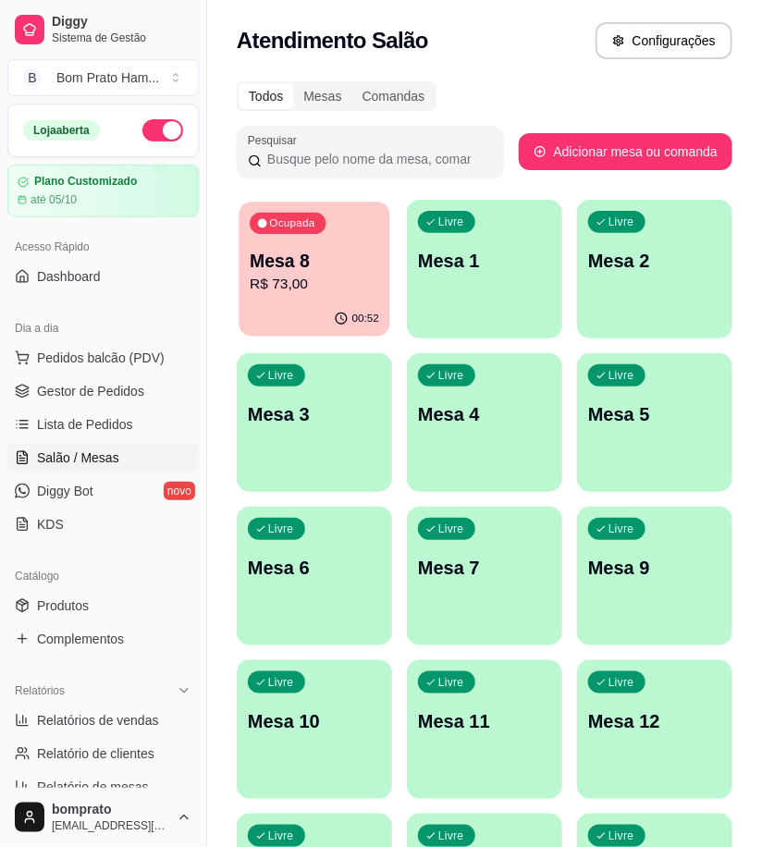
click at [316, 285] on p "R$ 73,00" at bounding box center [314, 284] width 129 height 21
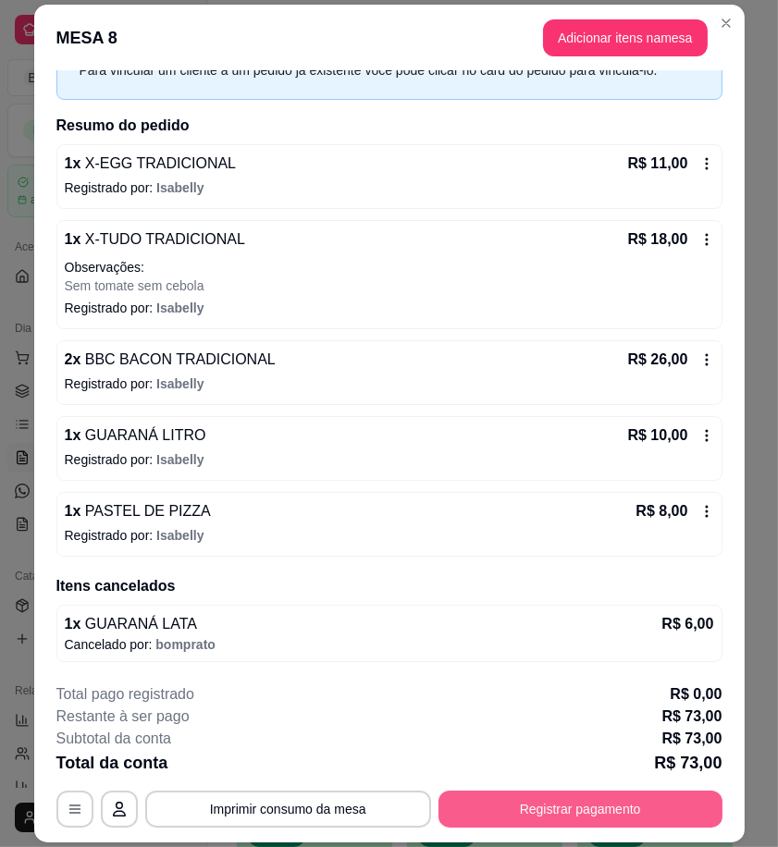
click at [675, 816] on button "Registrar pagamento" at bounding box center [580, 809] width 284 height 37
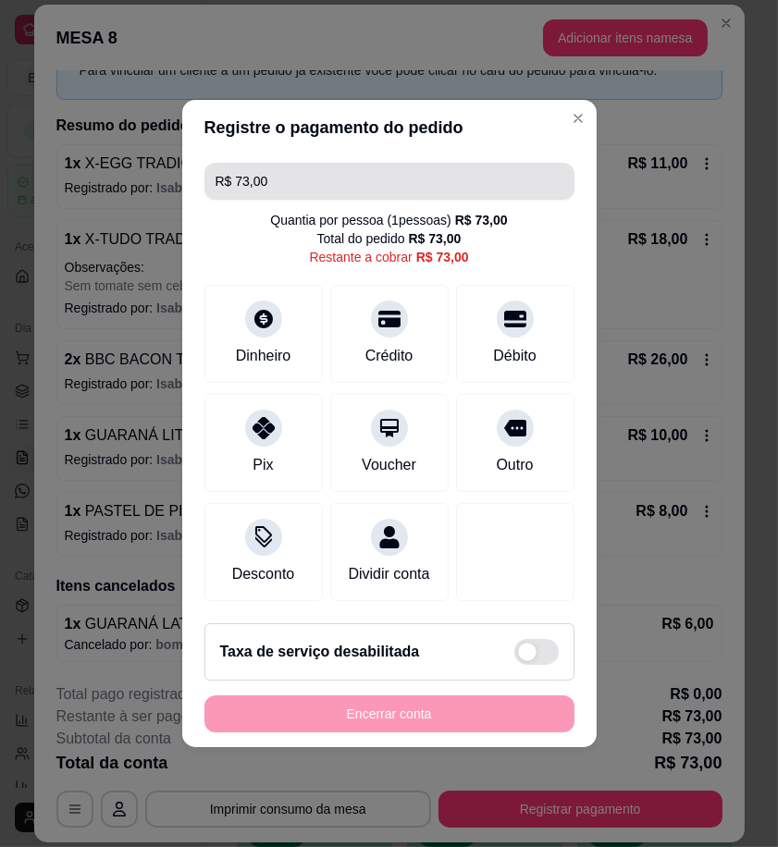
click at [285, 176] on input "R$ 73,00" at bounding box center [389, 181] width 348 height 37
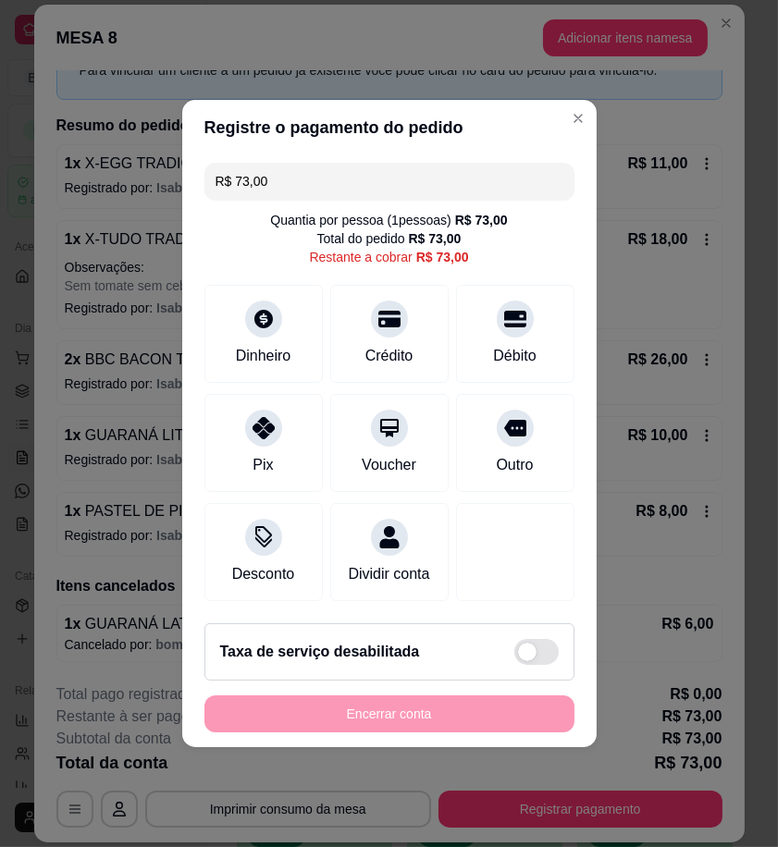
click at [285, 176] on input "R$ 73,00" at bounding box center [389, 181] width 348 height 37
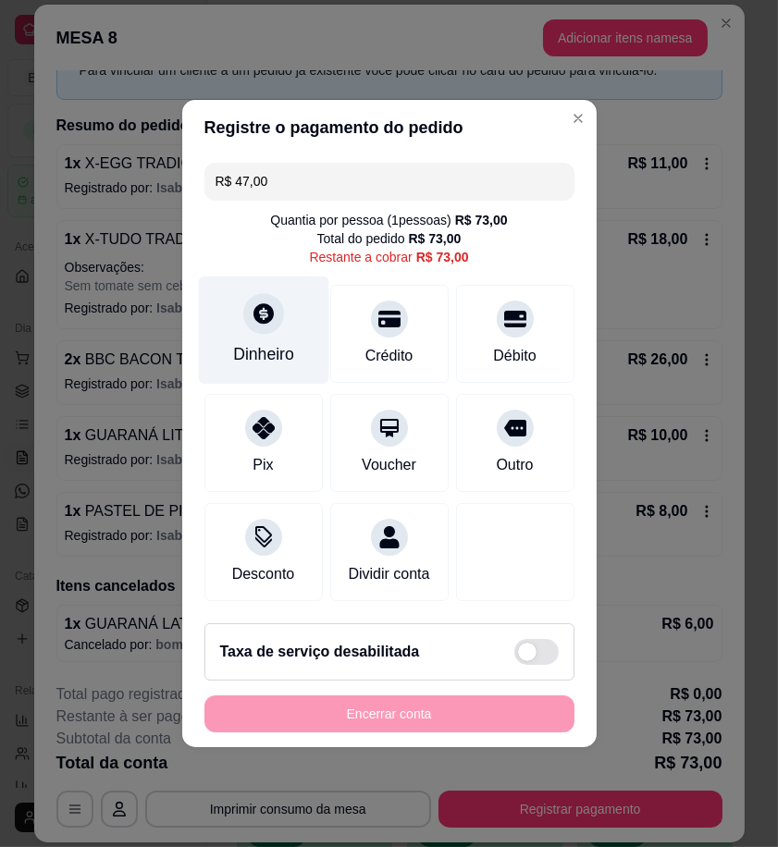
type input "R$ 47,00"
click at [261, 324] on div "Dinheiro" at bounding box center [263, 330] width 130 height 108
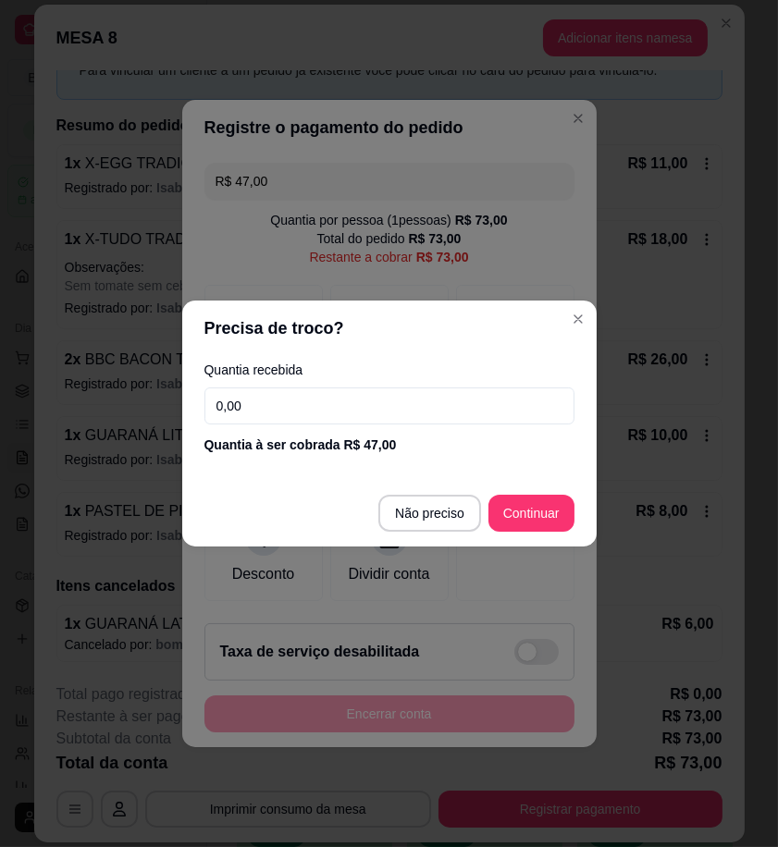
click at [329, 402] on input "0,00" at bounding box center [389, 405] width 370 height 37
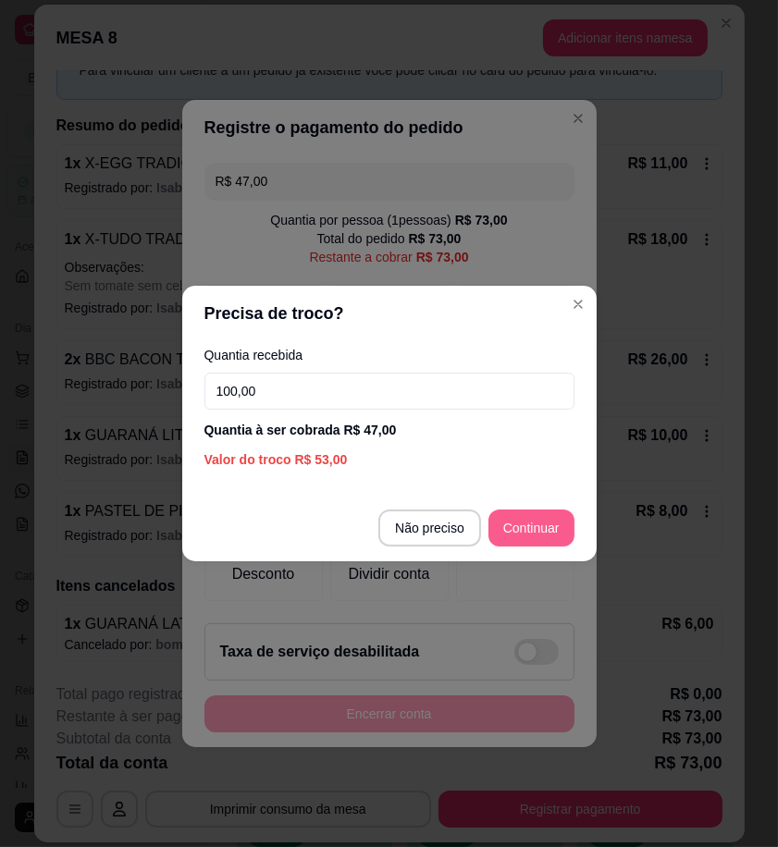
type input "100,00"
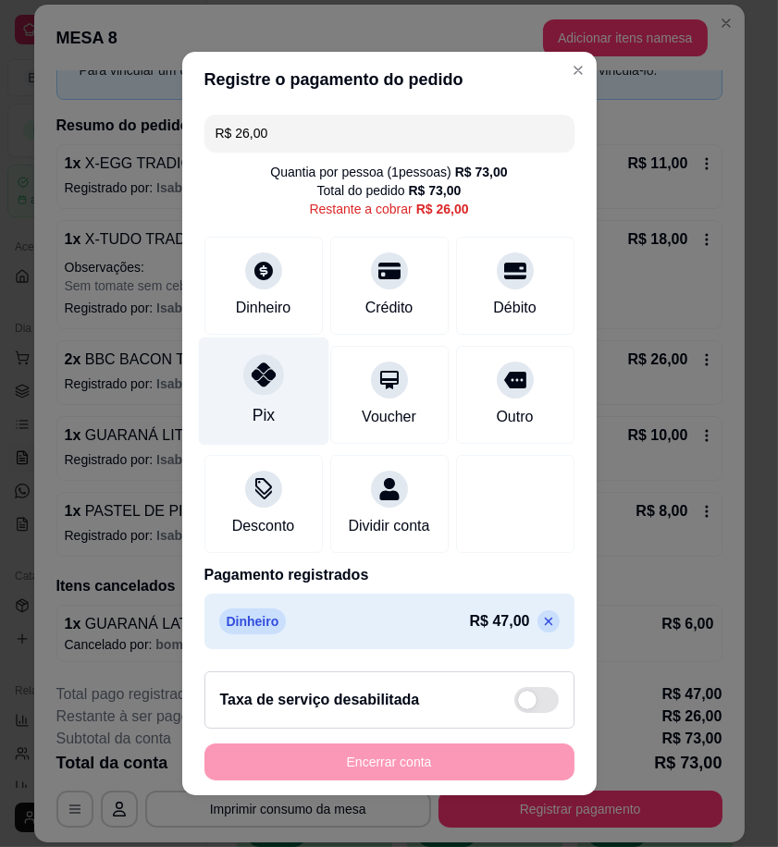
click at [252, 403] on div "Pix" at bounding box center [263, 415] width 22 height 24
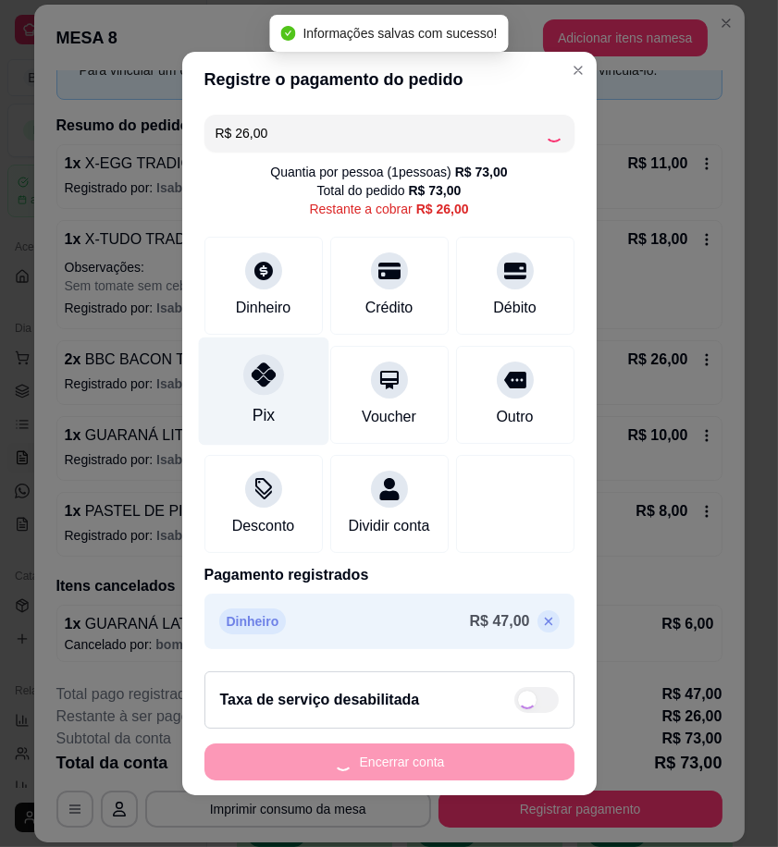
type input "R$ 0,00"
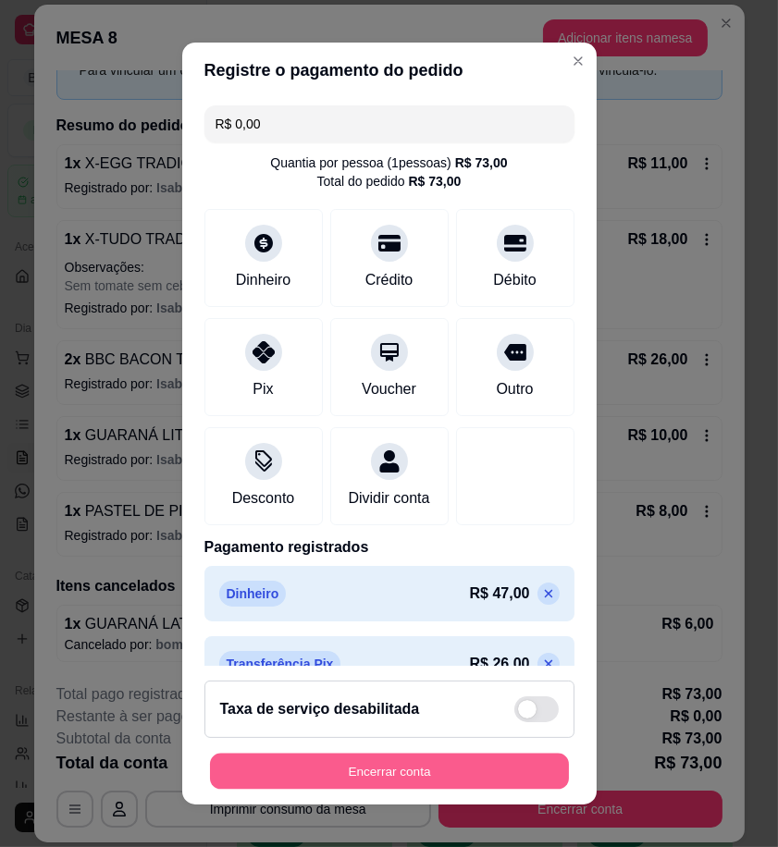
click at [470, 764] on button "Encerrar conta" at bounding box center [389, 772] width 359 height 36
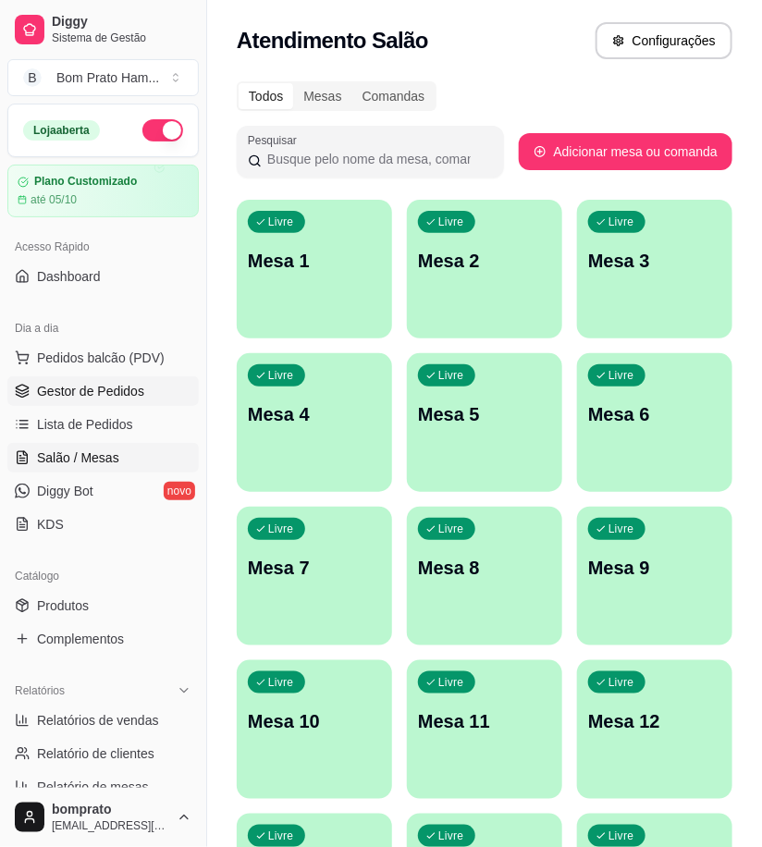
click at [151, 395] on link "Gestor de Pedidos" at bounding box center [102, 391] width 191 height 30
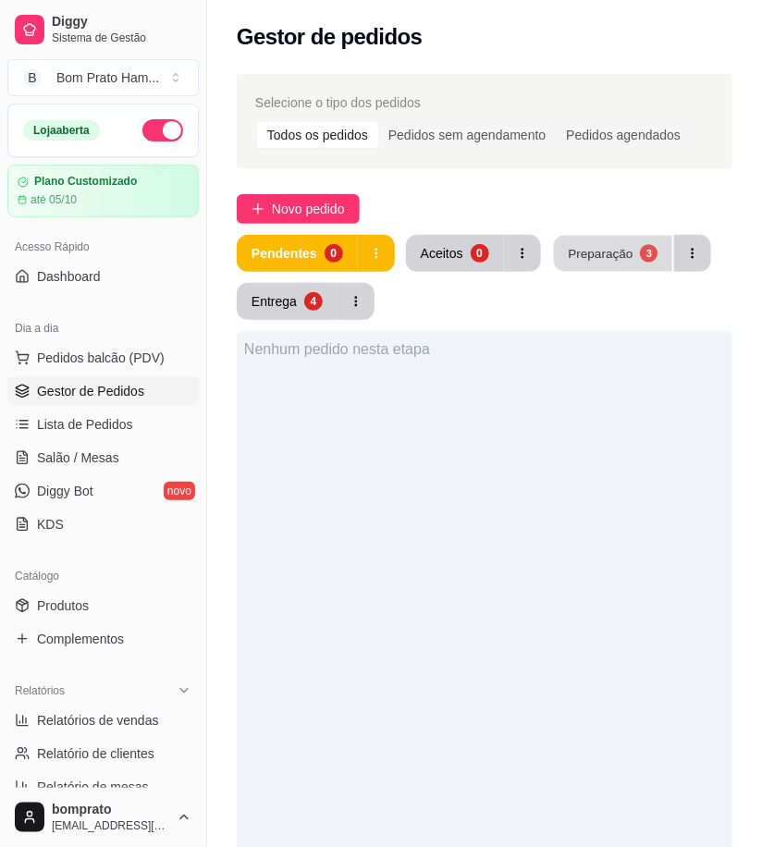
click at [583, 257] on div "Preparação" at bounding box center [600, 253] width 65 height 18
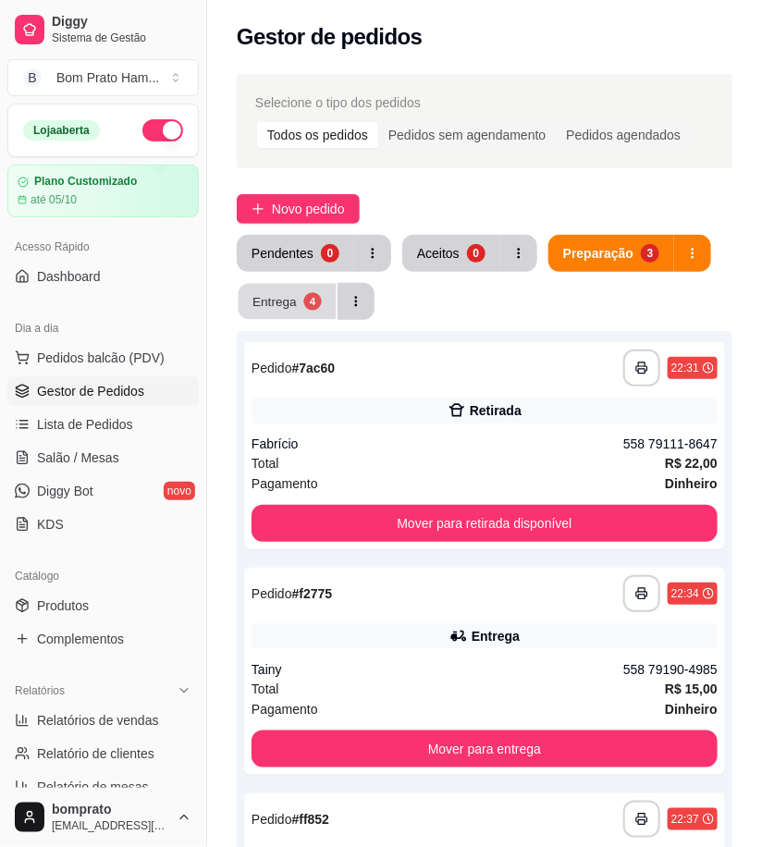
click at [303, 289] on button "Entrega 4" at bounding box center [288, 302] width 98 height 36
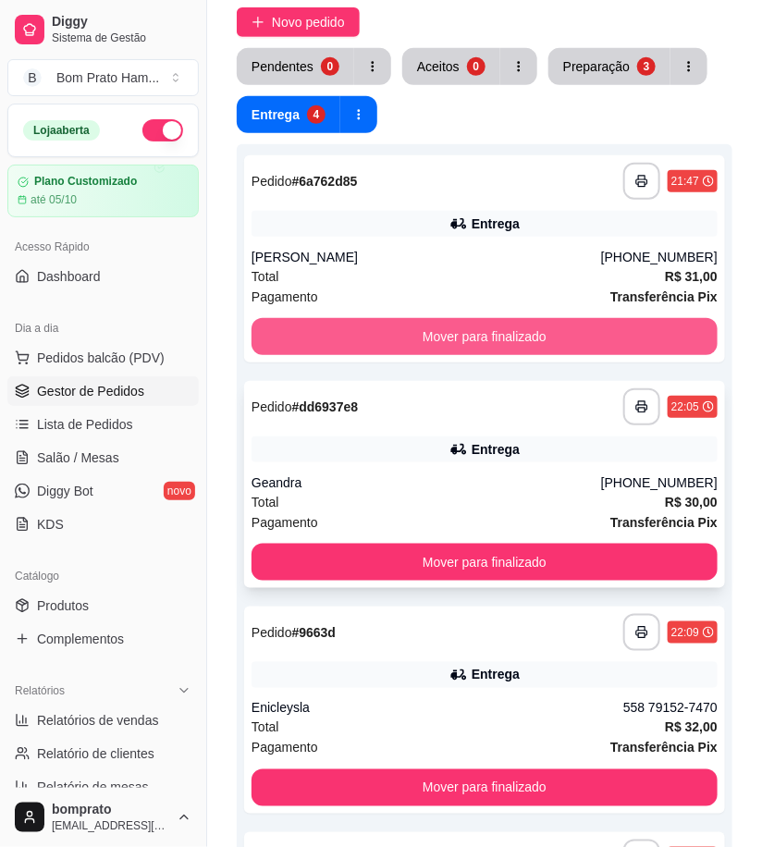
scroll to position [205, 0]
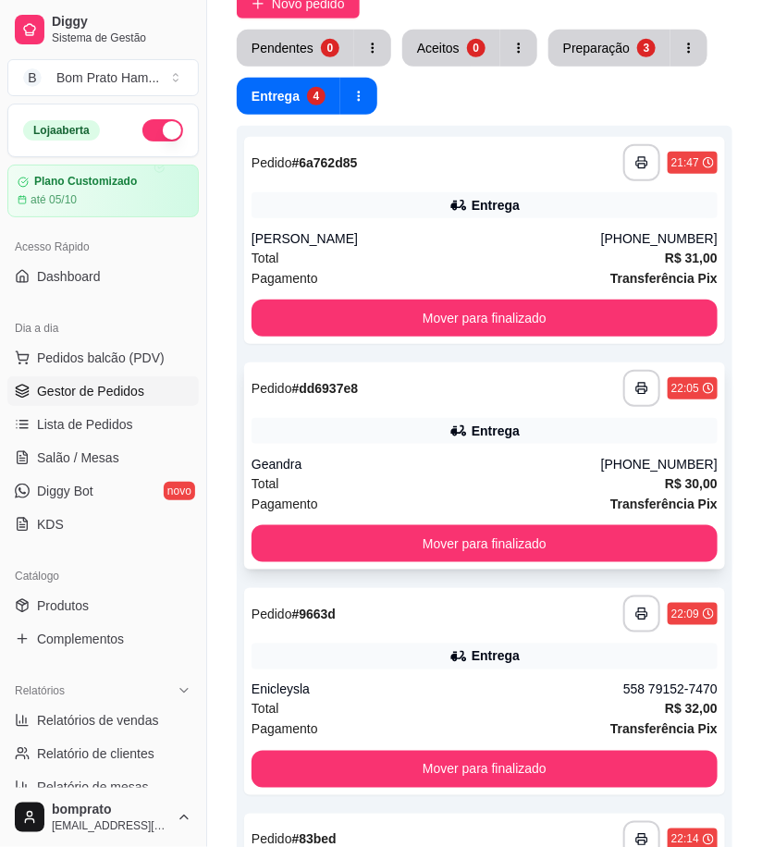
click at [456, 411] on div "**********" at bounding box center [484, 465] width 481 height 207
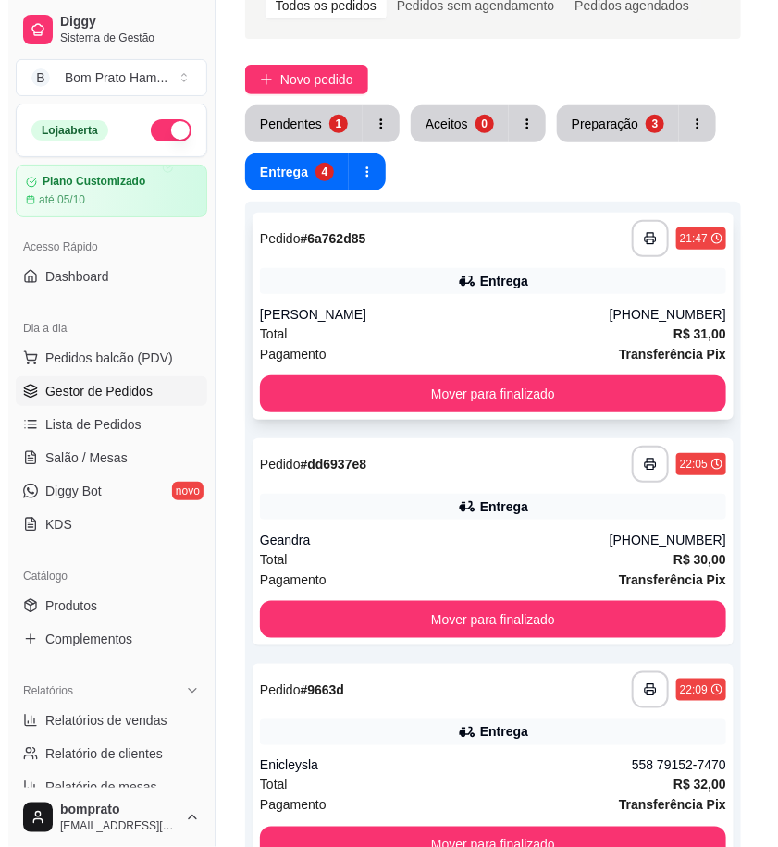
scroll to position [0, 0]
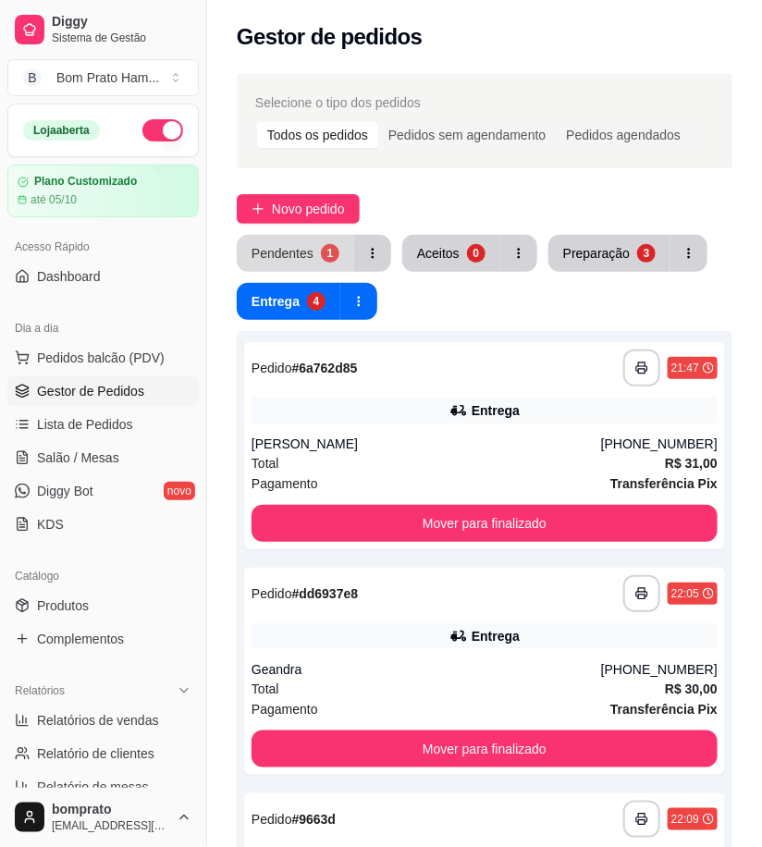
click at [307, 243] on button "Pendentes 1" at bounding box center [295, 253] width 117 height 37
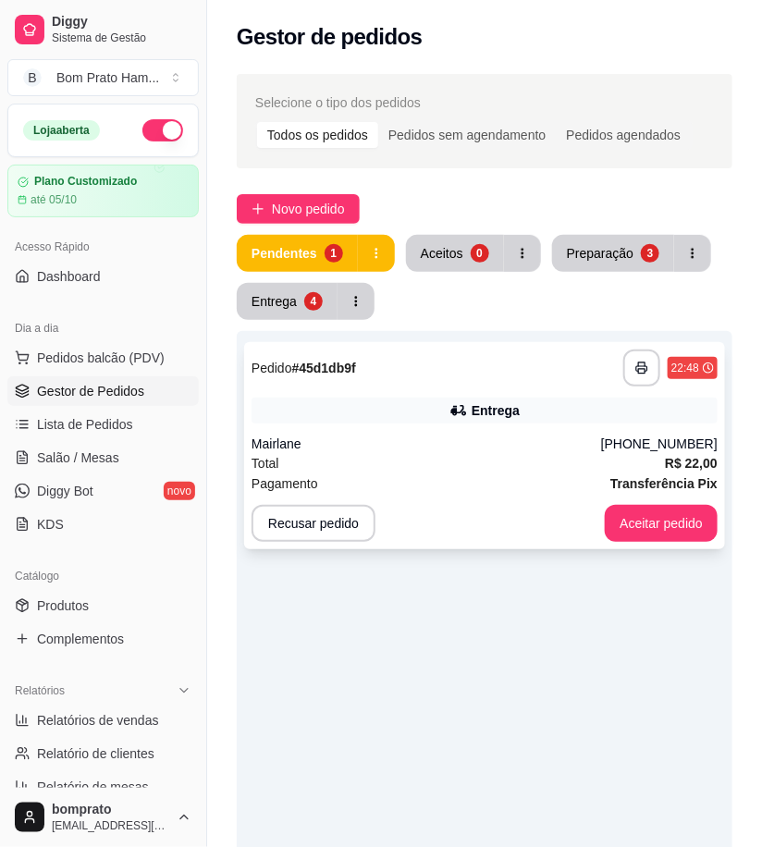
click at [448, 388] on div "**********" at bounding box center [484, 445] width 481 height 207
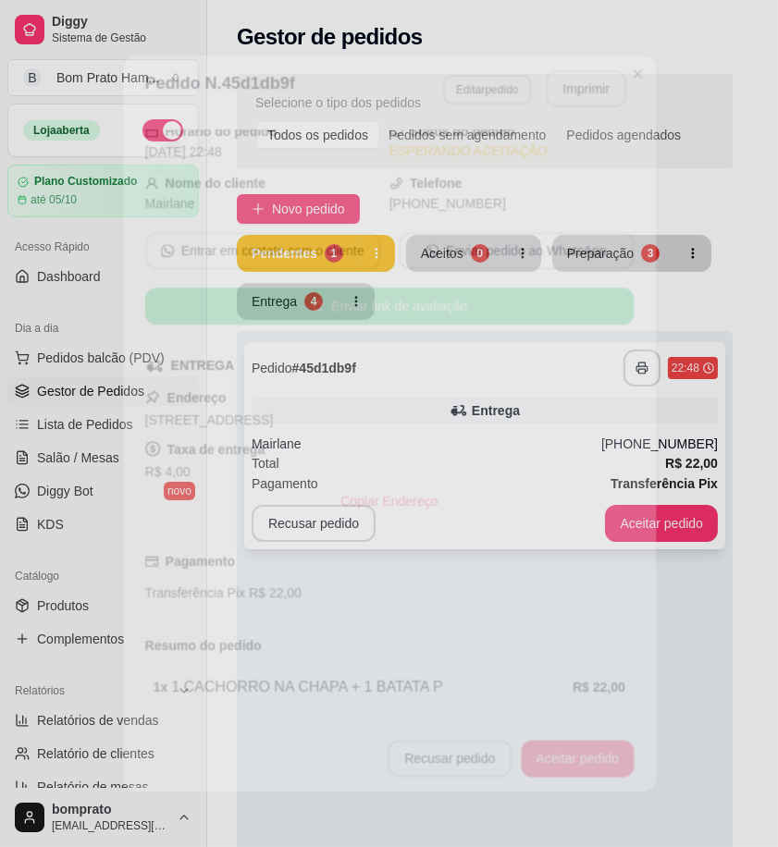
scroll to position [131, 0]
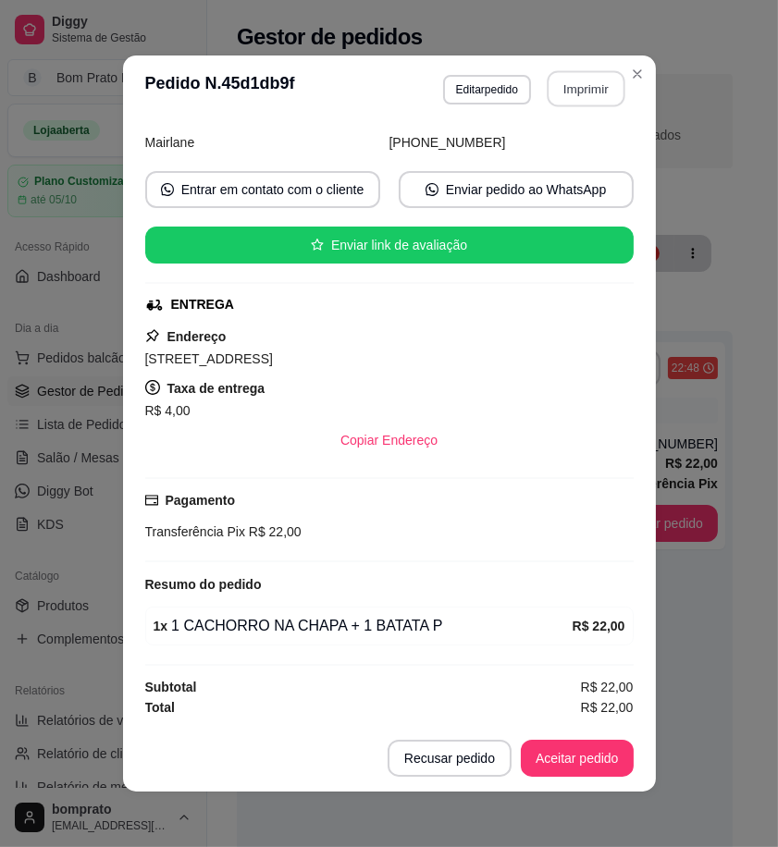
click at [568, 86] on button "Imprimir" at bounding box center [585, 89] width 78 height 36
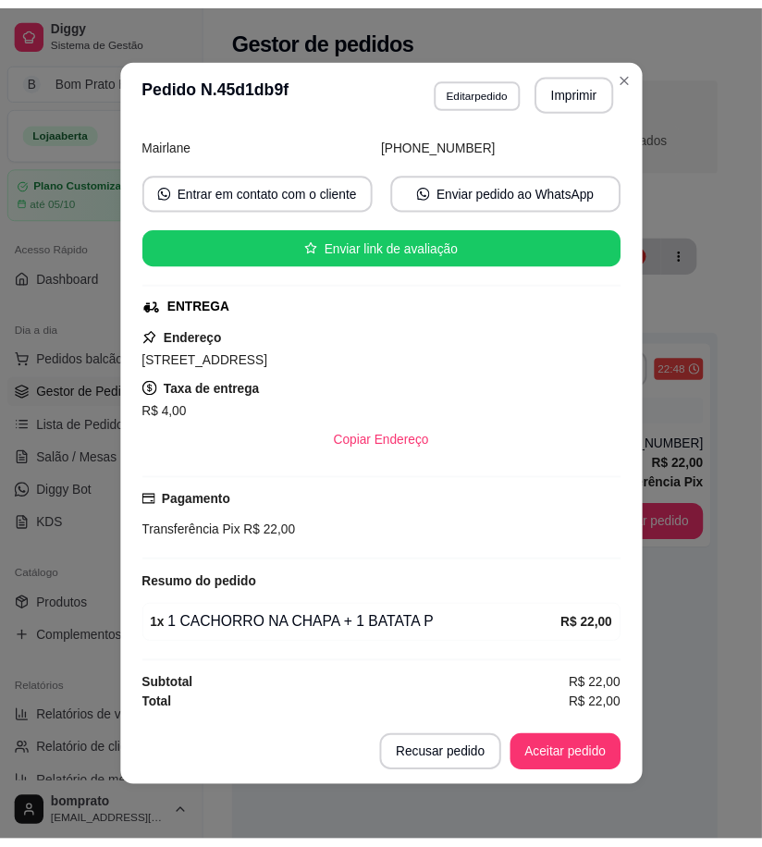
scroll to position [0, 0]
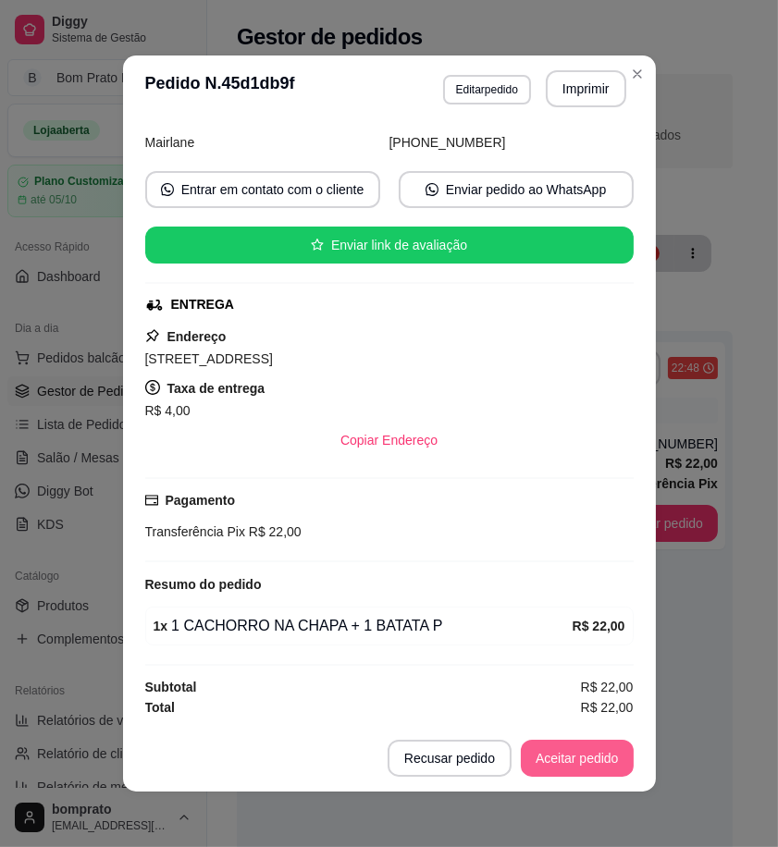
click at [584, 767] on button "Aceitar pedido" at bounding box center [577, 758] width 113 height 37
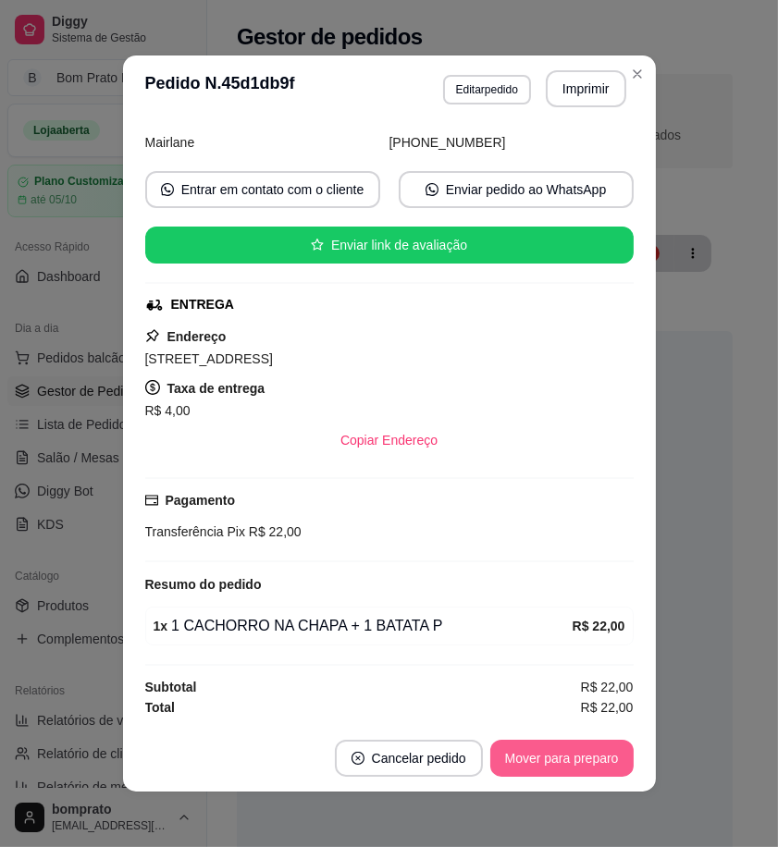
click at [593, 764] on button "Mover para preparo" at bounding box center [561, 758] width 143 height 37
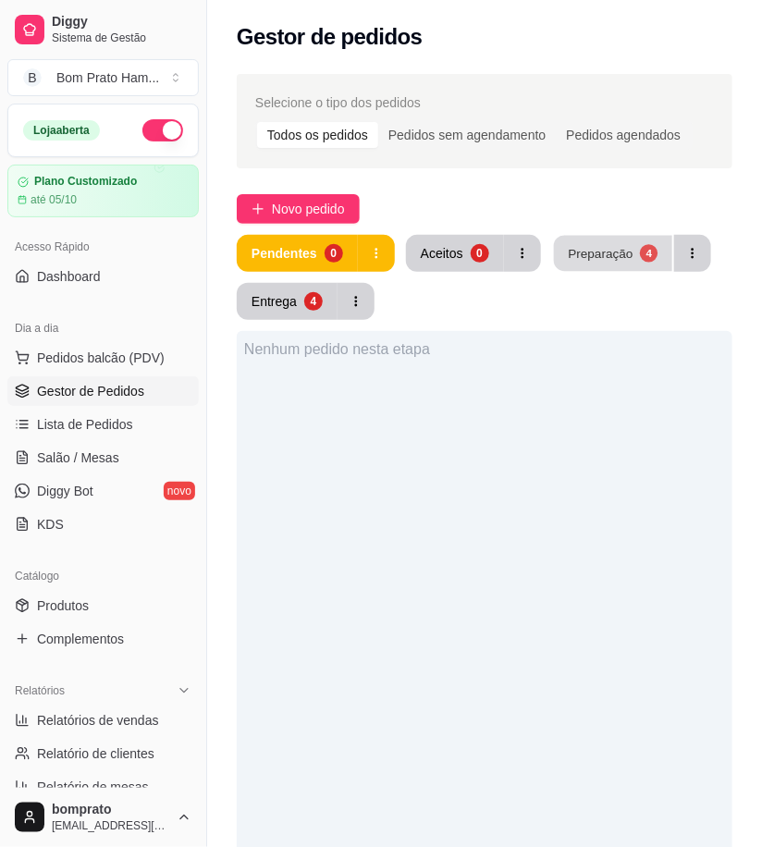
click at [585, 261] on div "Preparação" at bounding box center [600, 253] width 65 height 18
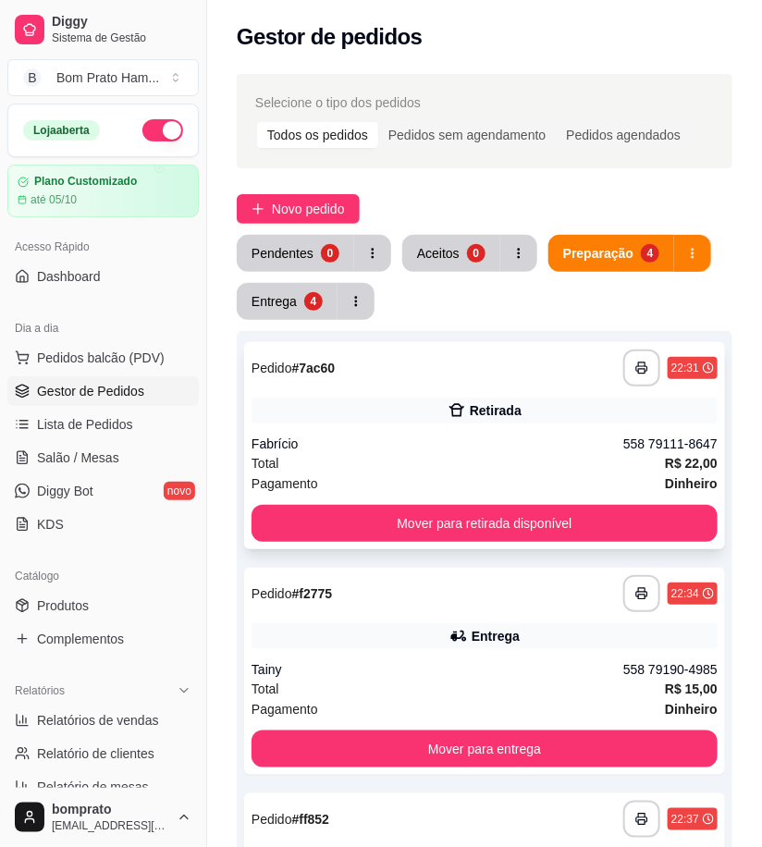
click at [460, 444] on div "Fabrício" at bounding box center [438, 444] width 372 height 18
click at [491, 634] on div "Entrega" at bounding box center [496, 636] width 48 height 18
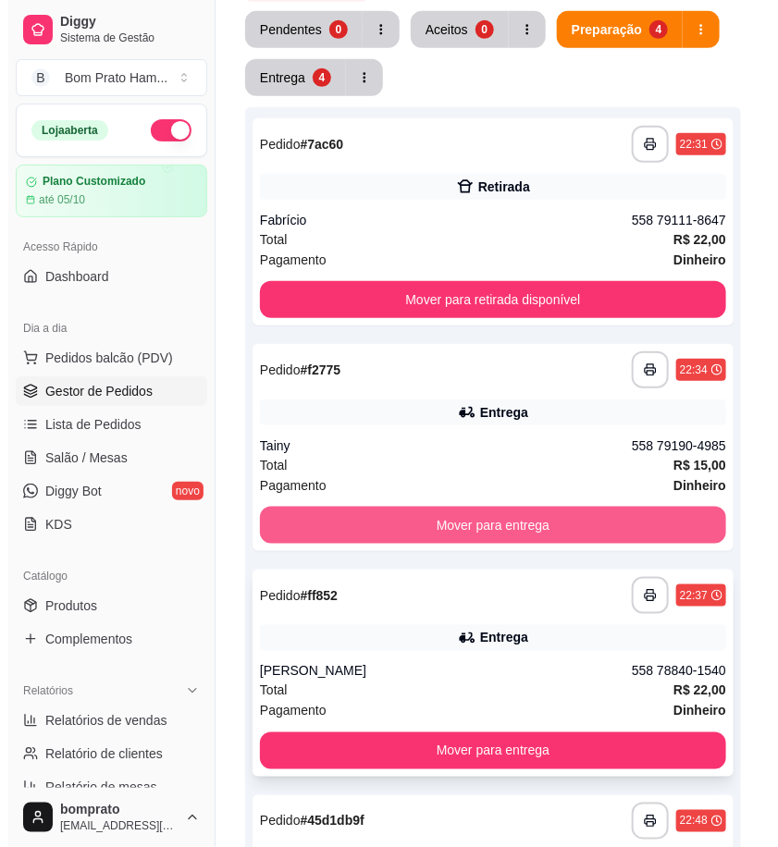
scroll to position [308, 0]
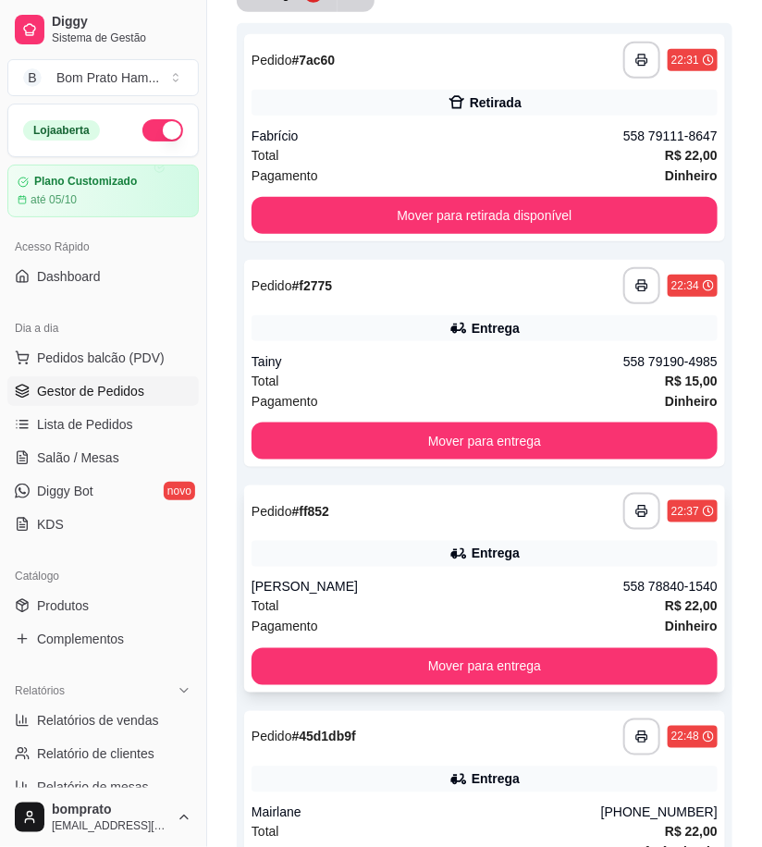
click at [426, 571] on div "**********" at bounding box center [484, 588] width 481 height 207
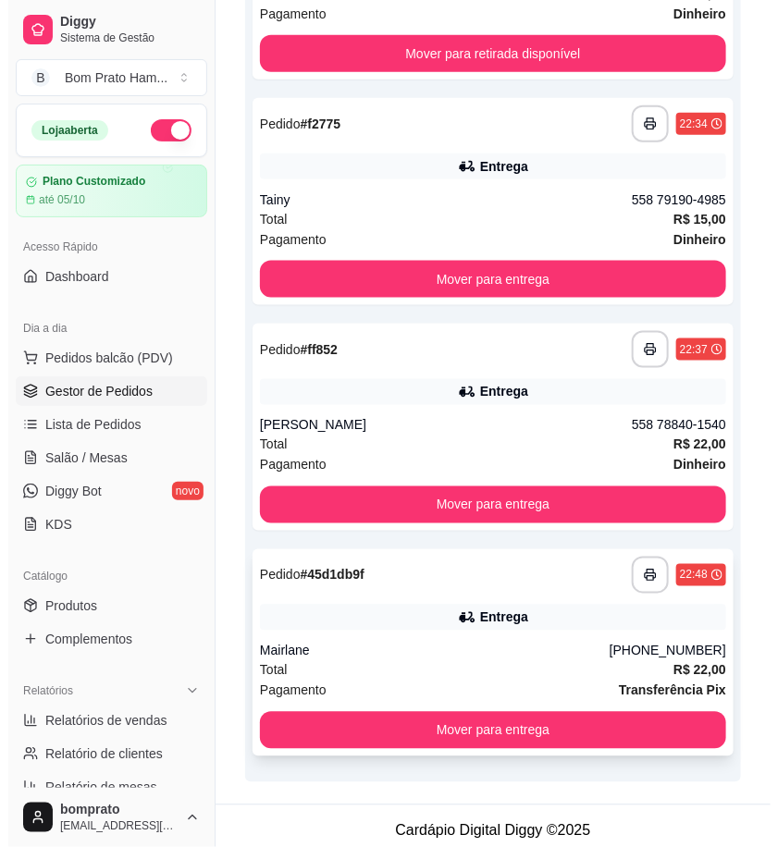
scroll to position [478, 0]
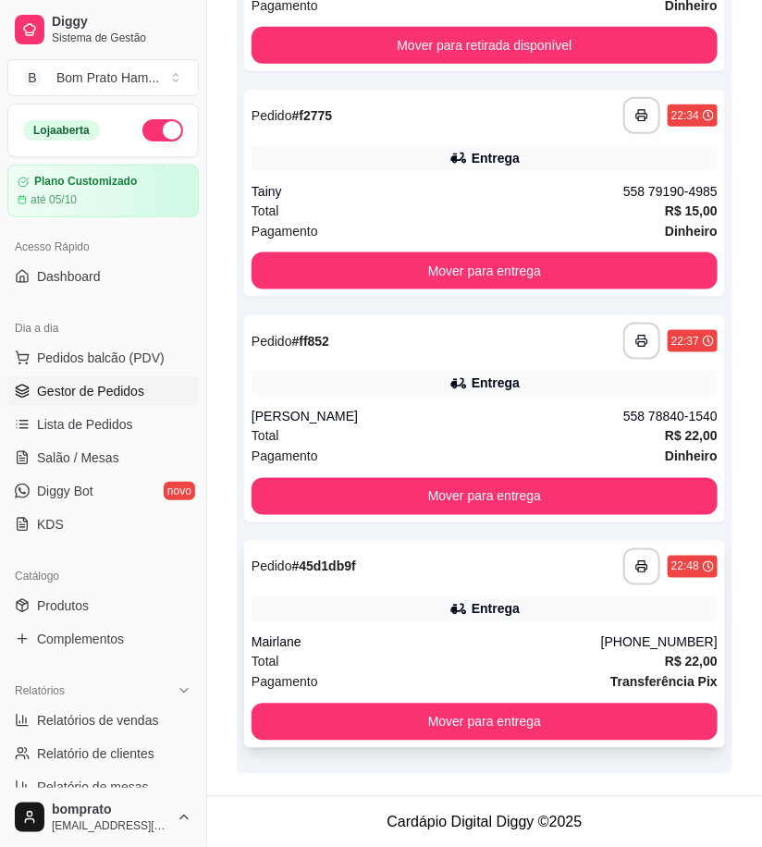
click at [476, 576] on div "**********" at bounding box center [485, 566] width 466 height 37
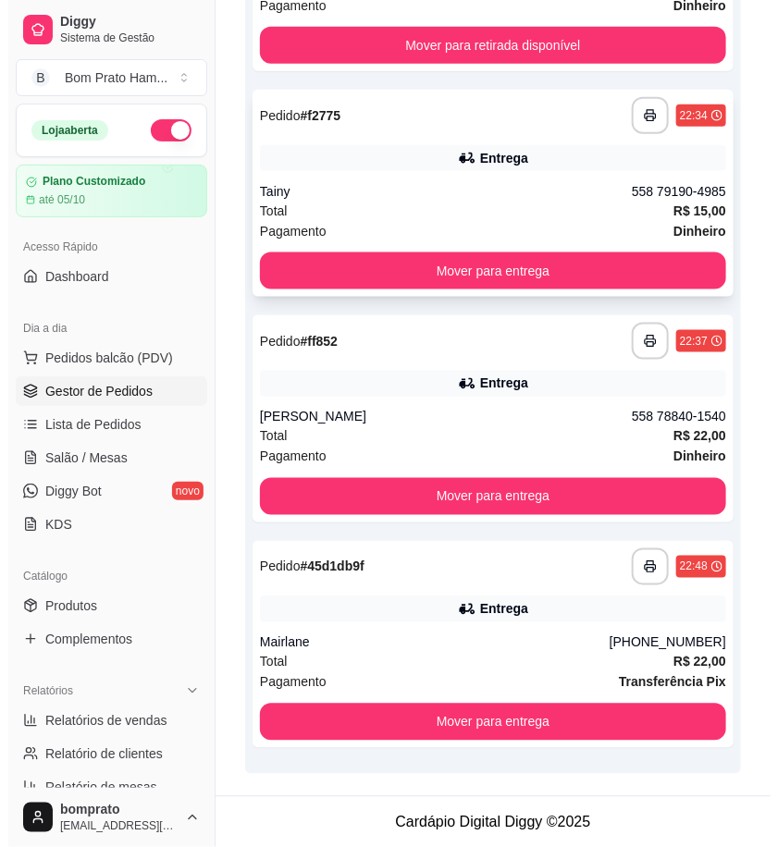
scroll to position [0, 0]
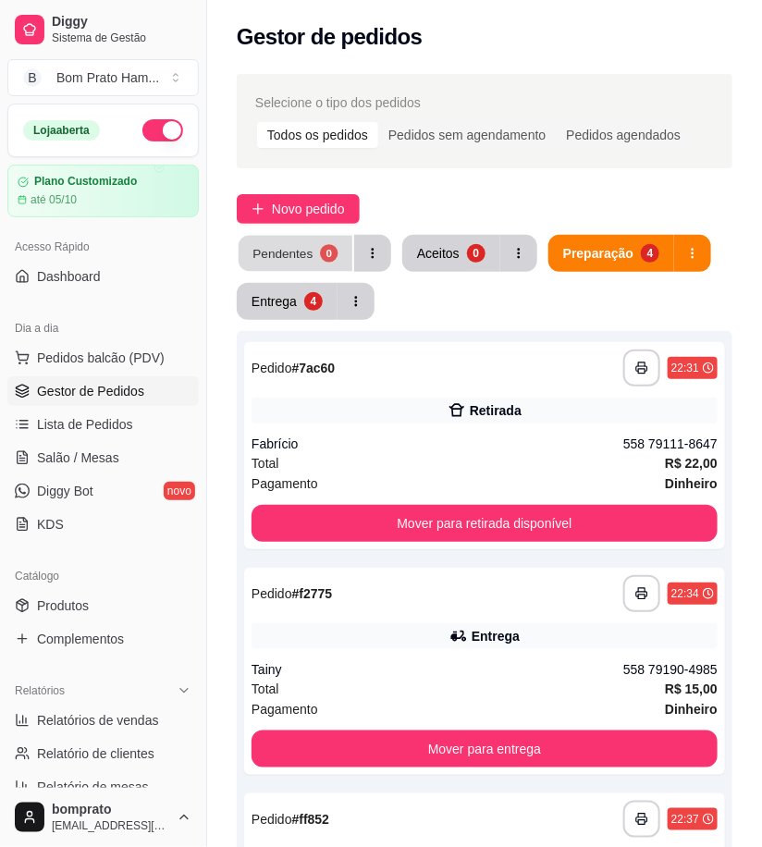
click at [296, 263] on button "Pendentes 0" at bounding box center [296, 254] width 114 height 36
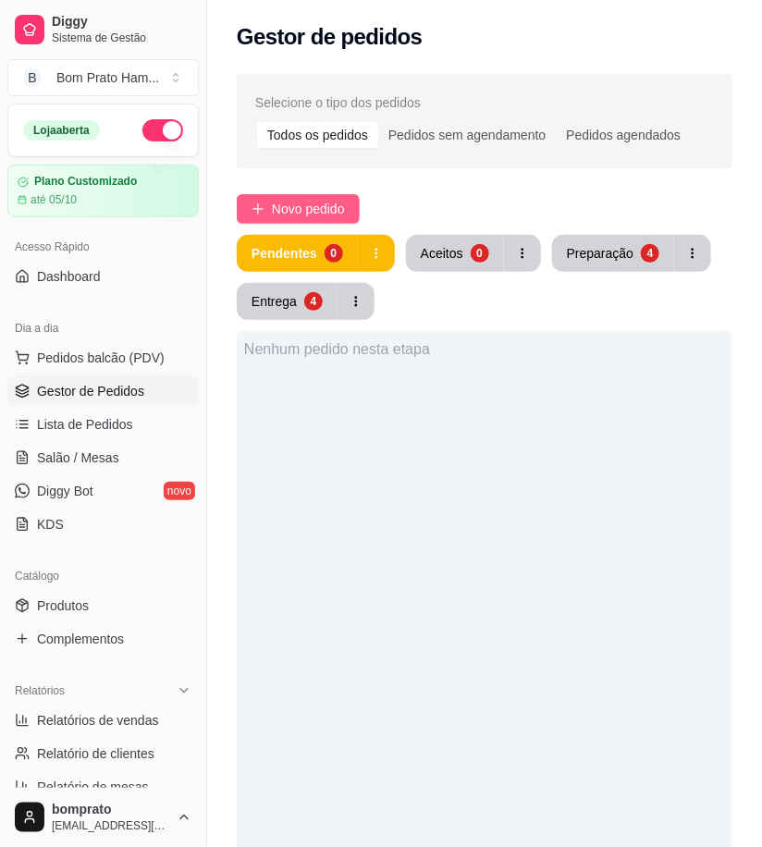
click at [352, 213] on button "Novo pedido" at bounding box center [298, 209] width 123 height 30
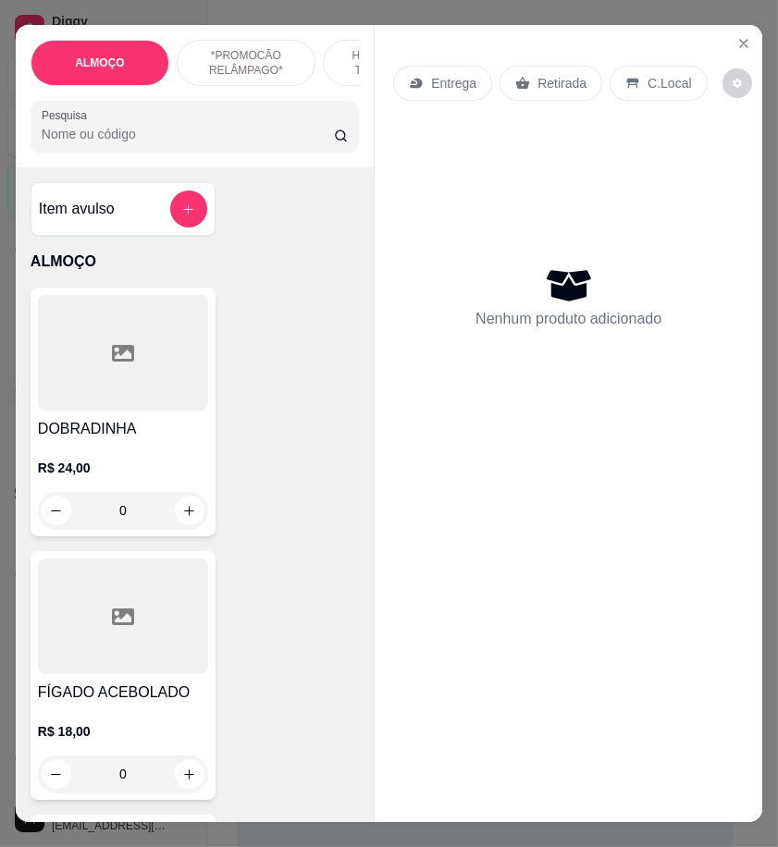
click at [127, 141] on input "Pesquisa" at bounding box center [188, 134] width 292 height 18
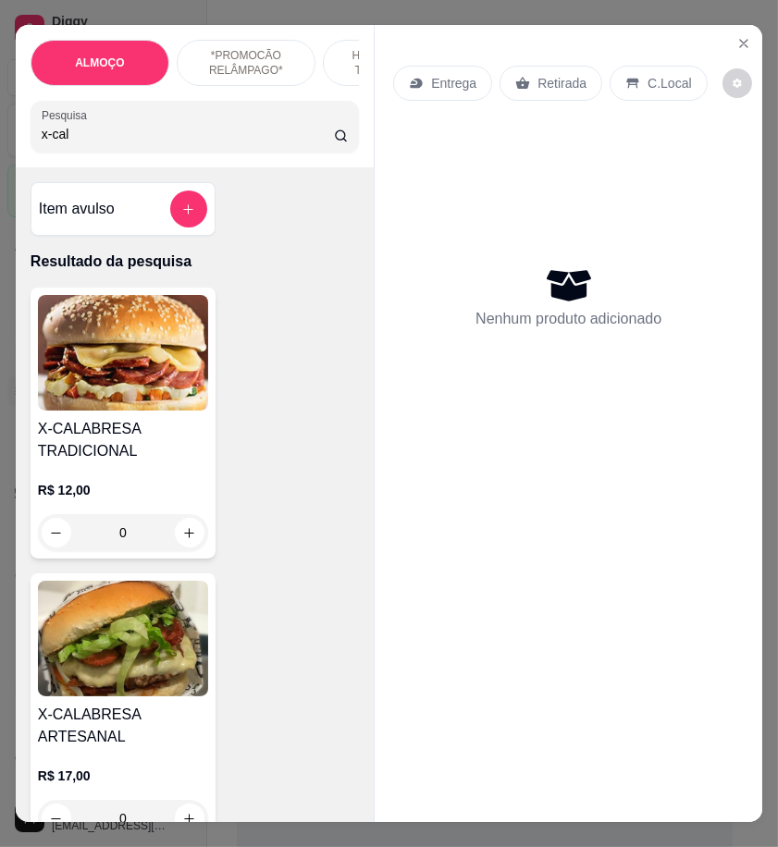
type input "x-cal"
click at [84, 411] on img at bounding box center [123, 353] width 170 height 116
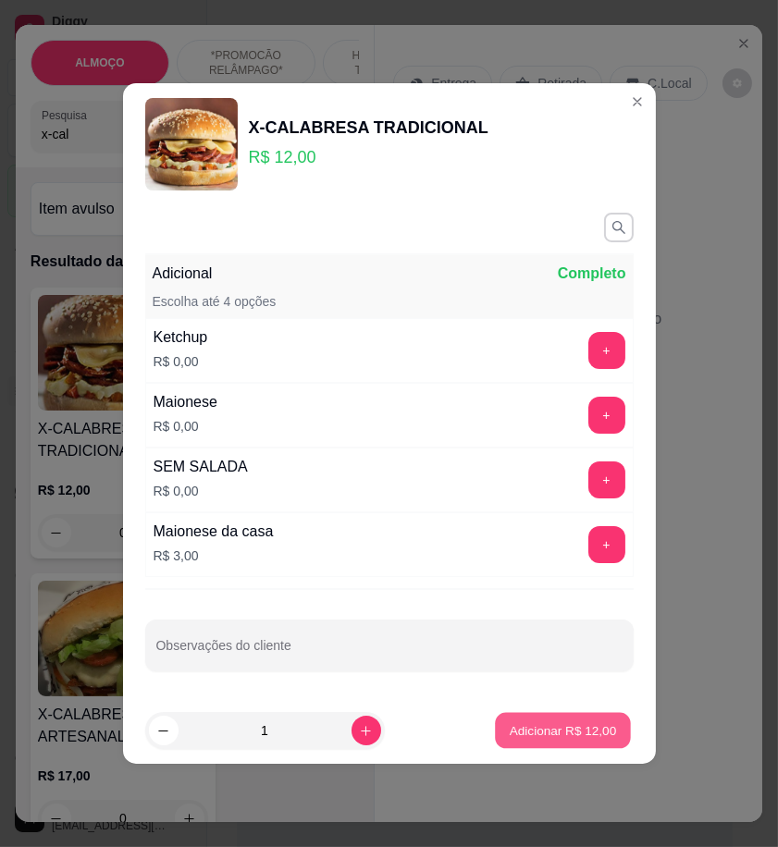
click at [571, 728] on p "Adicionar R$ 12,00" at bounding box center [562, 730] width 107 height 18
type input "1"
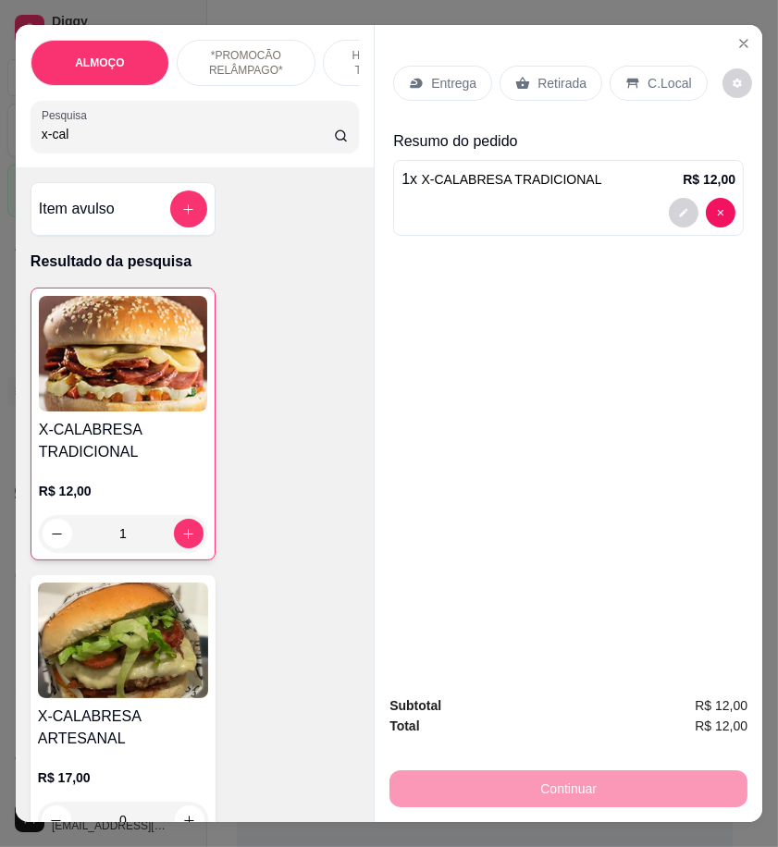
click at [571, 74] on p "Retirada" at bounding box center [561, 83] width 49 height 18
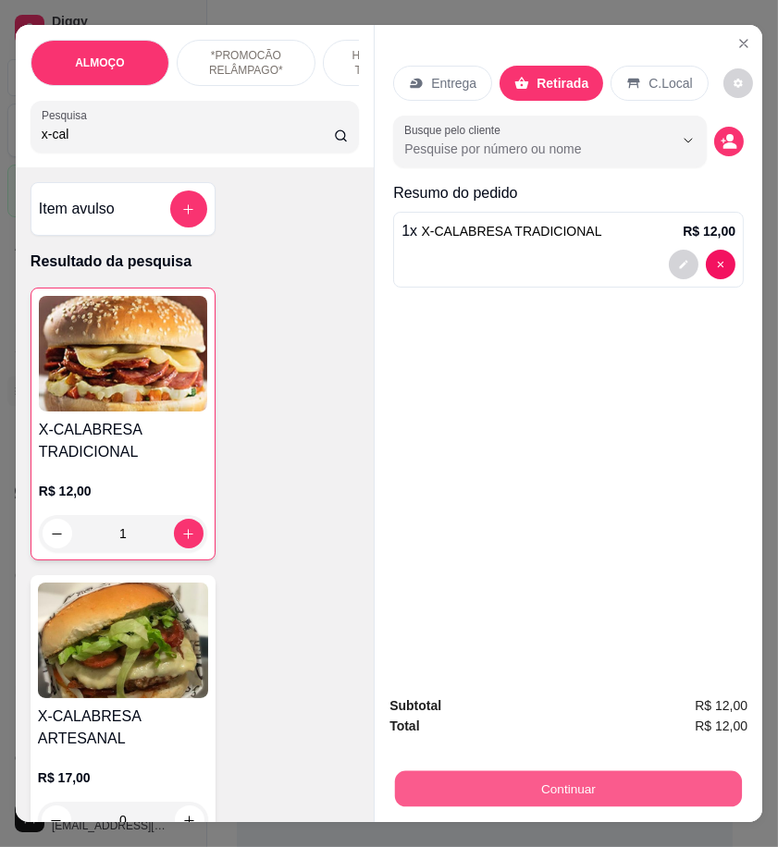
click at [643, 773] on button "Continuar" at bounding box center [568, 788] width 347 height 36
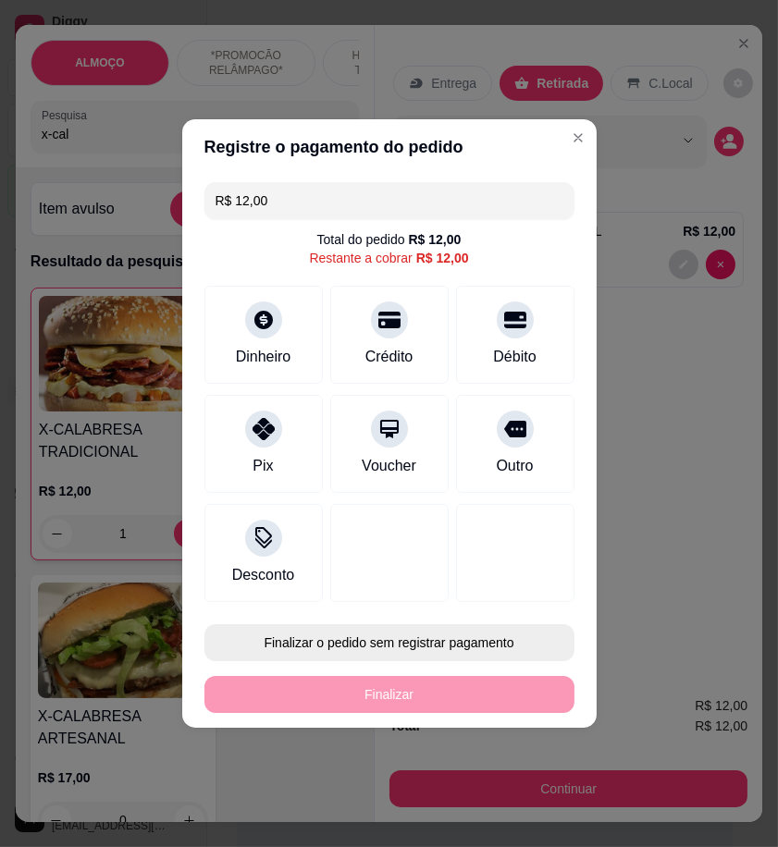
click at [457, 649] on button "Finalizar o pedido sem registrar pagamento" at bounding box center [389, 642] width 370 height 37
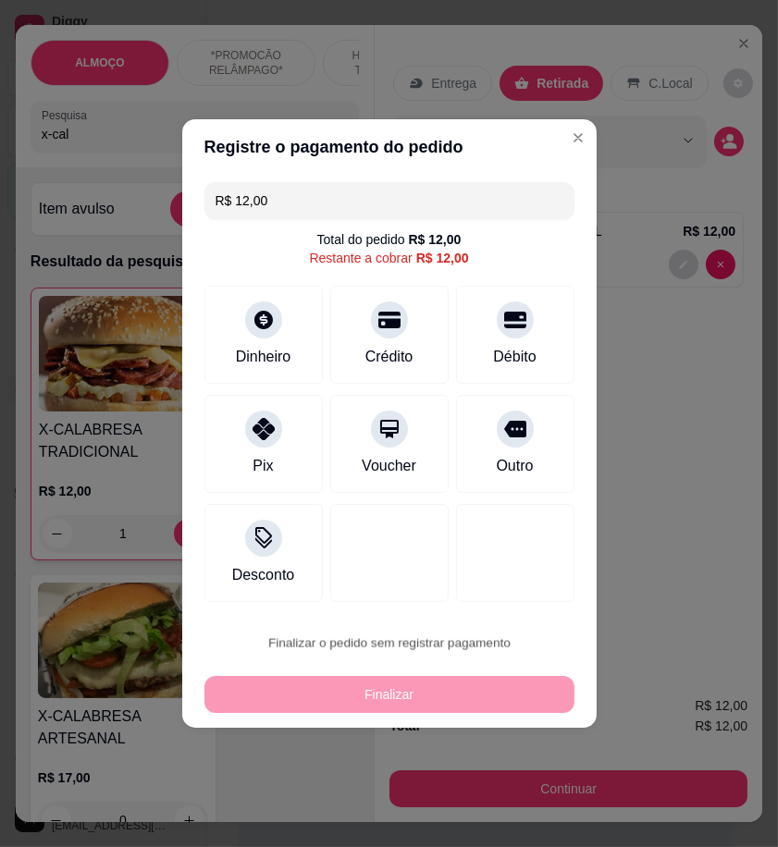
click at [497, 800] on button "Confirmar" at bounding box center [507, 795] width 66 height 28
type input "0"
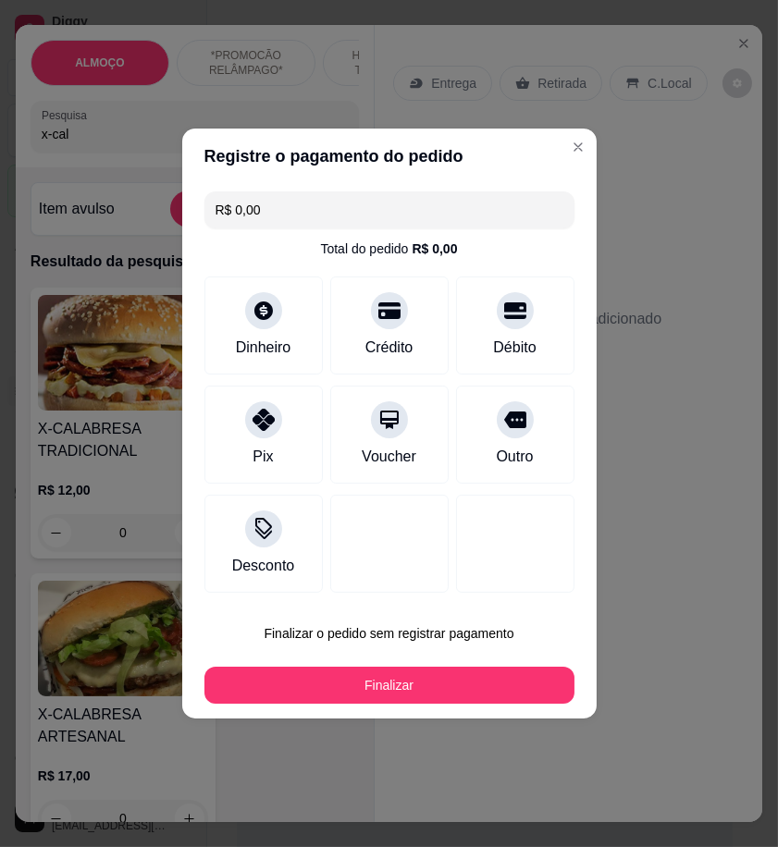
type input "R$ 0,00"
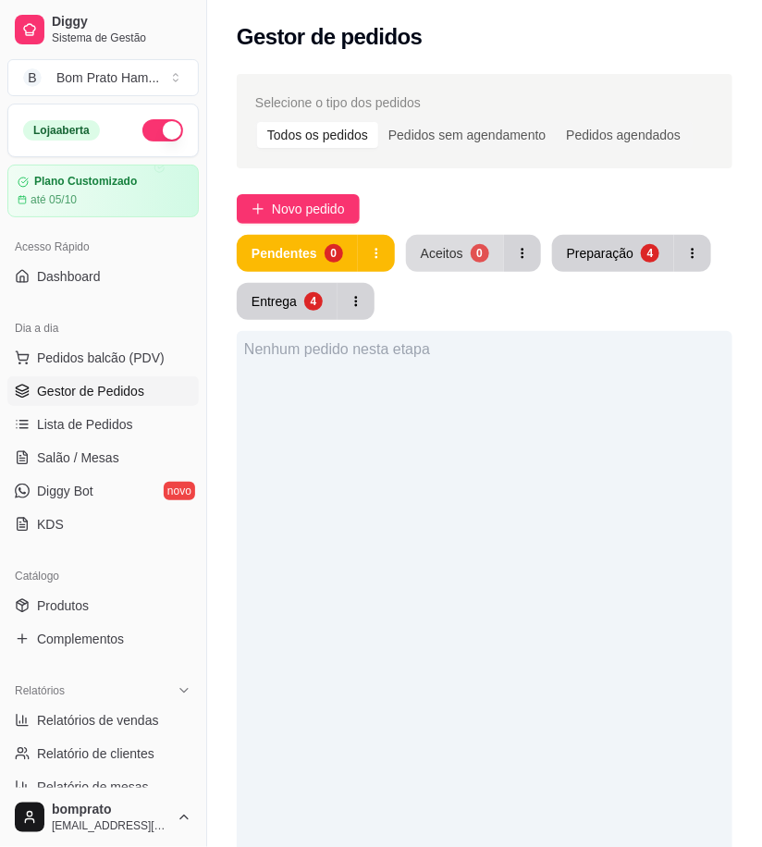
click at [437, 245] on div "Aceitos" at bounding box center [442, 253] width 43 height 18
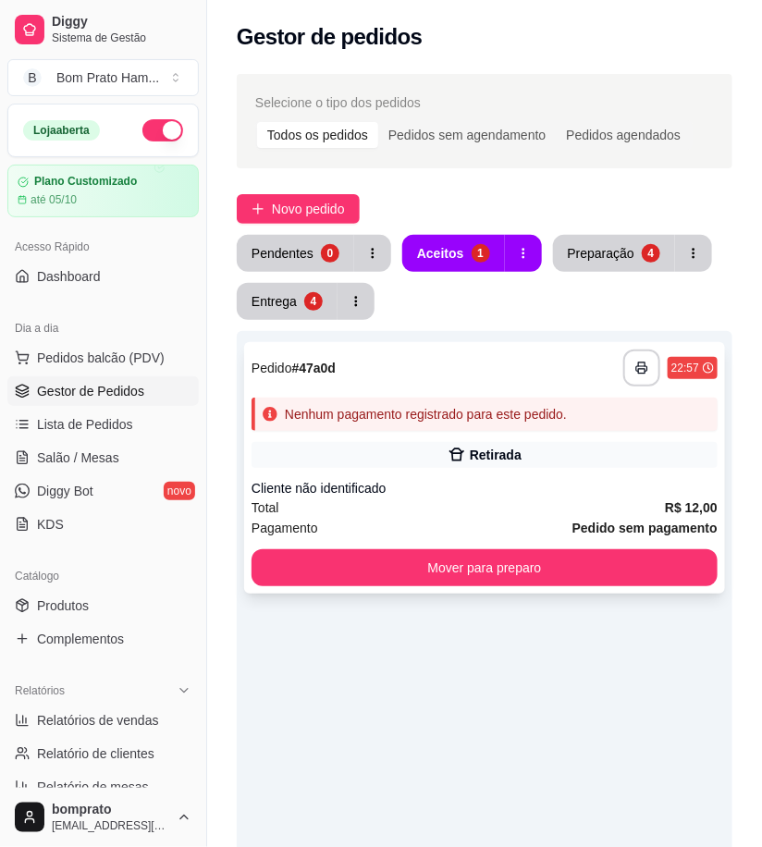
click at [520, 493] on div "Cliente não identificado" at bounding box center [485, 488] width 466 height 18
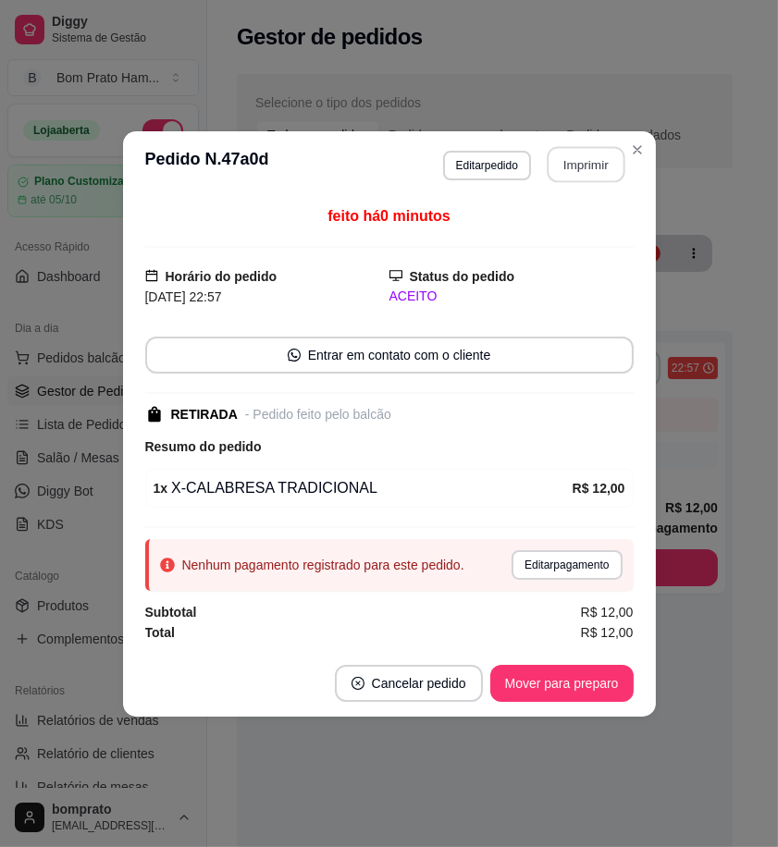
click at [593, 164] on button "Imprimir" at bounding box center [585, 164] width 78 height 36
click at [605, 686] on button "Mover para preparo" at bounding box center [561, 683] width 143 height 37
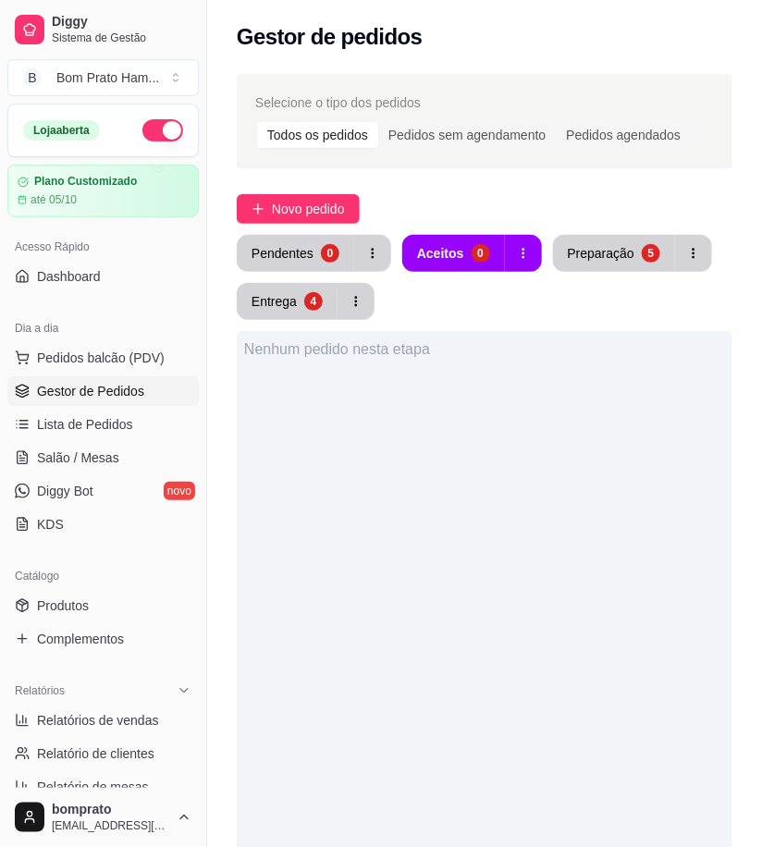
click at [620, 231] on div "Selecione o tipo dos pedidos Todos os pedidos Pedidos sem agendamento Pedidos a…" at bounding box center [484, 631] width 555 height 1137
click at [617, 236] on button "Preparação 5" at bounding box center [614, 253] width 122 height 37
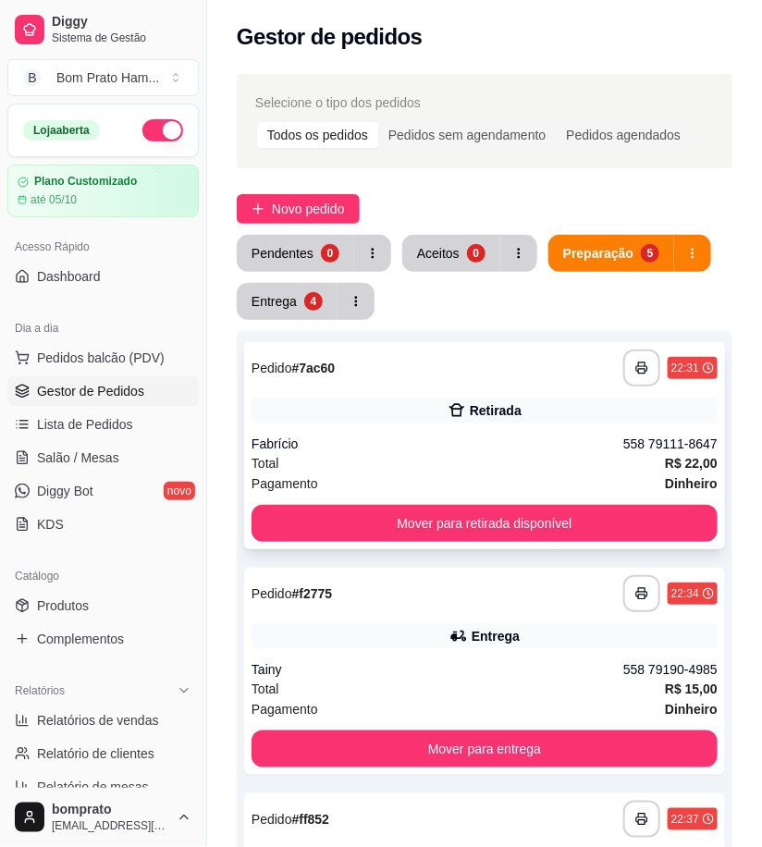
click at [511, 467] on div "Total R$ 22,00" at bounding box center [485, 463] width 466 height 20
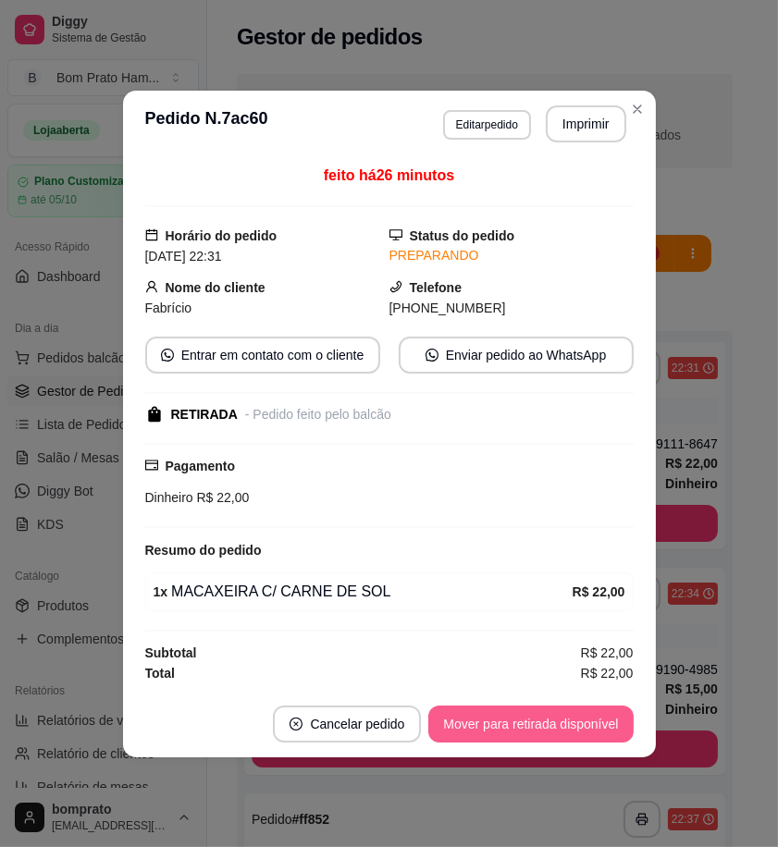
click at [581, 713] on button "Mover para retirada disponível" at bounding box center [530, 723] width 204 height 37
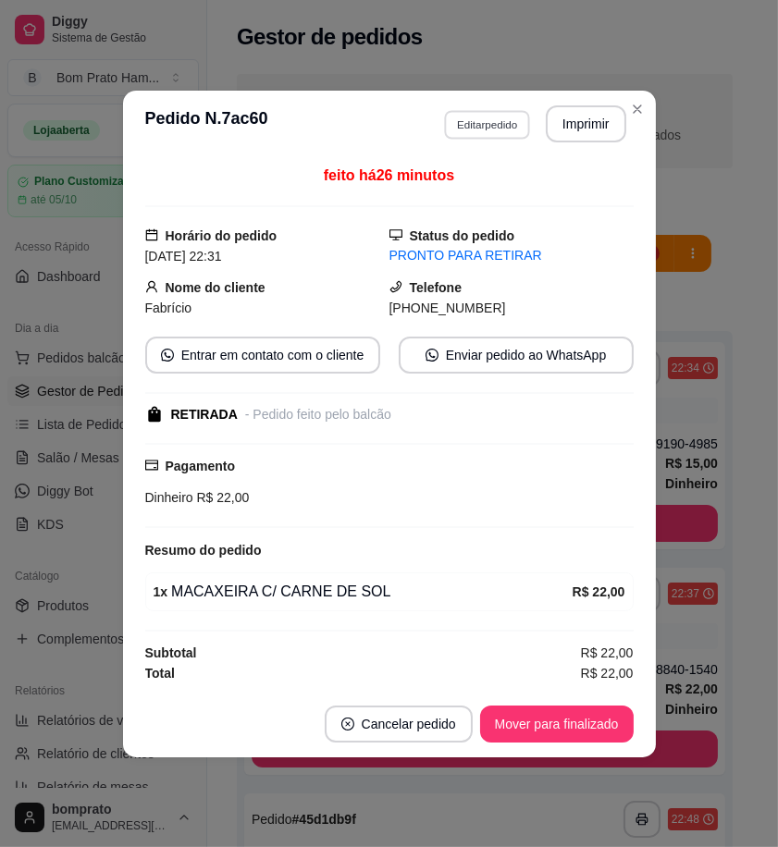
click at [507, 111] on button "Editar pedido" at bounding box center [487, 124] width 86 height 29
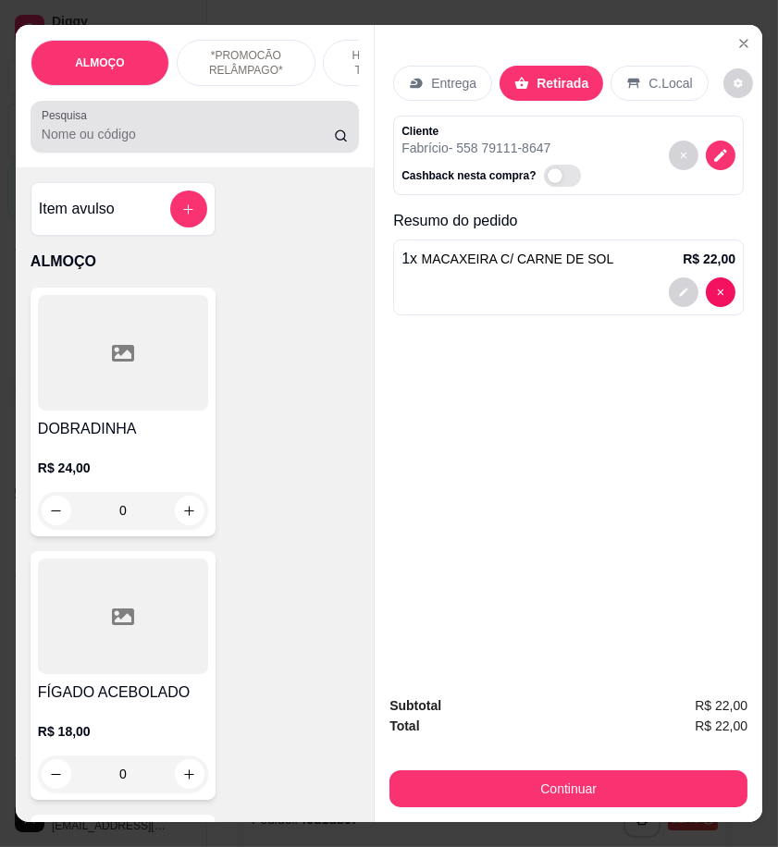
click at [117, 135] on input "Pesquisa" at bounding box center [188, 134] width 292 height 18
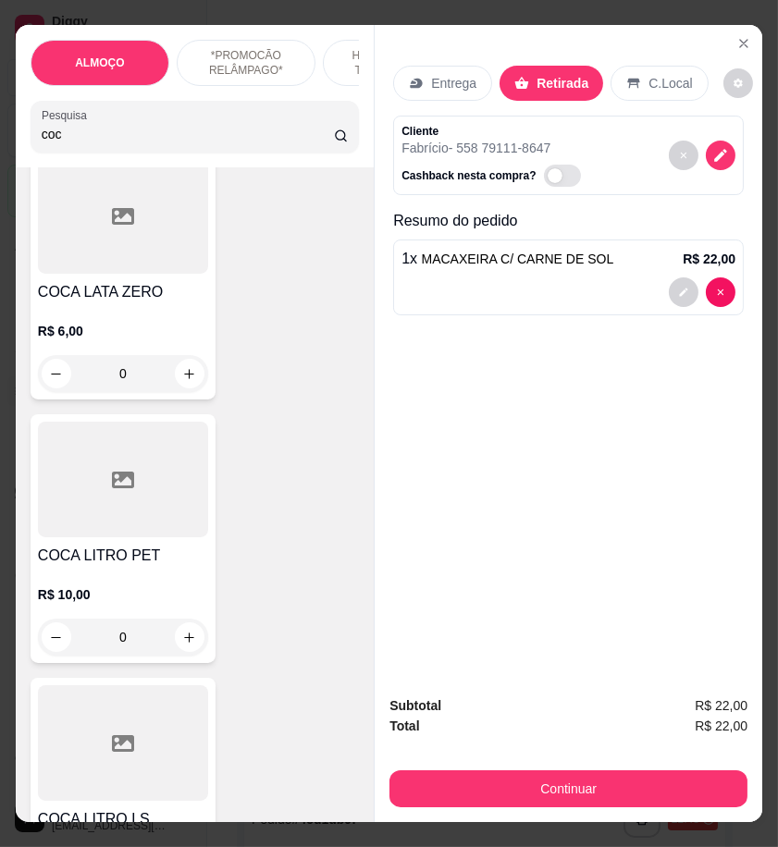
scroll to position [411, 0]
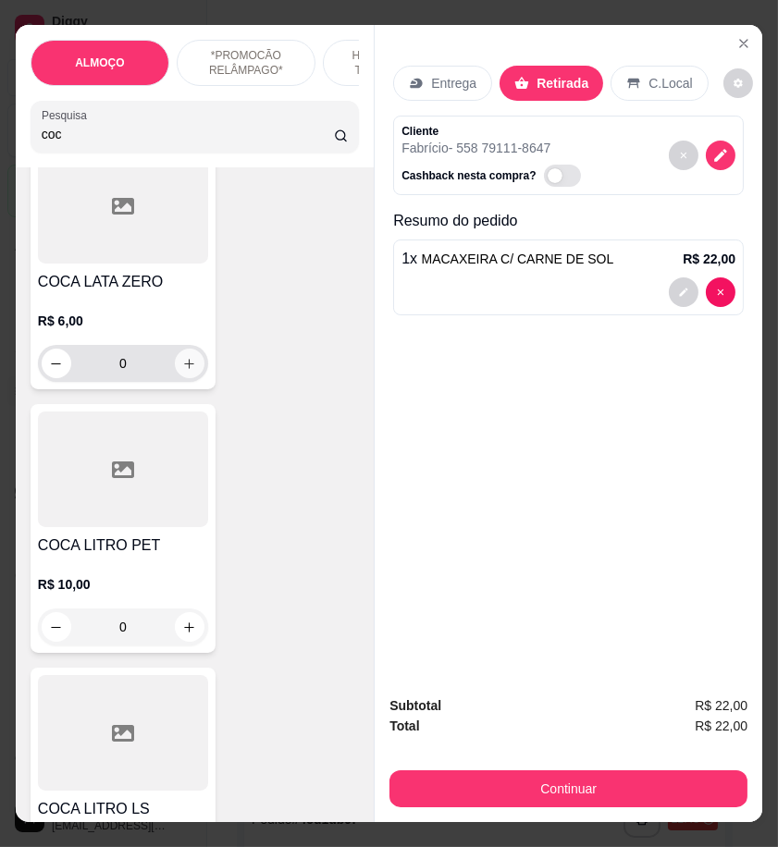
type input "coc"
click at [182, 371] on icon "increase-product-quantity" at bounding box center [189, 364] width 14 height 14
type input "1"
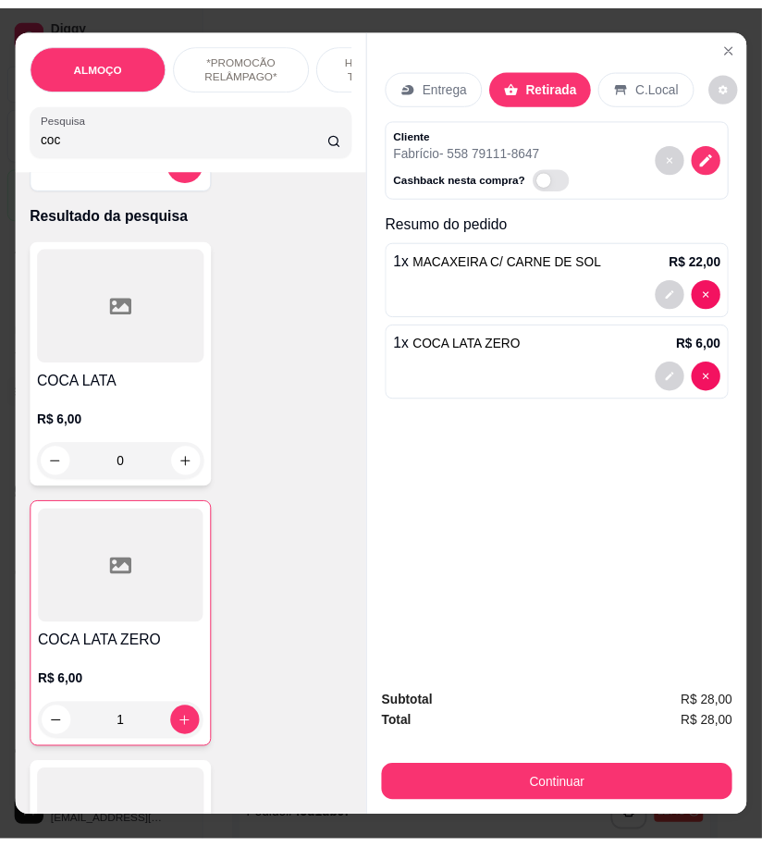
scroll to position [0, 0]
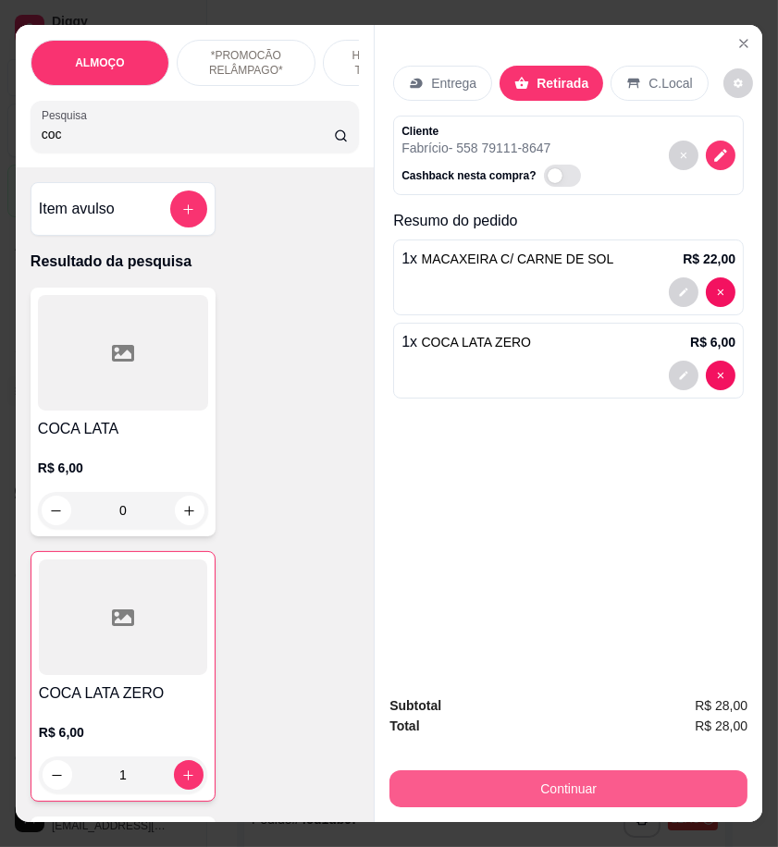
click at [647, 775] on button "Continuar" at bounding box center [568, 788] width 358 height 37
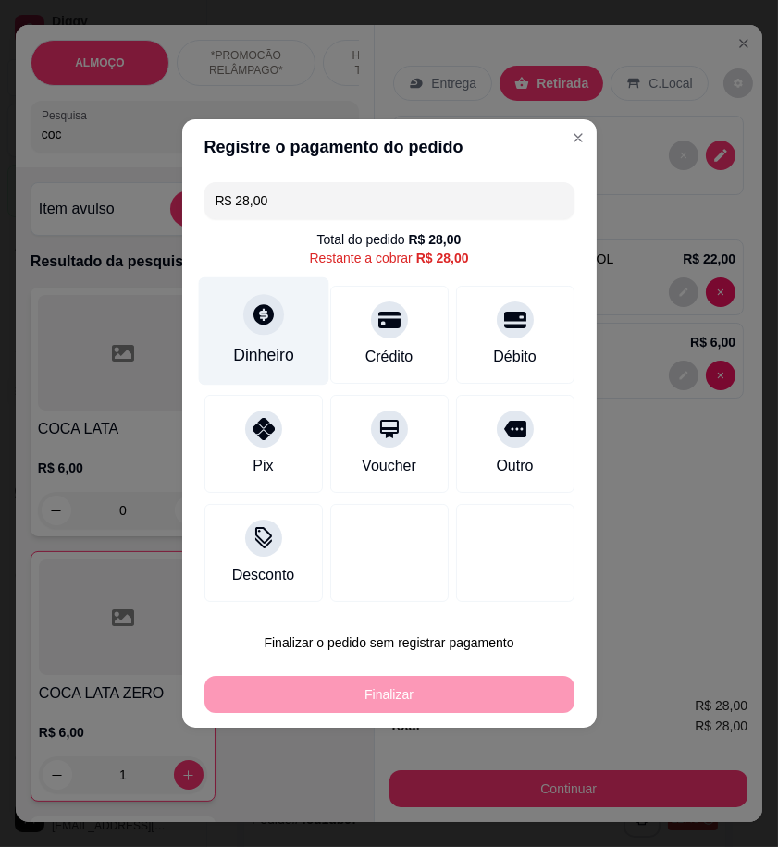
click at [265, 346] on div "Dinheiro" at bounding box center [263, 355] width 61 height 24
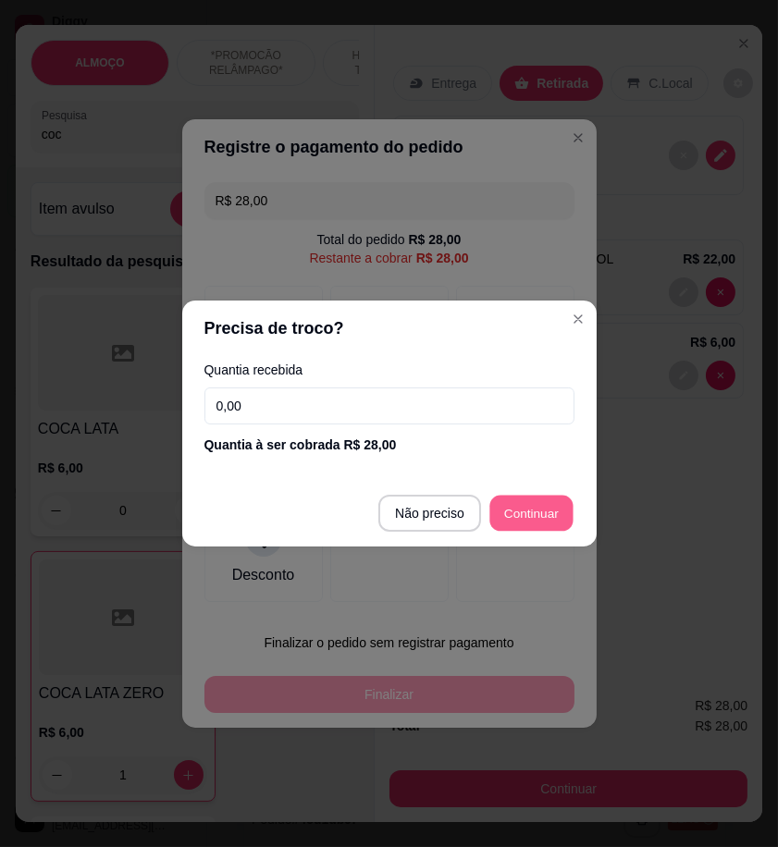
type input "R$ 0,00"
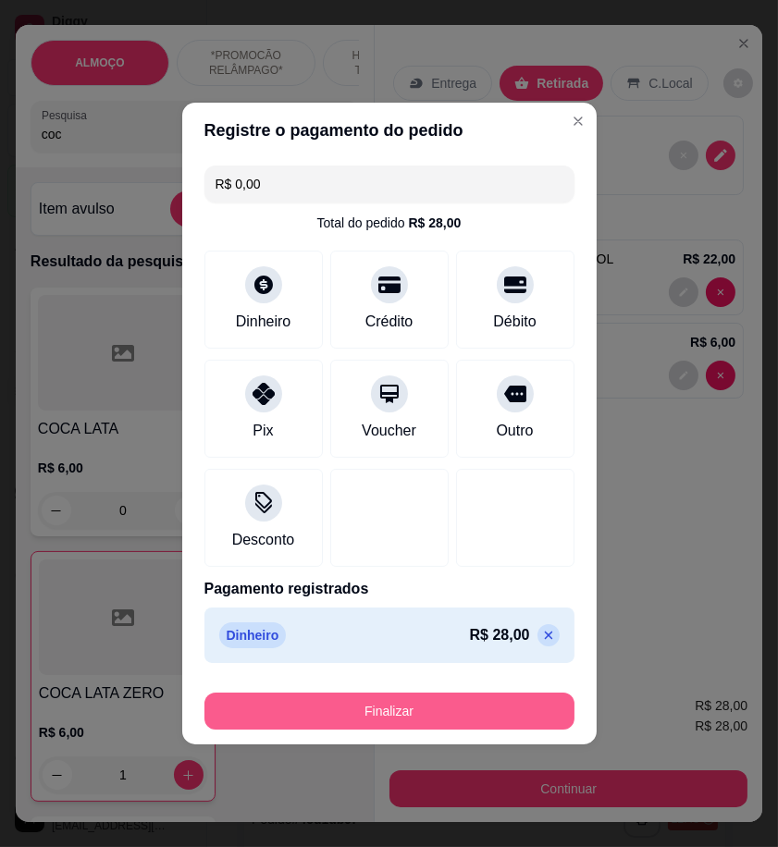
click at [501, 723] on button "Finalizar" at bounding box center [389, 711] width 370 height 37
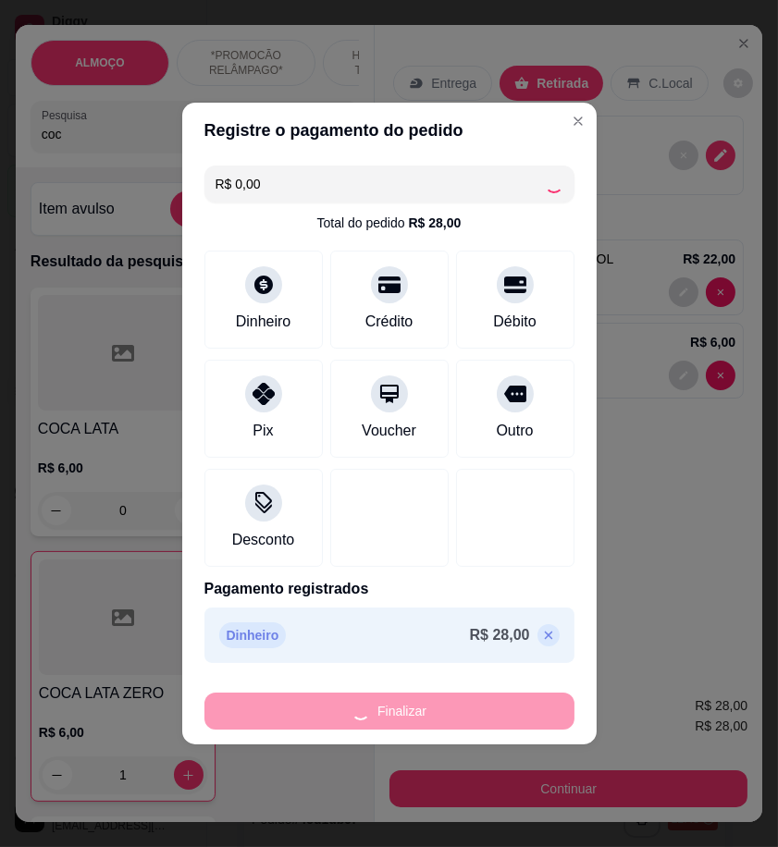
type input "0"
type input "-R$ 28,00"
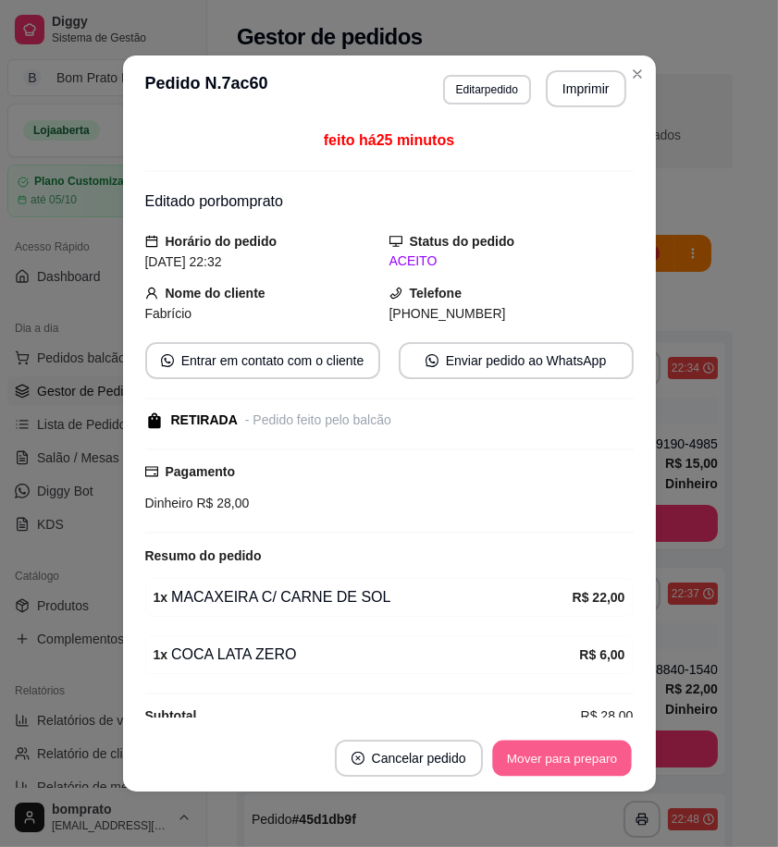
click at [547, 749] on button "Mover para preparo" at bounding box center [561, 759] width 139 height 36
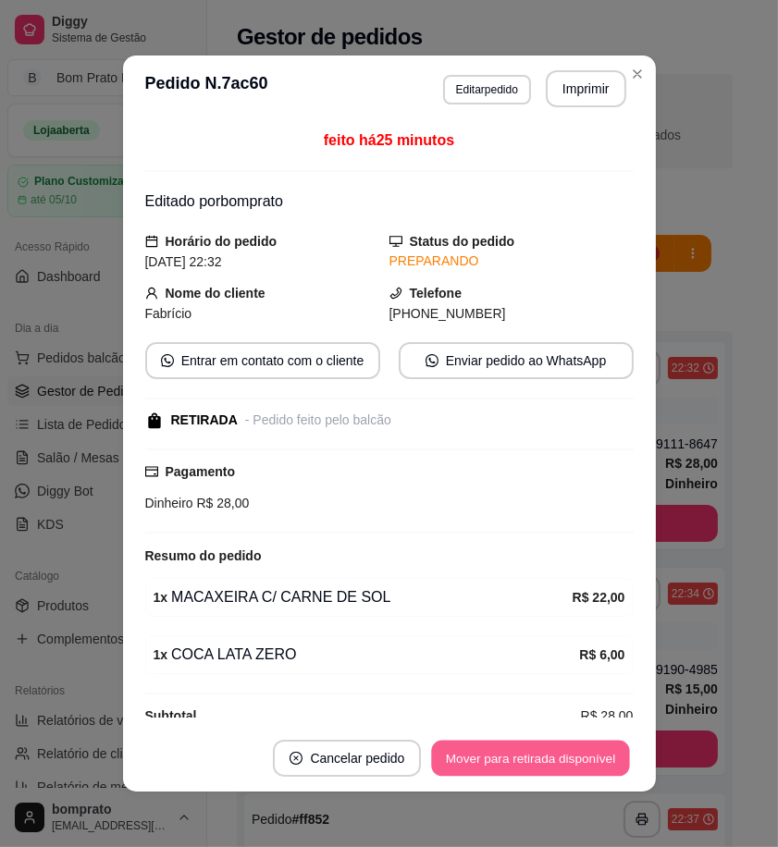
click at [553, 753] on button "Mover para retirada disponível" at bounding box center [531, 759] width 198 height 36
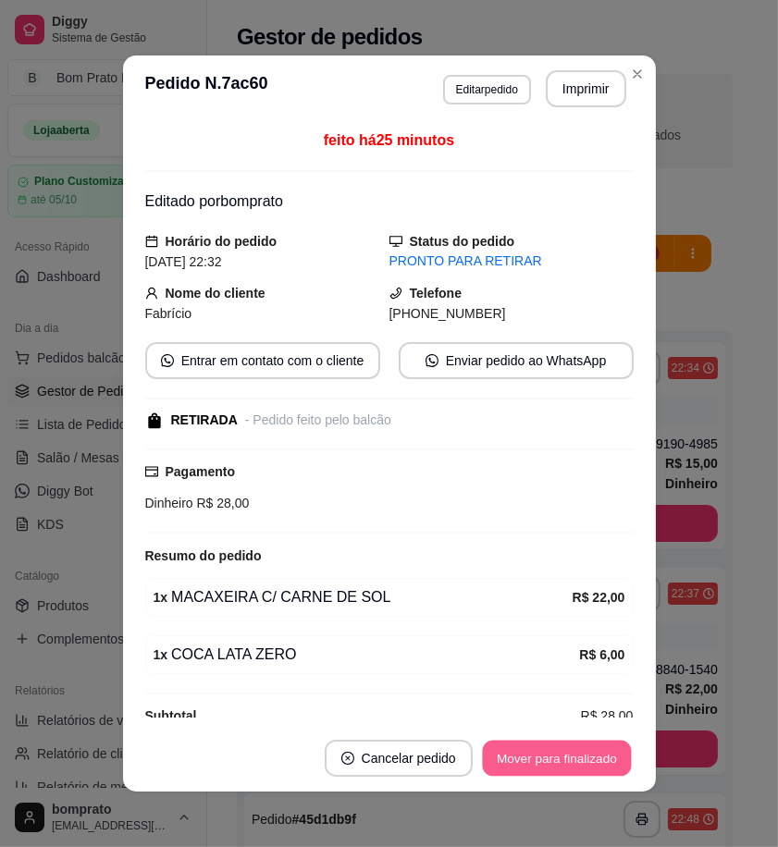
click at [553, 753] on button "Mover para finalizado" at bounding box center [556, 759] width 149 height 36
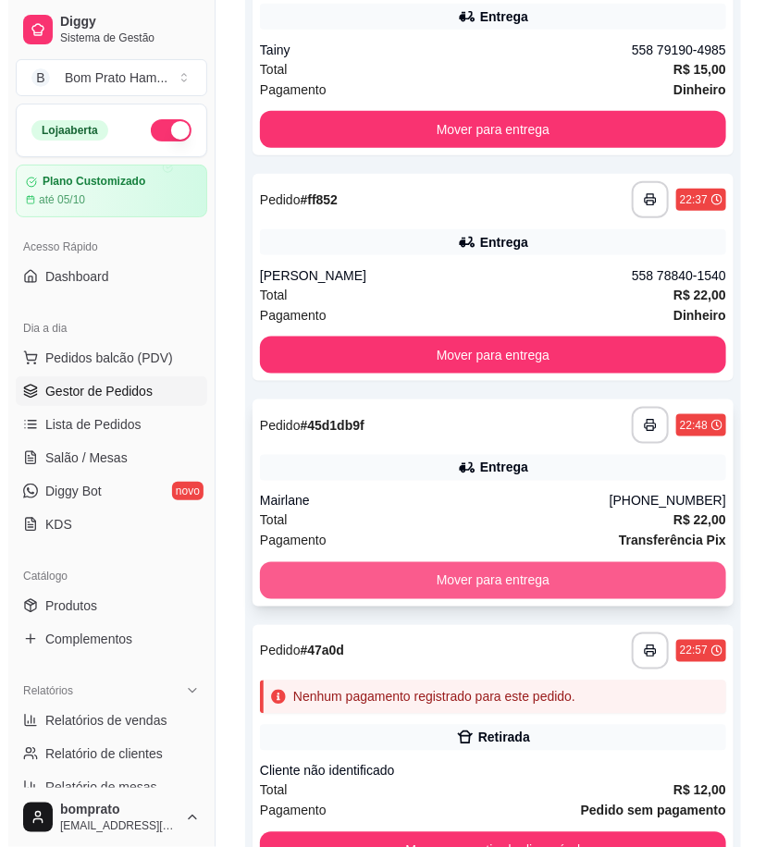
scroll to position [411, 0]
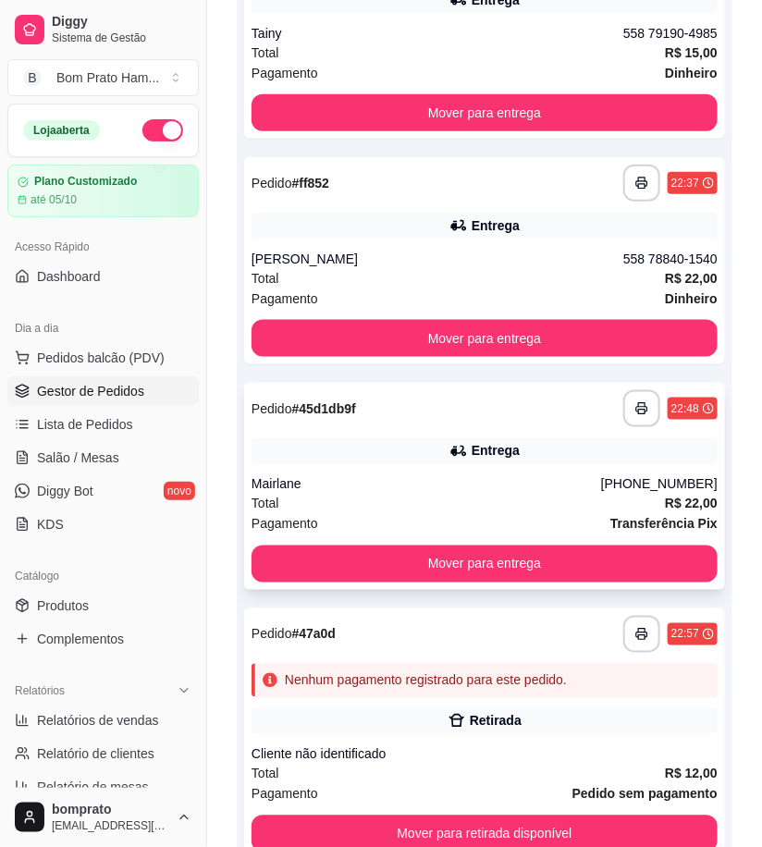
click at [482, 444] on div "Entrega" at bounding box center [496, 451] width 48 height 18
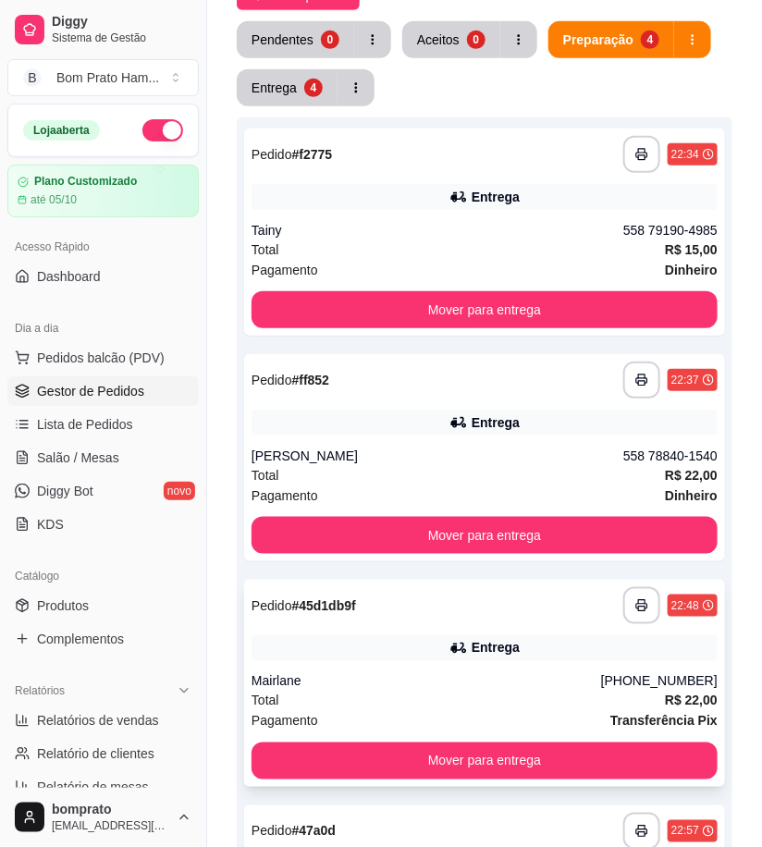
scroll to position [0, 0]
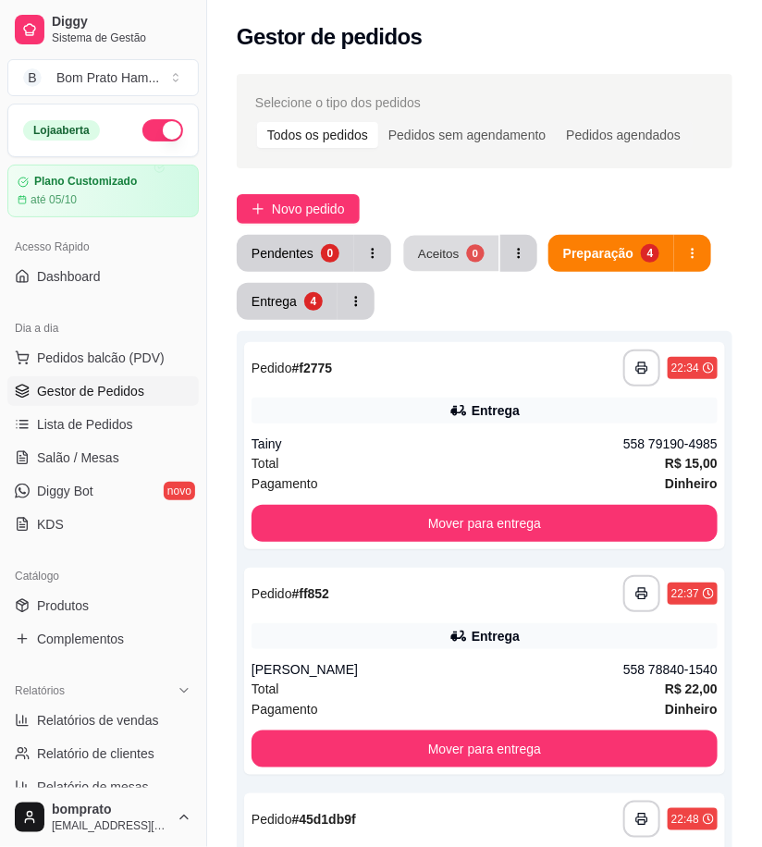
click at [433, 252] on button "Aceitos 0" at bounding box center [451, 254] width 95 height 36
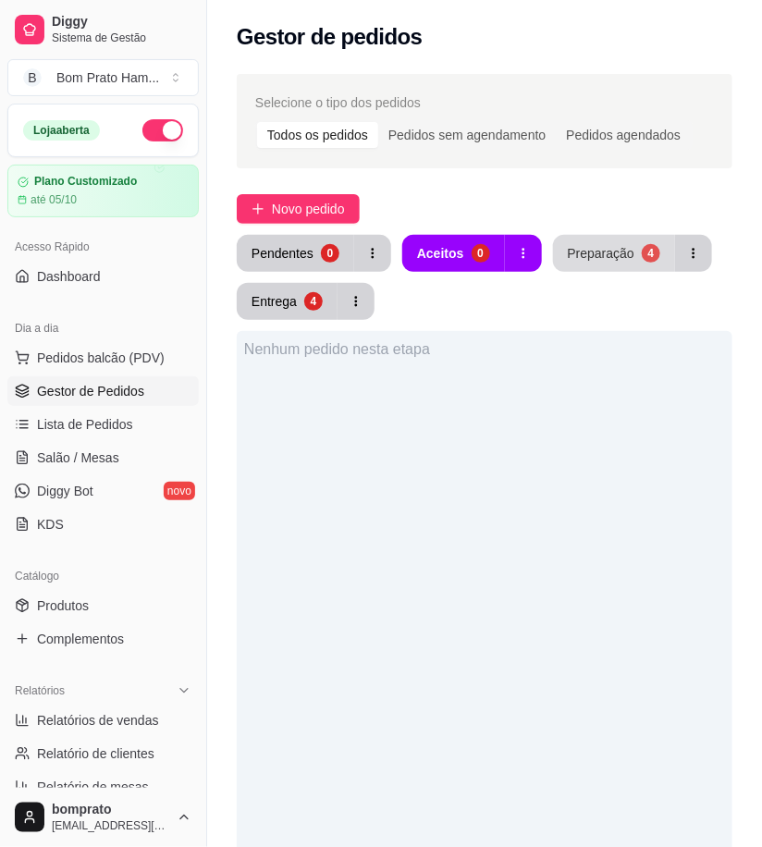
click at [623, 251] on div "Preparação" at bounding box center [601, 253] width 67 height 18
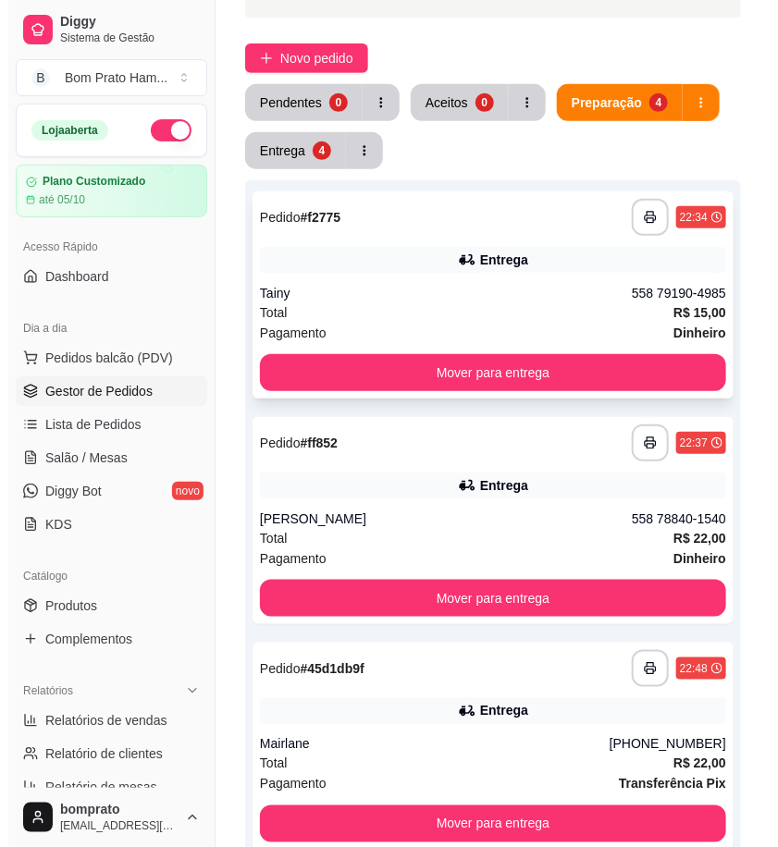
scroll to position [522, 0]
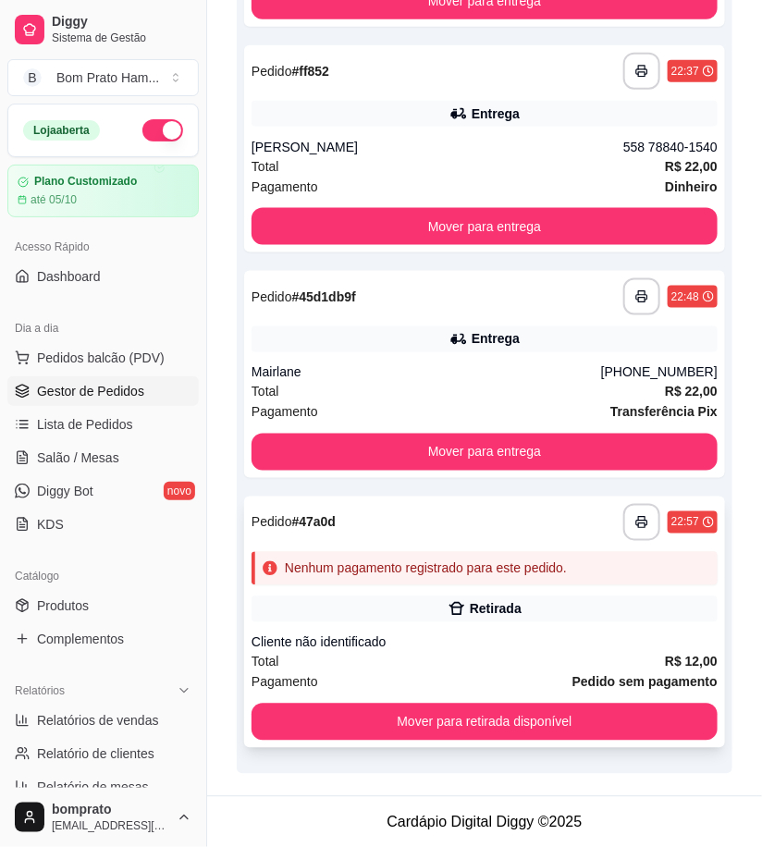
click at [458, 570] on div "Nenhum pagamento registrado para este pedido." at bounding box center [426, 568] width 282 height 18
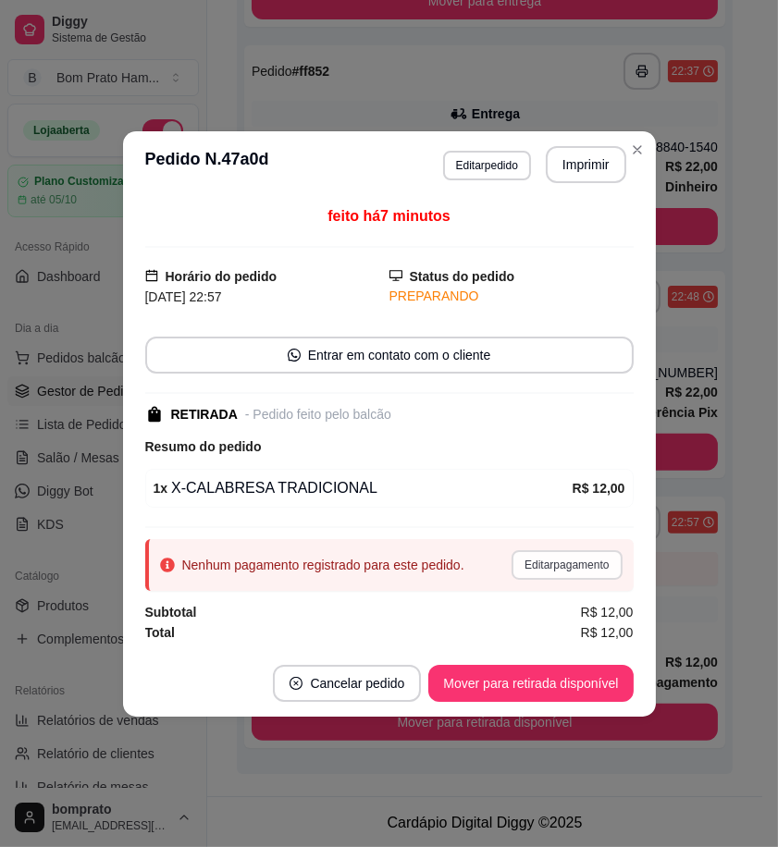
click at [601, 566] on button "Editar pagamento" at bounding box center [566, 565] width 110 height 30
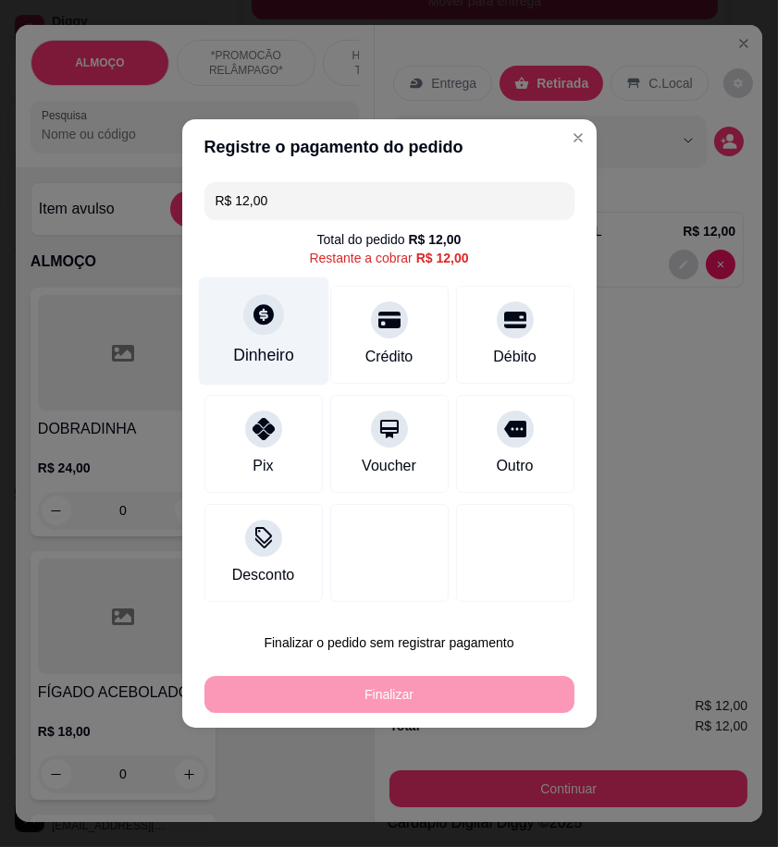
click at [242, 330] on div "Dinheiro" at bounding box center [263, 331] width 130 height 108
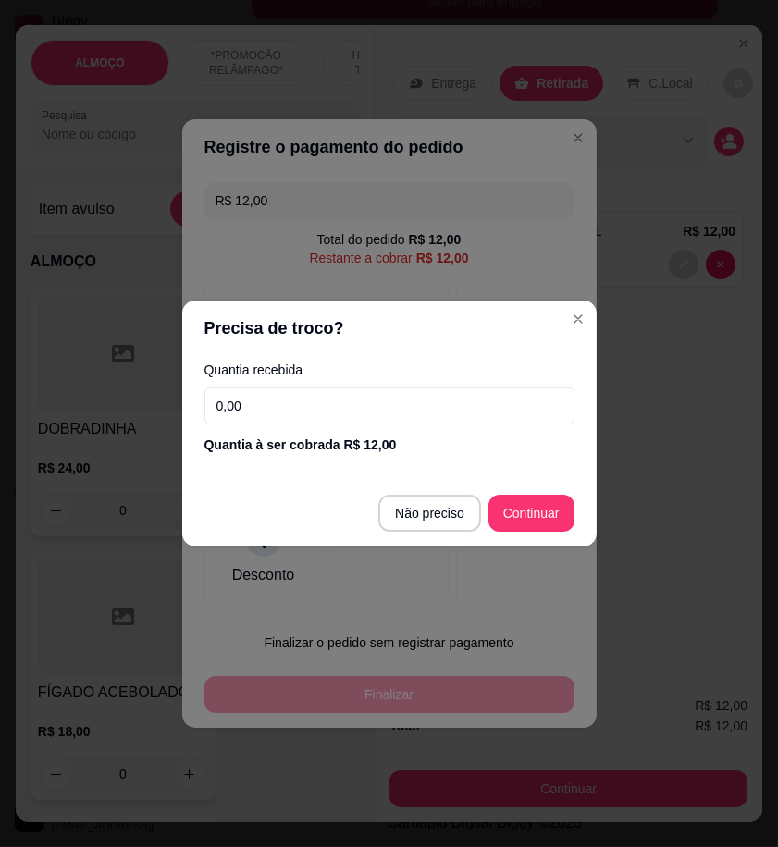
click at [274, 399] on input "0,00" at bounding box center [389, 405] width 370 height 37
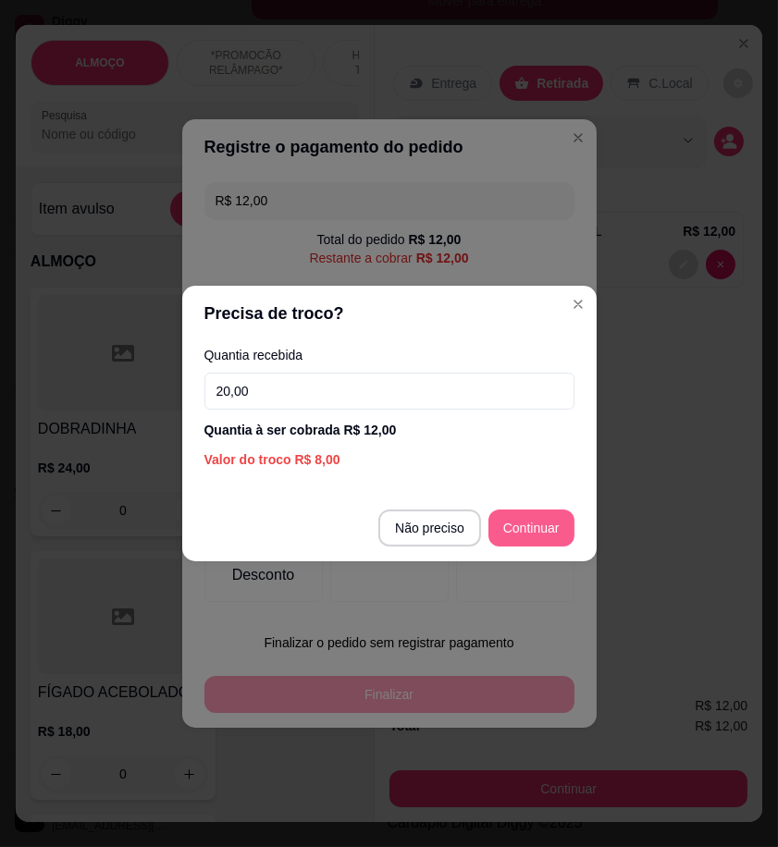
type input "20,00"
type input "R$ 0,00"
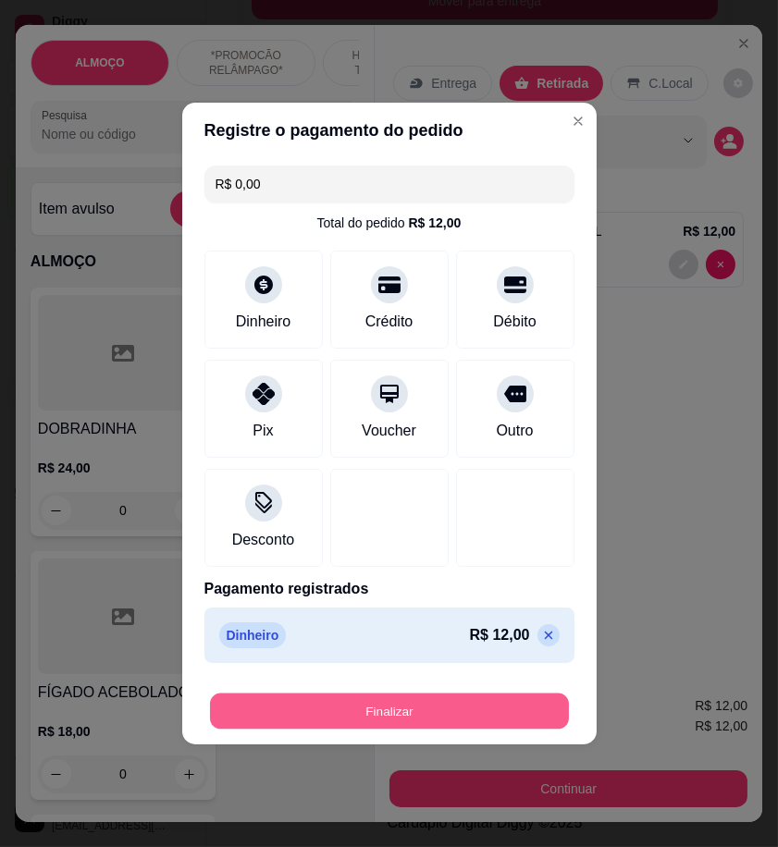
click at [520, 694] on button "Finalizar" at bounding box center [389, 711] width 359 height 36
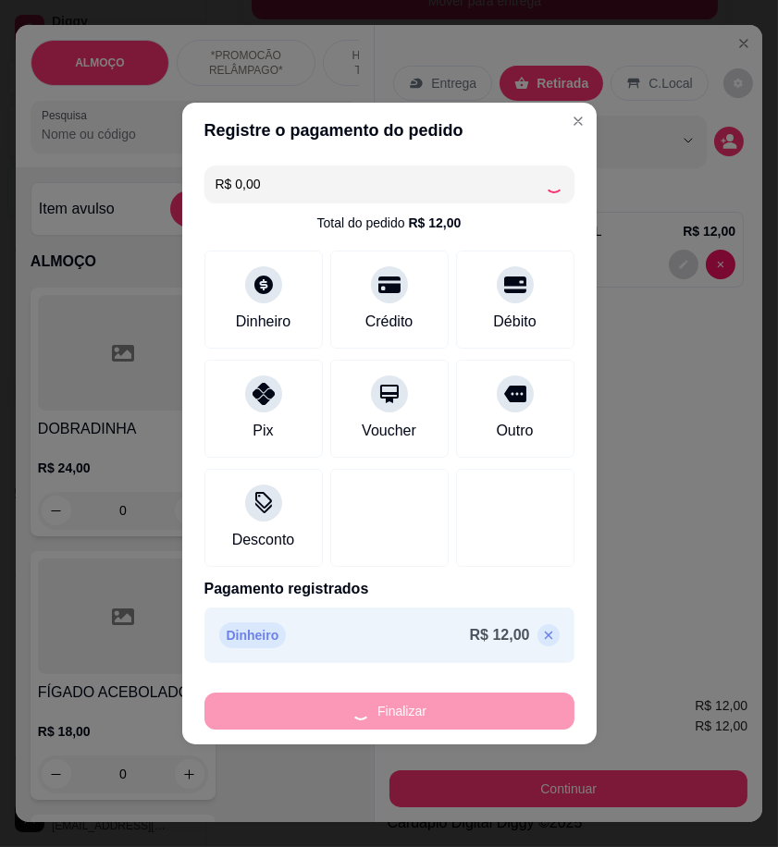
type input "0"
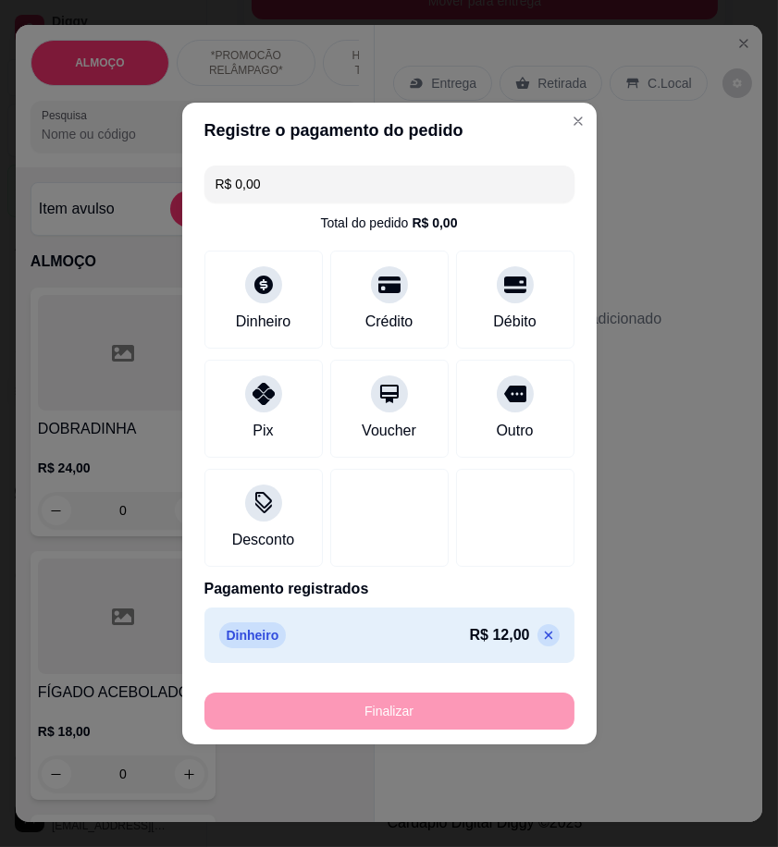
type input "-R$ 12,00"
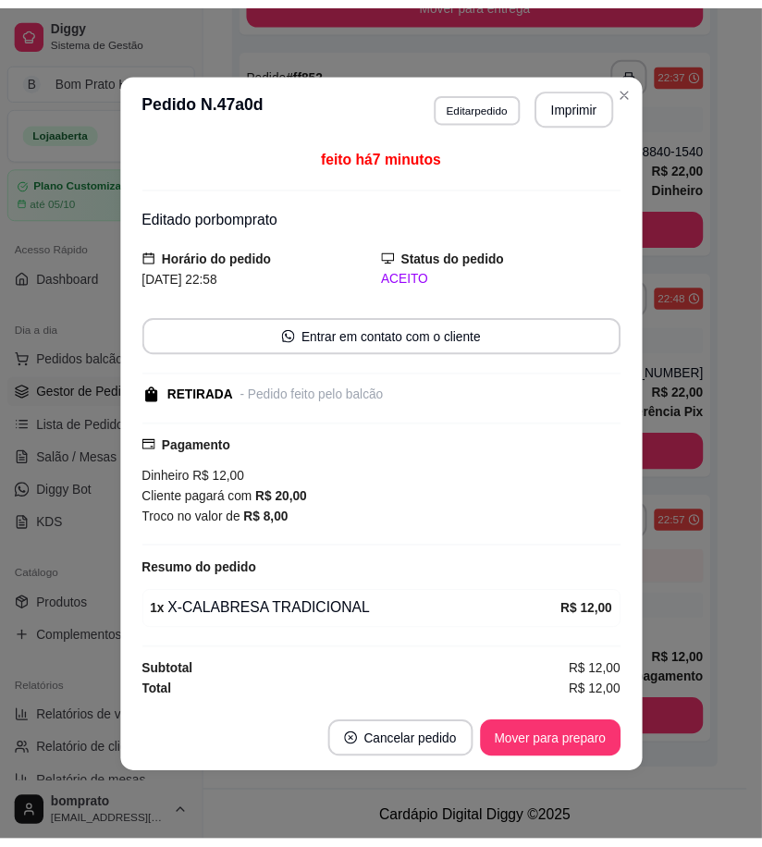
scroll to position [405, 0]
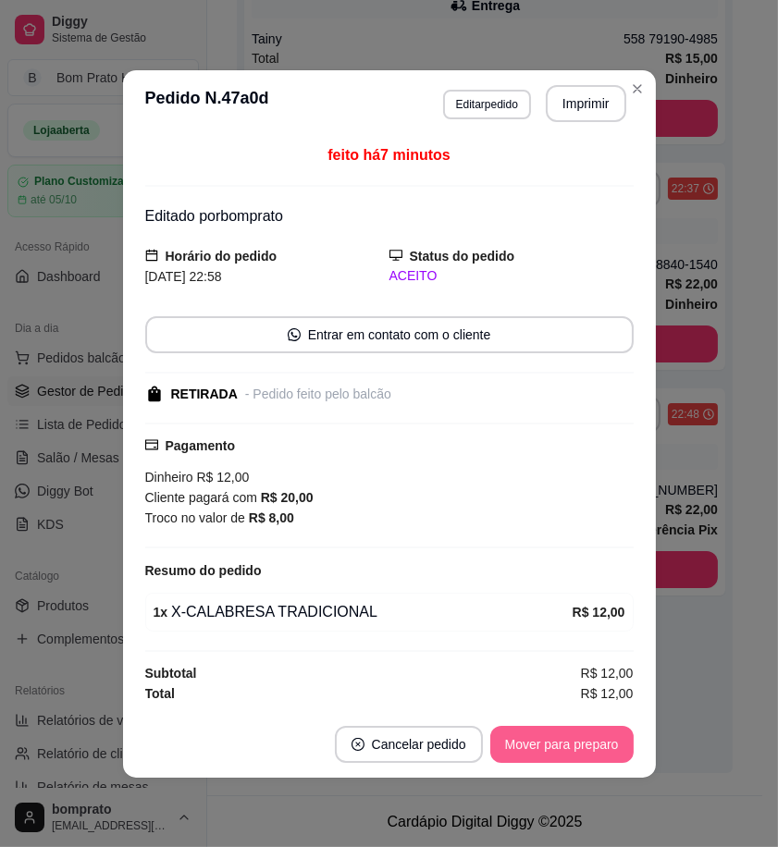
click at [596, 734] on button "Mover para preparo" at bounding box center [561, 744] width 143 height 37
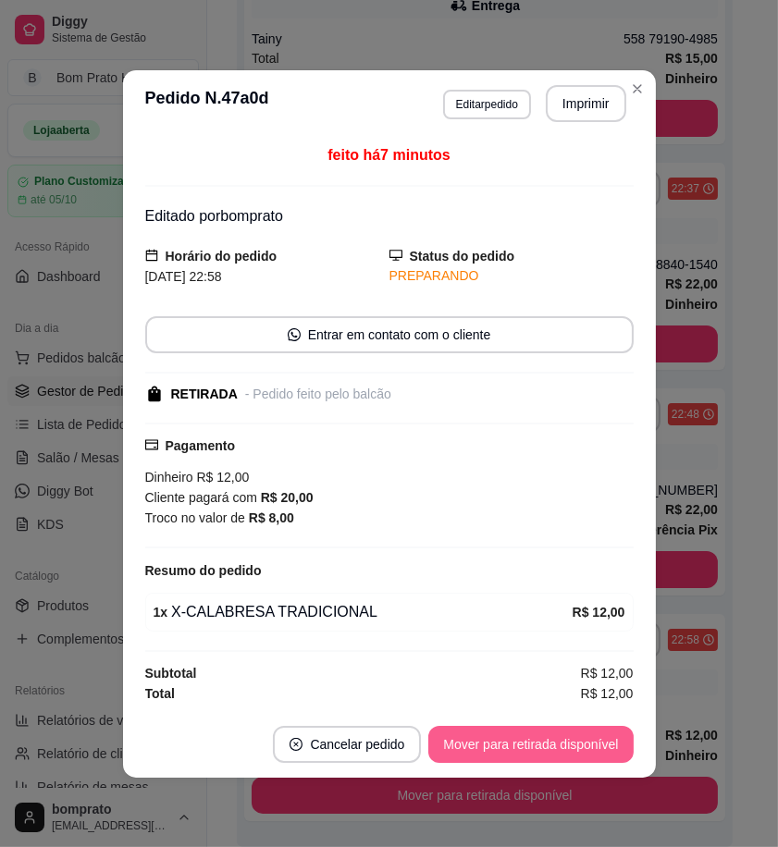
click at [596, 734] on button "Mover para retirada disponível" at bounding box center [530, 744] width 204 height 37
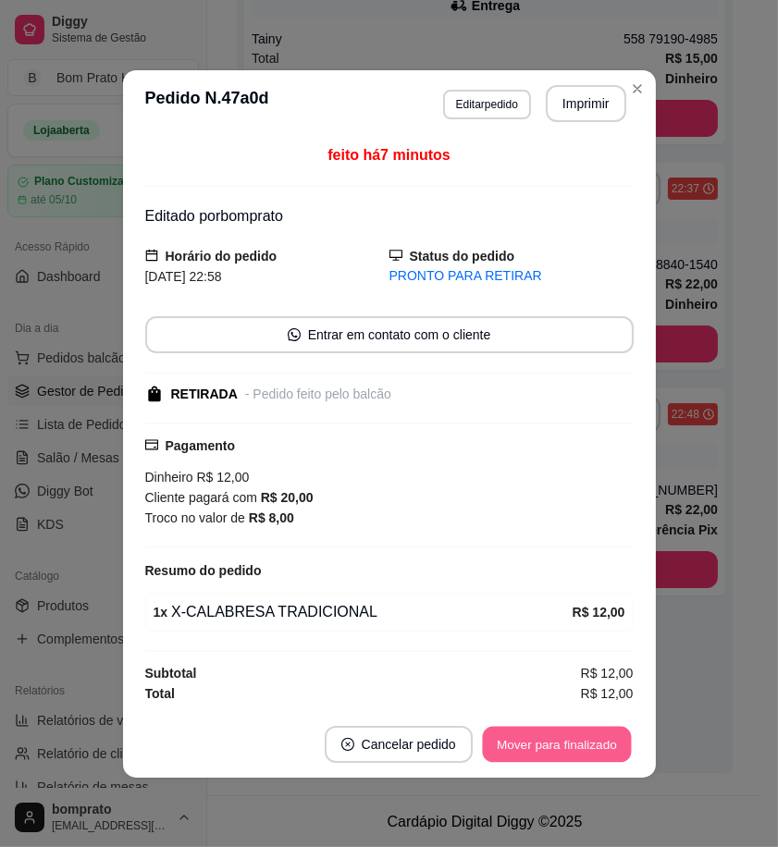
click at [596, 734] on button "Mover para finalizado" at bounding box center [556, 744] width 149 height 36
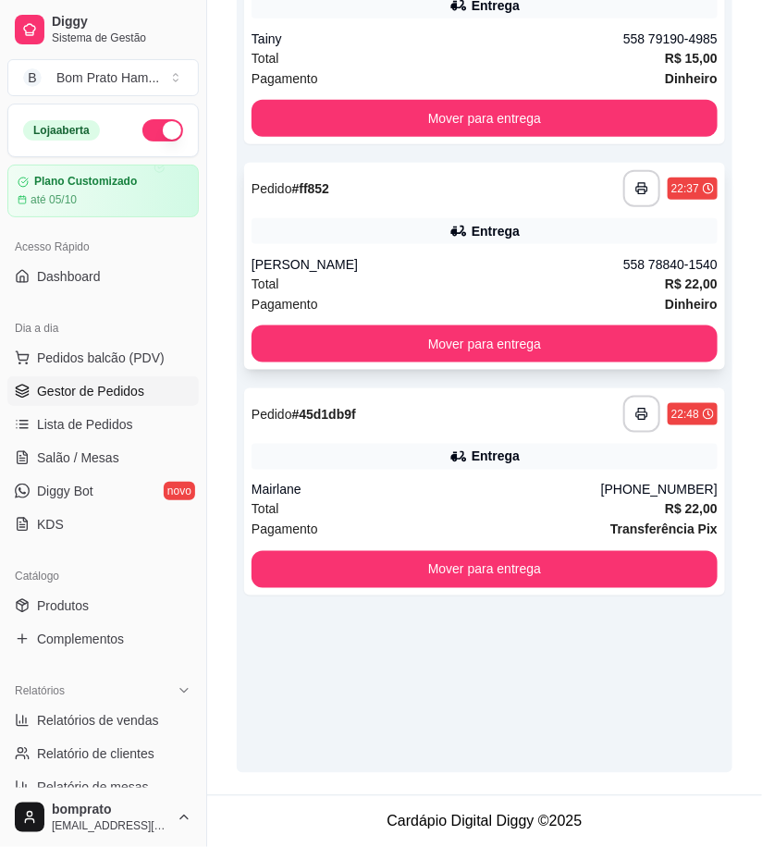
click at [481, 262] on div "Mário Tavares" at bounding box center [438, 264] width 372 height 18
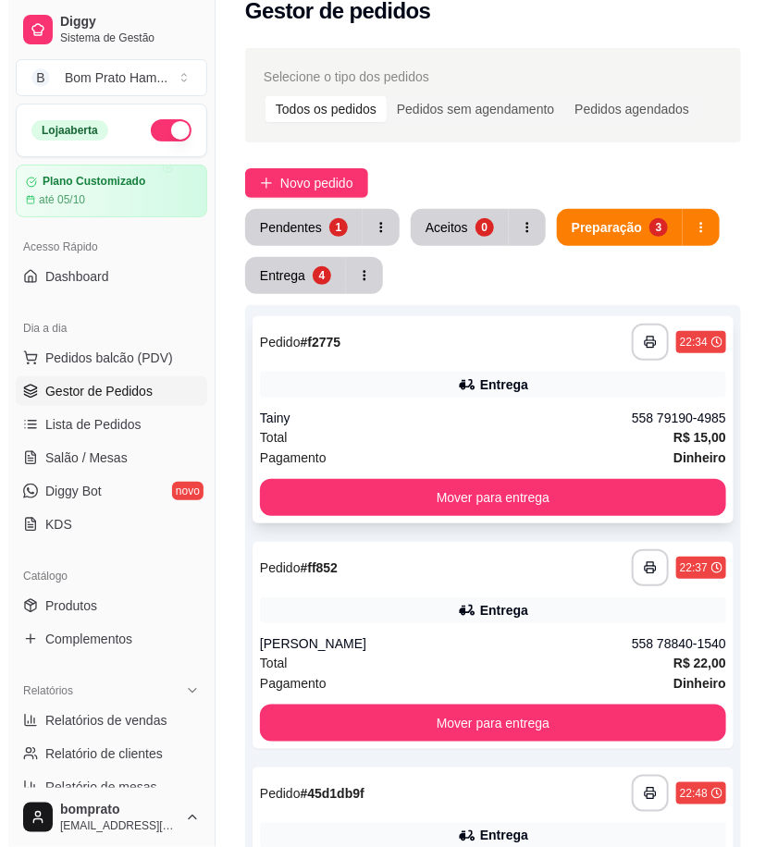
scroll to position [0, 0]
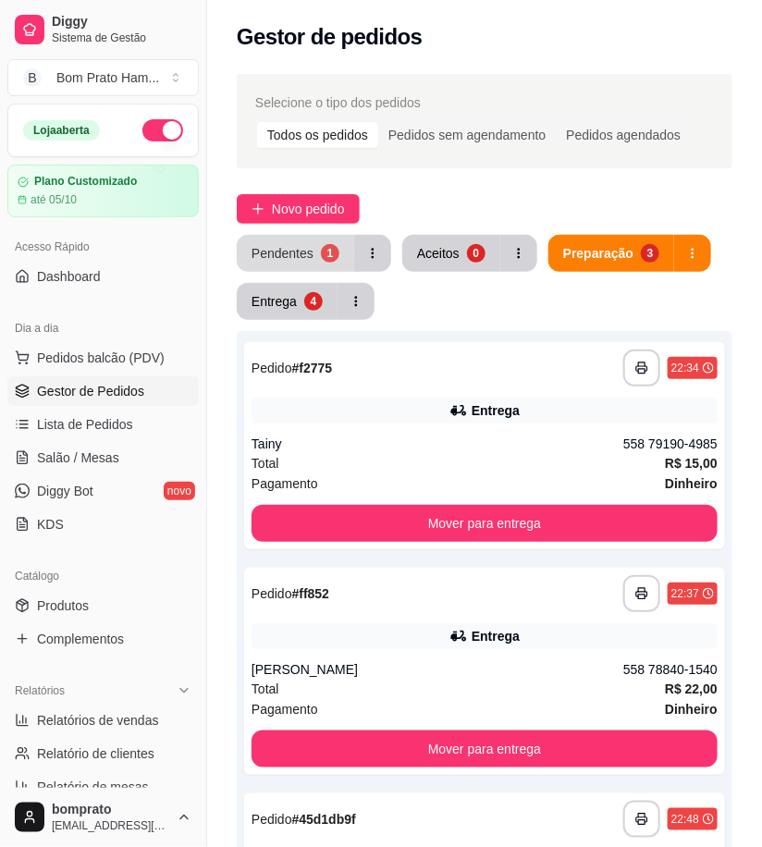
click at [310, 255] on button "Pendentes 1" at bounding box center [295, 253] width 117 height 37
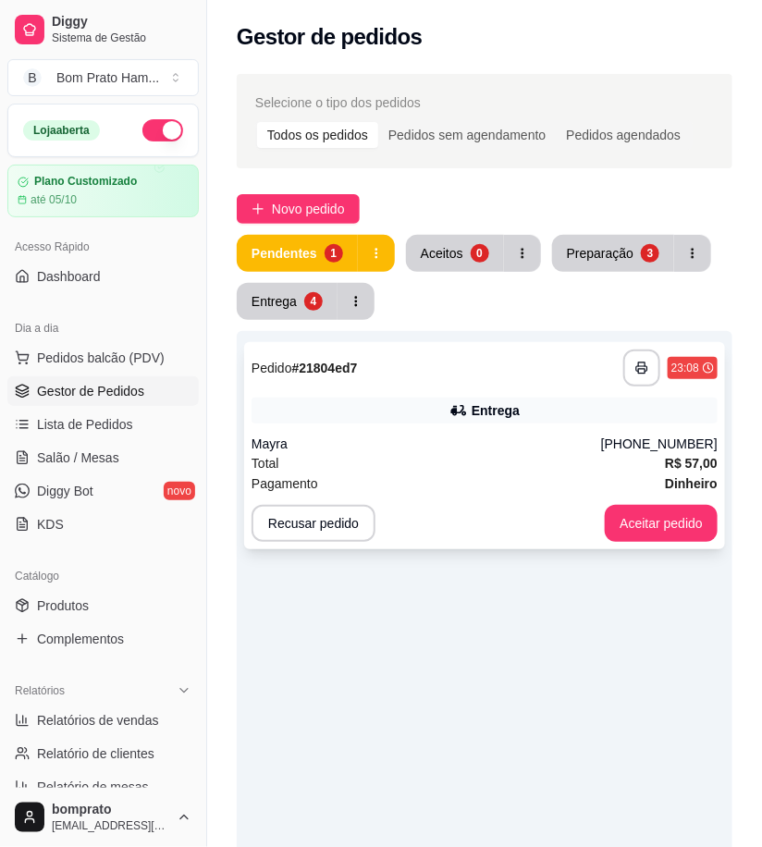
click at [458, 391] on div "**********" at bounding box center [484, 445] width 481 height 207
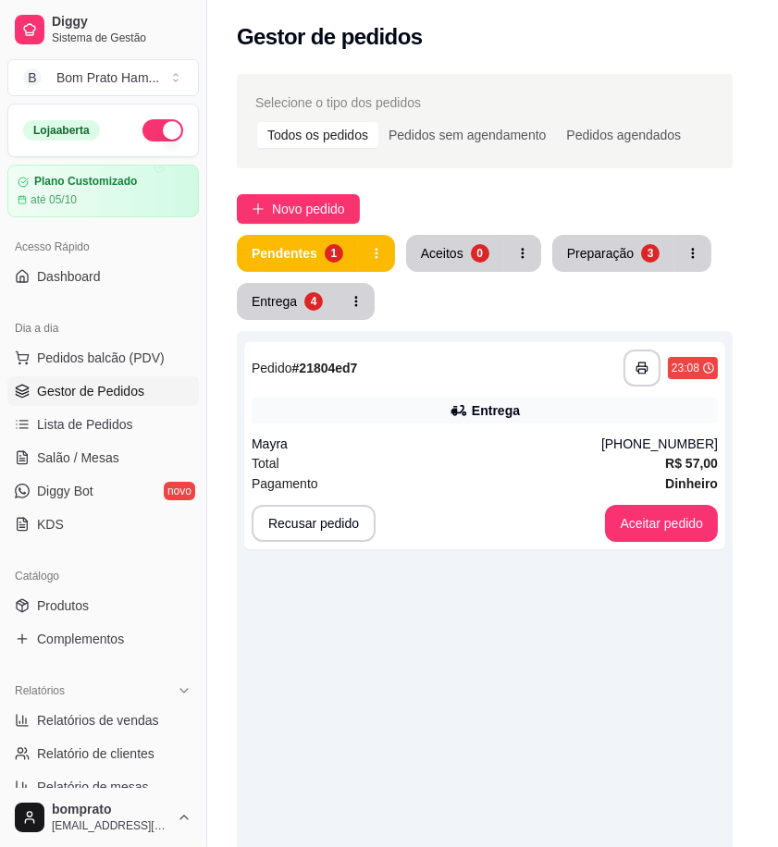
scroll to position [411, 0]
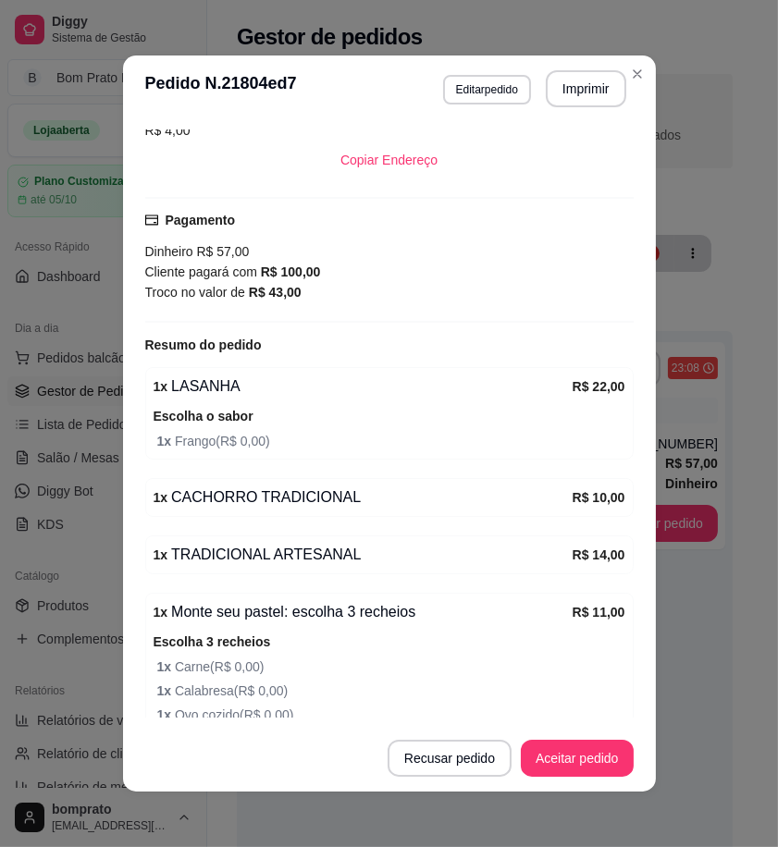
click at [565, 91] on button "Imprimir" at bounding box center [586, 88] width 80 height 37
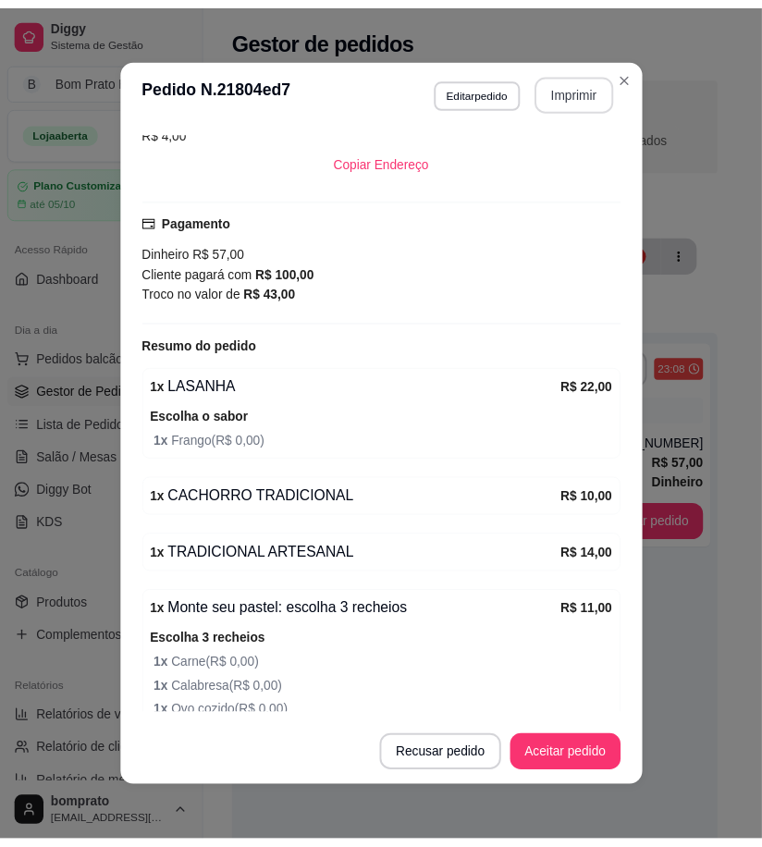
scroll to position [0, 0]
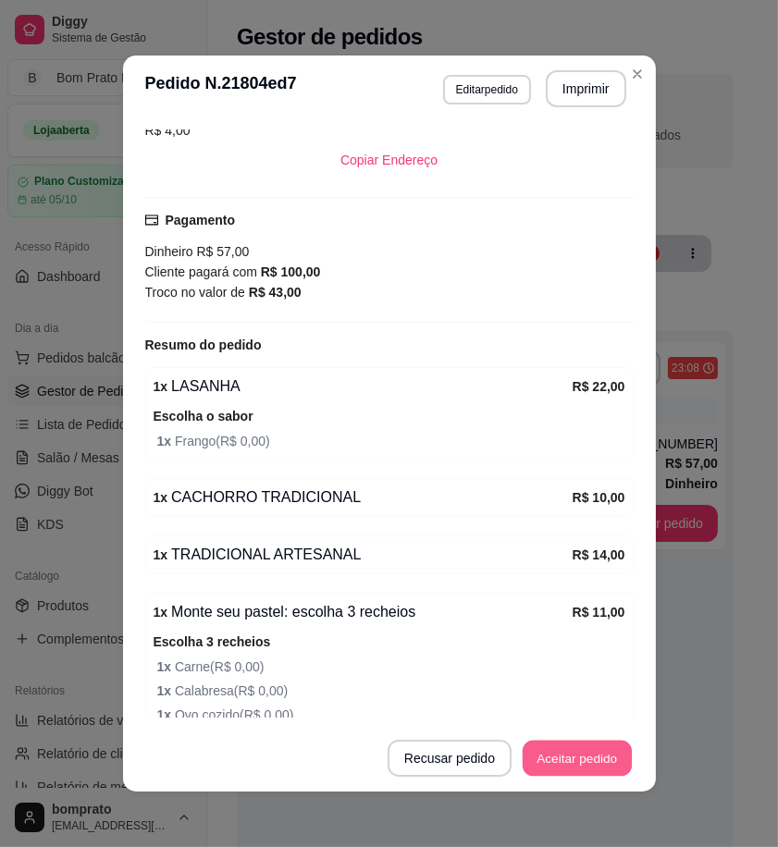
click at [561, 752] on button "Aceitar pedido" at bounding box center [576, 759] width 109 height 36
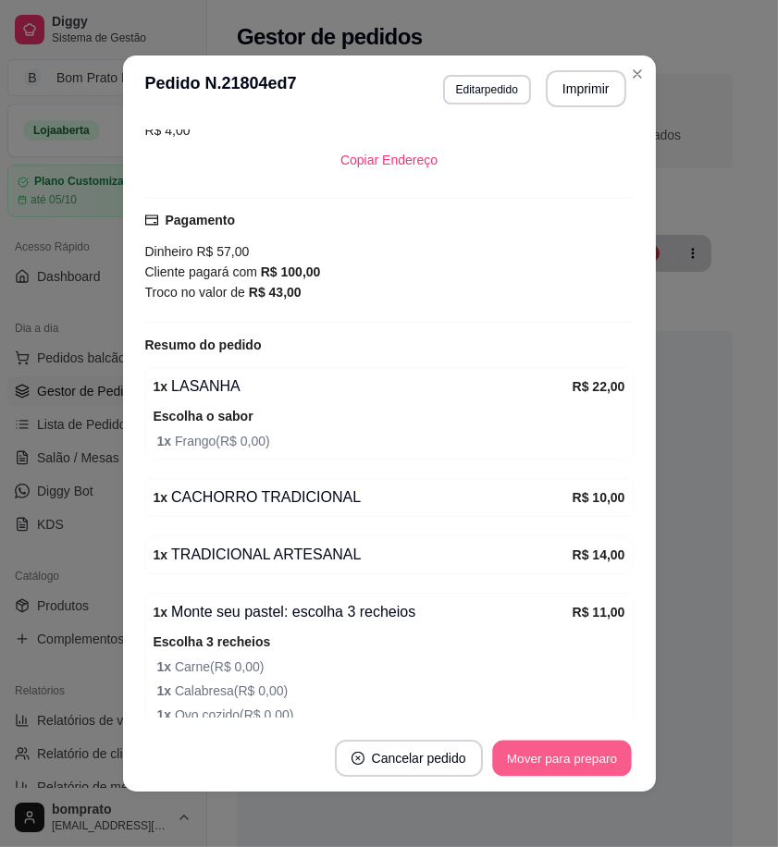
click at [562, 755] on button "Mover para preparo" at bounding box center [561, 759] width 139 height 36
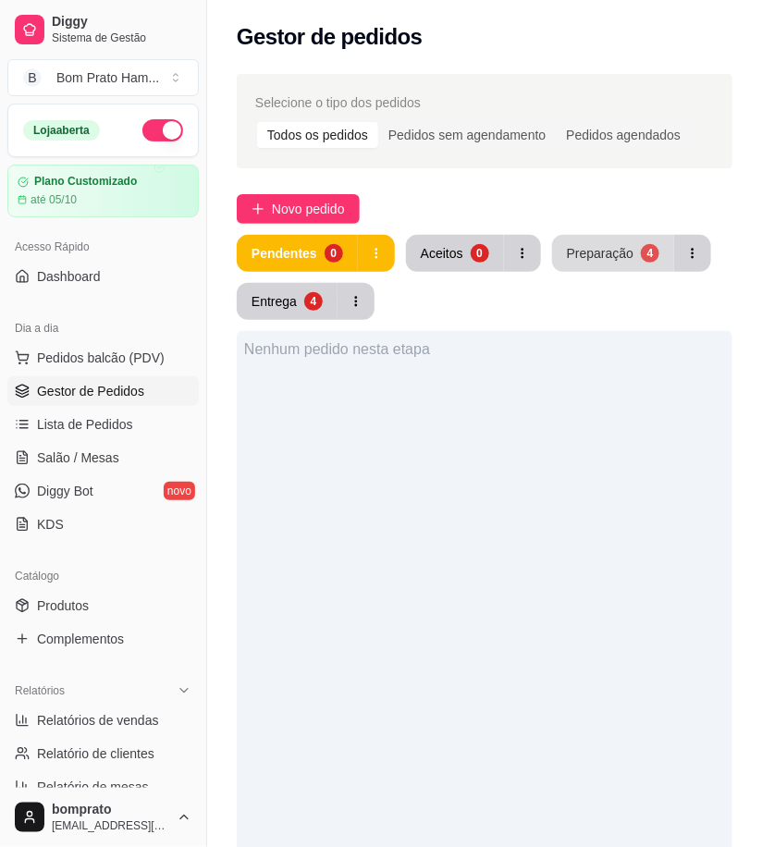
click at [589, 247] on div "Preparação" at bounding box center [600, 253] width 67 height 18
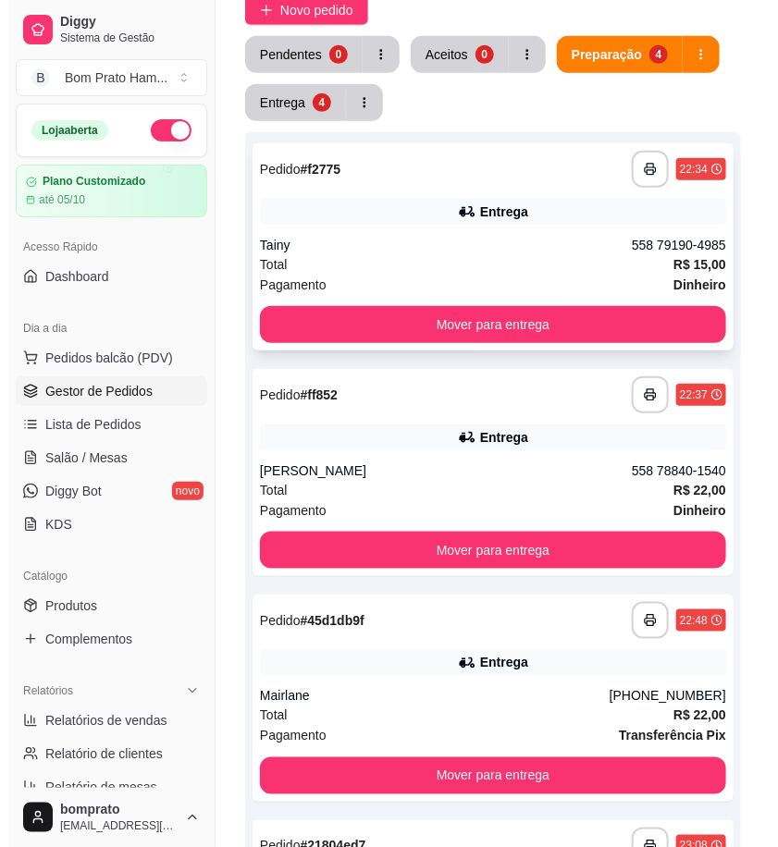
scroll to position [205, 0]
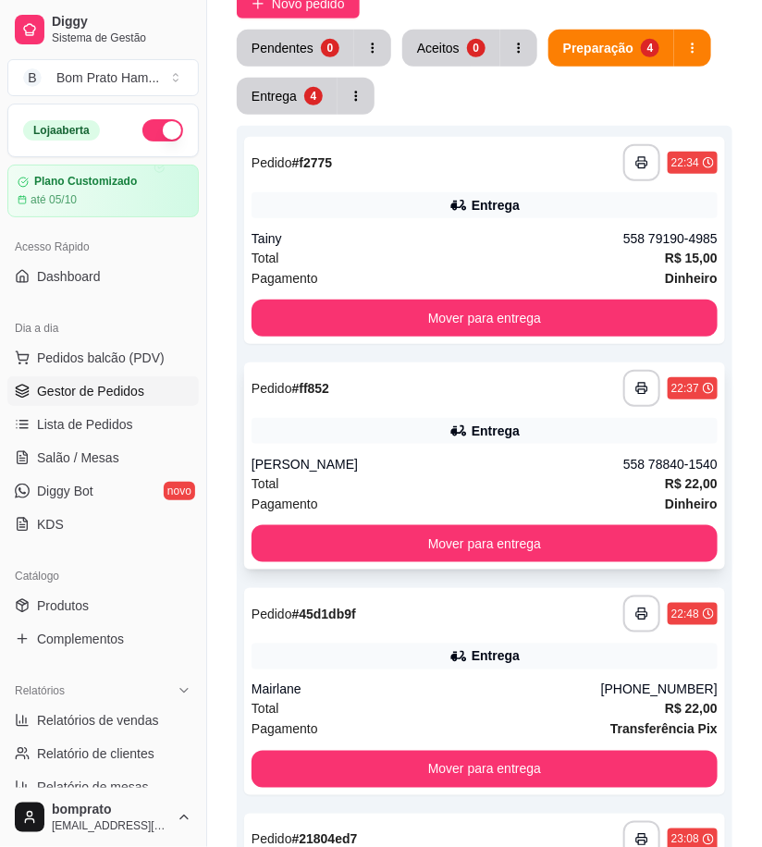
click at [472, 472] on div "Mário Tavares" at bounding box center [438, 464] width 372 height 18
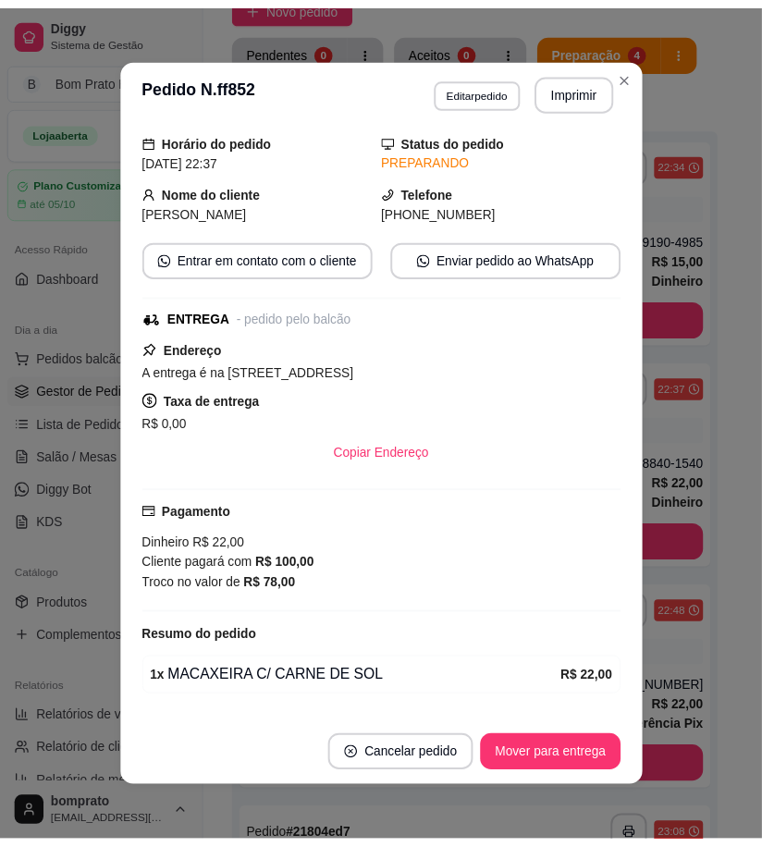
scroll to position [117, 0]
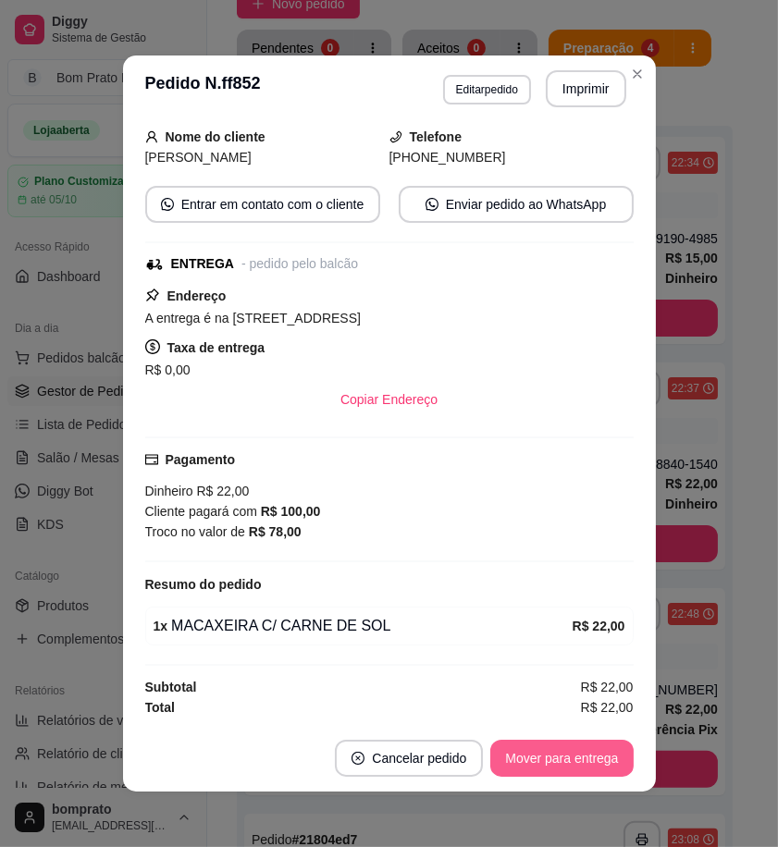
click at [606, 753] on button "Mover para entrega" at bounding box center [561, 758] width 142 height 37
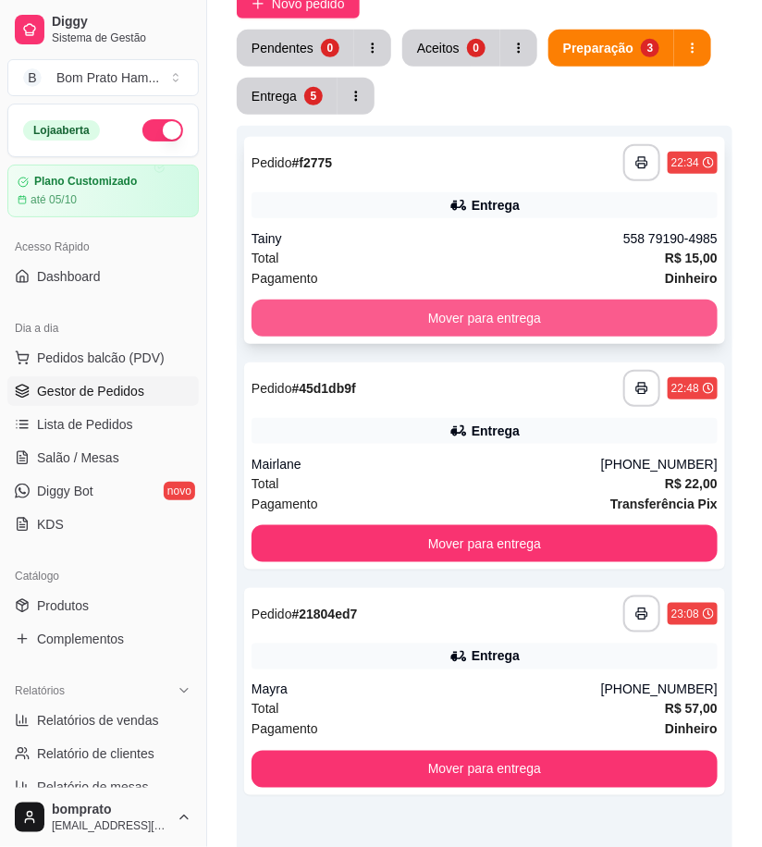
click at [520, 308] on button "Mover para entrega" at bounding box center [485, 318] width 466 height 37
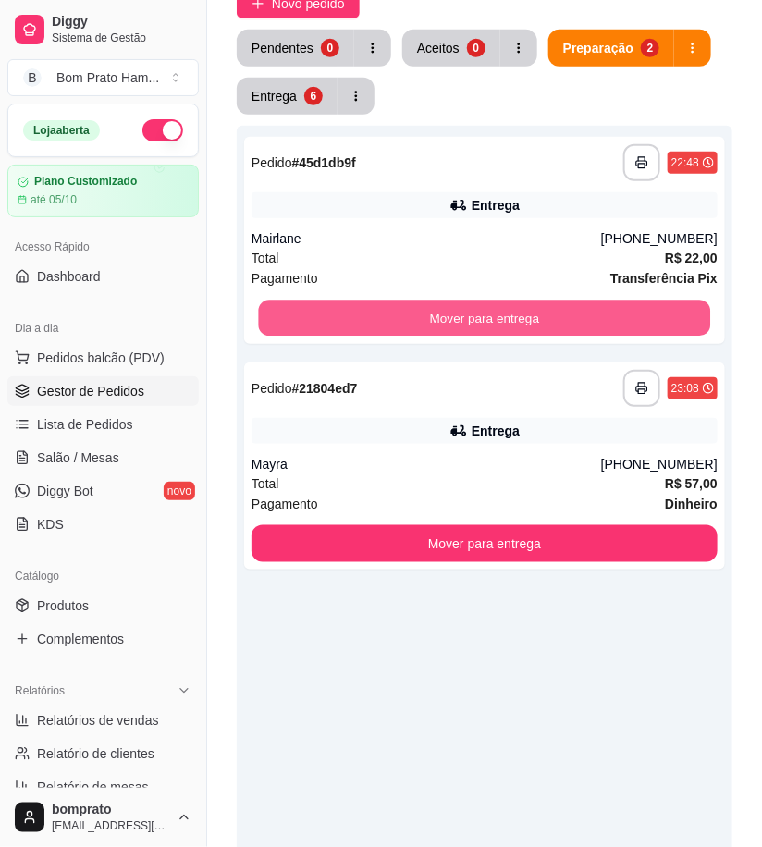
click at [520, 308] on button "Mover para entrega" at bounding box center [485, 319] width 452 height 36
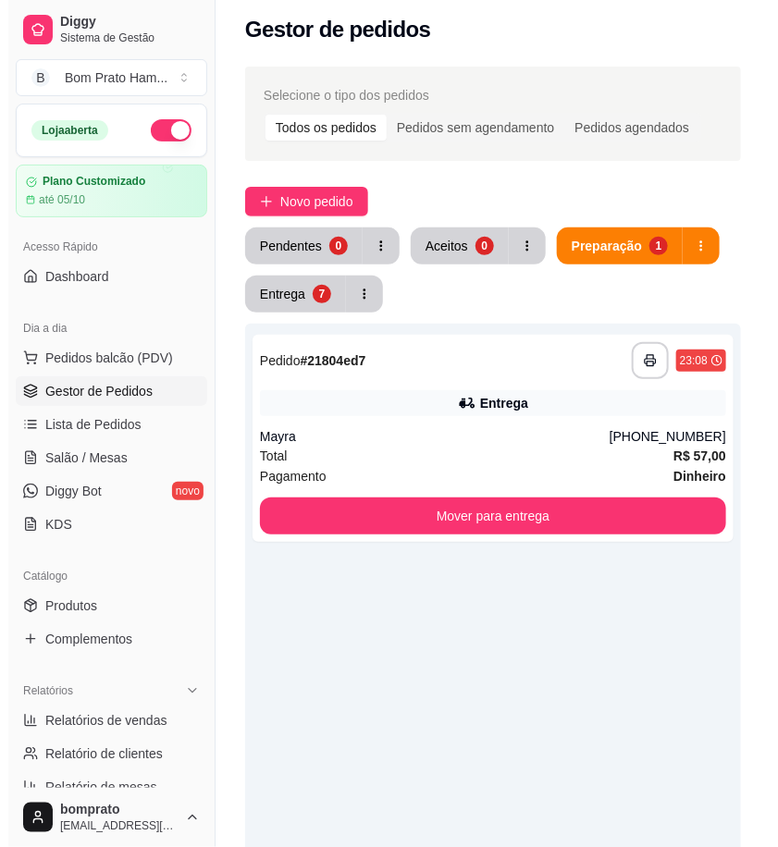
scroll to position [0, 0]
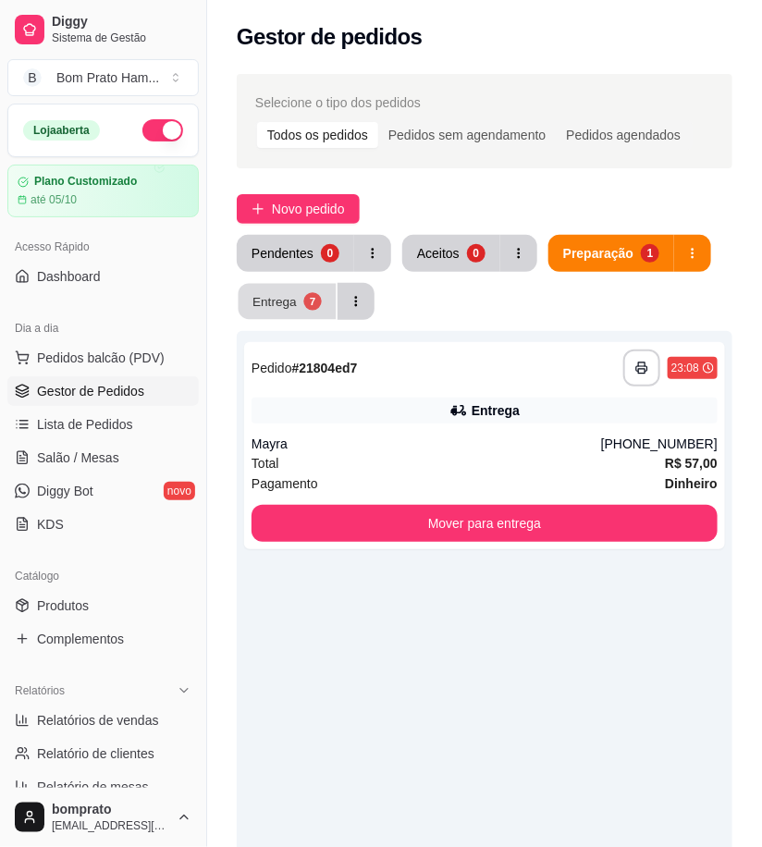
click at [292, 288] on button "Entrega 7" at bounding box center [288, 302] width 98 height 36
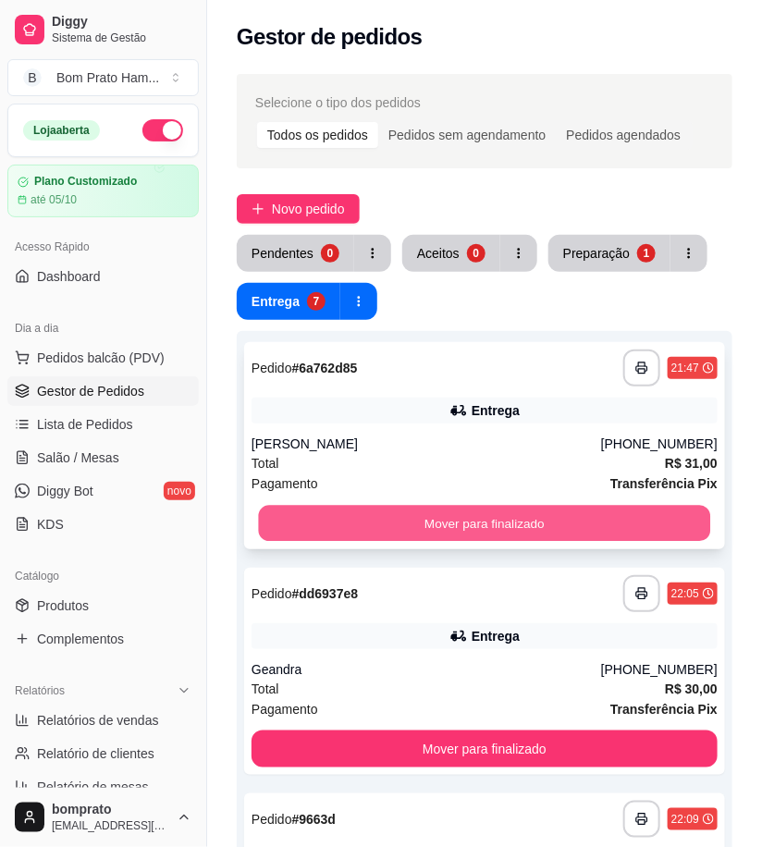
click at [499, 510] on button "Mover para finalizado" at bounding box center [485, 524] width 452 height 36
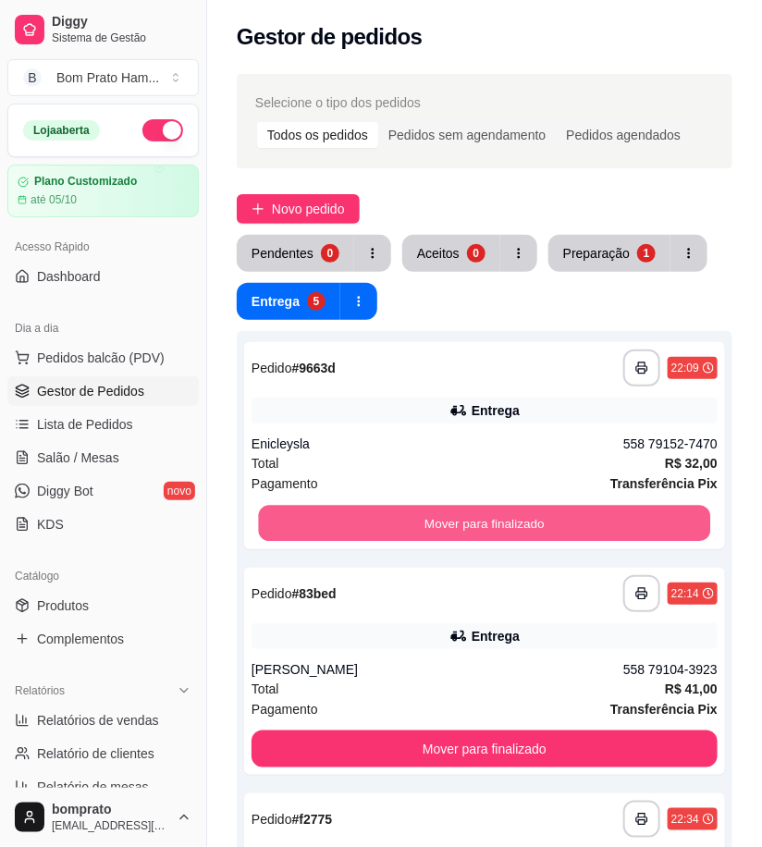
click at [499, 510] on button "Mover para finalizado" at bounding box center [485, 524] width 452 height 36
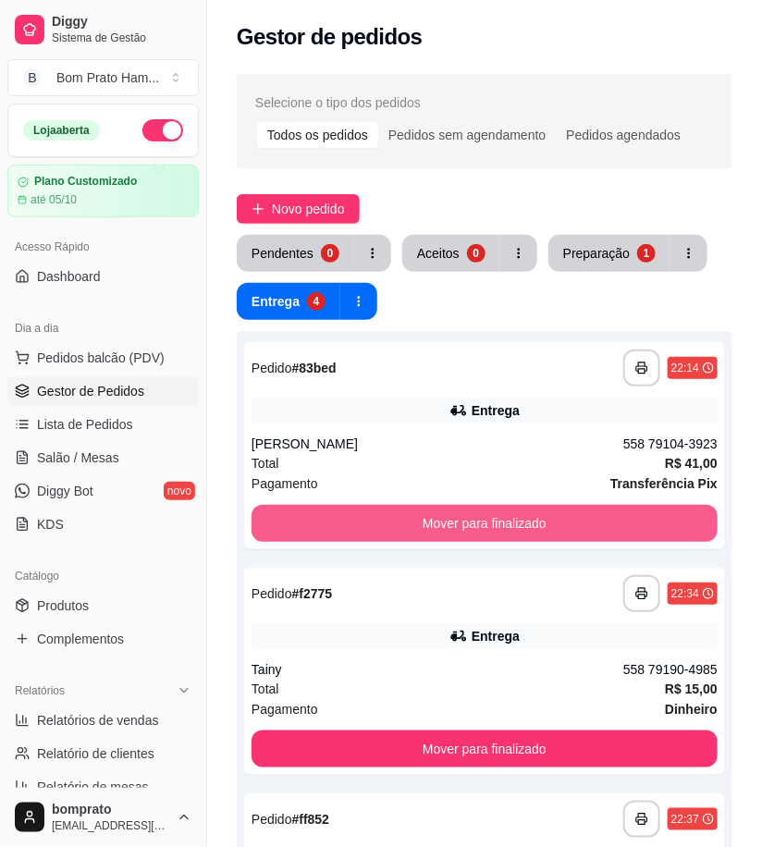
click at [499, 510] on button "Mover para finalizado" at bounding box center [485, 523] width 466 height 37
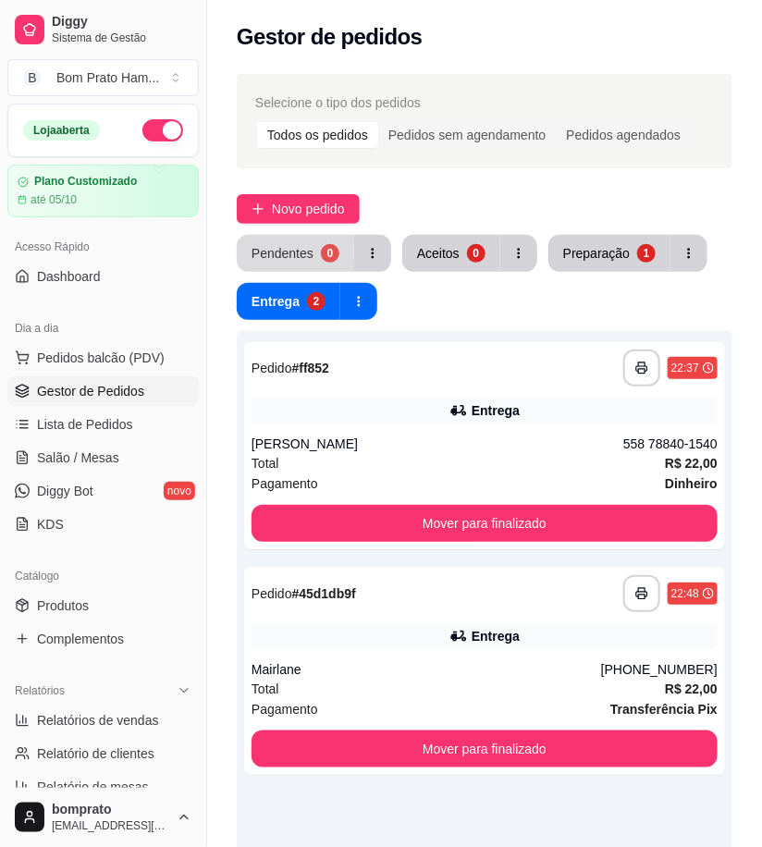
click at [321, 248] on div "0" at bounding box center [330, 253] width 18 height 18
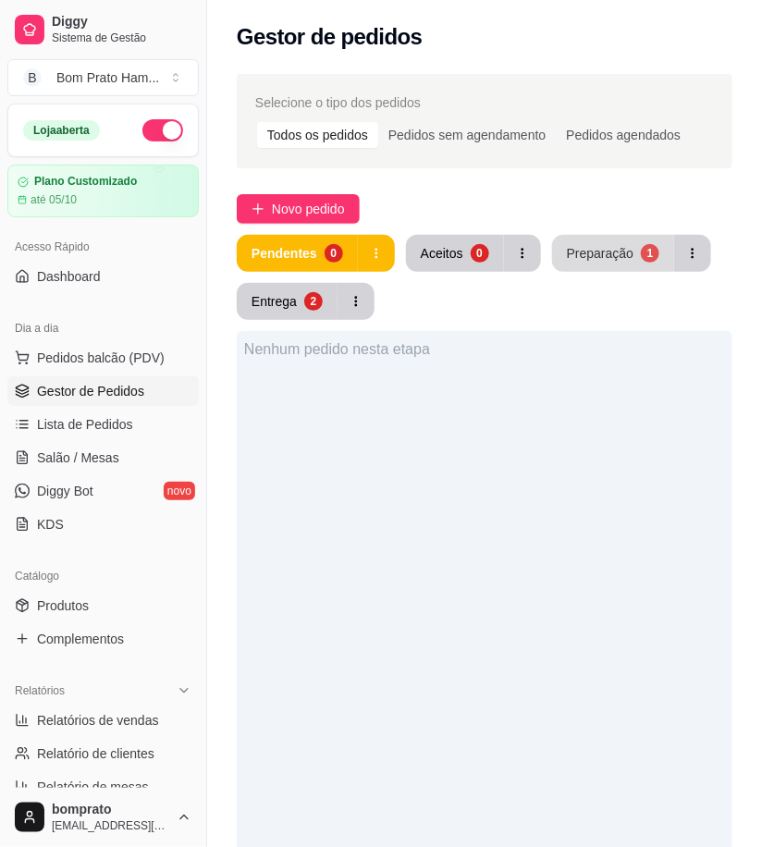
click at [583, 253] on div "Preparação" at bounding box center [600, 253] width 67 height 18
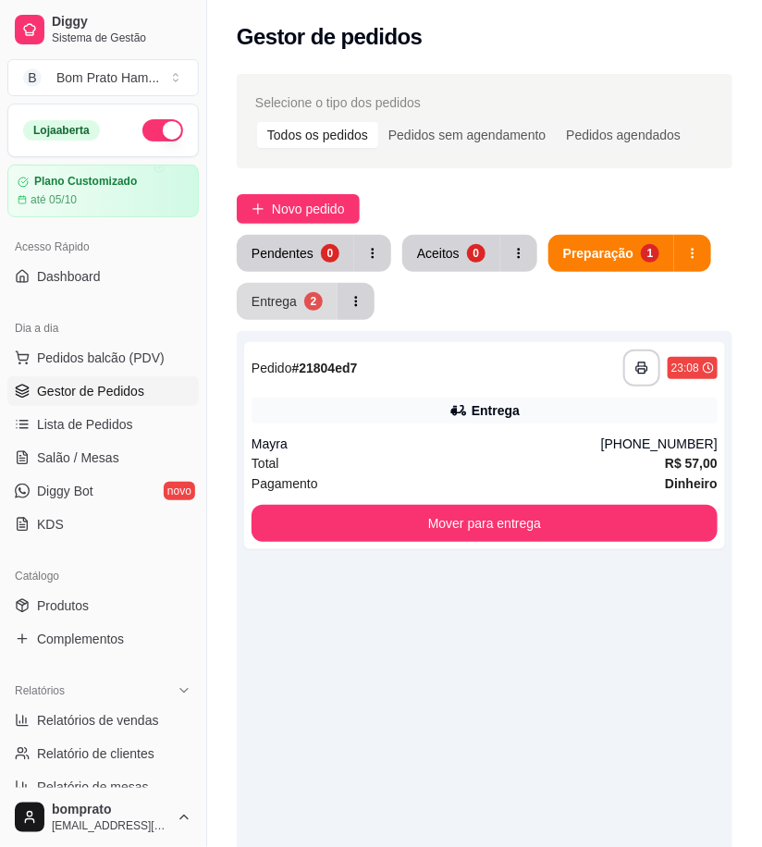
click at [252, 307] on div "Entrega" at bounding box center [274, 301] width 45 height 18
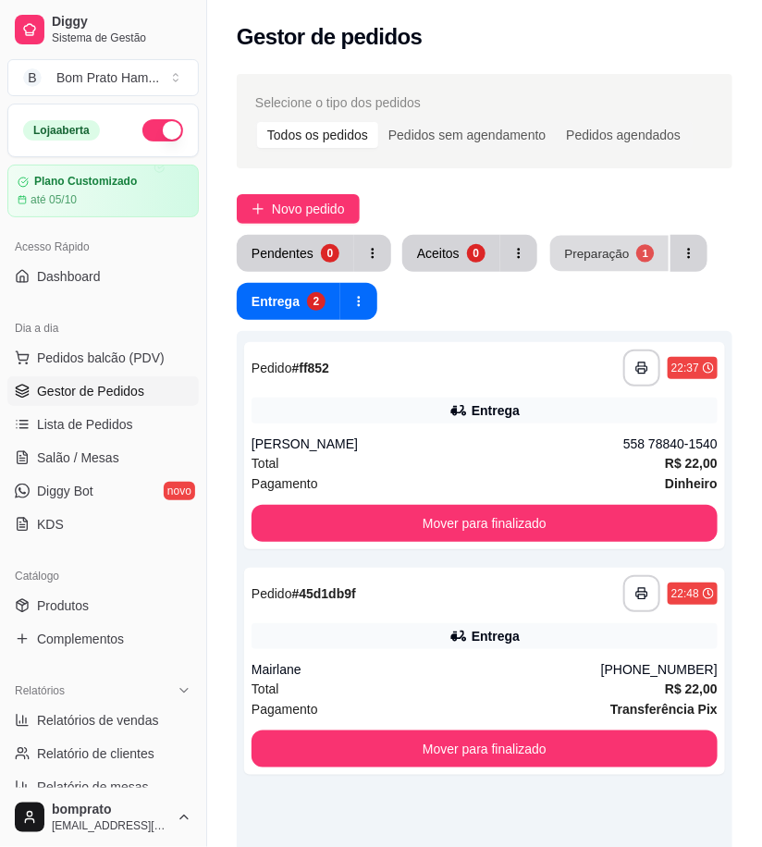
click at [638, 246] on div "1" at bounding box center [645, 253] width 18 height 18
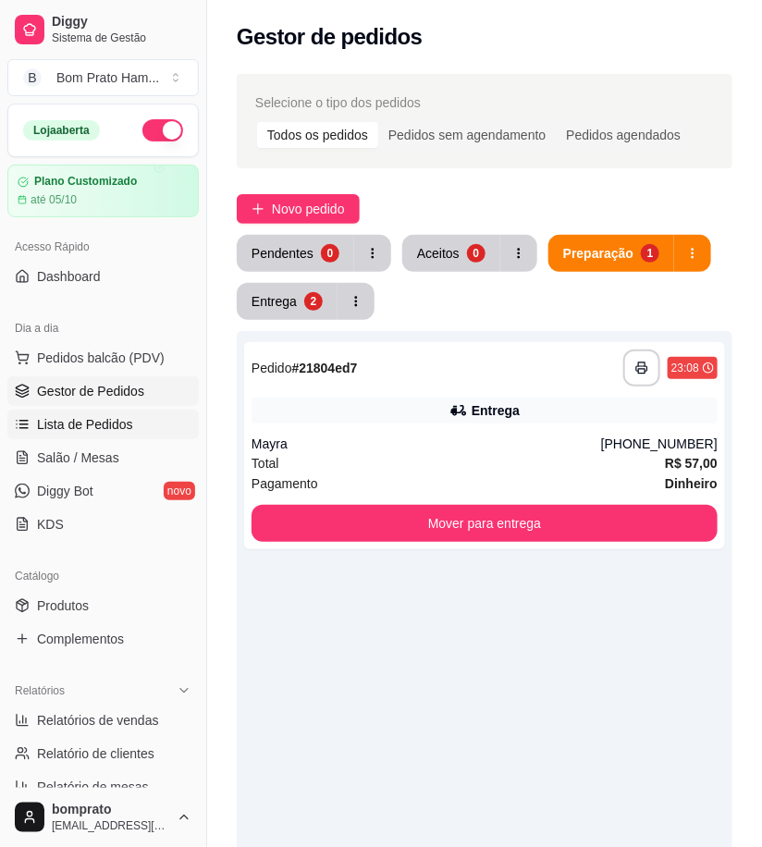
click at [130, 417] on link "Lista de Pedidos" at bounding box center [102, 425] width 191 height 30
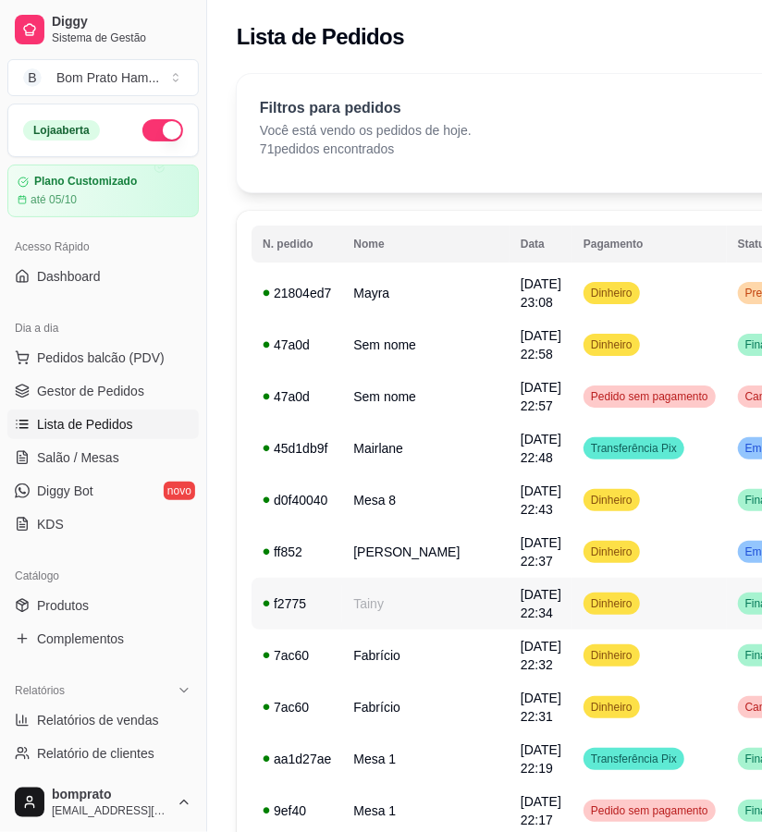
click at [398, 602] on td "Tainy" at bounding box center [425, 604] width 167 height 52
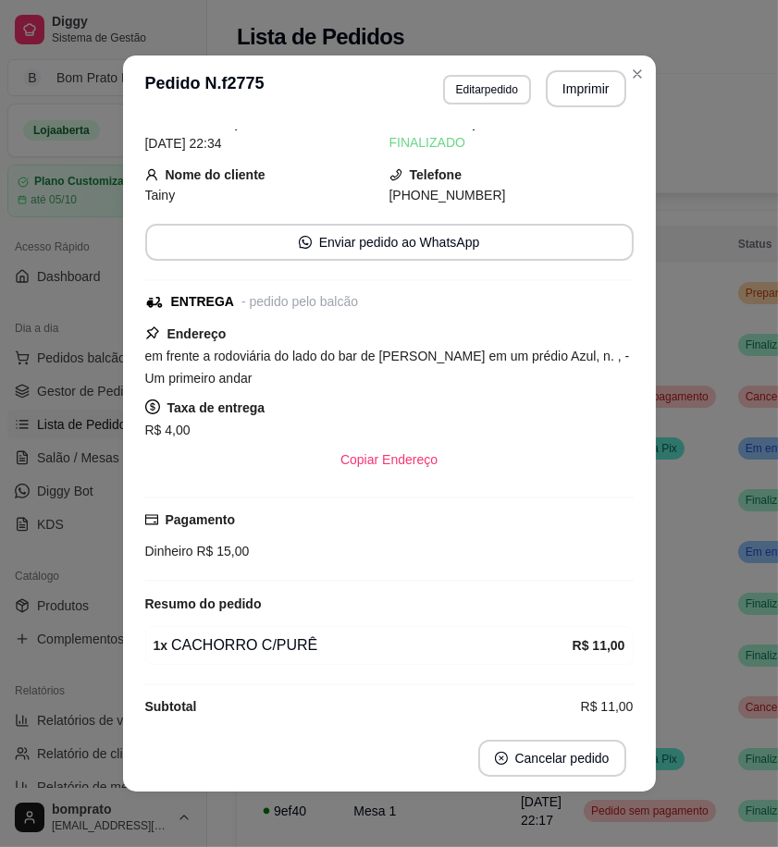
scroll to position [55, 0]
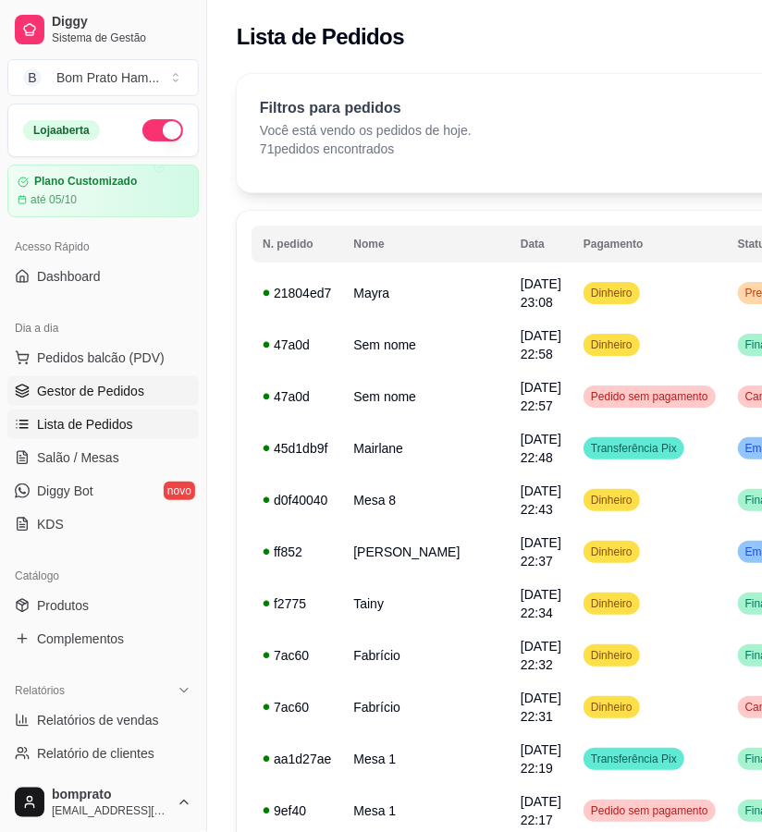
click at [129, 391] on span "Gestor de Pedidos" at bounding box center [90, 391] width 107 height 18
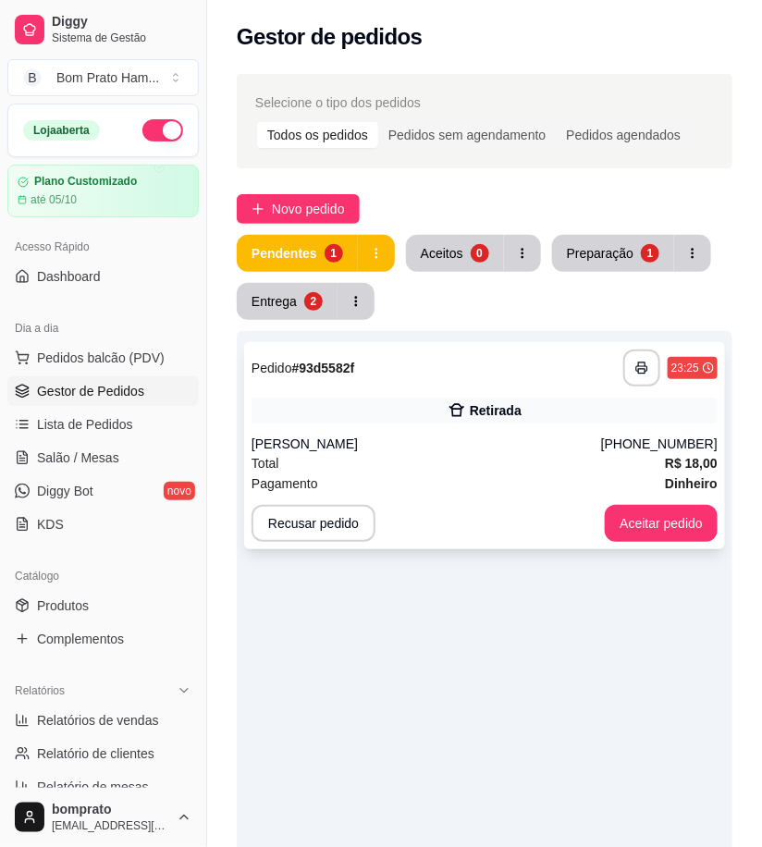
click at [490, 477] on div "Pagamento Dinheiro" at bounding box center [485, 483] width 466 height 20
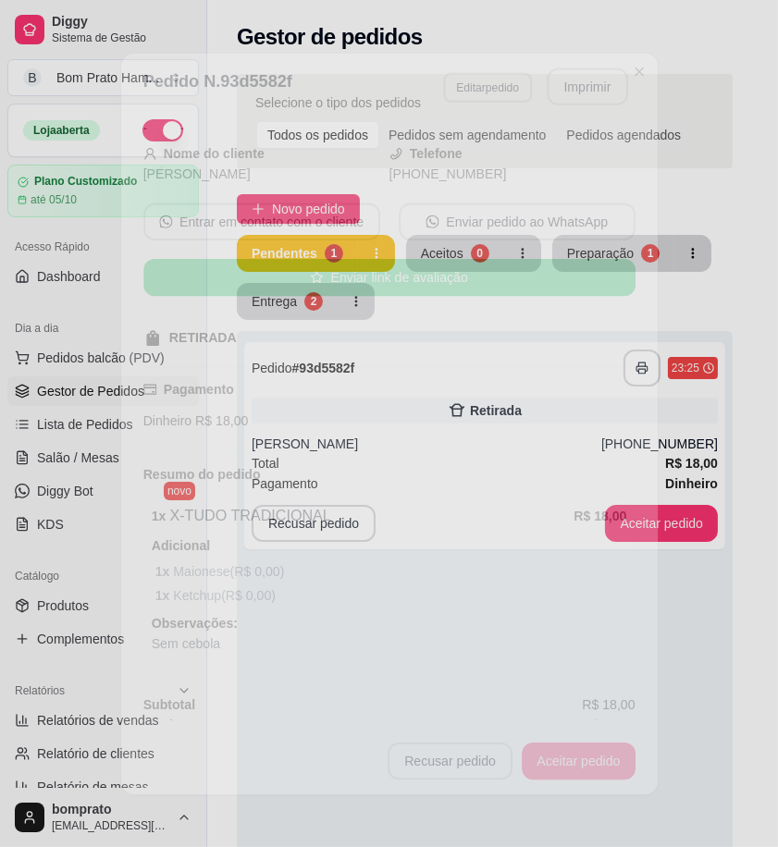
scroll to position [113, 0]
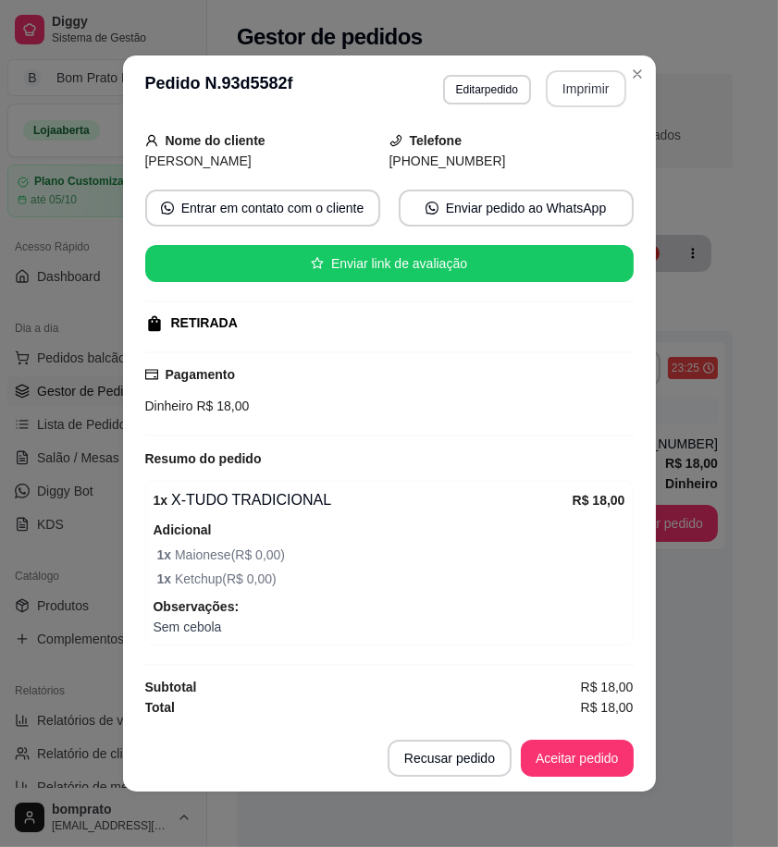
click at [604, 84] on button "Imprimir" at bounding box center [586, 88] width 80 height 37
click at [604, 747] on button "Aceitar pedido" at bounding box center [577, 758] width 113 height 37
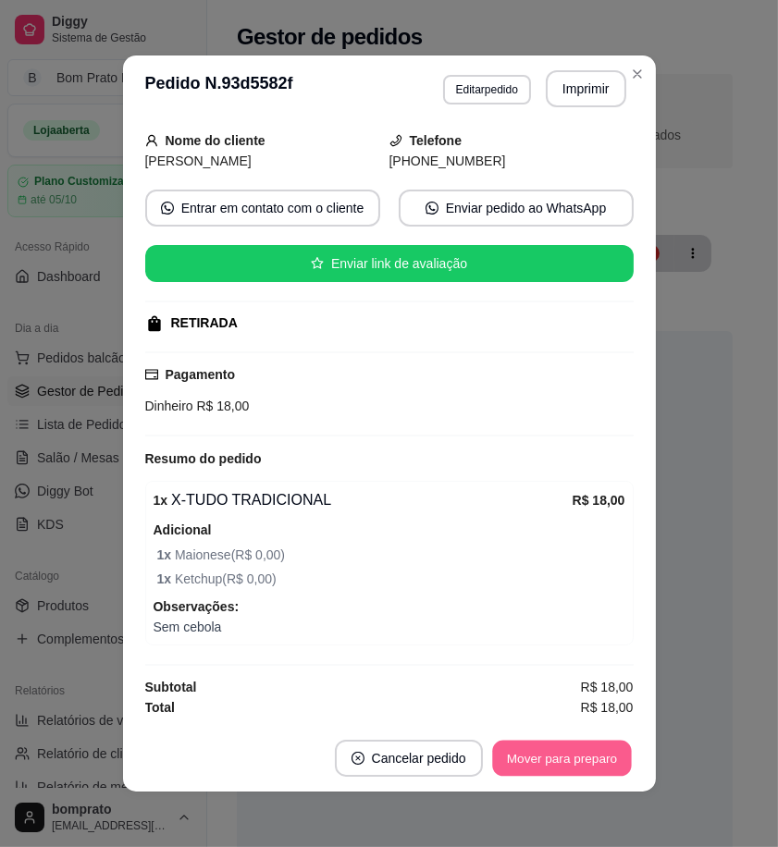
click at [604, 747] on button "Mover para preparo" at bounding box center [561, 759] width 139 height 36
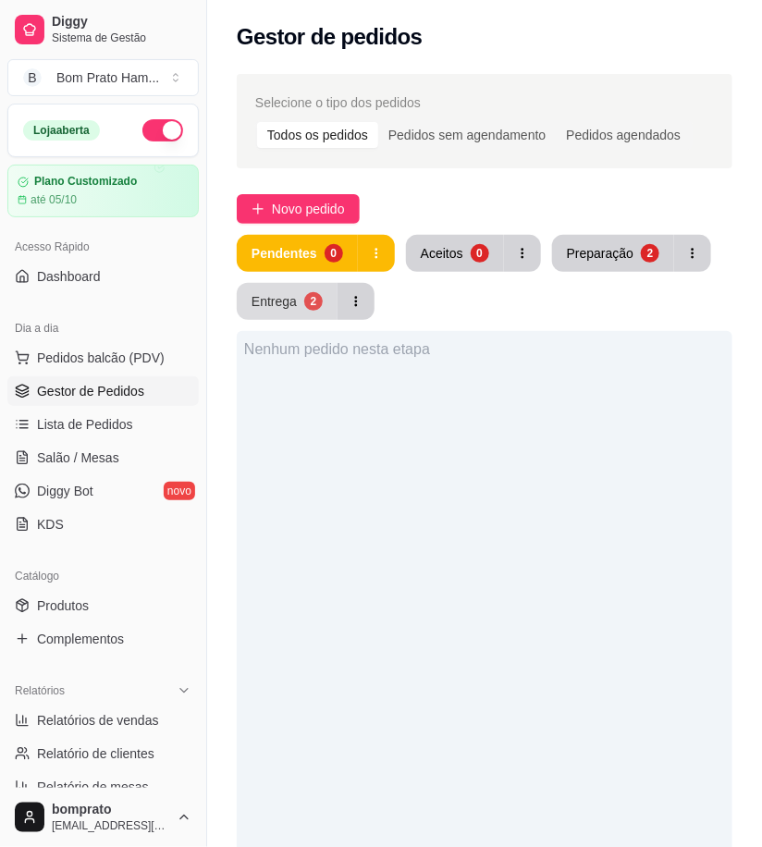
click at [307, 288] on button "Entrega 2" at bounding box center [287, 301] width 101 height 37
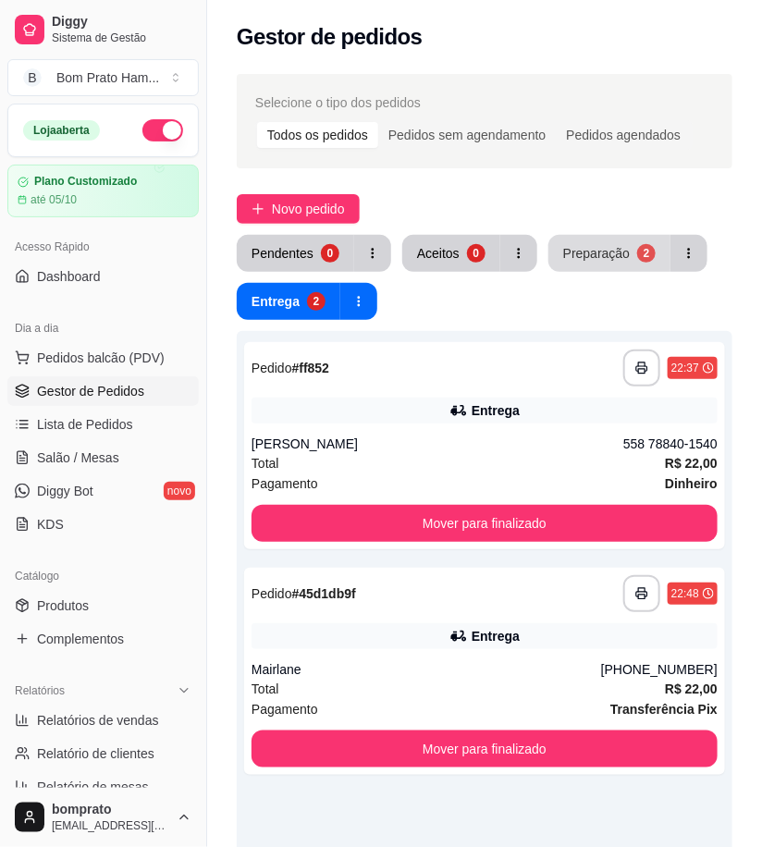
click at [590, 262] on div "Preparação" at bounding box center [596, 253] width 67 height 18
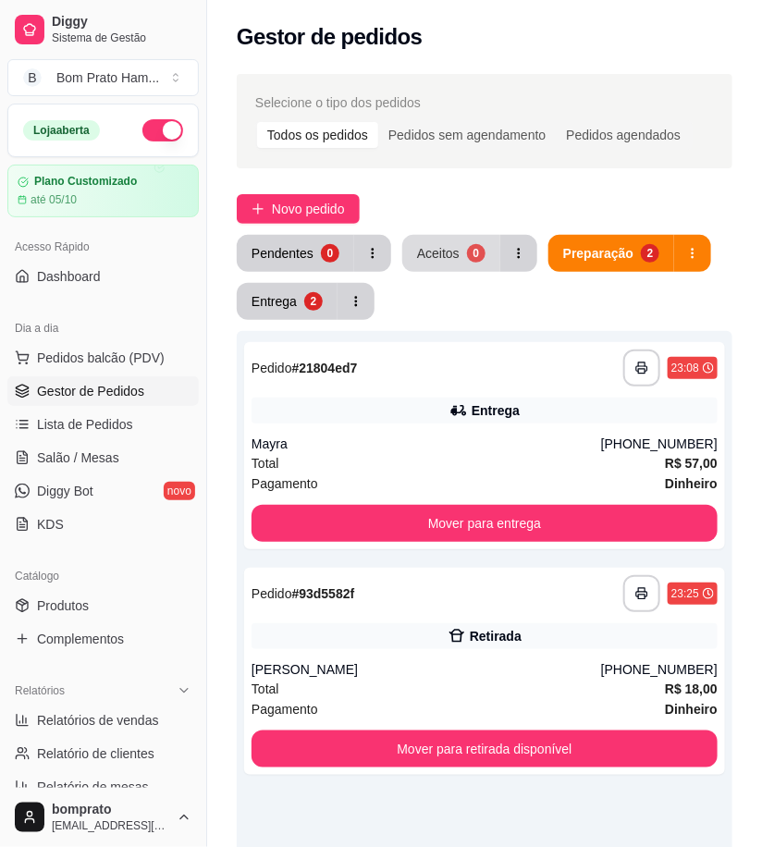
click at [442, 255] on div "Aceitos" at bounding box center [438, 253] width 43 height 18
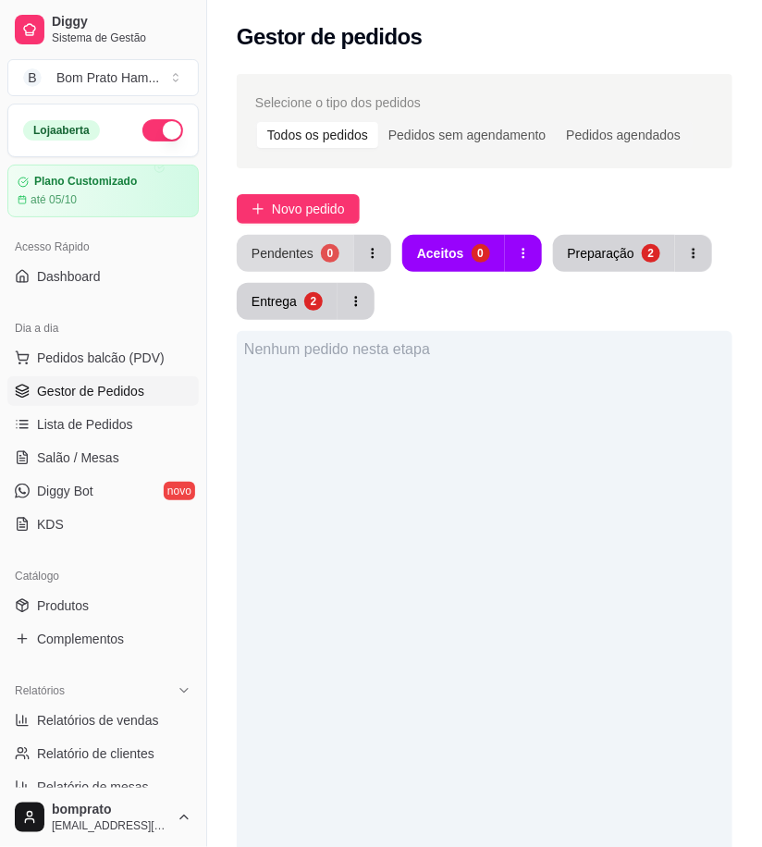
click at [321, 254] on div "0" at bounding box center [330, 253] width 18 height 18
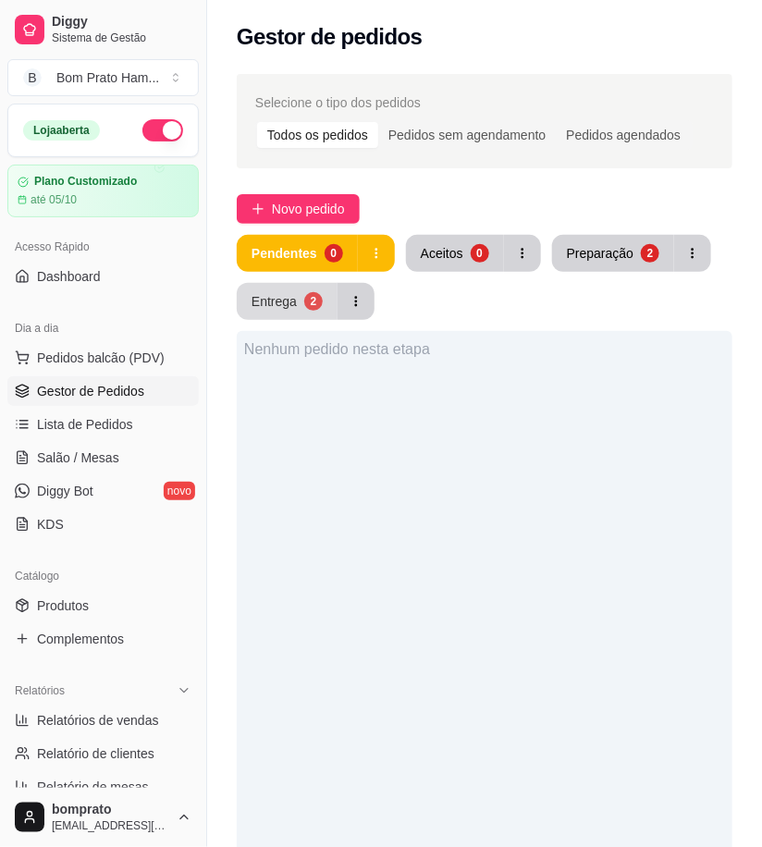
click at [299, 291] on button "Entrega 2" at bounding box center [287, 301] width 101 height 37
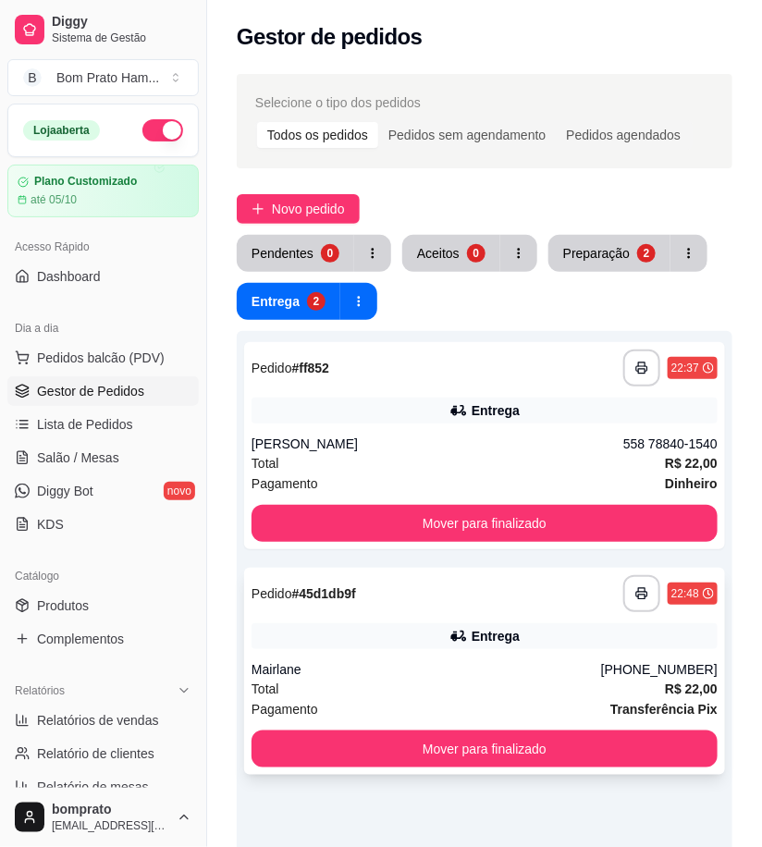
click at [505, 624] on div "Entrega" at bounding box center [485, 636] width 466 height 26
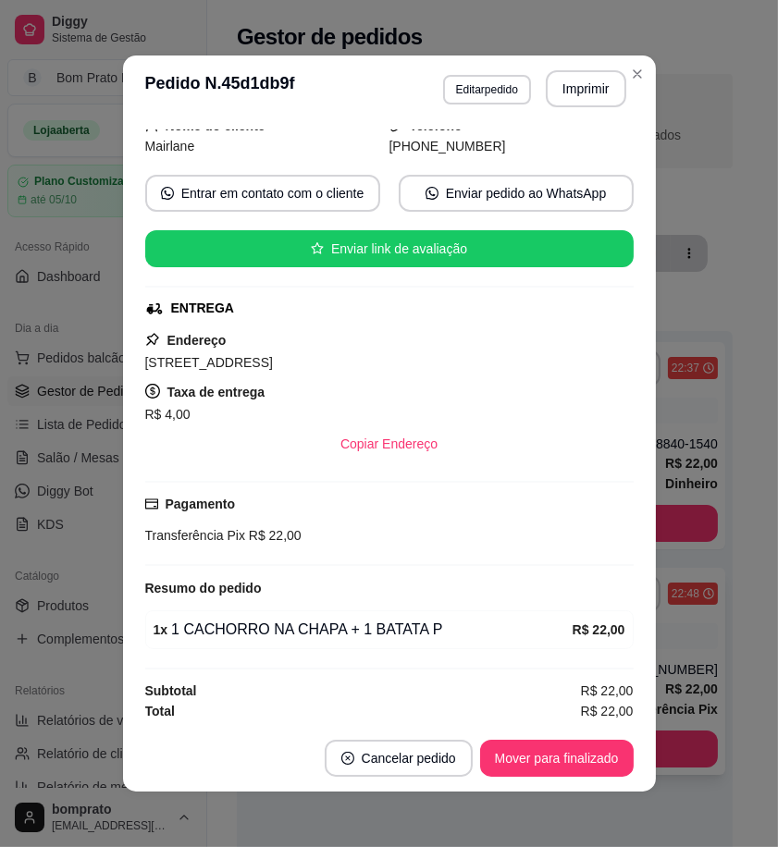
scroll to position [131, 0]
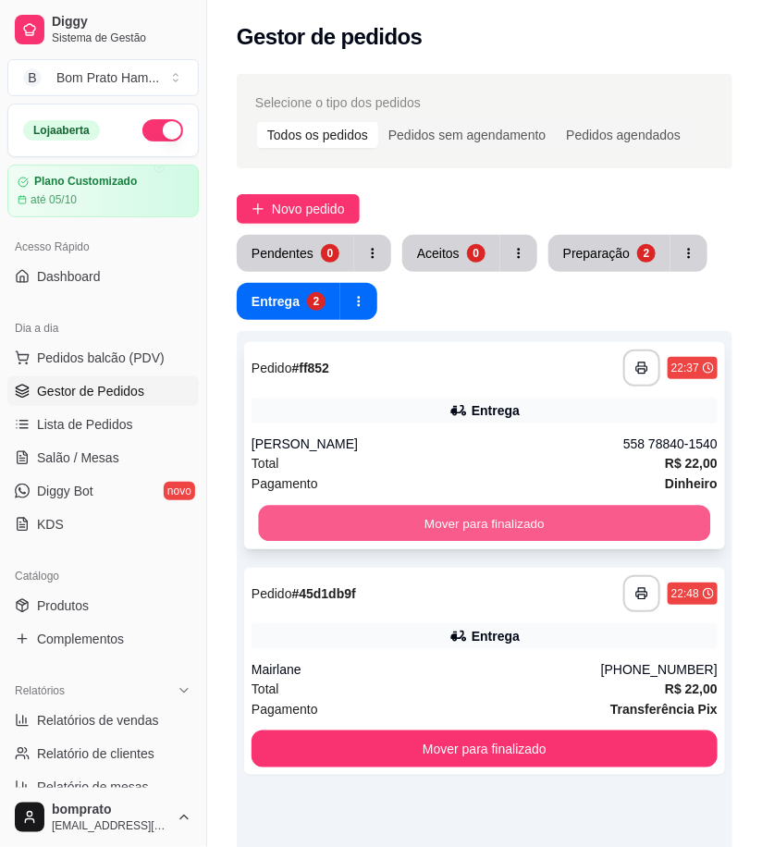
click at [586, 519] on button "Mover para finalizado" at bounding box center [485, 524] width 452 height 36
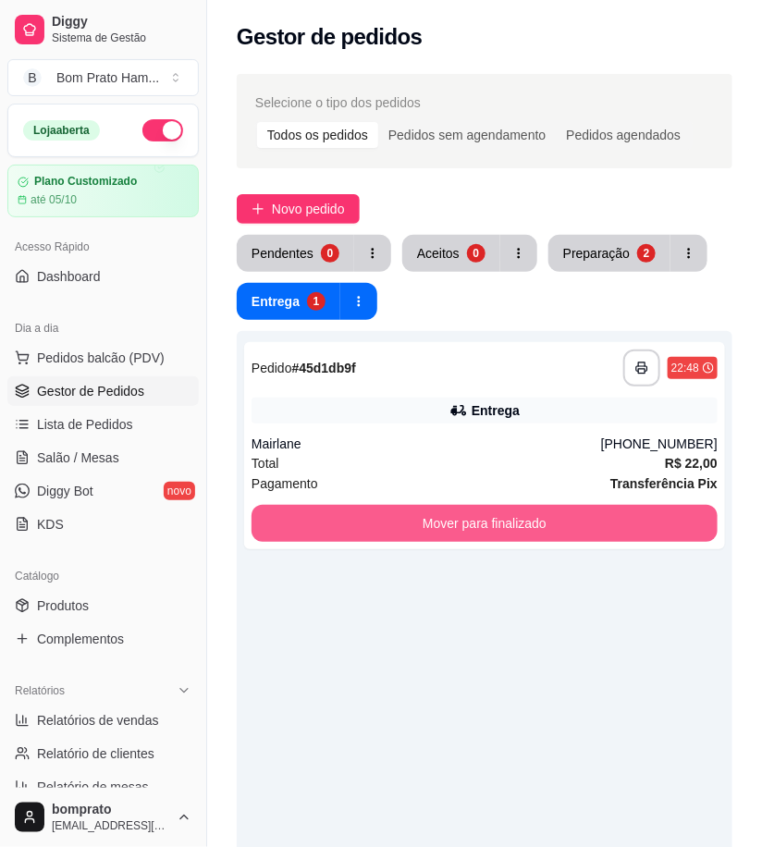
click at [586, 519] on button "Mover para finalizado" at bounding box center [485, 523] width 466 height 37
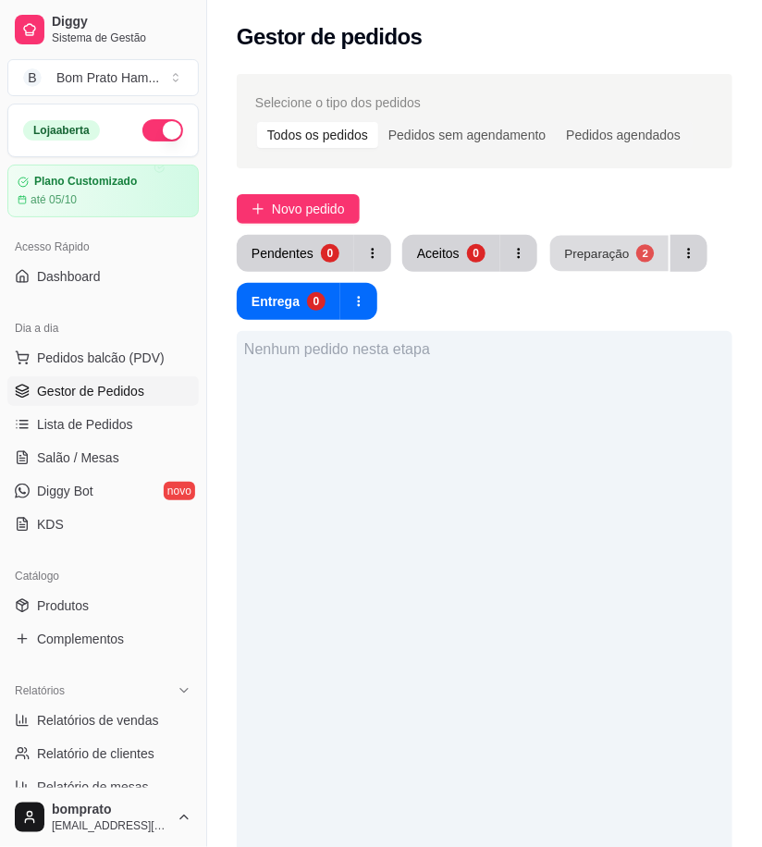
click at [604, 263] on button "Preparação 2" at bounding box center [609, 254] width 118 height 36
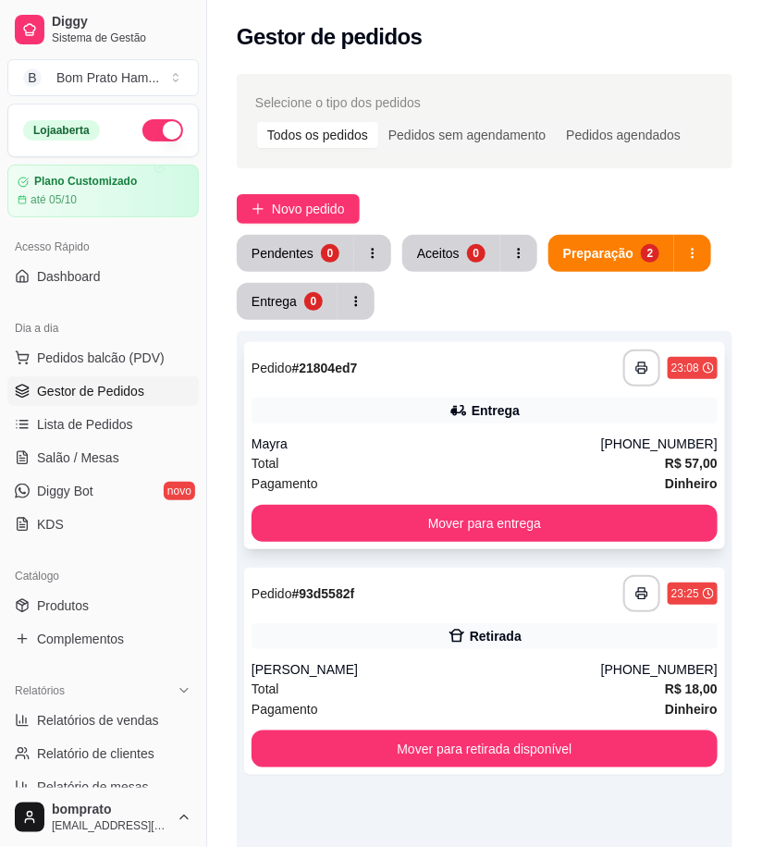
click at [472, 425] on div "**********" at bounding box center [484, 445] width 481 height 207
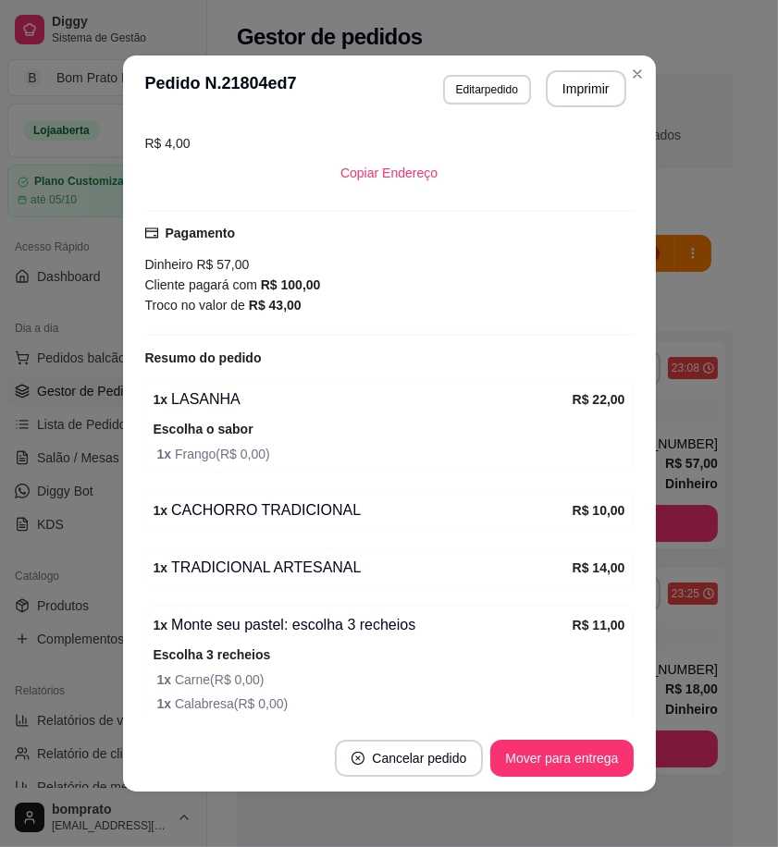
scroll to position [294, 0]
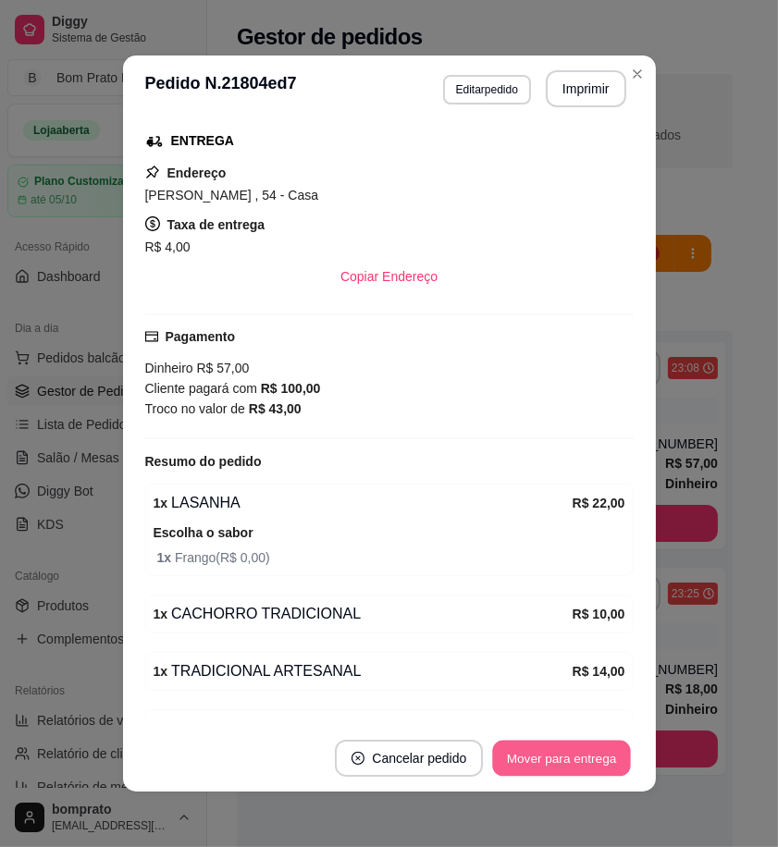
click at [614, 747] on button "Mover para entrega" at bounding box center [562, 759] width 139 height 36
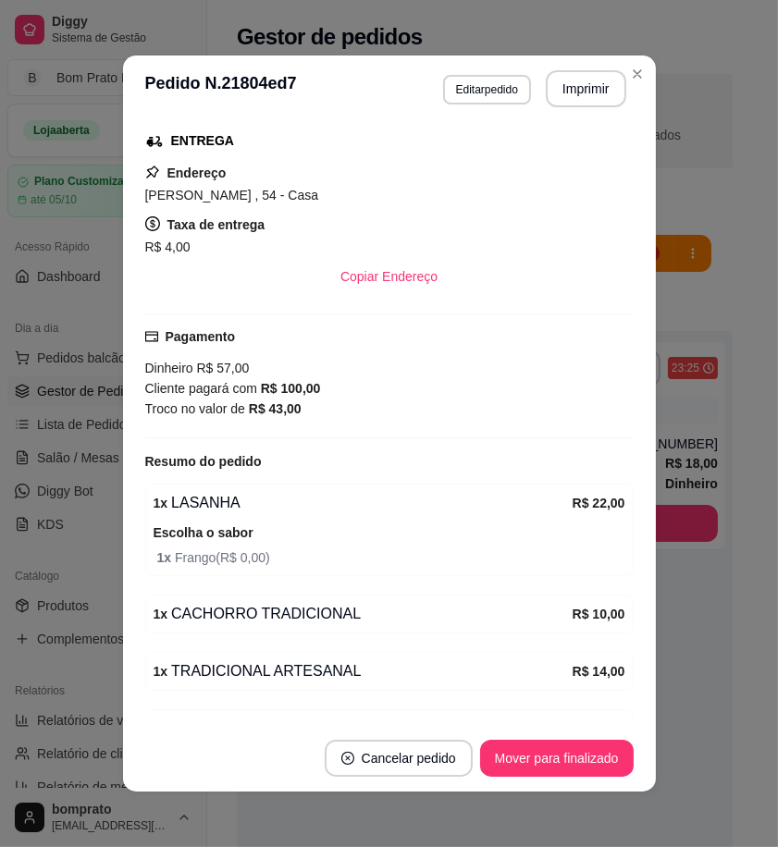
scroll to position [500, 0]
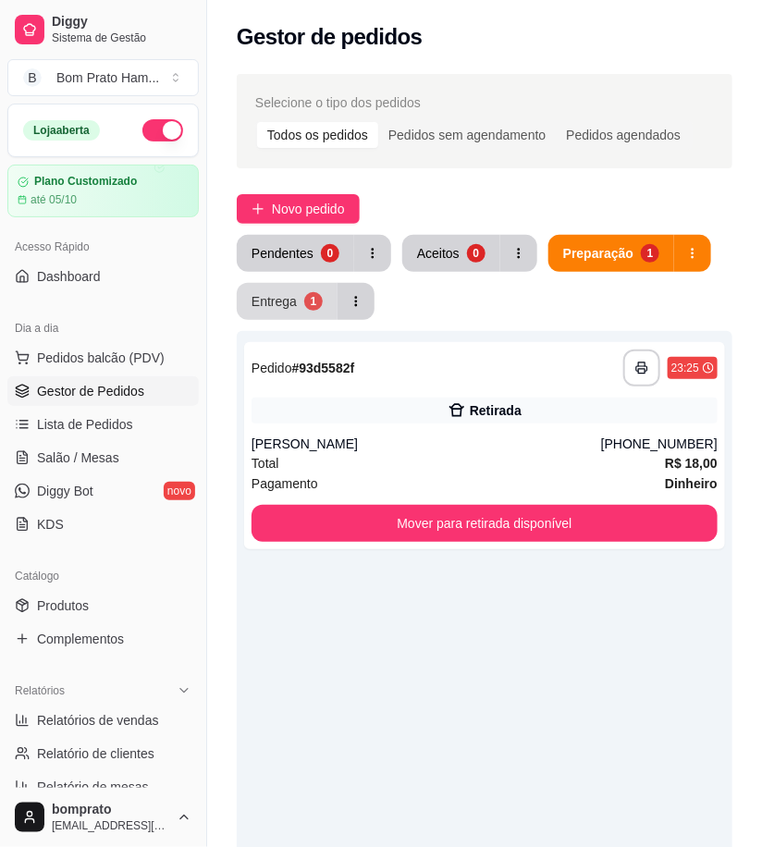
click at [298, 294] on button "Entrega 1" at bounding box center [287, 301] width 101 height 37
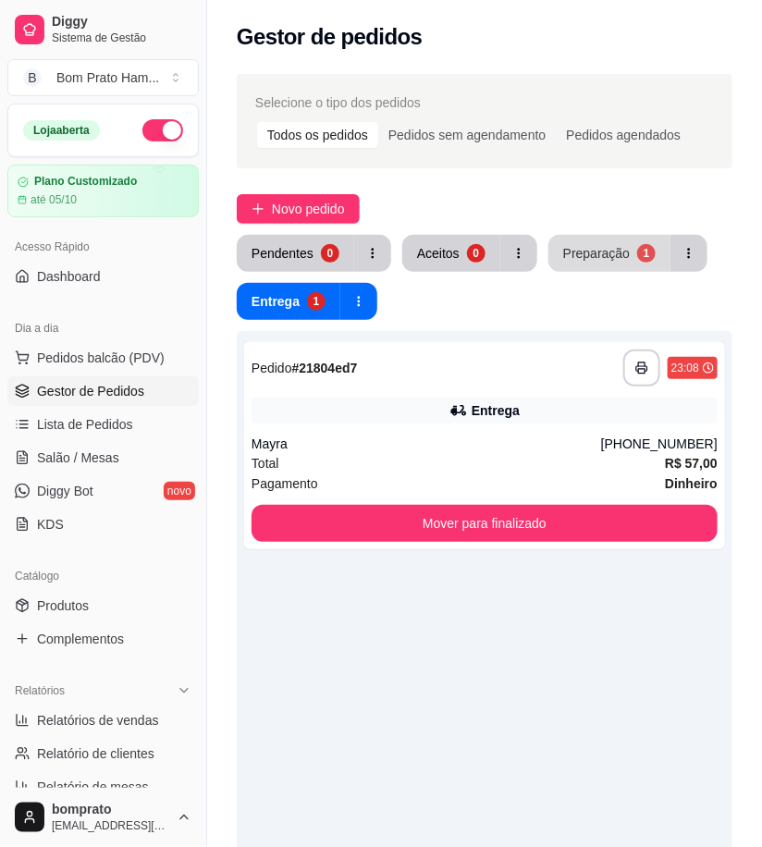
click at [627, 239] on button "Preparação 1" at bounding box center [609, 253] width 122 height 37
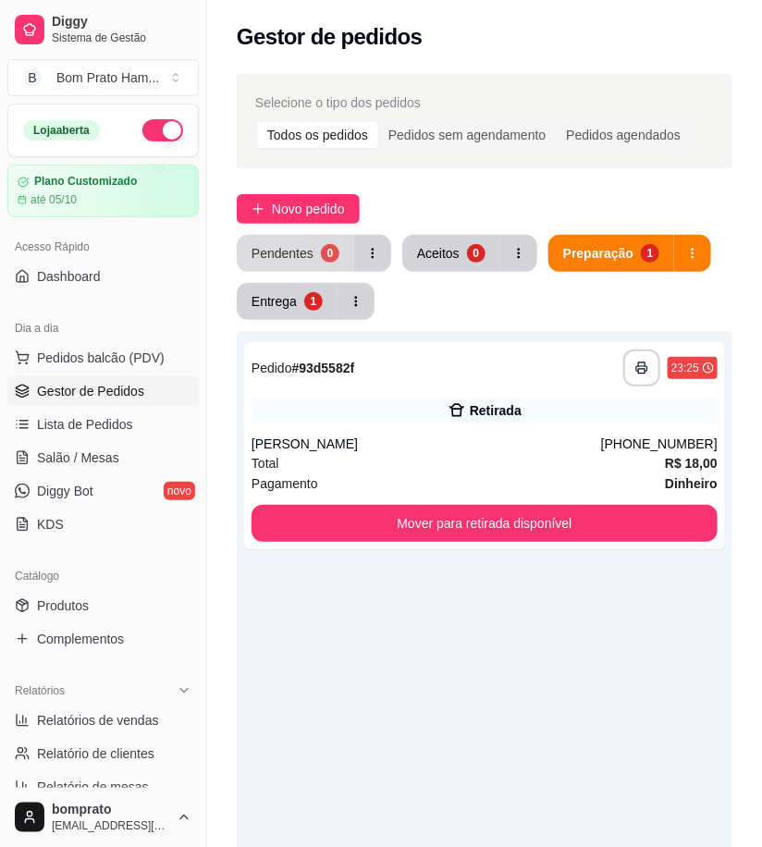
click at [289, 260] on div "Pendentes" at bounding box center [283, 253] width 62 height 18
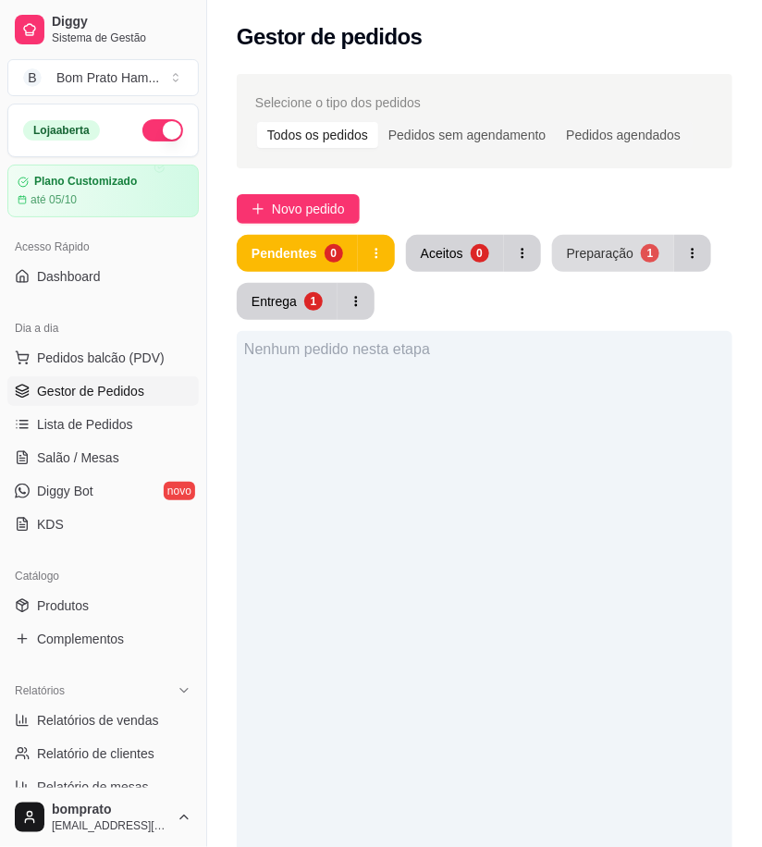
click at [585, 248] on div "Preparação" at bounding box center [600, 253] width 67 height 18
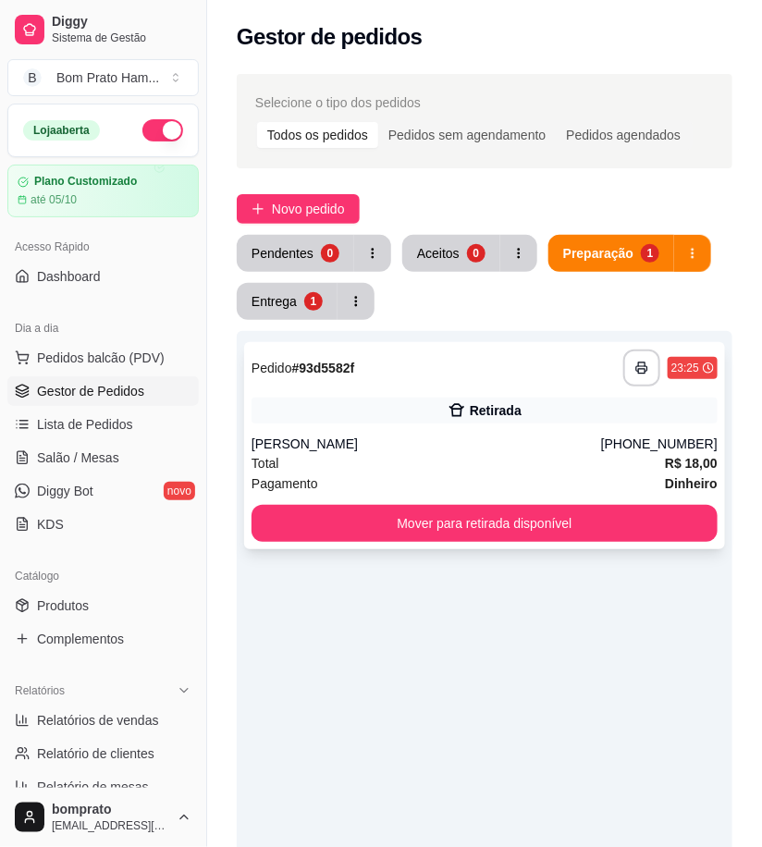
click at [548, 407] on div "Retirada" at bounding box center [485, 411] width 466 height 26
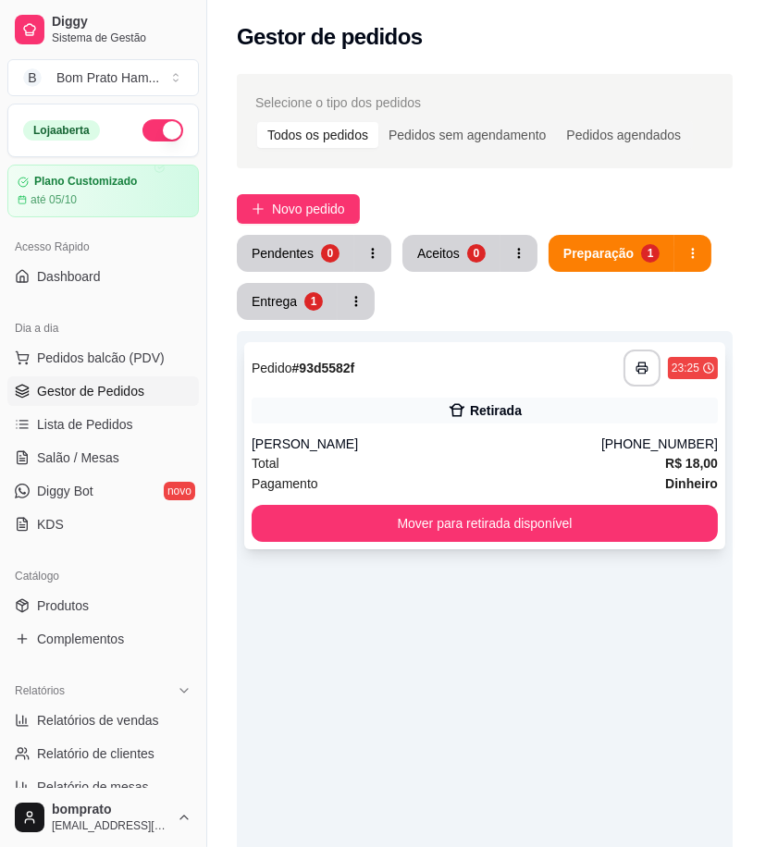
scroll to position [113, 0]
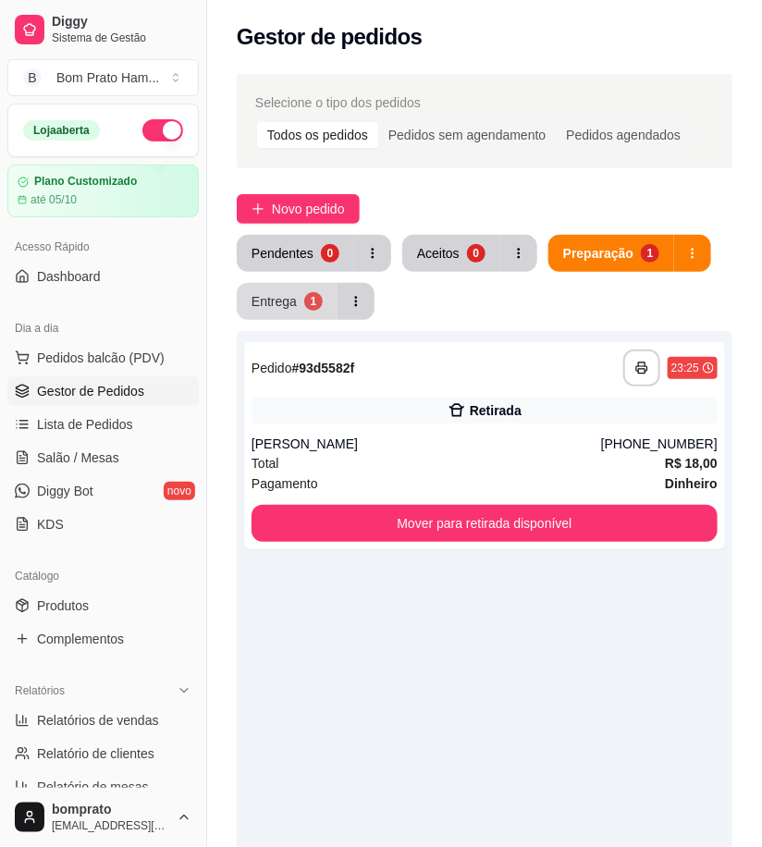
click at [315, 306] on div "1" at bounding box center [313, 301] width 18 height 18
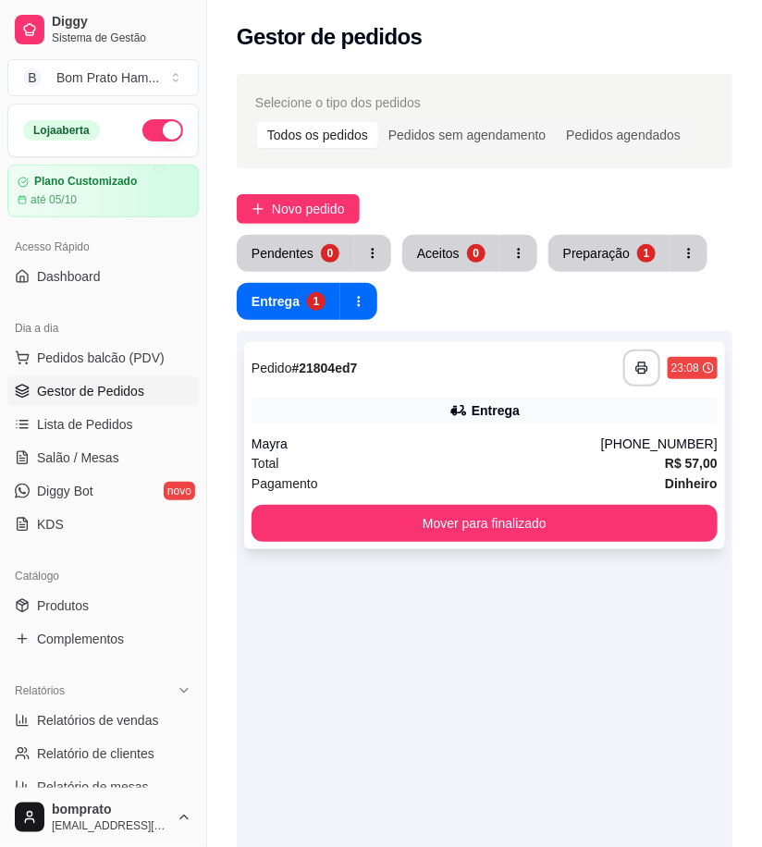
click at [423, 435] on div "Mayra" at bounding box center [427, 444] width 350 height 18
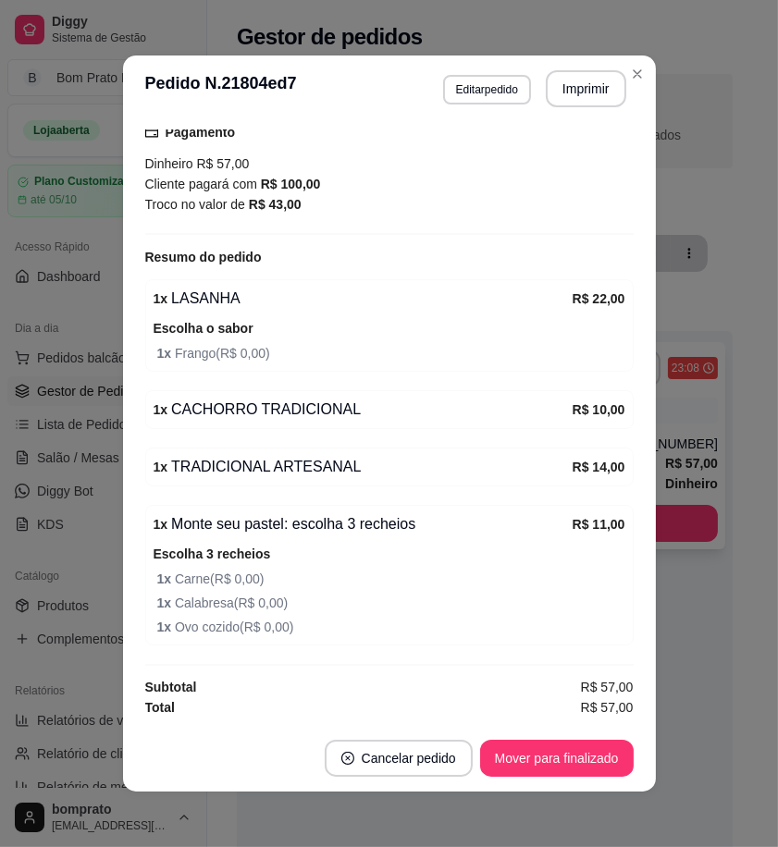
scroll to position [4, 0]
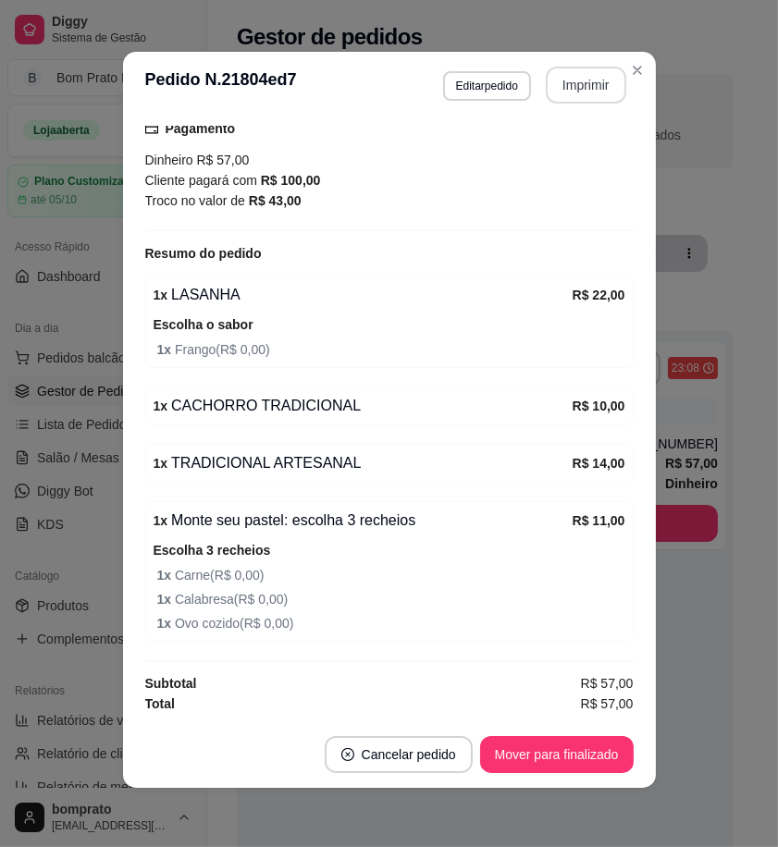
click at [599, 92] on button "Imprimir" at bounding box center [586, 85] width 80 height 37
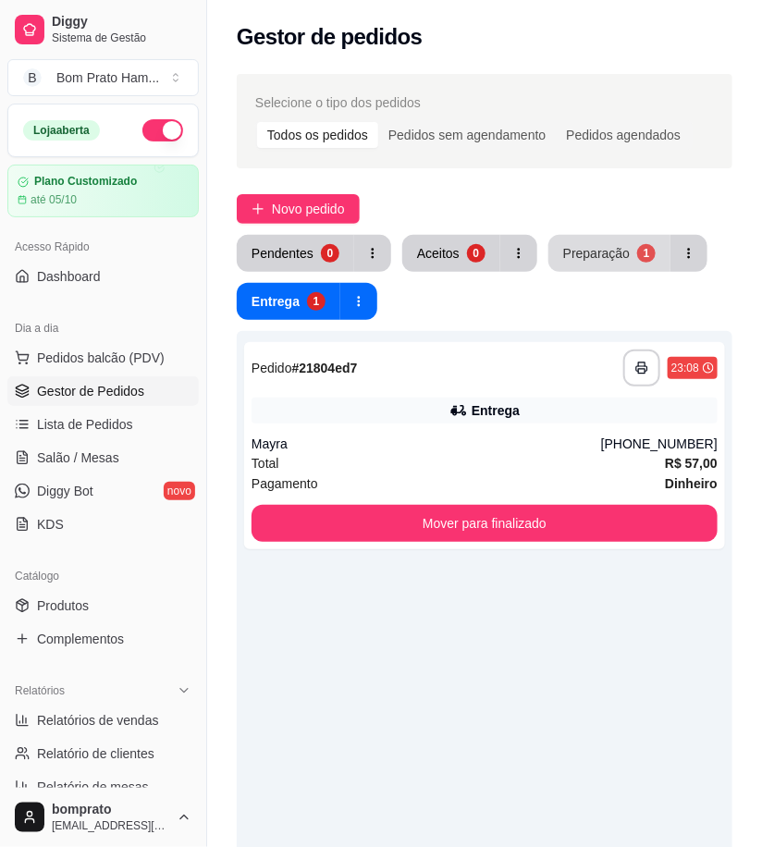
click at [592, 253] on div "Preparação" at bounding box center [596, 253] width 67 height 18
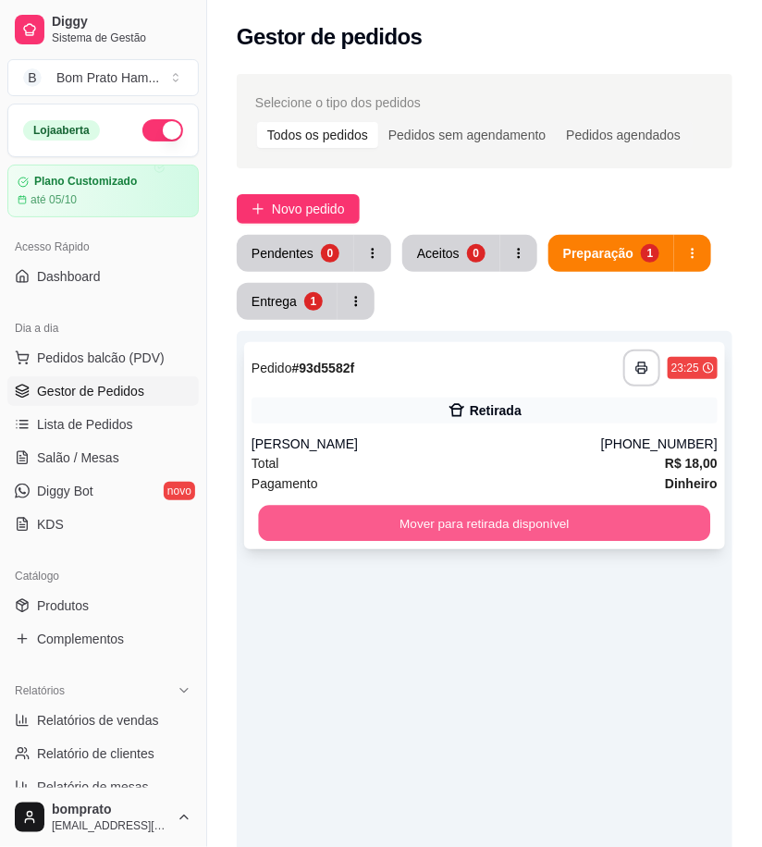
click at [524, 523] on button "Mover para retirada disponível" at bounding box center [485, 524] width 452 height 36
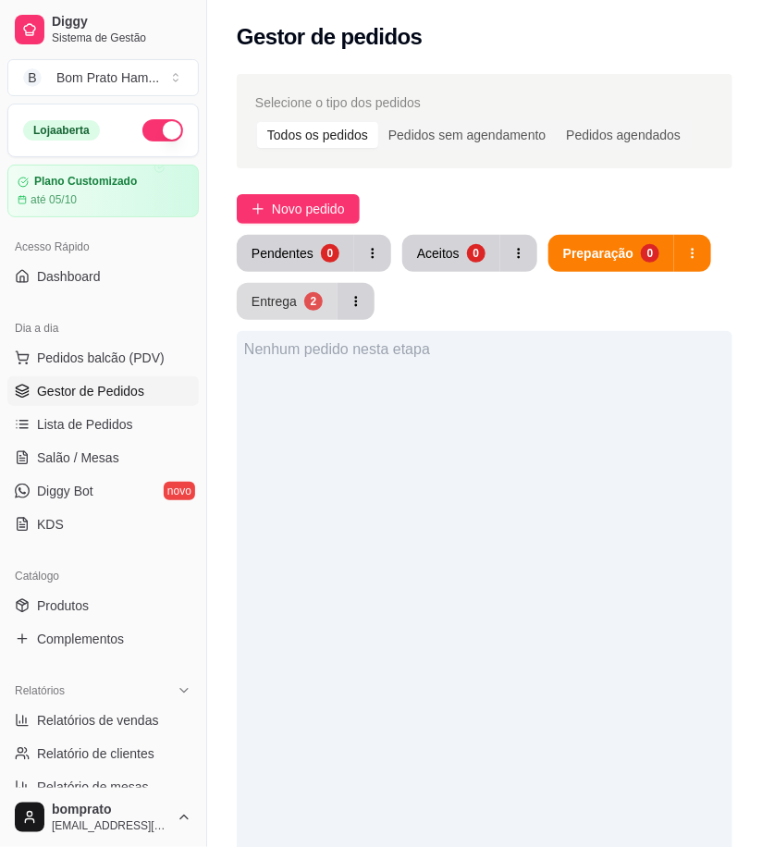
click at [292, 294] on div "Entrega" at bounding box center [274, 301] width 45 height 18
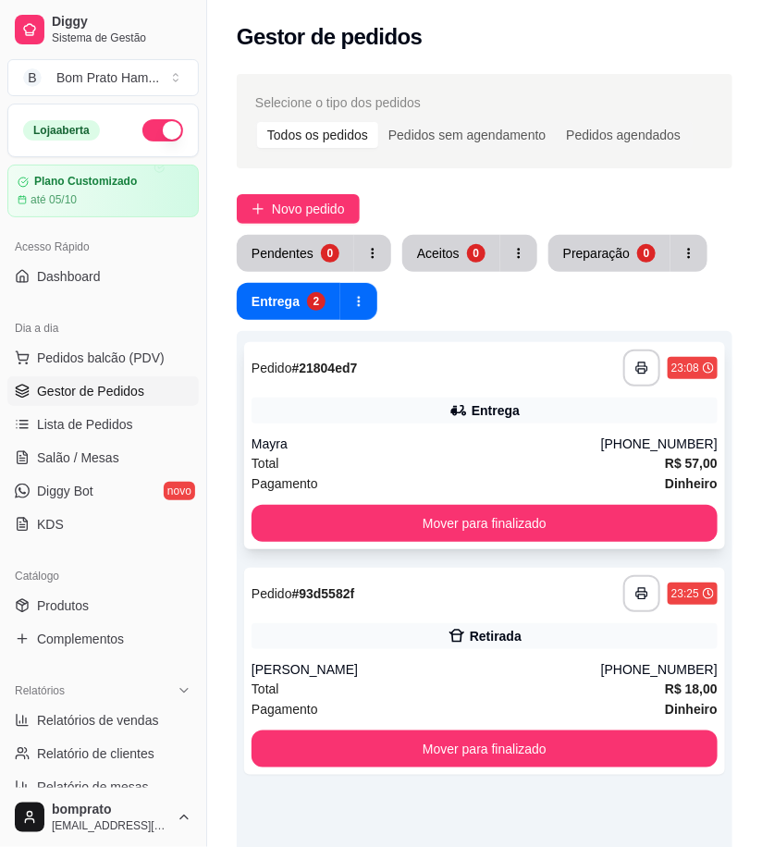
click at [433, 447] on div "Mayra" at bounding box center [427, 444] width 350 height 18
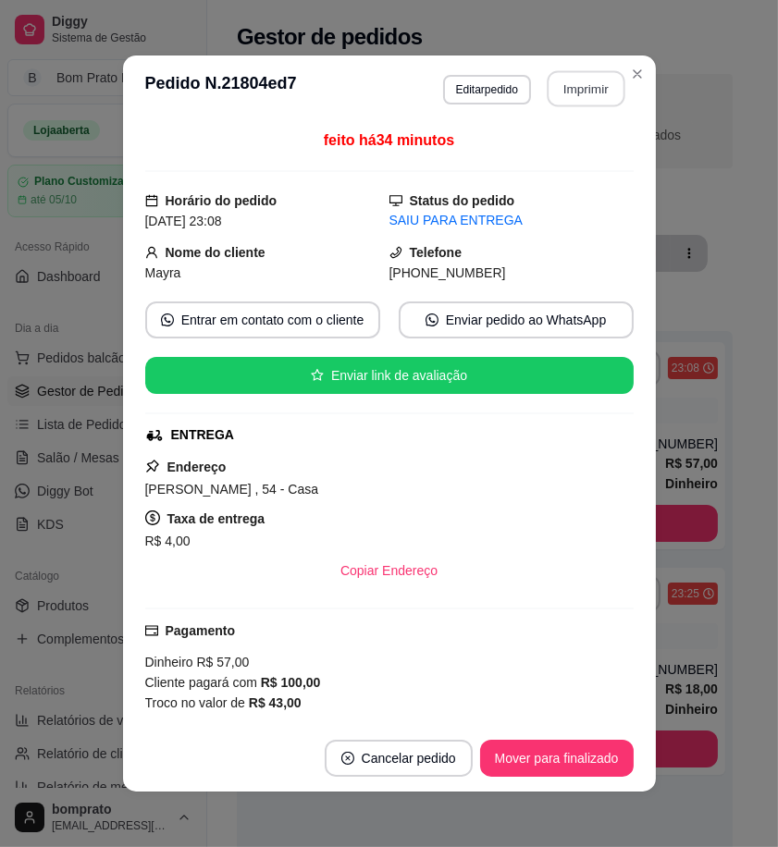
click at [565, 94] on button "Imprimir" at bounding box center [585, 89] width 78 height 36
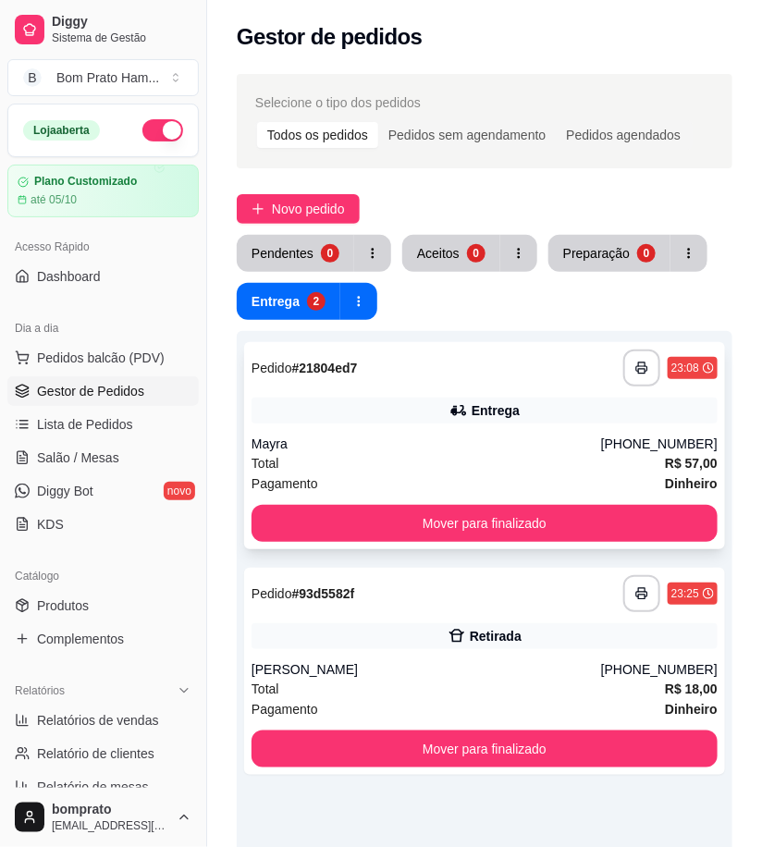
click at [441, 440] on div "Mayra" at bounding box center [427, 444] width 350 height 18
click at [513, 426] on div "**********" at bounding box center [484, 445] width 481 height 207
click at [142, 126] on button "button" at bounding box center [162, 130] width 41 height 22
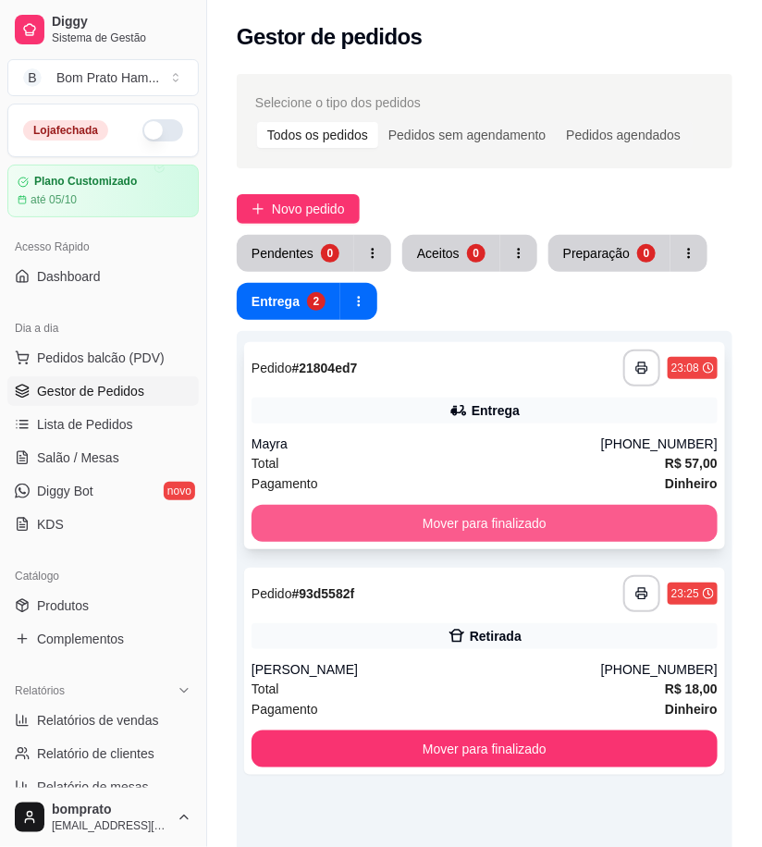
click at [502, 525] on button "Mover para finalizado" at bounding box center [485, 523] width 466 height 37
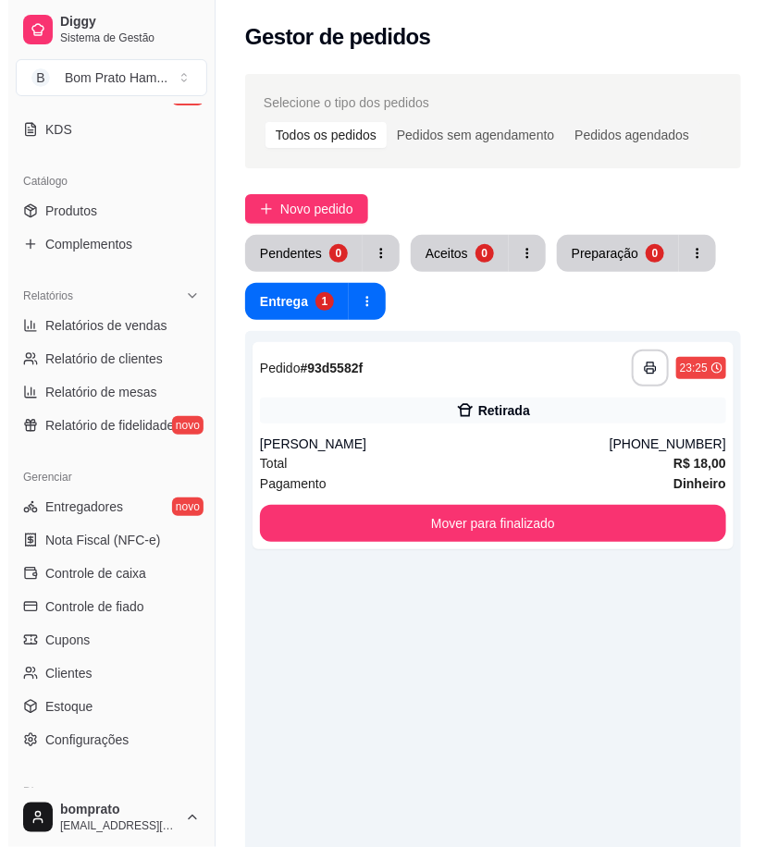
scroll to position [411, 0]
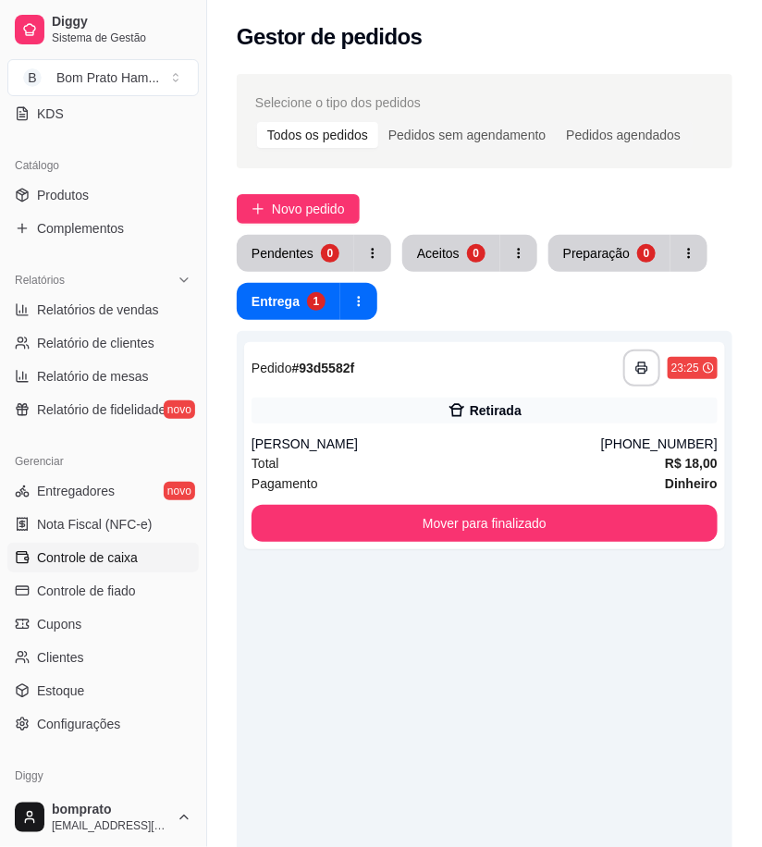
click at [141, 570] on link "Controle de caixa" at bounding box center [102, 558] width 191 height 30
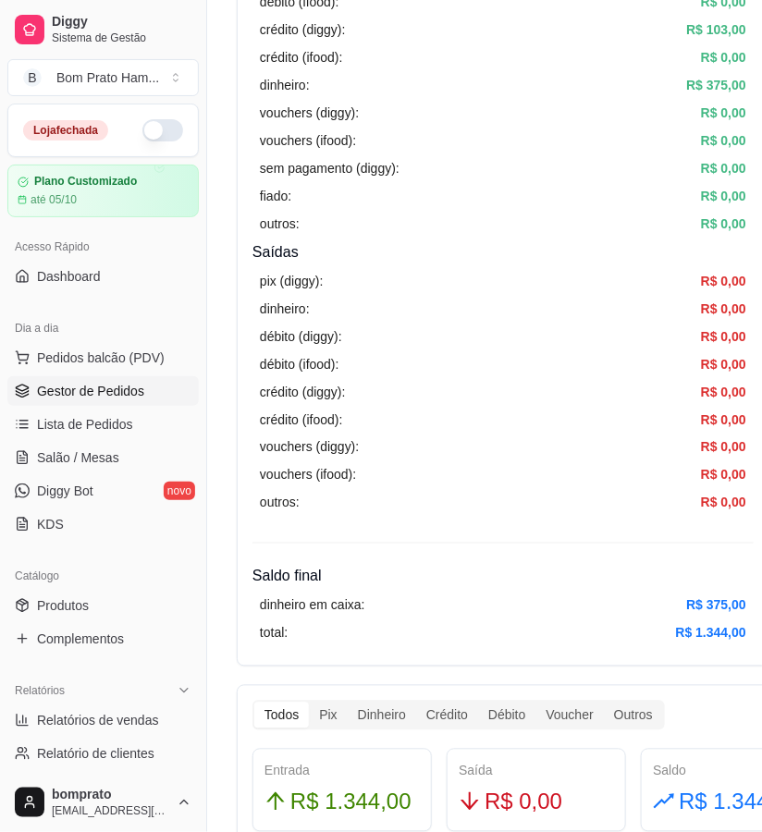
click at [124, 377] on link "Gestor de Pedidos" at bounding box center [102, 391] width 191 height 30
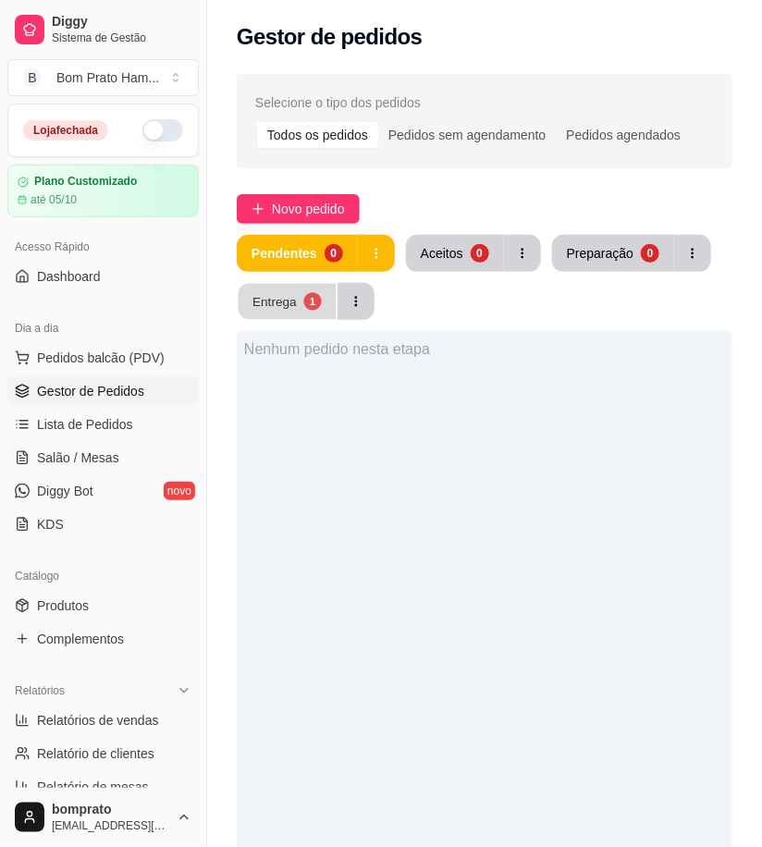
click at [301, 291] on button "Entrega 1" at bounding box center [288, 302] width 98 height 36
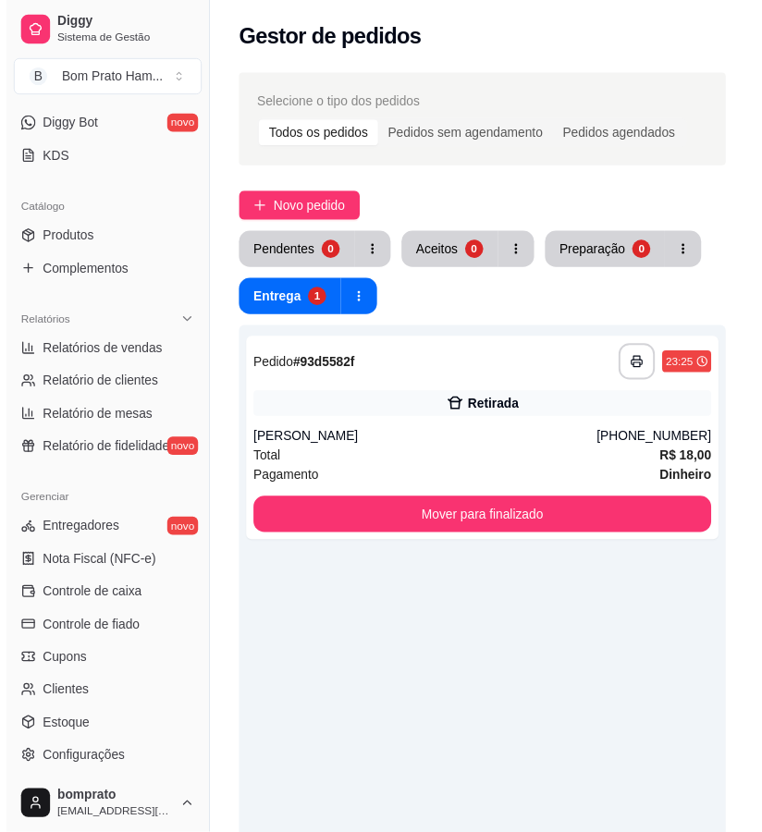
scroll to position [411, 0]
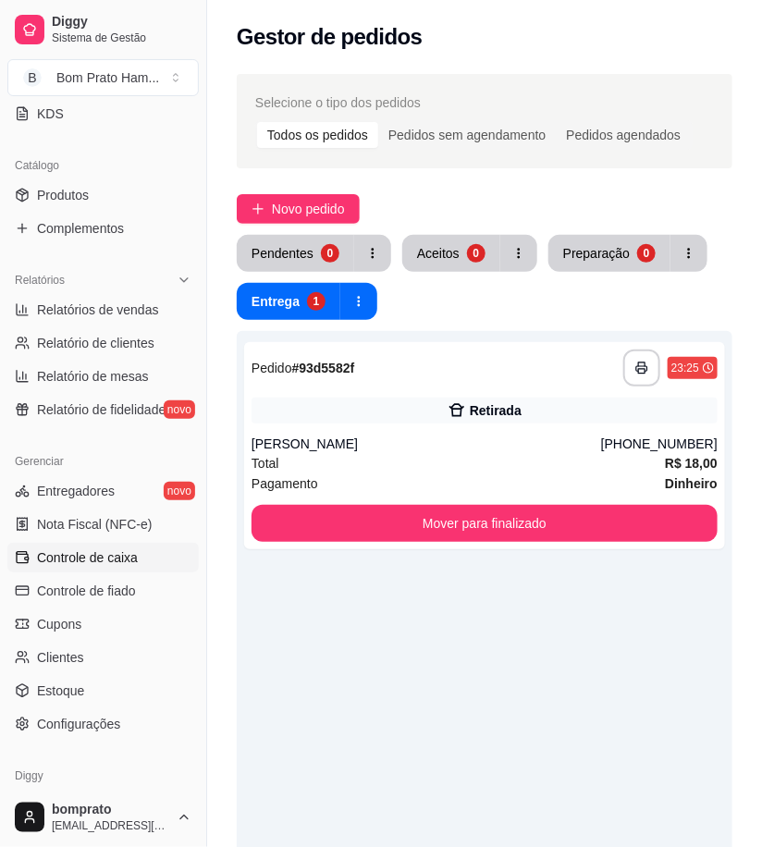
click at [135, 560] on span "Controle de caixa" at bounding box center [87, 557] width 101 height 18
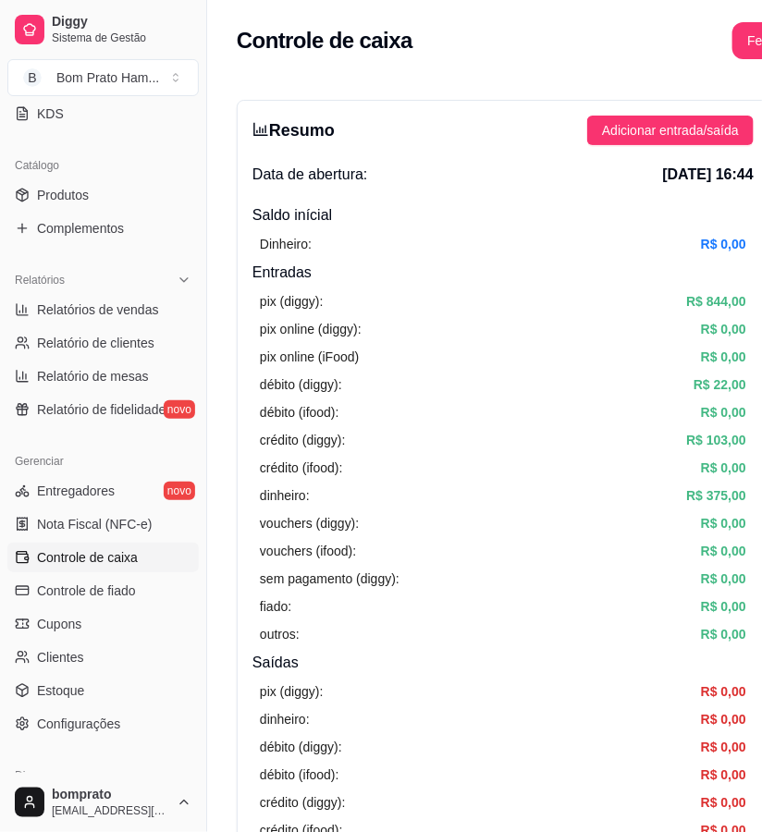
scroll to position [43, 0]
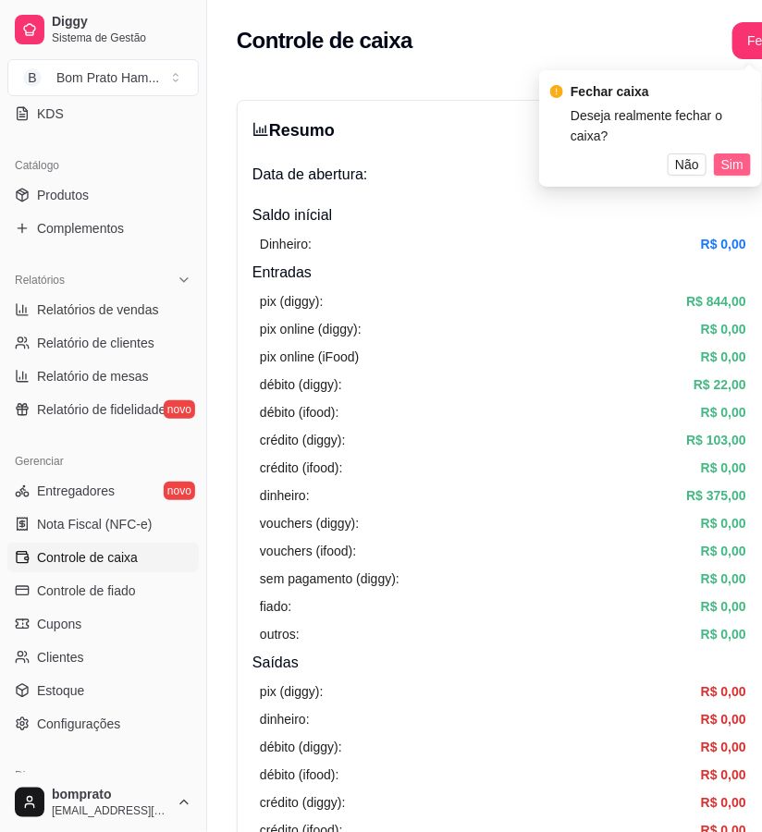
click at [728, 167] on span "Sim" at bounding box center [732, 164] width 22 height 20
